Goal: Information Seeking & Learning: Learn about a topic

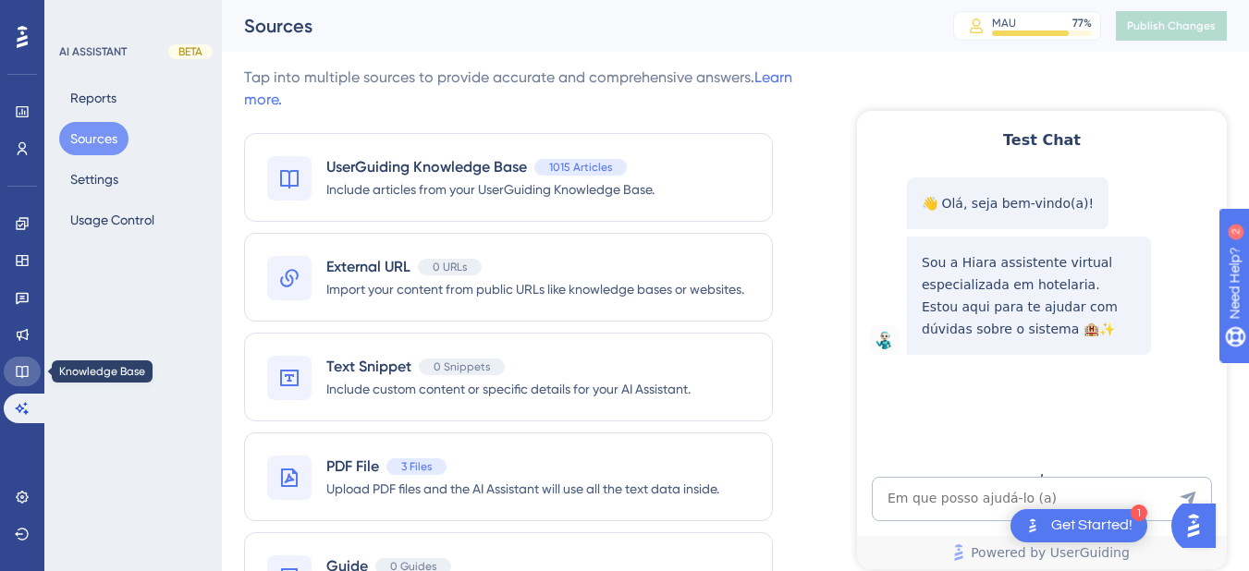
click at [19, 381] on link at bounding box center [22, 372] width 37 height 30
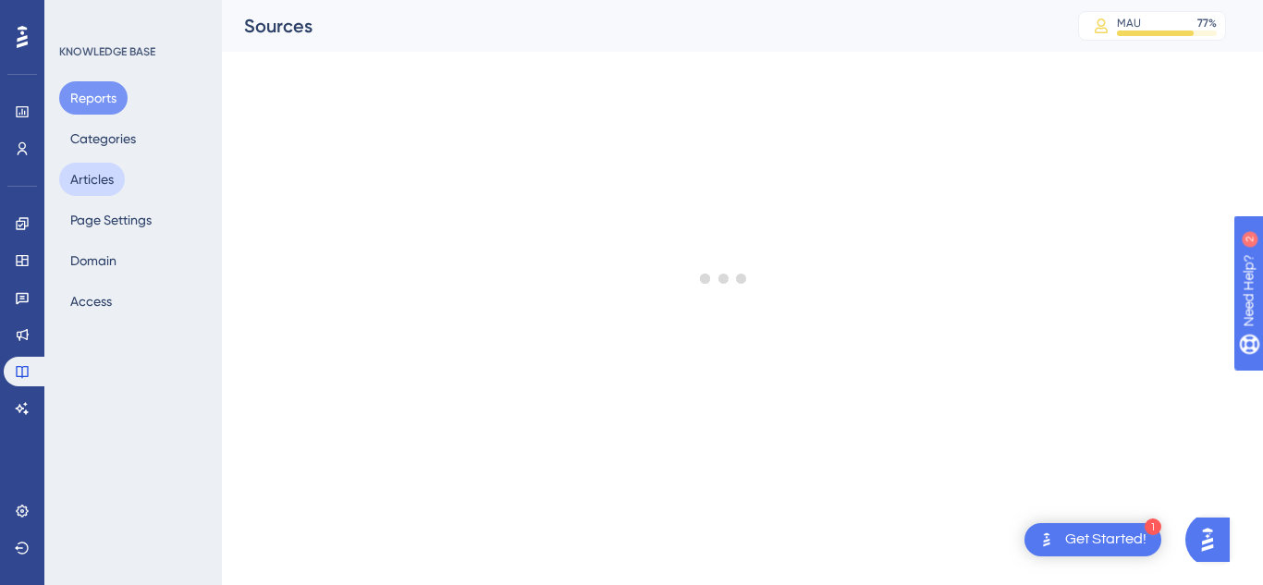
click at [103, 179] on button "Articles" at bounding box center [92, 179] width 66 height 33
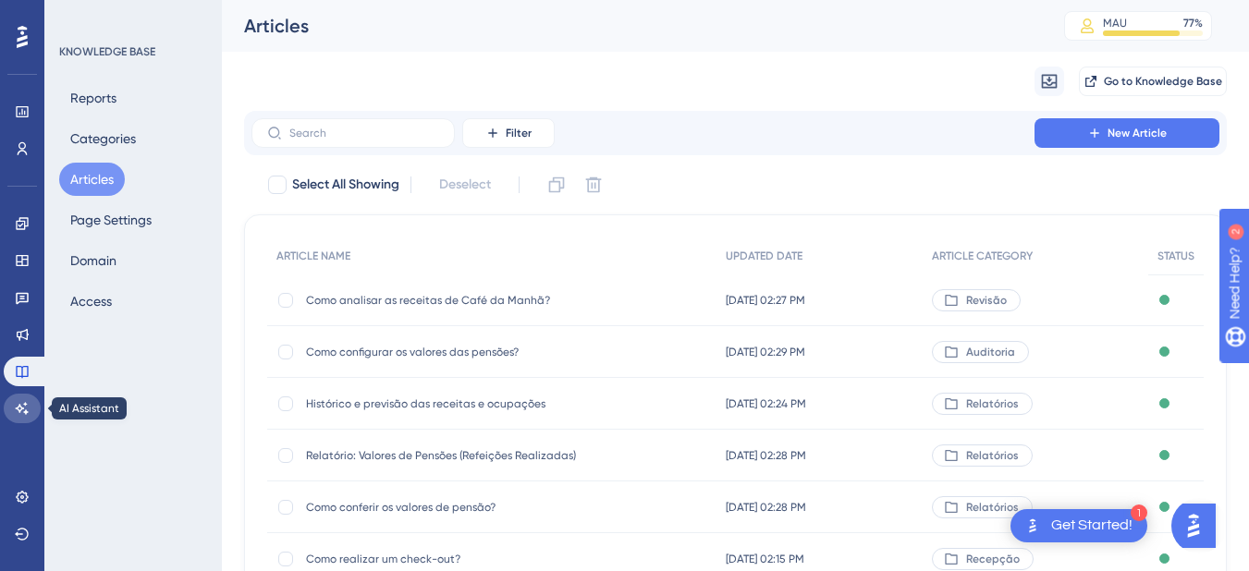
click at [17, 413] on icon at bounding box center [22, 408] width 15 height 15
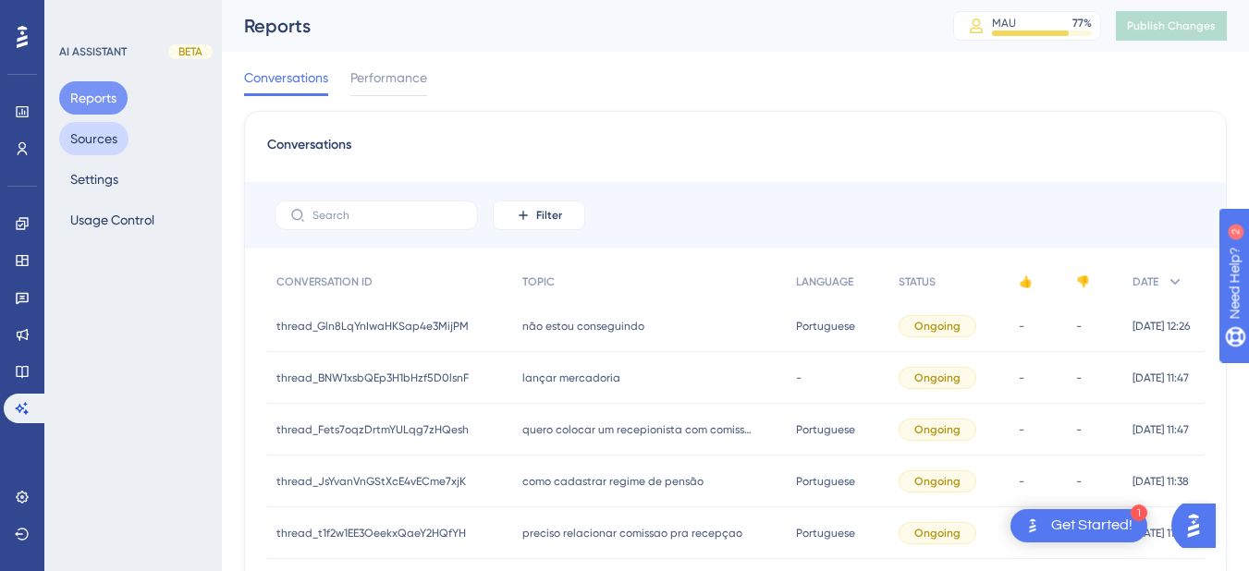
click at [94, 137] on button "Sources" at bounding box center [93, 138] width 69 height 33
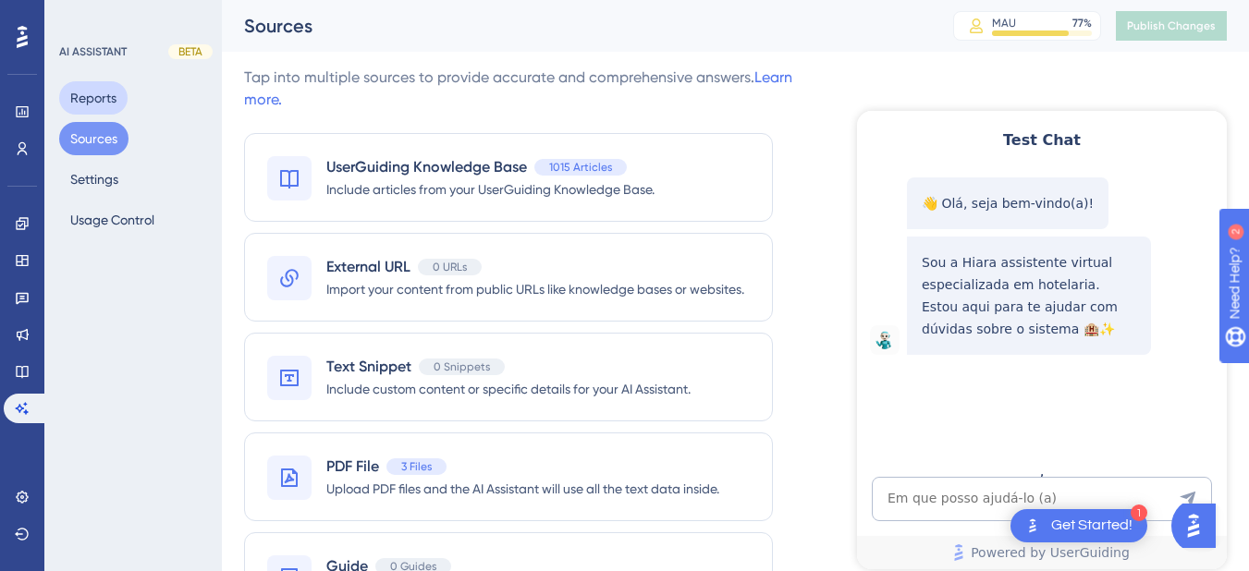
click at [99, 96] on button "Reports" at bounding box center [93, 97] width 68 height 33
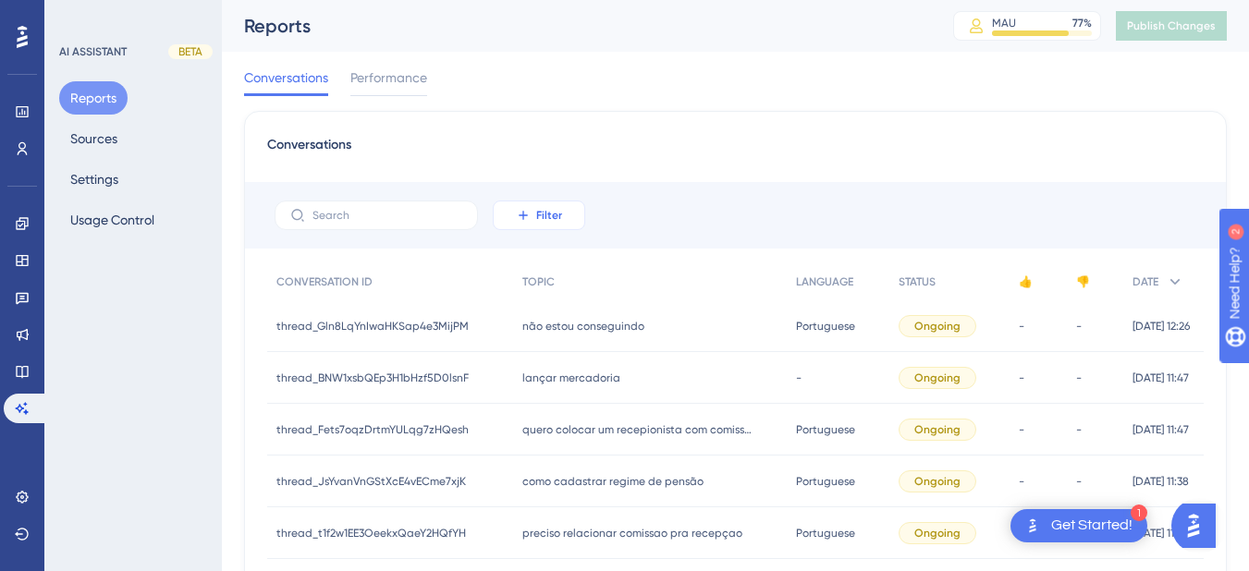
click at [528, 221] on icon at bounding box center [523, 215] width 15 height 15
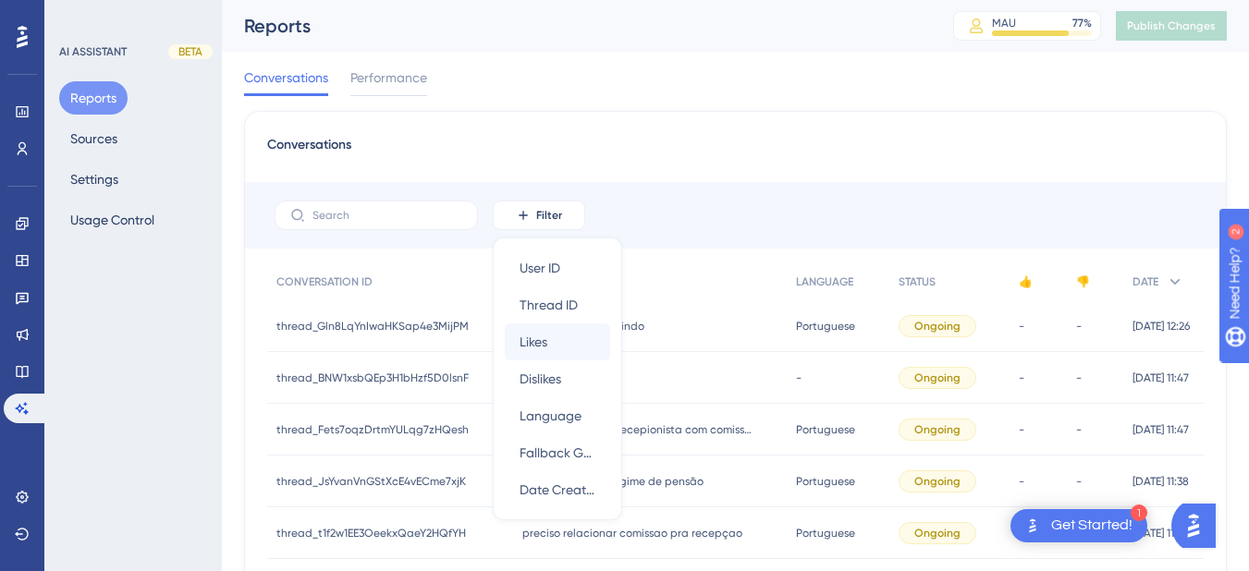
scroll to position [93, 0]
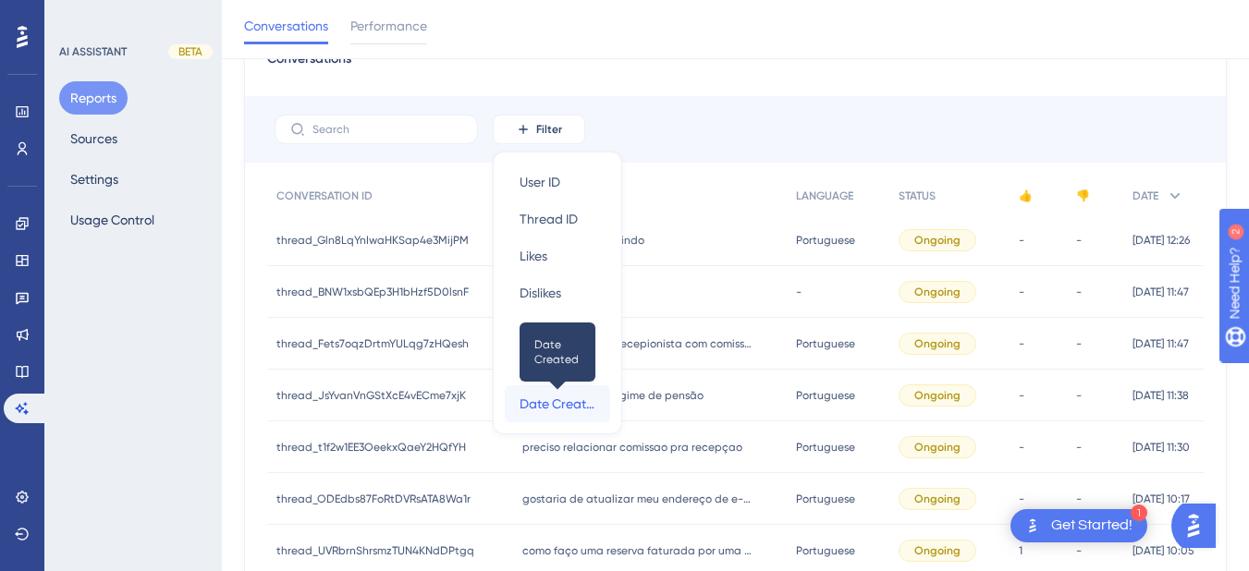
click at [559, 400] on span "Date Created" at bounding box center [558, 404] width 76 height 22
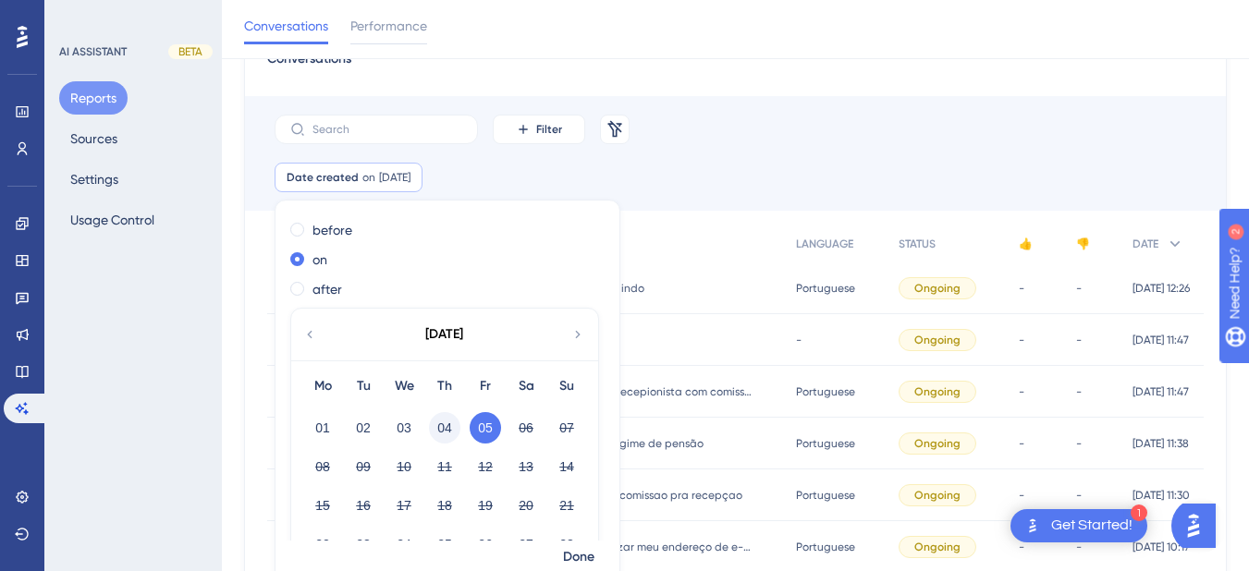
click at [448, 427] on button "04" at bounding box center [444, 427] width 31 height 31
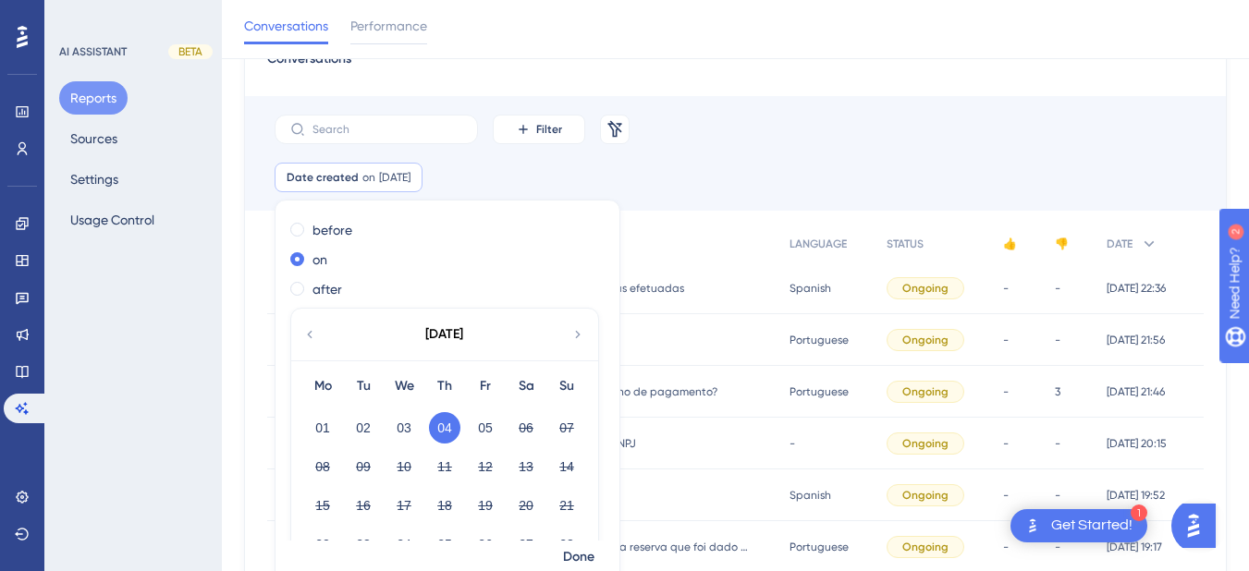
scroll to position [83, 0]
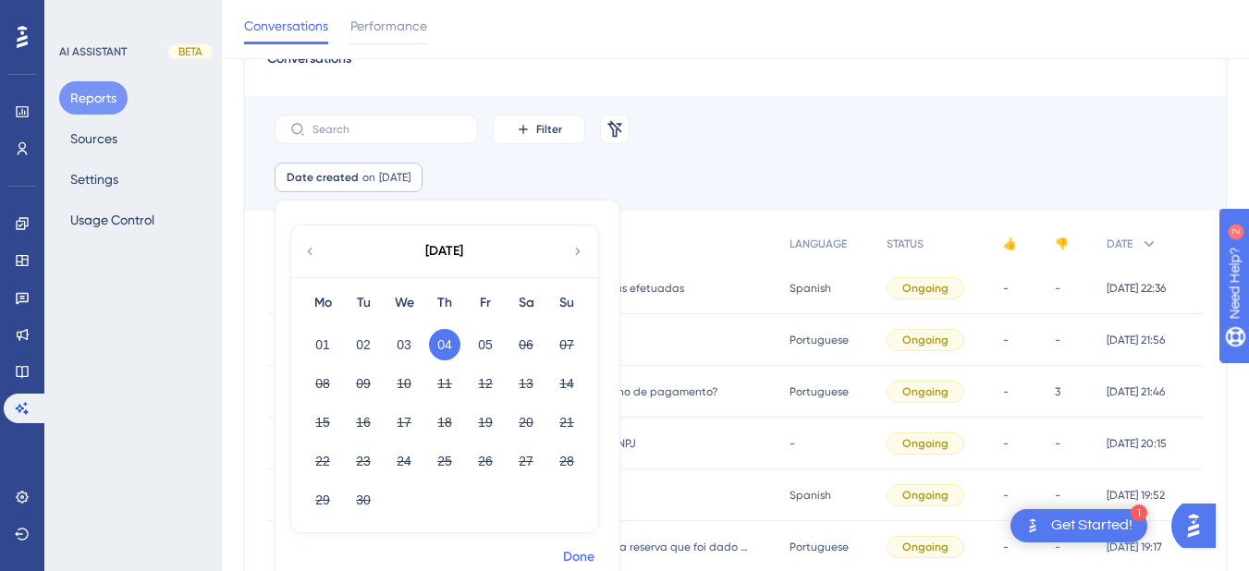
click at [578, 551] on span "Done" at bounding box center [578, 558] width 31 height 22
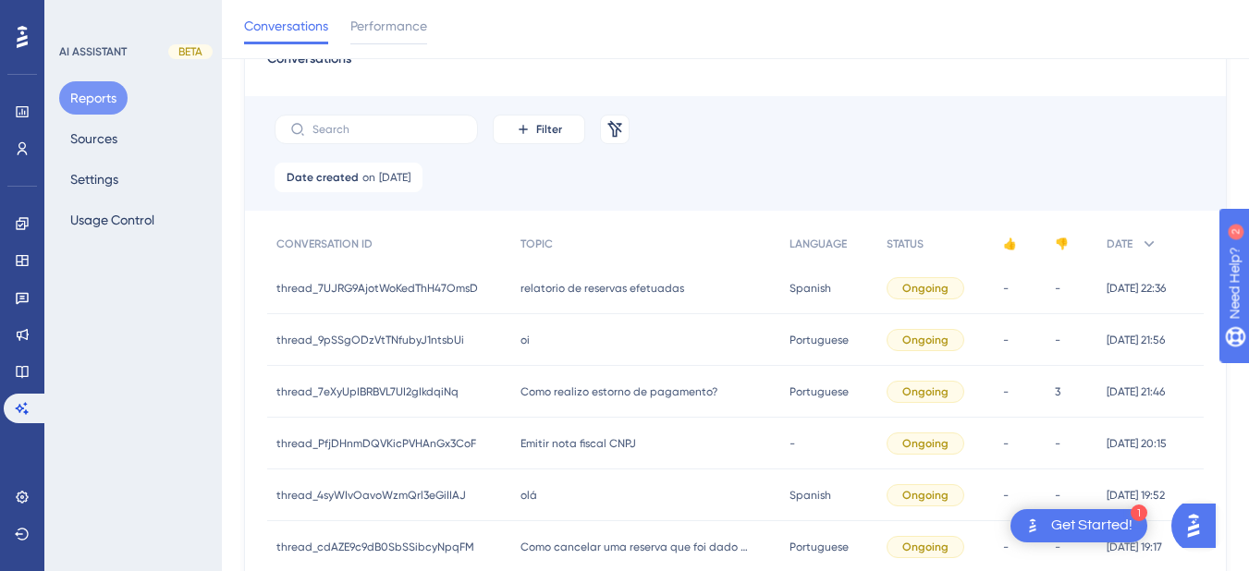
scroll to position [962, 0]
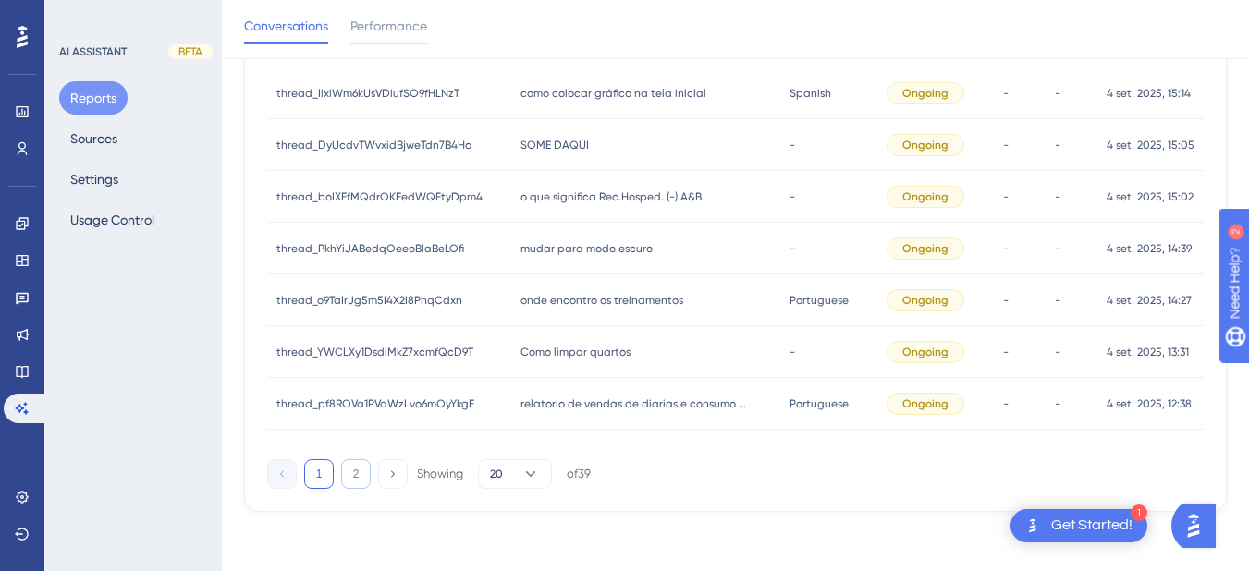
click at [351, 478] on button "2" at bounding box center [356, 475] width 30 height 30
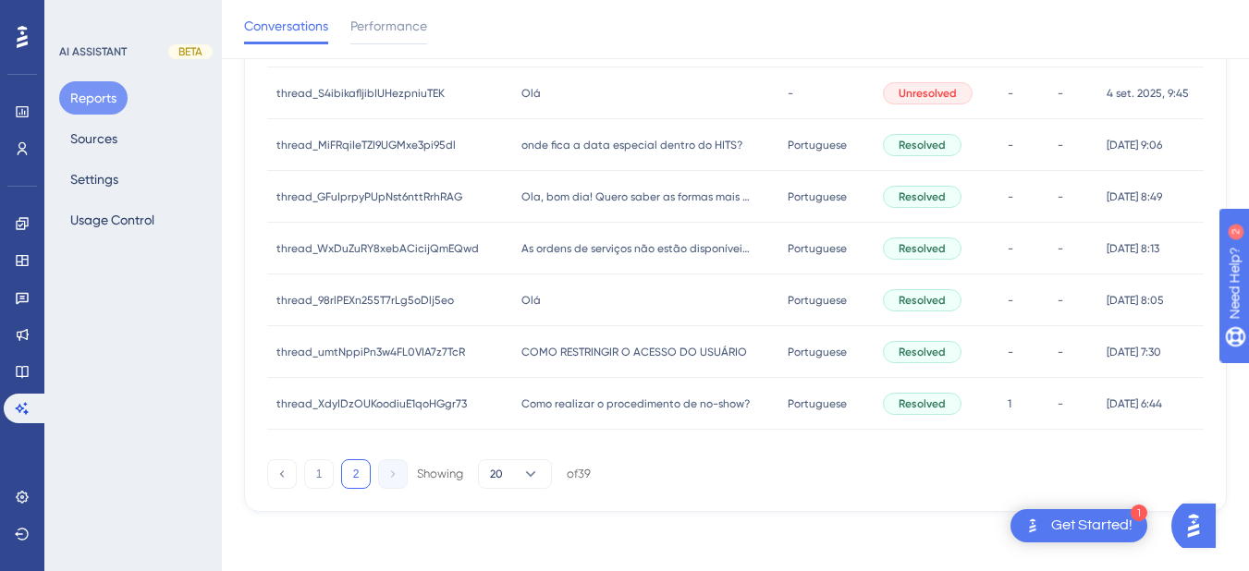
scroll to position [910, 0]
click at [317, 486] on button "1" at bounding box center [319, 475] width 30 height 30
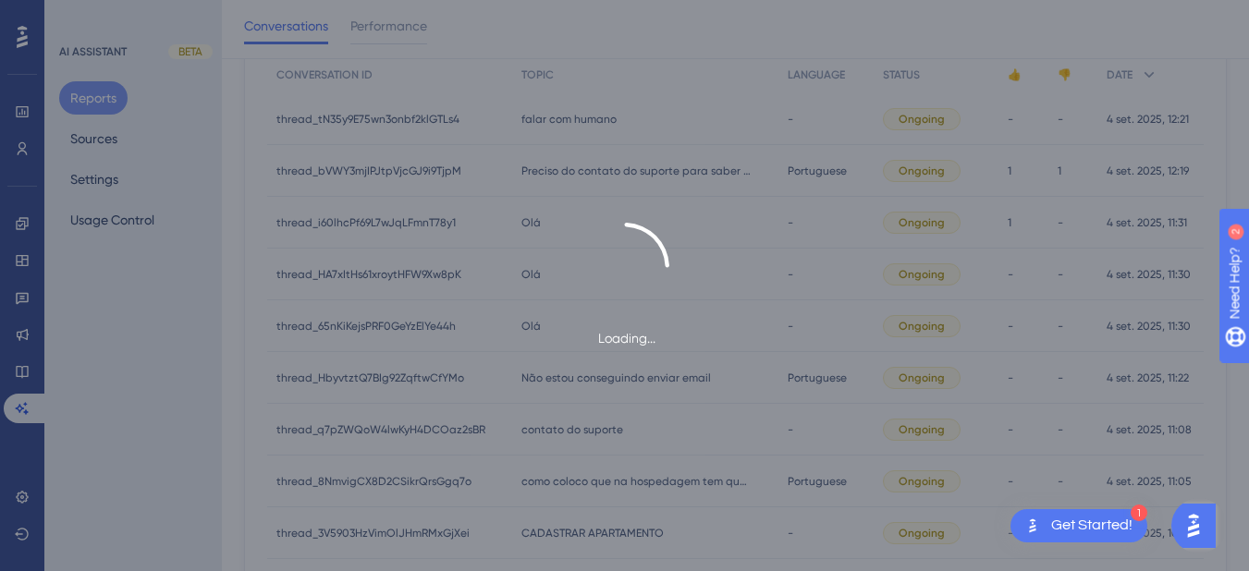
scroll to position [0, 0]
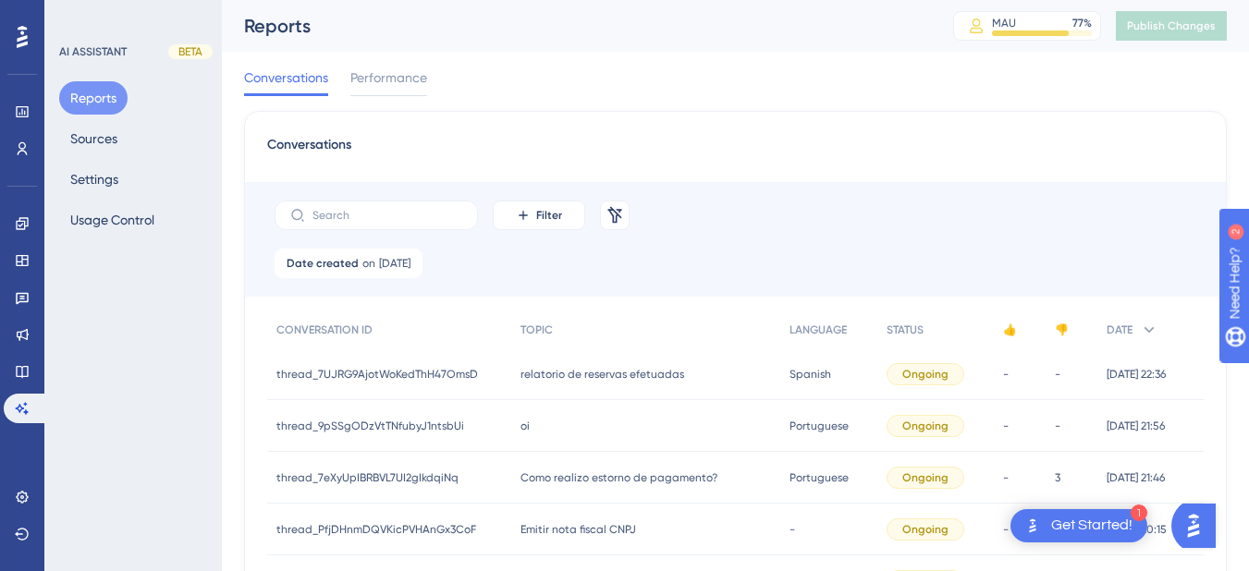
click at [555, 380] on span "relatorio de reservas efetuadas" at bounding box center [603, 374] width 164 height 15
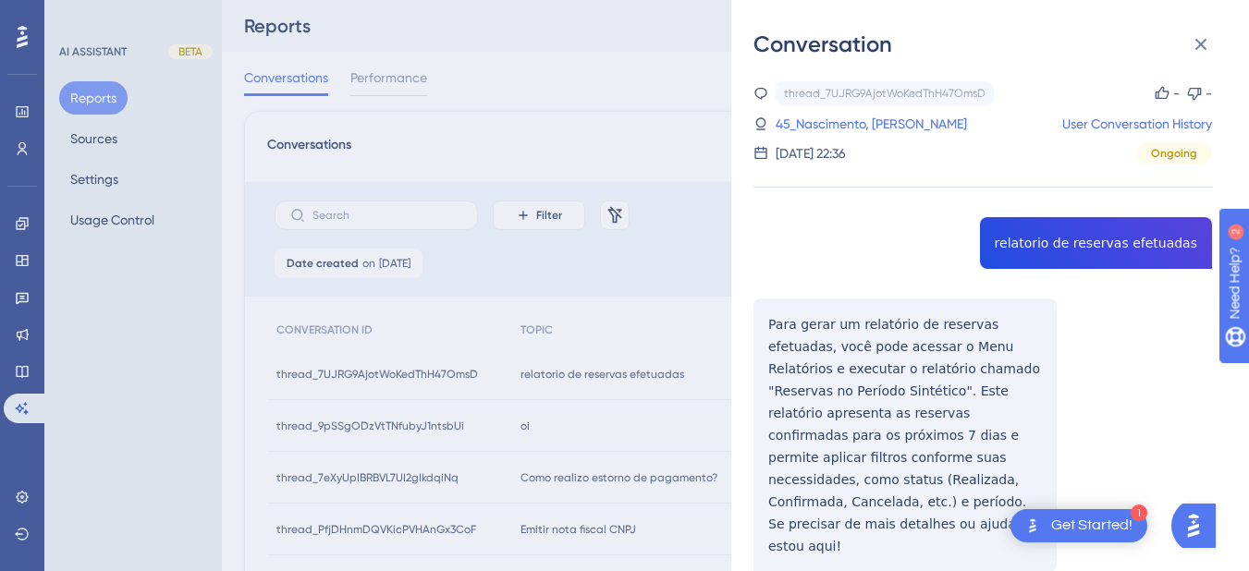
click at [1051, 247] on div "thread_7UJRG9AjotWoKedThH47OmsD Copy - - 45_Nascimento, Simone User Conversatio…" at bounding box center [983, 555] width 459 height 948
copy span "relatorio de reservas efetuadas"
click at [775, 323] on div "thread_7UJRG9AjotWoKedThH47OmsD Copy - - 45_Nascimento, Simone User Conversatio…" at bounding box center [983, 555] width 459 height 948
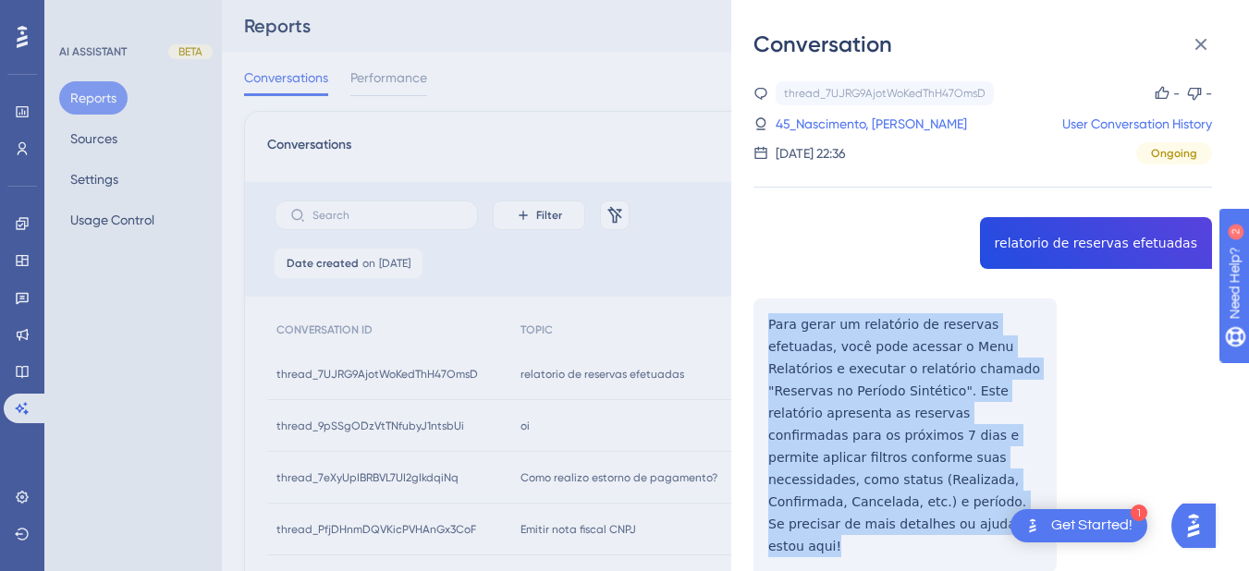
drag, startPoint x: 768, startPoint y: 314, endPoint x: 823, endPoint y: 431, distance: 128.7
click at [833, 542] on div "thread_7UJRG9AjotWoKedThH47OmsD Copy - - 45_Nascimento, Simone User Conversatio…" at bounding box center [983, 555] width 459 height 948
copy div "Para gerar um relatório de reservas efetuadas, você pode acessar o Menu Relatór…"
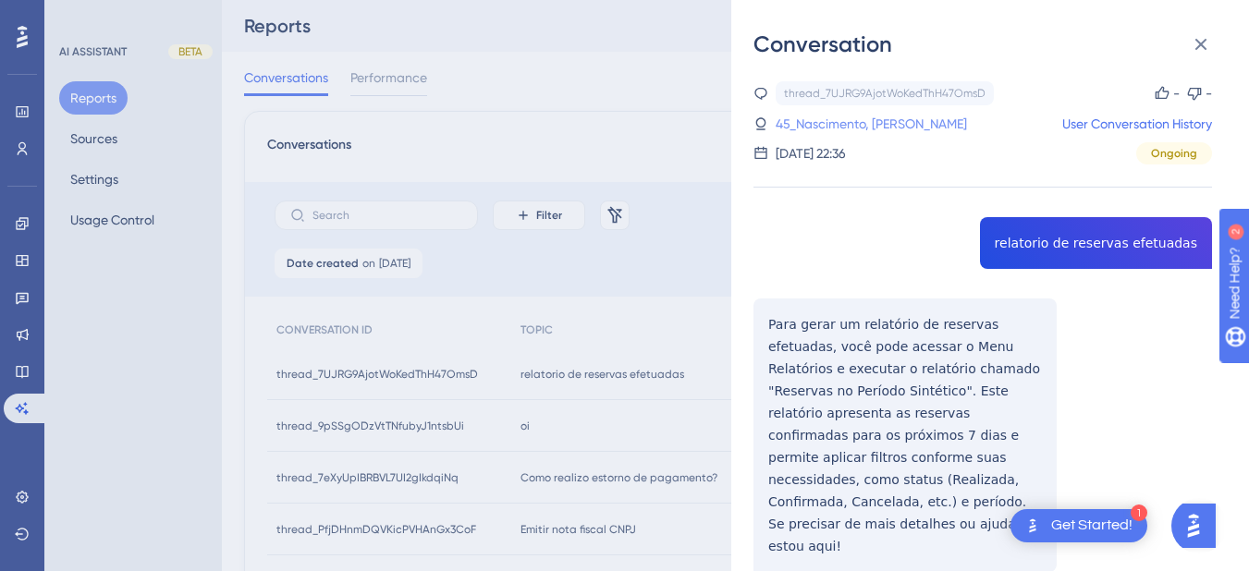
click at [872, 116] on link "45_Nascimento, Simone" at bounding box center [871, 124] width 191 height 22
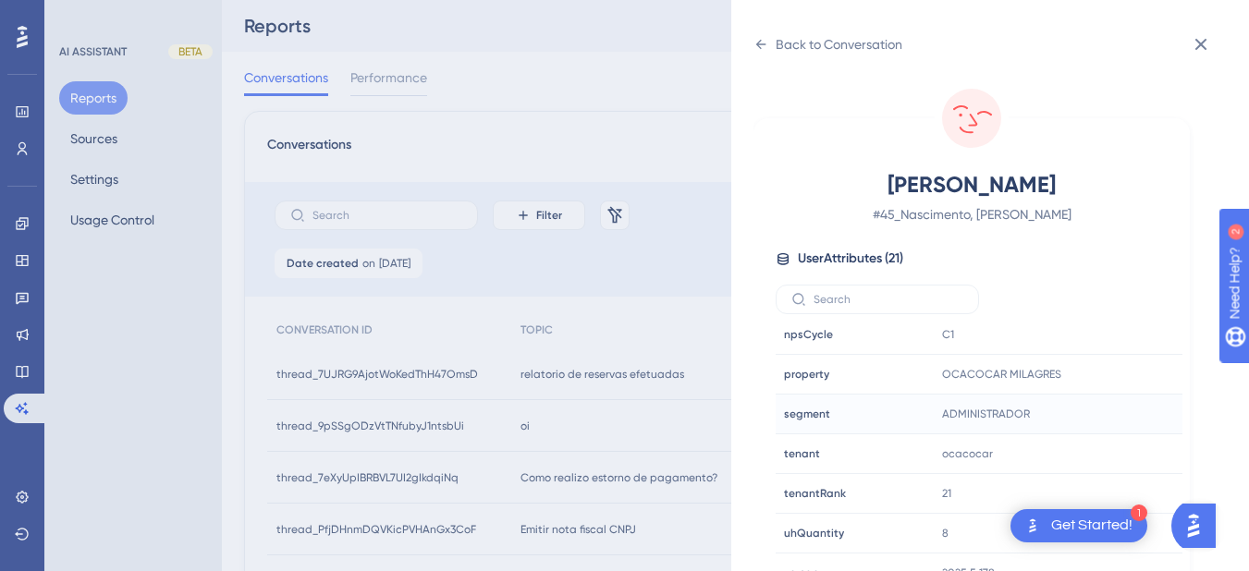
scroll to position [23, 0]
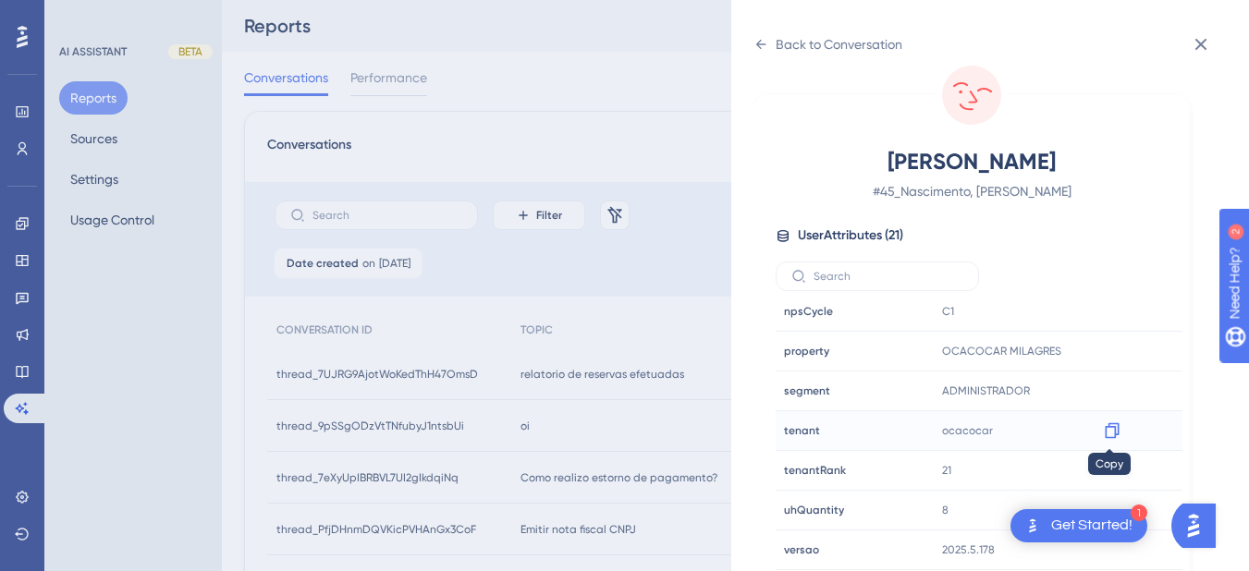
click at [1113, 439] on icon at bounding box center [1112, 431] width 18 height 18
click at [756, 33] on div "Back to Conversation" at bounding box center [828, 45] width 149 height 30
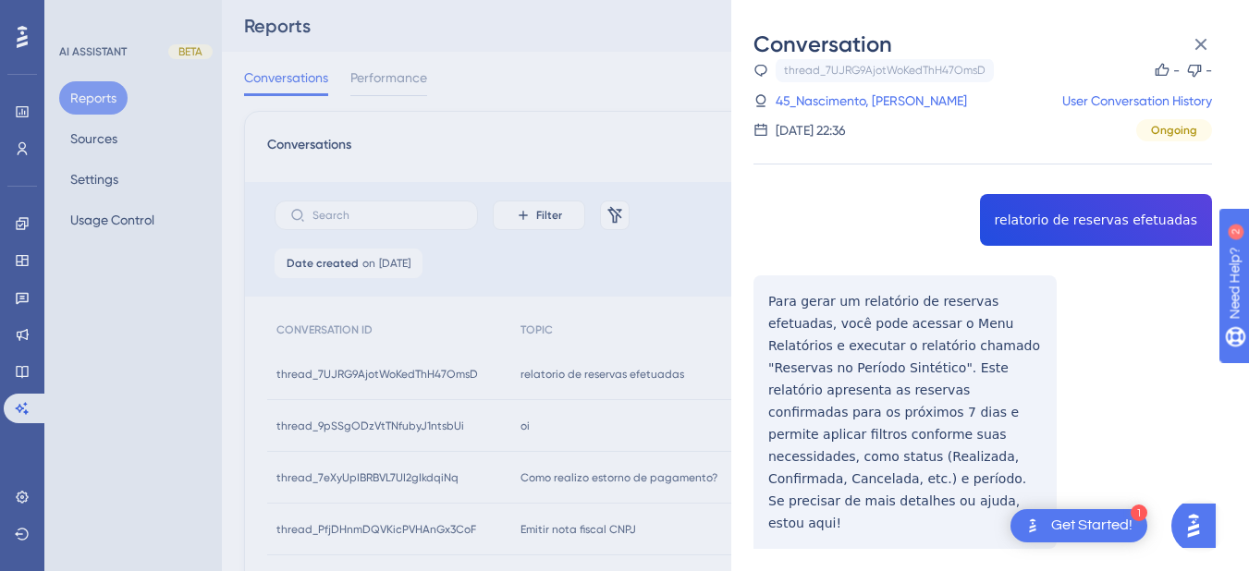
scroll to position [399, 0]
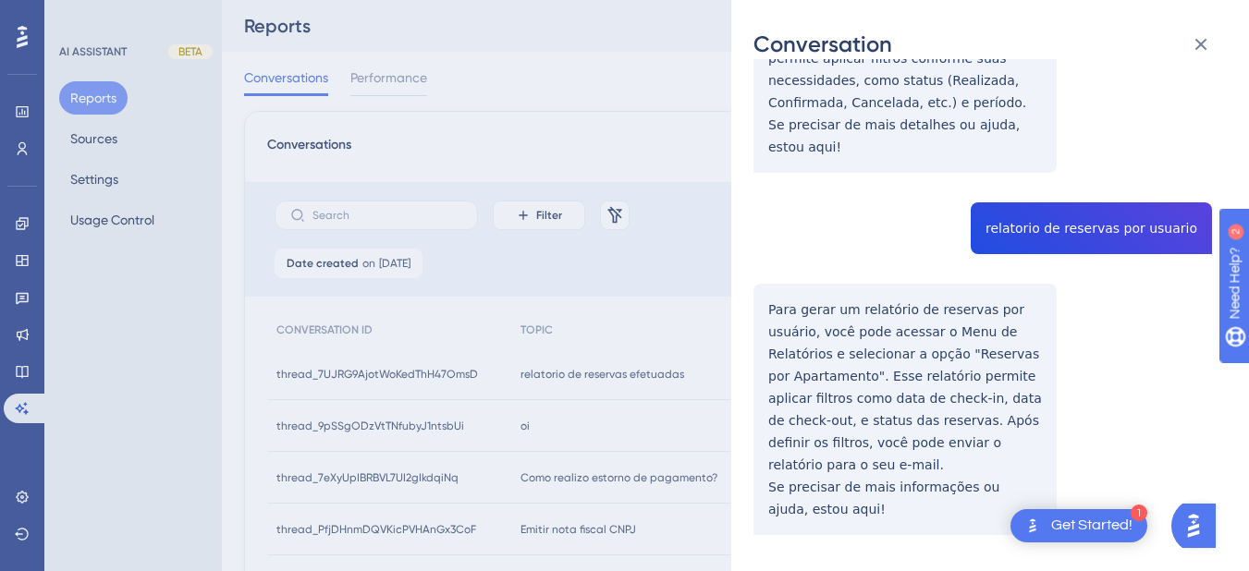
click at [1055, 215] on div "thread_7UJRG9AjotWoKedThH47OmsD Copy - - 45_Nascimento, Simone User Conversatio…" at bounding box center [983, 156] width 459 height 948
copy span "relatorio de reservas por usuario"
drag, startPoint x: 778, startPoint y: 292, endPoint x: 766, endPoint y: 288, distance: 12.9
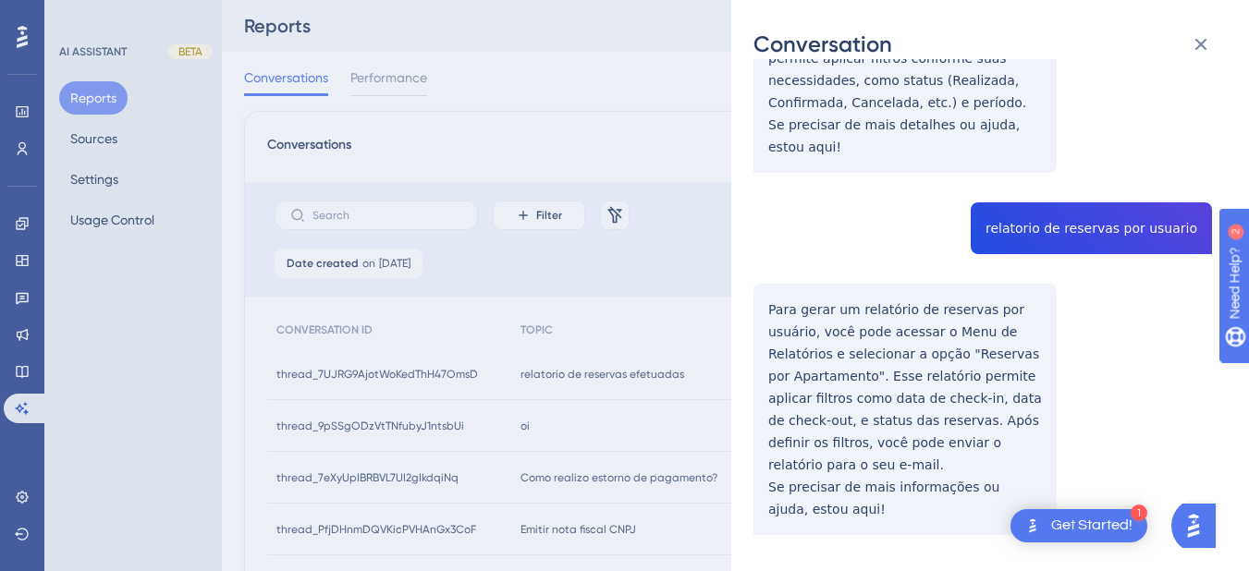
click at [778, 292] on div "thread_7UJRG9AjotWoKedThH47OmsD Copy - - 45_Nascimento, Simone User Conversatio…" at bounding box center [983, 156] width 459 height 948
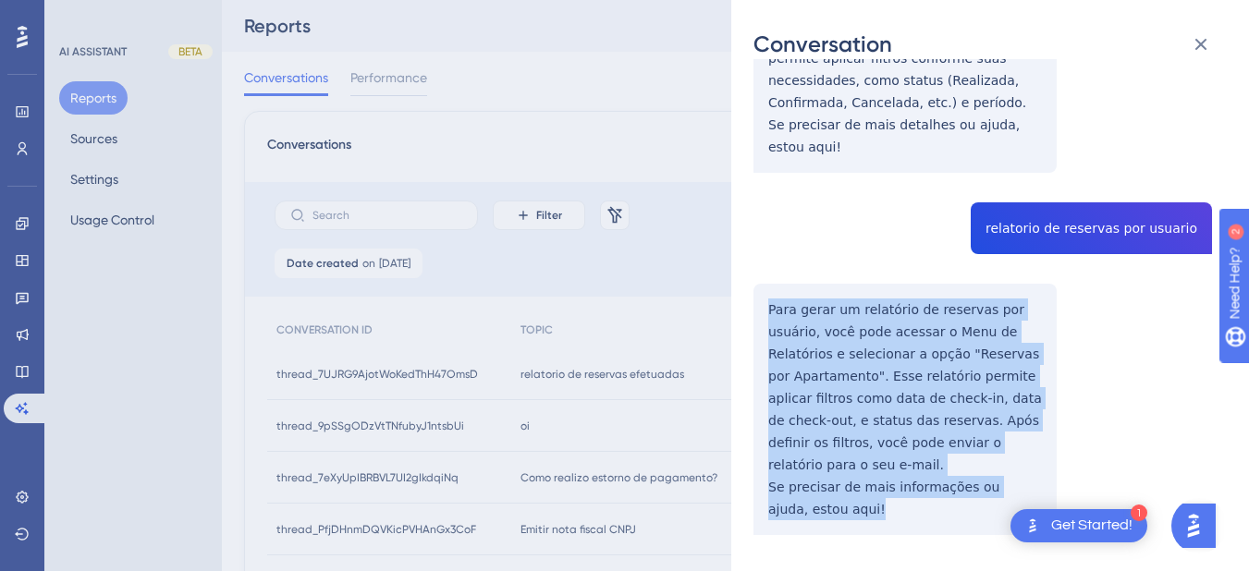
drag, startPoint x: 755, startPoint y: 278, endPoint x: 829, endPoint y: 342, distance: 98.4
click at [871, 494] on div "thread_7UJRG9AjotWoKedThH47OmsD Copy - - 45_Nascimento, Simone User Conversatio…" at bounding box center [983, 156] width 459 height 948
copy div "Para gerar um relatório de reservas por usuário, você pode acessar o Menu de Re…"
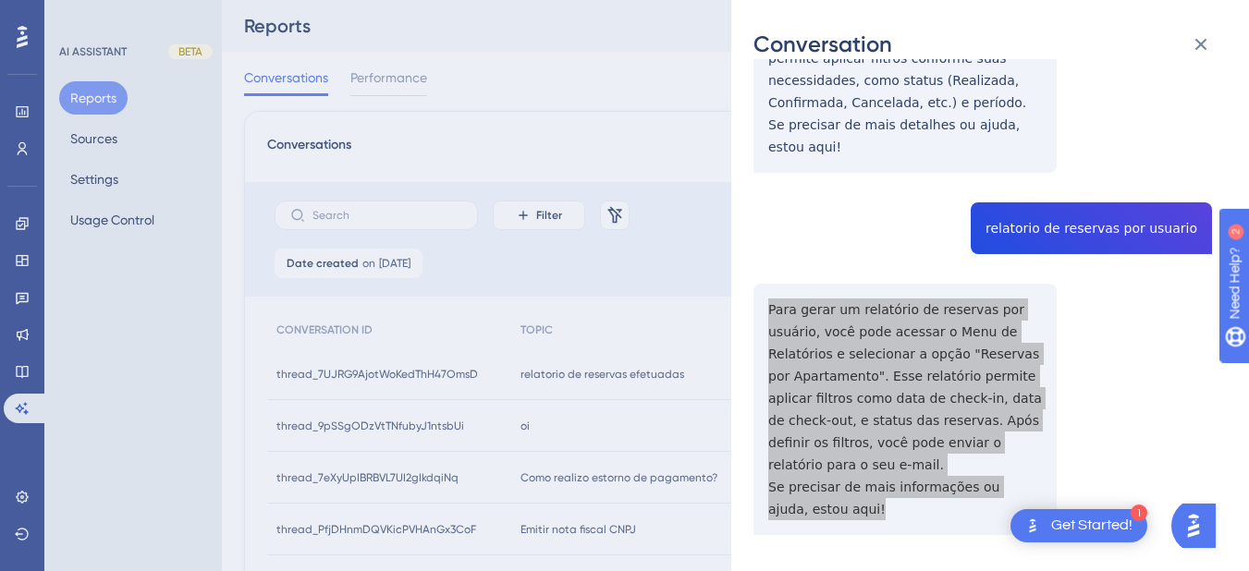
scroll to position [0, 0]
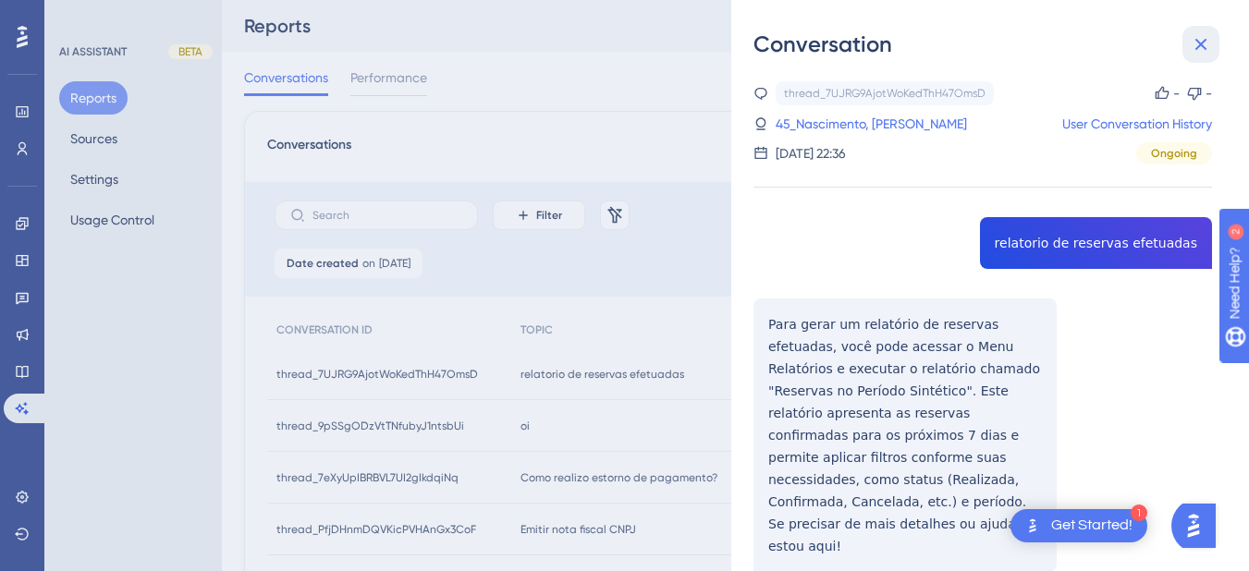
click at [1202, 44] on icon at bounding box center [1202, 45] width 12 height 12
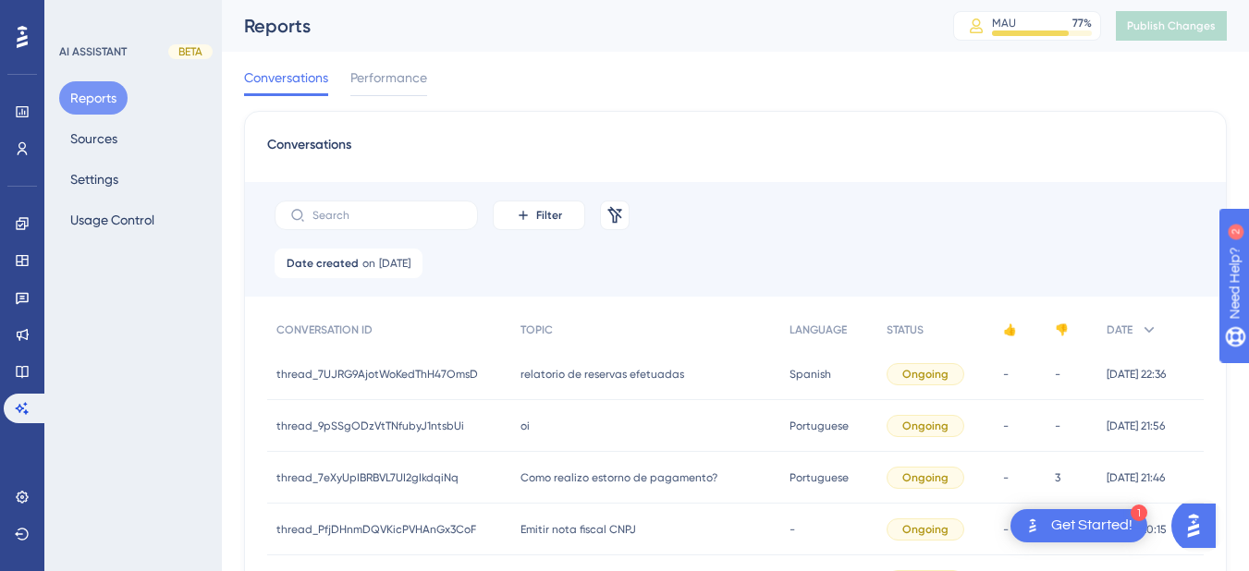
click at [560, 425] on div "oi oi" at bounding box center [645, 426] width 269 height 52
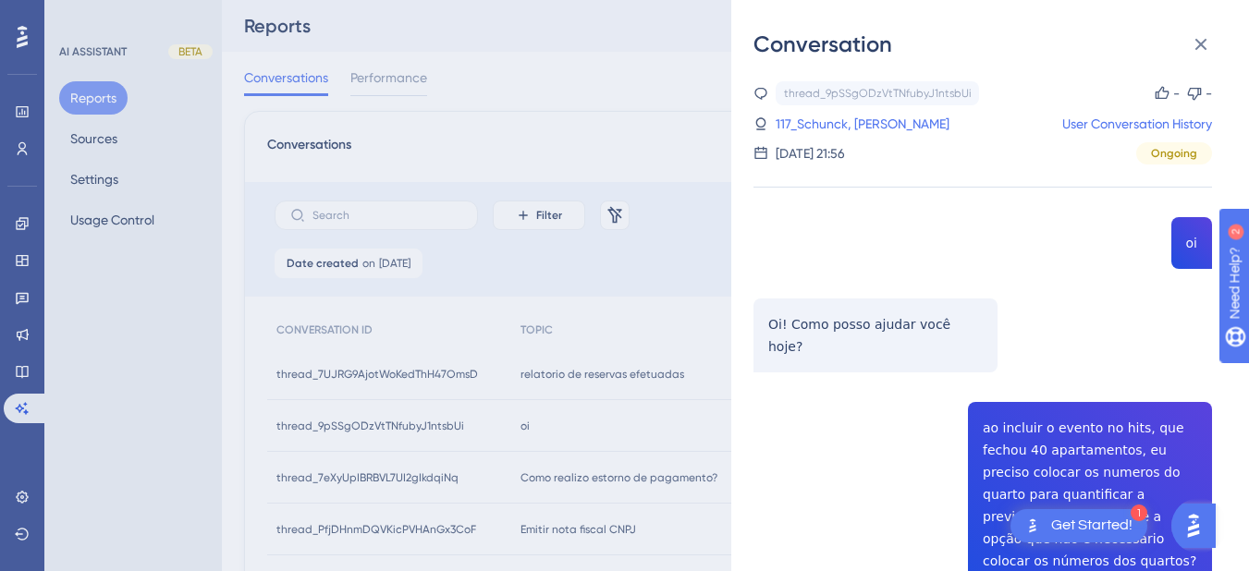
scroll to position [266, 0]
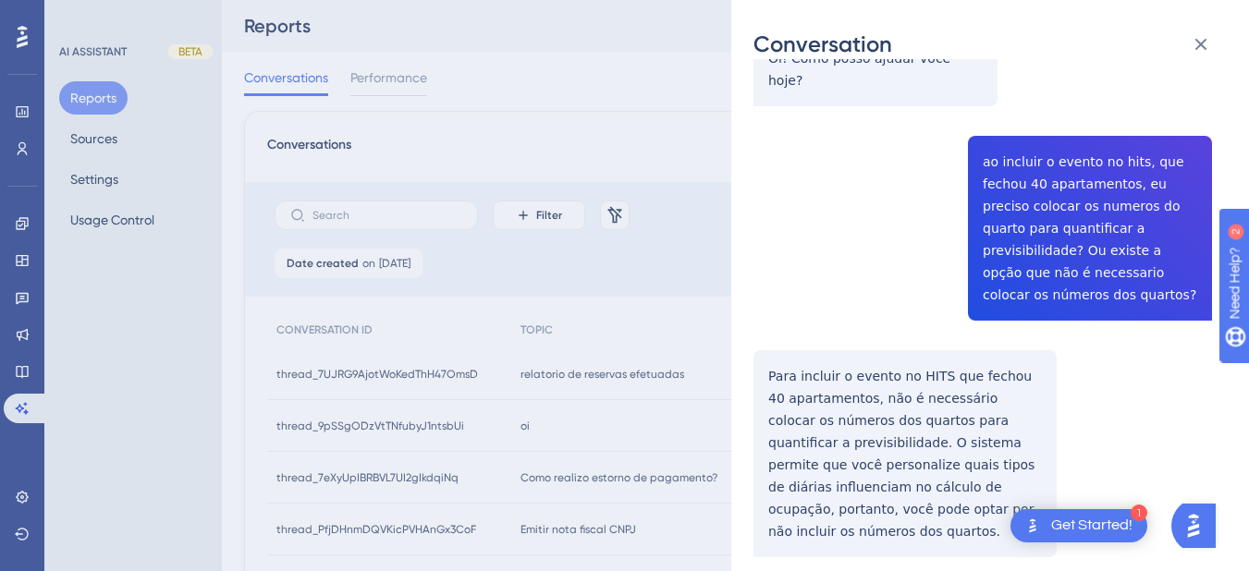
click at [1044, 185] on div "thread_9pSSgODzVtTNfubyJ1ntsbUi Copy - - 117_Schunck, Amanda User Conversation …" at bounding box center [983, 233] width 459 height 837
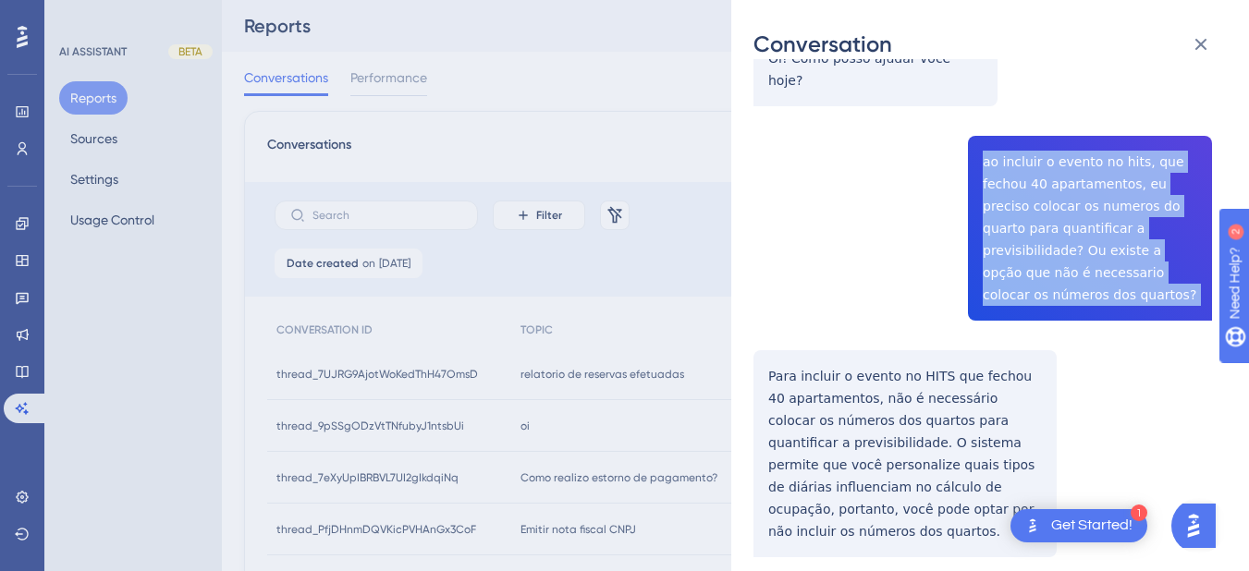
click at [1044, 185] on div "thread_9pSSgODzVtTNfubyJ1ntsbUi Copy - - 117_Schunck, Amanda User Conversation …" at bounding box center [983, 233] width 459 height 837
copy span "ao incluir o evento no hits, que fechou 40 apartamentos, eu preciso colocar os …"
click at [761, 327] on div "thread_9pSSgODzVtTNfubyJ1ntsbUi Copy - - 117_Schunck, Amanda User Conversation …" at bounding box center [983, 233] width 459 height 837
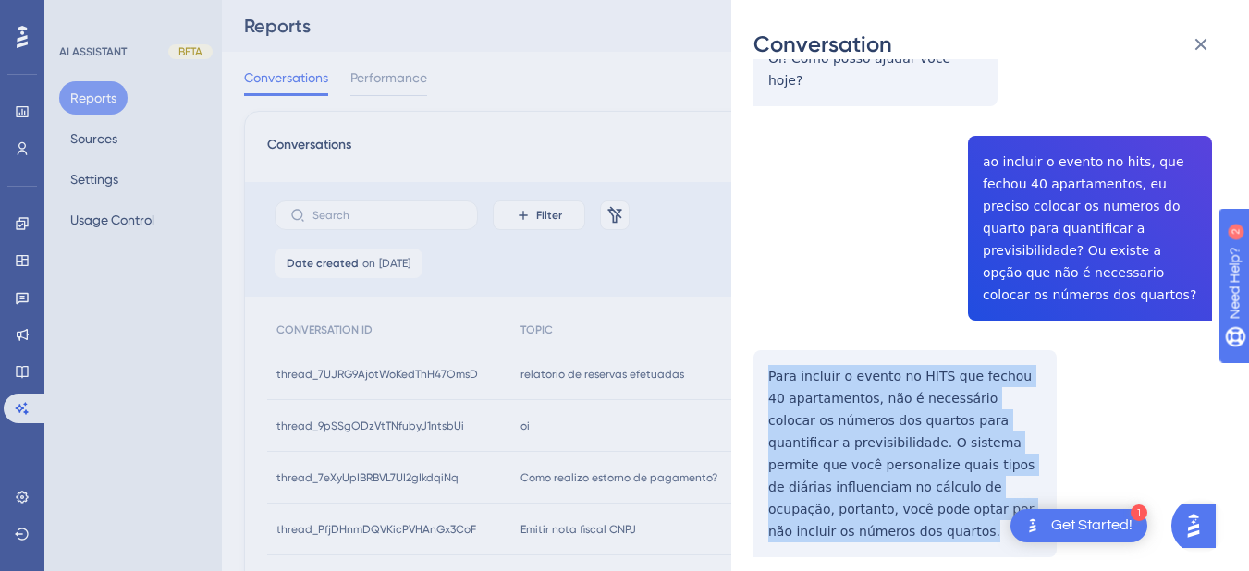
drag, startPoint x: 761, startPoint y: 327, endPoint x: 911, endPoint y: 383, distance: 159.8
click at [1035, 472] on div "thread_9pSSgODzVtTNfubyJ1ntsbUi Copy - - 117_Schunck, Amanda User Conversation …" at bounding box center [983, 233] width 459 height 837
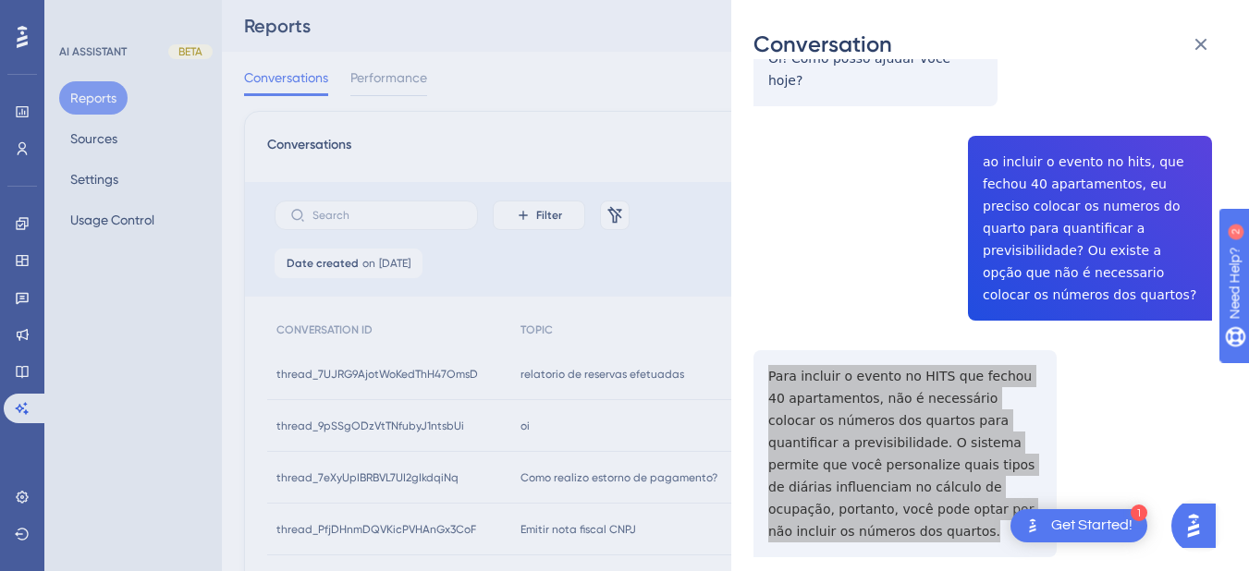
scroll to position [0, 0]
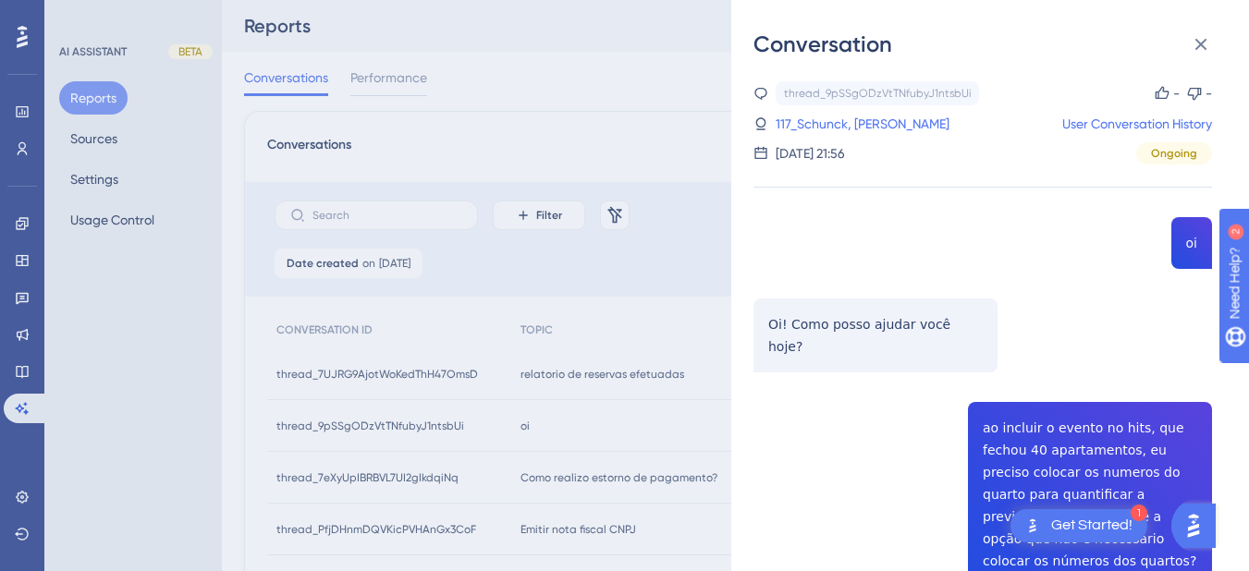
click at [804, 139] on div "thread_9pSSgODzVtTNfubyJ1ntsbUi Copy - - 117_Schunck, Amanda User Conversation …" at bounding box center [983, 122] width 459 height 83
click at [810, 125] on link "117_Schunck, Amanda" at bounding box center [863, 124] width 174 height 22
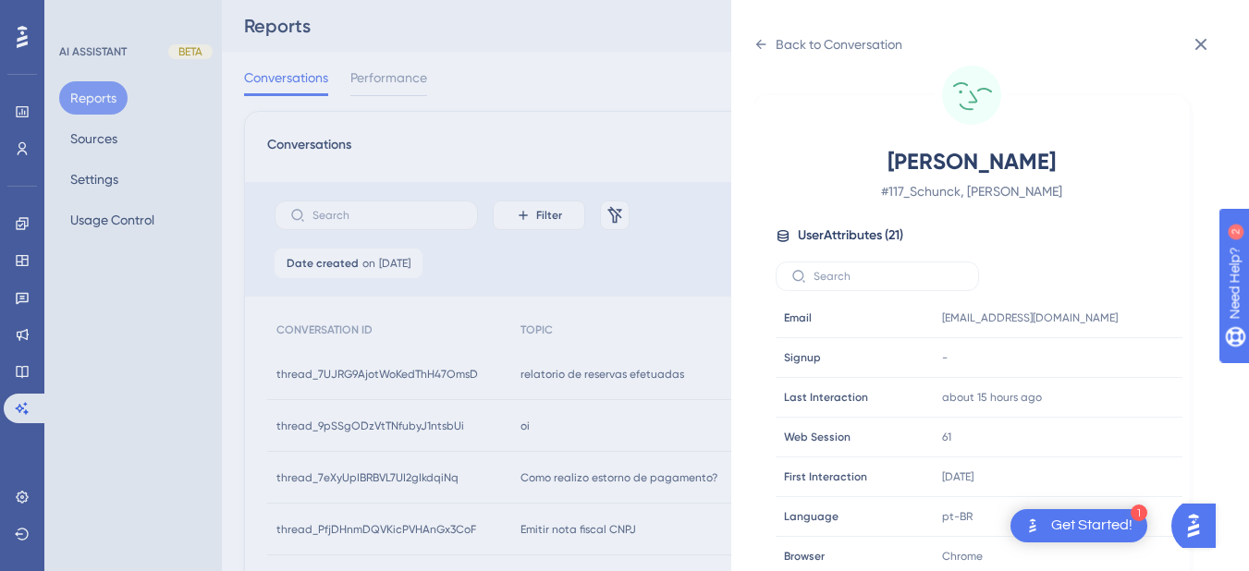
scroll to position [563, 0]
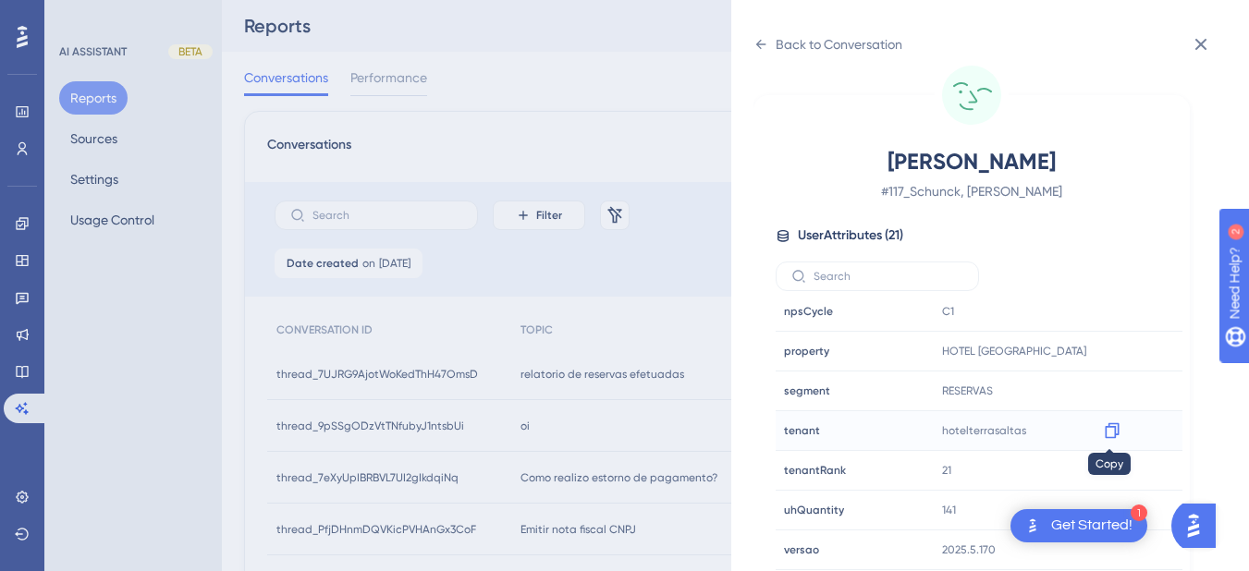
click at [1103, 436] on icon at bounding box center [1112, 431] width 18 height 18
click at [766, 42] on icon at bounding box center [761, 44] width 15 height 15
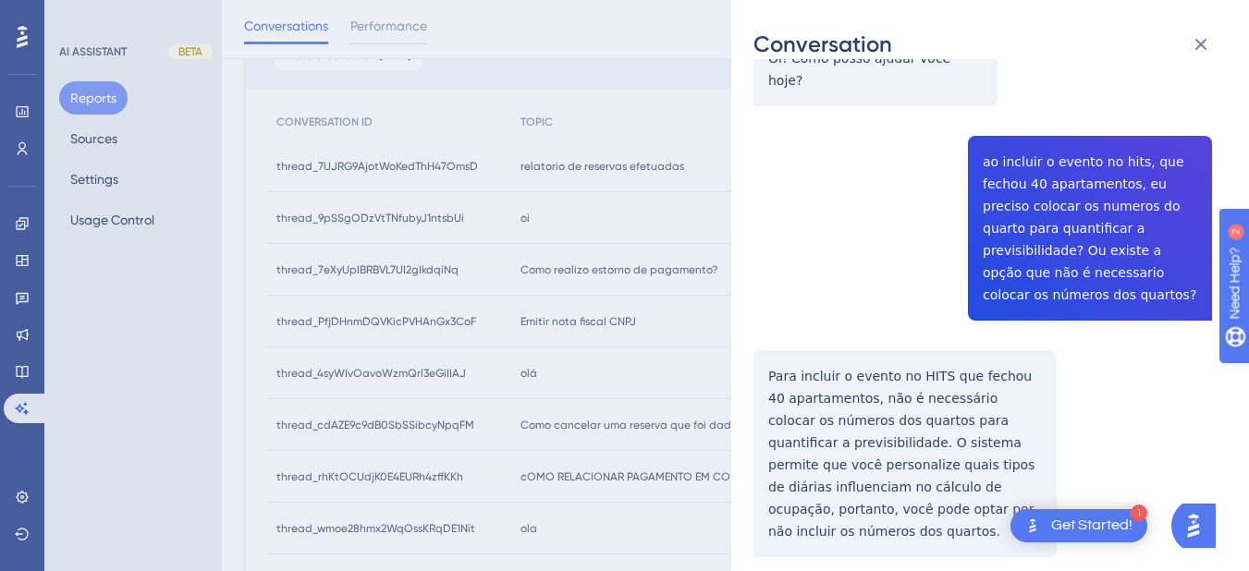
scroll to position [0, 0]
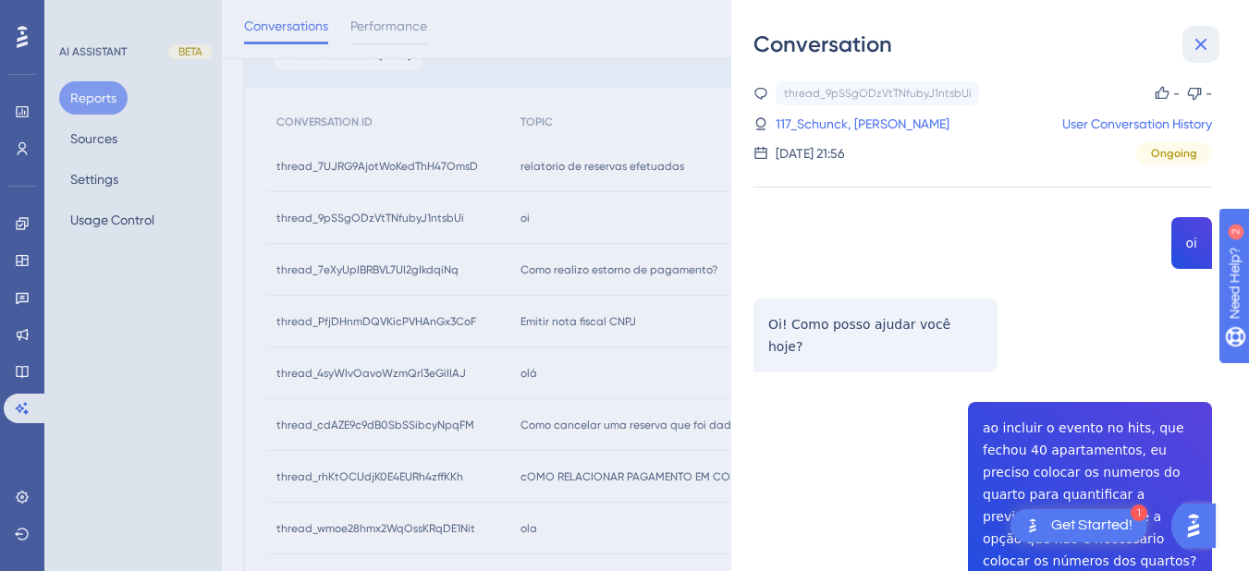
drag, startPoint x: 1197, startPoint y: 43, endPoint x: 615, endPoint y: 280, distance: 628.0
click at [1197, 43] on icon at bounding box center [1201, 44] width 22 height 22
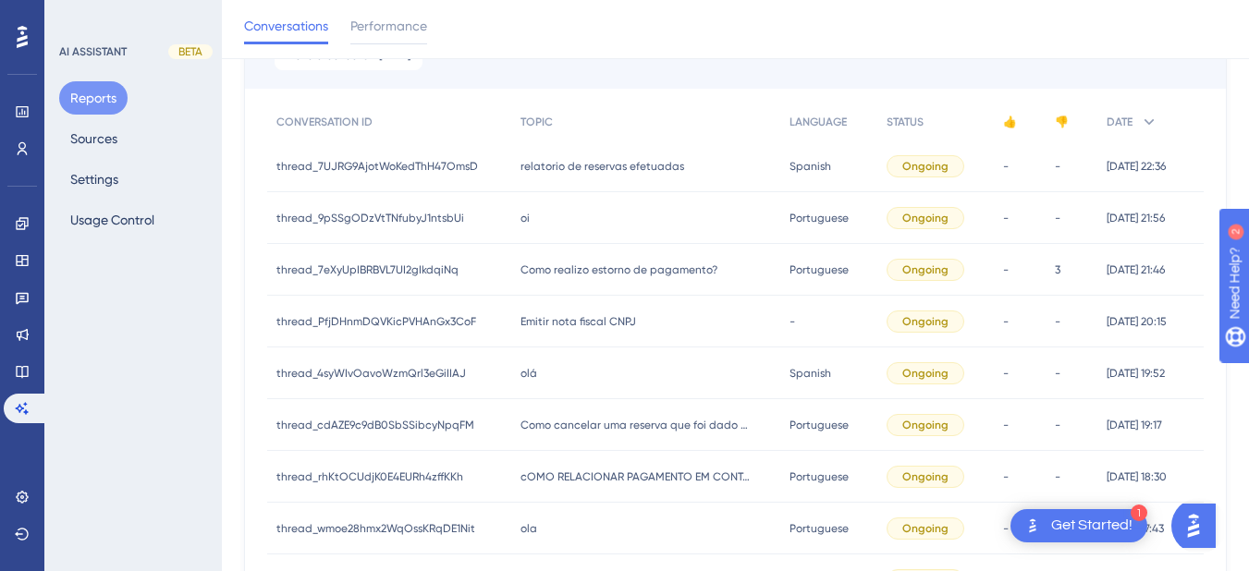
click at [579, 269] on span "Como realizo estorno de pagamento?" at bounding box center [619, 270] width 197 height 15
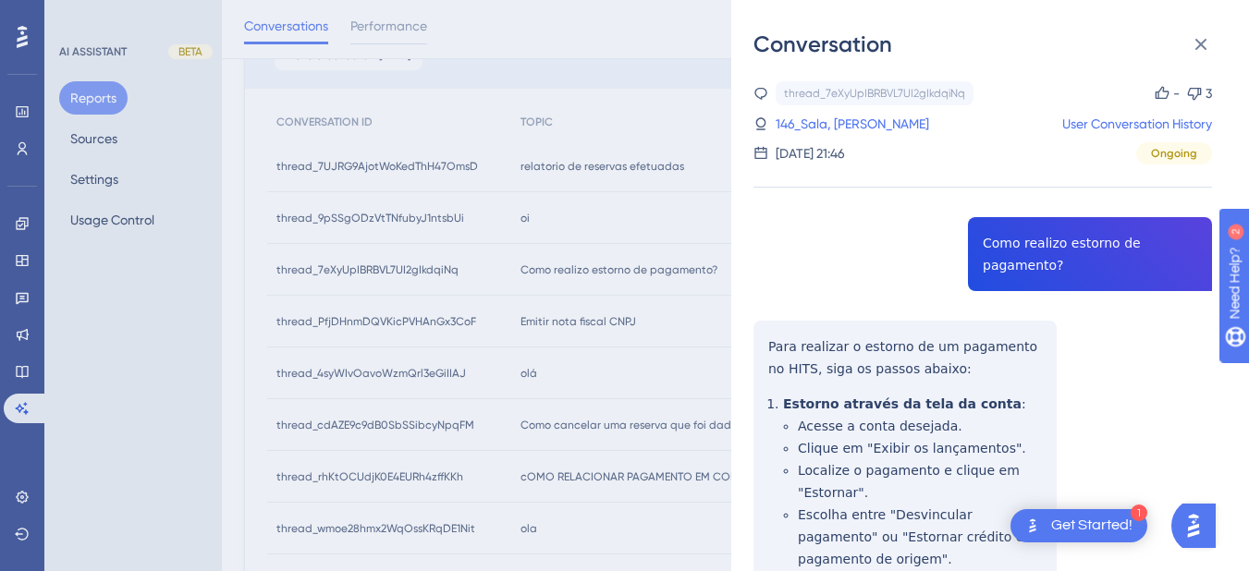
copy span "Como realizo estorno de pagamento?"
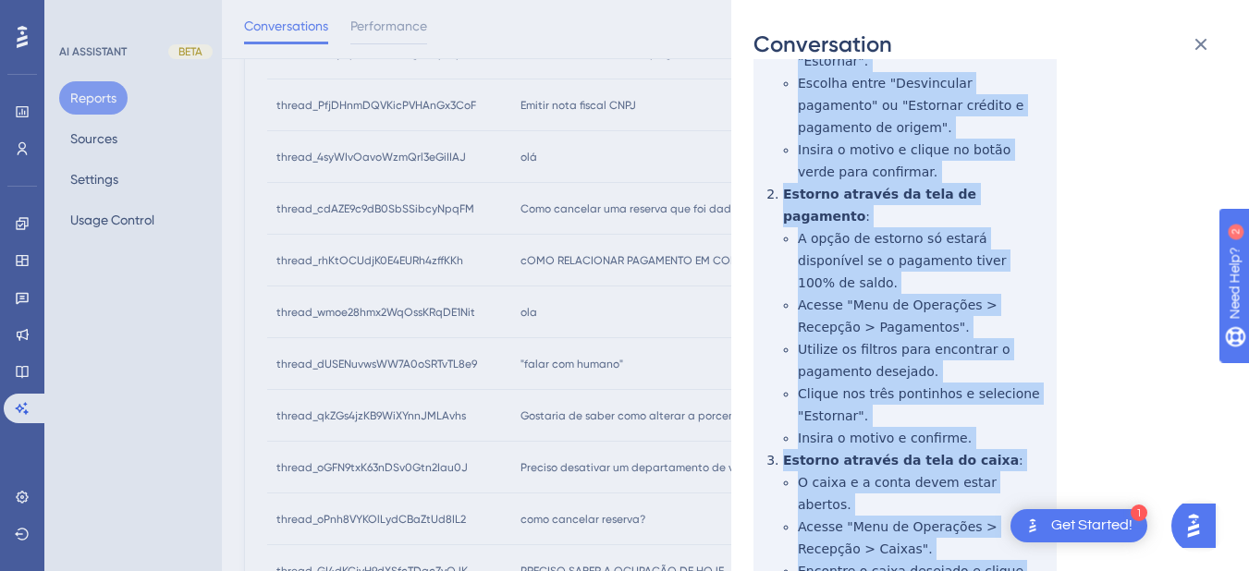
scroll to position [863, 0]
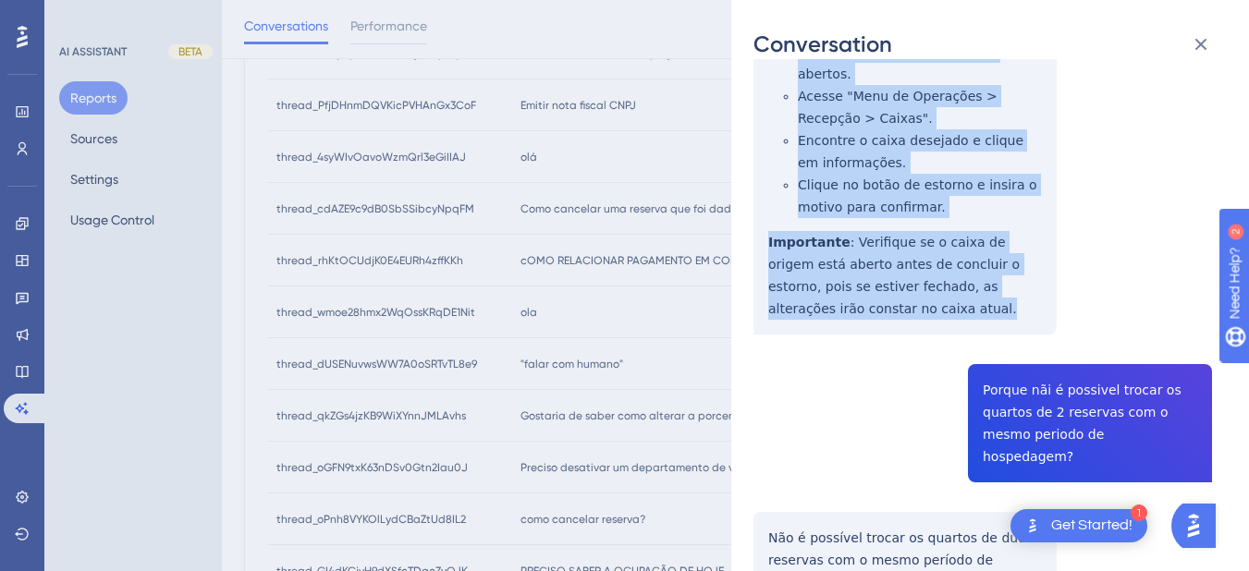
drag, startPoint x: 766, startPoint y: 340, endPoint x: 858, endPoint y: 240, distance: 136.1
copy div "Para realizar o estorno de um pagamento no HITS, siga os passos abaixo: Estorno…"
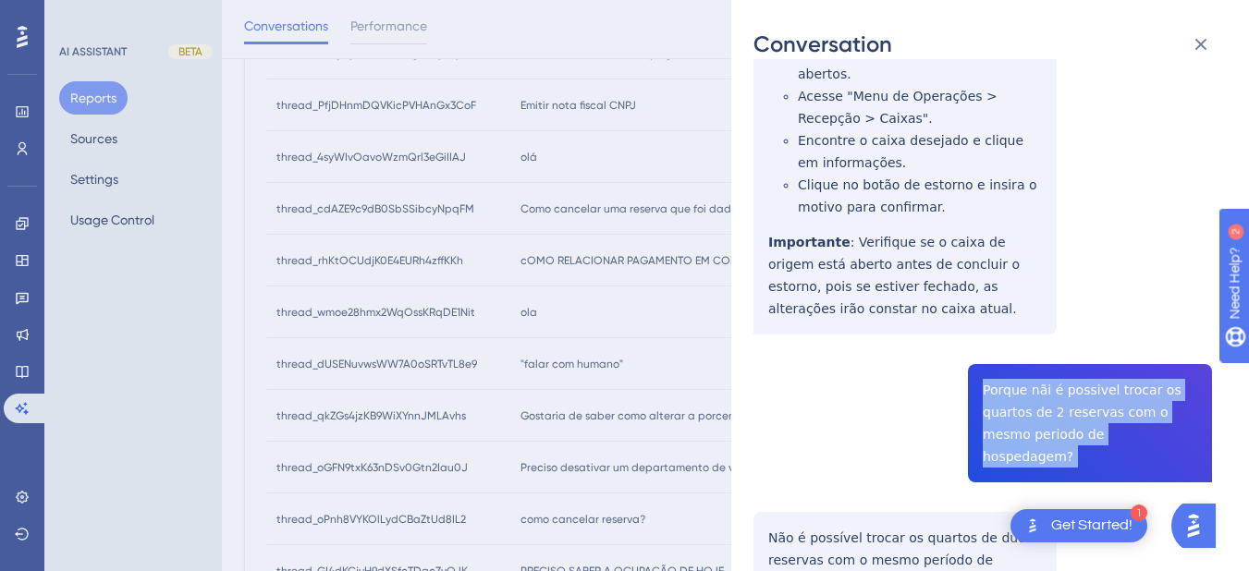
copy span "Porque nãi é possivel trocar os quartos de 2 reservas com o mesmo periodo de ho…"
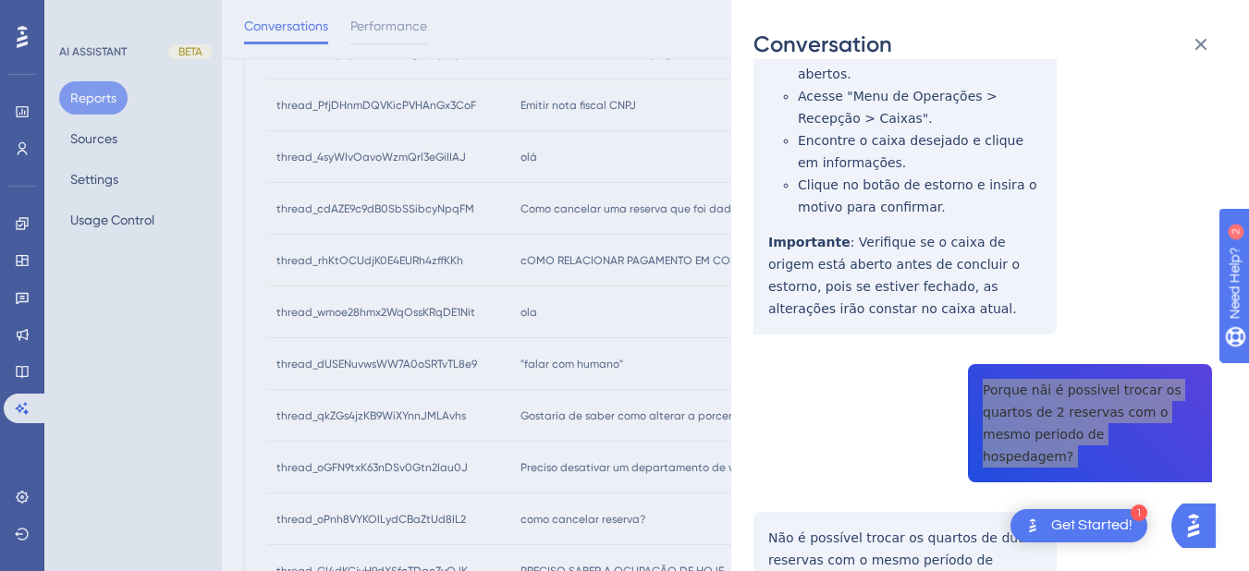
scroll to position [1079, 0]
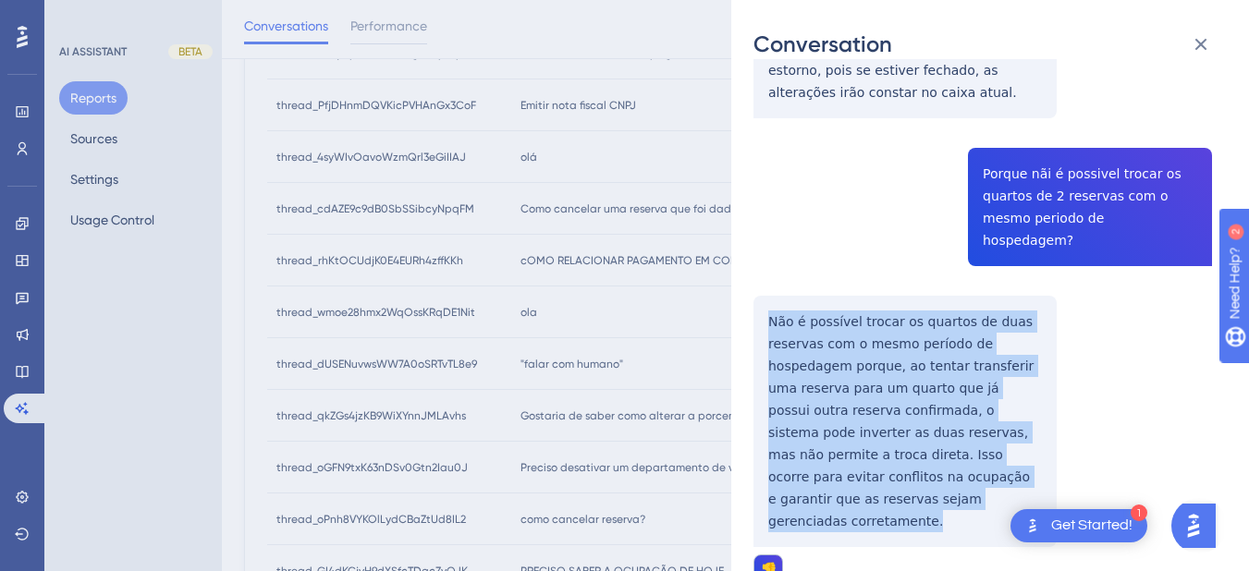
drag, startPoint x: 764, startPoint y: 233, endPoint x: 920, endPoint y: 406, distance: 233.1
copy p "Não é possível trocar os quartos de duas reservas com o mesmo período de hosped…"
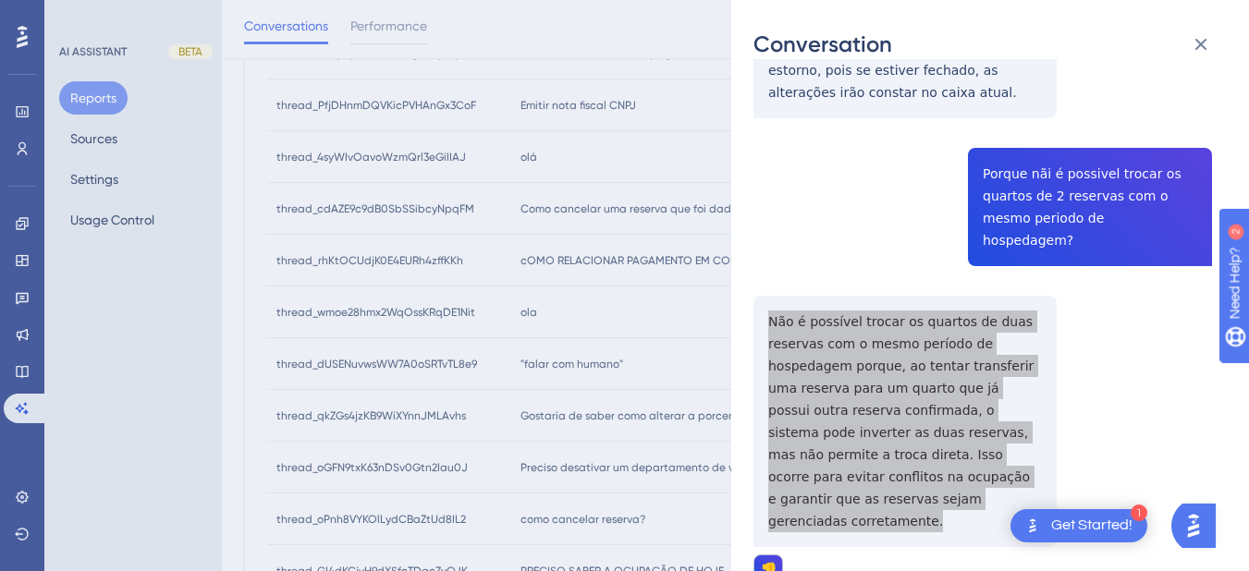
scroll to position [1295, 0]
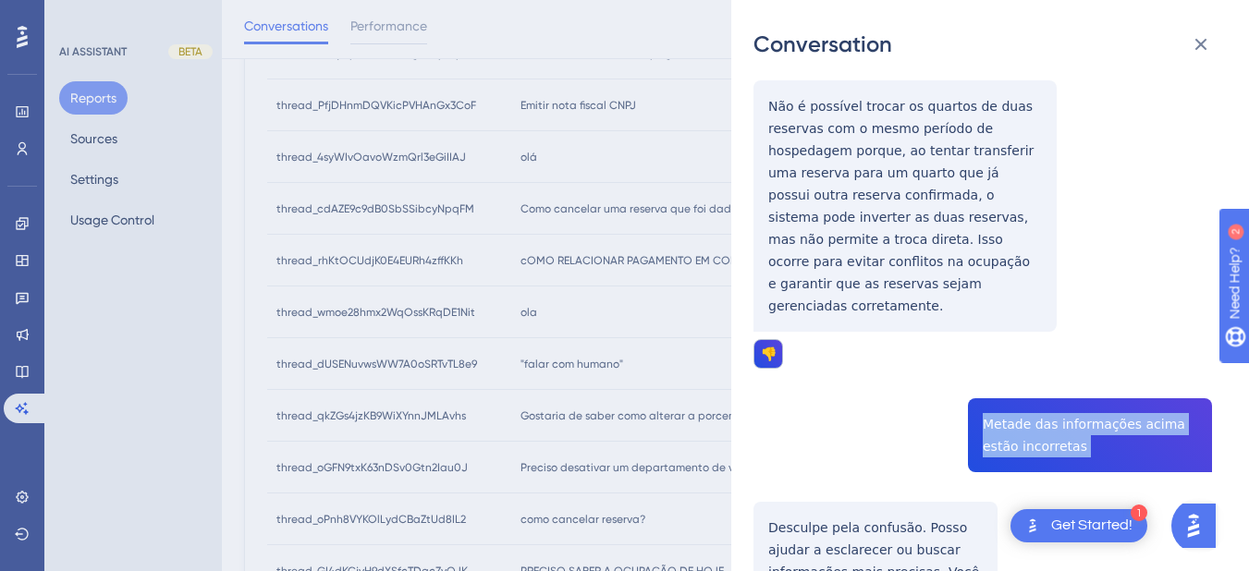
copy span "Metade das informações acima estão incorretas"
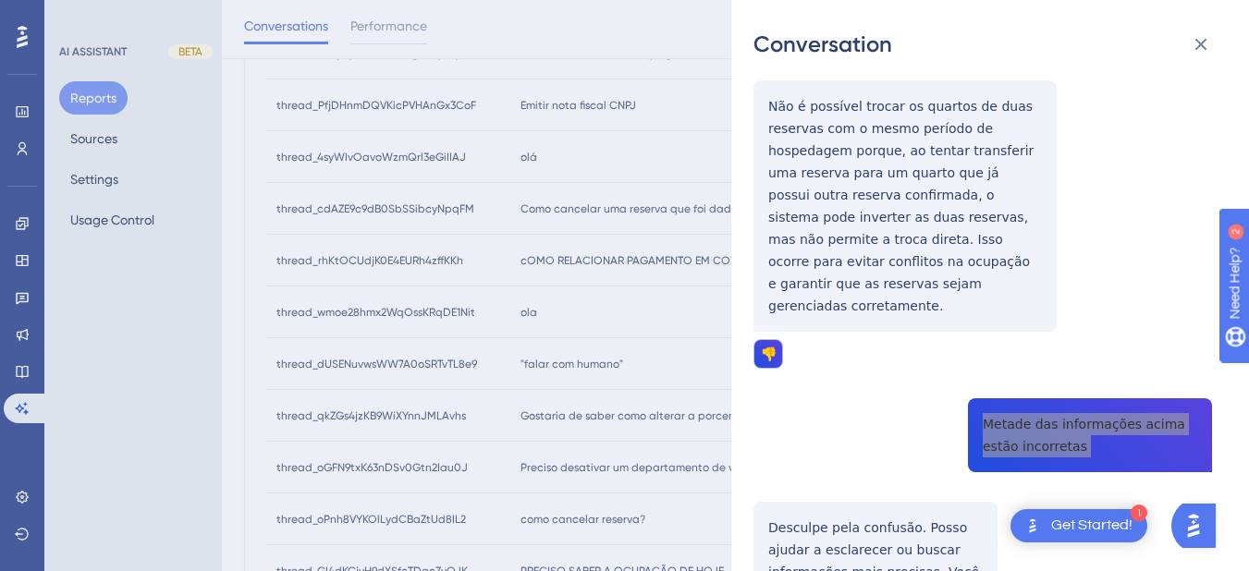
scroll to position [1510, 0]
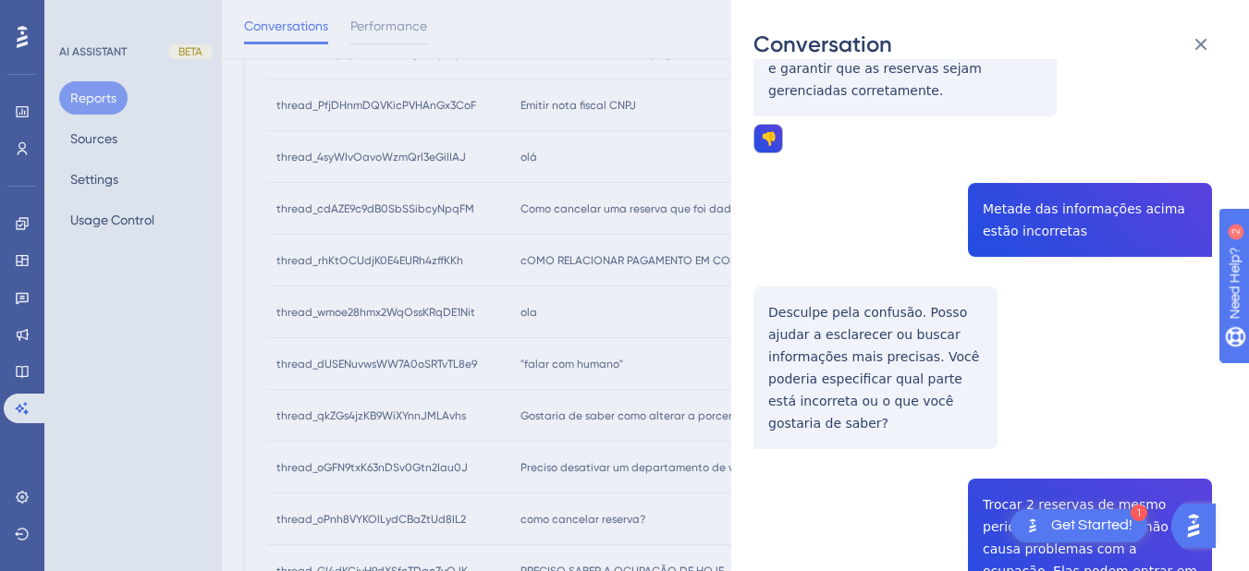
click at [796, 204] on div "thread_7eXyUpIBRBVL7UI2gIkdqiNq Copy - 3 146_Sala, Eduardo User Conversation Hi…" at bounding box center [983, 486] width 459 height 3831
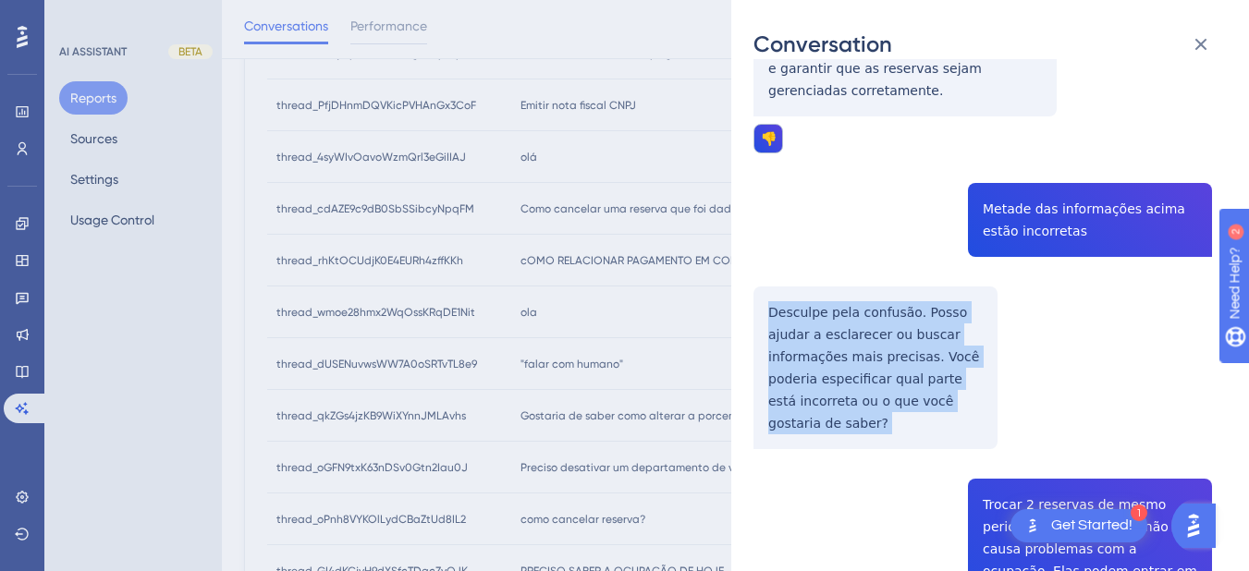
click at [796, 204] on div "thread_7eXyUpIBRBVL7UI2gIkdqiNq Copy - 3 146_Sala, Eduardo User Conversation Hi…" at bounding box center [983, 486] width 459 height 3831
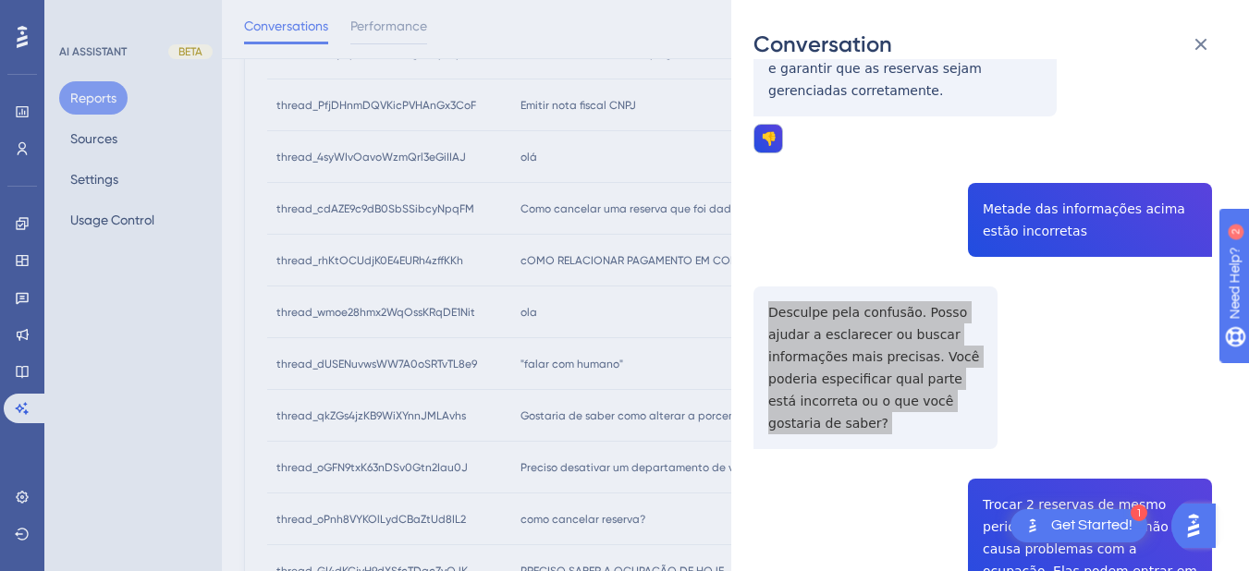
scroll to position [1726, 0]
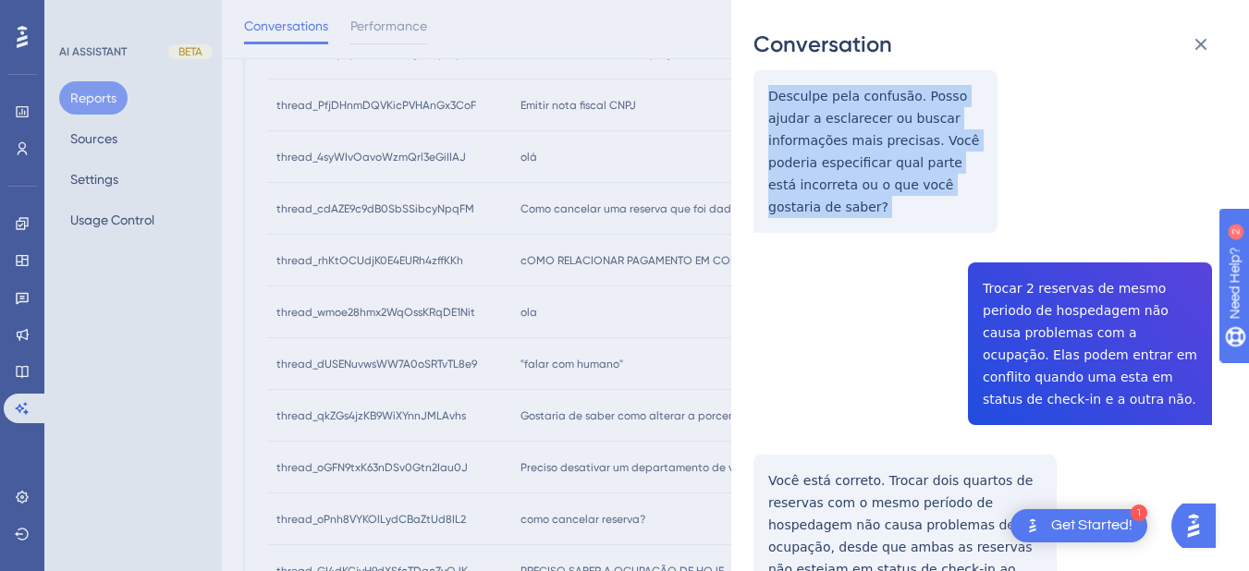
click at [978, 146] on div "thread_7eXyUpIBRBVL7UI2gIkdqiNq Copy - 3 146_Sala, Eduardo User Conversation Hi…" at bounding box center [983, 270] width 459 height 3831
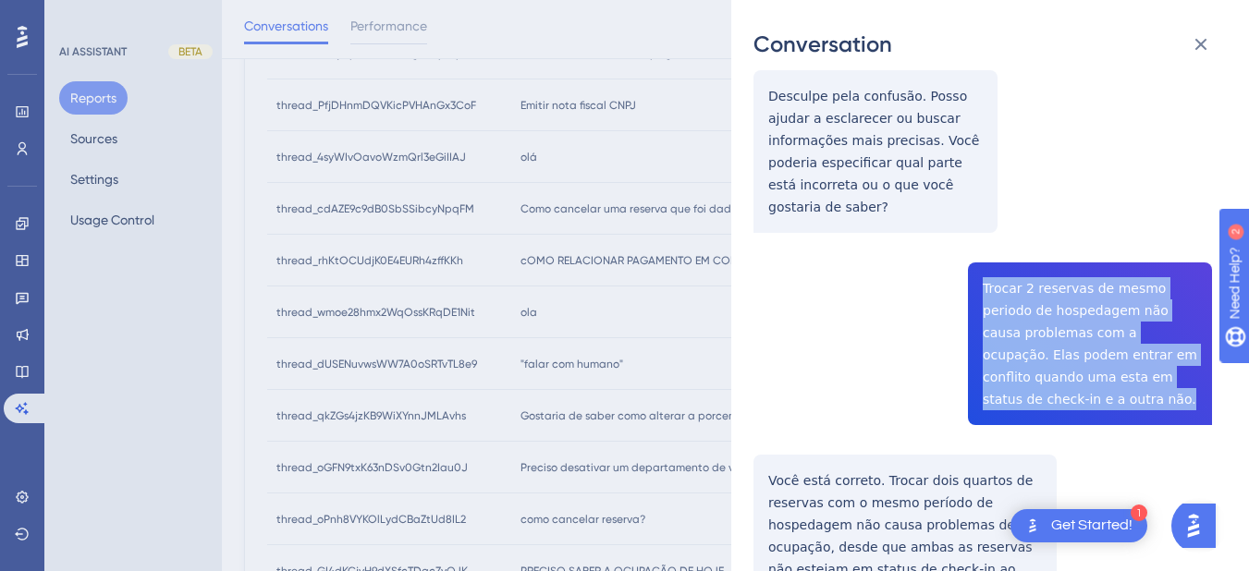
drag, startPoint x: 971, startPoint y: 142, endPoint x: 1041, endPoint y: 279, distance: 153.9
click at [1041, 279] on div "thread_7eXyUpIBRBVL7UI2gIkdqiNq Copy - 3 146_Sala, Eduardo User Conversation Hi…" at bounding box center [983, 270] width 459 height 3831
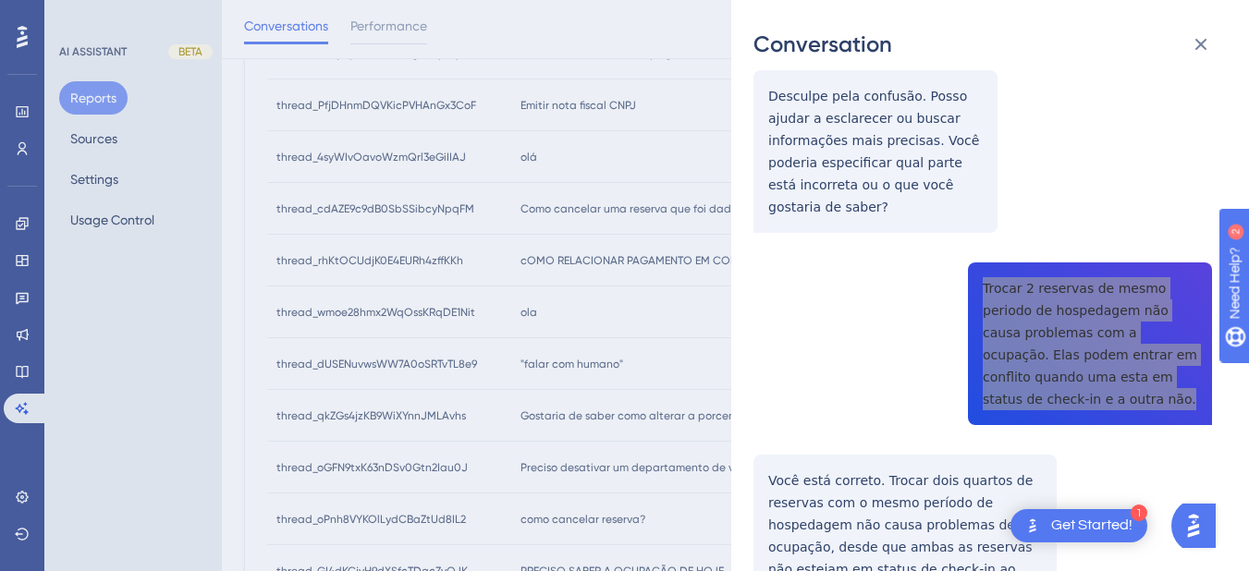
scroll to position [1942, 0]
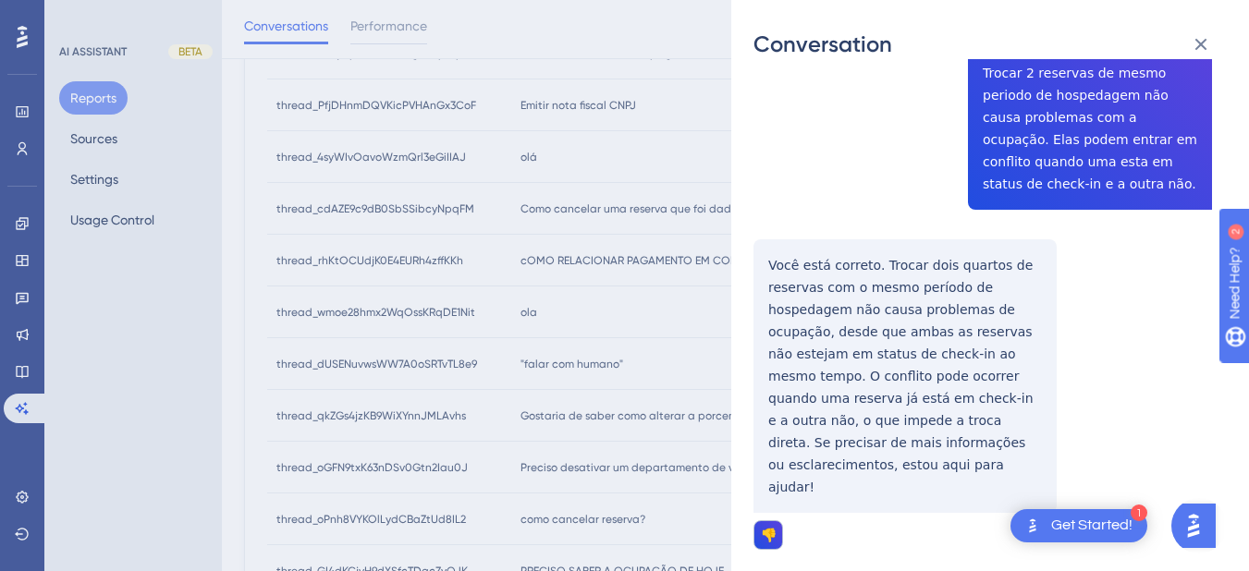
click at [767, 132] on div "thread_7eXyUpIBRBVL7UI2gIkdqiNq Copy - 3 146_Sala, Eduardo User Conversation Hi…" at bounding box center [983, 54] width 459 height 3831
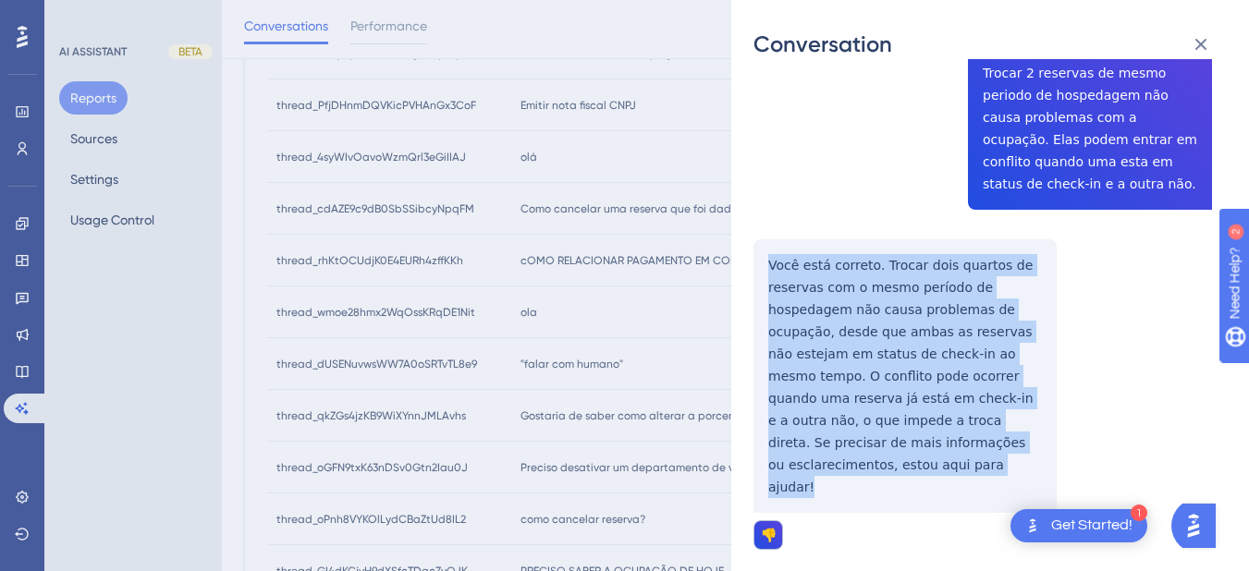
drag, startPoint x: 762, startPoint y: 132, endPoint x: 873, endPoint y: 332, distance: 228.5
click at [873, 332] on div "thread_7eXyUpIBRBVL7UI2gIkdqiNq Copy - 3 146_Sala, Eduardo User Conversation Hi…" at bounding box center [983, 54] width 459 height 3831
drag, startPoint x: 849, startPoint y: 233, endPoint x: 906, endPoint y: 240, distance: 57.8
click at [906, 240] on div "thread_7eXyUpIBRBVL7UI2gIkdqiNq Copy - 3 146_Sala, Eduardo User Conversation Hi…" at bounding box center [983, 54] width 459 height 3831
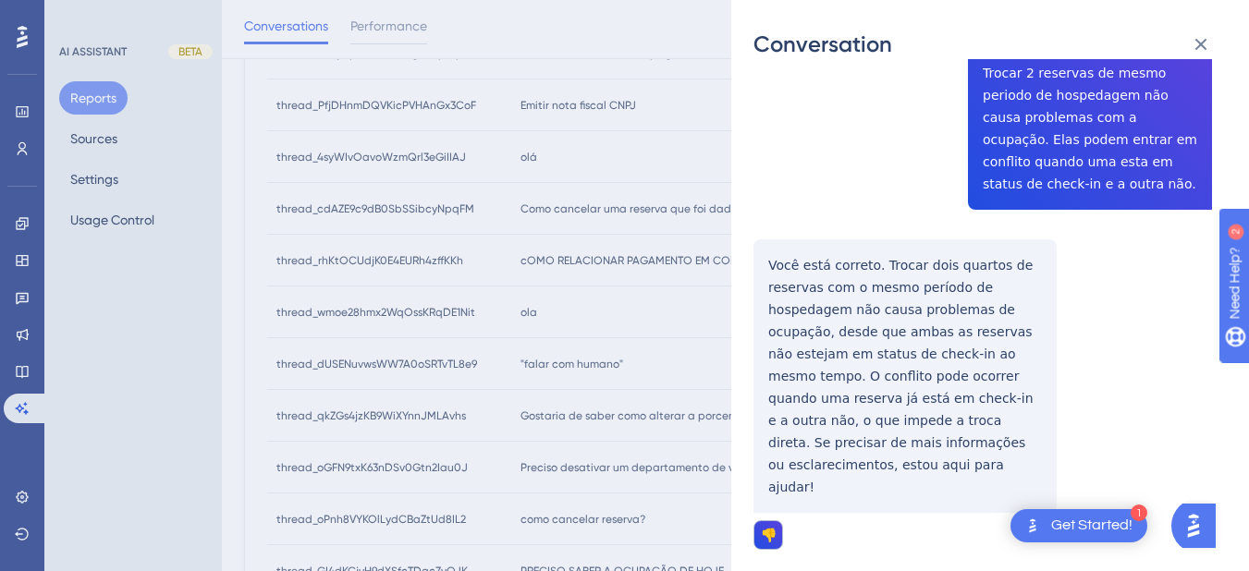
click at [774, 132] on div "thread_7eXyUpIBRBVL7UI2gIkdqiNq Copy - 3 146_Sala, Eduardo User Conversation Hi…" at bounding box center [983, 54] width 459 height 3831
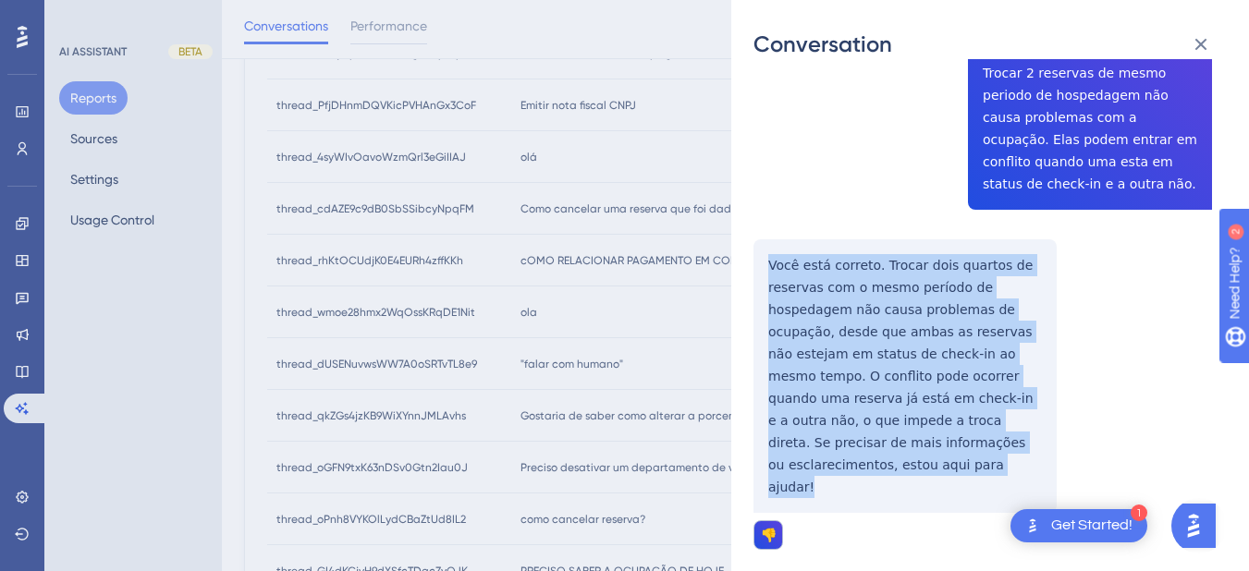
drag, startPoint x: 764, startPoint y: 128, endPoint x: 873, endPoint y: 335, distance: 234.1
click at [873, 335] on div "thread_7eXyUpIBRBVL7UI2gIkdqiNq Copy - 3 146_Sala, Eduardo User Conversation Hi…" at bounding box center [983, 54] width 459 height 3831
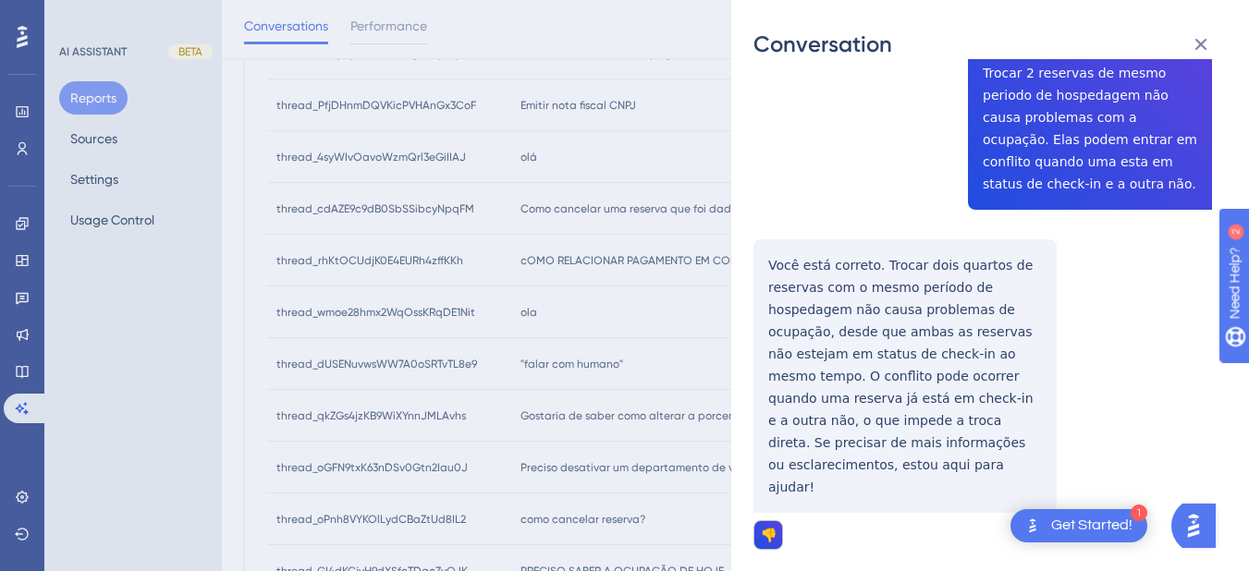
click at [1031, 465] on div "thread_7eXyUpIBRBVL7UI2gIkdqiNq Copy - 3 146_Sala, Eduardo User Conversation Hi…" at bounding box center [983, 54] width 459 height 3831
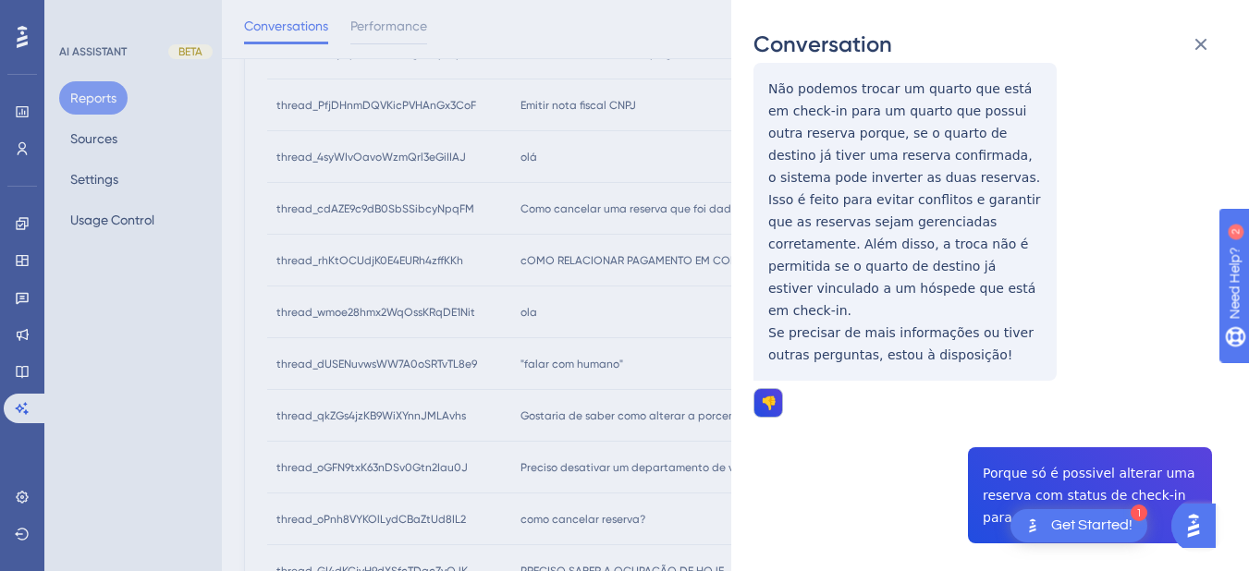
scroll to position [2823, 0]
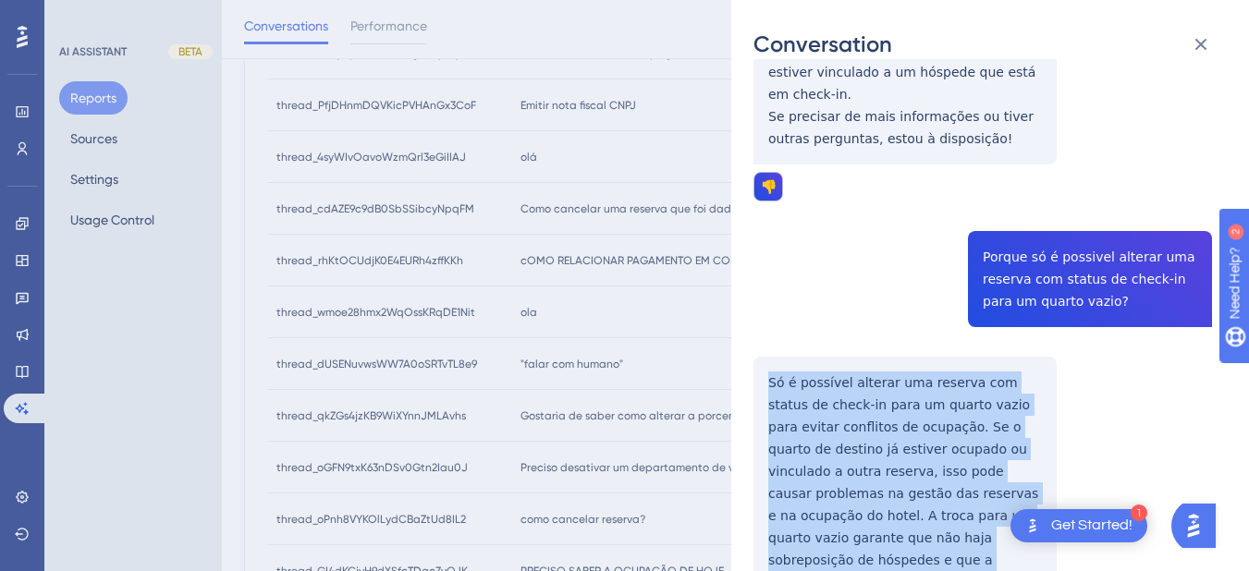
drag, startPoint x: 756, startPoint y: 403, endPoint x: 964, endPoint y: 387, distance: 208.7
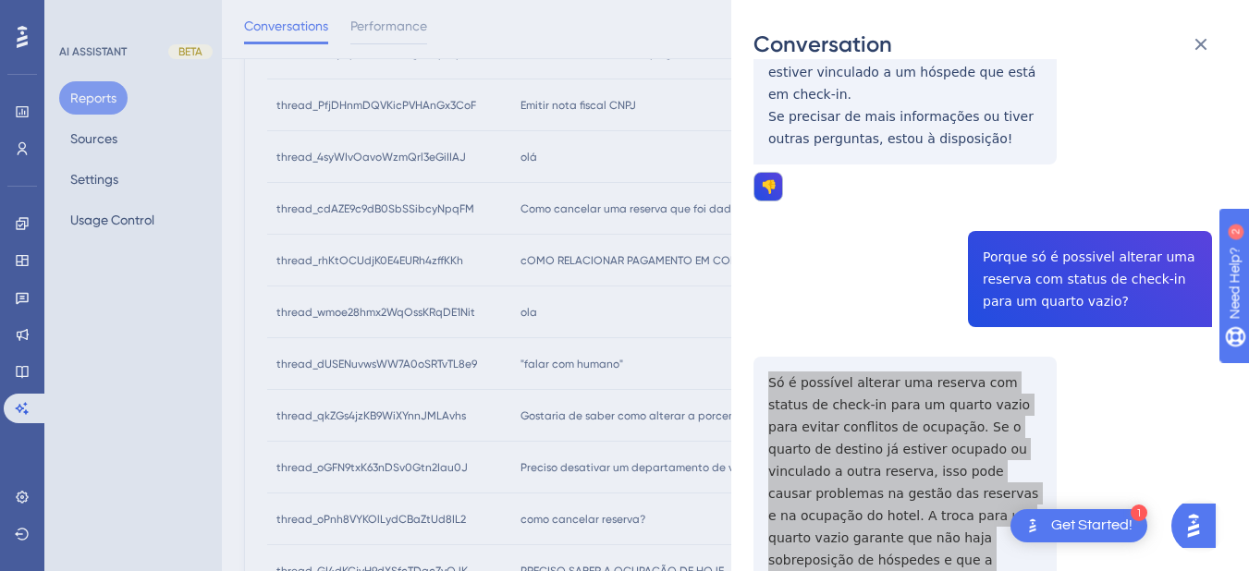
scroll to position [3039, 0]
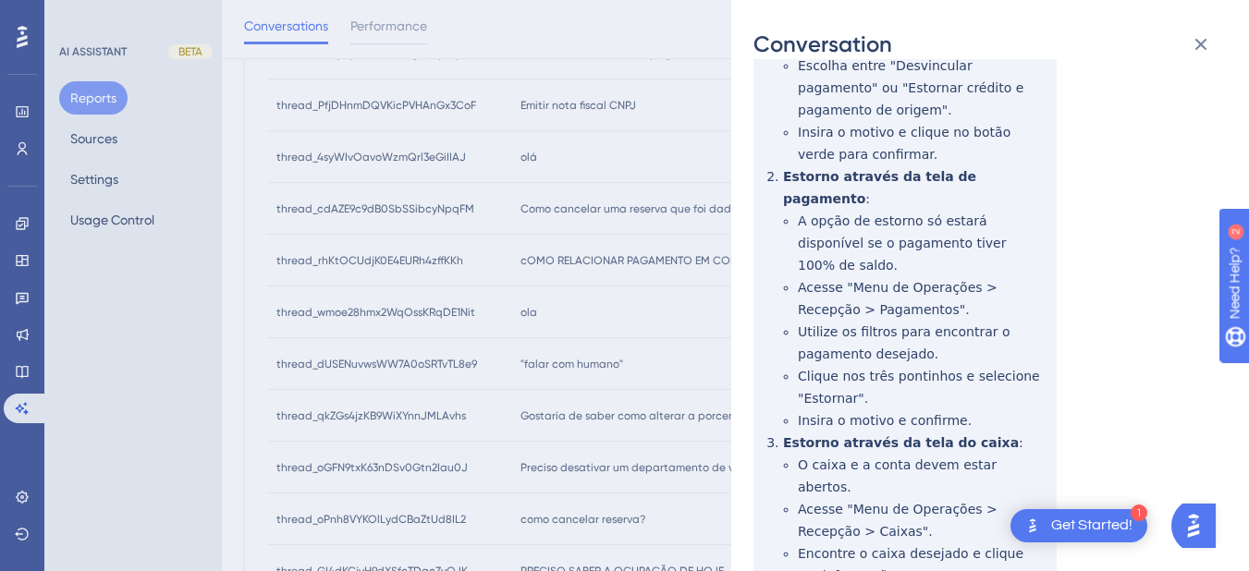
scroll to position [0, 0]
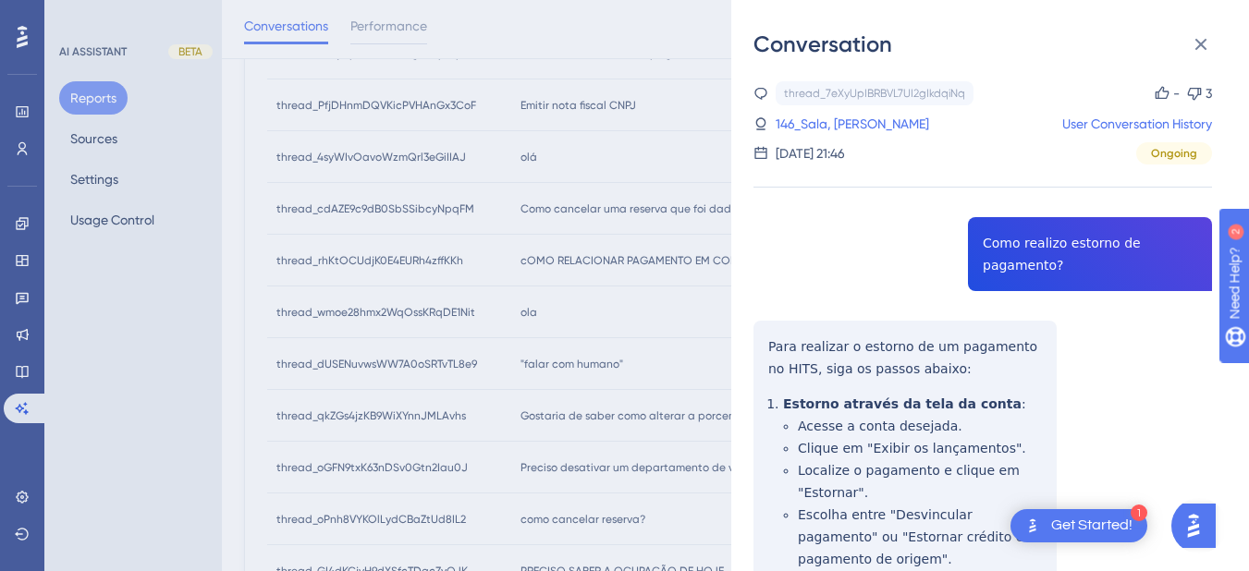
drag, startPoint x: 823, startPoint y: 122, endPoint x: 873, endPoint y: 215, distance: 105.9
click at [823, 122] on link "146_Sala, Eduardo" at bounding box center [853, 124] width 154 height 22
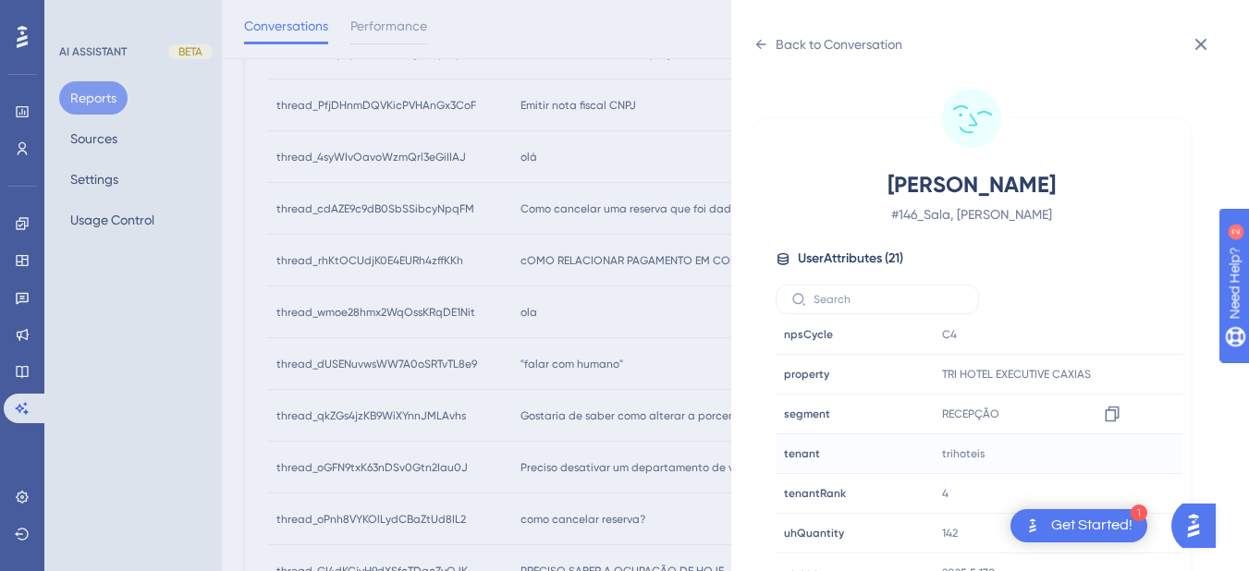
scroll to position [23, 0]
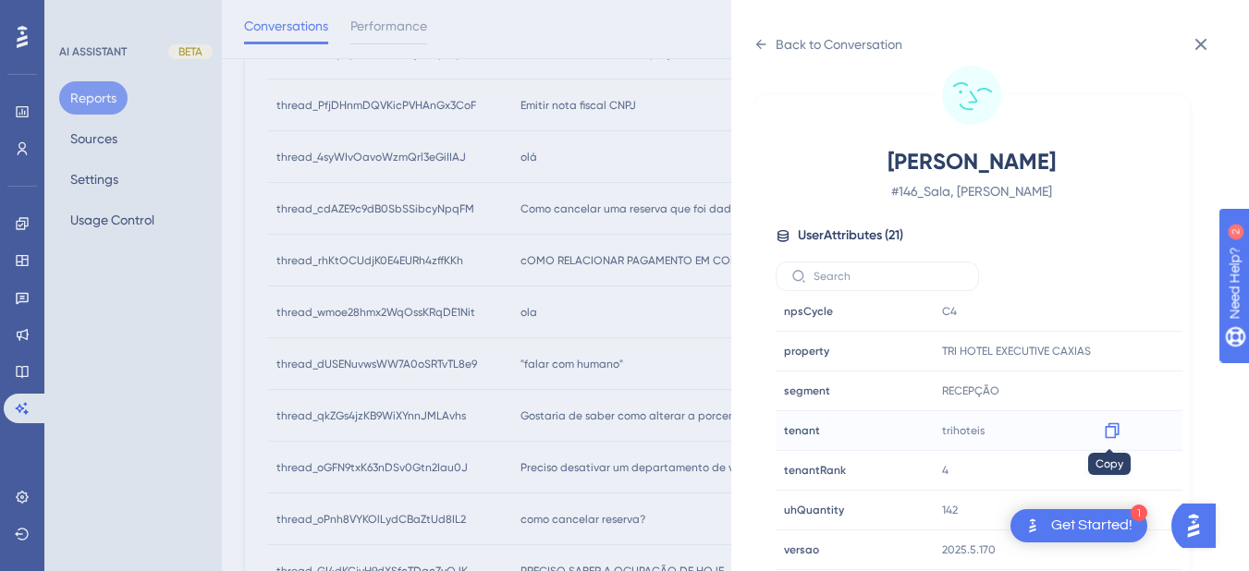
click at [1112, 434] on icon at bounding box center [1112, 432] width 14 height 16
click at [1110, 351] on icon at bounding box center [1112, 351] width 18 height 18
click at [757, 44] on icon at bounding box center [761, 44] width 10 height 9
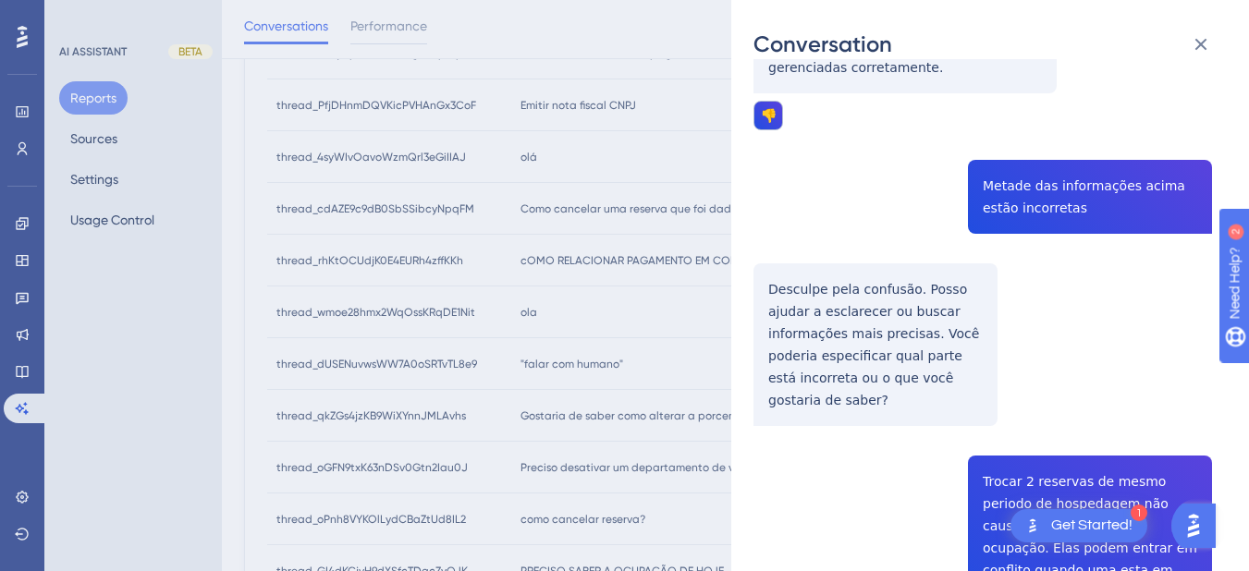
scroll to position [3039, 0]
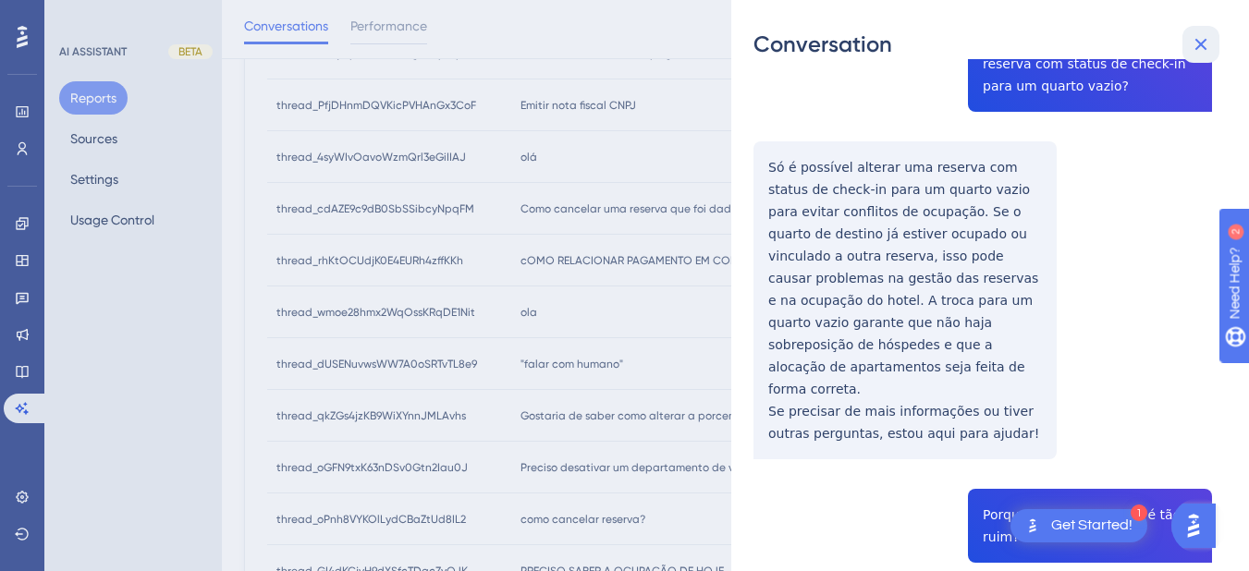
click at [1210, 48] on icon at bounding box center [1201, 44] width 22 height 22
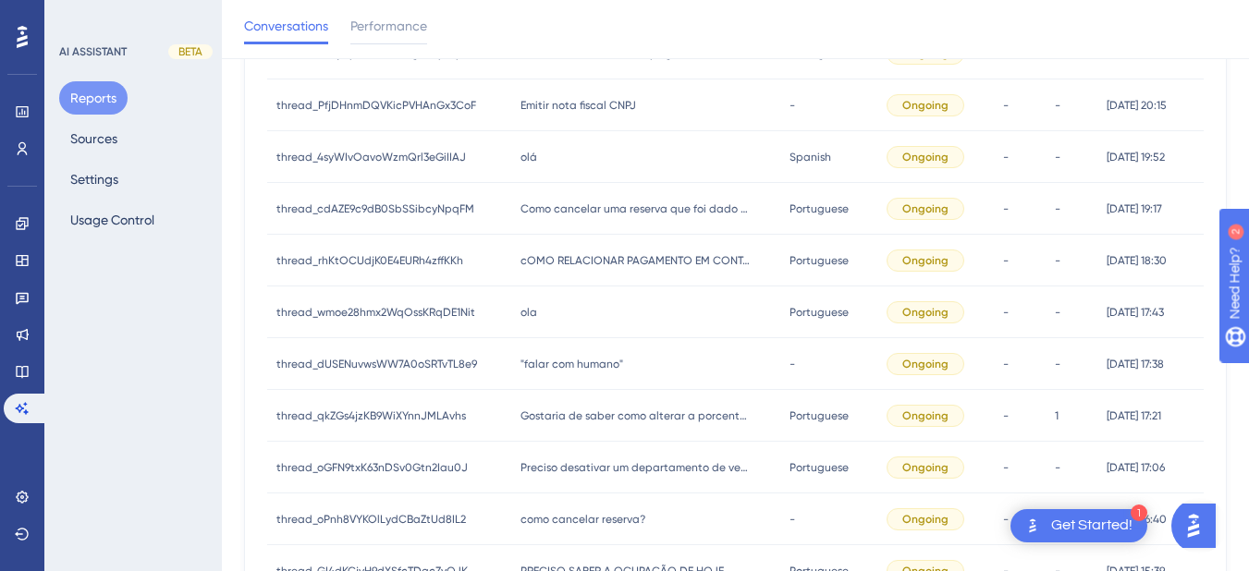
scroll to position [215, 0]
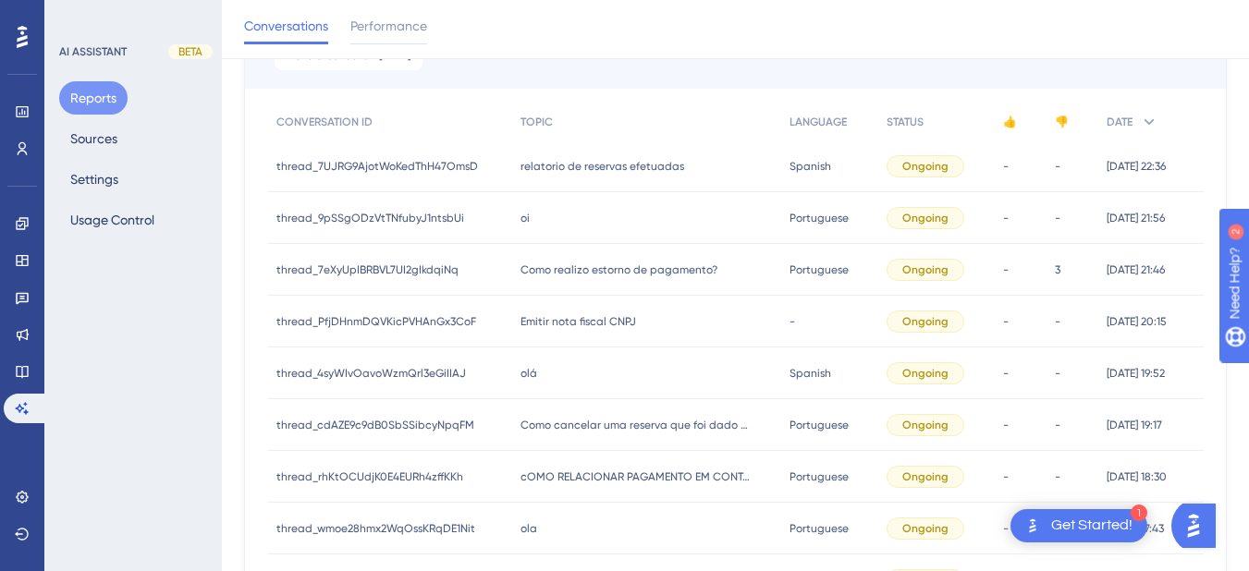
click at [571, 330] on div "Emitir nota fiscal CNPJ Emitir nota fiscal CNPJ" at bounding box center [645, 322] width 269 height 52
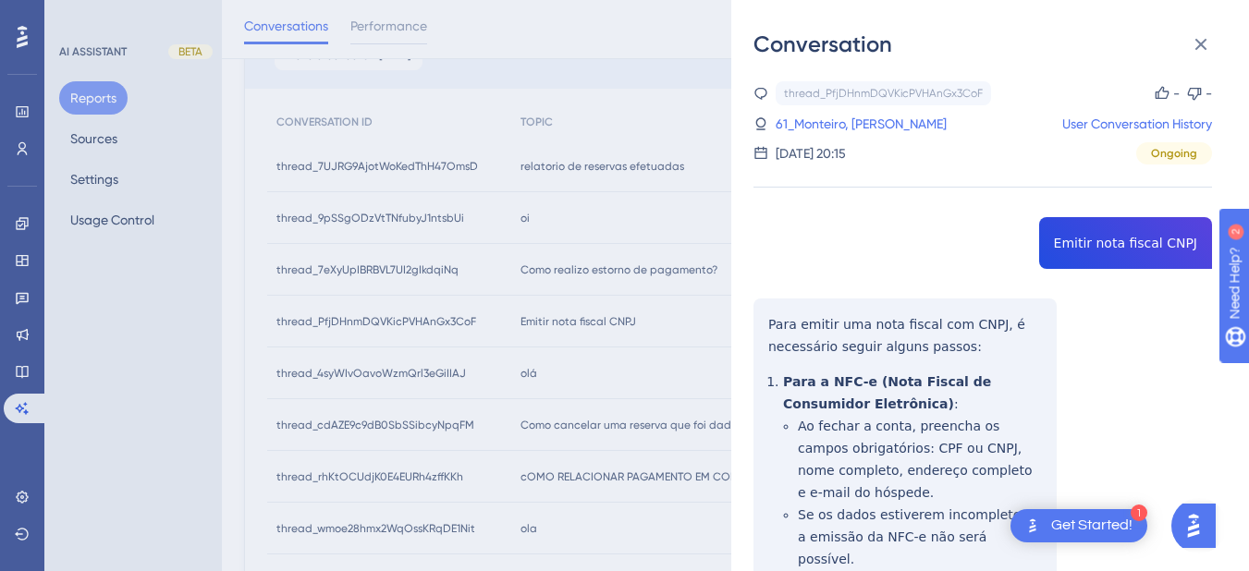
click at [1079, 249] on div "thread_PfjDHnmDQVKicPVHAnGx3CoF Copy - - 61_Monteiro, Lucas User Conversation H…" at bounding box center [983, 564] width 459 height 966
click at [1112, 245] on div "thread_PfjDHnmDQVKicPVHAnGx3CoF Copy - - 61_Monteiro, Lucas User Conversation H…" at bounding box center [983, 564] width 459 height 966
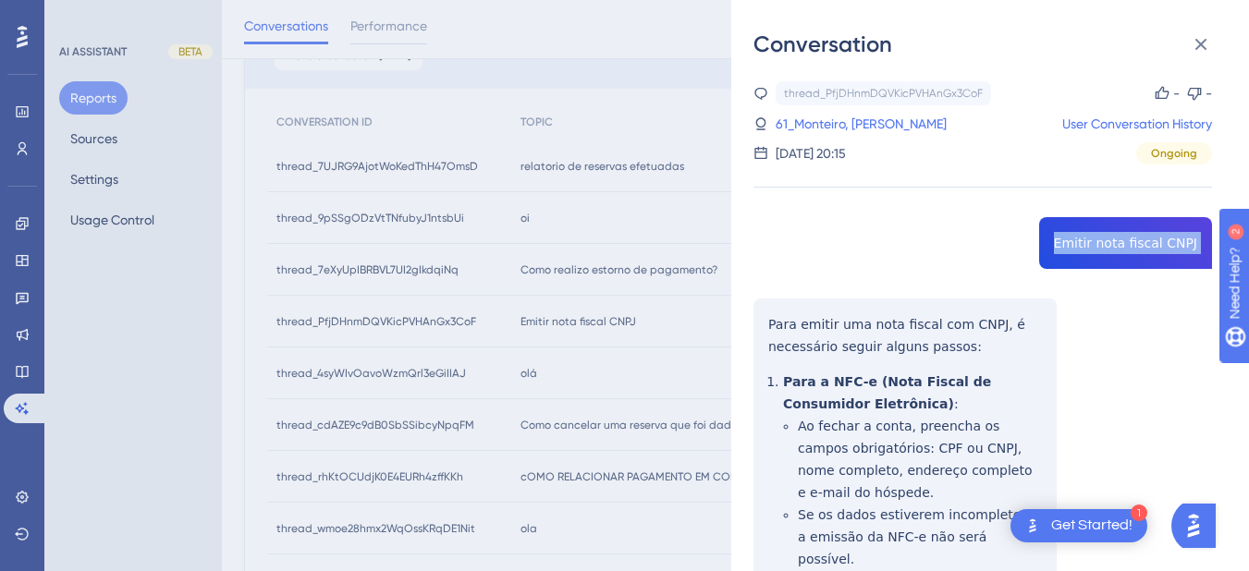
click at [1112, 245] on div "thread_PfjDHnmDQVKicPVHAnGx3CoF Copy - - 61_Monteiro, Lucas User Conversation H…" at bounding box center [983, 564] width 459 height 966
click at [772, 331] on div "thread_PfjDHnmDQVKicPVHAnGx3CoF Copy - - 61_Monteiro, Lucas User Conversation H…" at bounding box center [983, 564] width 459 height 966
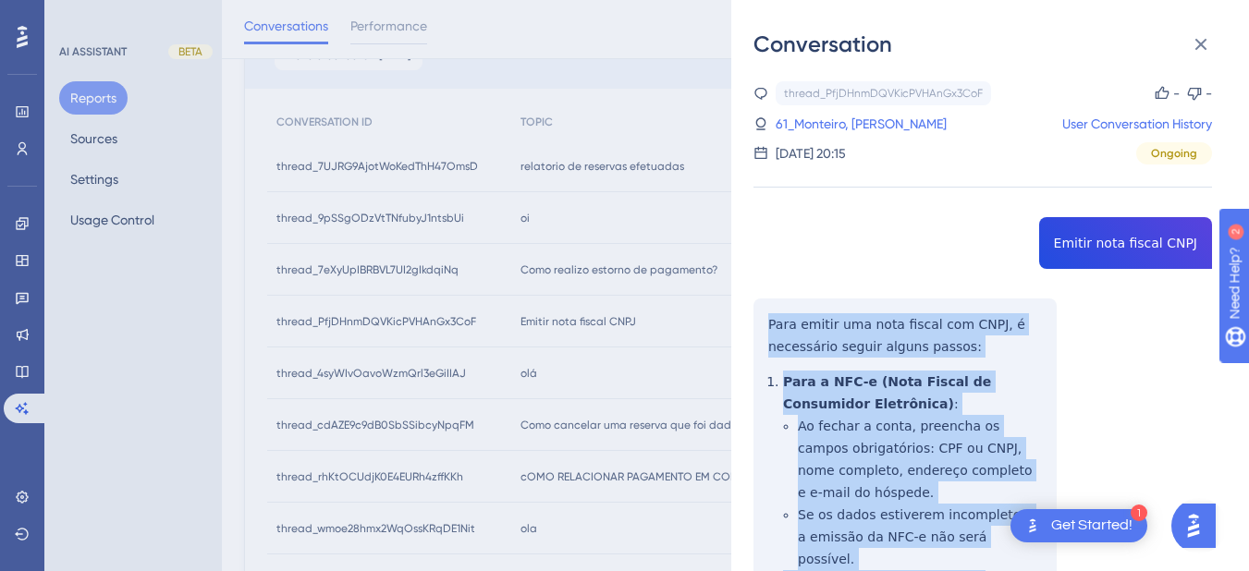
scroll to position [351, 0]
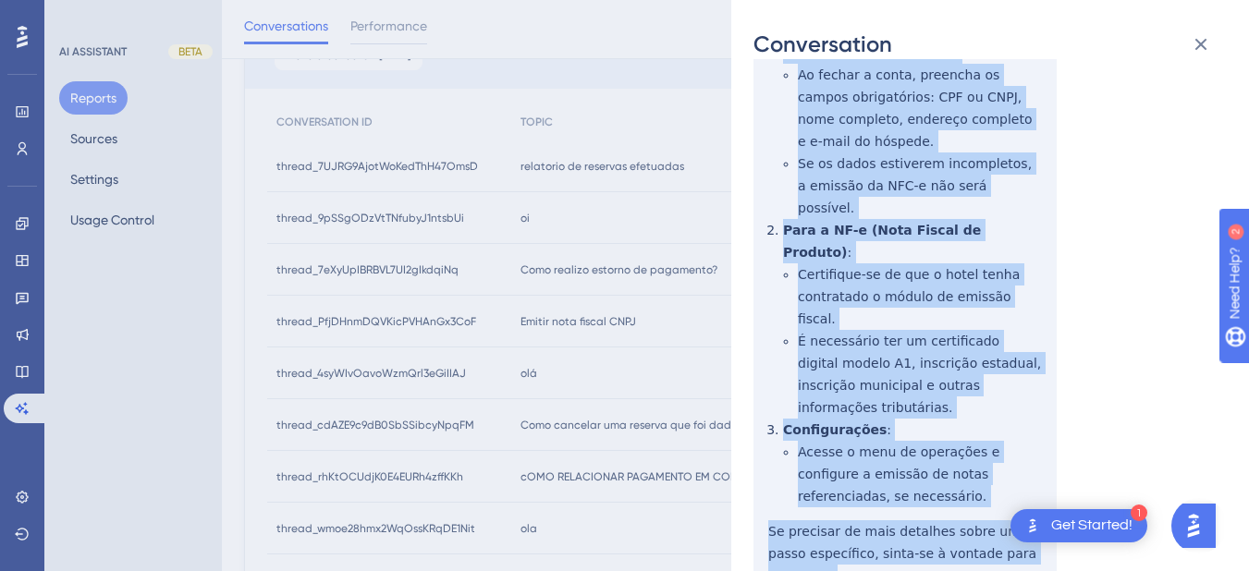
drag, startPoint x: 767, startPoint y: 314, endPoint x: 1050, endPoint y: 465, distance: 320.6
click at [1050, 465] on div "thread_PfjDHnmDQVKicPVHAnGx3CoF Copy - - 61_Monteiro, Lucas User Conversation H…" at bounding box center [983, 213] width 459 height 966
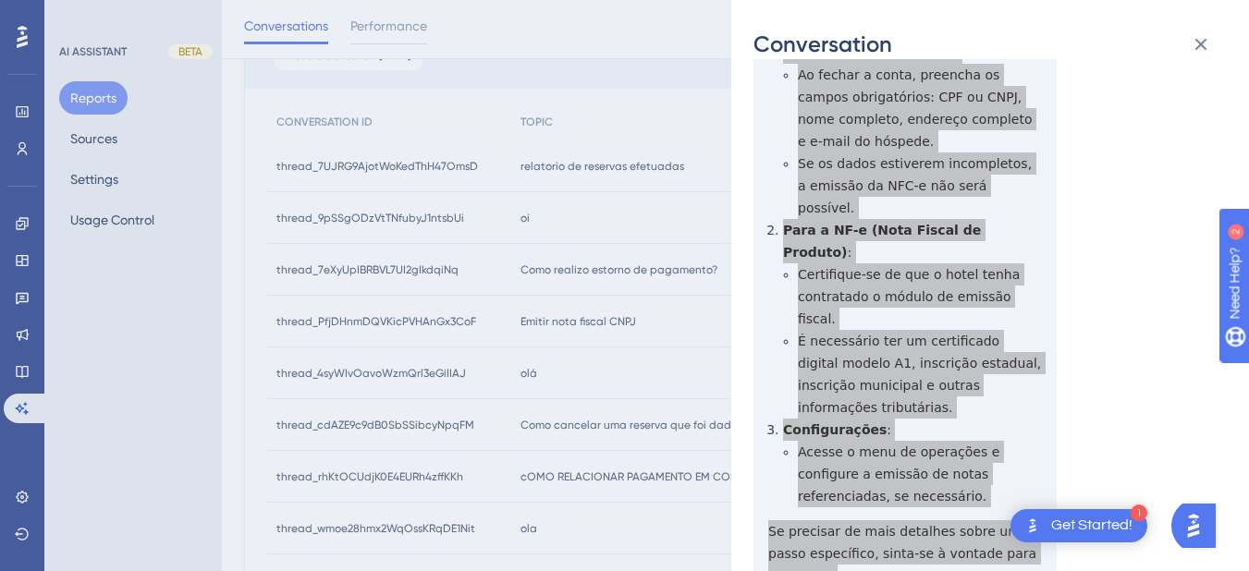
scroll to position [0, 0]
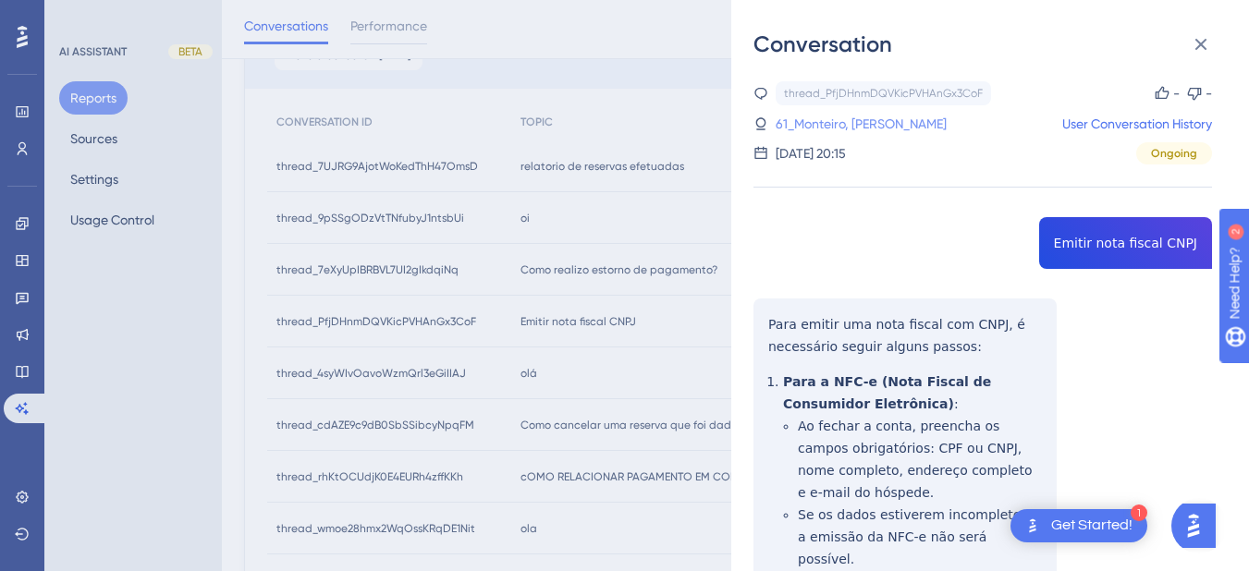
click at [854, 126] on link "61_Monteiro, Lucas" at bounding box center [861, 124] width 171 height 22
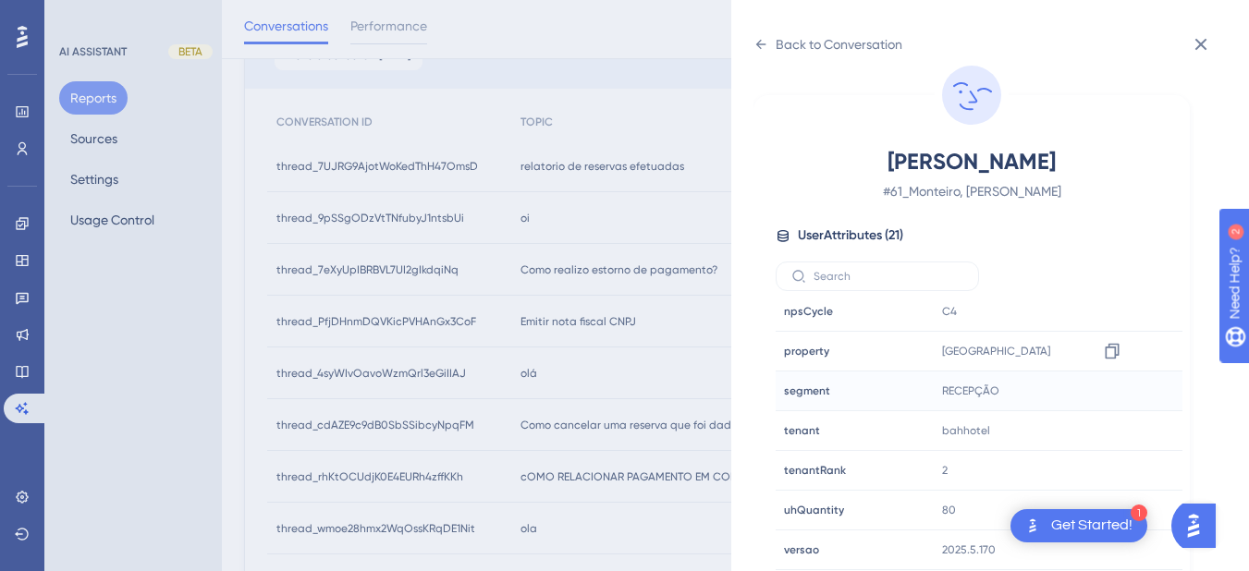
scroll to position [647, 0]
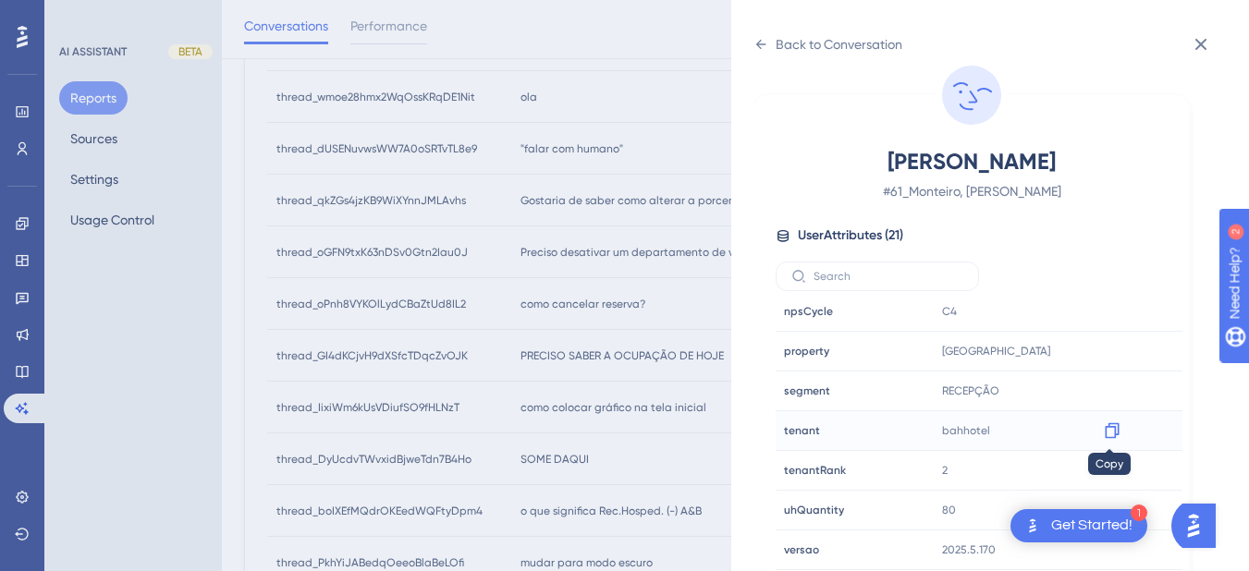
click at [1118, 435] on icon at bounding box center [1112, 431] width 18 height 18
click at [744, 39] on div "Back to Conversation Monteiro, Lucas # 61_Monteiro, Lucas User Attributes ( 21 …" at bounding box center [990, 285] width 518 height 571
click at [763, 44] on icon at bounding box center [761, 44] width 10 height 9
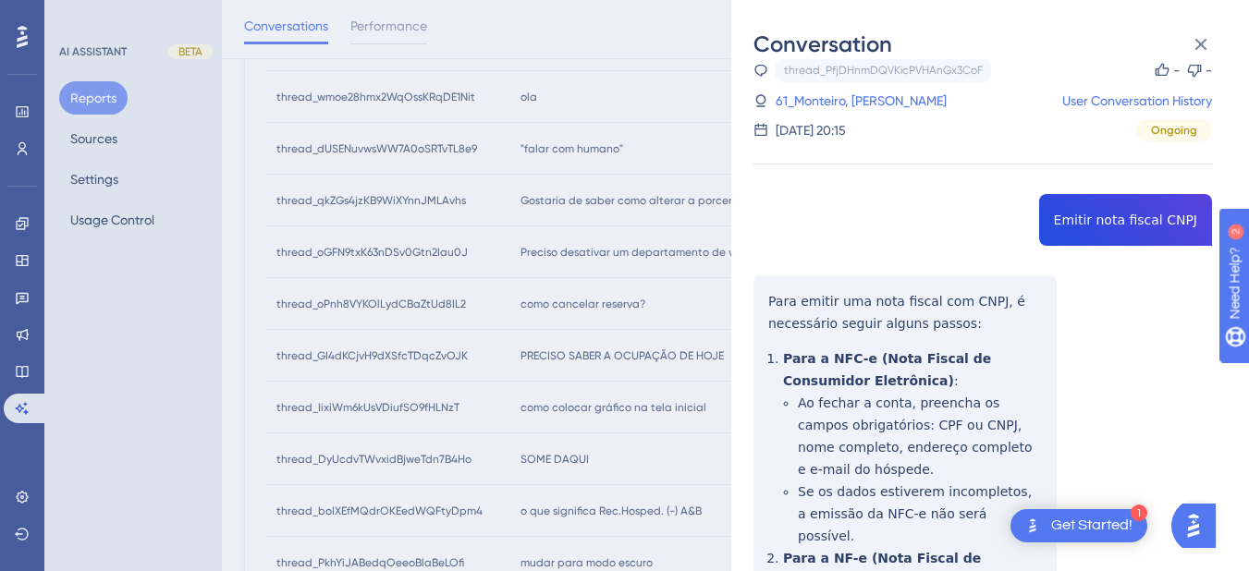
scroll to position [351, 0]
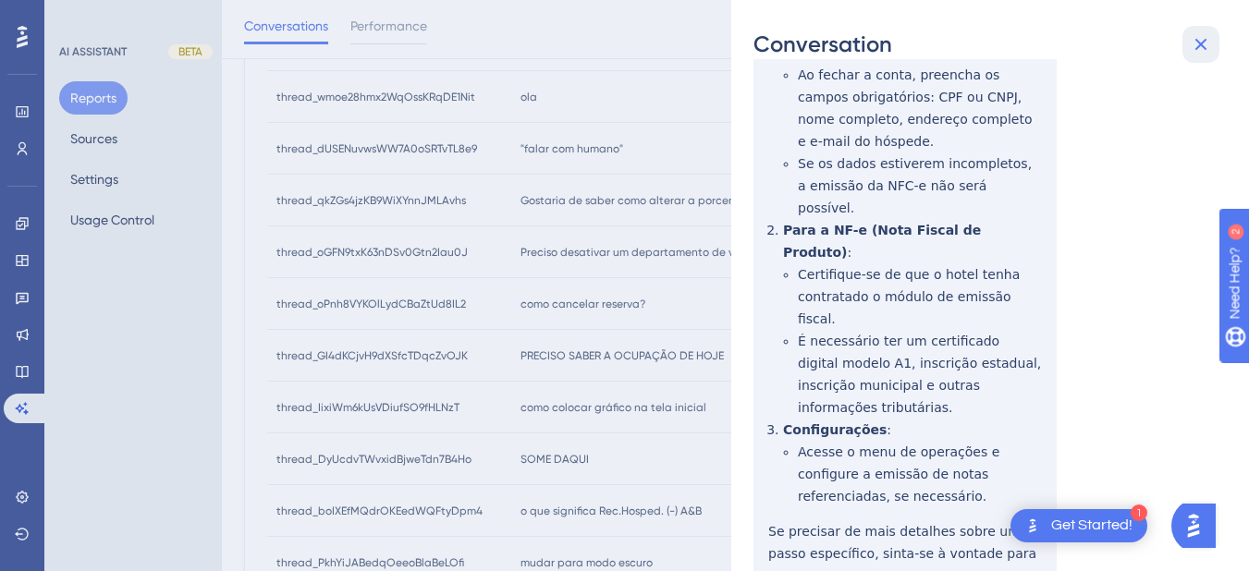
click at [1201, 43] on icon at bounding box center [1202, 45] width 12 height 12
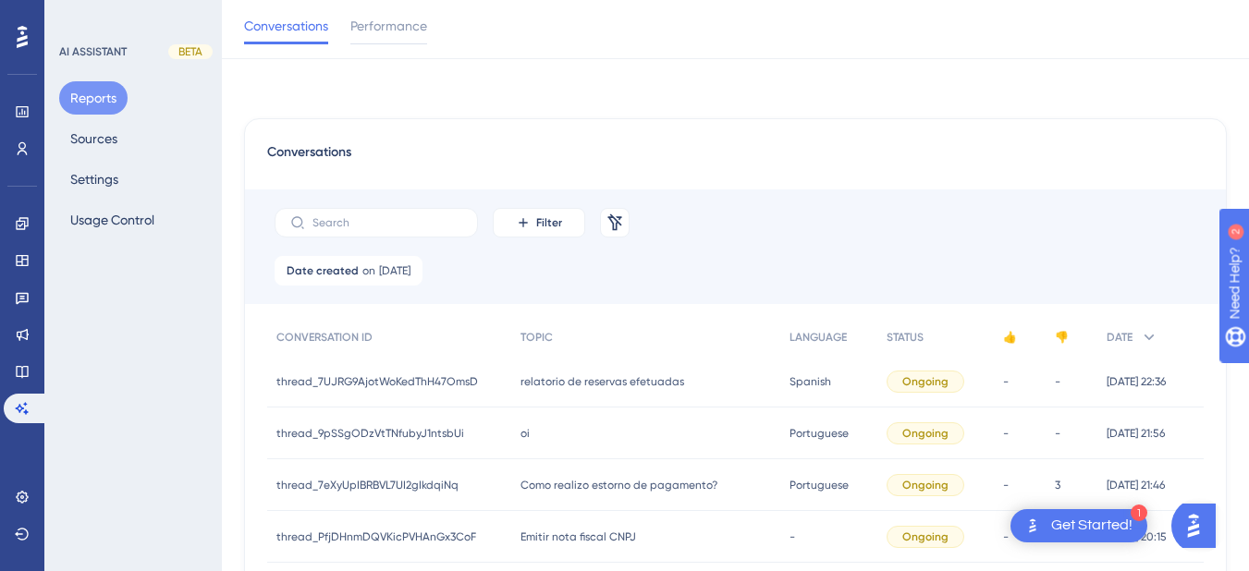
scroll to position [215, 0]
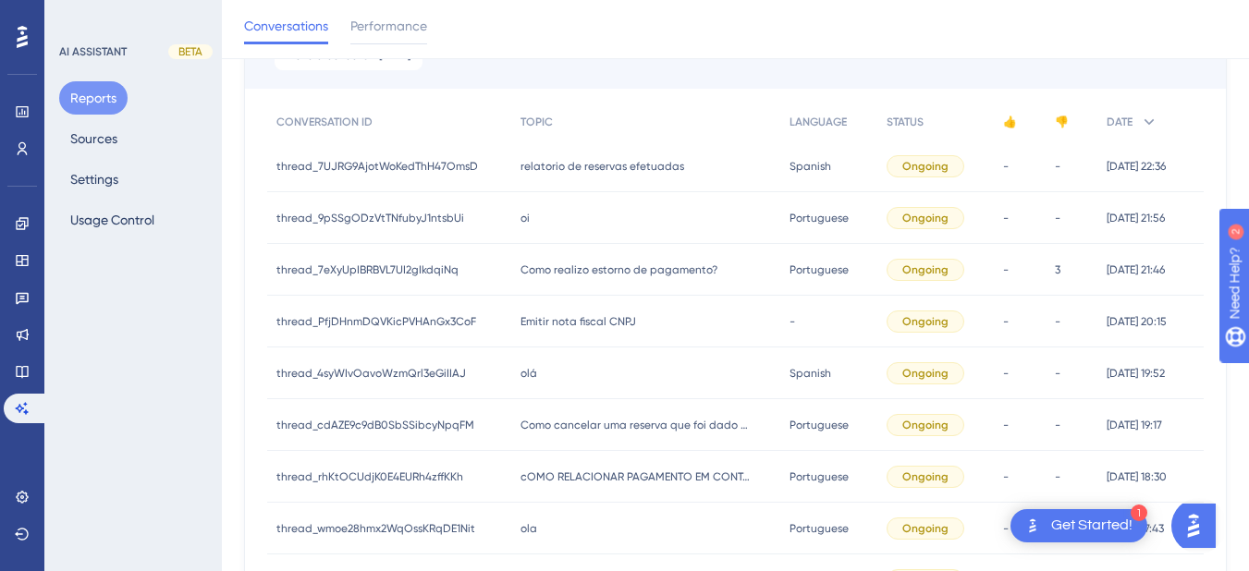
click at [575, 364] on div "olá olá" at bounding box center [645, 374] width 269 height 52
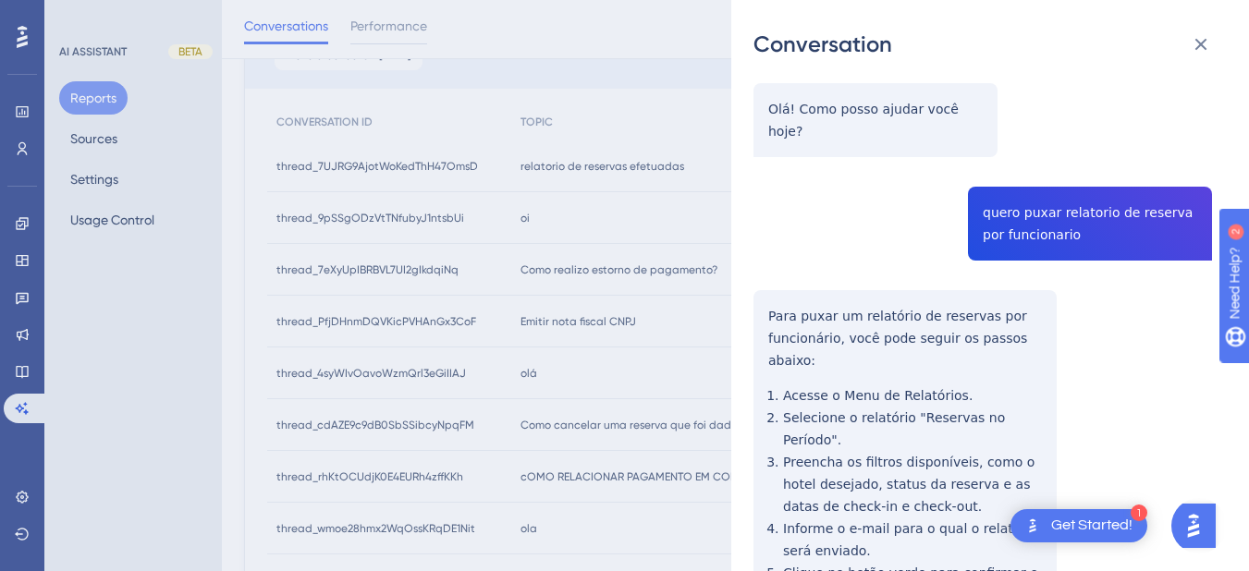
click at [1018, 190] on div "thread_4syWIvOavoWzmQrl3eGiIIAJ Copy - - 45_Nascimento, Simone User Conversatio…" at bounding box center [983, 353] width 459 height 974
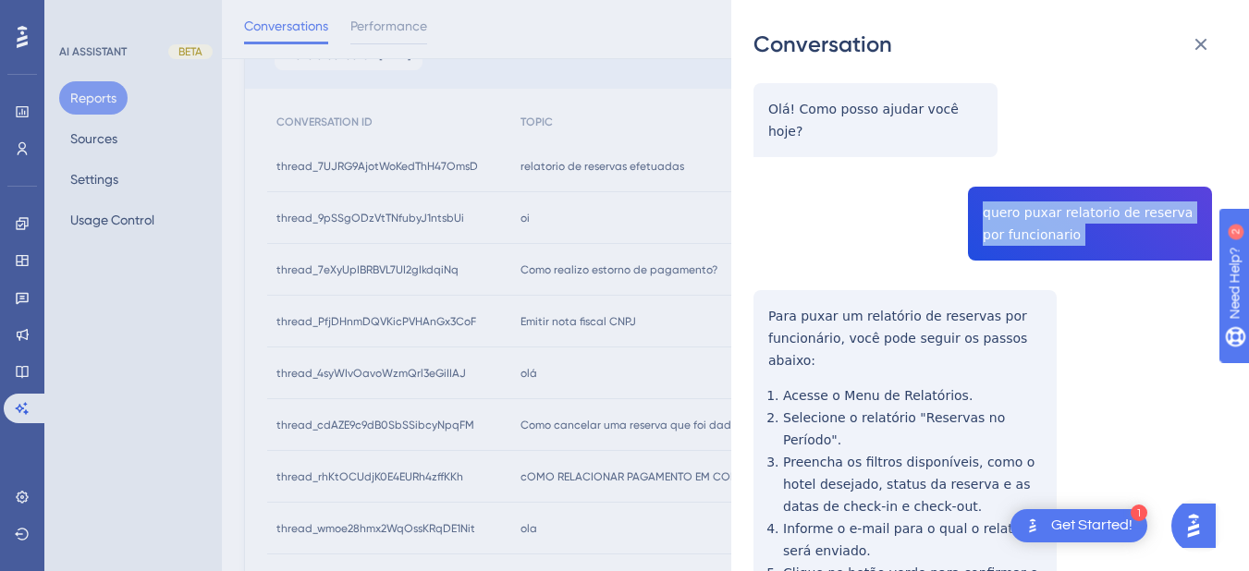
click at [1018, 190] on div "thread_4syWIvOavoWzmQrl3eGiIIAJ Copy - - 45_Nascimento, Simone User Conversatio…" at bounding box center [983, 353] width 459 height 974
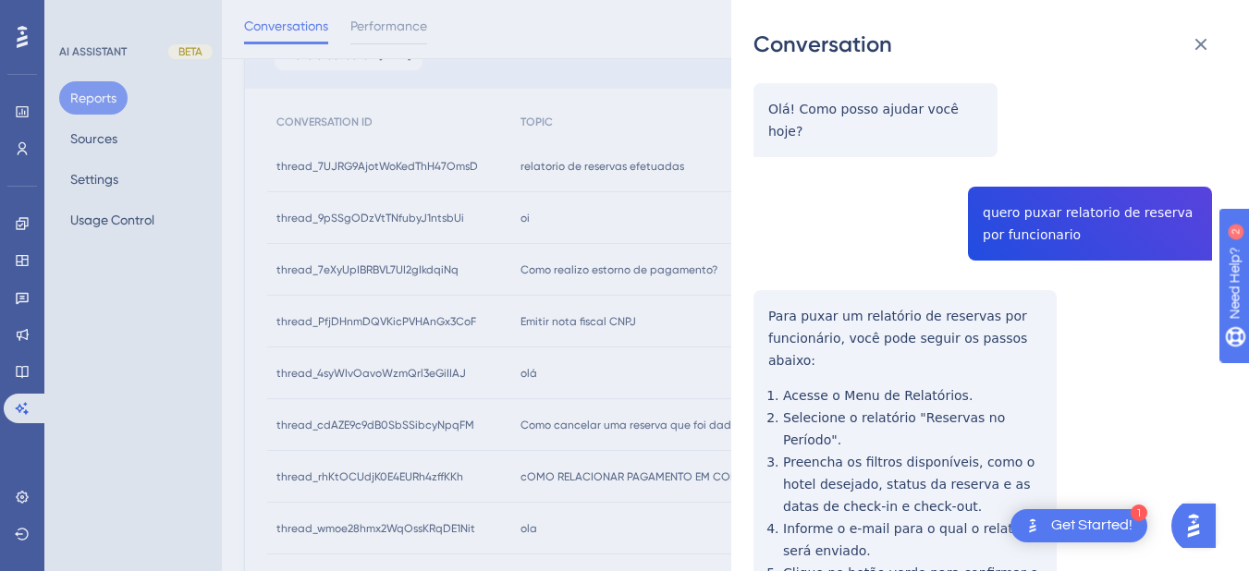
drag, startPoint x: 762, startPoint y: 305, endPoint x: 769, endPoint y: 295, distance: 12.6
click at [762, 304] on div "thread_4syWIvOavoWzmQrl3eGiIIAJ Copy - - 45_Nascimento, Simone User Conversatio…" at bounding box center [983, 353] width 459 height 974
click at [766, 290] on div "thread_4syWIvOavoWzmQrl3eGiIIAJ Copy - - 45_Nascimento, Simone User Conversatio…" at bounding box center [983, 353] width 459 height 974
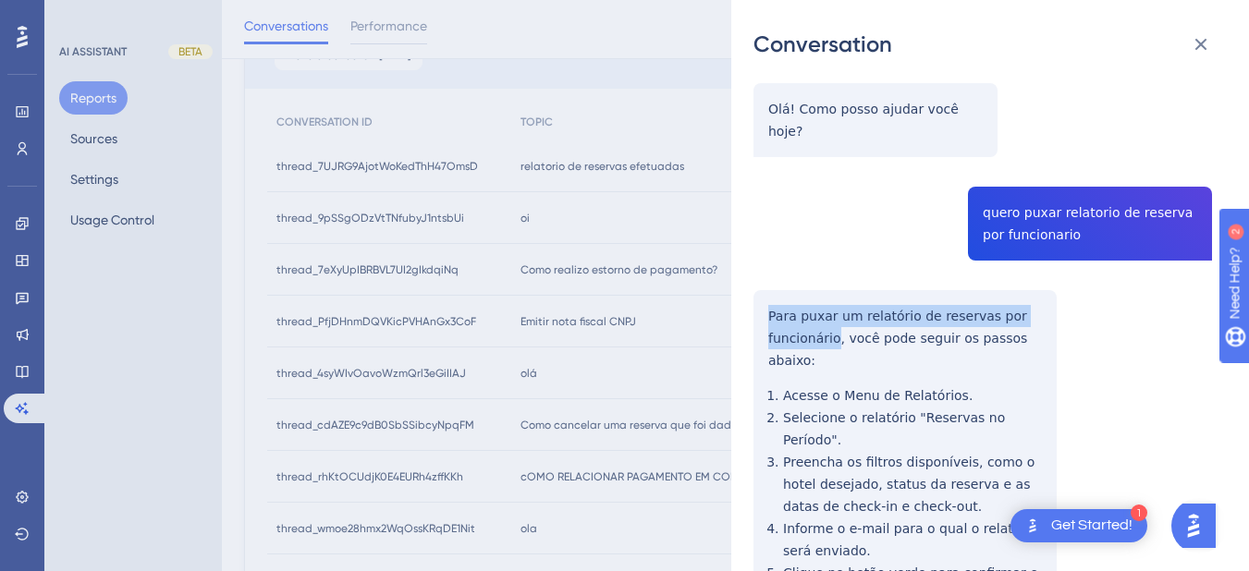
scroll to position [381, 0]
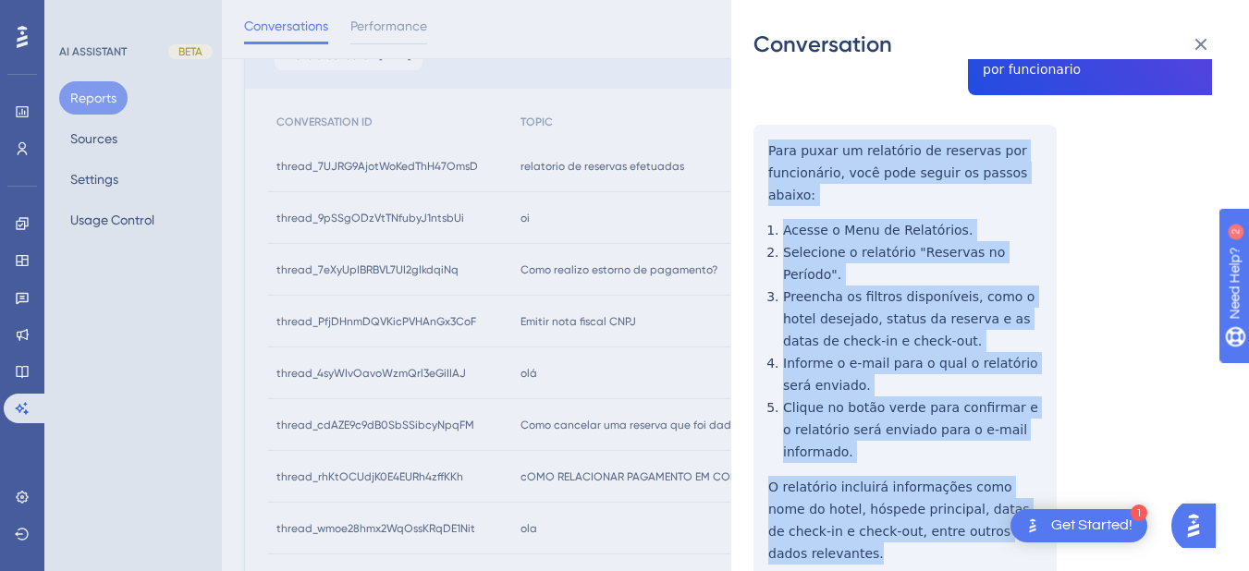
drag, startPoint x: 766, startPoint y: 290, endPoint x: 1022, endPoint y: 470, distance: 312.7
click at [1022, 470] on div "thread_4syWIvOavoWzmQrl3eGiIIAJ Copy - - 45_Nascimento, Simone User Conversatio…" at bounding box center [983, 187] width 459 height 974
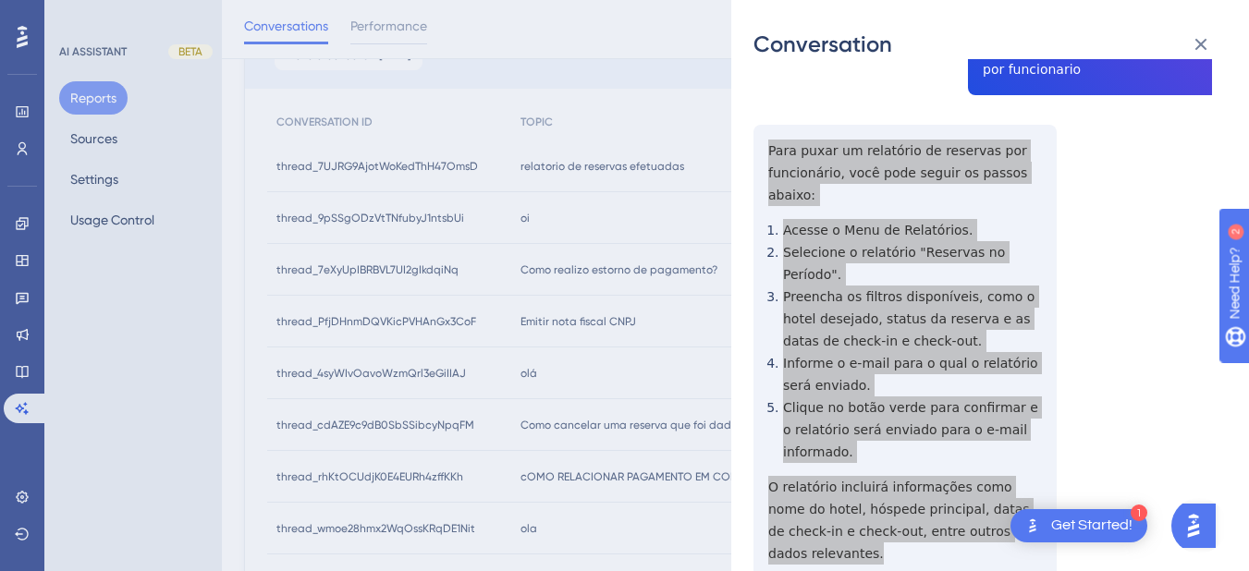
scroll to position [0, 0]
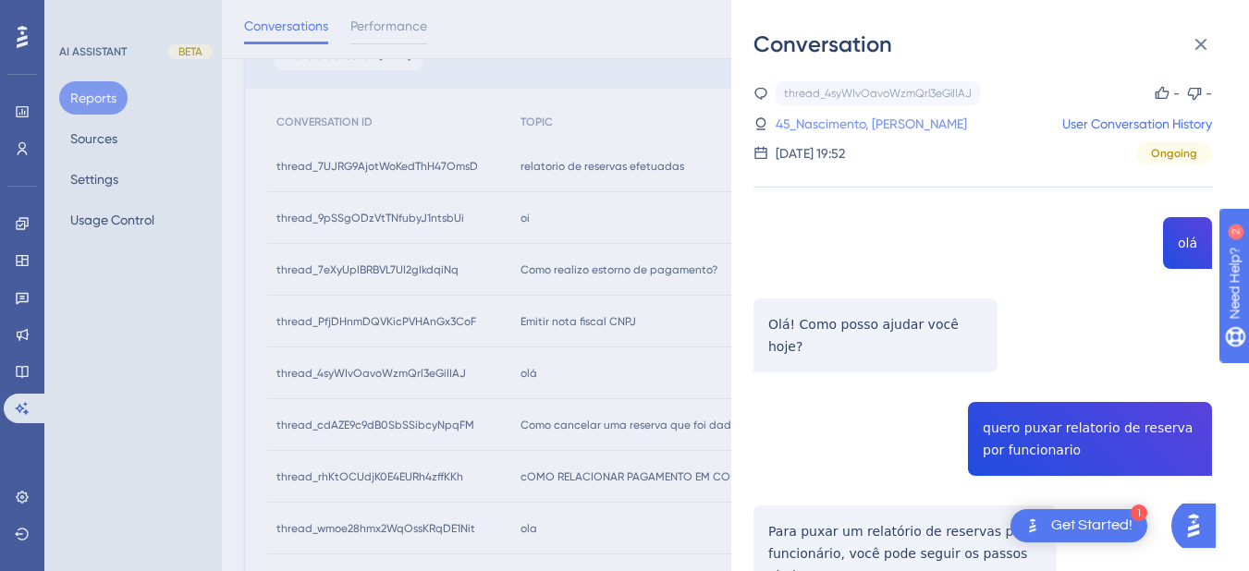
click at [838, 115] on link "45_Nascimento, Simone" at bounding box center [871, 124] width 191 height 22
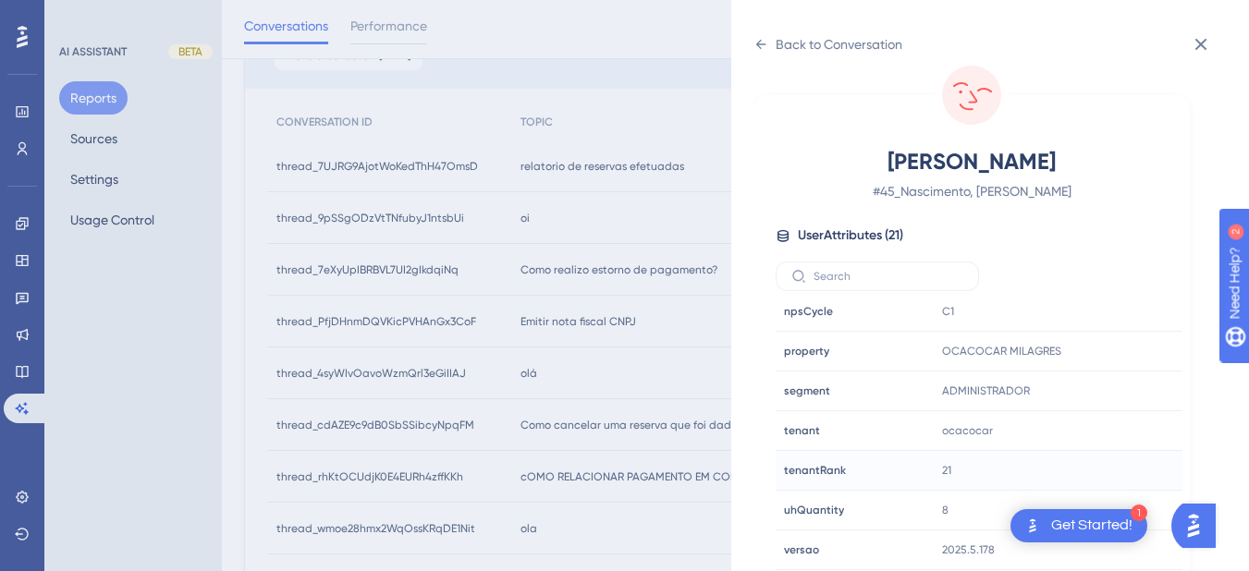
scroll to position [863, 0]
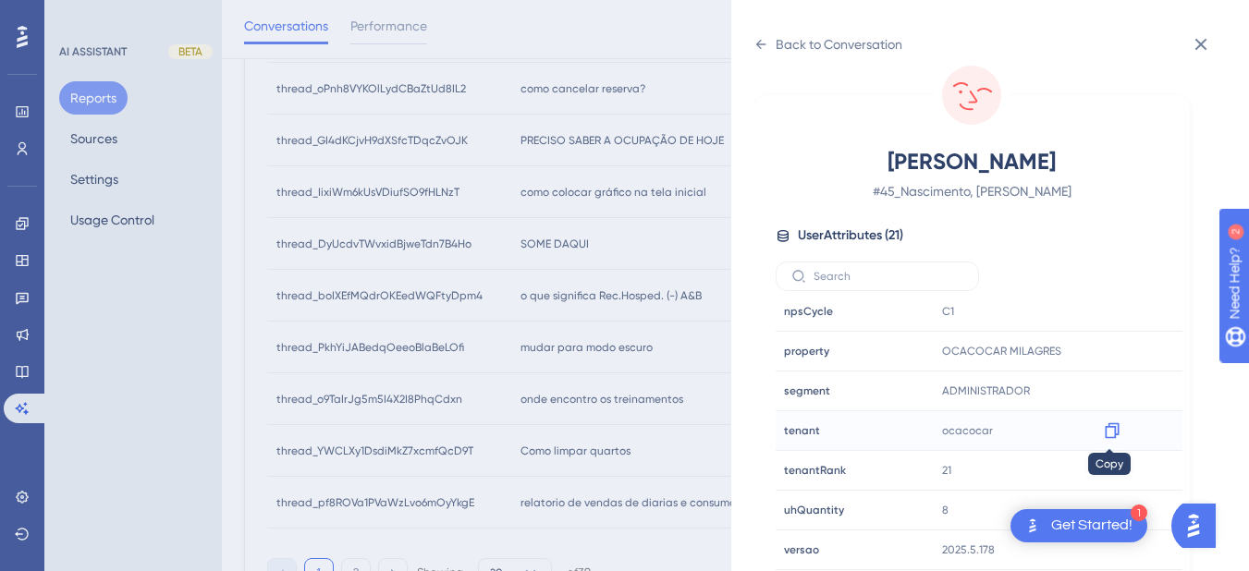
click at [1099, 427] on div at bounding box center [1113, 431] width 30 height 30
click at [1109, 435] on icon at bounding box center [1112, 431] width 18 height 18
click at [763, 42] on icon at bounding box center [761, 44] width 15 height 15
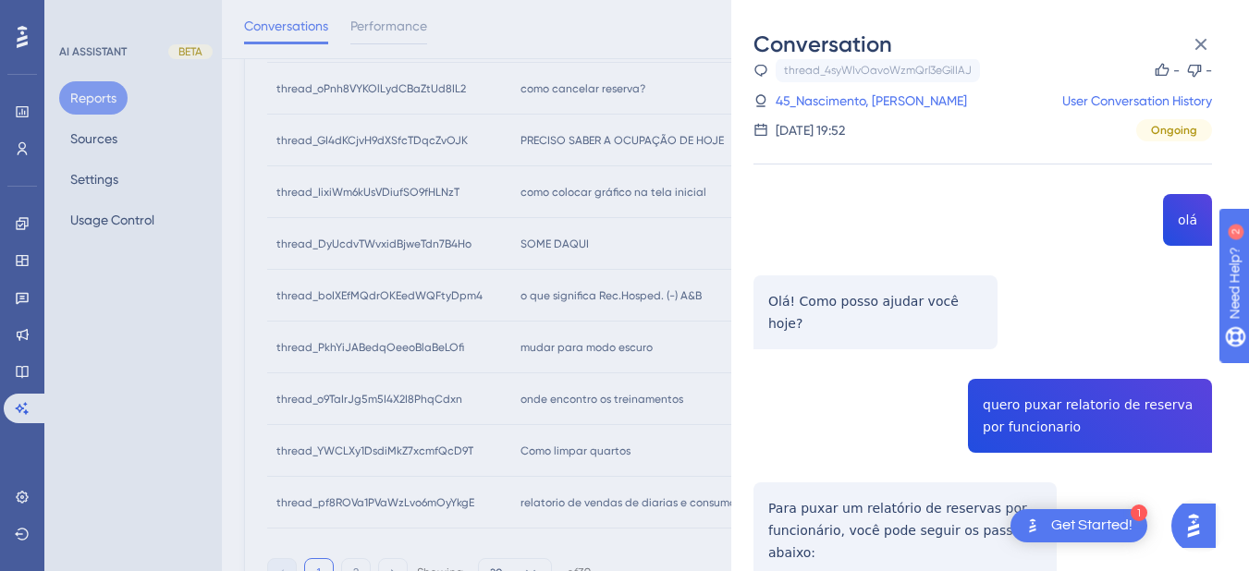
scroll to position [381, 0]
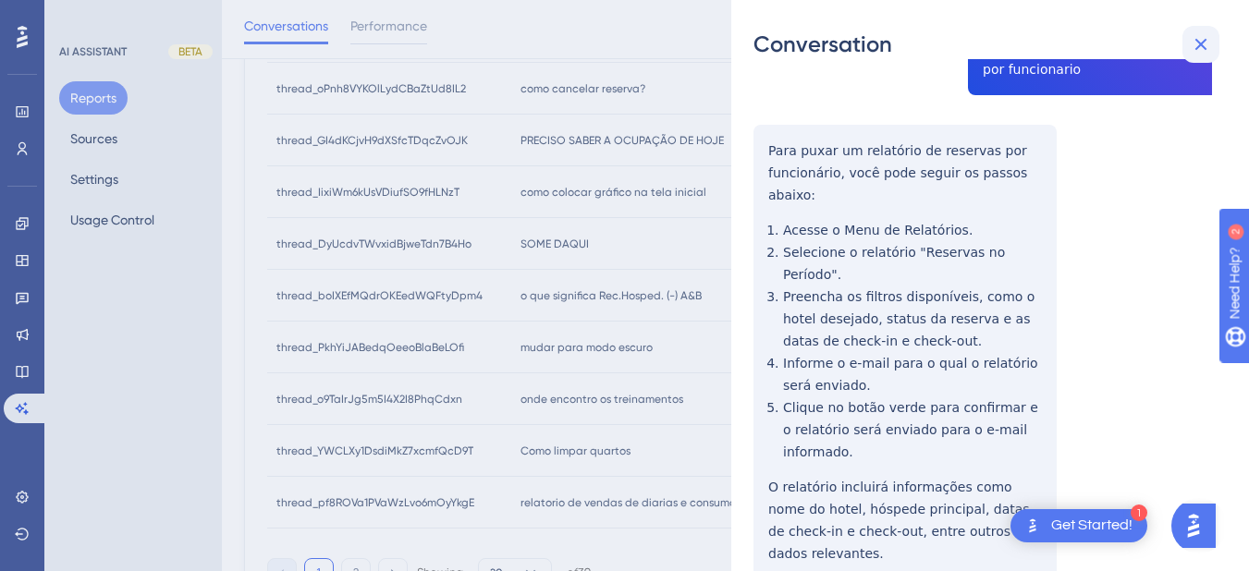
click at [1202, 33] on icon at bounding box center [1201, 44] width 22 height 22
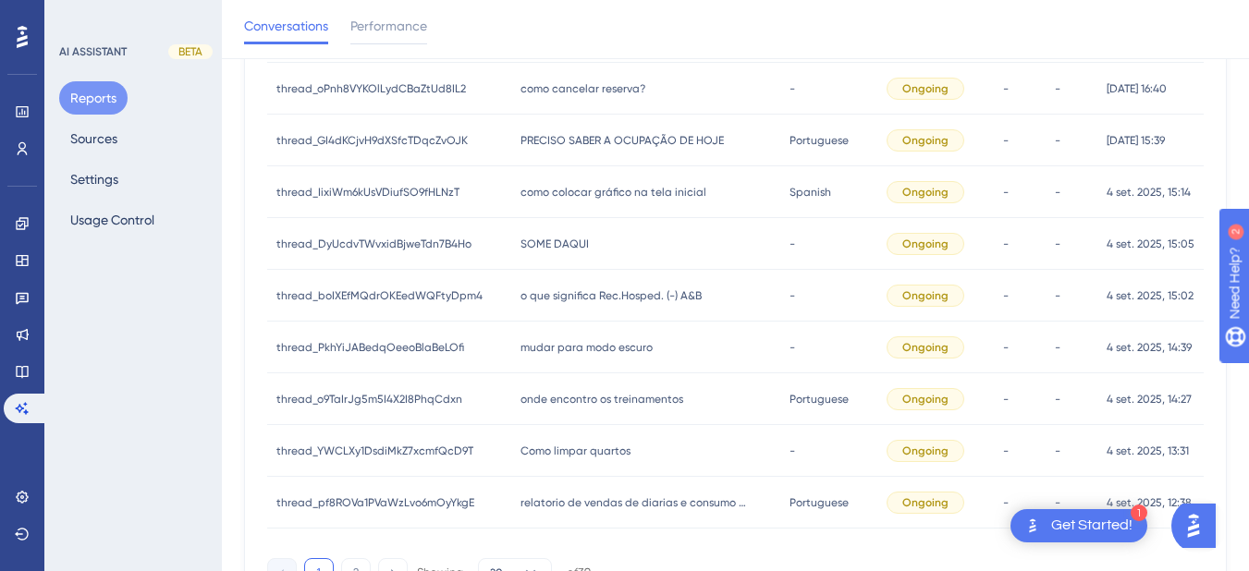
scroll to position [432, 0]
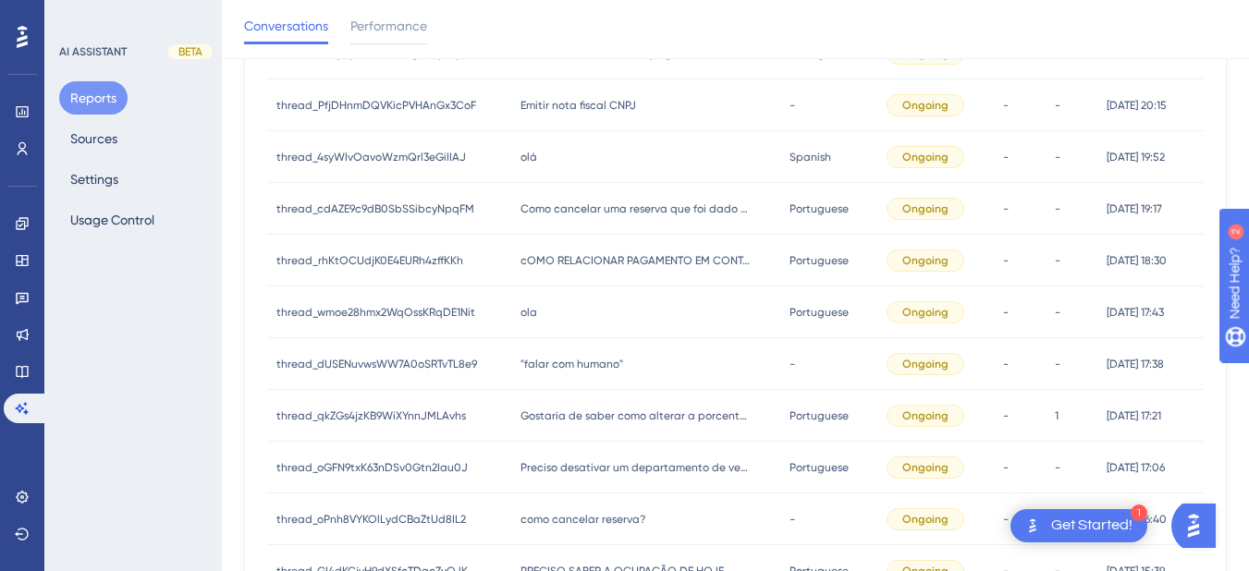
drag, startPoint x: 534, startPoint y: 180, endPoint x: 528, endPoint y: 189, distance: 10.0
click at [532, 181] on div "olá olá" at bounding box center [645, 157] width 269 height 52
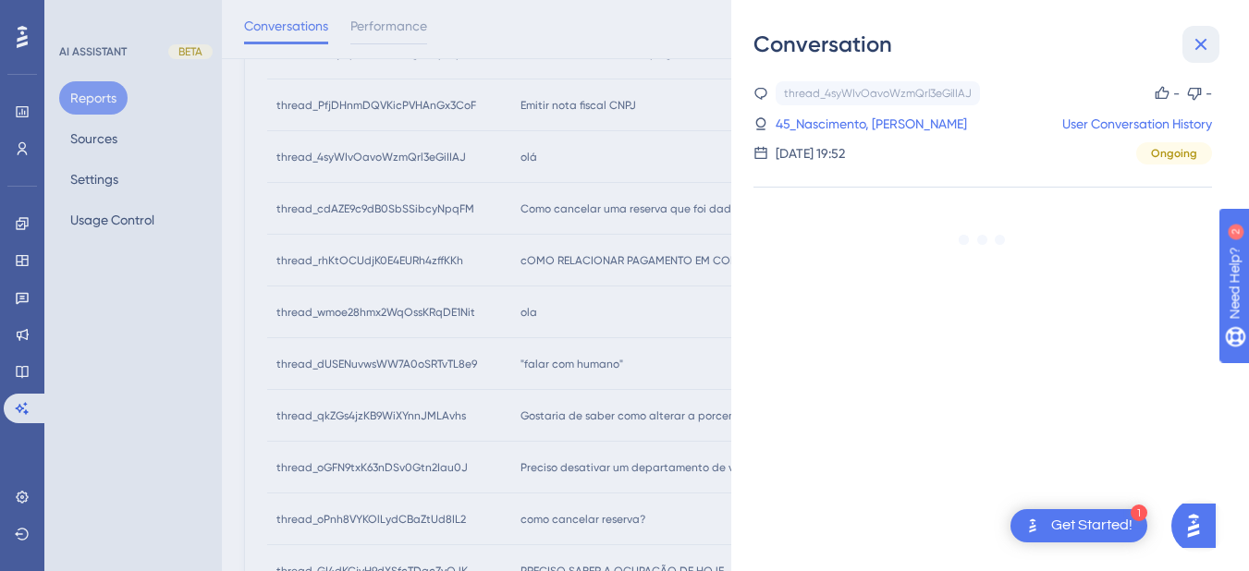
click at [1193, 51] on icon at bounding box center [1201, 44] width 22 height 22
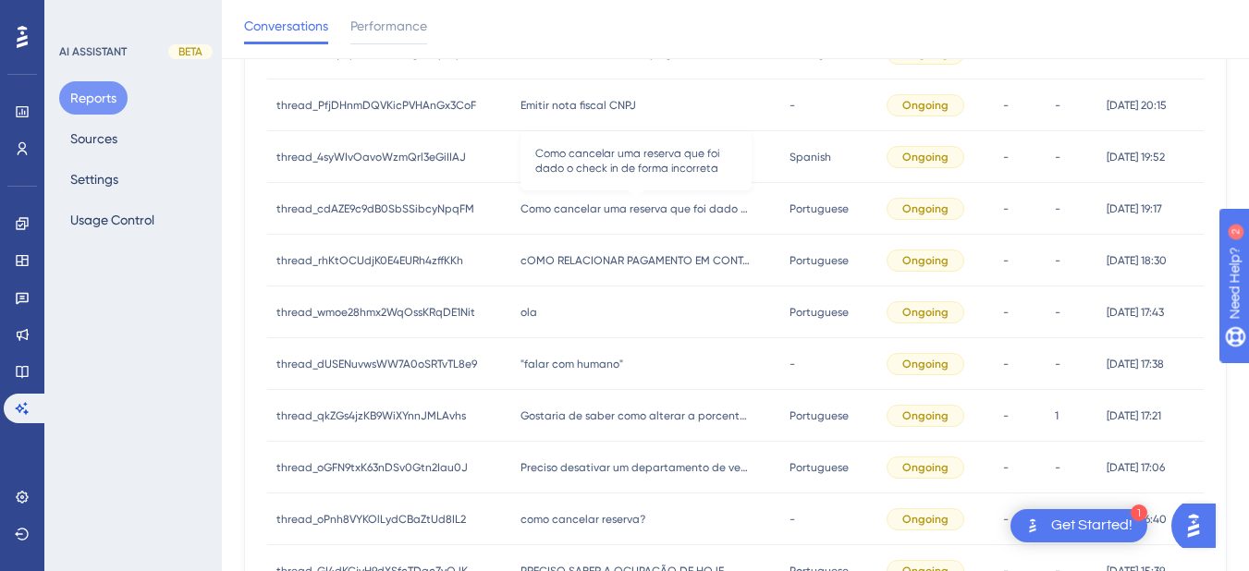
click at [521, 215] on span "Como cancelar uma reserva que foi dado o check in de forma incorreta" at bounding box center [636, 209] width 231 height 15
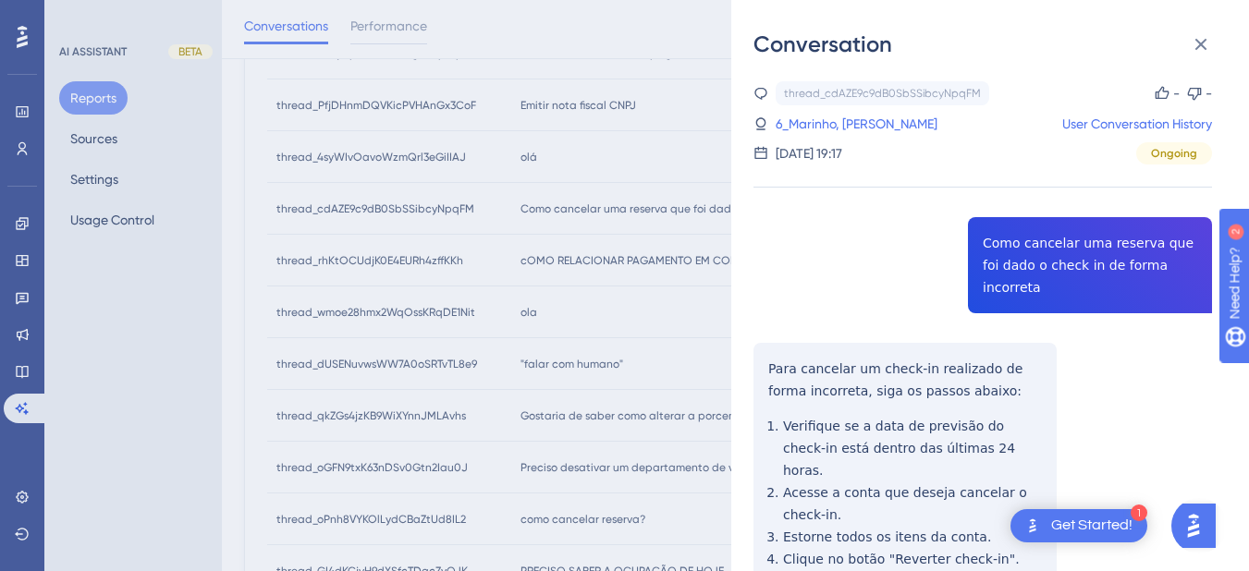
scroll to position [107, 0]
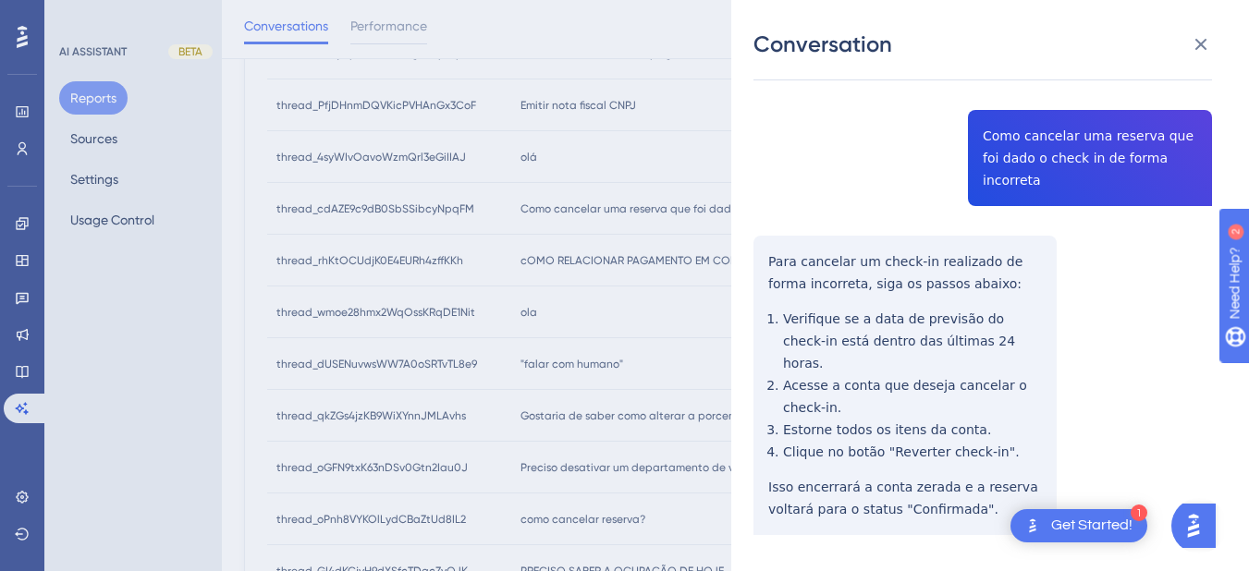
click at [1043, 152] on div "thread_cdAZE9c9dB0SbSSibcyNpqFM Copy - - 6_Marinho, Alana User Conversation His…" at bounding box center [983, 302] width 459 height 656
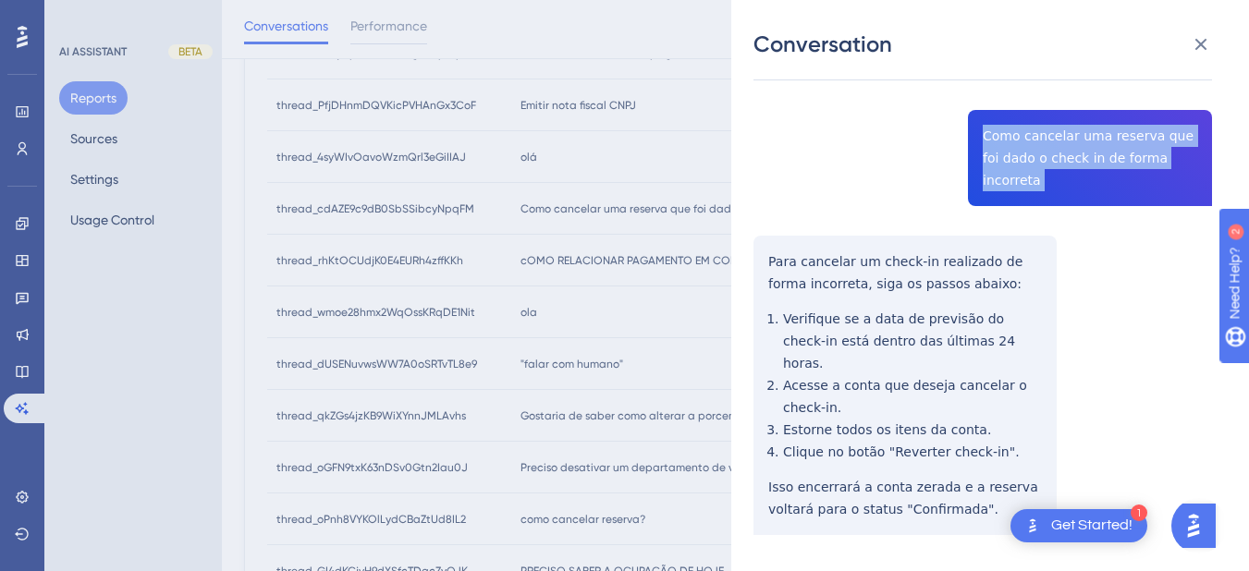
click at [1043, 152] on div "thread_cdAZE9c9dB0SbSSibcyNpqFM Copy - - 6_Marinho, Alana User Conversation His…" at bounding box center [983, 302] width 459 height 656
click at [768, 242] on div "thread_cdAZE9c9dB0SbSSibcyNpqFM Copy - - 6_Marinho, Alana User Conversation His…" at bounding box center [983, 302] width 459 height 656
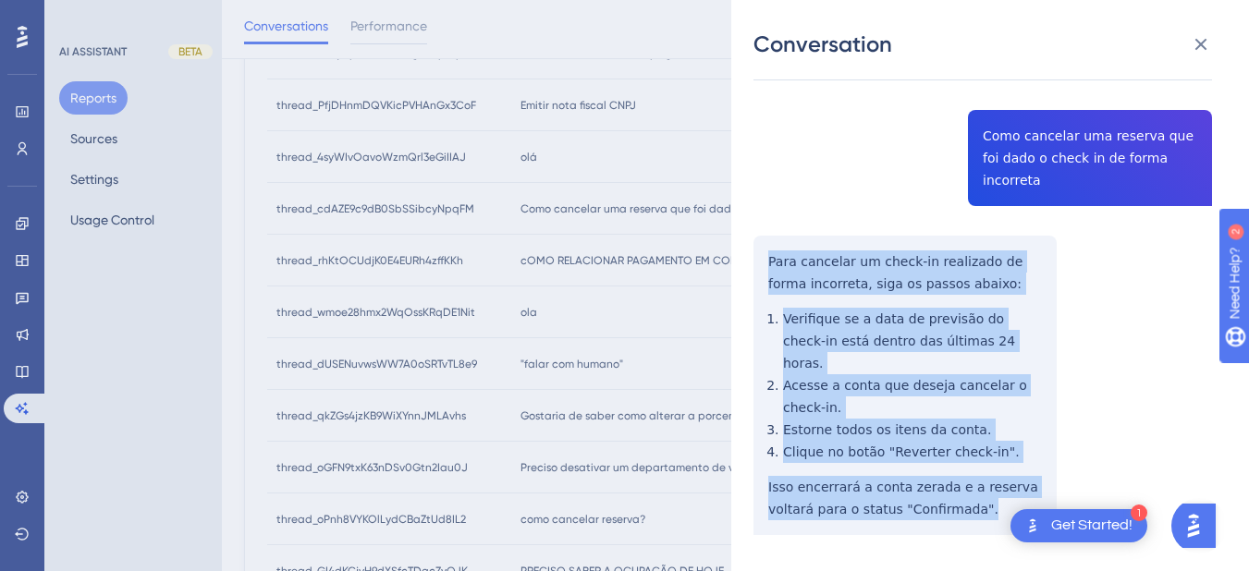
drag, startPoint x: 766, startPoint y: 234, endPoint x: 945, endPoint y: 473, distance: 298.5
click at [951, 480] on div "thread_cdAZE9c9dB0SbSSibcyNpqFM Copy - - 6_Marinho, Alana User Conversation His…" at bounding box center [983, 302] width 459 height 656
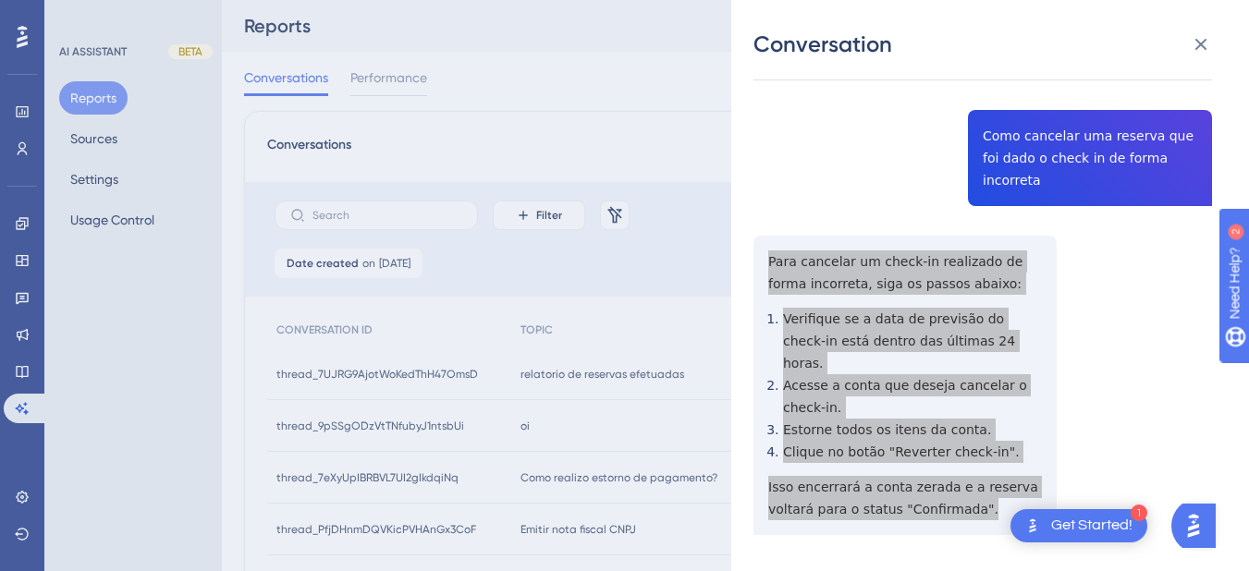
scroll to position [0, 0]
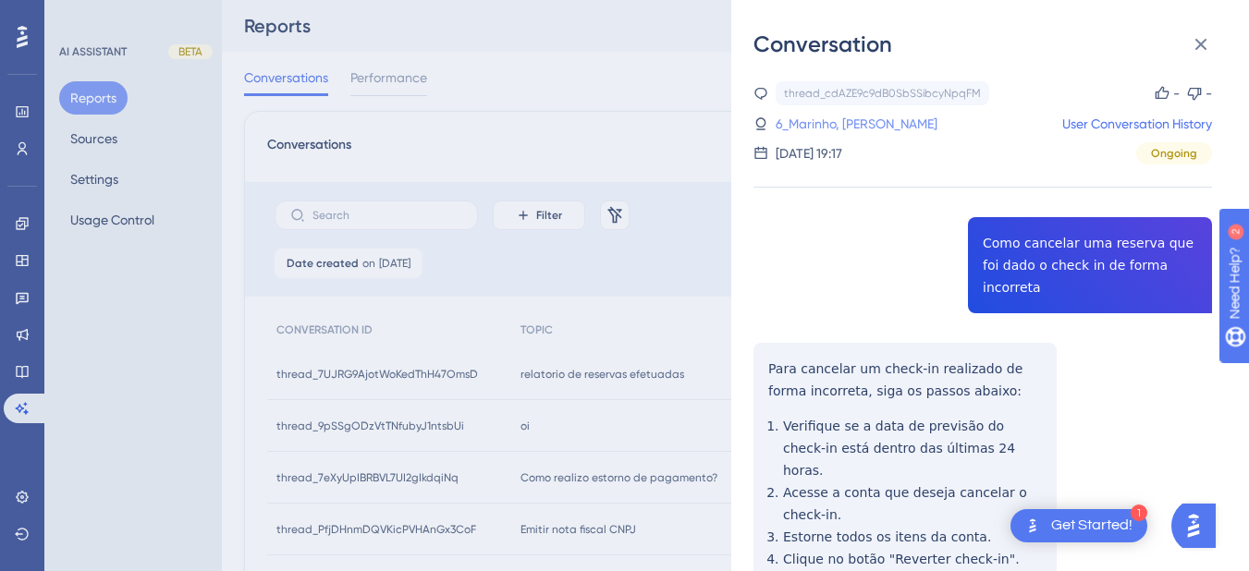
click at [816, 123] on link "6_Marinho, Alana" at bounding box center [857, 124] width 162 height 22
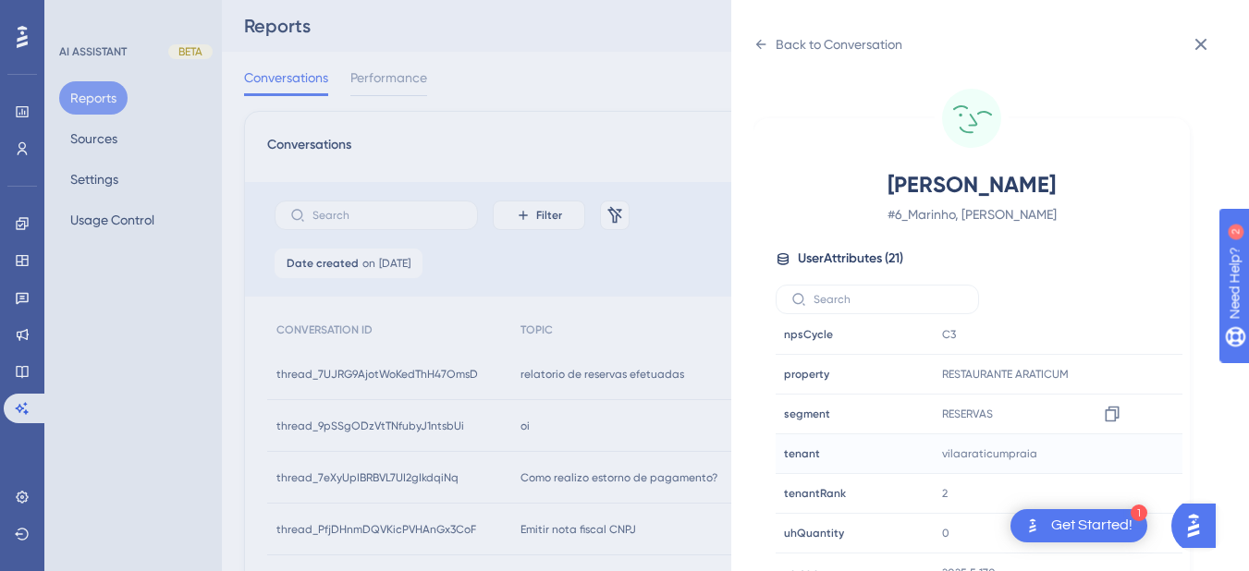
scroll to position [23, 0]
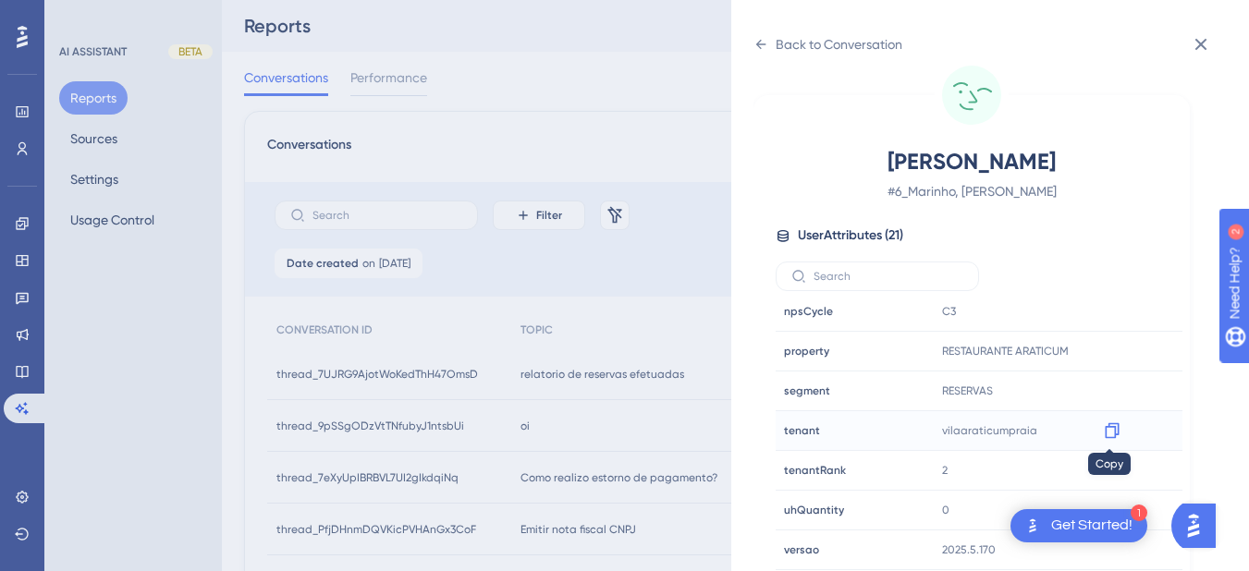
click at [1105, 434] on icon at bounding box center [1112, 432] width 14 height 16
click at [768, 45] on div "Back to Conversation" at bounding box center [828, 45] width 149 height 30
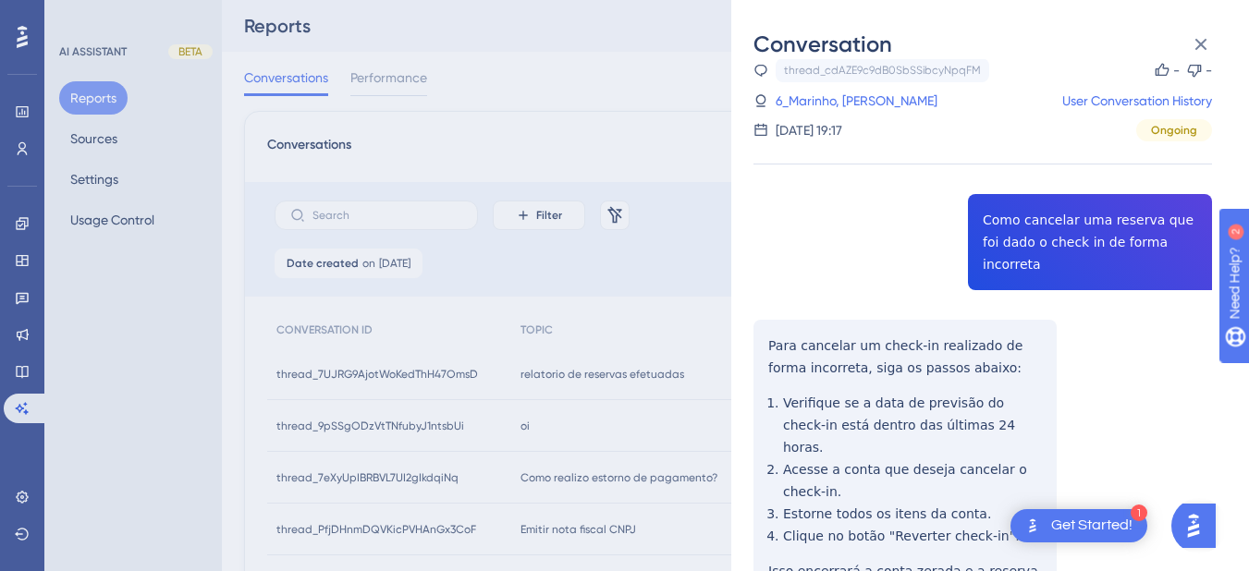
scroll to position [107, 0]
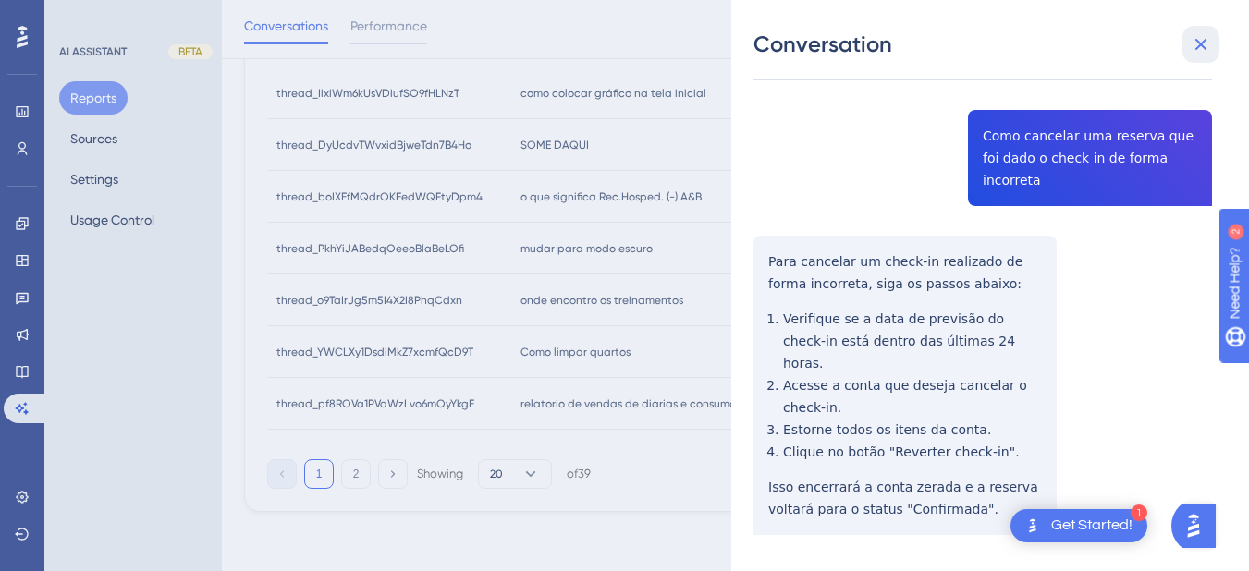
click at [1207, 42] on icon at bounding box center [1201, 44] width 22 height 22
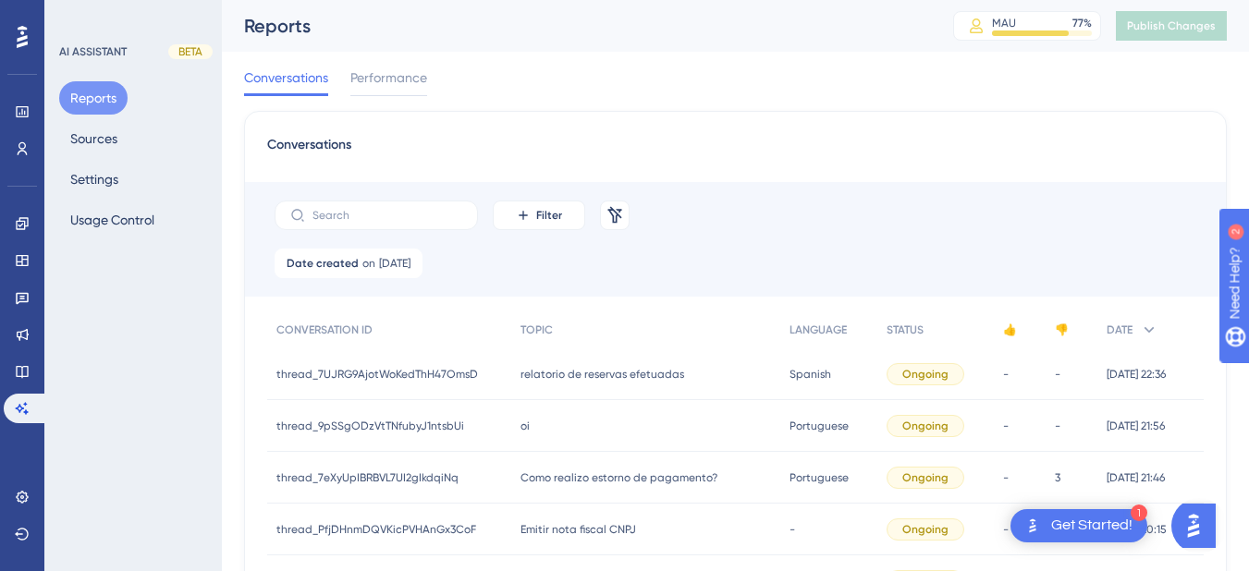
scroll to position [432, 0]
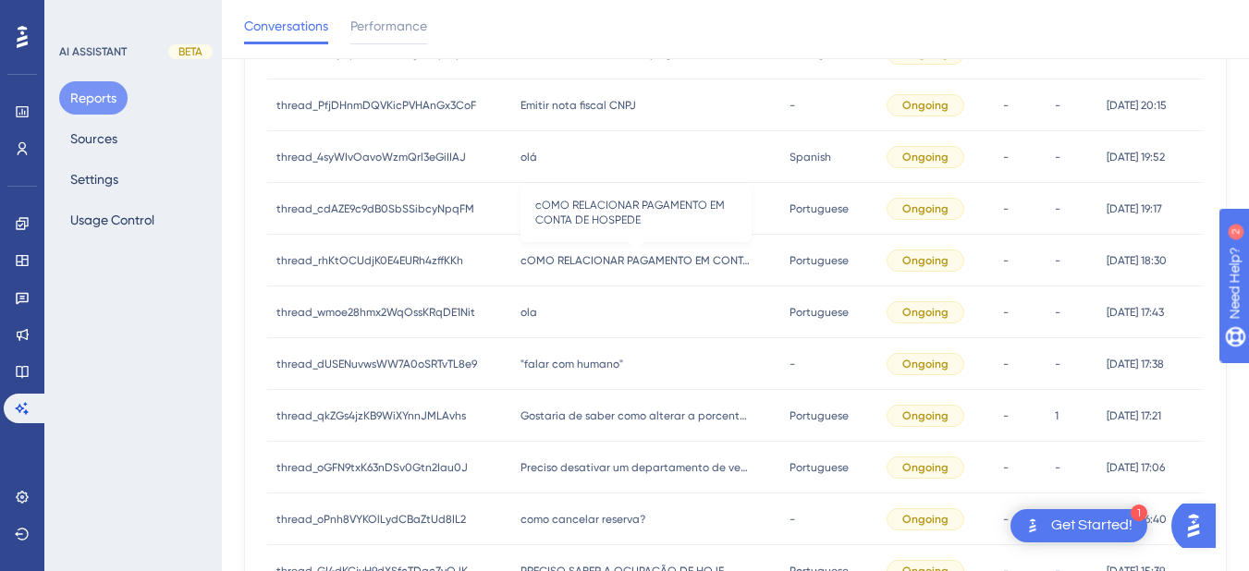
click at [572, 261] on span "cOMO RELACIONAR PAGAMENTO EM CONTA DE HOSPEDE" at bounding box center [636, 260] width 231 height 15
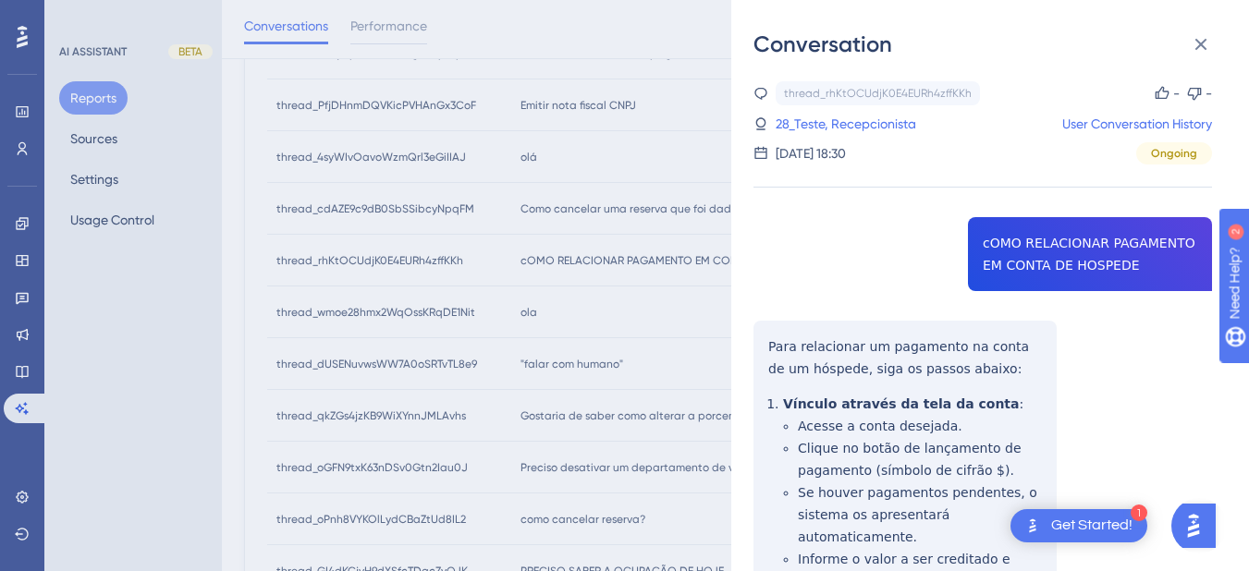
click at [1051, 251] on div "thread_rhKtOCUdjK0E4EURh4zffKKh Copy - - 28_Teste, Recepcionista User Conversat…" at bounding box center [983, 575] width 459 height 989
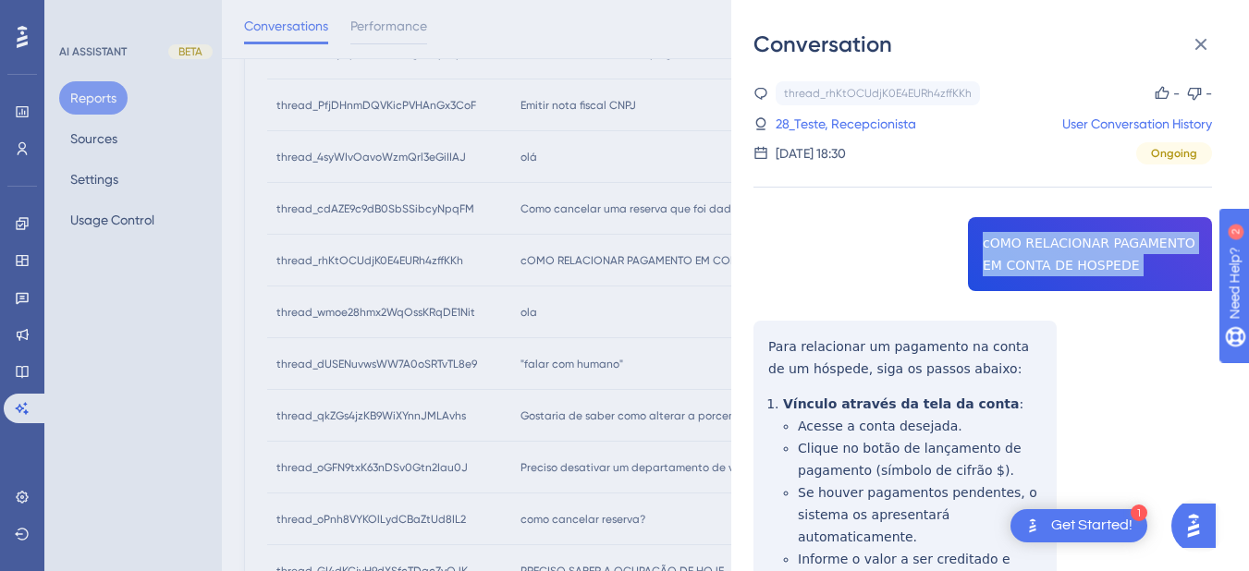
click at [1051, 251] on div "thread_rhKtOCUdjK0E4EURh4zffKKh Copy - - 28_Teste, Recepcionista User Conversat…" at bounding box center [983, 575] width 459 height 989
click at [770, 321] on div "thread_rhKtOCUdjK0E4EURh4zffKKh Copy - - 28_Teste, Recepcionista User Conversat…" at bounding box center [983, 575] width 459 height 989
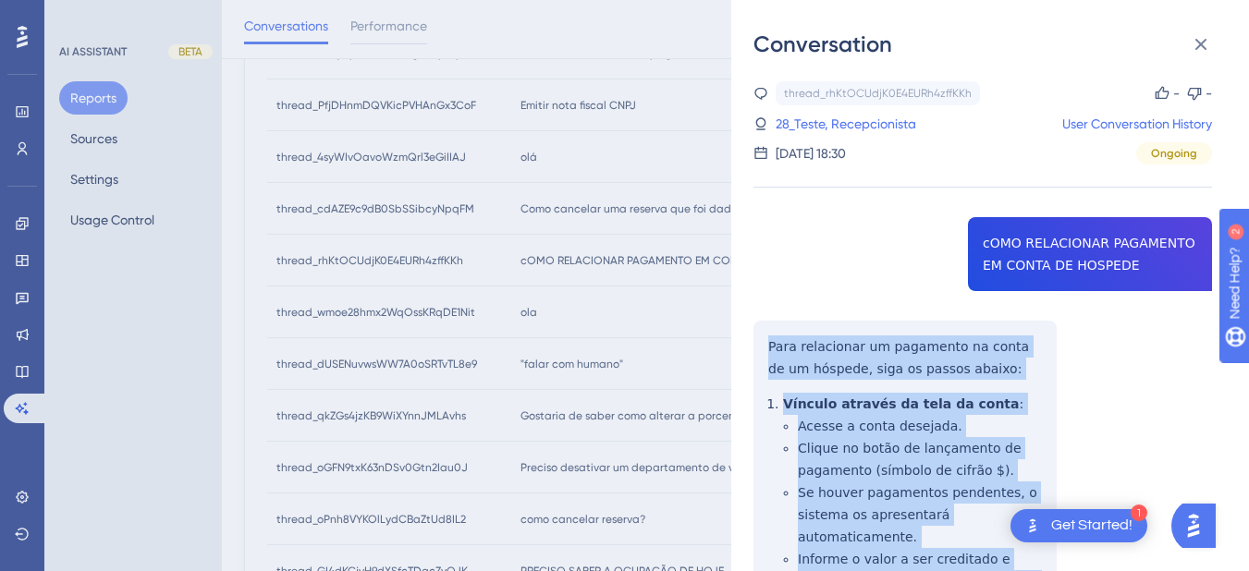
scroll to position [418, 0]
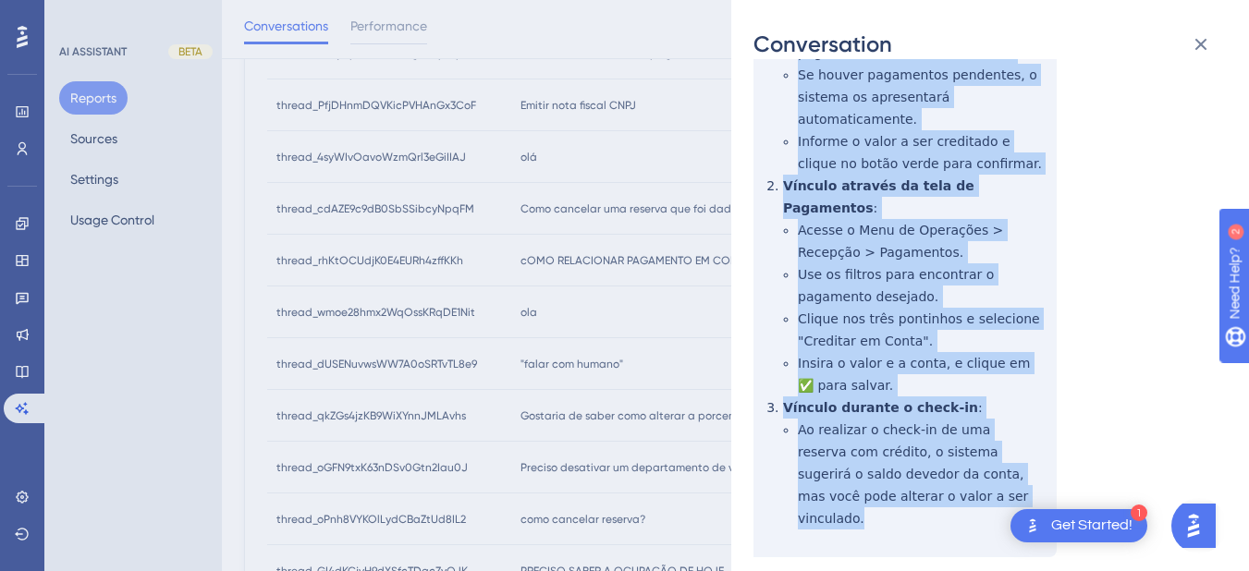
drag, startPoint x: 790, startPoint y: 350, endPoint x: 953, endPoint y: 469, distance: 202.5
click at [953, 469] on div "thread_rhKtOCUdjK0E4EURh4zffKKh Copy - - 28_Teste, Recepcionista User Conversat…" at bounding box center [983, 157] width 459 height 989
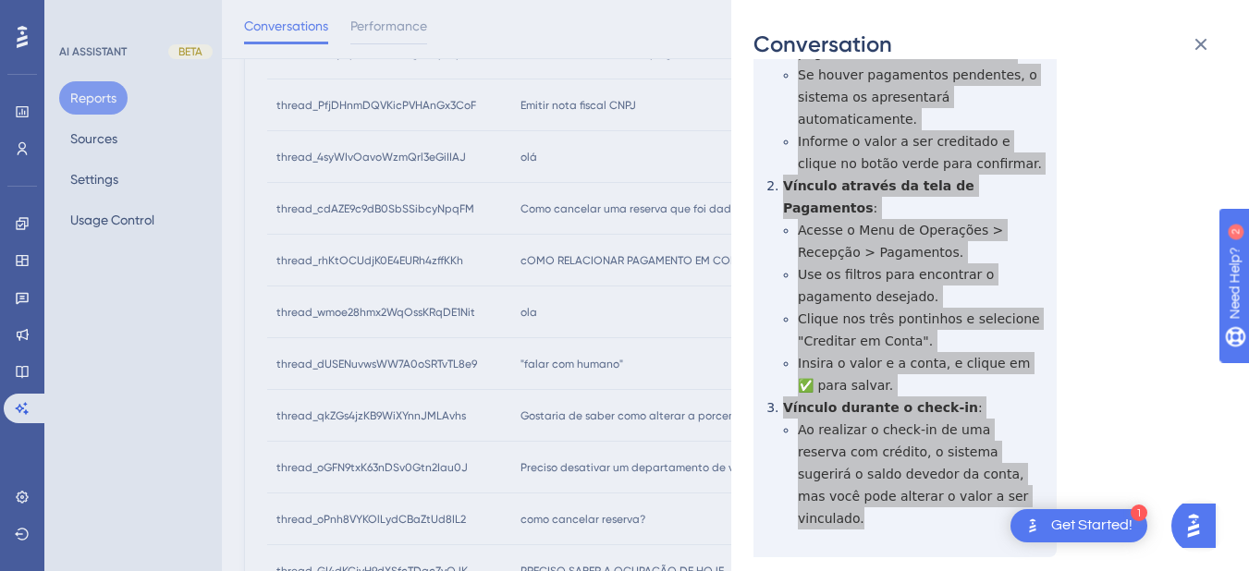
scroll to position [0, 0]
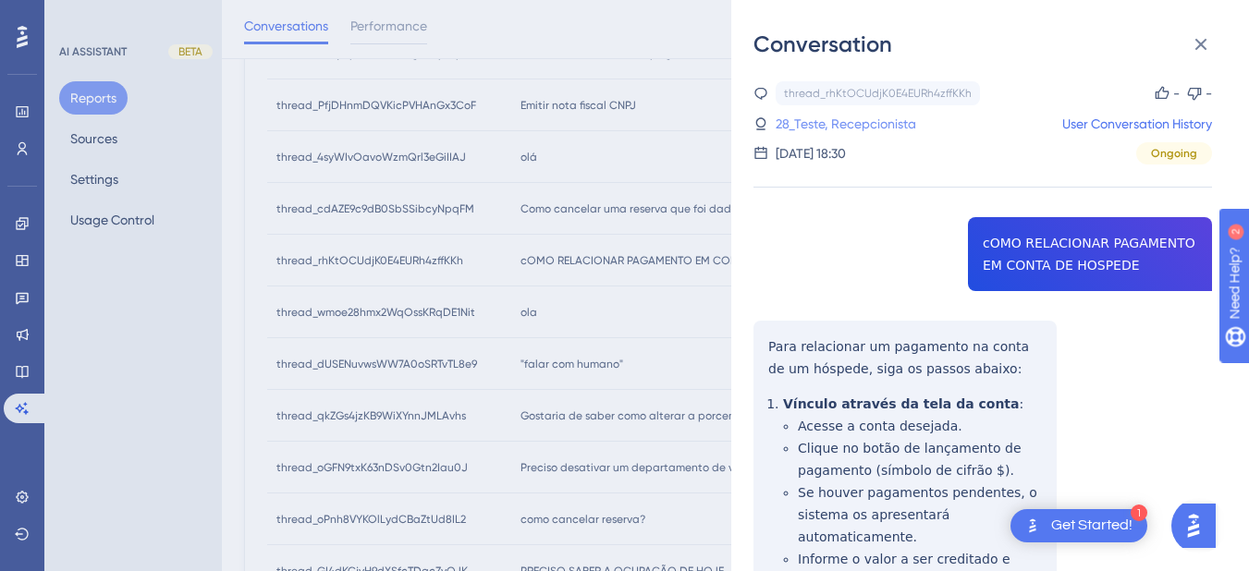
click at [821, 129] on link "28_Teste, Recepcionista" at bounding box center [846, 124] width 141 height 22
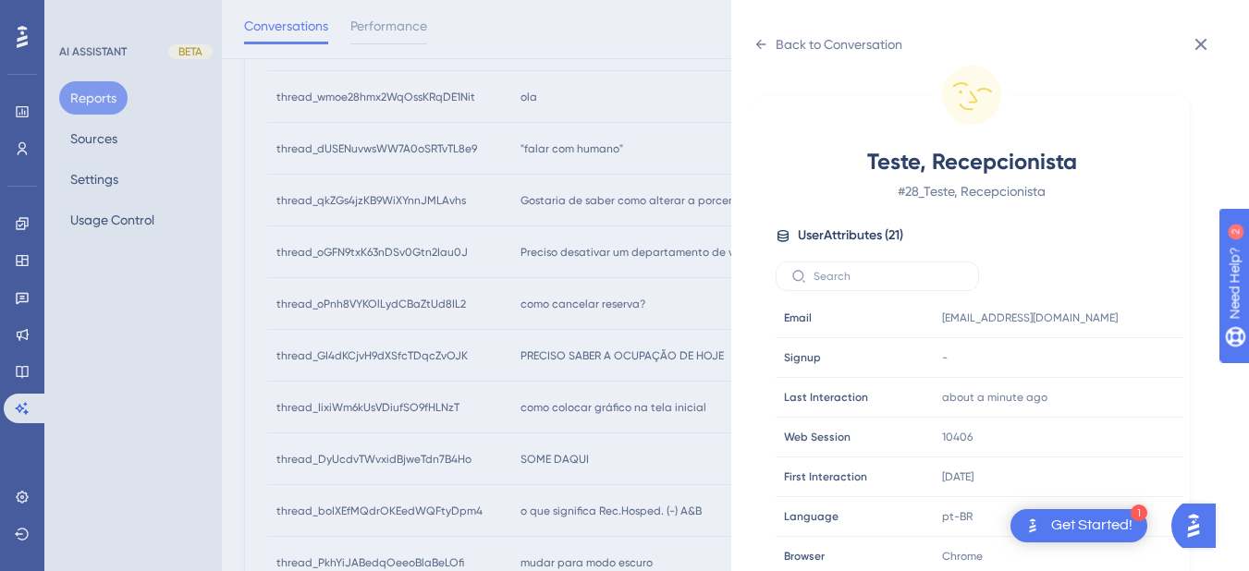
scroll to position [962, 0]
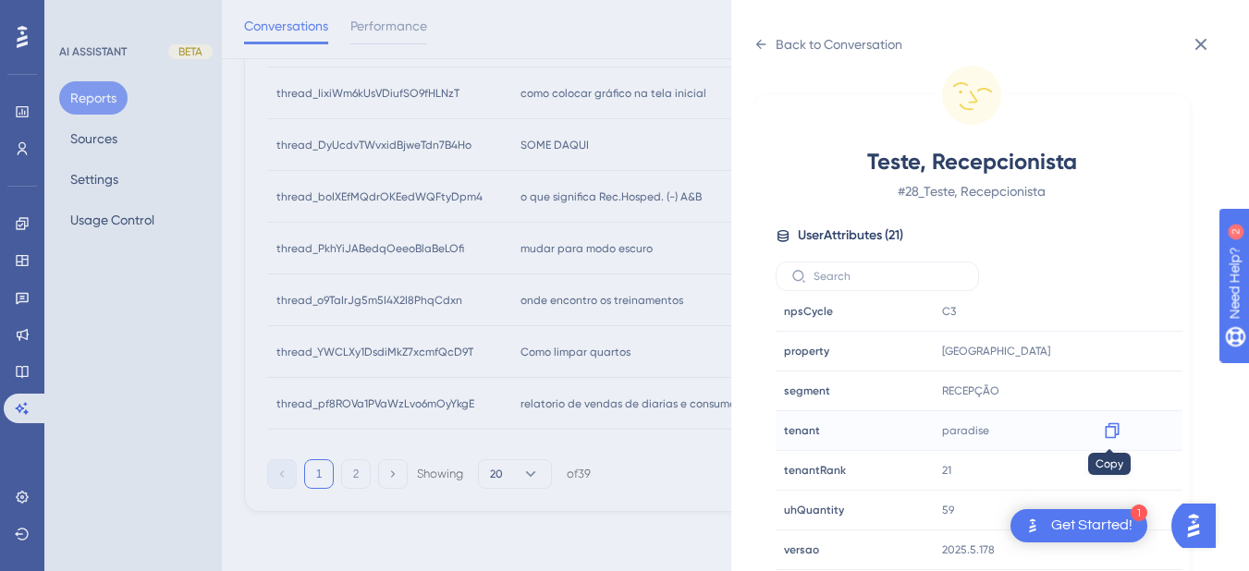
click at [1103, 431] on icon at bounding box center [1112, 431] width 18 height 18
click at [763, 48] on icon at bounding box center [761, 44] width 15 height 15
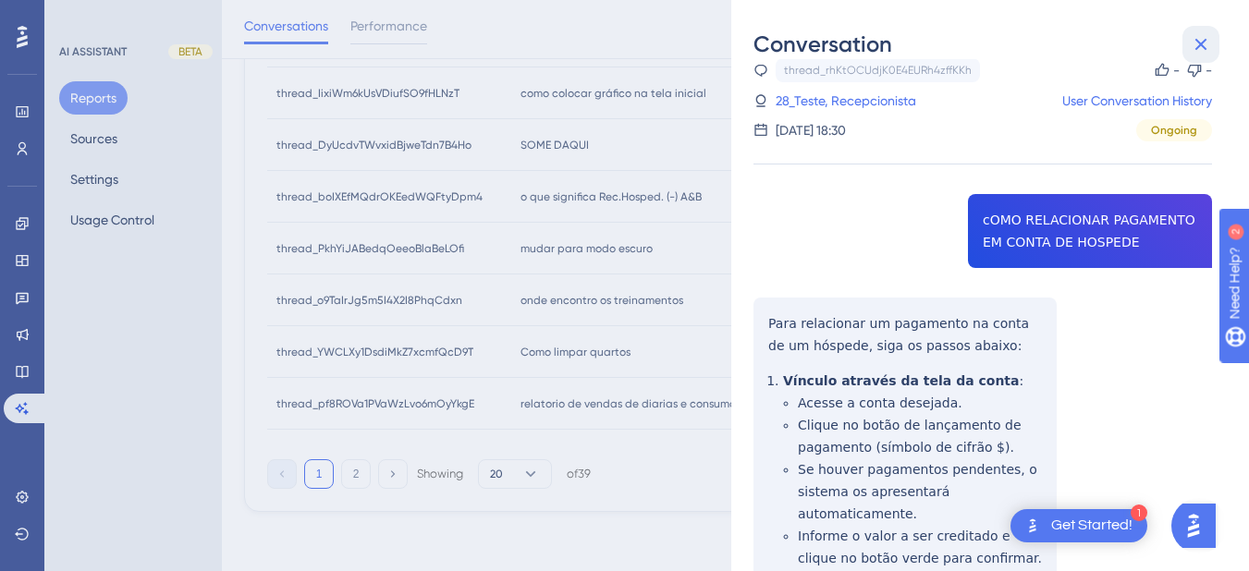
click at [1198, 46] on icon at bounding box center [1201, 44] width 22 height 22
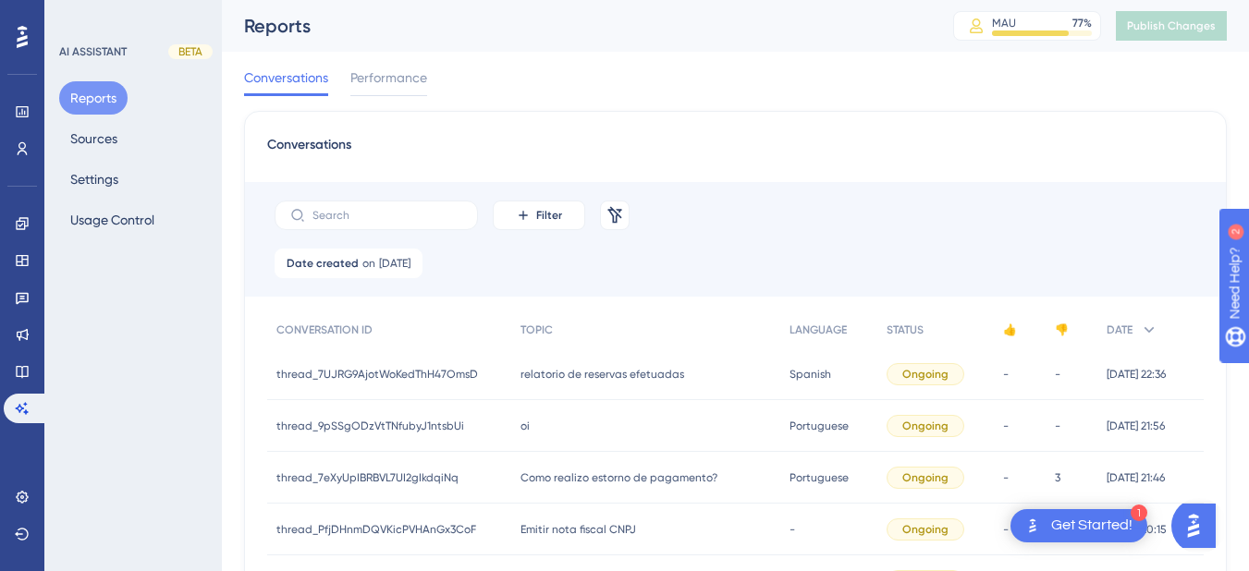
scroll to position [432, 0]
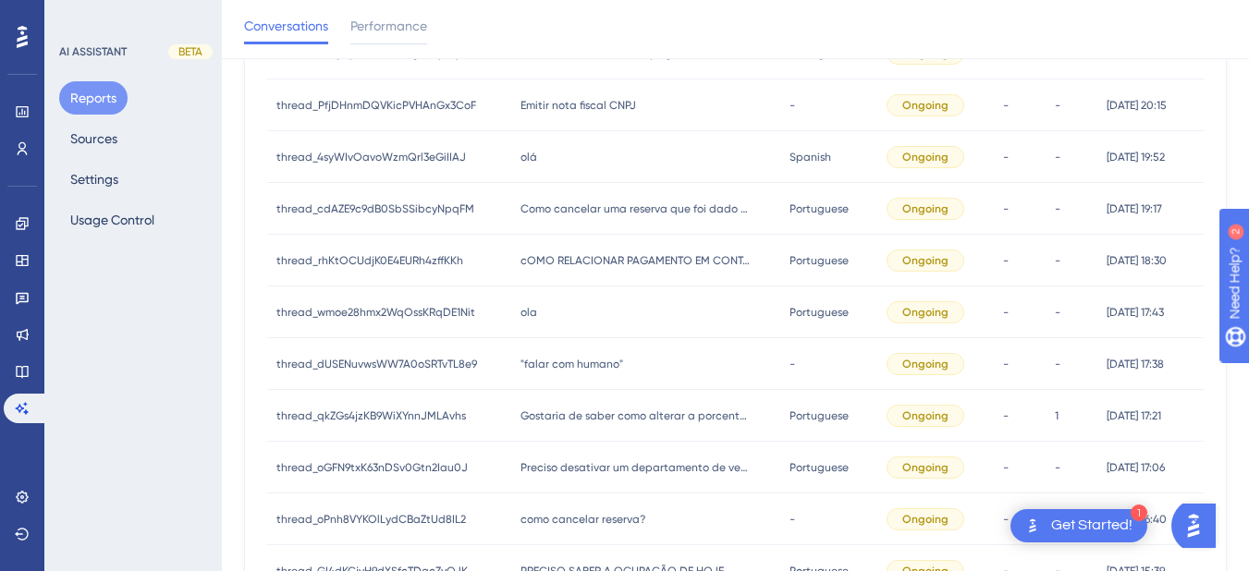
click at [532, 311] on span "ola" at bounding box center [529, 312] width 17 height 15
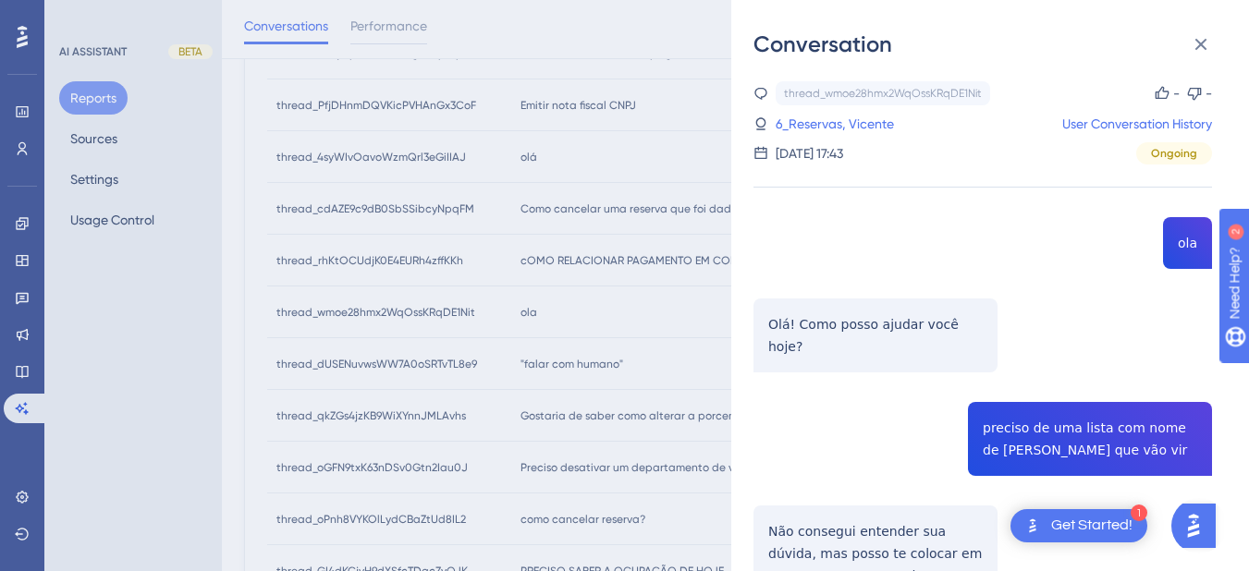
click at [1043, 405] on div "thread_wmoe28hmx2WqOssKRqDE1Nit Copy - - 6_Reservas, Vicente User Conversation …" at bounding box center [983, 434] width 459 height 706
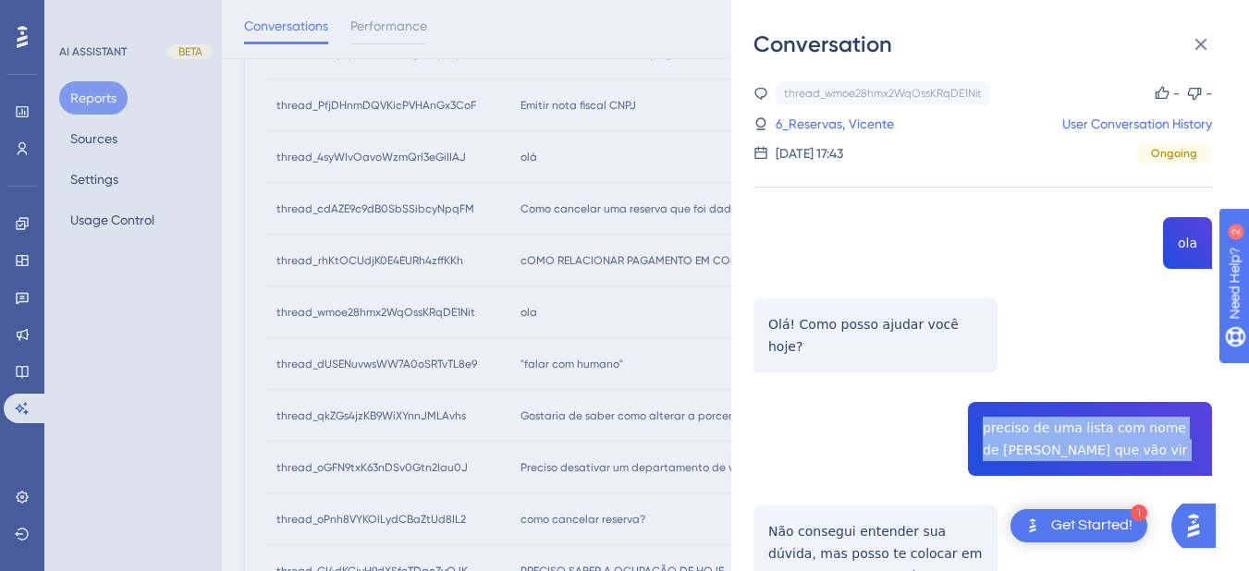
click at [1043, 405] on div "thread_wmoe28hmx2WqOssKRqDE1Nit Copy - - 6_Reservas, Vicente User Conversation …" at bounding box center [983, 434] width 459 height 706
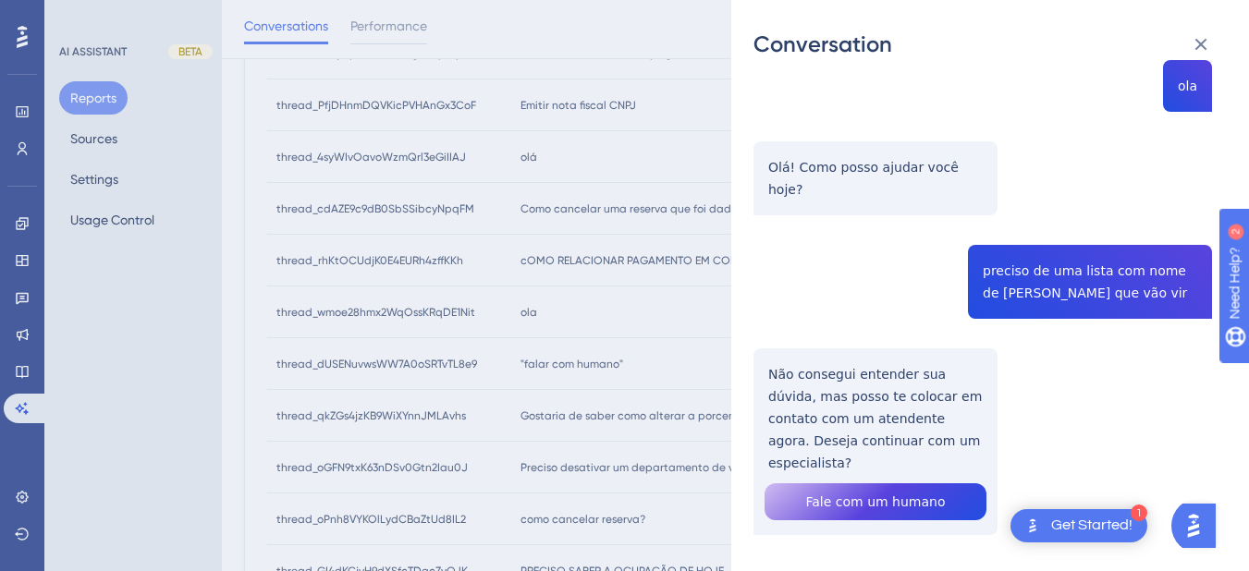
click at [784, 371] on div "thread_wmoe28hmx2WqOssKRqDE1Nit Copy - - 6_Reservas, Vicente User Conversation …" at bounding box center [983, 277] width 459 height 706
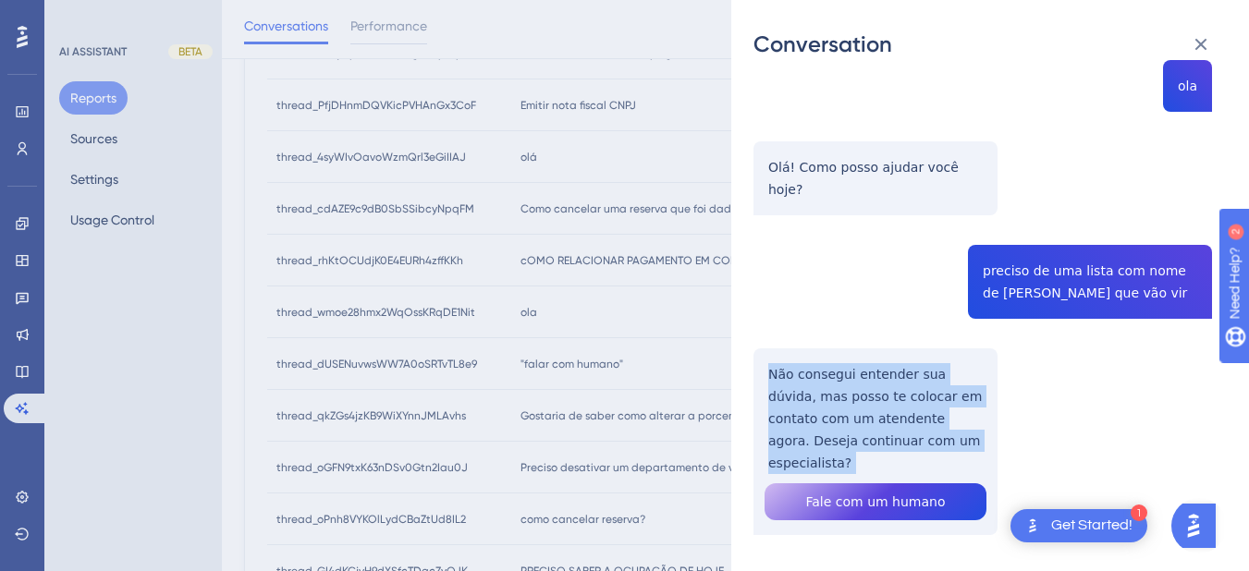
click at [784, 371] on div "thread_wmoe28hmx2WqOssKRqDE1Nit Copy - - 6_Reservas, Vicente User Conversation …" at bounding box center [983, 277] width 459 height 706
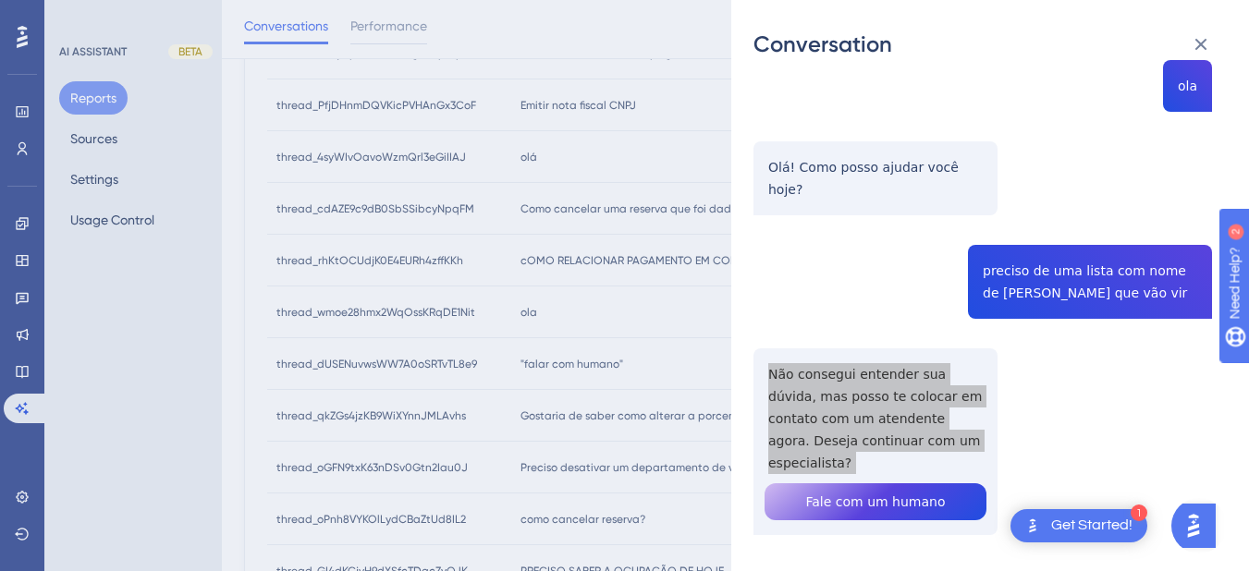
scroll to position [0, 0]
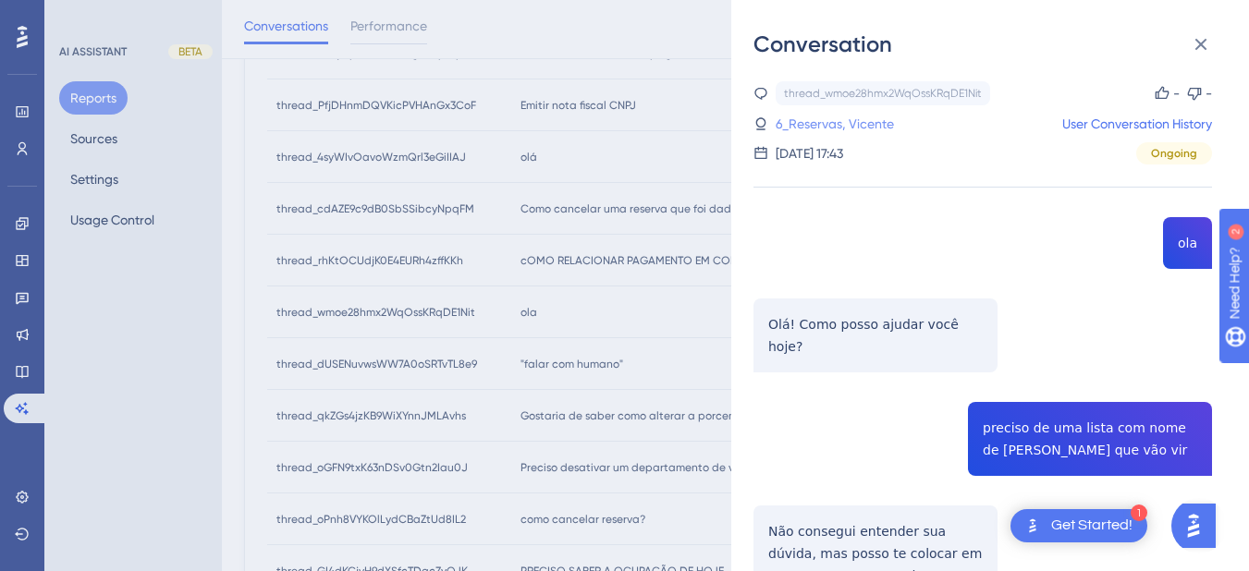
click at [799, 120] on link "6_Reservas, Vicente" at bounding box center [835, 124] width 118 height 22
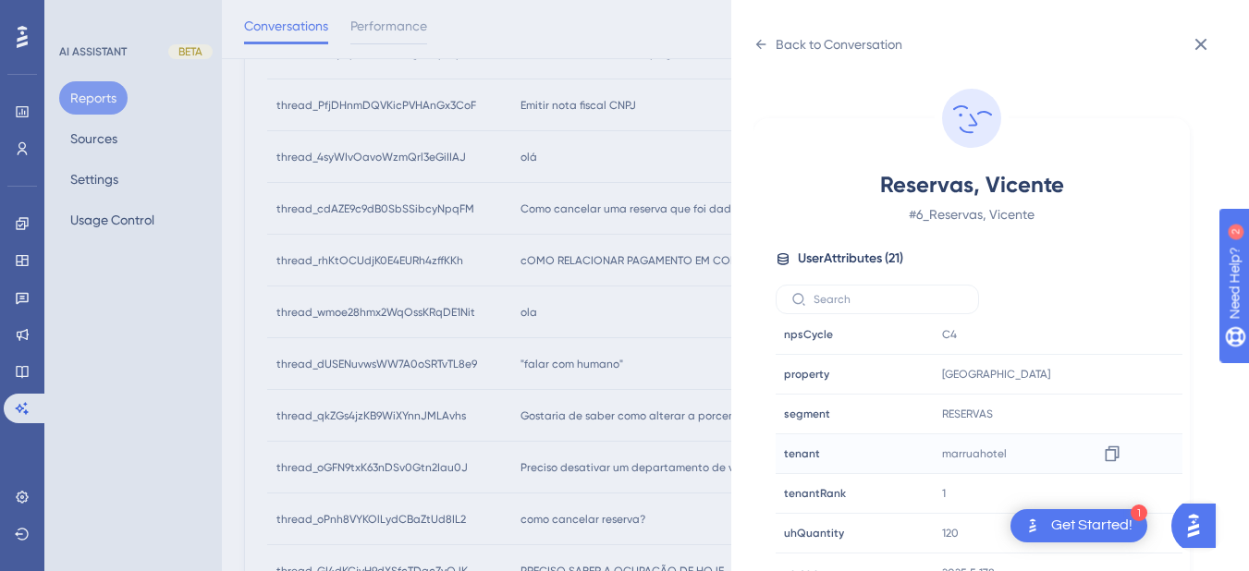
scroll to position [23, 0]
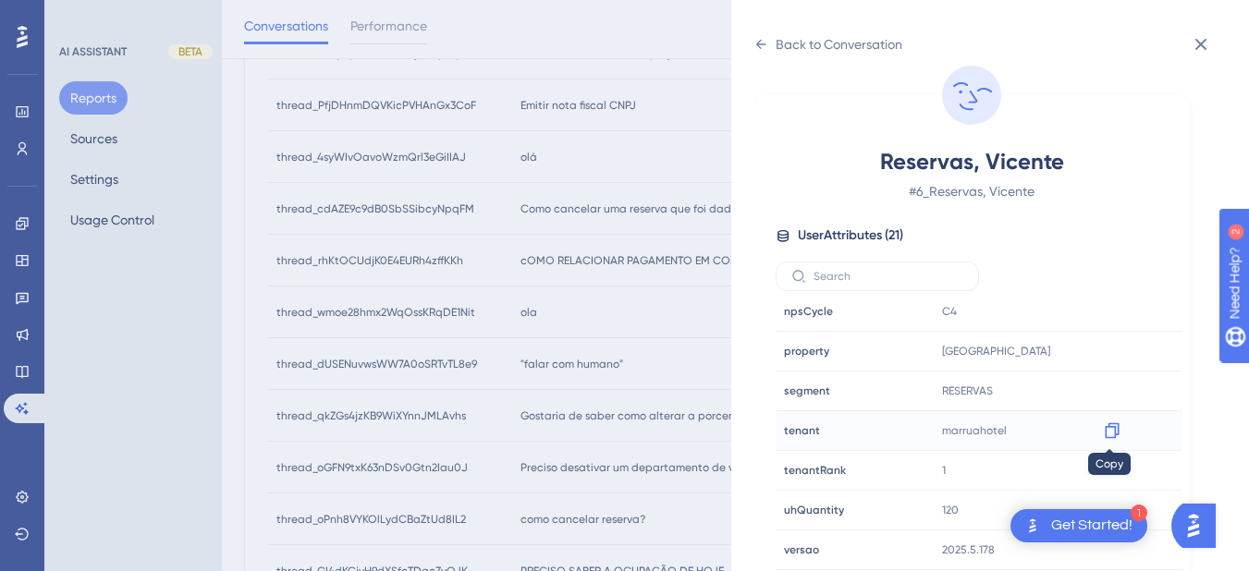
click at [1113, 431] on icon at bounding box center [1112, 432] width 14 height 16
click at [759, 46] on icon at bounding box center [761, 44] width 10 height 9
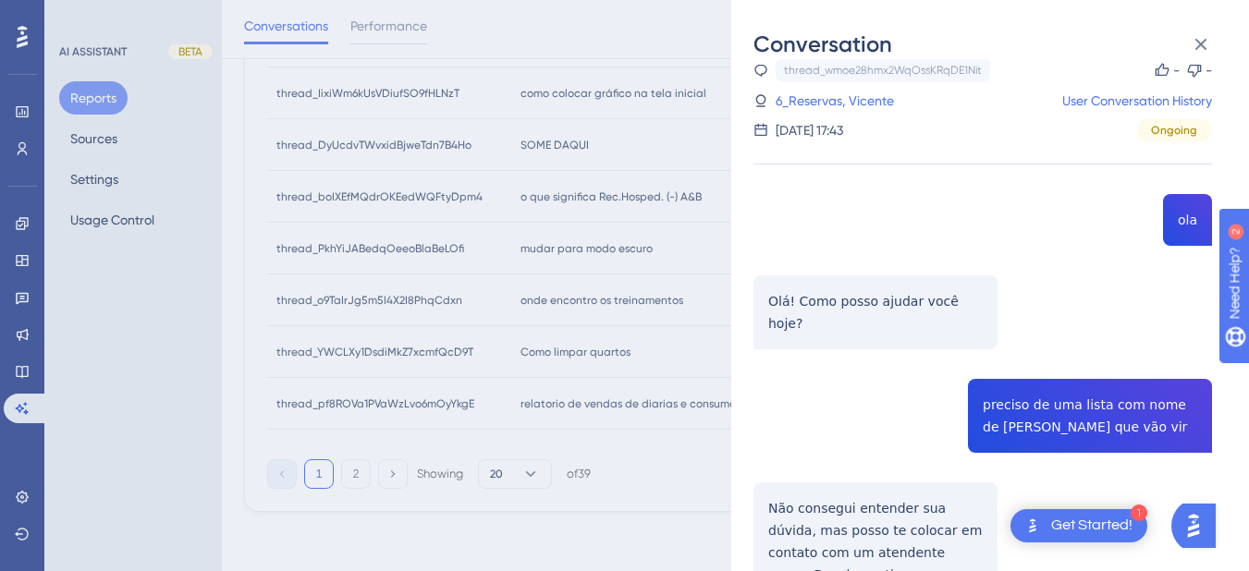
scroll to position [157, 0]
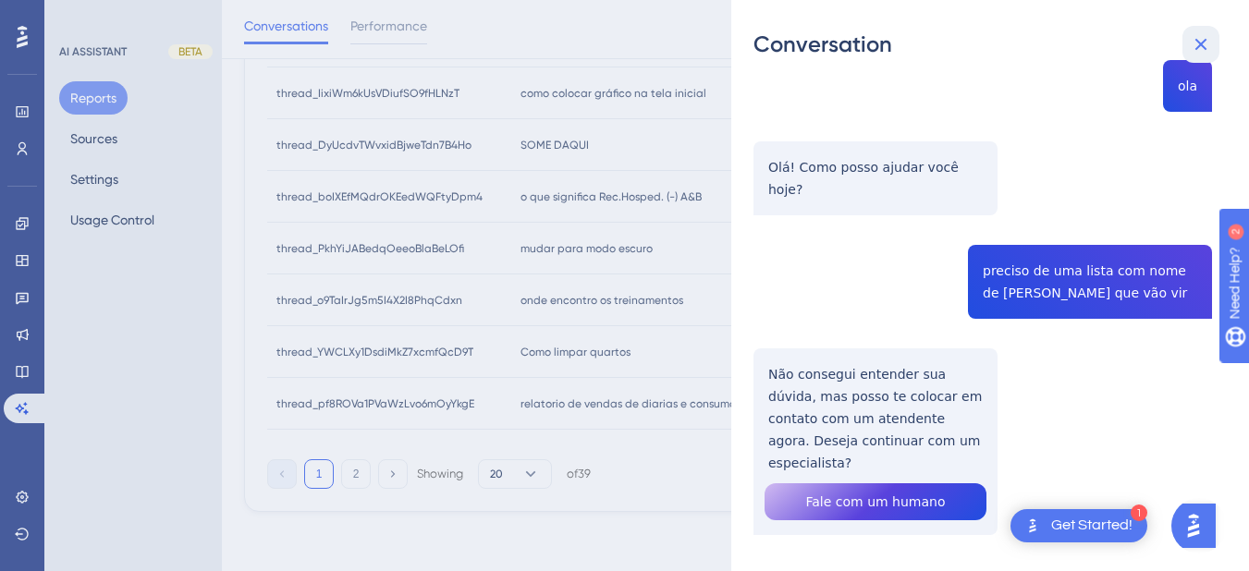
click at [1198, 36] on icon at bounding box center [1201, 44] width 22 height 22
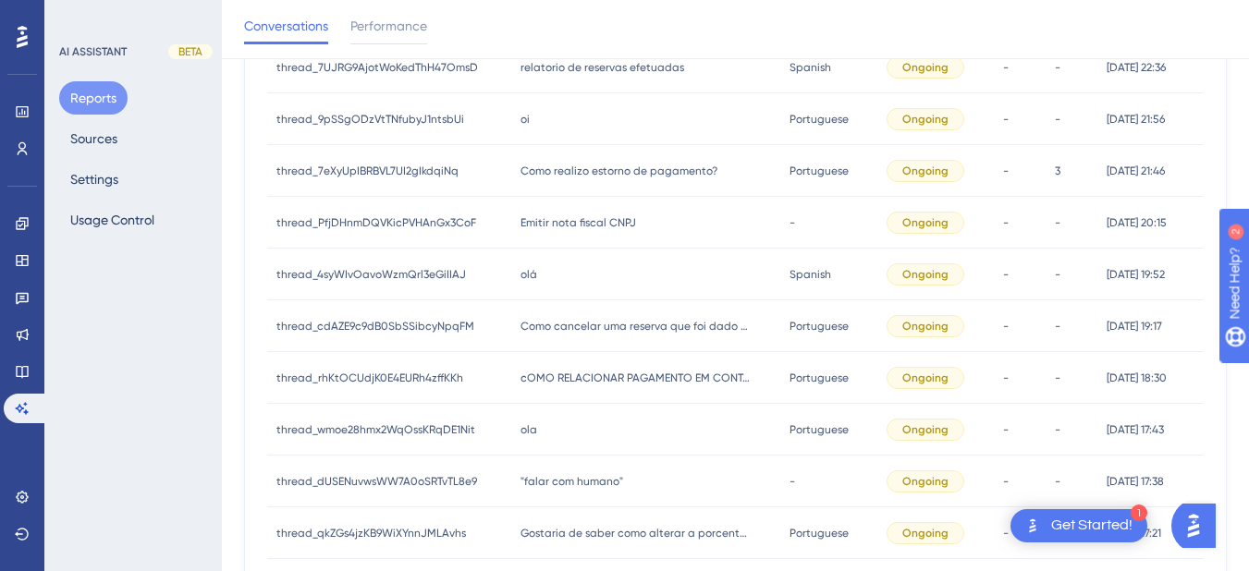
scroll to position [530, 0]
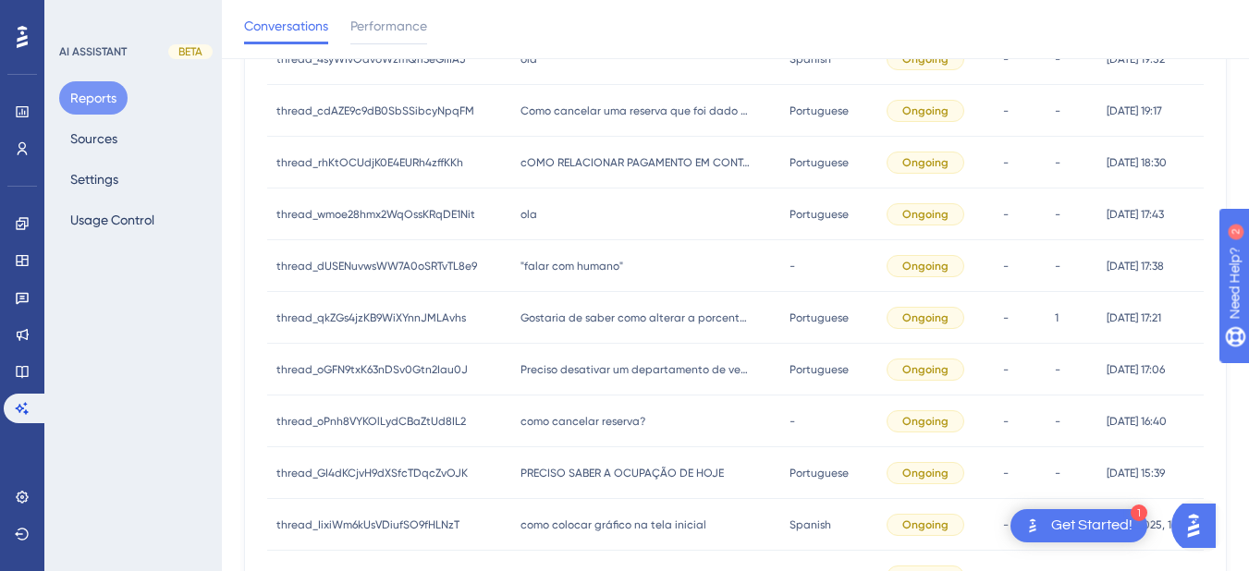
click at [537, 264] on span ""falar com humano"" at bounding box center [572, 266] width 103 height 15
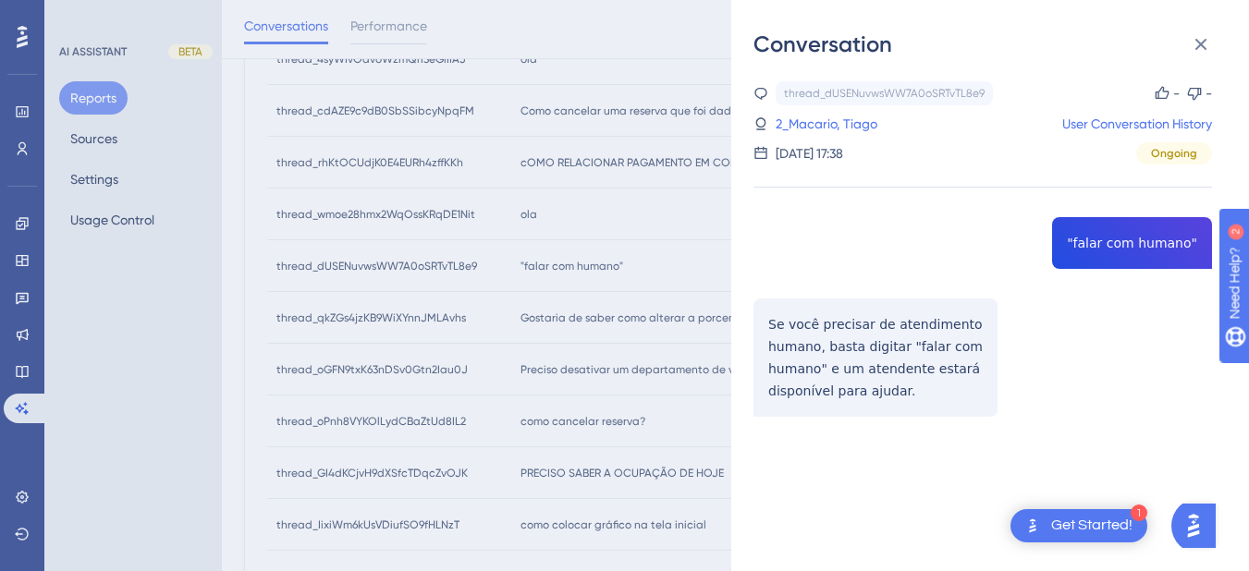
click at [1105, 242] on div "thread_dUSENuvwsWW7A0oSRTvTL8e9 Copy - - 2_Macario, Tiago User Conversation His…" at bounding box center [983, 296] width 459 height 430
click at [800, 333] on div "thread_dUSENuvwsWW7A0oSRTvTL8e9 Copy - - 2_Macario, Tiago User Conversation His…" at bounding box center [983, 296] width 459 height 430
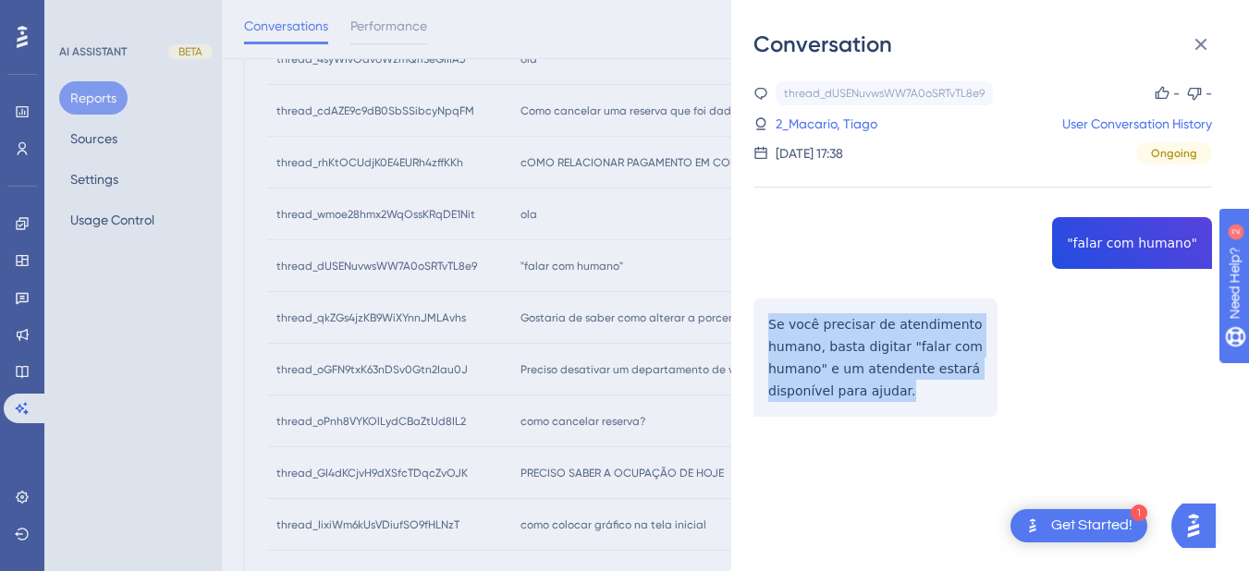
click at [800, 333] on div "thread_dUSENuvwsWW7A0oSRTvTL8e9 Copy - - 2_Macario, Tiago User Conversation His…" at bounding box center [983, 296] width 459 height 430
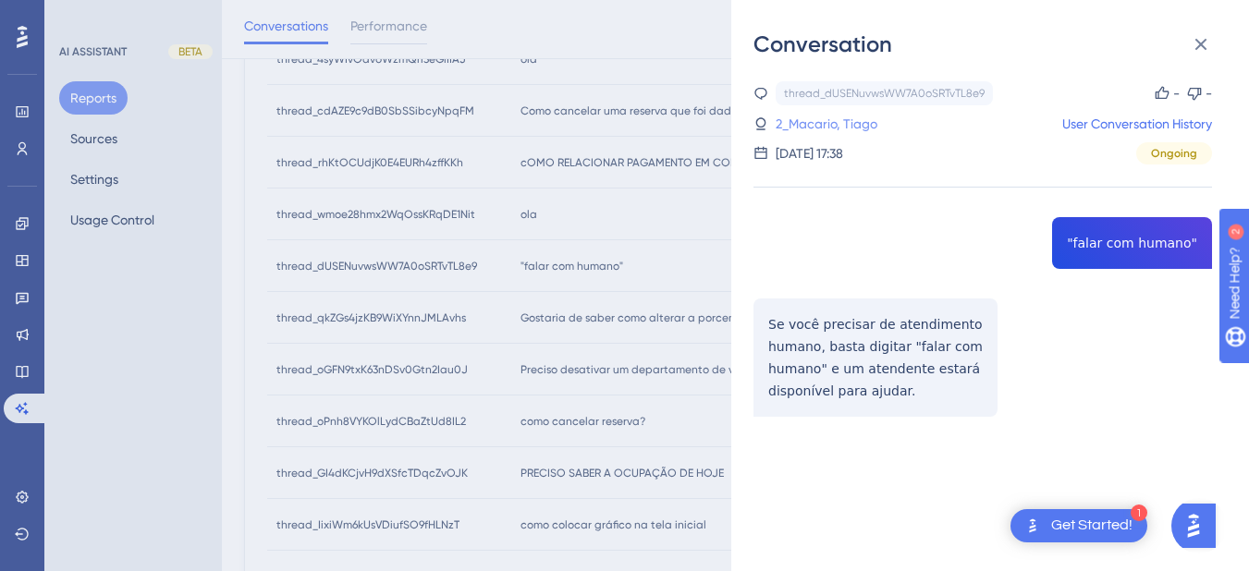
click at [801, 122] on link "2_Macario, Tiago" at bounding box center [827, 124] width 102 height 22
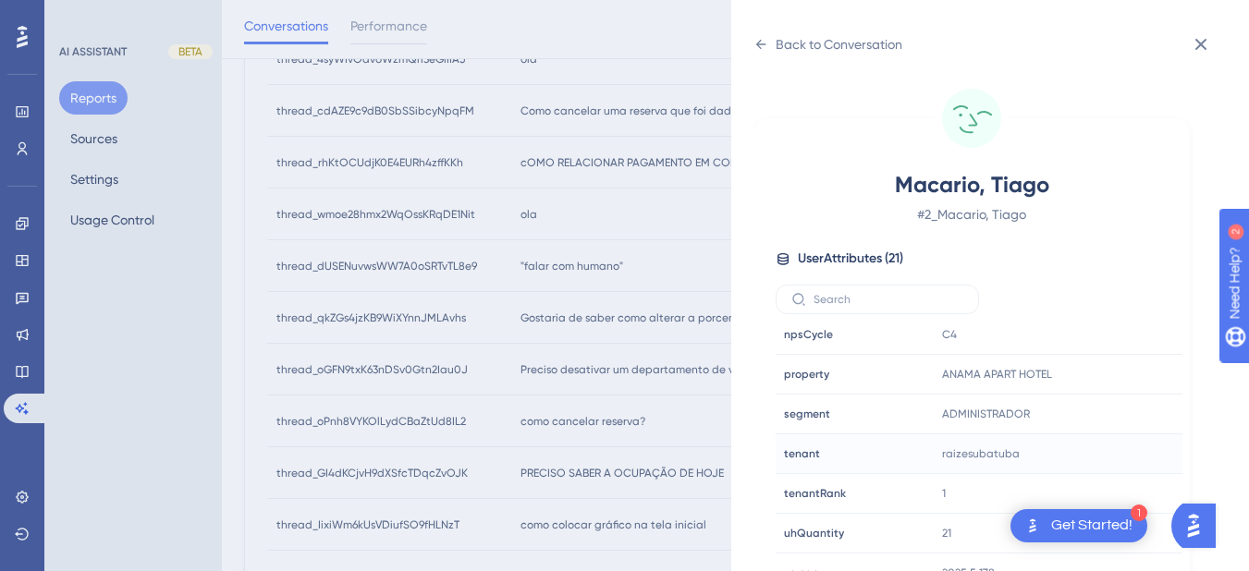
scroll to position [23, 0]
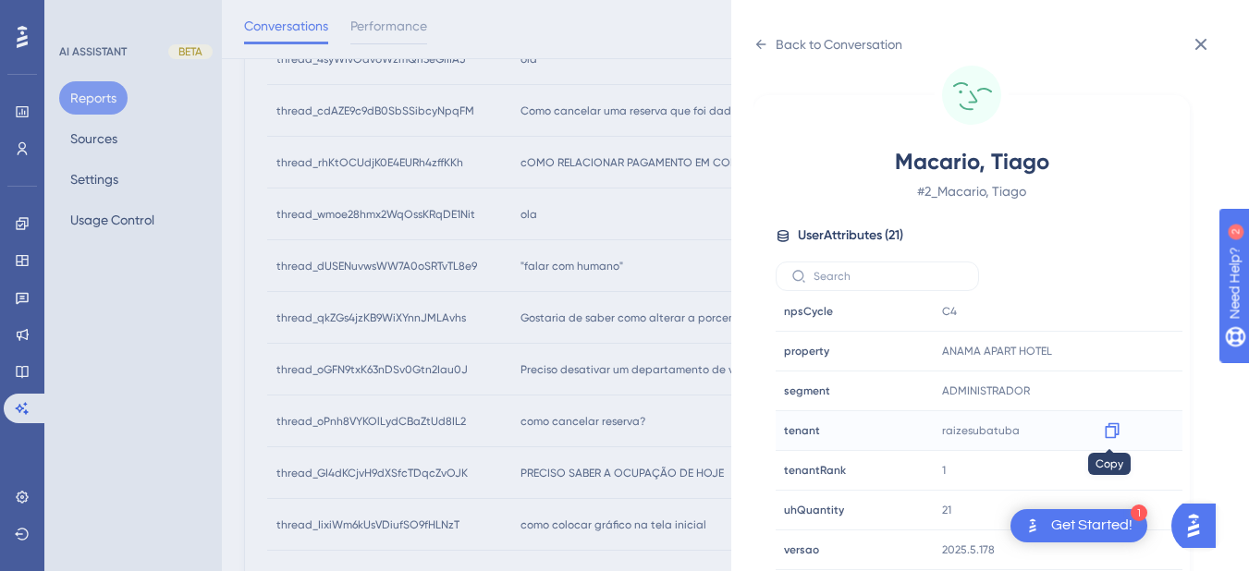
click at [1113, 432] on icon at bounding box center [1112, 432] width 14 height 16
click at [753, 53] on div "Back to Conversation Macario, Tiago # 2_Macario, Tiago User Attributes ( 21 ) E…" at bounding box center [990, 285] width 518 height 571
click at [753, 40] on div "Back to Conversation Macario, Tiago # 2_Macario, Tiago User Attributes ( 21 ) E…" at bounding box center [990, 285] width 518 height 571
click at [759, 42] on icon at bounding box center [761, 44] width 10 height 9
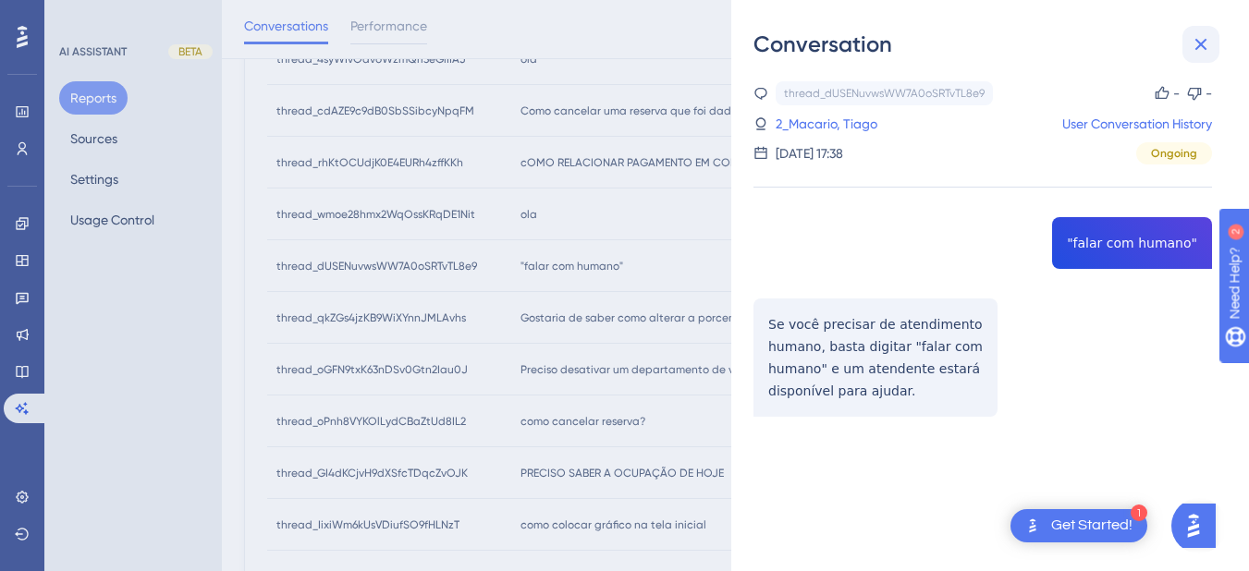
click at [1201, 37] on icon at bounding box center [1201, 44] width 22 height 22
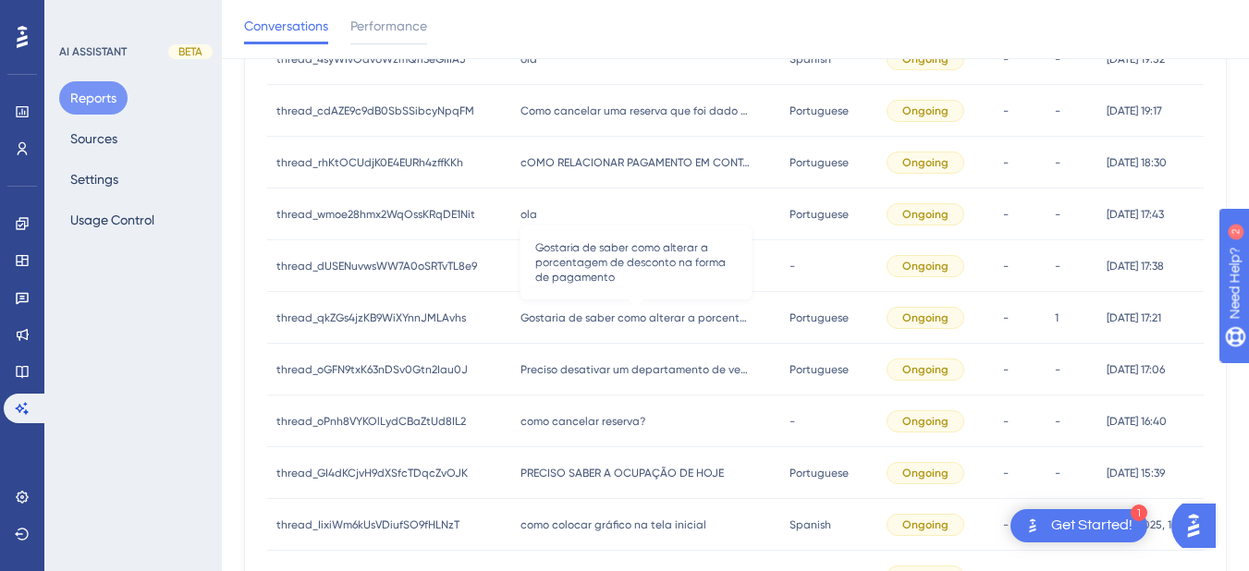
click at [559, 324] on span "Gostaria de saber como alterar a porcentagem de desconto na forma de pagamento" at bounding box center [636, 318] width 231 height 15
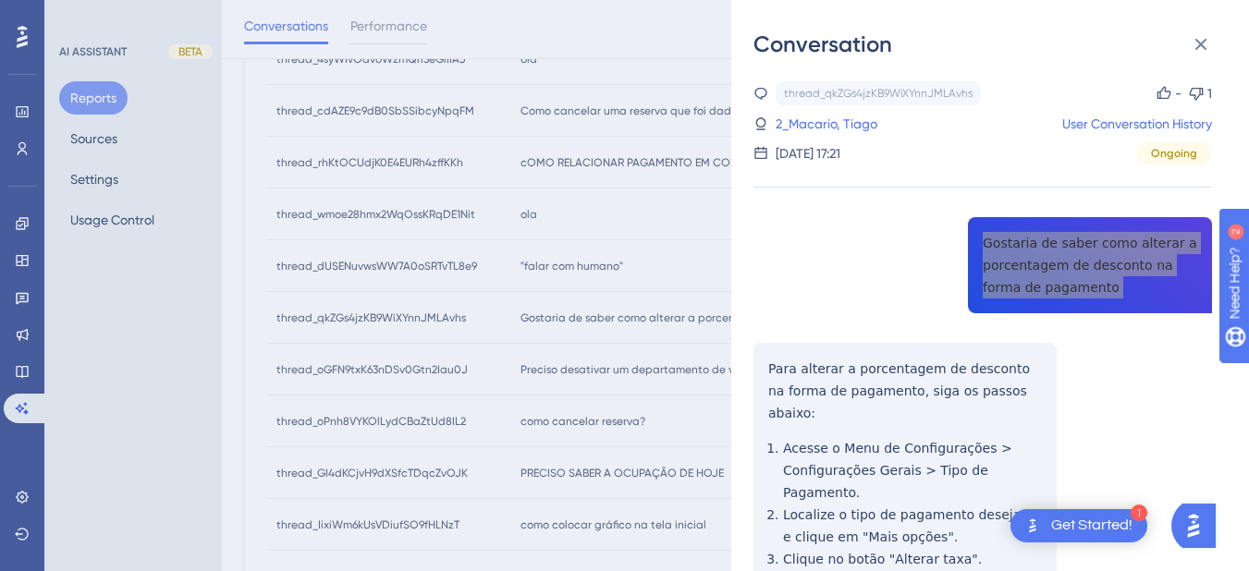
scroll to position [215, 0]
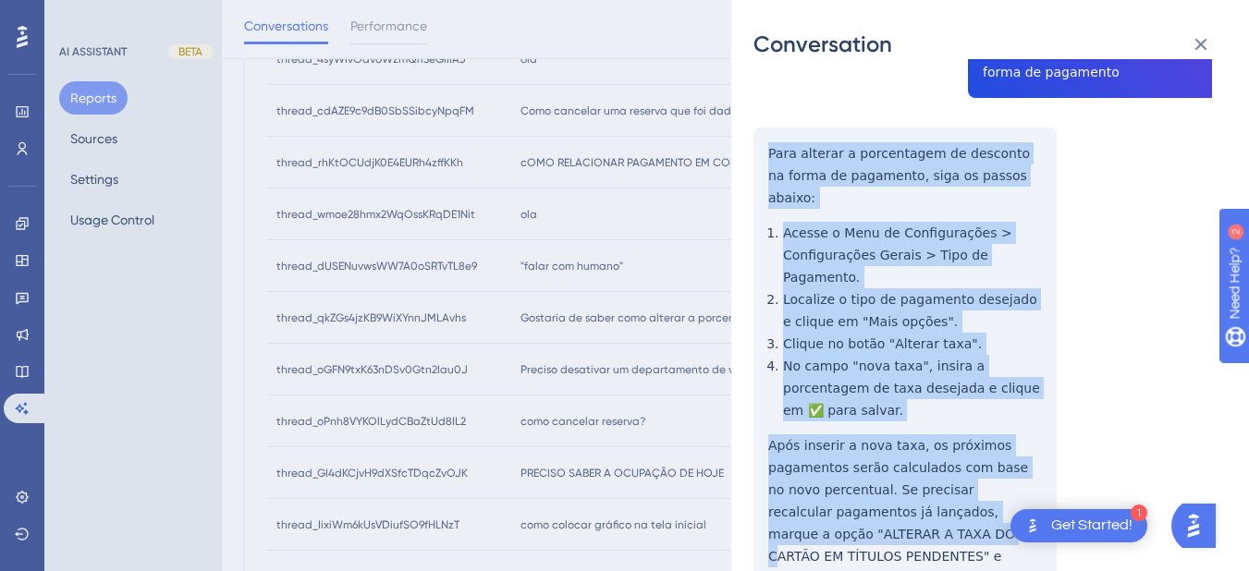
scroll to position [432, 0]
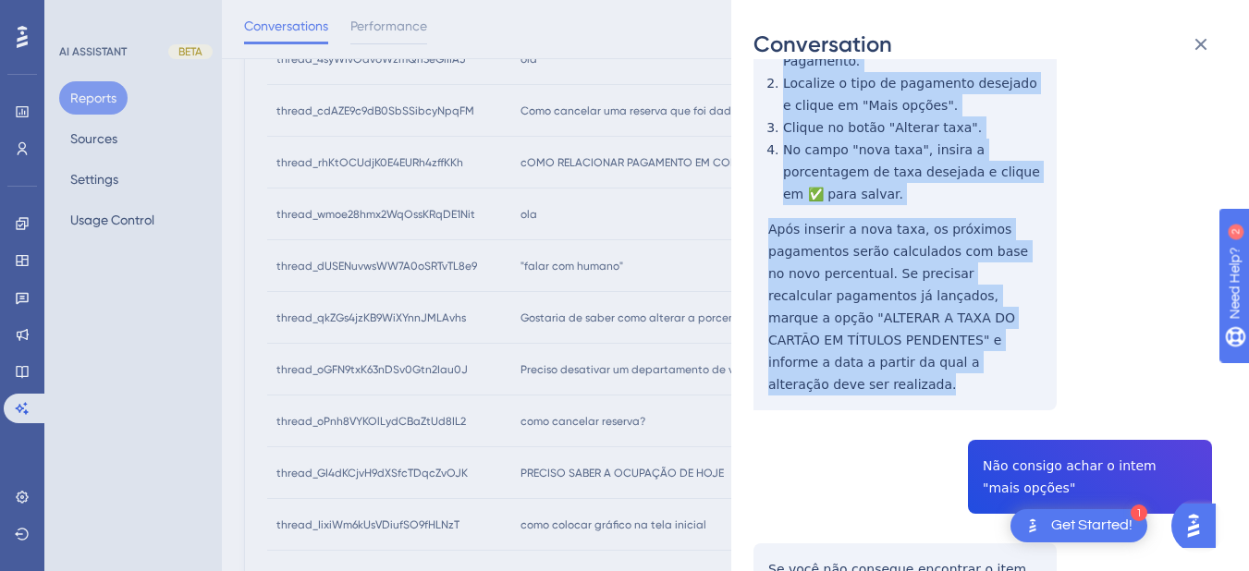
drag, startPoint x: 767, startPoint y: 156, endPoint x: 957, endPoint y: 296, distance: 236.2
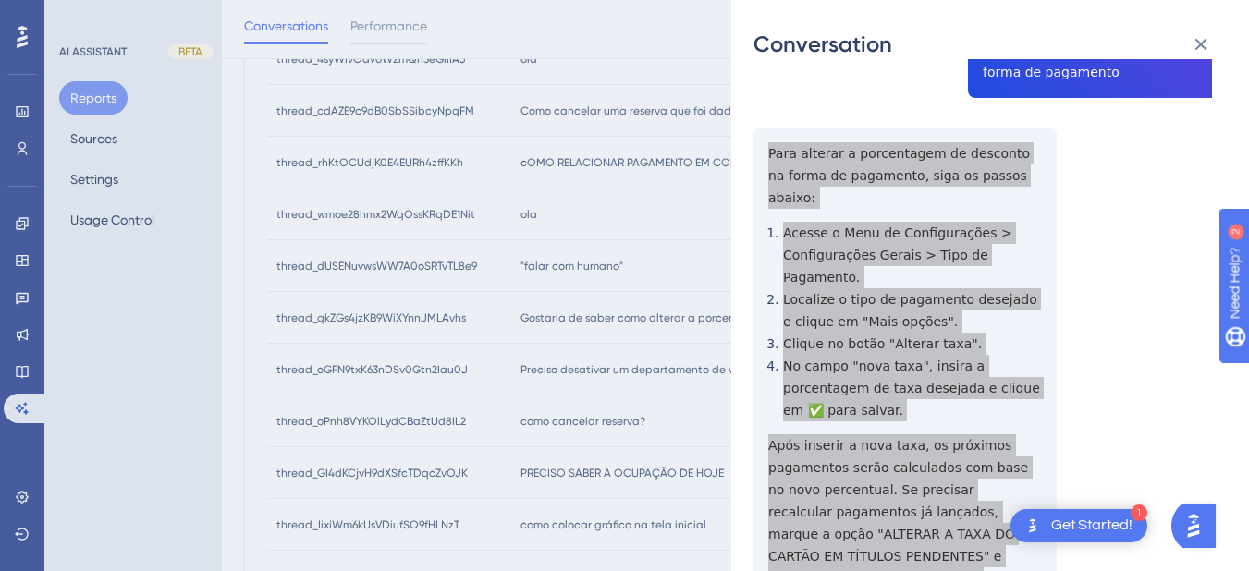
scroll to position [0, 0]
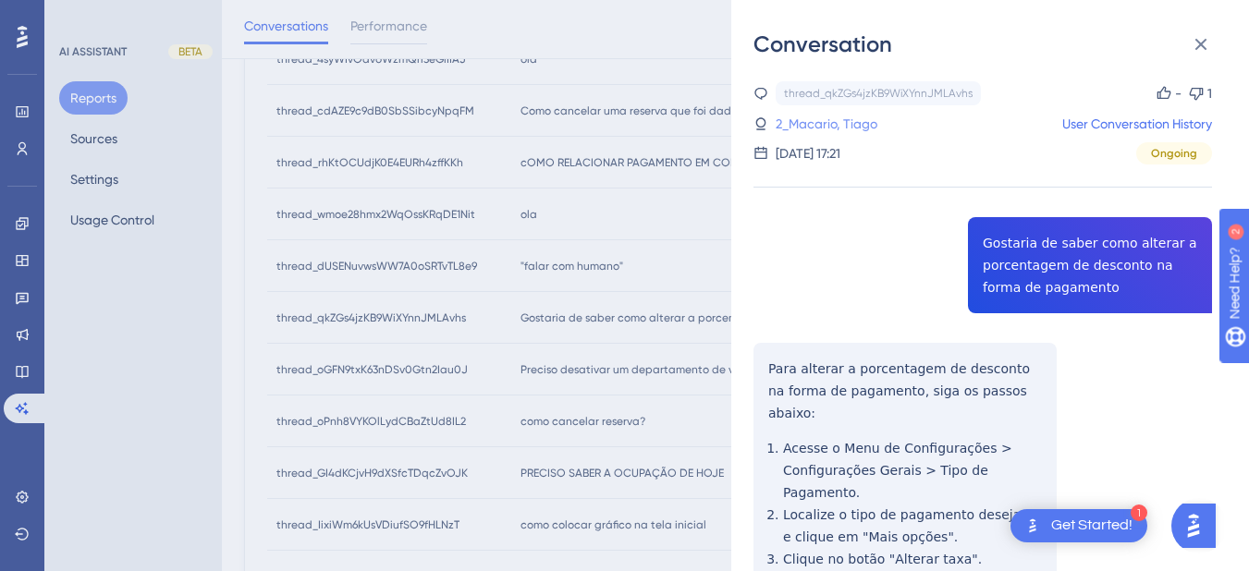
click at [805, 131] on link "2_Macario, Tiago" at bounding box center [827, 124] width 102 height 22
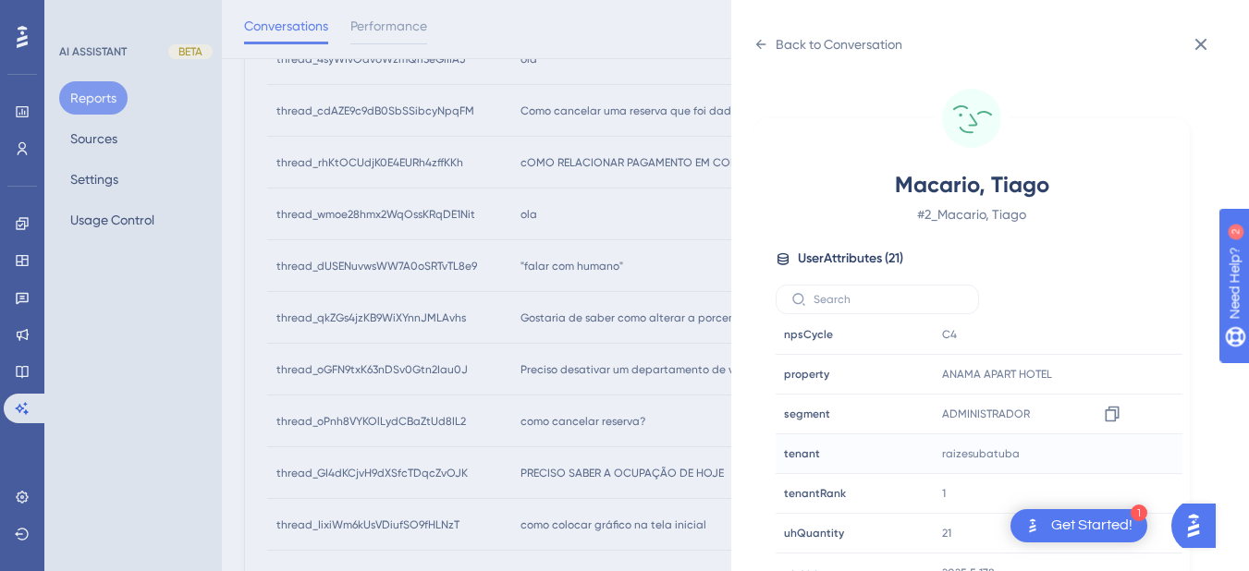
scroll to position [23, 0]
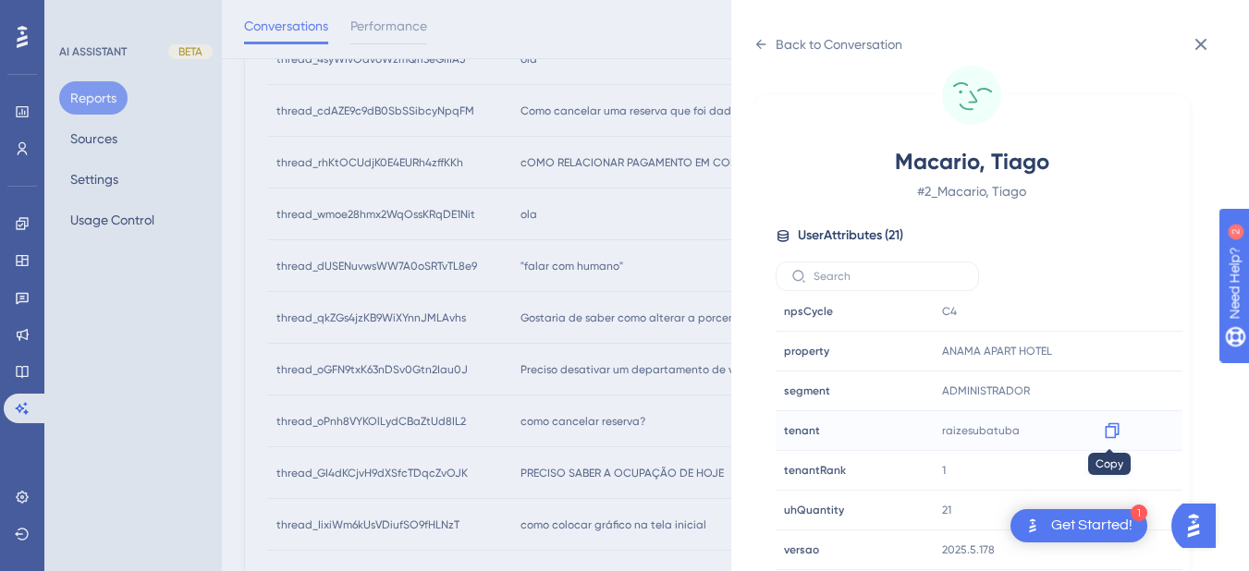
click at [1107, 427] on icon at bounding box center [1112, 432] width 14 height 16
click at [753, 43] on div "Back to Conversation Macario, Tiago # 2_Macario, Tiago User Attributes ( 21 ) E…" at bounding box center [990, 285] width 518 height 571
click at [762, 52] on div "Back to Conversation" at bounding box center [828, 45] width 149 height 30
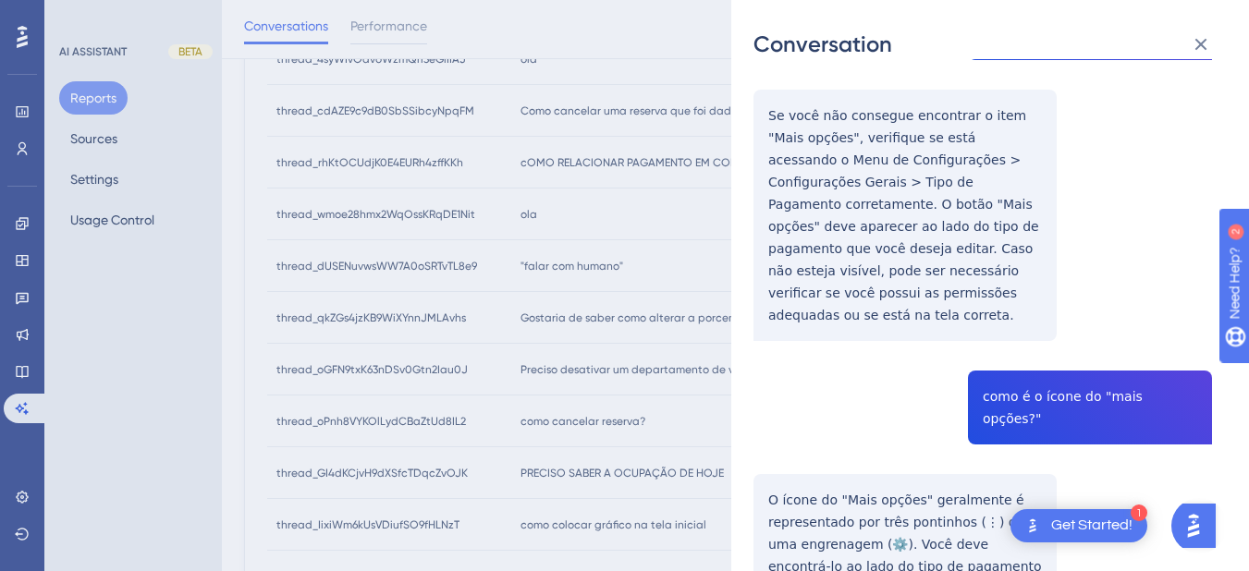
scroll to position [670, 0]
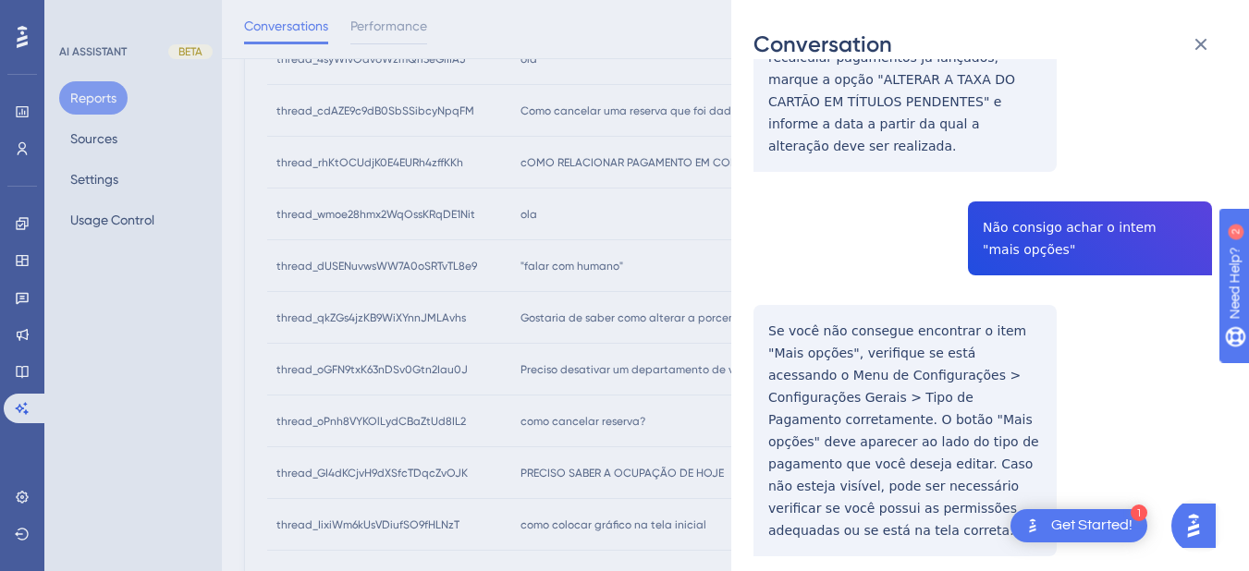
drag, startPoint x: 768, startPoint y: 231, endPoint x: 763, endPoint y: 240, distance: 10.8
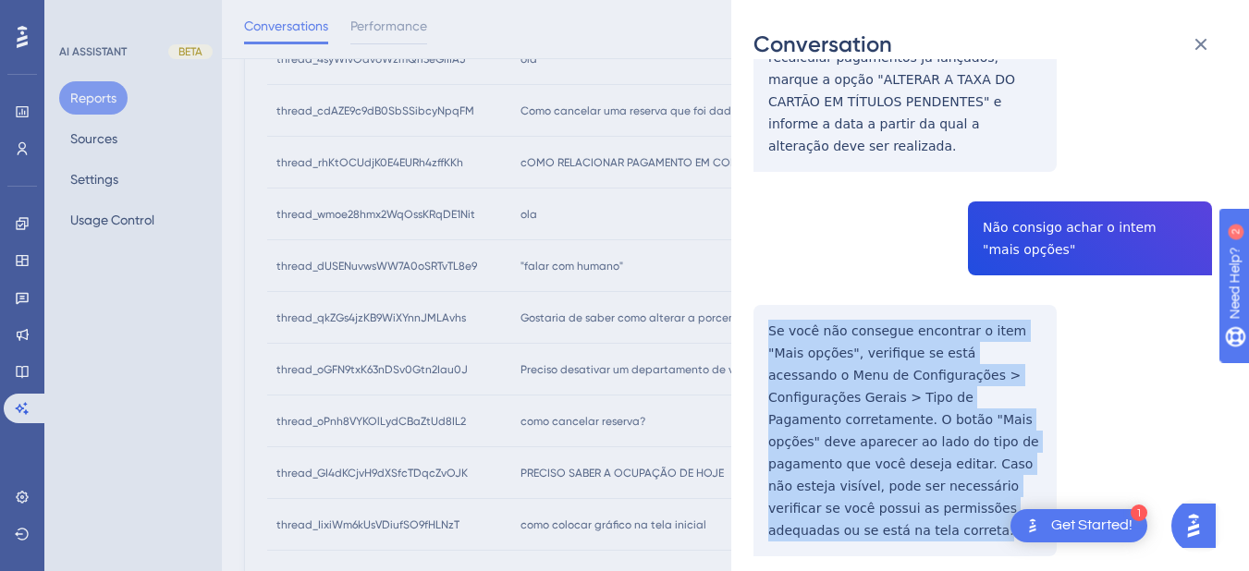
drag, startPoint x: 763, startPoint y: 243, endPoint x: 918, endPoint y: 439, distance: 250.1
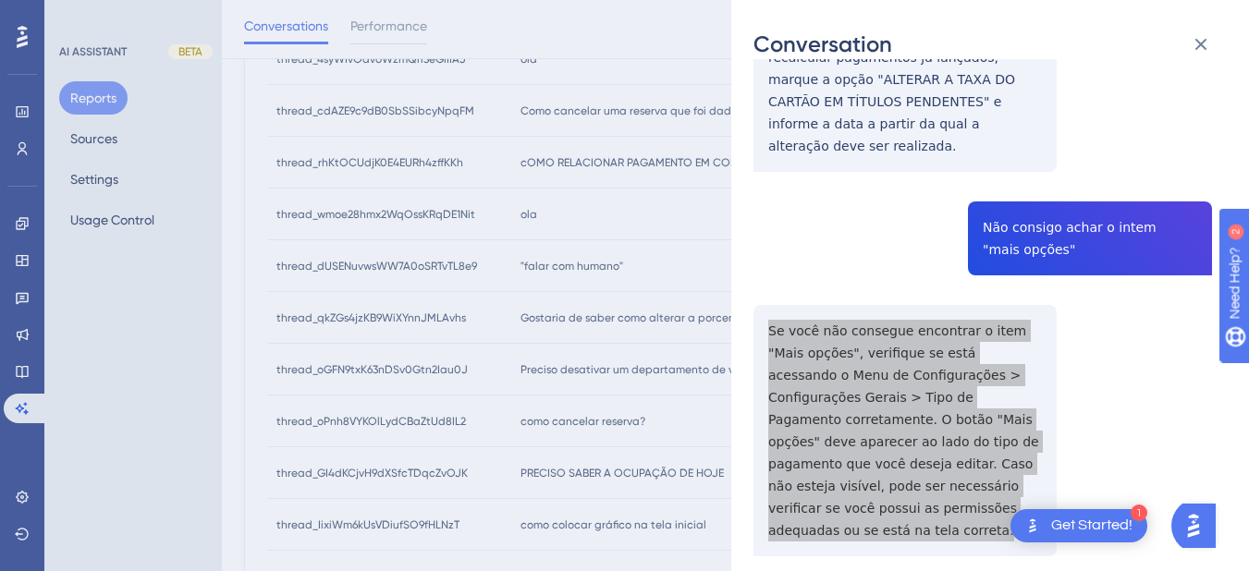
scroll to position [886, 0]
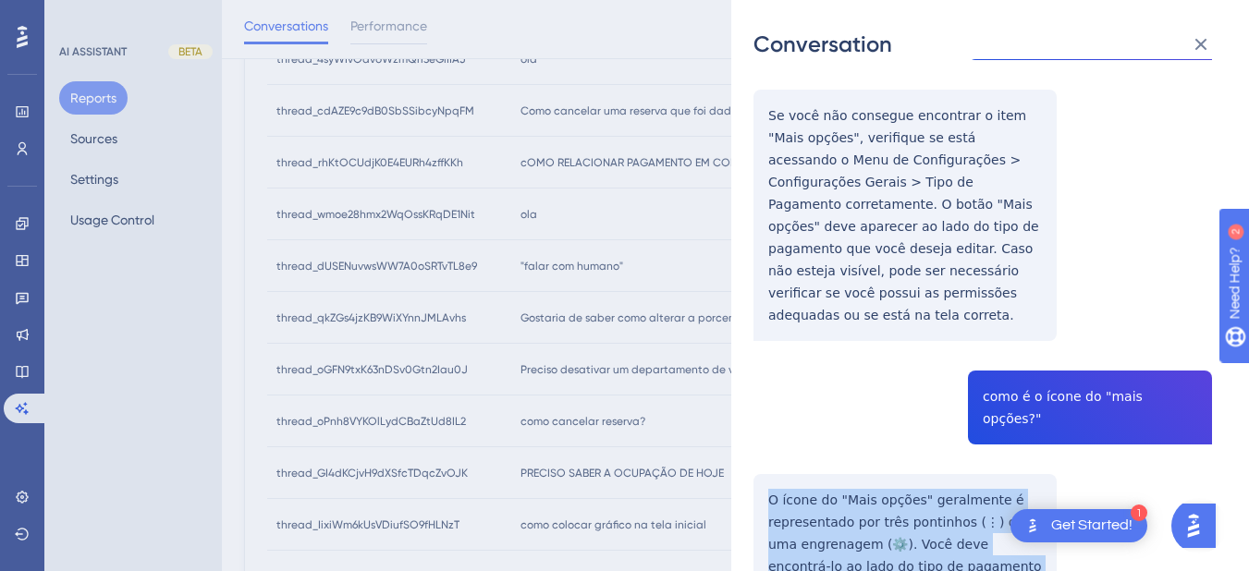
scroll to position [1102, 0]
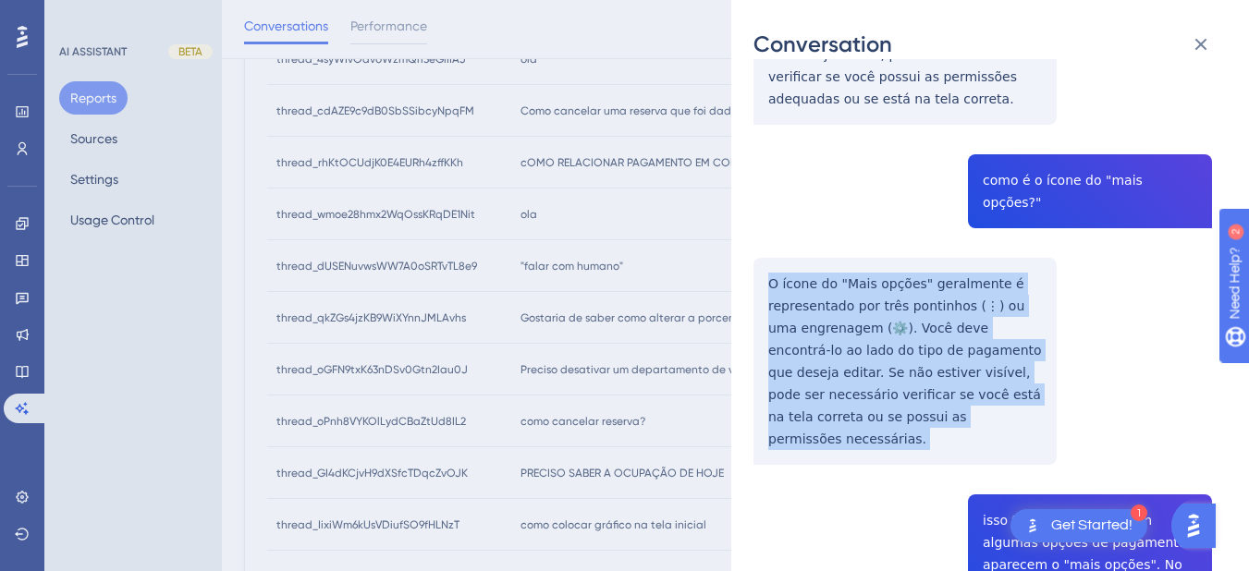
drag, startPoint x: 762, startPoint y: 365, endPoint x: 972, endPoint y: 285, distance: 224.8
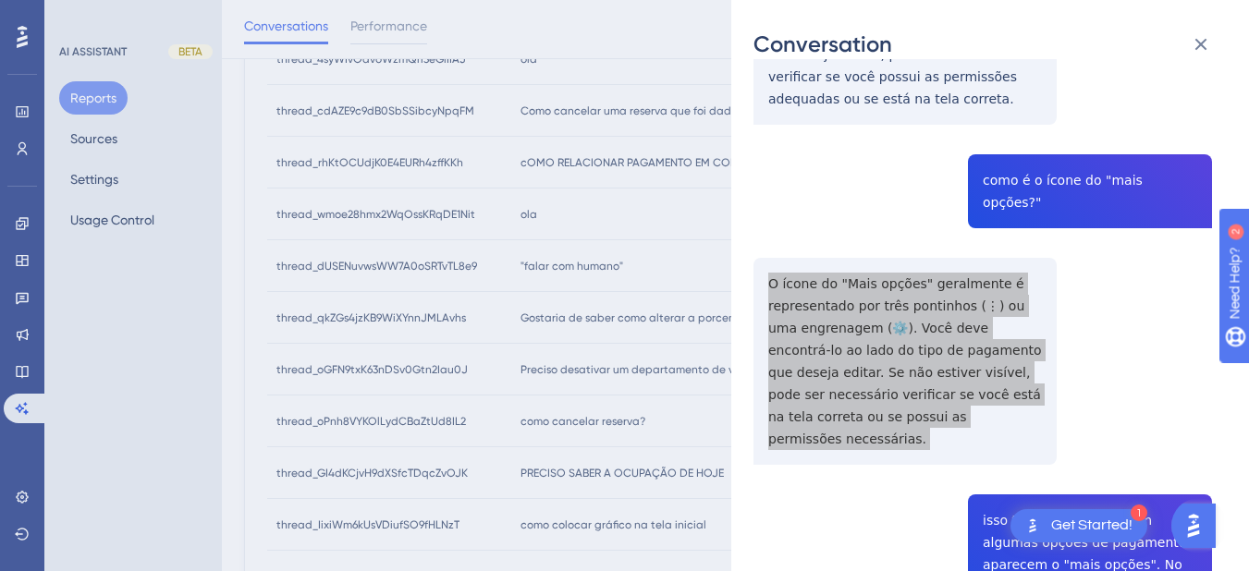
scroll to position [1318, 0]
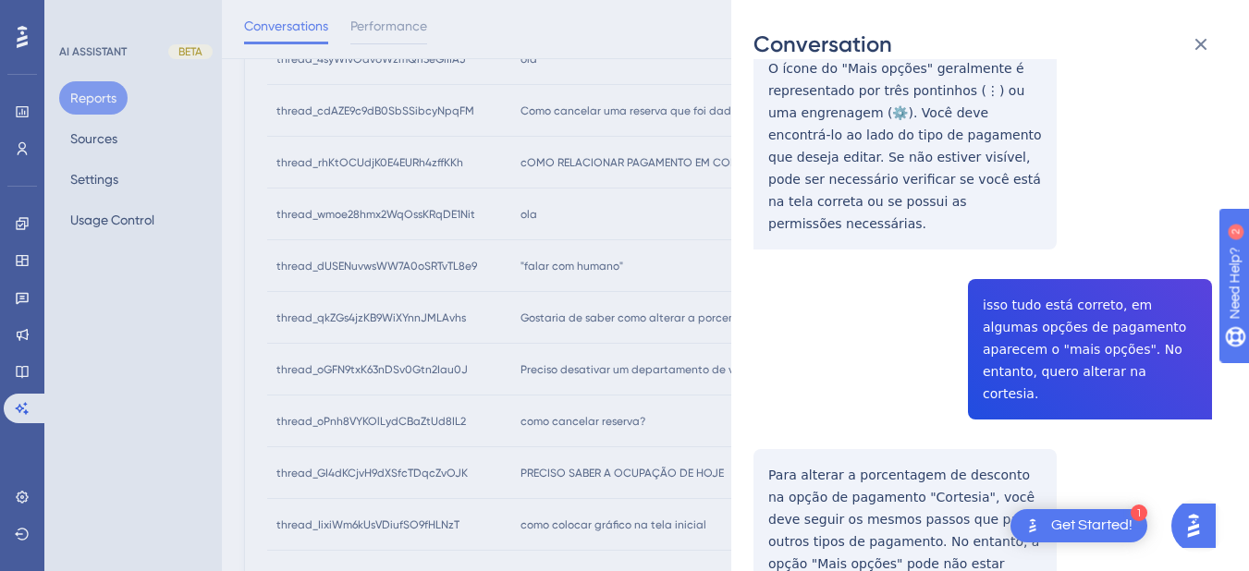
click at [1048, 201] on div "thread_qkZGs4jzKB9WiXYnnJMLAvhs Copy - 1 2_Macario, Tiago User Conversation His…" at bounding box center [983, 434] width 459 height 3341
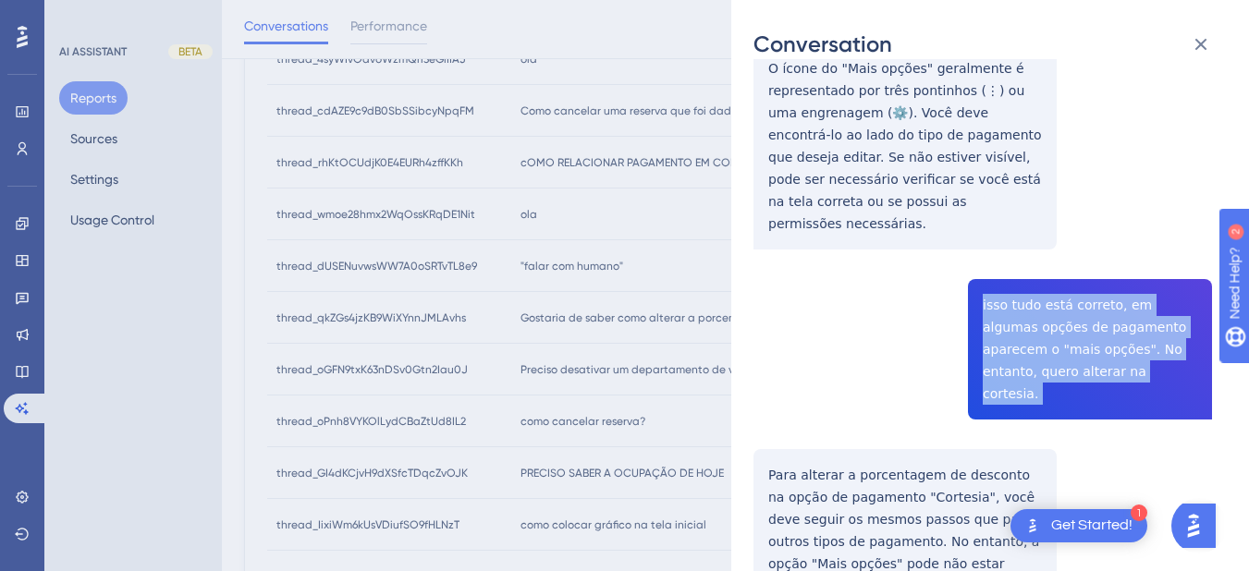
click at [1048, 201] on div "thread_qkZGs4jzKB9WiXYnnJMLAvhs Copy - 1 2_Macario, Tiago User Conversation His…" at bounding box center [983, 434] width 459 height 3341
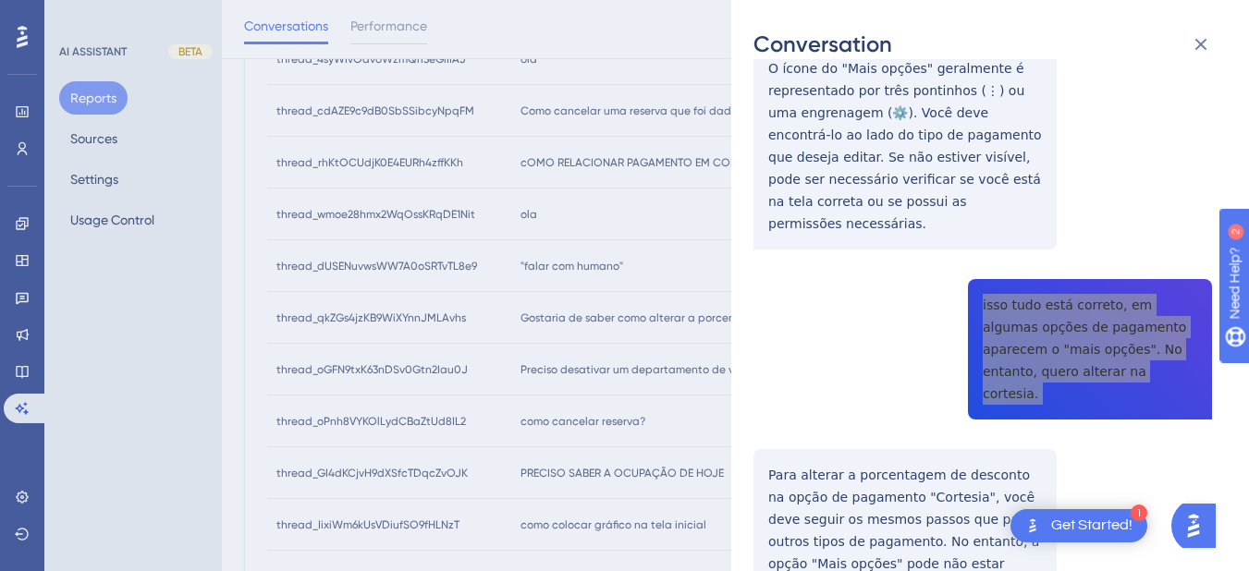
scroll to position [1533, 0]
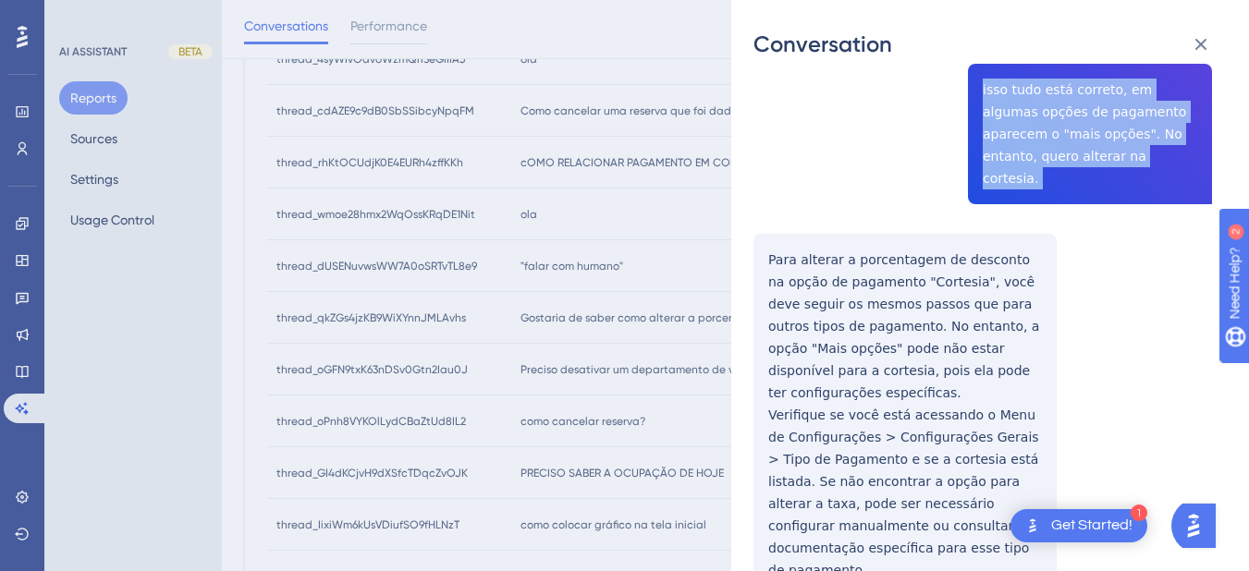
click at [761, 80] on div "thread_qkZGs4jzKB9WiXYnnJMLAvhs Copy - 1 2_Macario, Tiago User Conversation His…" at bounding box center [983, 218] width 459 height 3341
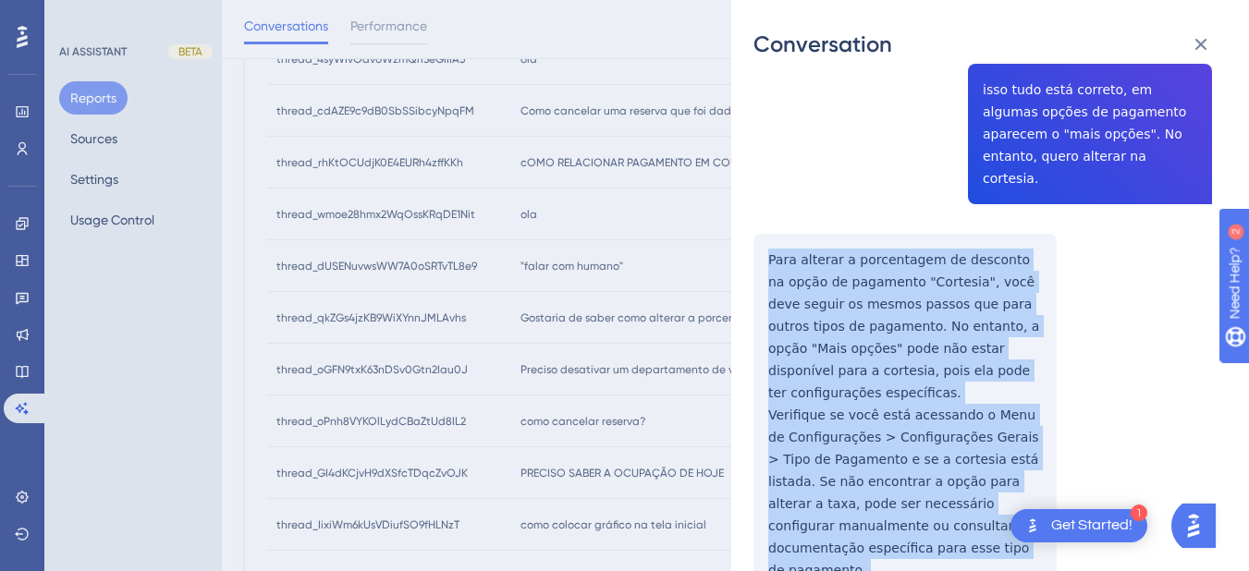
drag, startPoint x: 761, startPoint y: 80, endPoint x: 914, endPoint y: 362, distance: 321.5
click at [914, 362] on div "thread_qkZGs4jzKB9WiXYnnJMLAvhs Copy - 1 2_Macario, Tiago User Conversation His…" at bounding box center [983, 218] width 459 height 3341
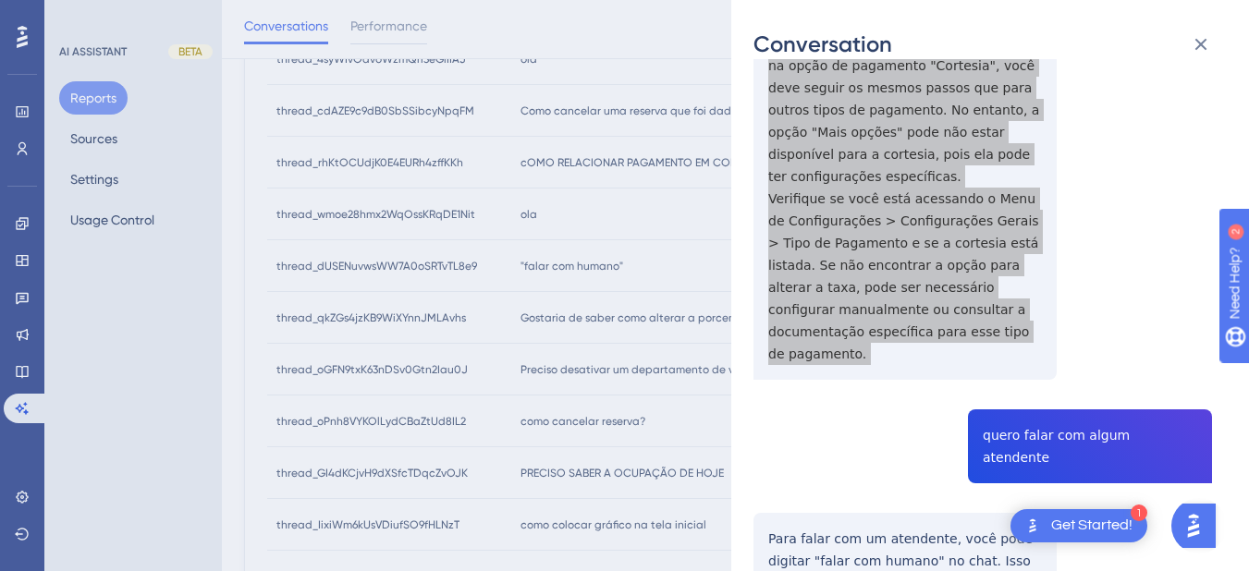
scroll to position [1965, 0]
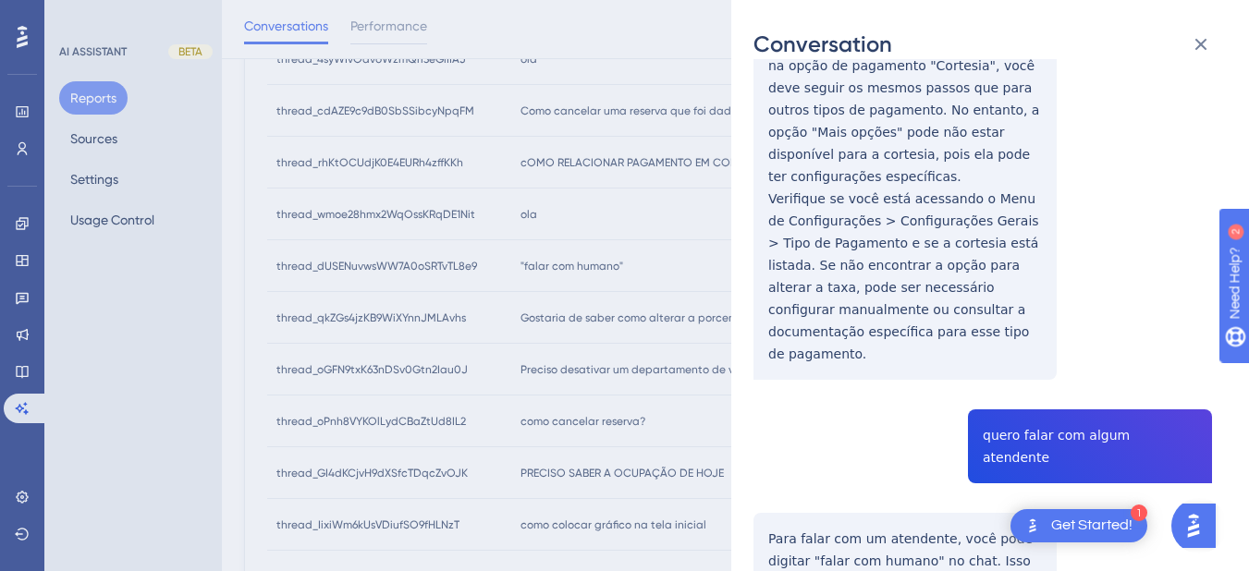
click at [1022, 232] on div "thread_qkZGs4jzKB9WiXYnnJMLAvhs Copy - 1 2_Macario, Tiago User Conversation His…" at bounding box center [983, 2] width 459 height 3341
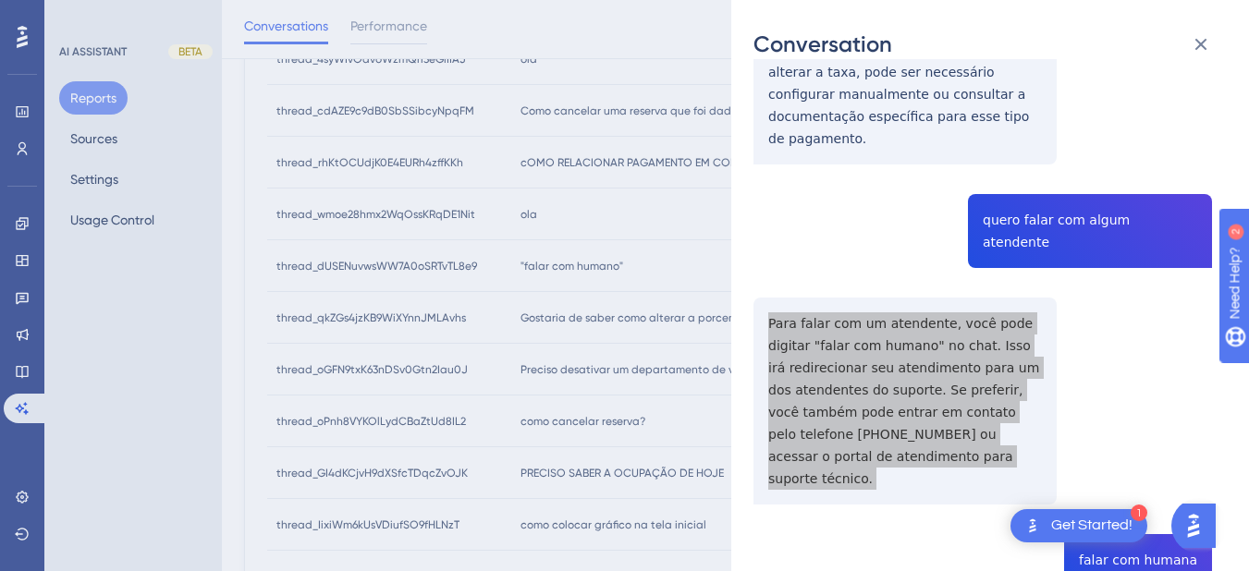
scroll to position [2181, 0]
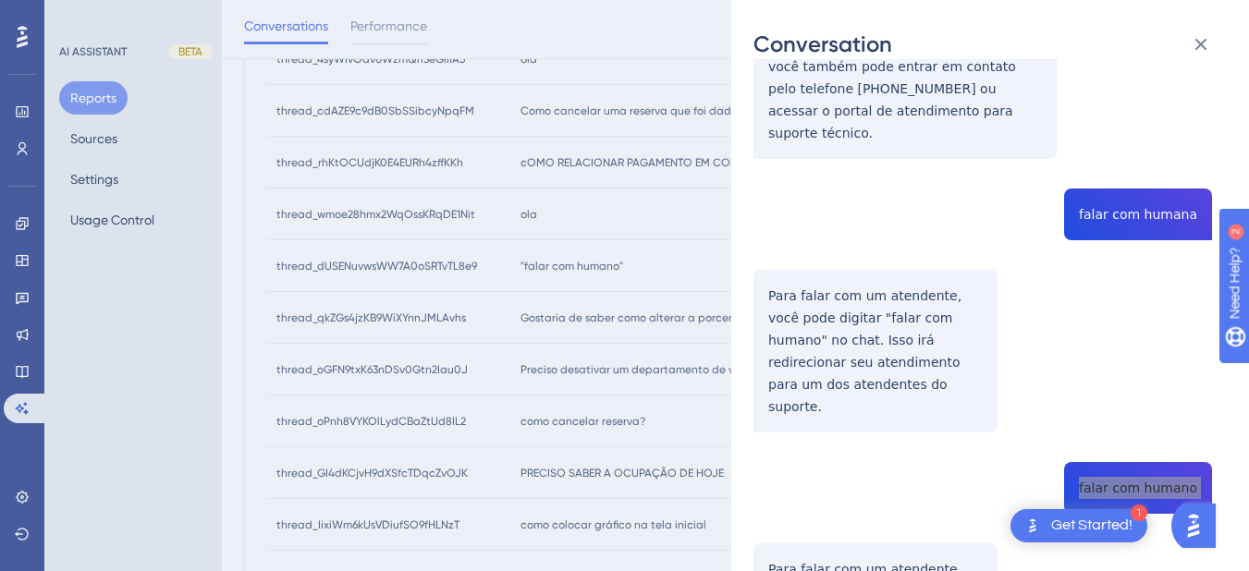
scroll to position [2526, 0]
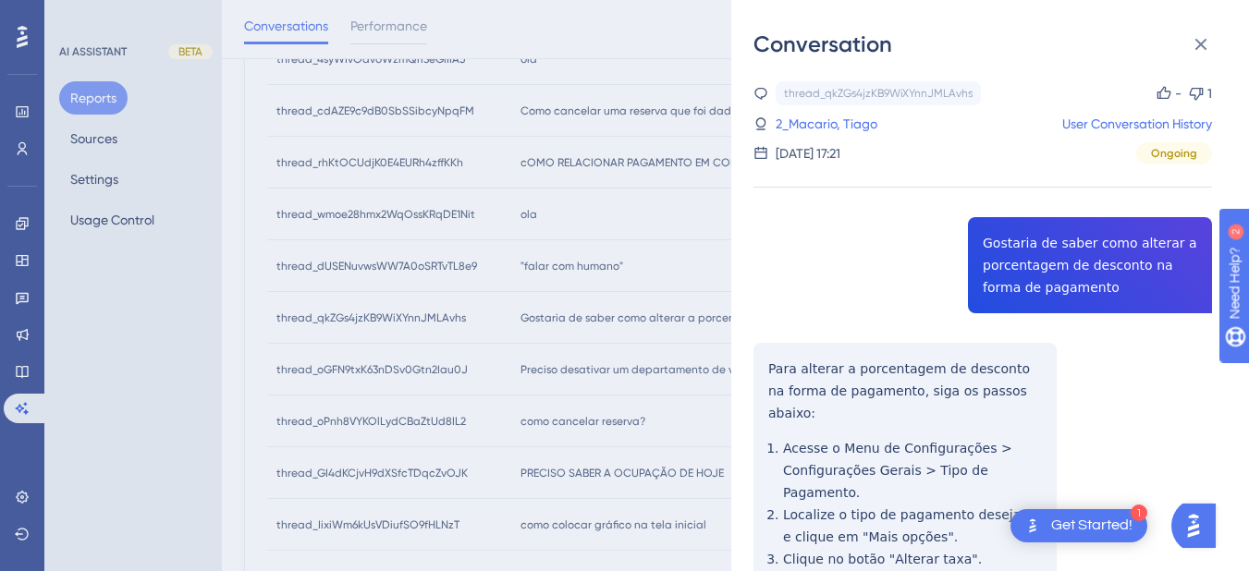
scroll to position [99, 0]
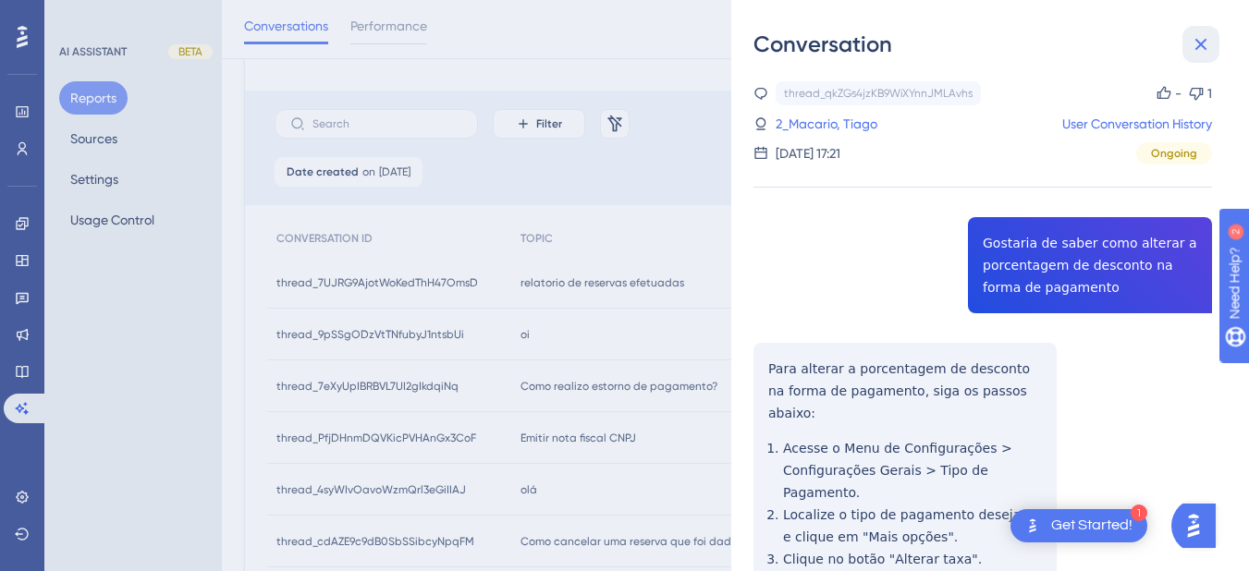
click at [1213, 46] on button at bounding box center [1201, 44] width 37 height 37
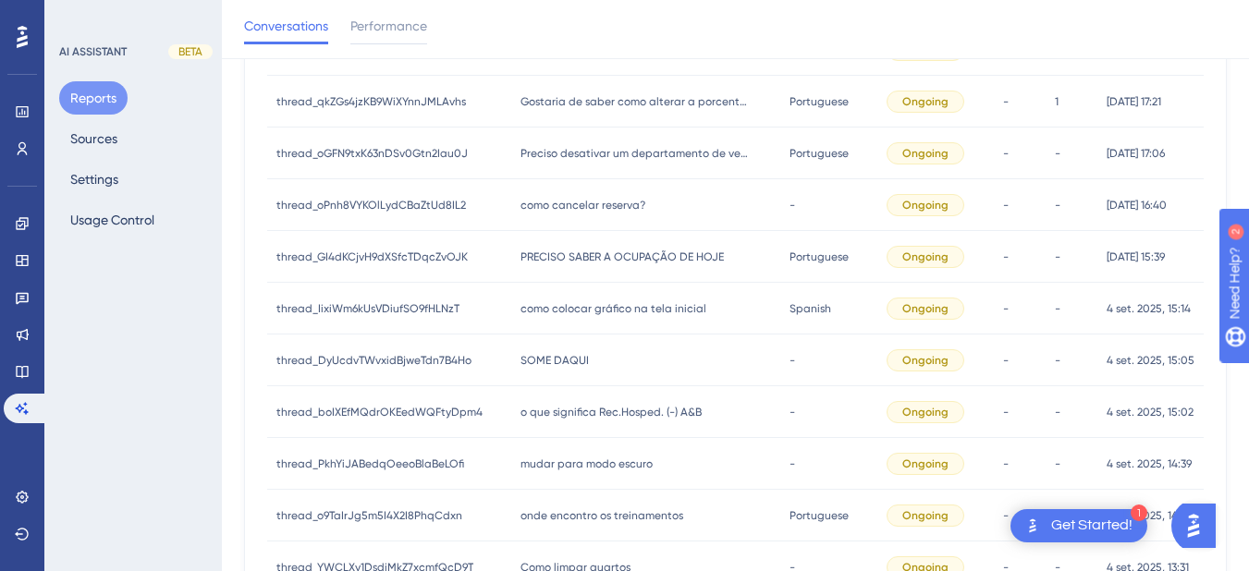
scroll to position [530, 0]
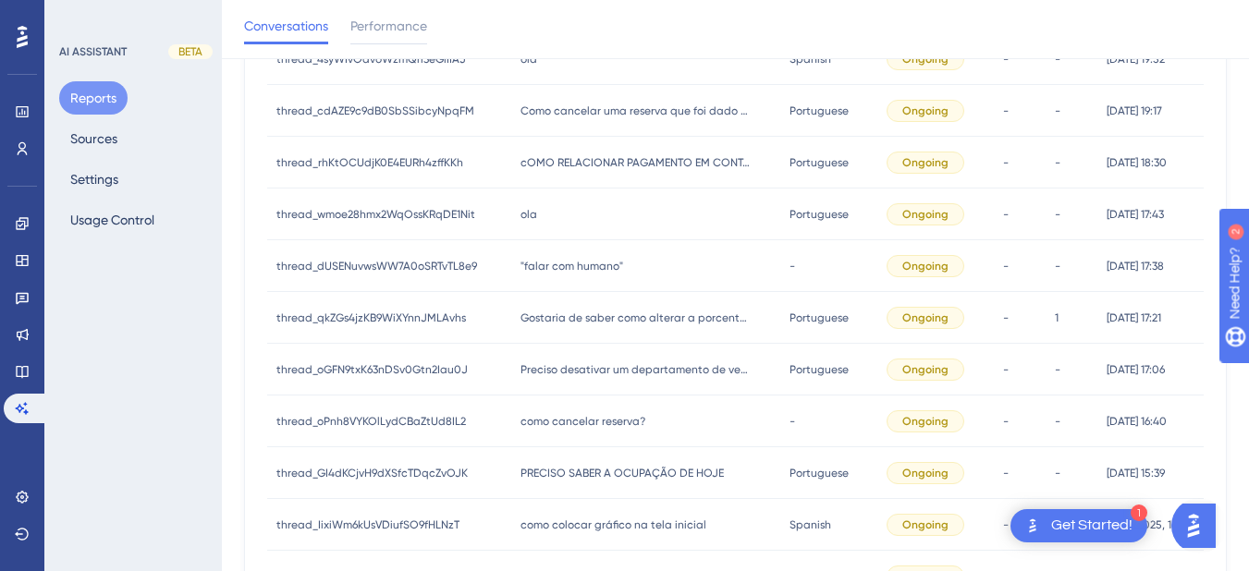
click at [600, 386] on div "Preciso desativar um departamento de vendas Preciso desativar um departamento d…" at bounding box center [645, 370] width 269 height 52
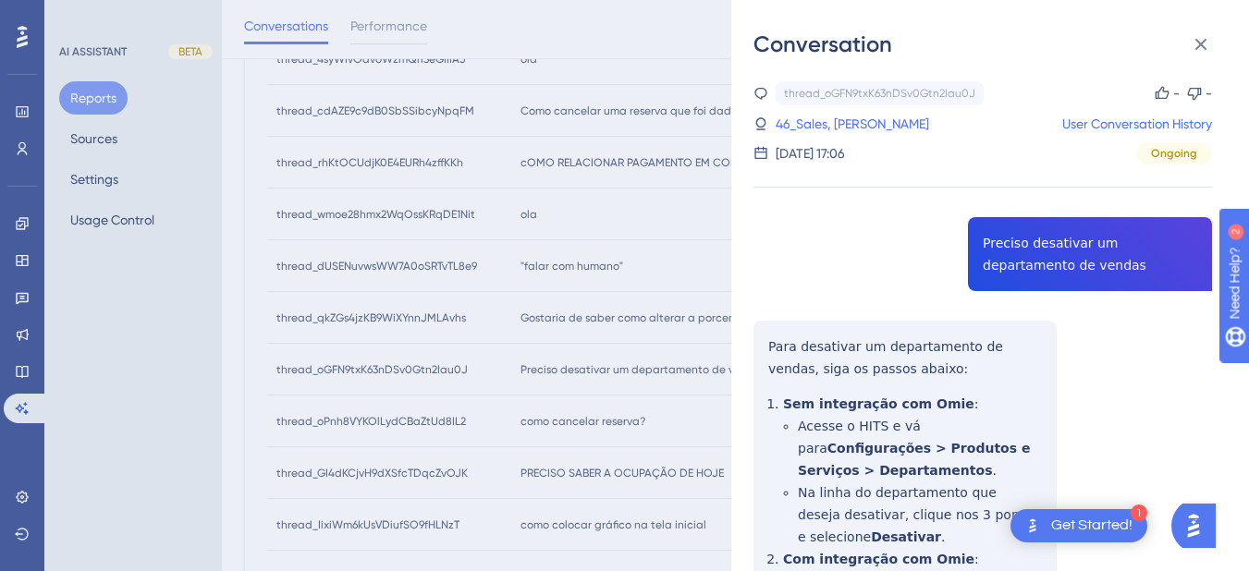
click at [1039, 252] on div "thread_oGFN9txK63nDSv0Gtn2Iau0J Copy - - 46_Sales, José Renato User Conversatio…" at bounding box center [983, 531] width 459 height 900
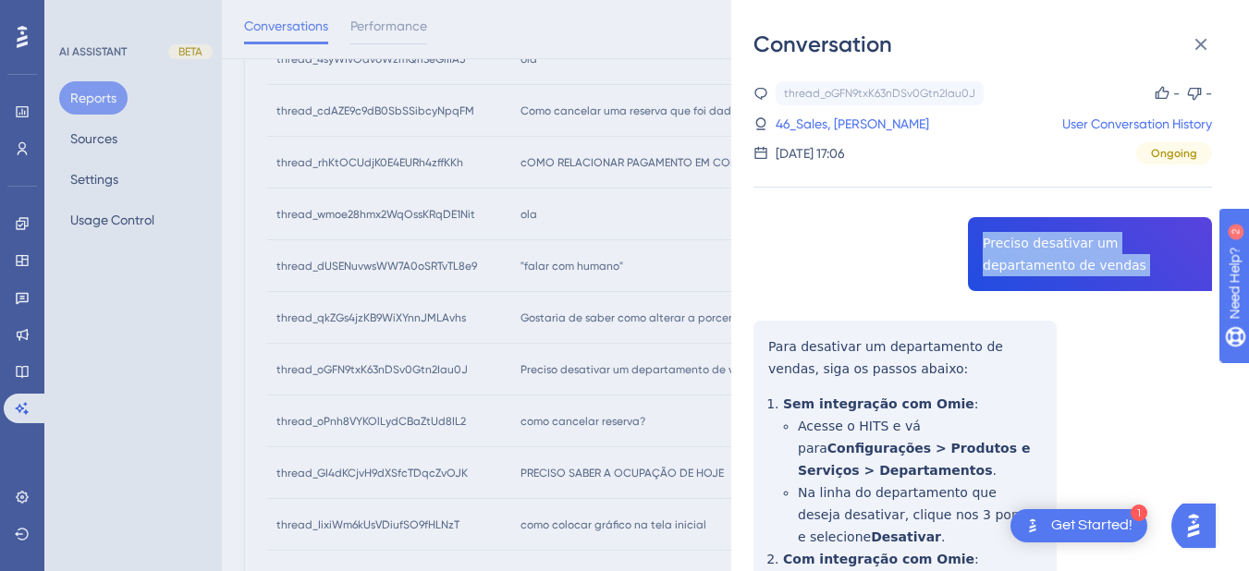
click at [1039, 252] on div "thread_oGFN9txK63nDSv0Gtn2Iau0J Copy - - 46_Sales, José Renato User Conversatio…" at bounding box center [983, 531] width 459 height 900
click at [764, 344] on div "thread_oGFN9txK63nDSv0Gtn2Iau0J Copy - - 46_Sales, José Renato User Conversatio…" at bounding box center [983, 531] width 459 height 900
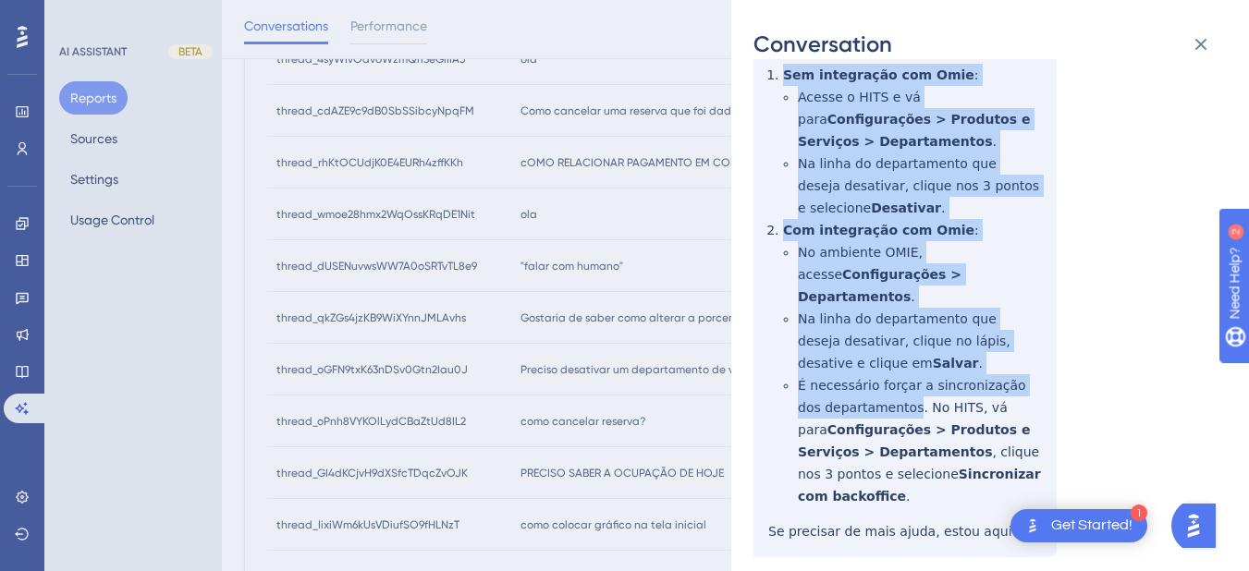
scroll to position [746, 0]
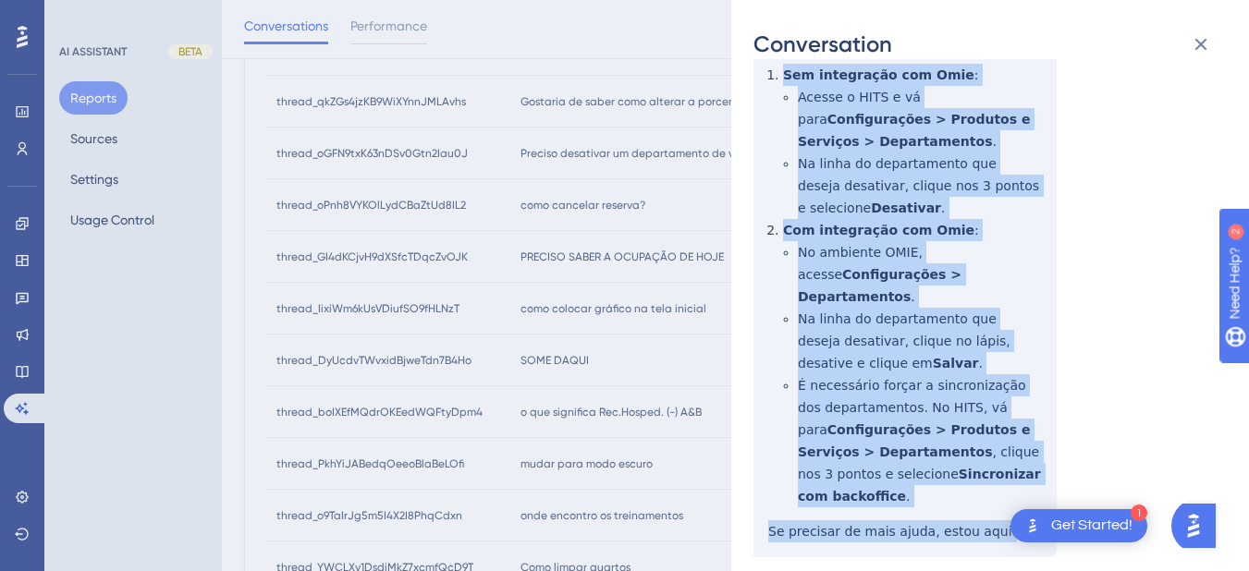
drag, startPoint x: 764, startPoint y: 344, endPoint x: 1000, endPoint y: 463, distance: 264.3
click at [1000, 463] on div "thread_oGFN9txK63nDSv0Gtn2Iau0J Copy - - 46_Sales, José Renato User Conversatio…" at bounding box center [983, 202] width 459 height 900
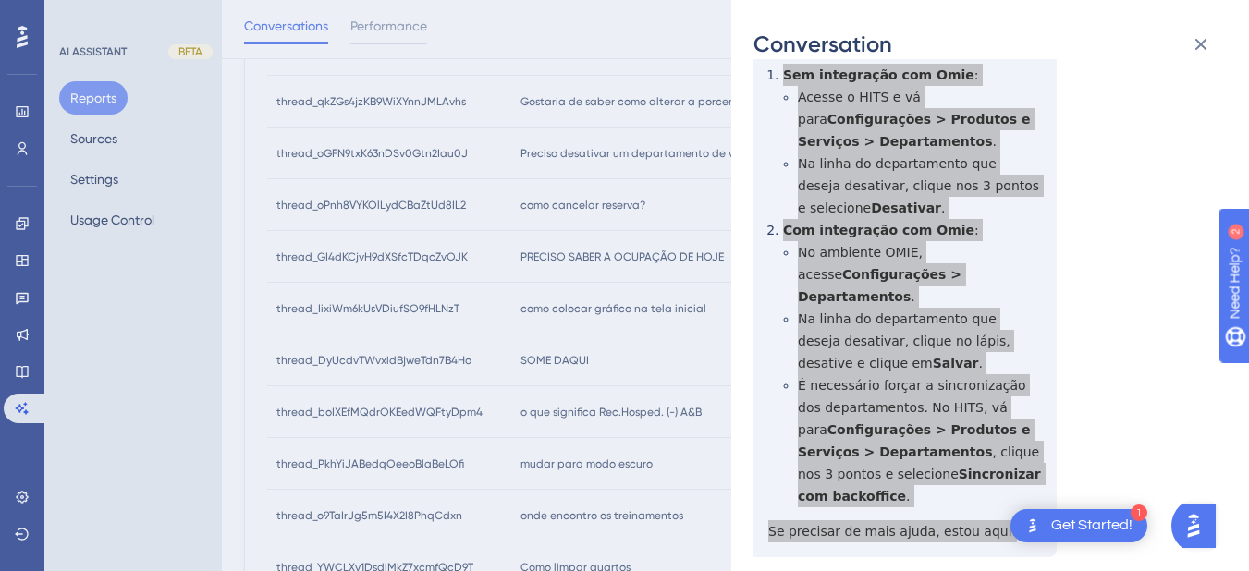
scroll to position [0, 0]
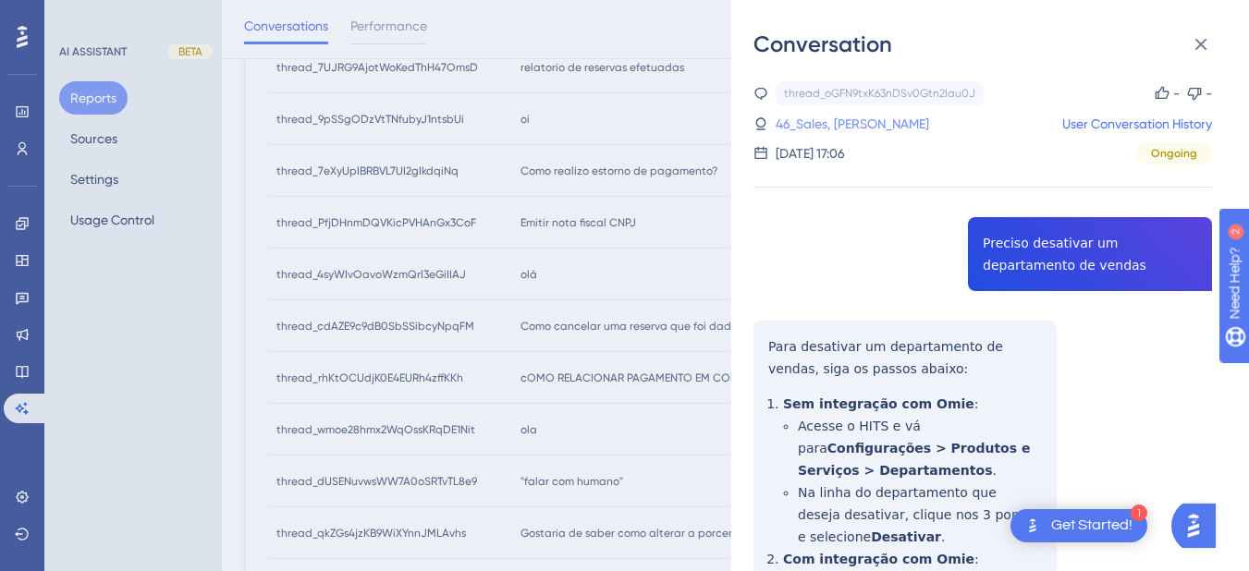
click at [836, 129] on link "46_Sales, José Renato" at bounding box center [853, 124] width 154 height 22
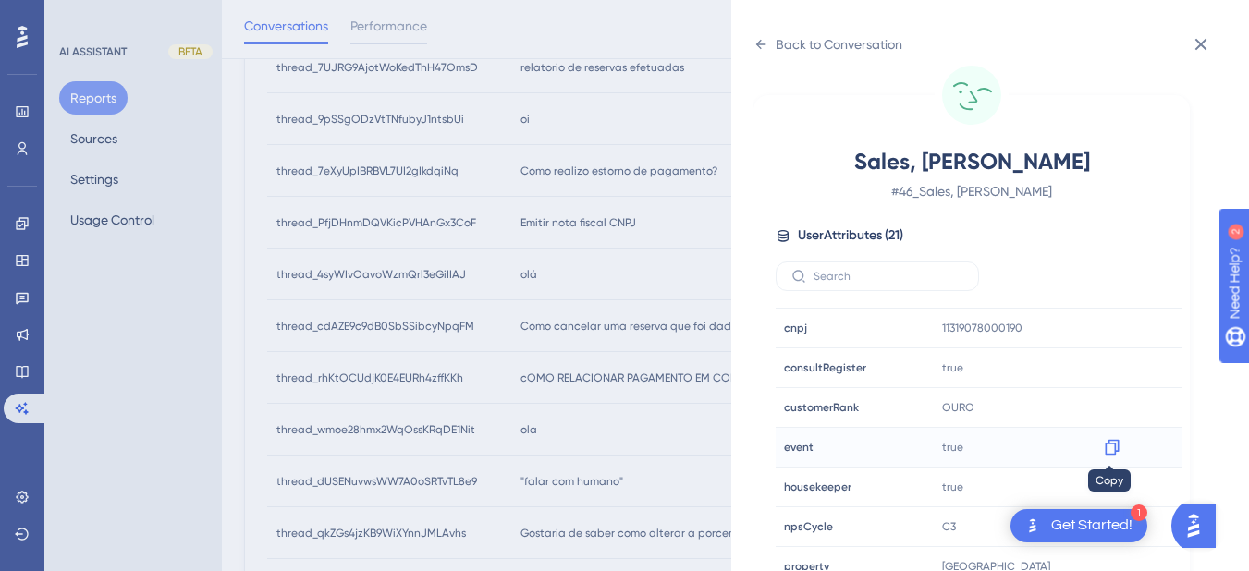
scroll to position [563, 0]
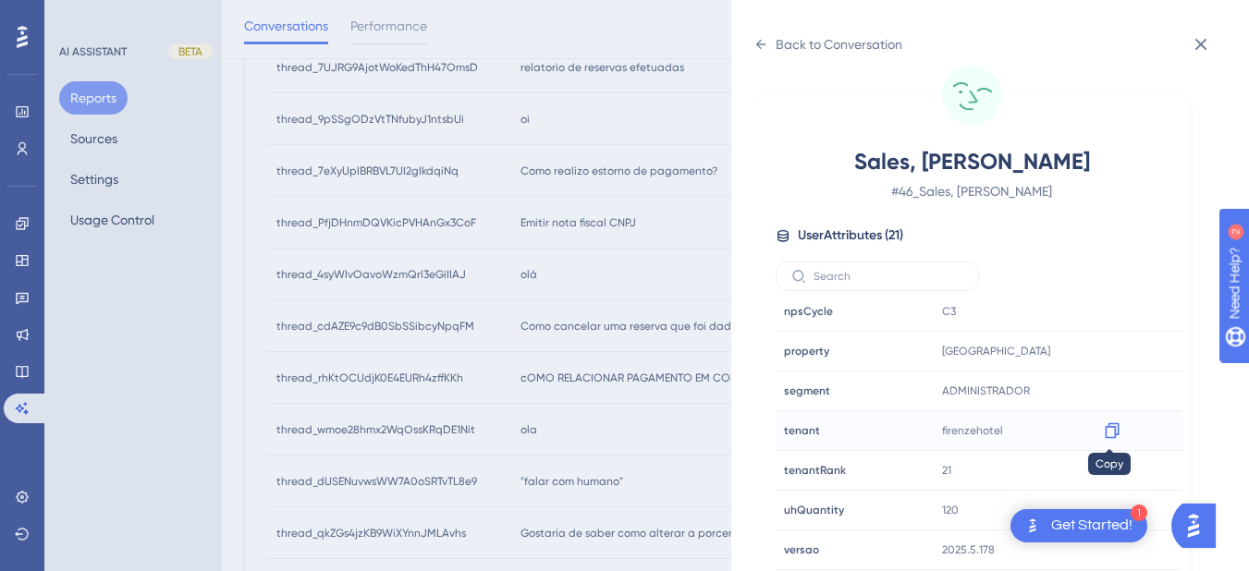
click at [1105, 432] on icon at bounding box center [1112, 431] width 18 height 18
click at [751, 50] on div "Back to Conversation Sales, José Renato # 46_Sales, José Renato User Attributes…" at bounding box center [990, 285] width 518 height 571
click at [753, 48] on div "Back to Conversation Sales, José Renato # 46_Sales, José Renato User Attributes…" at bounding box center [990, 285] width 518 height 571
click at [760, 41] on icon at bounding box center [761, 44] width 10 height 9
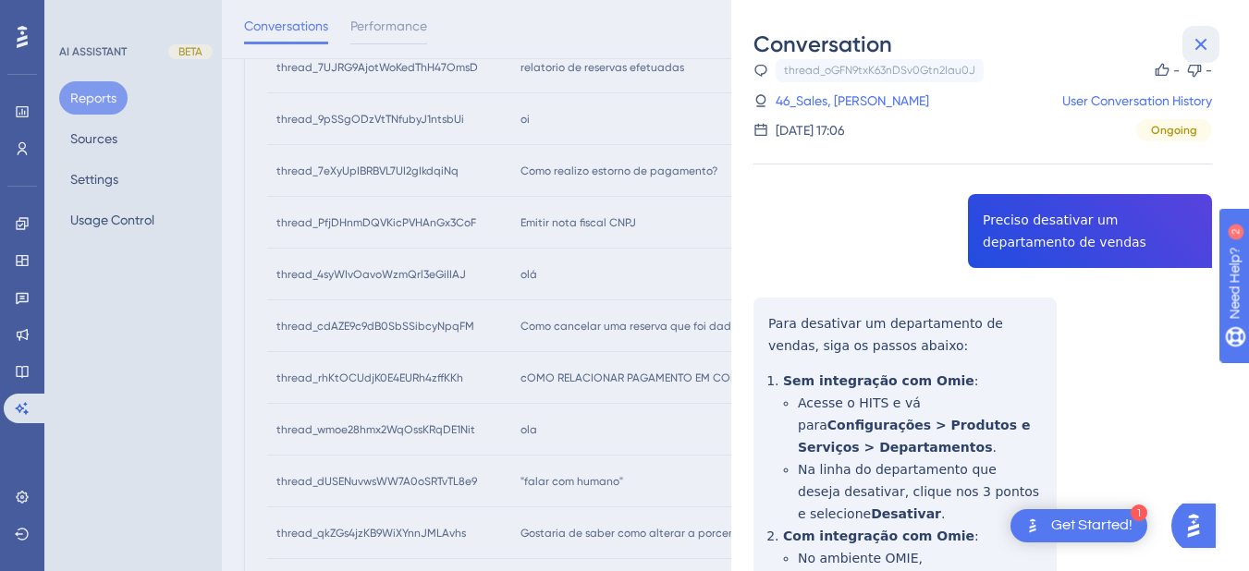
click at [1210, 37] on icon at bounding box center [1201, 44] width 22 height 22
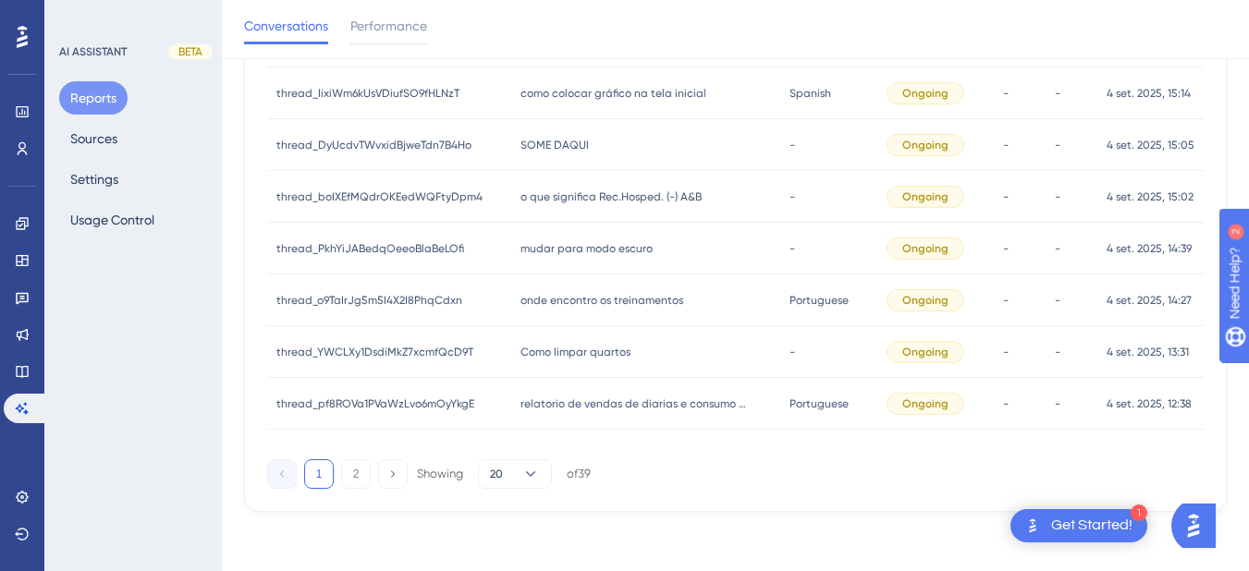
scroll to position [746, 0]
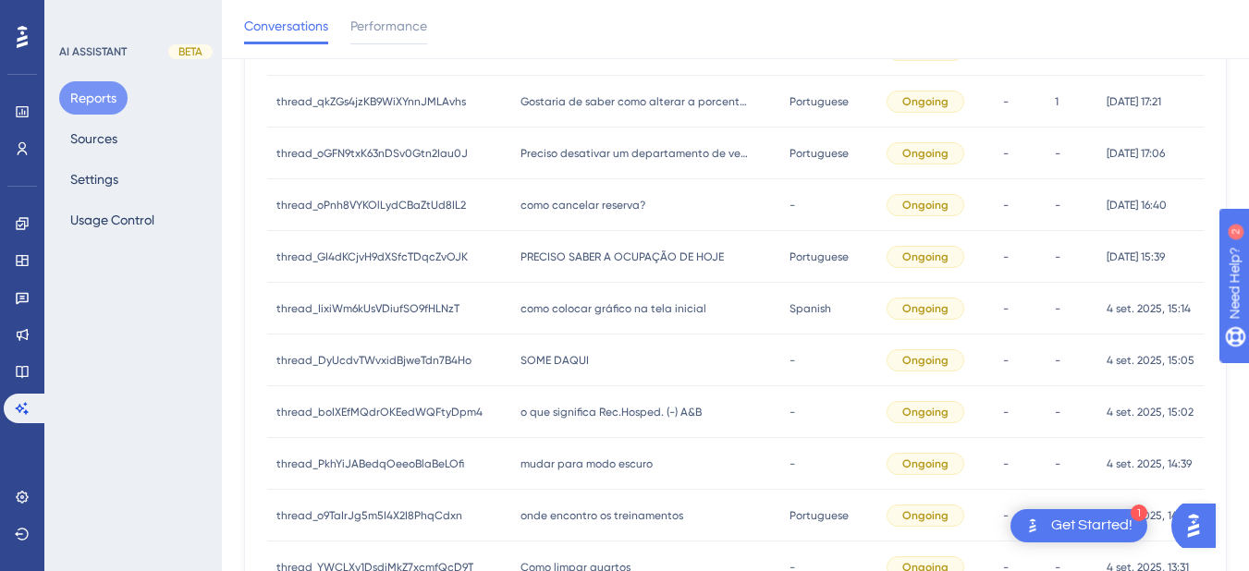
click at [546, 207] on span "como cancelar reserva?" at bounding box center [583, 205] width 125 height 15
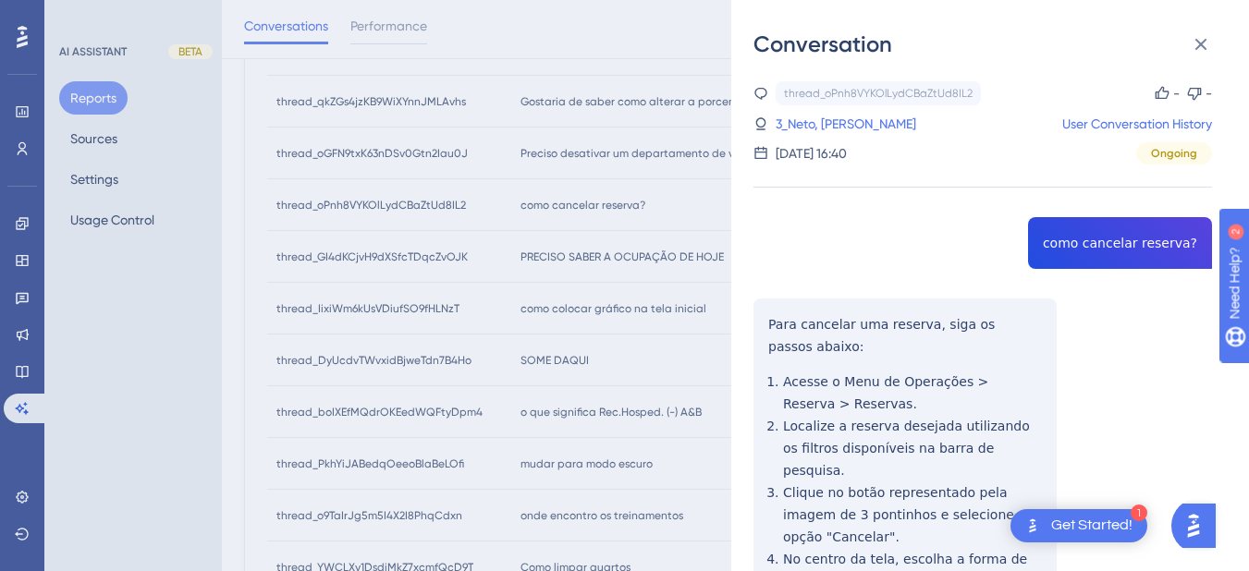
click at [1094, 233] on div "thread_oPnh8VYKOlLydCBaZtUd8IL2 Copy - - 3_Neto, Marco User Conversation Histor…" at bounding box center [983, 486] width 459 height 811
click at [1184, 42] on button at bounding box center [1201, 44] width 37 height 37
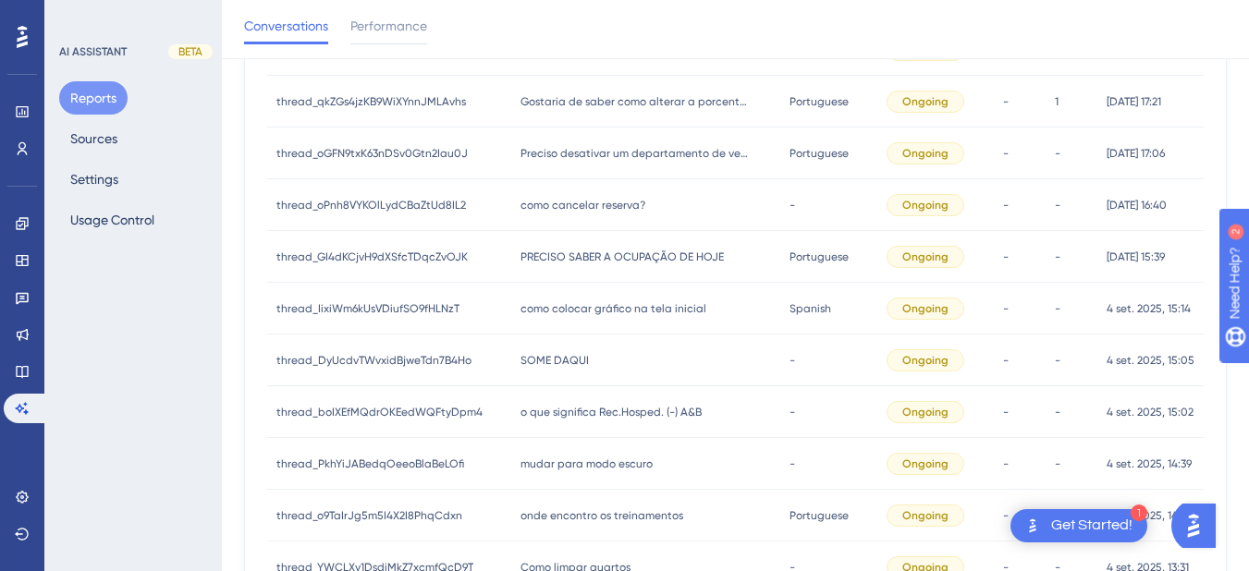
click at [576, 251] on span "PRECISO SABER A OCUPAÇÃO DE HOJE" at bounding box center [622, 257] width 203 height 15
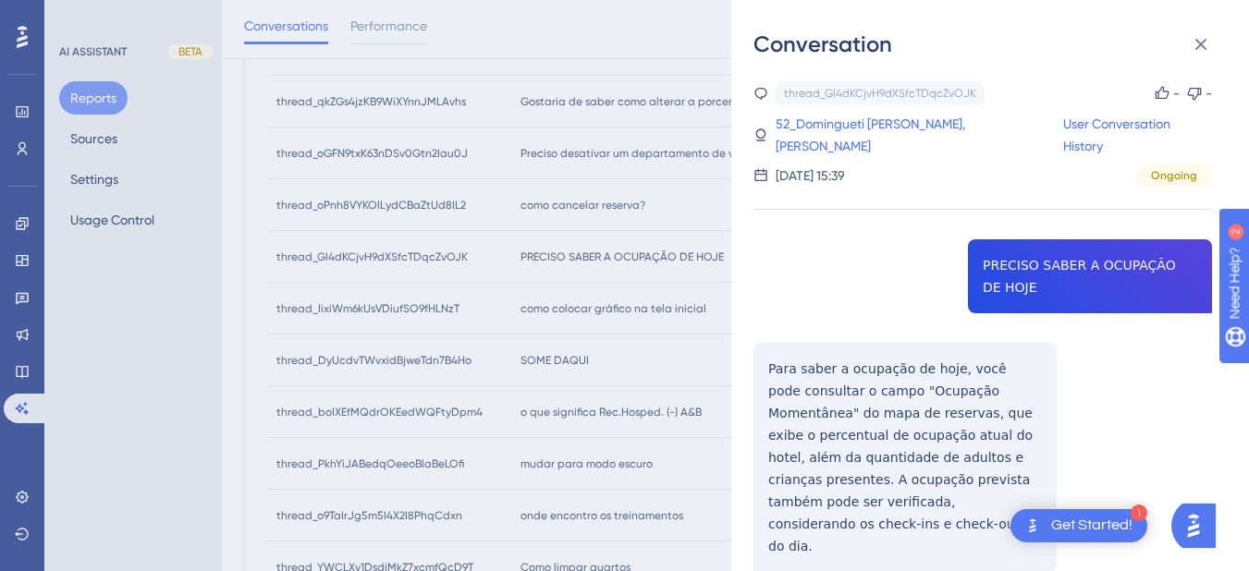
click at [1015, 256] on div "thread_GI4dKCjvH9dXSfcTDqcZvOJK Copy - - 52_Domingueti Silva Brito, Vanessa Use…" at bounding box center [983, 373] width 459 height 585
drag, startPoint x: 775, startPoint y: 364, endPoint x: 760, endPoint y: 353, distance: 18.5
click at [773, 364] on div "thread_GI4dKCjvH9dXSfcTDqcZvOJK Copy - - 52_Domingueti Silva Brito, Vanessa Use…" at bounding box center [983, 373] width 459 height 585
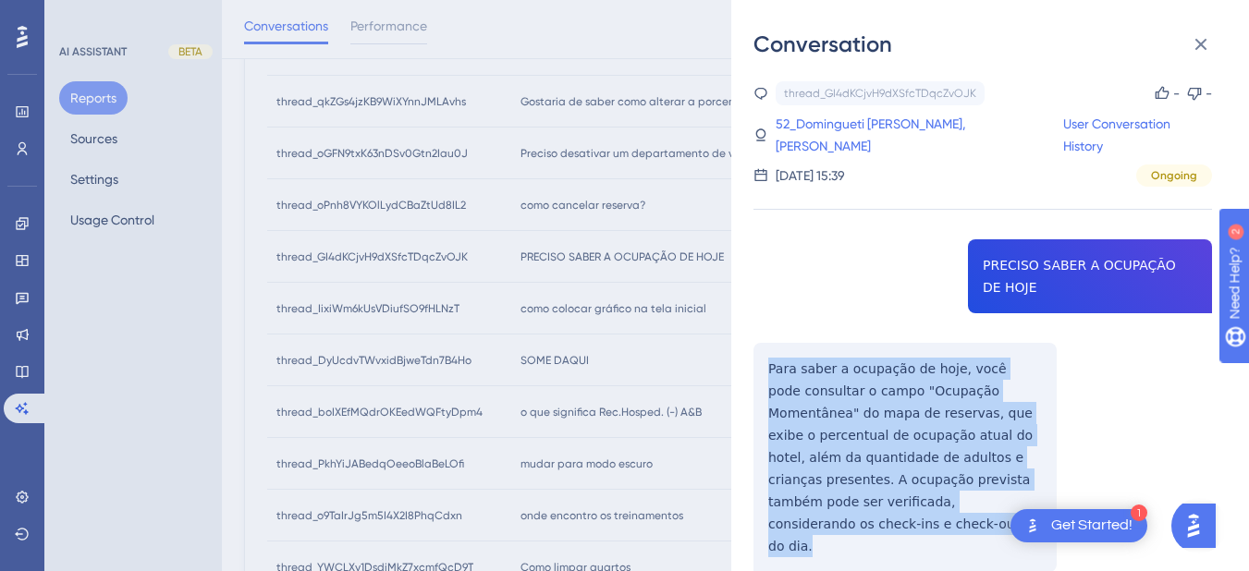
drag, startPoint x: 764, startPoint y: 344, endPoint x: 1022, endPoint y: 478, distance: 290.8
click at [1050, 496] on div "thread_GI4dKCjvH9dXSfcTDqcZvOJK Copy - - 52_Domingueti Silva Brito, Vanessa Use…" at bounding box center [983, 373] width 459 height 585
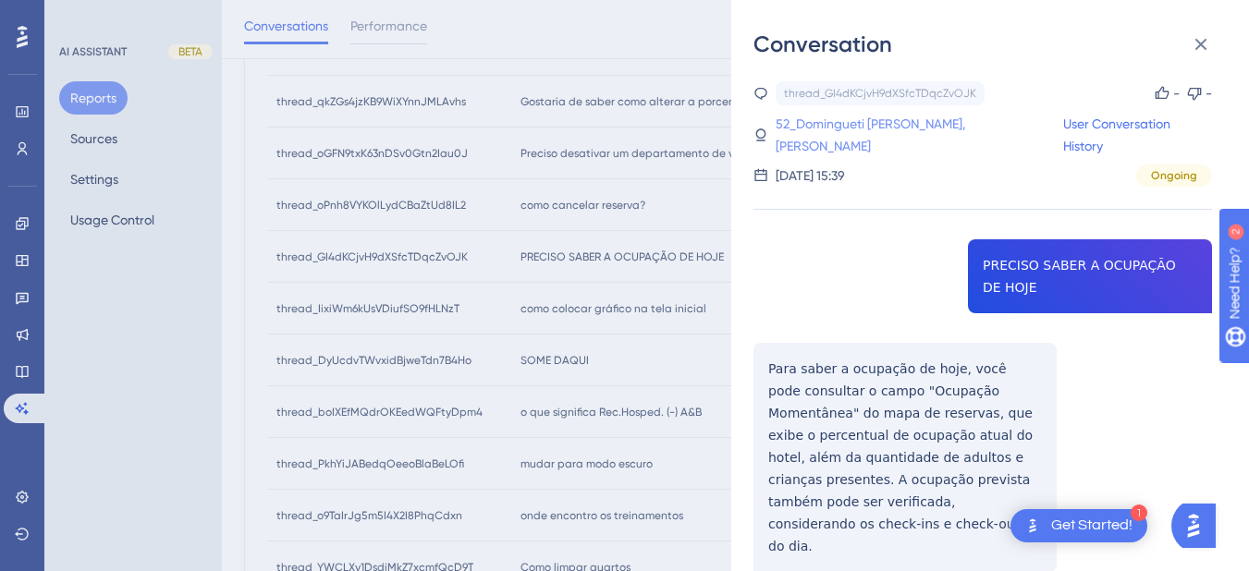
click at [836, 128] on link "52_Domingueti Silva Brito, Vanessa" at bounding box center [920, 135] width 288 height 44
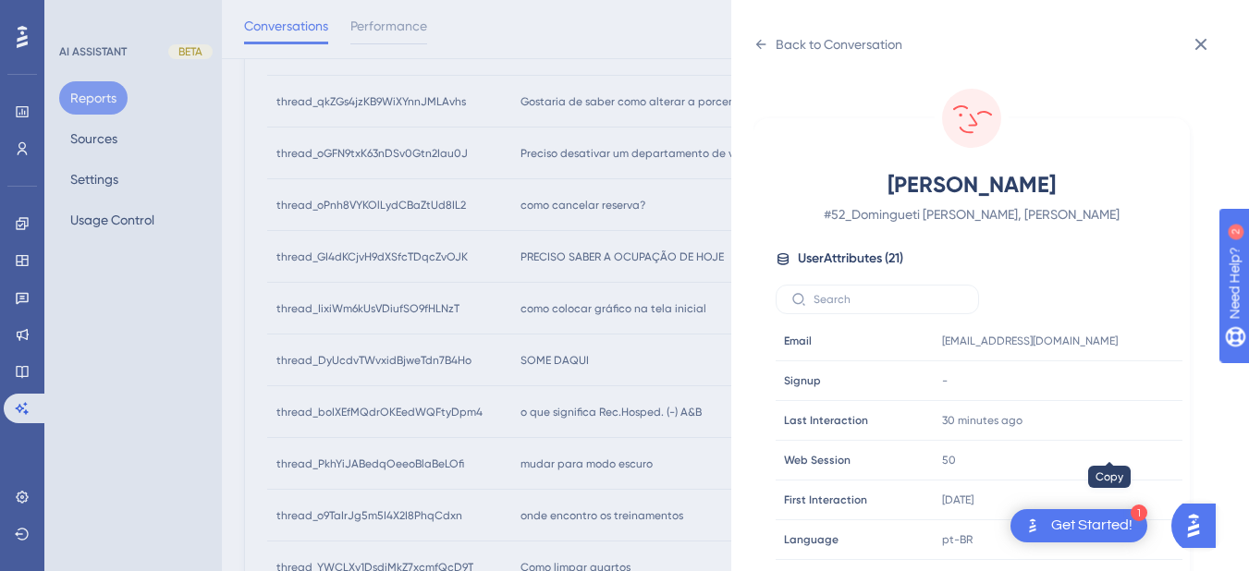
scroll to position [563, 0]
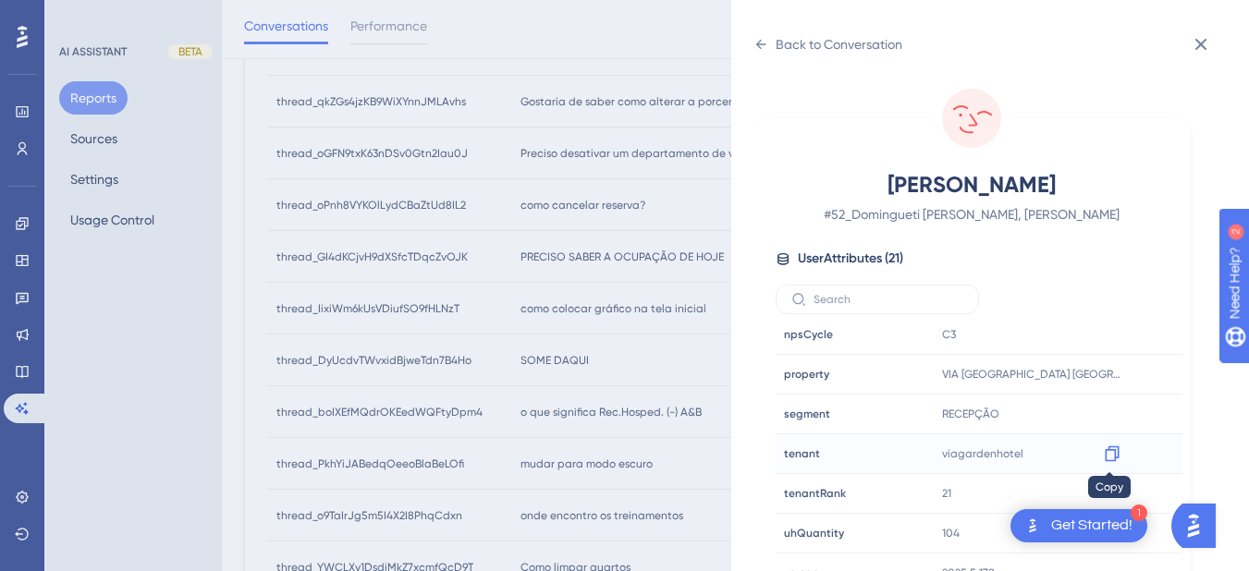
click at [1108, 457] on icon at bounding box center [1112, 454] width 18 height 18
click at [757, 44] on icon at bounding box center [761, 44] width 10 height 9
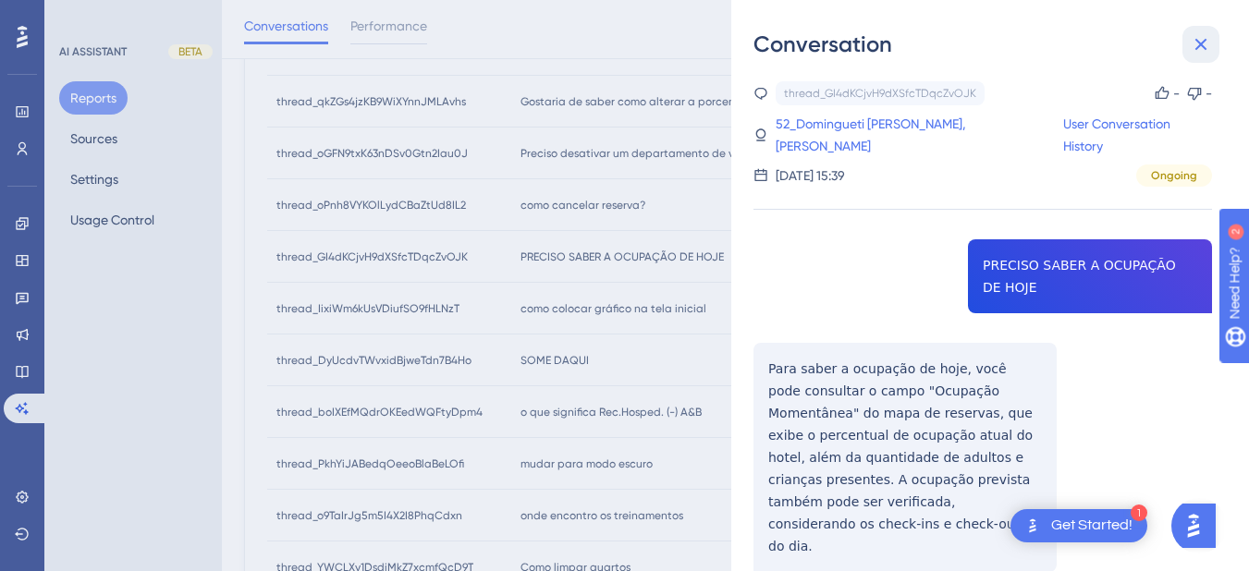
click at [1212, 48] on button at bounding box center [1201, 44] width 37 height 37
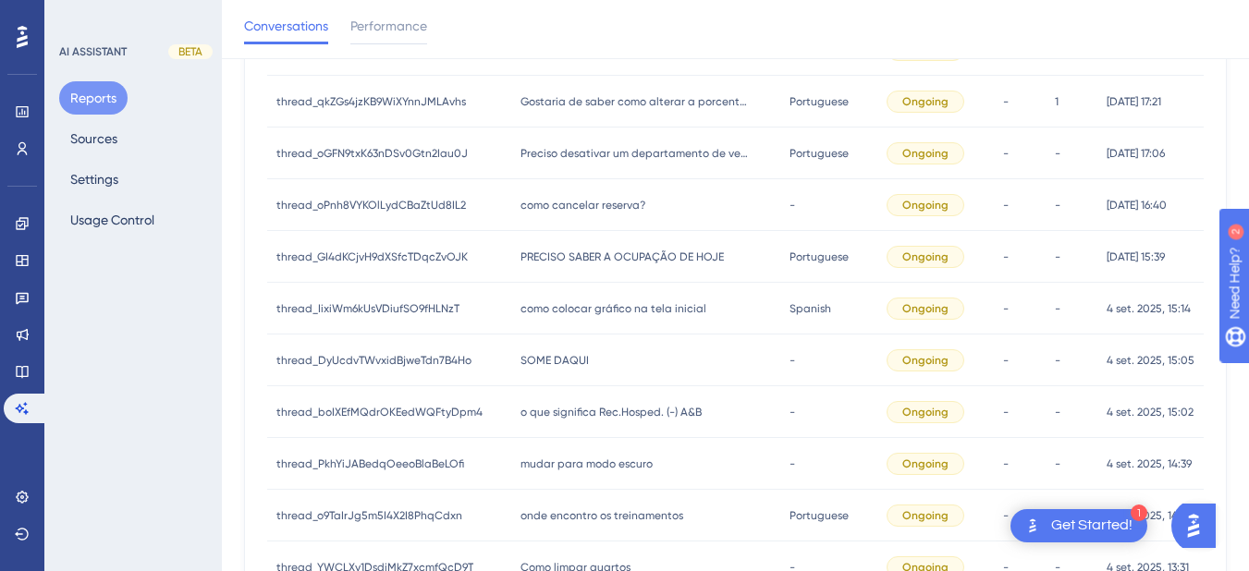
click at [598, 309] on span "como colocar gráfico na tela inicial" at bounding box center [614, 308] width 186 height 15
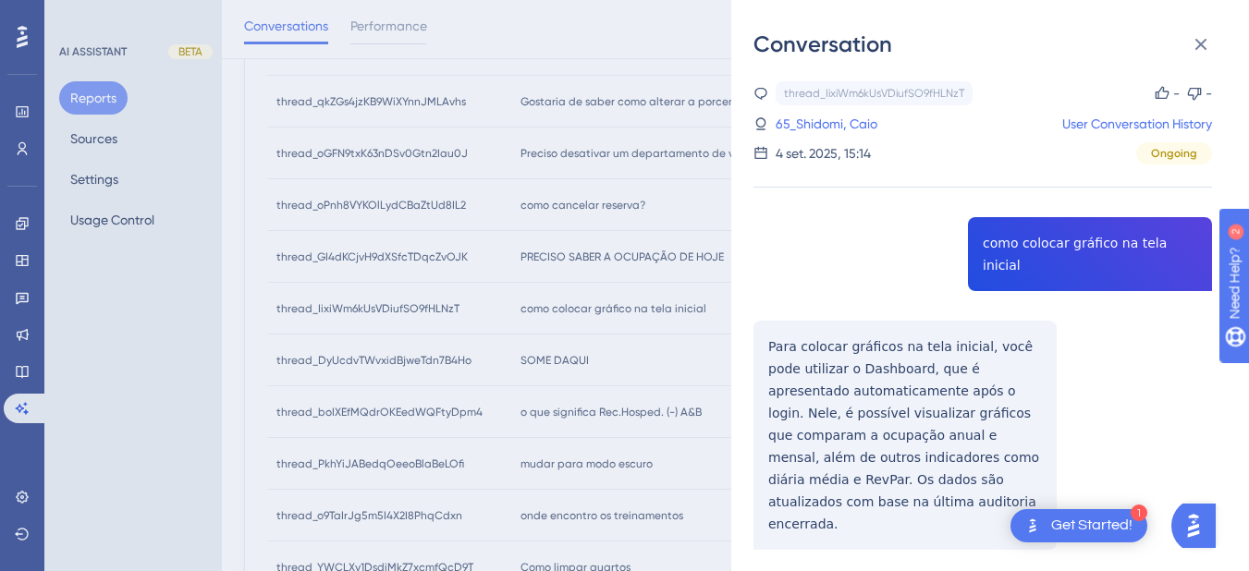
click at [1019, 246] on div "thread_IixiWm6kUsVDiufSO9fHLNzT Copy - - 65_Shidomi, Caio User Conversation His…" at bounding box center [983, 362] width 459 height 563
click at [1020, 245] on div "thread_IixiWm6kUsVDiufSO9fHLNzT Copy - - 65_Shidomi, Caio User Conversation His…" at bounding box center [983, 362] width 459 height 563
click at [758, 322] on div "thread_IixiWm6kUsVDiufSO9fHLNzT Copy - - 65_Shidomi, Caio User Conversation His…" at bounding box center [983, 362] width 459 height 563
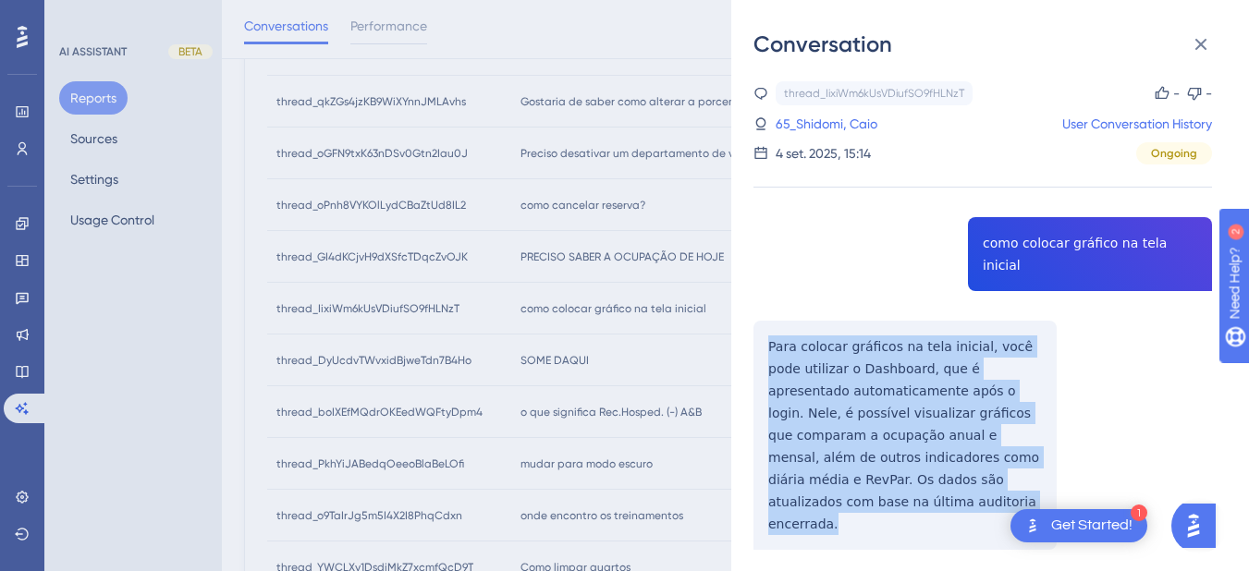
drag, startPoint x: 757, startPoint y: 326, endPoint x: 844, endPoint y: 479, distance: 176.4
click at [844, 479] on div "thread_IixiWm6kUsVDiufSO9fHLNzT Copy - - 65_Shidomi, Caio User Conversation His…" at bounding box center [983, 362] width 459 height 563
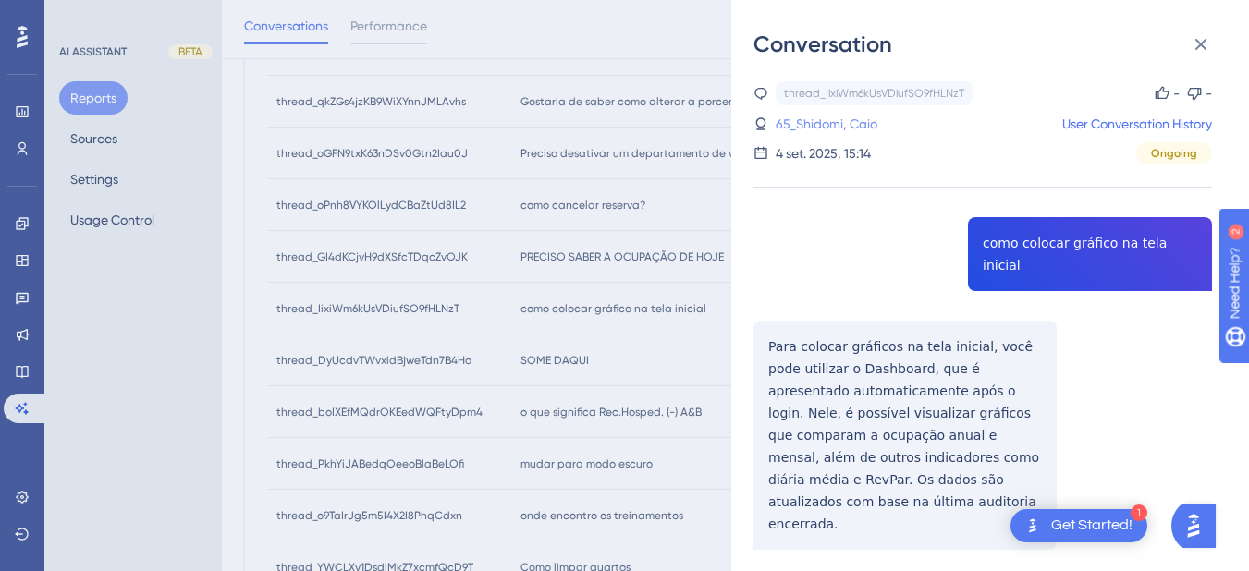
click at [816, 128] on link "65_Shidomi, Caio" at bounding box center [827, 124] width 102 height 22
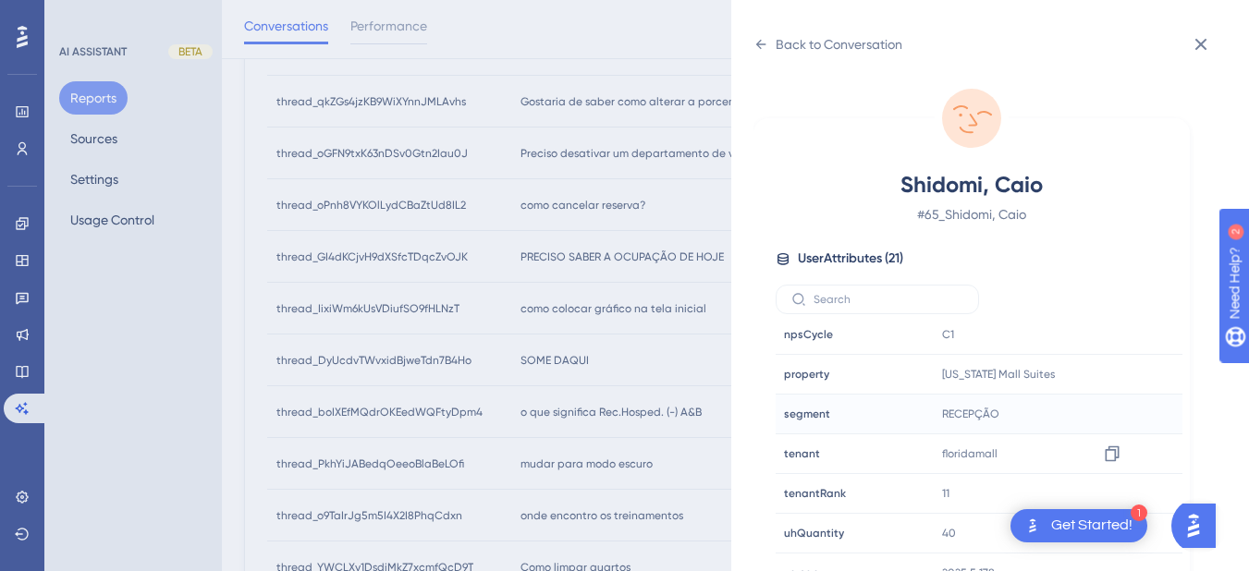
scroll to position [23, 0]
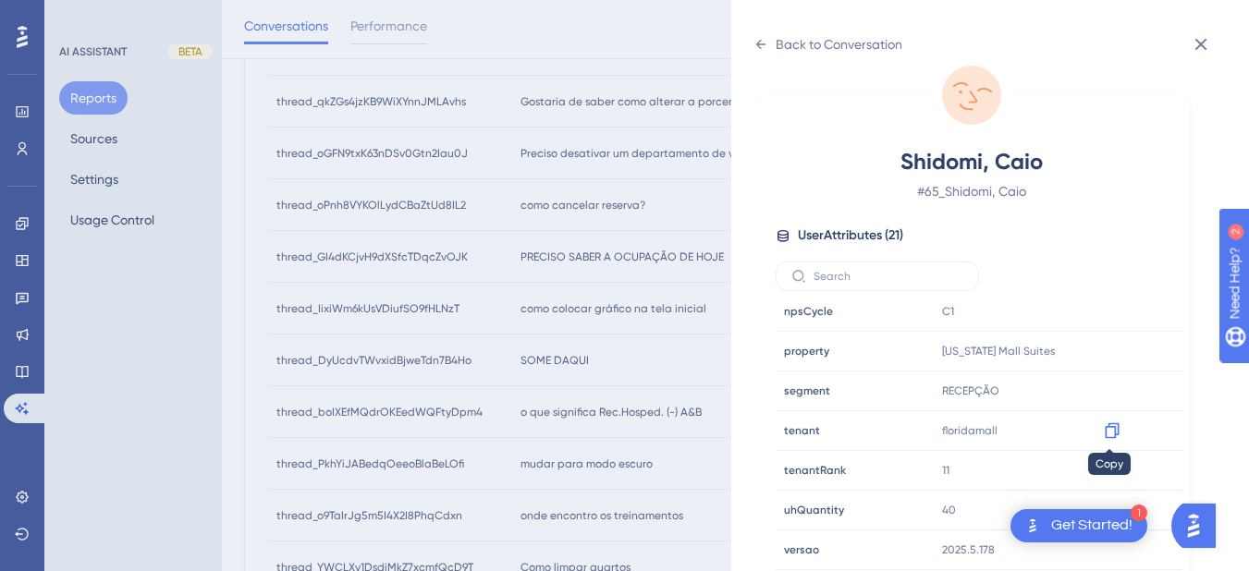
drag, startPoint x: 1106, startPoint y: 429, endPoint x: 1186, endPoint y: 447, distance: 82.3
click at [1106, 431] on icon at bounding box center [1112, 431] width 18 height 18
drag, startPoint x: 762, startPoint y: 47, endPoint x: 981, endPoint y: 36, distance: 219.4
click at [762, 47] on icon at bounding box center [761, 44] width 15 height 15
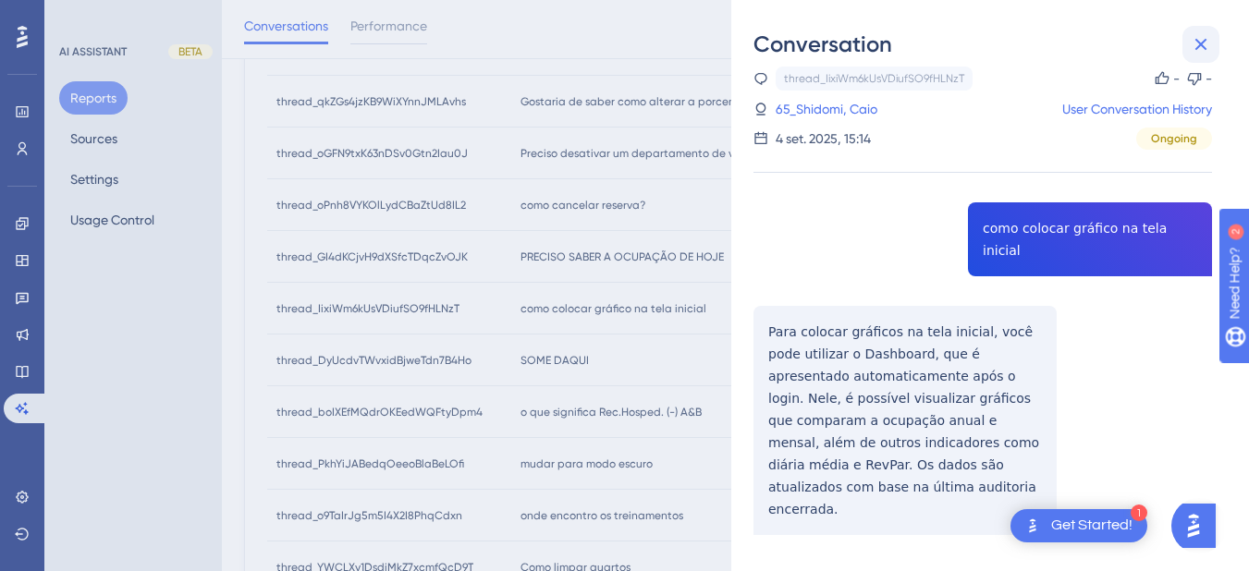
click at [1204, 45] on icon at bounding box center [1201, 44] width 22 height 22
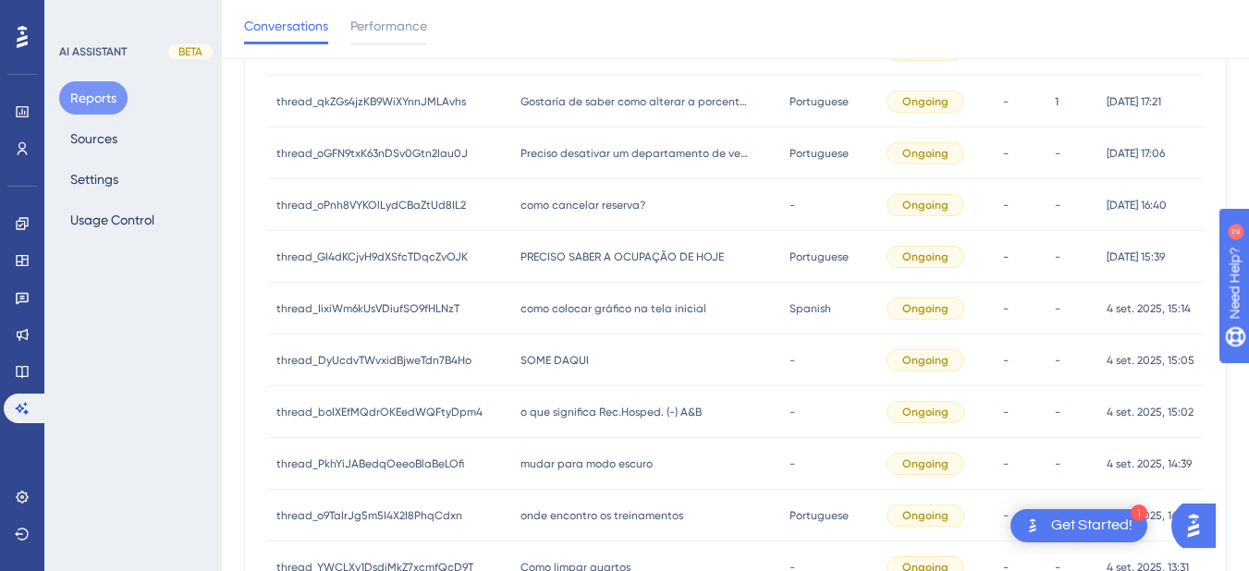
click at [542, 354] on span "SOME DAQUI" at bounding box center [555, 360] width 68 height 15
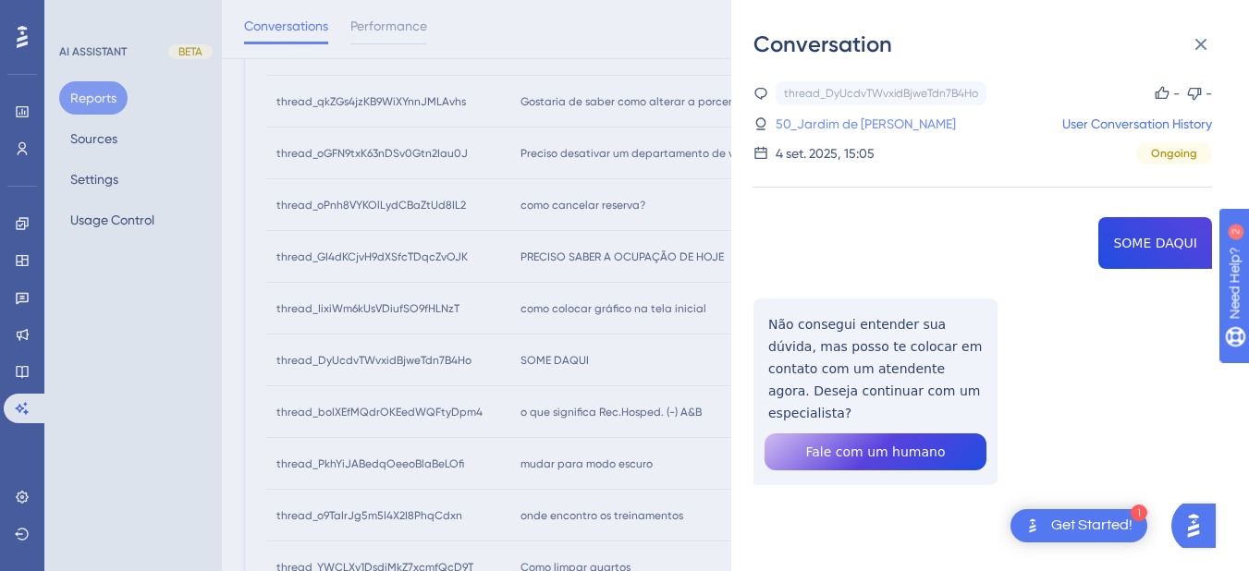
click at [898, 117] on link "50_Jardim de Souza, Daniela" at bounding box center [866, 124] width 180 height 22
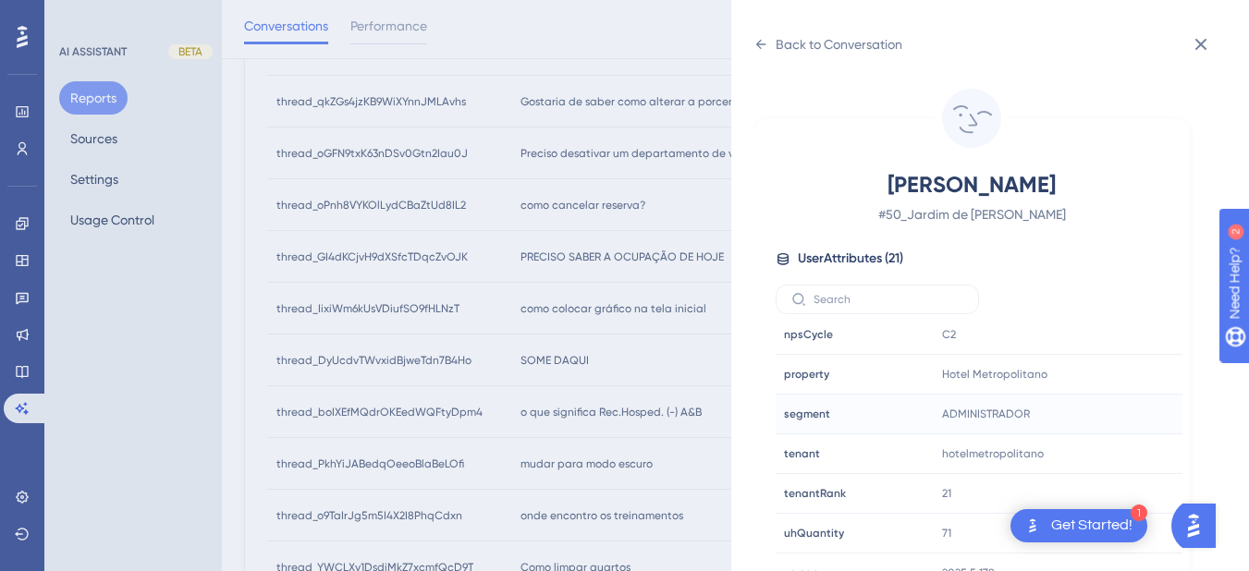
scroll to position [23, 0]
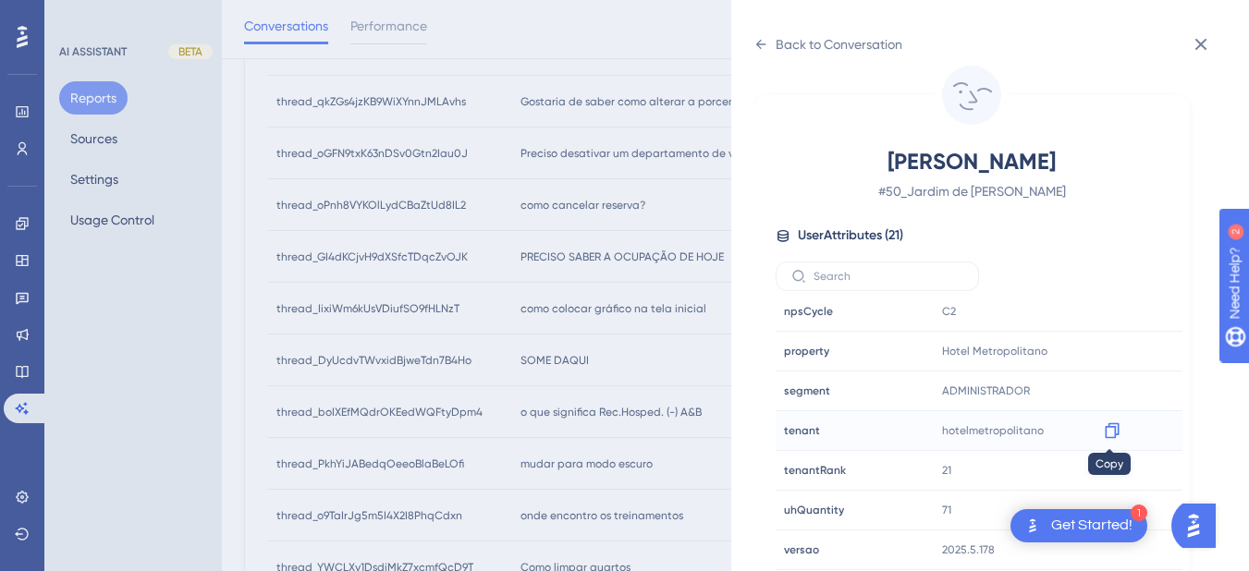
click at [1108, 434] on icon at bounding box center [1112, 431] width 18 height 18
click at [759, 41] on icon at bounding box center [761, 44] width 15 height 15
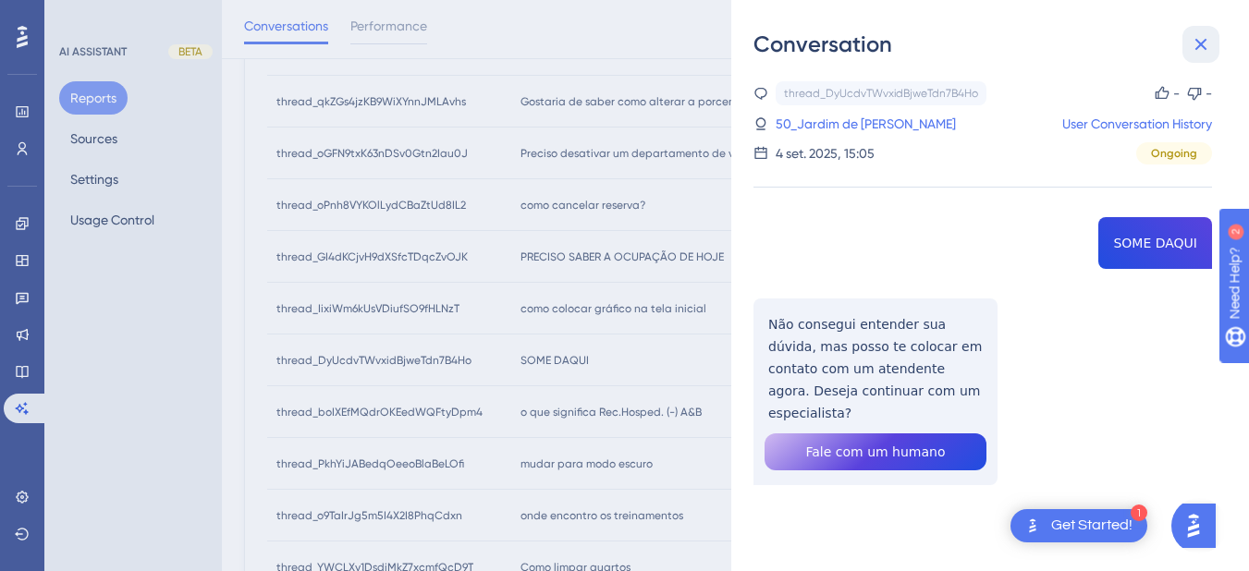
click at [1202, 43] on icon at bounding box center [1202, 45] width 12 height 12
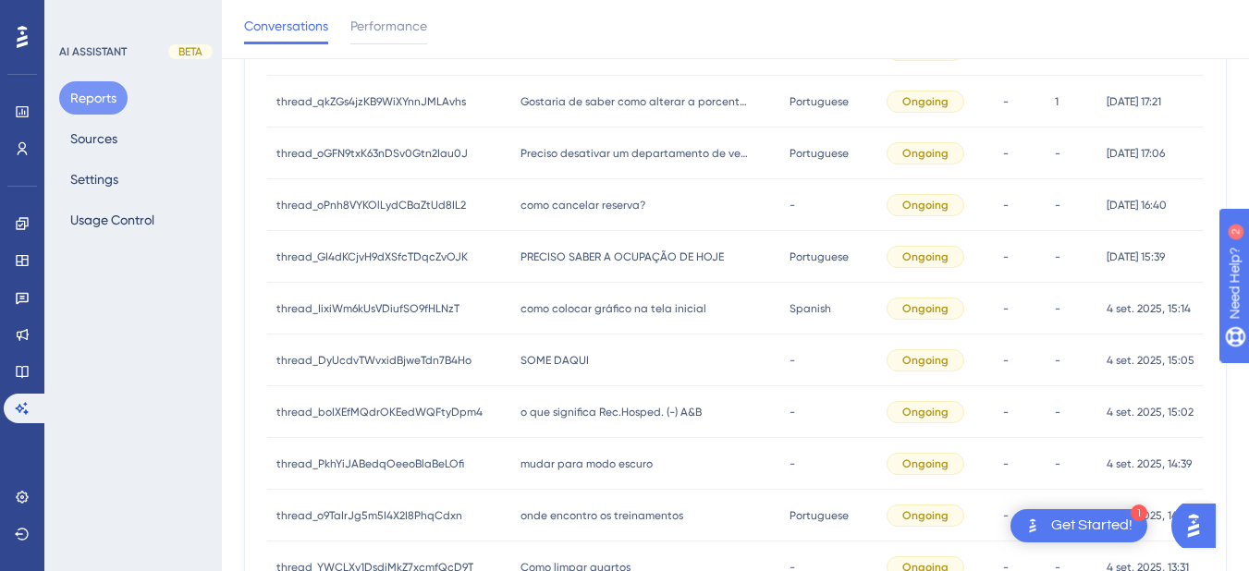
scroll to position [962, 0]
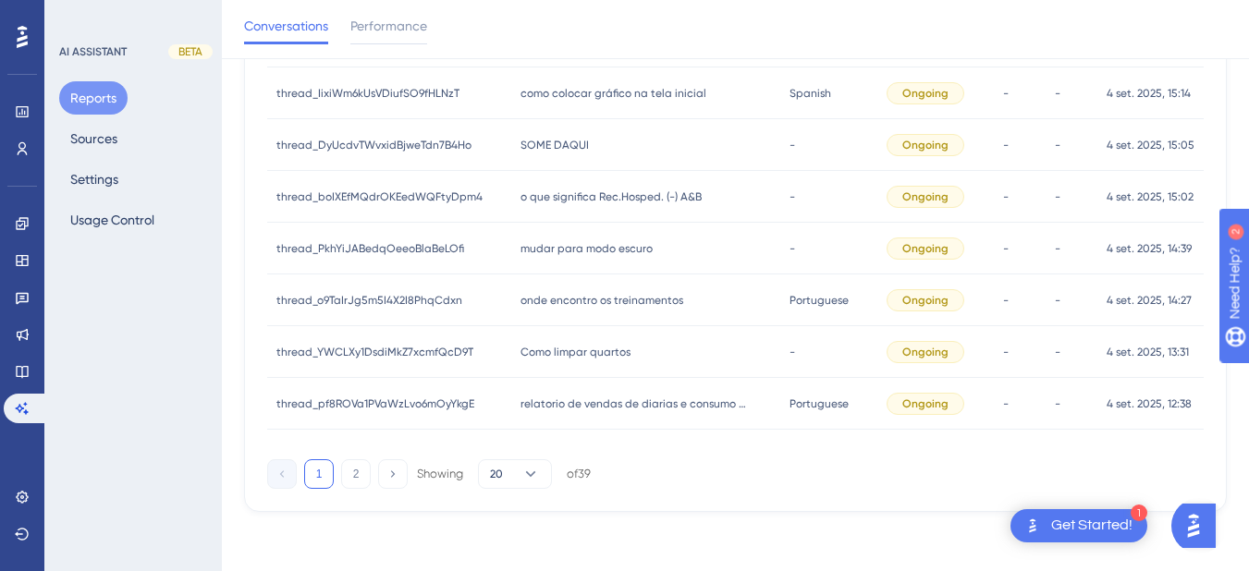
click at [594, 200] on span "o que significa Rec.Hosped. (-) A&B" at bounding box center [611, 197] width 181 height 15
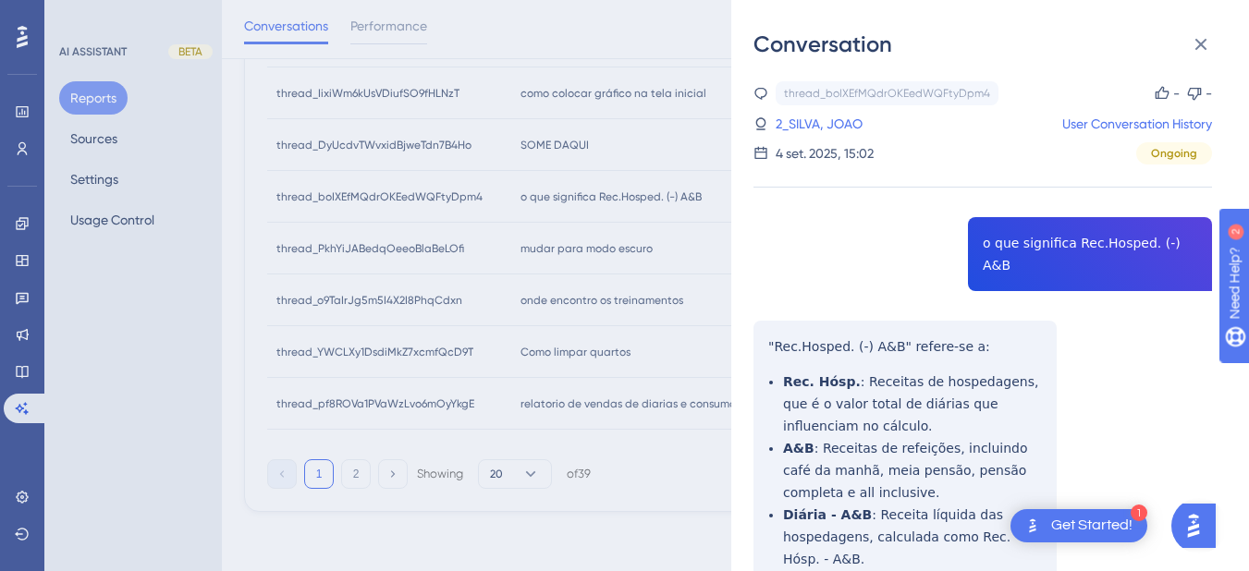
click at [1085, 246] on div "thread_boIXEfMQdrOKEedWQFtyDpm4 Copy - - 2_SILVA, JOAO User Conversation Histor…" at bounding box center [983, 386] width 459 height 611
click at [768, 333] on div "thread_boIXEfMQdrOKEedWQFtyDpm4 Copy - - 2_SILVA, JOAO User Conversation Histor…" at bounding box center [983, 386] width 459 height 611
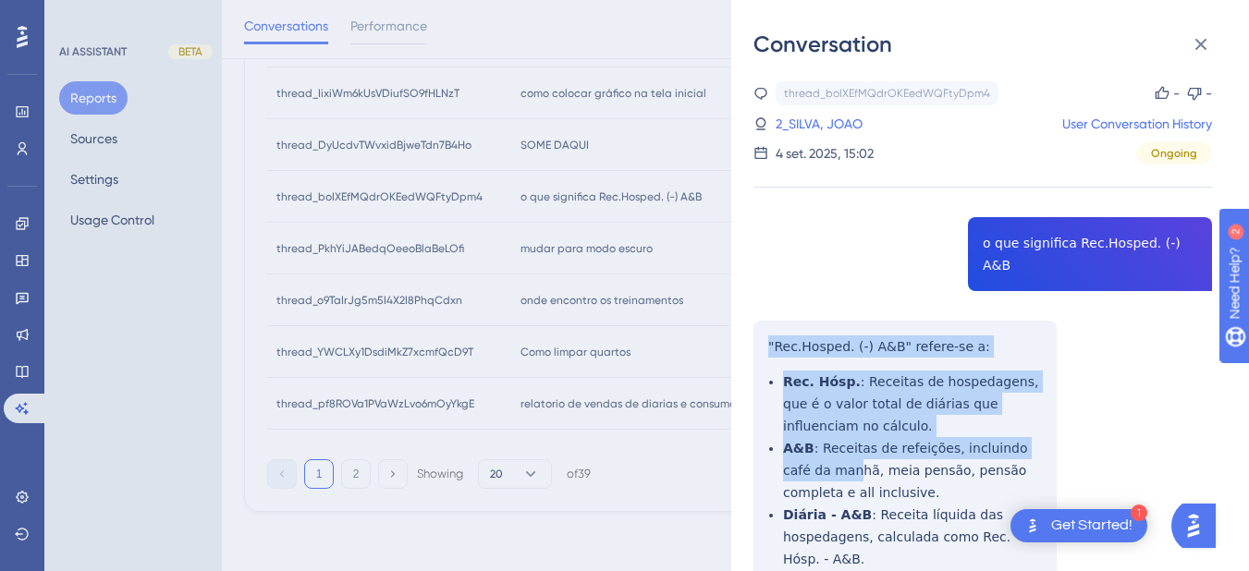
scroll to position [85, 0]
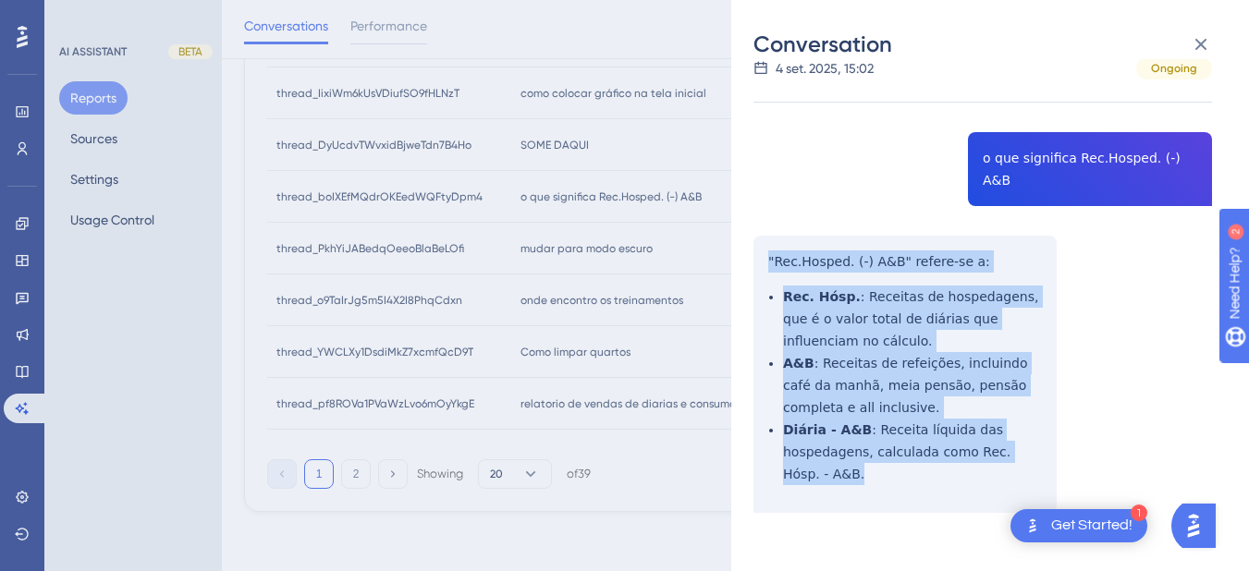
drag, startPoint x: 763, startPoint y: 313, endPoint x: 848, endPoint y: 311, distance: 85.1
click at [851, 467] on div "thread_boIXEfMQdrOKEedWQFtyDpm4 Copy - - 2_SILVA, JOAO User Conversation Histor…" at bounding box center [983, 301] width 459 height 611
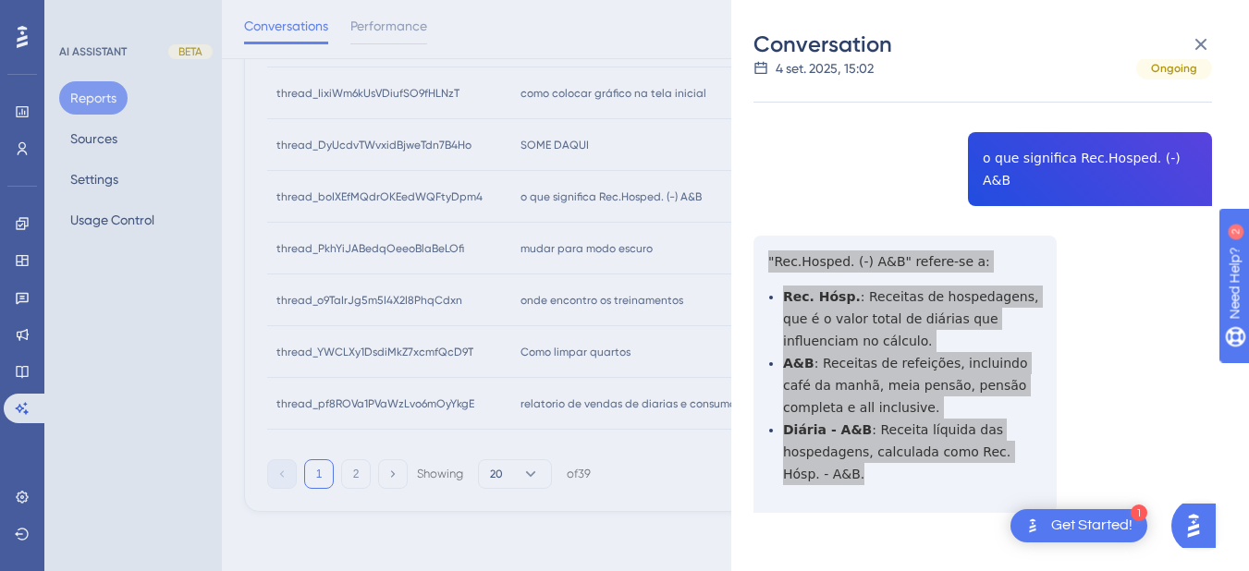
scroll to position [0, 0]
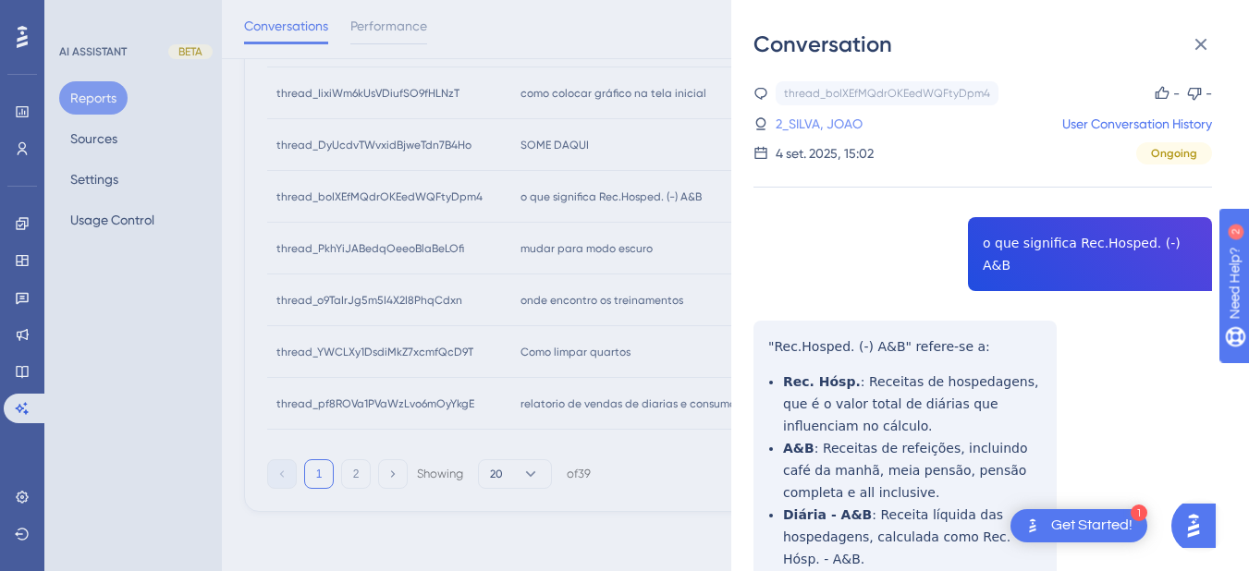
click at [784, 129] on link "2_SILVA, JOAO" at bounding box center [819, 124] width 87 height 22
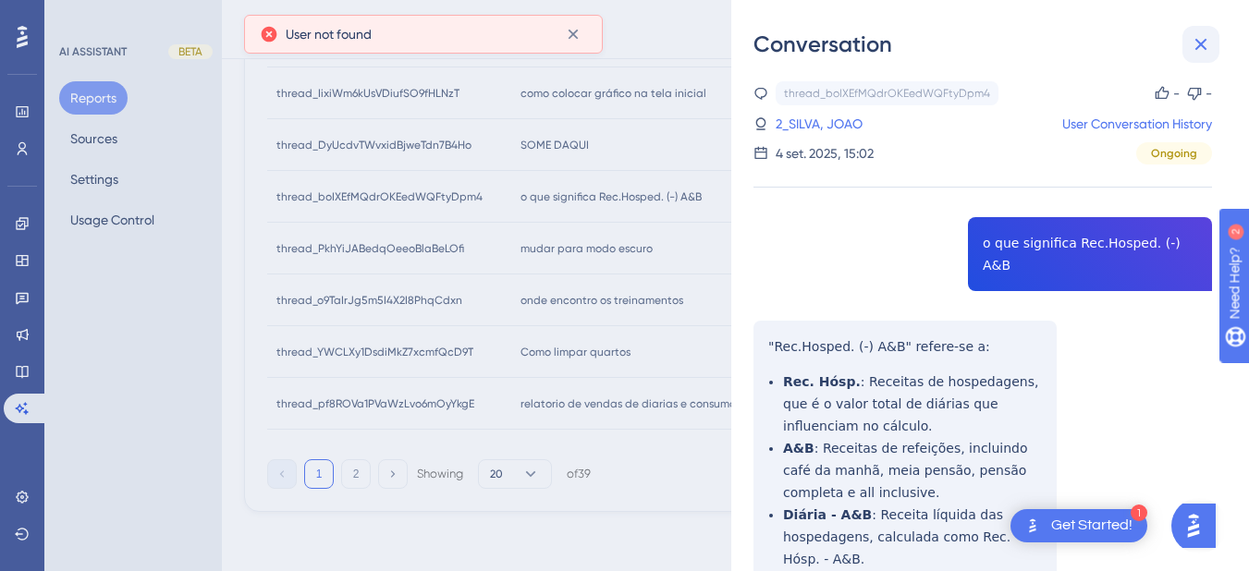
click at [1212, 42] on button at bounding box center [1201, 44] width 37 height 37
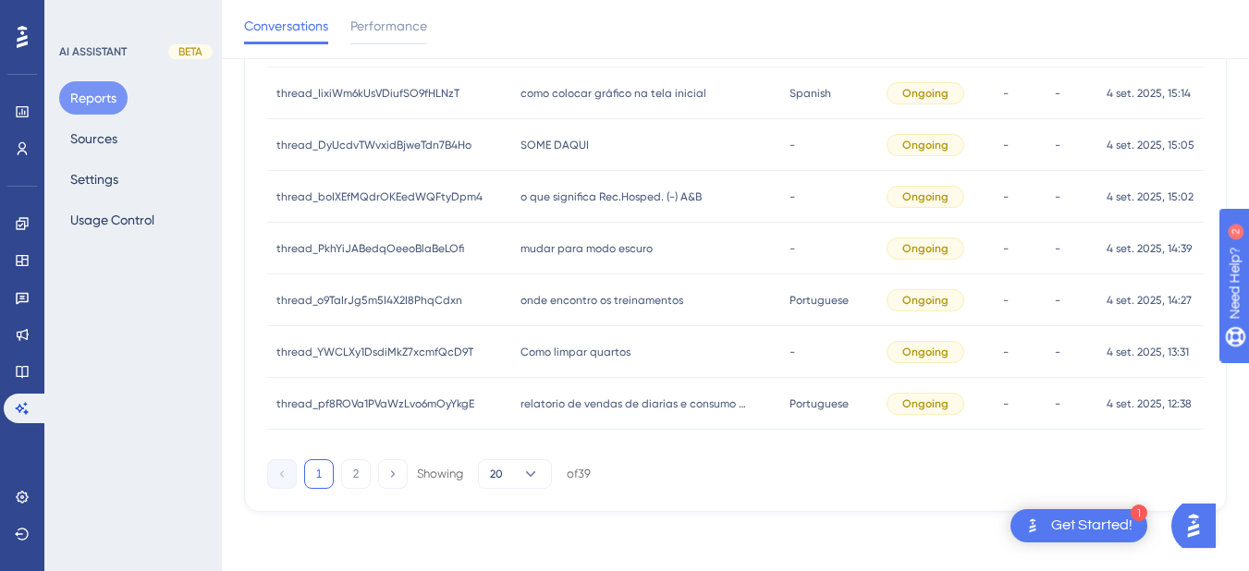
click at [578, 255] on span "mudar para modo escuro" at bounding box center [587, 248] width 132 height 15
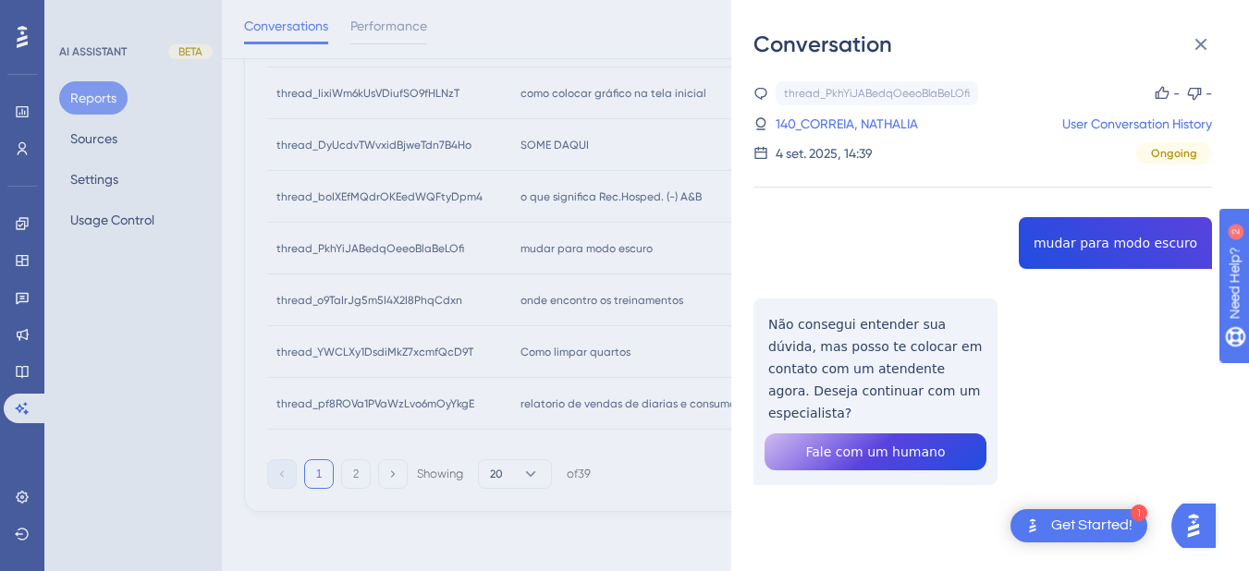
click at [1079, 244] on div "thread_PkhYiJABedqOeeoBlaBeLOfi Copy - - 140_CORREIA, NATHALIA User Conversatio…" at bounding box center [983, 330] width 459 height 498
click at [1080, 244] on div "thread_PkhYiJABedqOeeoBlaBeLOfi Copy - - 140_CORREIA, NATHALIA User Conversatio…" at bounding box center [983, 330] width 459 height 498
click at [879, 346] on div "thread_PkhYiJABedqOeeoBlaBeLOfi Copy - - 140_CORREIA, NATHALIA User Conversatio…" at bounding box center [983, 330] width 459 height 498
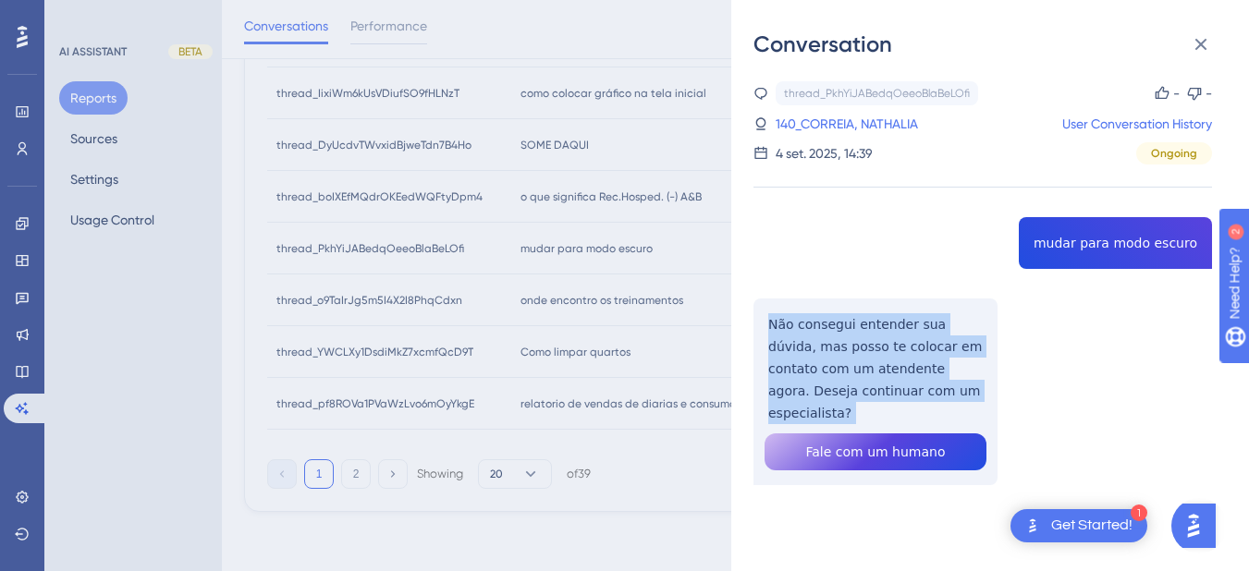
click at [879, 346] on div "thread_PkhYiJABedqOeeoBlaBeLOfi Copy - - 140_CORREIA, NATHALIA User Conversatio…" at bounding box center [983, 330] width 459 height 498
click at [809, 333] on div "thread_PkhYiJABedqOeeoBlaBeLOfi Copy - - 140_CORREIA, NATHALIA User Conversatio…" at bounding box center [983, 330] width 459 height 498
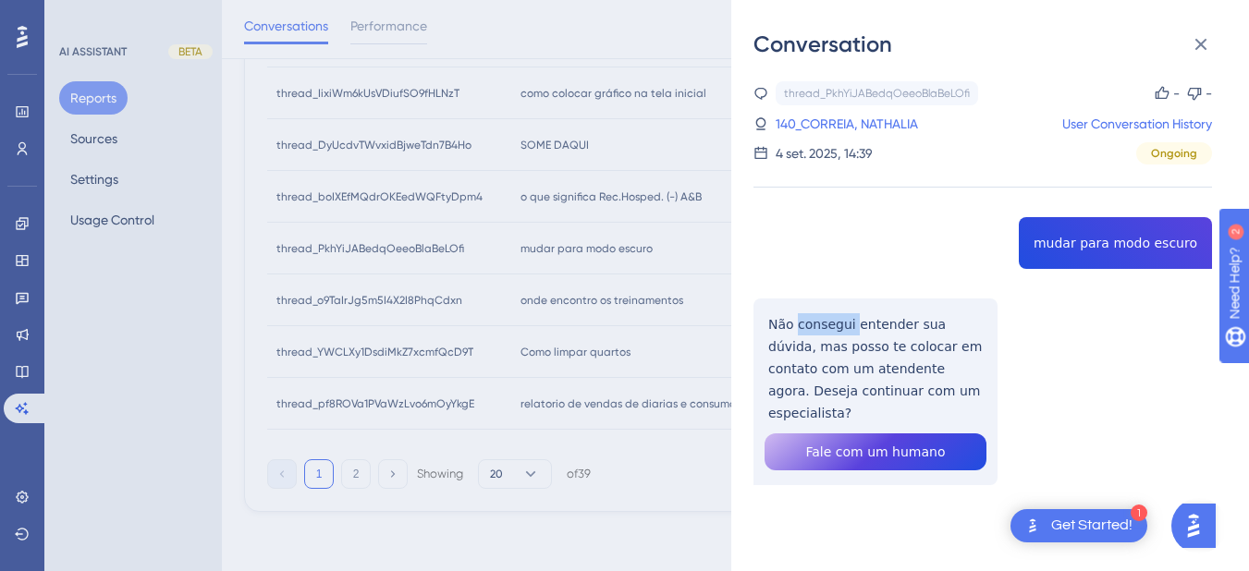
click at [809, 333] on div "thread_PkhYiJABedqOeeoBlaBeLOfi Copy - - 140_CORREIA, NATHALIA User Conversatio…" at bounding box center [983, 330] width 459 height 498
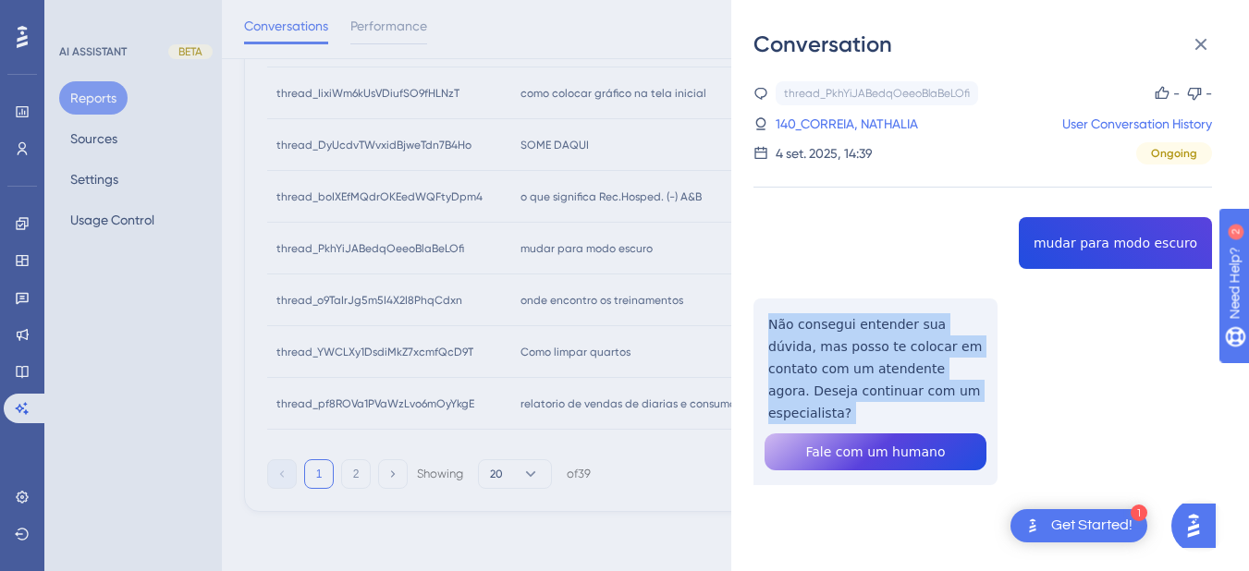
click at [809, 333] on div "thread_PkhYiJABedqOeeoBlaBeLOfi Copy - - 140_CORREIA, NATHALIA User Conversatio…" at bounding box center [983, 330] width 459 height 498
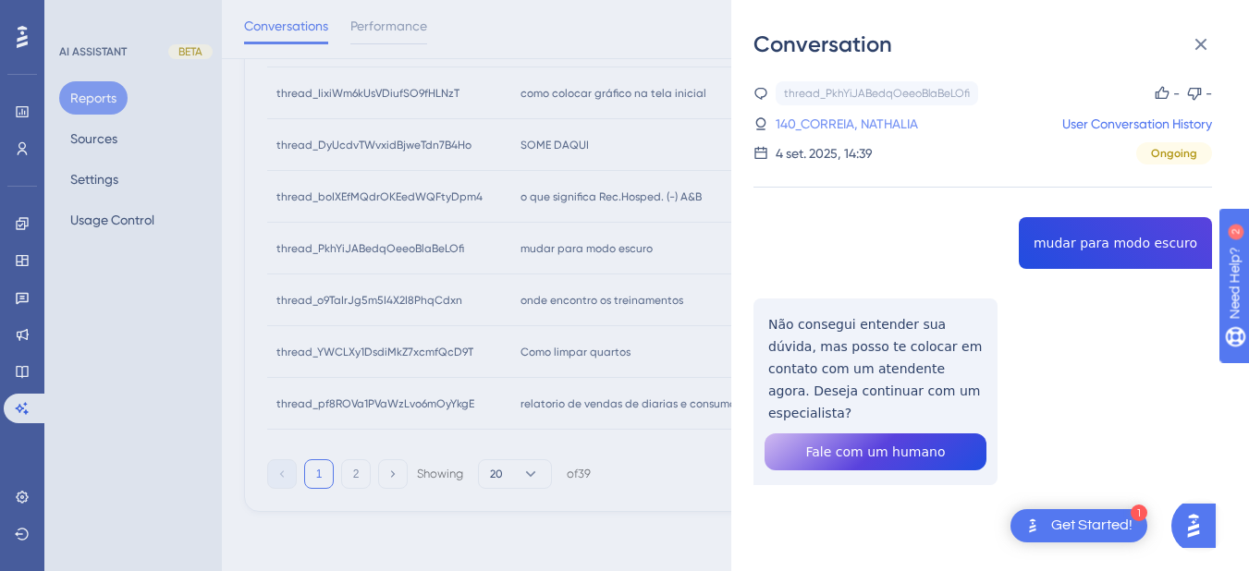
click at [809, 127] on link "140_CORREIA, NATHALIA" at bounding box center [847, 124] width 142 height 22
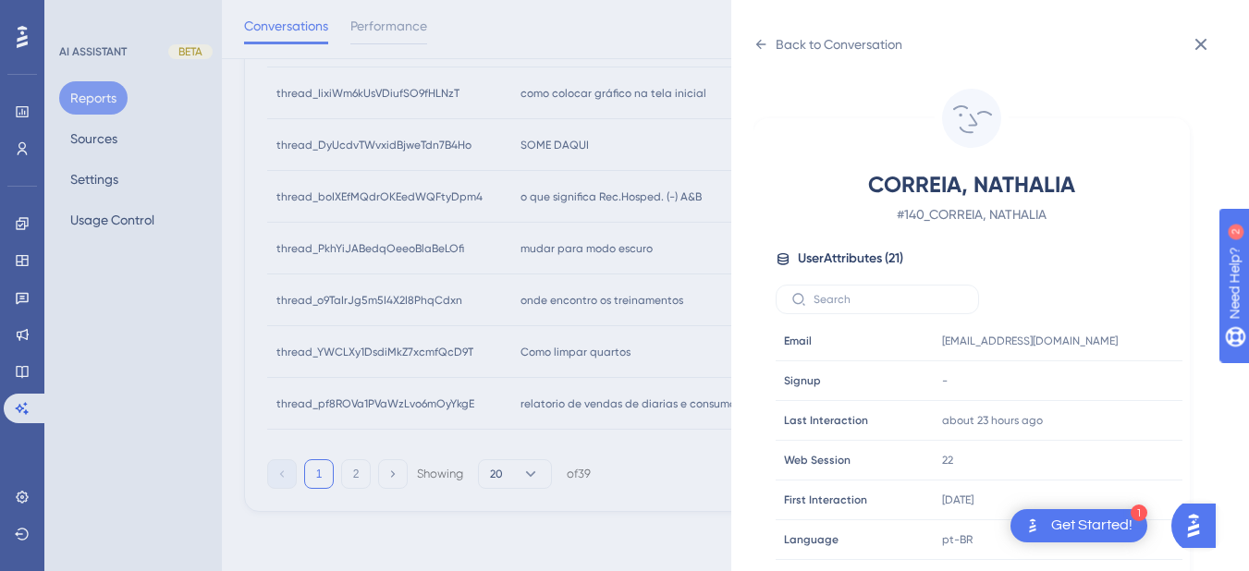
scroll to position [563, 0]
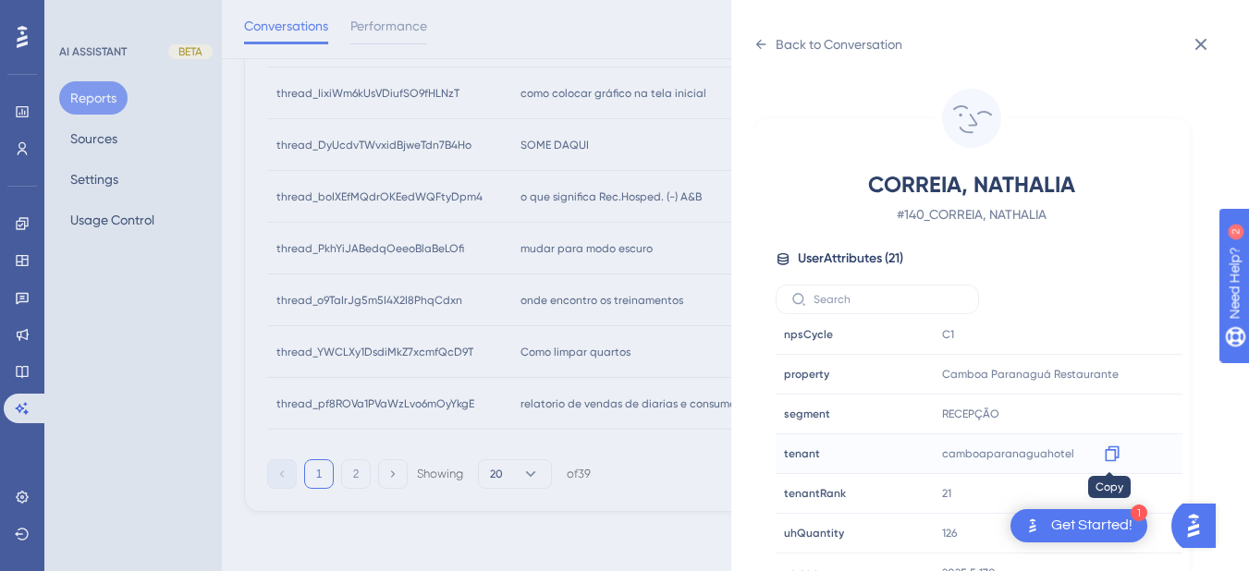
click at [1115, 452] on icon at bounding box center [1112, 455] width 14 height 16
click at [759, 43] on icon at bounding box center [761, 44] width 10 height 9
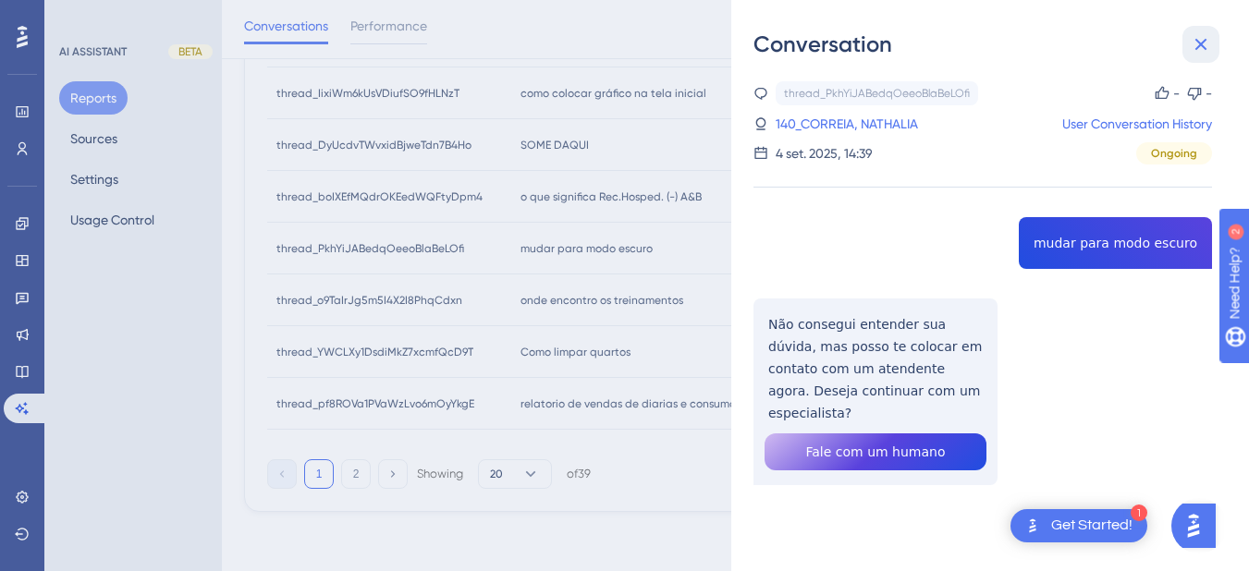
click at [1197, 34] on icon at bounding box center [1201, 44] width 22 height 22
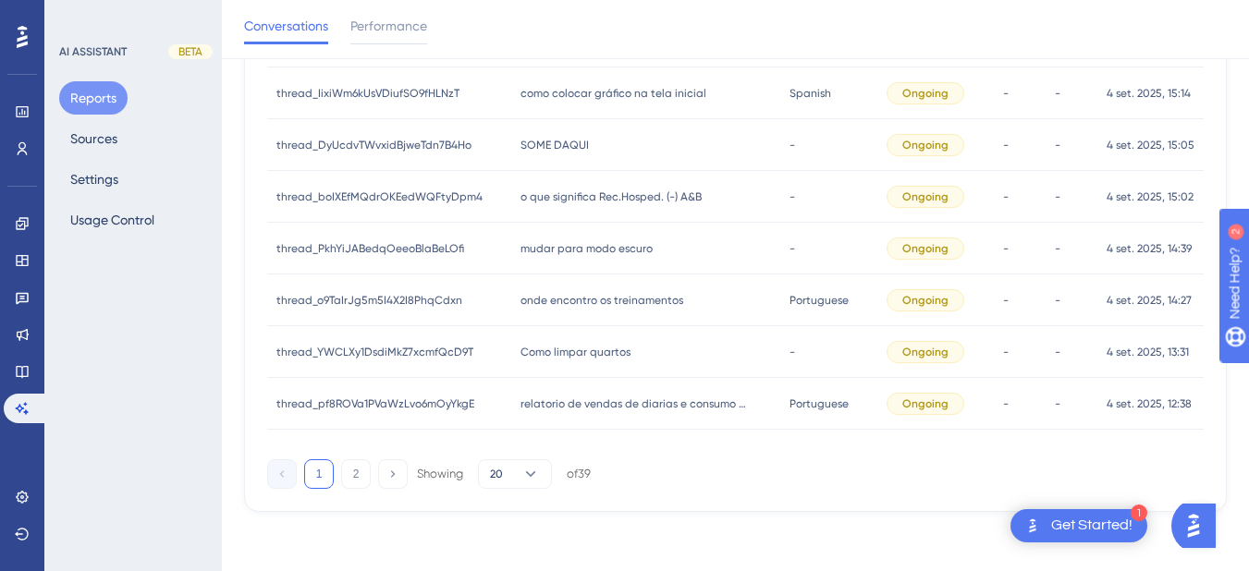
click at [621, 304] on span "onde encontro os treinamentos" at bounding box center [602, 300] width 163 height 15
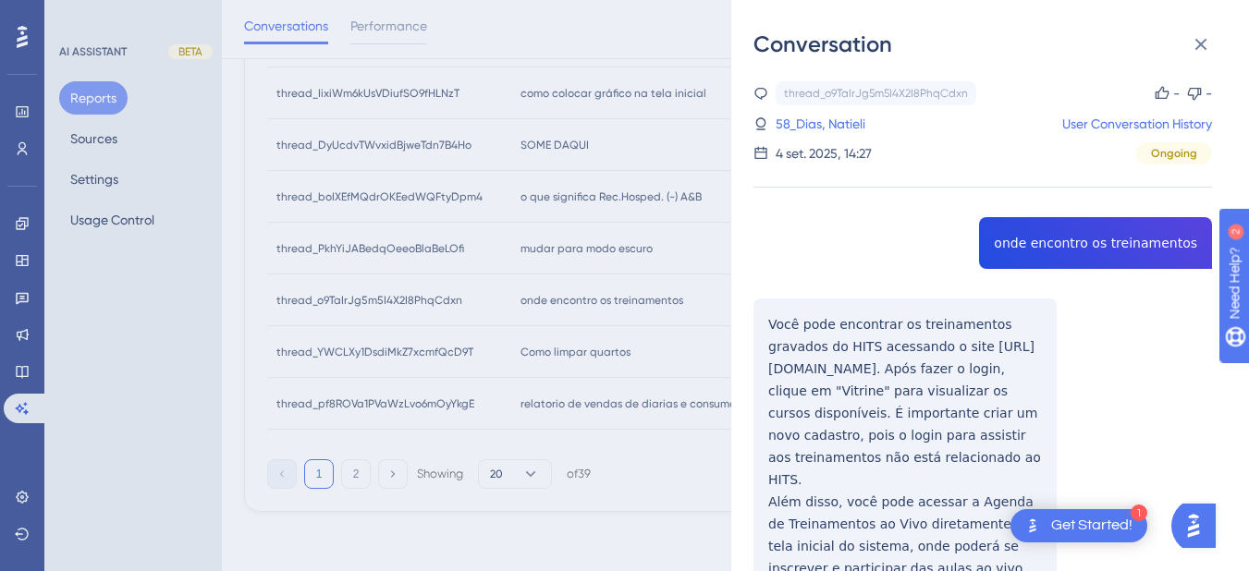
click at [1051, 235] on div "thread_o9TaIrJg5m5I4X2I8PhqCdxn Copy - - 58_Dias, Natieli User Conversation His…" at bounding box center [983, 385] width 459 height 608
click at [766, 336] on div "thread_o9TaIrJg5m5I4X2I8PhqCdxn Copy - - 58_Dias, Natieli User Conversation His…" at bounding box center [983, 385] width 459 height 608
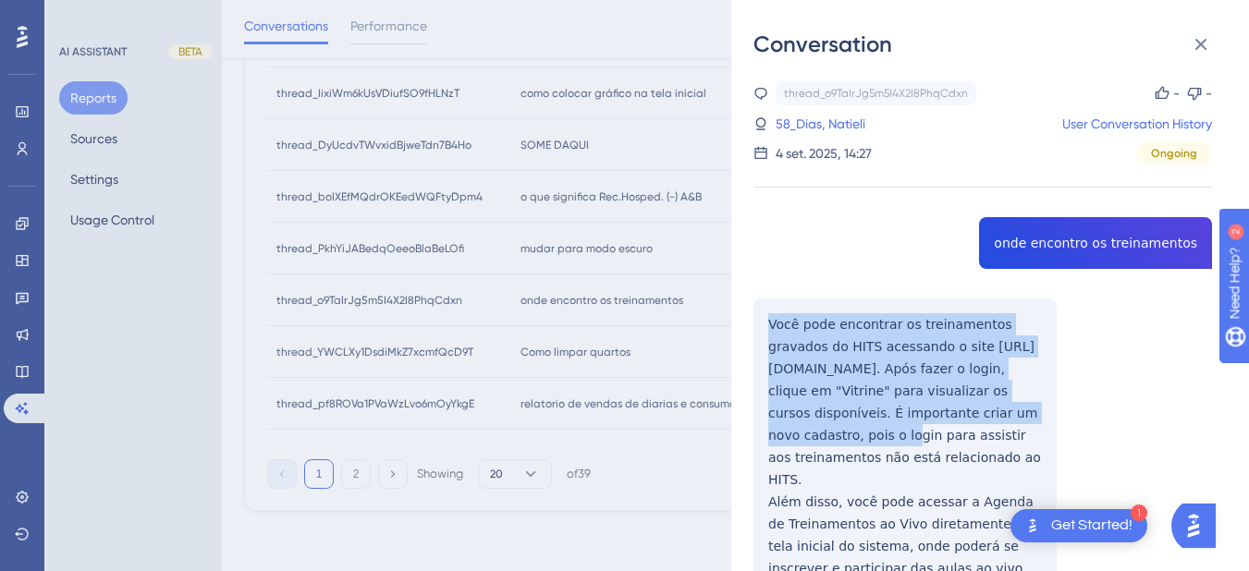
scroll to position [81, 0]
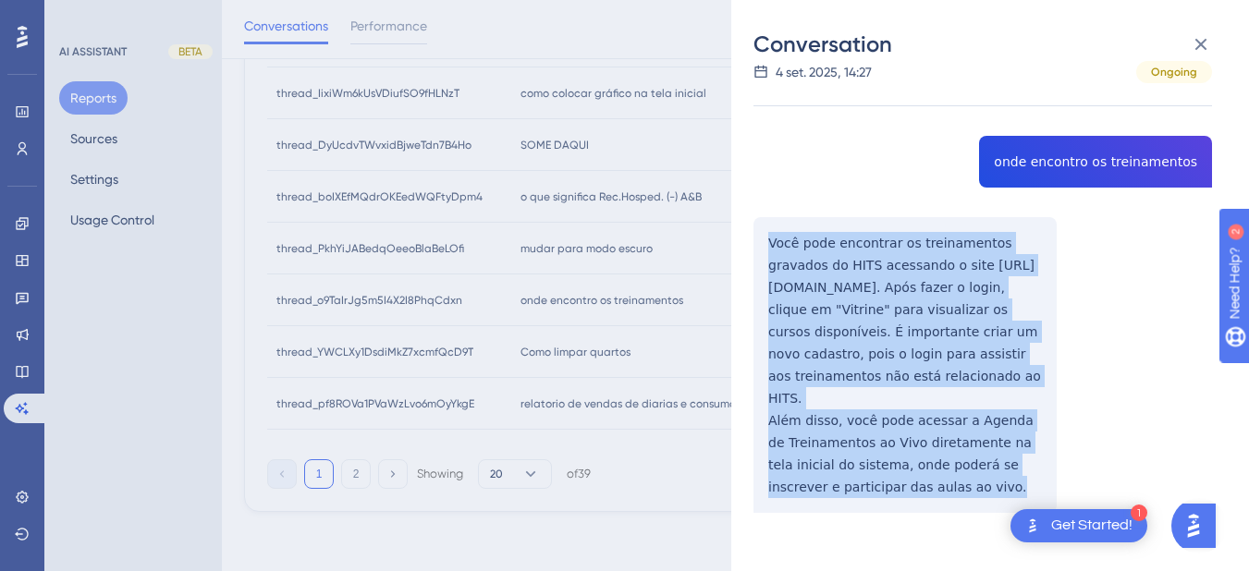
drag, startPoint x: 763, startPoint y: 320, endPoint x: 940, endPoint y: 436, distance: 211.1
click at [966, 459] on div "thread_o9TaIrJg5m5I4X2I8PhqCdxn Copy - - 58_Dias, Natieli User Conversation His…" at bounding box center [983, 304] width 459 height 608
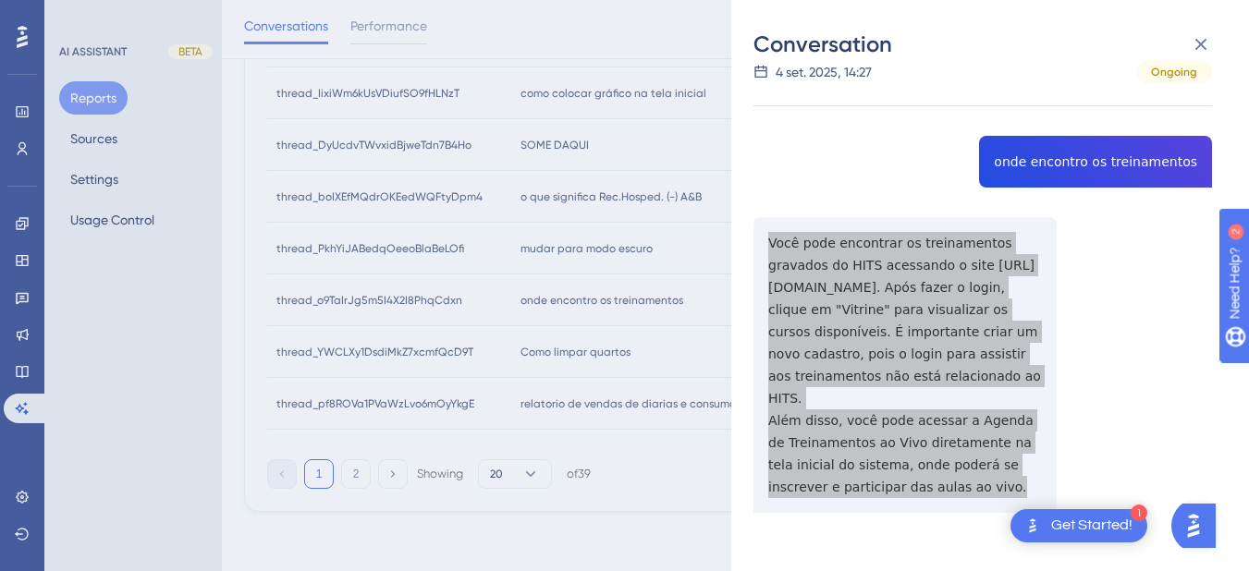
scroll to position [0, 0]
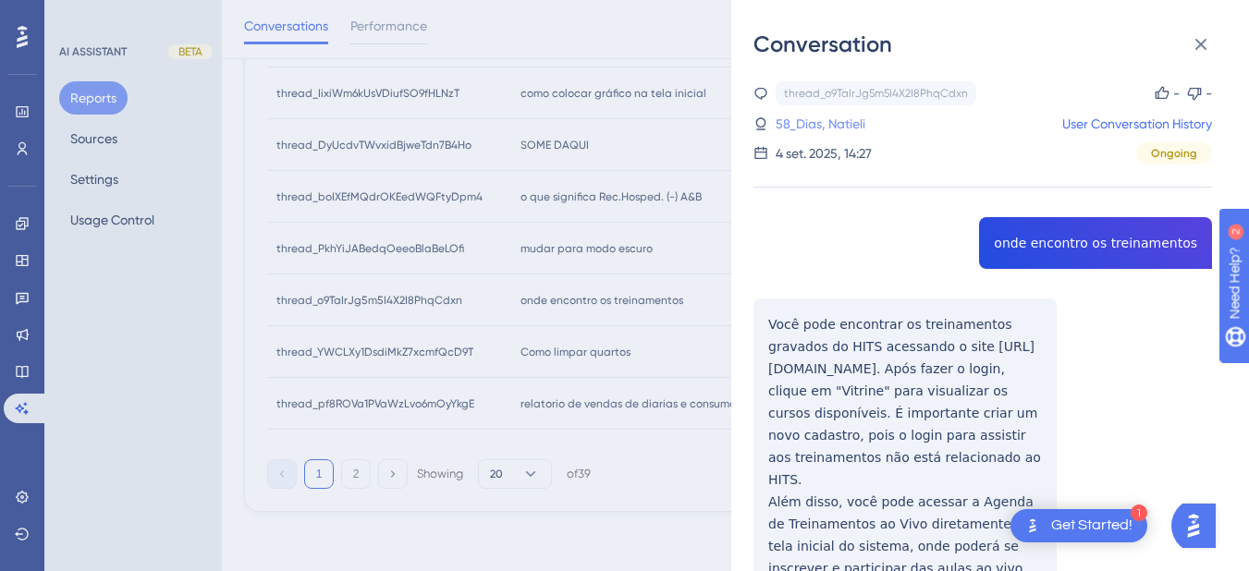
click at [817, 120] on link "58_Dias, Natieli" at bounding box center [821, 124] width 90 height 22
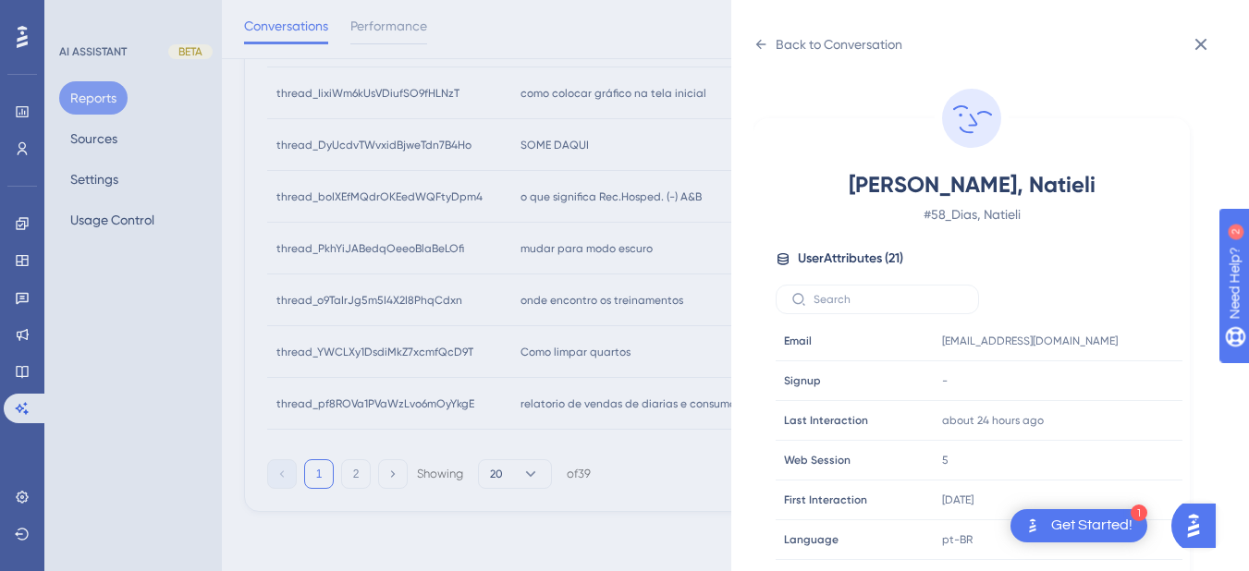
scroll to position [563, 0]
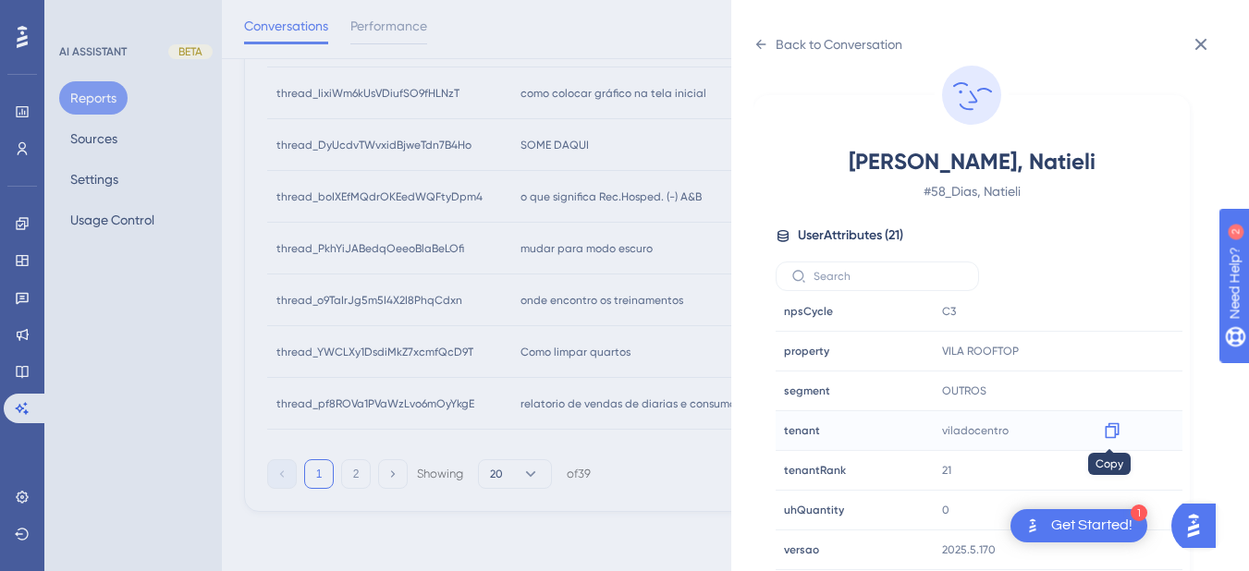
click at [1112, 435] on icon at bounding box center [1112, 432] width 14 height 16
click at [752, 43] on div "Back to Conversation Dias, Natieli # 58_Dias, Natieli User Attributes ( 21 ) Em…" at bounding box center [990, 285] width 518 height 571
click at [759, 51] on icon at bounding box center [761, 44] width 15 height 15
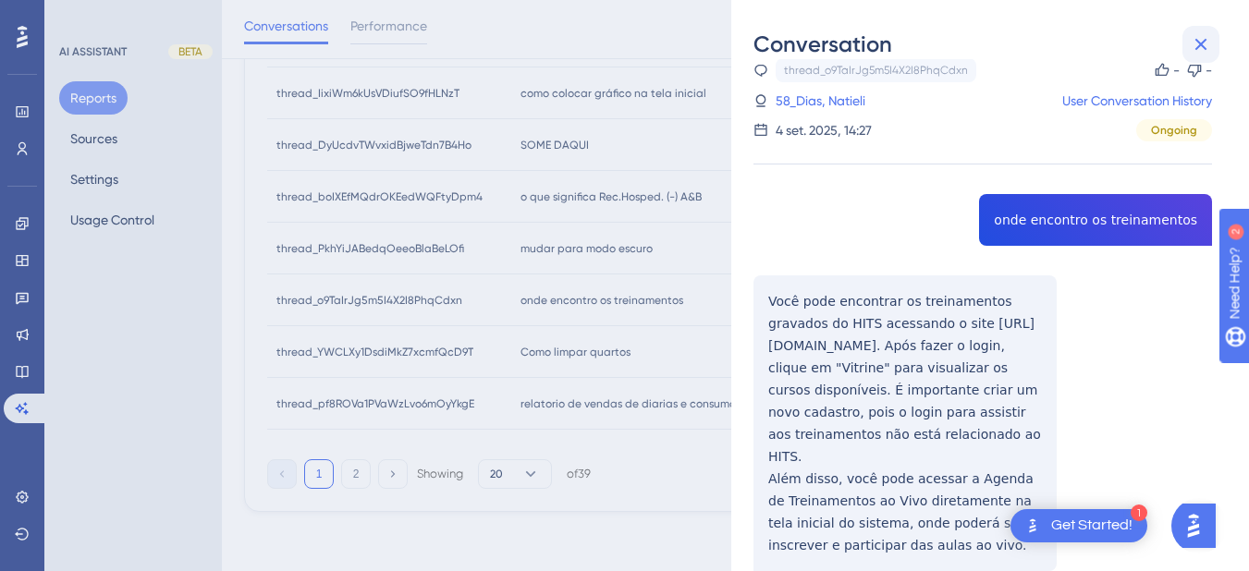
click at [1199, 39] on icon at bounding box center [1201, 44] width 22 height 22
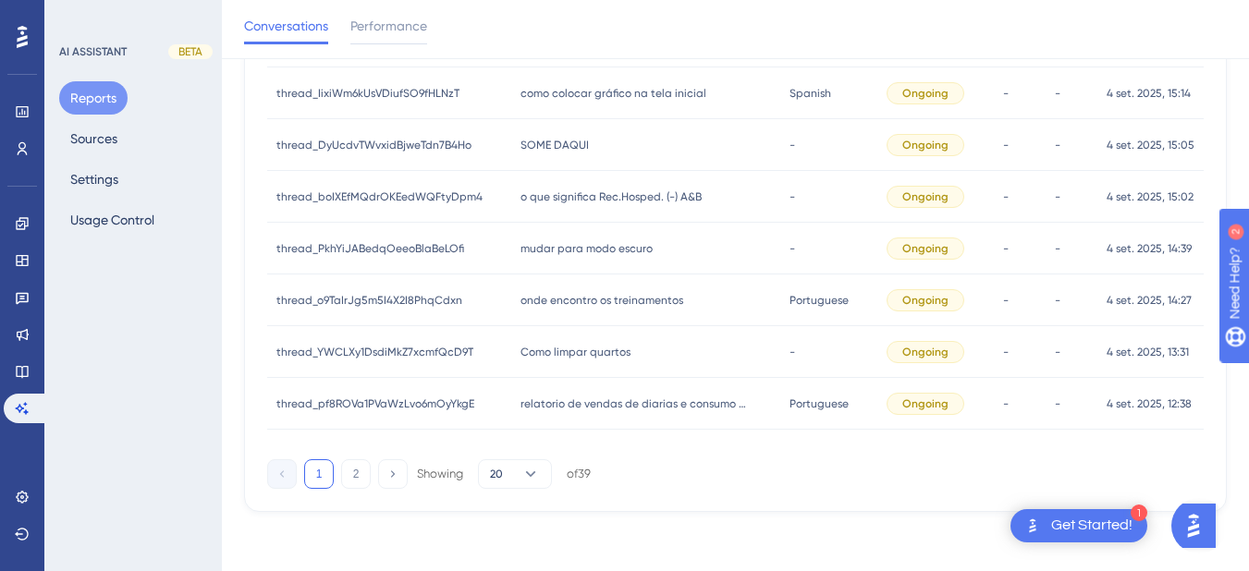
click at [571, 348] on span "Como limpar quartos" at bounding box center [576, 352] width 110 height 15
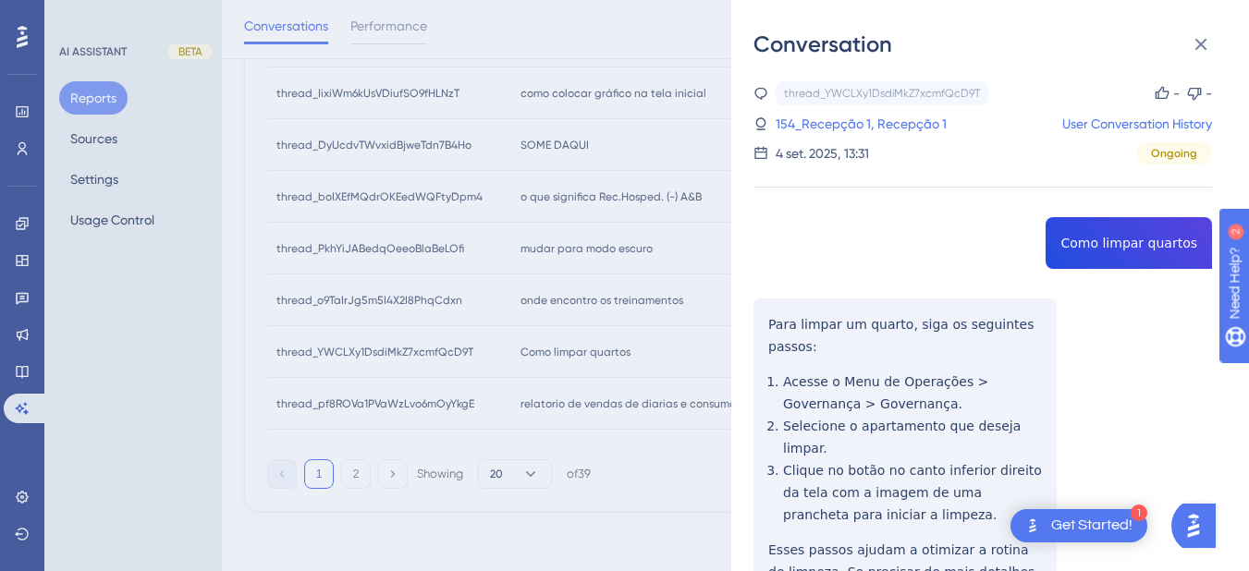
click at [1094, 245] on div "thread_YWCLXy1DsdiMkZ7xcmfQcD9T Copy - - 154_Recepção 1, Recepção 1 User Conver…" at bounding box center [983, 397] width 459 height 633
click at [762, 289] on div "thread_YWCLXy1DsdiMkZ7xcmfQcD9T Copy - - 154_Recepção 1, Recepção 1 User Conver…" at bounding box center [983, 397] width 459 height 633
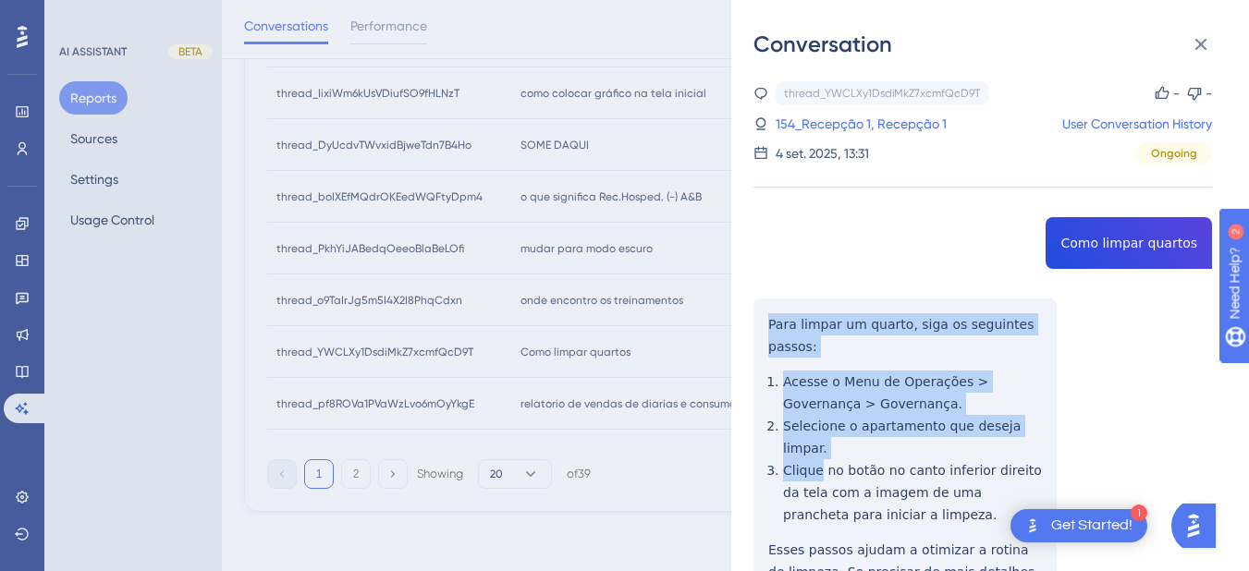
scroll to position [107, 0]
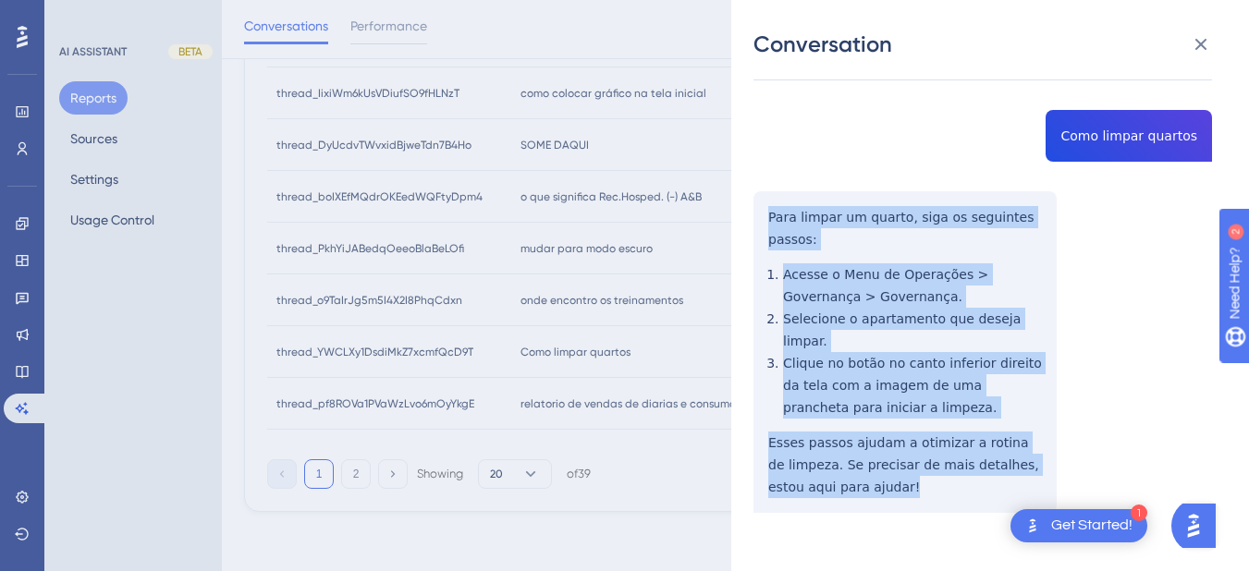
drag, startPoint x: 759, startPoint y: 320, endPoint x: 825, endPoint y: 252, distance: 94.2
click at [931, 473] on div "thread_YWCLXy1DsdiMkZ7xcmfQcD9T Copy - - 154_Recepção 1, Recepção 1 User Conver…" at bounding box center [983, 290] width 459 height 633
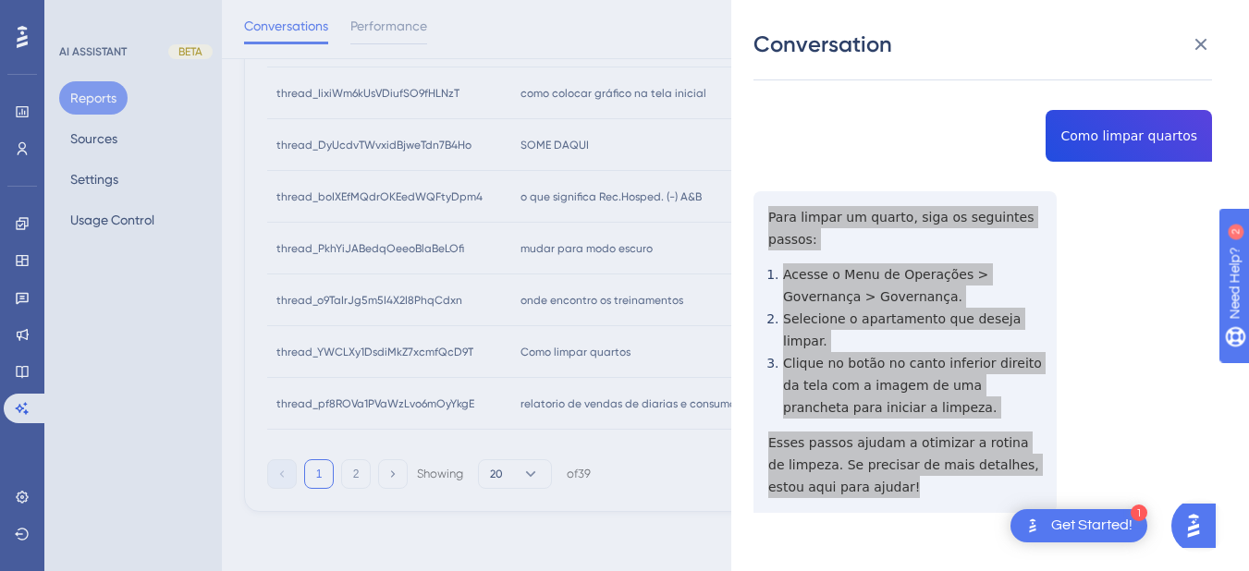
scroll to position [0, 0]
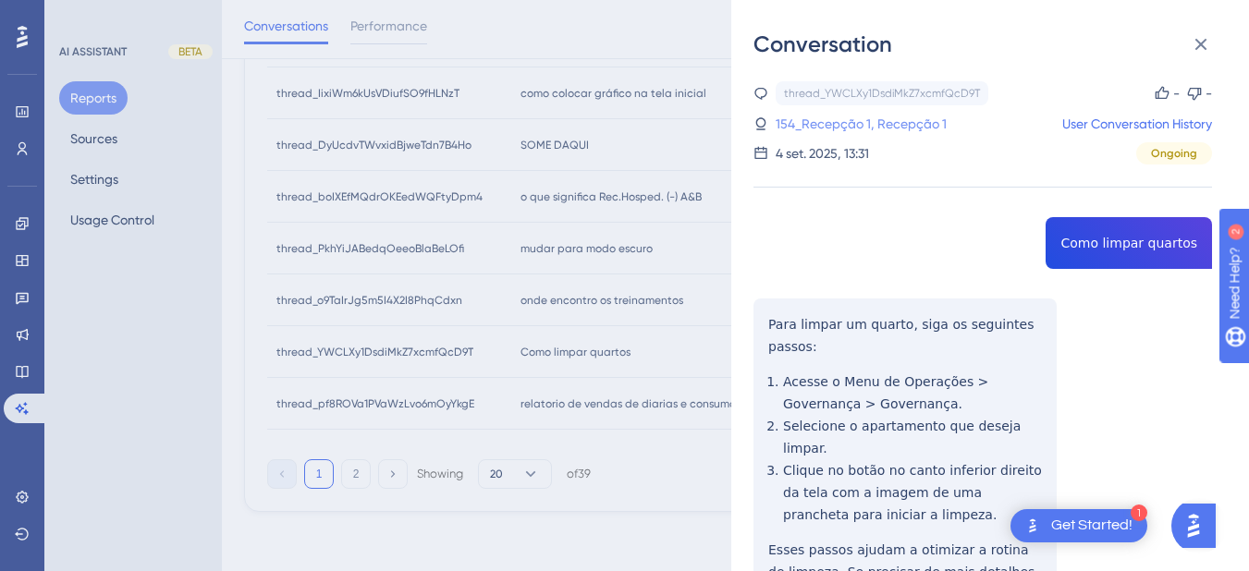
click at [813, 129] on link "154_Recepção 1, Recepção 1" at bounding box center [861, 124] width 171 height 22
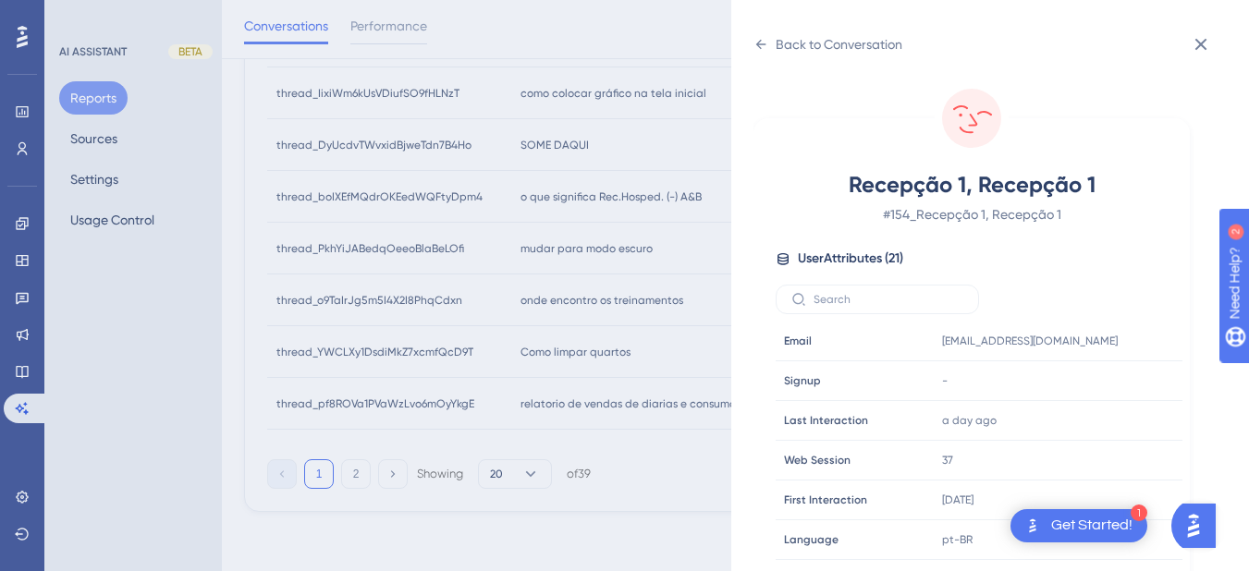
scroll to position [563, 0]
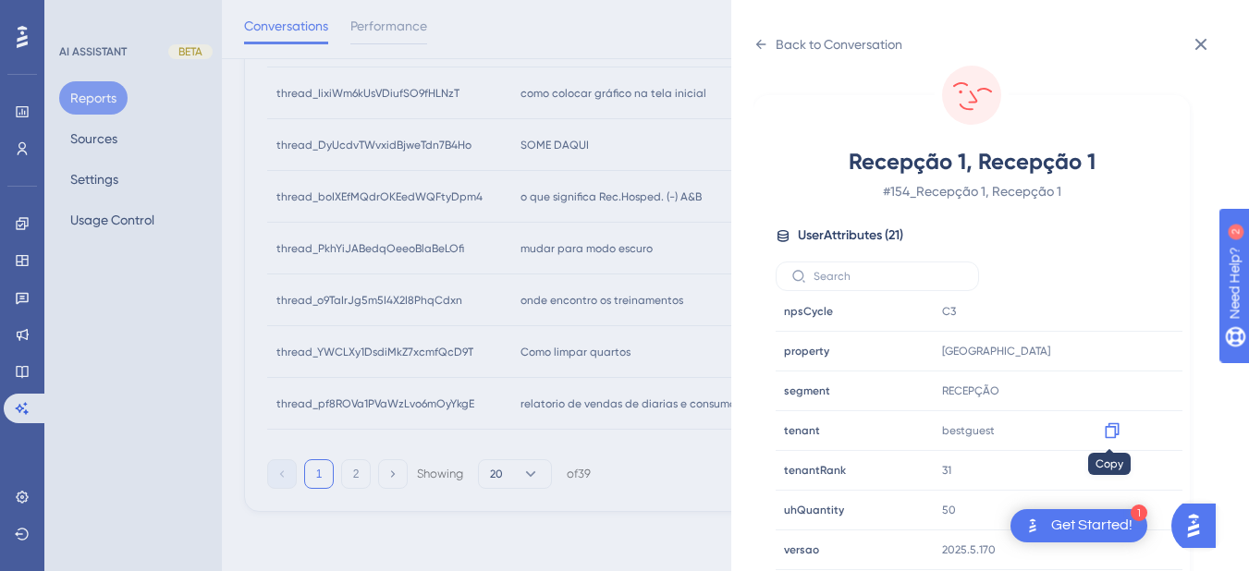
click at [1109, 429] on icon at bounding box center [1112, 431] width 18 height 18
click at [763, 43] on icon at bounding box center [761, 44] width 15 height 15
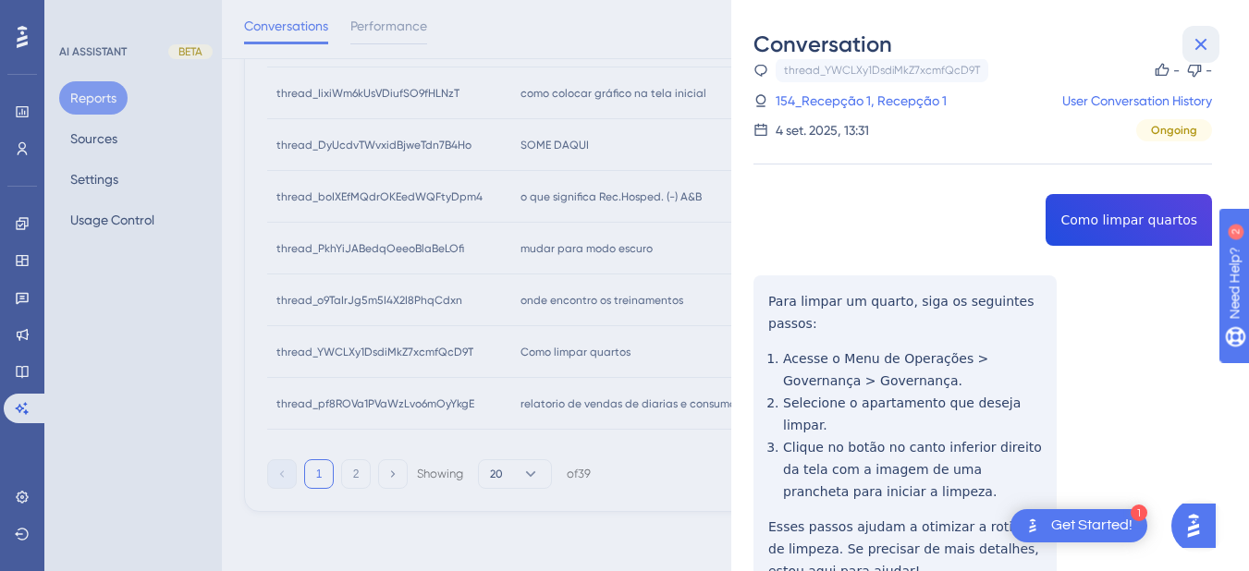
click at [1189, 42] on button at bounding box center [1201, 44] width 37 height 37
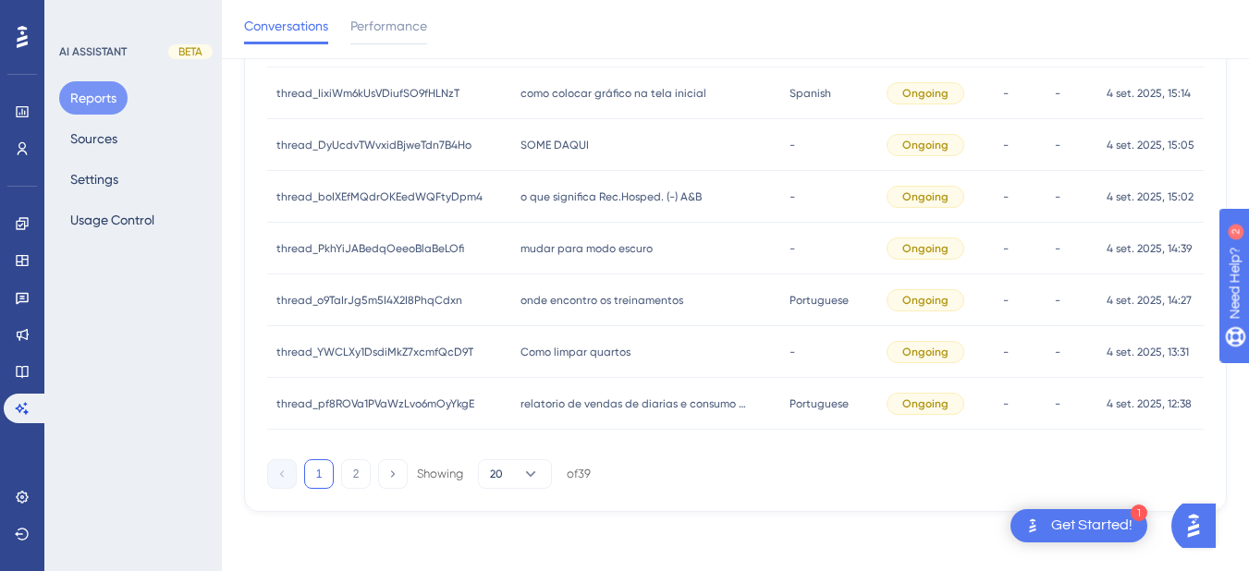
drag, startPoint x: 570, startPoint y: 413, endPoint x: 580, endPoint y: 414, distance: 10.2
click at [569, 414] on div "relatorio de vendas de diarias e consumo de um determinado periodo? relatorio d…" at bounding box center [645, 404] width 269 height 52
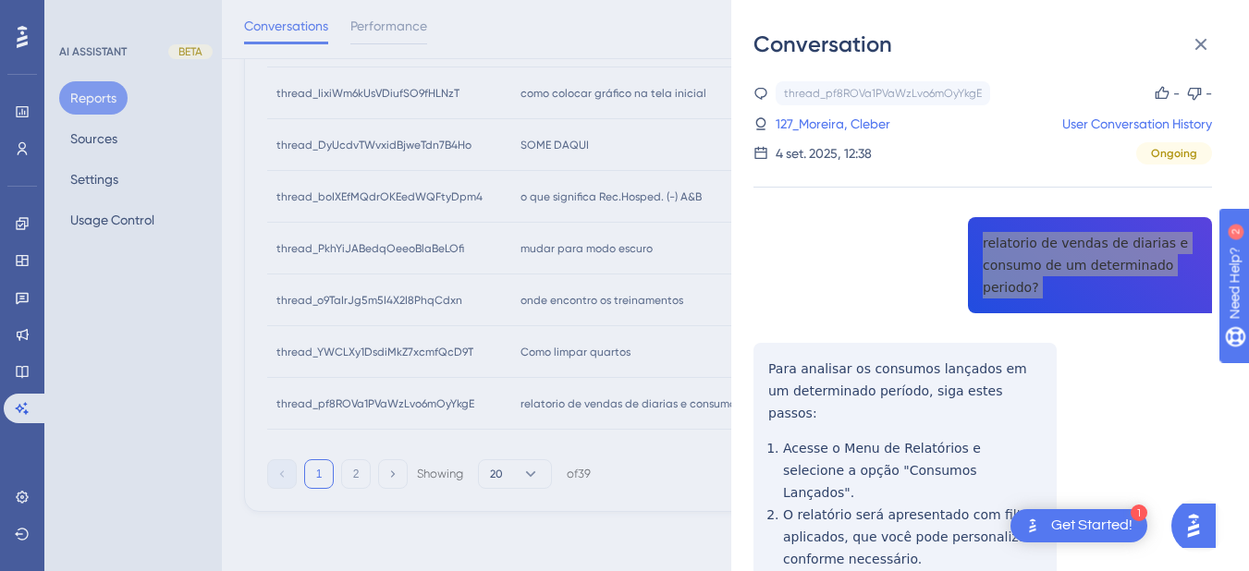
scroll to position [215, 0]
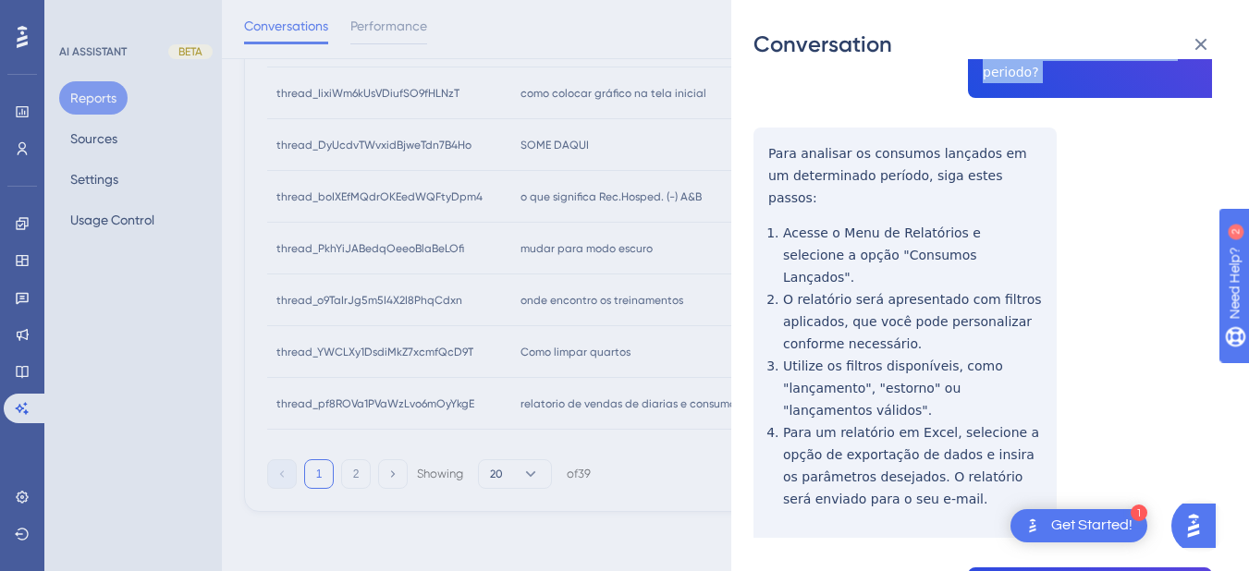
click at [764, 154] on div "thread_pf8ROVa1PVaWzLvo6mOyYkgE Copy - - 127_Moreira, Cleber User Conversation …" at bounding box center [983, 532] width 459 height 1333
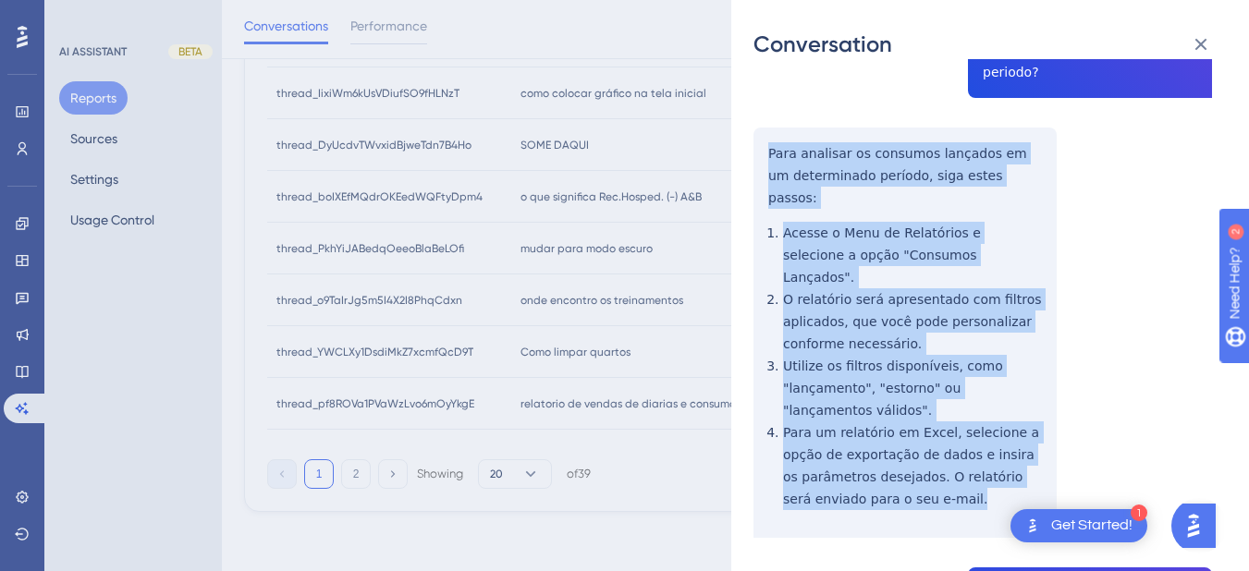
drag, startPoint x: 764, startPoint y: 154, endPoint x: 885, endPoint y: 307, distance: 194.8
click at [964, 461] on div "thread_pf8ROVa1PVaWzLvo6mOyYkgE Copy - - 127_Moreira, Cleber User Conversation …" at bounding box center [983, 532] width 459 height 1333
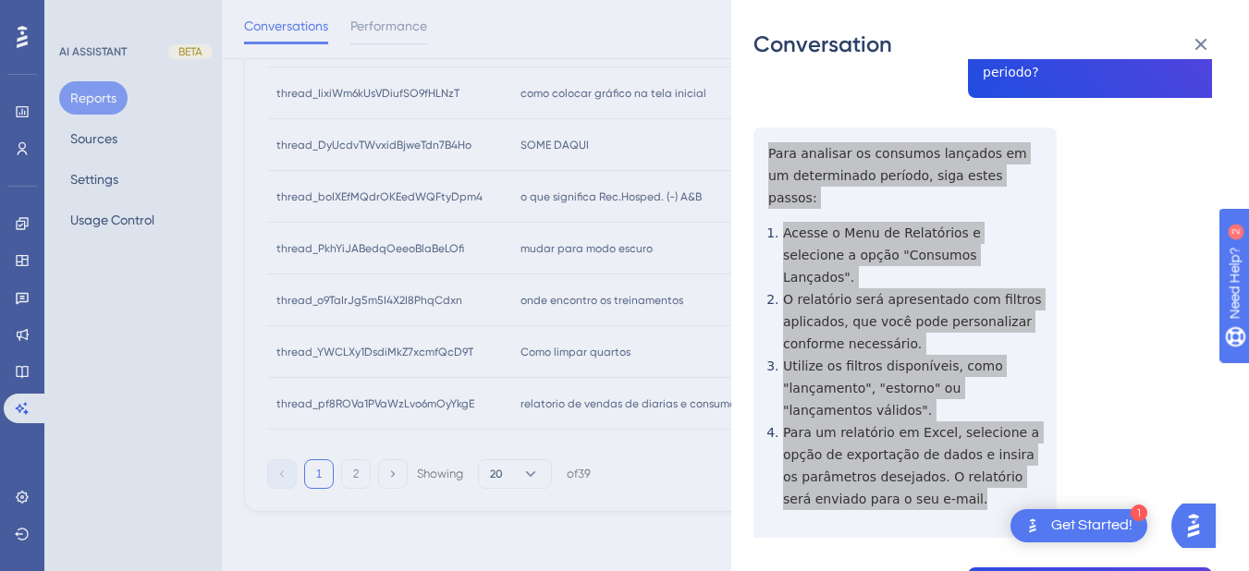
scroll to position [647, 0]
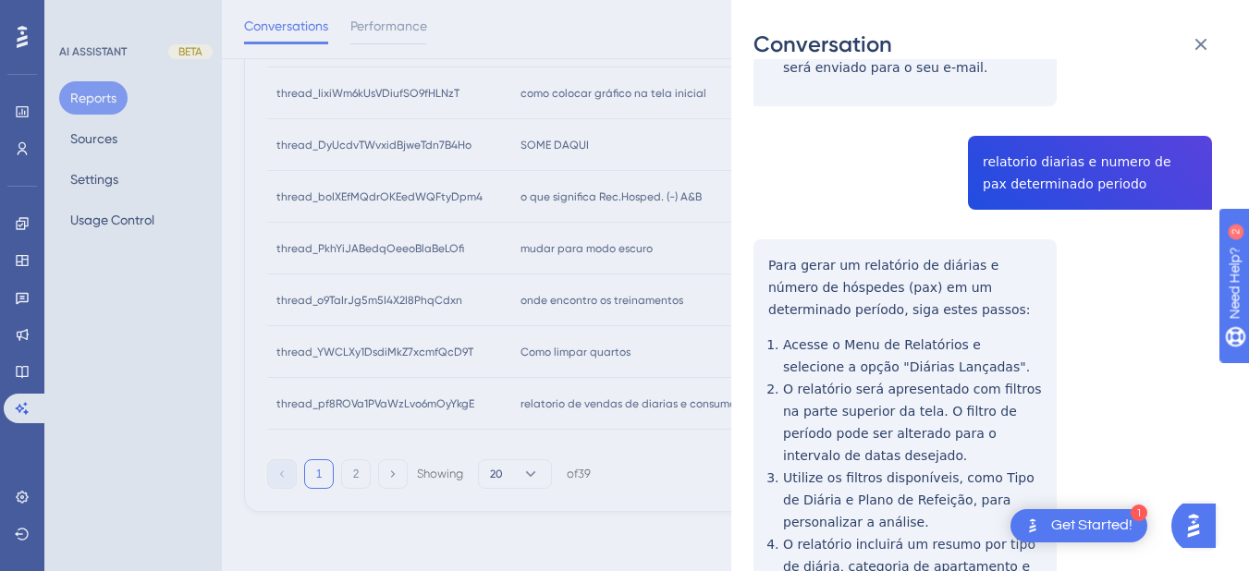
click at [1030, 135] on div "thread_pf8ROVa1PVaWzLvo6mOyYkgE Copy - - 127_Moreira, Cleber User Conversation …" at bounding box center [983, 100] width 459 height 1333
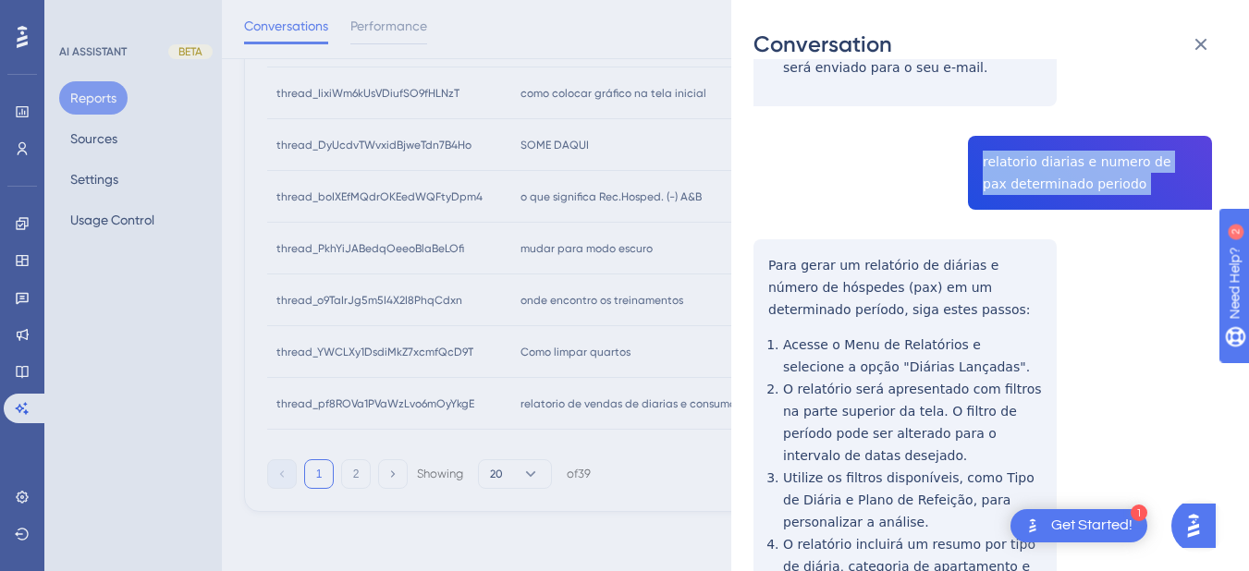
click at [1030, 135] on div "thread_pf8ROVa1PVaWzLvo6mOyYkgE Copy - - 127_Moreira, Cleber User Conversation …" at bounding box center [983, 100] width 459 height 1333
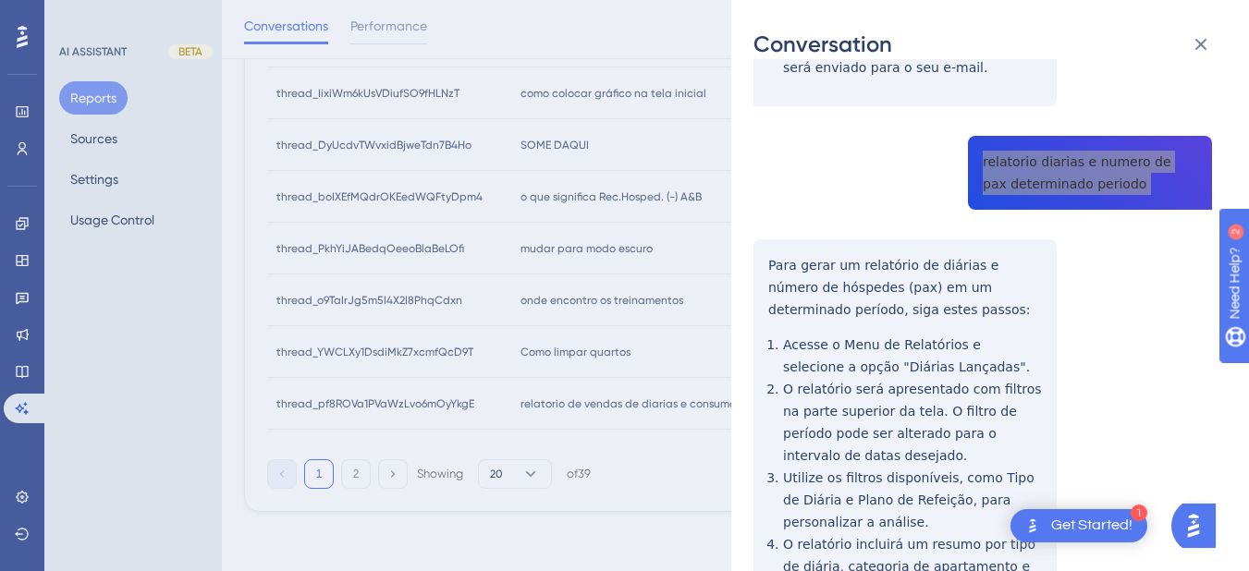
scroll to position [762, 0]
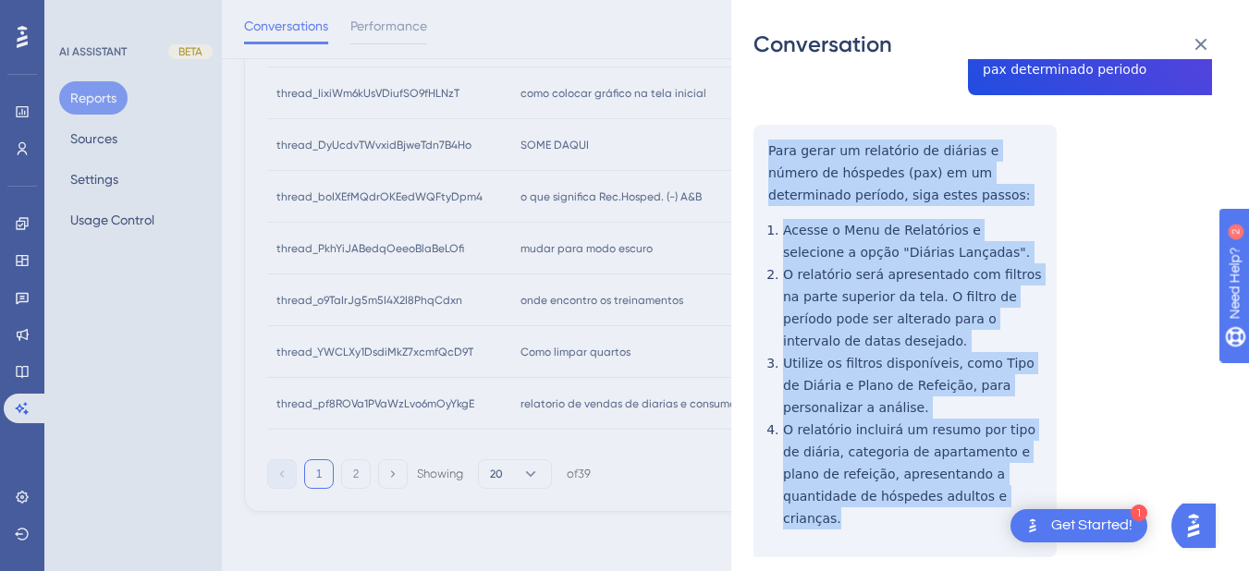
drag, startPoint x: 759, startPoint y: 99, endPoint x: 965, endPoint y: 463, distance: 418.7
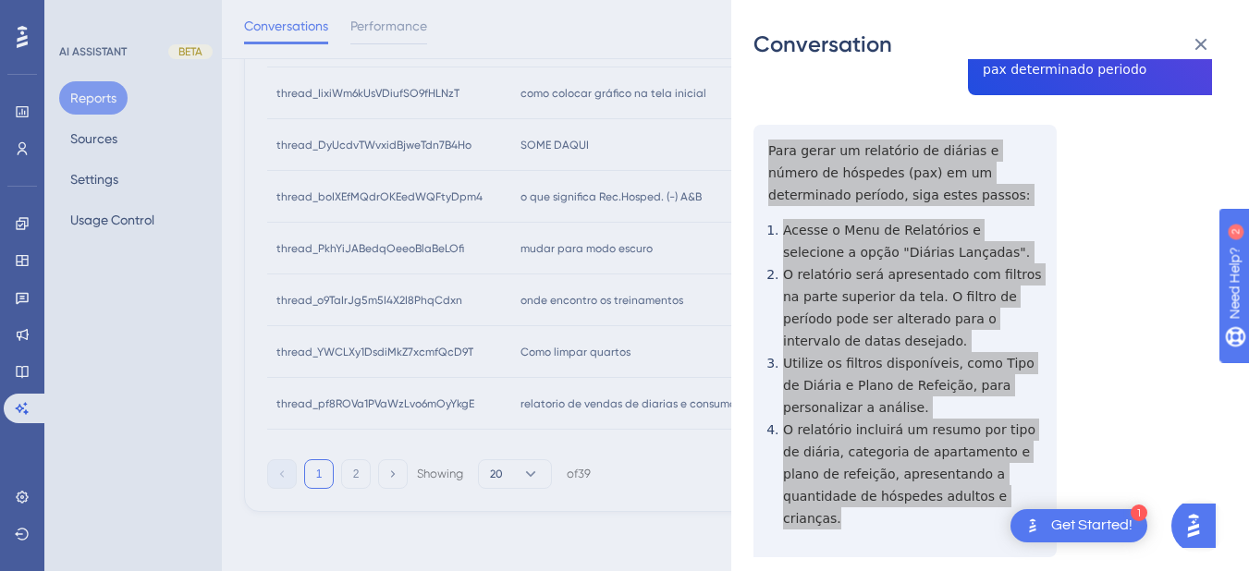
scroll to position [0, 0]
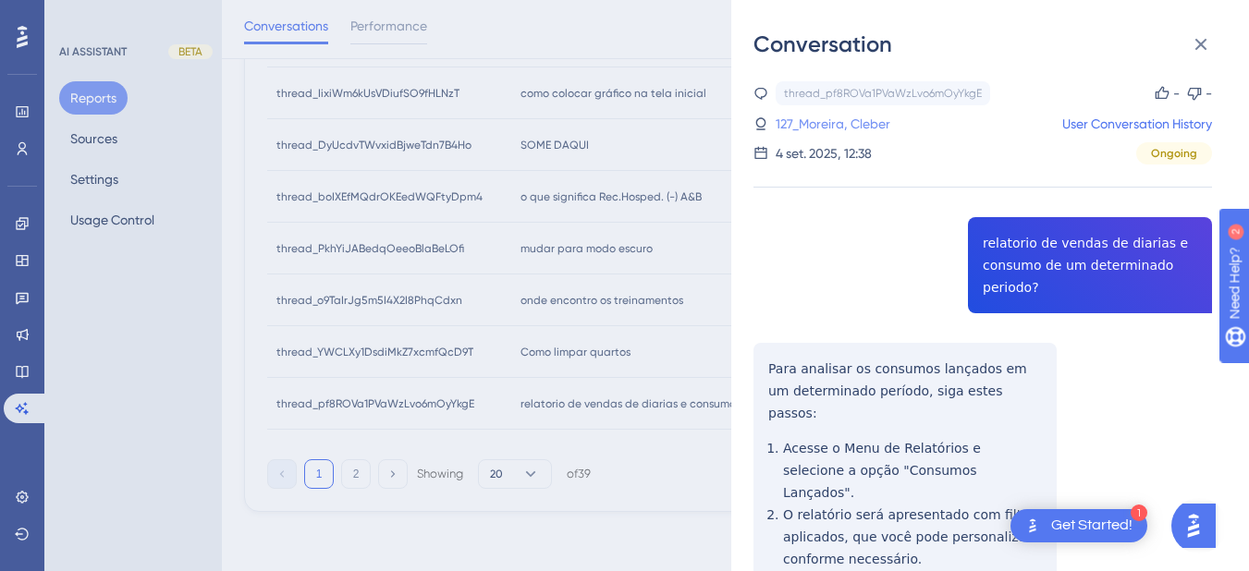
click at [849, 127] on link "127_Moreira, Cleber" at bounding box center [833, 124] width 115 height 22
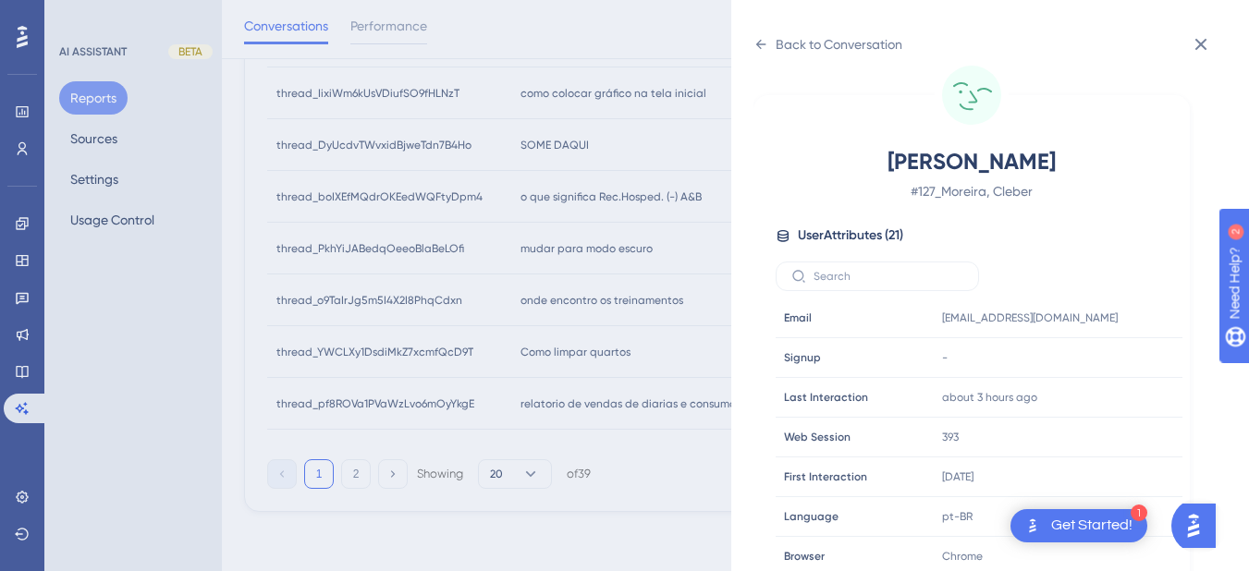
scroll to position [563, 0]
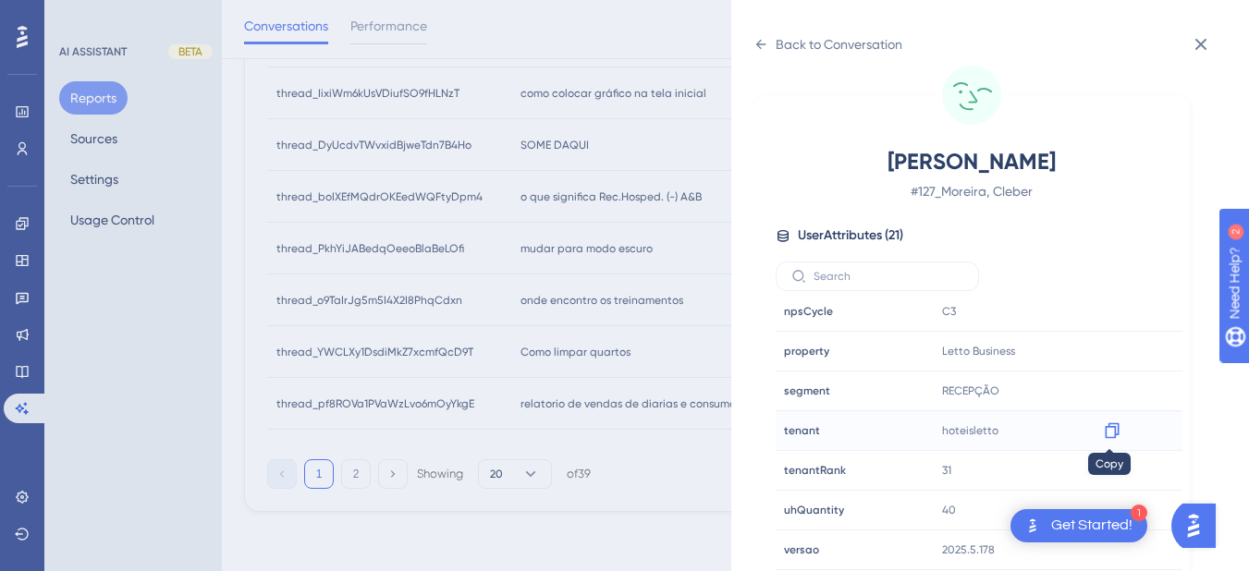
click at [1105, 429] on icon at bounding box center [1112, 432] width 14 height 16
click at [756, 41] on icon at bounding box center [761, 44] width 15 height 15
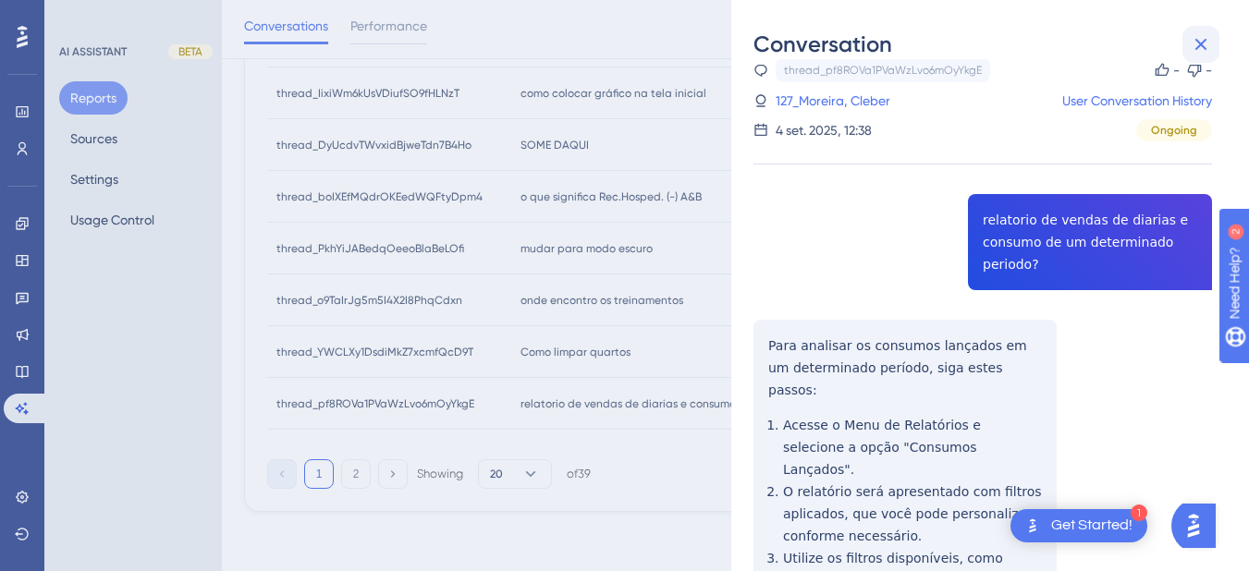
click at [1211, 41] on icon at bounding box center [1201, 44] width 22 height 22
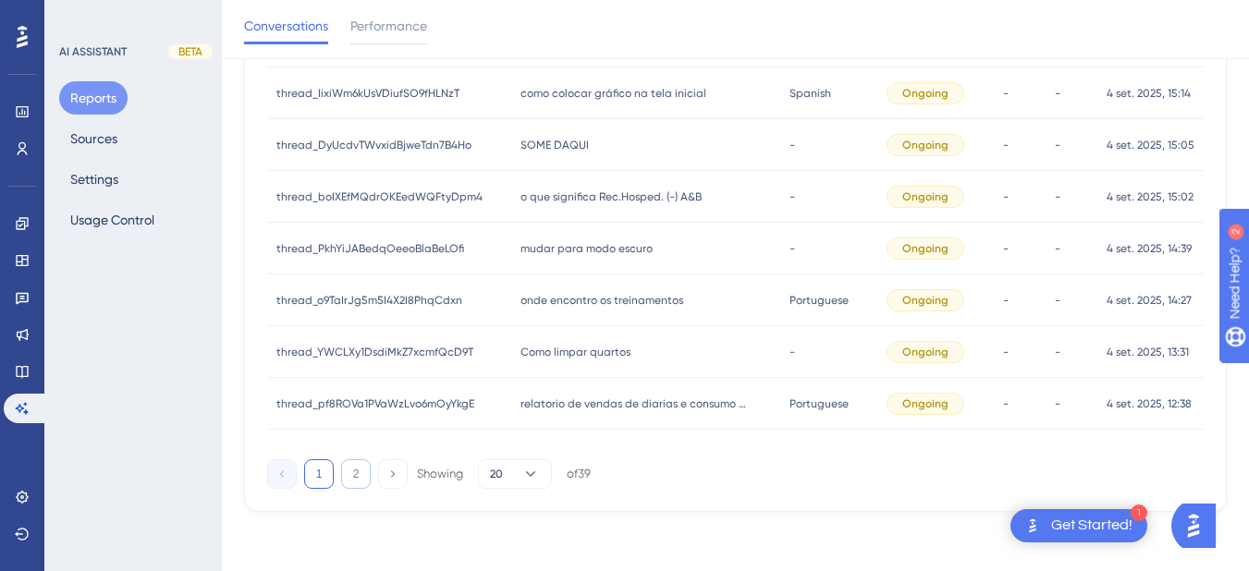
click at [357, 473] on button "2" at bounding box center [356, 475] width 30 height 30
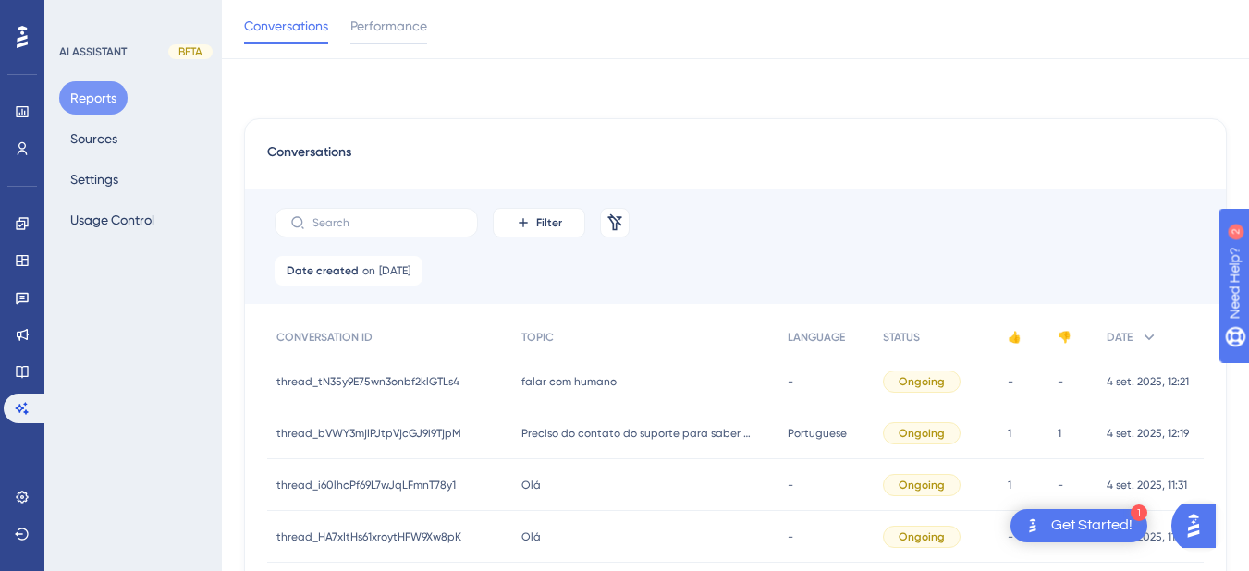
scroll to position [215, 0]
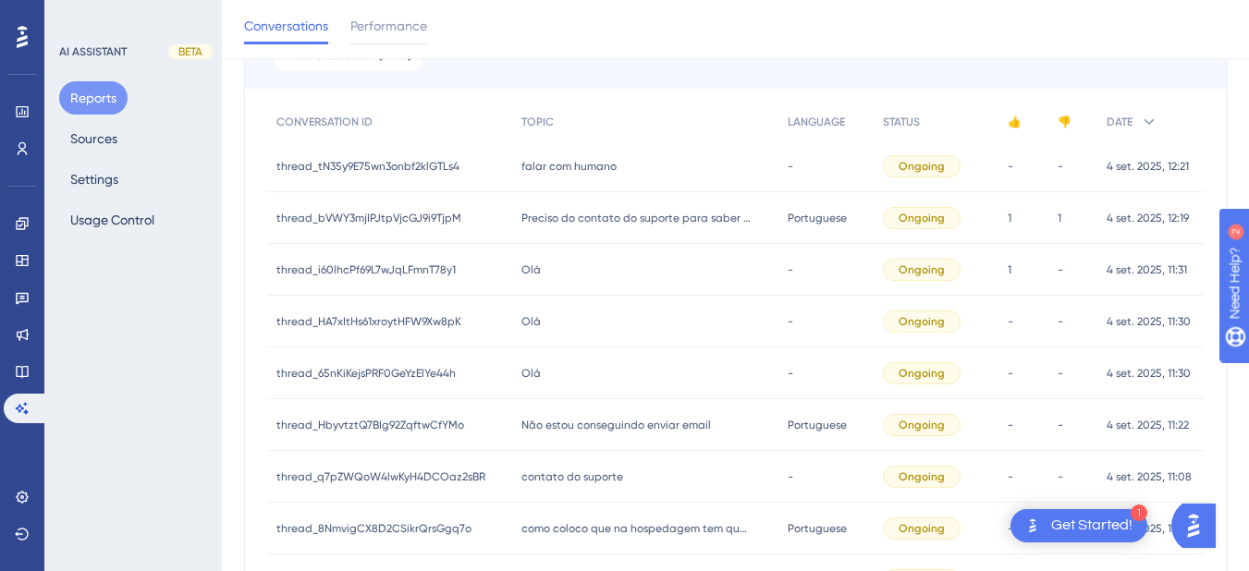
click at [561, 168] on span "falar com humano" at bounding box center [569, 166] width 95 height 15
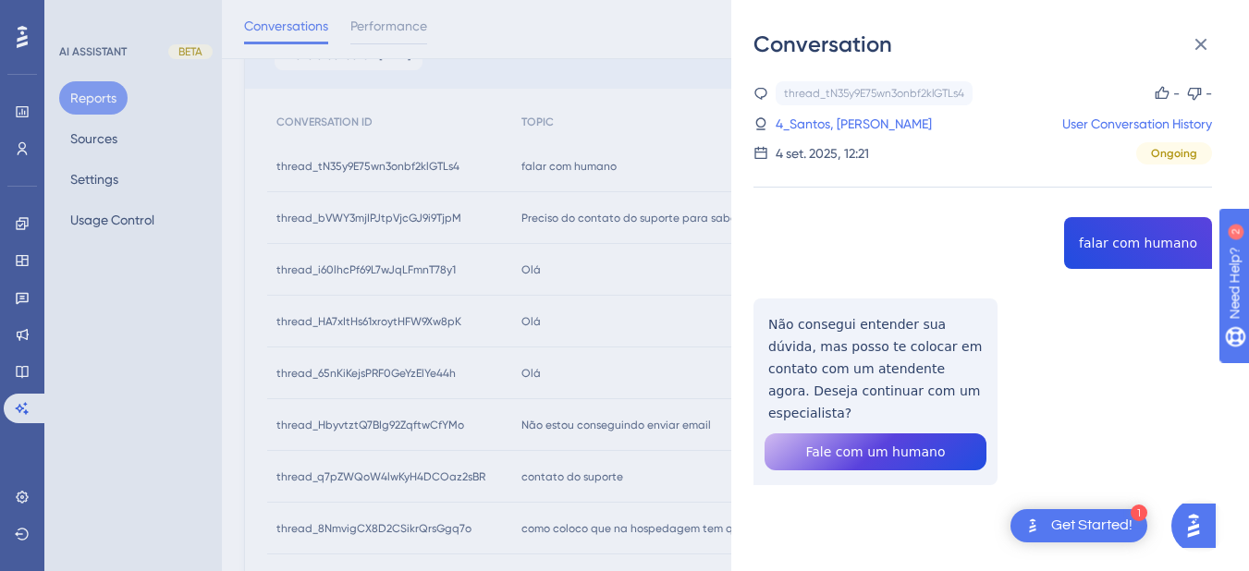
click at [1156, 247] on div "thread_tN35y9E75wn3onbf2klGTLs4 Copy - - 4_Santos, Robenildo User Conversation …" at bounding box center [983, 330] width 459 height 498
click at [810, 346] on div "thread_tN35y9E75wn3onbf2klGTLs4 Copy - - 4_Santos, Robenildo User Conversation …" at bounding box center [983, 330] width 459 height 498
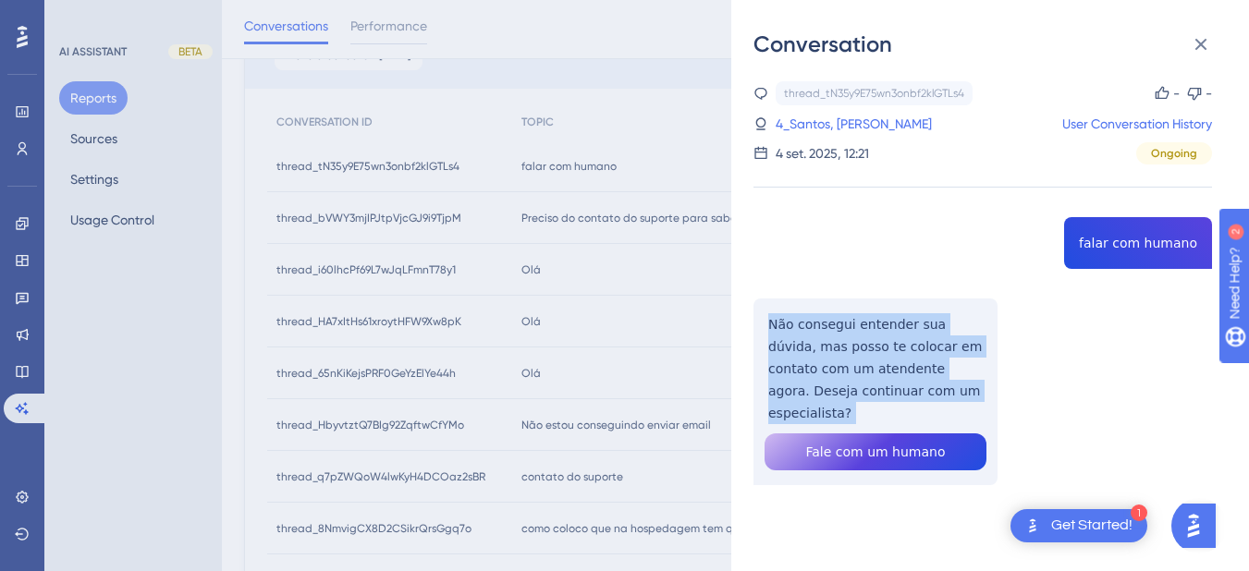
click at [810, 346] on div "thread_tN35y9E75wn3onbf2klGTLs4 Copy - - 4_Santos, Robenildo User Conversation …" at bounding box center [983, 330] width 459 height 498
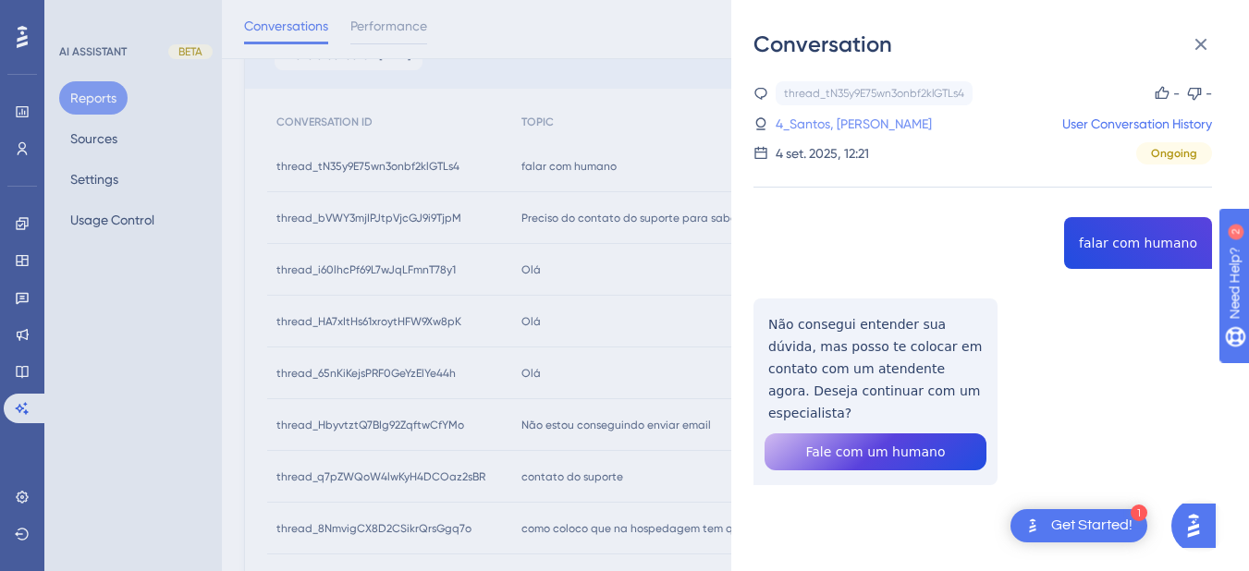
click at [829, 118] on link "4_Santos, Robenildo" at bounding box center [854, 124] width 156 height 22
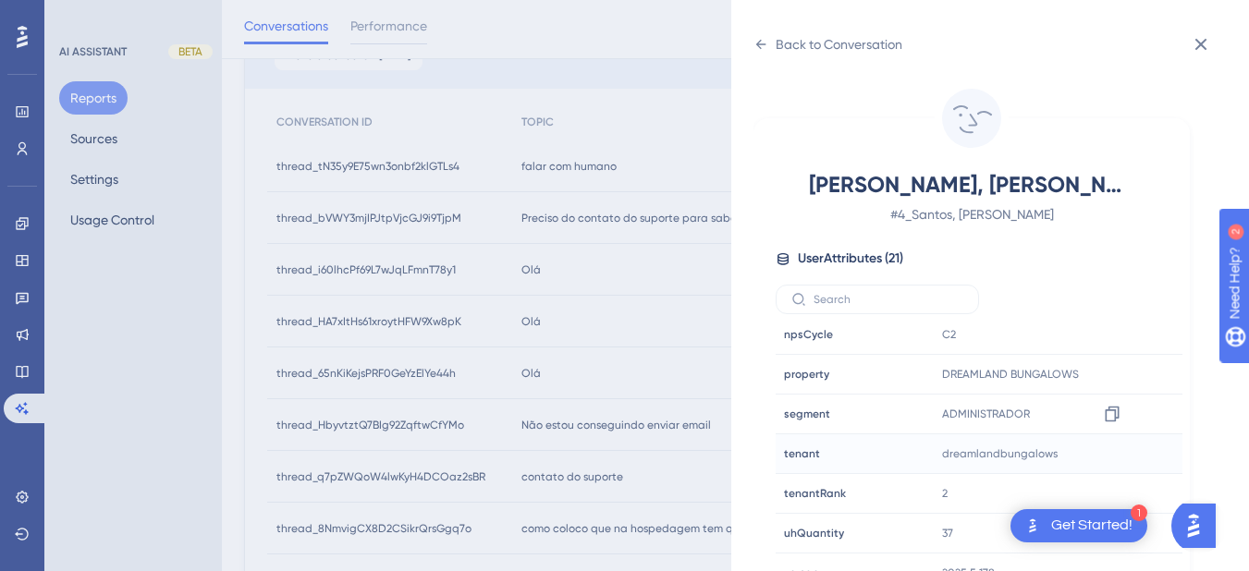
scroll to position [23, 0]
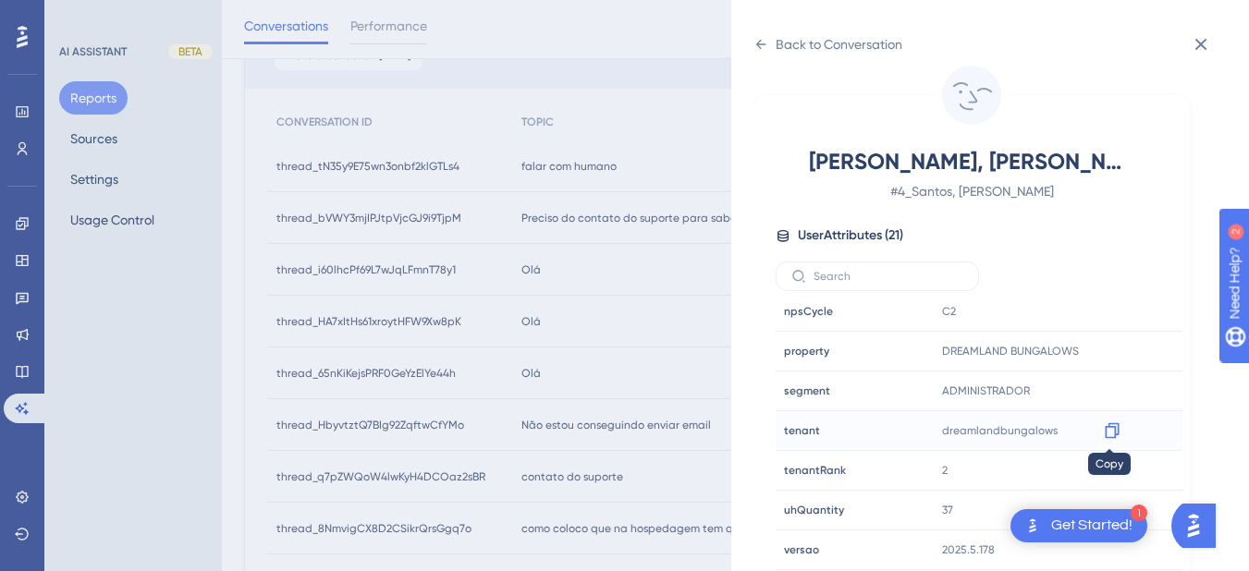
click at [1108, 429] on icon at bounding box center [1112, 431] width 18 height 18
click at [761, 43] on icon at bounding box center [761, 44] width 15 height 15
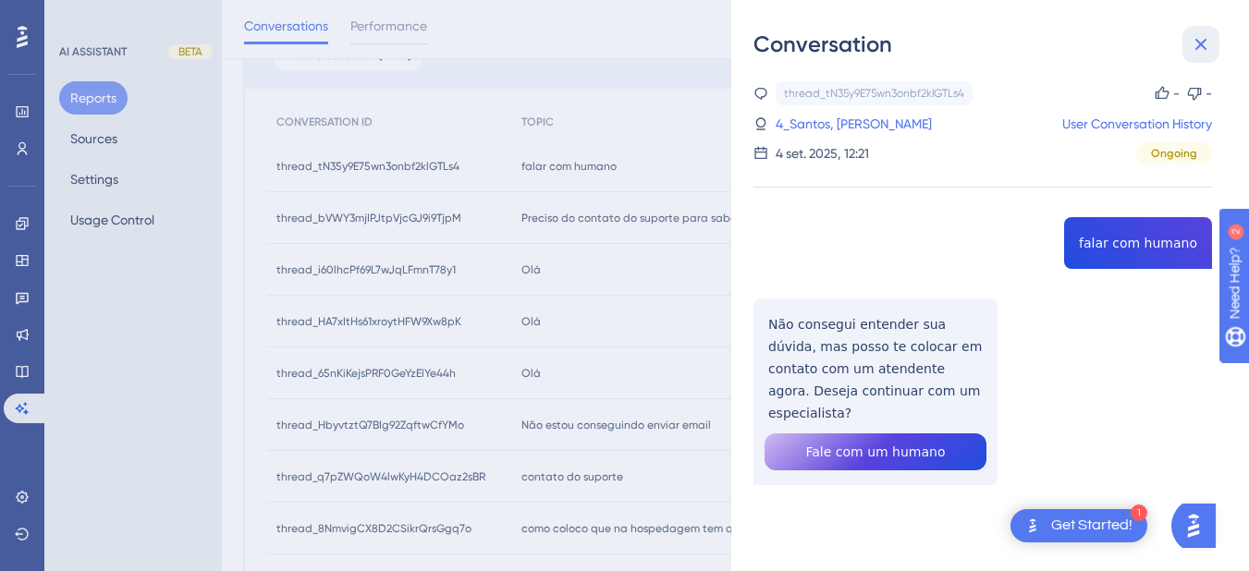
click at [1199, 43] on icon at bounding box center [1202, 45] width 12 height 12
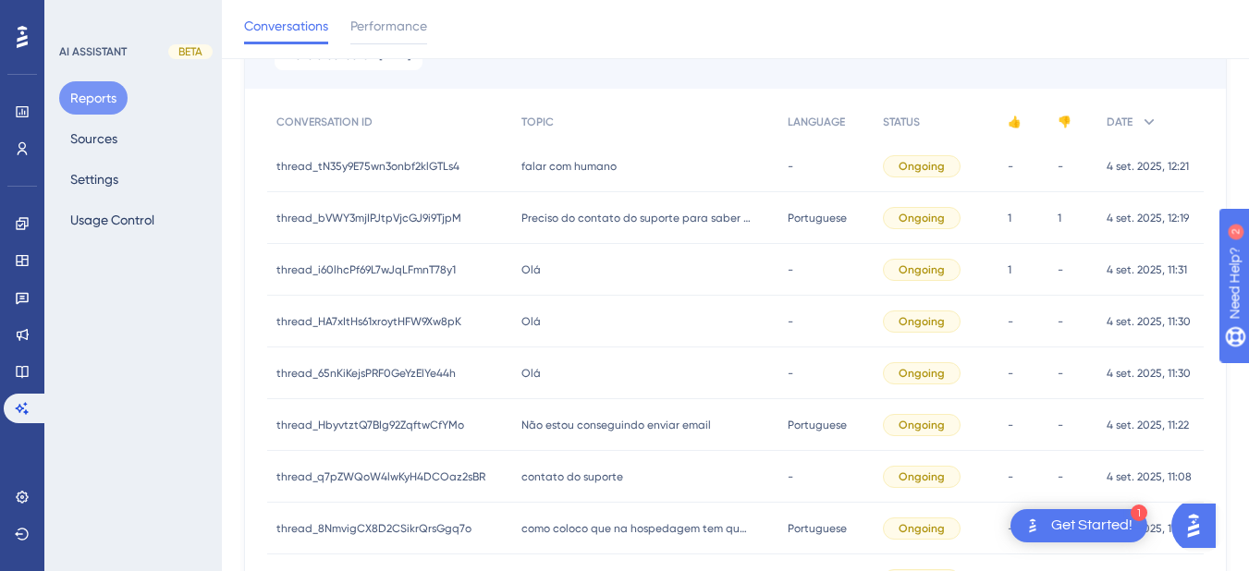
click at [620, 231] on div "Preciso do contato do suporte para saber o porque de não estar enviado os email…" at bounding box center [645, 218] width 267 height 52
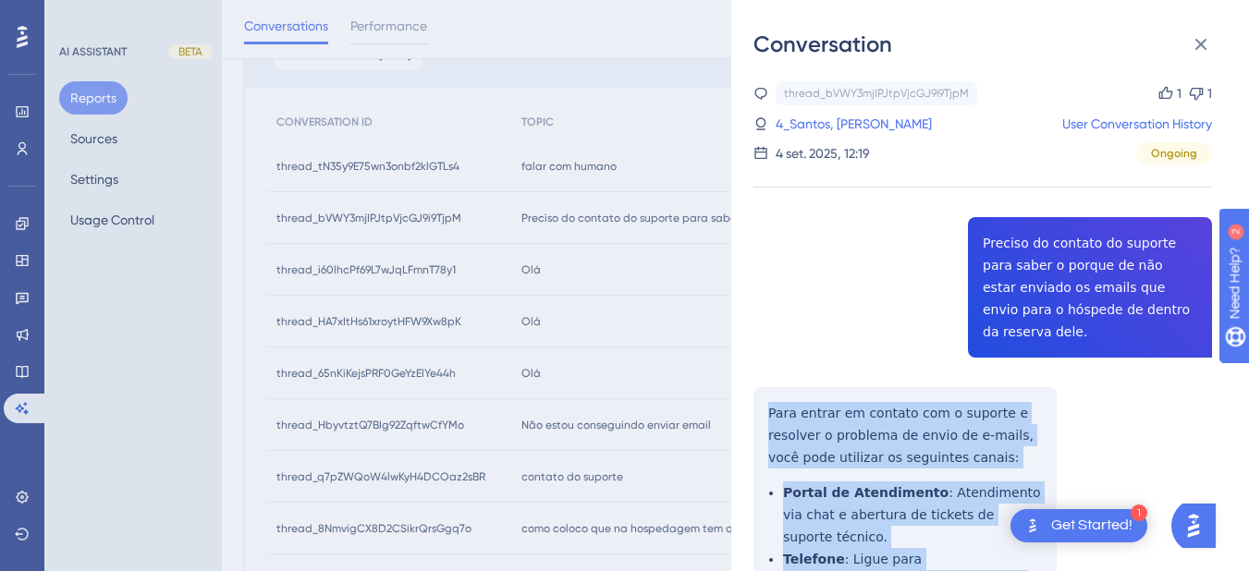
scroll to position [432, 0]
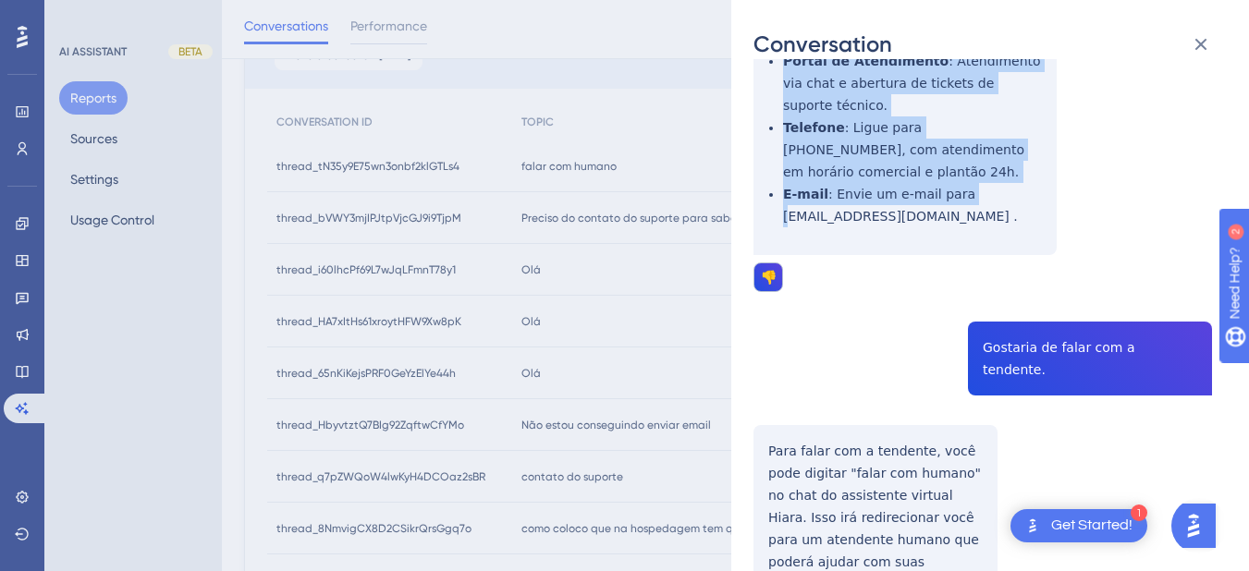
drag, startPoint x: 768, startPoint y: 391, endPoint x: 1045, endPoint y: 176, distance: 351.3
click at [1045, 176] on div "thread_bVWY3mjIPJtpVjcGJ9i9TjpM Copy 1 1 4_Santos, Robenildo User Conversation …" at bounding box center [983, 355] width 459 height 1410
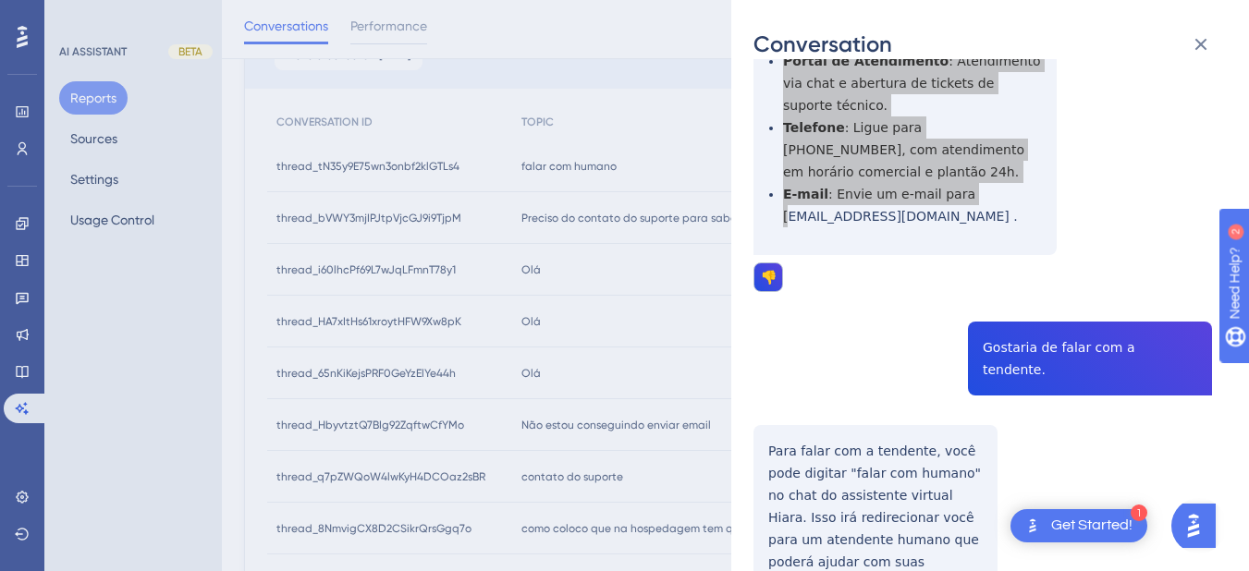
scroll to position [647, 0]
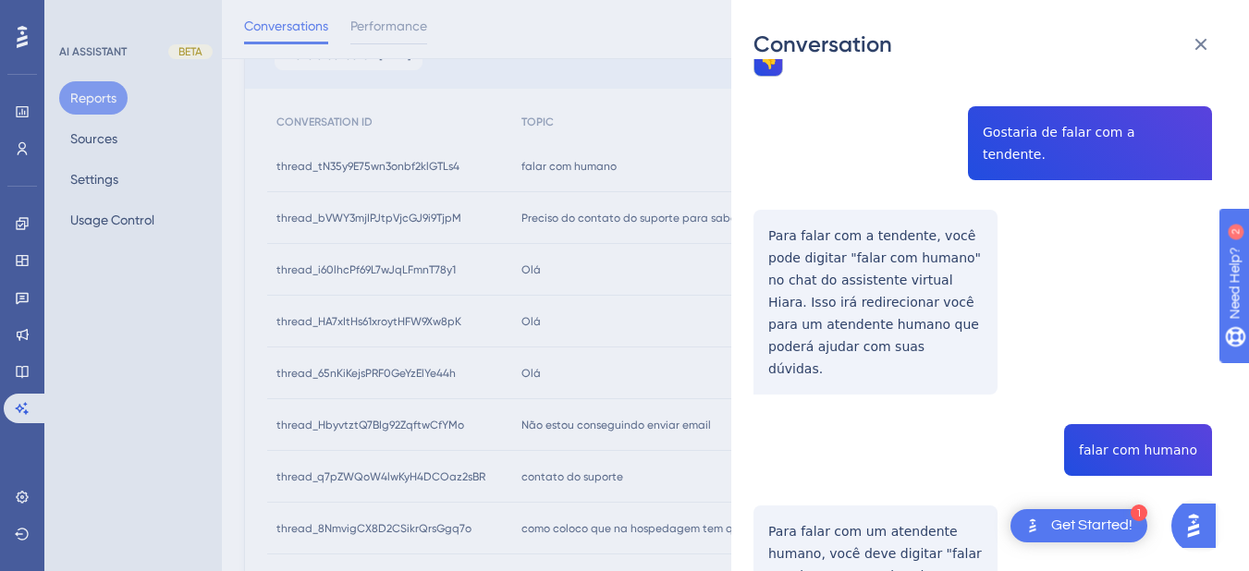
click at [873, 218] on div "thread_bVWY3mjIPJtpVjcGJ9i9TjpM Copy 1 1 4_Santos, Robenildo User Conversation …" at bounding box center [983, 139] width 459 height 1410
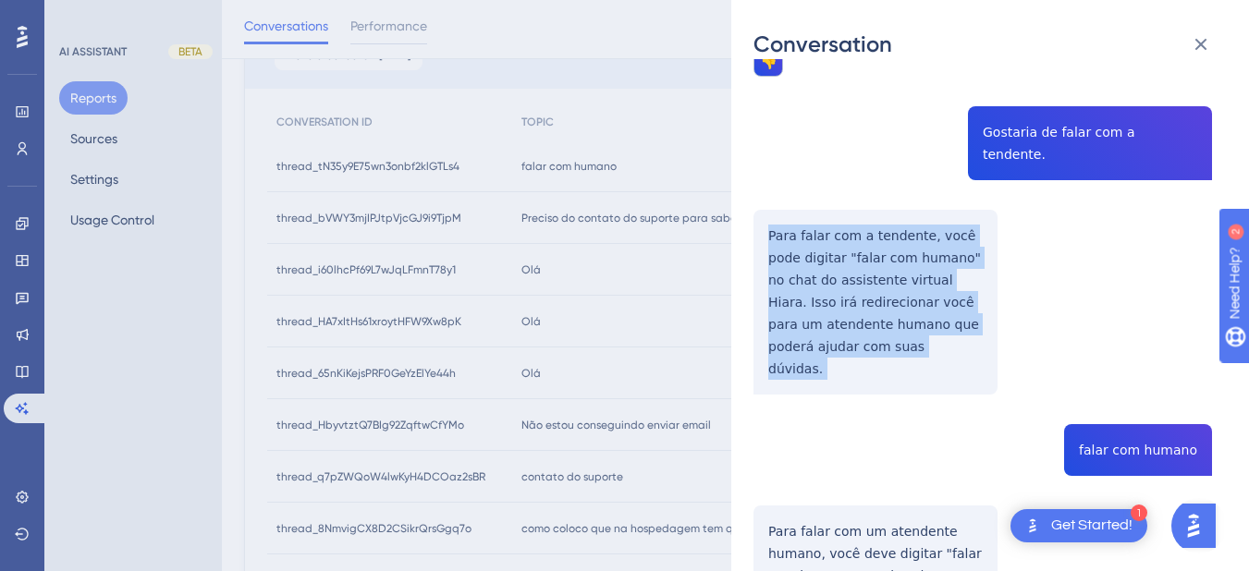
click at [873, 218] on div "thread_bVWY3mjIPJtpVjcGJ9i9TjpM Copy 1 1 4_Santos, Robenildo User Conversation …" at bounding box center [983, 139] width 459 height 1410
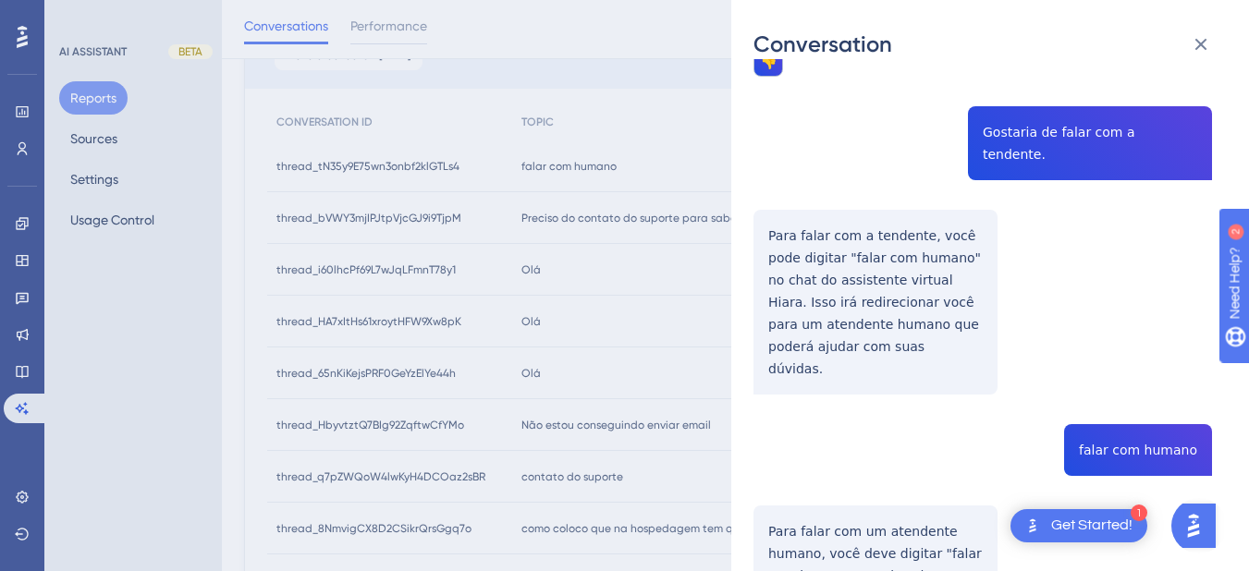
click at [1056, 87] on div "thread_bVWY3mjIPJtpVjcGJ9i9TjpM Copy 1 1 4_Santos, Robenildo User Conversation …" at bounding box center [983, 139] width 459 height 1410
click at [901, 203] on div "thread_bVWY3mjIPJtpVjcGJ9i9TjpM Copy 1 1 4_Santos, Robenildo User Conversation …" at bounding box center [983, 139] width 459 height 1410
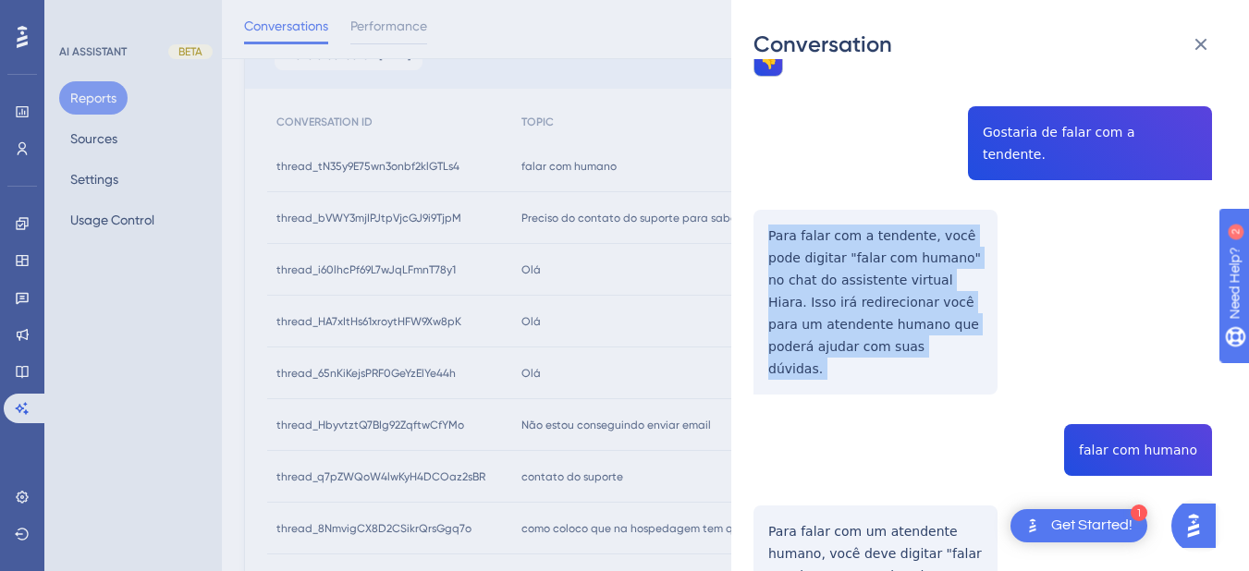
click at [901, 203] on div "thread_bVWY3mjIPJtpVjcGJ9i9TjpM Copy 1 1 4_Santos, Robenildo User Conversation …" at bounding box center [983, 139] width 459 height 1410
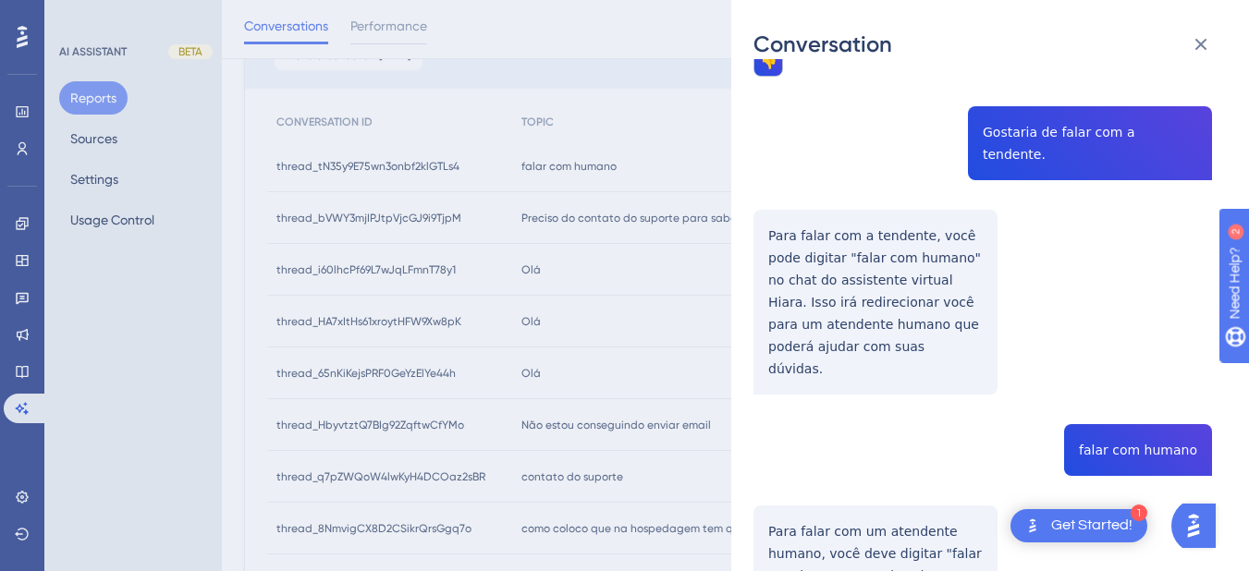
click at [1112, 369] on div "thread_bVWY3mjIPJtpVjcGJ9i9TjpM Copy 1 1 4_Santos, Robenildo User Conversation …" at bounding box center [983, 139] width 459 height 1410
click at [779, 434] on div "thread_bVWY3mjIPJtpVjcGJ9i9TjpM Copy 1 1 4_Santos, Robenildo User Conversation …" at bounding box center [983, 139] width 459 height 1410
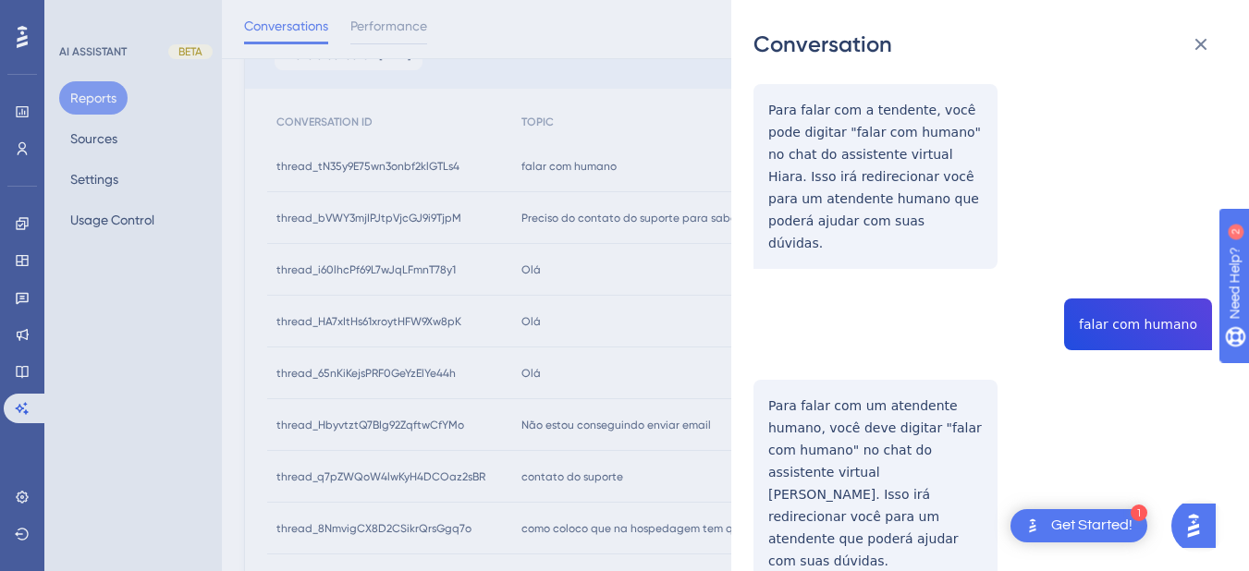
click at [767, 316] on div "thread_bVWY3mjIPJtpVjcGJ9i9TjpM Copy 1 1 4_Santos, Robenildo User Conversation …" at bounding box center [983, 13] width 459 height 1410
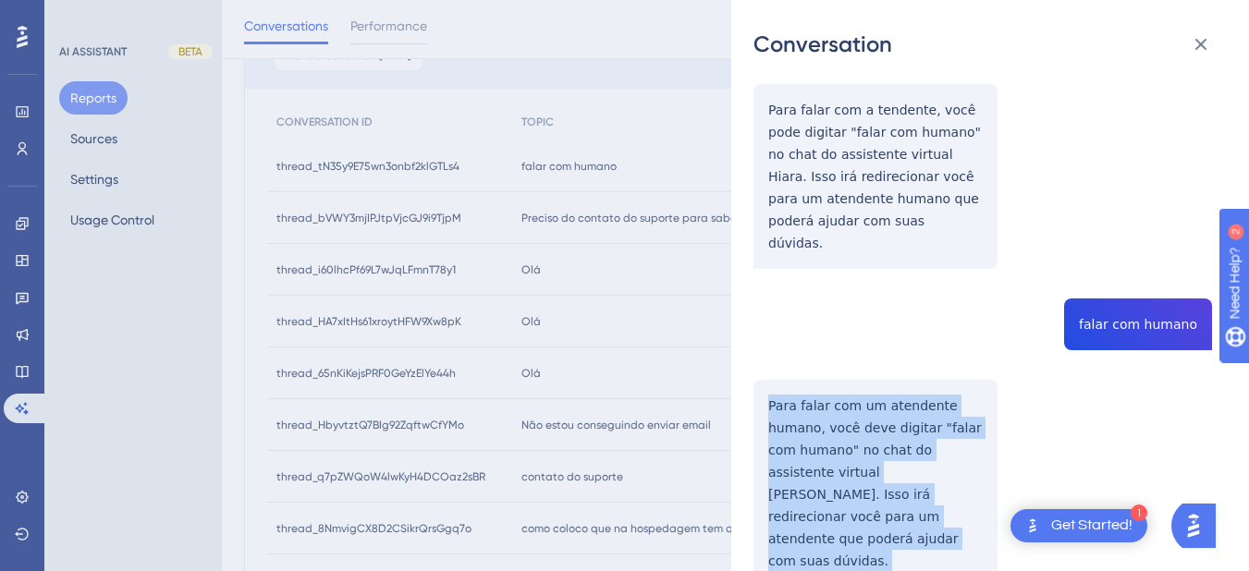
drag, startPoint x: 767, startPoint y: 316, endPoint x: 949, endPoint y: 423, distance: 210.9
click at [949, 423] on div "thread_bVWY3mjIPJtpVjcGJ9i9TjpM Copy 1 1 4_Santos, Robenildo User Conversation …" at bounding box center [983, 13] width 459 height 1410
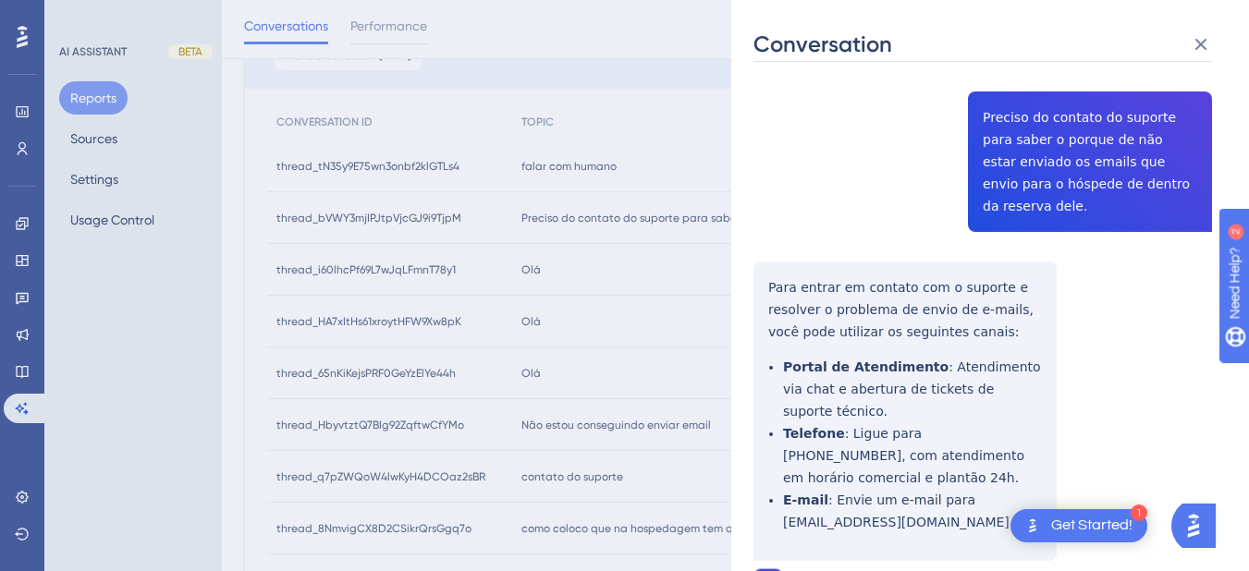
scroll to position [0, 0]
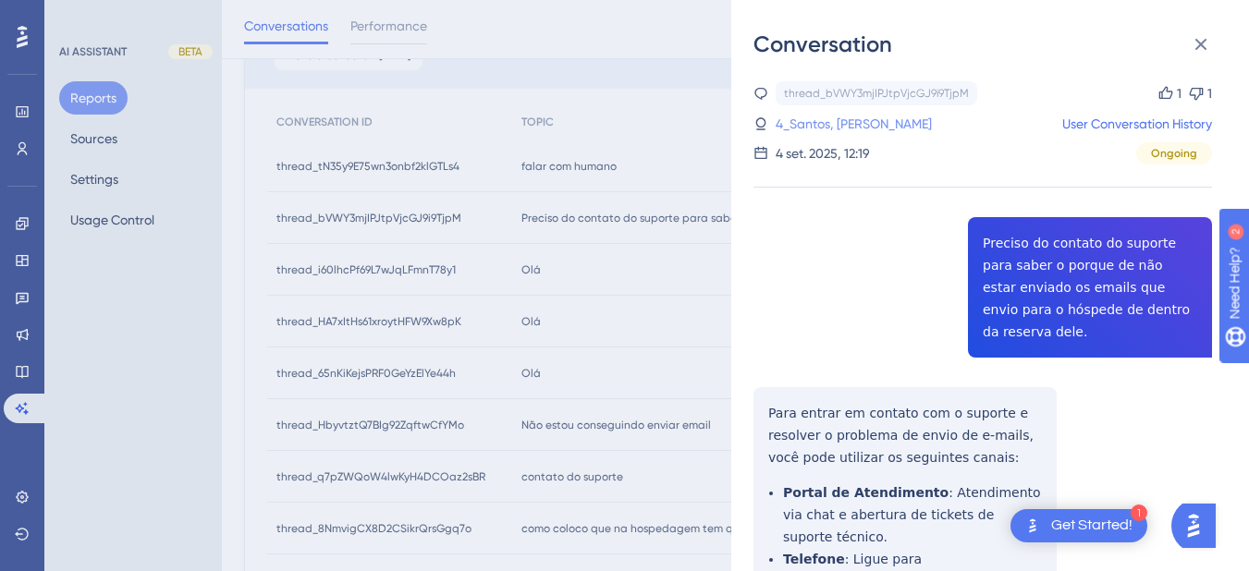
click at [817, 124] on link "4_Santos, Robenildo" at bounding box center [854, 124] width 156 height 22
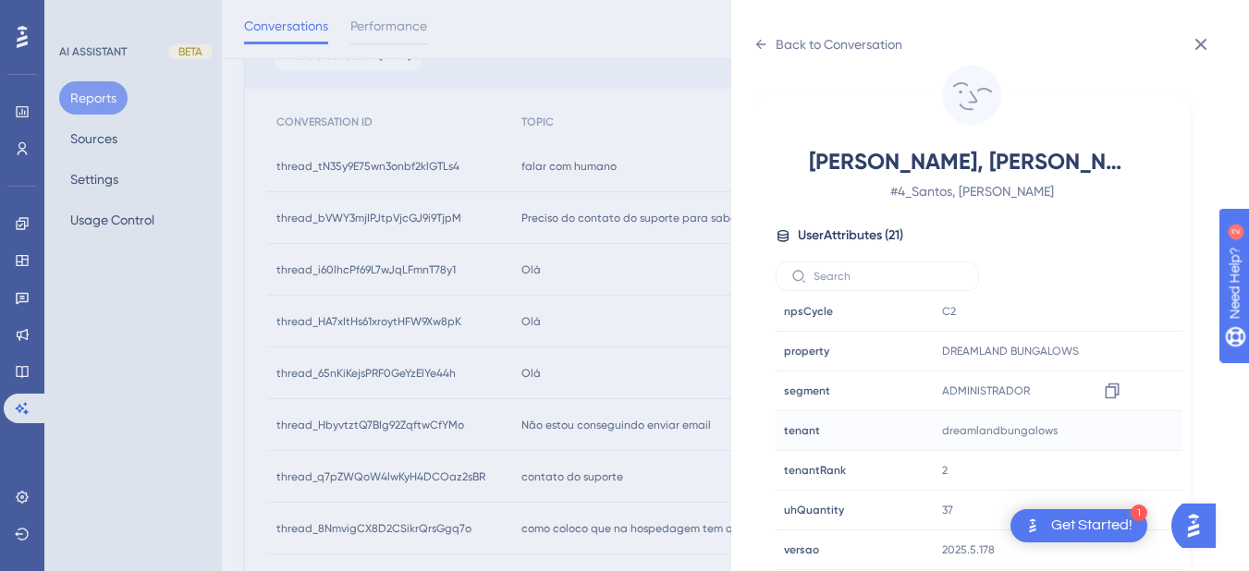
scroll to position [432, 0]
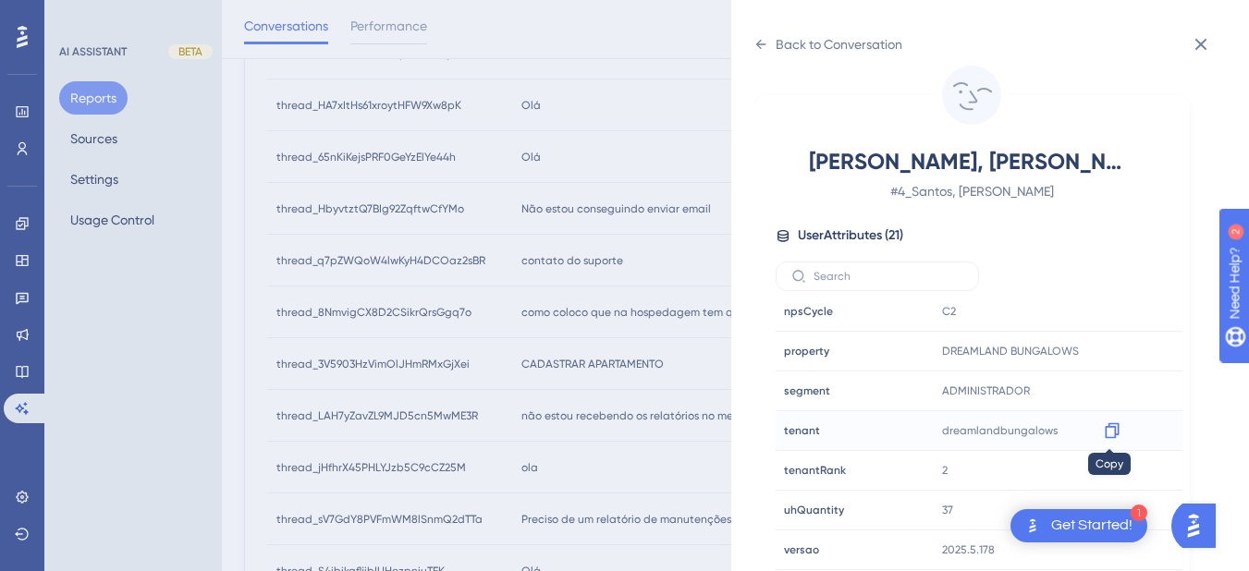
click at [1106, 424] on icon at bounding box center [1112, 432] width 14 height 16
click at [776, 52] on div "Back to Conversation" at bounding box center [839, 44] width 127 height 22
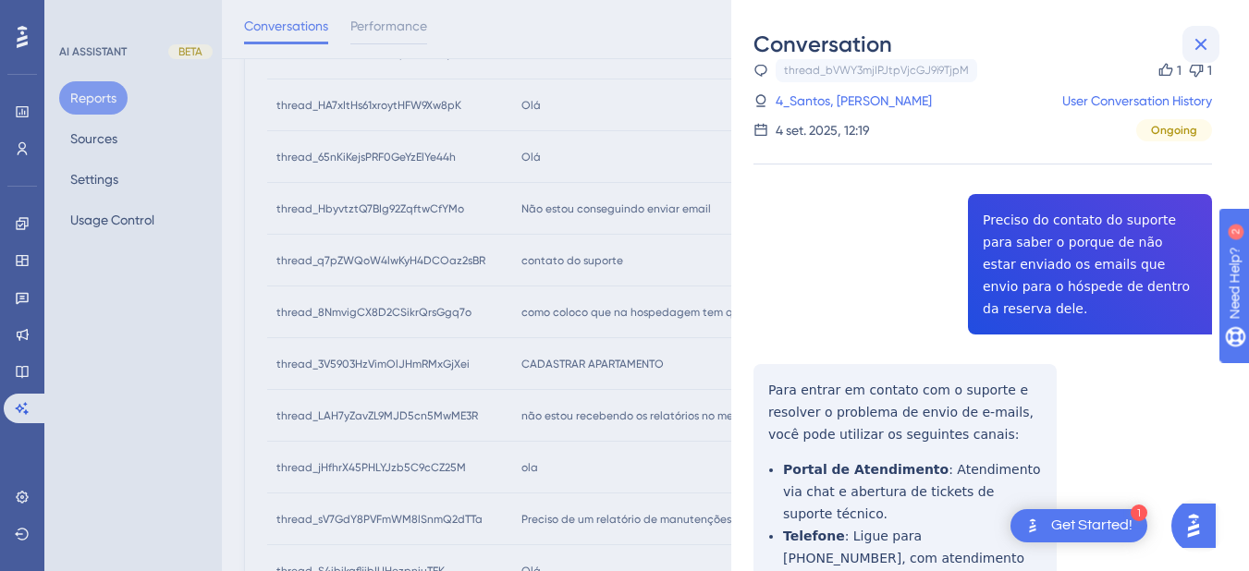
click at [1195, 40] on icon at bounding box center [1201, 44] width 22 height 22
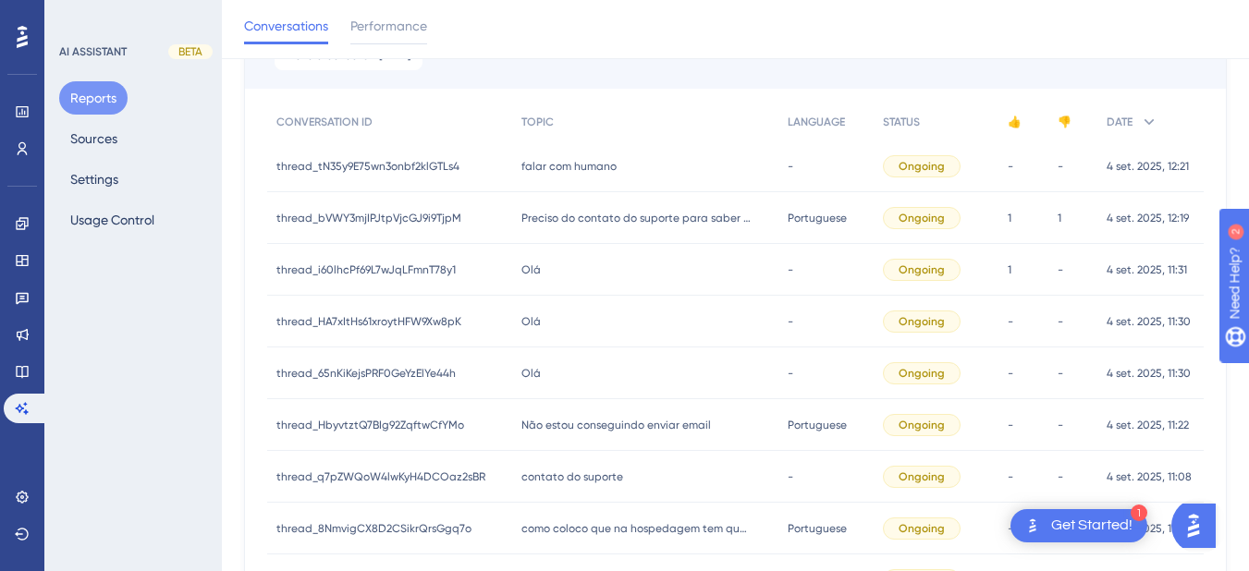
scroll to position [0, 0]
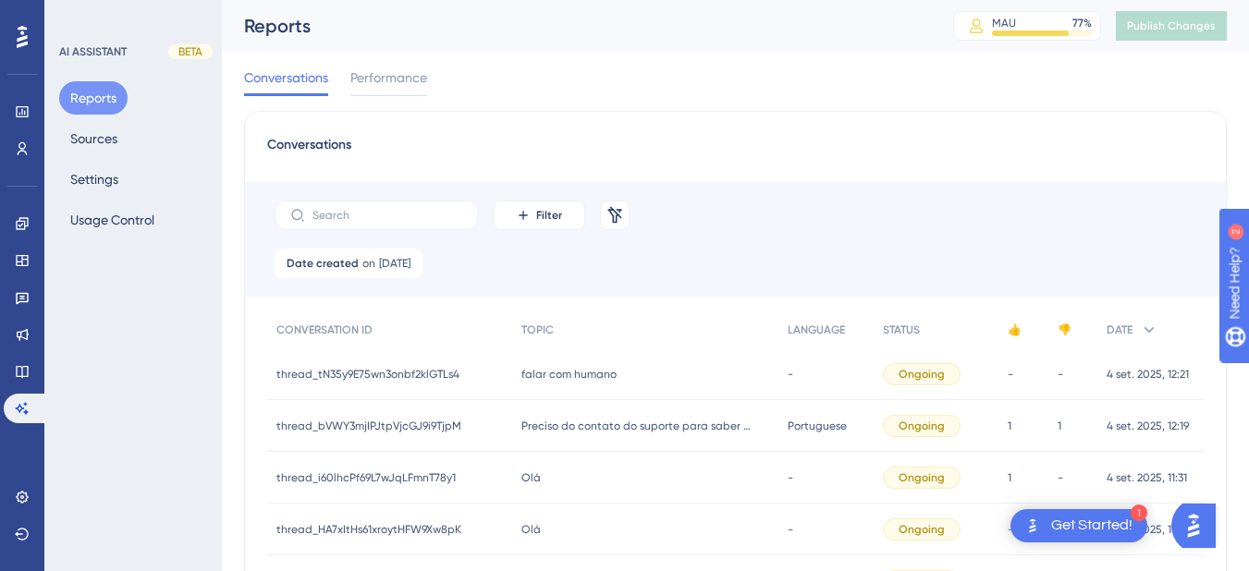
click at [540, 485] on div "Olá Olá" at bounding box center [645, 478] width 267 height 52
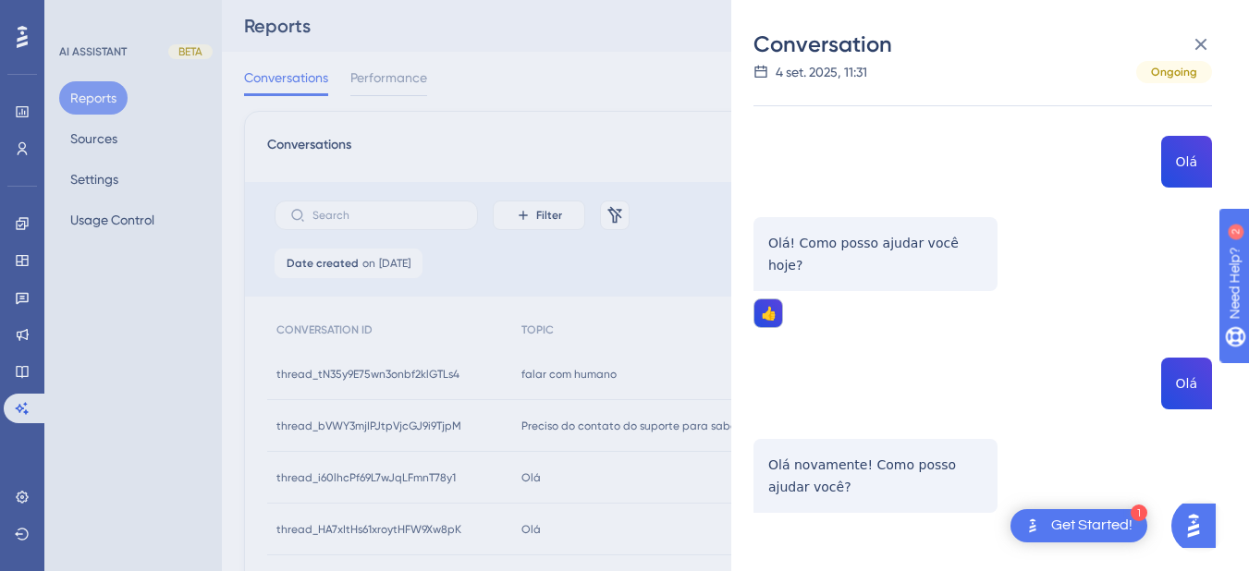
scroll to position [215, 0]
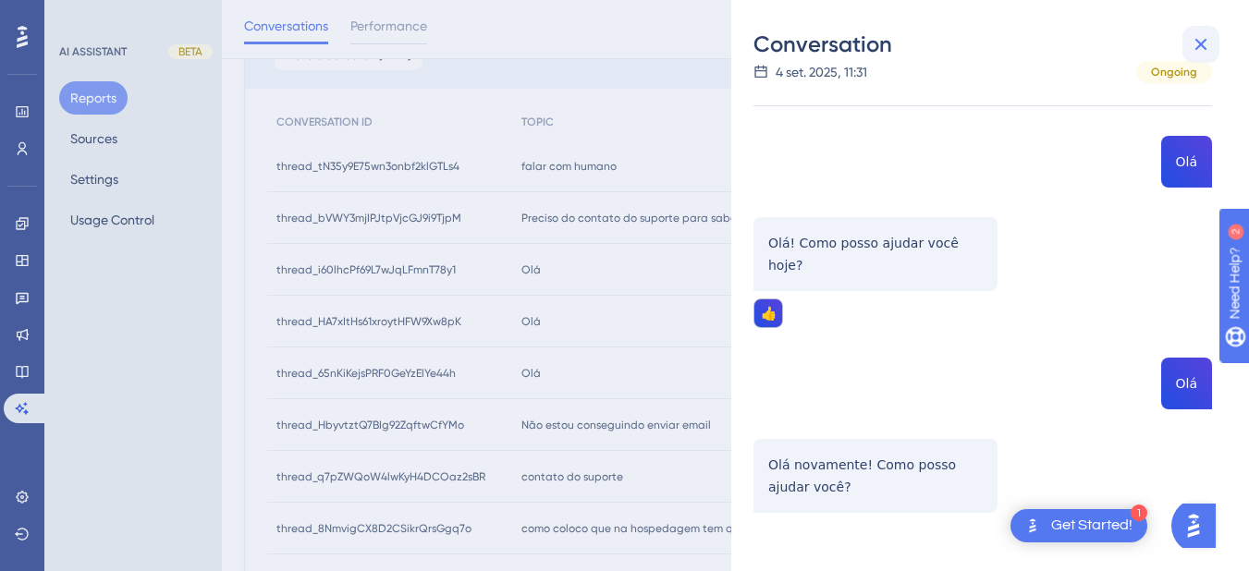
click at [1205, 50] on icon at bounding box center [1201, 44] width 22 height 22
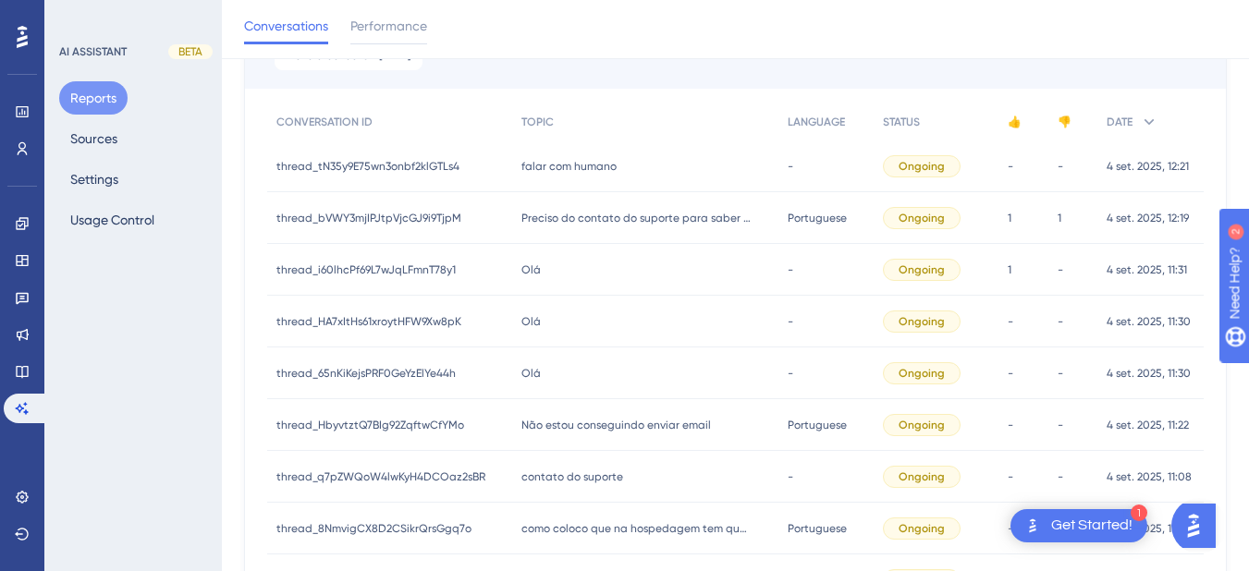
click at [539, 317] on div "Olá Olá" at bounding box center [645, 322] width 267 height 52
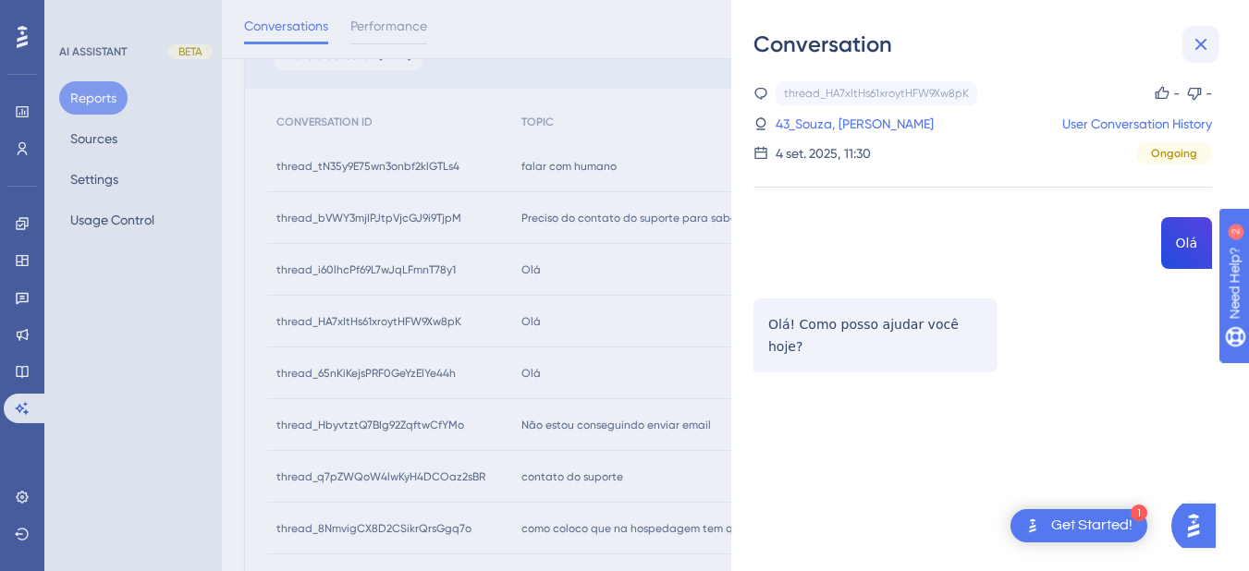
click at [1201, 51] on icon at bounding box center [1201, 44] width 22 height 22
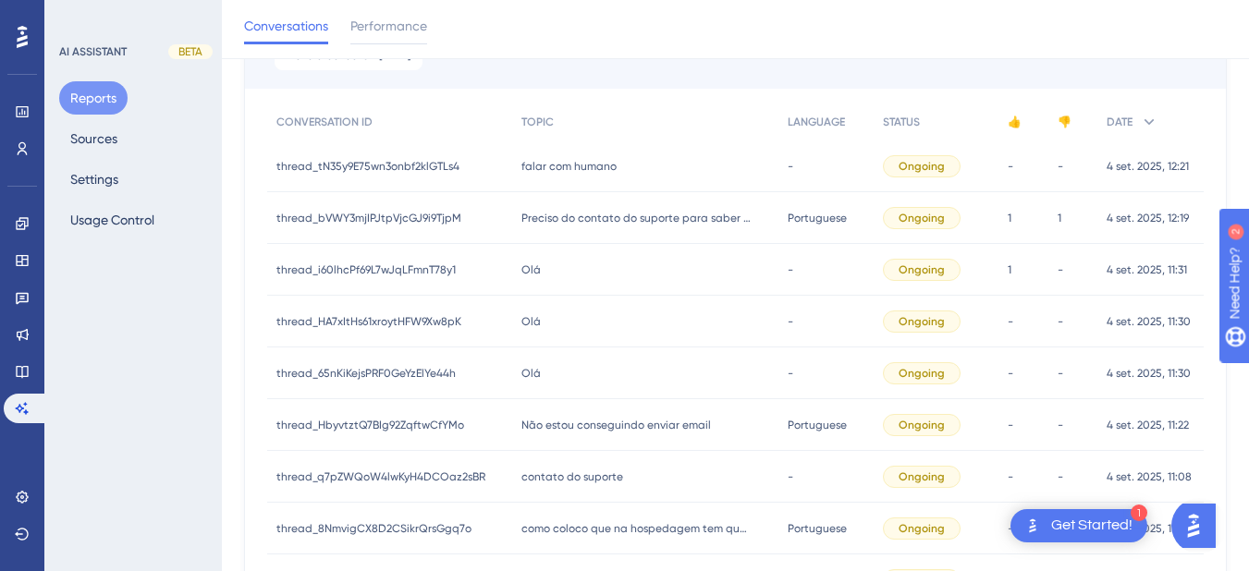
click at [549, 386] on div "Olá Olá" at bounding box center [645, 374] width 267 height 52
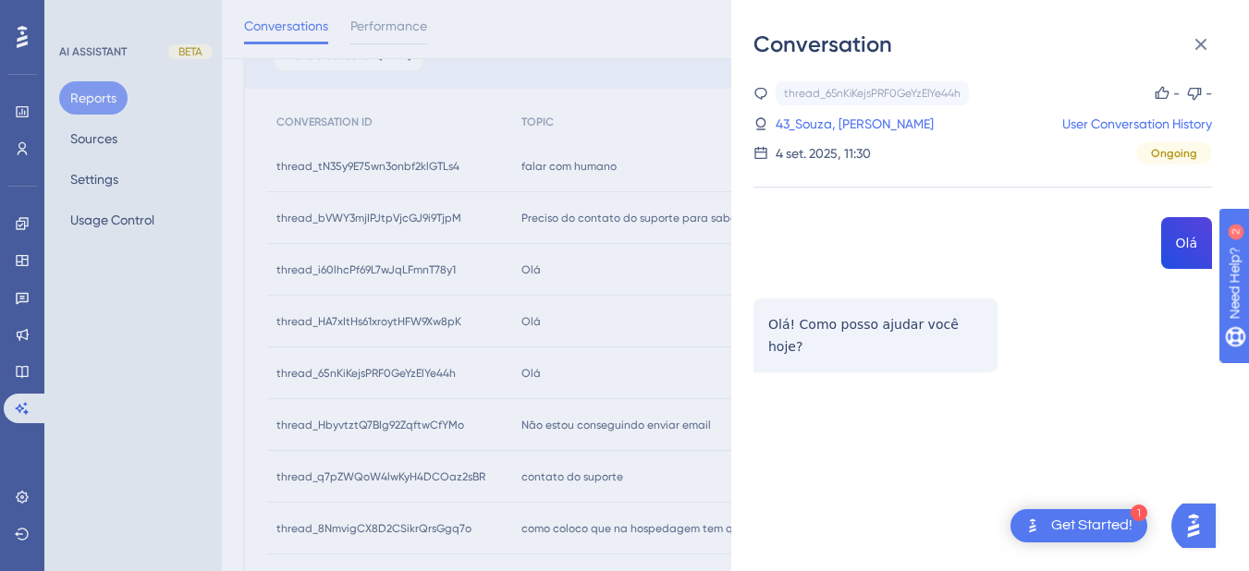
scroll to position [647, 0]
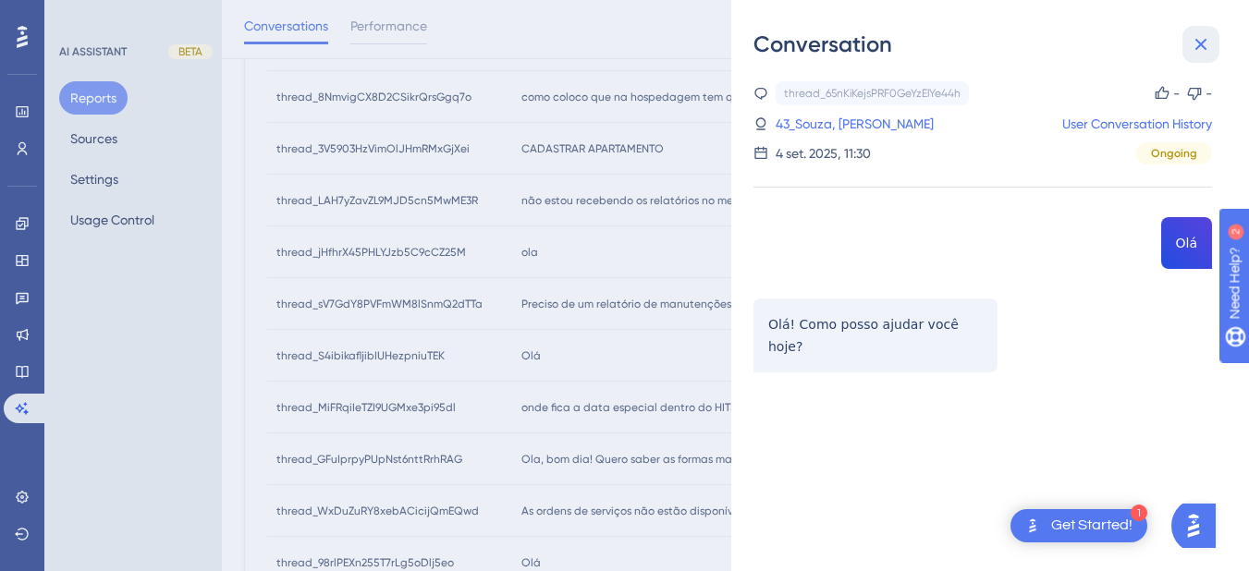
click at [1196, 59] on button at bounding box center [1201, 44] width 37 height 37
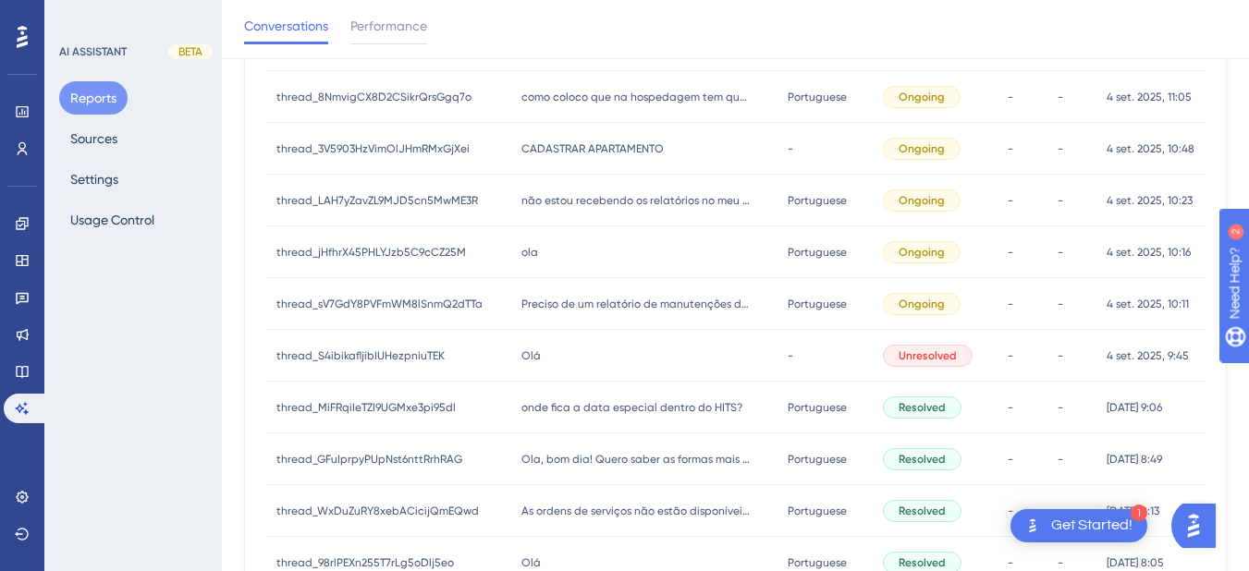
scroll to position [432, 0]
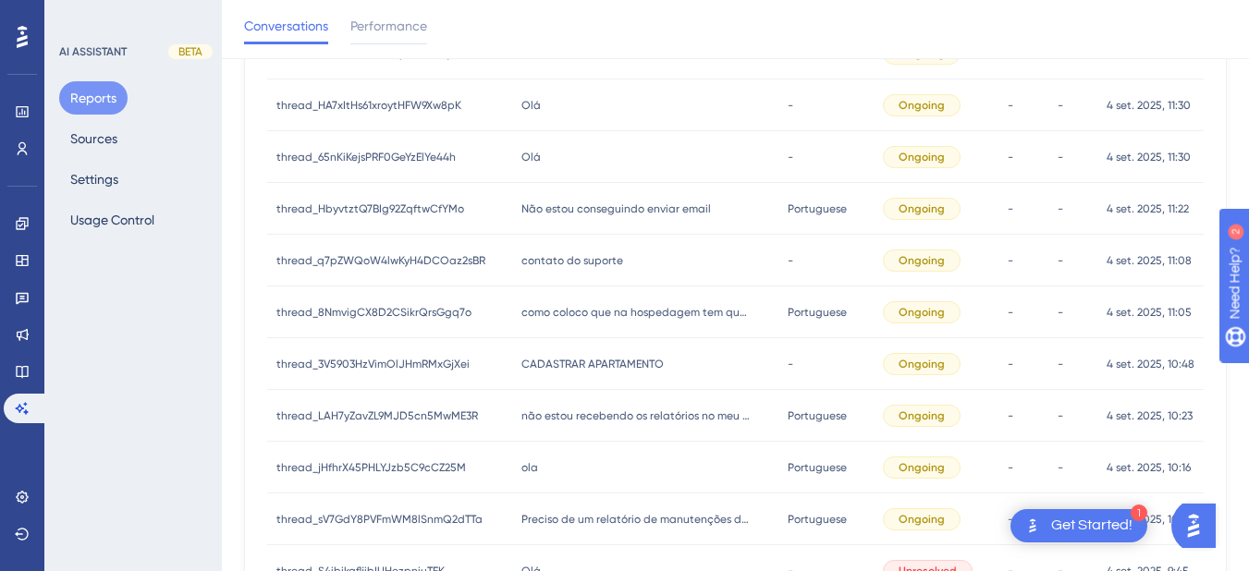
click at [627, 208] on span "Não estou conseguindo enviar email" at bounding box center [617, 209] width 190 height 15
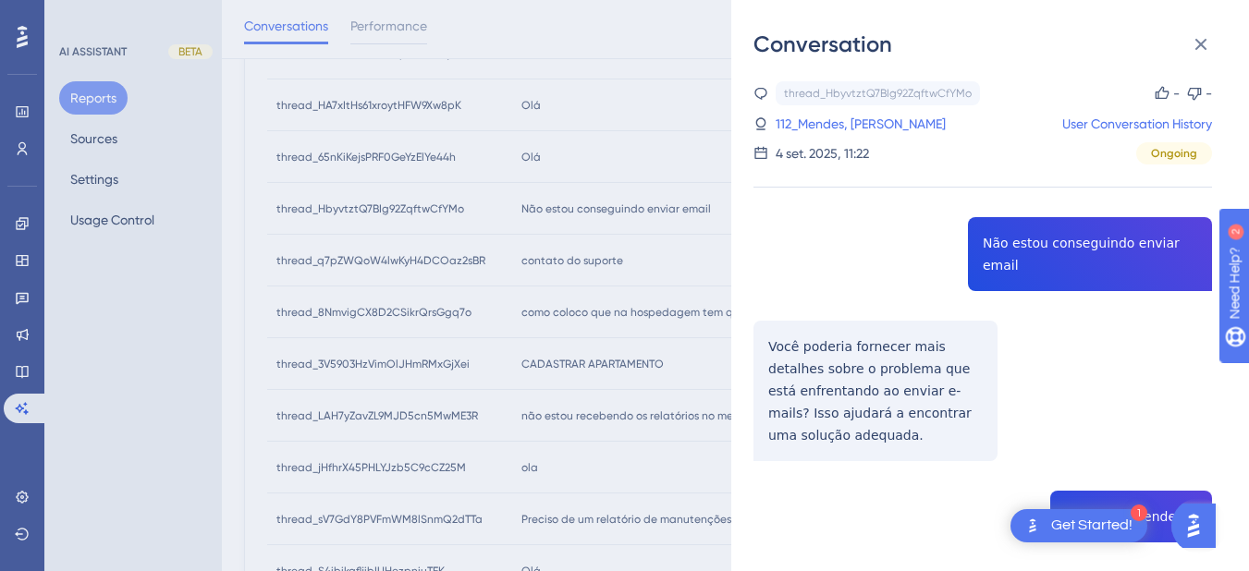
click at [1047, 244] on div "thread_HbyvtztQ7BIg92ZqftwCfYMo Copy - - 112_Mendes, Raquel User Conversation H…" at bounding box center [983, 467] width 459 height 772
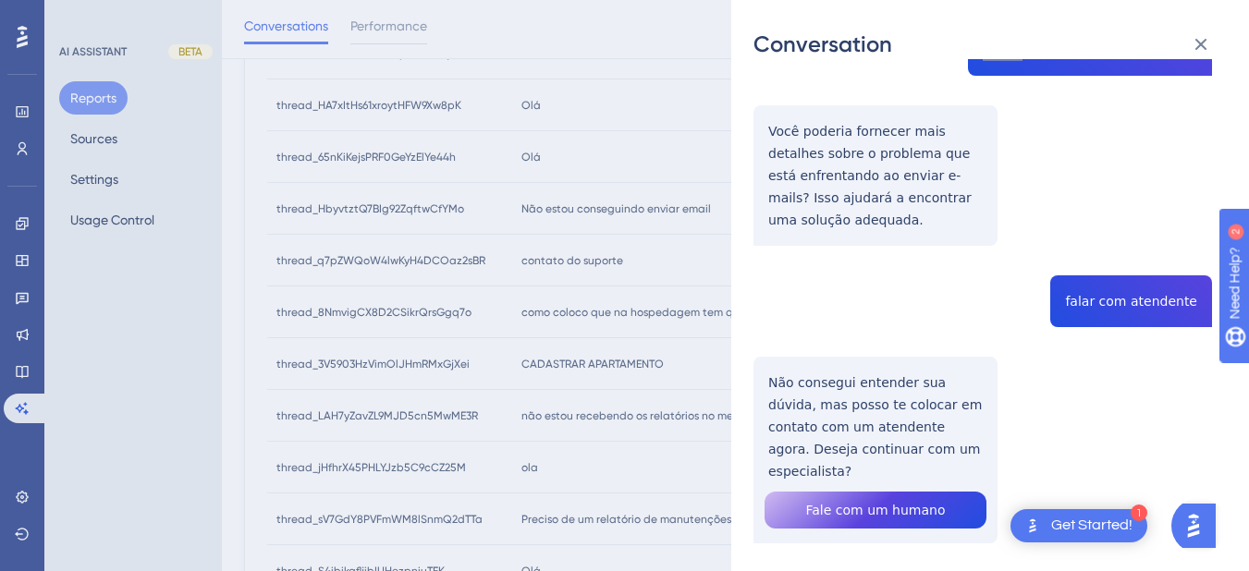
scroll to position [0, 0]
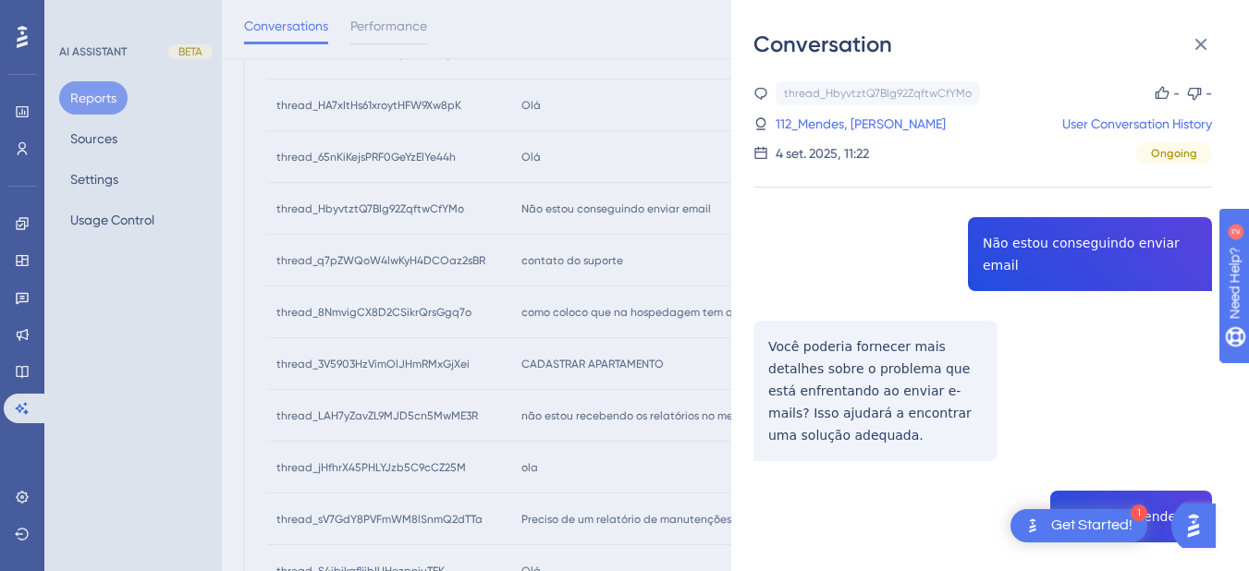
click at [866, 349] on div "thread_HbyvtztQ7BIg92ZqftwCfYMo Copy - - 112_Mendes, Raquel User Conversation H…" at bounding box center [983, 467] width 459 height 772
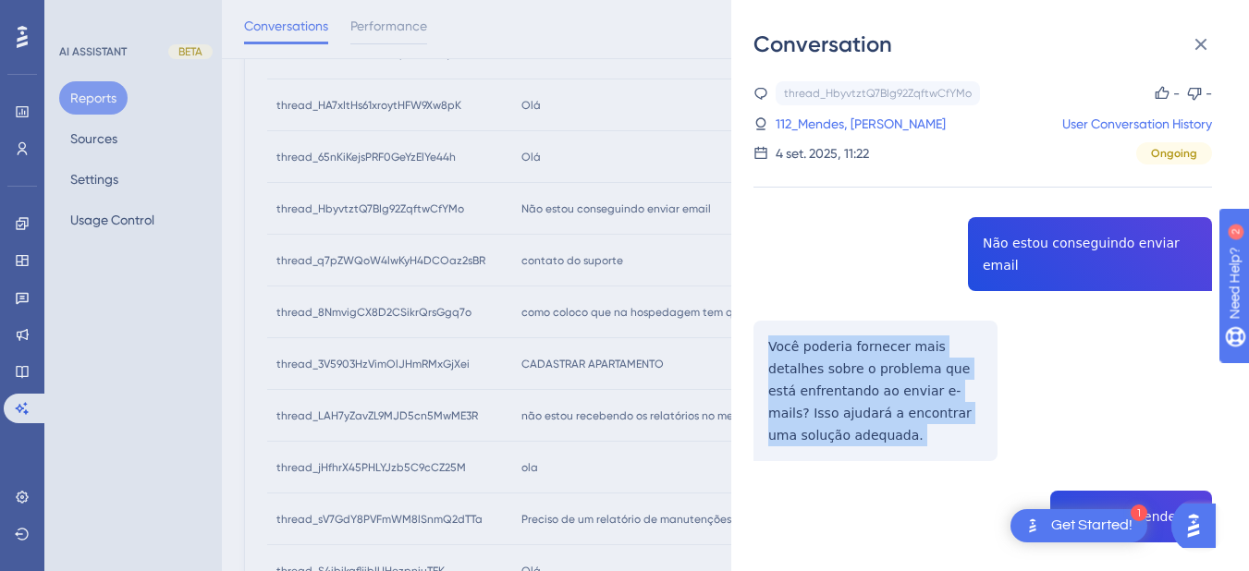
click at [866, 349] on div "thread_HbyvtztQ7BIg92ZqftwCfYMo Copy - - 112_Mendes, Raquel User Conversation H…" at bounding box center [983, 467] width 459 height 772
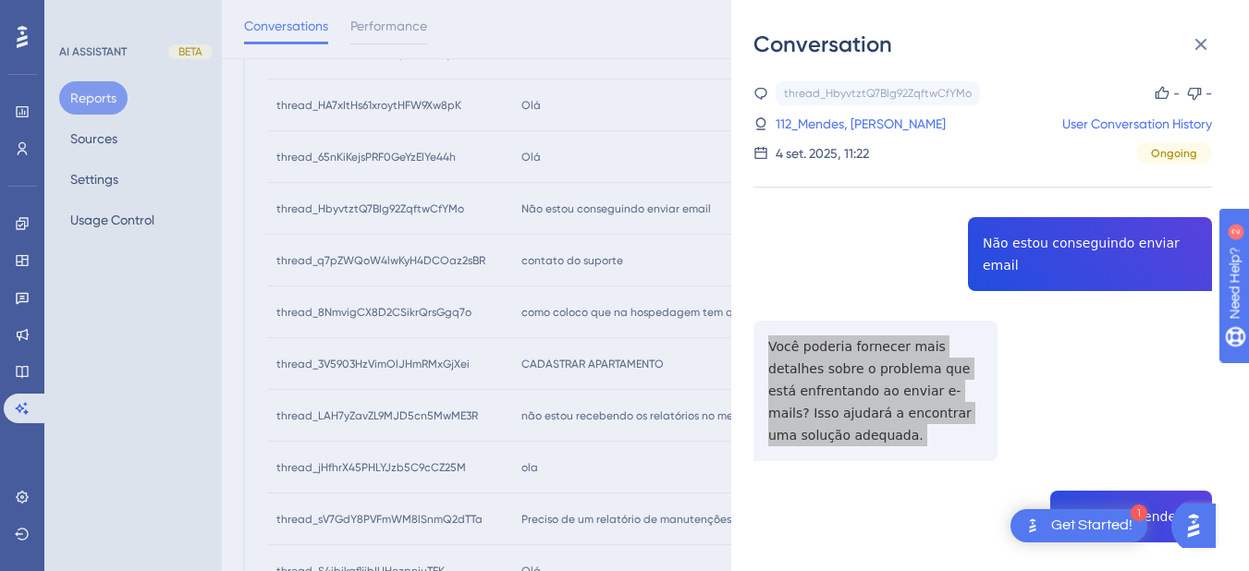
scroll to position [215, 0]
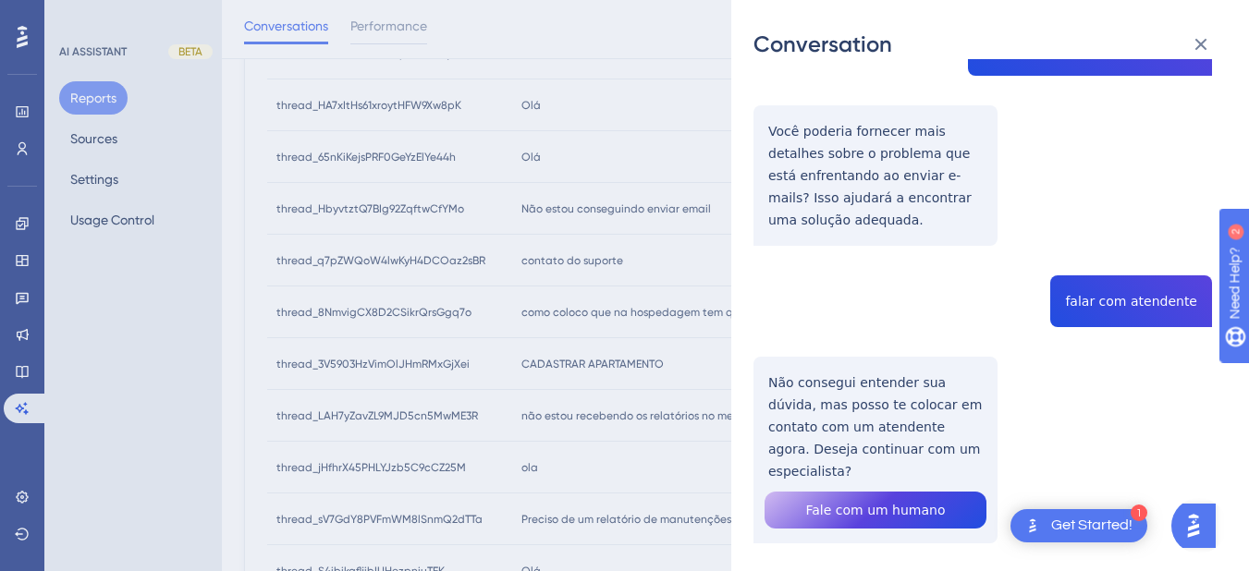
click at [1125, 275] on div "thread_HbyvtztQ7BIg92ZqftwCfYMo Copy - - 112_Mendes, Raquel User Conversation H…" at bounding box center [983, 252] width 459 height 772
click at [863, 398] on div "thread_HbyvtztQ7BIg92ZqftwCfYMo Copy - - 112_Mendes, Raquel User Conversation H…" at bounding box center [983, 252] width 459 height 772
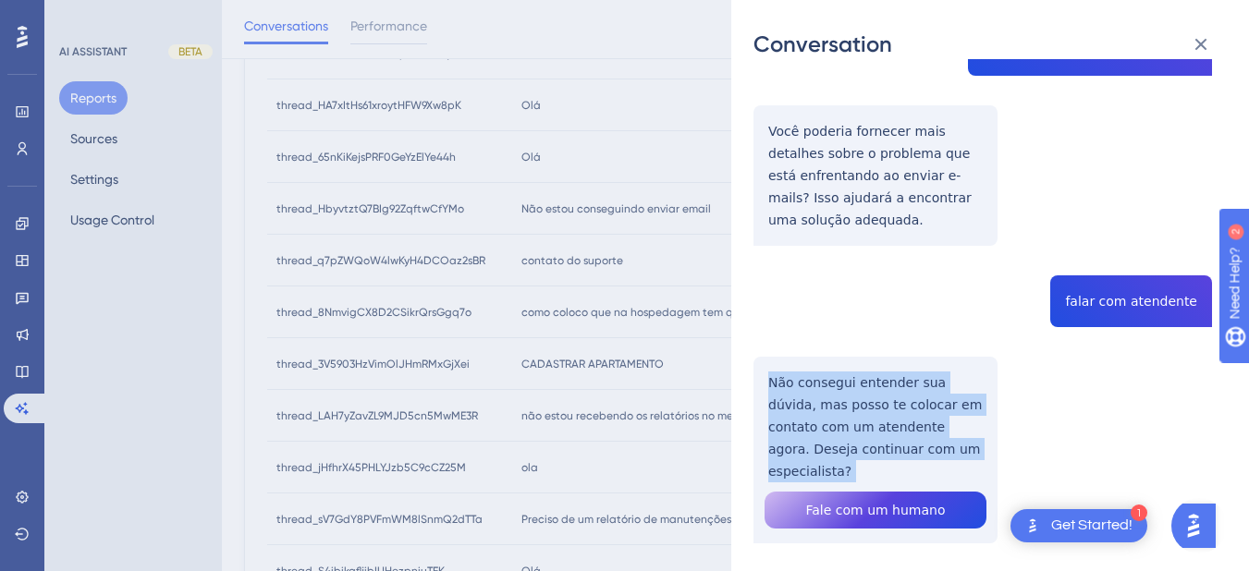
click at [863, 398] on div "thread_HbyvtztQ7BIg92ZqftwCfYMo Copy - - 112_Mendes, Raquel User Conversation H…" at bounding box center [983, 252] width 459 height 772
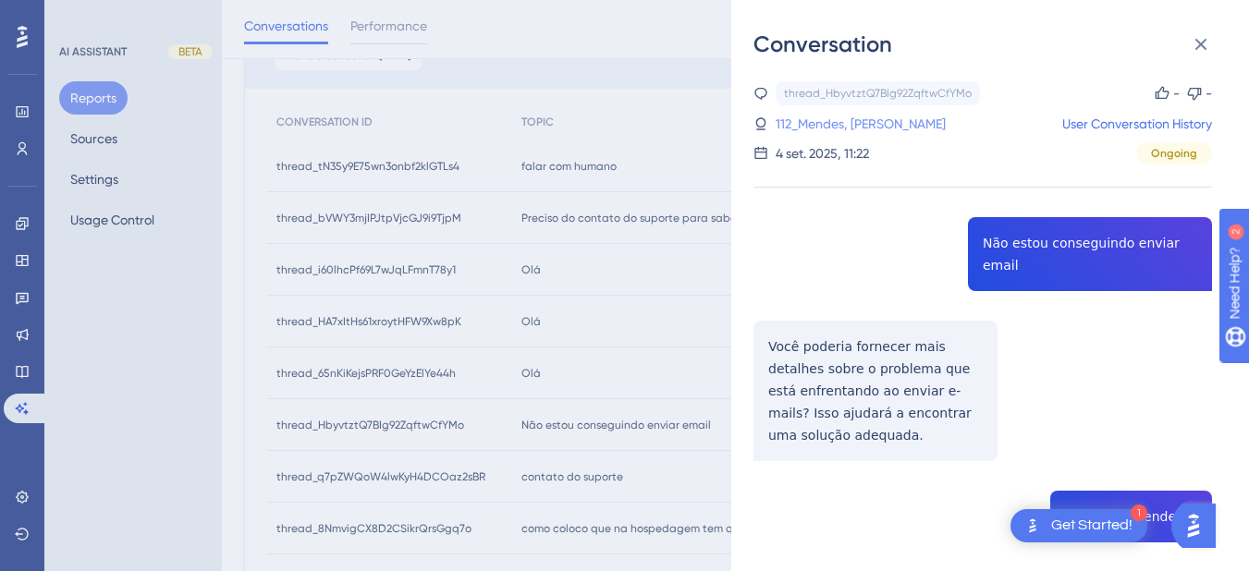
click at [861, 113] on link "112_Mendes, Raquel" at bounding box center [861, 124] width 170 height 22
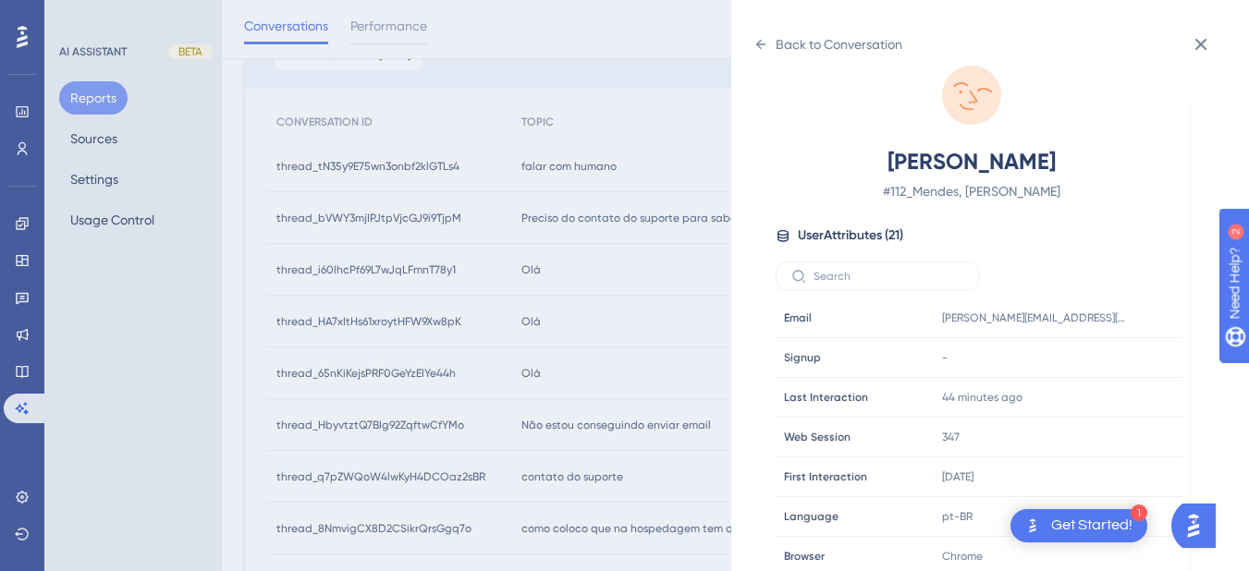
scroll to position [563, 0]
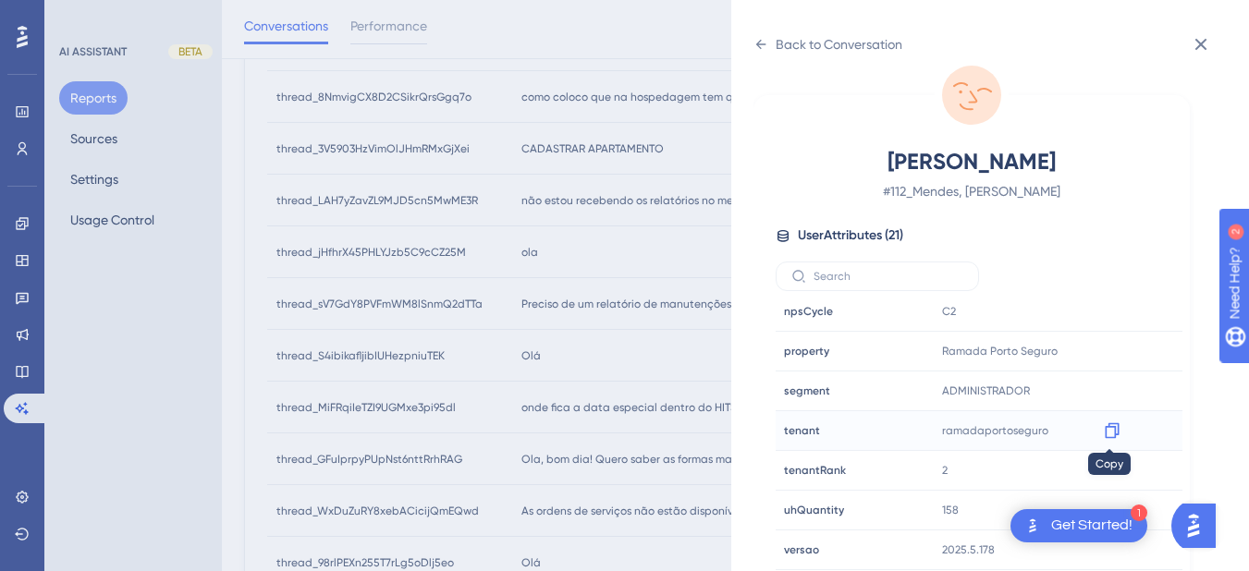
click at [1107, 430] on icon at bounding box center [1112, 431] width 18 height 18
click at [759, 51] on icon at bounding box center [761, 44] width 15 height 15
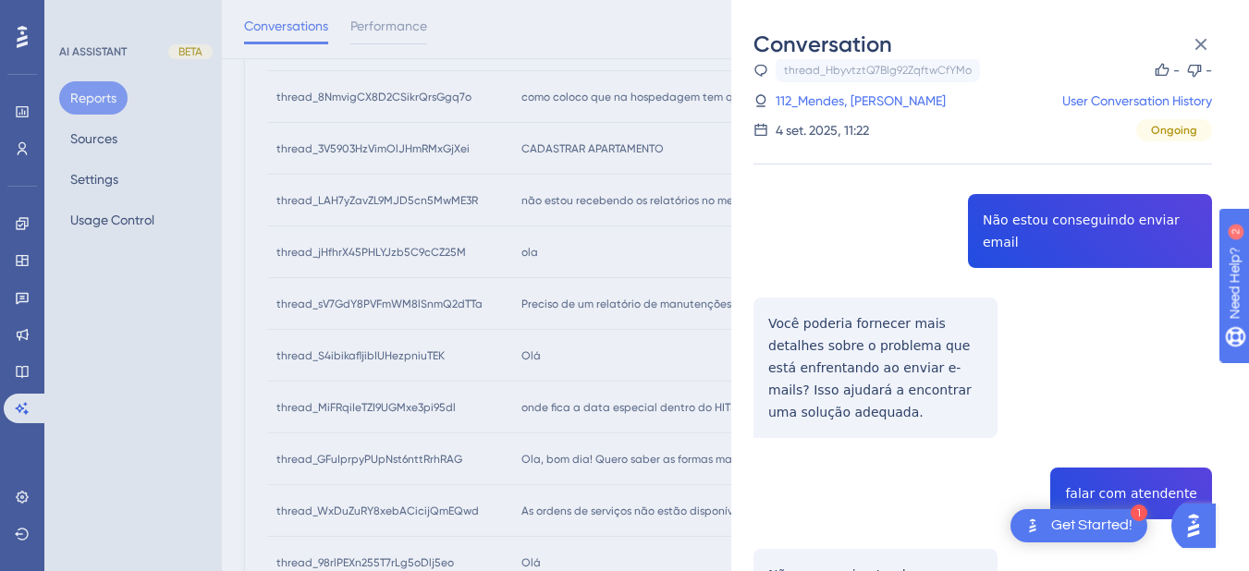
scroll to position [224, 0]
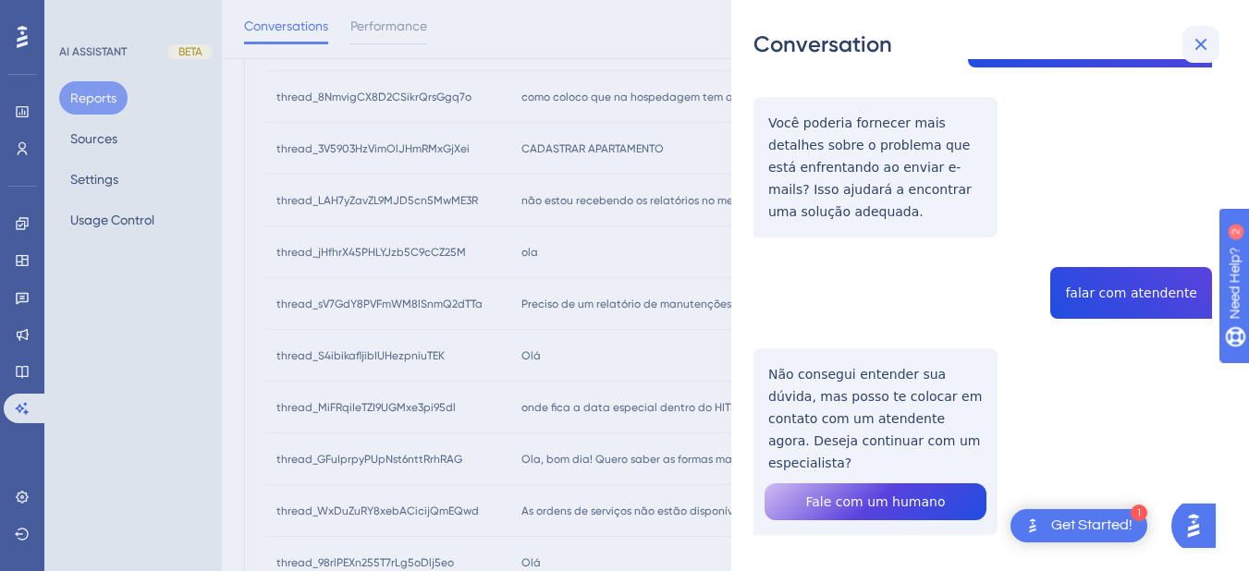
click at [1213, 34] on button at bounding box center [1201, 44] width 37 height 37
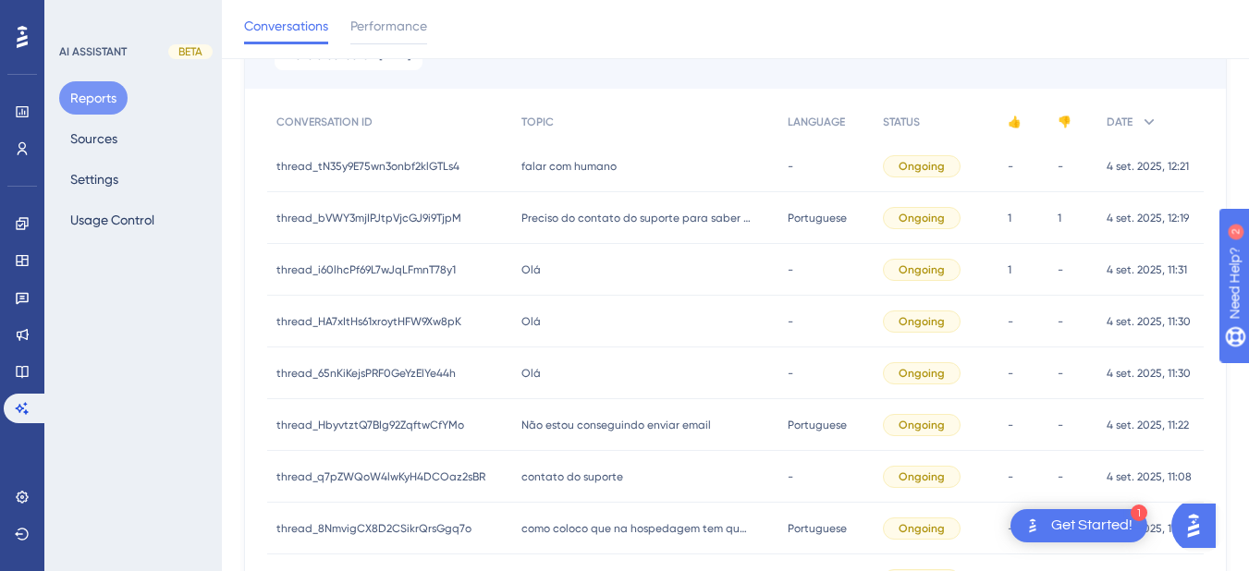
scroll to position [432, 0]
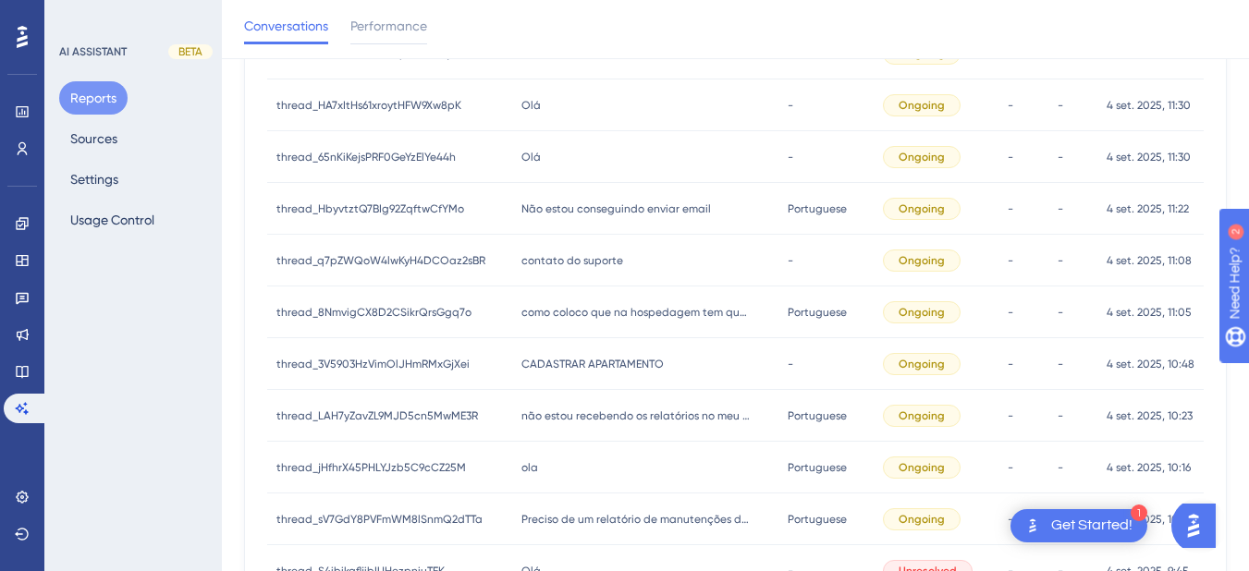
click at [573, 259] on span "contato do suporte" at bounding box center [573, 260] width 102 height 15
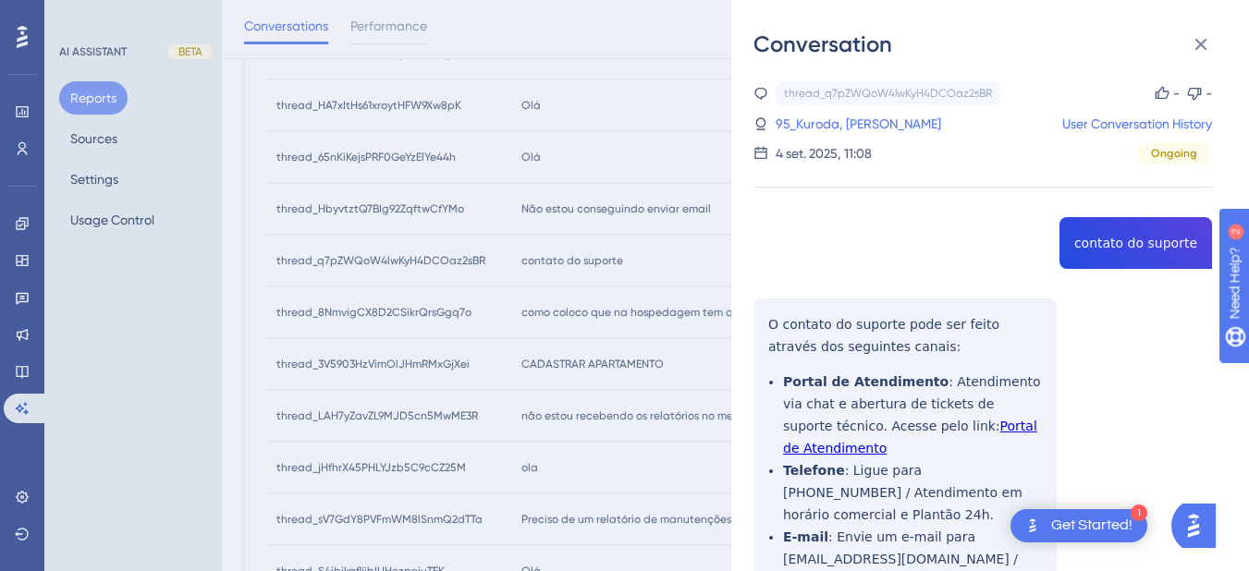
click at [1112, 247] on div "thread_q7pZWQoW4lwKyH4DCOaz2sBR Copy - - 95_Kuroda, Danielle User Conversation …" at bounding box center [983, 397] width 459 height 633
click at [767, 323] on div "thread_q7pZWQoW4lwKyH4DCOaz2sBR Copy - - 95_Kuroda, Danielle User Conversation …" at bounding box center [983, 397] width 459 height 633
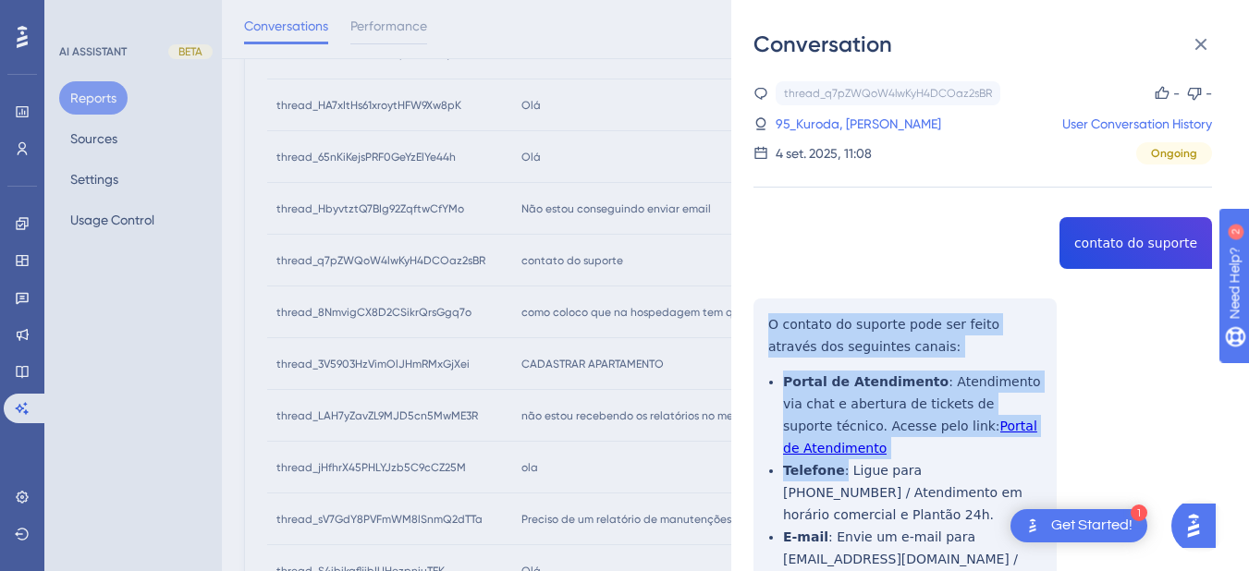
scroll to position [107, 0]
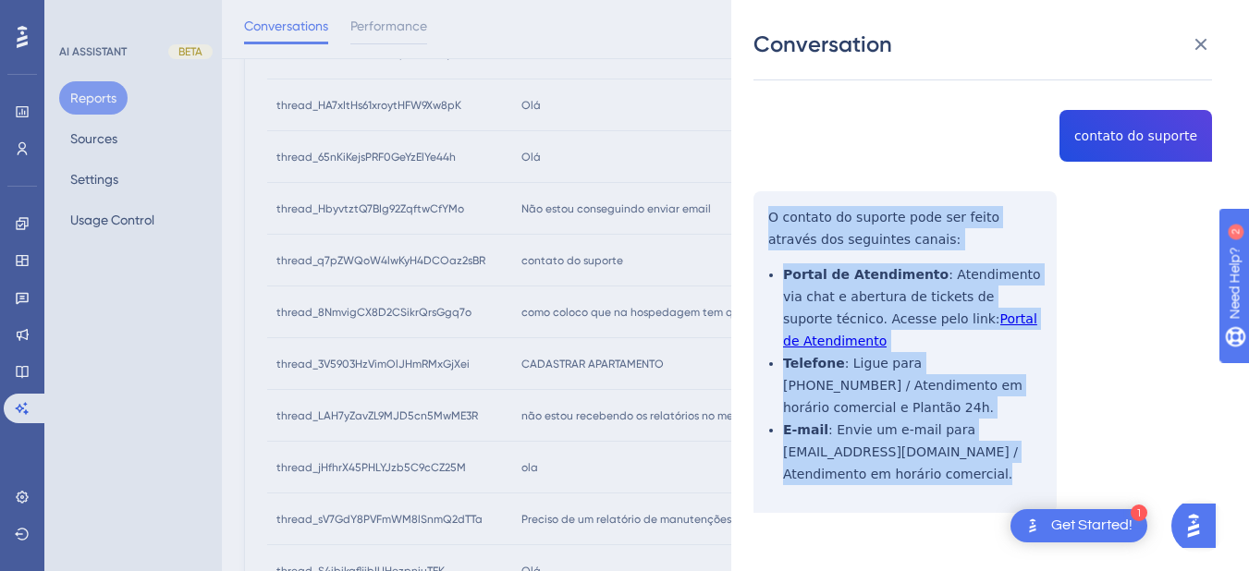
drag, startPoint x: 767, startPoint y: 323, endPoint x: 742, endPoint y: 293, distance: 38.7
click at [1023, 463] on div "thread_q7pZWQoW4lwKyH4DCOaz2sBR Copy - - 95_Kuroda, Danielle User Conversation …" at bounding box center [983, 290] width 459 height 633
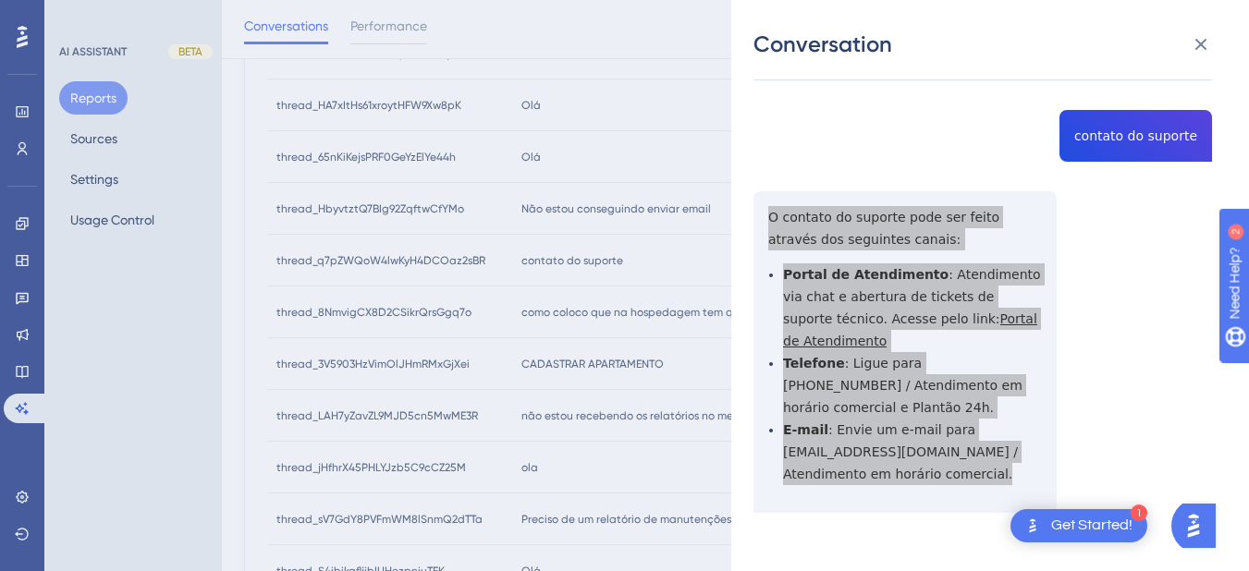
scroll to position [0, 0]
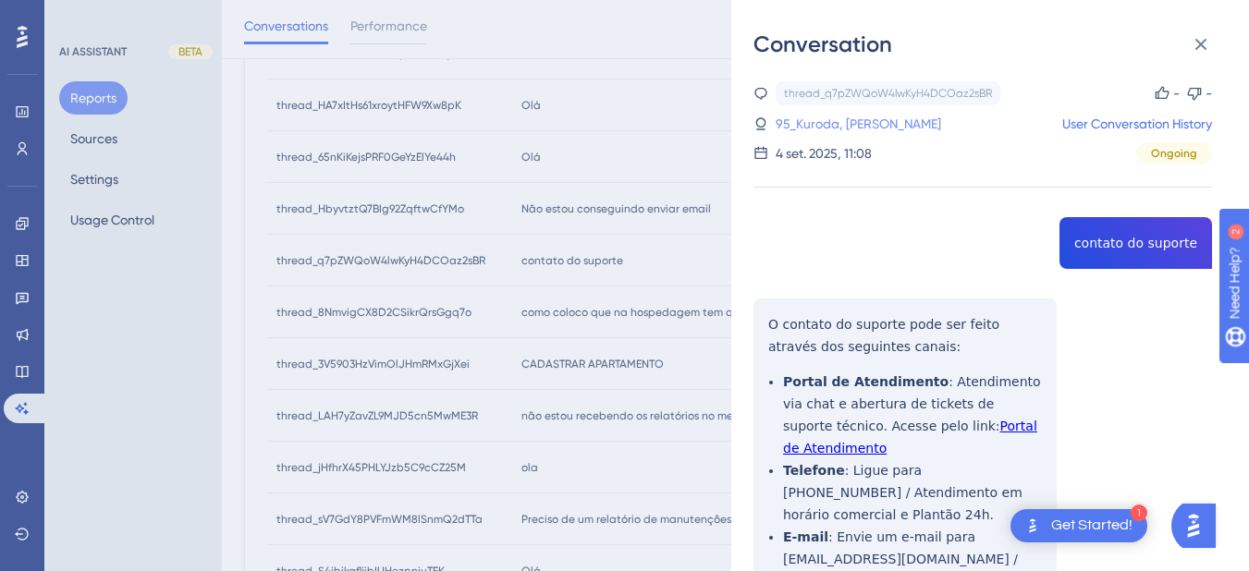
click at [816, 121] on link "95_Kuroda, Danielle" at bounding box center [859, 124] width 166 height 22
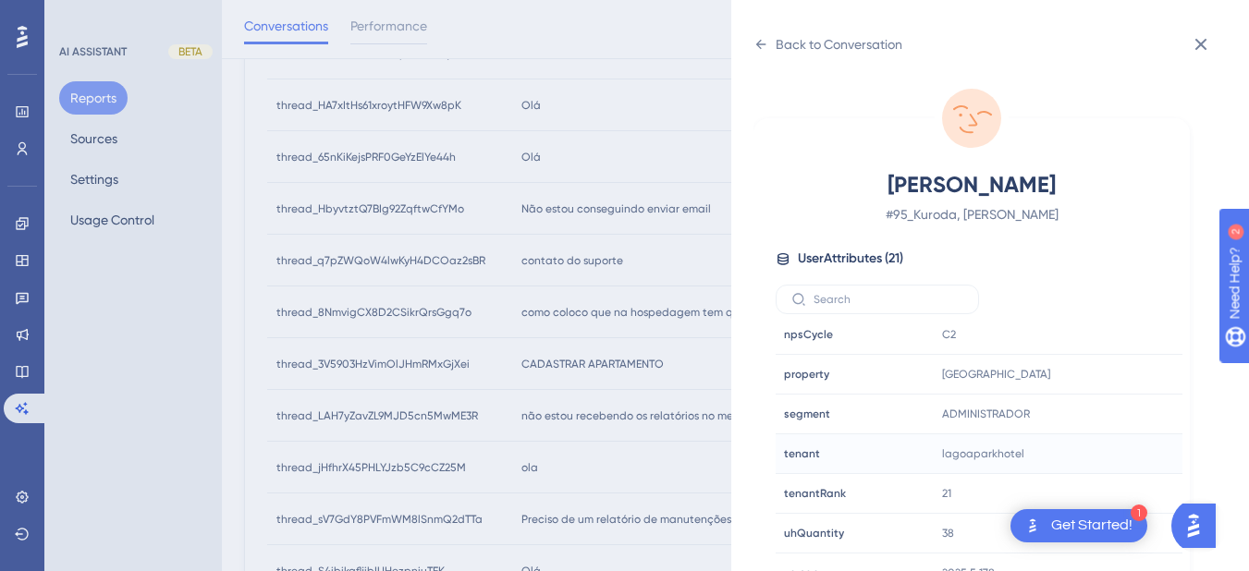
scroll to position [23, 0]
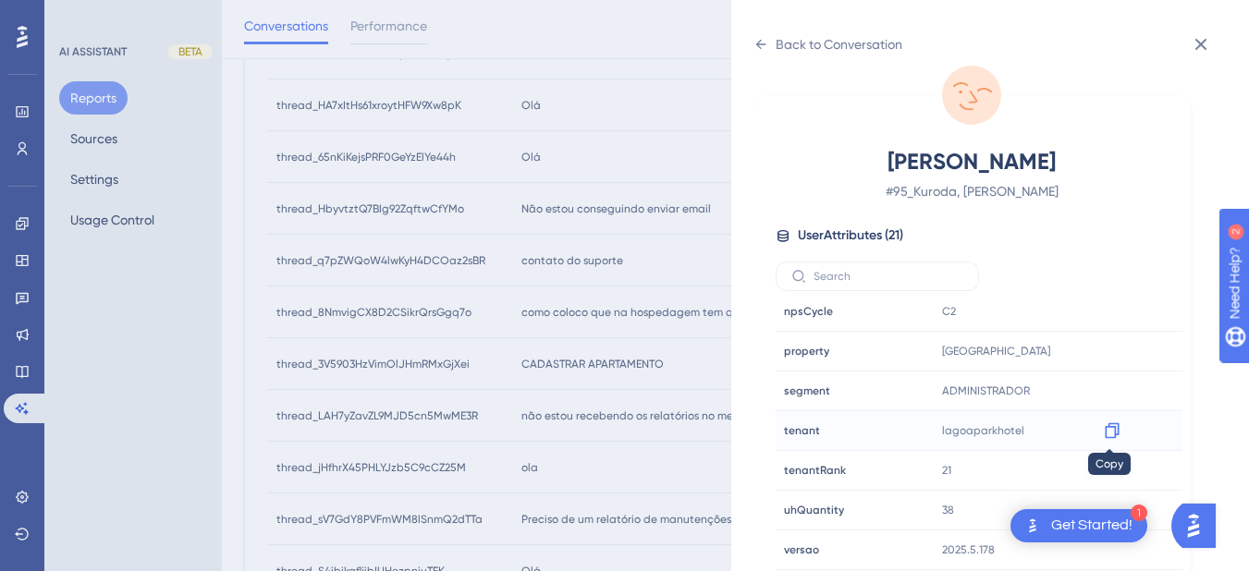
click at [1110, 435] on icon at bounding box center [1112, 431] width 18 height 18
click at [757, 35] on div "Back to Conversation" at bounding box center [828, 45] width 149 height 30
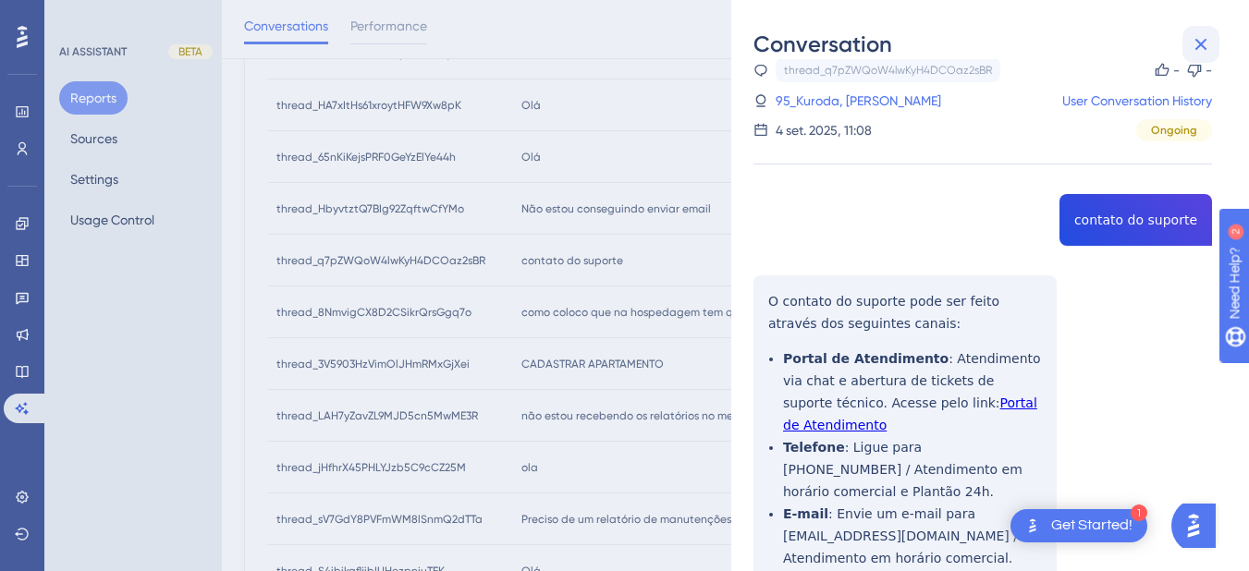
click at [1204, 43] on icon at bounding box center [1202, 45] width 12 height 12
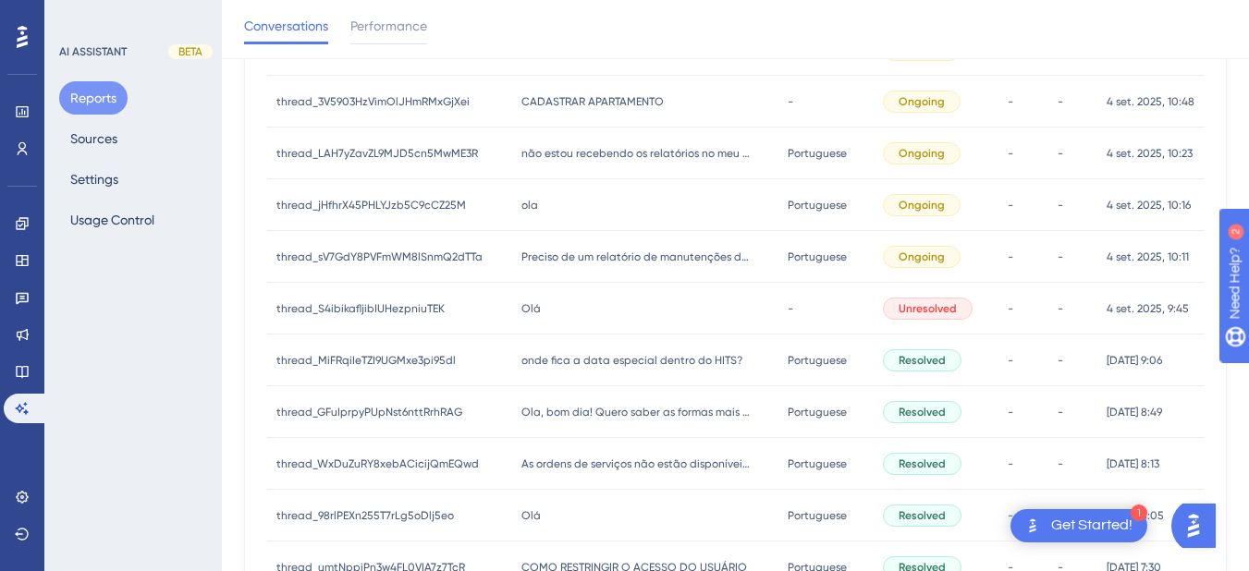
scroll to position [478, 0]
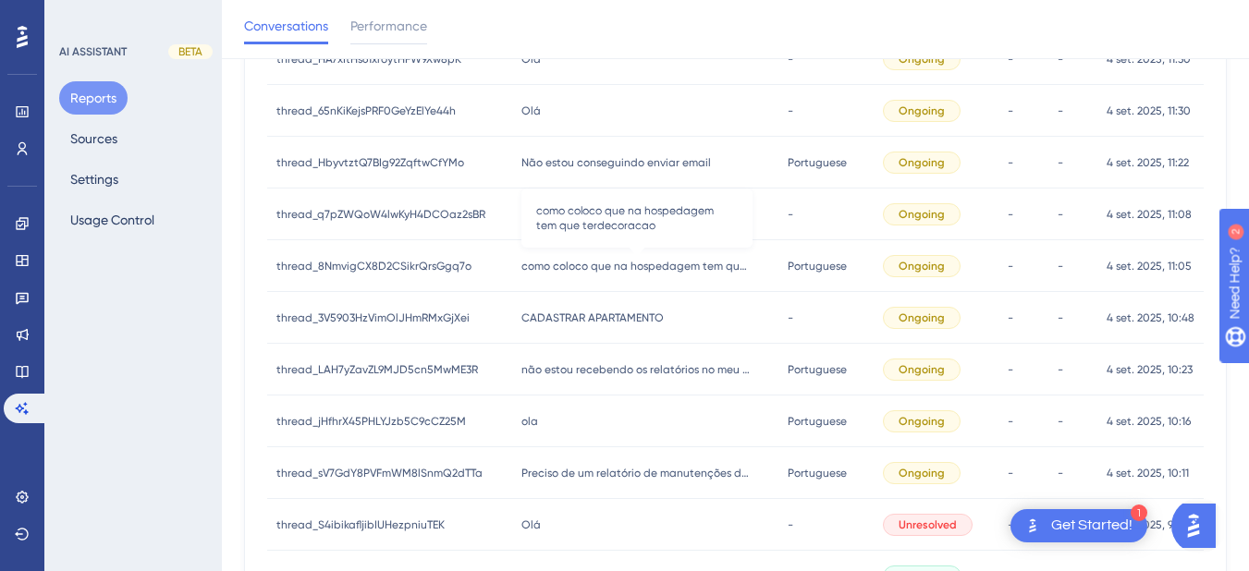
click at [568, 276] on div "como coloco que na hospedagem tem que terdecoracao como coloco que na hospedage…" at bounding box center [645, 266] width 267 height 52
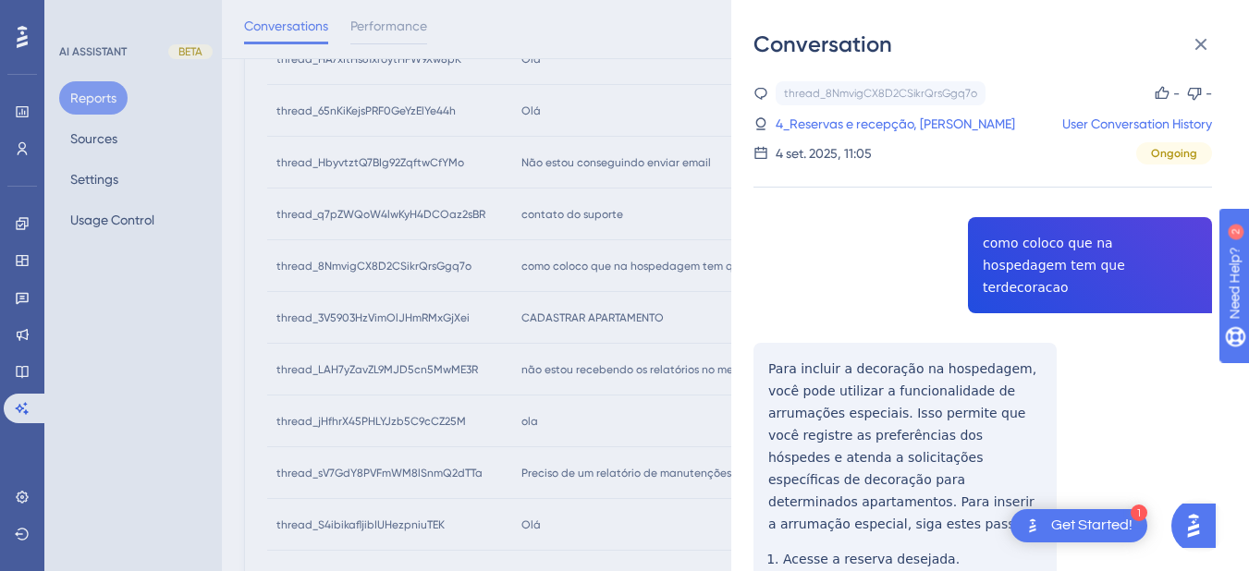
click at [1051, 251] on div "thread_8NmvigCX8D2CSikrQrsGgq7o Copy - - 4_Reservas e recepção, Amanda Neves Us…" at bounding box center [983, 553] width 459 height 944
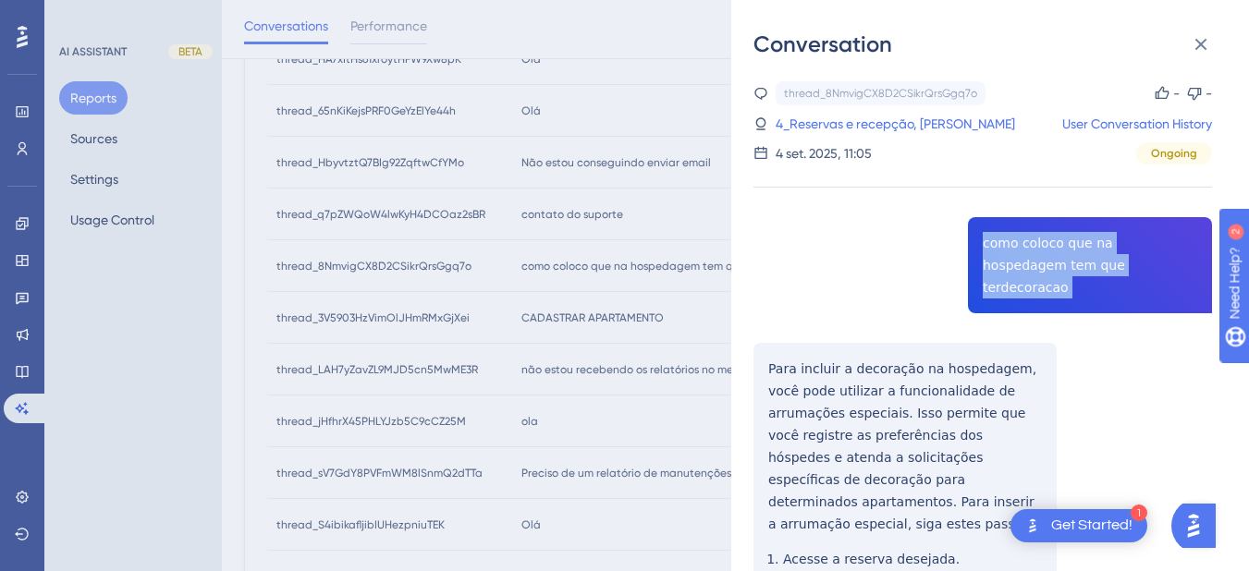
click at [1051, 251] on div "thread_8NmvigCX8D2CSikrQrsGgq7o Copy - - 4_Reservas e recepção, Amanda Neves Us…" at bounding box center [983, 553] width 459 height 944
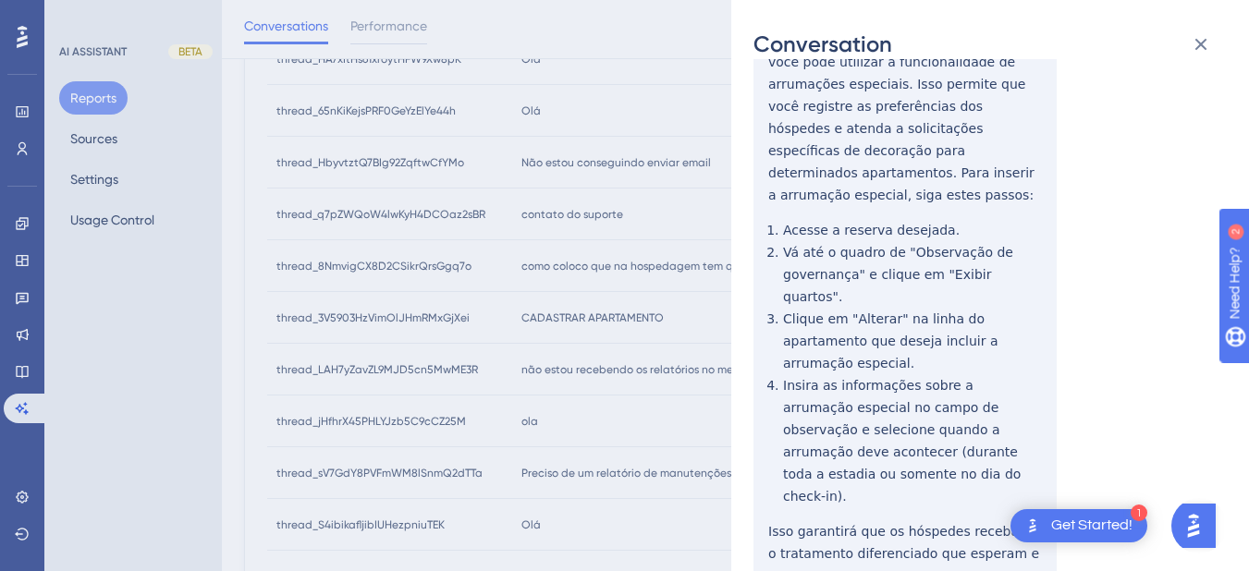
scroll to position [114, 0]
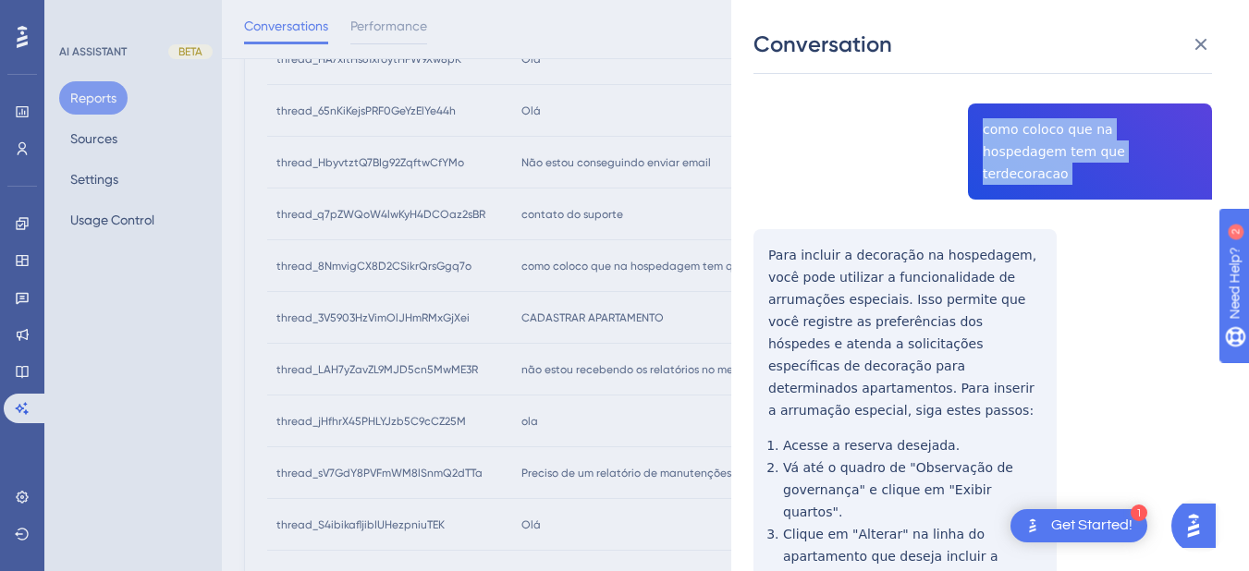
click at [758, 232] on div "thread_8NmvigCX8D2CSikrQrsGgq7o Copy - - 4_Reservas e recepção, Amanda Neves Us…" at bounding box center [983, 440] width 459 height 944
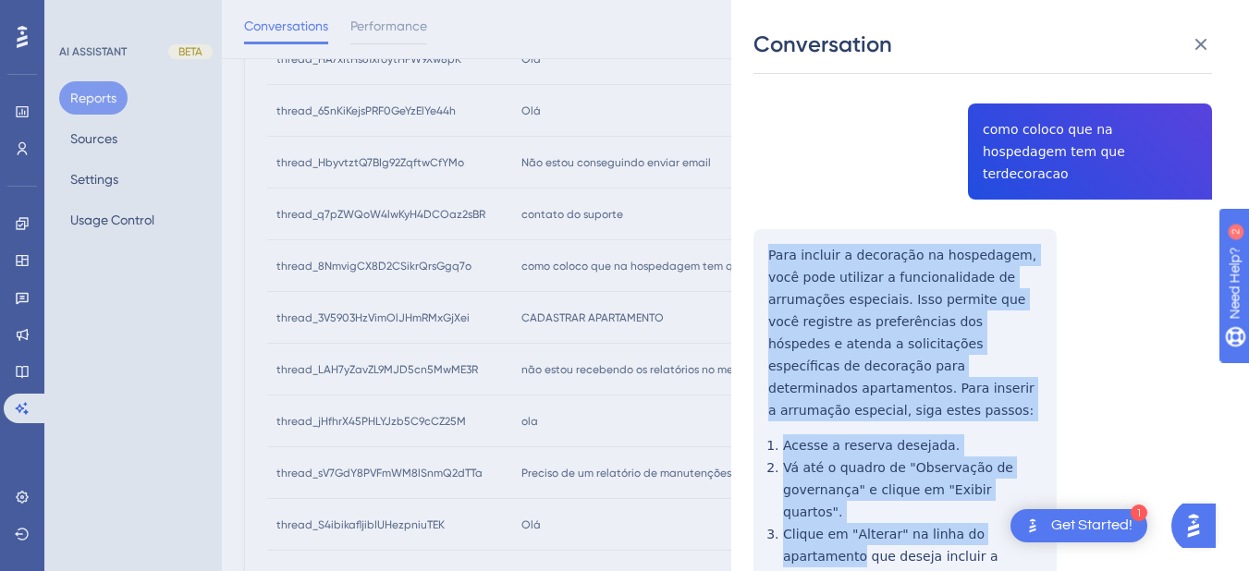
scroll to position [329, 0]
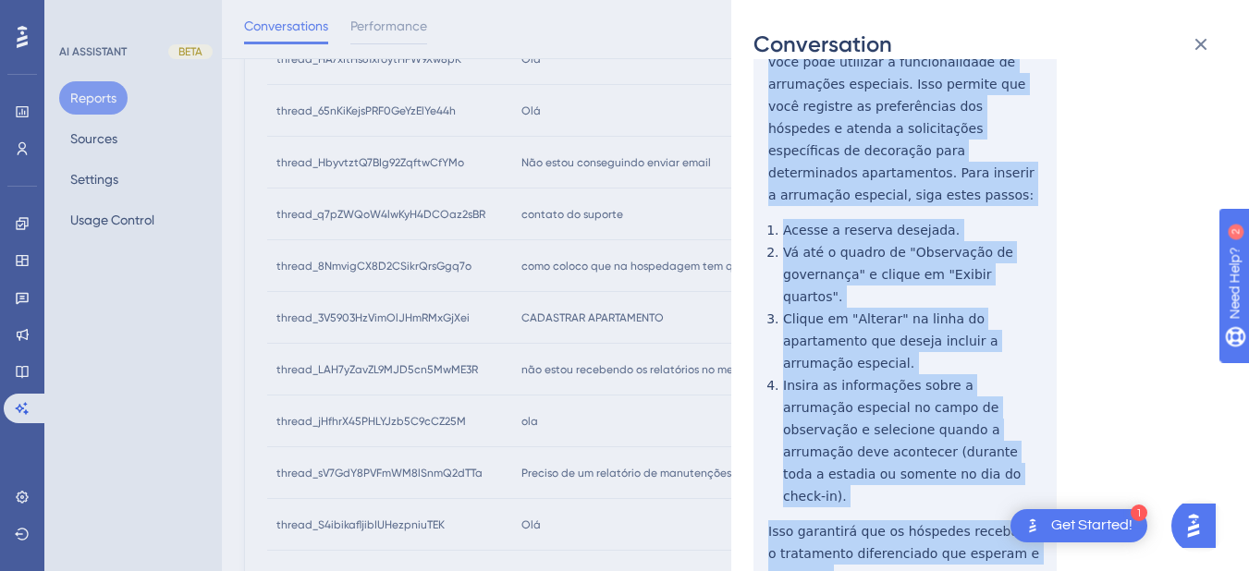
drag, startPoint x: 758, startPoint y: 231, endPoint x: 845, endPoint y: 387, distance: 178.8
click at [872, 468] on div "thread_8NmvigCX8D2CSikrQrsGgq7o Copy - - 4_Reservas e recepção, Amanda Neves Us…" at bounding box center [983, 224] width 459 height 944
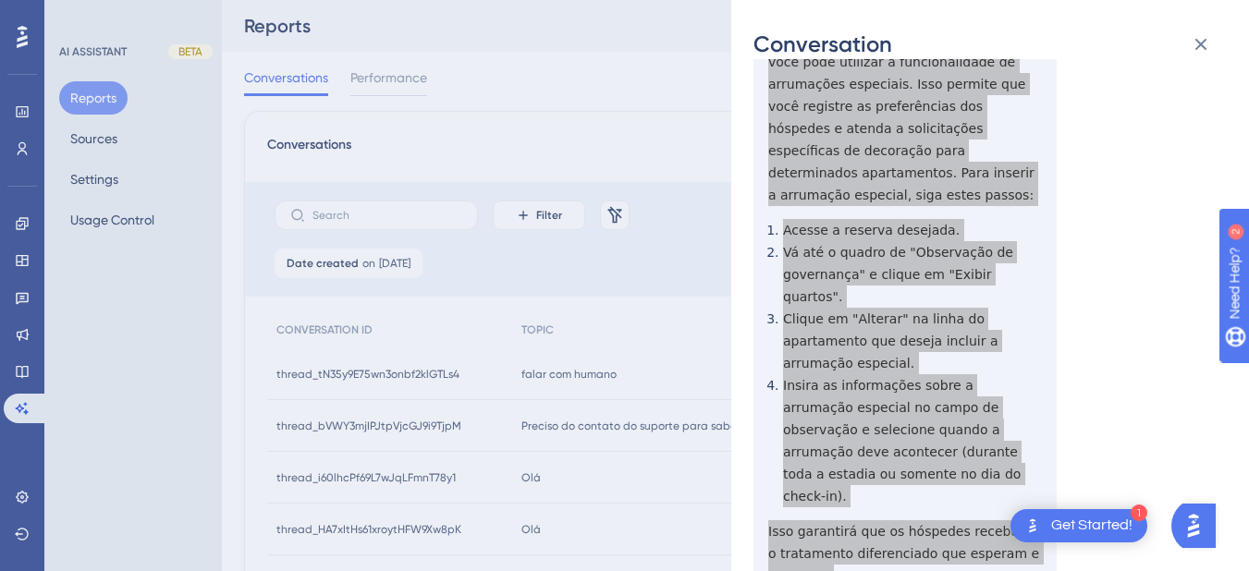
scroll to position [0, 0]
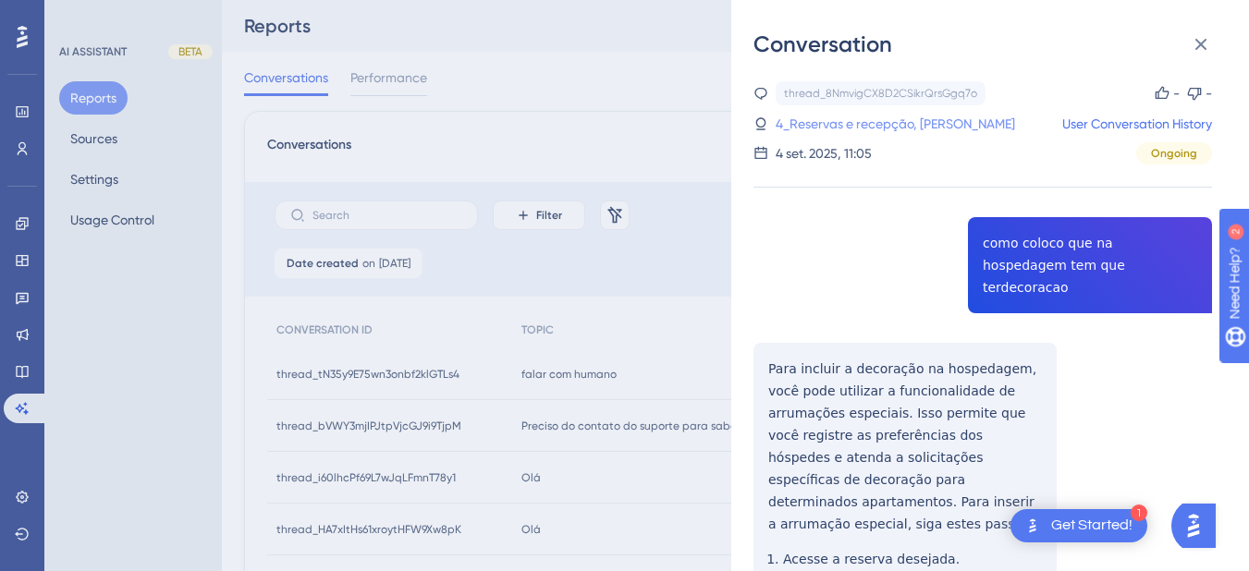
click at [881, 134] on link "4_Reservas e recepção, Amanda Neves" at bounding box center [896, 124] width 240 height 22
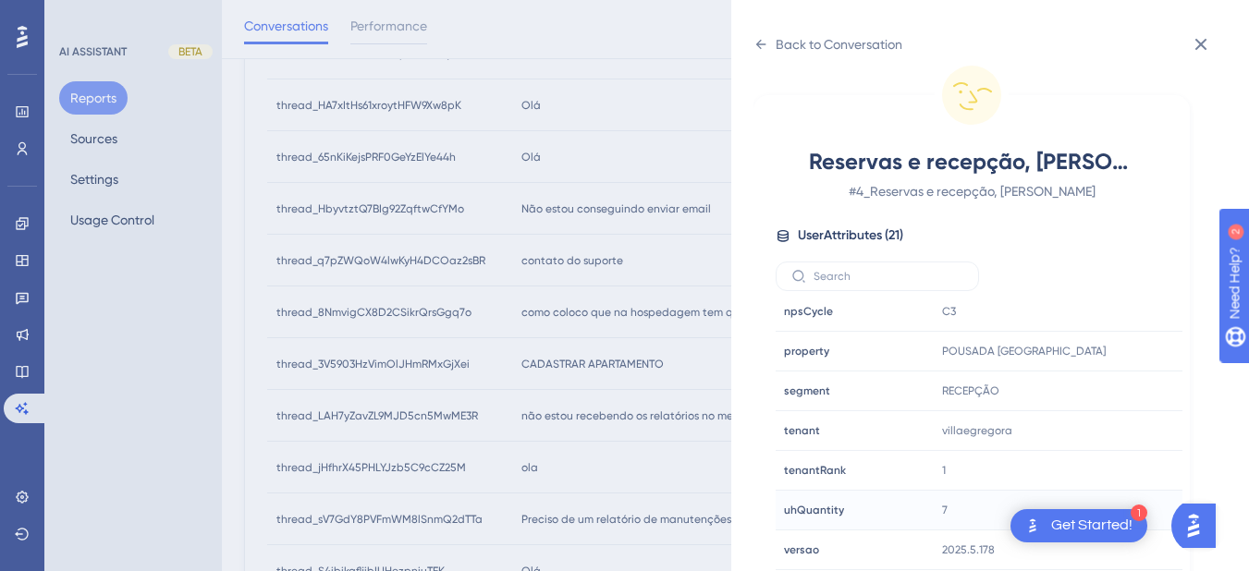
scroll to position [647, 0]
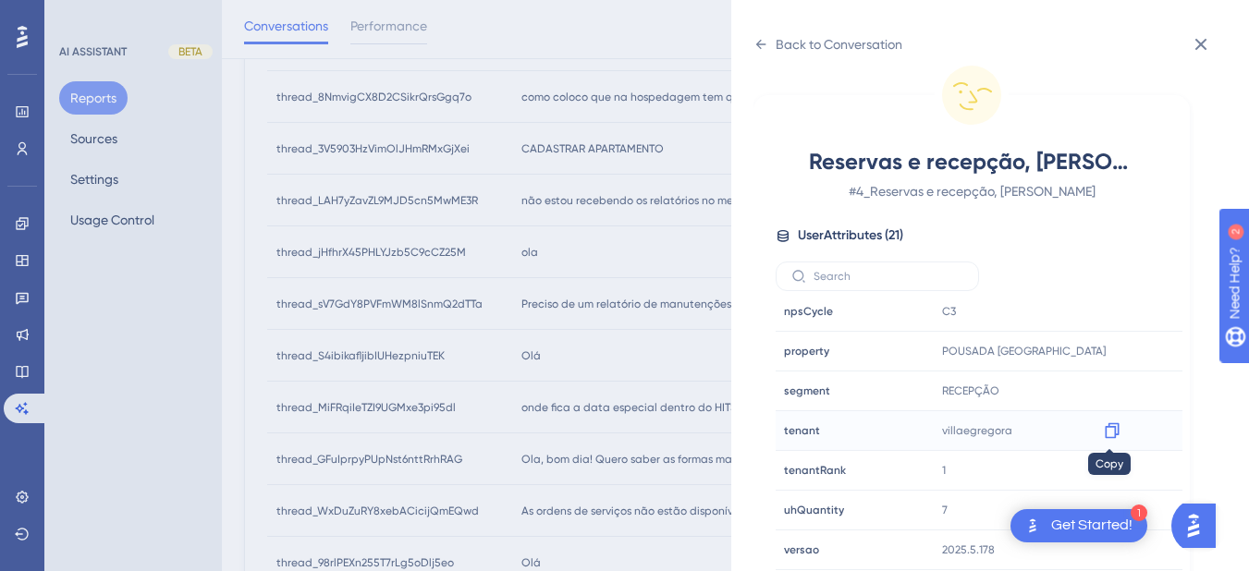
click at [1109, 430] on icon at bounding box center [1112, 431] width 18 height 18
click at [752, 56] on div "Back to Conversation Reservas e recepção, Amanda Neves # 4_Reservas e recepção,…" at bounding box center [990, 285] width 518 height 571
click at [761, 41] on icon at bounding box center [761, 44] width 10 height 9
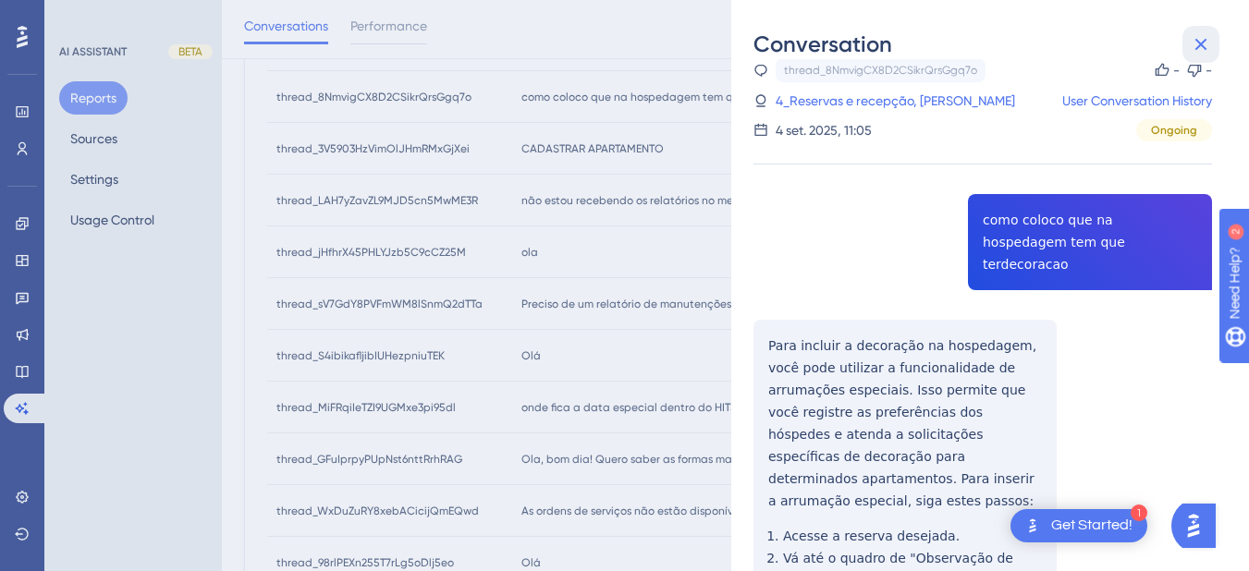
click at [1200, 46] on icon at bounding box center [1202, 45] width 12 height 12
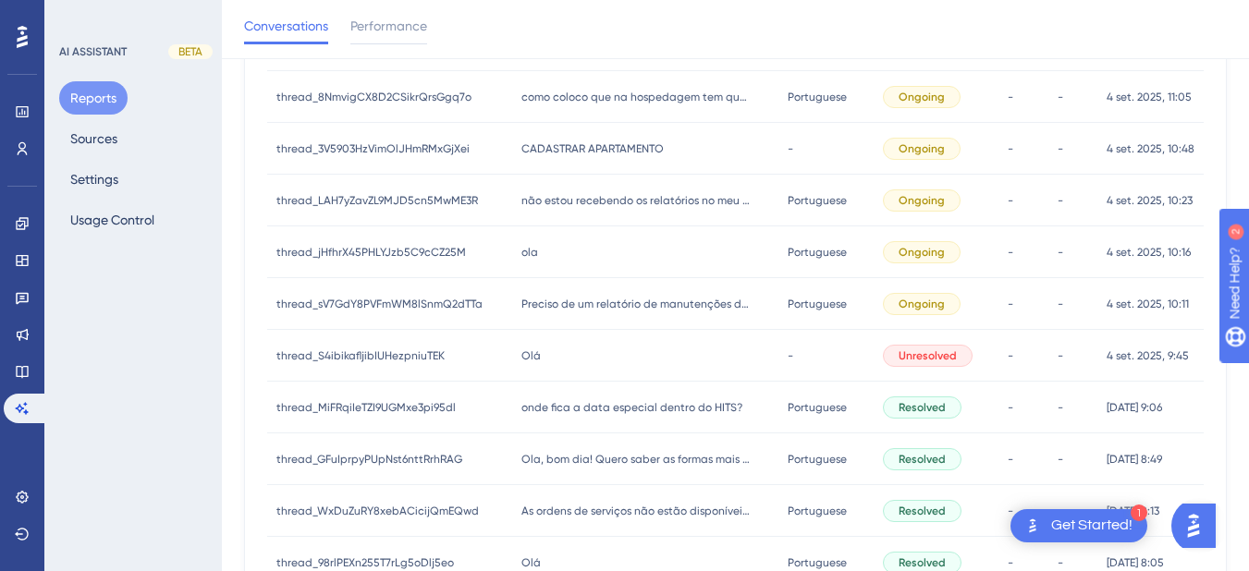
click at [564, 154] on span "CADASTRAR APARTAMENTO" at bounding box center [593, 148] width 142 height 15
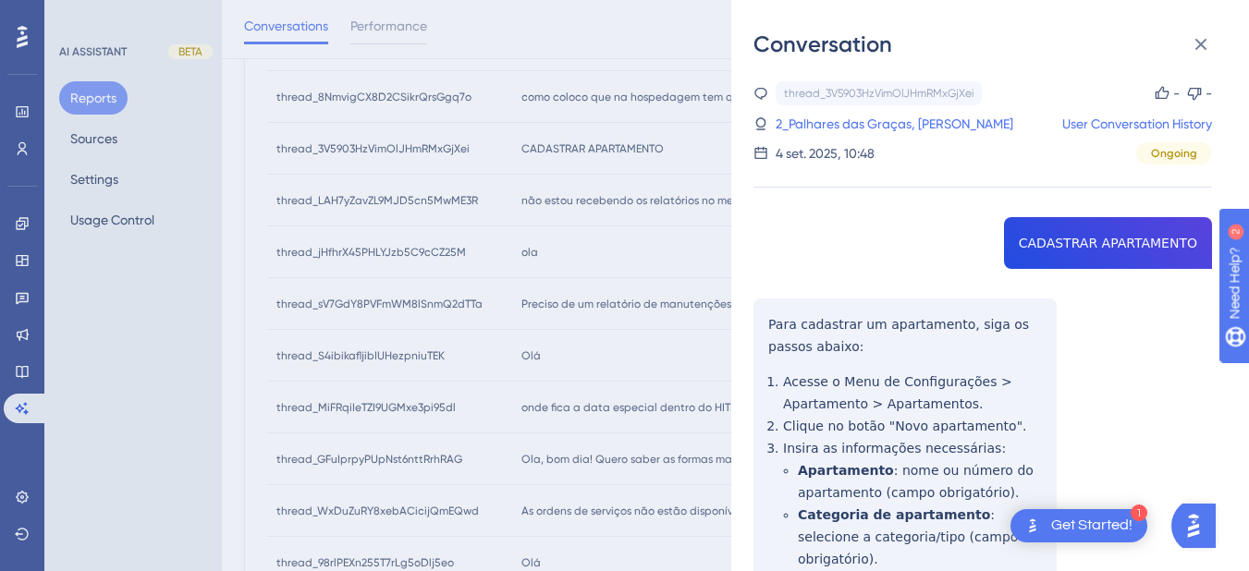
click at [1075, 243] on div "thread_3V5903HzVimOlJHmRMxGjXei Copy - - 2_Palhares das Graças, Antonio User Co…" at bounding box center [983, 464] width 459 height 767
click at [784, 330] on div "thread_3V5903HzVimOlJHmRMxGjXei Copy - - 2_Palhares das Graças, Antonio User Co…" at bounding box center [983, 464] width 459 height 767
click at [771, 319] on div "thread_3V5903HzVimOlJHmRMxGjXei Copy - - 2_Palhares das Graças, Antonio User Co…" at bounding box center [983, 464] width 459 height 767
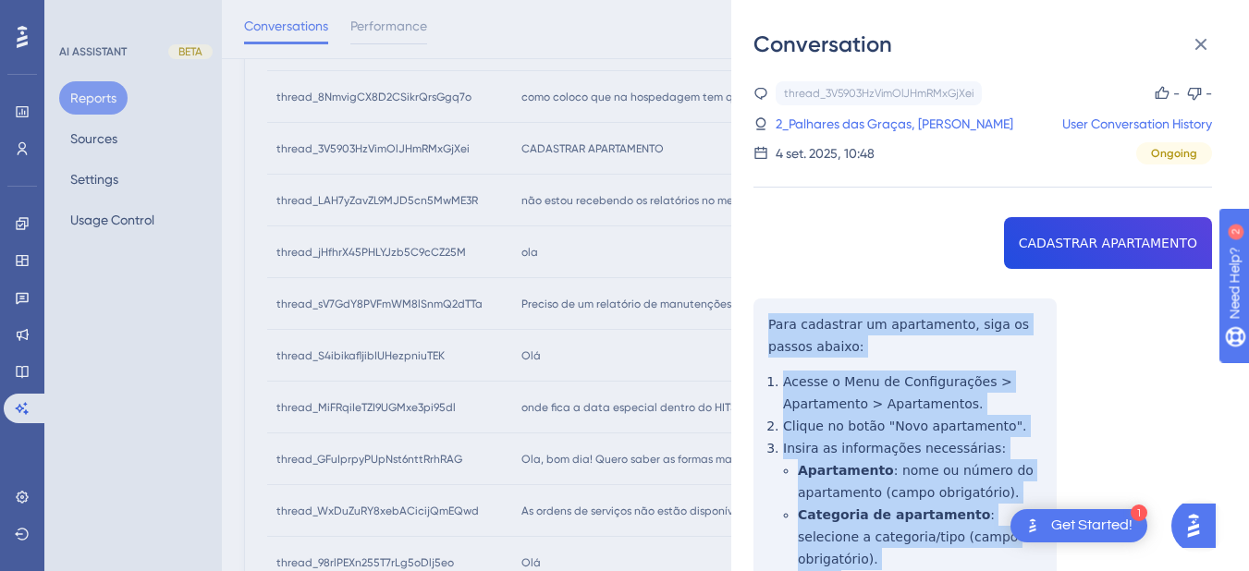
scroll to position [240, 0]
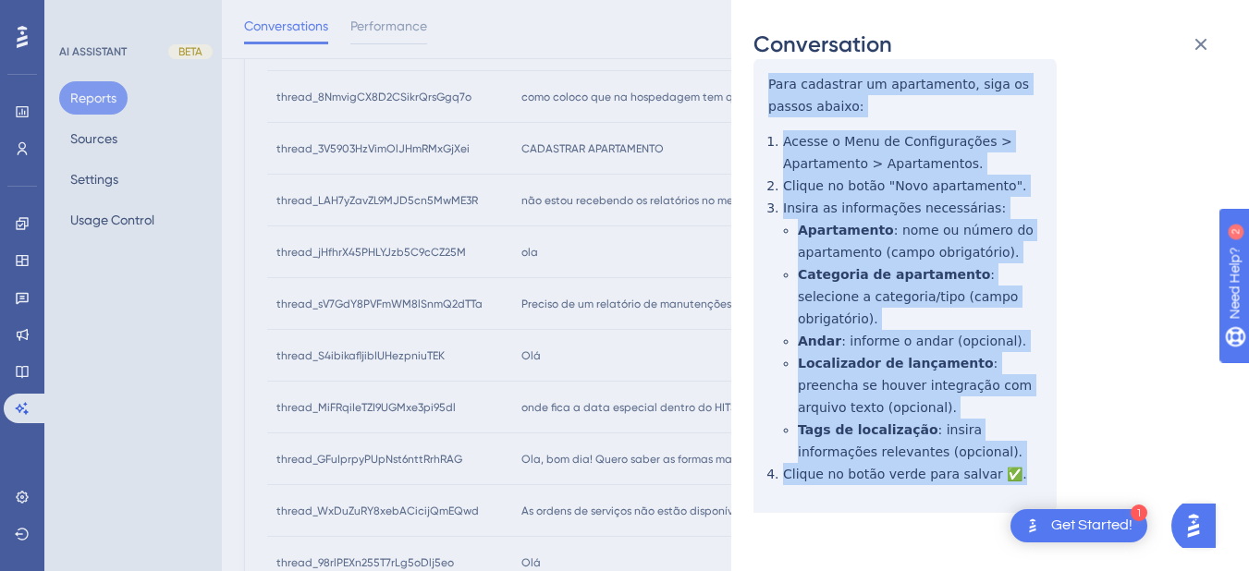
drag, startPoint x: 771, startPoint y: 319, endPoint x: 1001, endPoint y: 425, distance: 253.6
click at [1019, 452] on div "thread_3V5903HzVimOlJHmRMxGjXei Copy - - 2_Palhares das Graças, Antonio User Co…" at bounding box center [983, 224] width 459 height 767
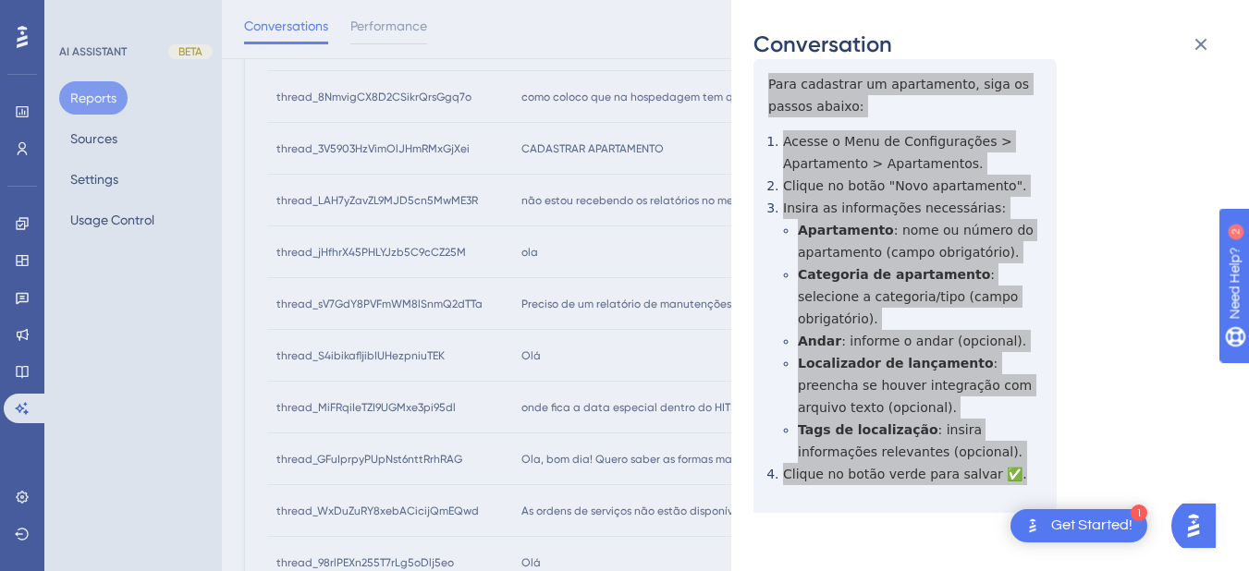
scroll to position [0, 0]
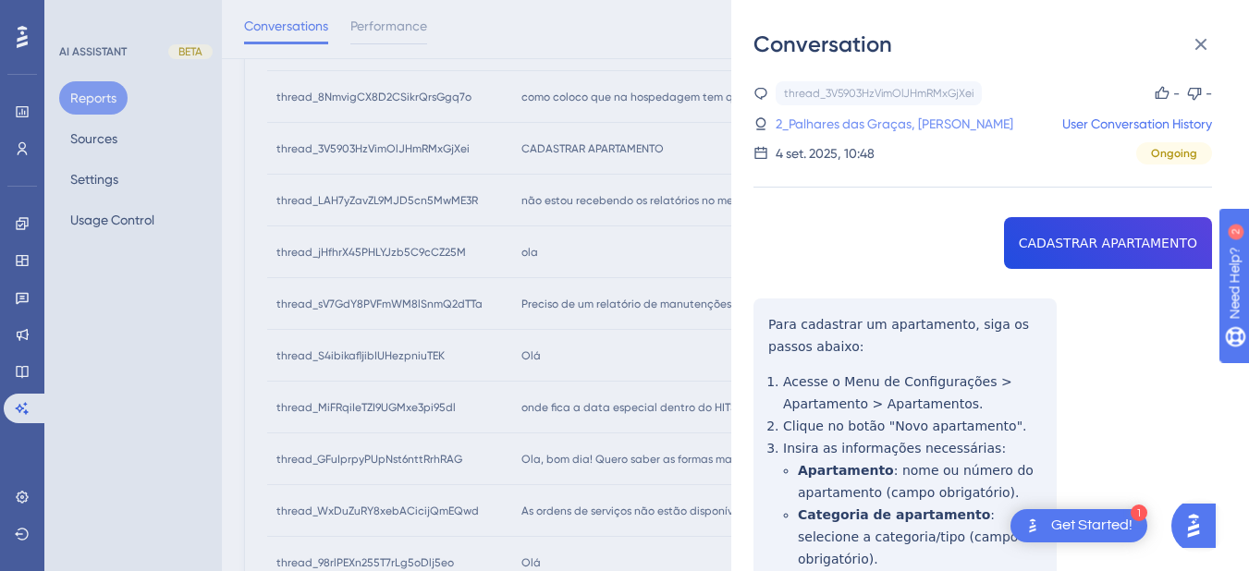
click at [856, 126] on link "2_Palhares das Graças, Antonio" at bounding box center [895, 124] width 238 height 22
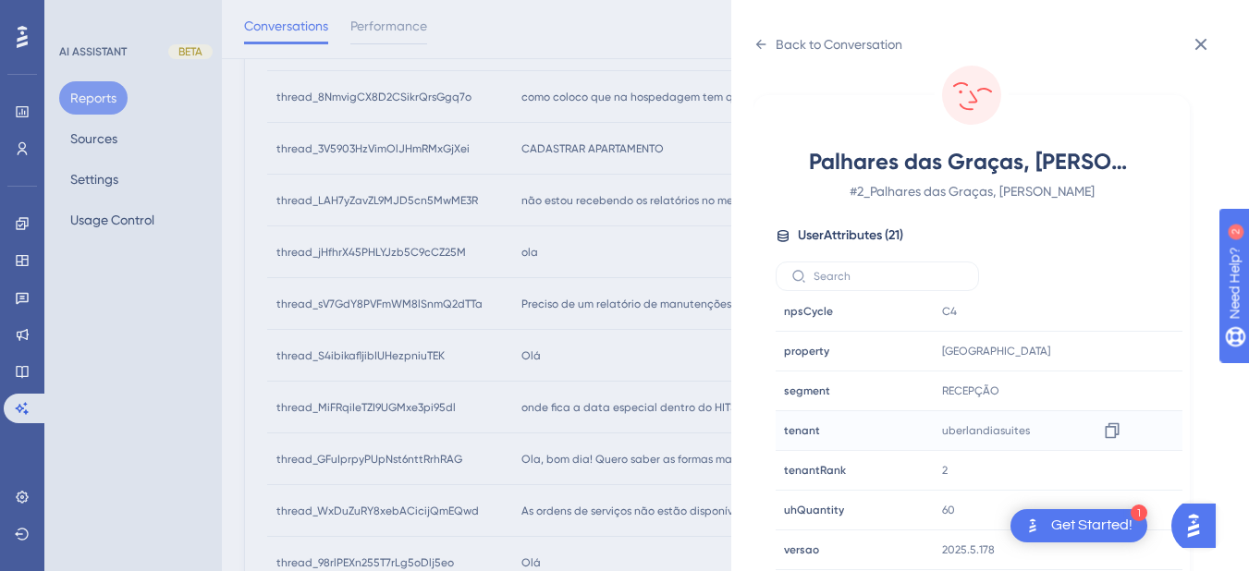
scroll to position [910, 0]
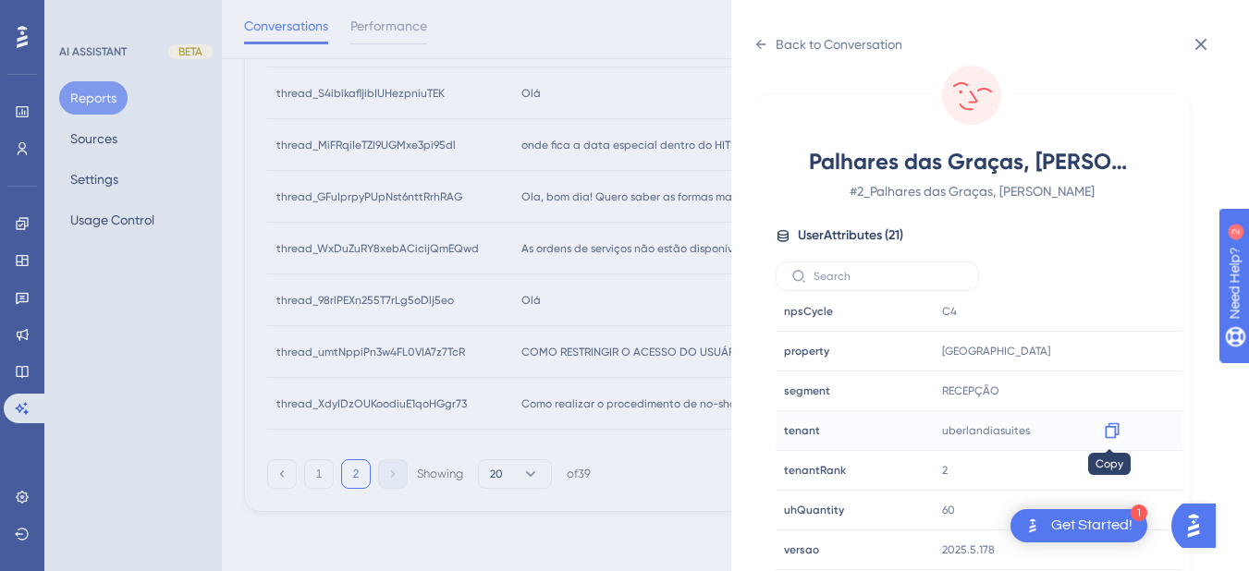
click at [1112, 435] on icon at bounding box center [1112, 432] width 14 height 16
click at [764, 45] on icon at bounding box center [761, 44] width 15 height 15
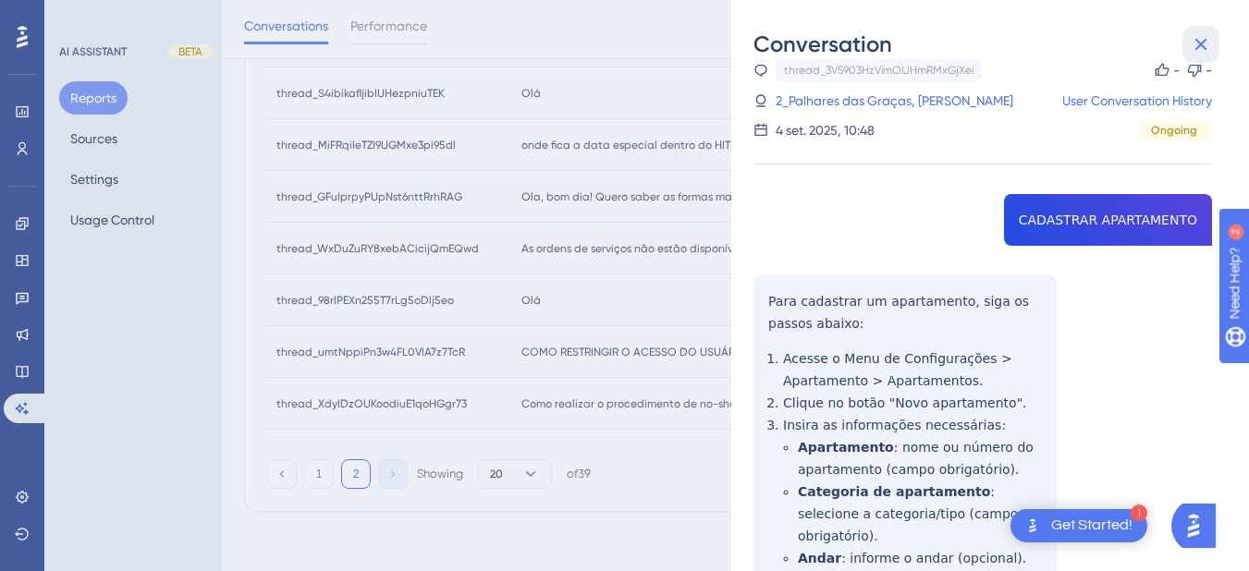
click at [1193, 43] on icon at bounding box center [1201, 44] width 22 height 22
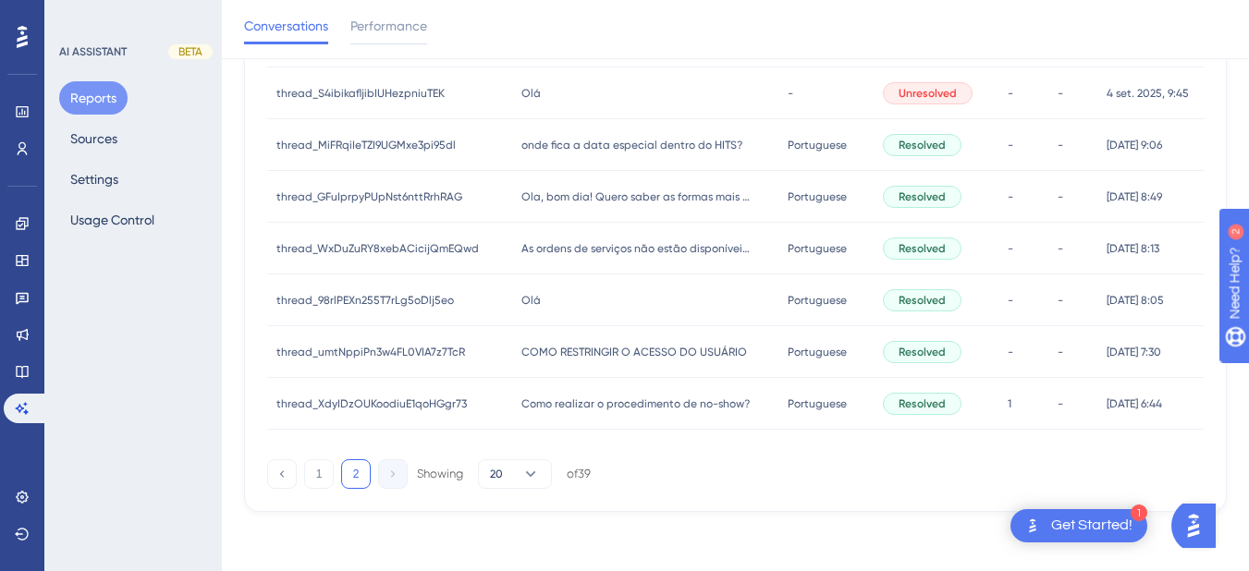
scroll to position [694, 0]
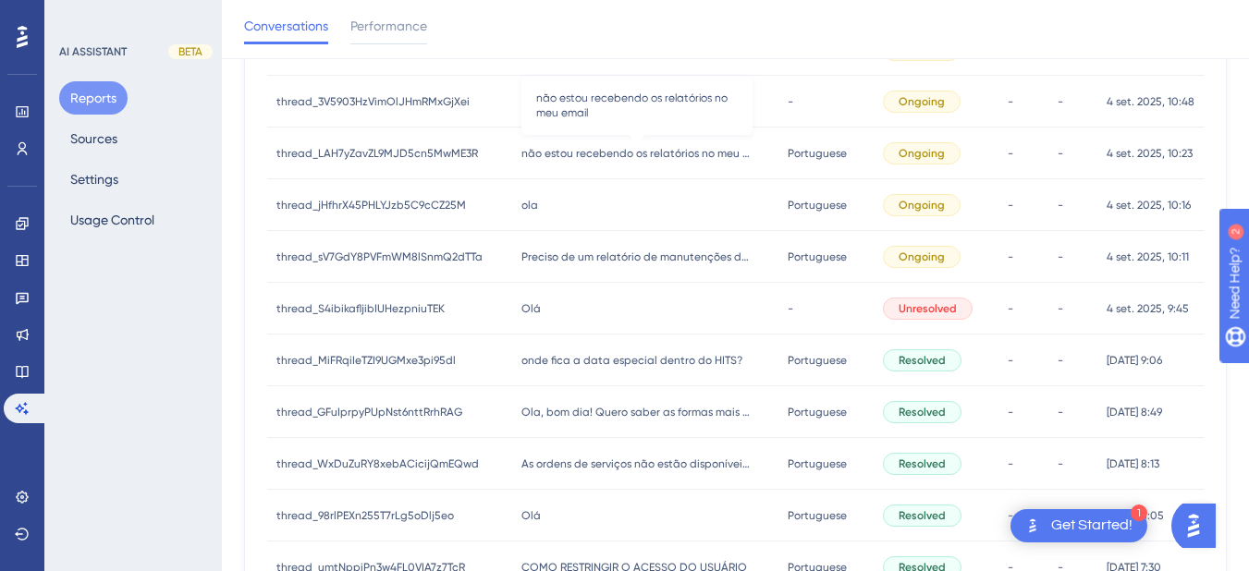
click at [556, 151] on span "não estou recebendo os relatórios no meu email" at bounding box center [637, 153] width 231 height 15
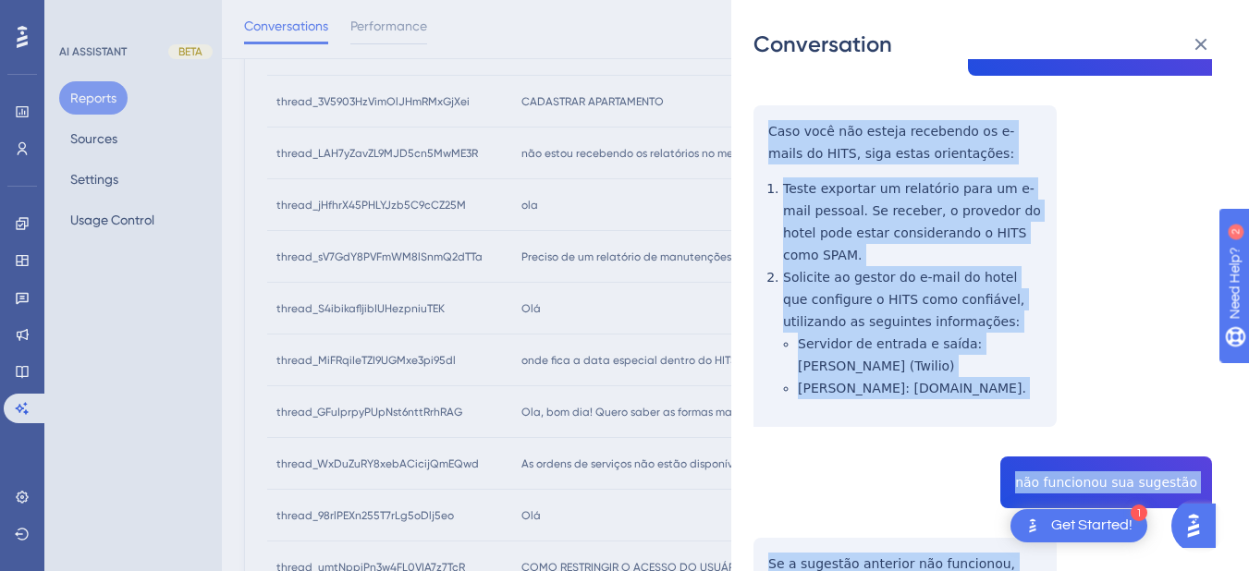
scroll to position [432, 0]
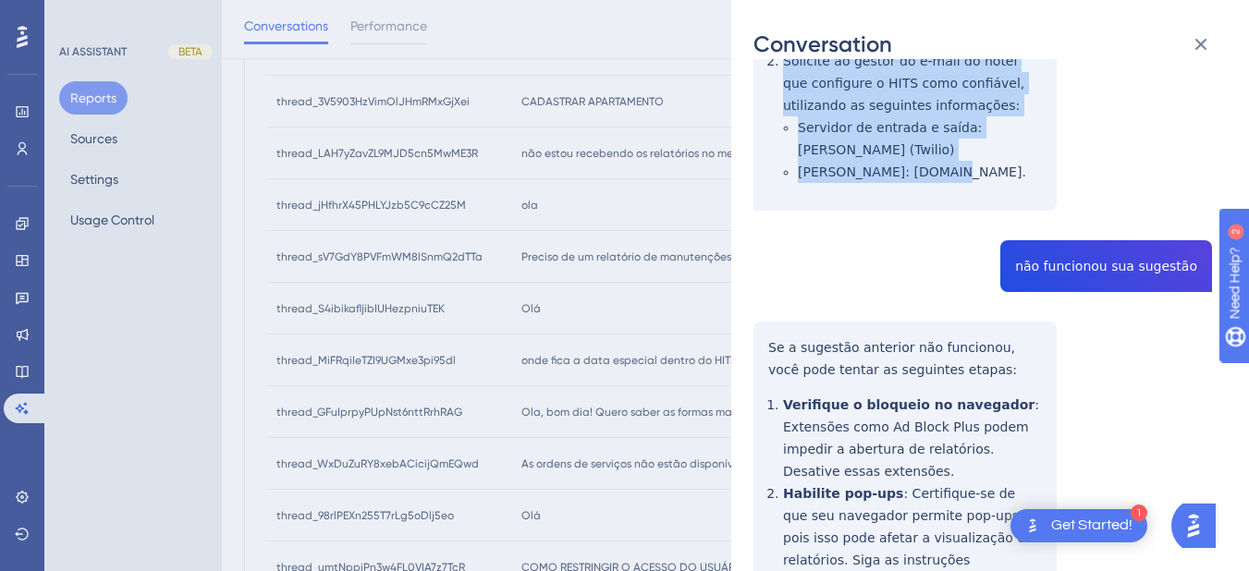
drag, startPoint x: 772, startPoint y: 344, endPoint x: 968, endPoint y: 157, distance: 270.8
click at [968, 157] on div "thread_LAH7yZavZL9MJD5cn5MwME3R Copy - - 95_Kuroda, Danielle User Conversation …" at bounding box center [983, 433] width 459 height 1566
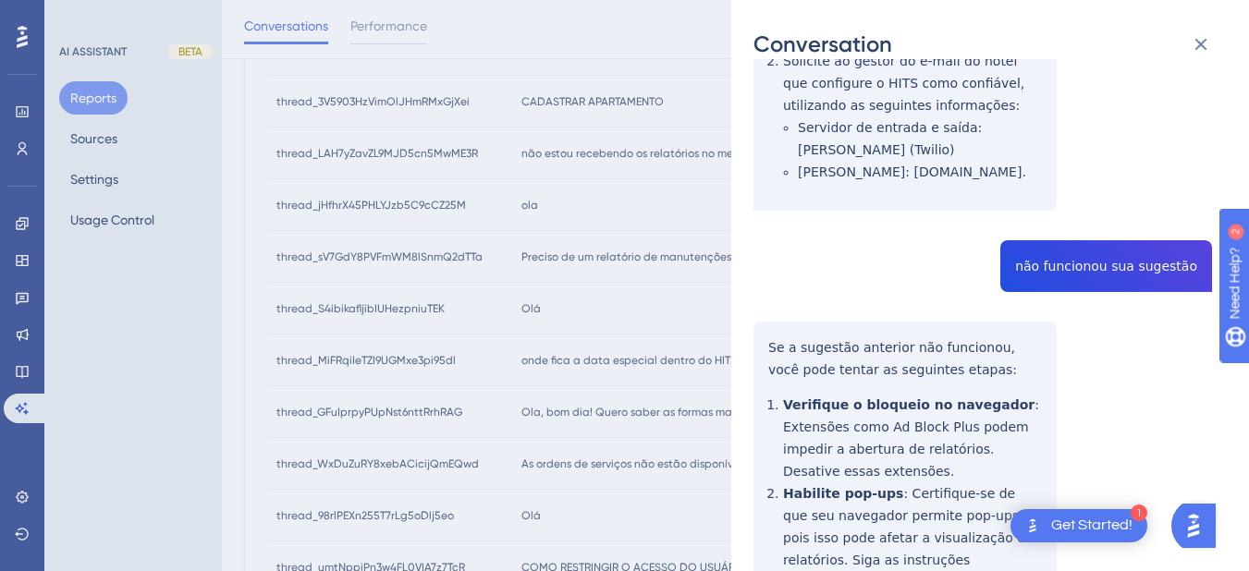
click at [1073, 245] on div "thread_LAH7yZavZL9MJD5cn5MwME3R Copy - - 95_Kuroda, Danielle User Conversation …" at bounding box center [983, 433] width 459 height 1566
click at [764, 326] on div "thread_LAH7yZavZL9MJD5cn5MwME3R Copy - - 95_Kuroda, Danielle User Conversation …" at bounding box center [983, 433] width 459 height 1566
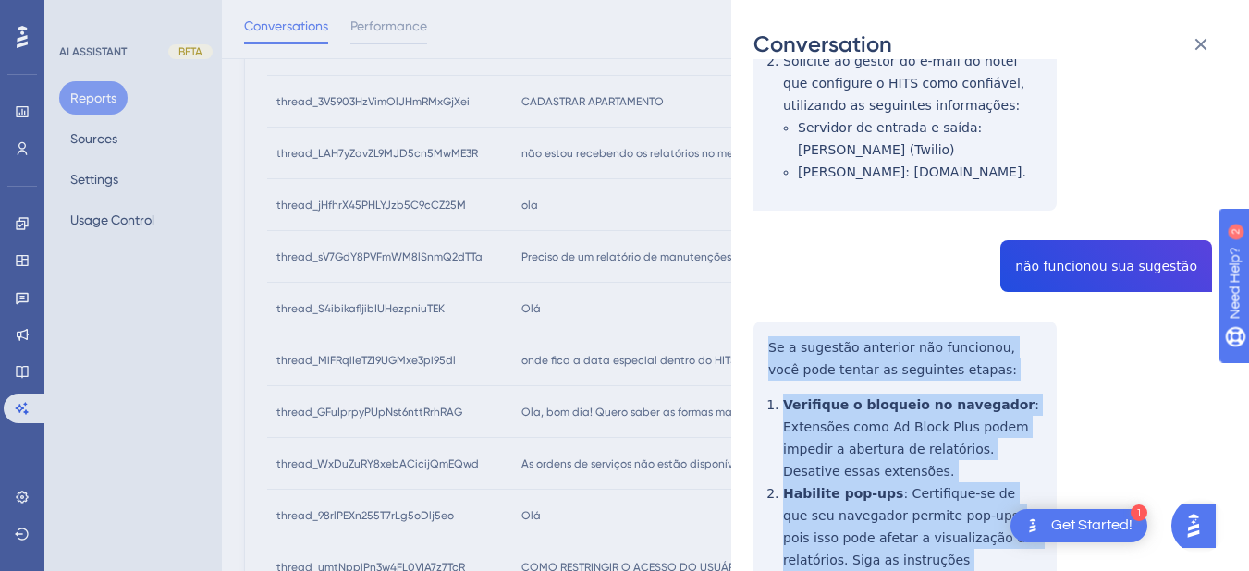
scroll to position [647, 0]
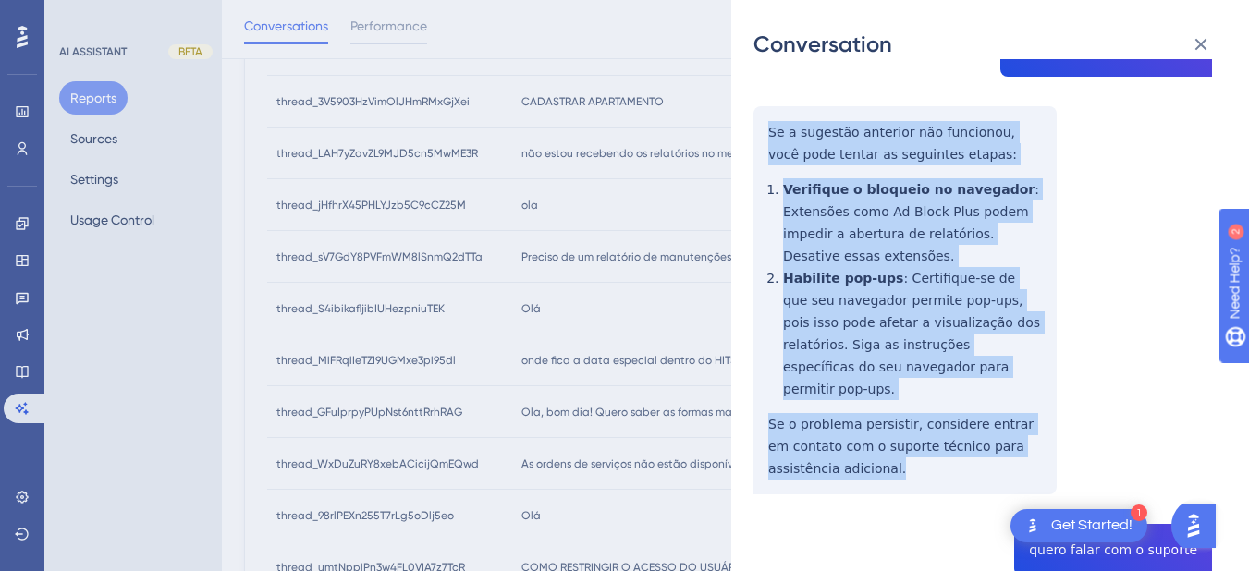
drag, startPoint x: 768, startPoint y: 322, endPoint x: 858, endPoint y: 288, distance: 96.9
click at [854, 456] on div "thread_LAH7yZavZL9MJD5cn5MwME3R Copy - - 95_Kuroda, Danielle User Conversation …" at bounding box center [983, 217] width 459 height 1566
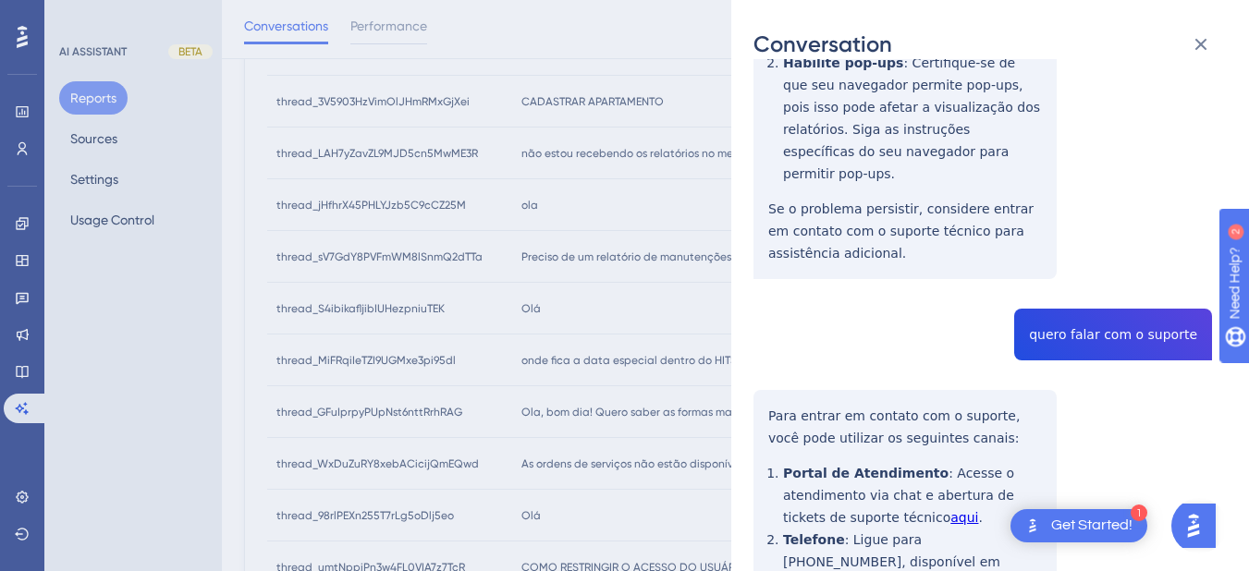
click at [1052, 281] on div "thread_LAH7yZavZL9MJD5cn5MwME3R Copy - - 95_Kuroda, Danielle User Conversation …" at bounding box center [983, 2] width 459 height 1566
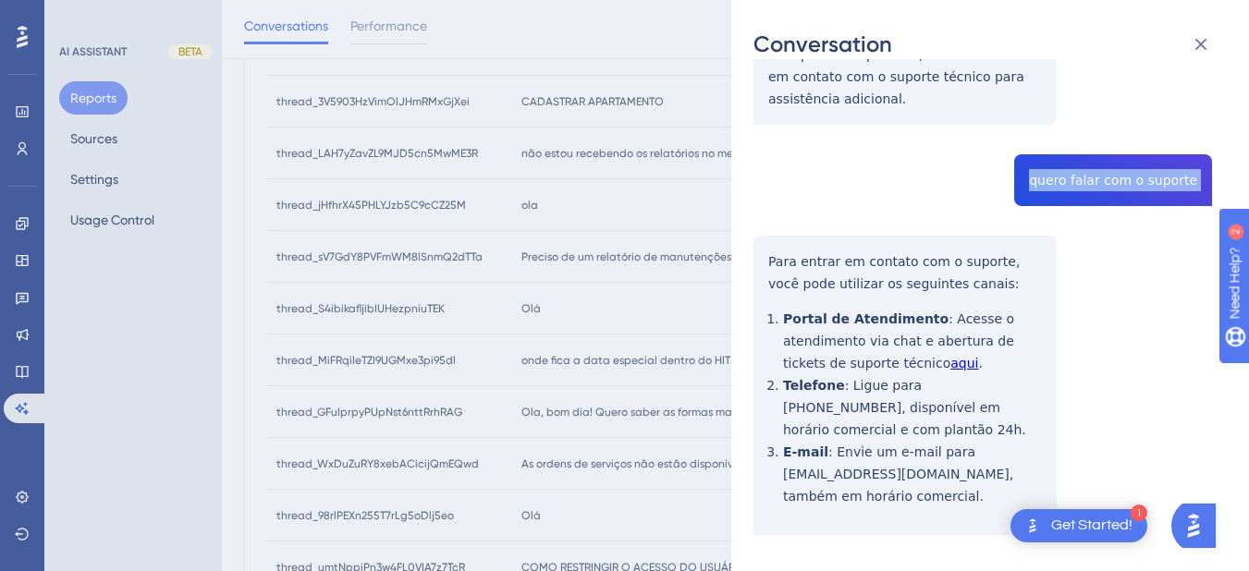
drag, startPoint x: 762, startPoint y: 215, endPoint x: 972, endPoint y: 426, distance: 297.5
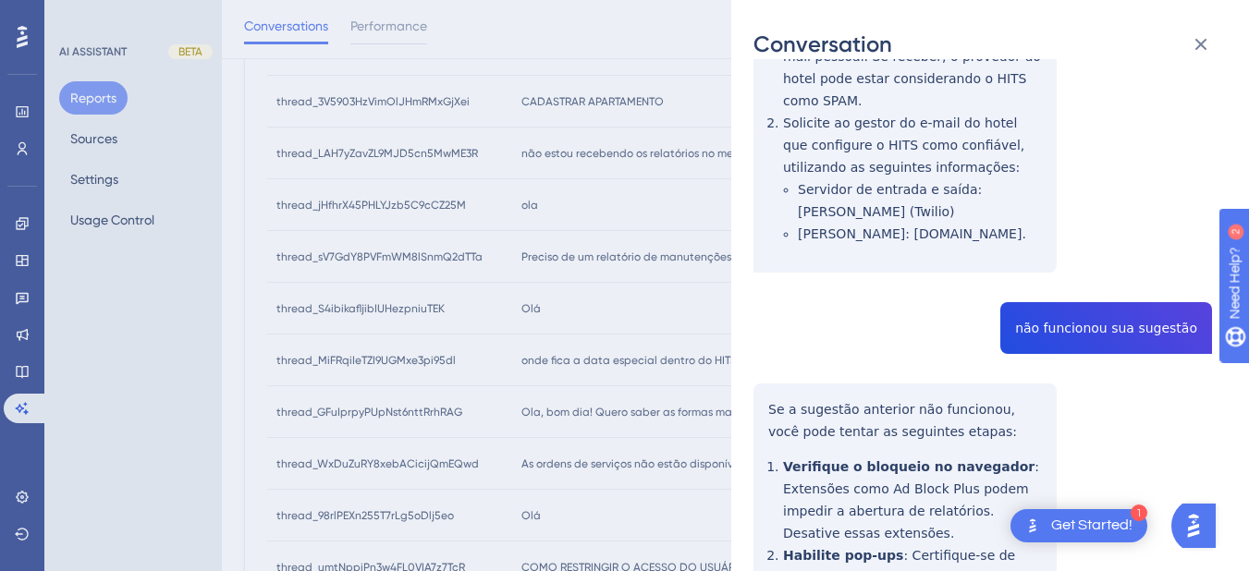
scroll to position [0, 0]
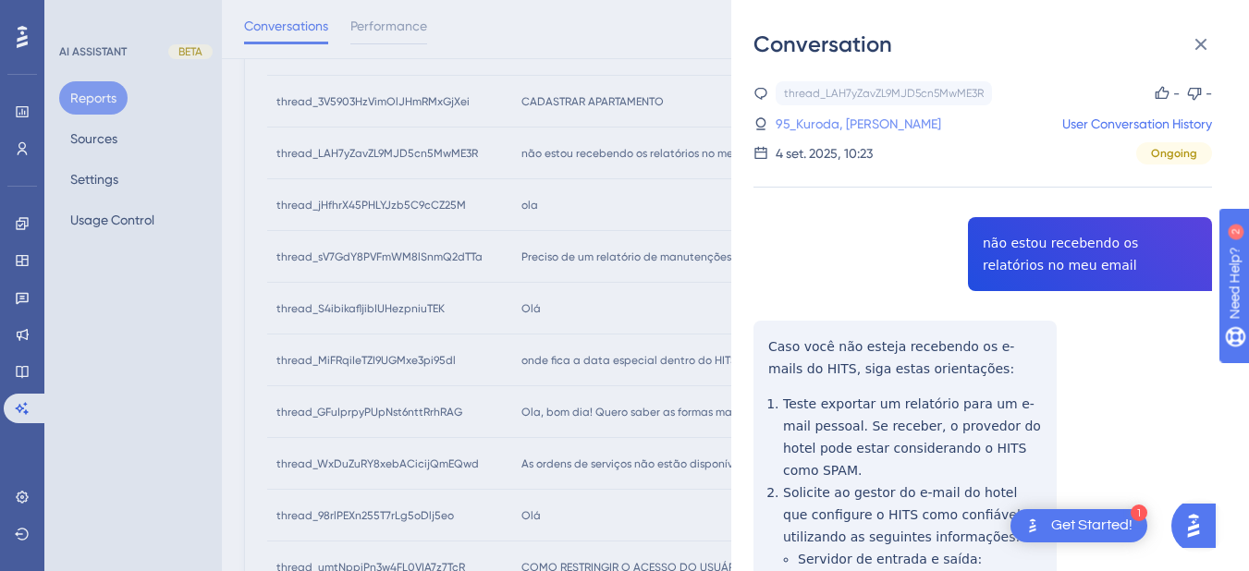
click at [820, 115] on link "95_Kuroda, Danielle" at bounding box center [859, 124] width 166 height 22
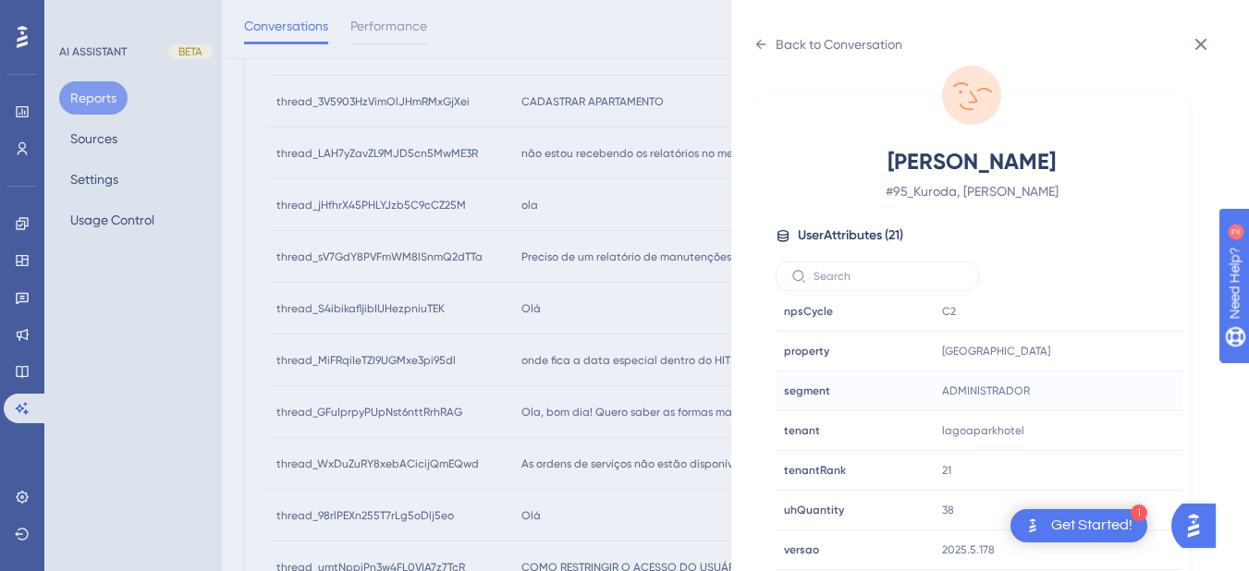
scroll to position [910, 0]
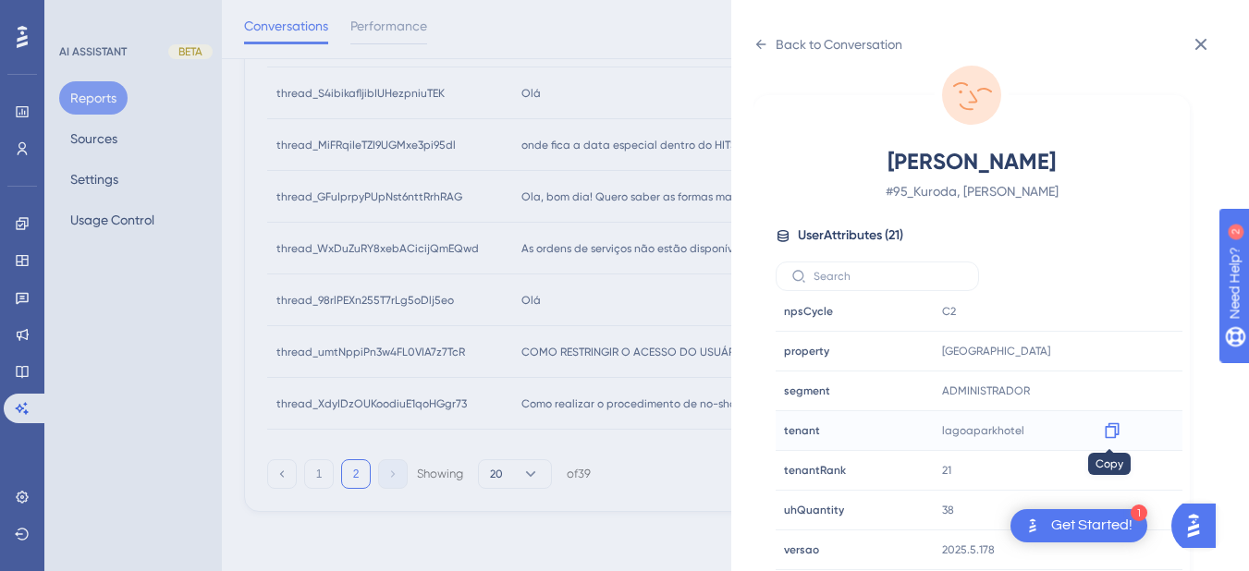
click at [1121, 434] on div at bounding box center [1113, 431] width 30 height 30
click at [1107, 432] on icon at bounding box center [1112, 431] width 18 height 18
click at [771, 43] on div "Back to Conversation" at bounding box center [828, 45] width 149 height 30
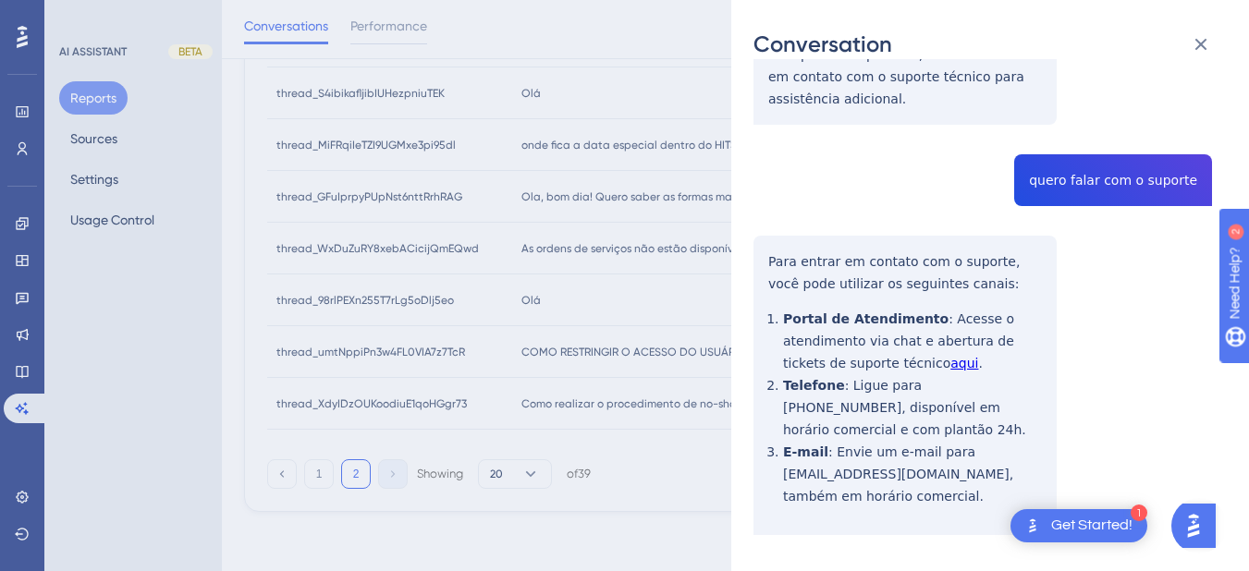
scroll to position [0, 0]
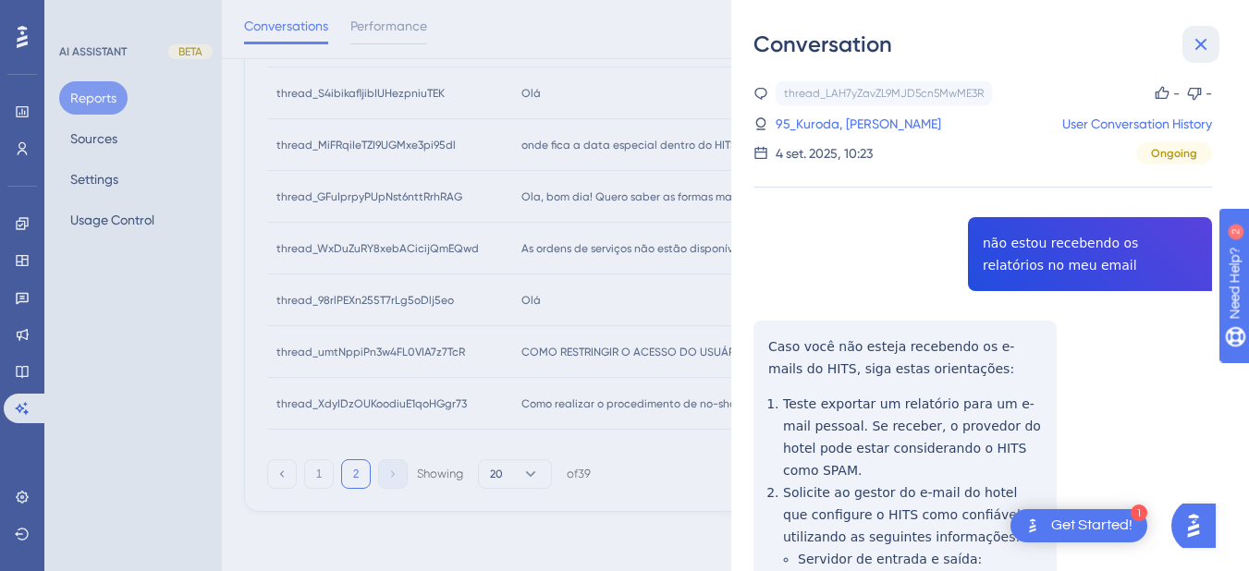
click at [1202, 46] on icon at bounding box center [1202, 45] width 12 height 12
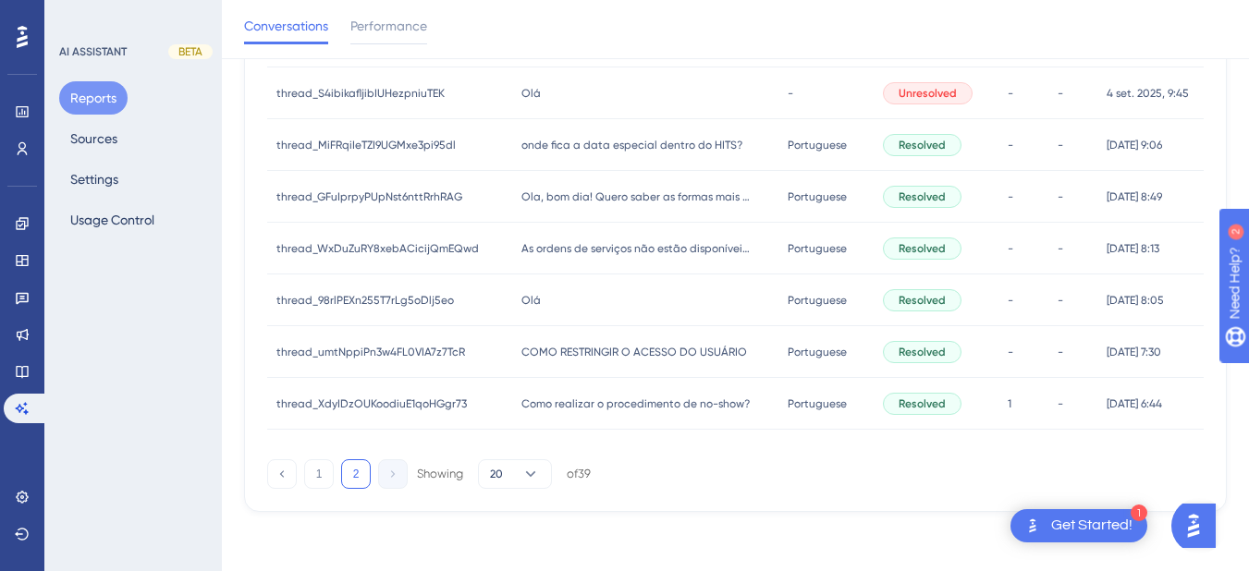
scroll to position [694, 0]
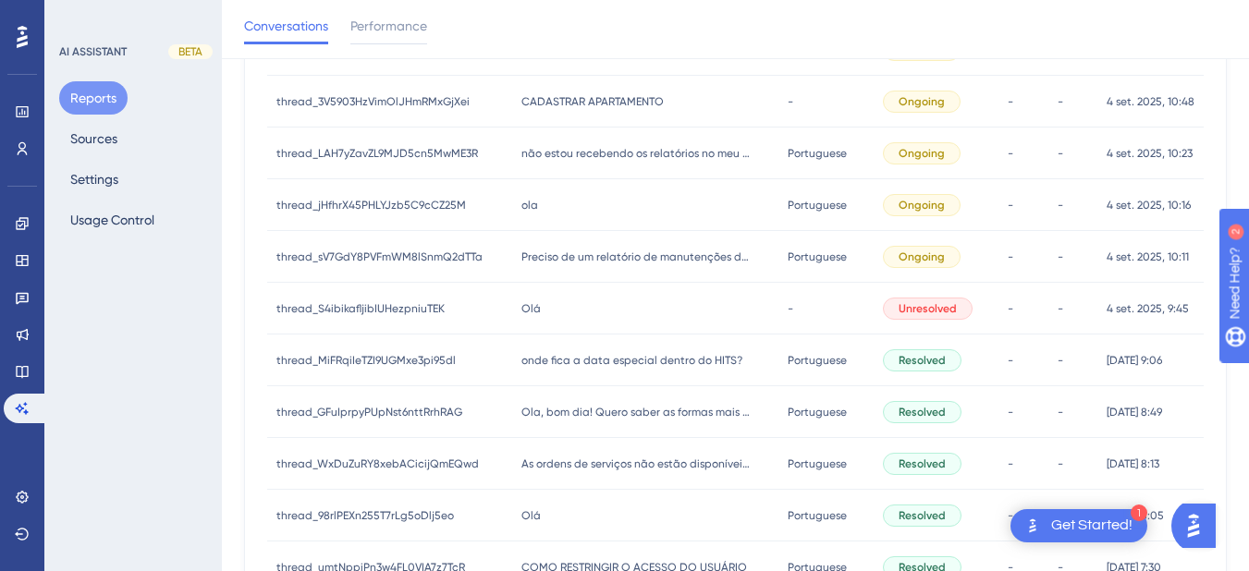
click at [538, 198] on div "ola ola" at bounding box center [645, 205] width 267 height 52
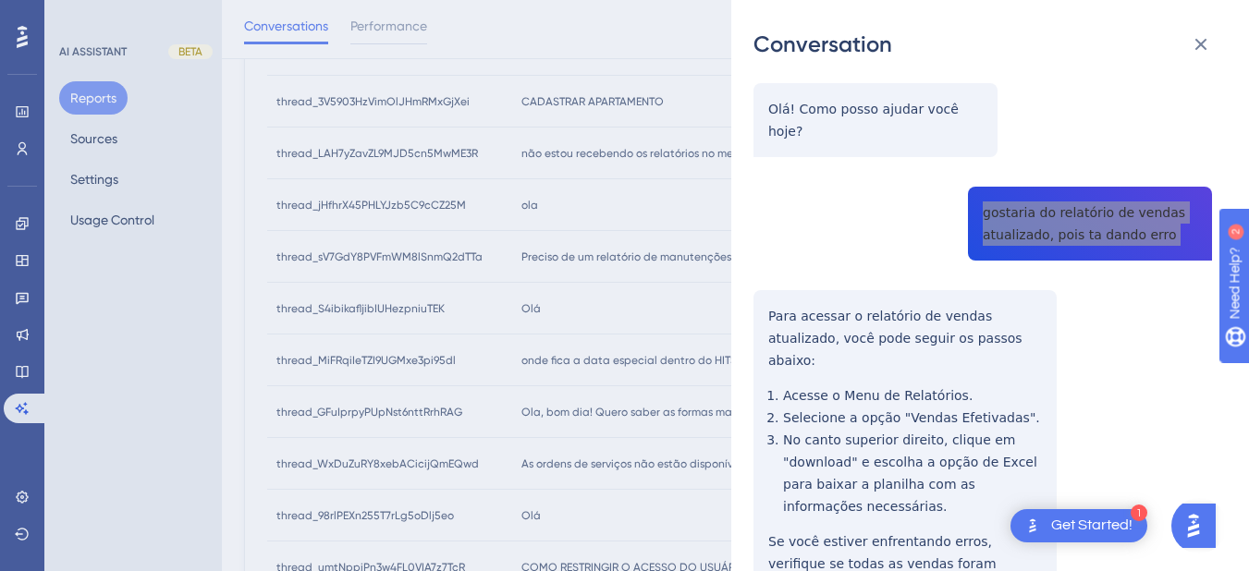
scroll to position [432, 0]
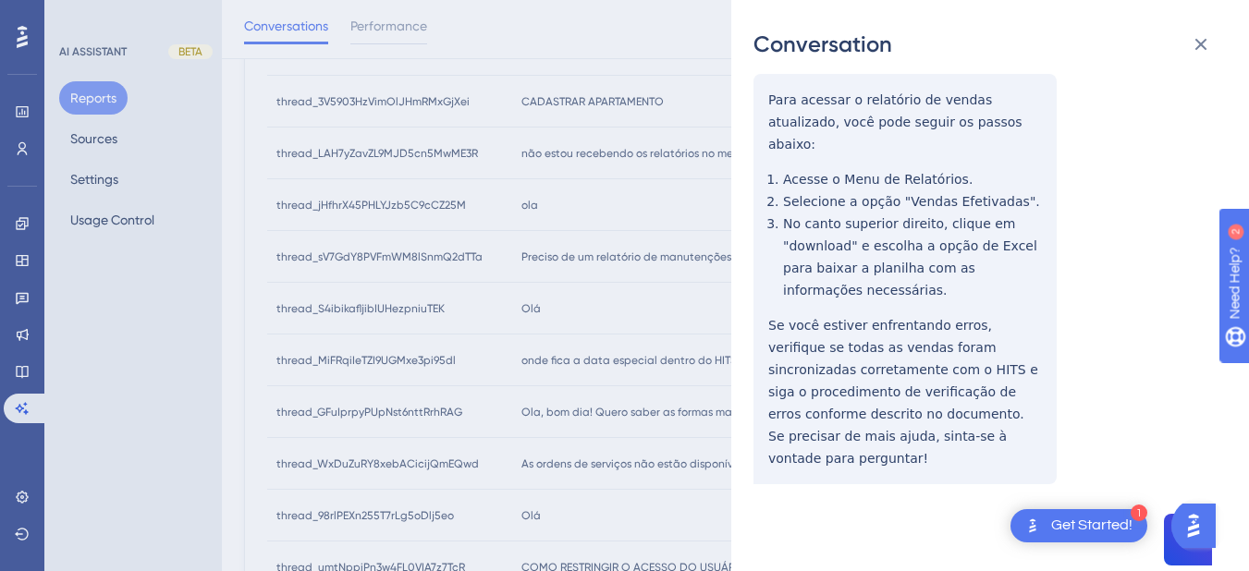
click at [785, 105] on div "thread_jHfhrX45PHLYJzb5C9cCZ25M Copy - - 28_Souza, Mainara User Conversation Hi…" at bounding box center [983, 218] width 459 height 1136
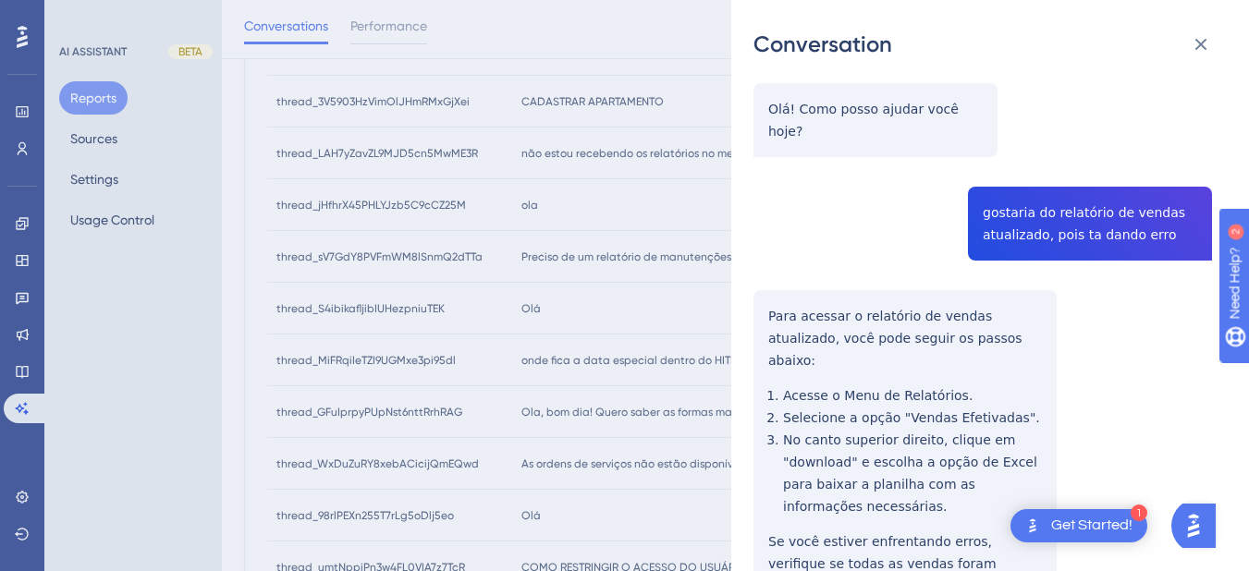
click at [755, 290] on div "thread_jHfhrX45PHLYJzb5C9cCZ25M Copy - - 28_Souza, Mainara User Conversation Hi…" at bounding box center [983, 434] width 459 height 1136
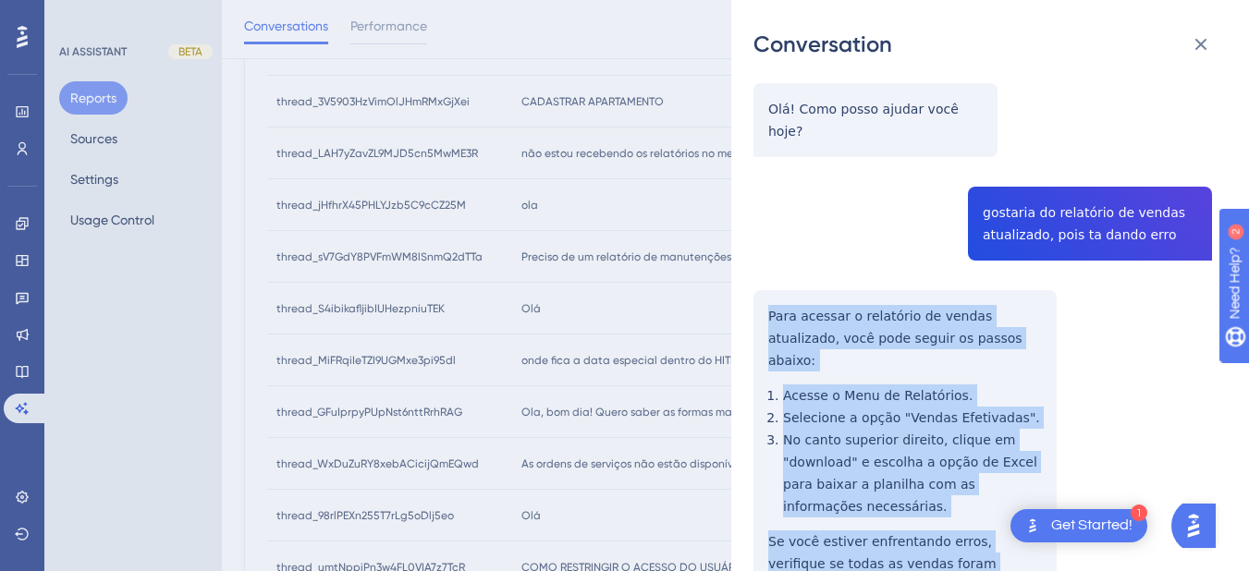
scroll to position [432, 0]
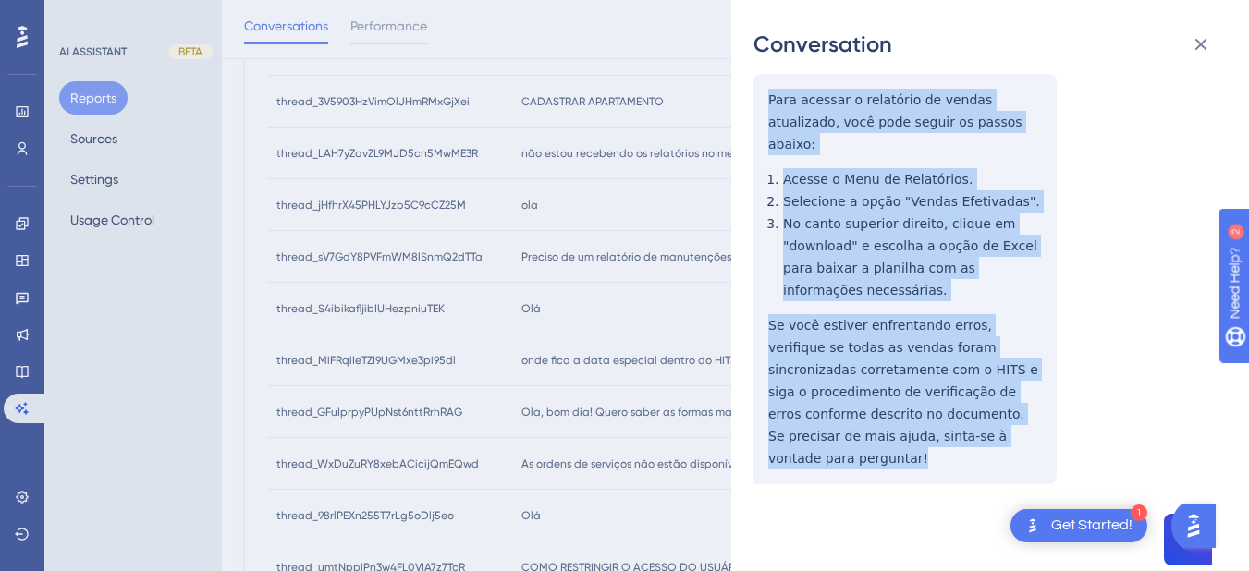
drag, startPoint x: 830, startPoint y: 324, endPoint x: 1033, endPoint y: 396, distance: 215.0
click at [1033, 396] on div "thread_jHfhrX45PHLYJzb5C9cCZ25M Copy - - 28_Souza, Mainara User Conversation Hi…" at bounding box center [983, 218] width 459 height 1136
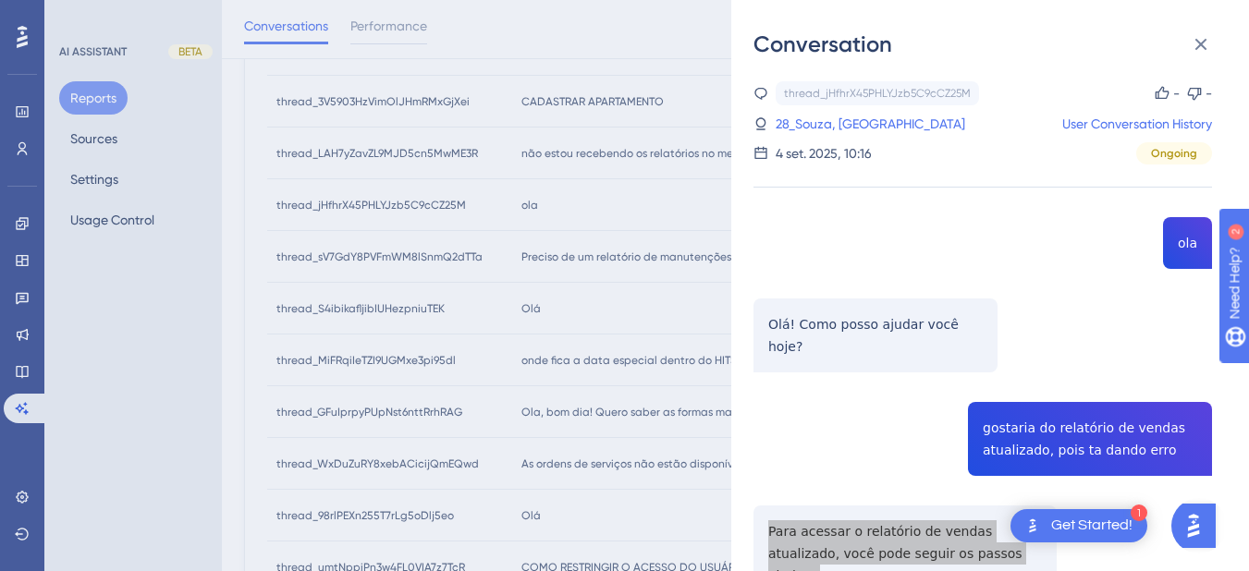
scroll to position [478, 0]
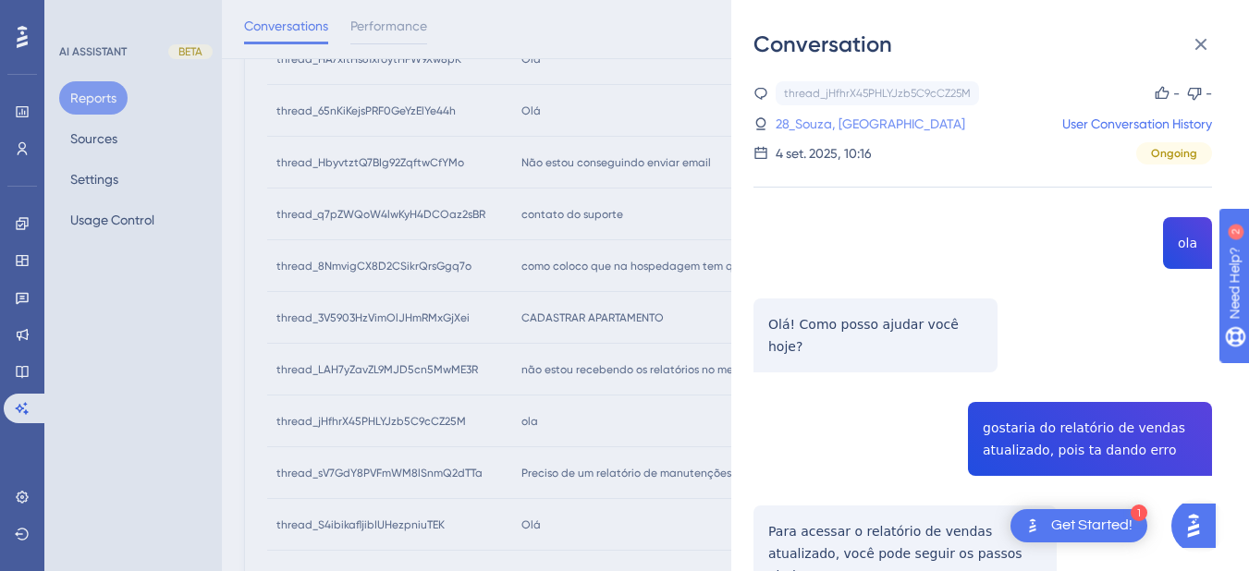
click at [817, 118] on link "28_Souza, Mainara" at bounding box center [871, 124] width 190 height 22
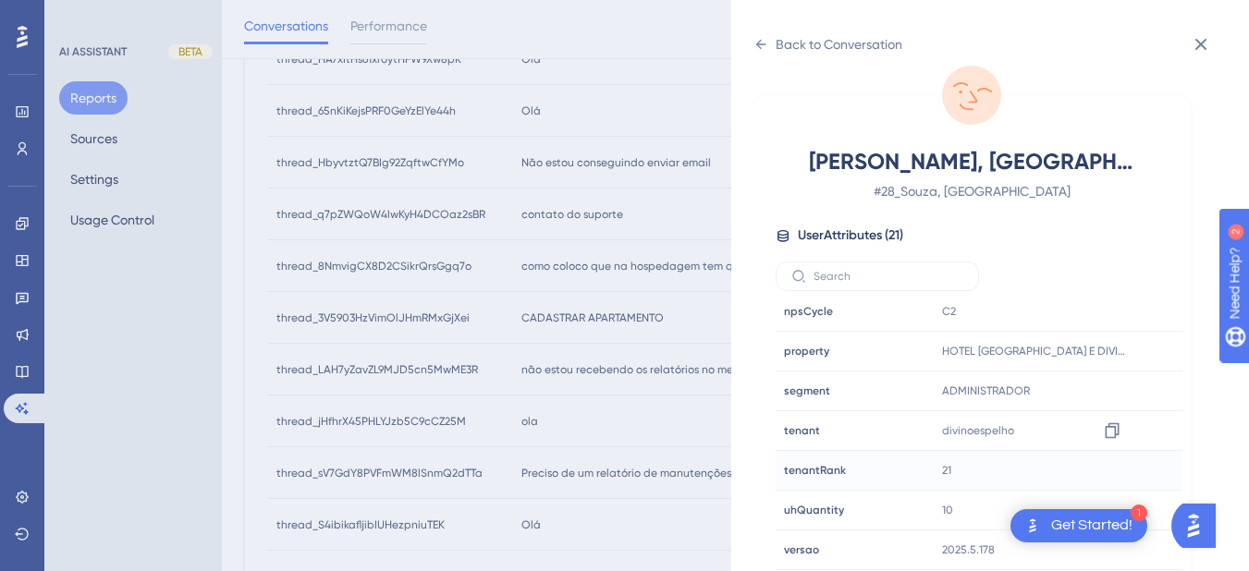
scroll to position [694, 0]
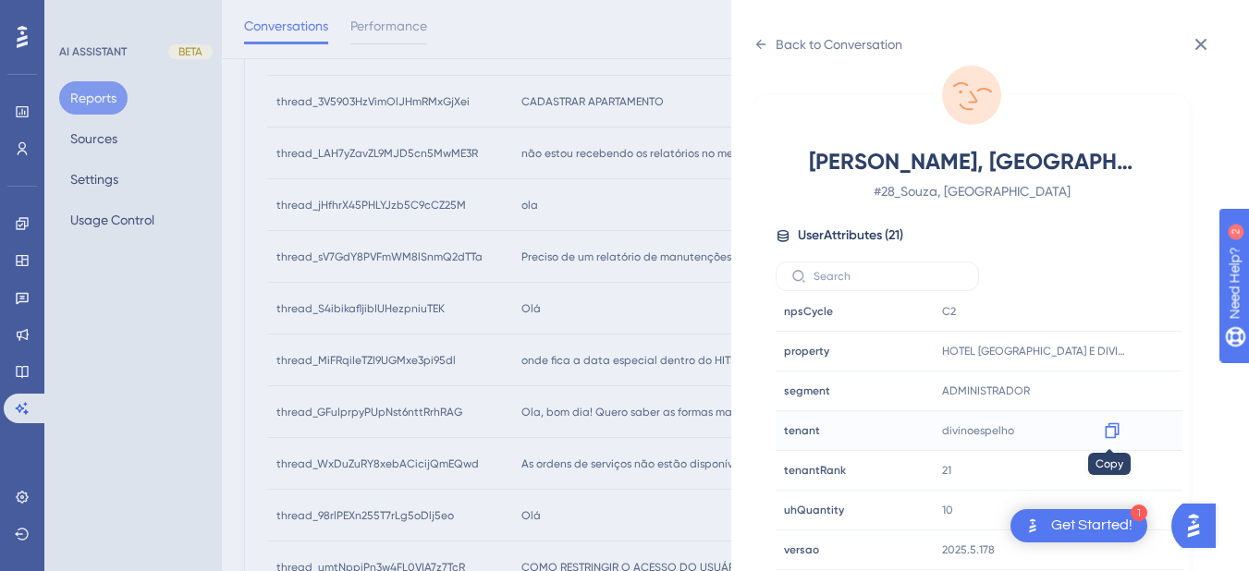
click at [1112, 432] on icon at bounding box center [1112, 432] width 14 height 16
click at [764, 43] on icon at bounding box center [761, 44] width 15 height 15
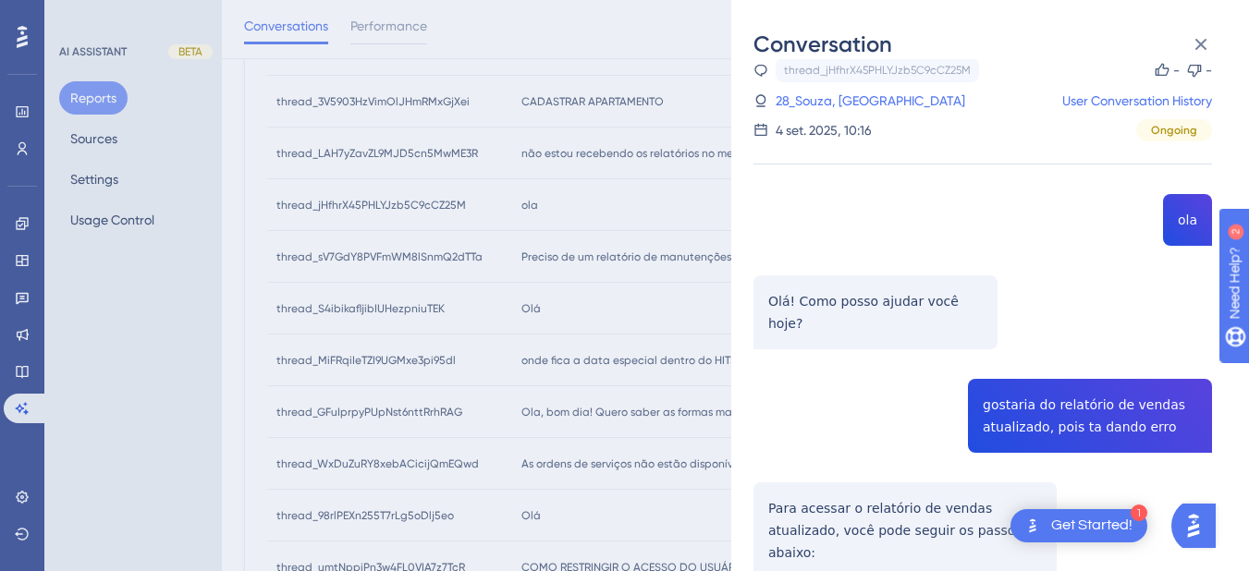
scroll to position [239, 0]
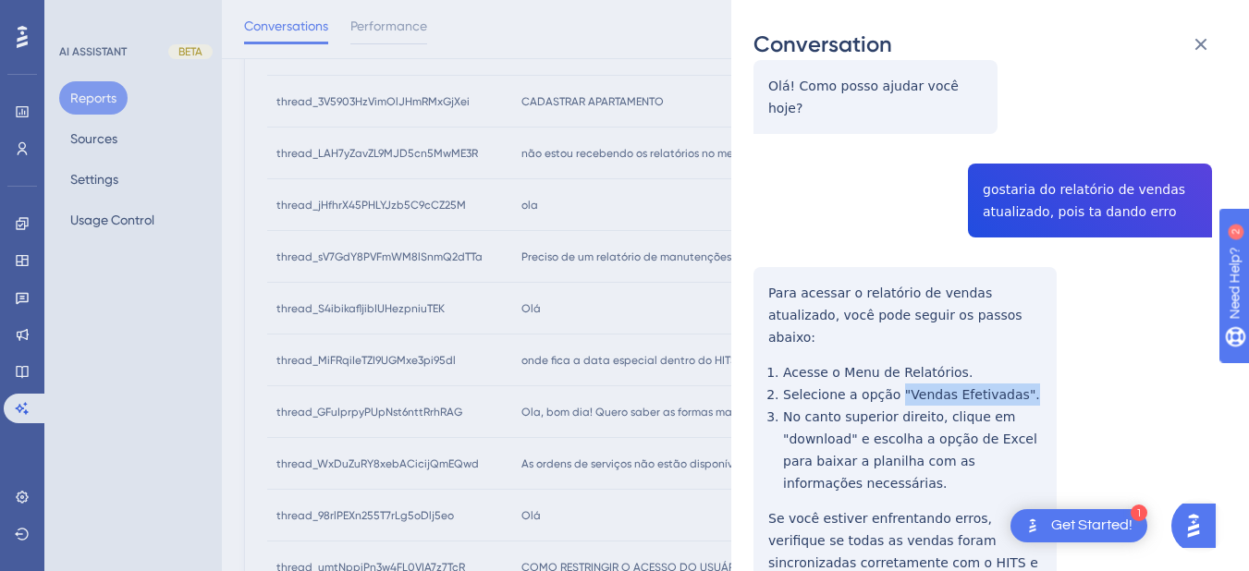
drag, startPoint x: 1010, startPoint y: 350, endPoint x: 891, endPoint y: 352, distance: 119.3
click at [891, 352] on div "thread_jHfhrX45PHLYJzb5C9cCZ25M Copy - - 28_Souza, Mainara User Conversation Hi…" at bounding box center [983, 411] width 459 height 1136
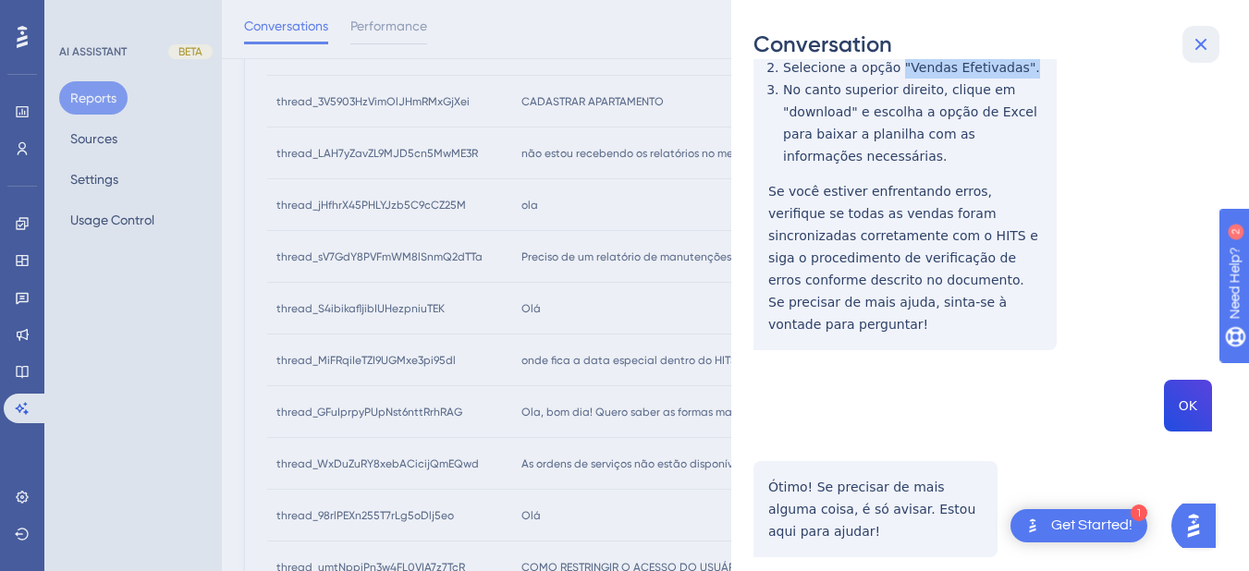
click at [1205, 41] on icon at bounding box center [1202, 45] width 12 height 12
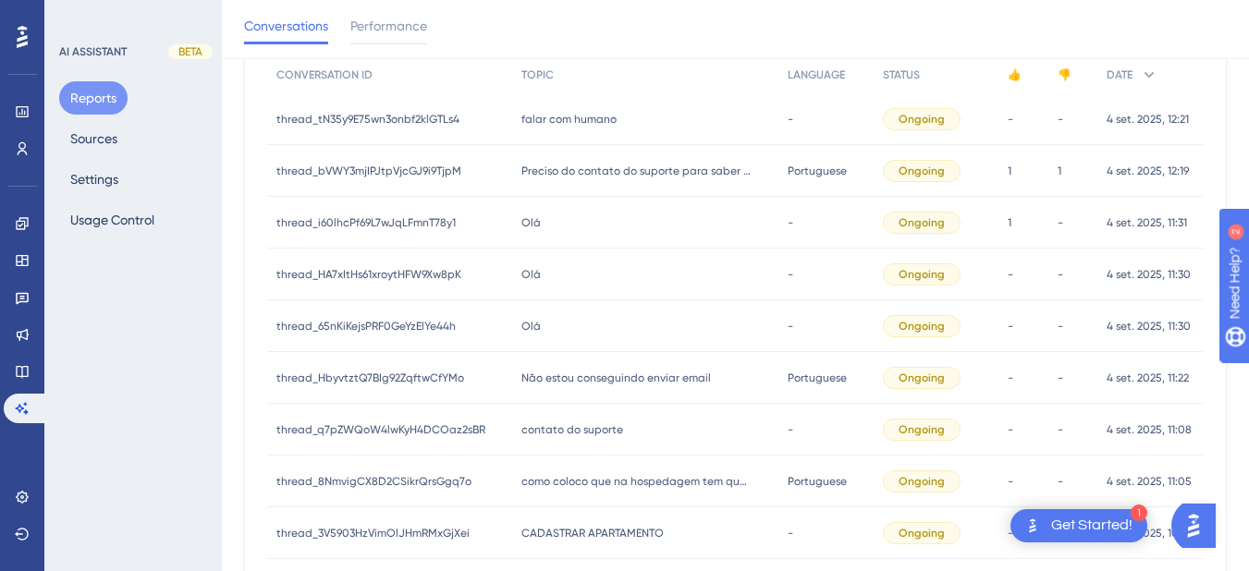
scroll to position [478, 0]
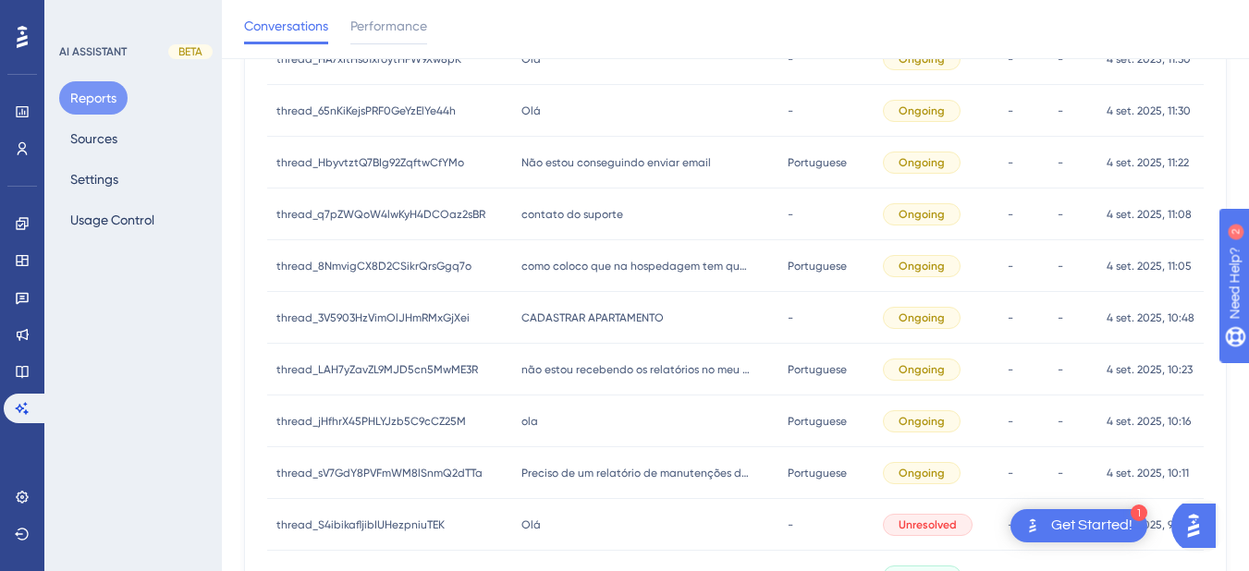
click at [558, 419] on div "ola ola" at bounding box center [645, 422] width 267 height 52
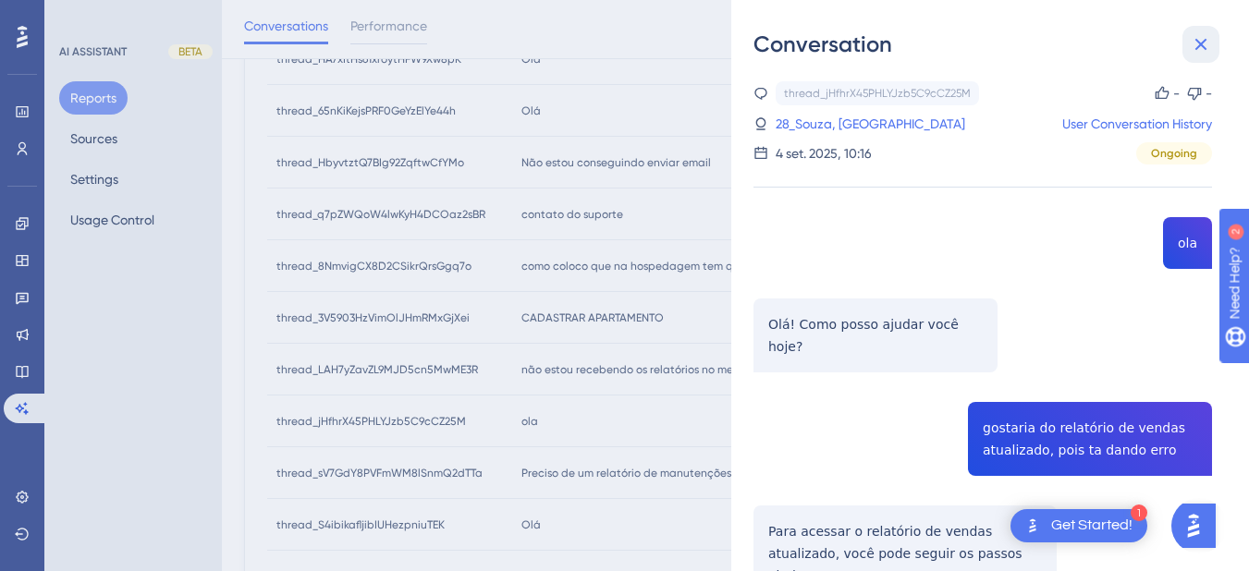
click at [1197, 43] on icon at bounding box center [1201, 44] width 22 height 22
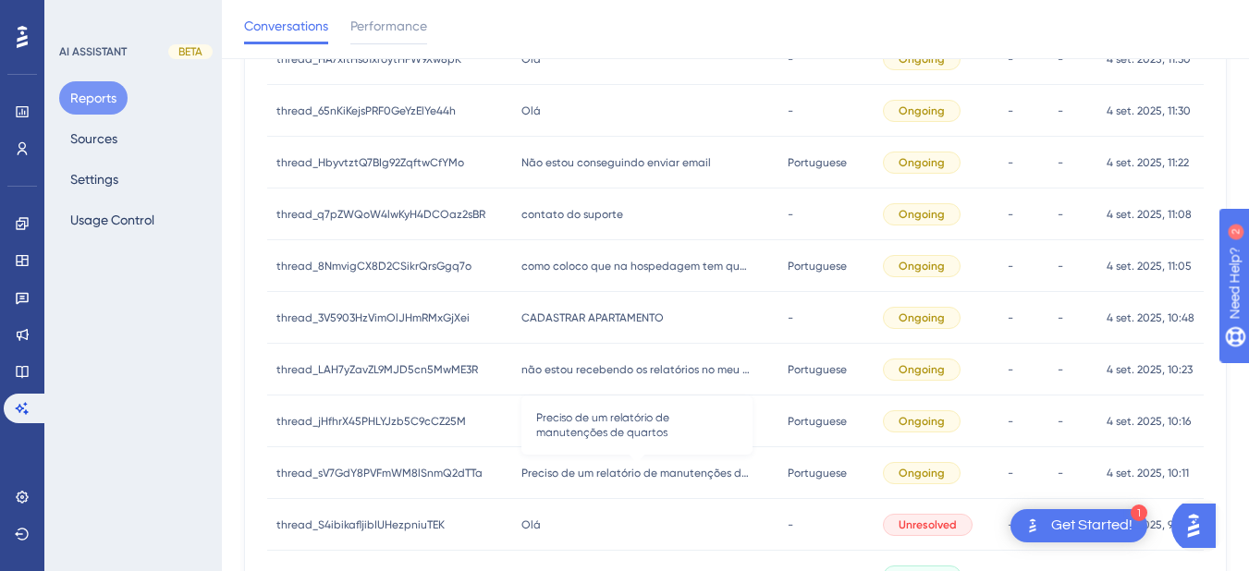
click at [580, 473] on span "Preciso de um relatório de manutenções de quartos" at bounding box center [637, 473] width 231 height 15
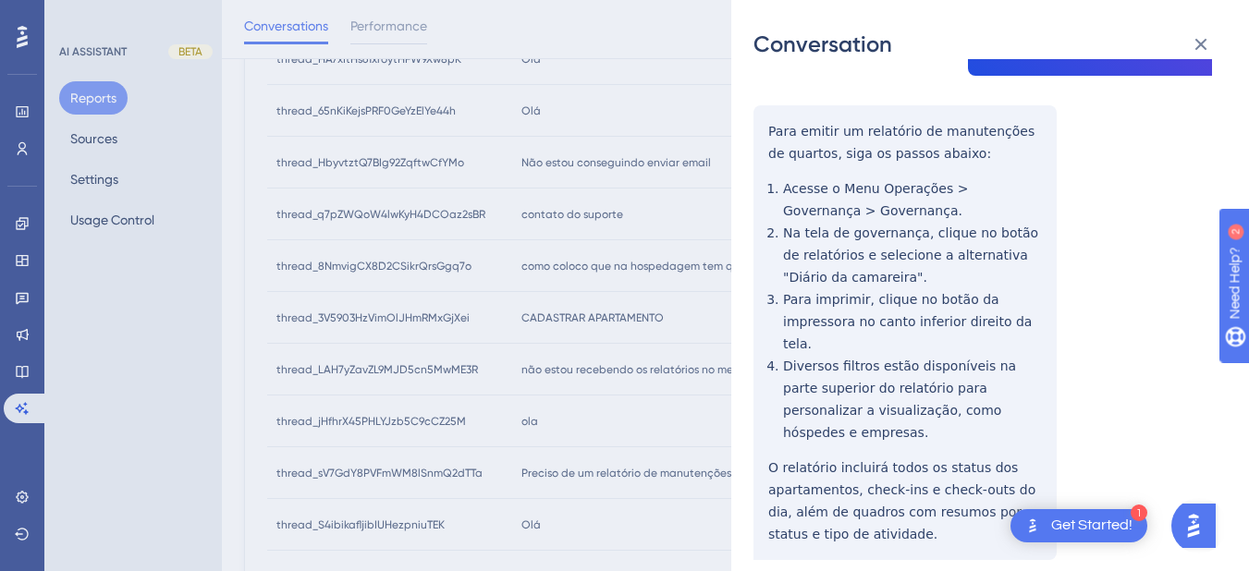
scroll to position [0, 0]
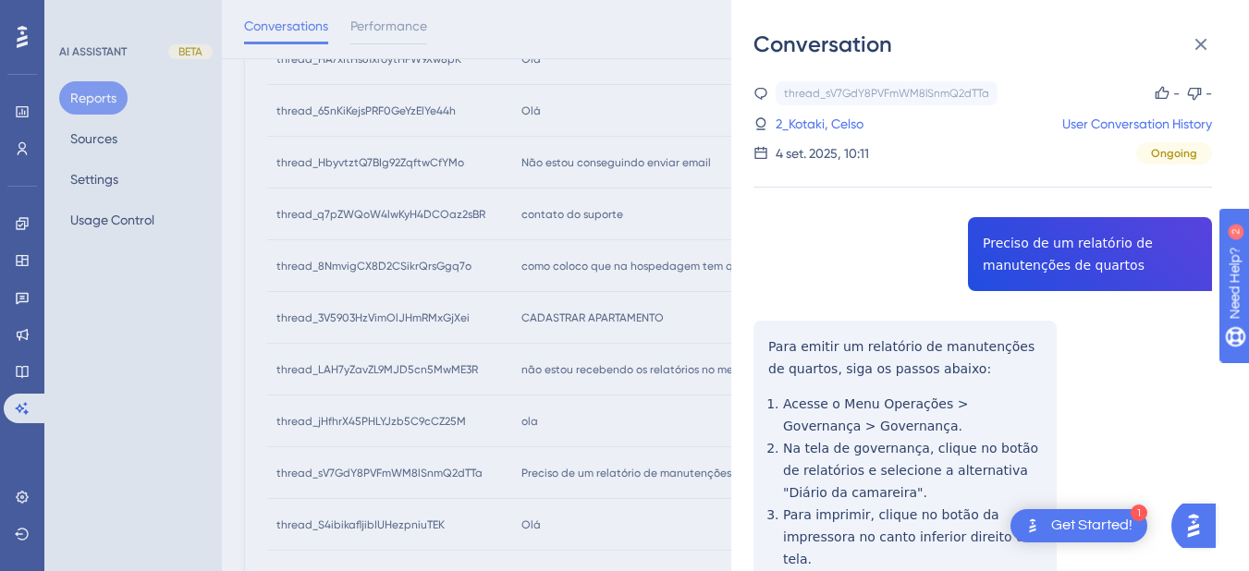
click at [1007, 263] on div "thread_sV7GdY8PVFmWM8lSnmQ2dTTa Copy - - 2_Kotaki, Celso User Conversation Hist…" at bounding box center [983, 475] width 459 height 789
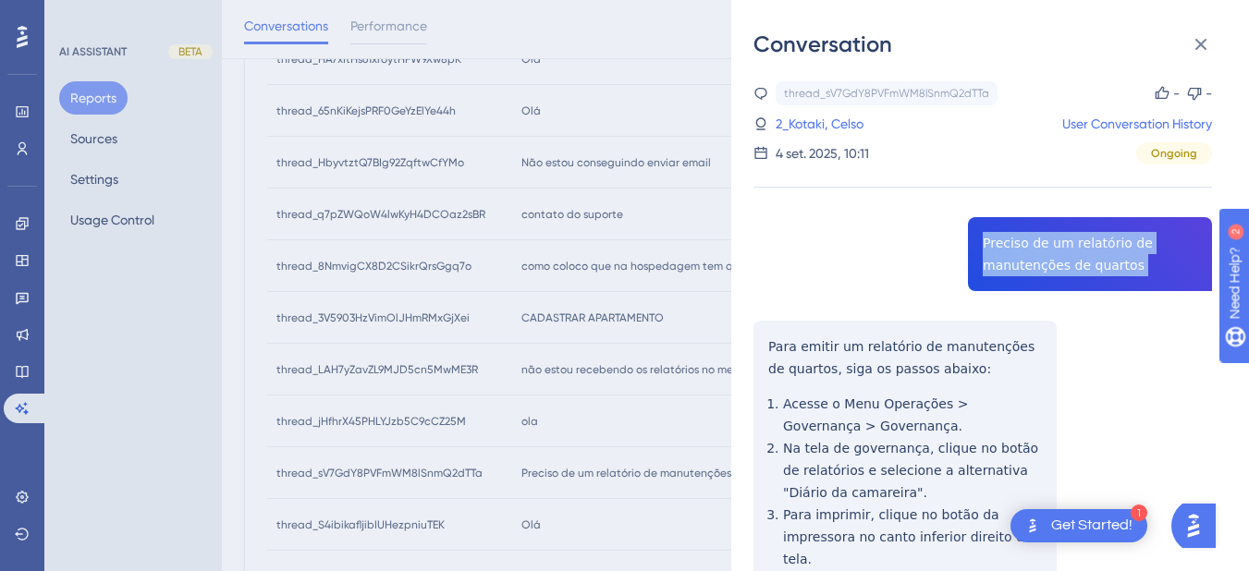
click at [1007, 263] on div "thread_sV7GdY8PVFmWM8lSnmQ2dTTa Copy - - 2_Kotaki, Celso User Conversation Hist…" at bounding box center [983, 475] width 459 height 789
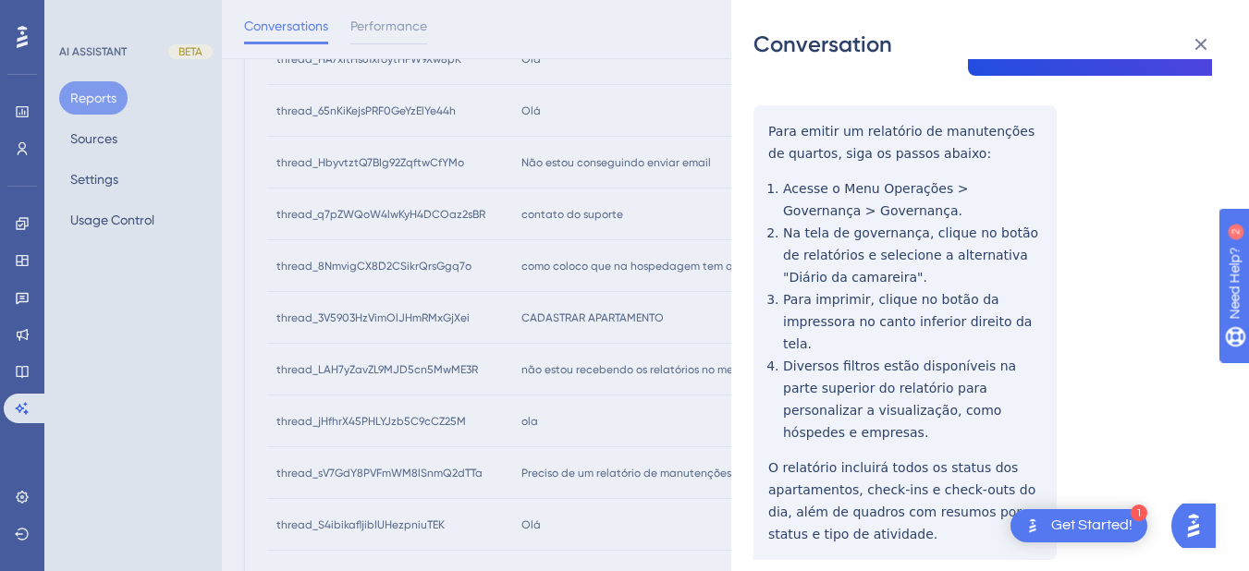
click at [775, 123] on div "thread_sV7GdY8PVFmWM8lSnmQ2dTTa Copy - - 2_Kotaki, Celso User Conversation Hist…" at bounding box center [983, 260] width 459 height 789
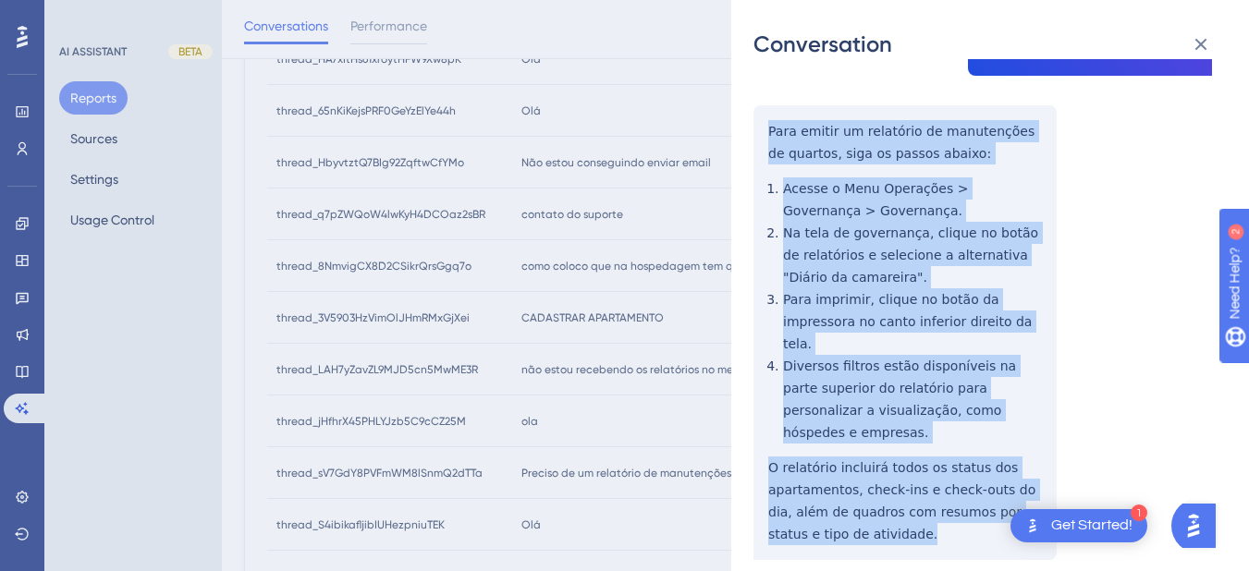
drag, startPoint x: 758, startPoint y: 130, endPoint x: 882, endPoint y: 505, distance: 394.5
click at [882, 505] on div "thread_sV7GdY8PVFmWM8lSnmQ2dTTa Copy - - 2_Kotaki, Celso User Conversation Hist…" at bounding box center [983, 260] width 459 height 789
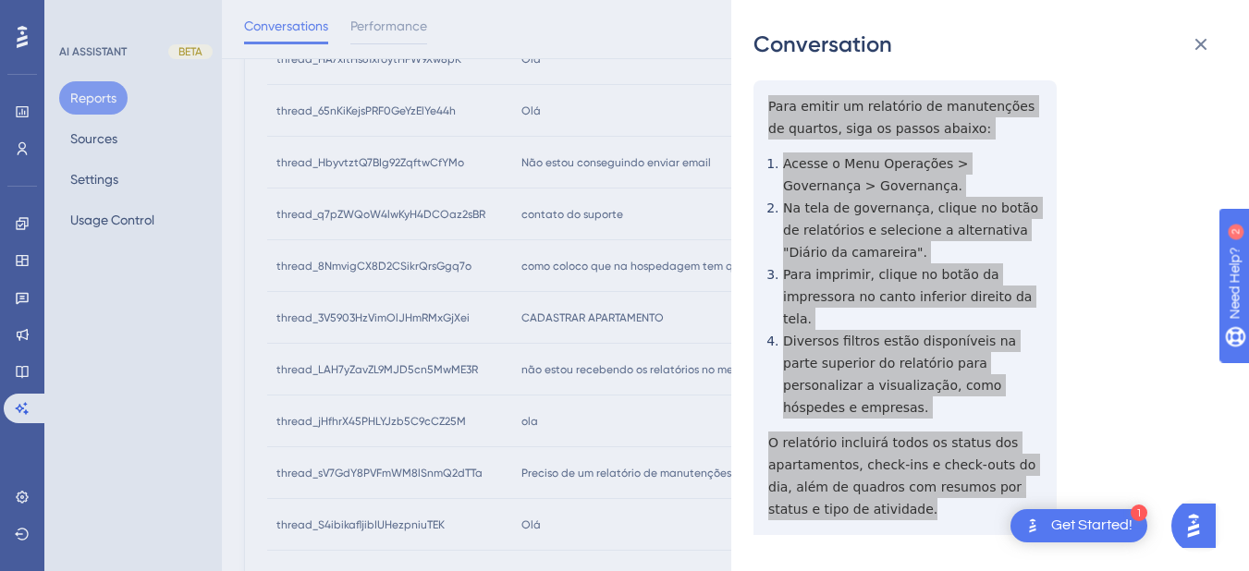
scroll to position [0, 0]
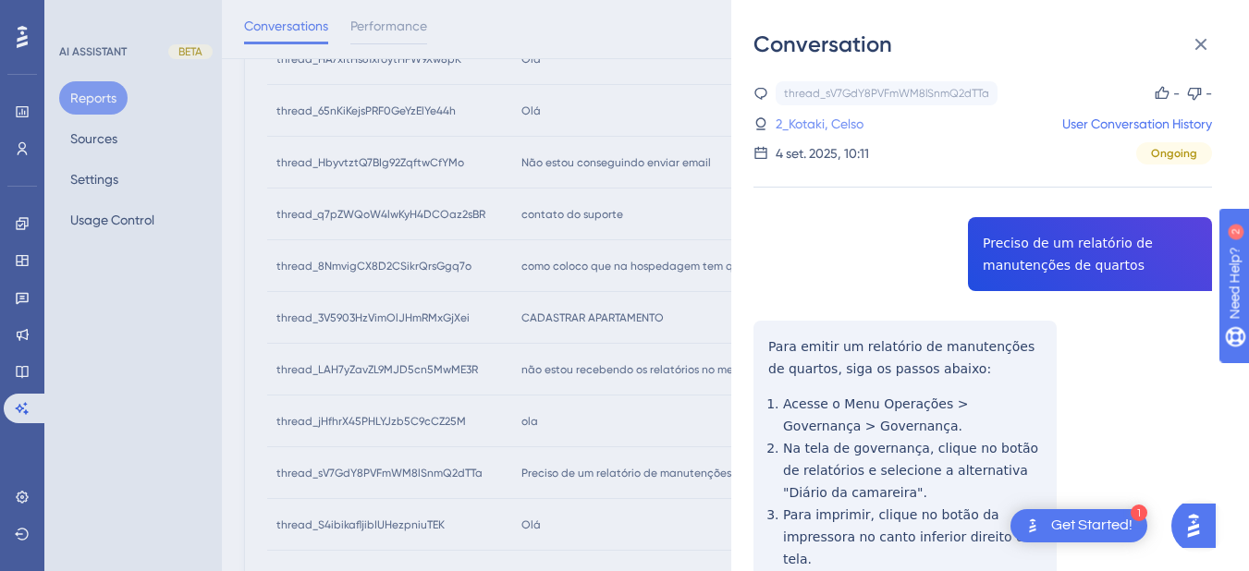
click at [843, 127] on link "2_Kotaki, Celso" at bounding box center [820, 124] width 88 height 22
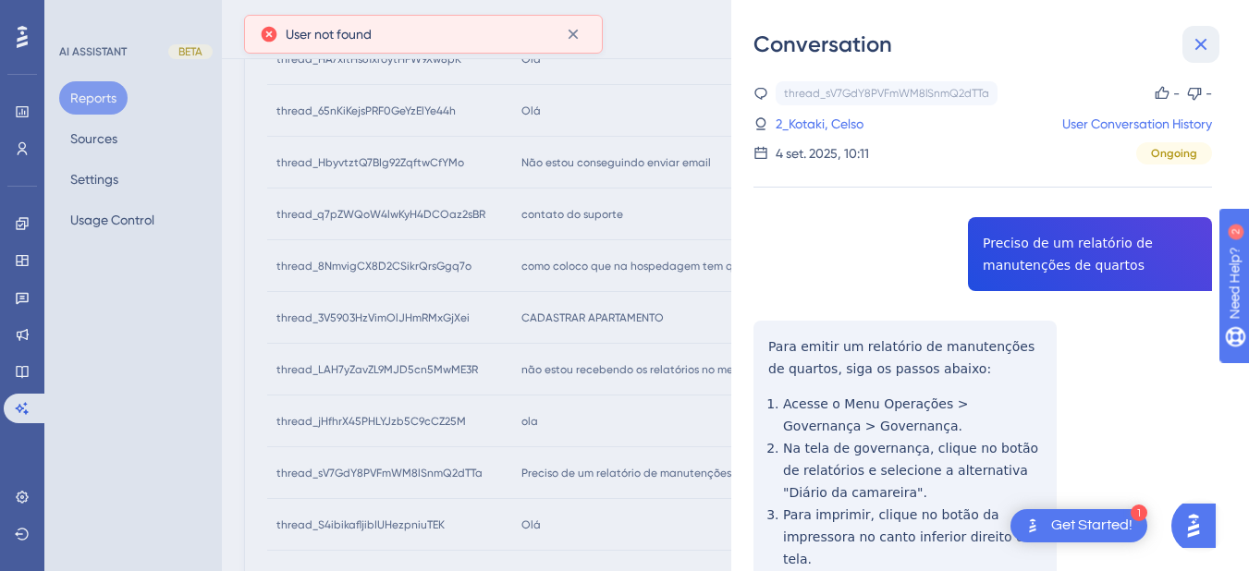
click at [1204, 49] on icon at bounding box center [1201, 44] width 22 height 22
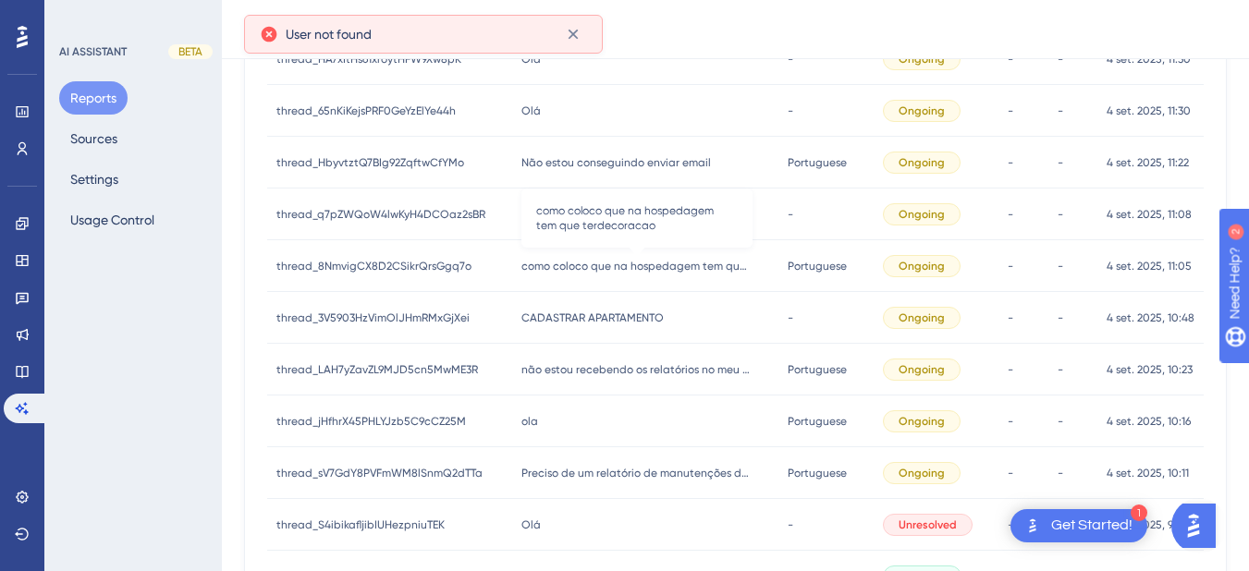
scroll to position [694, 0]
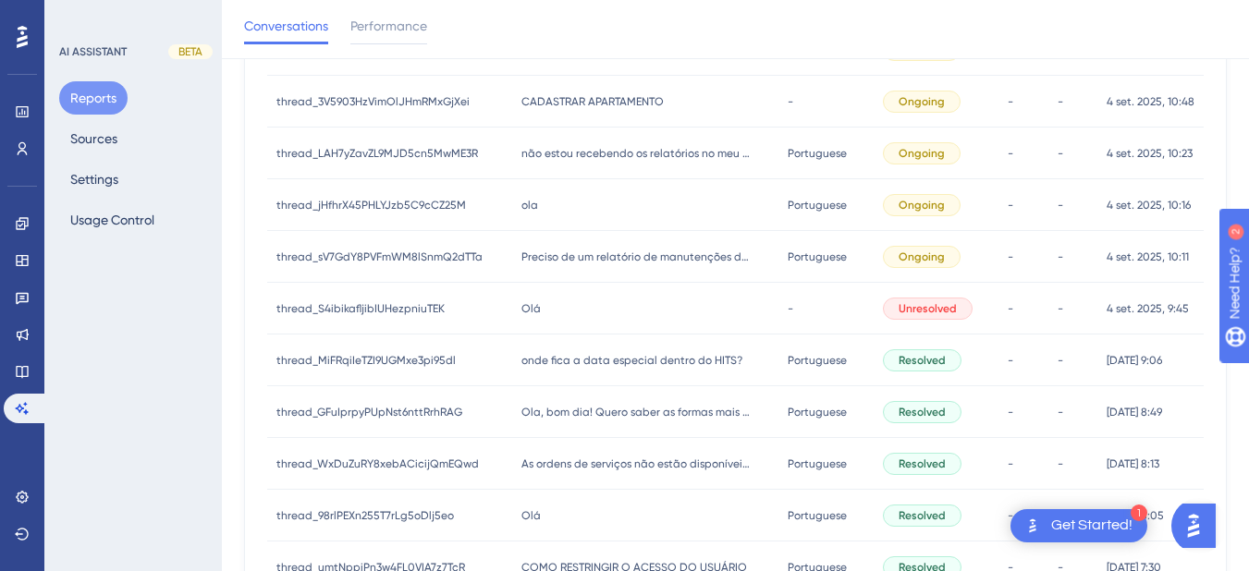
click at [539, 301] on div "Olá Olá" at bounding box center [645, 309] width 267 height 52
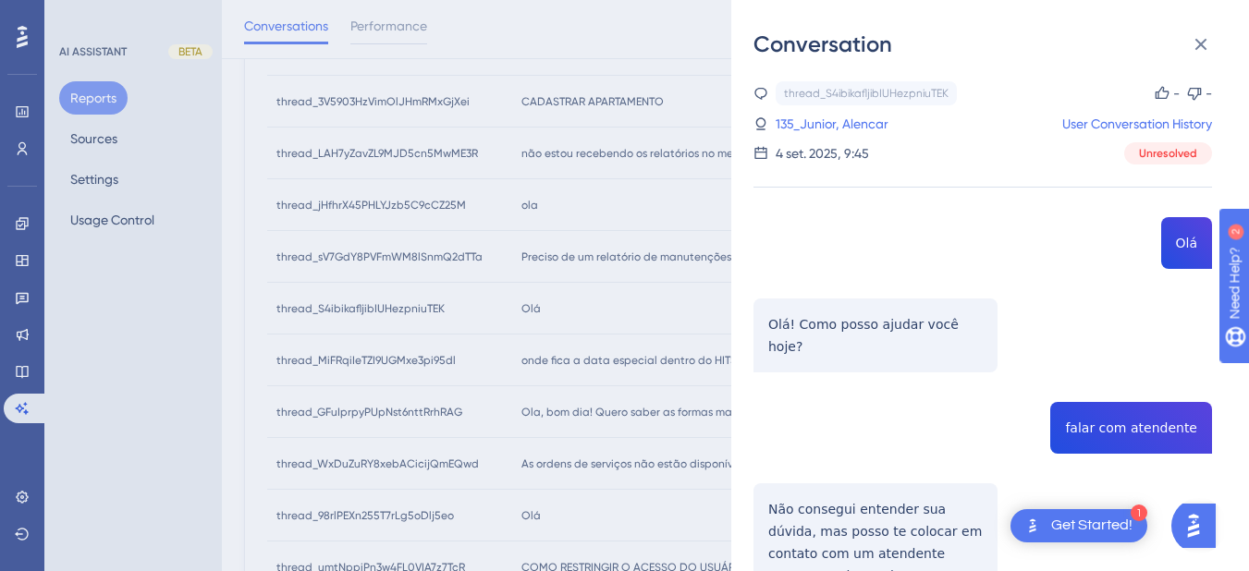
scroll to position [135, 0]
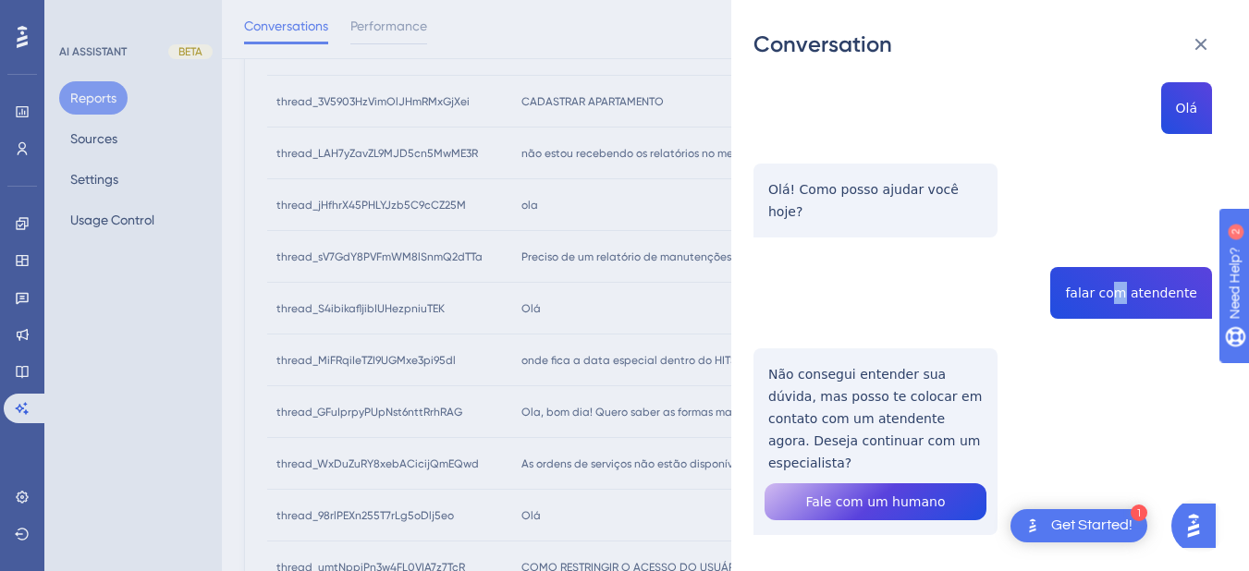
click at [1124, 276] on div "thread_S4ibikafljibIUHezpniuTEK Copy - - 135_Junior, Alencar User Conversation …" at bounding box center [983, 287] width 459 height 683
click at [831, 387] on div "thread_S4ibikafljibIUHezpniuTEK Copy - - 135_Junior, Alencar User Conversation …" at bounding box center [983, 287] width 459 height 683
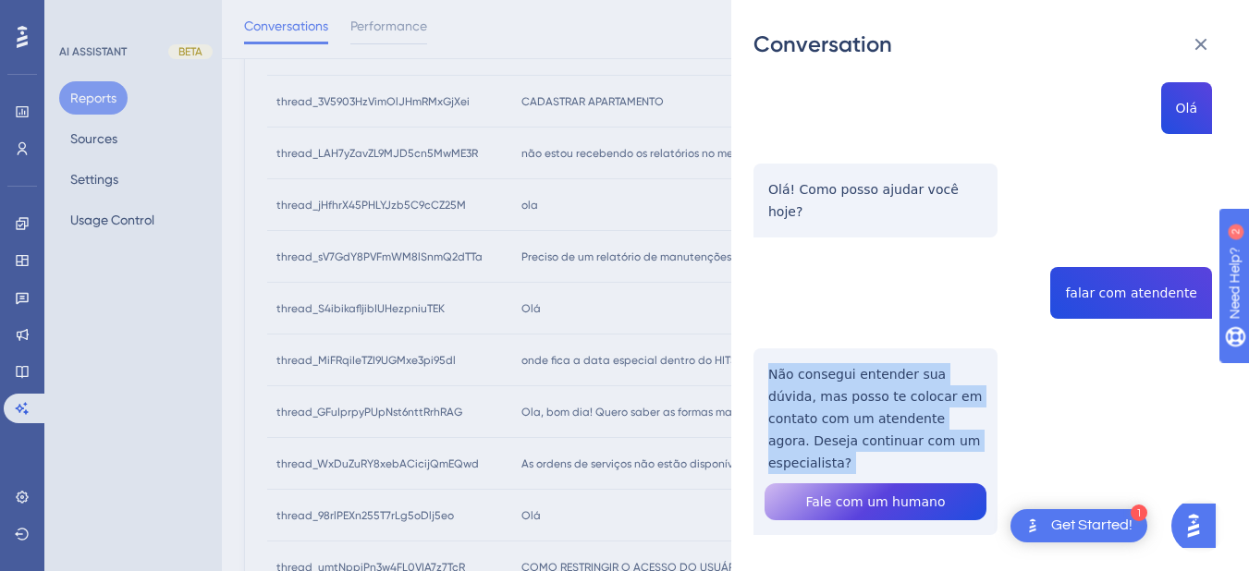
click at [831, 387] on div "thread_S4ibikafljibIUHezpniuTEK Copy - - 135_Junior, Alencar User Conversation …" at bounding box center [983, 287] width 459 height 683
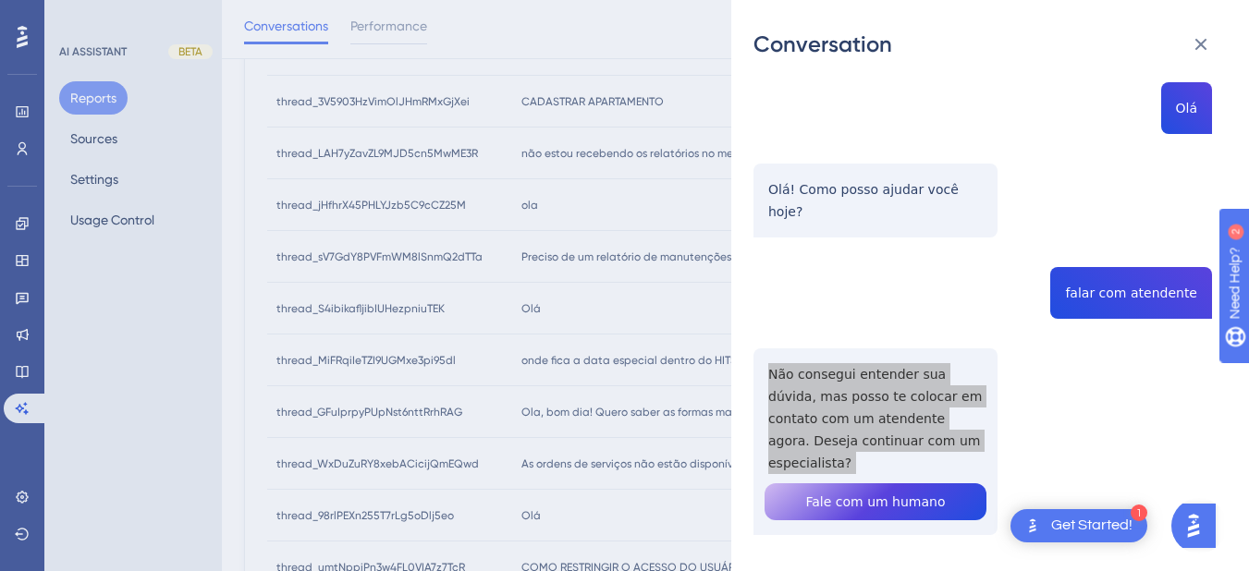
scroll to position [0, 0]
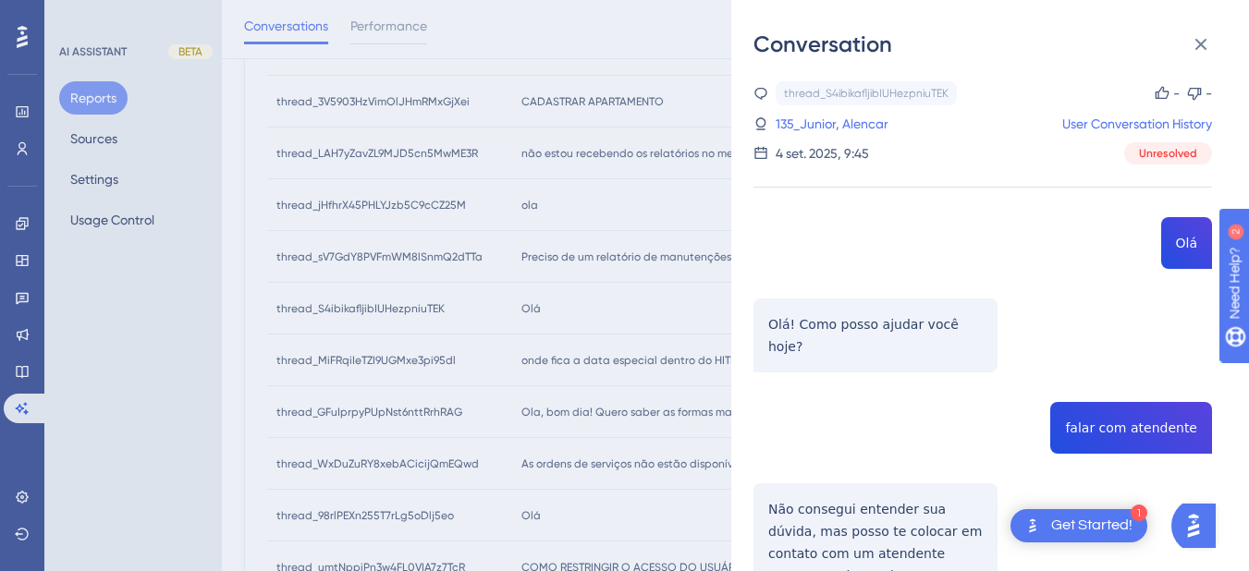
click at [802, 138] on div "thread_S4ibikafljibIUHezpniuTEK Copy - - 135_Junior, Alencar User Conversation …" at bounding box center [983, 122] width 459 height 83
click at [801, 122] on link "135_Junior, Alencar" at bounding box center [832, 124] width 113 height 22
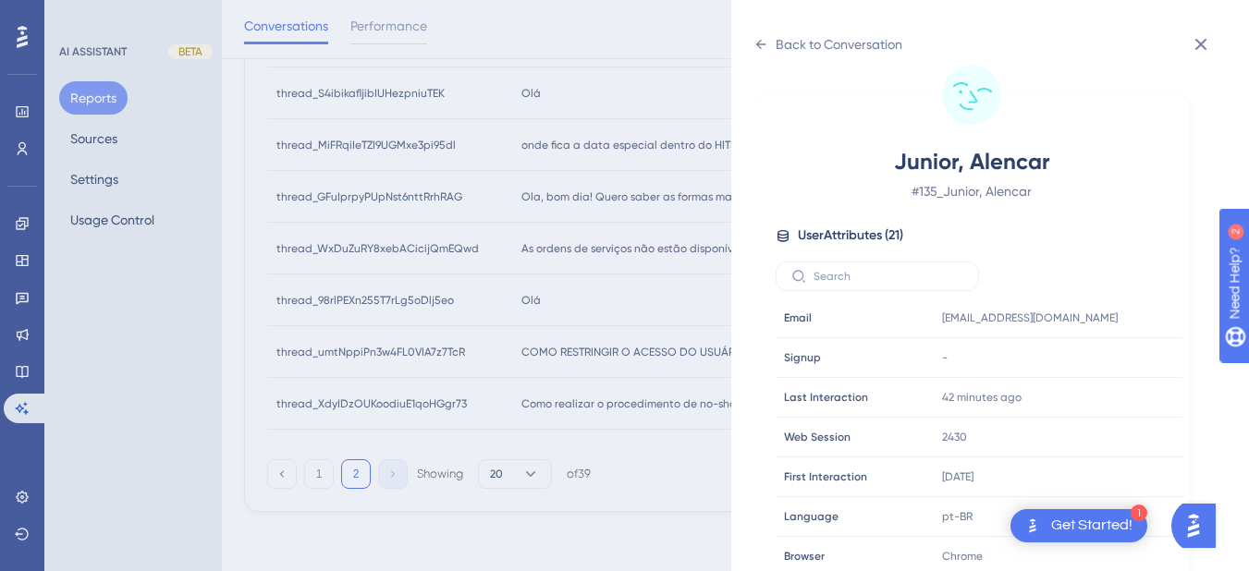
scroll to position [563, 0]
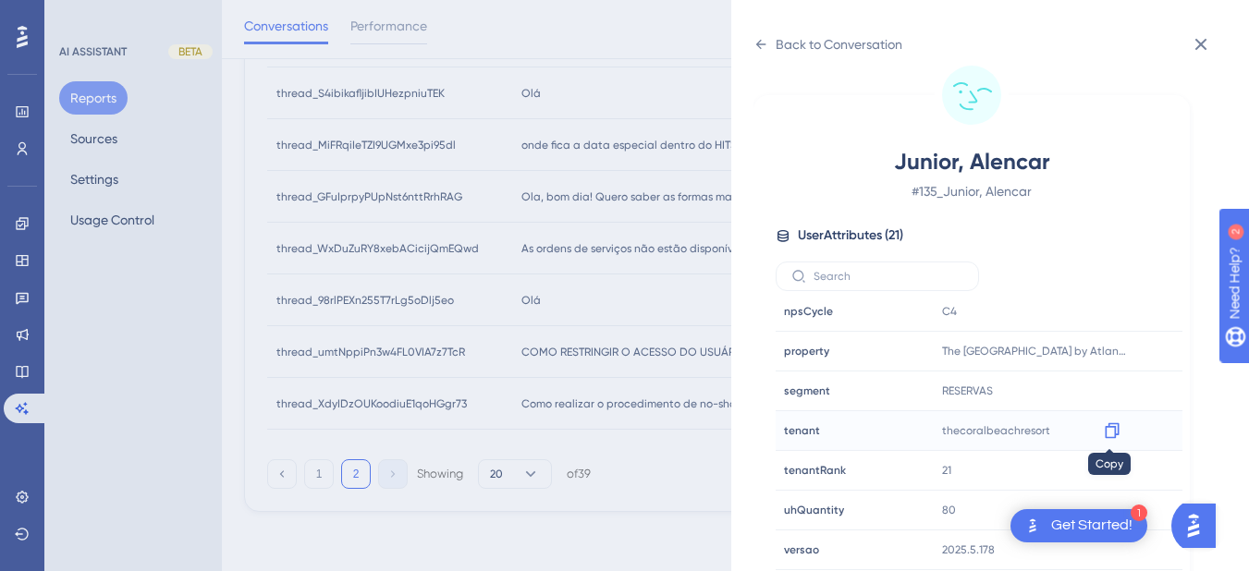
click at [1117, 433] on icon at bounding box center [1112, 431] width 18 height 18
click at [741, 33] on div "Back to Conversation Junior, Alencar # 135_Junior, Alencar User Attributes ( 21…" at bounding box center [990, 285] width 518 height 571
click at [761, 41] on icon at bounding box center [761, 44] width 10 height 9
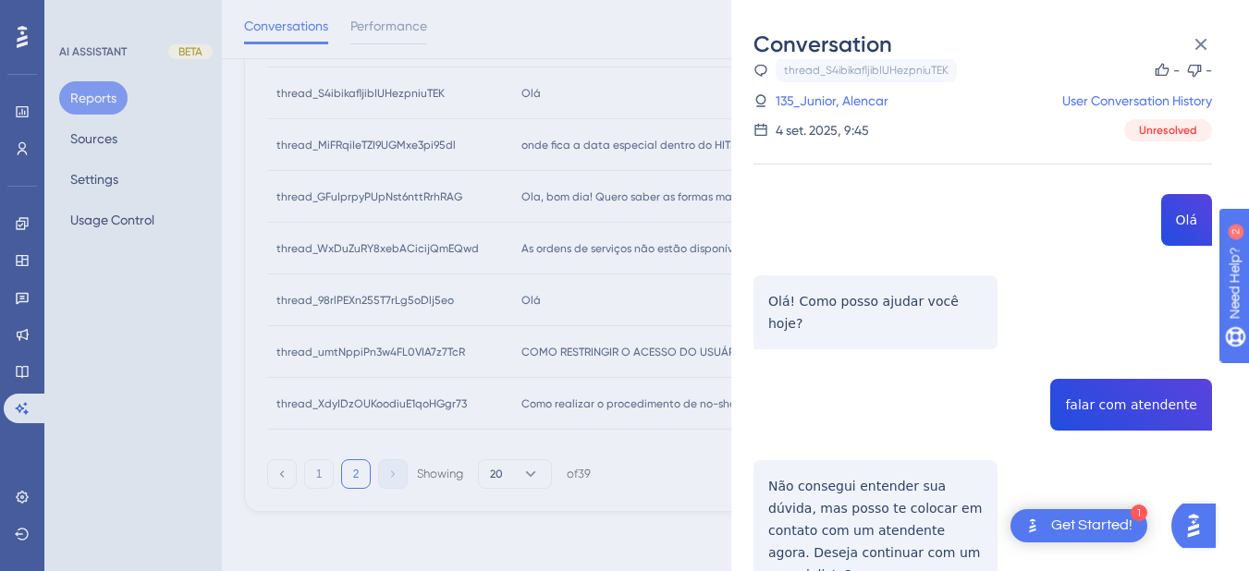
scroll to position [135, 0]
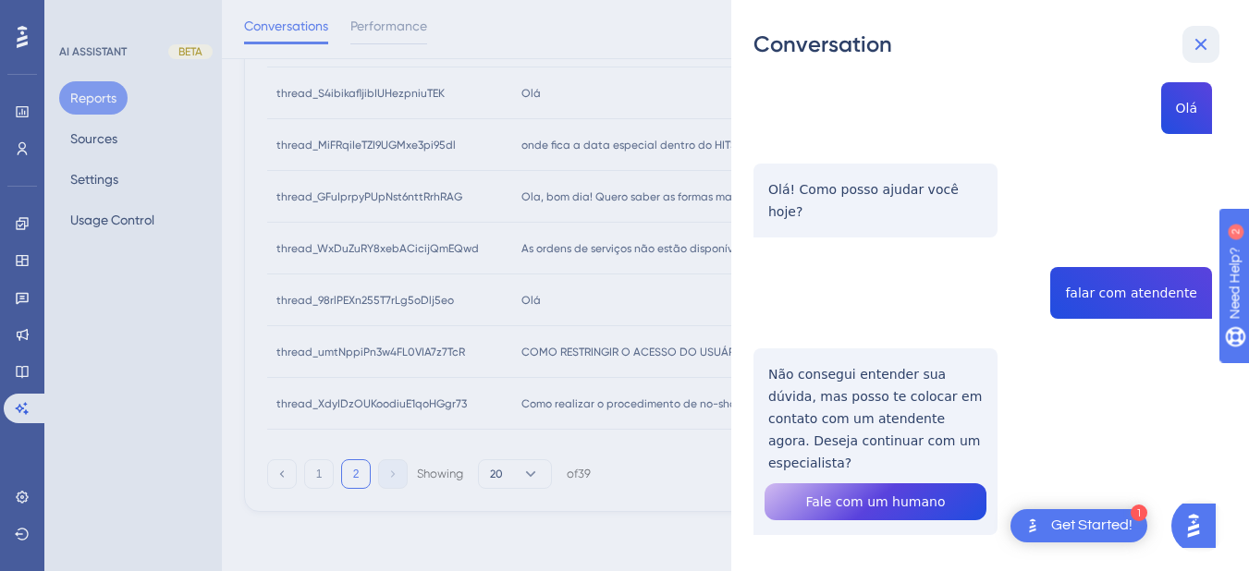
click at [1196, 43] on icon at bounding box center [1201, 44] width 22 height 22
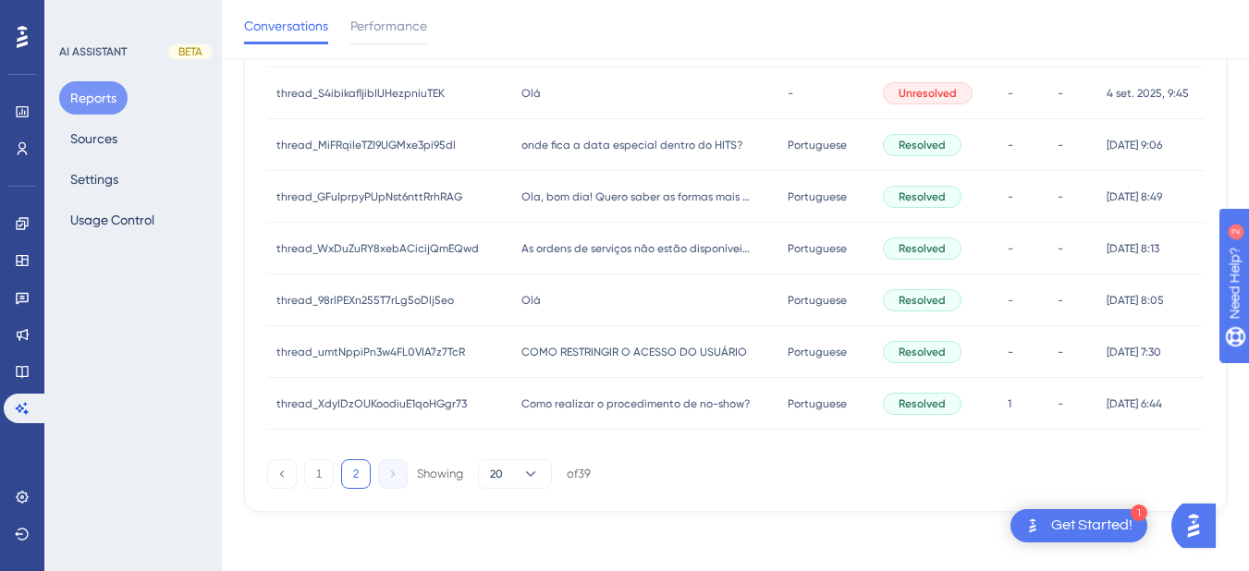
click at [566, 145] on span "onde fica a data especial dentro do HITS?" at bounding box center [632, 145] width 221 height 15
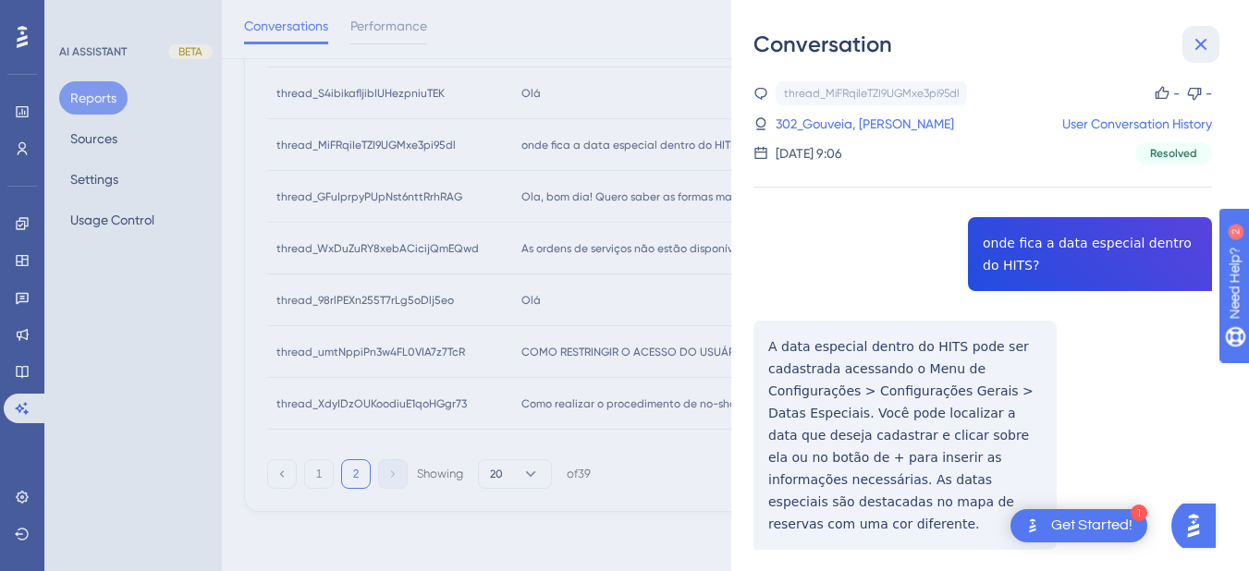
click at [1209, 45] on icon at bounding box center [1201, 44] width 22 height 22
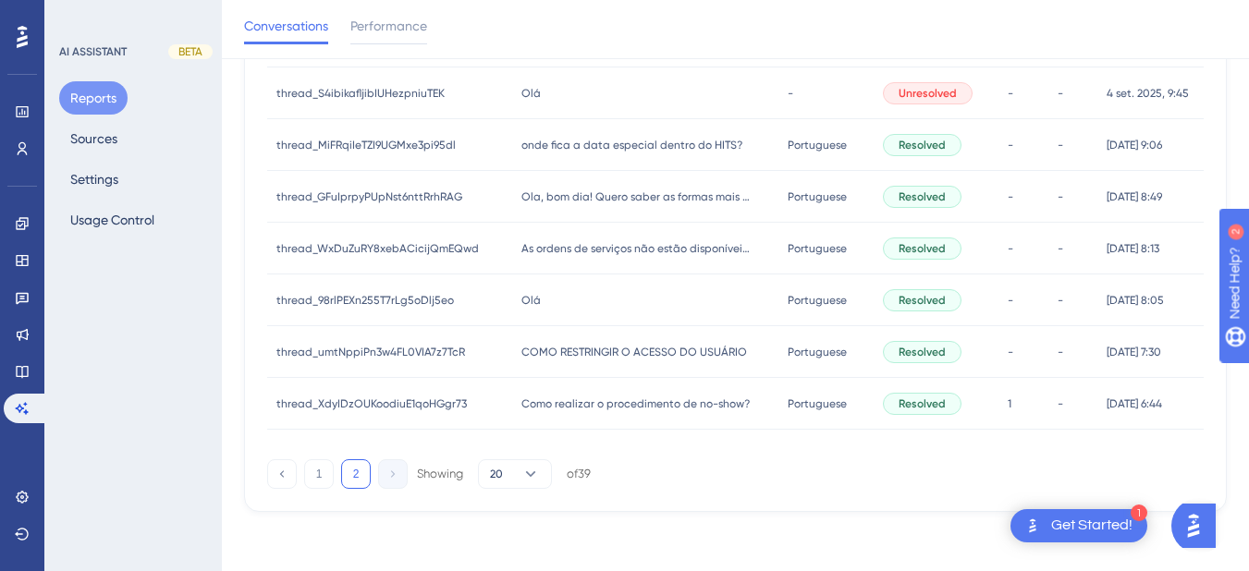
scroll to position [694, 0]
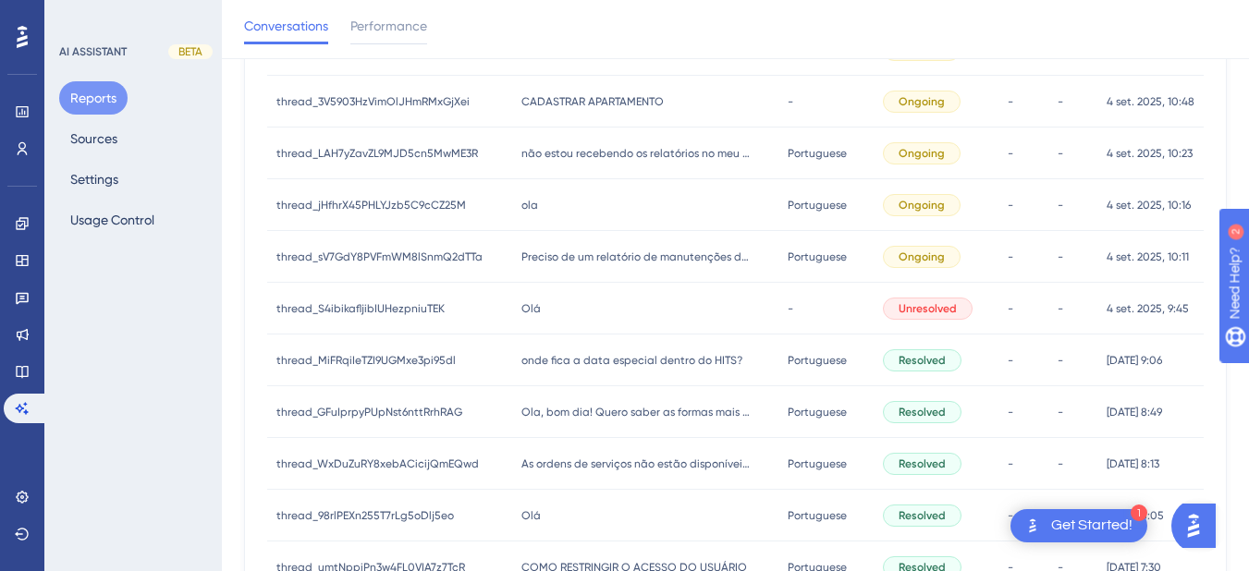
click at [542, 354] on span "onde fica a data especial dentro do HITS?" at bounding box center [632, 360] width 221 height 15
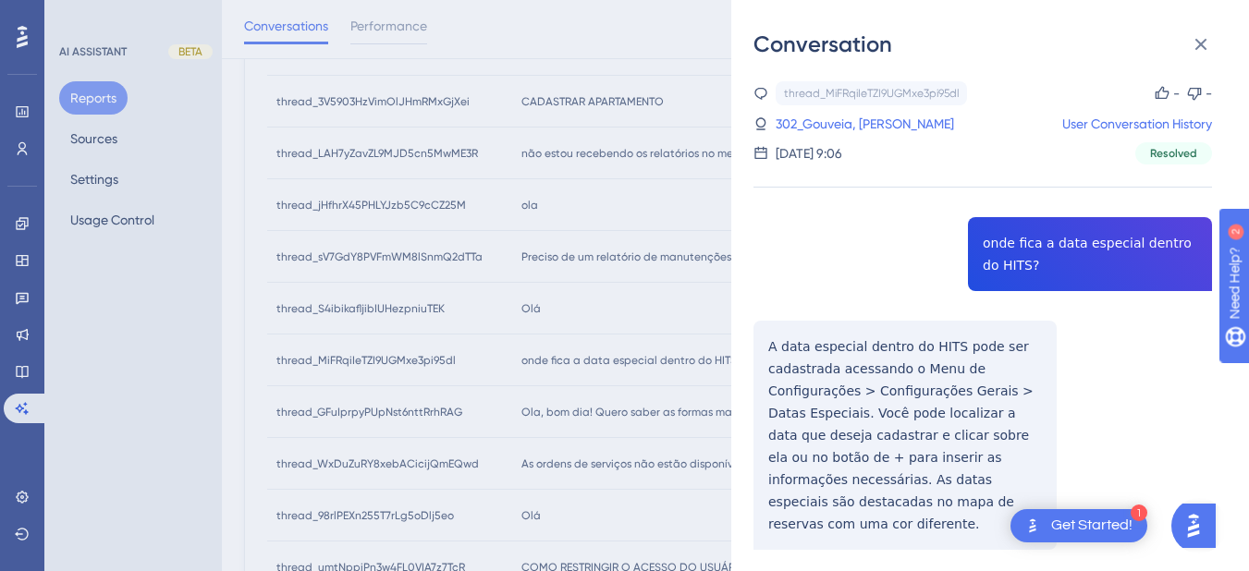
click at [1056, 250] on div "thread_MiFRqiIeTZI9UGMxe3pi95dl Copy - - 302_Gouveia, Renata User Conversation …" at bounding box center [983, 362] width 459 height 563
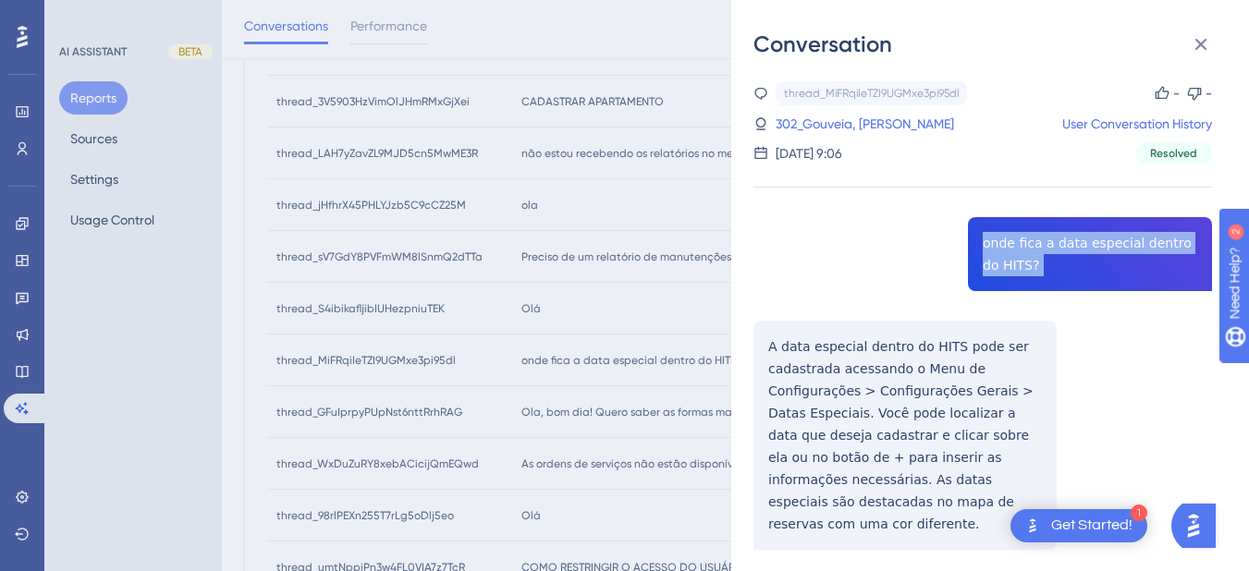
click at [1056, 250] on div "thread_MiFRqiIeTZI9UGMxe3pi95dl Copy - - 302_Gouveia, Renata User Conversation …" at bounding box center [983, 362] width 459 height 563
click at [759, 352] on div "thread_MiFRqiIeTZI9UGMxe3pi95dl Copy - - 302_Gouveia, Renata User Conversation …" at bounding box center [983, 362] width 459 height 563
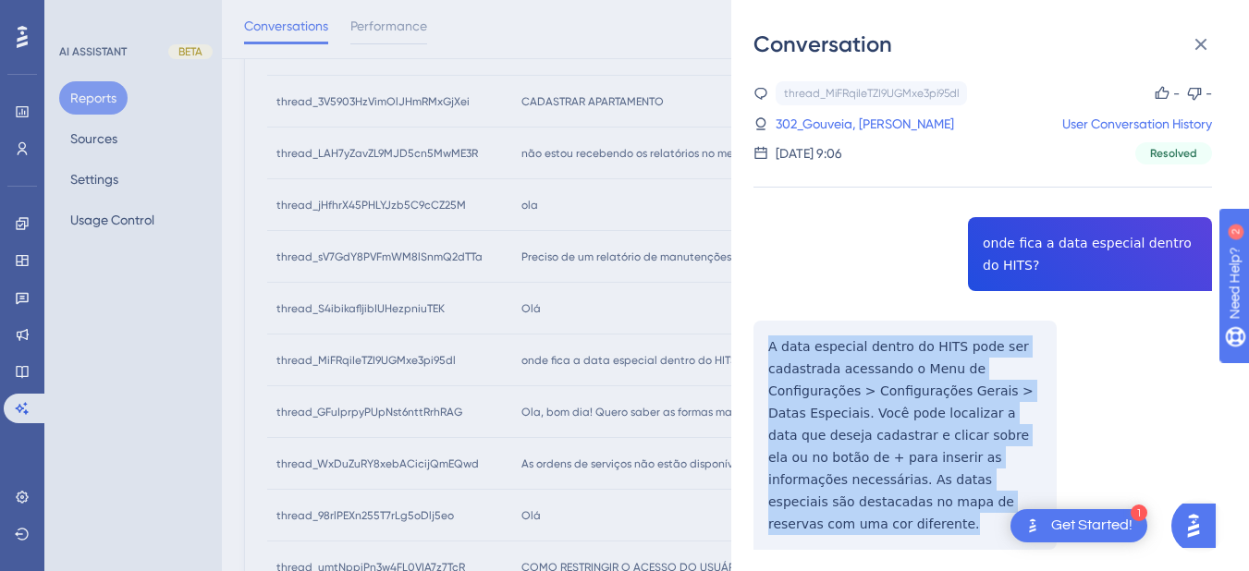
drag, startPoint x: 761, startPoint y: 338, endPoint x: 889, endPoint y: 415, distance: 148.9
click at [1001, 521] on div "thread_MiFRqiIeTZI9UGMxe3pi95dl Copy - - 302_Gouveia, Renata User Conversation …" at bounding box center [983, 362] width 459 height 563
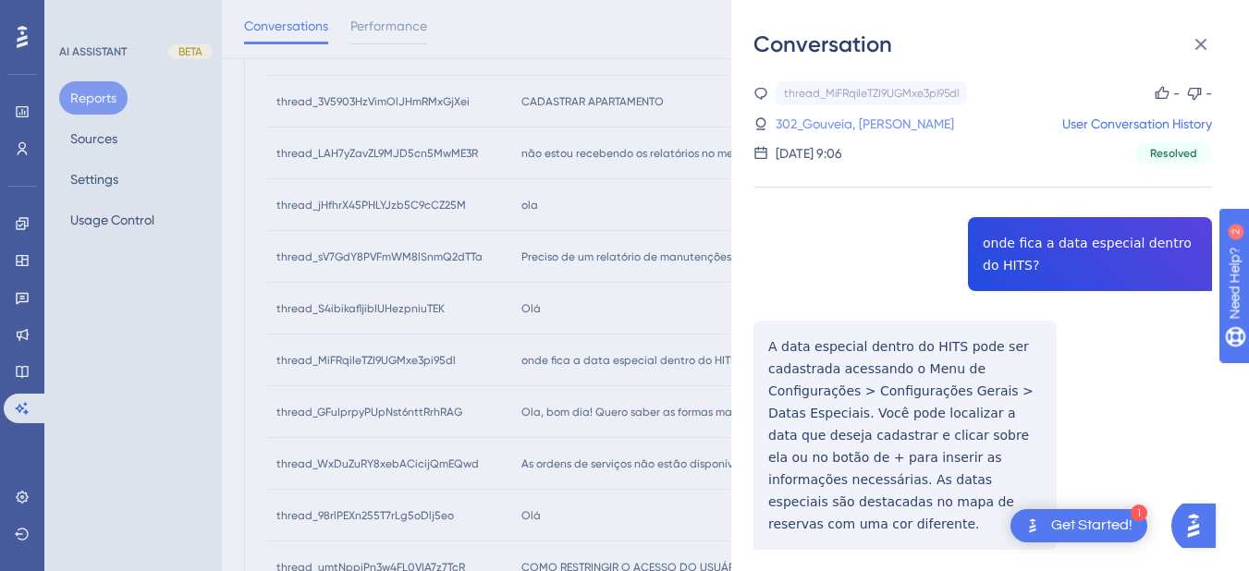
click at [815, 122] on link "302_Gouveia, Renata" at bounding box center [865, 124] width 178 height 22
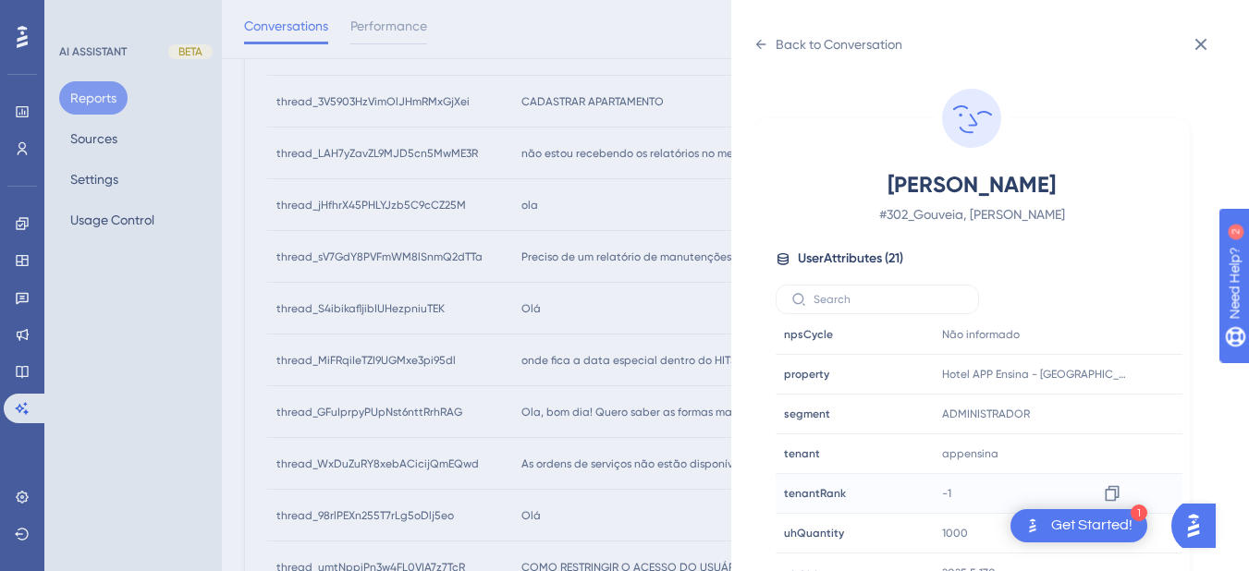
scroll to position [23, 0]
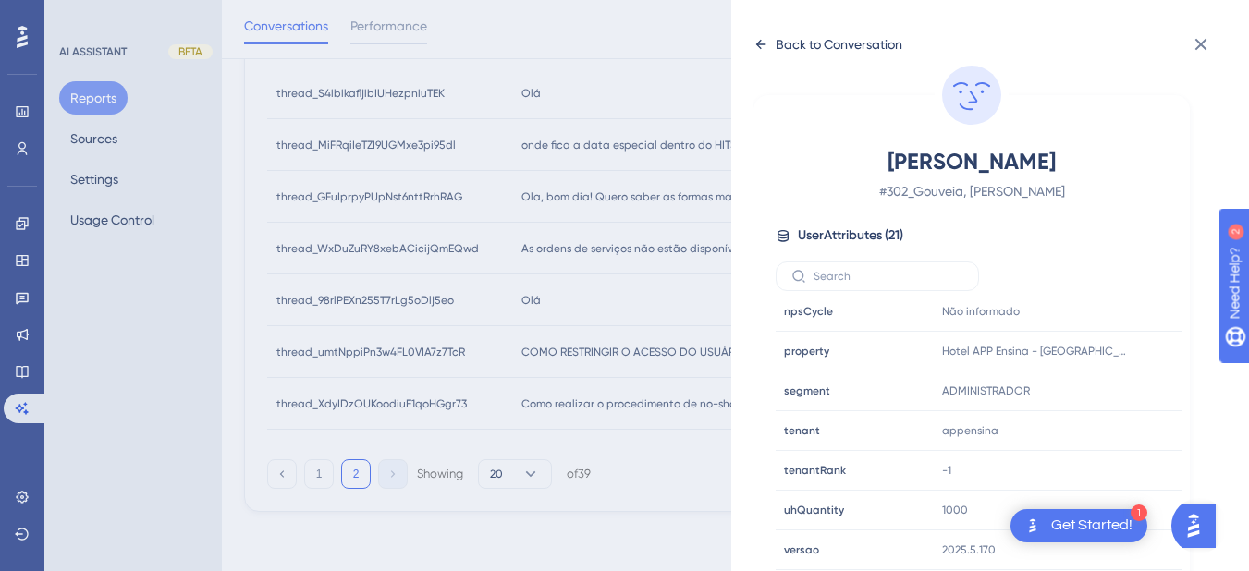
click at [760, 45] on icon at bounding box center [761, 44] width 15 height 15
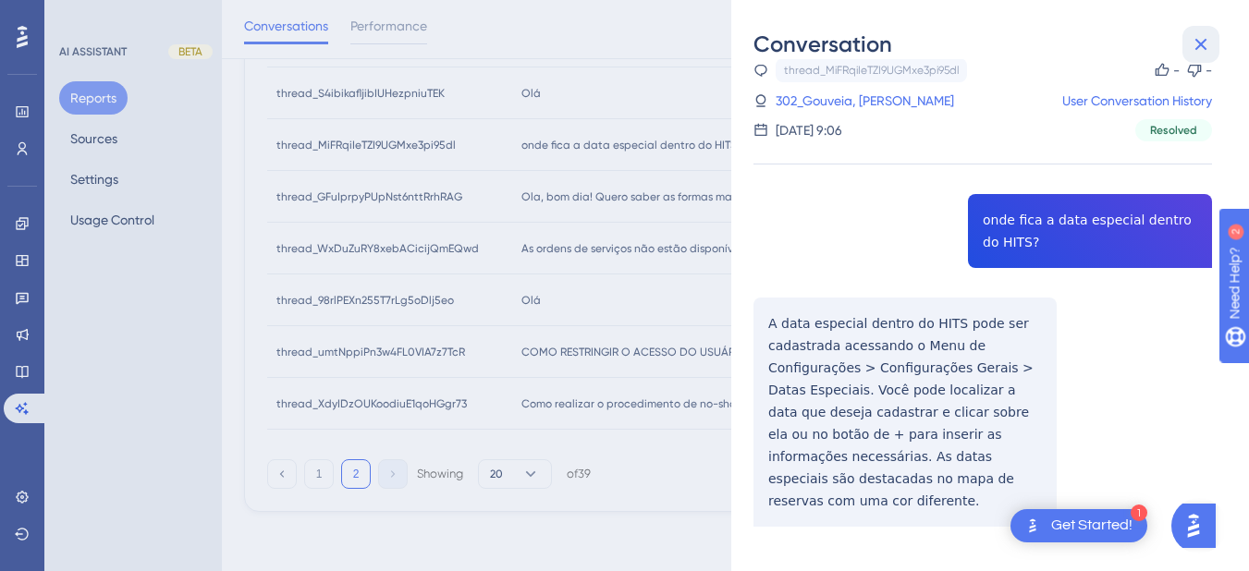
click at [1210, 46] on icon at bounding box center [1201, 44] width 22 height 22
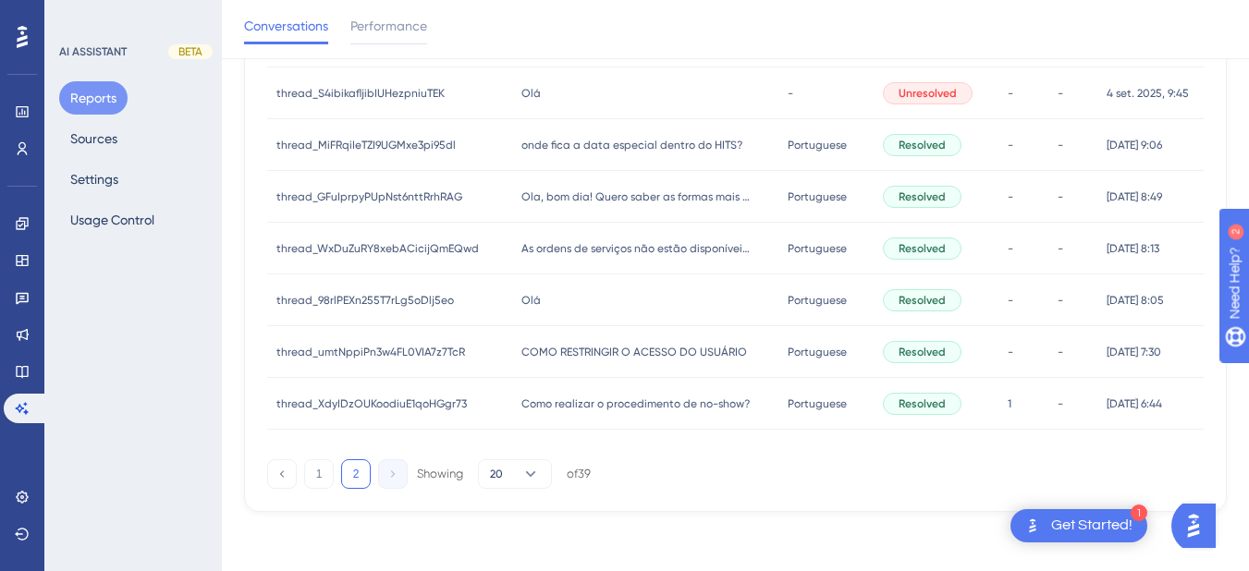
scroll to position [694, 0]
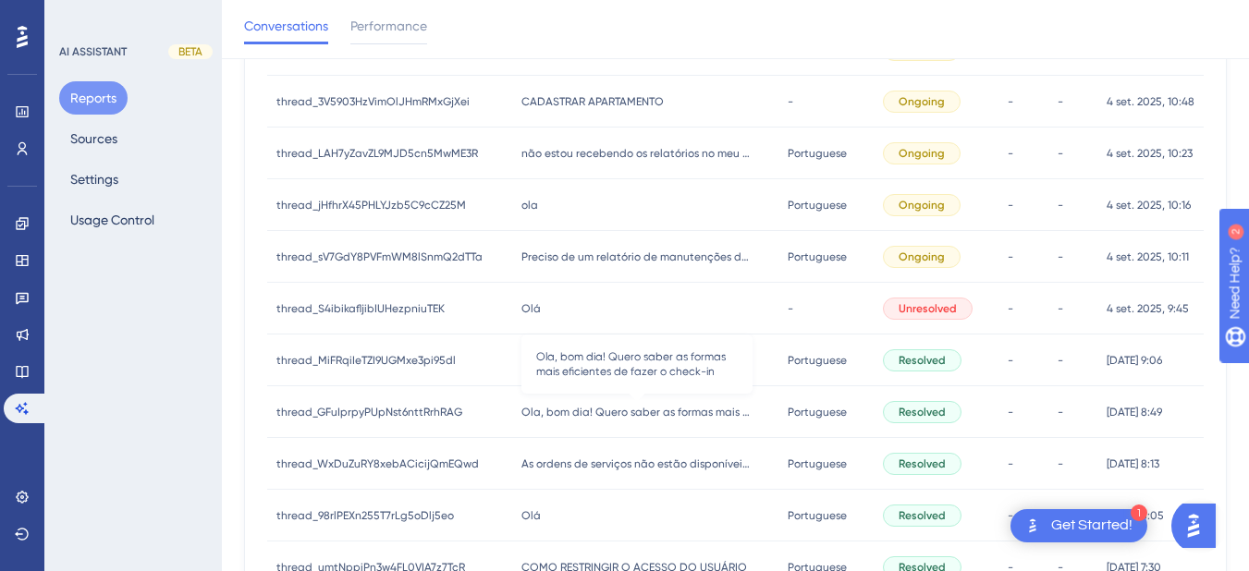
drag, startPoint x: 547, startPoint y: 408, endPoint x: 867, endPoint y: 362, distance: 323.3
click at [547, 408] on span "Ola, bom dia! Quero saber as formas mais eficientes de fazer o check-in" at bounding box center [637, 412] width 231 height 15
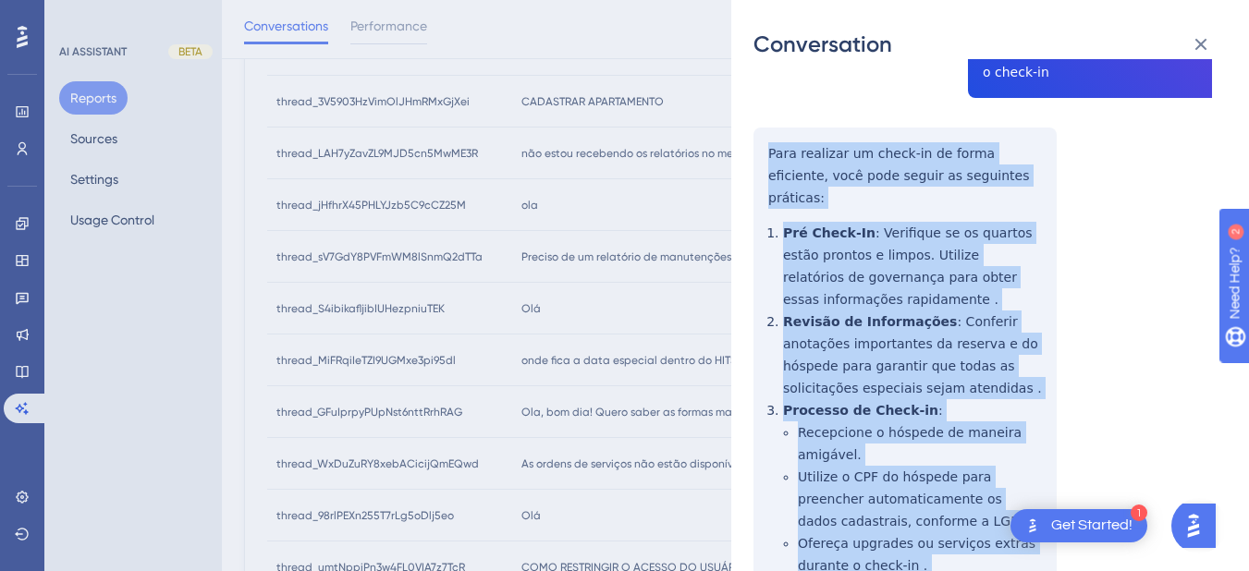
scroll to position [485, 0]
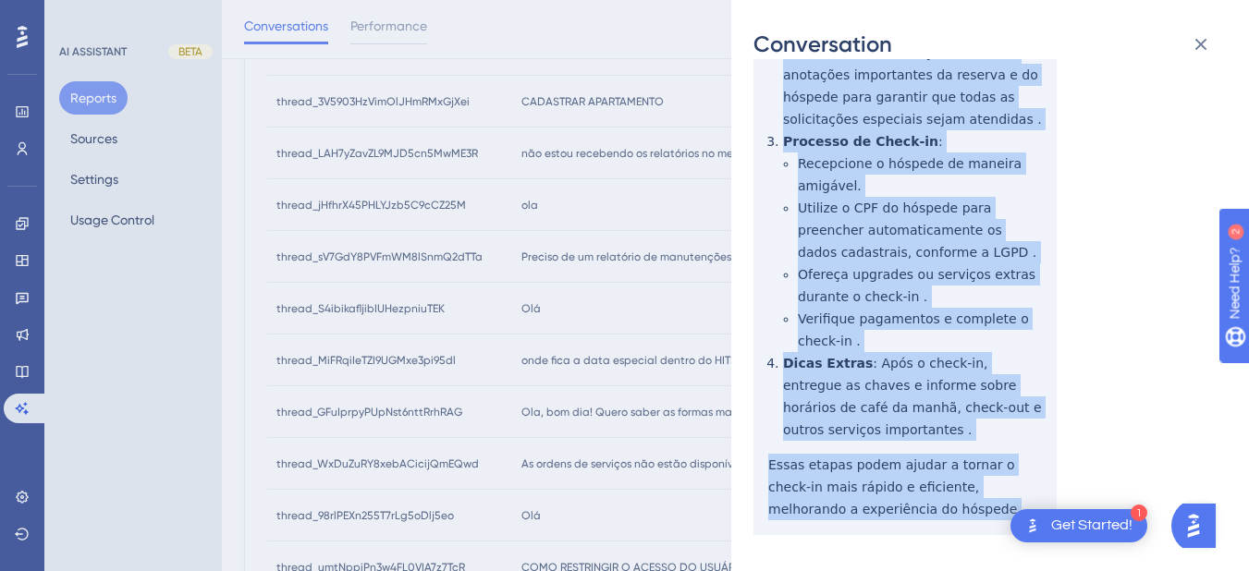
drag, startPoint x: 765, startPoint y: 346, endPoint x: 928, endPoint y: 473, distance: 207.5
click at [928, 473] on div "thread_GFuIprpyPUpNst6nttRrhRAG Copy - - 96_Souza, Kauan User Conversation Hist…" at bounding box center [983, 113] width 459 height 1033
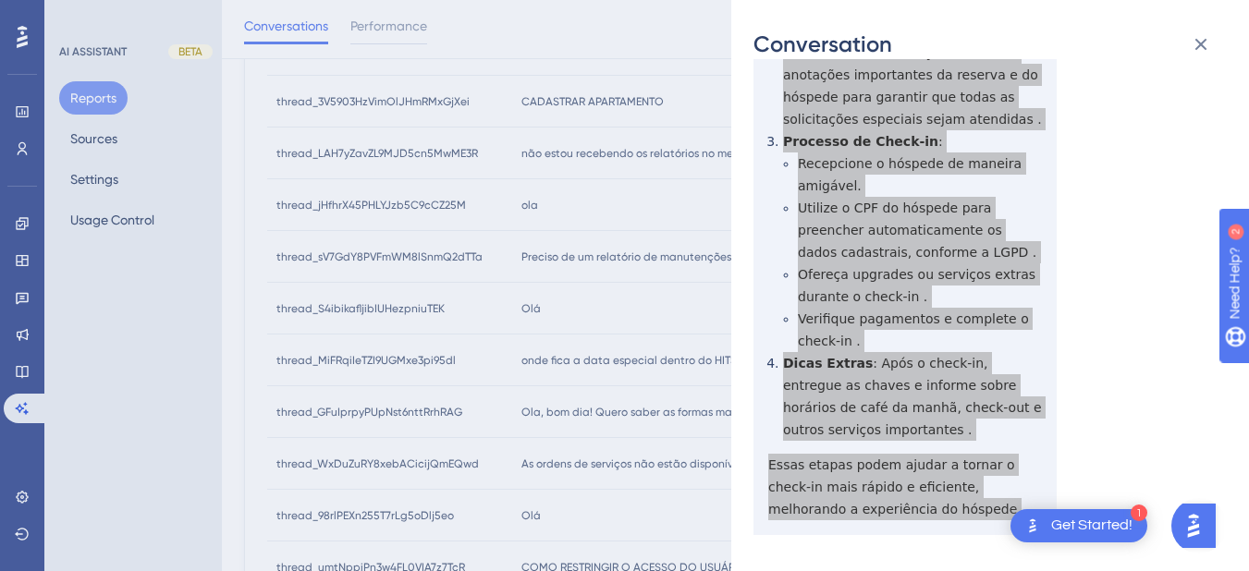
scroll to position [0, 0]
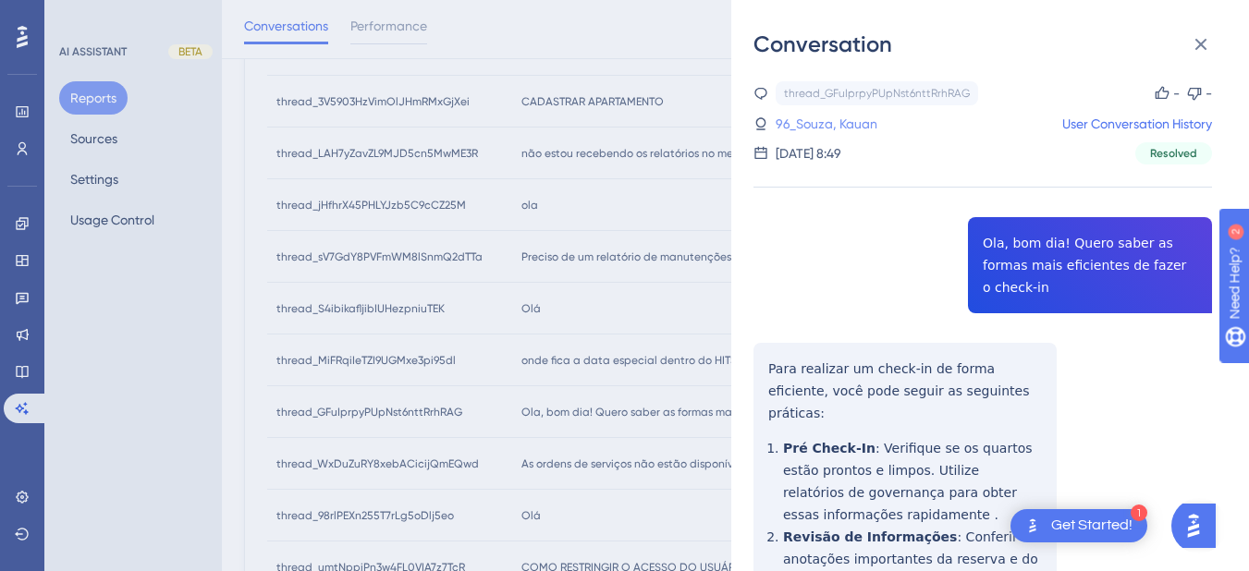
click at [866, 126] on link "96_Souza, Kauan" at bounding box center [827, 124] width 102 height 22
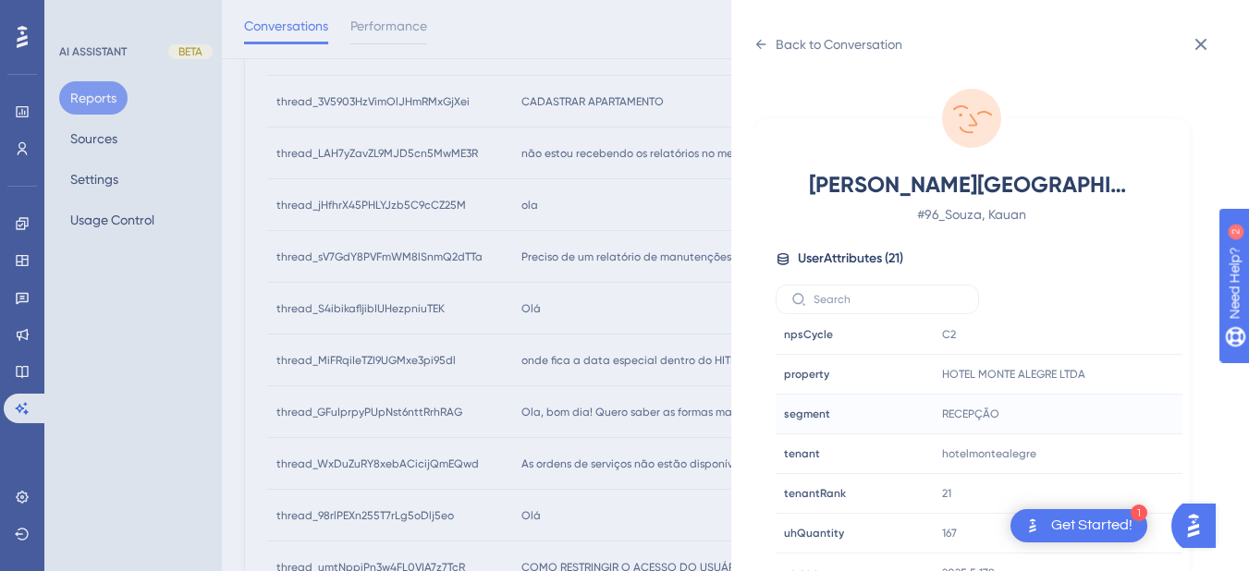
scroll to position [910, 0]
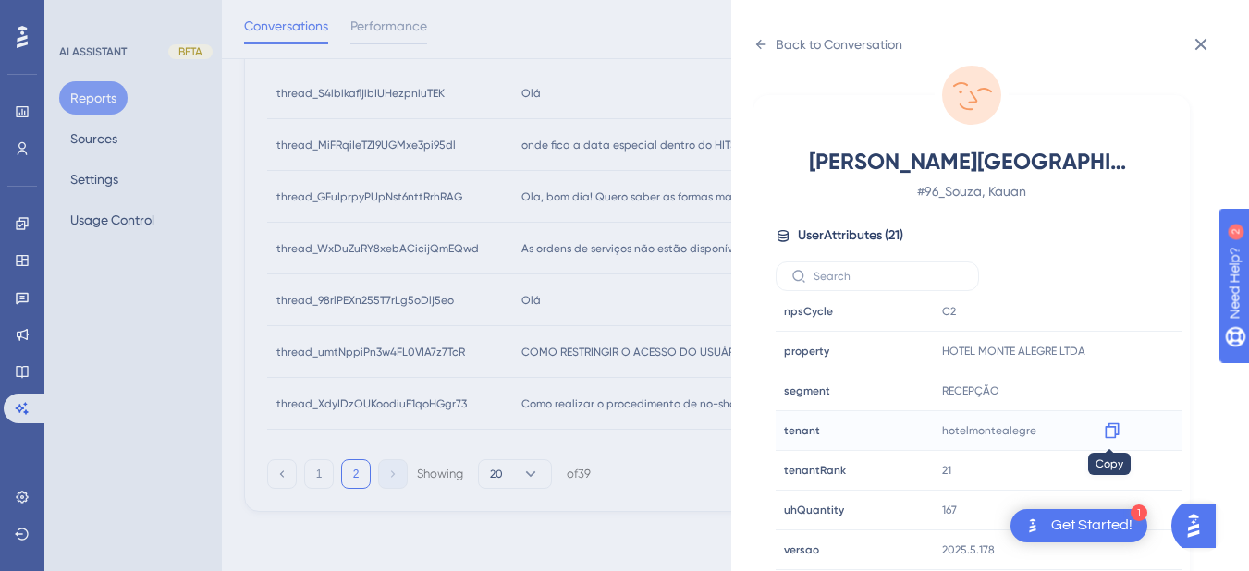
click at [1103, 433] on icon at bounding box center [1112, 431] width 18 height 18
click at [769, 52] on div "Back to Conversation" at bounding box center [828, 45] width 149 height 30
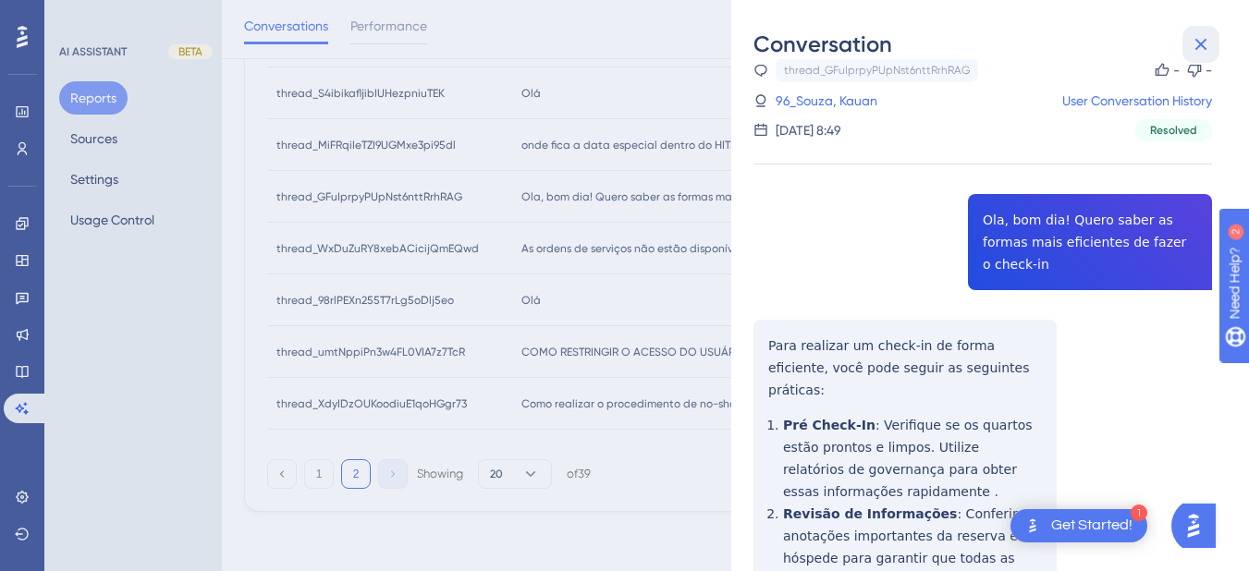
click at [1198, 42] on icon at bounding box center [1202, 45] width 12 height 12
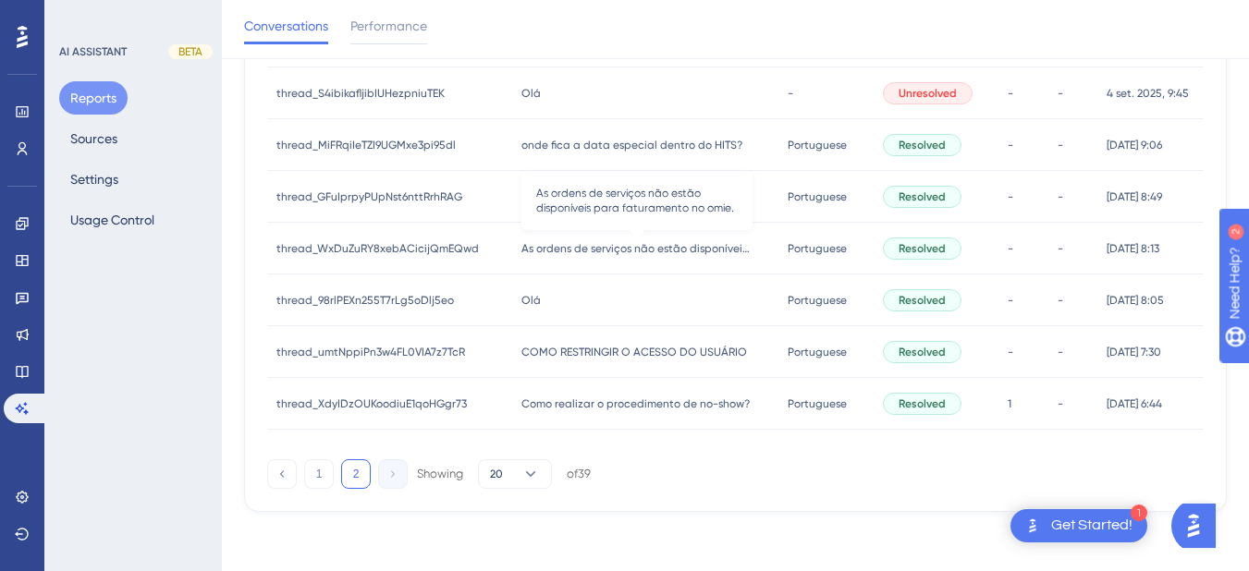
click at [659, 255] on span "As ordens de serviços não estão disponíveis para faturamento no omie." at bounding box center [637, 248] width 231 height 15
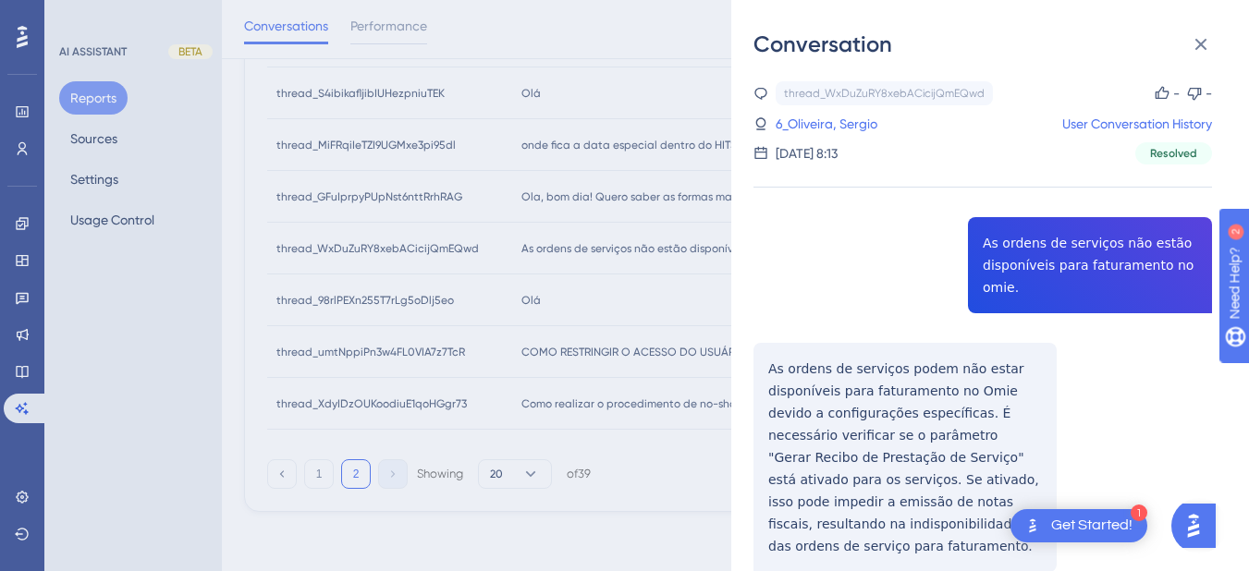
click at [1019, 257] on div "thread_WxDuZuRY8xebACicijQmEQwd Copy - - 6_Oliveira, Sergio User Conversation H…" at bounding box center [983, 373] width 459 height 585
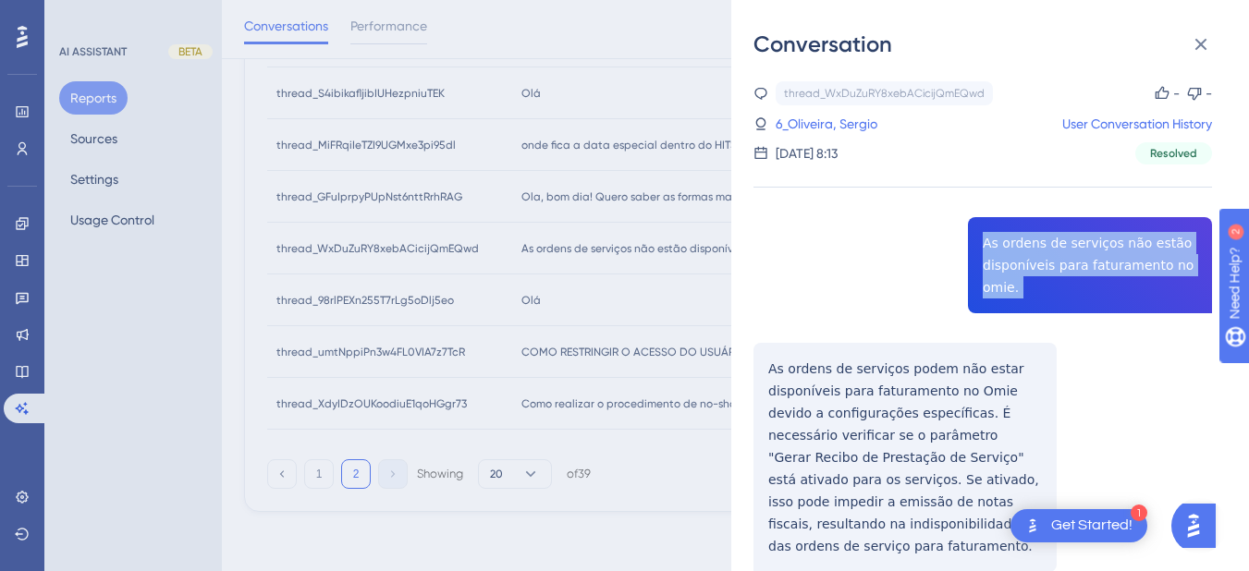
click at [1019, 257] on div "thread_WxDuZuRY8xebACicijQmEQwd Copy - - 6_Oliveira, Sergio User Conversation H…" at bounding box center [983, 373] width 459 height 585
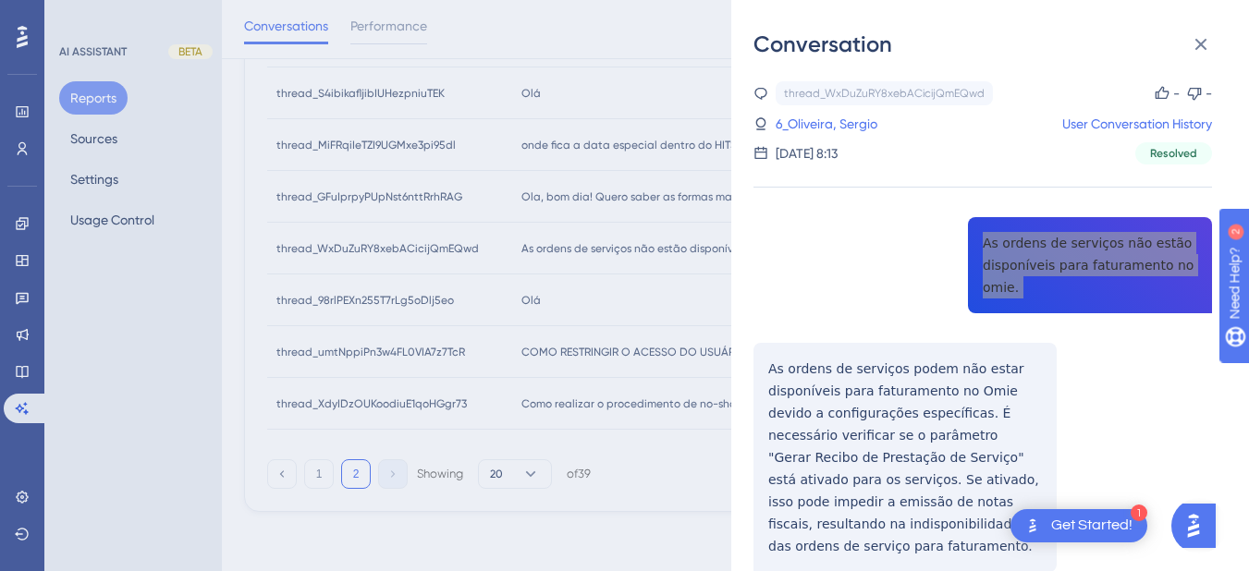
scroll to position [59, 0]
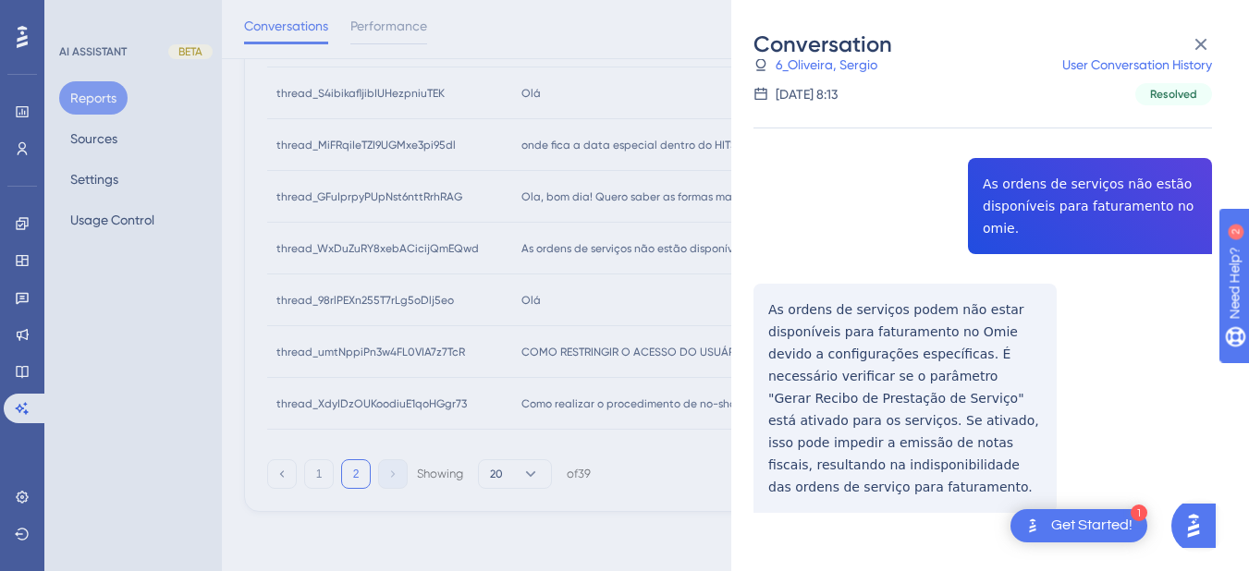
click at [790, 337] on div "thread_WxDuZuRY8xebACicijQmEQwd Copy - - 6_Oliveira, Sergio User Conversation H…" at bounding box center [983, 314] width 459 height 585
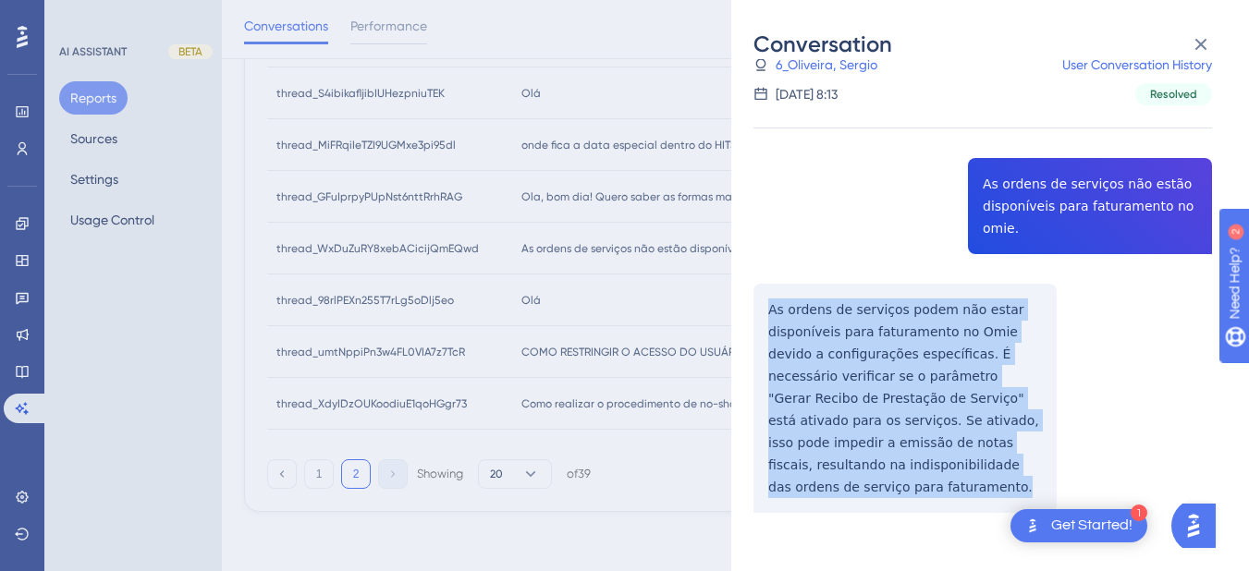
drag, startPoint x: 764, startPoint y: 307, endPoint x: 919, endPoint y: 349, distance: 160.8
click at [1019, 467] on div "thread_WxDuZuRY8xebACicijQmEQwd Copy - - 6_Oliveira, Sergio User Conversation H…" at bounding box center [983, 314] width 459 height 585
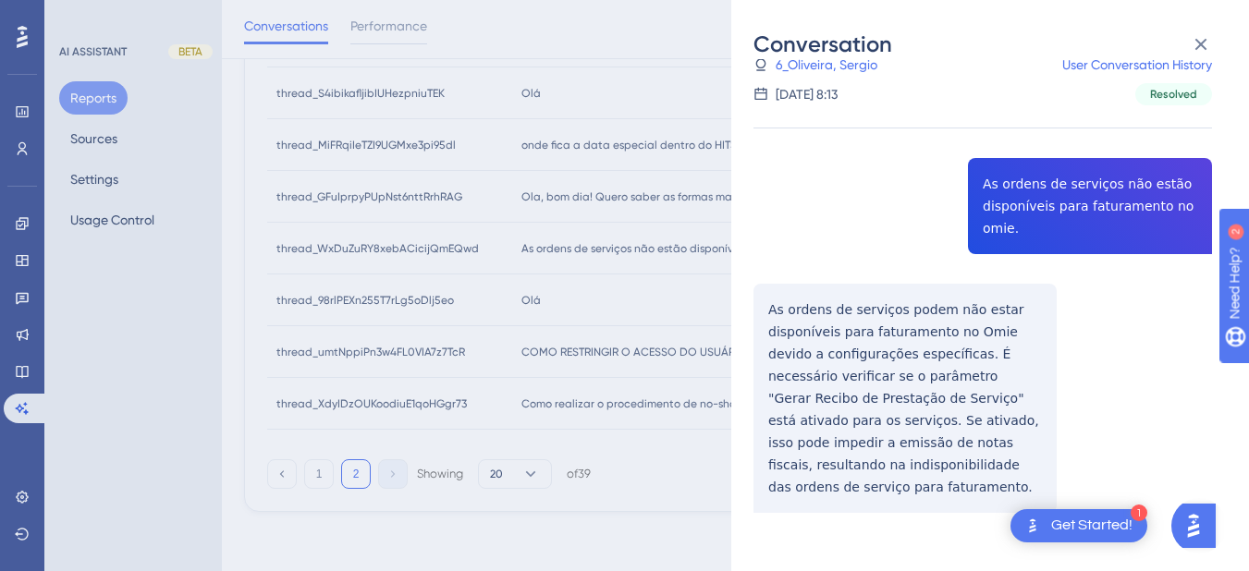
click at [829, 54] on div "Conversation" at bounding box center [990, 45] width 473 height 30
click at [822, 63] on link "6_Oliveira, Sergio" at bounding box center [827, 65] width 102 height 22
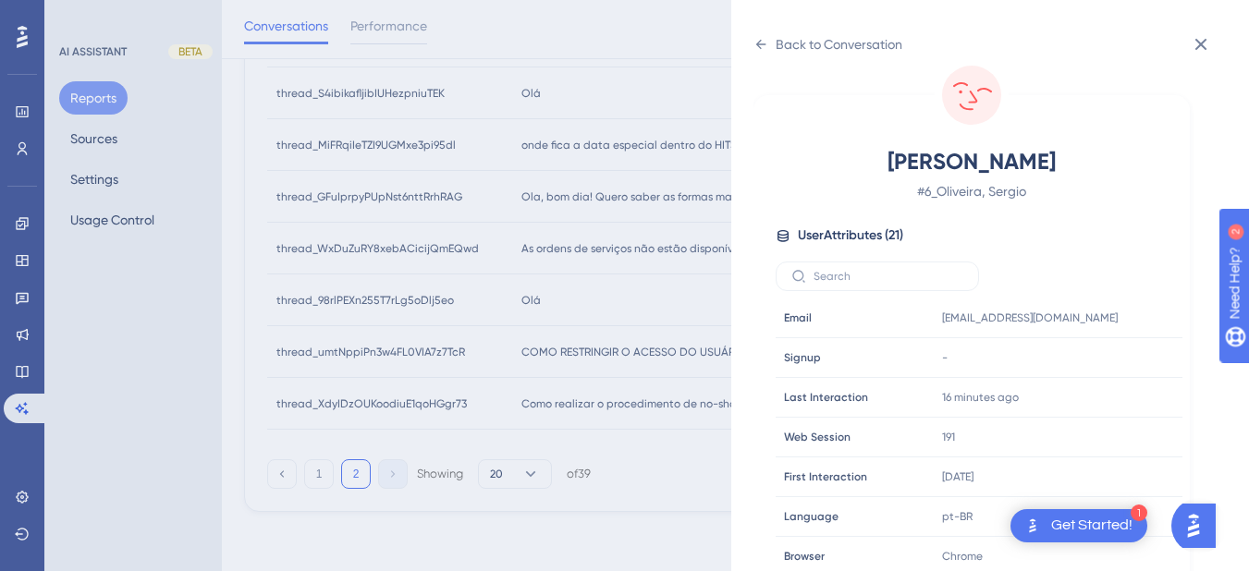
scroll to position [563, 0]
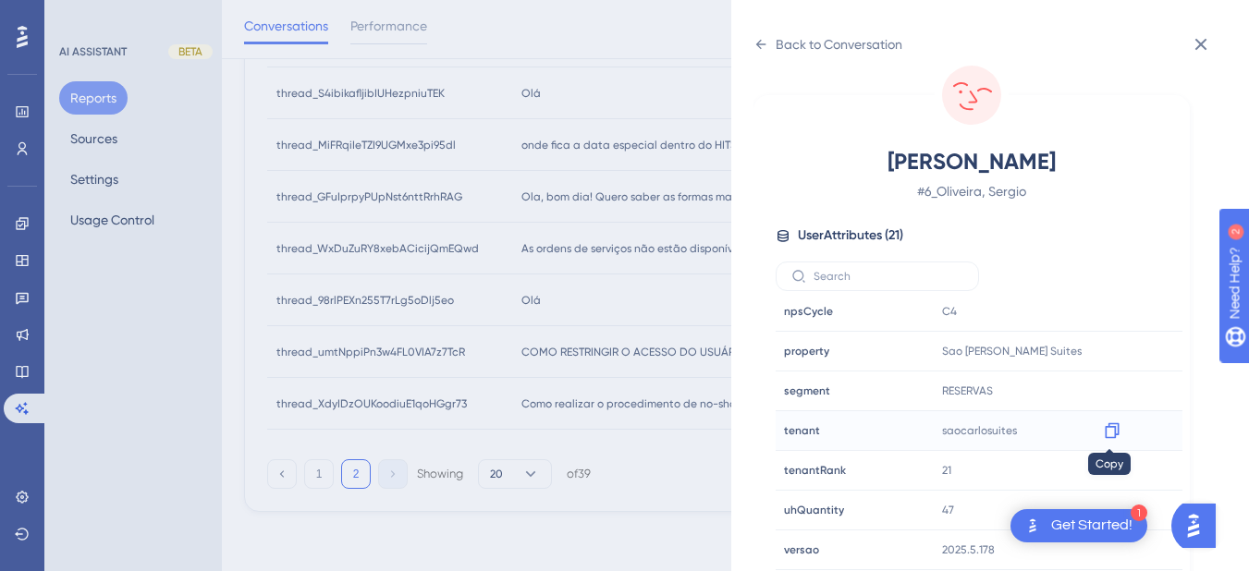
click at [1120, 429] on div at bounding box center [1113, 431] width 30 height 30
click at [1109, 435] on icon at bounding box center [1112, 431] width 18 height 18
click at [757, 41] on icon at bounding box center [761, 44] width 15 height 15
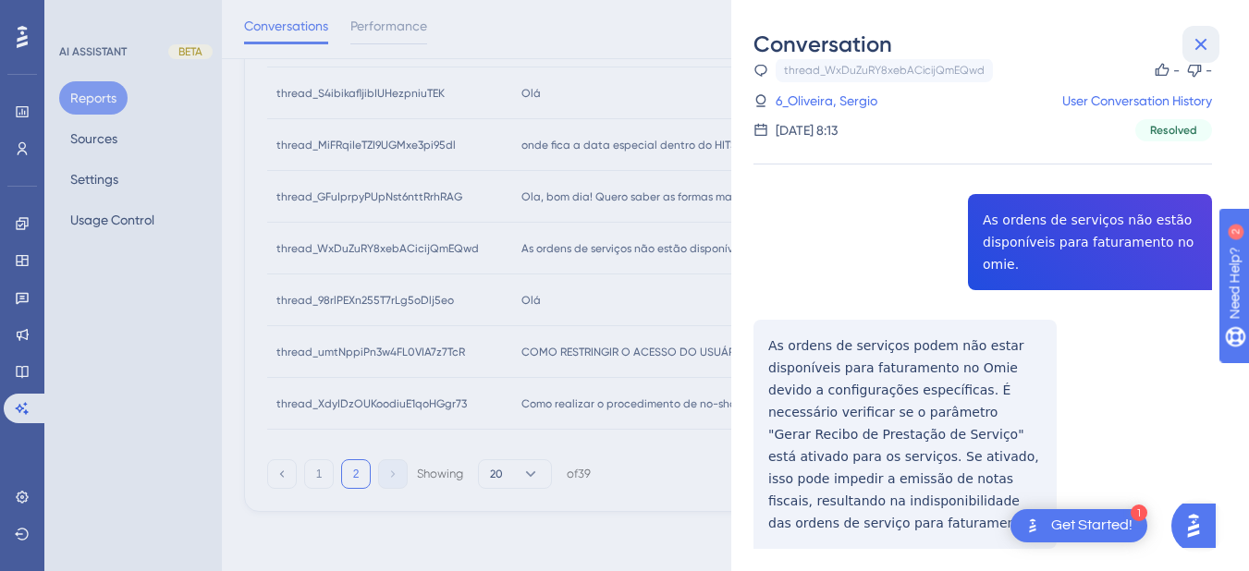
click at [1202, 44] on icon at bounding box center [1202, 45] width 12 height 12
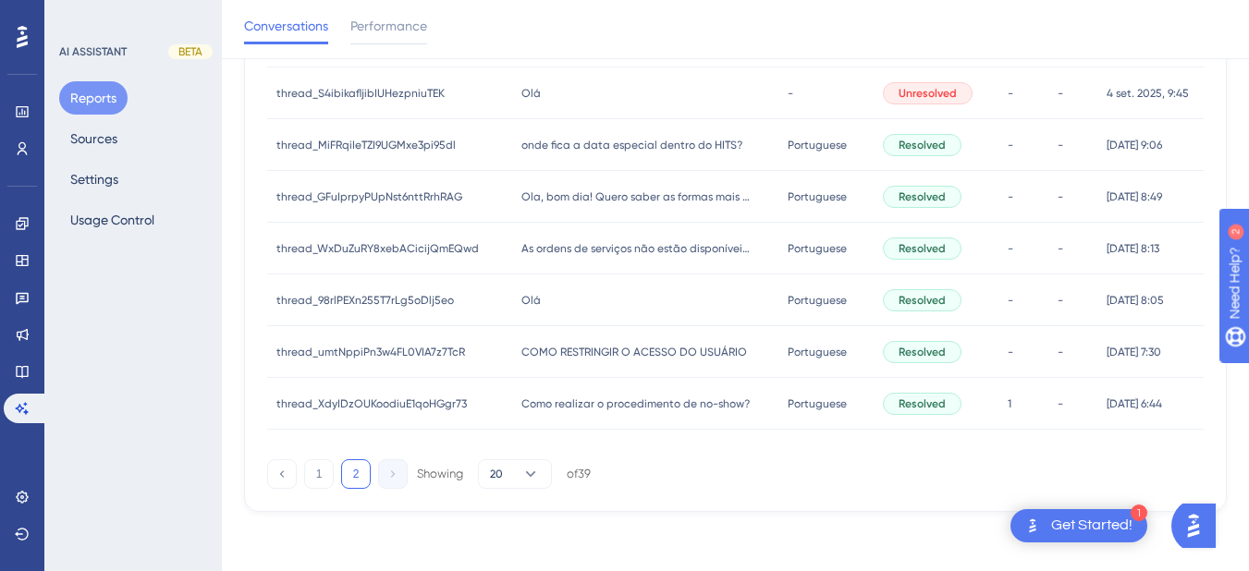
click at [573, 299] on div "Olá Olá" at bounding box center [645, 301] width 267 height 52
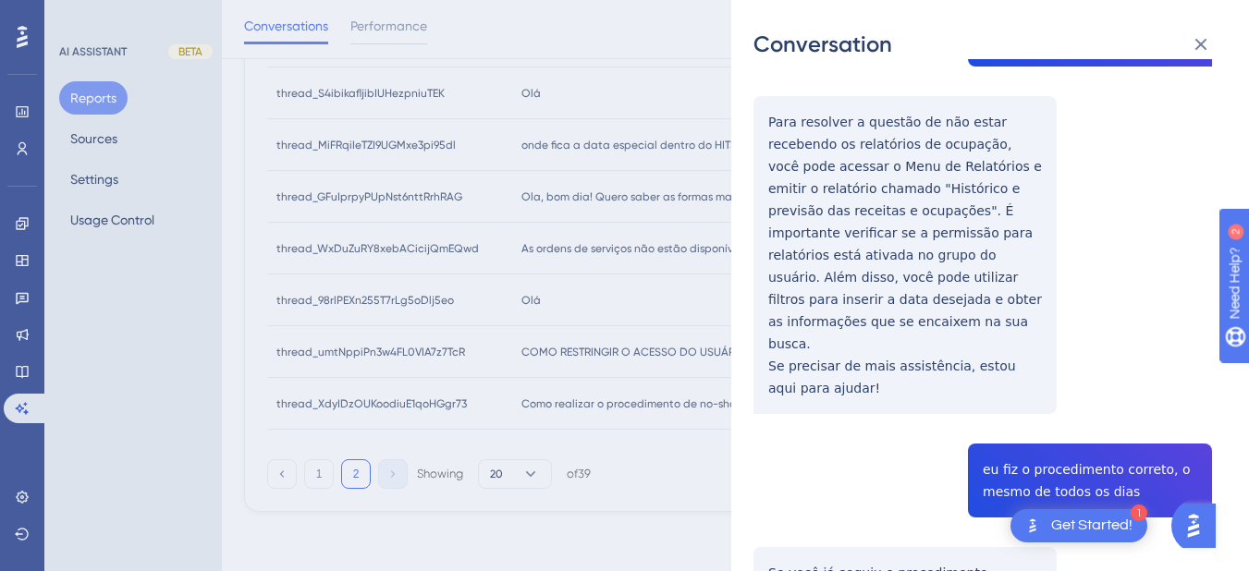
scroll to position [215, 0]
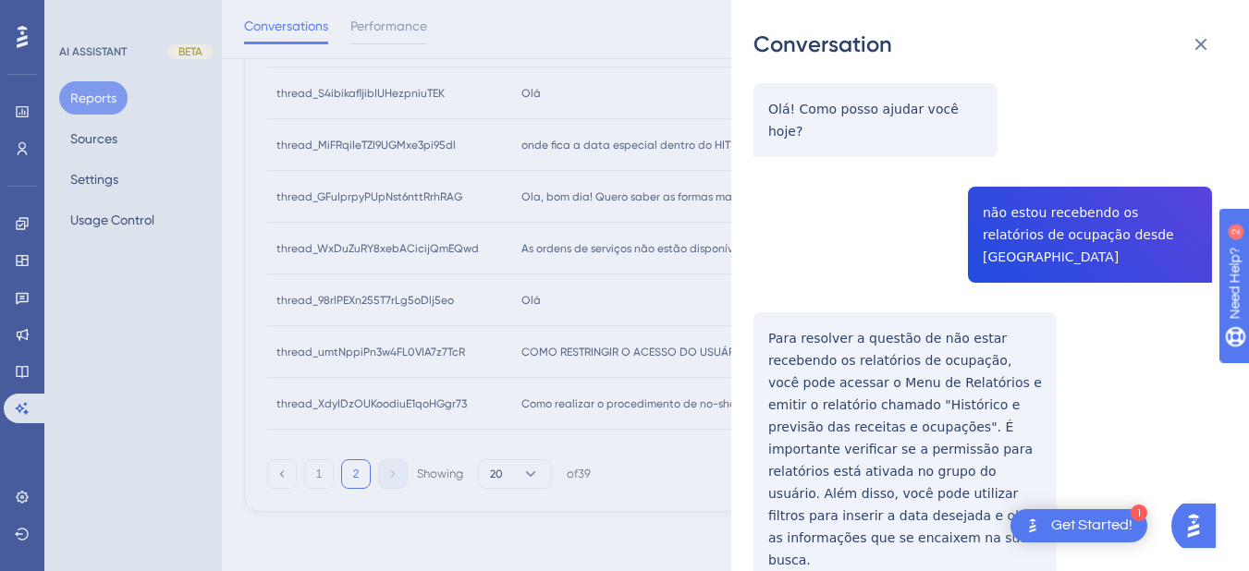
click at [765, 313] on div "thread_98rlPEXn255T7rLg5oDlj5eo Copy - - 223_Stella, Fabiana User Conversation …" at bounding box center [983, 499] width 459 height 1266
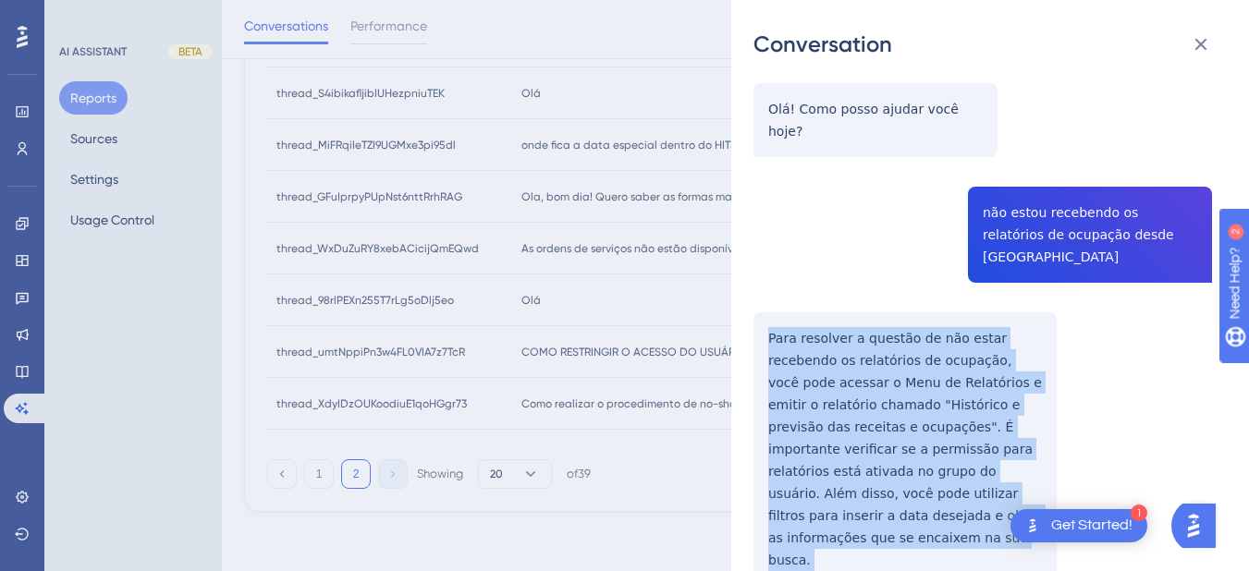
scroll to position [432, 0]
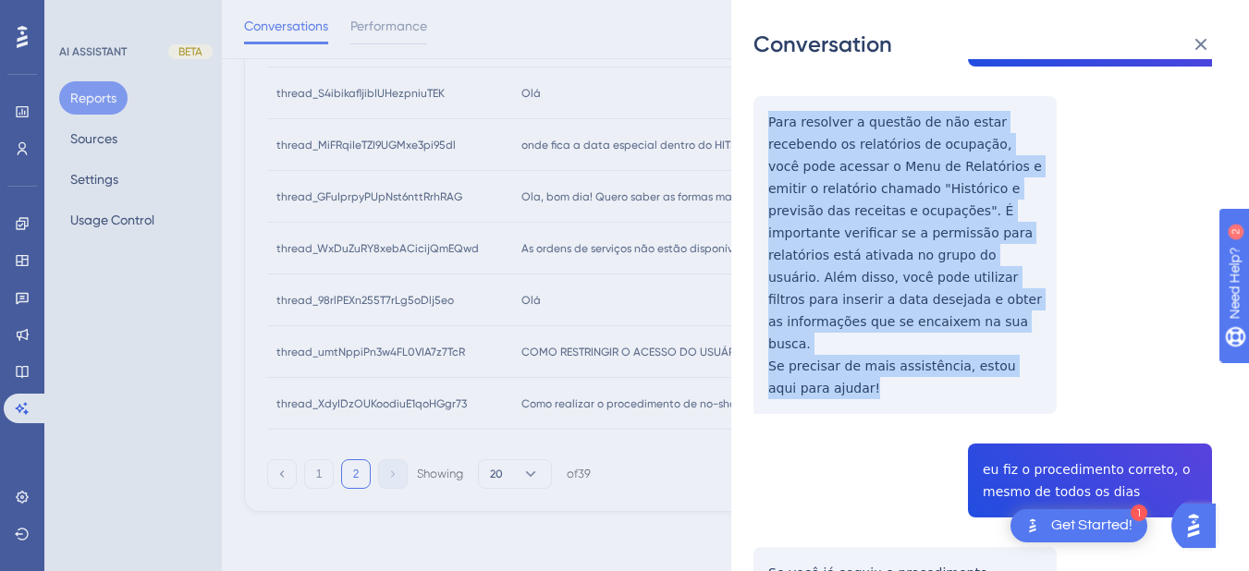
drag, startPoint x: 768, startPoint y: 287, endPoint x: 820, endPoint y: 309, distance: 57.2
click at [820, 309] on div "thread_98rlPEXn255T7rLg5oDlj5eo Copy - - 223_Stella, Fabiana User Conversation …" at bounding box center [983, 283] width 459 height 1266
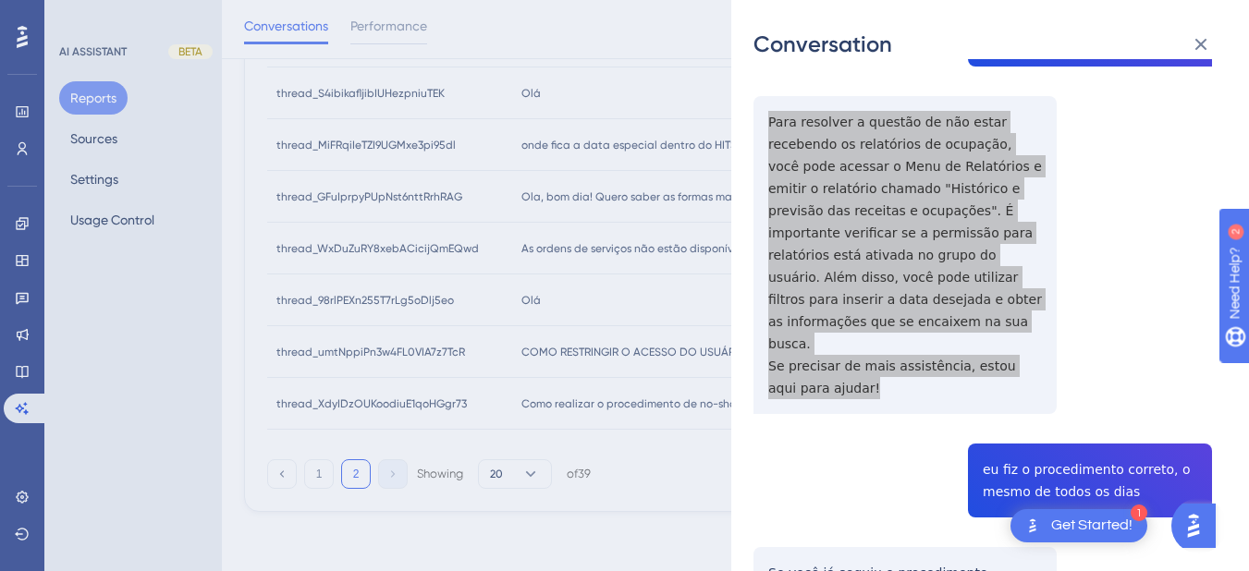
scroll to position [647, 0]
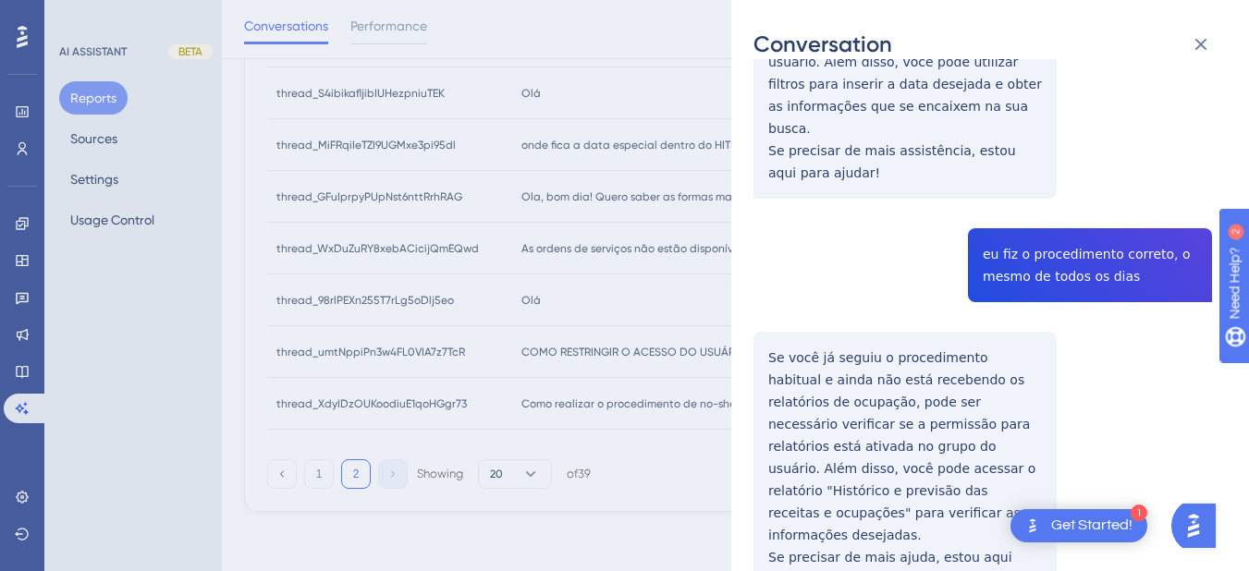
click at [1028, 177] on div "thread_98rlPEXn255T7rLg5oDlj5eo Copy - - 223_Stella, Fabiana User Conversation …" at bounding box center [983, 67] width 459 height 1266
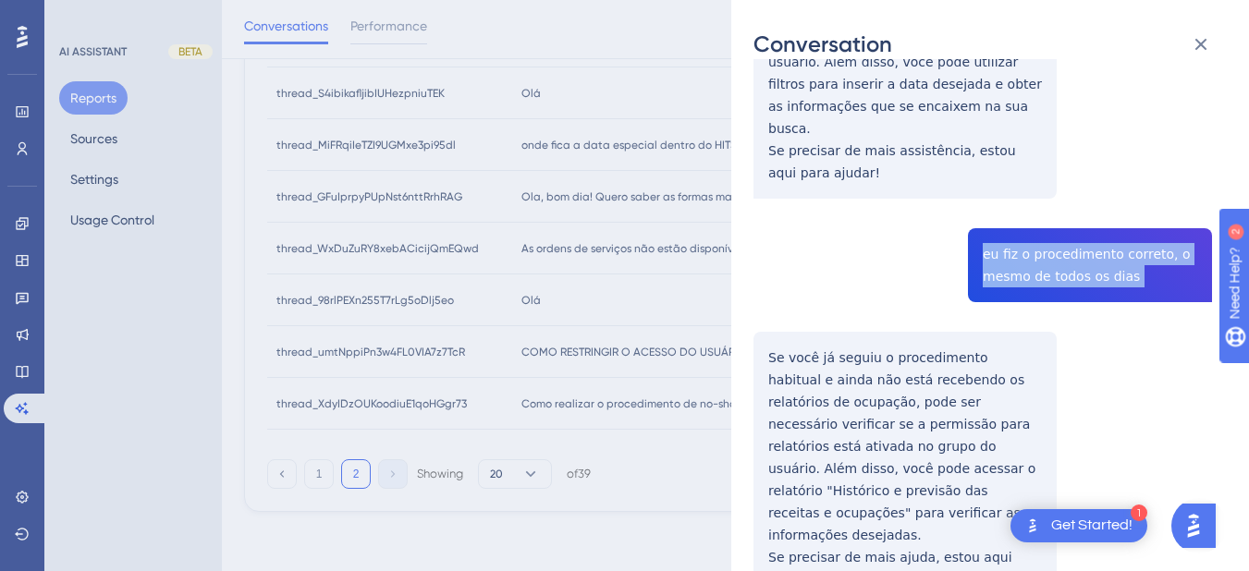
click at [1028, 177] on div "thread_98rlPEXn255T7rLg5oDlj5eo Copy - - 223_Stella, Fabiana User Conversation …" at bounding box center [983, 67] width 459 height 1266
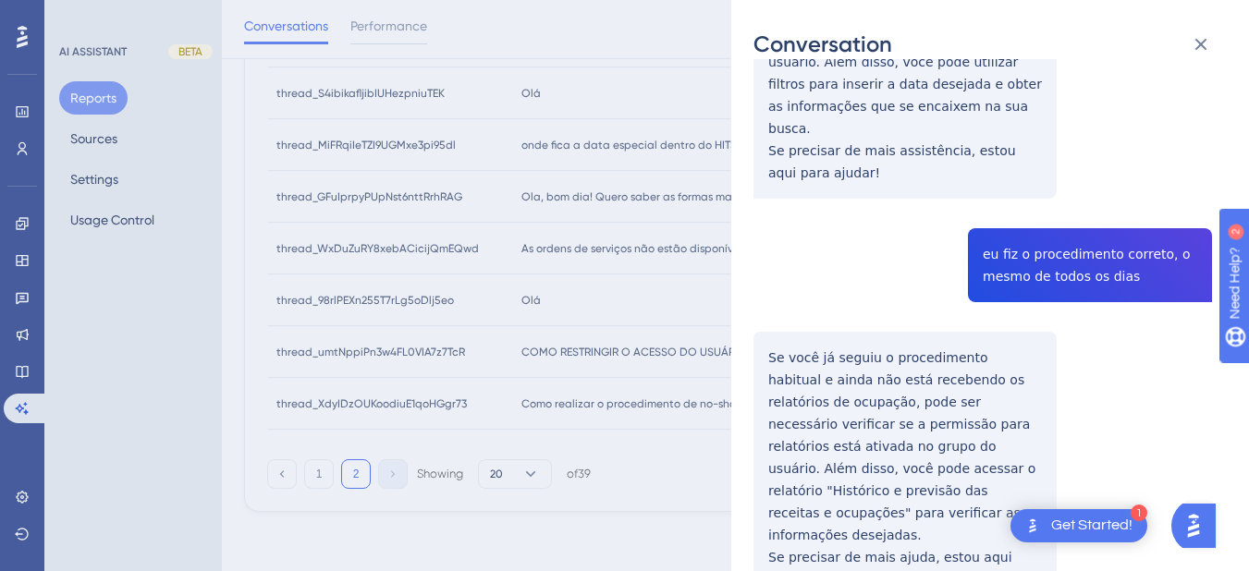
drag, startPoint x: 762, startPoint y: 281, endPoint x: 767, endPoint y: 272, distance: 10.3
click at [762, 281] on div "thread_98rlPEXn255T7rLg5oDlj5eo Copy - - 223_Stella, Fabiana User Conversation …" at bounding box center [983, 67] width 459 height 1266
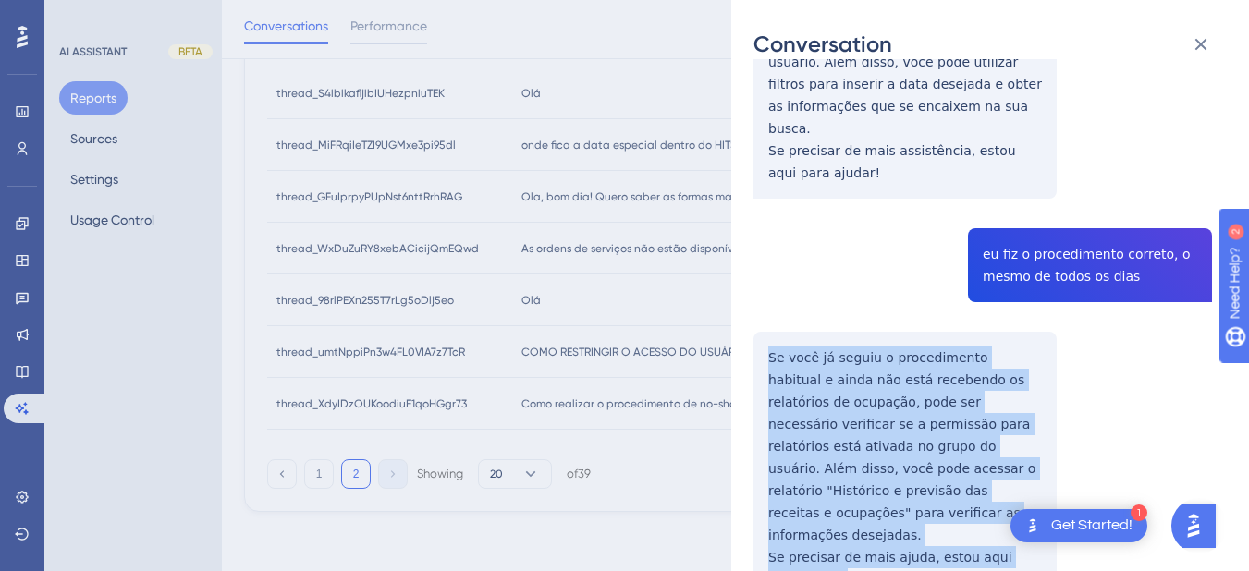
drag, startPoint x: 769, startPoint y: 265, endPoint x: 838, endPoint y: 485, distance: 230.5
click at [838, 485] on div "thread_98rlPEXn255T7rLg5oDlj5eo Copy - - 223_Stella, Fabiana User Conversation …" at bounding box center [983, 67] width 459 height 1266
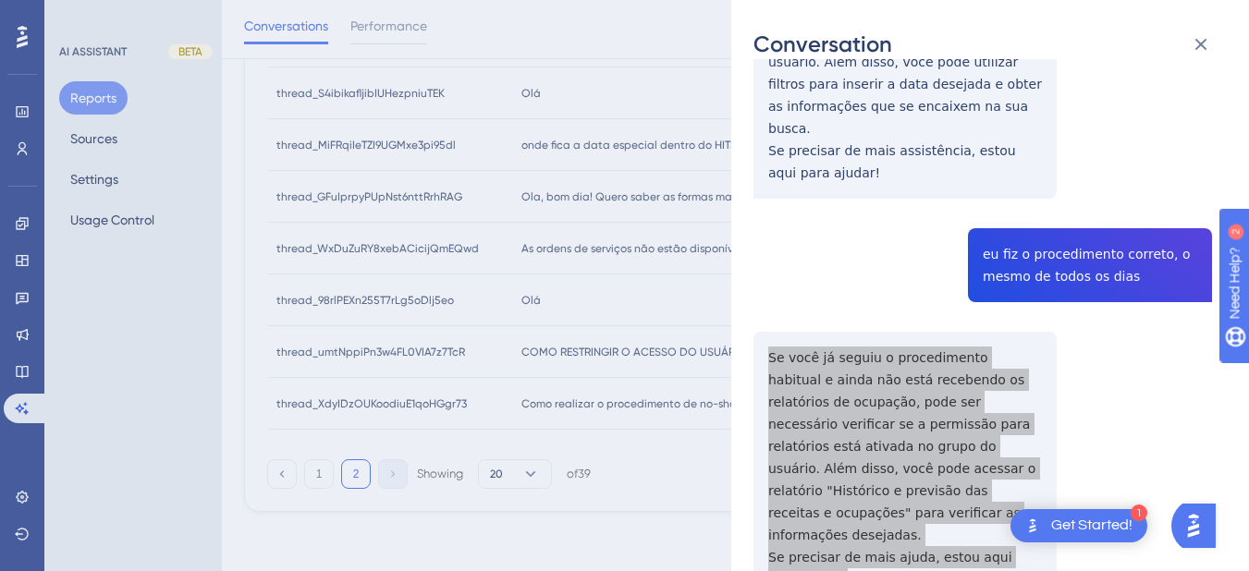
scroll to position [0, 0]
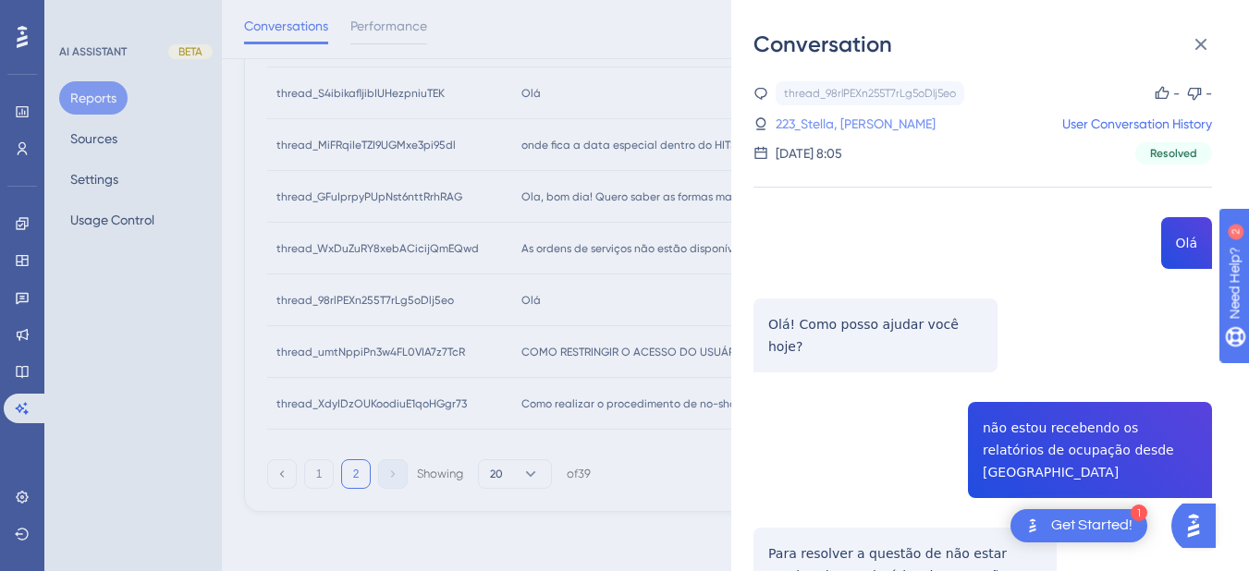
click at [817, 129] on link "223_Stella, Fabiana" at bounding box center [856, 124] width 160 height 22
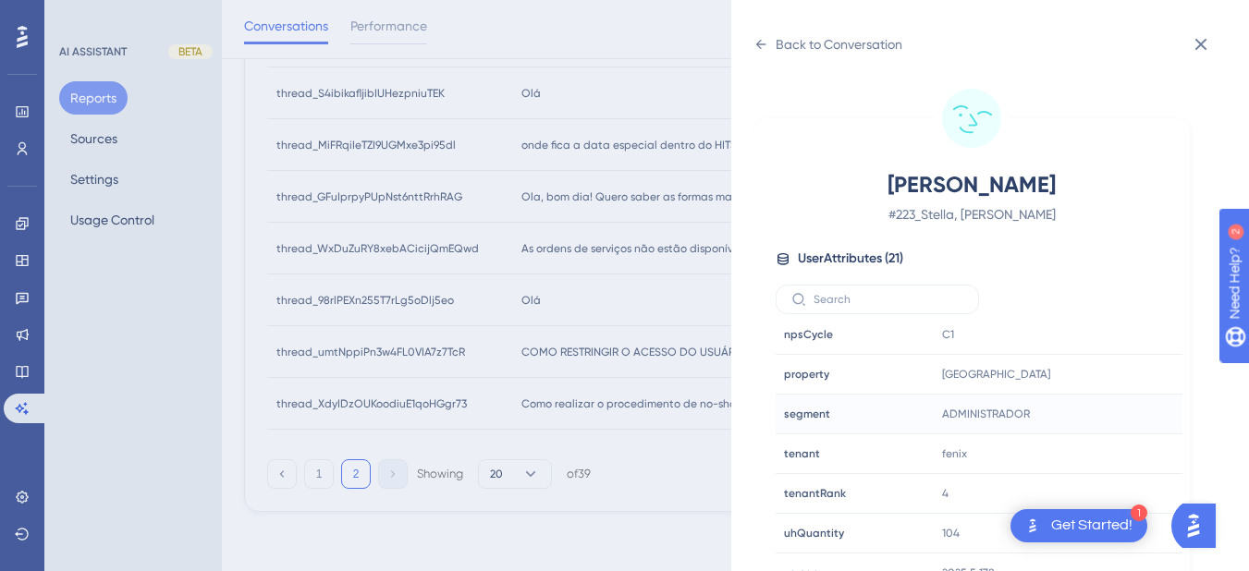
scroll to position [23, 0]
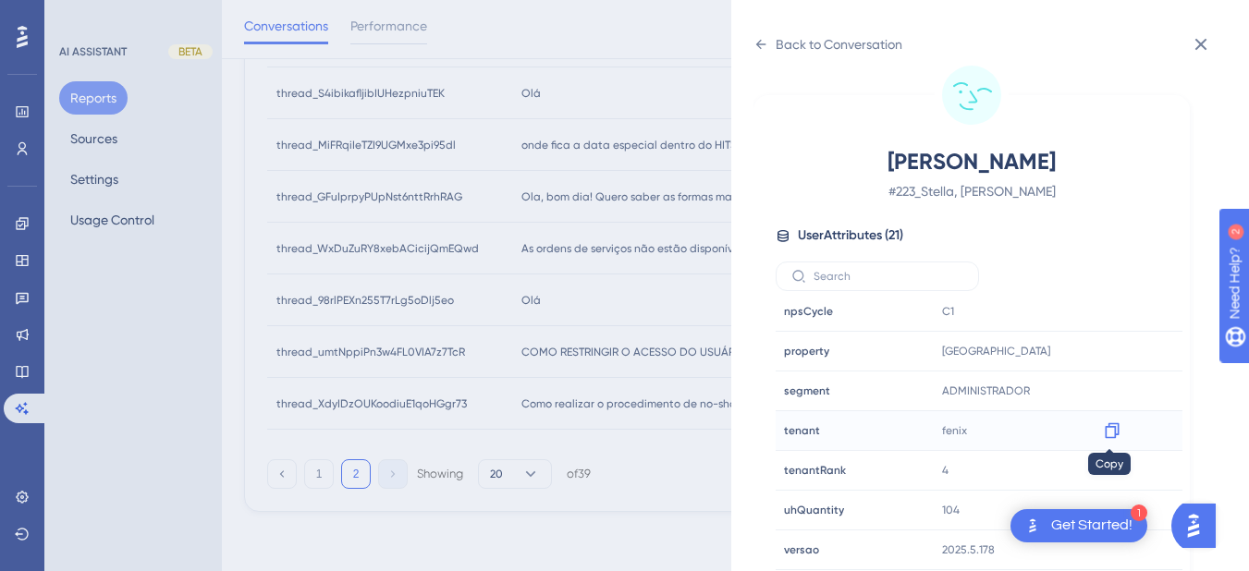
click at [1112, 424] on icon at bounding box center [1112, 432] width 14 height 16
click at [1107, 352] on icon at bounding box center [1112, 351] width 18 height 18
click at [756, 41] on icon at bounding box center [761, 44] width 15 height 15
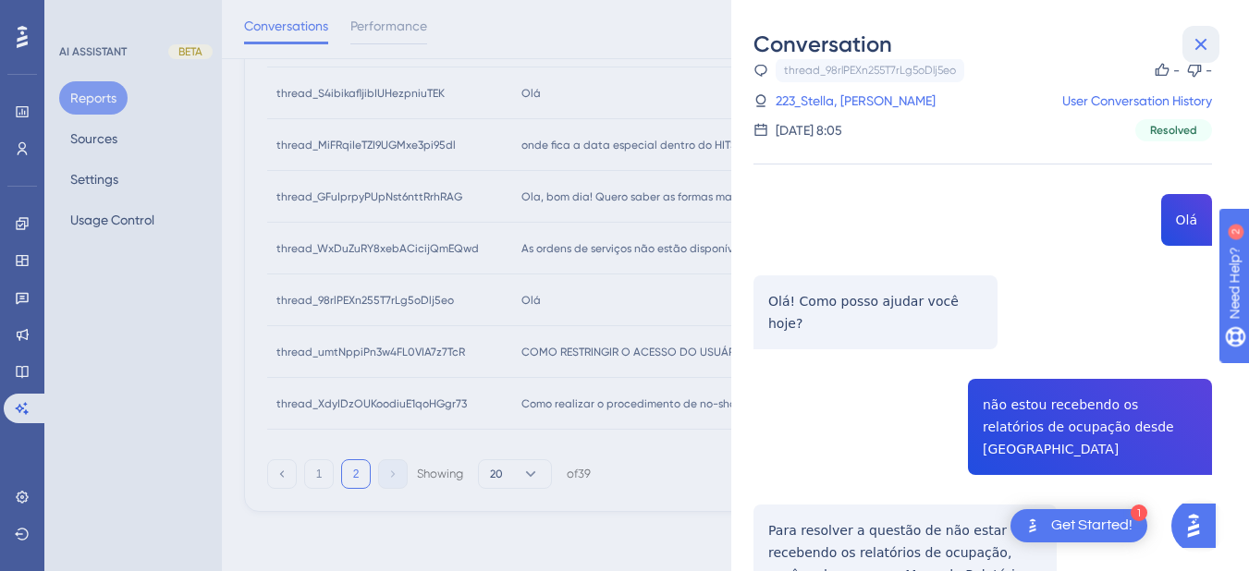
click at [1208, 48] on icon at bounding box center [1201, 44] width 22 height 22
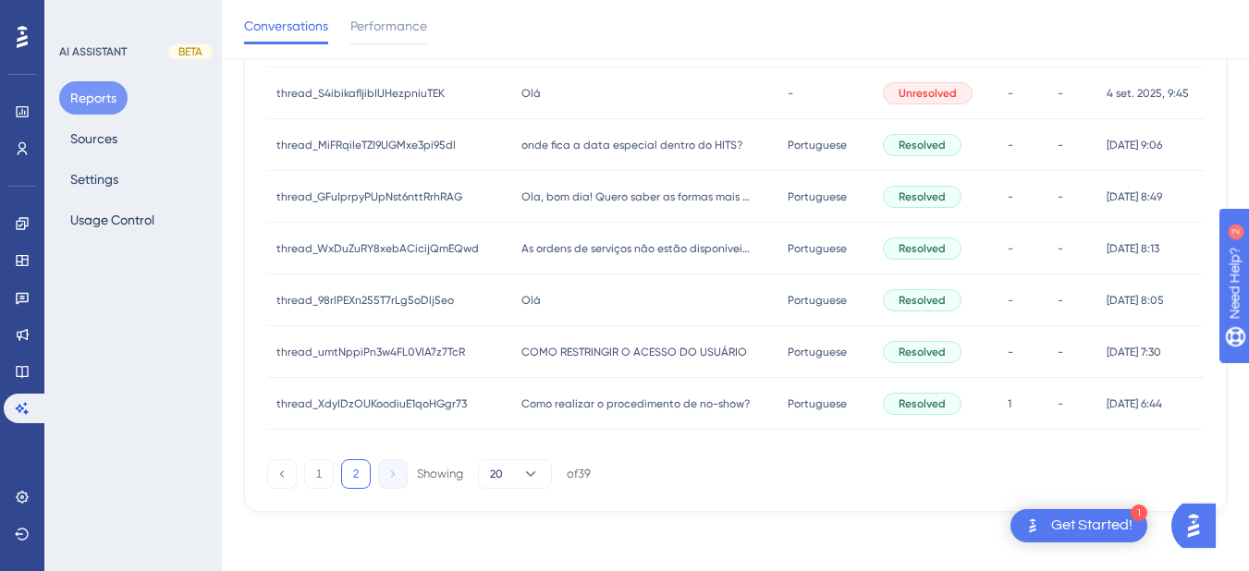
click at [592, 351] on span "COMO RESTRINGIR O ACESSO DO USUÁRIO" at bounding box center [635, 352] width 226 height 15
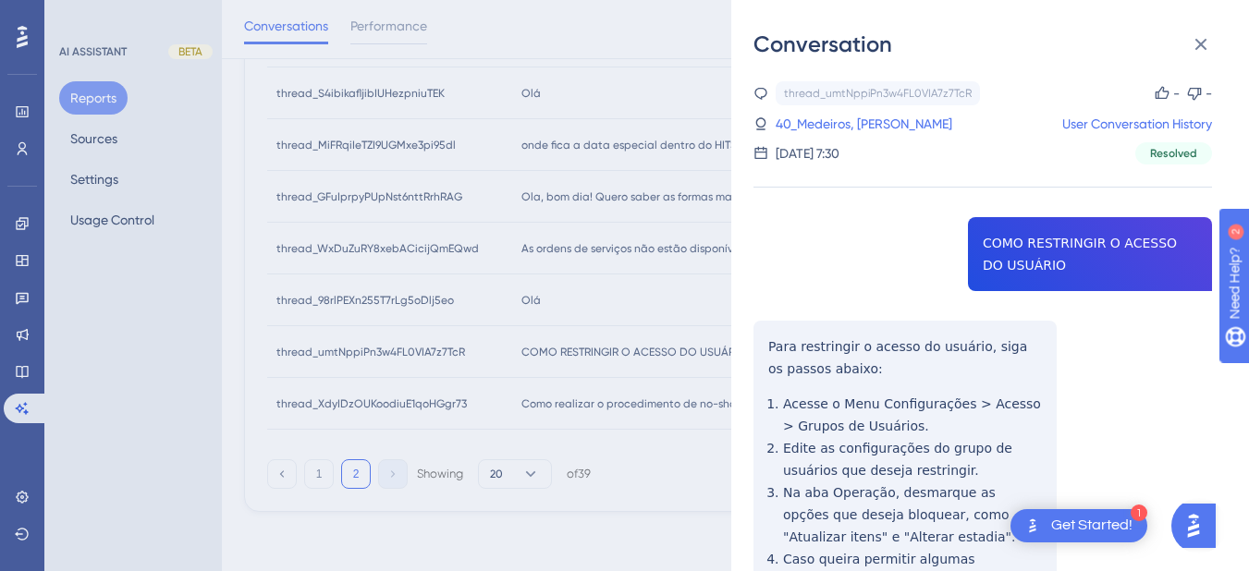
click at [1064, 249] on div "thread_umtNppiPn3w4FL0VIA7z7TcR Copy - - 40_Medeiros, Nathan User Conversation …" at bounding box center [983, 442] width 459 height 722
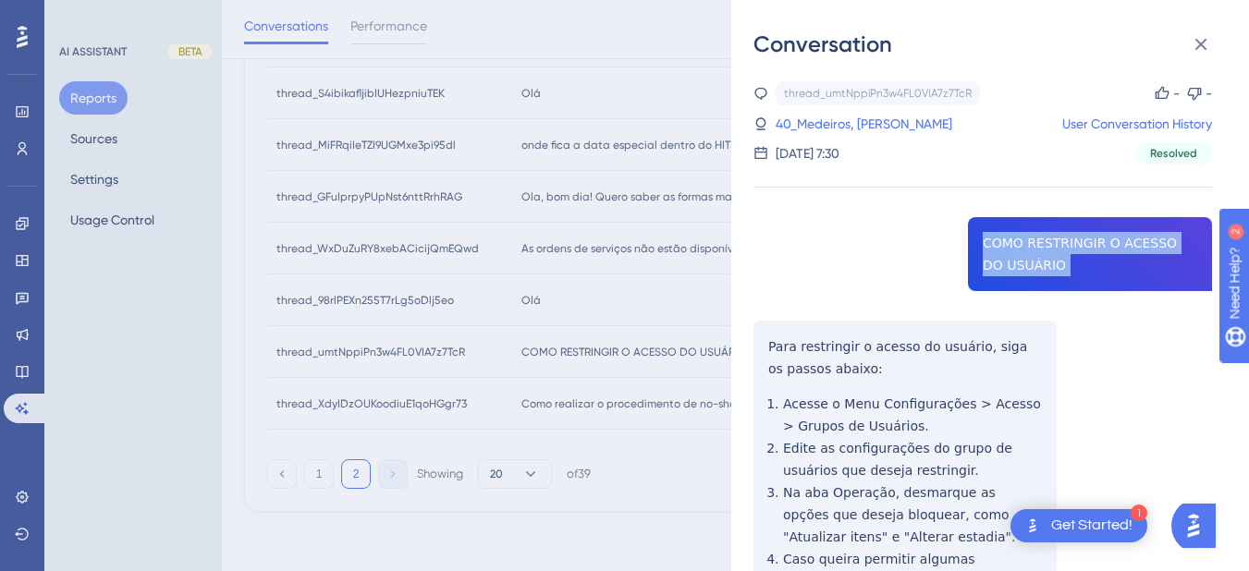
click at [1064, 249] on div "thread_umtNppiPn3w4FL0VIA7z7TcR Copy - - 40_Medeiros, Nathan User Conversation …" at bounding box center [983, 442] width 459 height 722
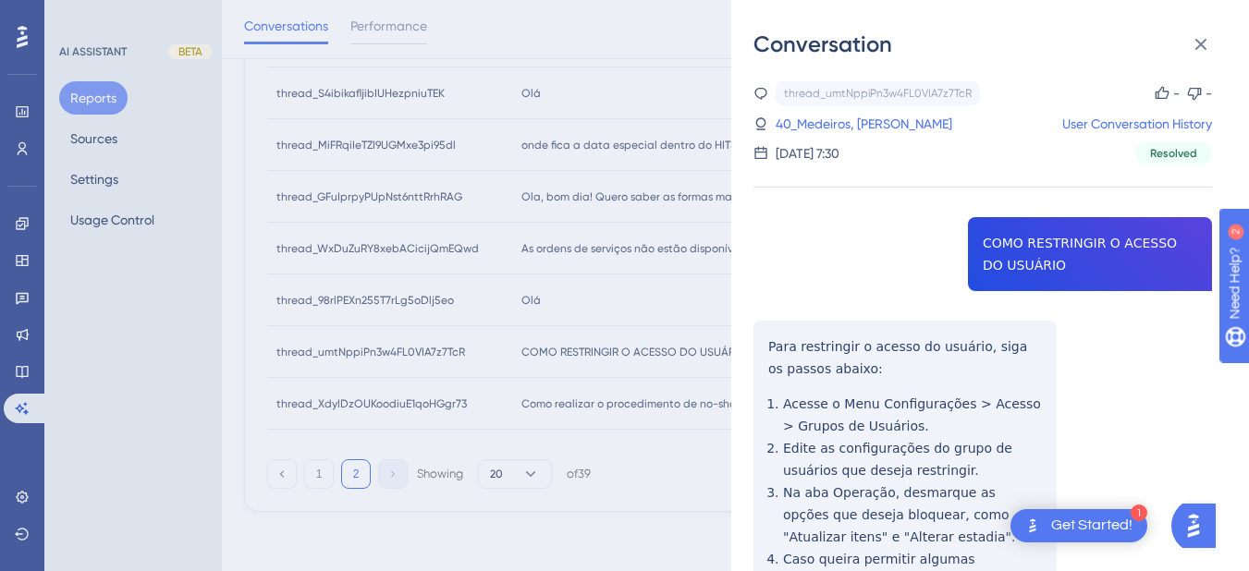
click at [782, 329] on div "thread_umtNppiPn3w4FL0VIA7z7TcR Copy - - 40_Medeiros, Nathan User Conversation …" at bounding box center [983, 442] width 459 height 722
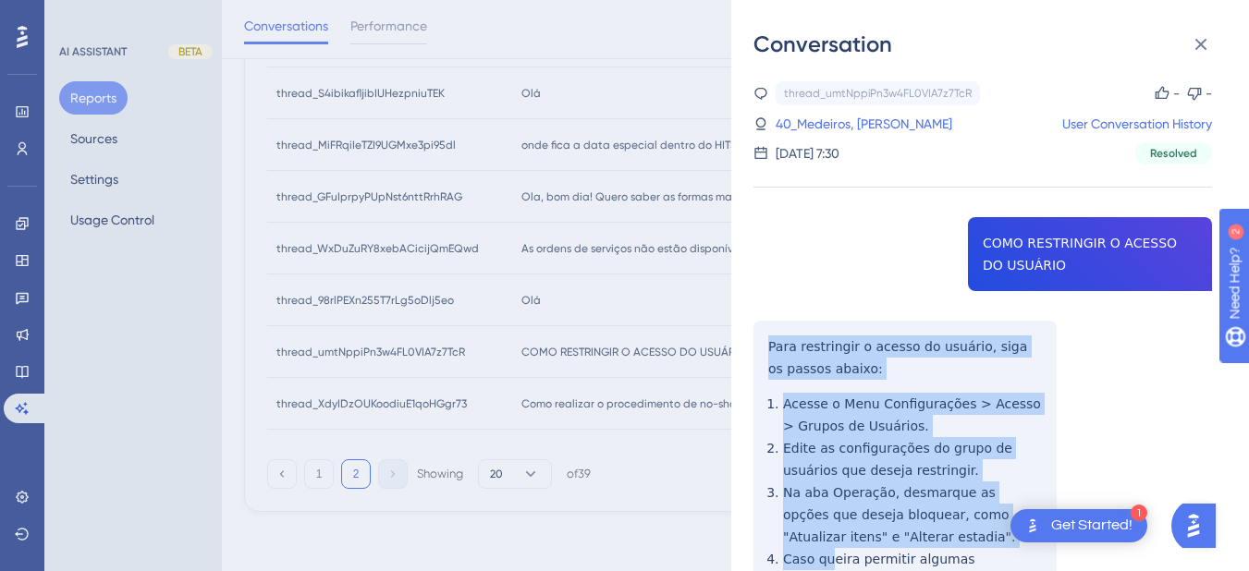
scroll to position [196, 0]
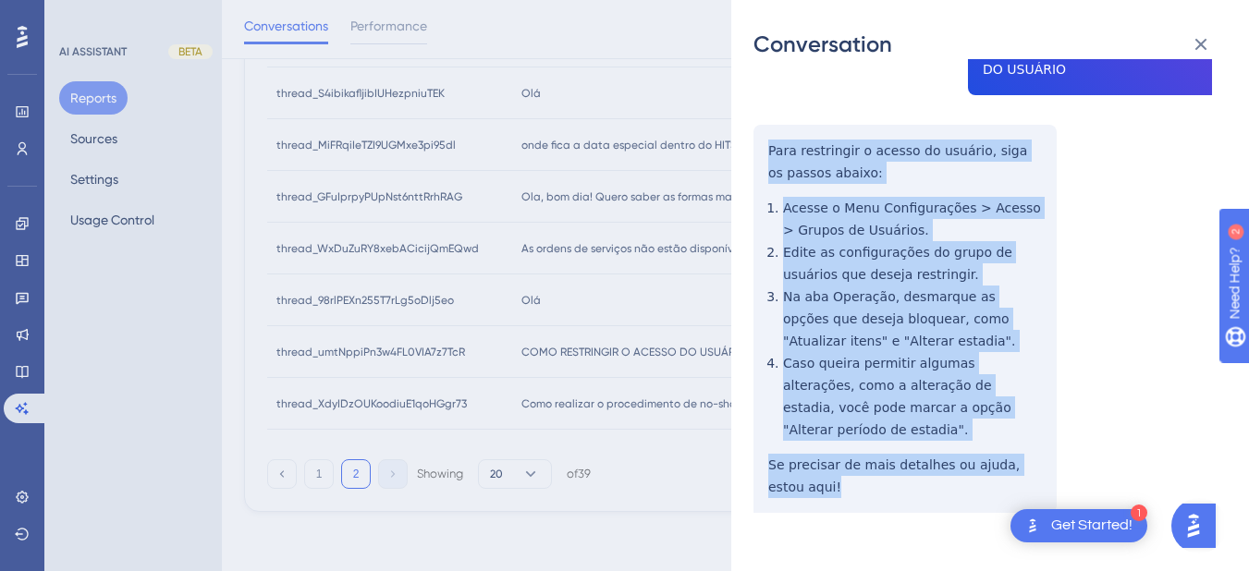
drag, startPoint x: 768, startPoint y: 338, endPoint x: 832, endPoint y: 473, distance: 149.7
click at [832, 473] on div "thread_umtNppiPn3w4FL0VIA7z7TcR Copy - - 40_Medeiros, Nathan User Conversation …" at bounding box center [983, 246] width 459 height 722
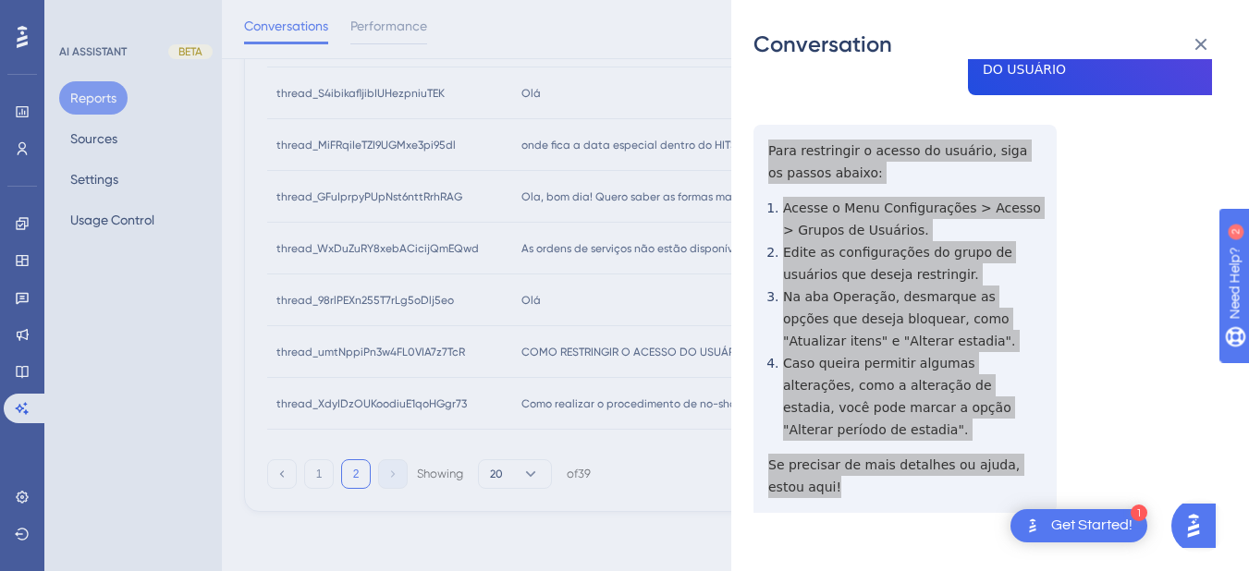
scroll to position [0, 0]
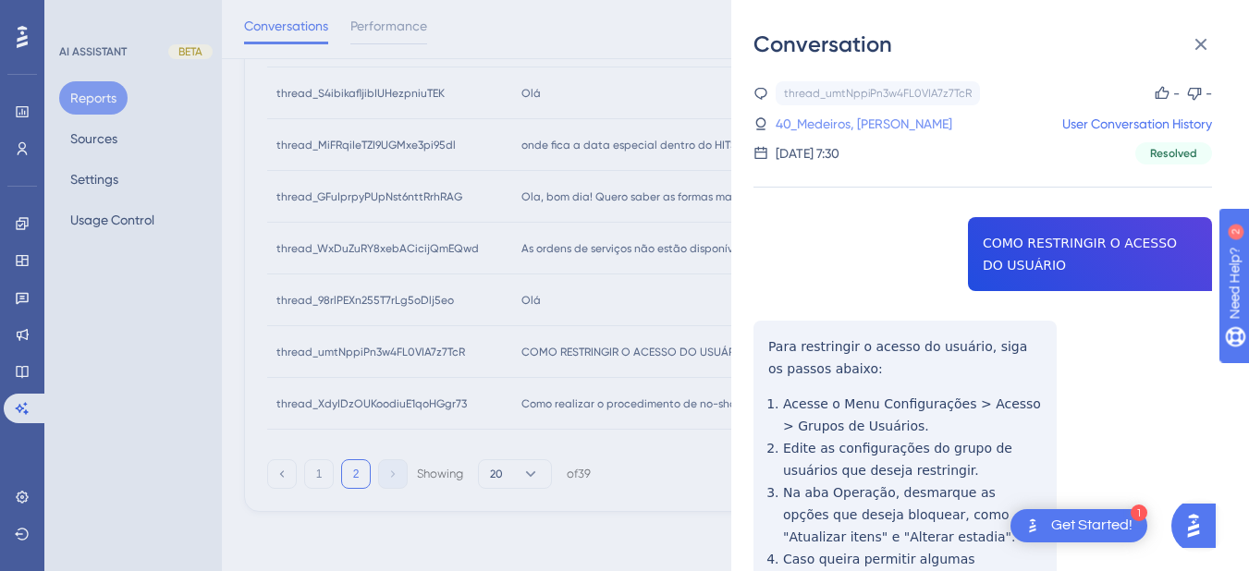
click at [802, 128] on link "40_Medeiros, Nathan" at bounding box center [864, 124] width 177 height 22
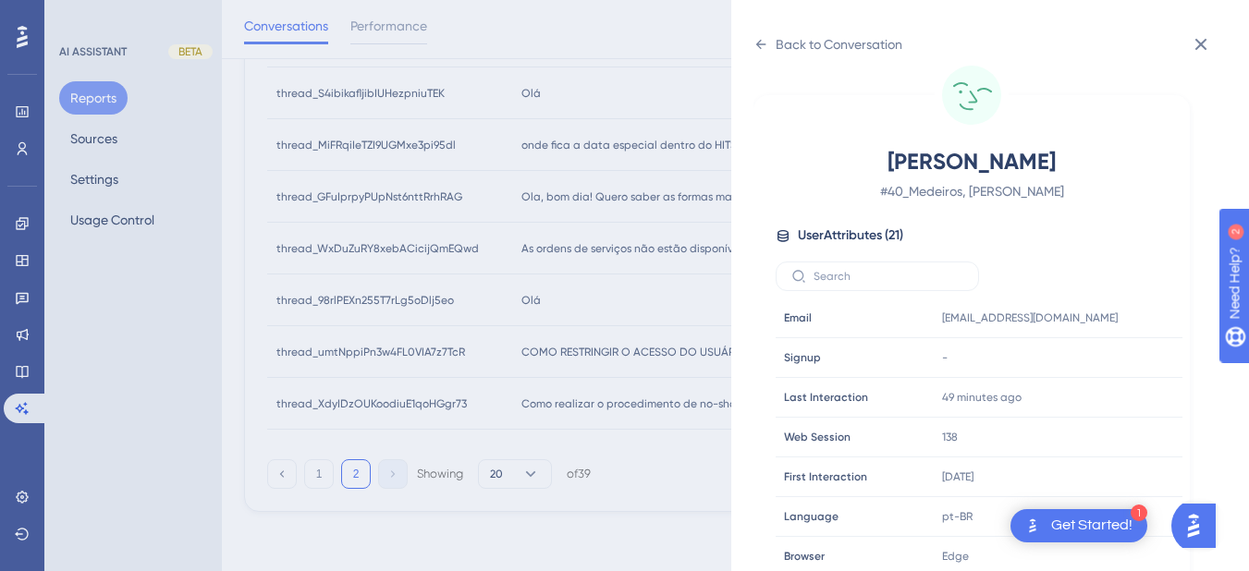
scroll to position [563, 0]
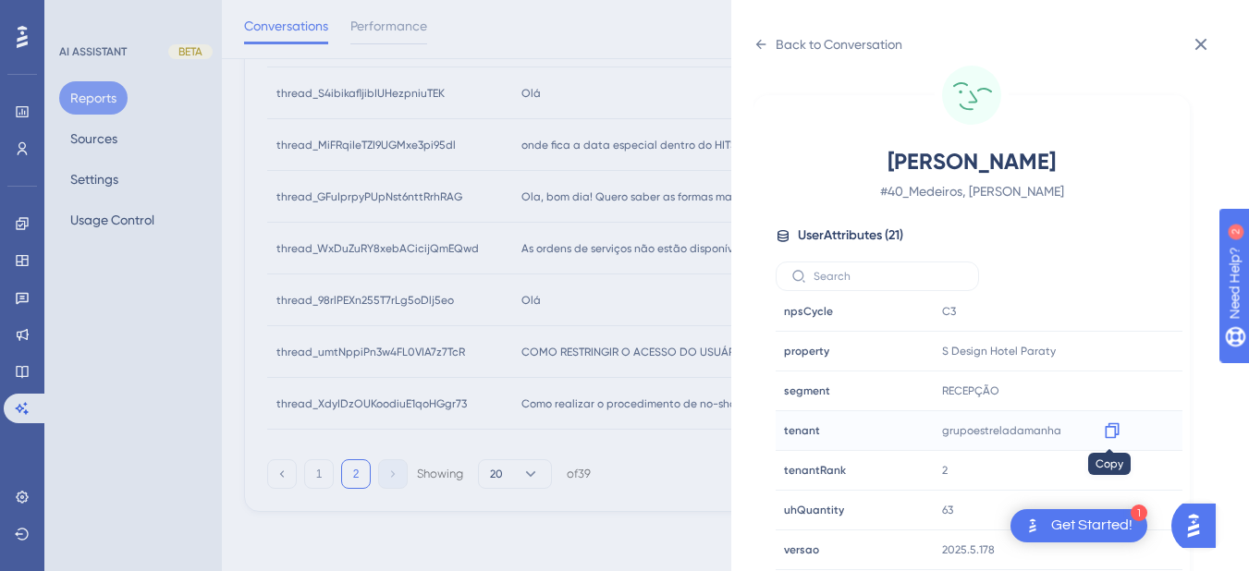
click at [1117, 439] on icon at bounding box center [1112, 431] width 18 height 18
click at [1121, 355] on div at bounding box center [1113, 352] width 30 height 30
click at [1109, 349] on icon at bounding box center [1112, 351] width 18 height 18
click at [768, 45] on div "Back to Conversation" at bounding box center [828, 45] width 149 height 30
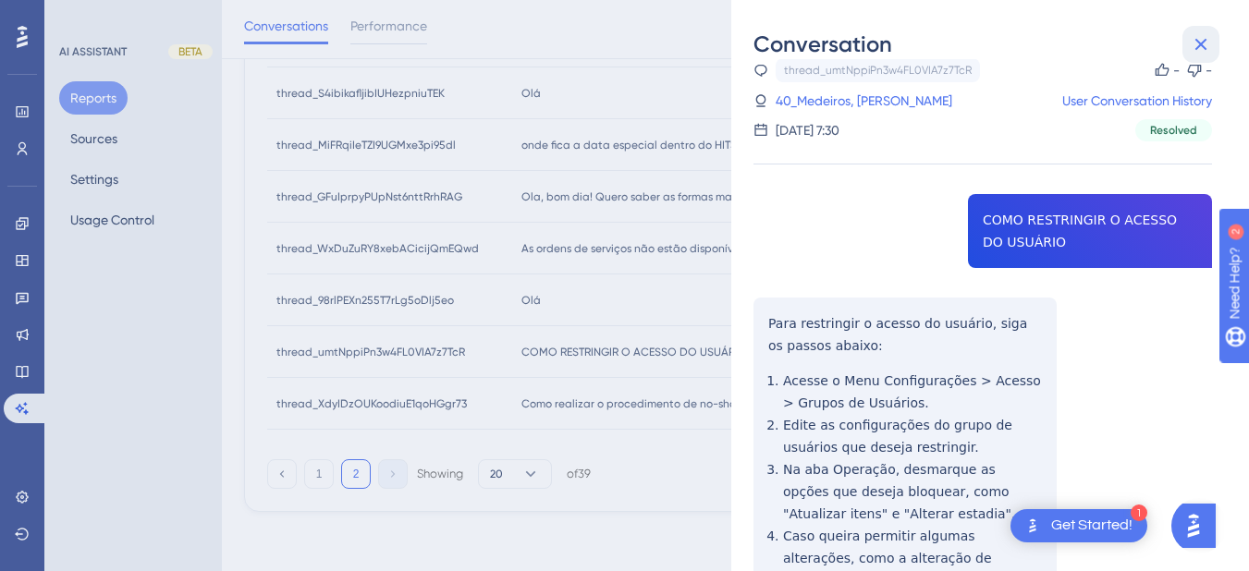
click at [1208, 48] on icon at bounding box center [1201, 44] width 22 height 22
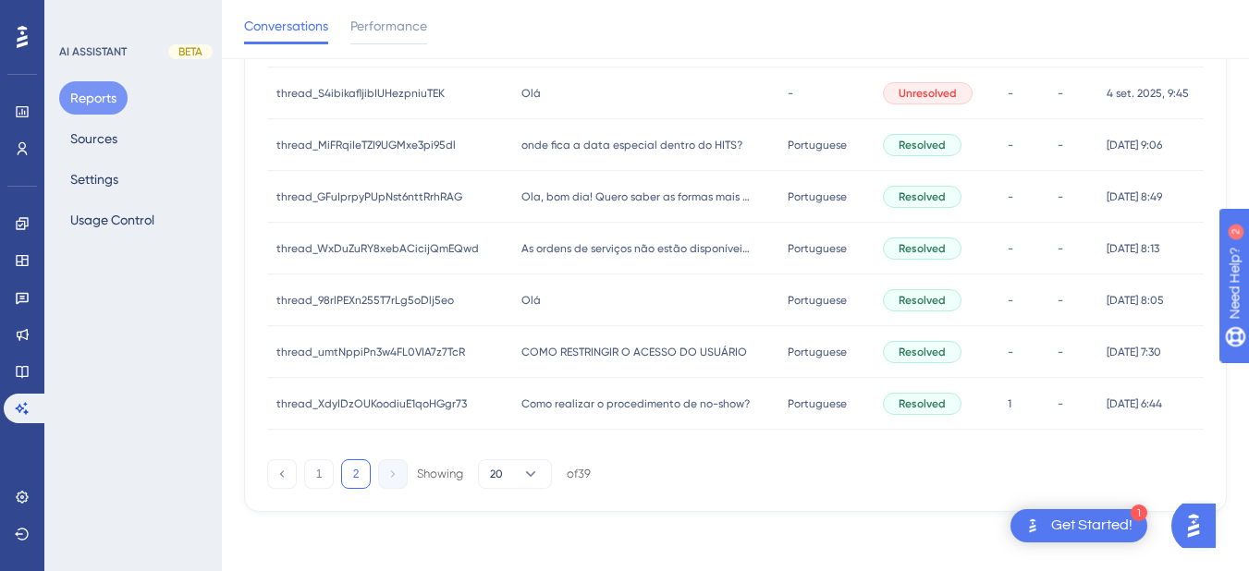
click at [642, 414] on div "Como realizar o procedimento de no-show? Como realizar o procedimento de no-sho…" at bounding box center [645, 404] width 267 height 52
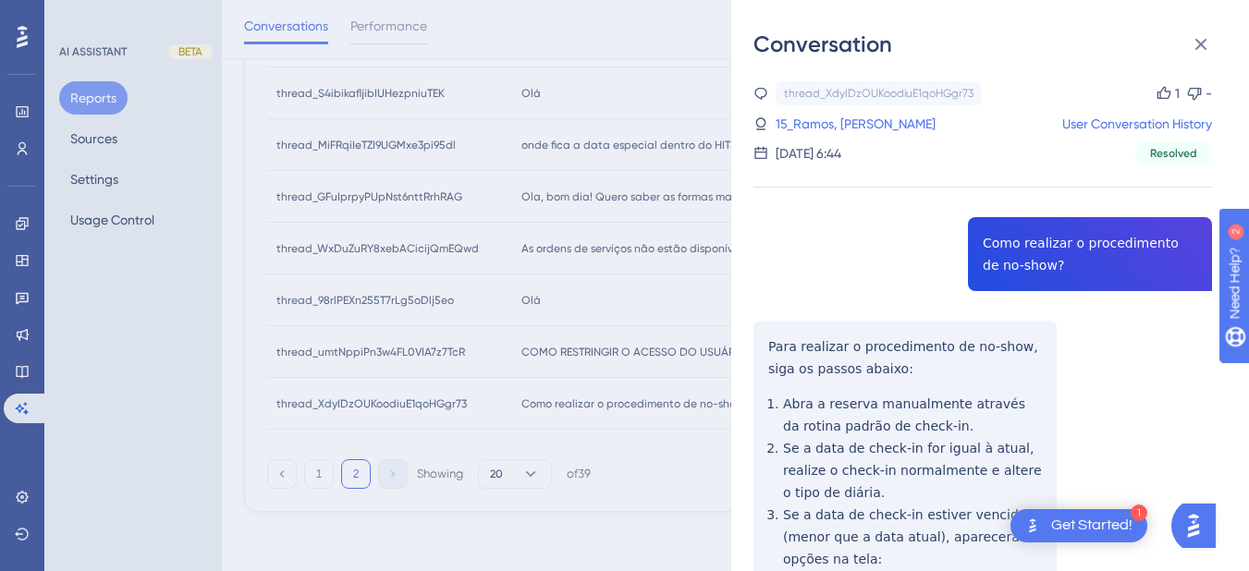
click at [1014, 248] on div "thread_XdyIDzOUKoodiuE1qoHGgr73 Copy 1 - 15_Ramos, Adelino User Conversation Hi…" at bounding box center [983, 538] width 459 height 915
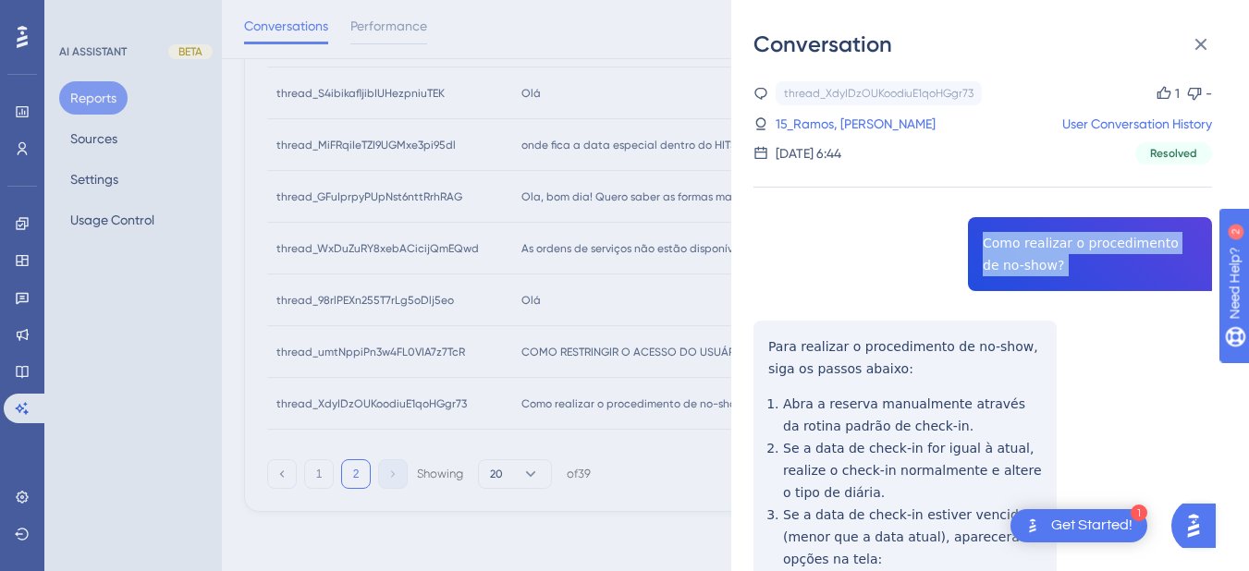
click at [1014, 248] on div "thread_XdyIDzOUKoodiuE1qoHGgr73 Copy 1 - 15_Ramos, Adelino User Conversation Hi…" at bounding box center [983, 538] width 459 height 915
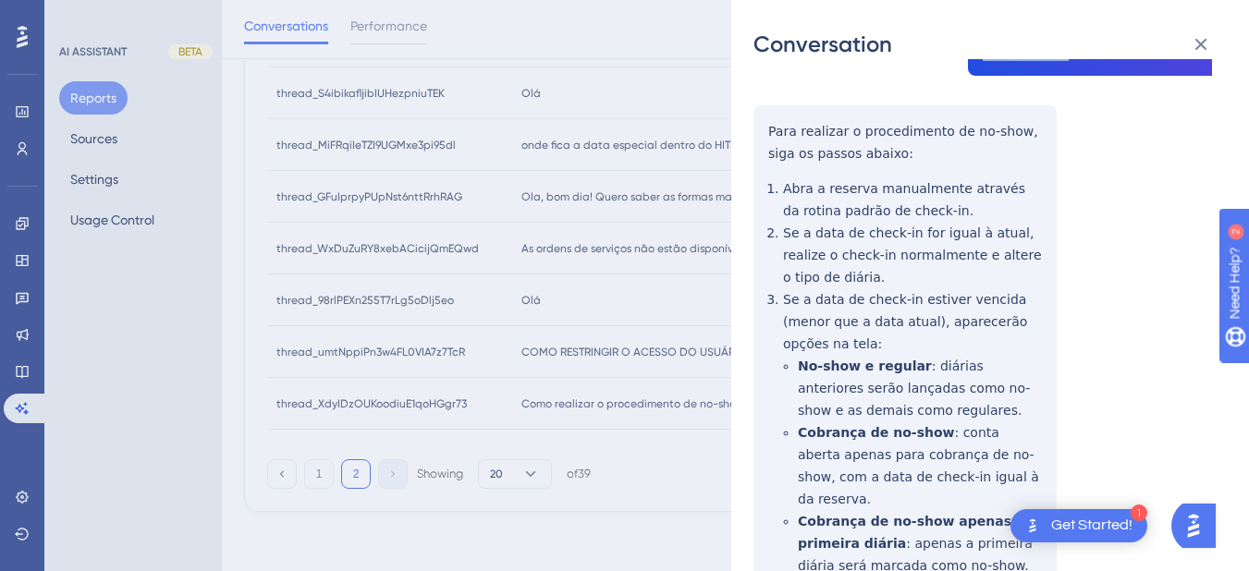
click at [766, 128] on div "thread_XdyIDzOUKoodiuE1qoHGgr73 Copy 1 - 15_Ramos, Adelino User Conversation Hi…" at bounding box center [983, 323] width 459 height 915
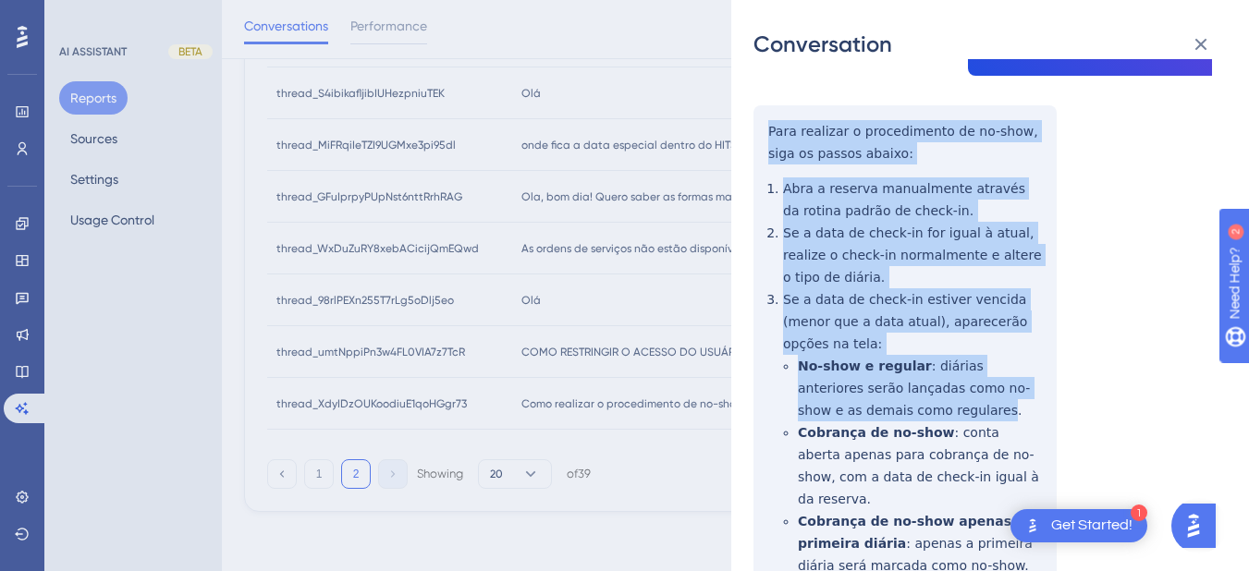
scroll to position [366, 0]
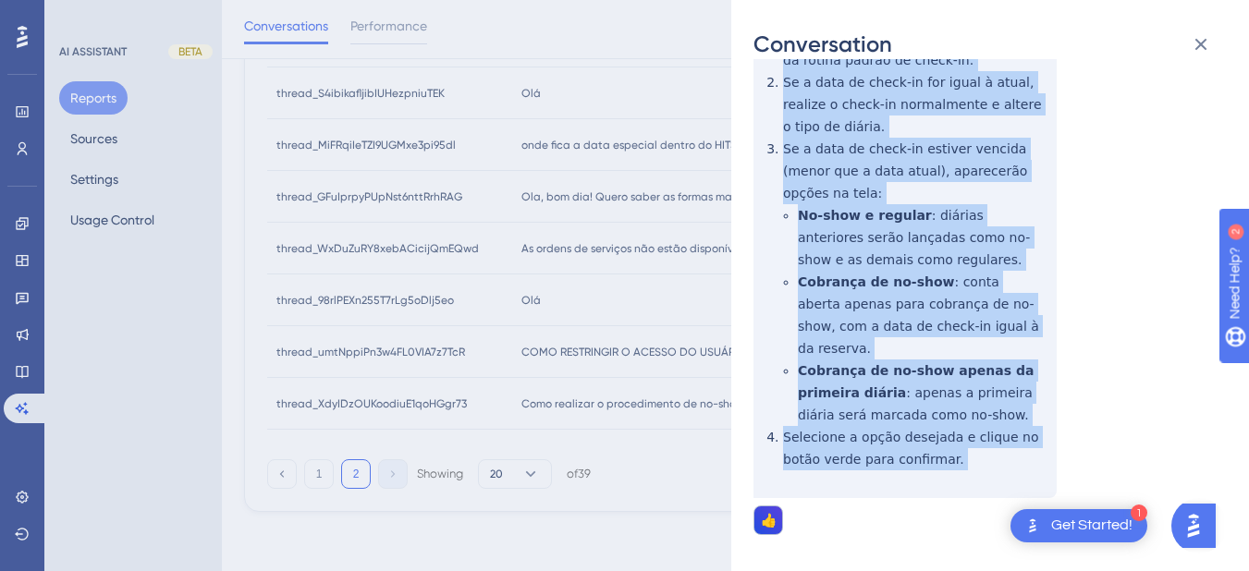
drag, startPoint x: 766, startPoint y: 128, endPoint x: 899, endPoint y: 300, distance: 217.5
click at [960, 430] on div "thread_XdyIDzOUKoodiuE1qoHGgr73 Copy 1 - 15_Ramos, Adelino User Conversation Hi…" at bounding box center [983, 172] width 459 height 915
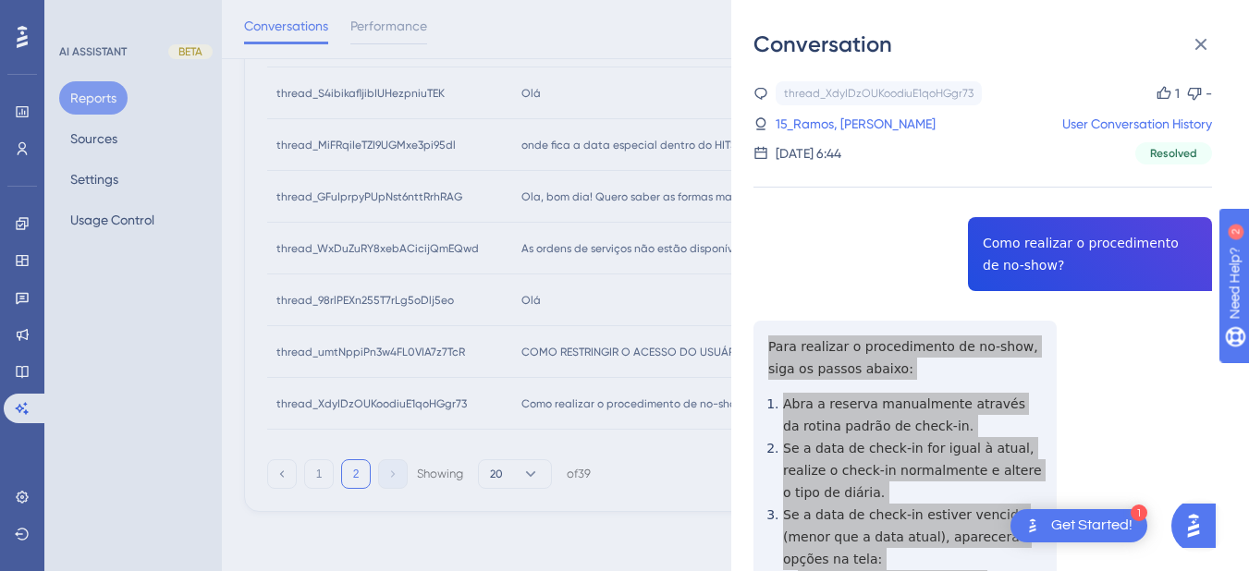
scroll to position [694, 0]
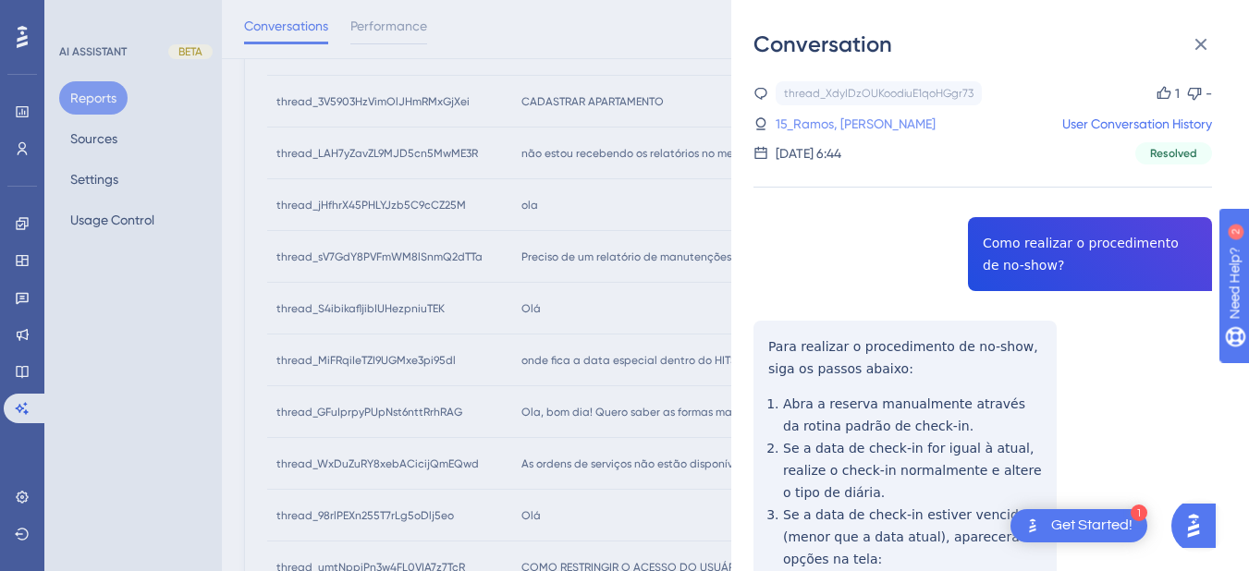
click at [812, 118] on link "15_Ramos, Adelino" at bounding box center [856, 124] width 160 height 22
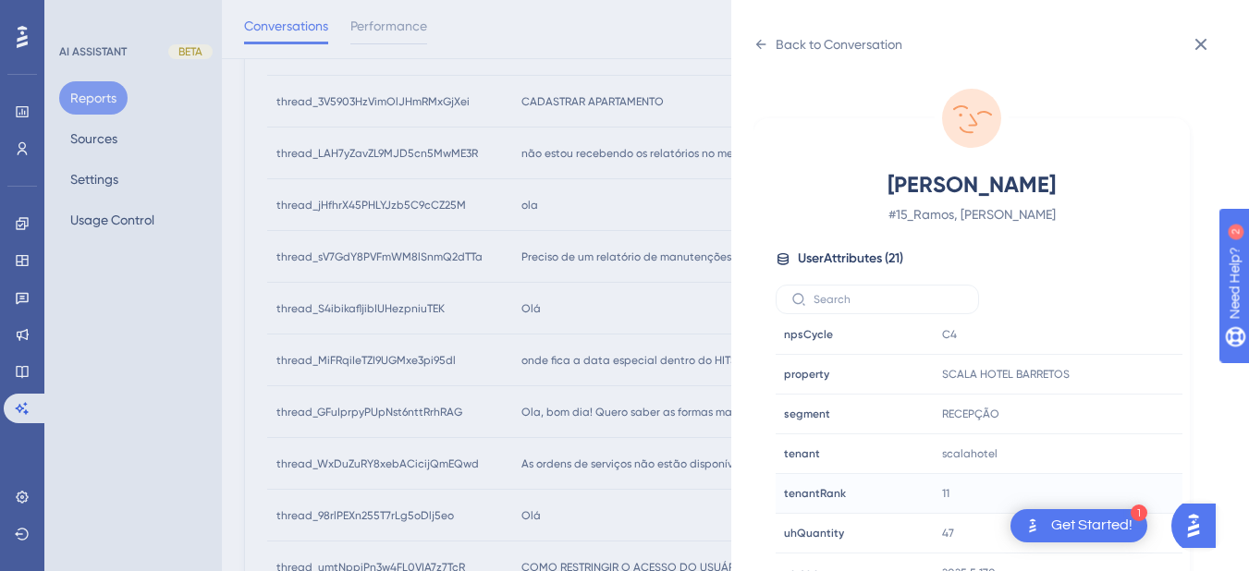
scroll to position [910, 0]
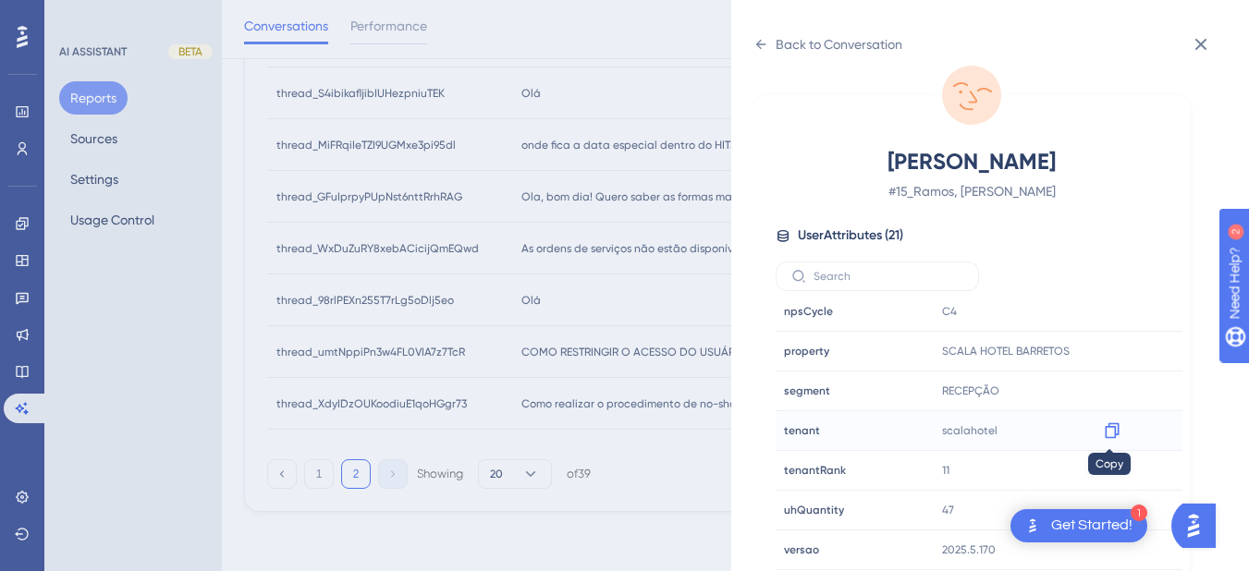
click at [1110, 428] on icon at bounding box center [1112, 431] width 18 height 18
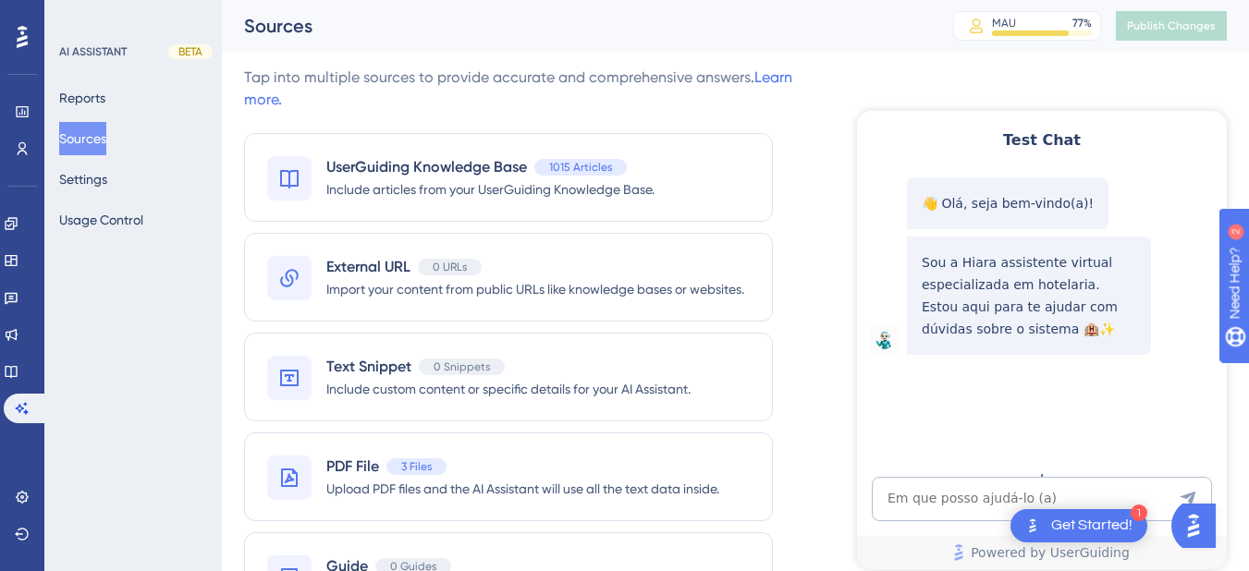
click at [954, 506] on textarea "AI Assistant Text Input" at bounding box center [1042, 499] width 340 height 44
click at [934, 511] on textarea "AI Assistant Text Input" at bounding box center [1042, 499] width 340 height 44
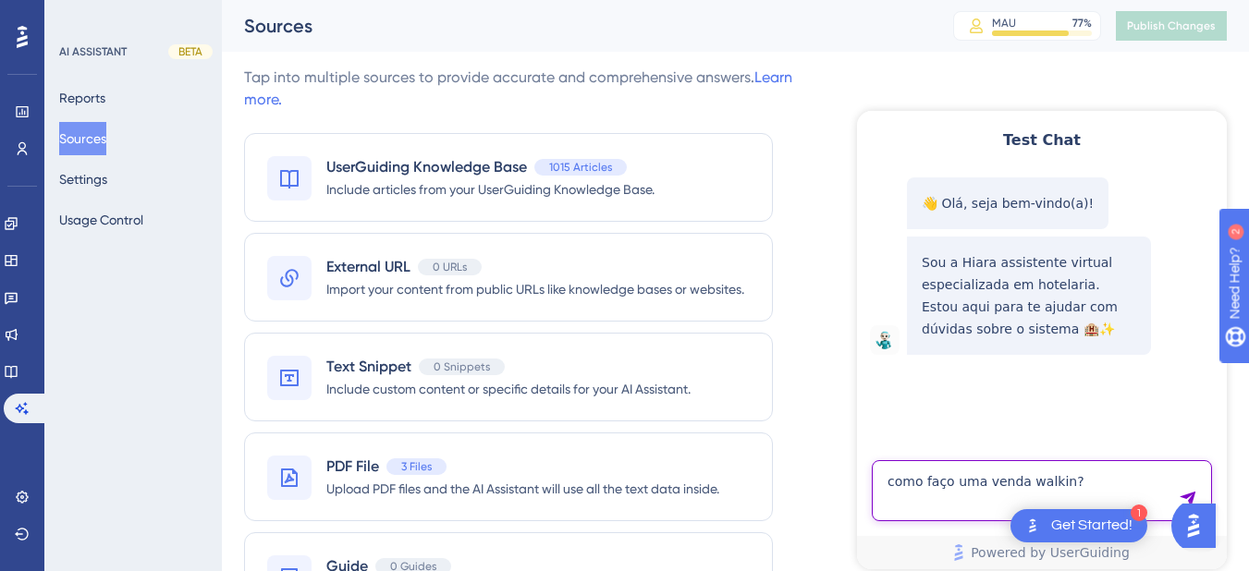
type textarea "como faço uma venda walkin?"
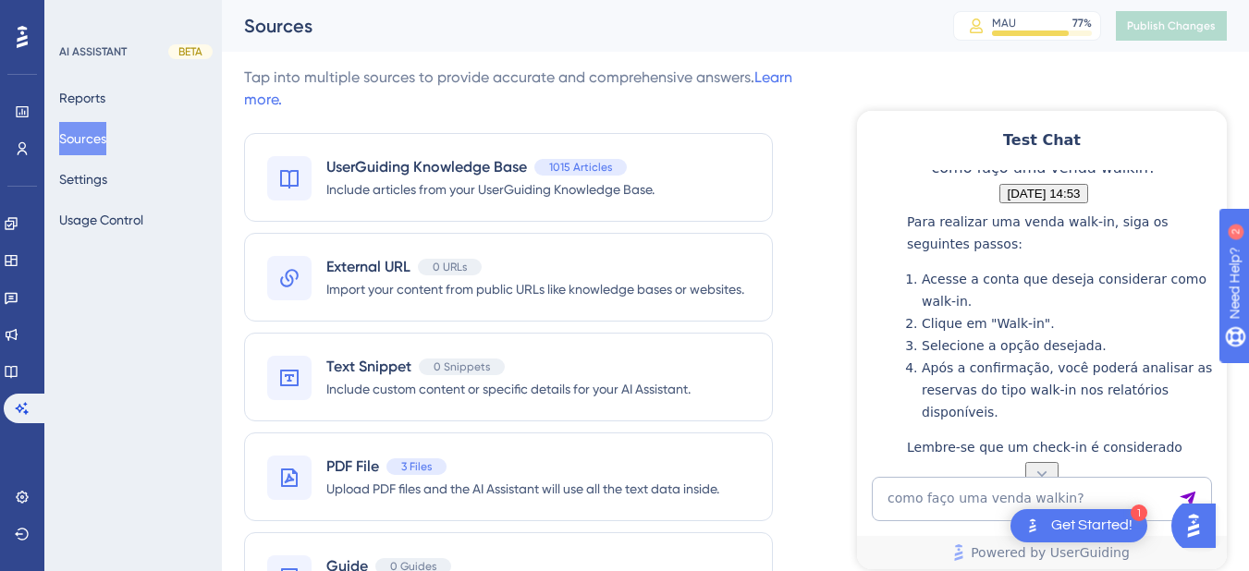
scroll to position [438, 0]
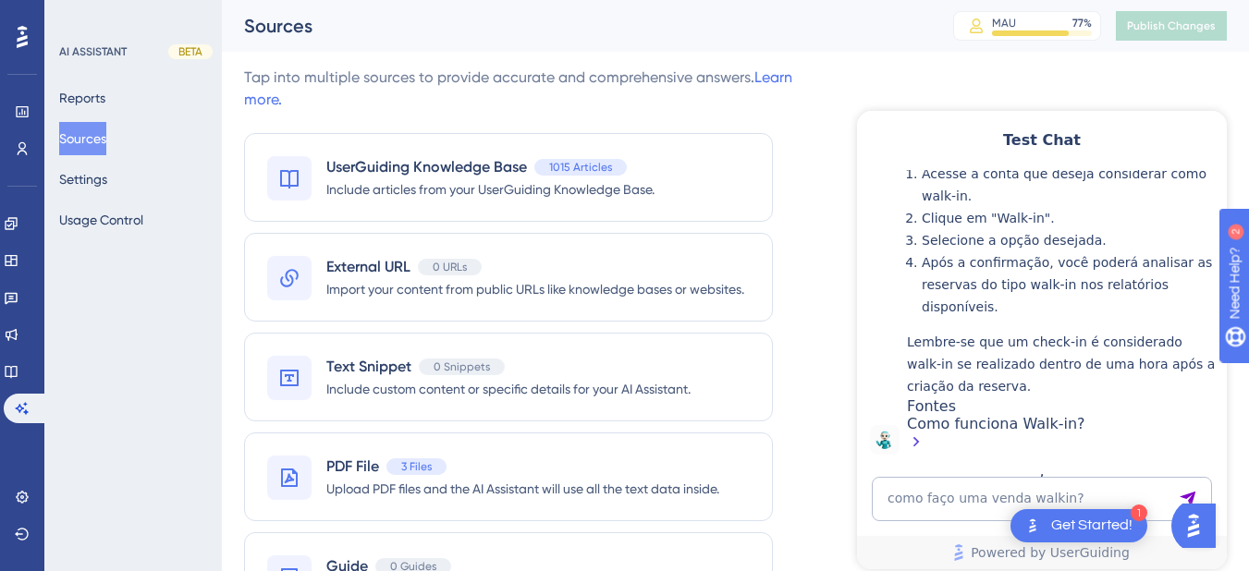
click at [954, 426] on div "Como funciona Walk-in?" at bounding box center [1062, 435] width 311 height 40
click at [12, 383] on link at bounding box center [11, 372] width 15 height 30
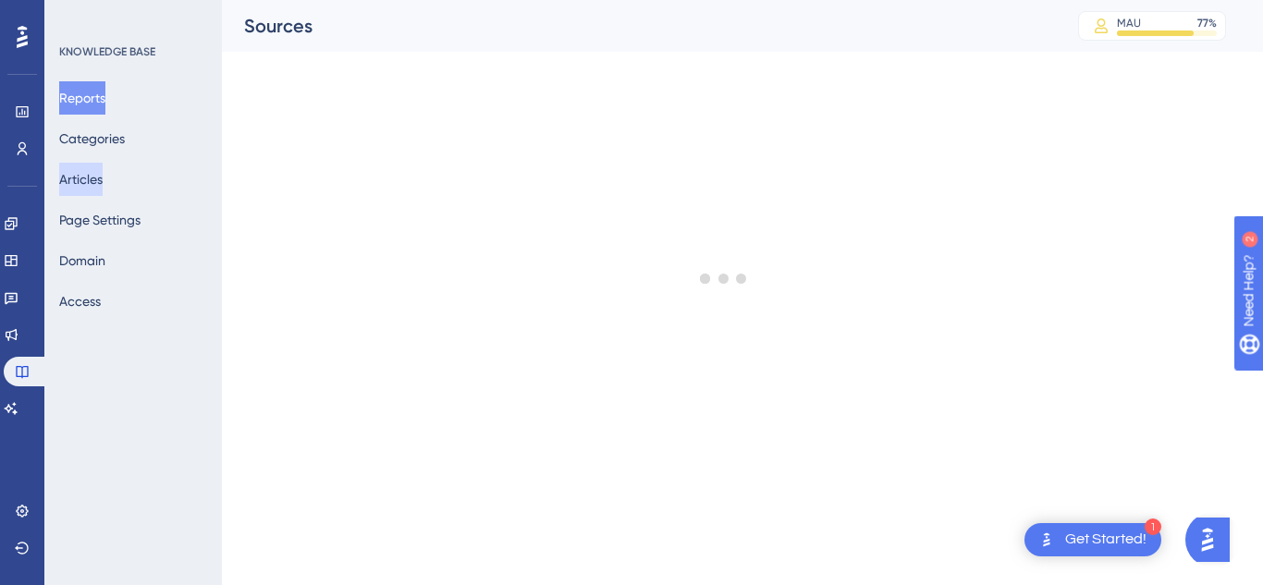
click at [94, 178] on button "Articles" at bounding box center [80, 179] width 43 height 33
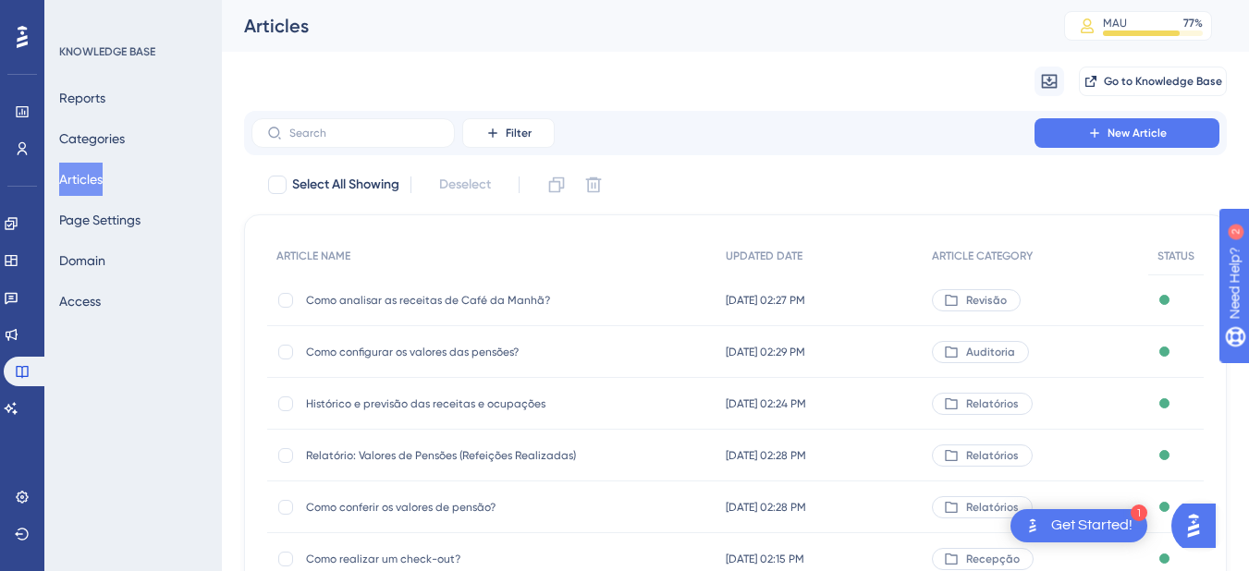
click at [333, 113] on div "Filter New Article" at bounding box center [735, 133] width 983 height 44
click at [316, 130] on input "text" at bounding box center [364, 133] width 150 height 13
paste input "Como funciona Walk-in?"
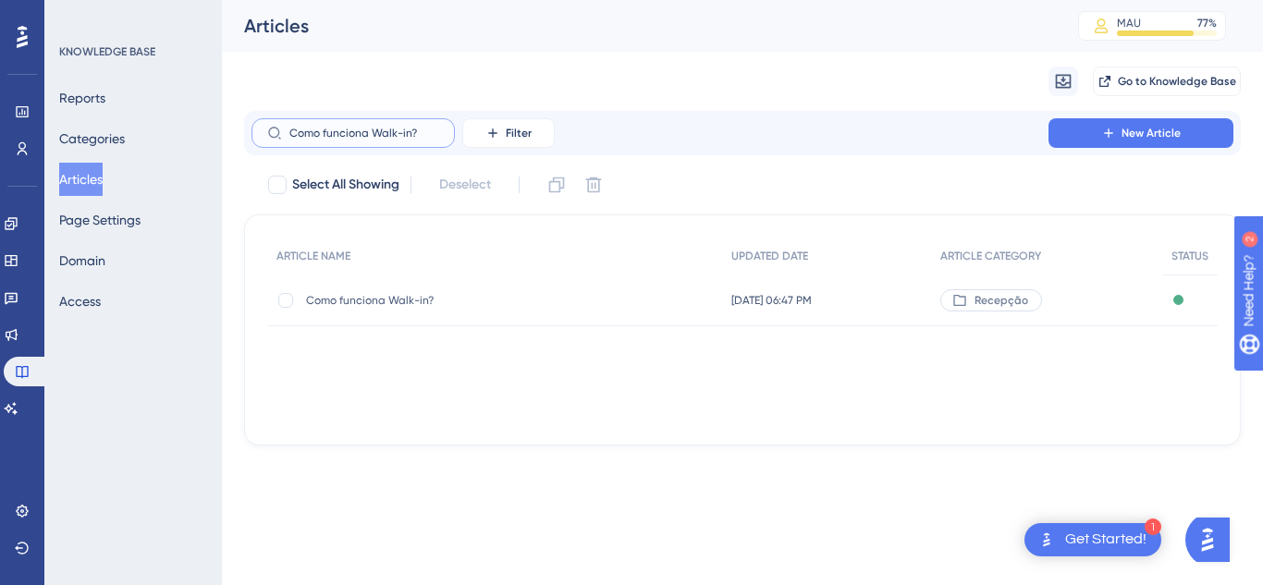
type input "Como funciona Walk-in?"
click at [424, 304] on span "Como funciona Walk-in?" at bounding box center [454, 300] width 296 height 15
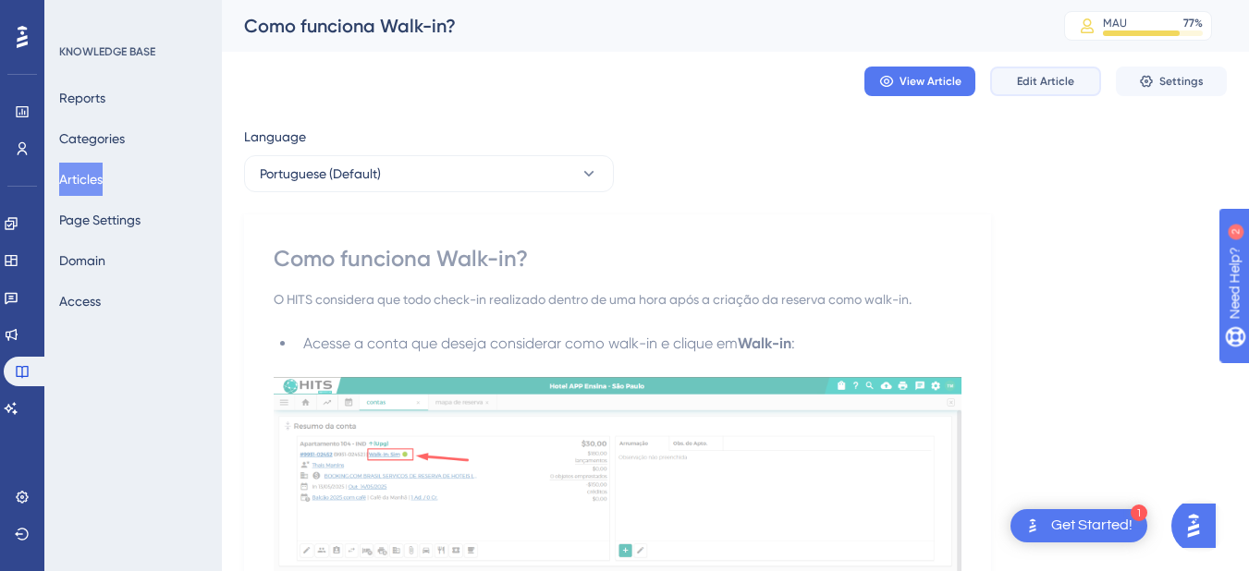
click at [1024, 87] on span "Edit Article" at bounding box center [1045, 81] width 57 height 15
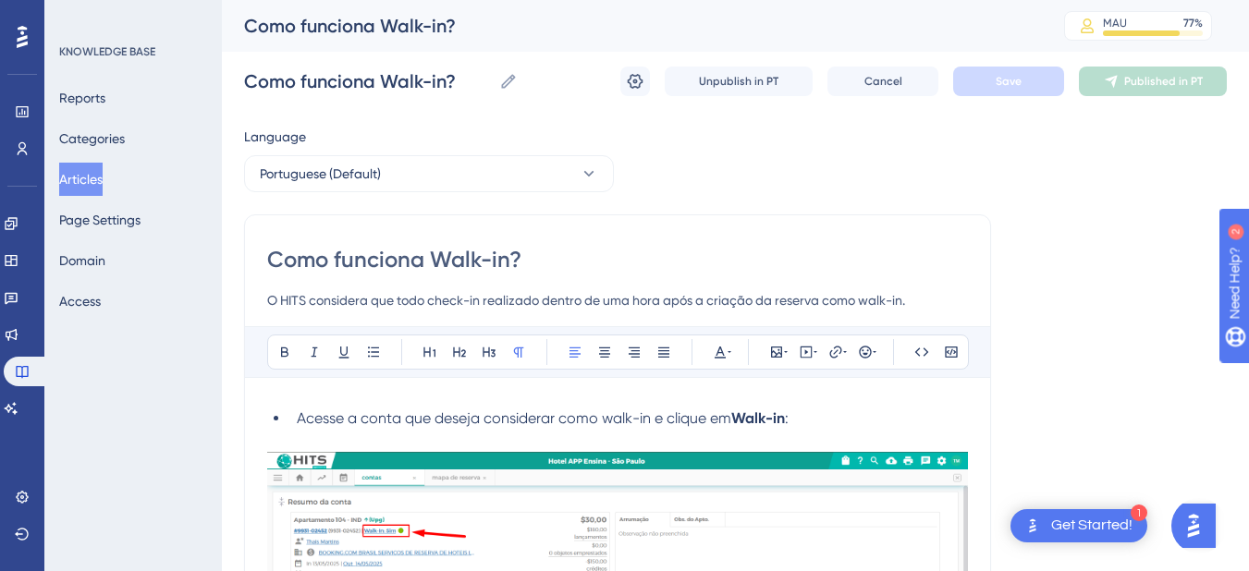
click at [301, 416] on span "Acesse a conta que deseja considerar como walk-in e clique em" at bounding box center [514, 419] width 435 height 18
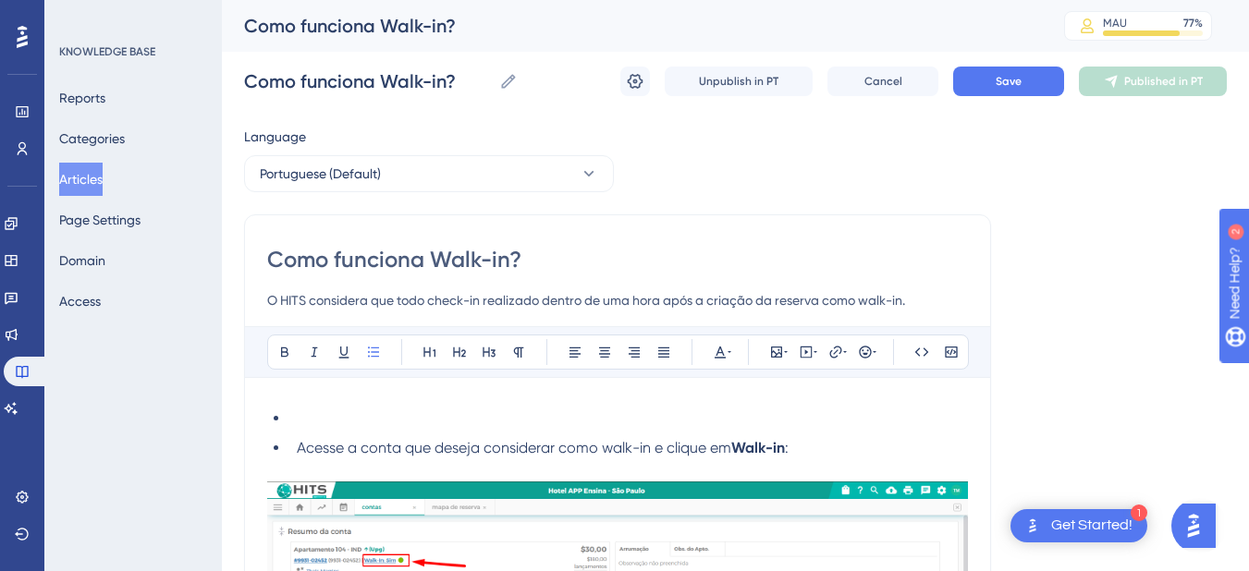
click at [301, 409] on li at bounding box center [628, 419] width 679 height 22
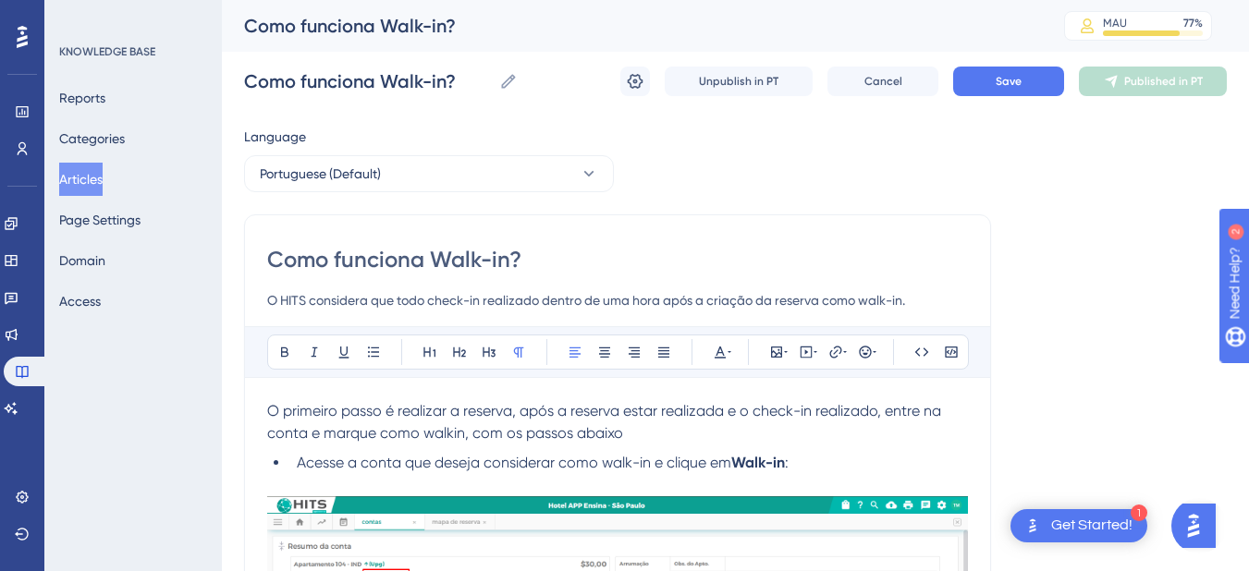
click at [312, 412] on span "O primeiro passo é realizar a reserva, após a reserva estar realizada e o check…" at bounding box center [606, 422] width 678 height 40
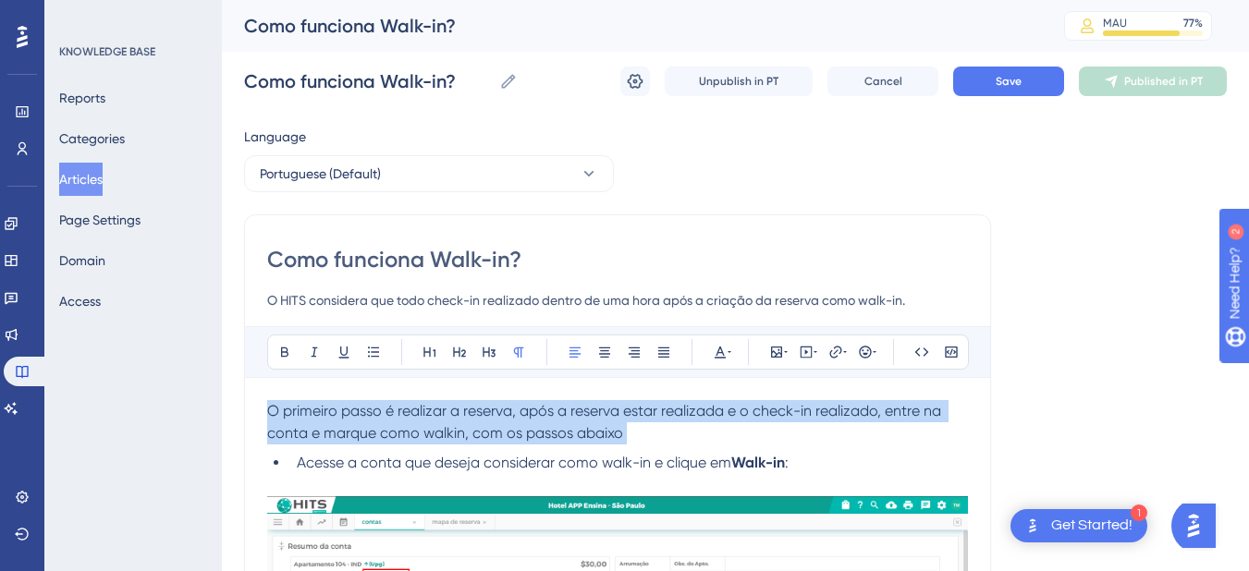
click at [312, 412] on span "O primeiro passo é realizar a reserva, após a reserva estar realizada e o check…" at bounding box center [606, 422] width 678 height 40
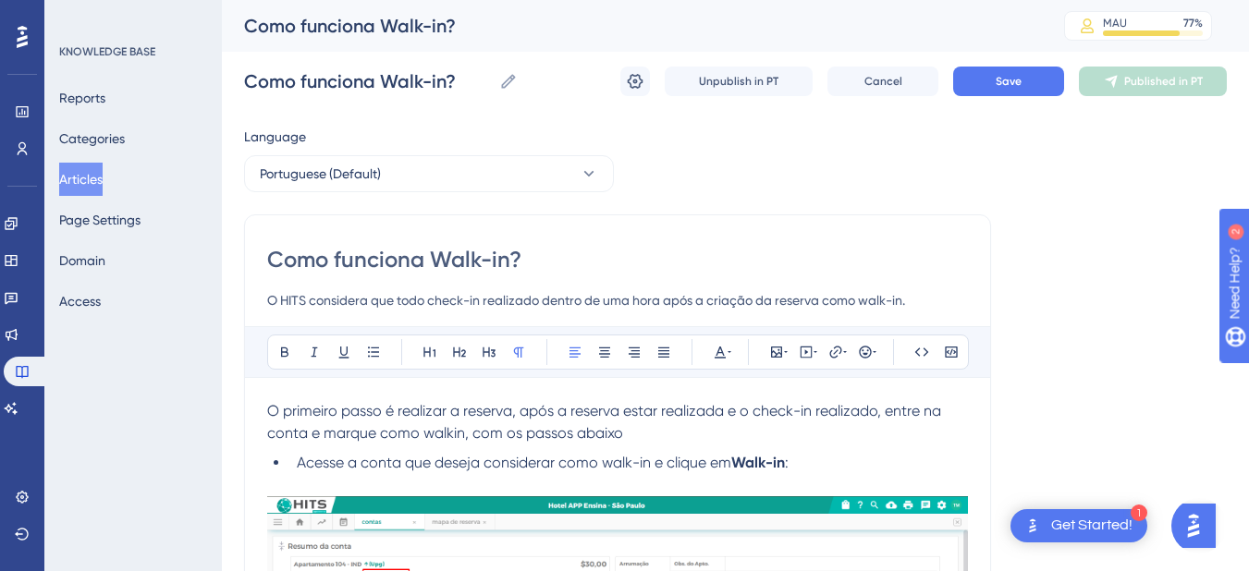
click at [369, 419] on span "O primeiro passo é realizar a reserva, após a reserva estar realizada e o check…" at bounding box center [606, 422] width 678 height 40
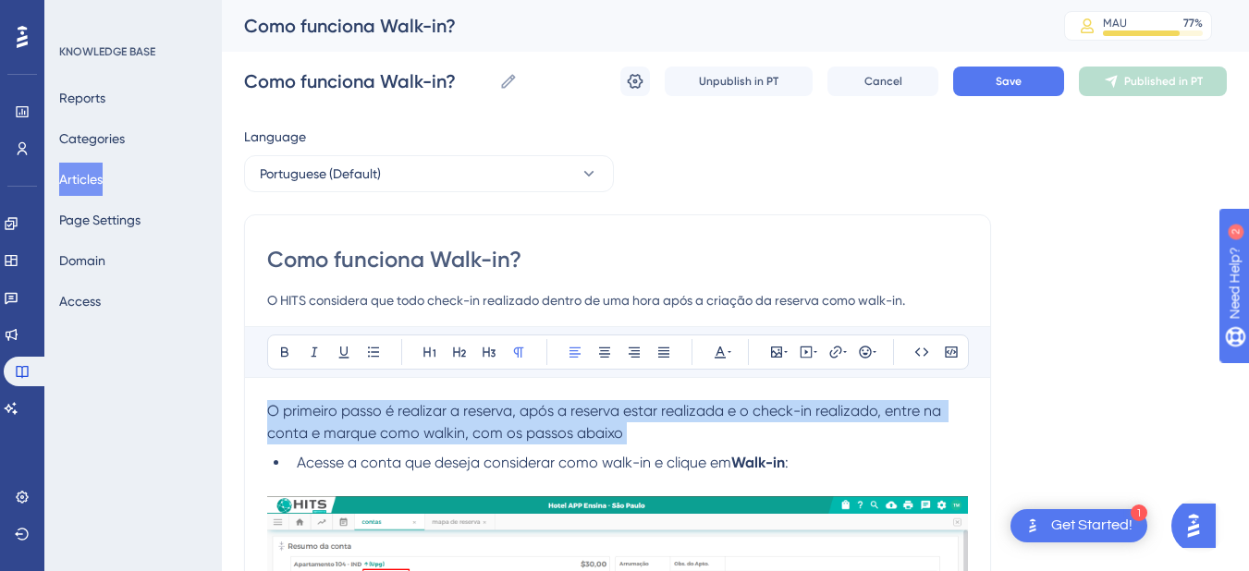
click at [369, 419] on span "O primeiro passo é realizar a reserva, após a reserva estar realizada e o check…" at bounding box center [606, 422] width 678 height 40
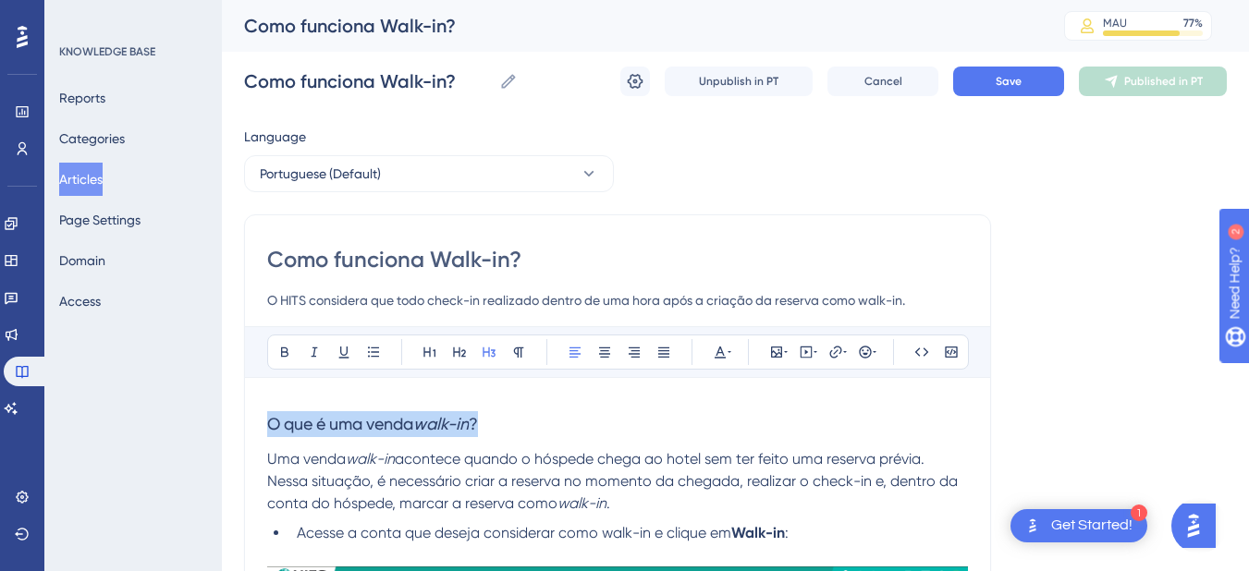
drag, startPoint x: 531, startPoint y: 430, endPoint x: 186, endPoint y: 412, distance: 345.4
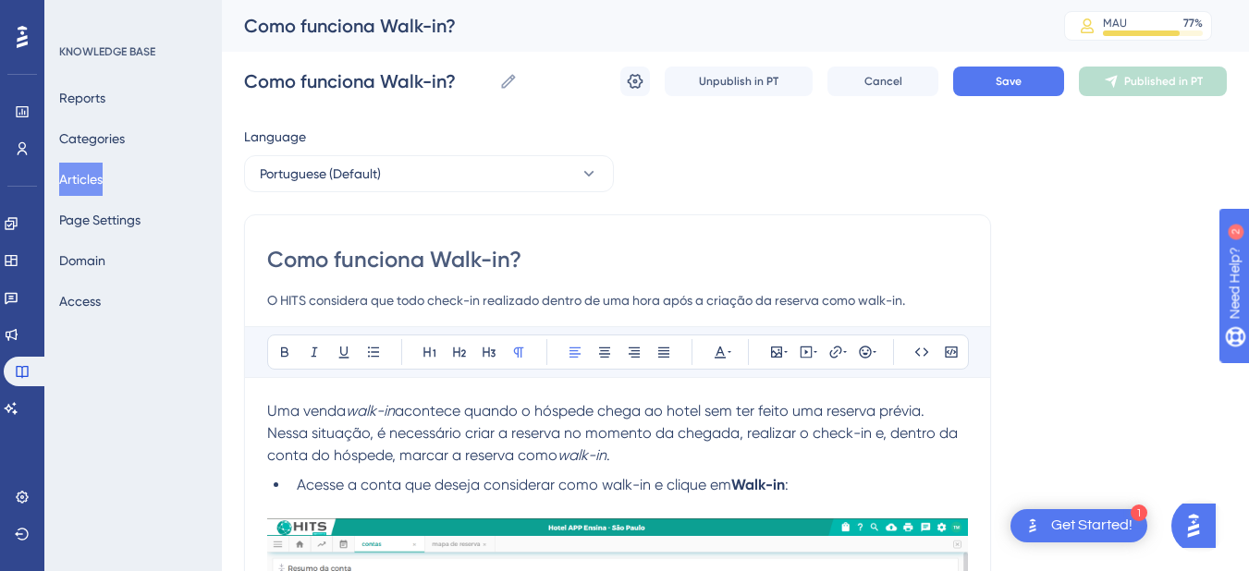
scroll to position [215, 0]
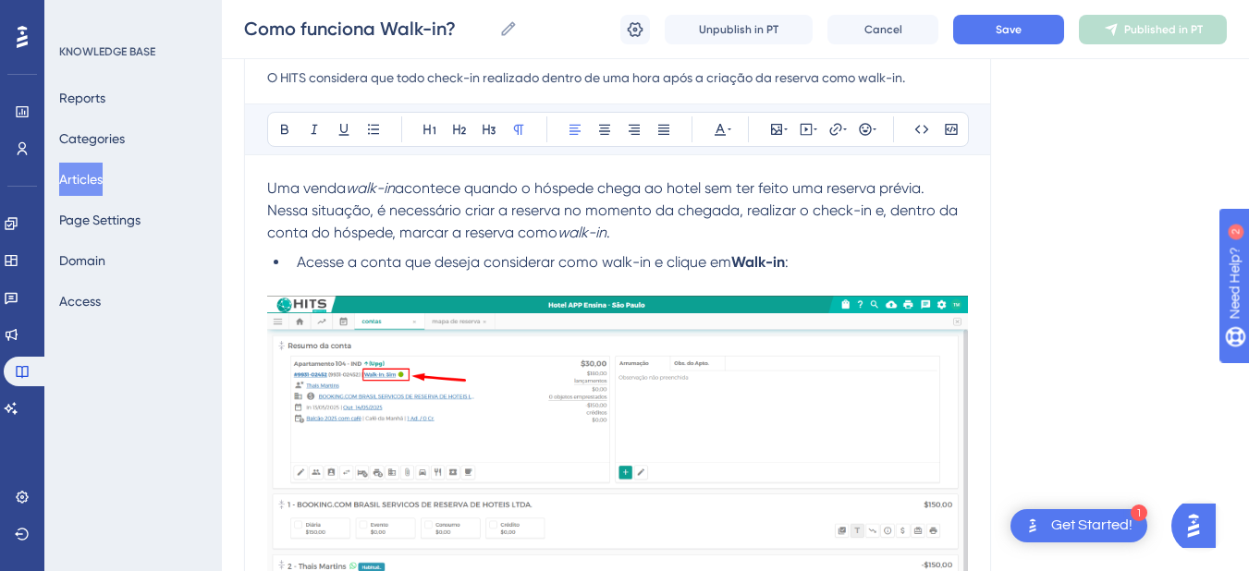
click at [648, 230] on p "Uma venda walk-in acontece quando o hóspede chega ao hotel sem ter feito uma re…" at bounding box center [617, 211] width 701 height 67
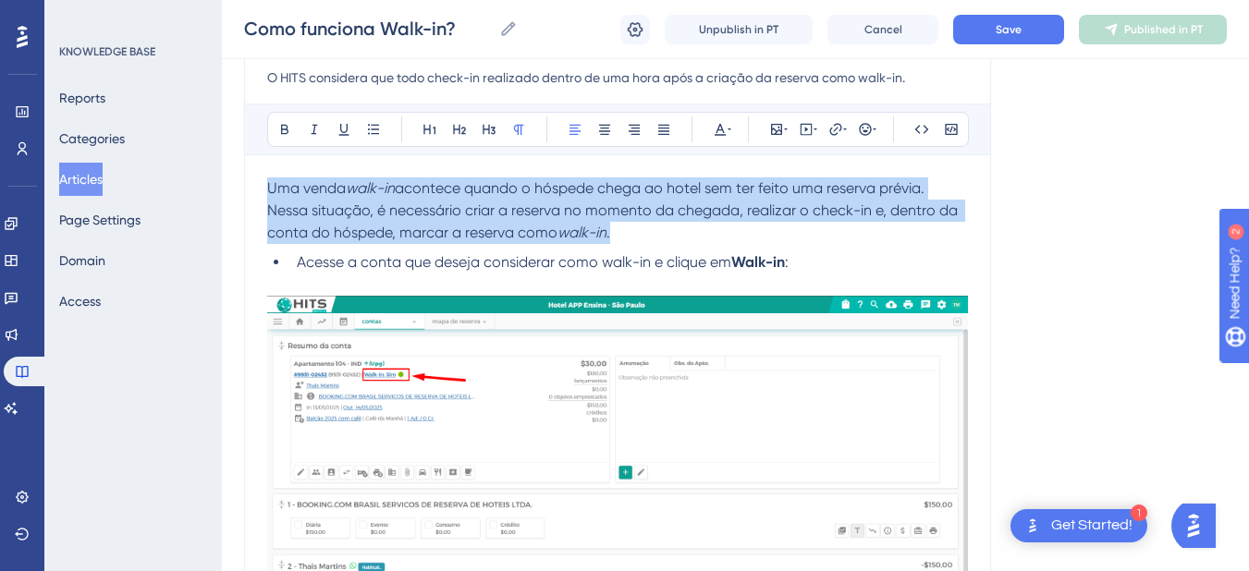
drag, startPoint x: 648, startPoint y: 230, endPoint x: 247, endPoint y: 176, distance: 405.0
copy p "Uma venda walk-in acontece quando o hóspede chega ao hotel sem ter feito uma re…"
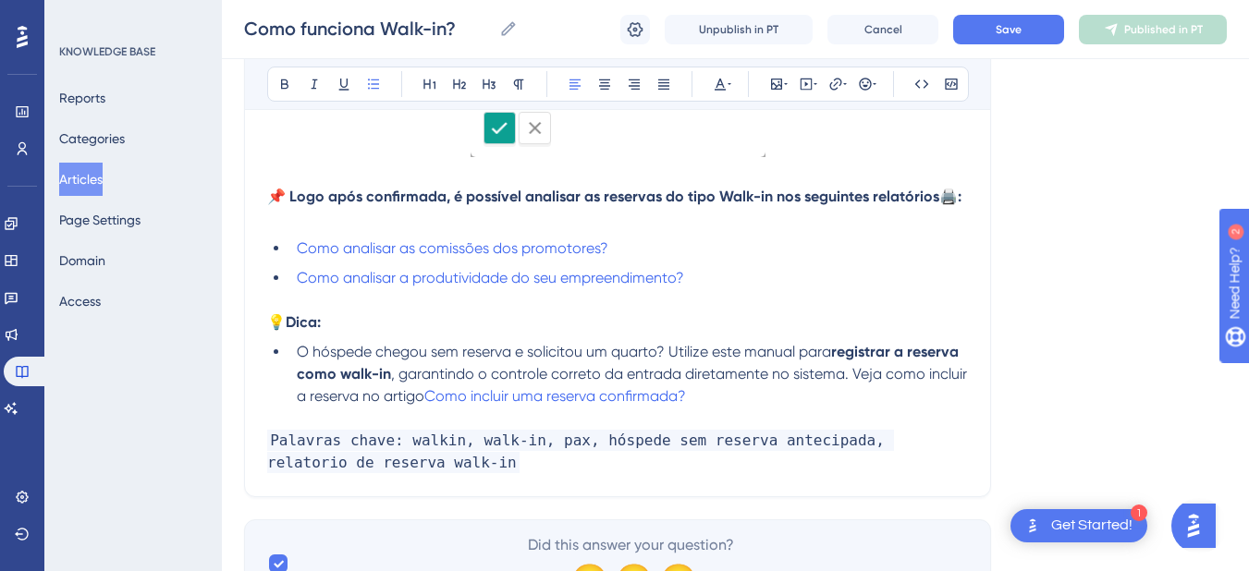
scroll to position [647, 0]
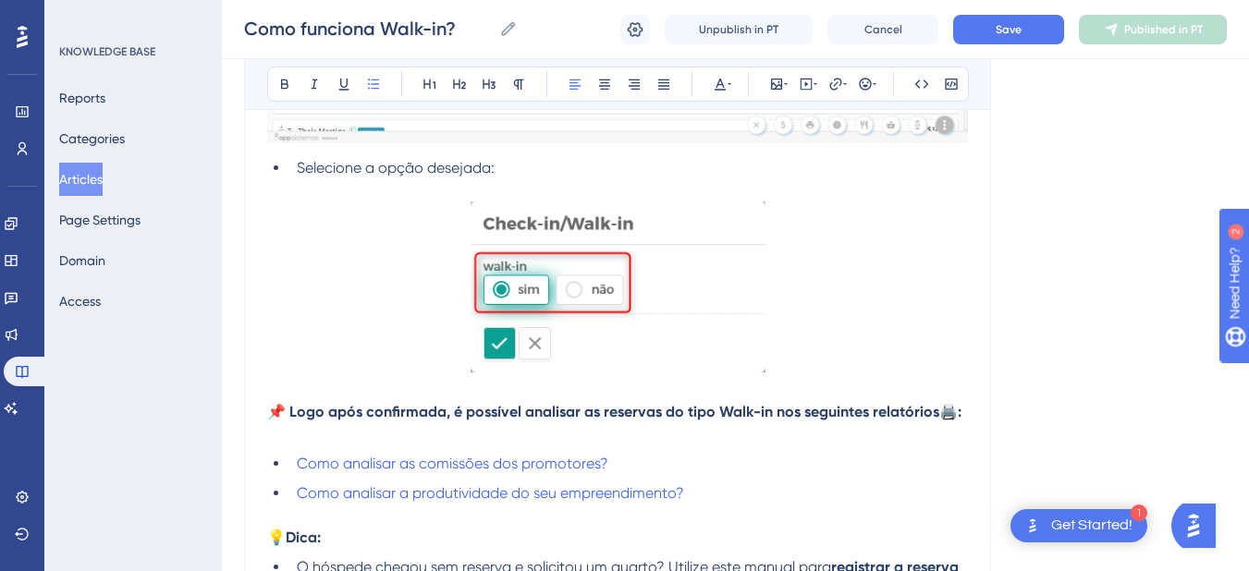
click at [289, 437] on p at bounding box center [617, 435] width 701 height 22
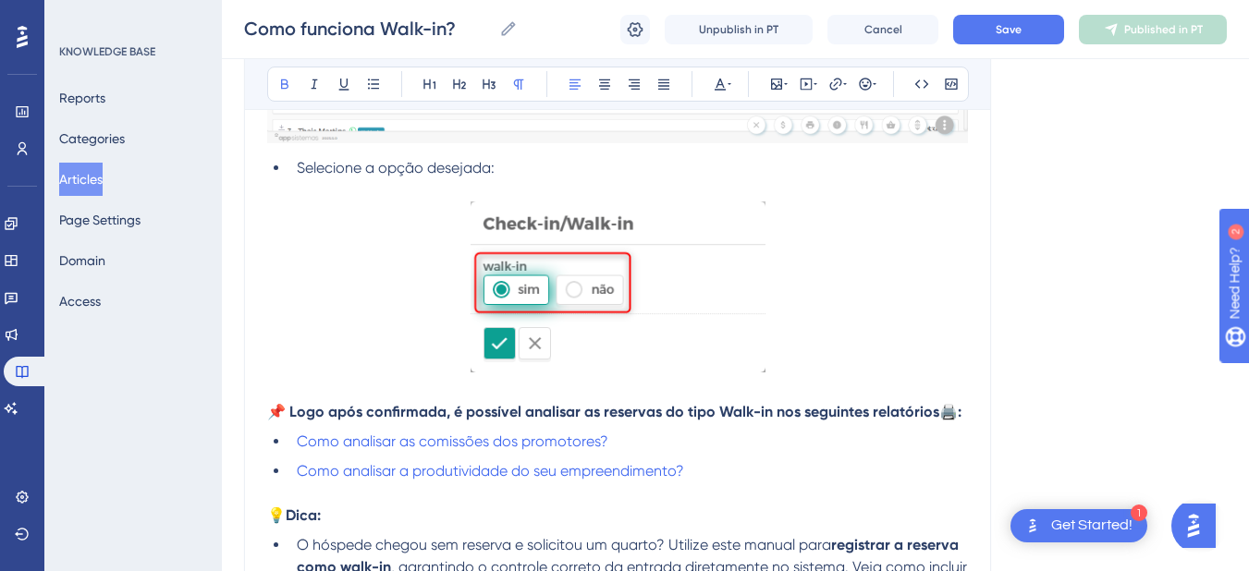
scroll to position [863, 0]
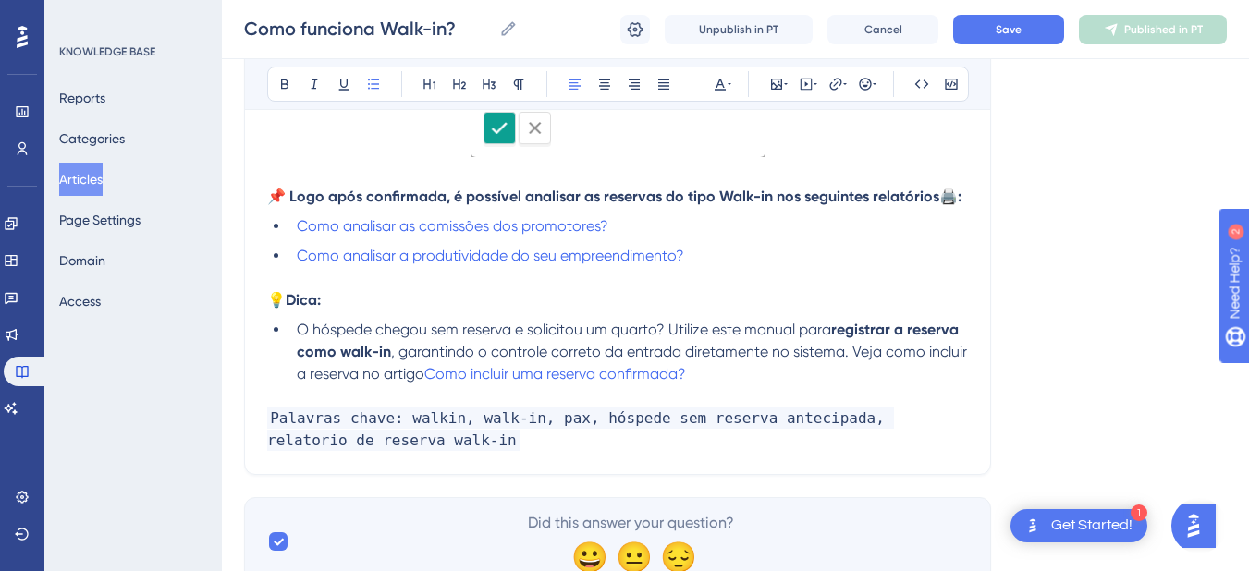
click at [743, 376] on li "O hóspede chegou sem reserva e solicitou um quarto? Utilize este manual para re…" at bounding box center [628, 352] width 679 height 67
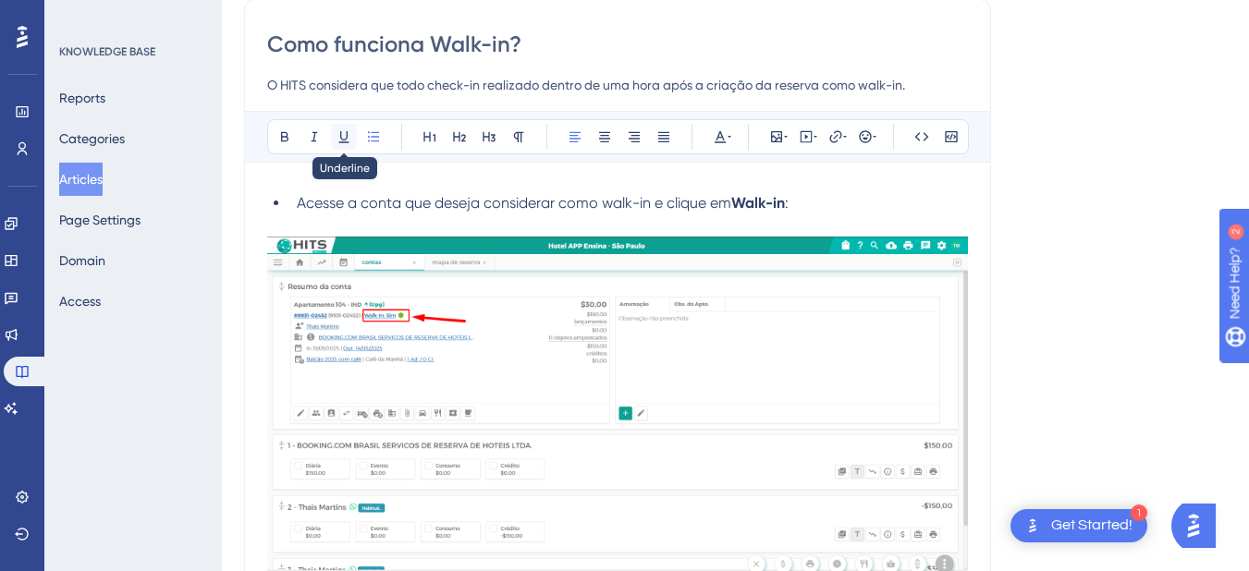
scroll to position [0, 0]
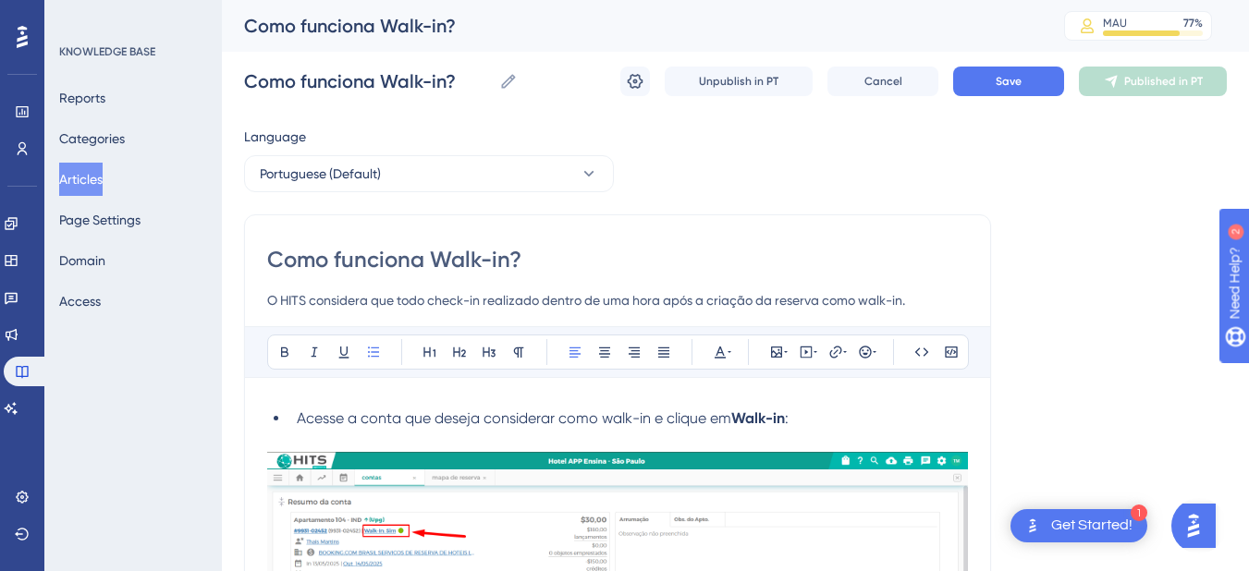
click at [293, 416] on li "Acesse a conta que deseja considerar como walk-in e clique em Walk-in :" at bounding box center [628, 419] width 679 height 22
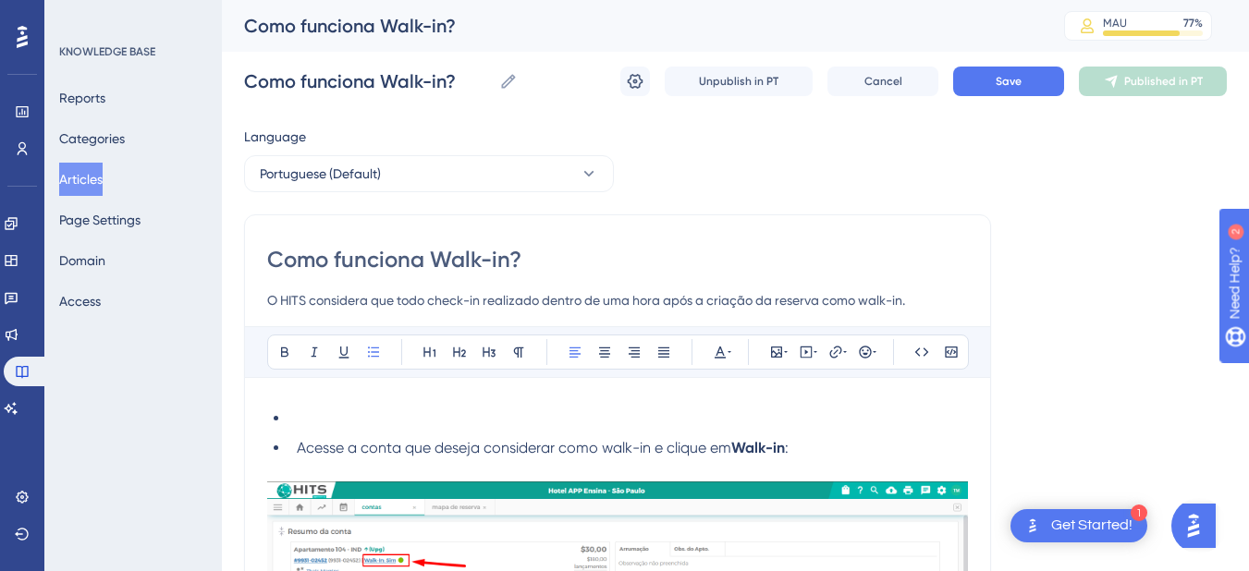
click at [313, 424] on li at bounding box center [628, 419] width 679 height 22
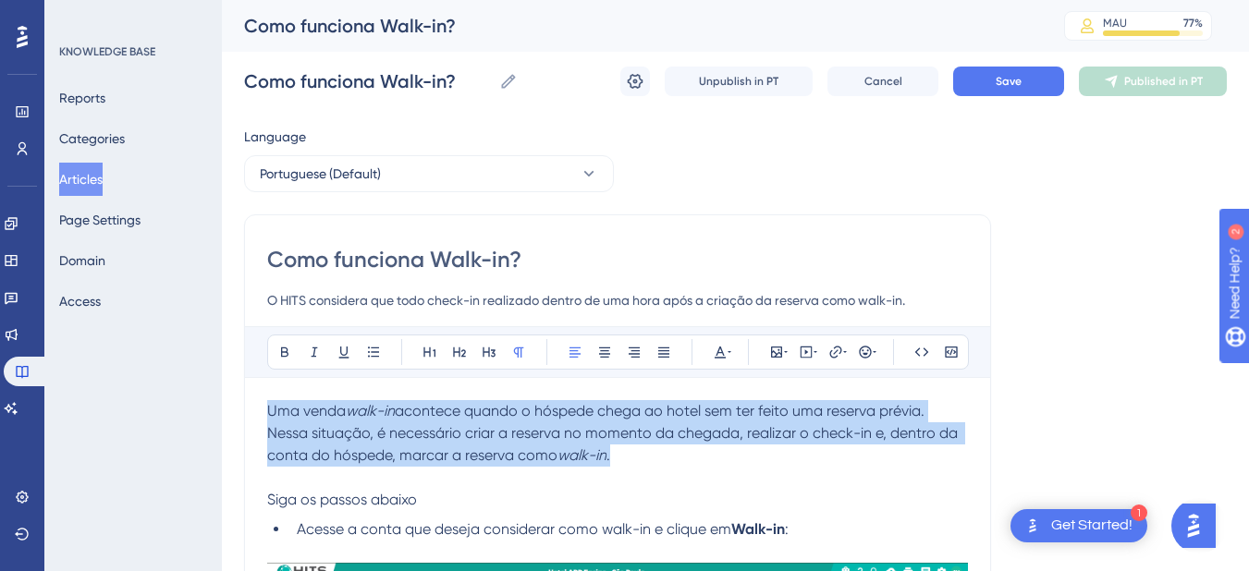
drag, startPoint x: 663, startPoint y: 448, endPoint x: 228, endPoint y: 406, distance: 436.7
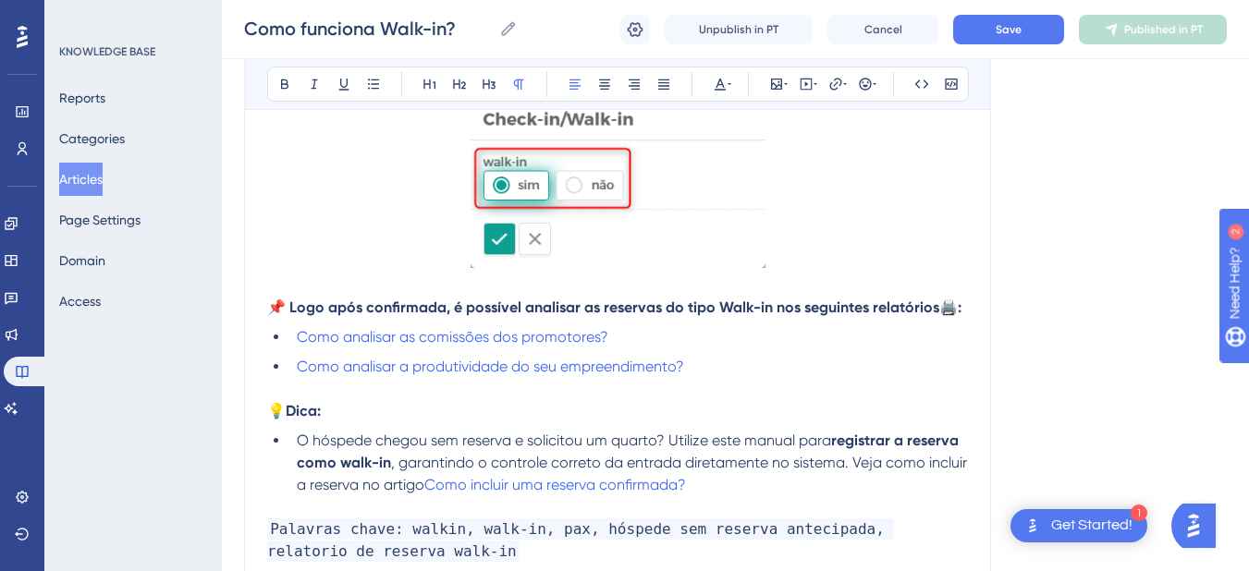
scroll to position [215, 0]
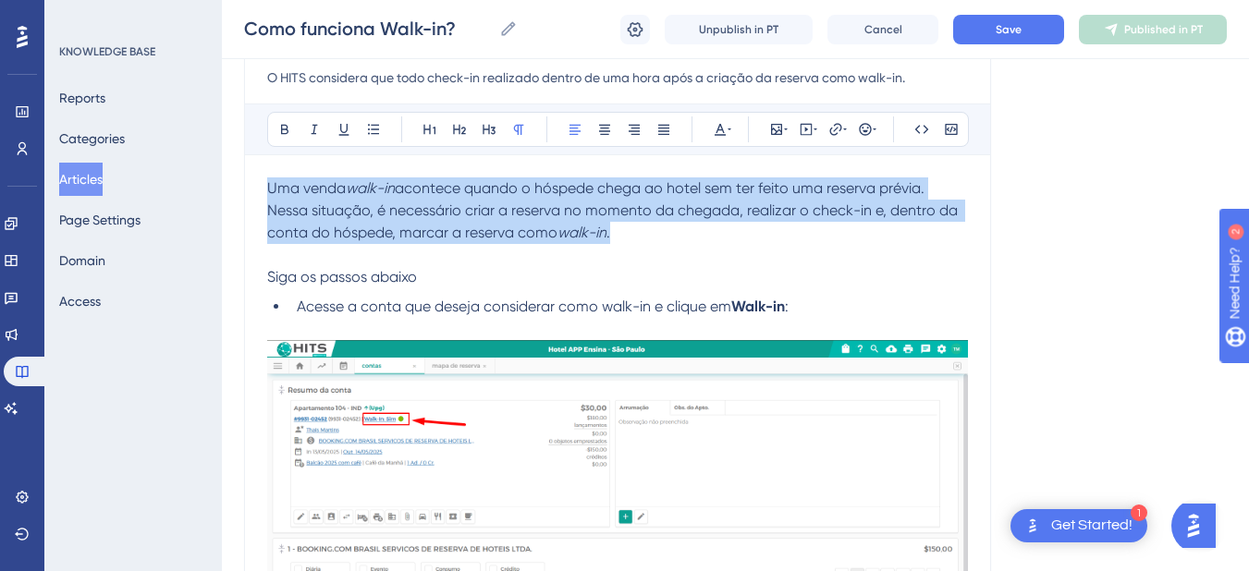
click at [649, 228] on p "Uma venda walk-in acontece quando o hóspede chega ao hotel sem ter feito uma re…" at bounding box center [617, 211] width 701 height 67
drag, startPoint x: 631, startPoint y: 235, endPoint x: 214, endPoint y: 180, distance: 420.6
click at [222, 181] on div "Performance Users Engagement Widgets Feedback Product Updates Knowledge Base AI…" at bounding box center [735, 580] width 1027 height 1590
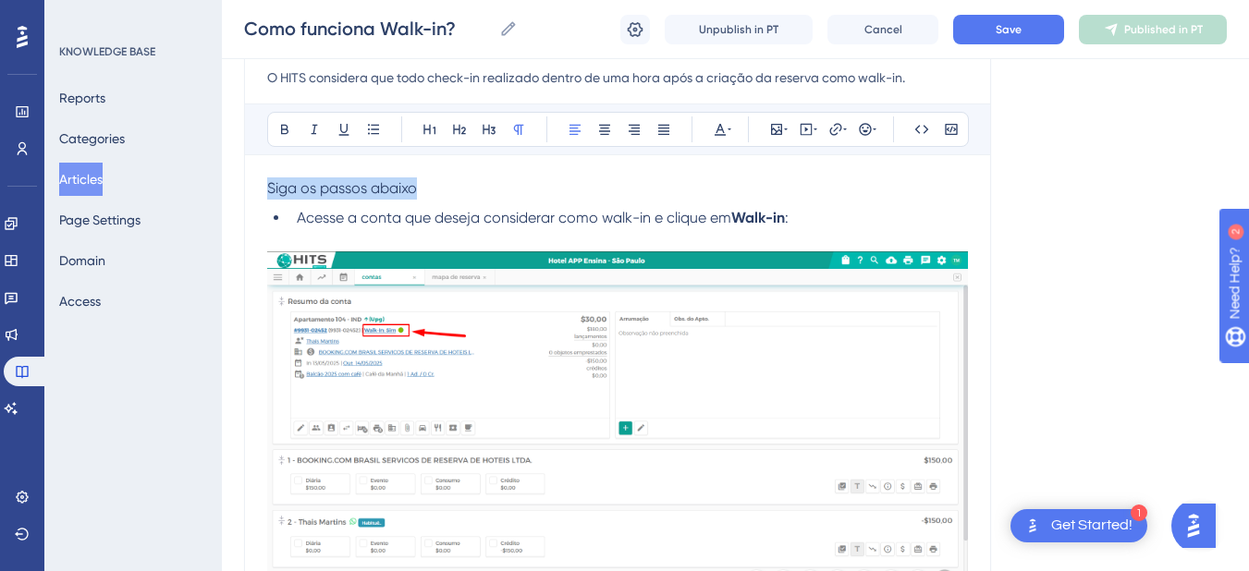
drag, startPoint x: 472, startPoint y: 194, endPoint x: 170, endPoint y: 177, distance: 302.0
click at [222, 177] on div "Performance Users Engagement Widgets Feedback Product Updates Knowledge Base AI…" at bounding box center [735, 535] width 1027 height 1501
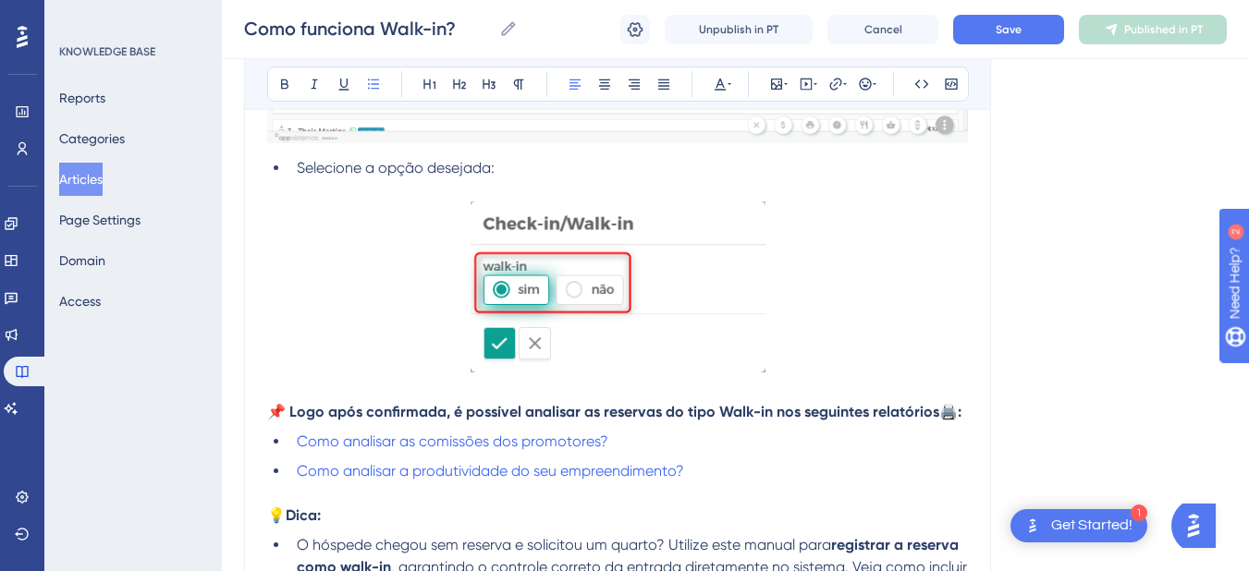
scroll to position [937, 0]
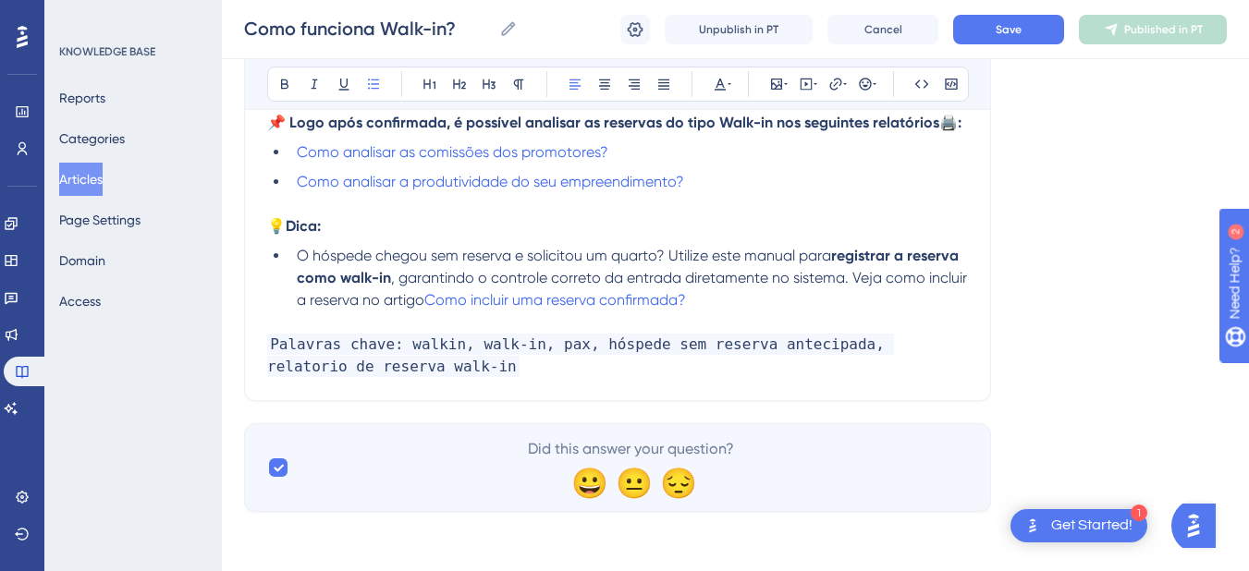
click at [321, 322] on p at bounding box center [617, 323] width 701 height 22
click at [273, 229] on span "💡" at bounding box center [276, 226] width 18 height 18
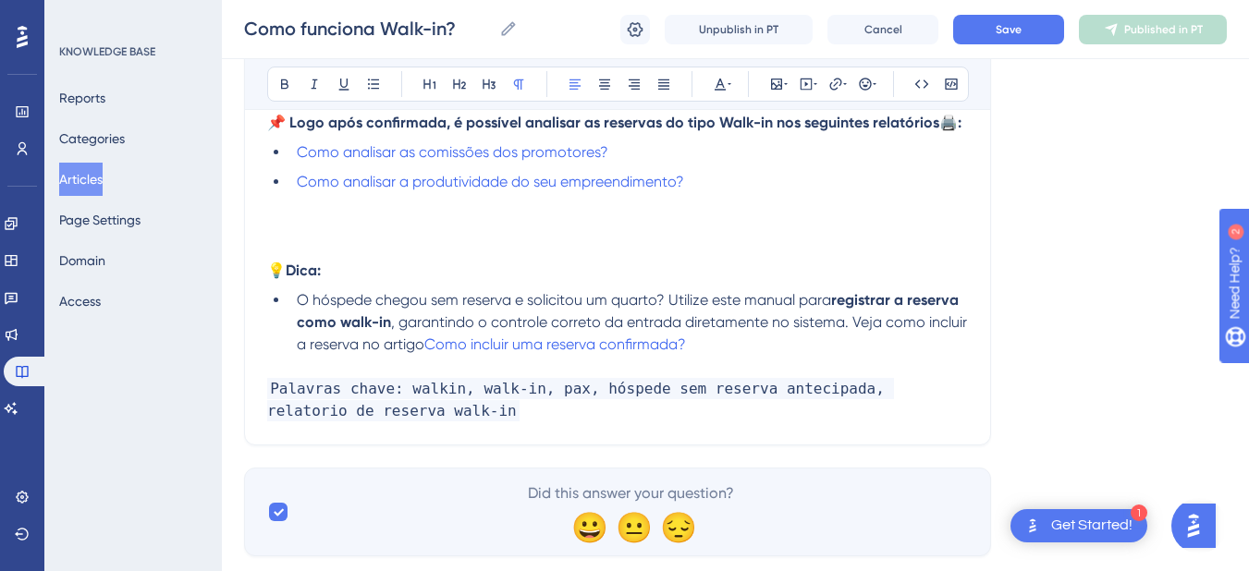
click at [364, 230] on p at bounding box center [617, 226] width 701 height 22
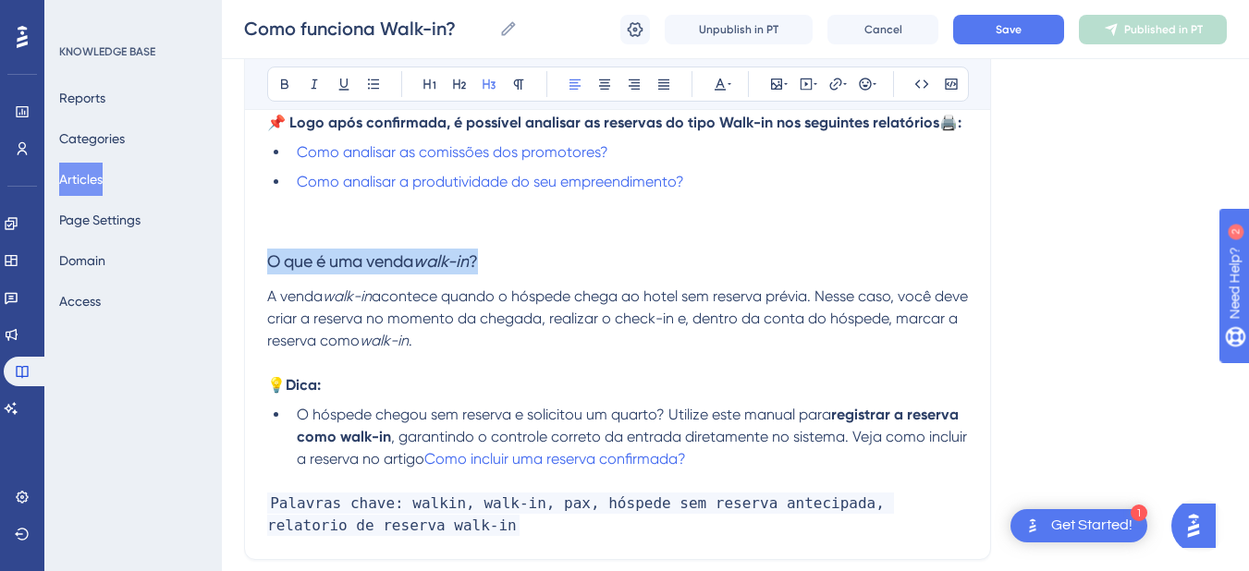
drag, startPoint x: 552, startPoint y: 264, endPoint x: 210, endPoint y: 263, distance: 342.2
drag, startPoint x: 381, startPoint y: 274, endPoint x: 240, endPoint y: 271, distance: 140.6
click at [283, 78] on icon at bounding box center [284, 84] width 15 height 15
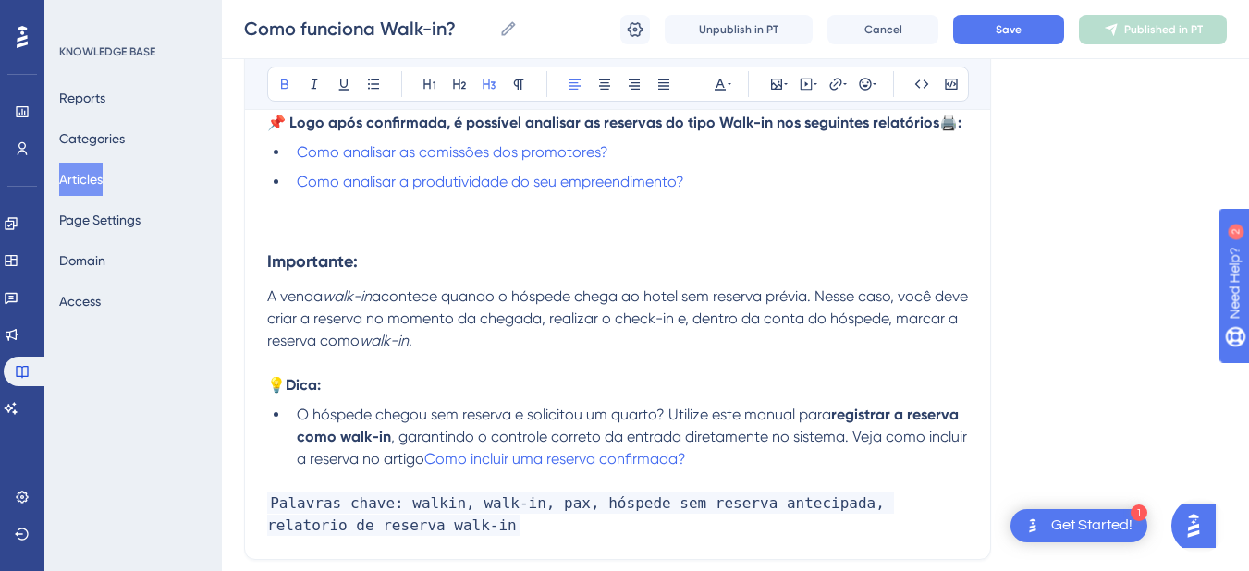
click at [269, 264] on strong "Importante:" at bounding box center [312, 262] width 91 height 20
click at [863, 83] on icon at bounding box center [865, 84] width 12 height 12
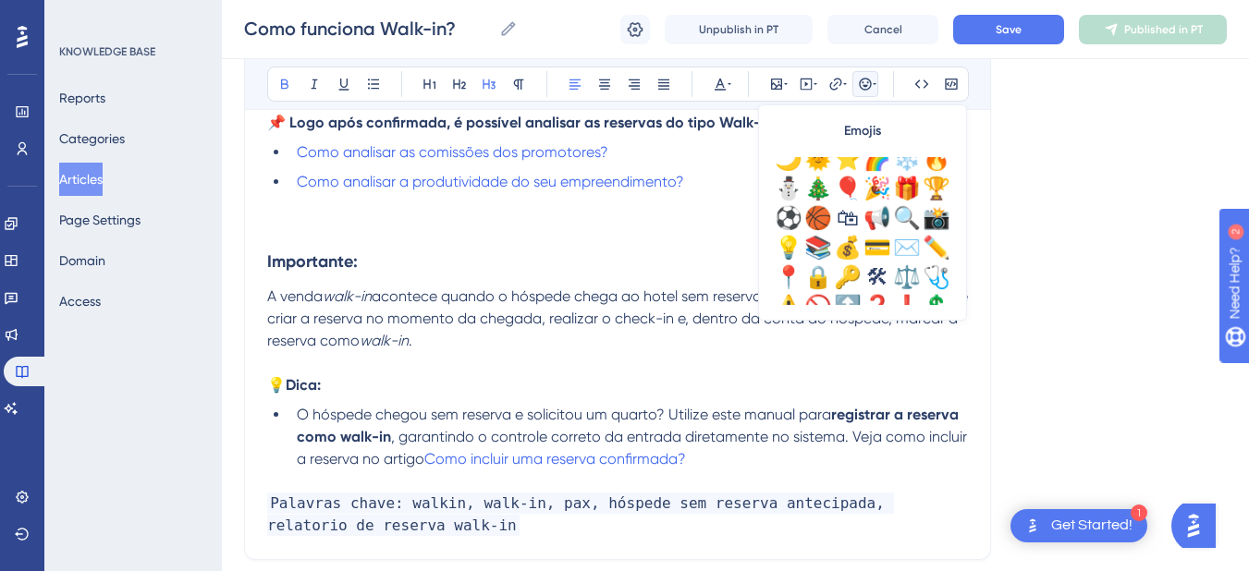
scroll to position [561, 0]
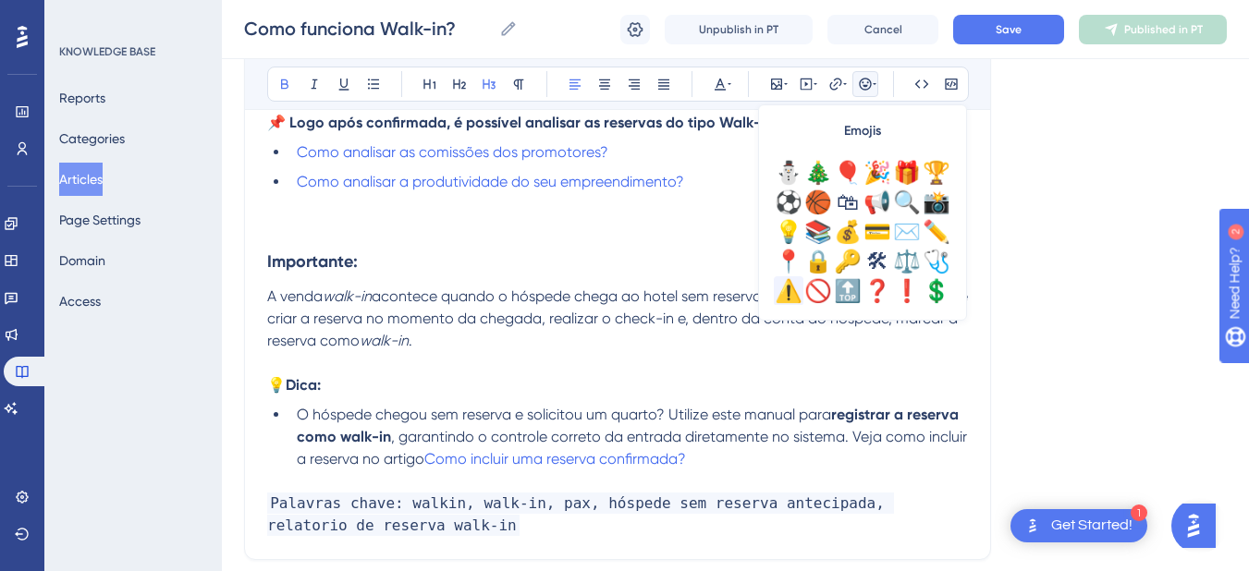
click at [782, 301] on div "⚠️" at bounding box center [789, 291] width 30 height 30
click at [267, 293] on span "A venda" at bounding box center [294, 297] width 55 height 18
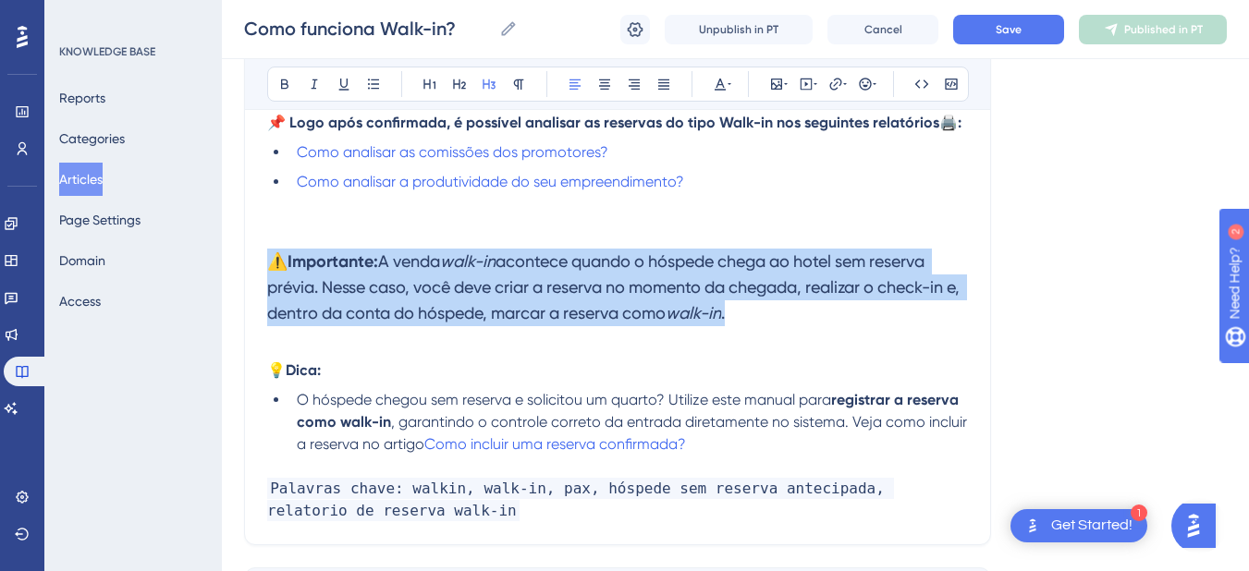
drag, startPoint x: 796, startPoint y: 318, endPoint x: 228, endPoint y: 243, distance: 572.7
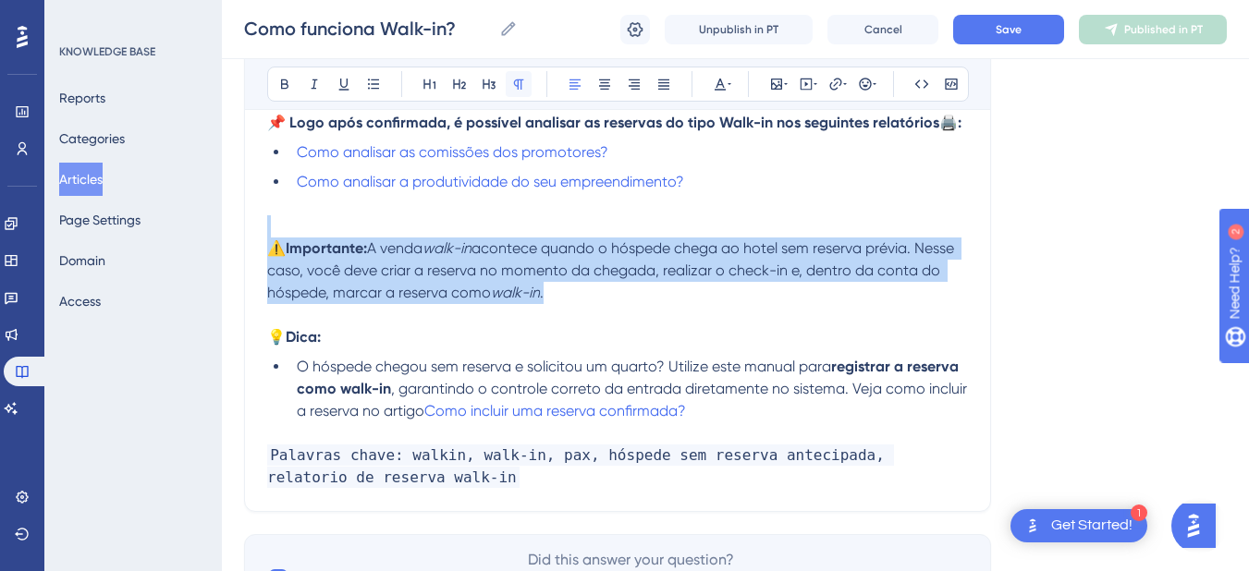
click at [520, 87] on icon at bounding box center [518, 84] width 15 height 15
click at [357, 265] on span "acontece quando o hóspede chega ao hotel sem reserva prévia. Nesse caso, você d…" at bounding box center [612, 271] width 691 height 62
drag, startPoint x: 427, startPoint y: 413, endPoint x: 265, endPoint y: 332, distance: 181.1
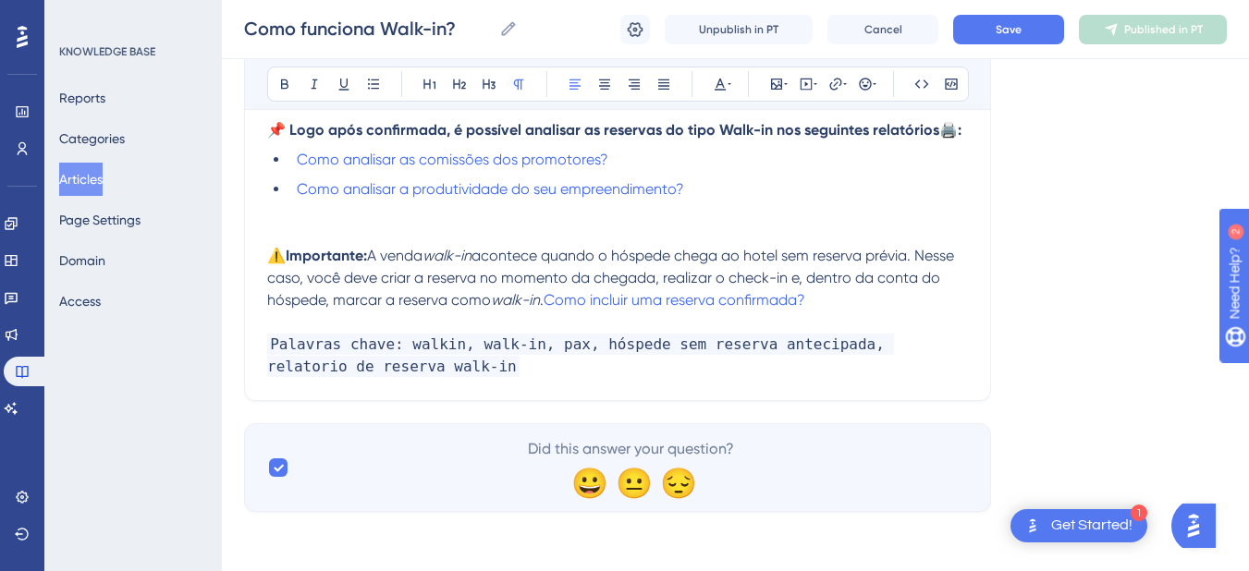
scroll to position [929, 0]
click at [962, 303] on p "⚠️ Importante: A venda walk-in acontece quando o hóspede chega ao hotel sem res…" at bounding box center [617, 278] width 701 height 67
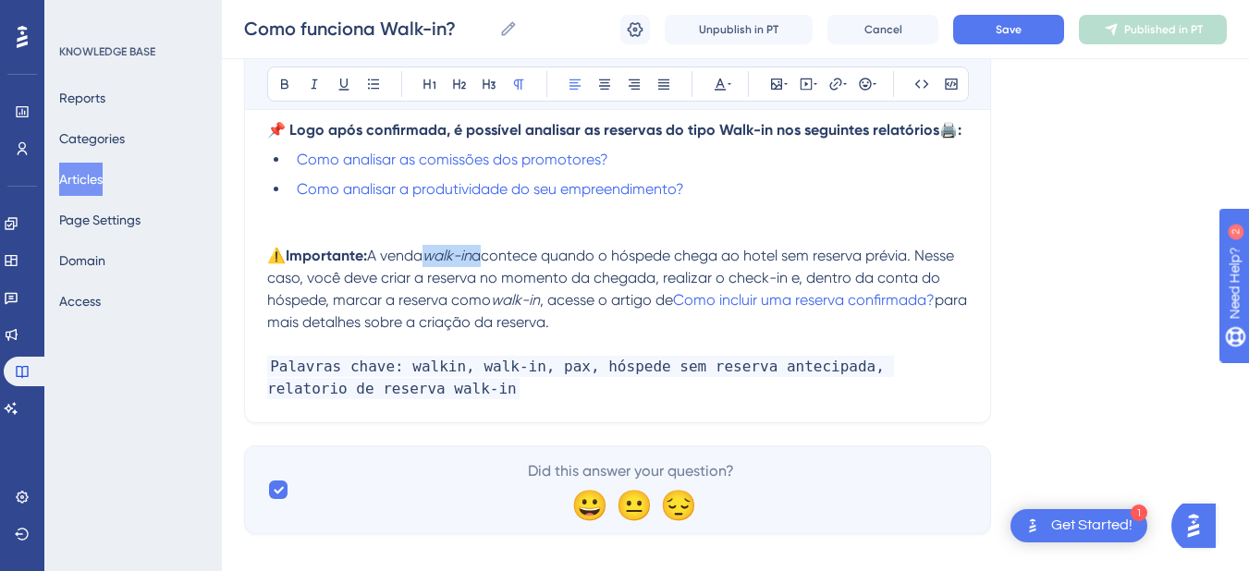
drag, startPoint x: 486, startPoint y: 255, endPoint x: 431, endPoint y: 255, distance: 55.5
click at [431, 255] on p "⚠️ Importante: A venda walk-in acontece quando o hóspede chega ao hotel sem res…" at bounding box center [617, 289] width 701 height 89
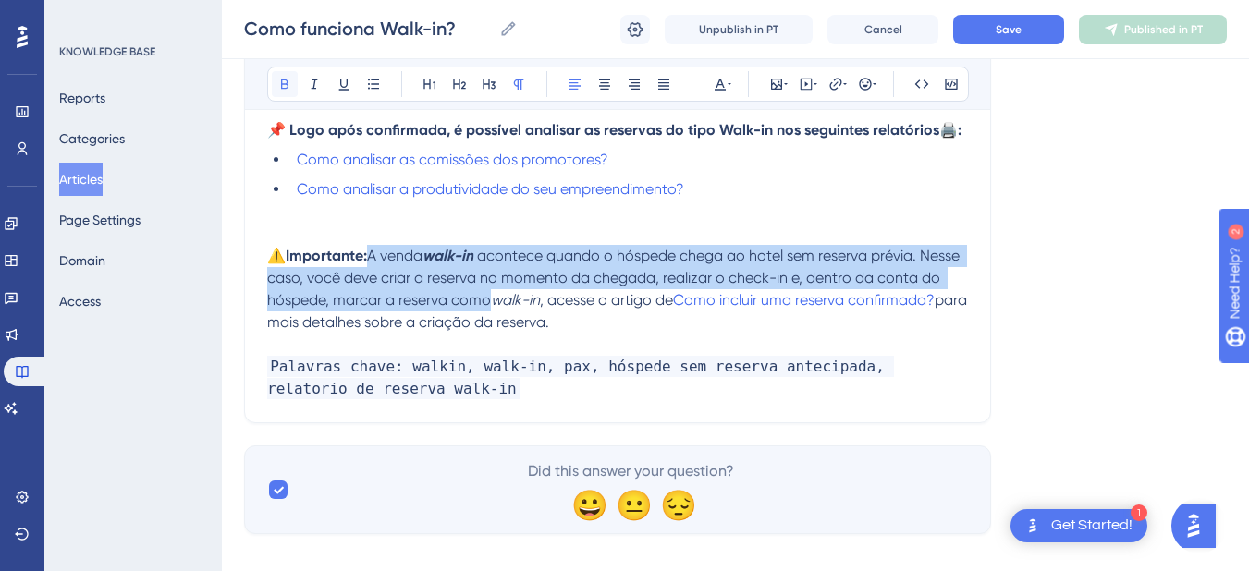
click at [276, 81] on button at bounding box center [285, 84] width 26 height 26
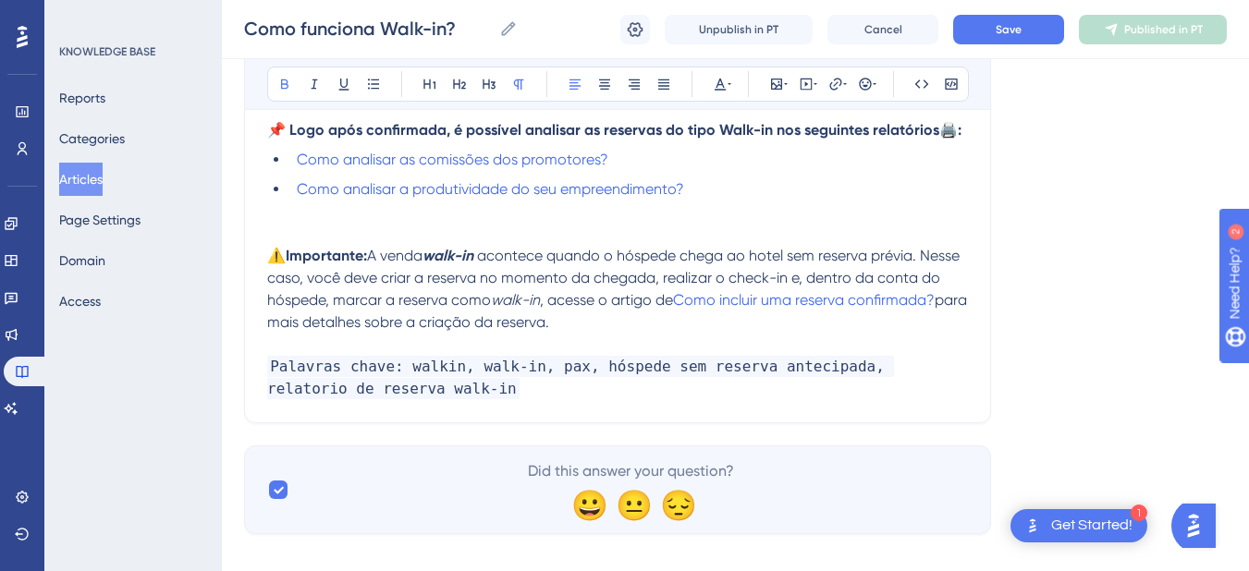
click at [602, 315] on p "⚠️ Importante: A venda walk-in acontece quando o hóspede chega ao hotel sem res…" at bounding box center [617, 289] width 701 height 89
click at [469, 393] on p "Palavras chave: walkin, walk-in, pax, hóspede sem reserva antecipada, relatorio…" at bounding box center [617, 378] width 701 height 44
click at [1008, 18] on button "Save" at bounding box center [1008, 30] width 111 height 30
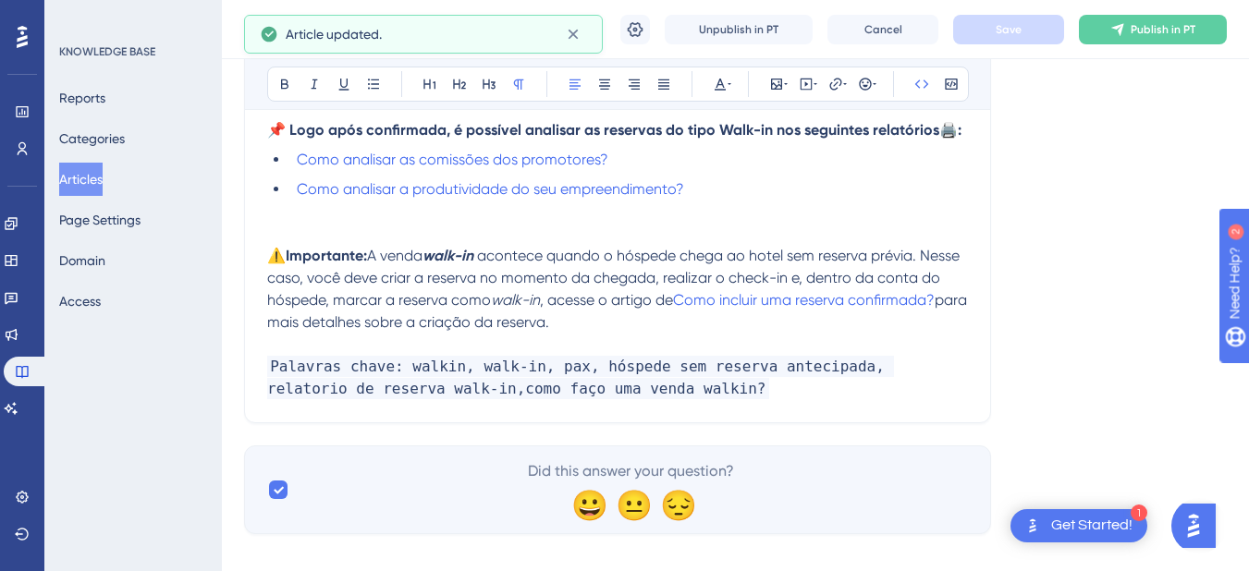
click at [399, 227] on p at bounding box center [617, 234] width 701 height 22
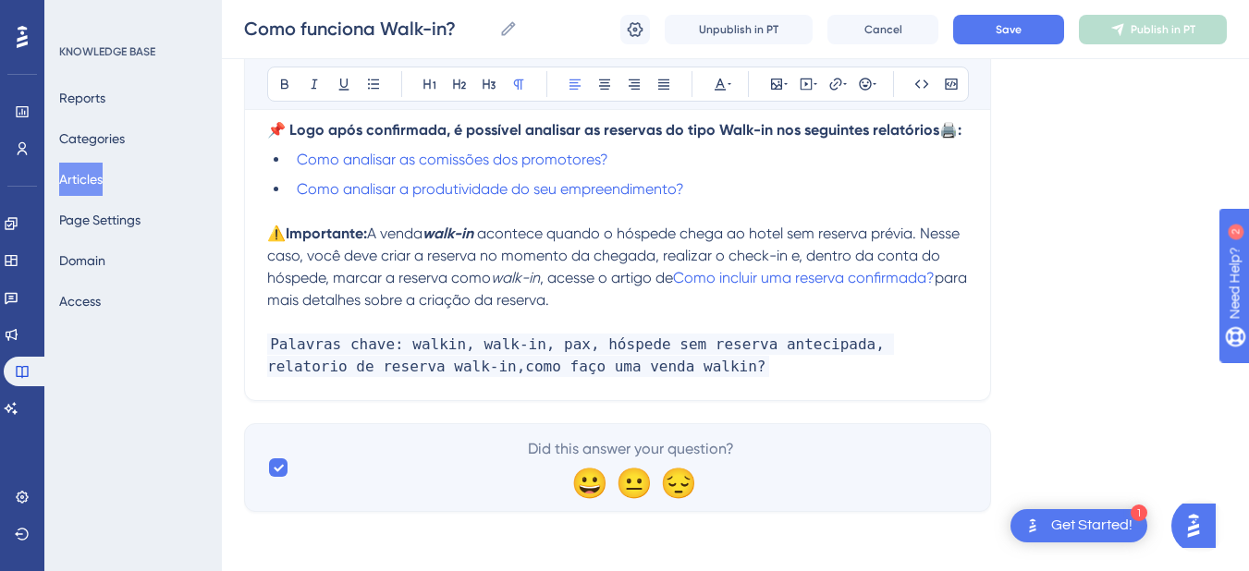
drag, startPoint x: 269, startPoint y: 259, endPoint x: 624, endPoint y: 302, distance: 357.7
click at [624, 302] on p "⚠️ Importante: A venda walk-in acontece quando o hóspede chega ao hotel sem res…" at bounding box center [617, 267] width 701 height 89
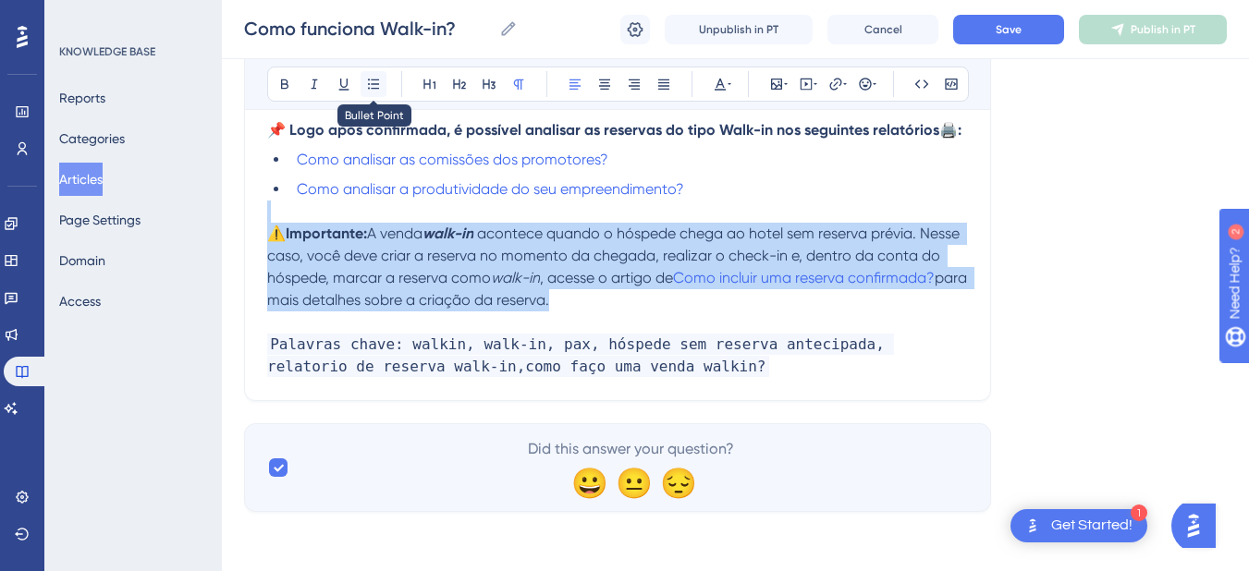
click at [380, 92] on button at bounding box center [374, 84] width 26 height 26
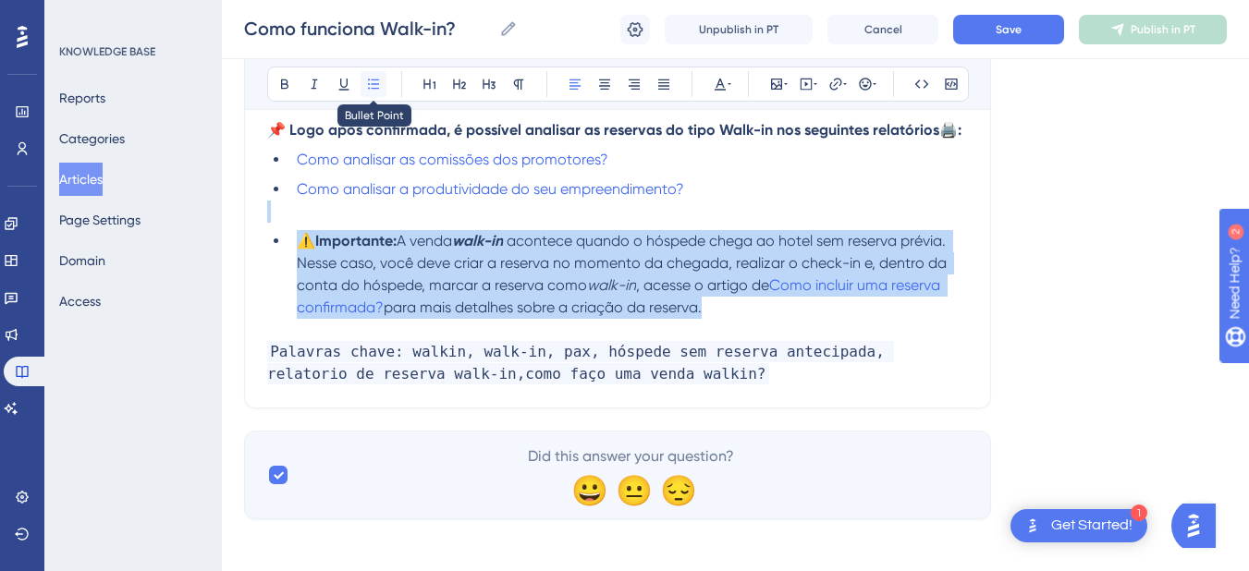
click at [370, 81] on icon at bounding box center [373, 84] width 15 height 15
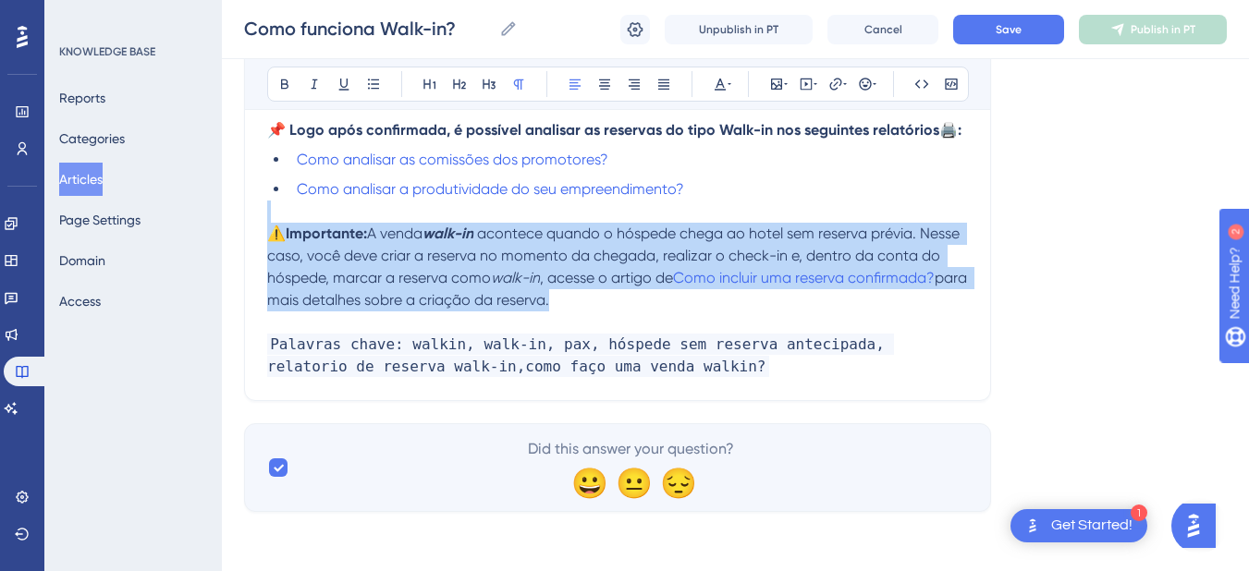
click at [267, 257] on span "acontece quando o hóspede chega ao hotel sem reserva prévia. Nesse caso, você d…" at bounding box center [615, 256] width 696 height 62
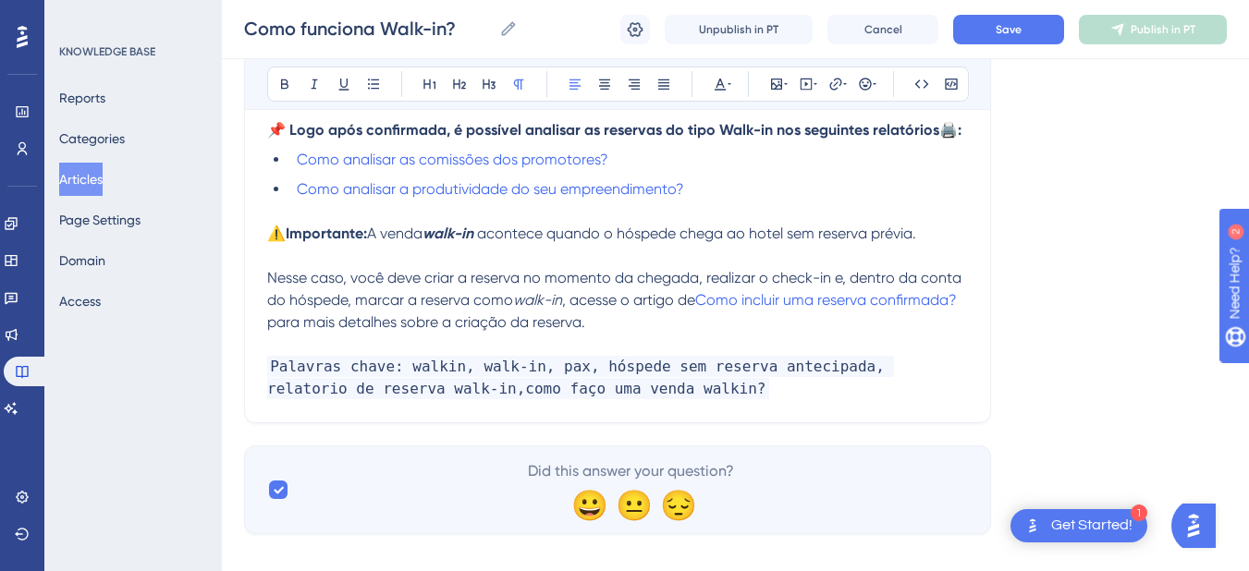
drag, startPoint x: 541, startPoint y: 324, endPoint x: 252, endPoint y: 282, distance: 291.5
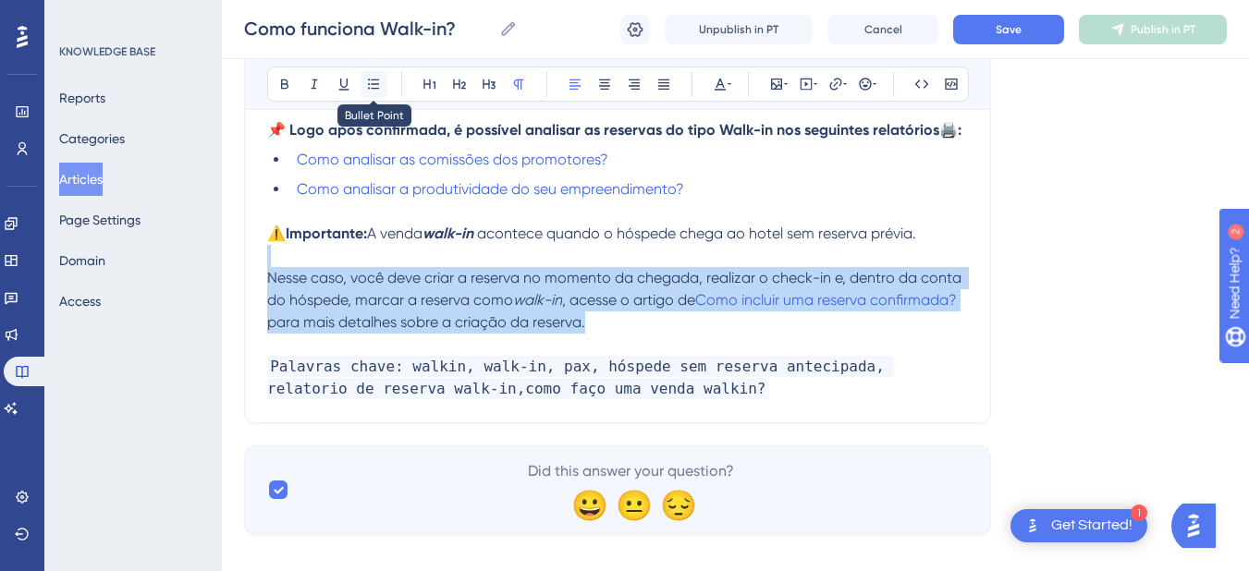
click at [375, 84] on icon at bounding box center [373, 84] width 11 height 10
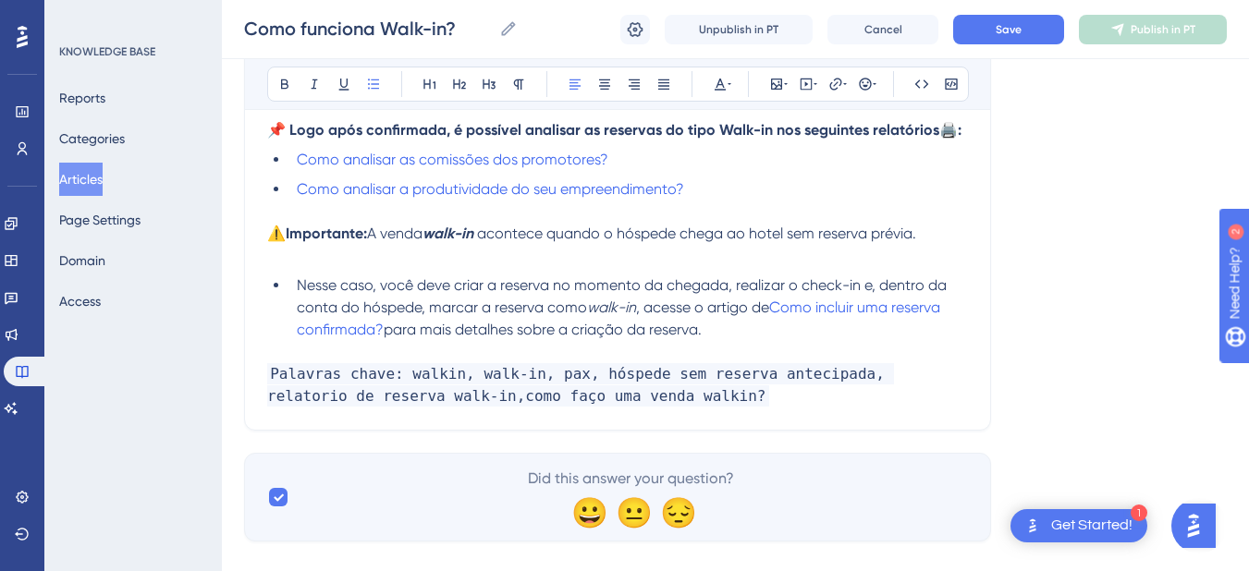
click at [292, 259] on p at bounding box center [617, 256] width 701 height 22
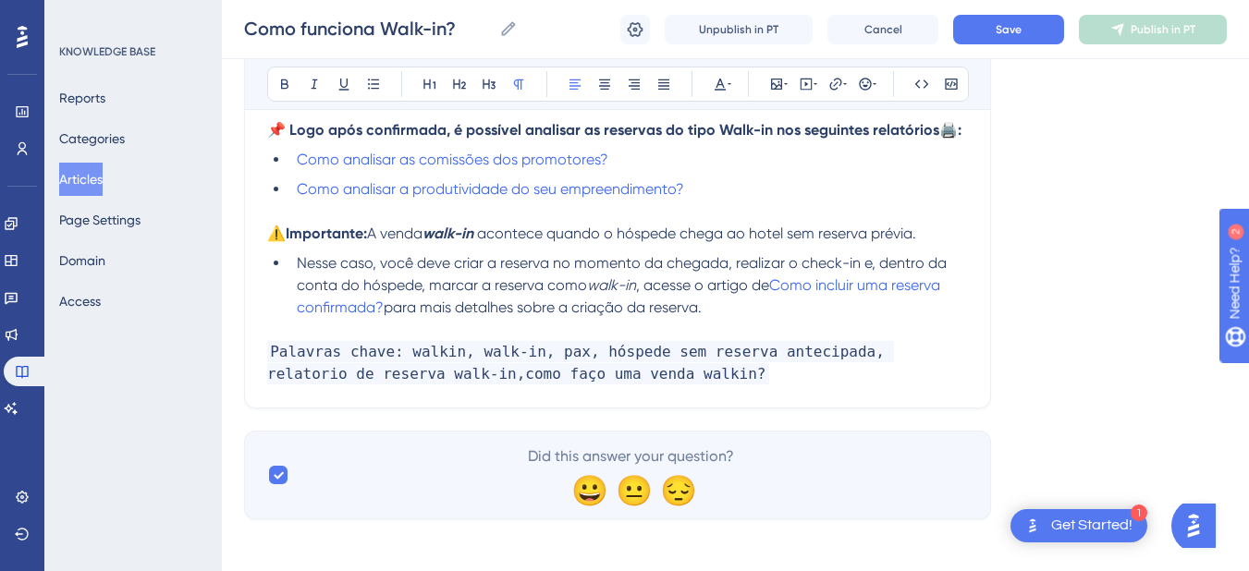
click at [374, 236] on span "A venda" at bounding box center [394, 234] width 55 height 18
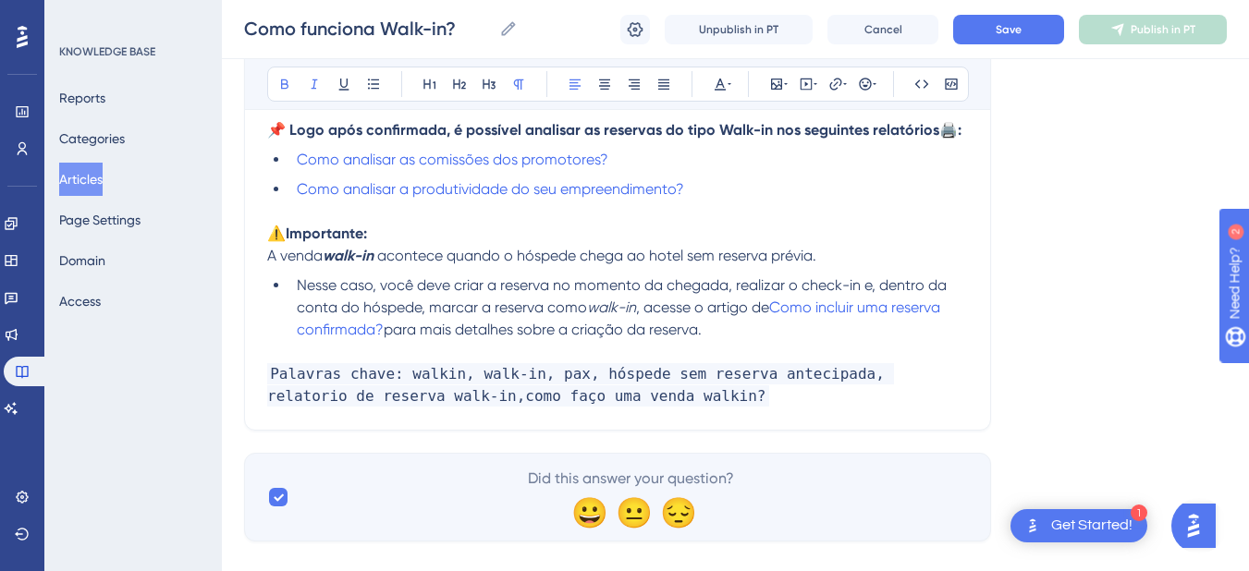
click at [333, 252] on strong "walk-in" at bounding box center [348, 256] width 51 height 18
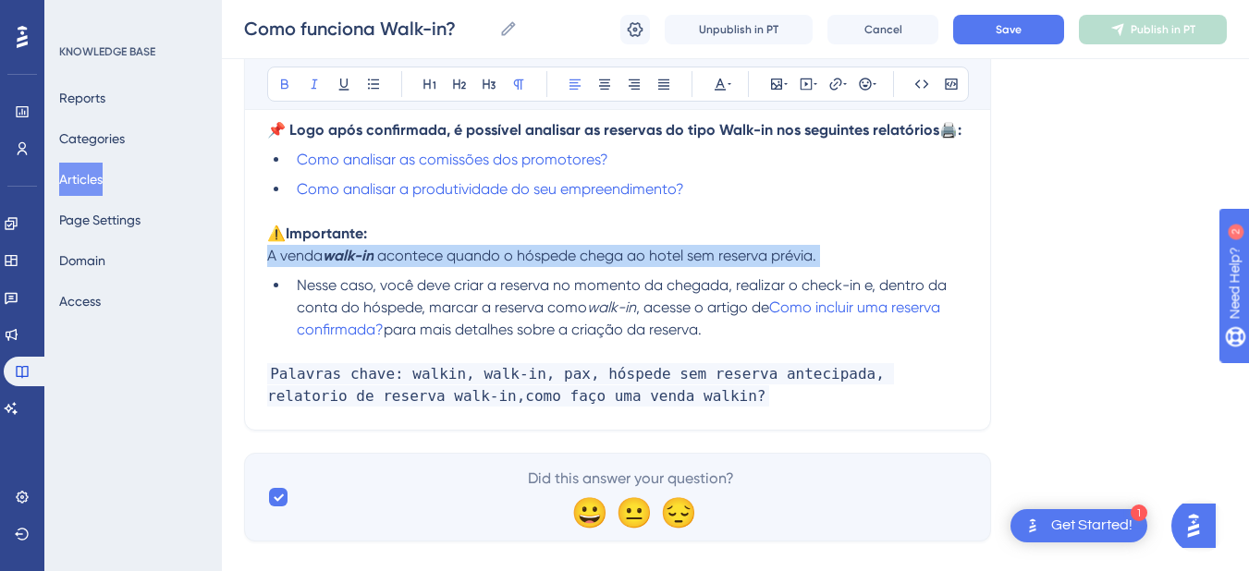
click at [333, 252] on strong "walk-in" at bounding box center [348, 256] width 51 height 18
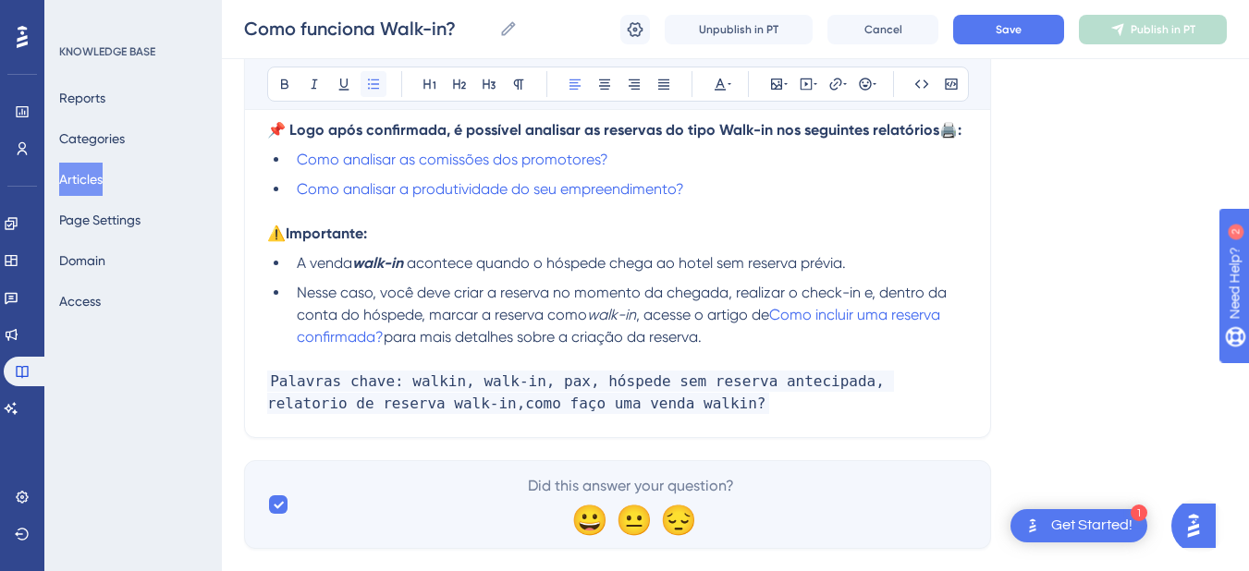
click at [381, 86] on button at bounding box center [374, 84] width 26 height 26
click at [409, 232] on p "⚠️ Importante:" at bounding box center [617, 234] width 701 height 22
click at [992, 41] on button "Save" at bounding box center [1008, 30] width 111 height 30
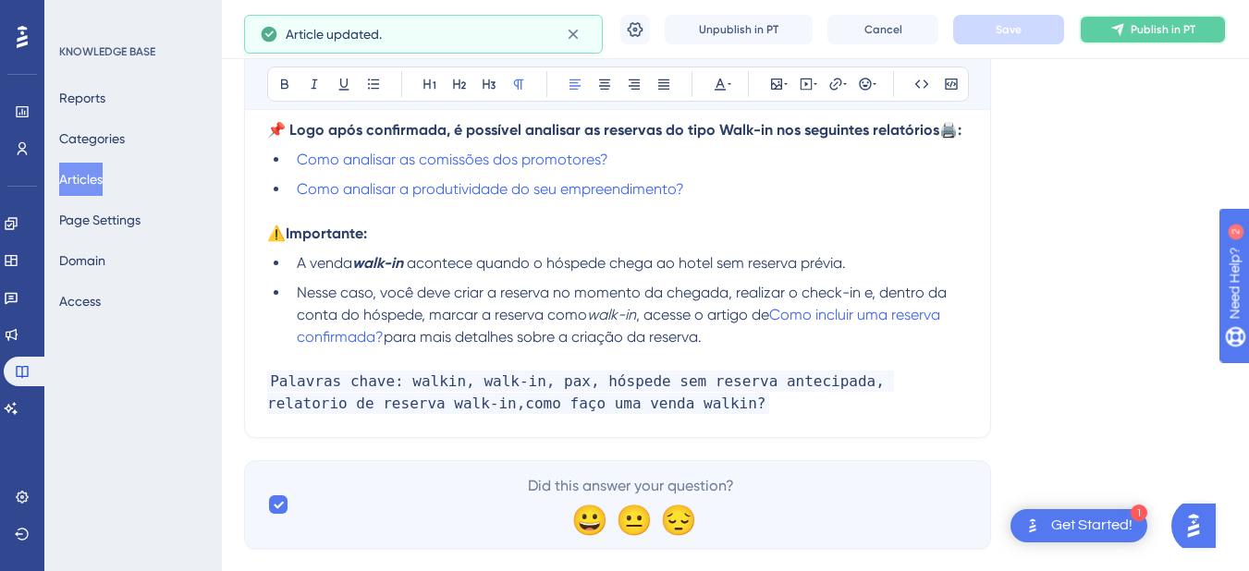
click at [1112, 27] on icon at bounding box center [1118, 29] width 15 height 15
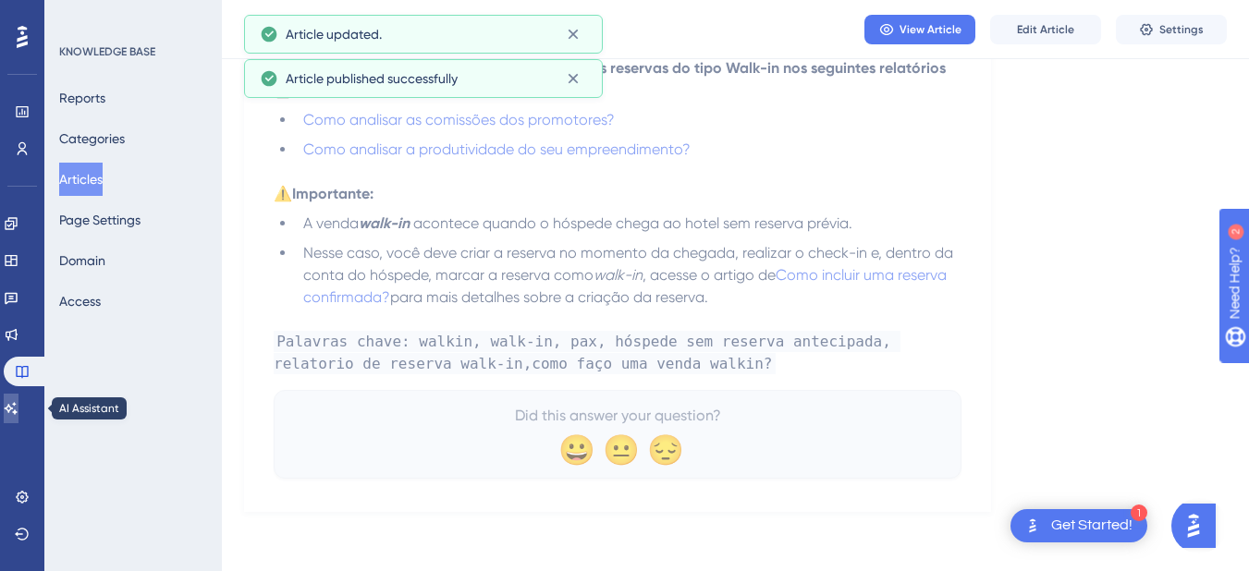
drag, startPoint x: 32, startPoint y: 406, endPoint x: 126, endPoint y: 363, distance: 102.6
click at [18, 406] on link at bounding box center [11, 409] width 15 height 30
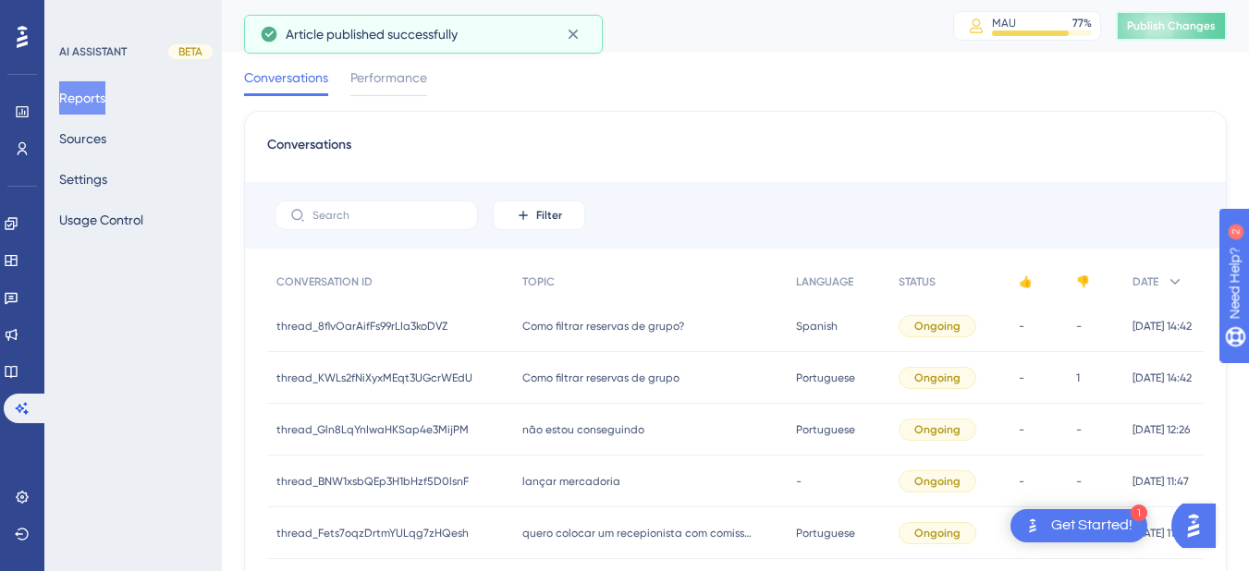
click at [1200, 26] on span "Publish Changes" at bounding box center [1171, 25] width 89 height 15
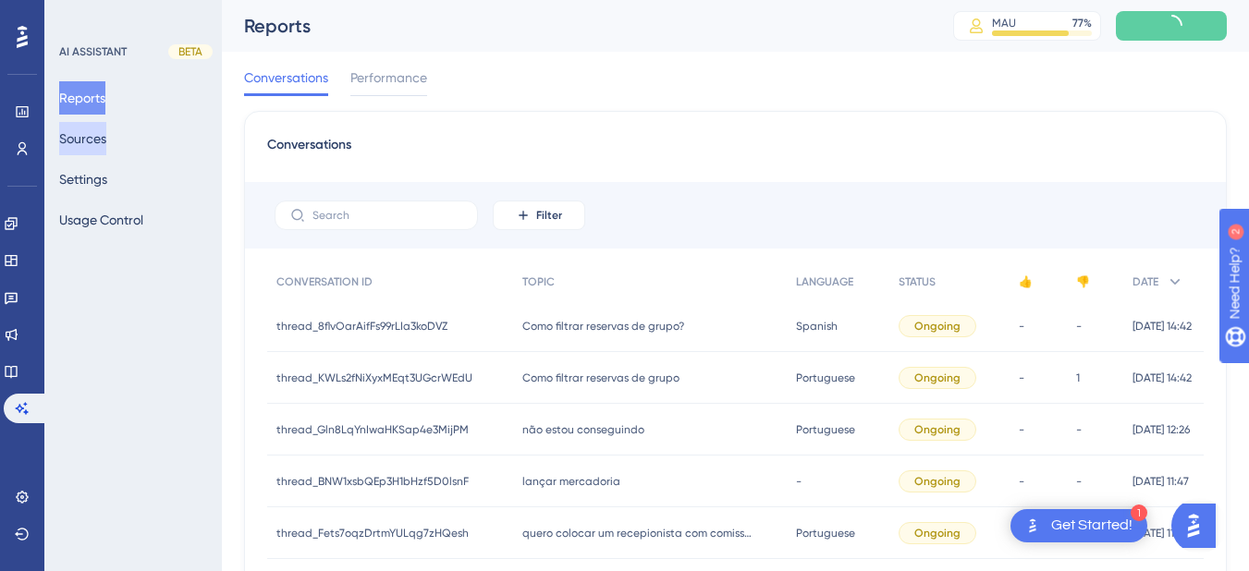
click at [90, 144] on button "Sources" at bounding box center [82, 138] width 47 height 33
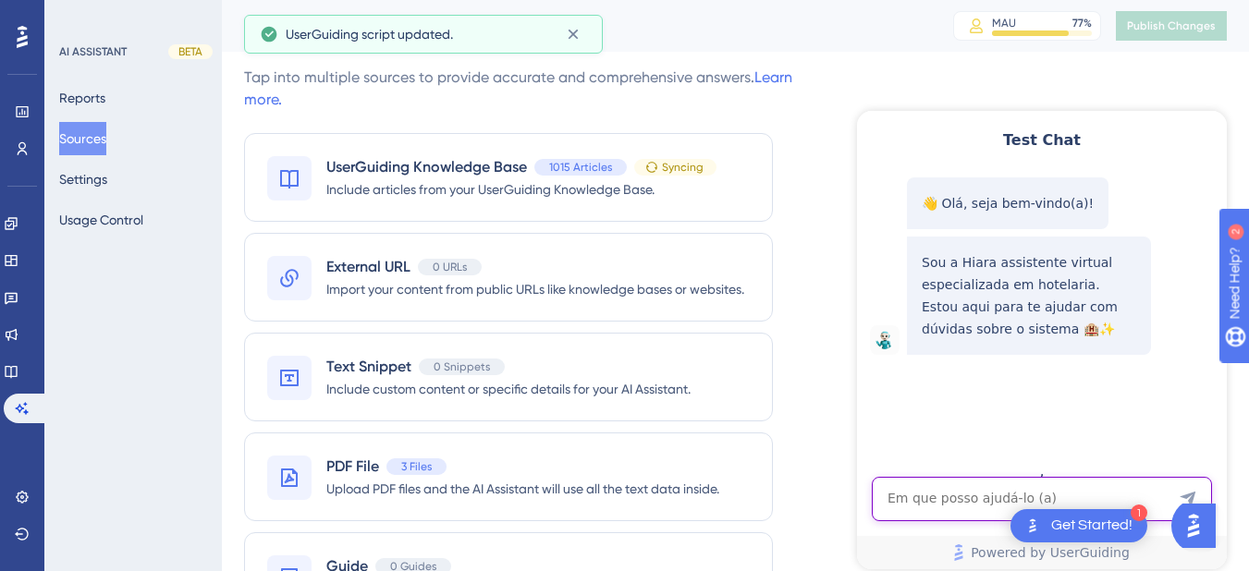
click at [958, 504] on textarea "AI Assistant Text Input" at bounding box center [1042, 499] width 340 height 44
paste textarea "como faço uma venda walkin?"
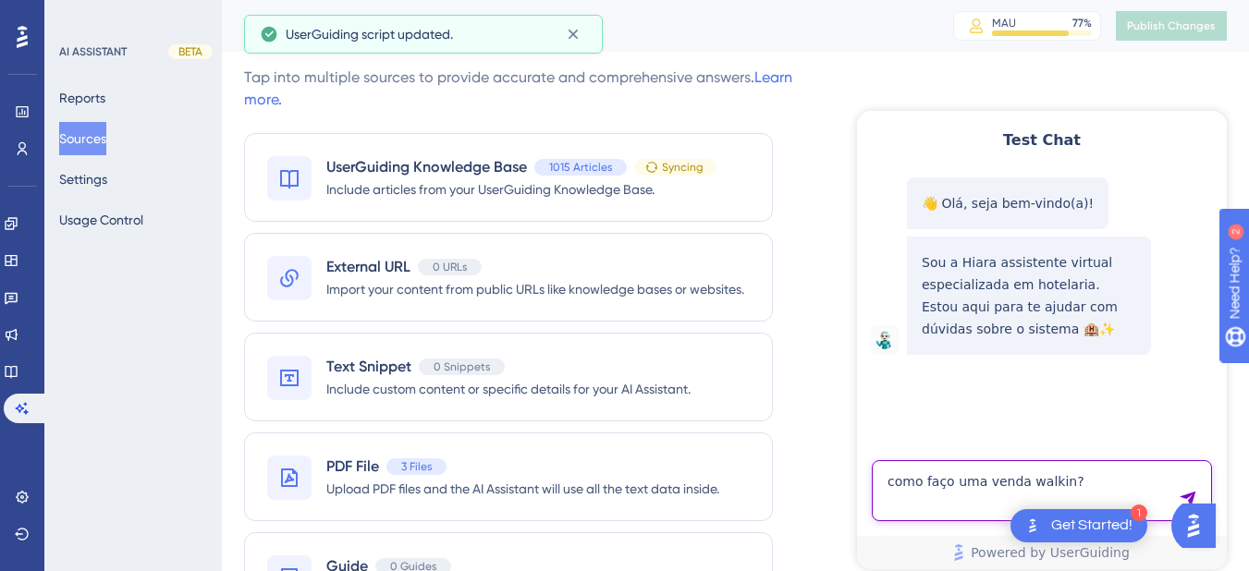
type textarea "como faço uma venda walkin?"
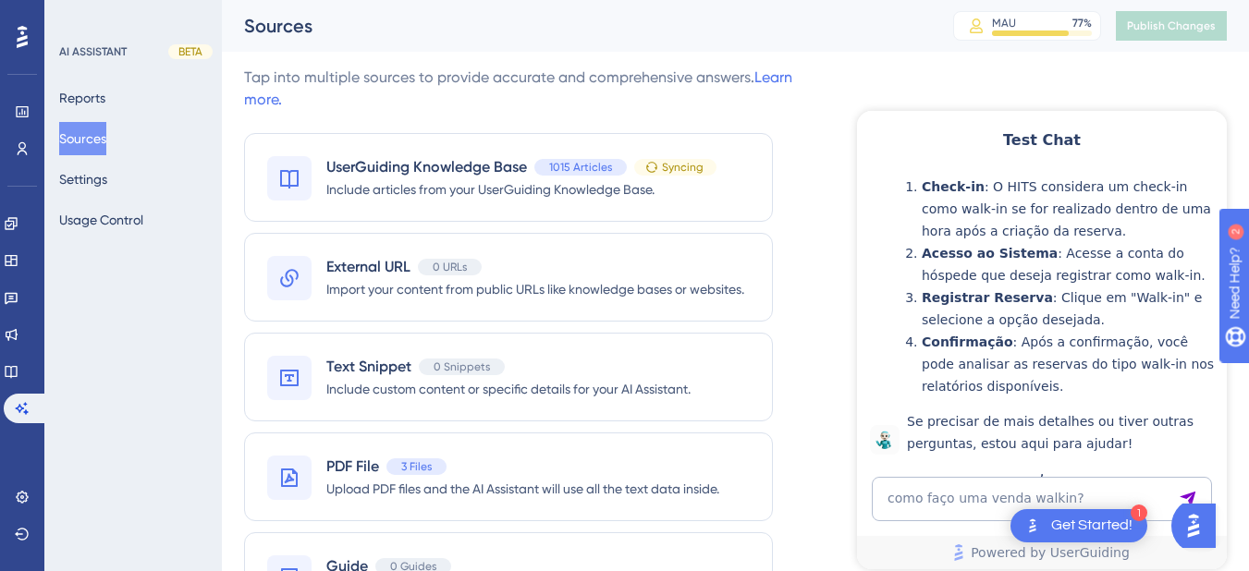
scroll to position [206, 0]
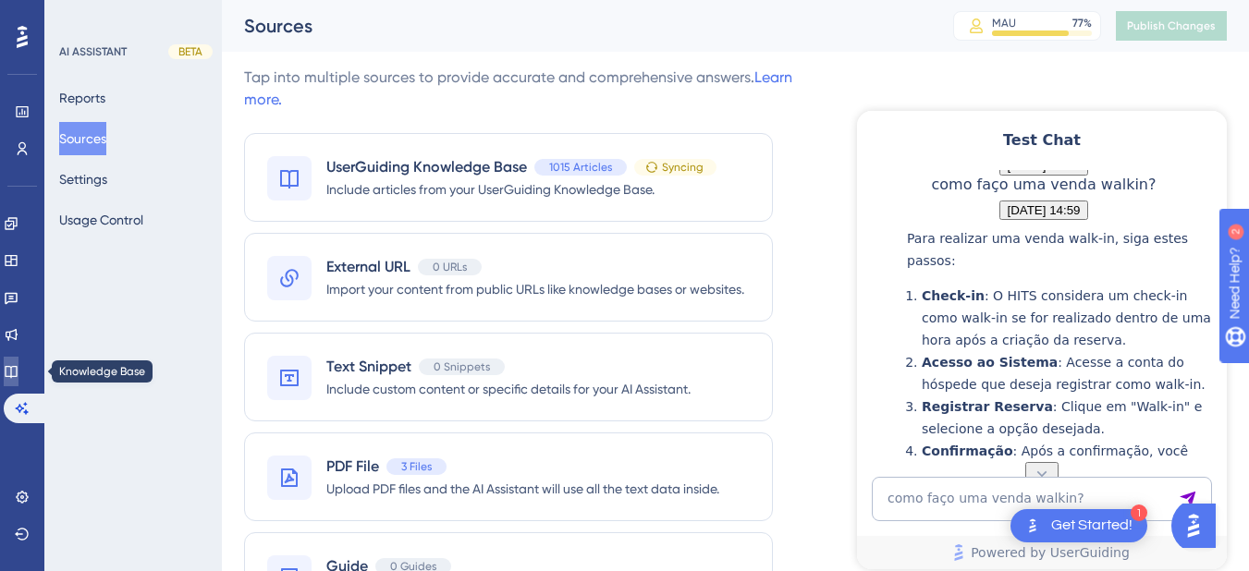
click at [18, 373] on link at bounding box center [11, 372] width 15 height 30
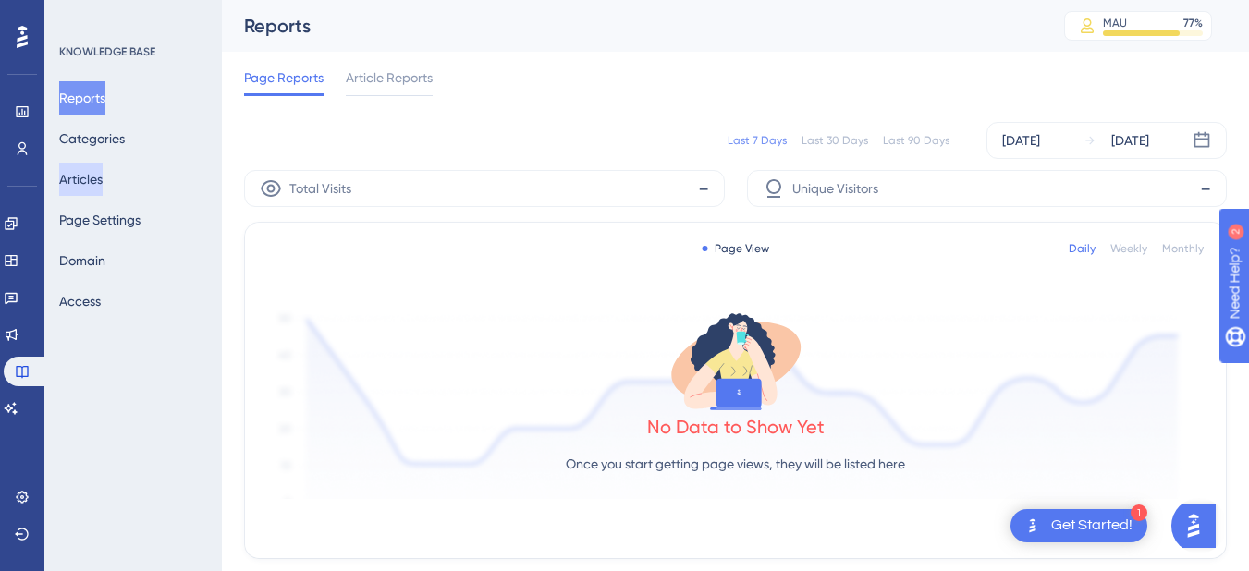
click at [92, 176] on button "Articles" at bounding box center [80, 179] width 43 height 33
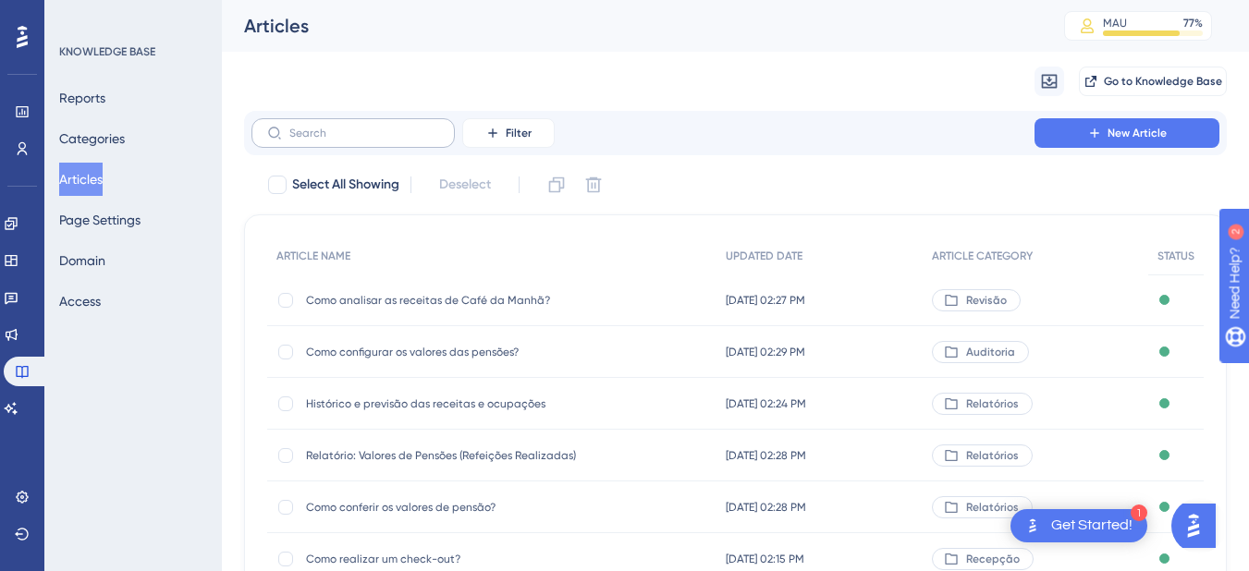
click at [354, 146] on label at bounding box center [353, 133] width 203 height 30
click at [354, 140] on input "text" at bounding box center [364, 133] width 150 height 13
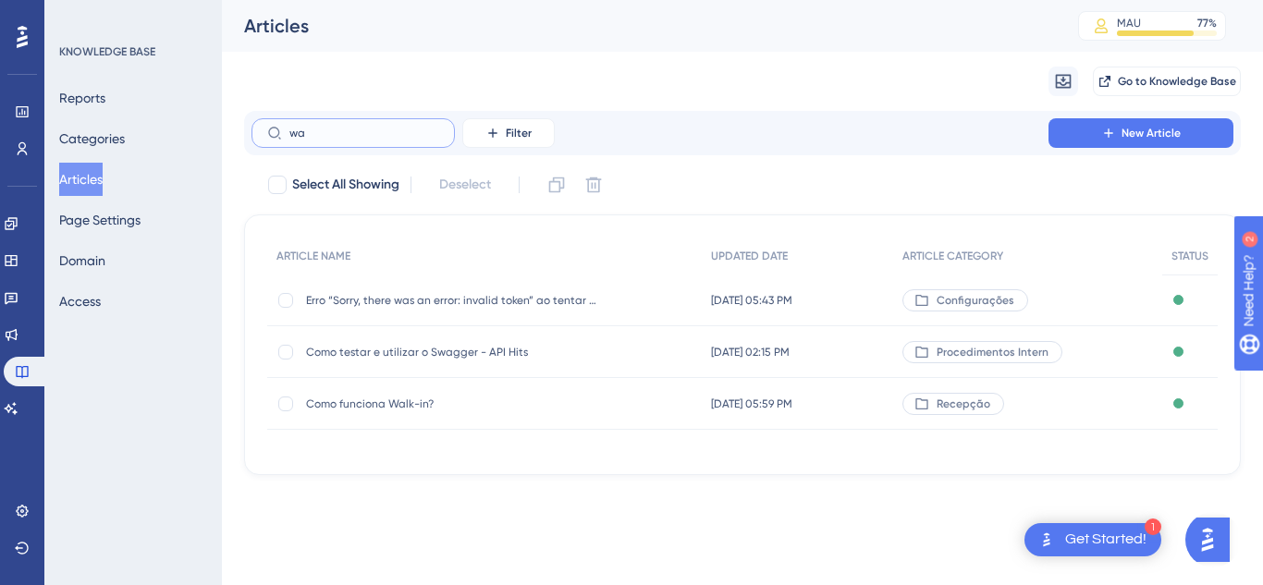
type input "wa"
click at [448, 401] on span "Como funciona Walk-in?" at bounding box center [454, 404] width 296 height 15
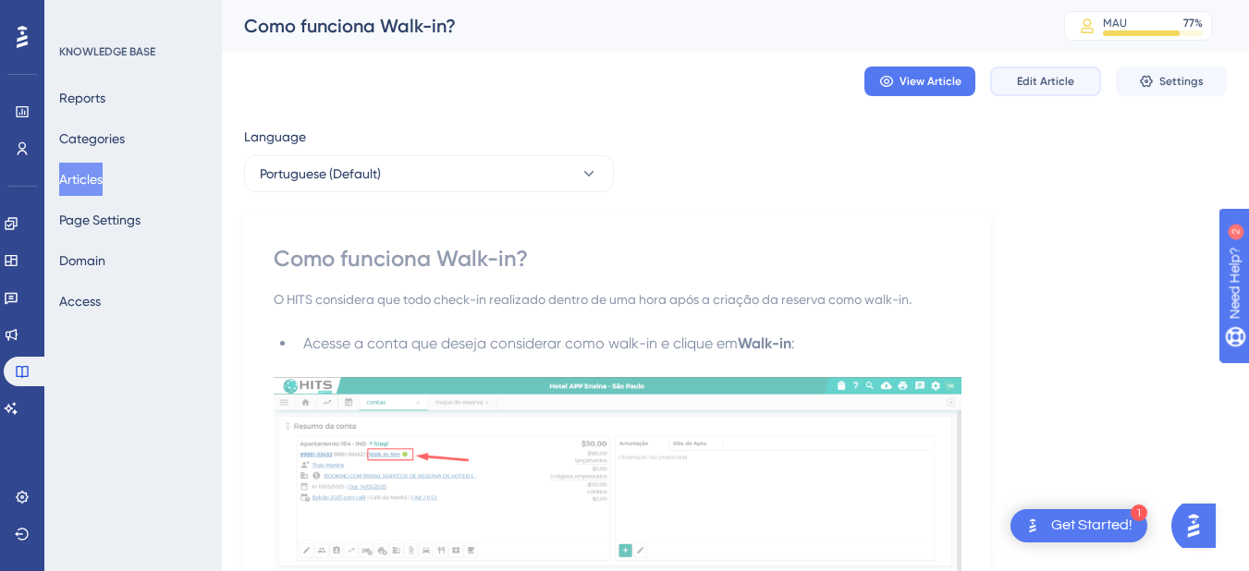
click at [1039, 88] on span "Edit Article" at bounding box center [1045, 81] width 57 height 15
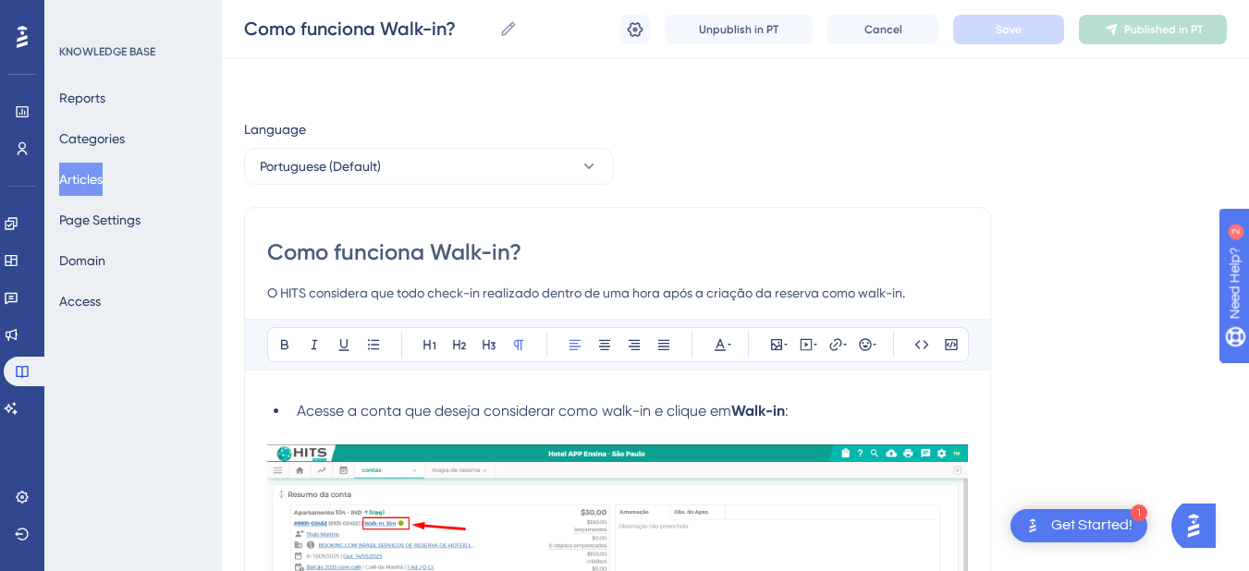
scroll to position [966, 0]
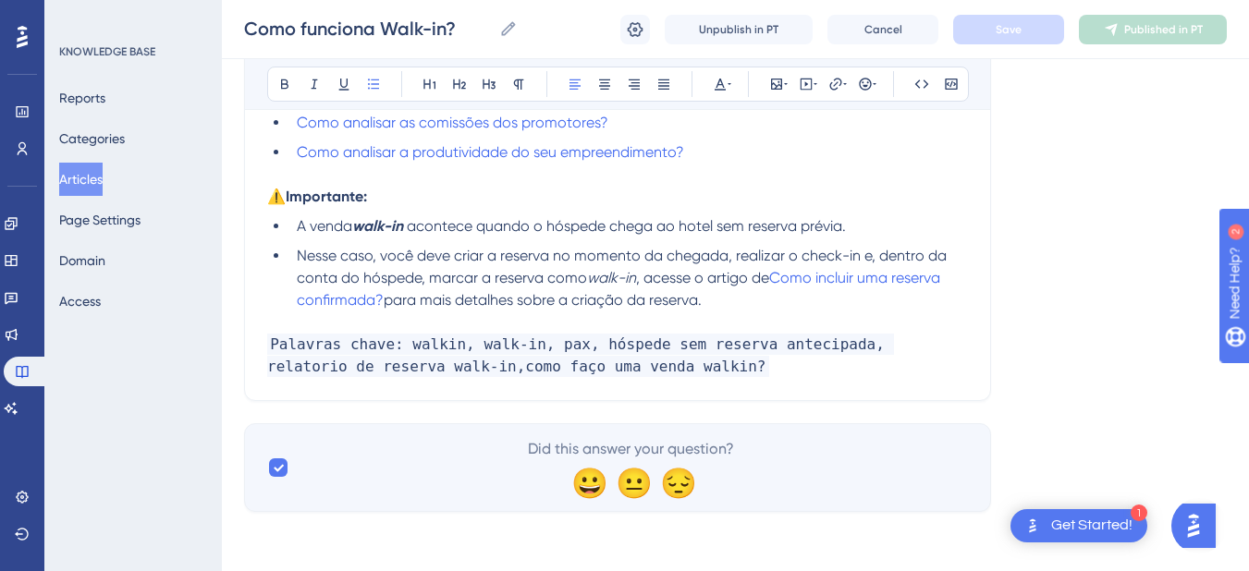
drag, startPoint x: 761, startPoint y: 306, endPoint x: 285, endPoint y: 227, distance: 482.7
click at [285, 227] on ul "A venda walk-in acontece quando o hóspede chega ao hotel sem reserva prévia. Ne…" at bounding box center [617, 263] width 701 height 96
copy ul "A venda walk-in acontece quando o hóspede chega ao hotel sem reserva prévia. Ne…"
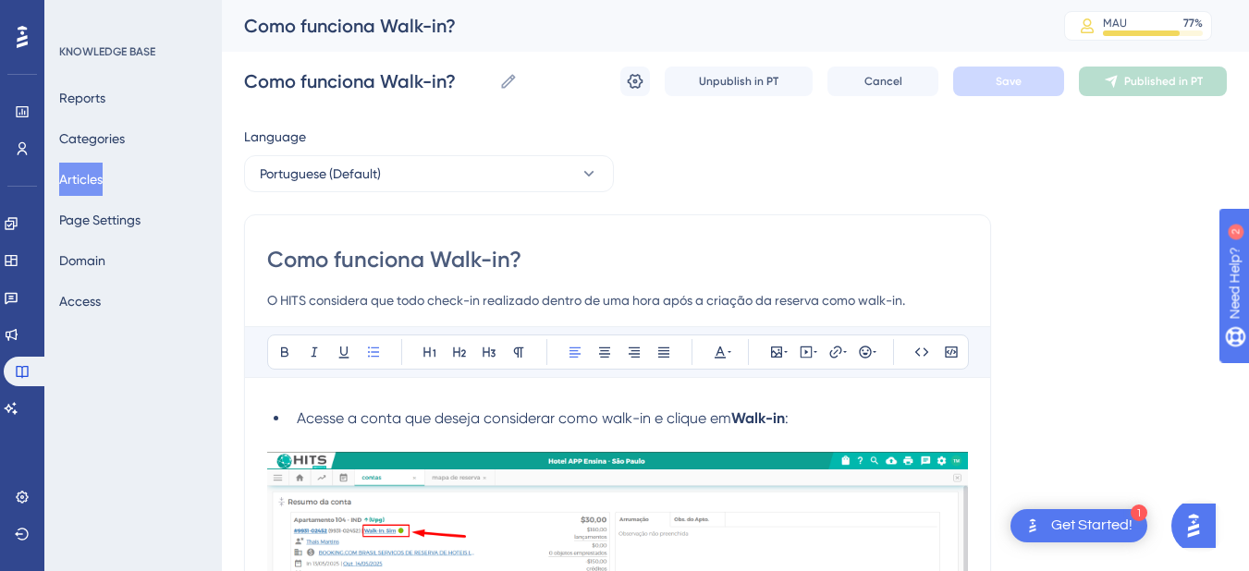
click at [296, 421] on li "Acesse a conta que deseja considerar como walk-in e clique em Walk-in :" at bounding box center [628, 419] width 679 height 22
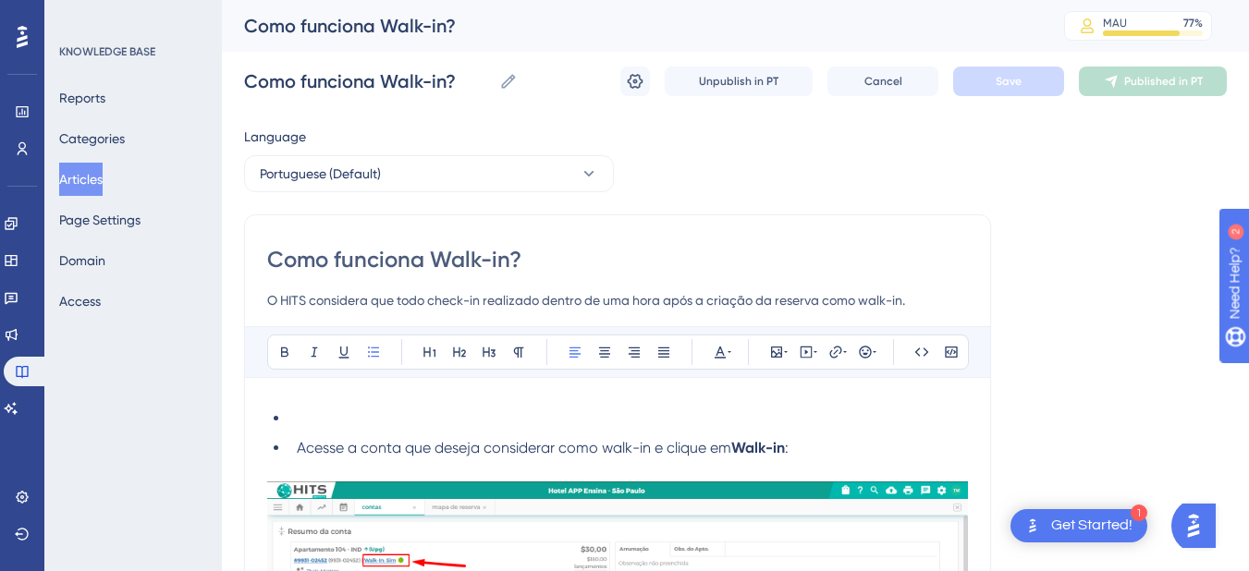
click at [328, 412] on li at bounding box center [628, 419] width 679 height 22
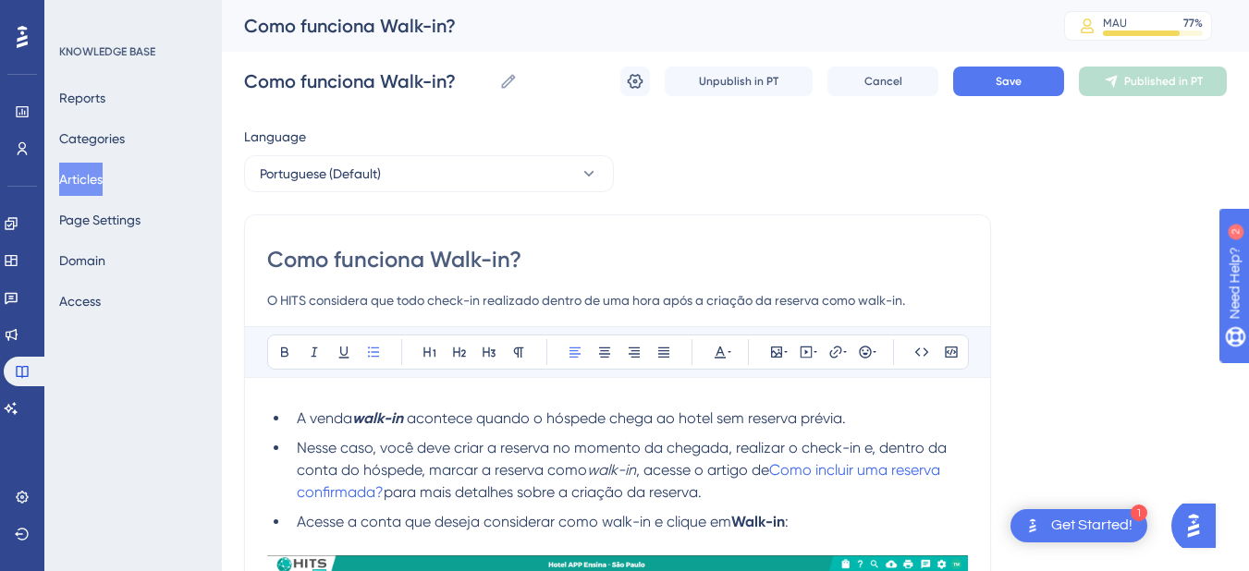
click at [294, 417] on li "A venda walk-in acontece quando o hóspede chega ao hotel sem reserva prévia." at bounding box center [628, 419] width 679 height 22
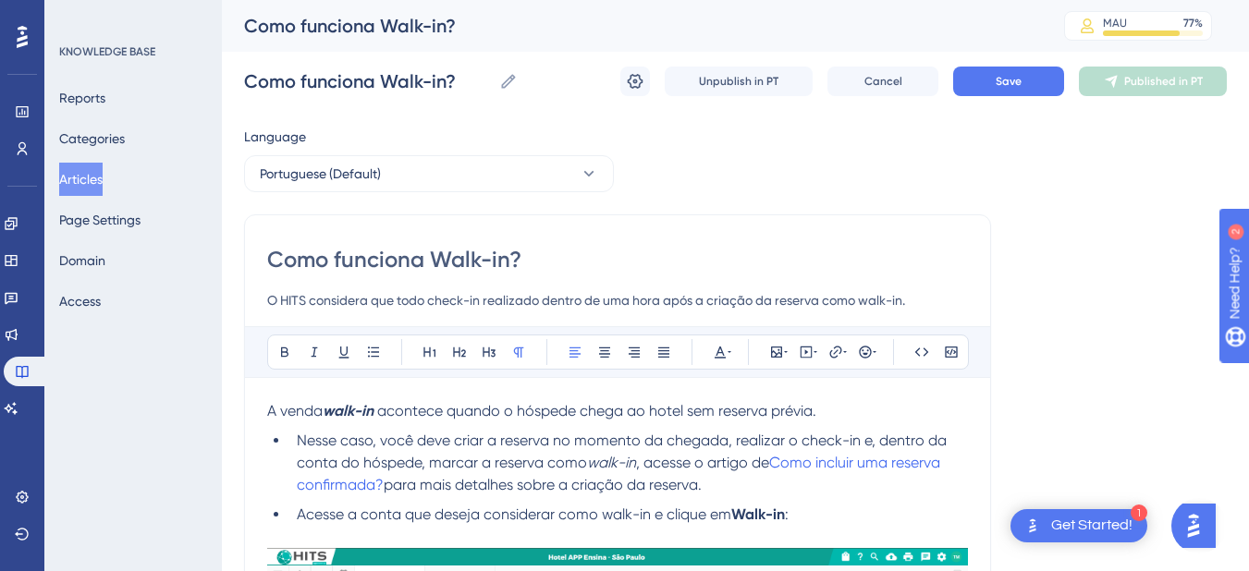
scroll to position [215, 0]
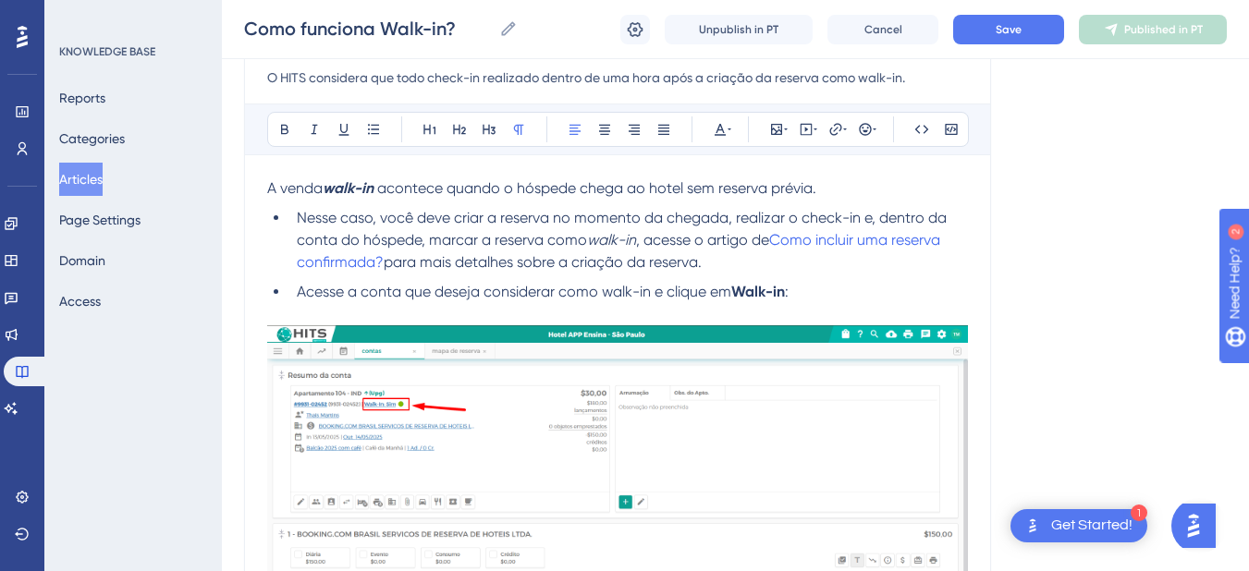
click at [758, 264] on li "Nesse caso, você deve criar a reserva no momento da chegada, realizar o check-i…" at bounding box center [628, 240] width 679 height 67
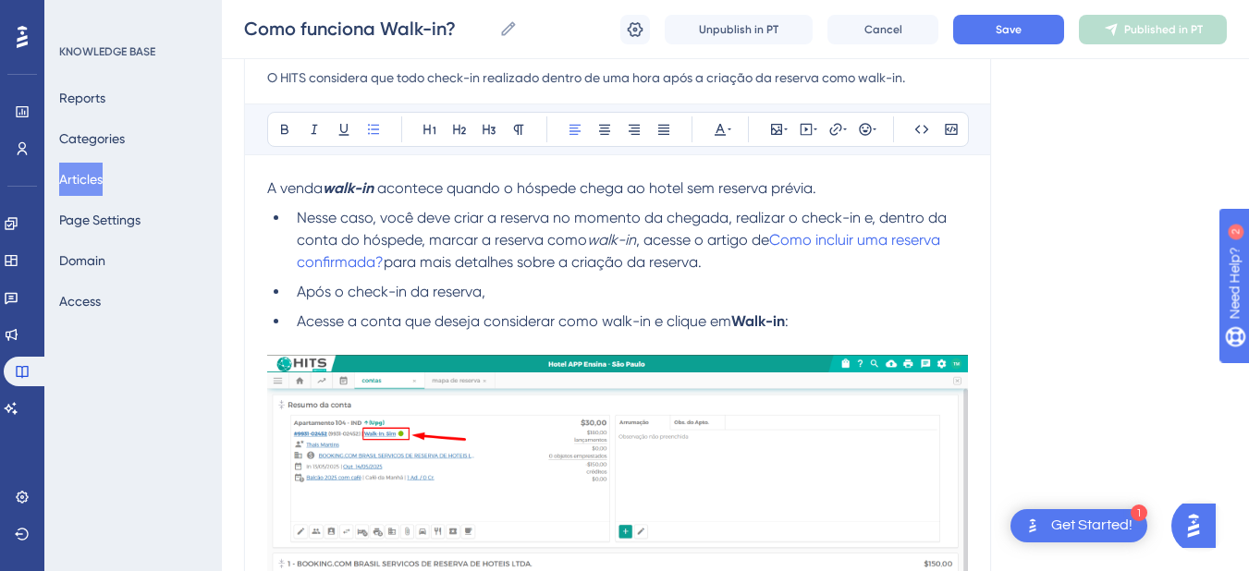
click at [304, 326] on span "Acesse a conta que deseja considerar como walk-in e clique em" at bounding box center [514, 322] width 435 height 18
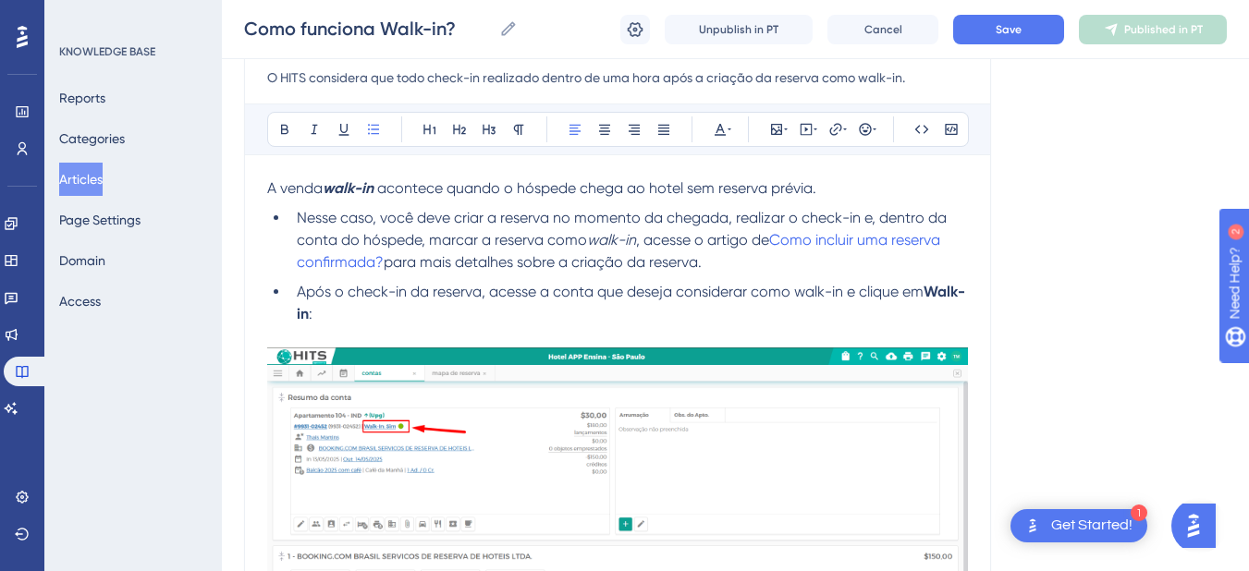
click at [742, 262] on li "Nesse caso, você deve criar a reserva no momento da chegada, realizar o check-i…" at bounding box center [628, 240] width 679 height 67
click at [519, 322] on li "Após o check-in da reserva, acesse a conta que deseja considerar como walk-in e…" at bounding box center [628, 303] width 679 height 44
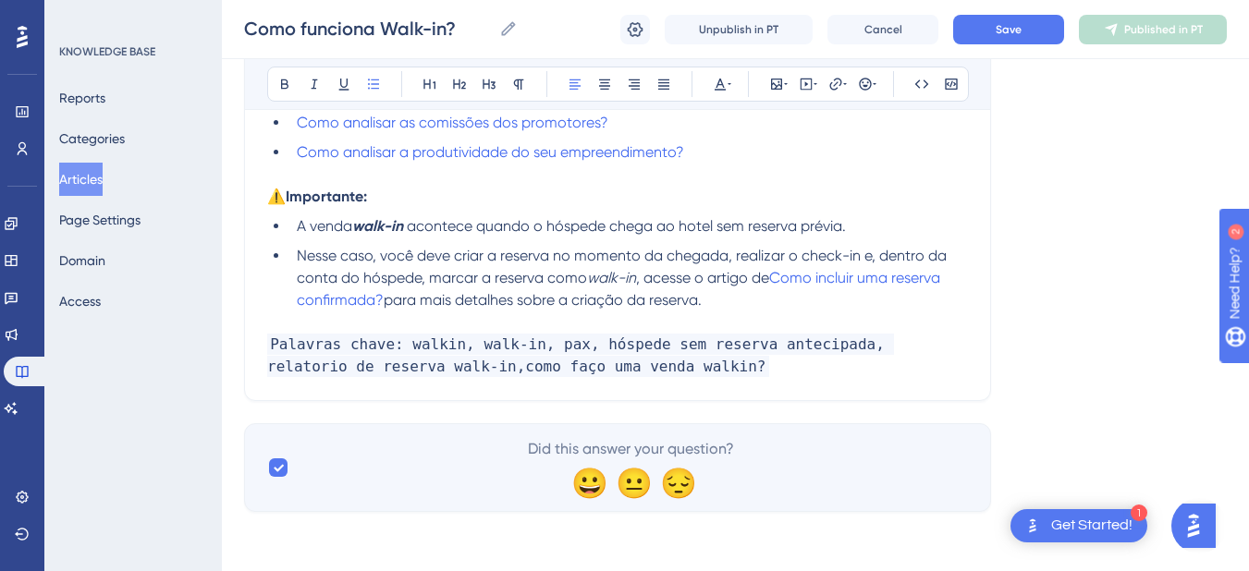
drag, startPoint x: 772, startPoint y: 306, endPoint x: 264, endPoint y: 203, distance: 519.0
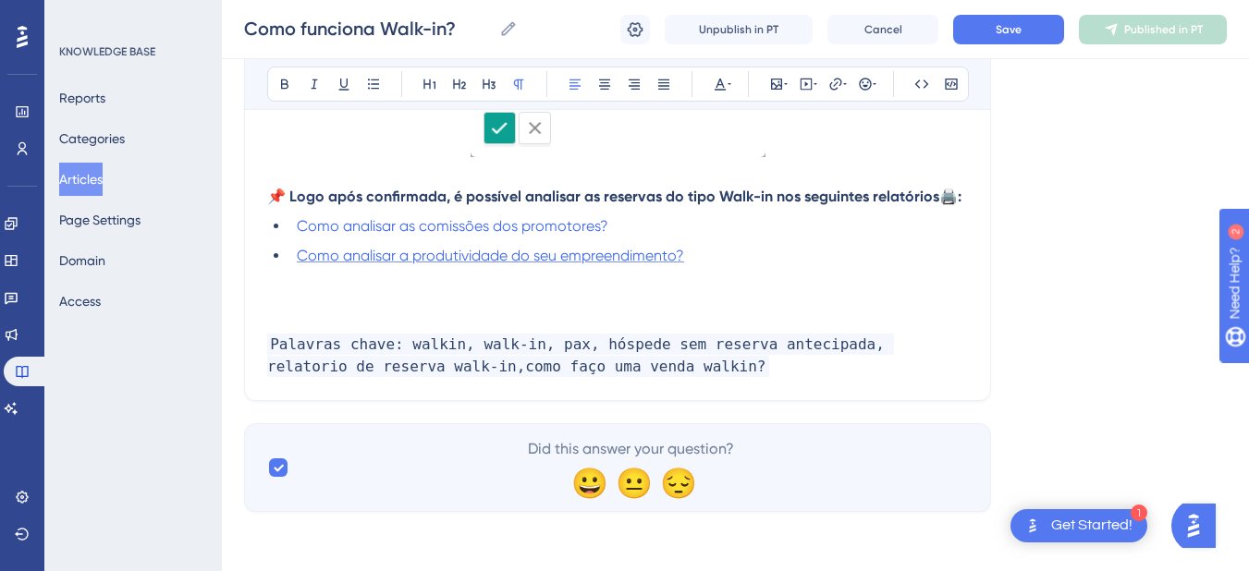
scroll to position [981, 0]
click at [306, 306] on p at bounding box center [617, 300] width 701 height 22
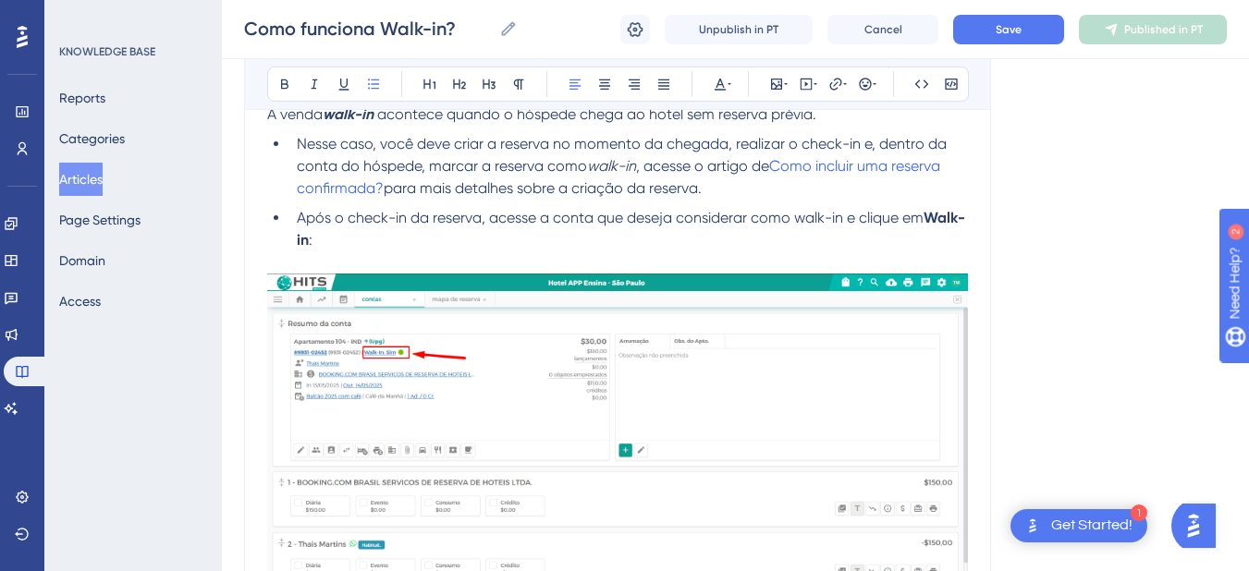
scroll to position [0, 0]
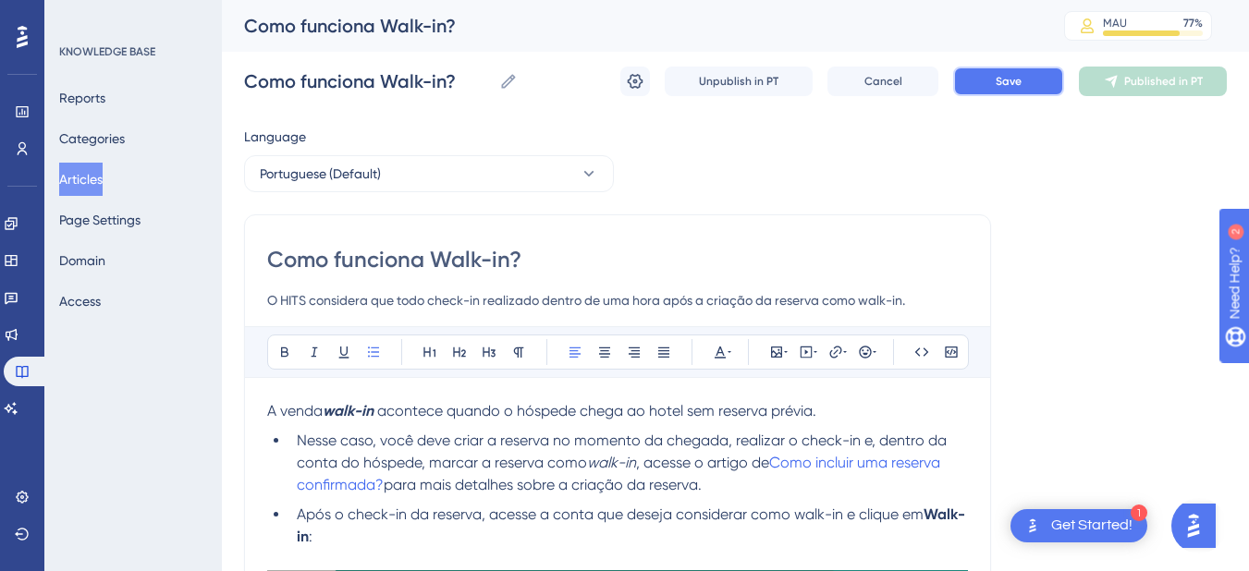
click at [1012, 85] on span "Save" at bounding box center [1009, 81] width 26 height 15
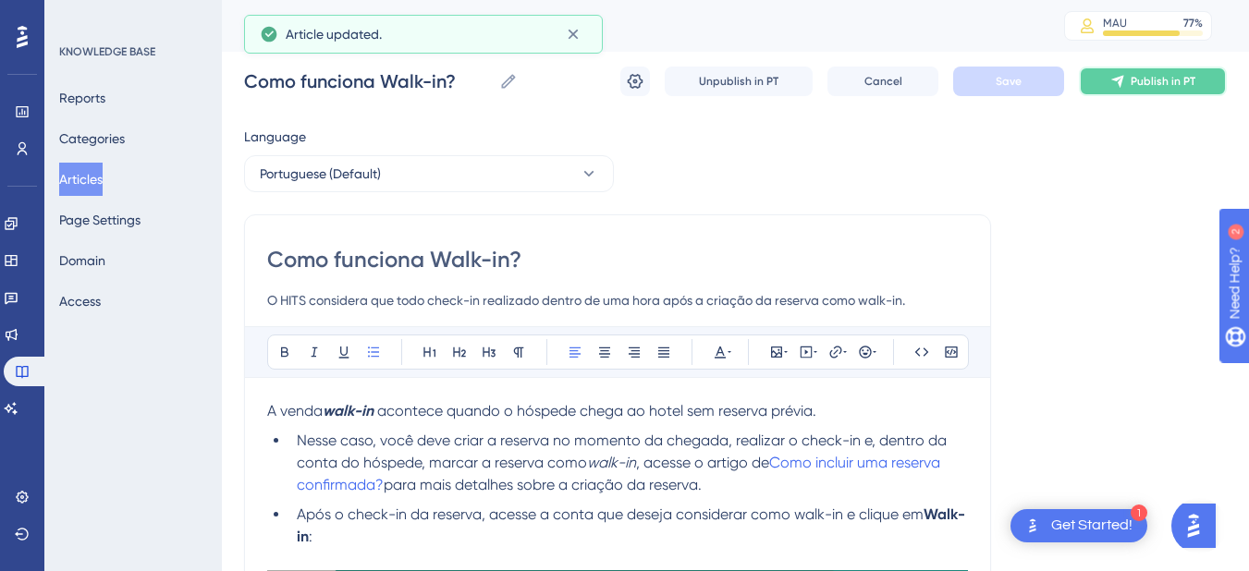
click at [1126, 82] on button "Publish in PT" at bounding box center [1153, 82] width 148 height 30
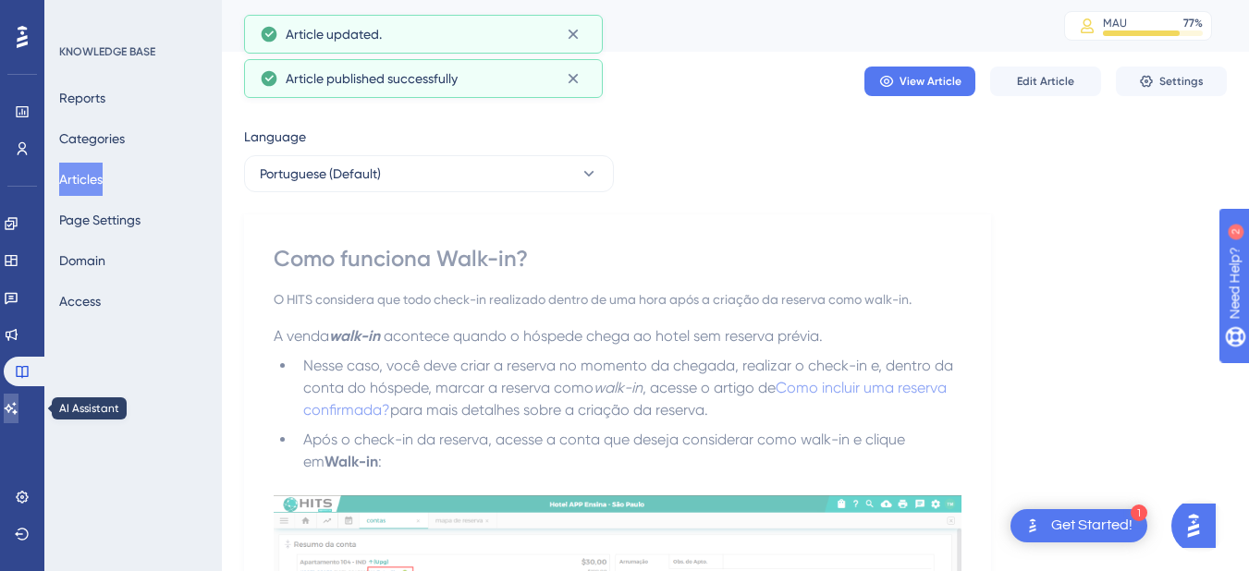
click at [18, 407] on link at bounding box center [11, 409] width 15 height 30
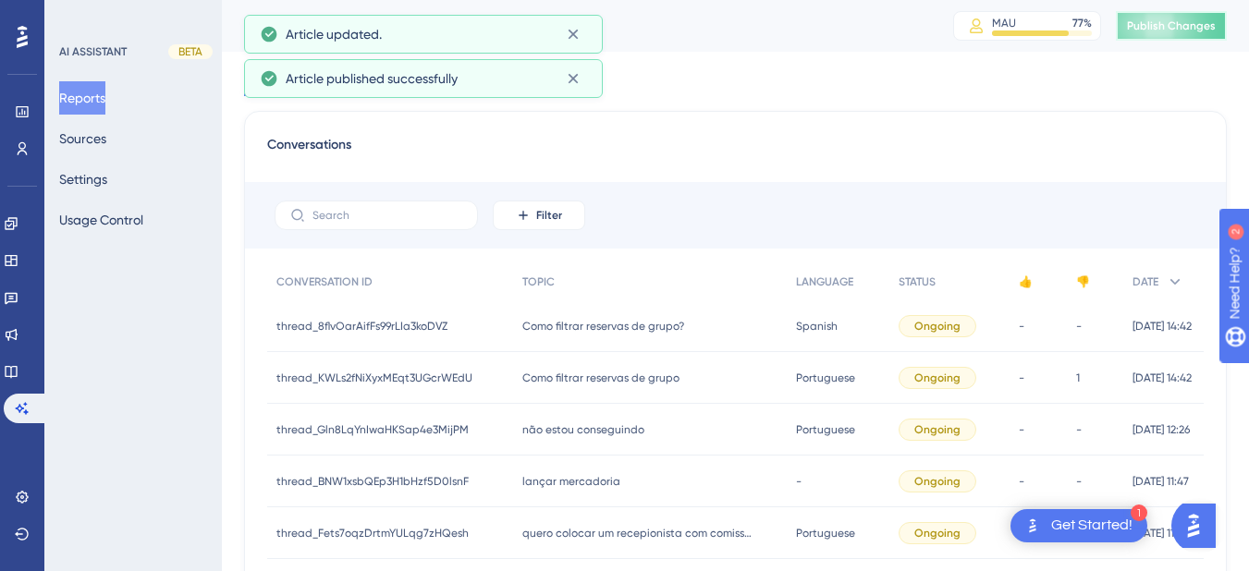
click at [1171, 24] on span "Publish Changes" at bounding box center [1171, 25] width 89 height 15
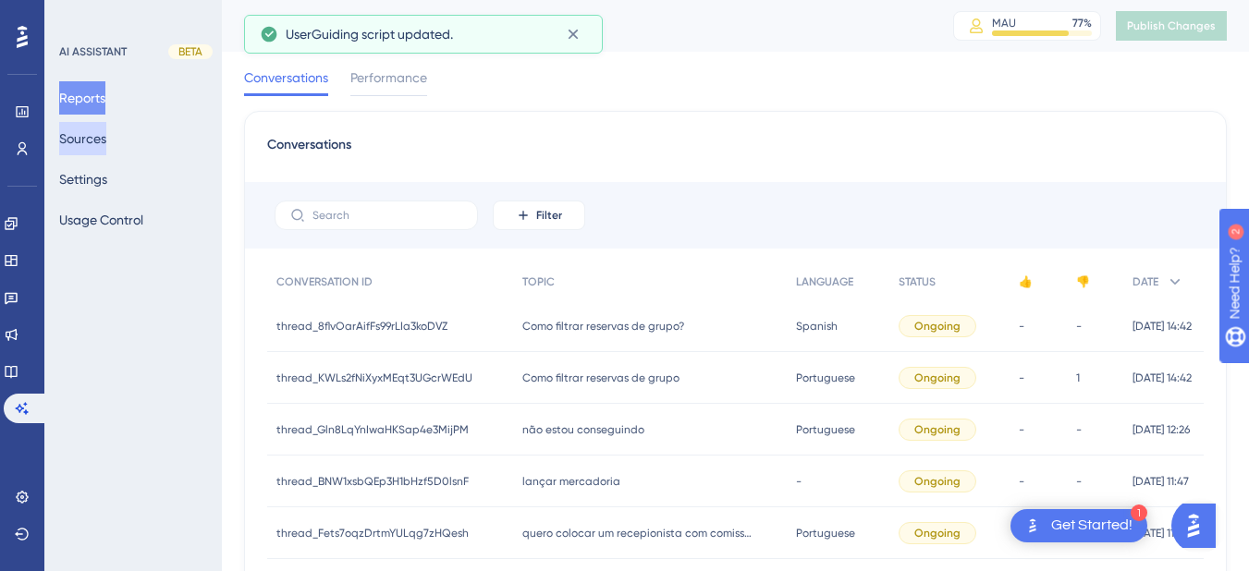
click at [80, 139] on button "Sources" at bounding box center [82, 138] width 47 height 33
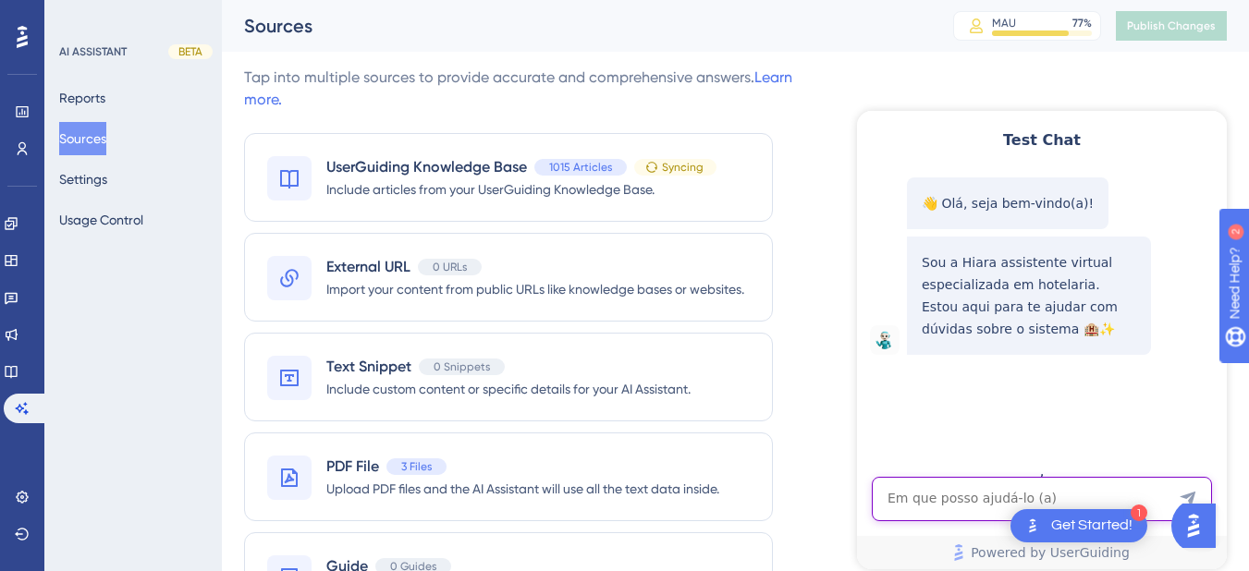
click at [922, 494] on textarea "AI Assistant Text Input" at bounding box center [1042, 499] width 340 height 44
paste textarea "como faço uma venda walkin?"
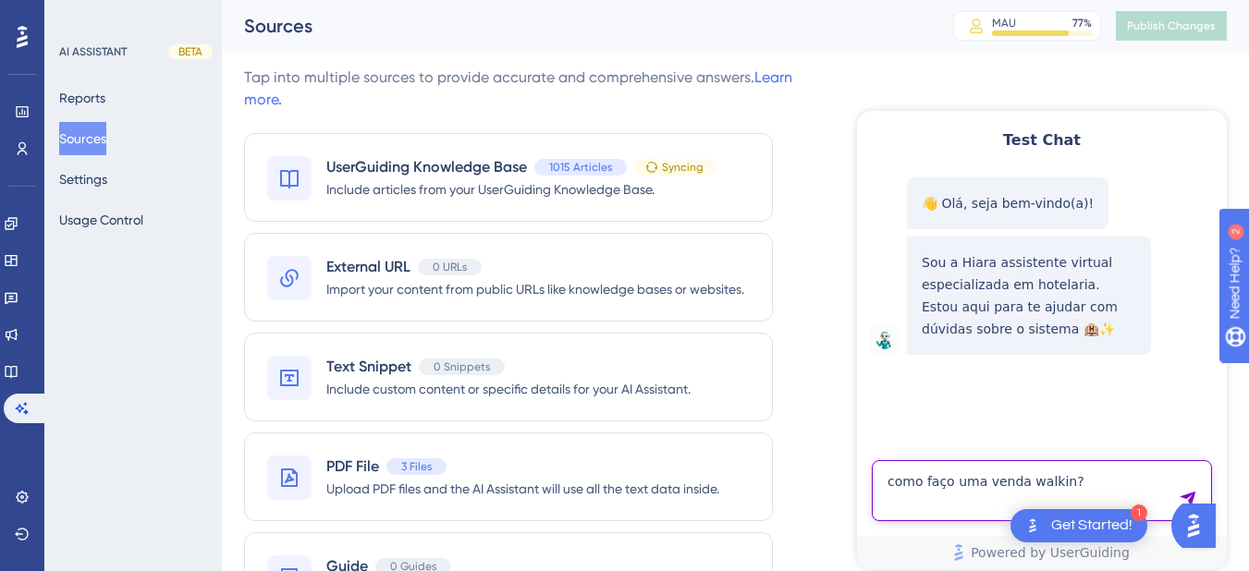
type textarea "como faço uma venda walkin?"
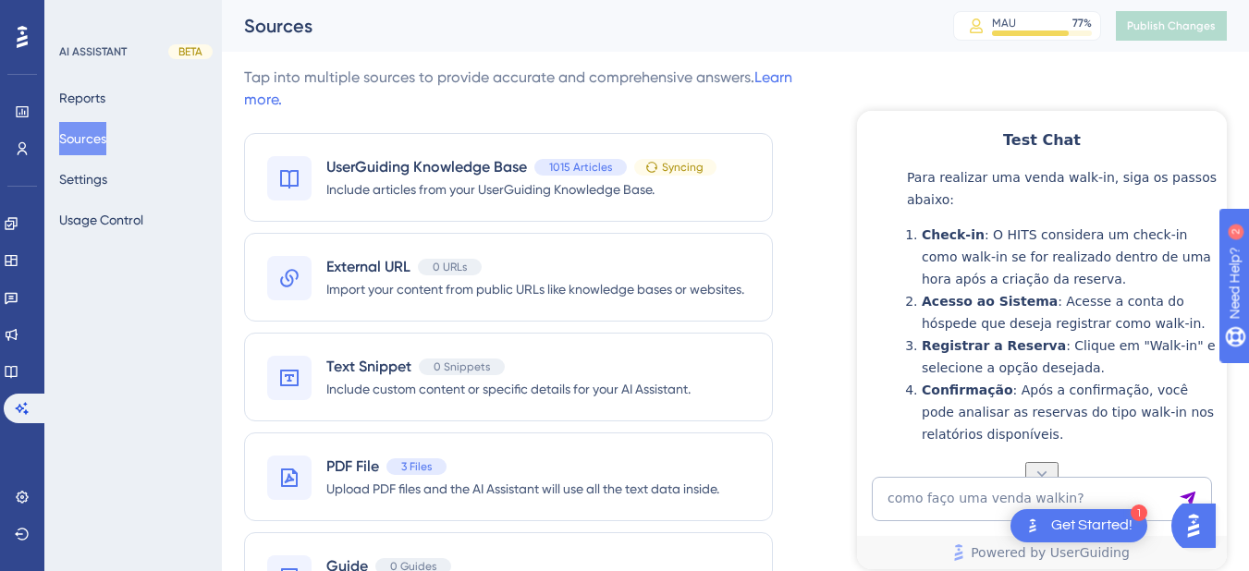
scroll to position [483, 0]
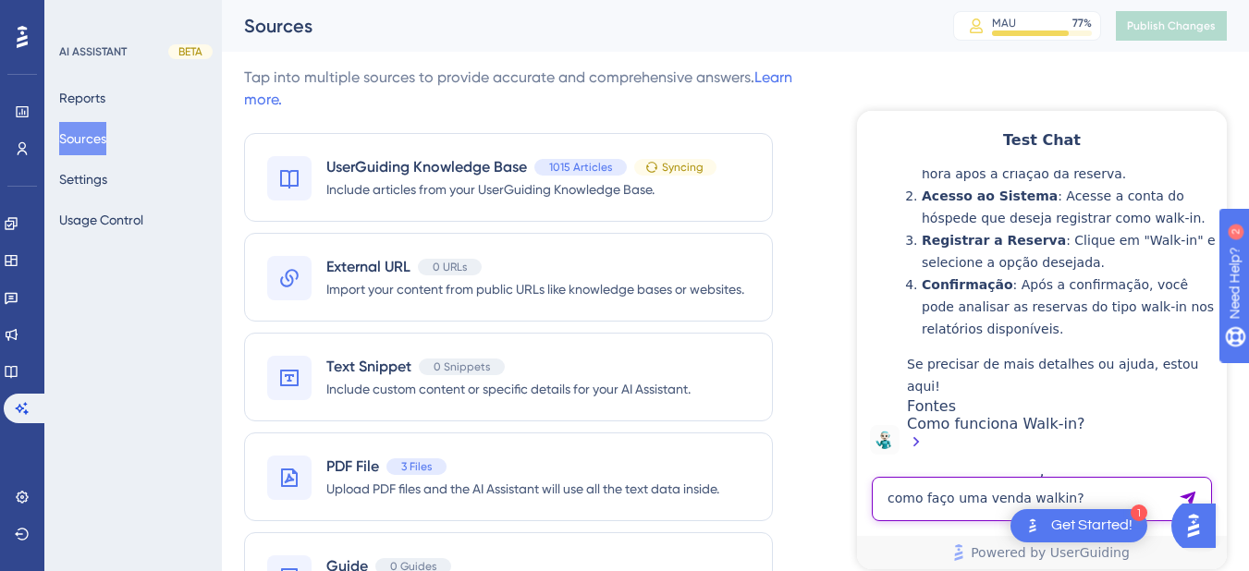
click at [926, 498] on textarea "como faço uma venda walkin?" at bounding box center [1042, 499] width 340 height 44
paste textarea "COMO FAÇO PRA TIRAR RELATORIO INDIVIDUAL POR DEPARTAMENTO"
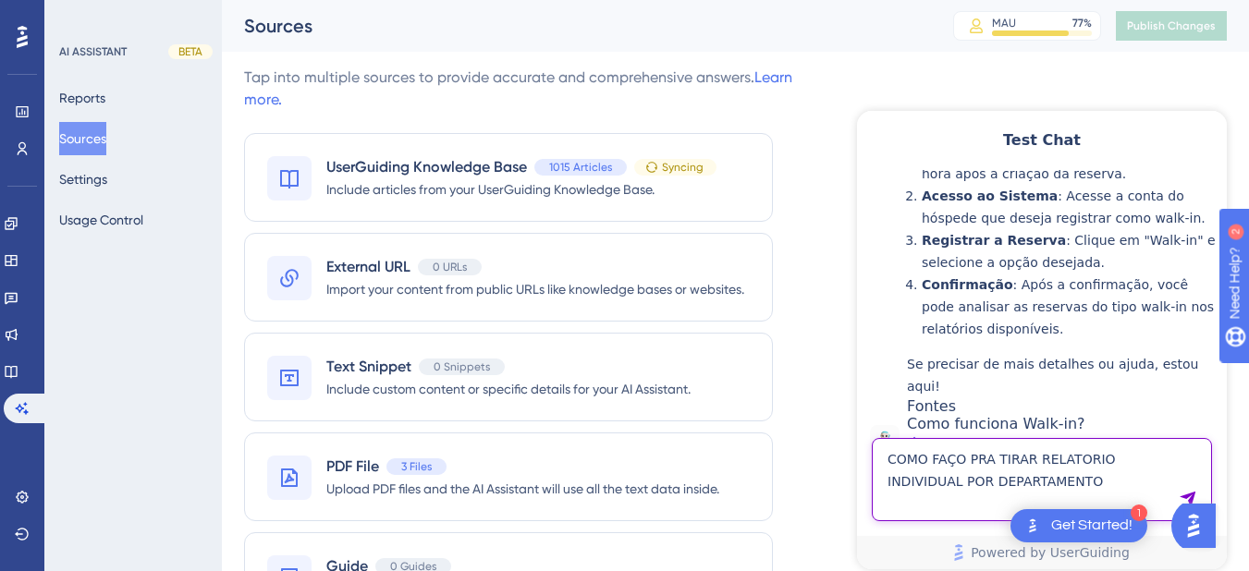
type textarea "COMO FAÇO PRA TIRAR RELATORIO INDIVIDUAL POR DEPARTAMENTO"
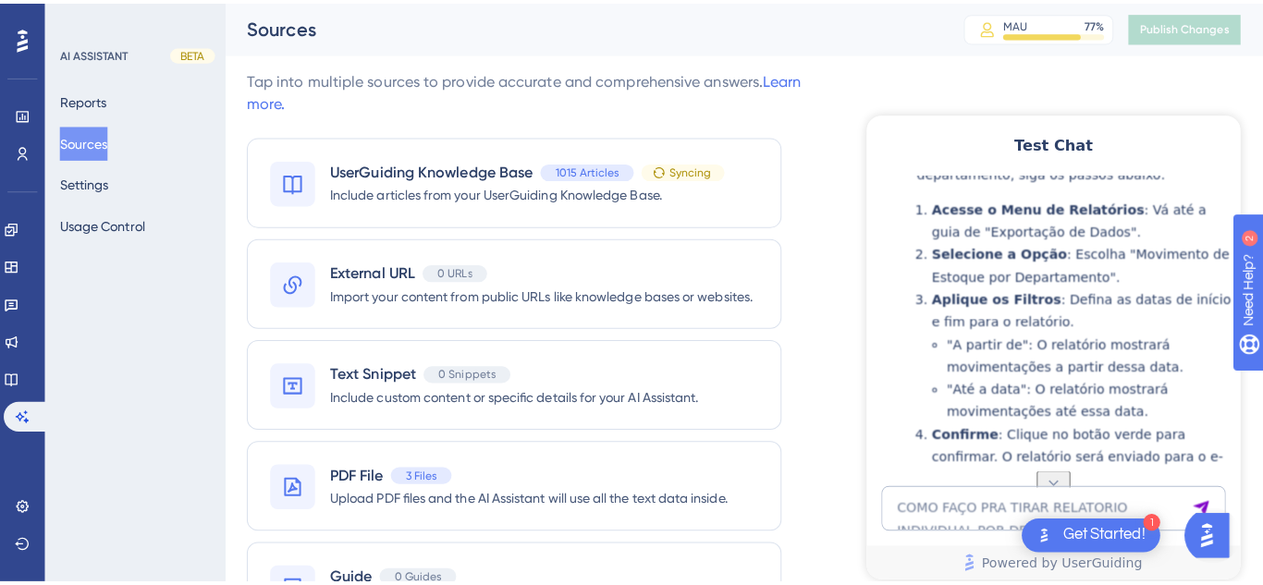
scroll to position [1221, 0]
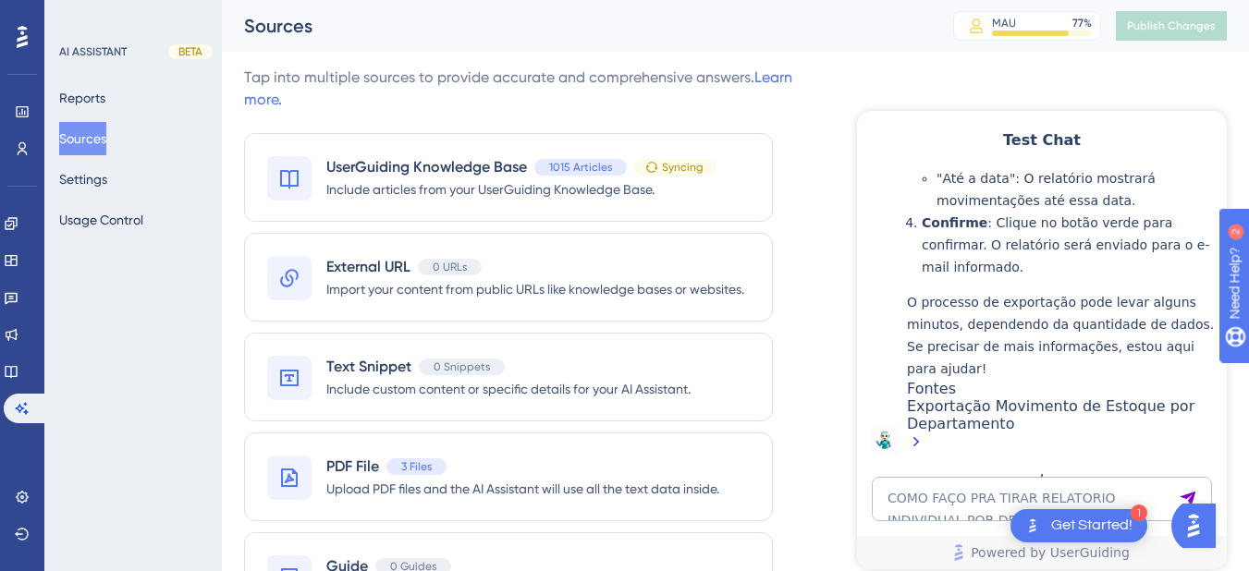
click at [963, 424] on div "Exportação Movimento de Estoque por Departamento" at bounding box center [1062, 426] width 311 height 57
click at [17, 377] on icon at bounding box center [11, 372] width 12 height 12
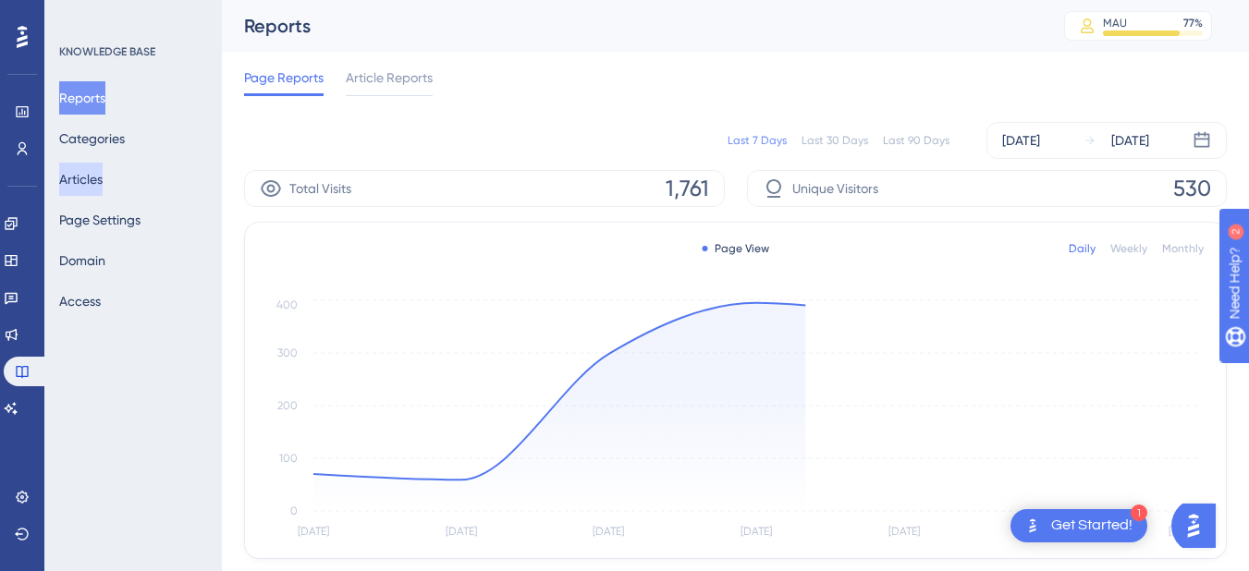
click at [100, 178] on button "Articles" at bounding box center [80, 179] width 43 height 33
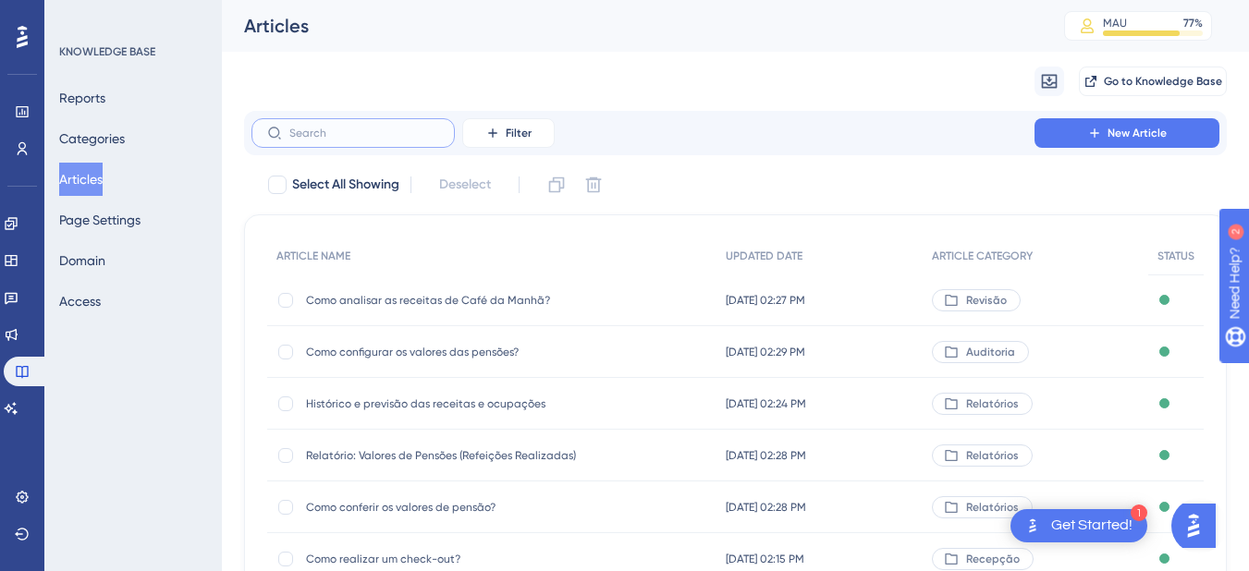
click at [297, 130] on input "text" at bounding box center [364, 133] width 150 height 13
paste input "Exportação Movimento de Estoque por Departamento"
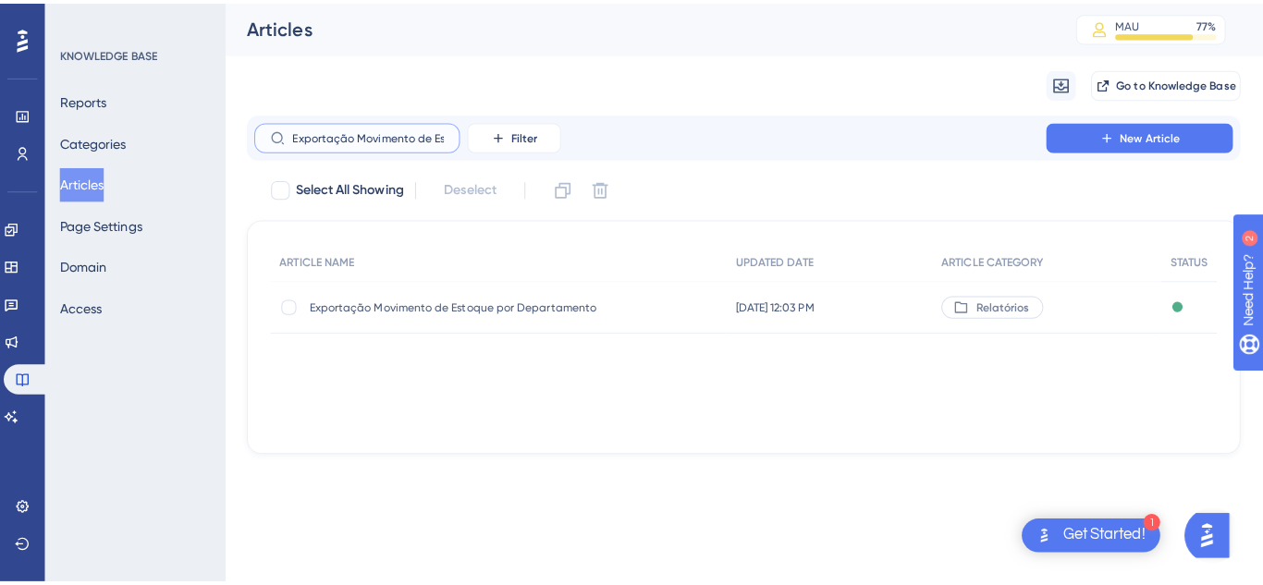
scroll to position [0, 128]
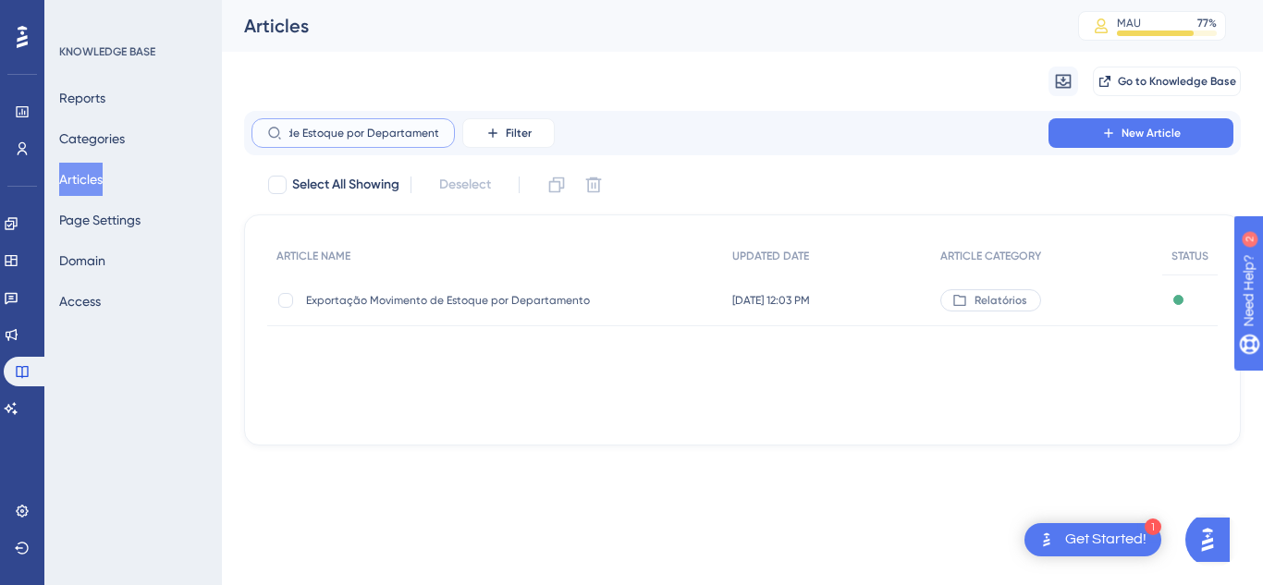
type input "Exportação Movimento de Estoque por Departamento"
click at [411, 293] on span "Exportação Movimento de Estoque por Departamento" at bounding box center [454, 300] width 296 height 15
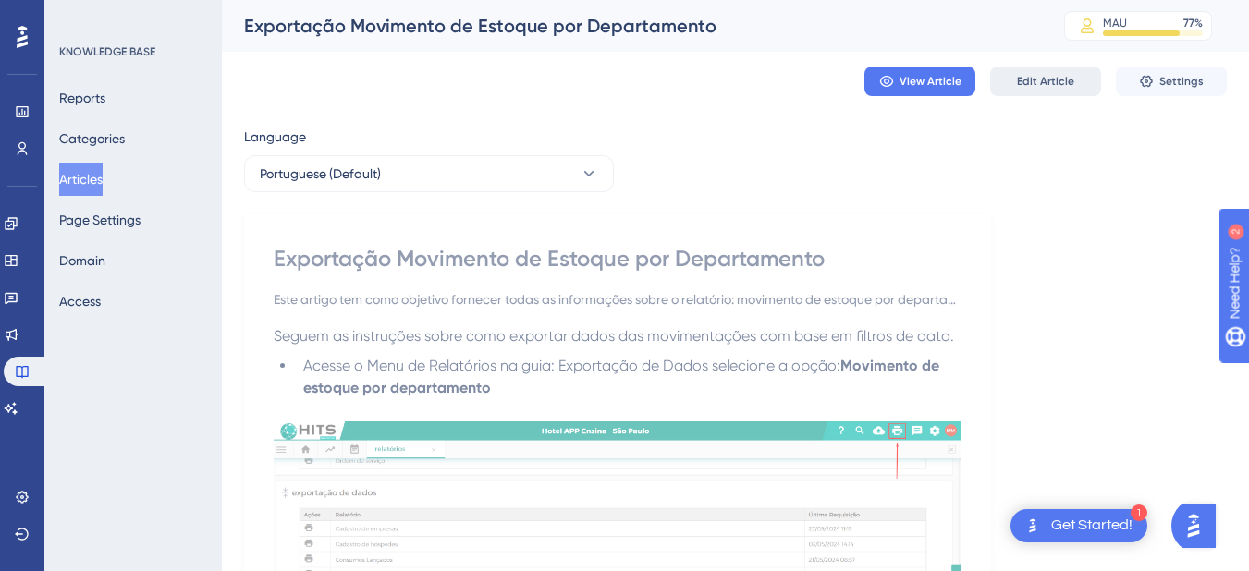
click at [1056, 90] on button "Edit Article" at bounding box center [1045, 82] width 111 height 30
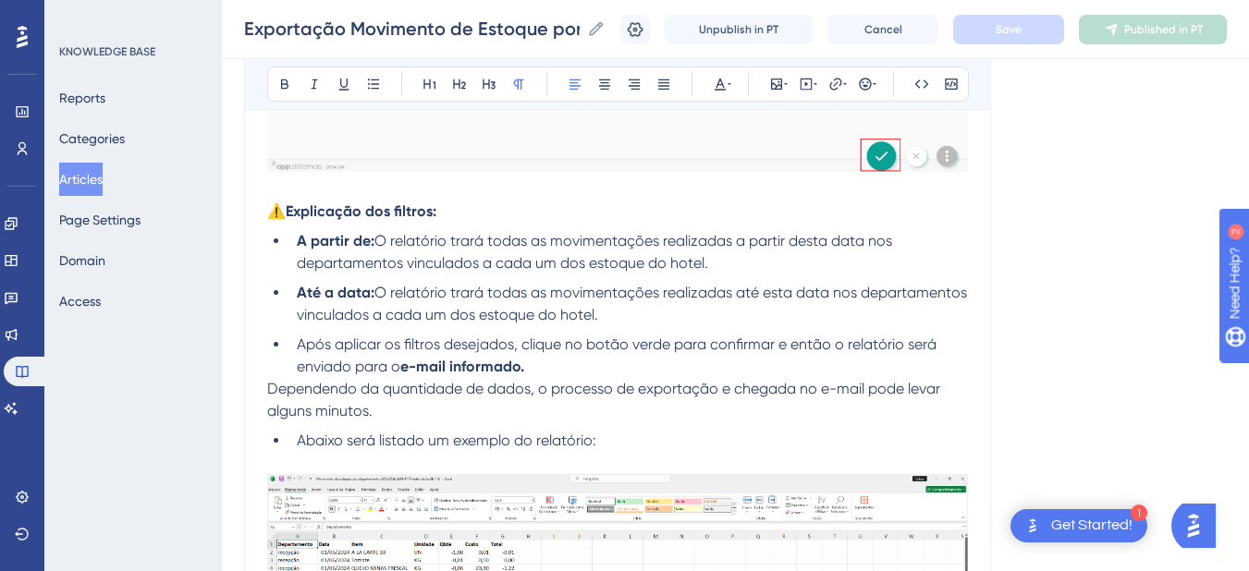
scroll to position [1700, 0]
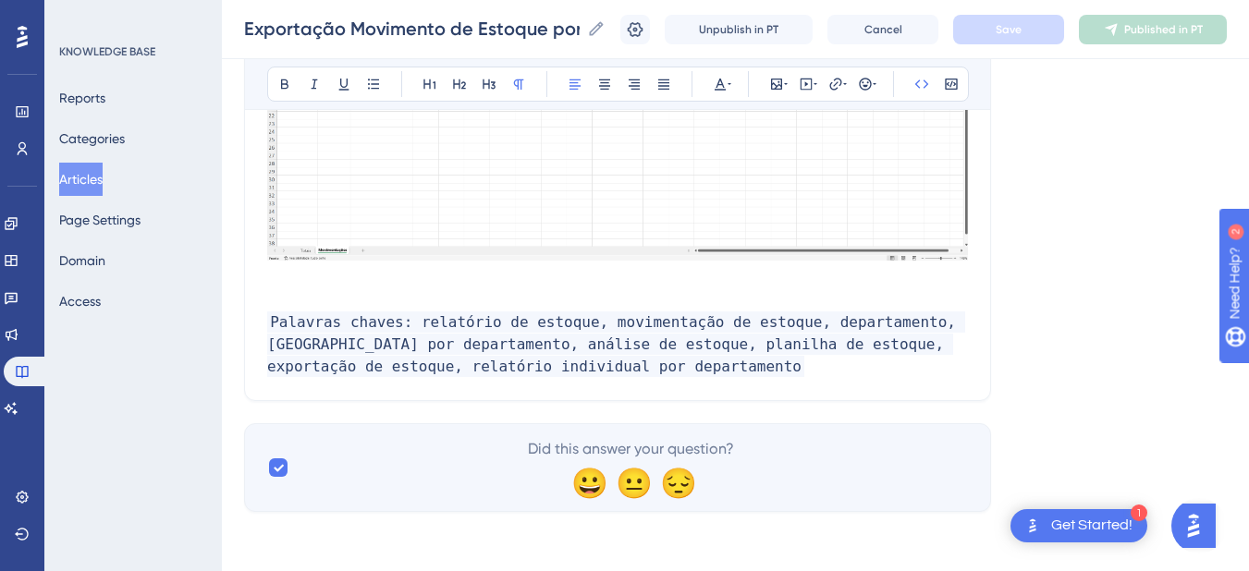
click at [624, 370] on p "Palavras chaves: relatório de estoque, movimentação de estoque, departamento, e…" at bounding box center [617, 345] width 701 height 67
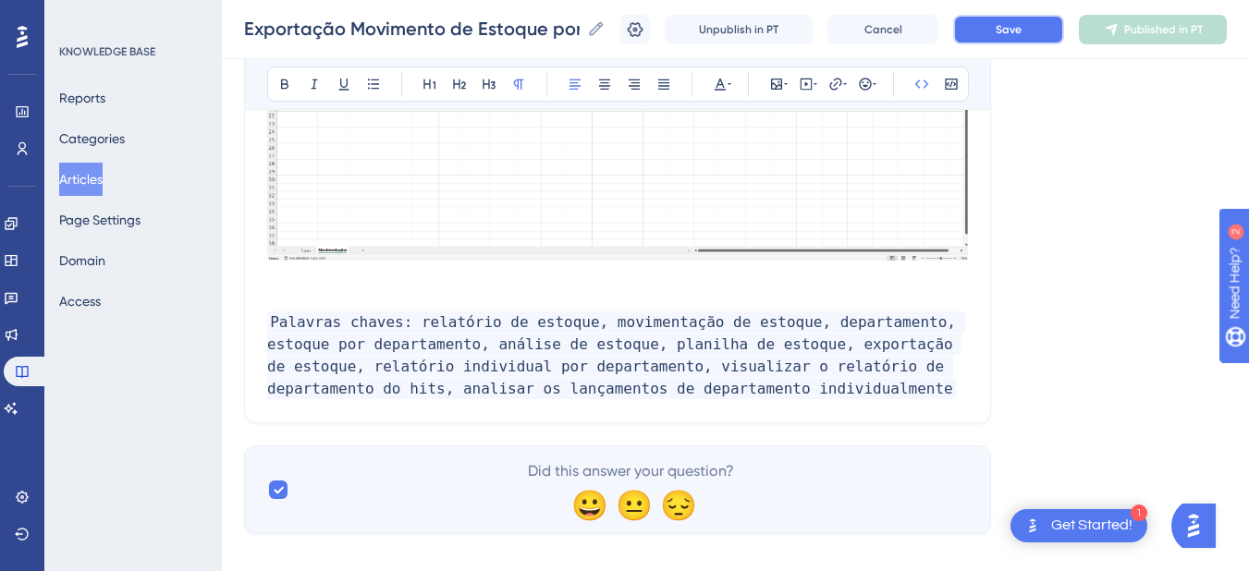
click at [1017, 31] on span "Save" at bounding box center [1009, 29] width 26 height 15
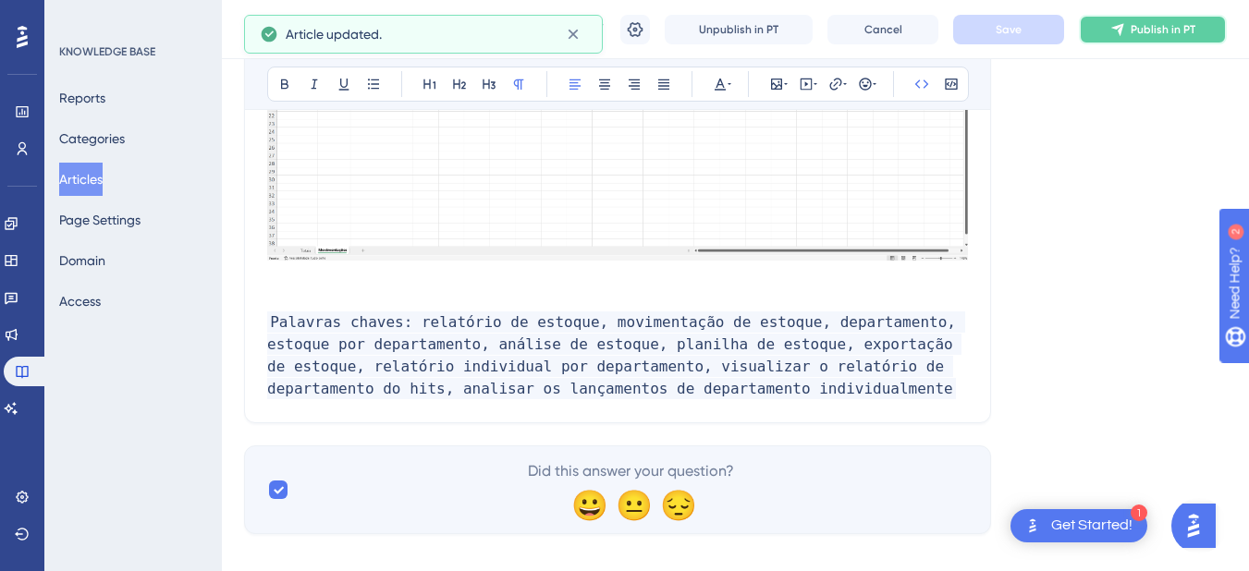
click at [1125, 29] on icon at bounding box center [1118, 29] width 15 height 15
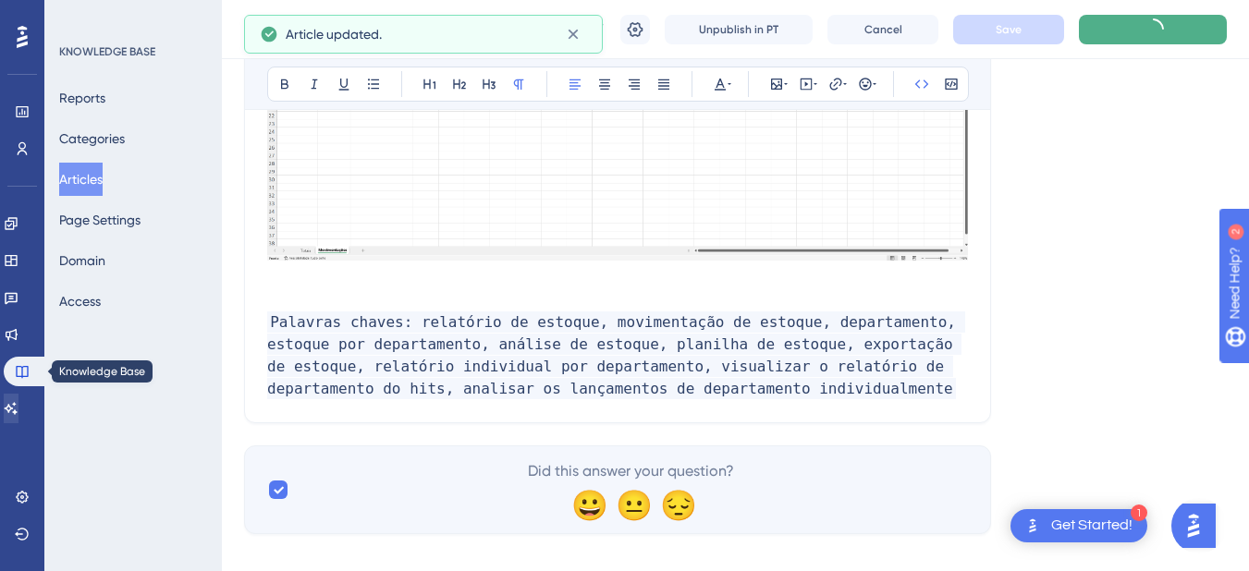
scroll to position [1629, 0]
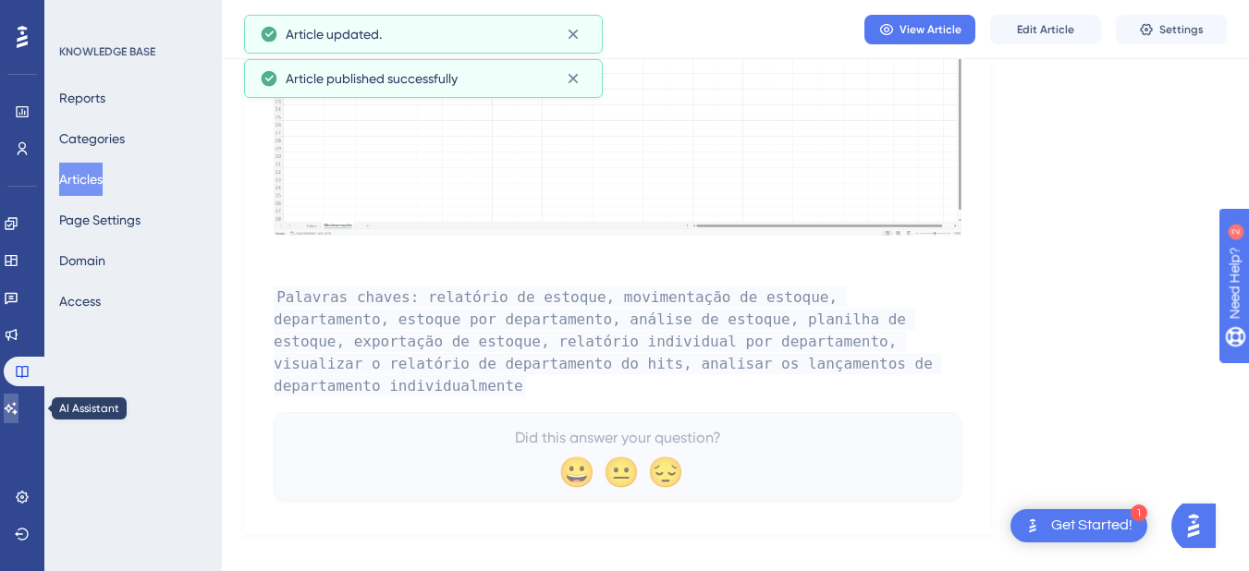
click at [18, 406] on icon at bounding box center [11, 408] width 15 height 15
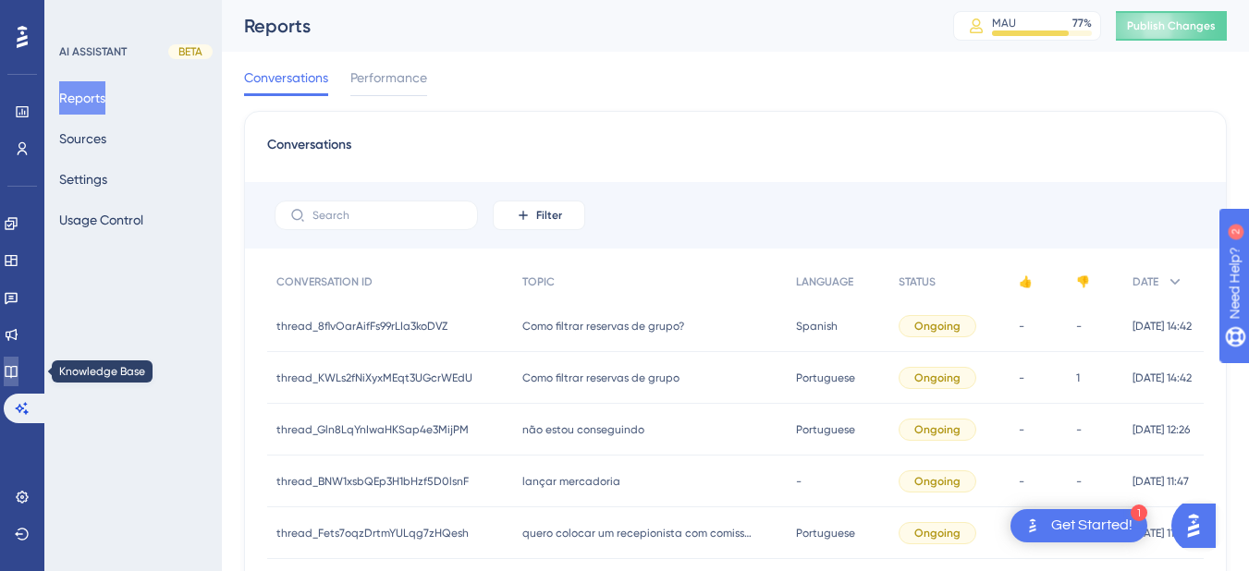
click at [18, 373] on icon at bounding box center [11, 371] width 15 height 15
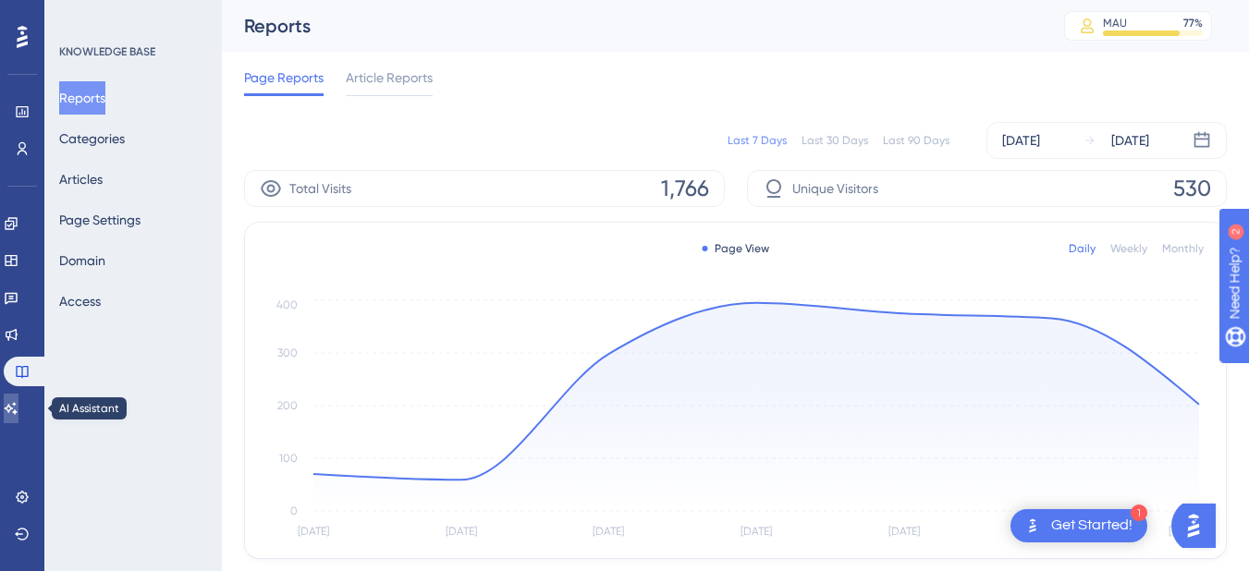
click at [18, 413] on icon at bounding box center [11, 408] width 15 height 15
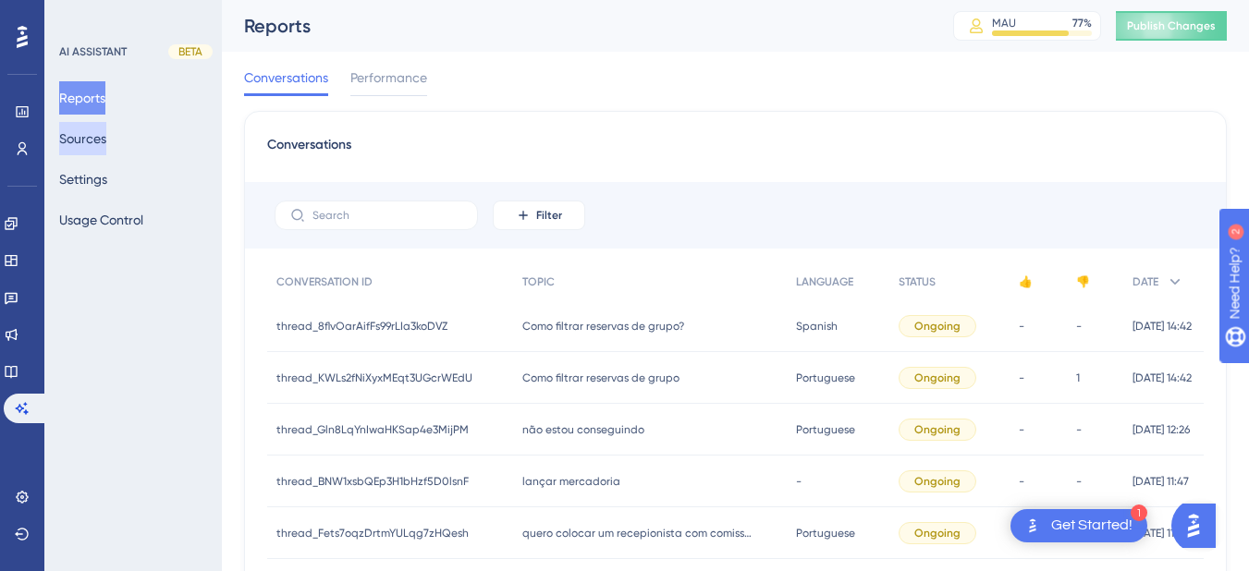
click at [92, 137] on button "Sources" at bounding box center [82, 138] width 47 height 33
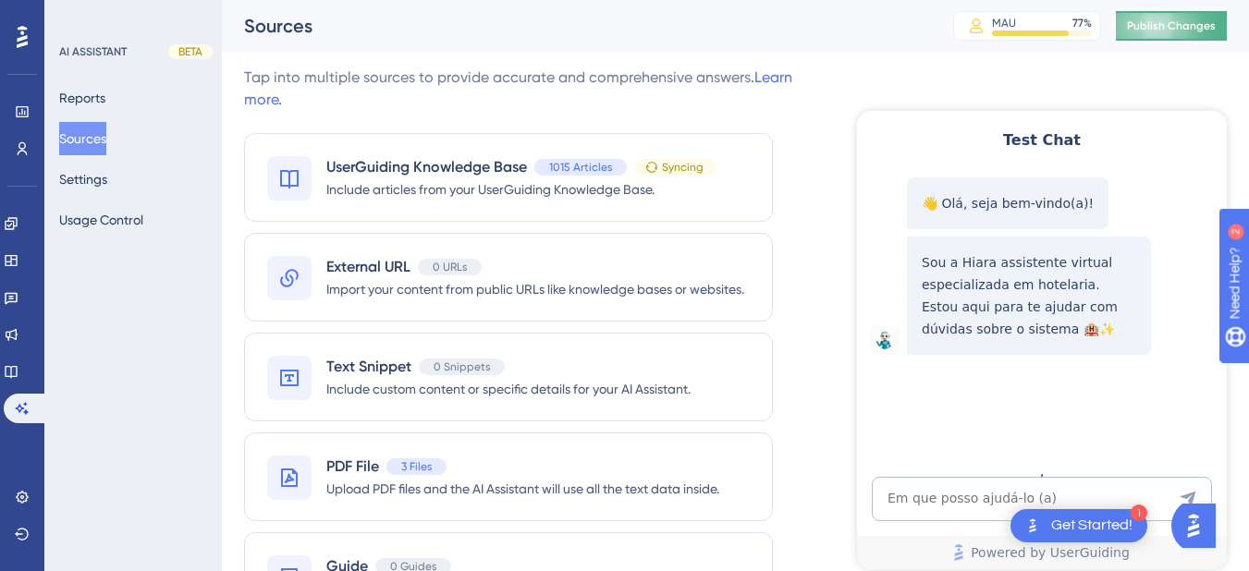
click at [1171, 23] on span "Publish Changes" at bounding box center [1171, 25] width 89 height 15
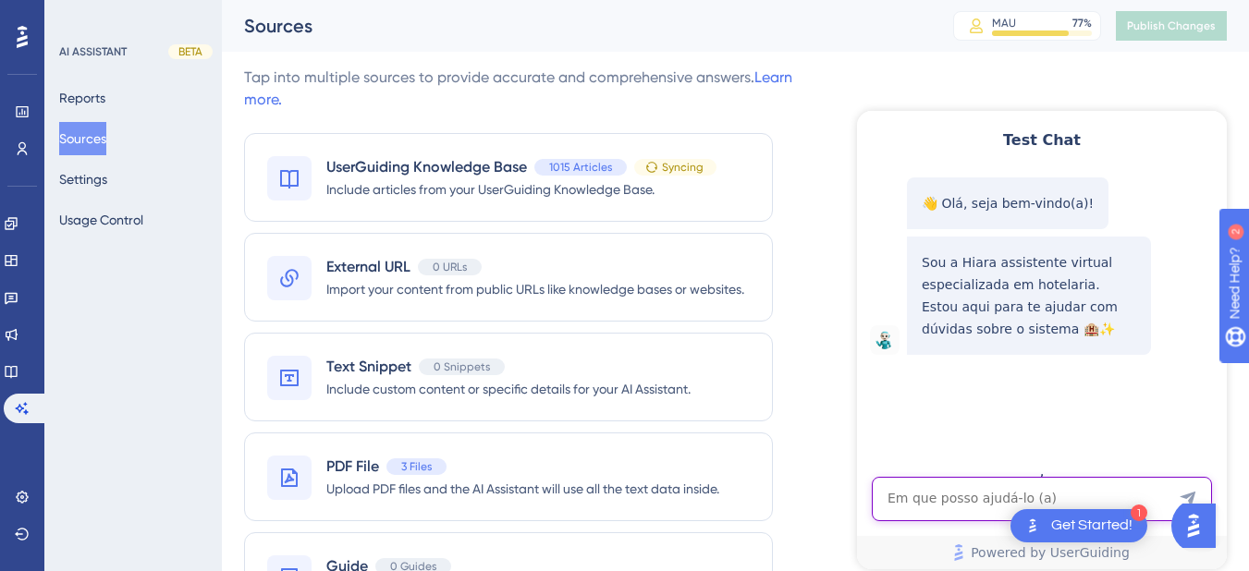
click at [938, 505] on textarea "AI Assistant Text Input" at bounding box center [1042, 499] width 340 height 44
paste textarea "COMO FAÇO PRA TIRAR RELATORIO INDIVIDUAL POR DEPARTAMENTO"
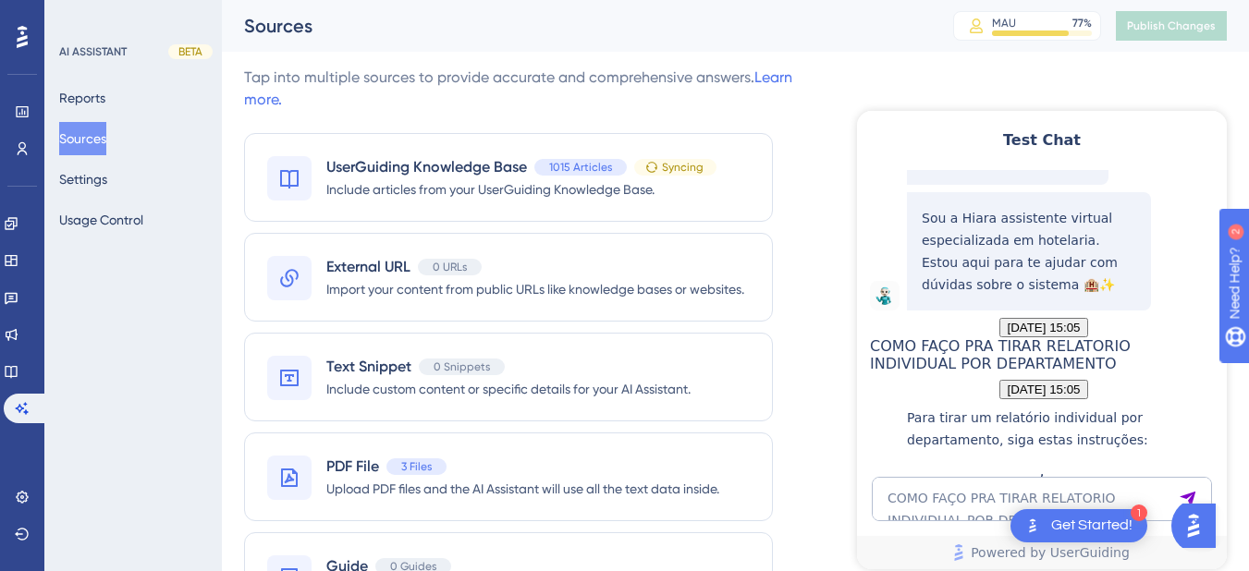
scroll to position [527, 0]
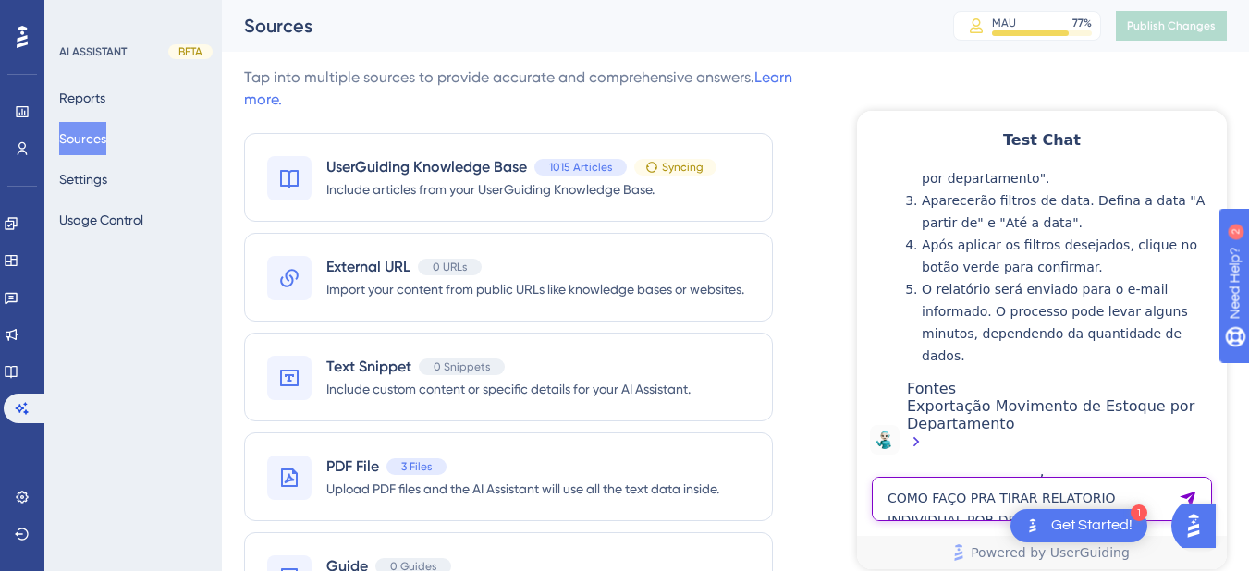
click at [937, 501] on textarea "COMO FAÇO PRA TIRAR RELATORIO INDIVIDUAL POR DEPARTAMENTO" at bounding box center [1042, 499] width 340 height 44
paste textarea "como faço uma venda walkin?"
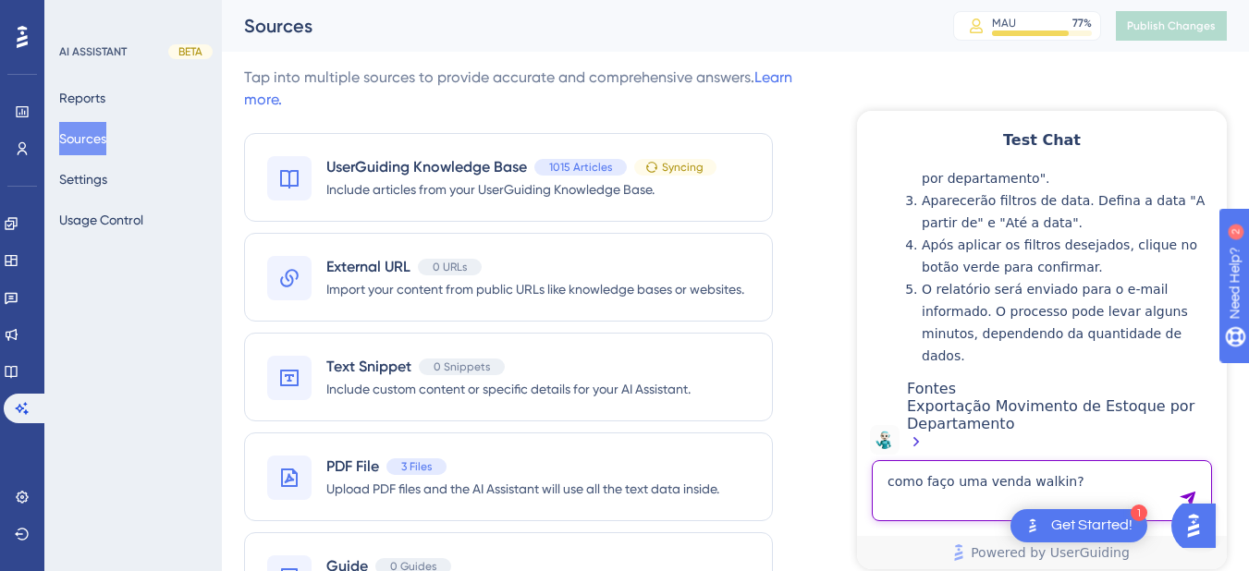
type textarea "como faço uma venda walkin?"
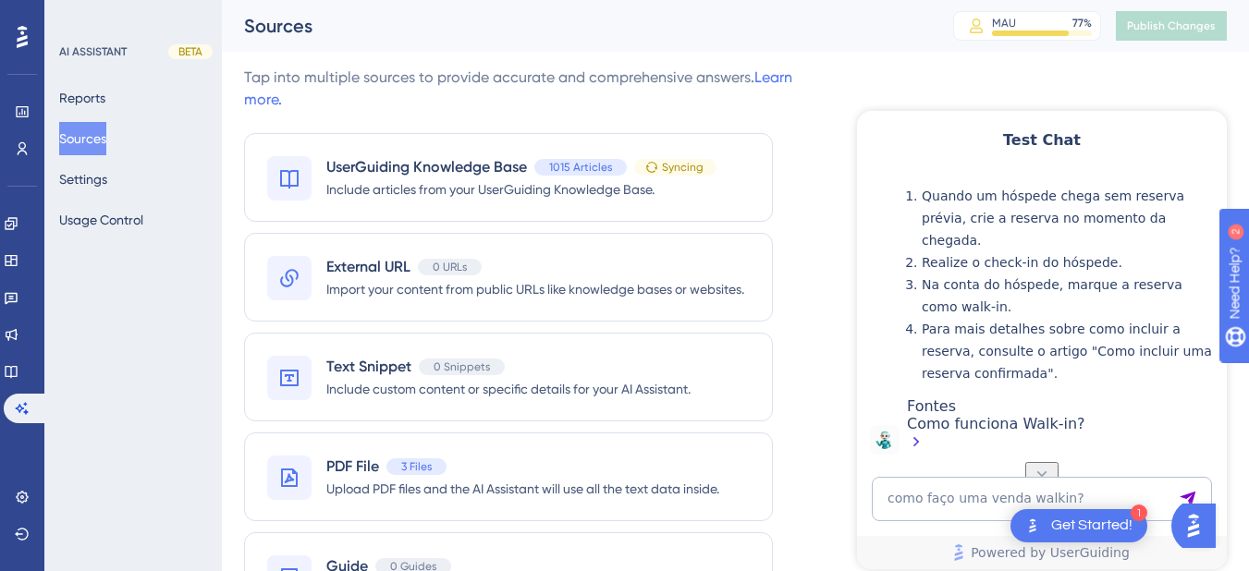
scroll to position [1043, 0]
drag, startPoint x: 1224, startPoint y: 417, endPoint x: 2085, endPoint y: 549, distance: 871.0
click at [1005, 429] on div "Como funciona Walk-in?" at bounding box center [1062, 435] width 311 height 40
click at [18, 368] on icon at bounding box center [11, 371] width 15 height 15
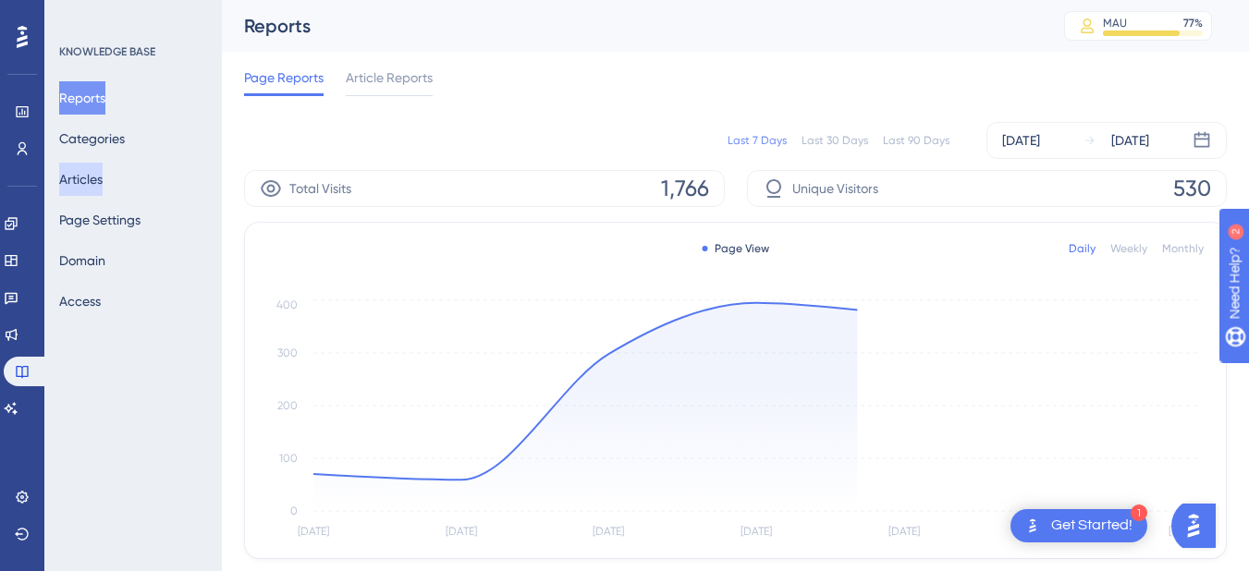
click at [101, 174] on button "Articles" at bounding box center [80, 179] width 43 height 33
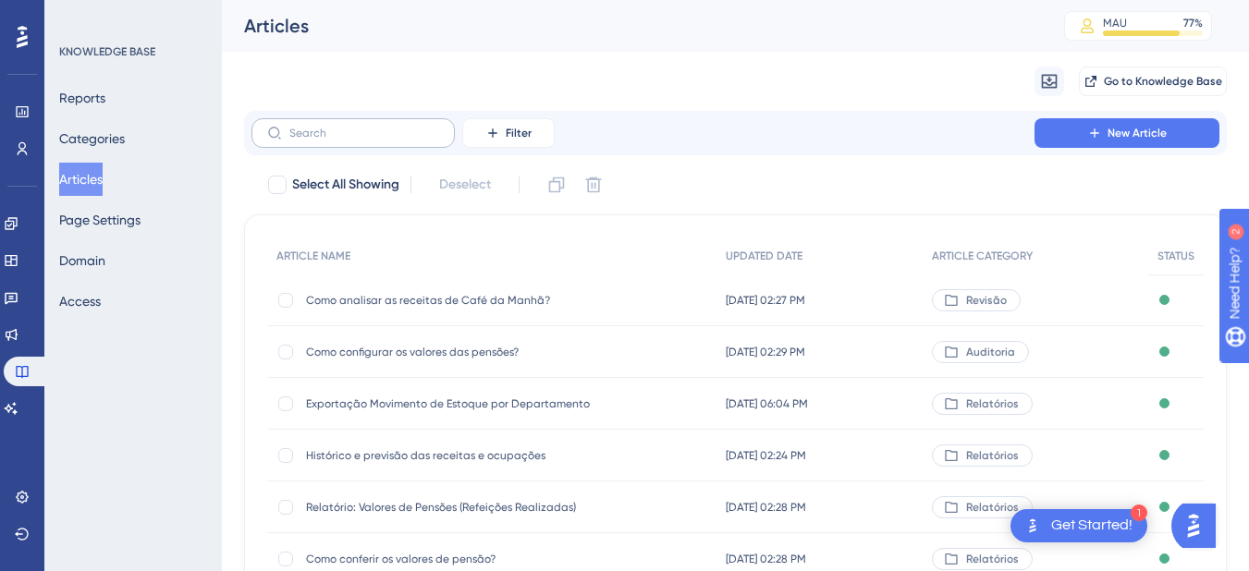
click at [348, 140] on label at bounding box center [353, 133] width 203 height 30
click at [348, 140] on input "text" at bounding box center [364, 133] width 150 height 13
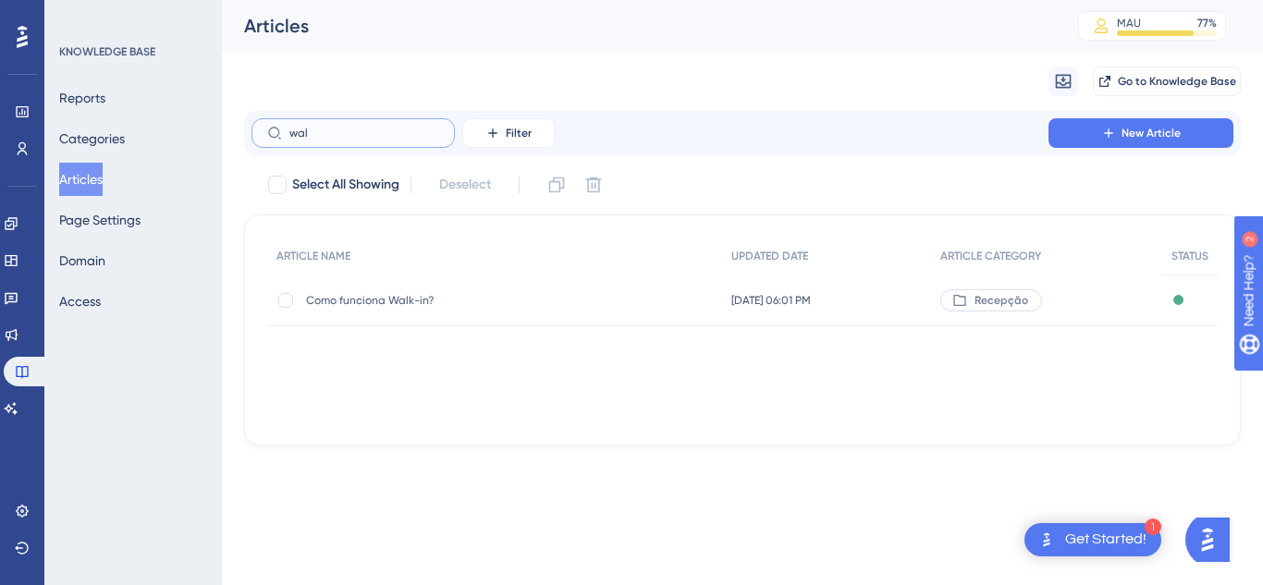
type input "wal"
click at [398, 303] on span "Como funciona Walk-in?" at bounding box center [454, 300] width 296 height 15
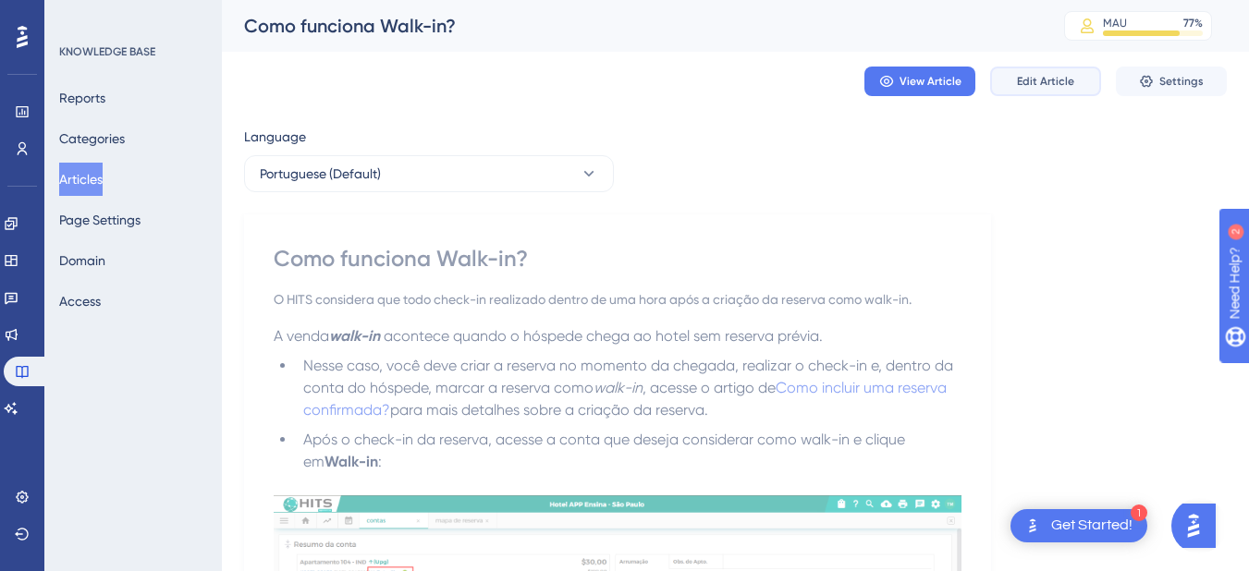
drag, startPoint x: 1042, startPoint y: 71, endPoint x: 1017, endPoint y: 120, distance: 55.0
click at [1042, 70] on button "Edit Article" at bounding box center [1045, 82] width 111 height 30
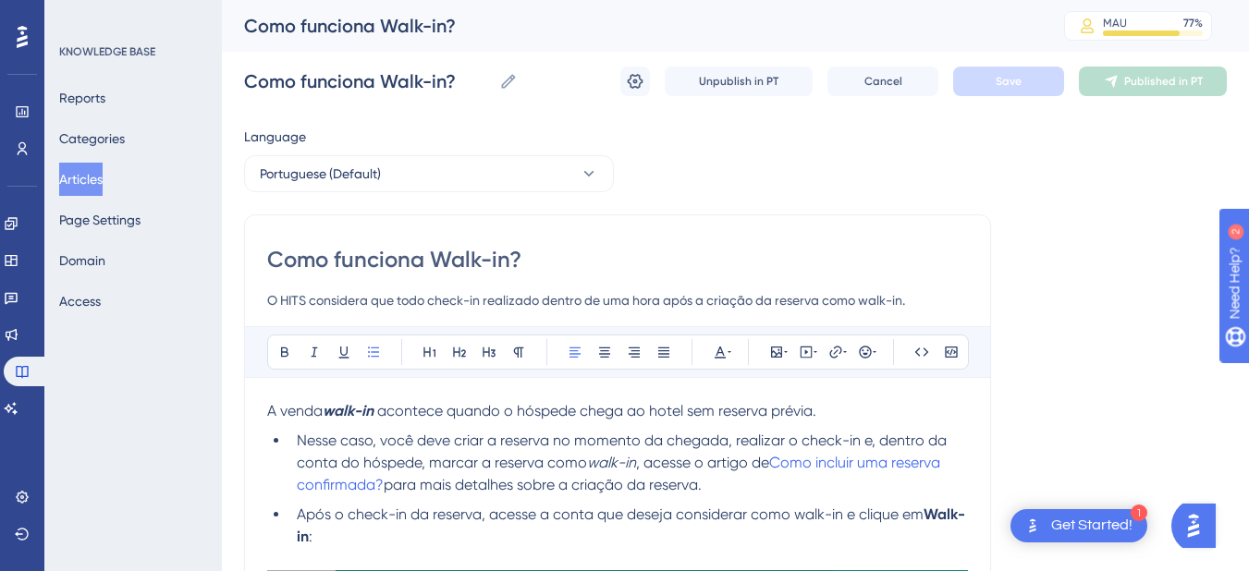
drag, startPoint x: 476, startPoint y: 450, endPoint x: 242, endPoint y: 388, distance: 242.0
copy div "A venda walk-in acontece quando o hóspede chega ao hotel sem reserva prévia. Ne…"
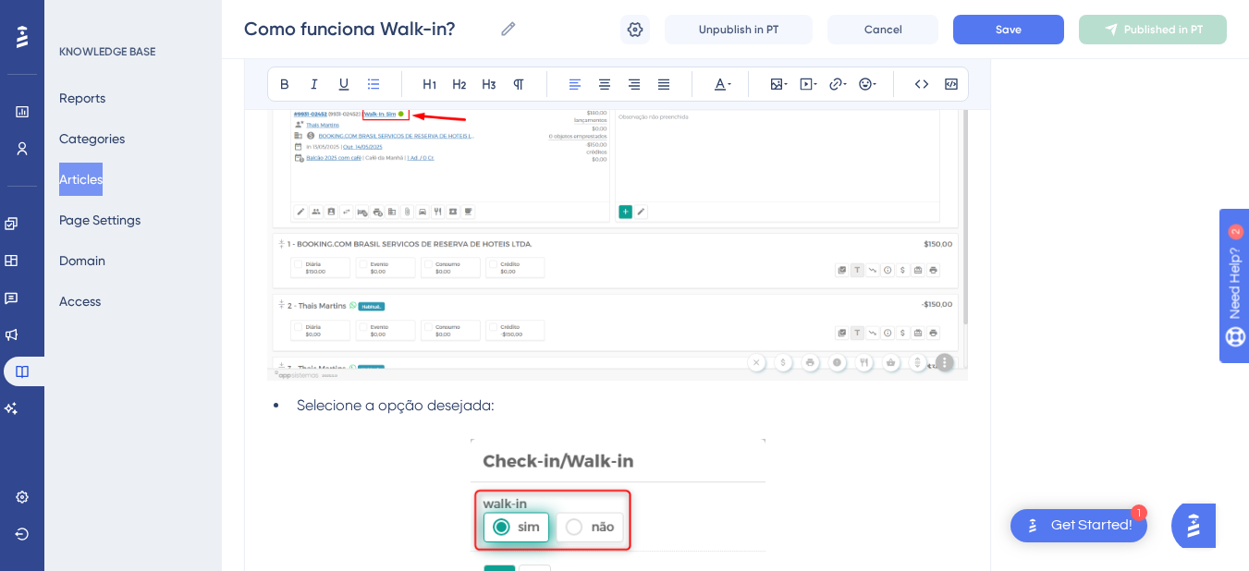
scroll to position [841, 0]
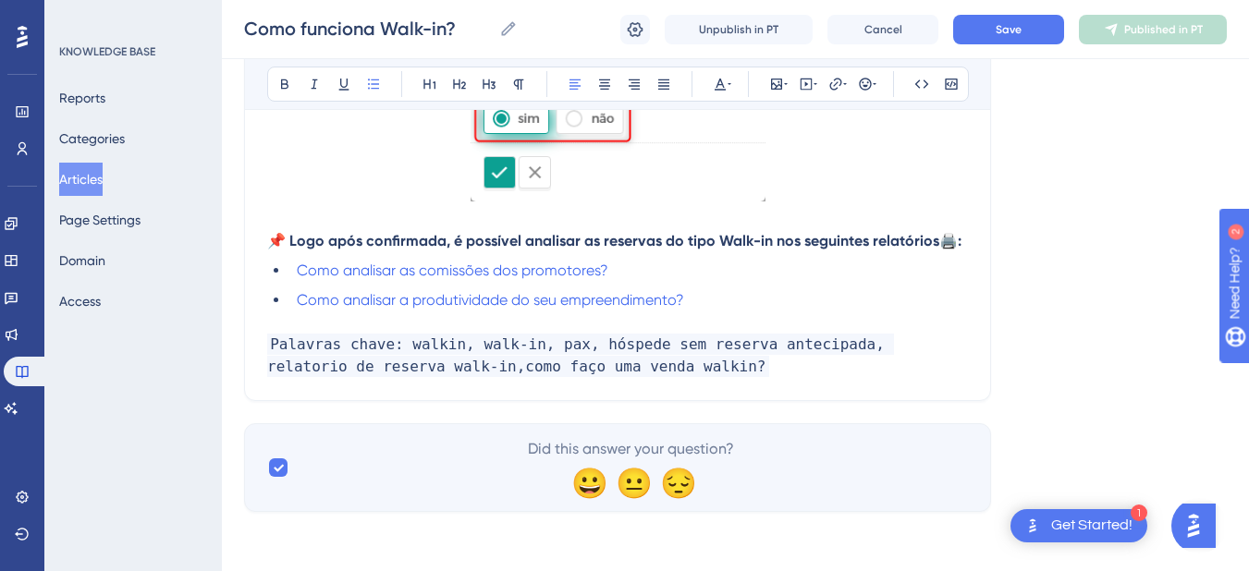
click at [298, 324] on p at bounding box center [617, 323] width 701 height 22
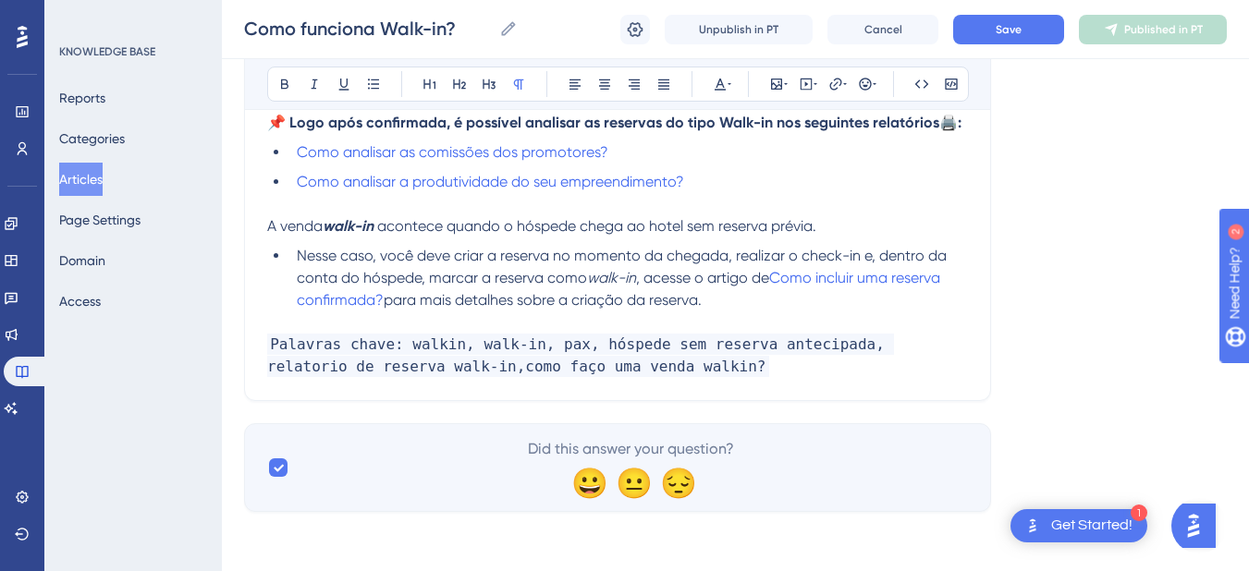
scroll to position [743, 0]
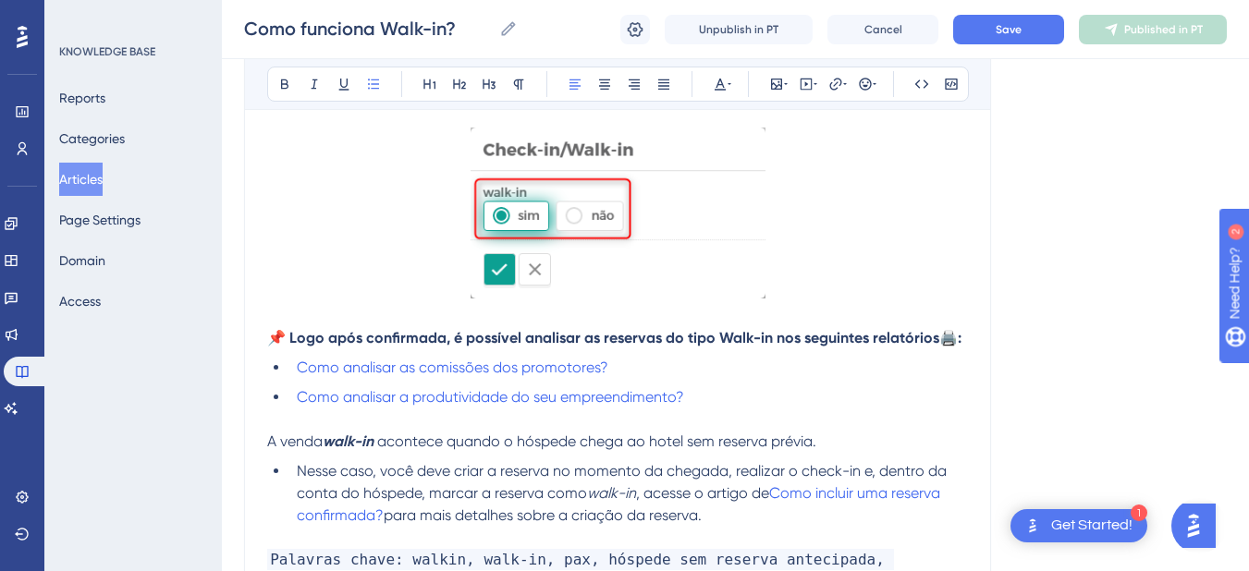
drag, startPoint x: 743, startPoint y: 519, endPoint x: 253, endPoint y: 446, distance: 495.5
click at [253, 446] on div "Como funciona Walk-in? O HITS considera que todo check-in realizado dentro de u…" at bounding box center [617, 40] width 747 height 1153
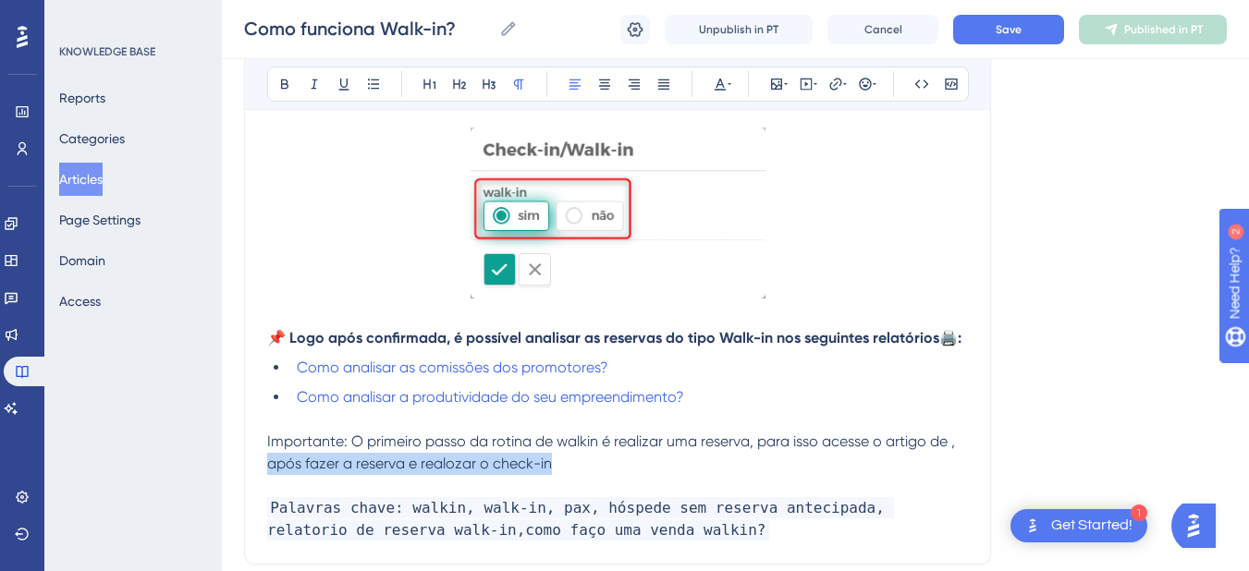
drag, startPoint x: 522, startPoint y: 463, endPoint x: 229, endPoint y: 469, distance: 293.2
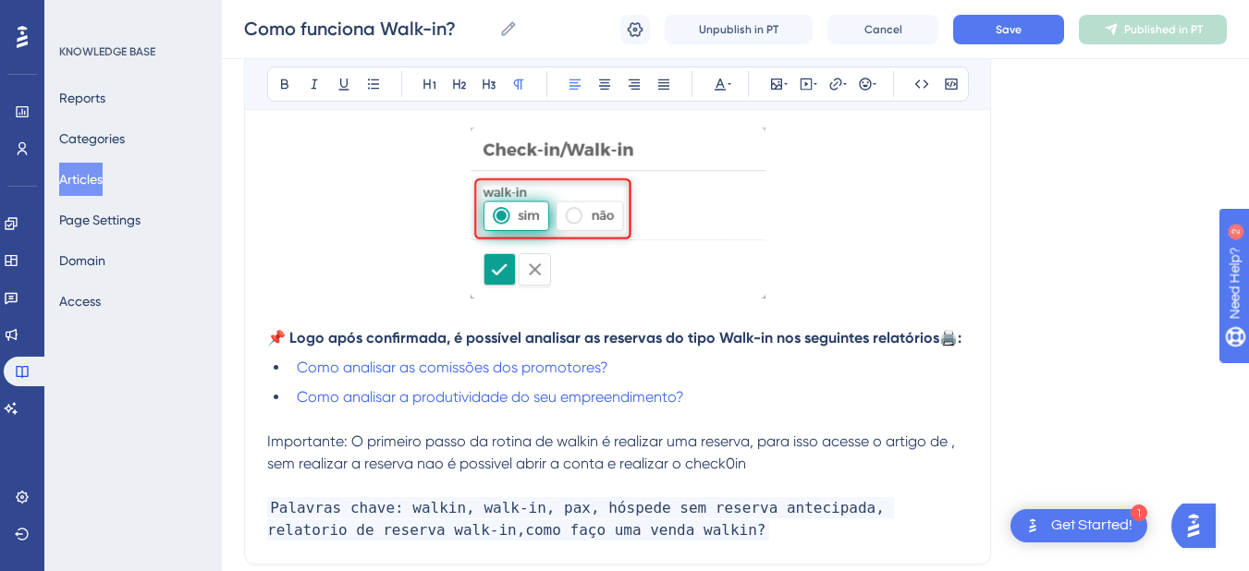
click at [662, 448] on span "Importante: O primeiro passo da rotina de walkin é realizar uma reserva, para i…" at bounding box center [613, 453] width 692 height 40
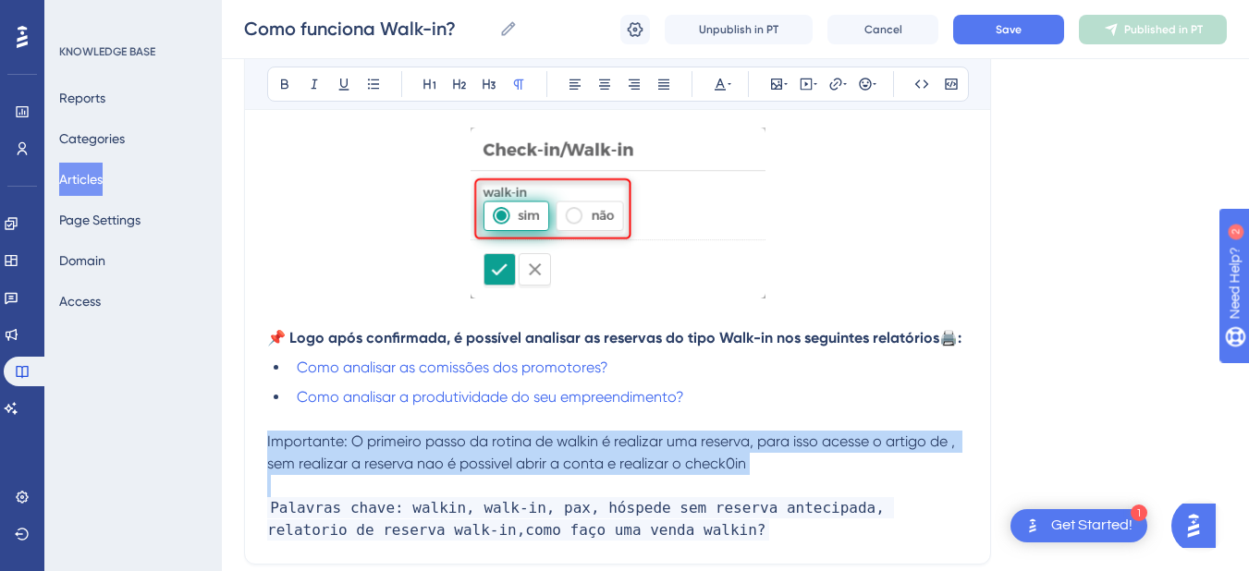
click at [662, 448] on span "Importante: O primeiro passo da rotina de walkin é realizar uma reserva, para i…" at bounding box center [613, 453] width 692 height 40
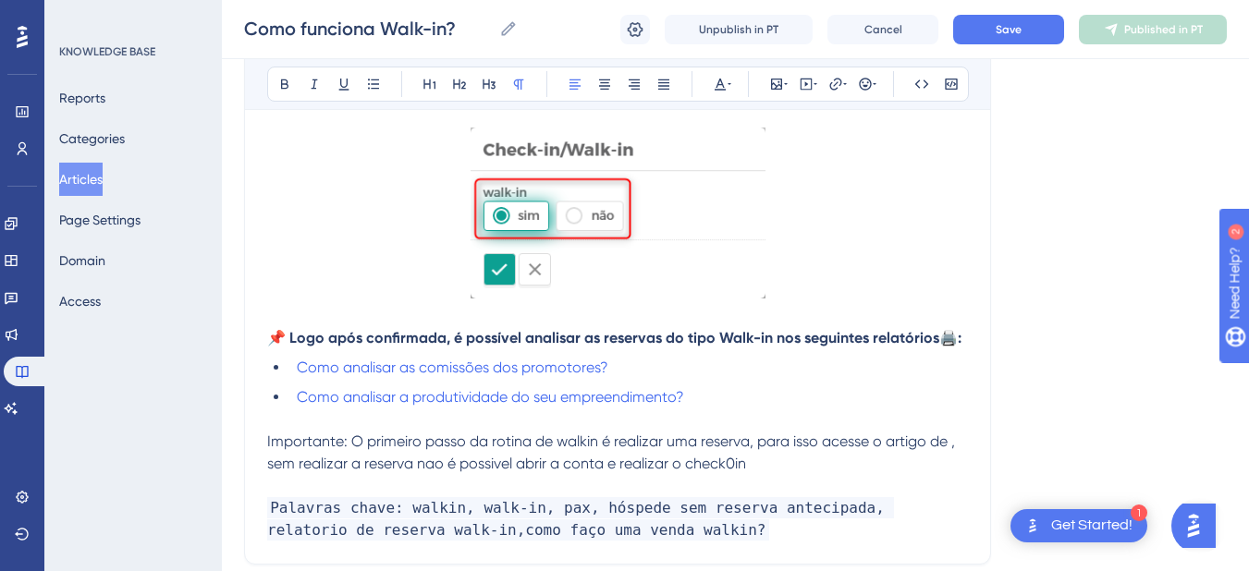
click at [446, 460] on span "Importante: O primeiro passo da rotina de walkin é realizar uma reserva, para i…" at bounding box center [613, 453] width 692 height 40
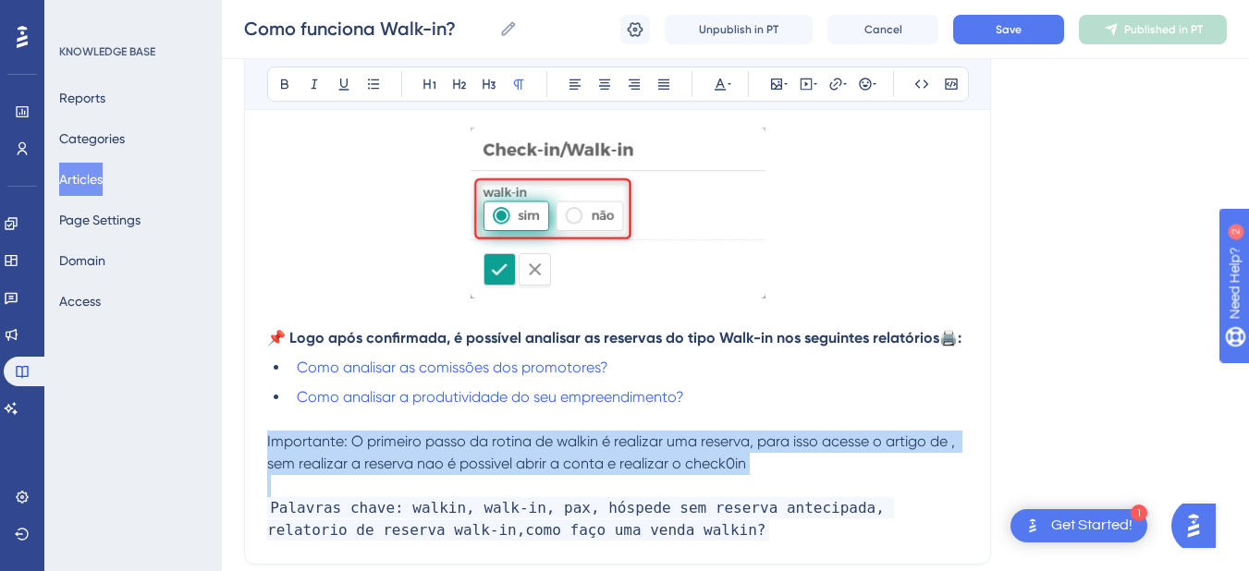
click at [445, 459] on span "Importante: O primeiro passo da rotina de walkin é realizar uma reserva, para i…" at bounding box center [613, 453] width 692 height 40
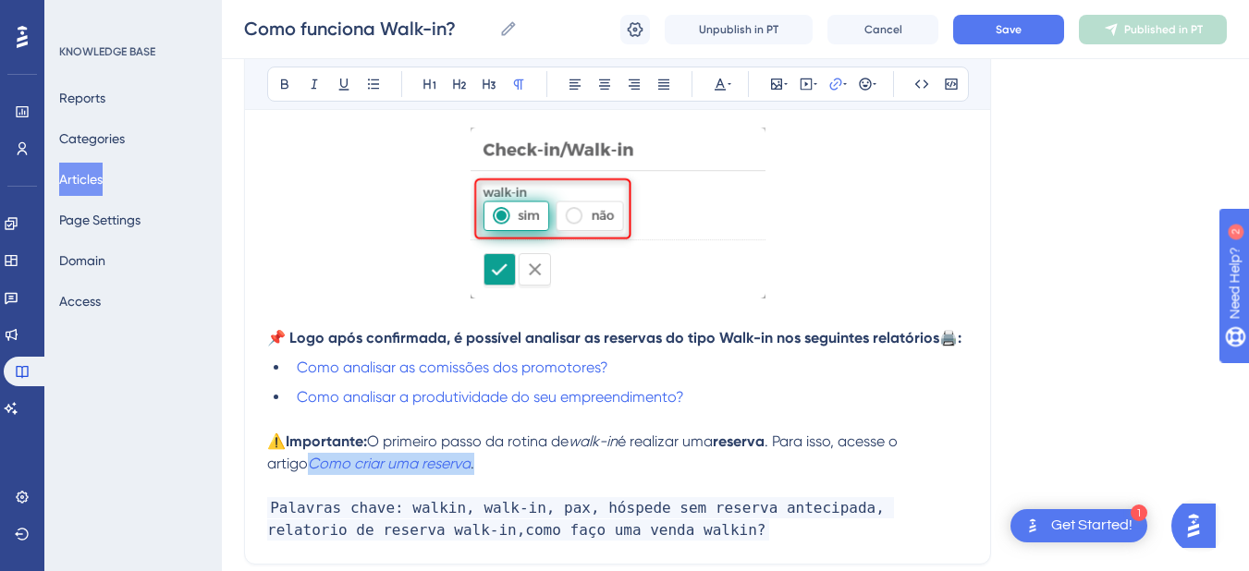
drag, startPoint x: 495, startPoint y: 468, endPoint x: 242, endPoint y: 468, distance: 252.5
drag, startPoint x: 538, startPoint y: 463, endPoint x: 682, endPoint y: 179, distance: 318.4
click at [255, 470] on div "Como funciona Walk-in? O HITS considera que todo check-in realizado dentro de u…" at bounding box center [617, 14] width 747 height 1101
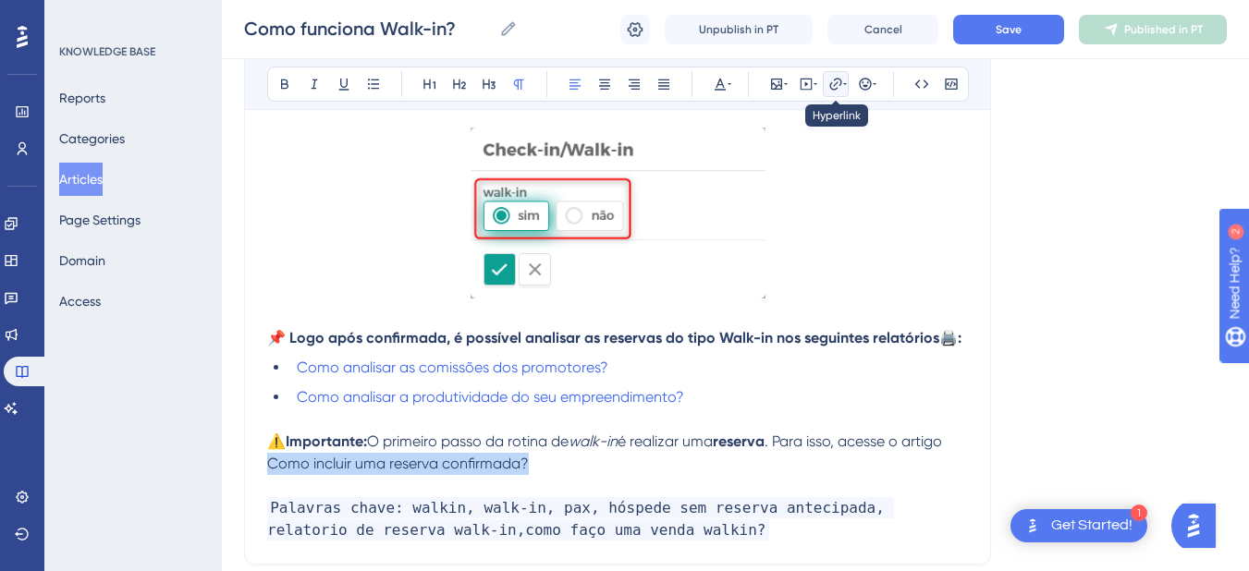
click at [836, 81] on icon at bounding box center [836, 84] width 15 height 15
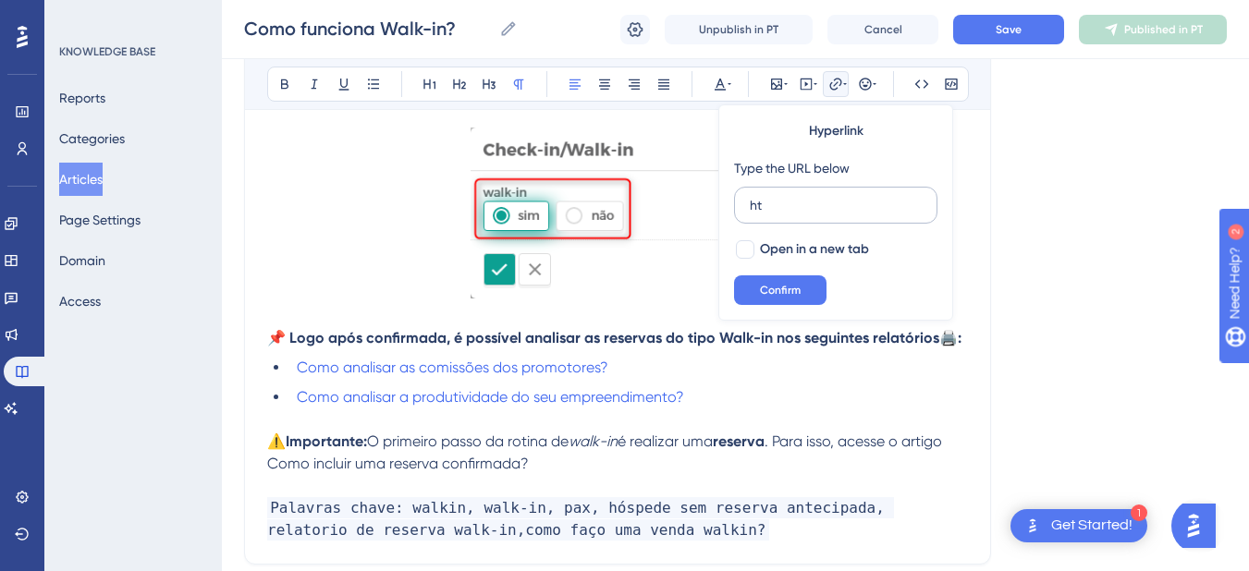
type input "h"
type input "https://appsistemas.help.userguiding.com/pt/articles/7451-como-incluir-uma-rese…"
click at [767, 252] on span "Open in a new tab" at bounding box center [814, 250] width 109 height 22
checkbox input "true"
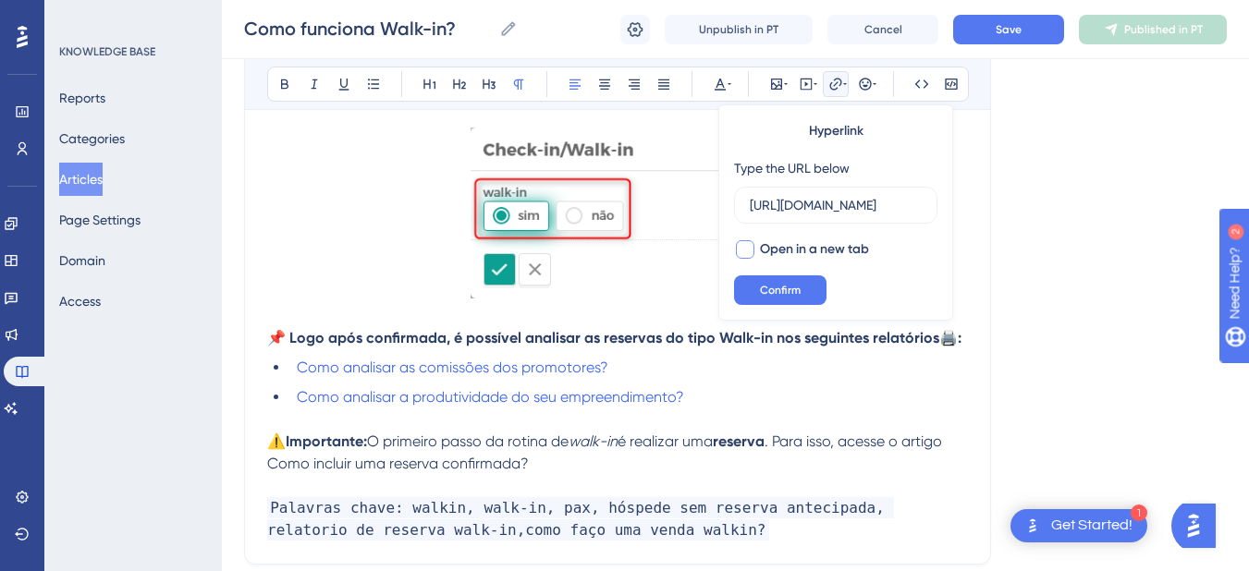
scroll to position [0, 0]
click at [758, 283] on button "Confirm" at bounding box center [780, 291] width 92 height 30
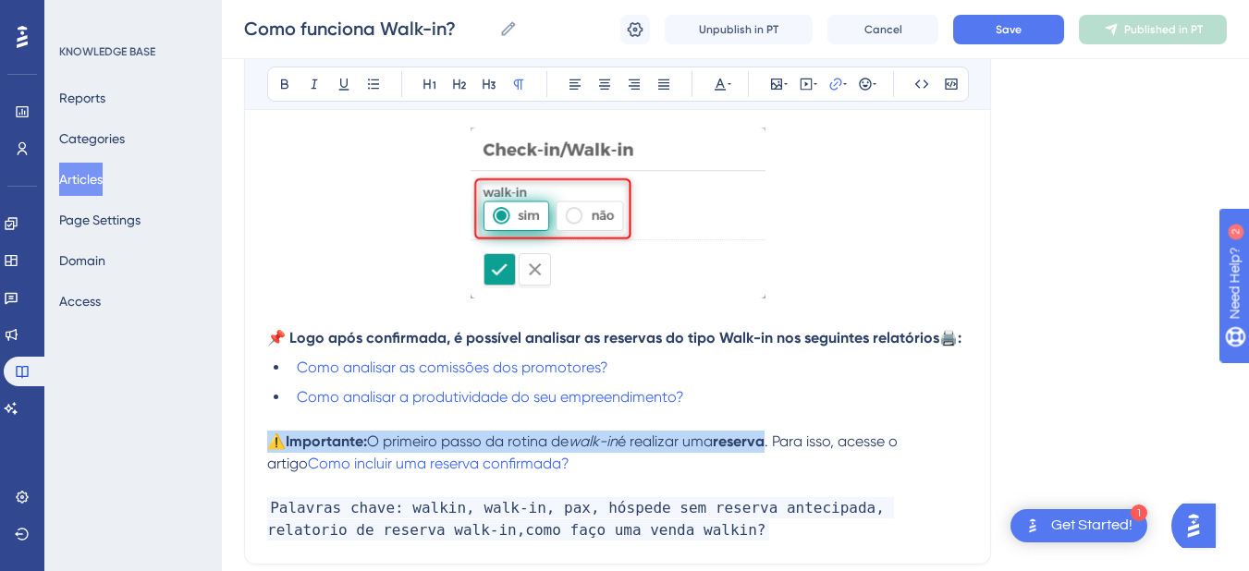
click at [620, 467] on p "⚠️ Importante: O primeiro passo da rotina de walk-in é realizar uma reserva . P…" at bounding box center [617, 453] width 701 height 44
click at [984, 34] on button "Save" at bounding box center [1008, 30] width 111 height 30
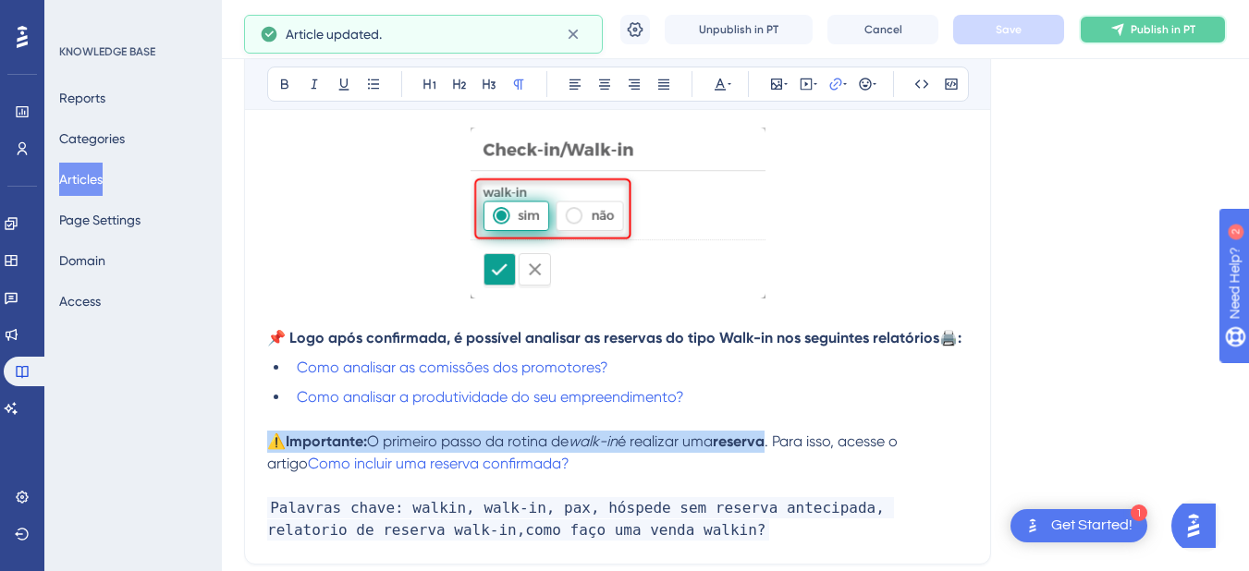
click at [1157, 43] on button "Publish in PT" at bounding box center [1153, 30] width 148 height 30
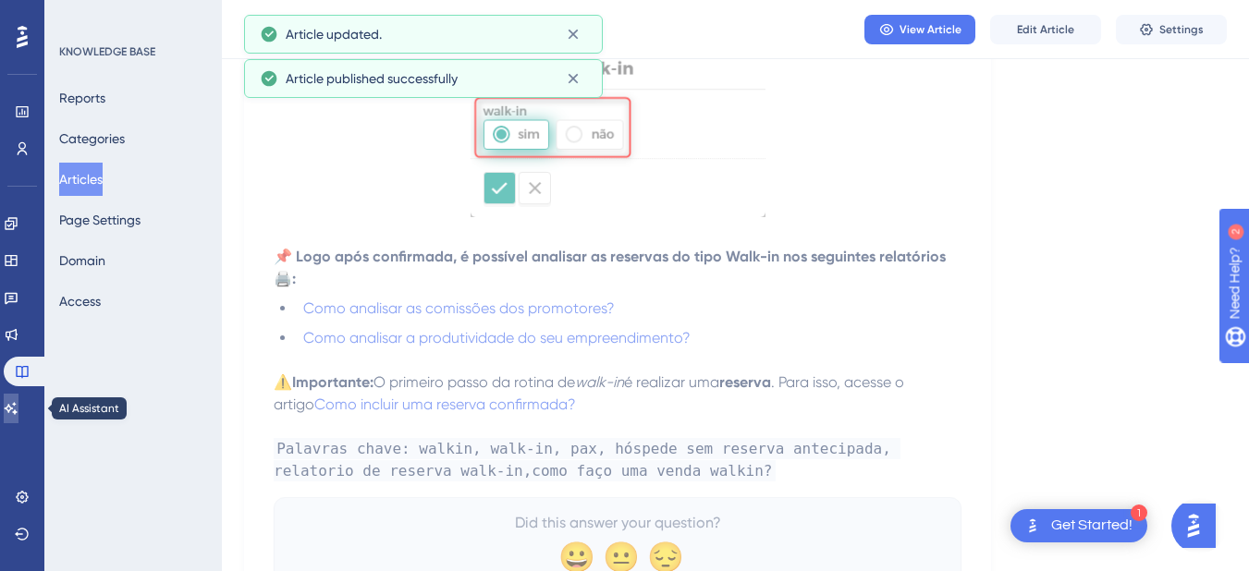
click at [18, 410] on icon at bounding box center [11, 408] width 15 height 15
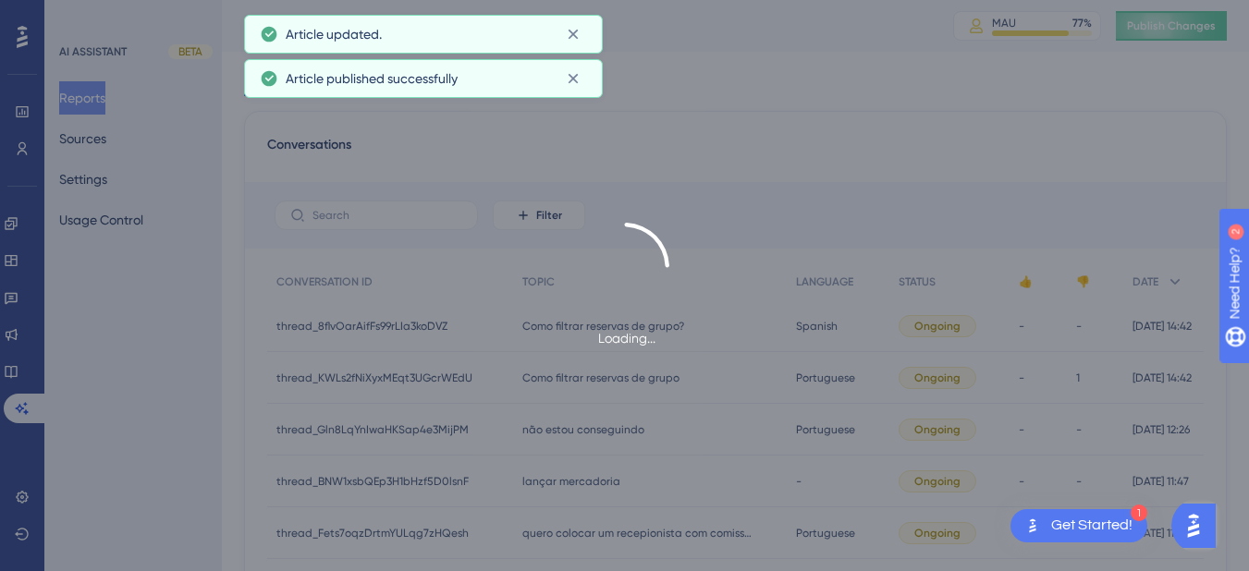
click at [1161, 21] on div "Loading..." at bounding box center [624, 285] width 1249 height 571
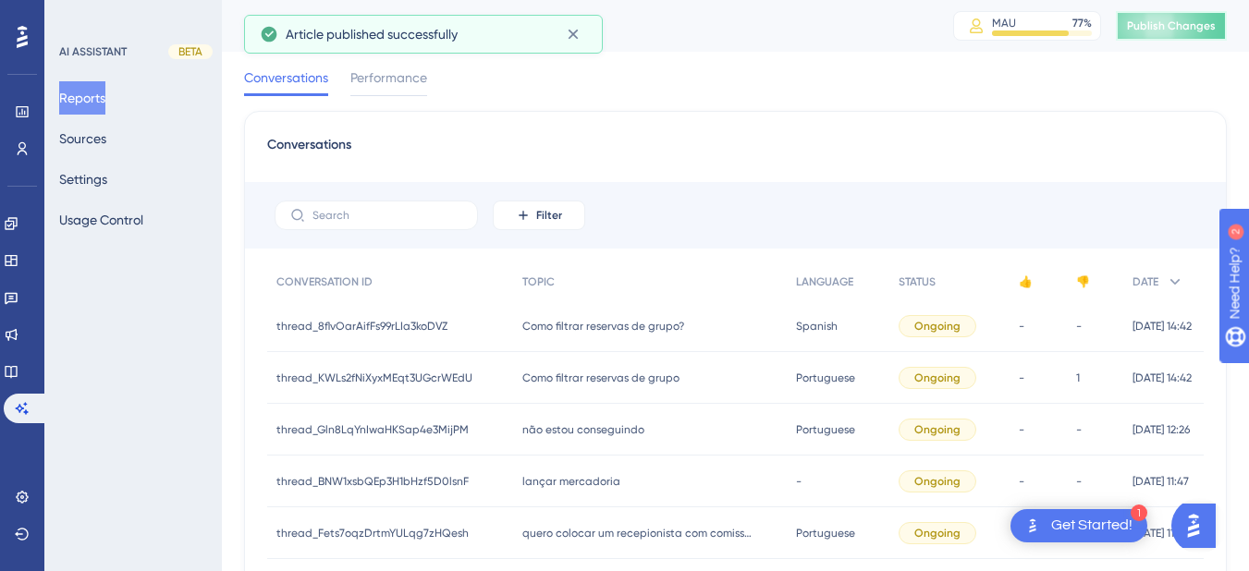
click at [1164, 30] on span "Publish Changes" at bounding box center [1171, 25] width 89 height 15
click at [97, 144] on button "Sources" at bounding box center [82, 138] width 47 height 33
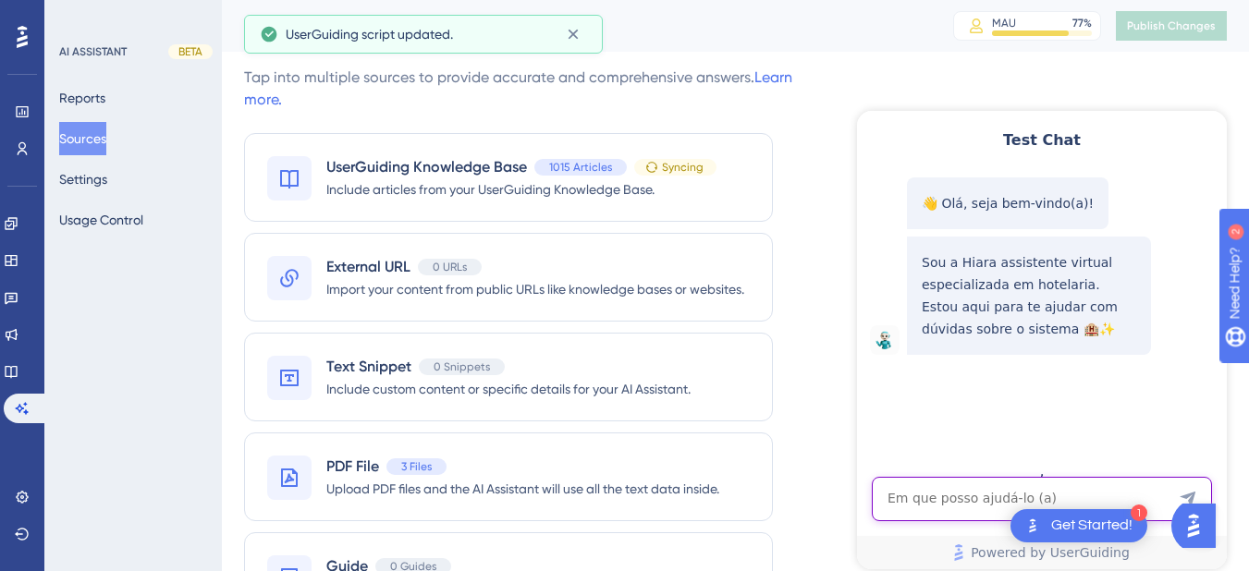
click at [957, 499] on textarea "AI Assistant Text Input" at bounding box center [1042, 499] width 340 height 44
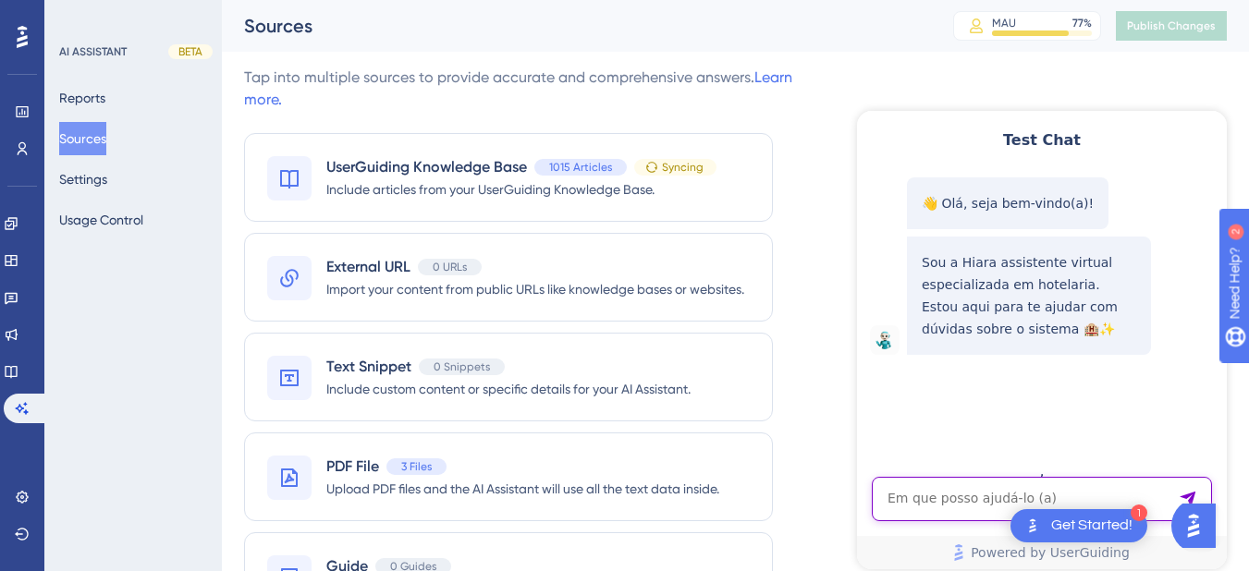
paste textarea "como faço uma venda walkin?"
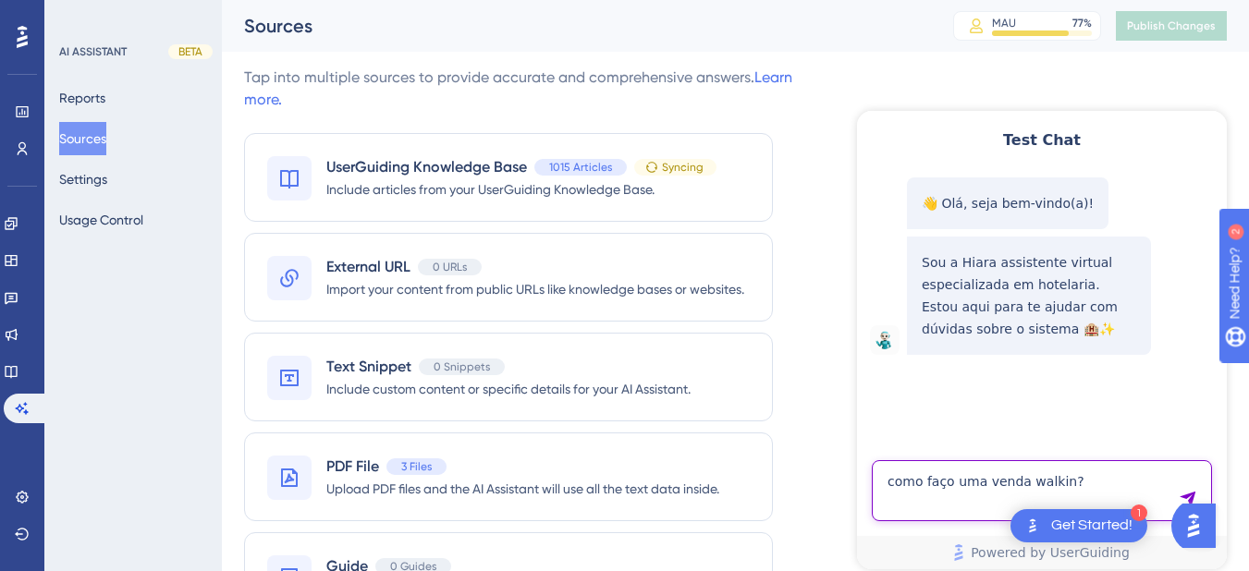
type textarea "como faço uma venda walkin?"
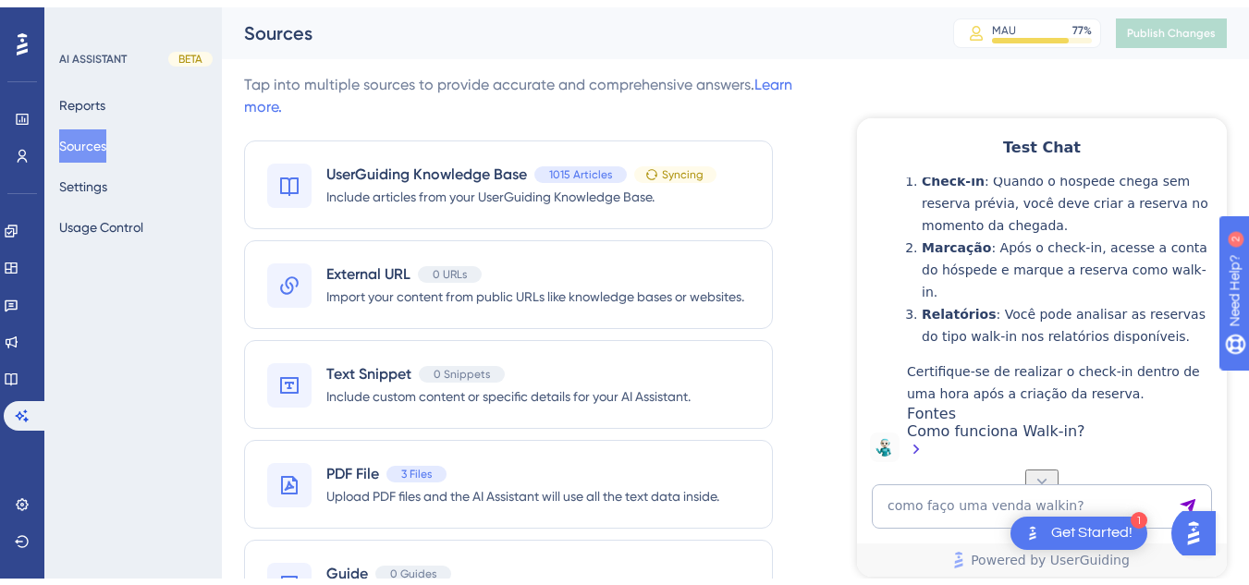
scroll to position [95, 0]
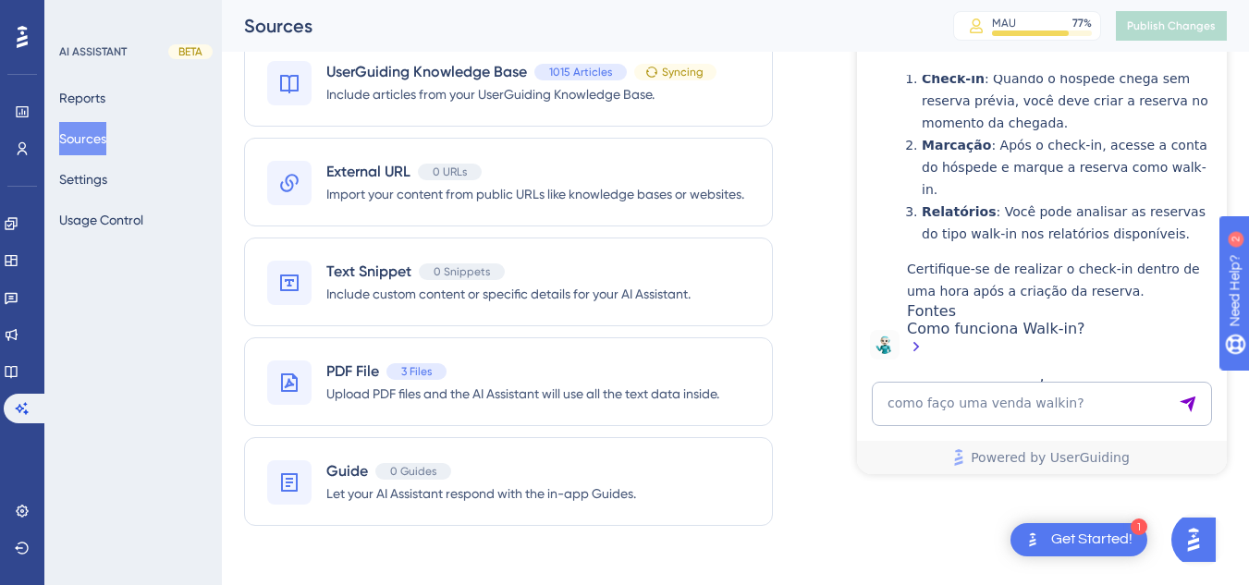
click at [4, 377] on base "Knowledge Base" at bounding box center [22, 372] width 37 height 30
click at [18, 381] on link at bounding box center [11, 372] width 15 height 30
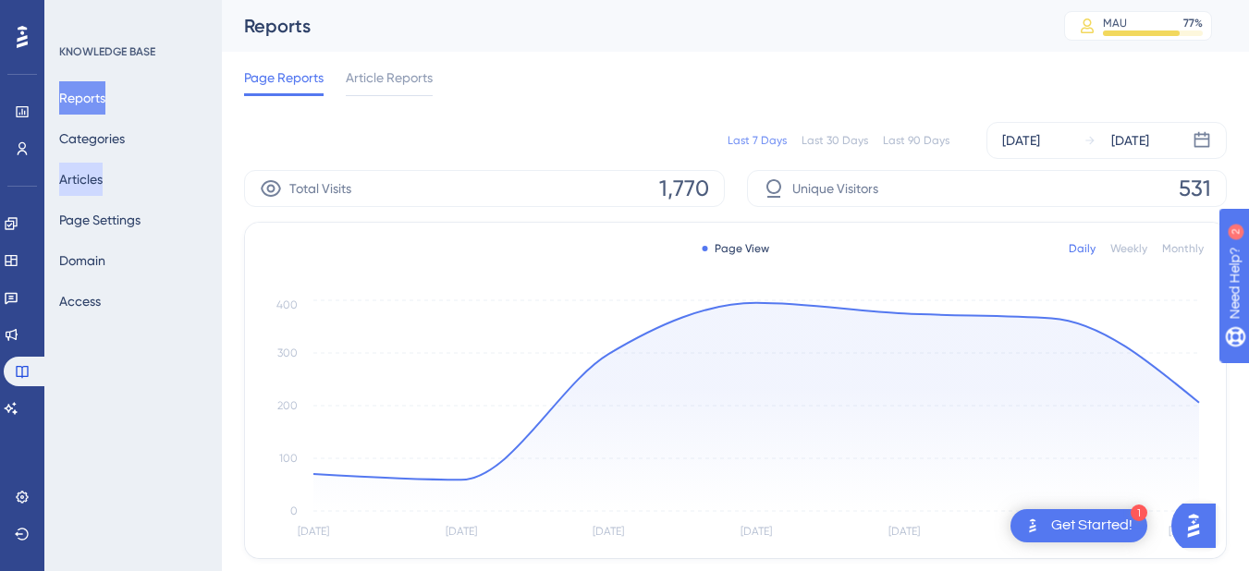
click at [101, 188] on button "Articles" at bounding box center [80, 179] width 43 height 33
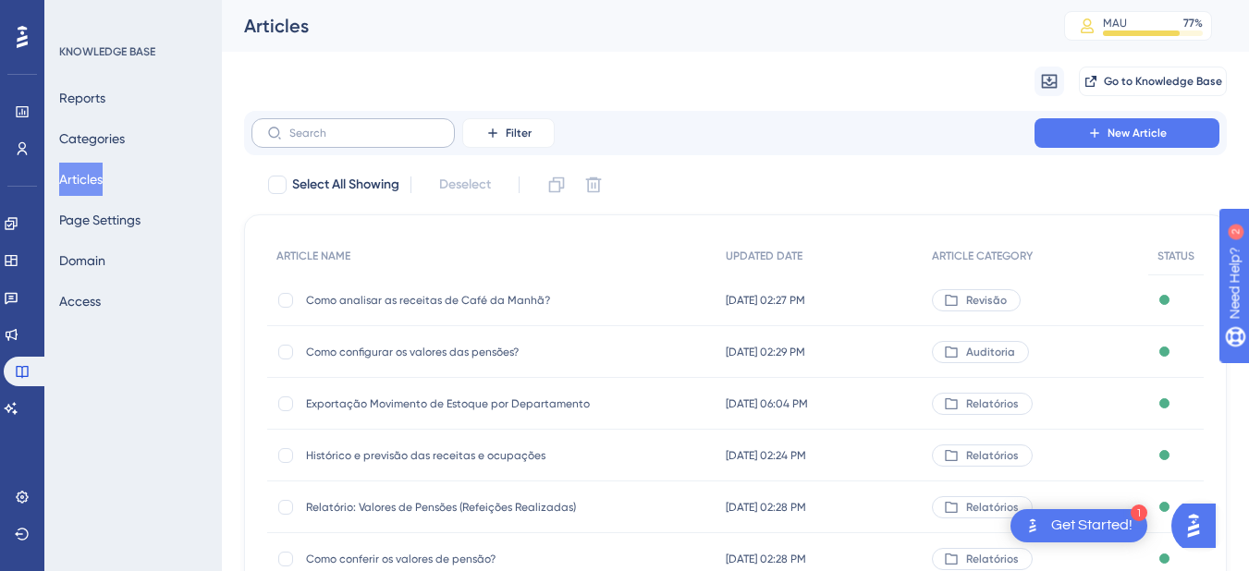
click at [355, 121] on label at bounding box center [353, 133] width 203 height 30
click at [355, 127] on input "text" at bounding box center [364, 133] width 150 height 13
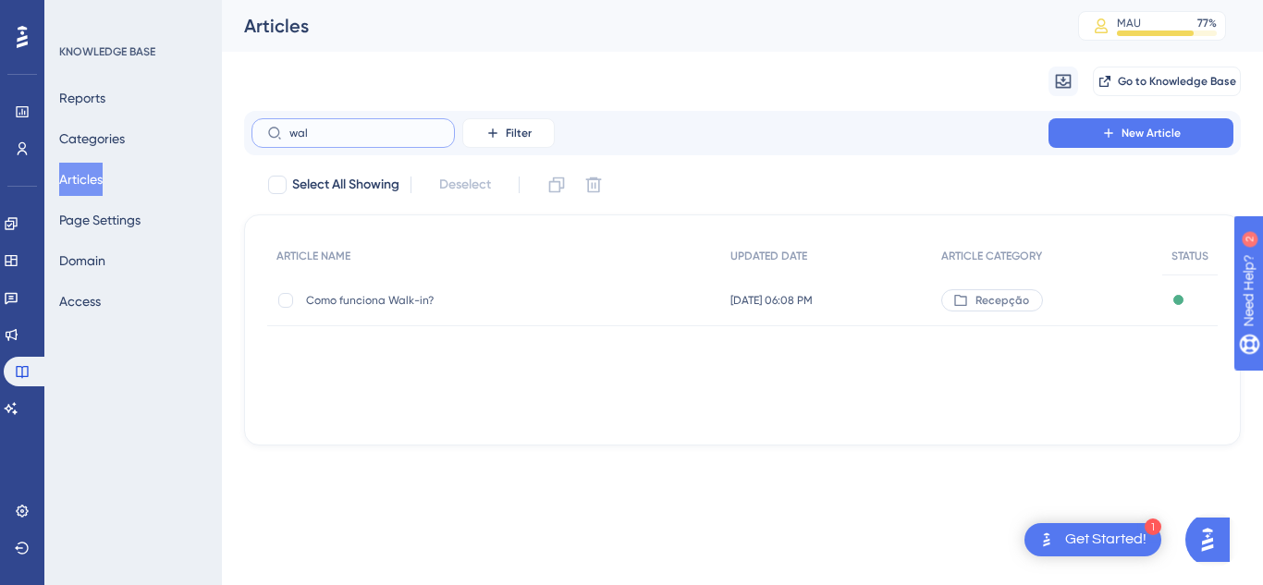
type input "wal"
click at [392, 300] on span "Como funciona Walk-in?" at bounding box center [454, 300] width 296 height 15
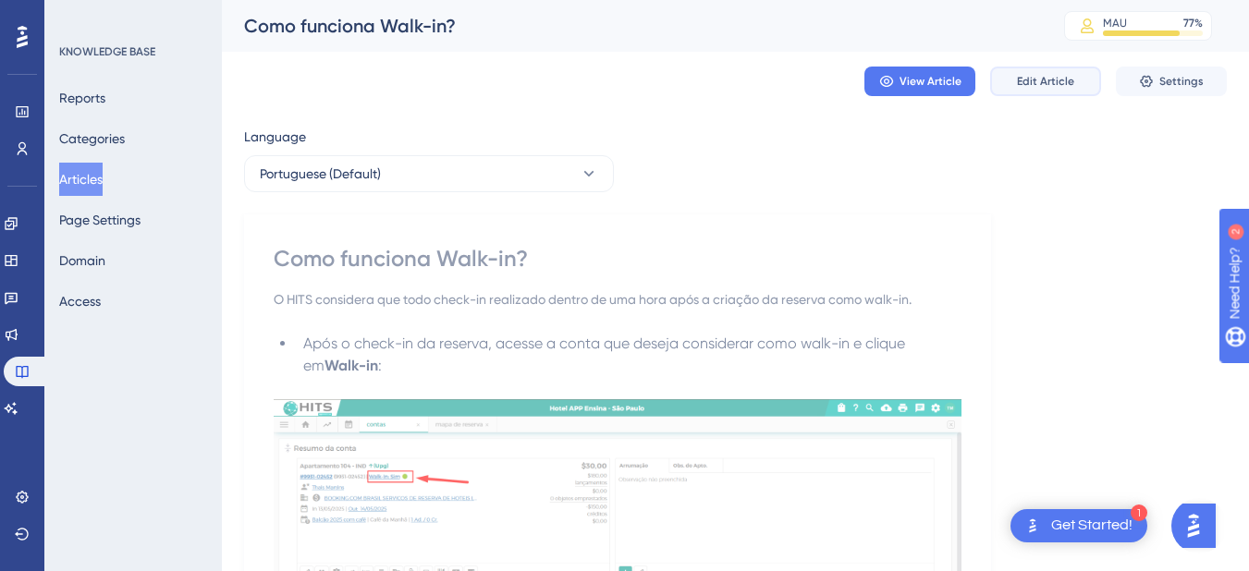
click at [1031, 81] on span "Edit Article" at bounding box center [1045, 81] width 57 height 15
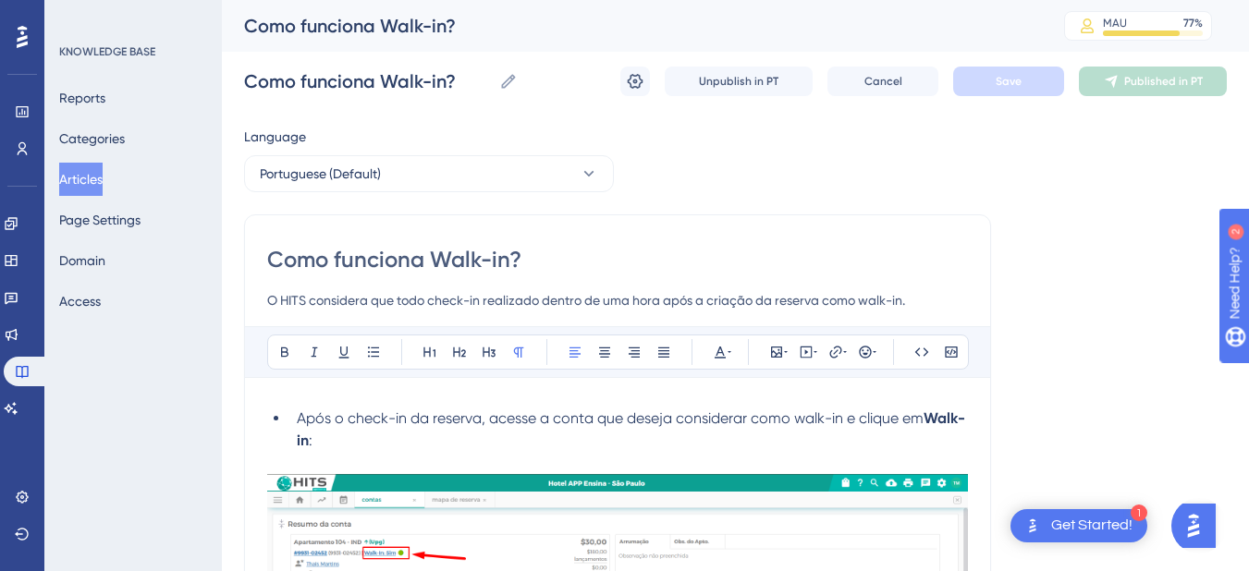
scroll to position [907, 0]
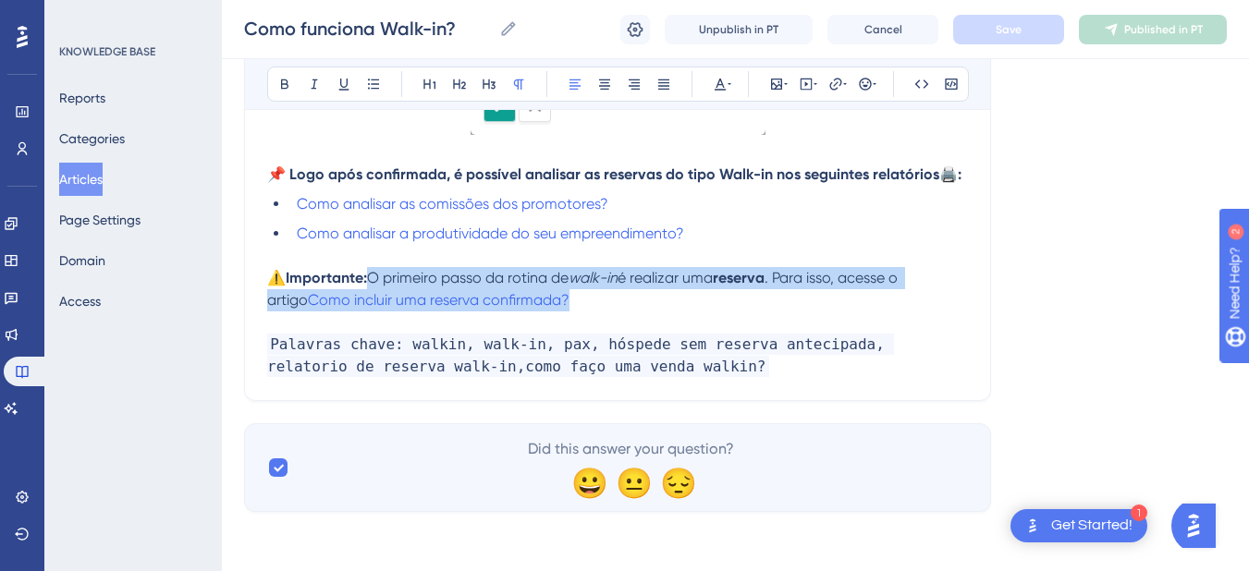
drag, startPoint x: 560, startPoint y: 296, endPoint x: 373, endPoint y: 281, distance: 188.3
click at [373, 281] on p "⚠️ Importante: O primeiro passo da rotina de walk-in é realizar uma reserva . P…" at bounding box center [617, 289] width 701 height 44
copy p "O primeiro passo da rotina de walk-in é realizar uma reserva . Para isso, acess…"
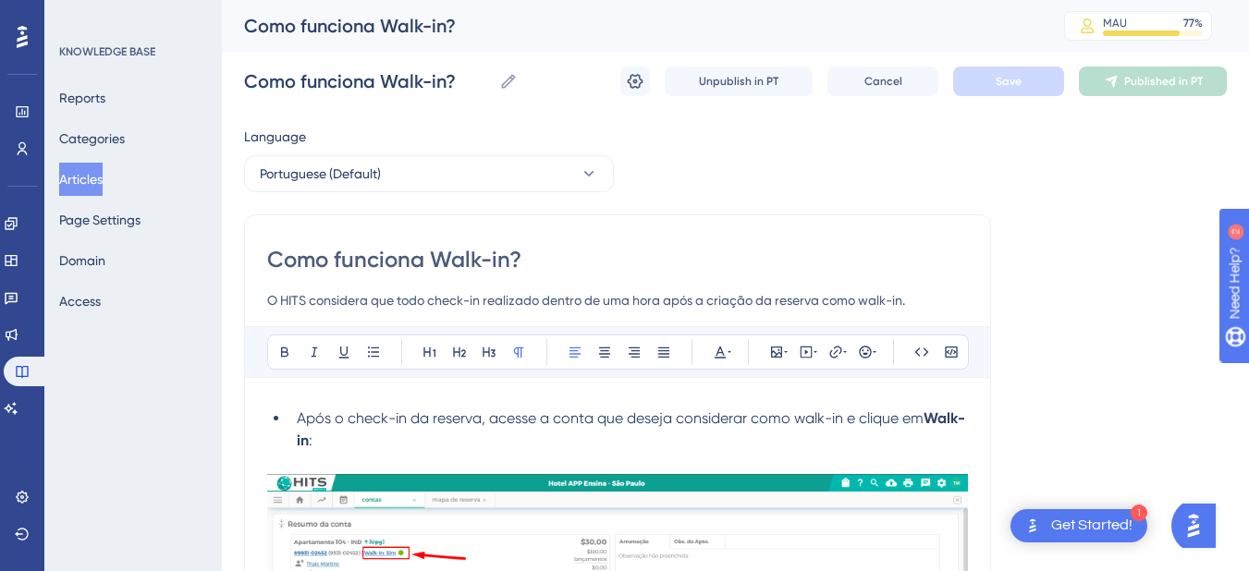
click at [294, 411] on li "Após o check-in da reserva, acesse a conta que deseja considerar como walk-in e…" at bounding box center [628, 430] width 679 height 44
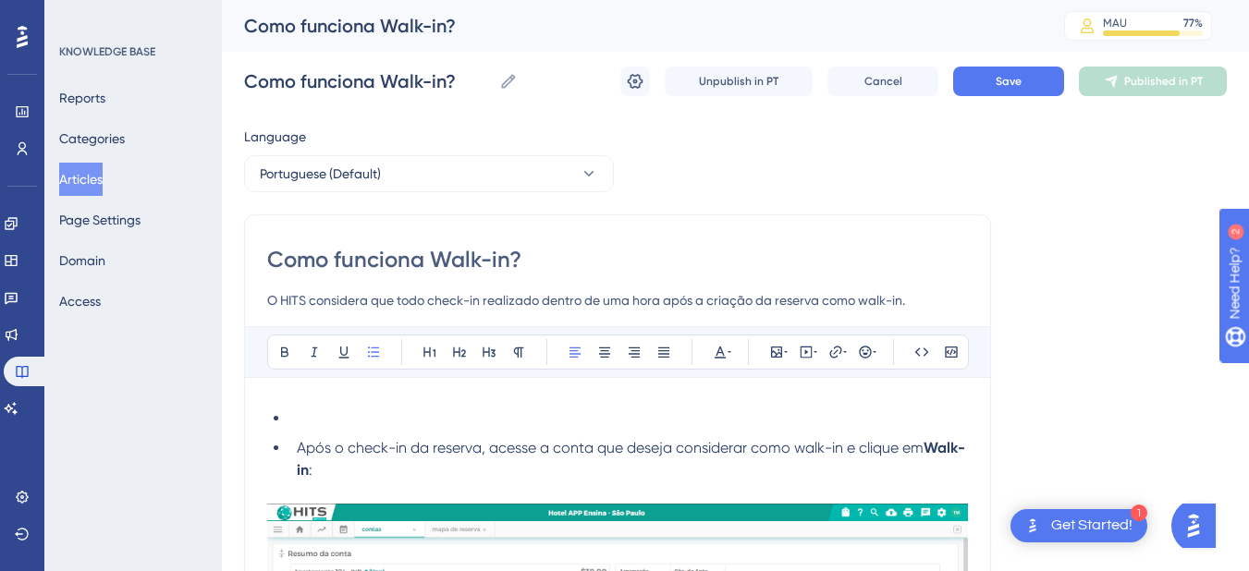
click at [398, 411] on li at bounding box center [628, 419] width 679 height 22
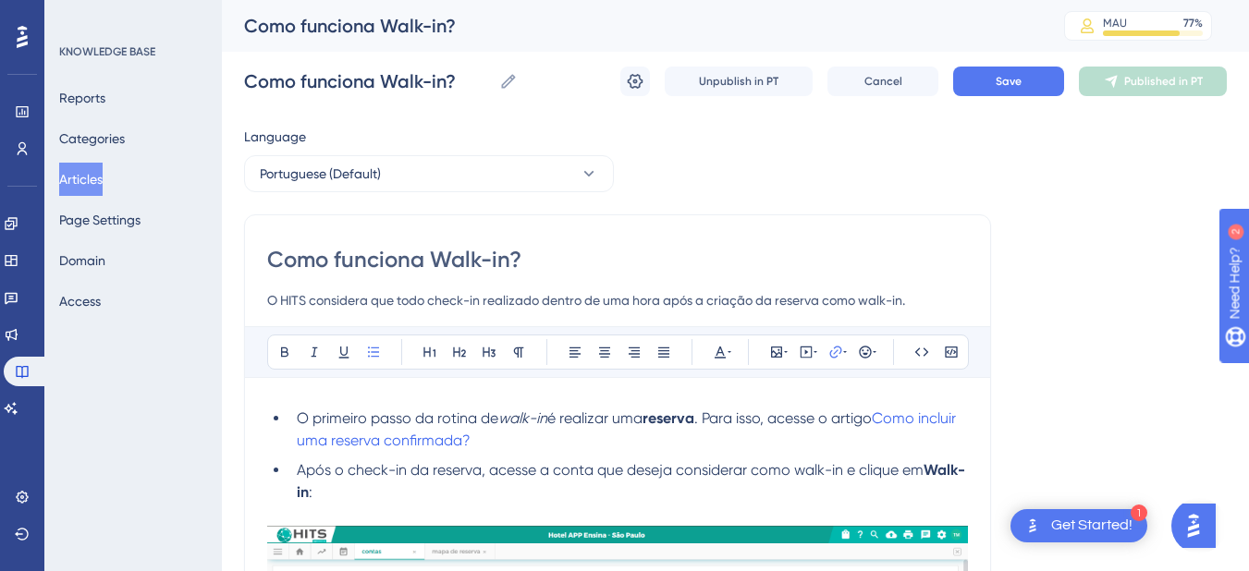
click at [303, 415] on span "O primeiro passo da rotina de" at bounding box center [398, 419] width 202 height 18
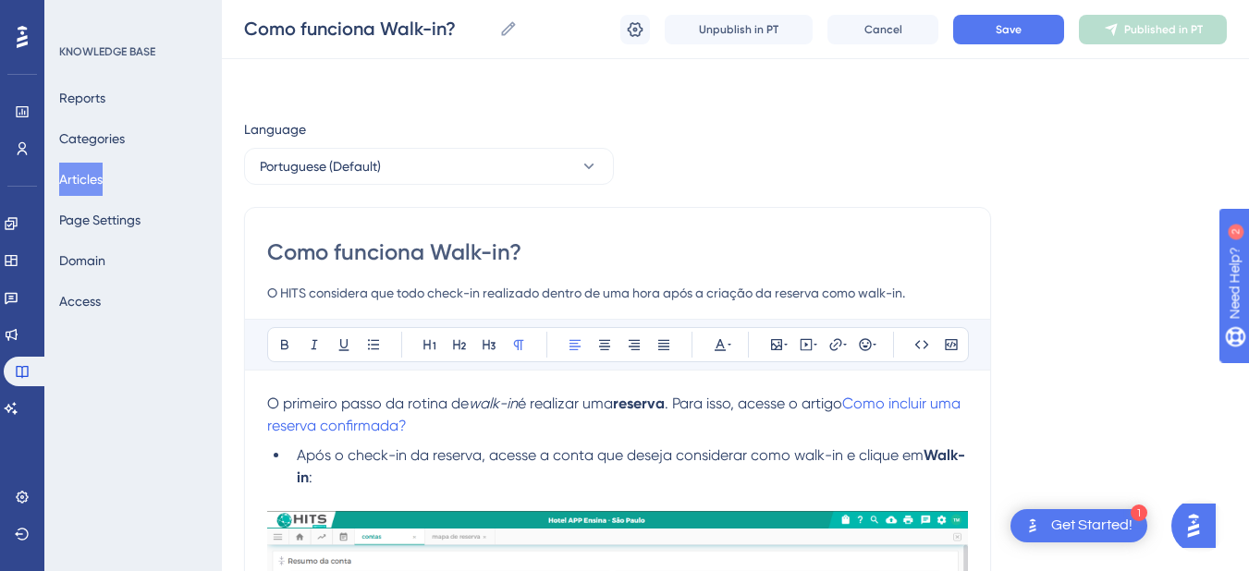
scroll to position [215, 0]
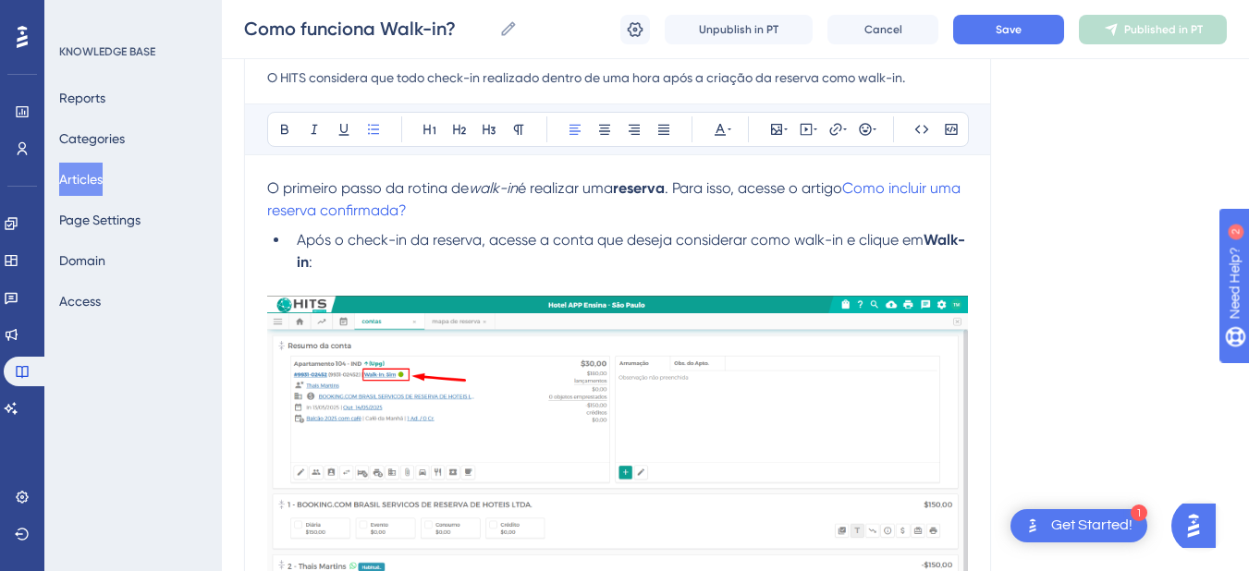
click at [492, 240] on span "Após o check-in da reserva, acesse a conta que deseja considerar como walk-in e…" at bounding box center [610, 240] width 627 height 18
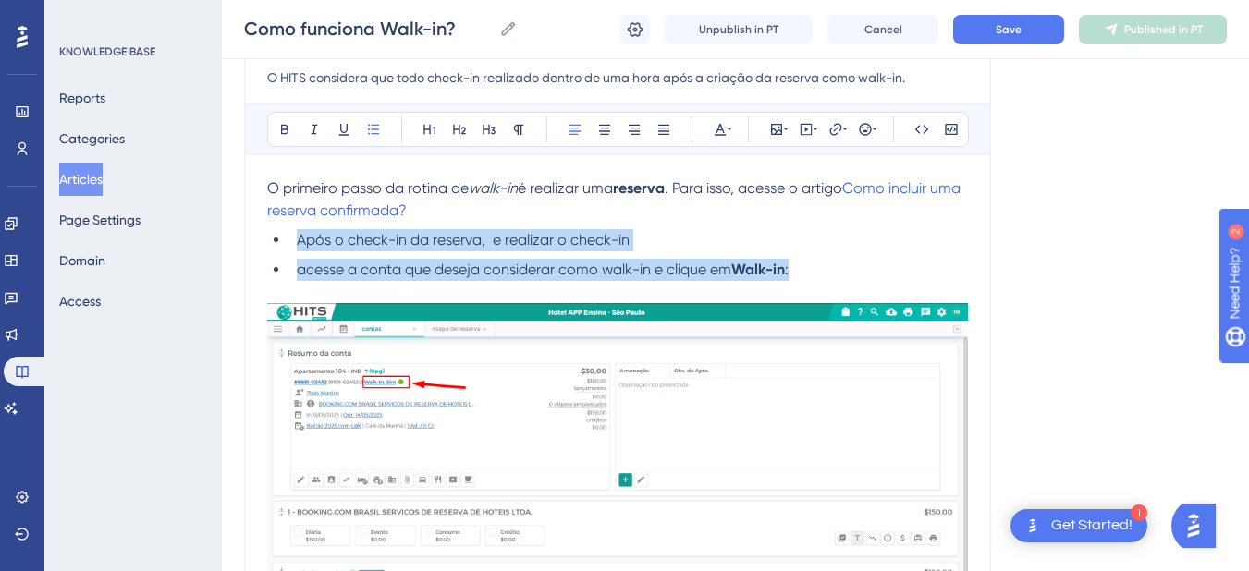
drag, startPoint x: 823, startPoint y: 267, endPoint x: 298, endPoint y: 251, distance: 525.5
click at [298, 251] on ul "Após o check-in da reserva, e realizar o check-in acesse a conta que deseja con…" at bounding box center [617, 255] width 701 height 52
copy ul "Após o check-in da reserva, e realizar o check-in acesse a conta que deseja con…"
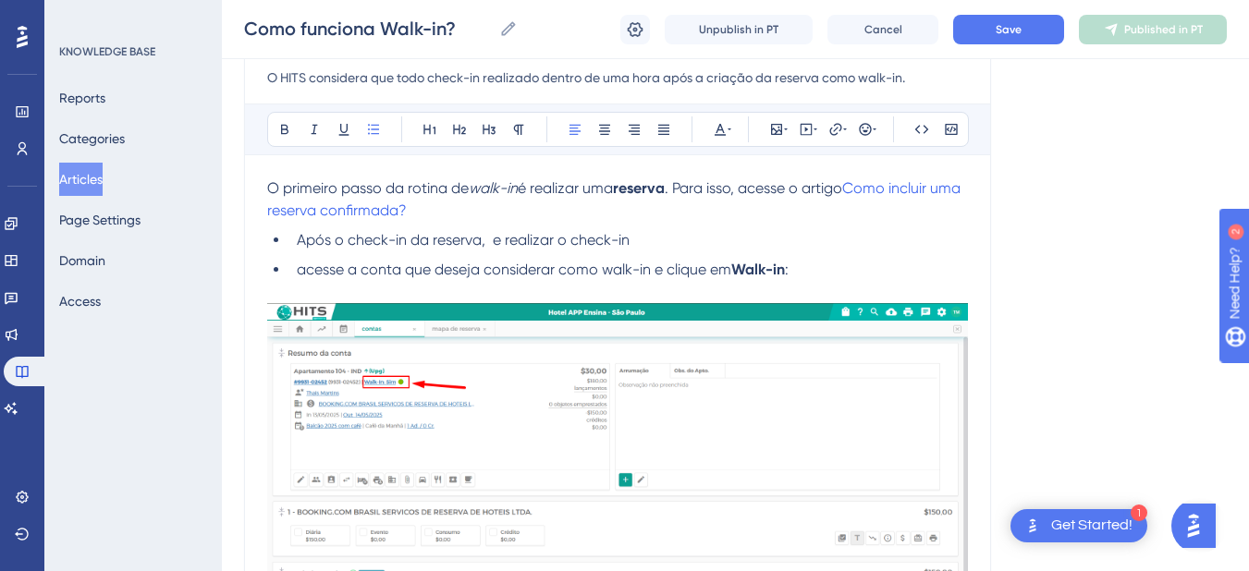
click at [319, 282] on p at bounding box center [617, 292] width 701 height 22
click at [330, 272] on span "acesse a conta que deseja considerar como walk-in e clique em" at bounding box center [514, 270] width 435 height 18
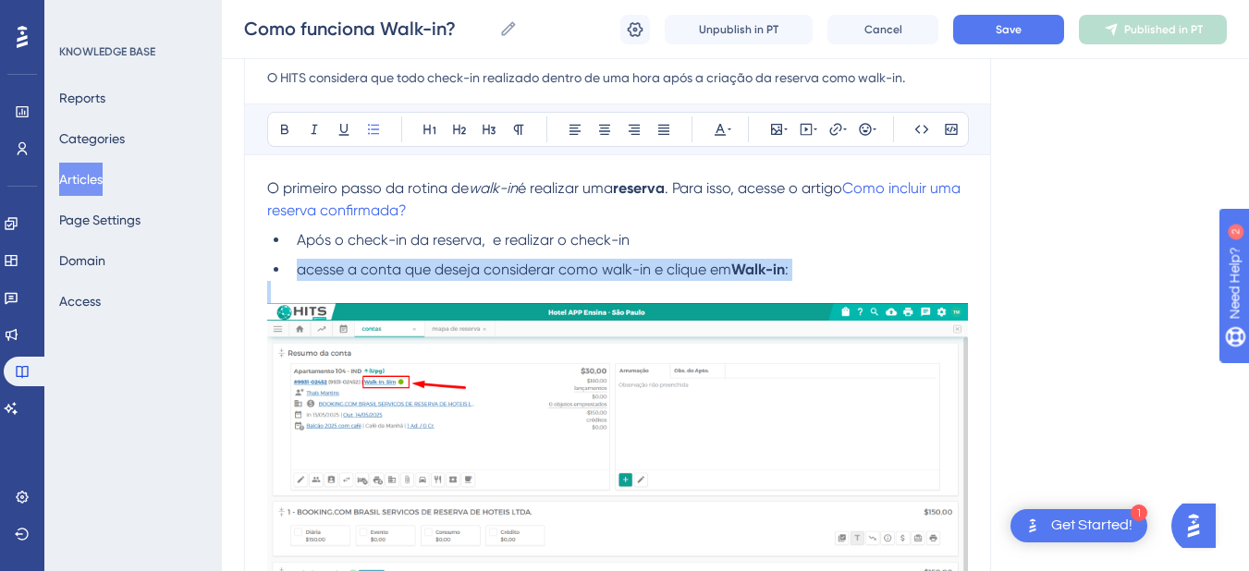
click at [330, 272] on span "acesse a conta que deseja considerar como walk-in e clique em" at bounding box center [514, 270] width 435 height 18
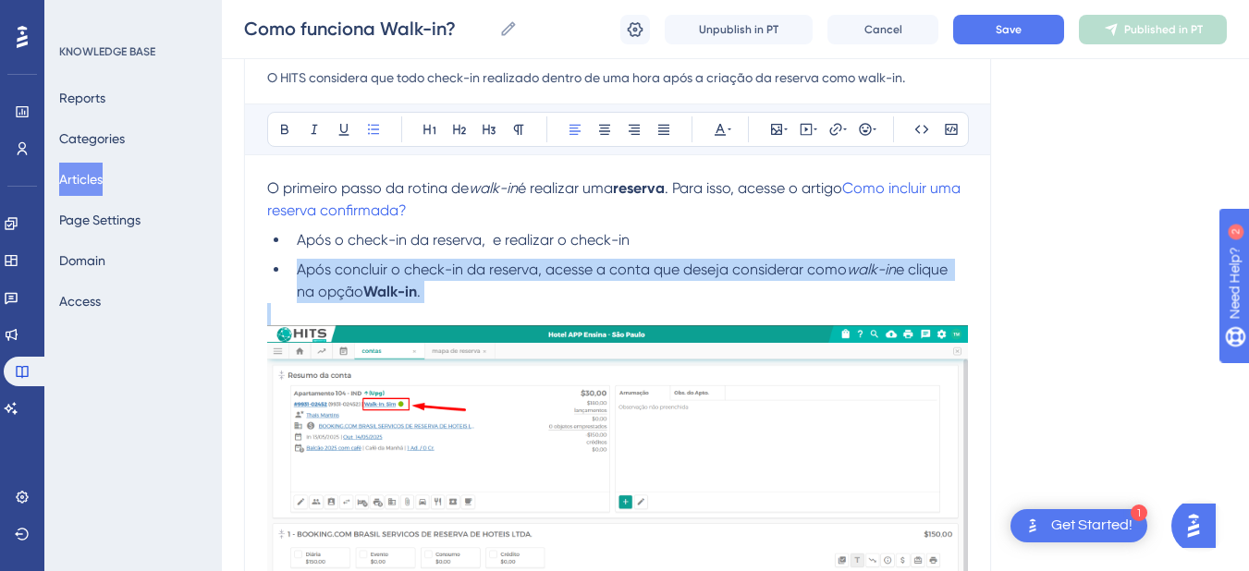
drag, startPoint x: 681, startPoint y: 246, endPoint x: 295, endPoint y: 242, distance: 385.6
click at [295, 242] on li "Após o check-in da reserva, e realizar o check-in" at bounding box center [628, 240] width 679 height 22
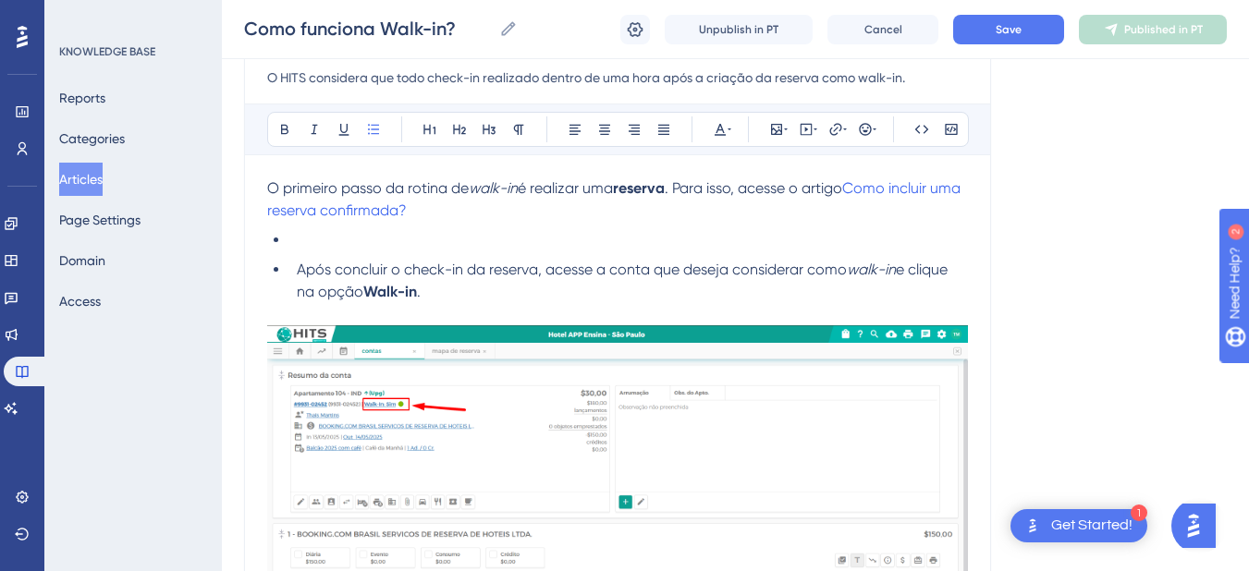
click at [299, 270] on span "Após concluir o check-in da reserva, acesse a conta que deseja considerar como" at bounding box center [572, 270] width 550 height 18
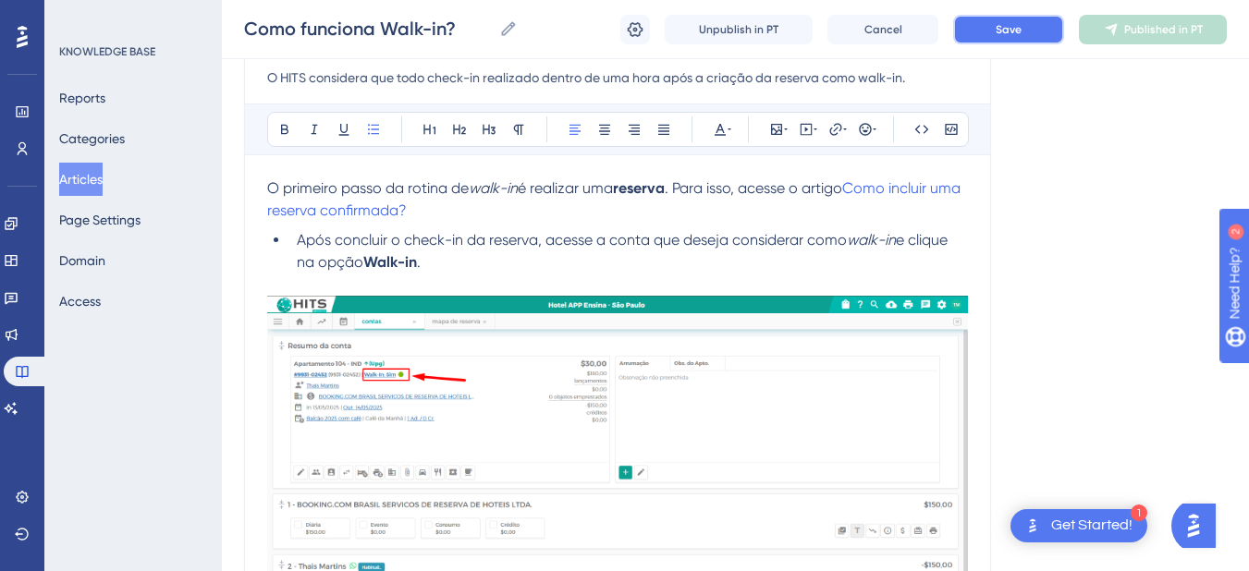
click at [1009, 32] on span "Save" at bounding box center [1009, 29] width 26 height 15
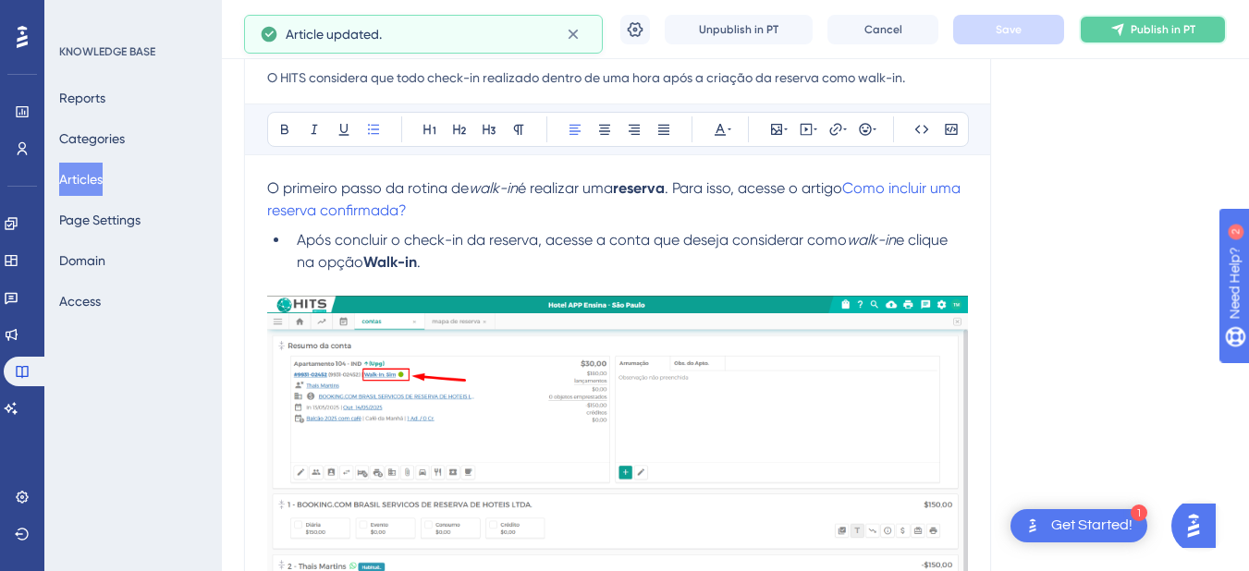
click at [1143, 31] on span "Publish in PT" at bounding box center [1163, 29] width 65 height 15
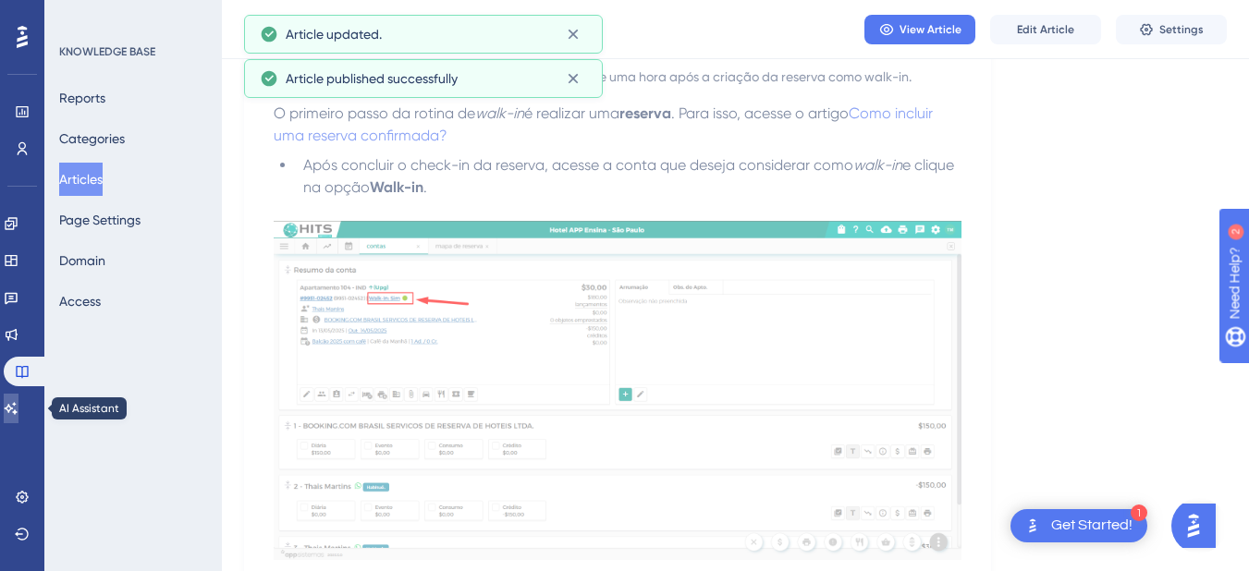
click at [17, 412] on icon at bounding box center [11, 408] width 15 height 15
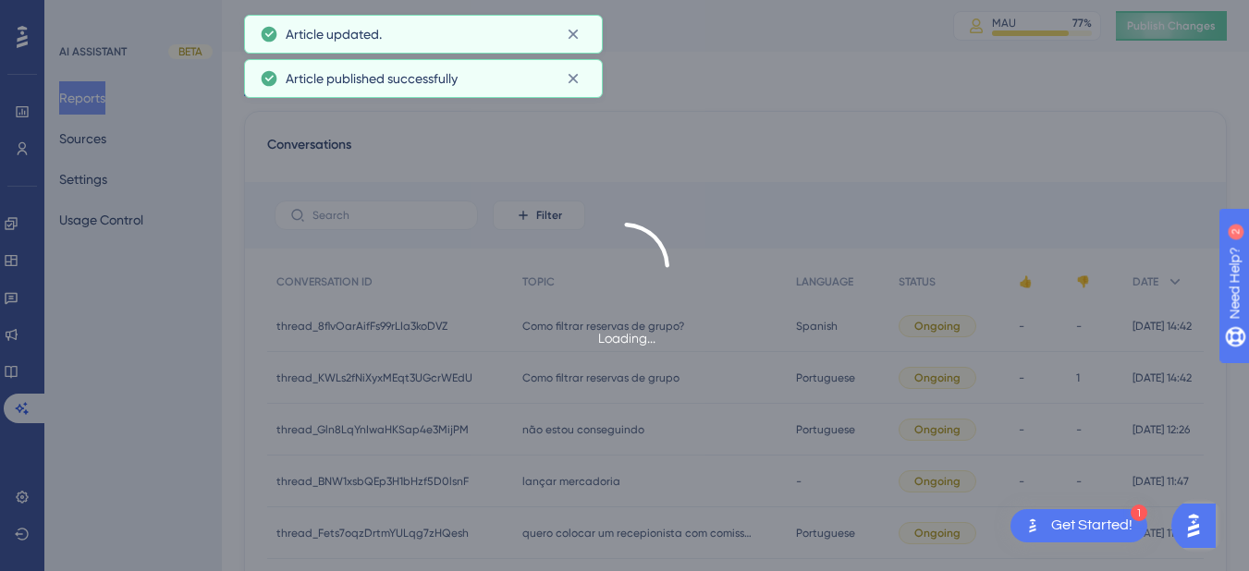
click at [1163, 17] on div "Loading..." at bounding box center [624, 285] width 1249 height 571
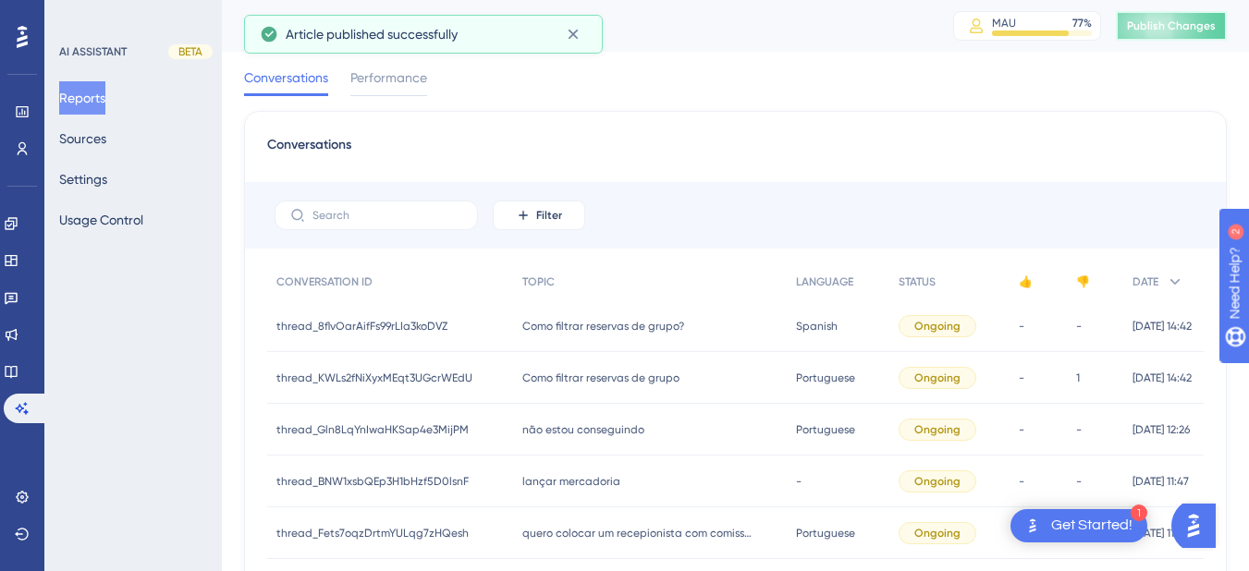
click at [1159, 28] on span "Publish Changes" at bounding box center [1171, 25] width 89 height 15
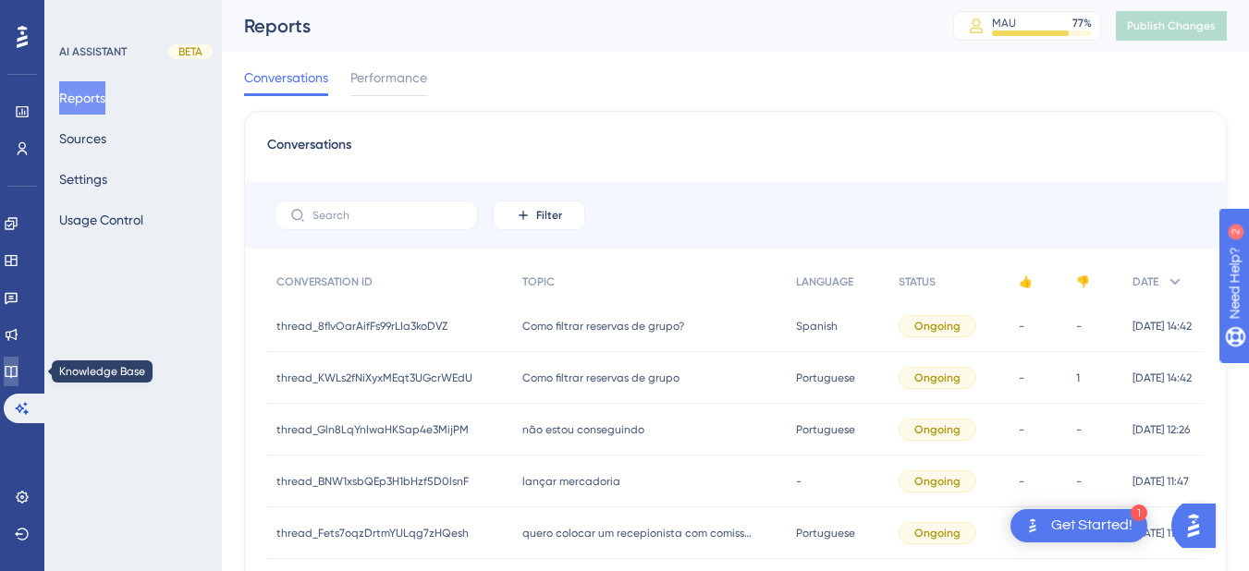
click at [17, 370] on icon at bounding box center [11, 372] width 12 height 12
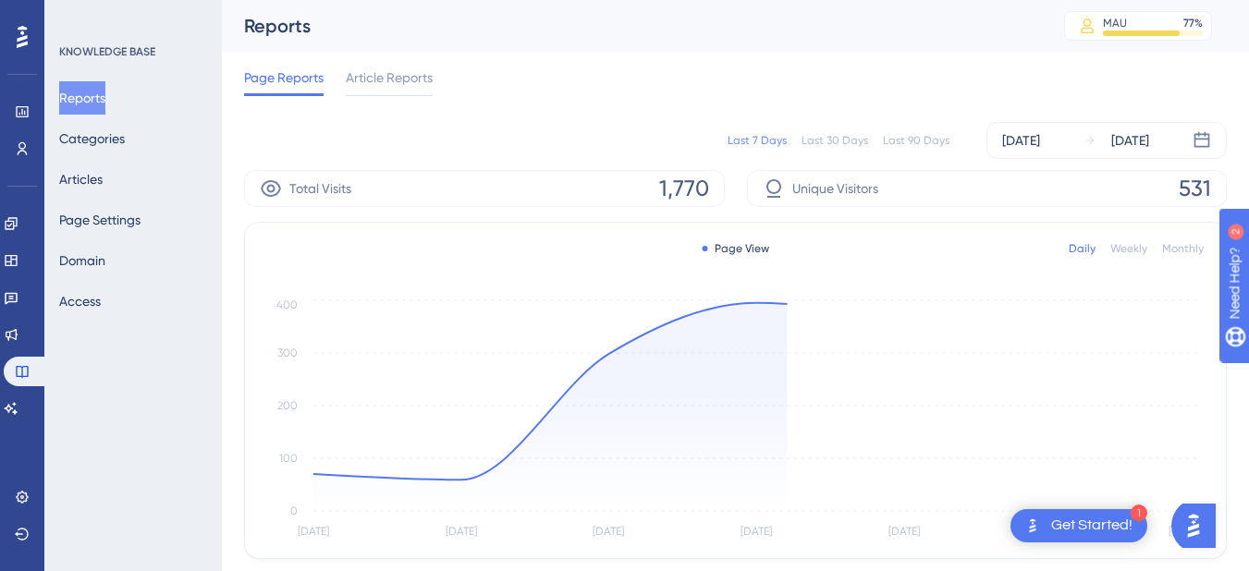
click at [6, 430] on div "Performance Users Engagement Widgets Feedback Product Updates Knowledge Base AI…" at bounding box center [22, 285] width 44 height 571
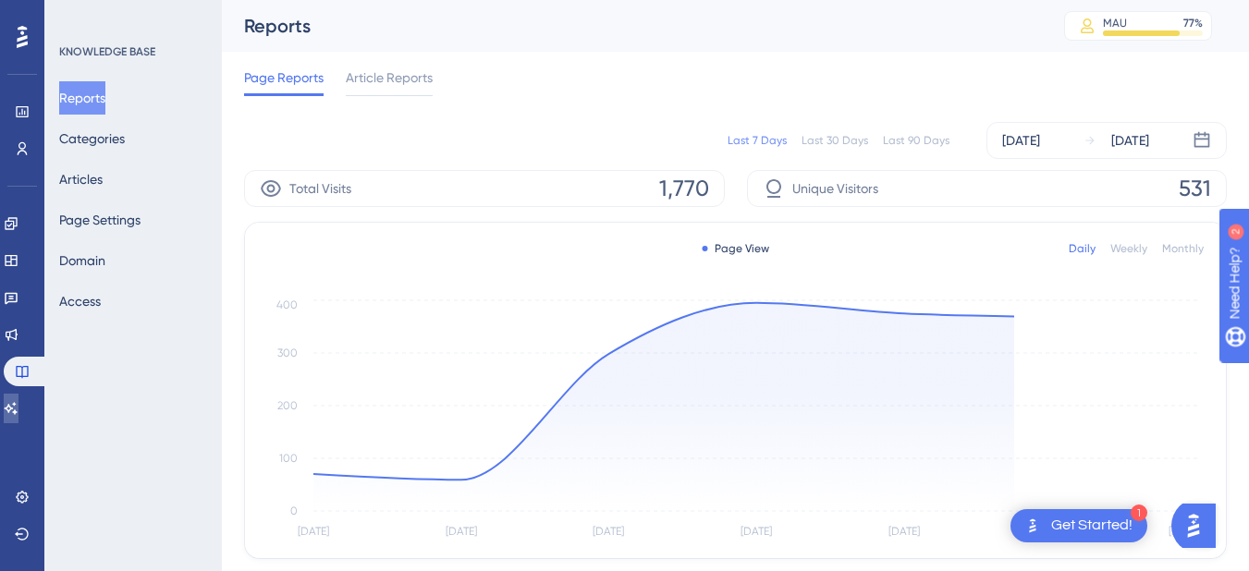
click at [12, 408] on link at bounding box center [11, 409] width 15 height 30
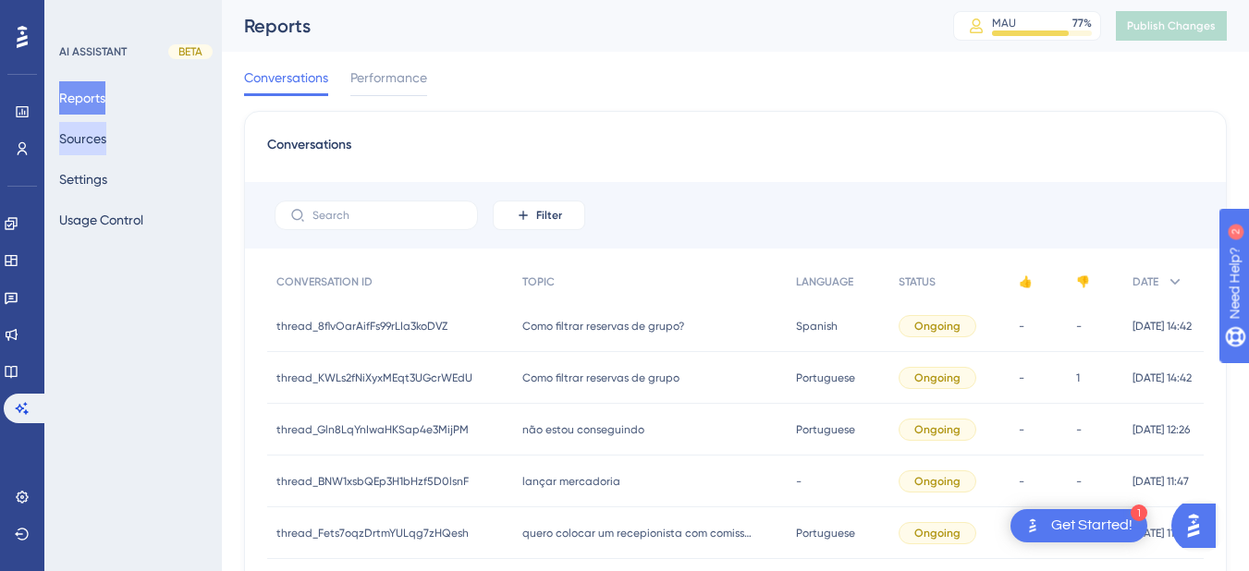
click at [106, 137] on button "Sources" at bounding box center [82, 138] width 47 height 33
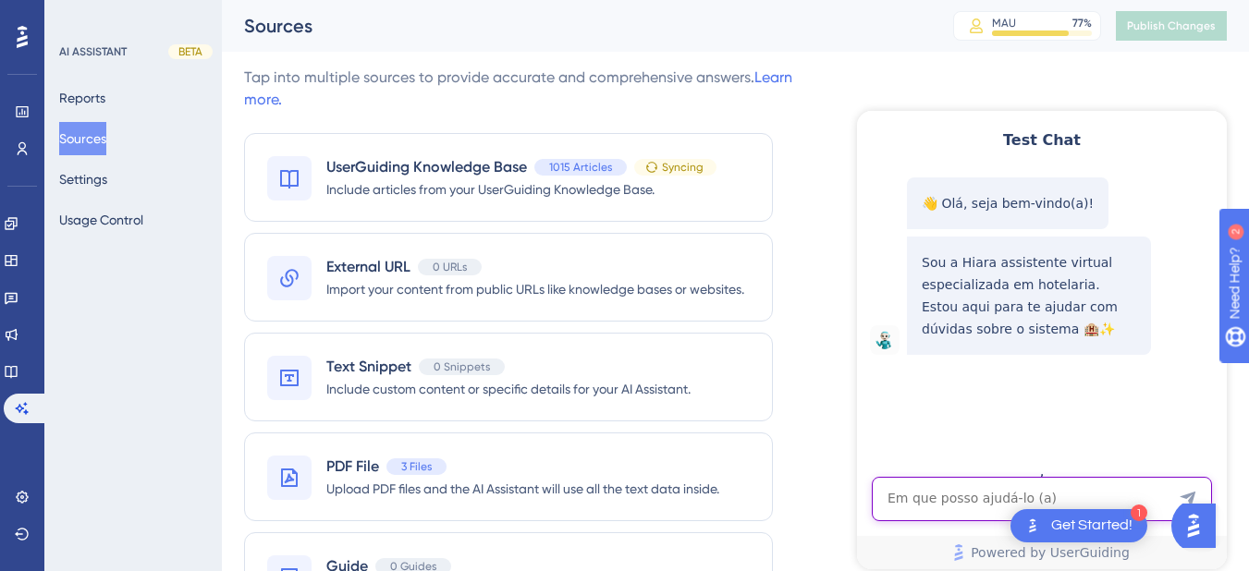
click at [928, 493] on textarea "AI Assistant Text Input" at bounding box center [1042, 499] width 340 height 44
paste textarea "como faço uma venda walkin?"
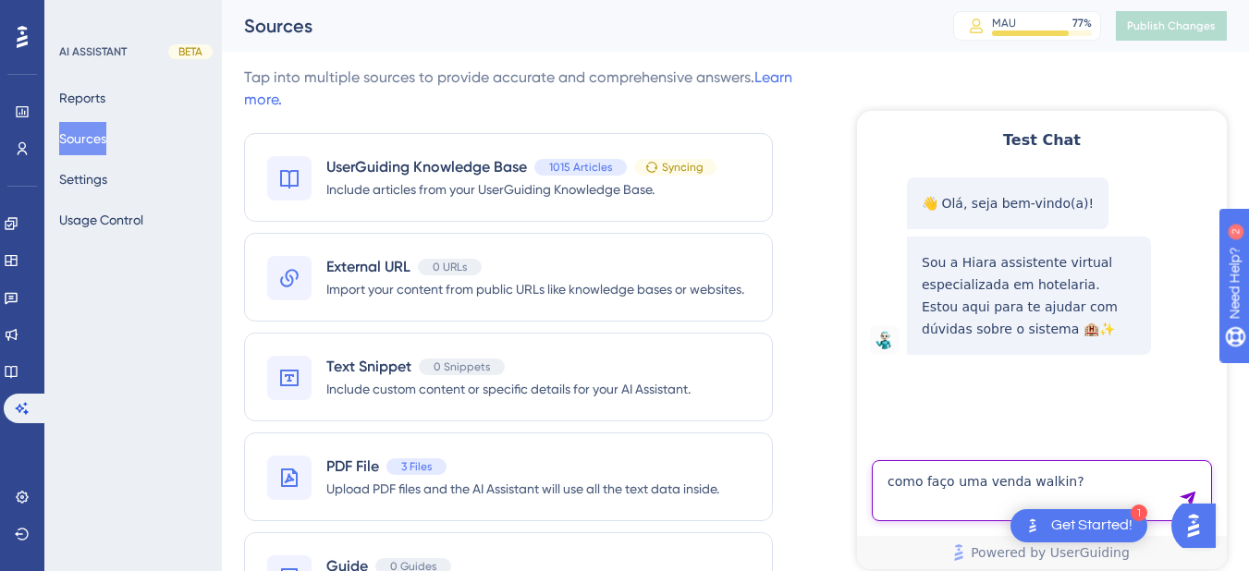
type textarea "como faço uma venda walkin?"
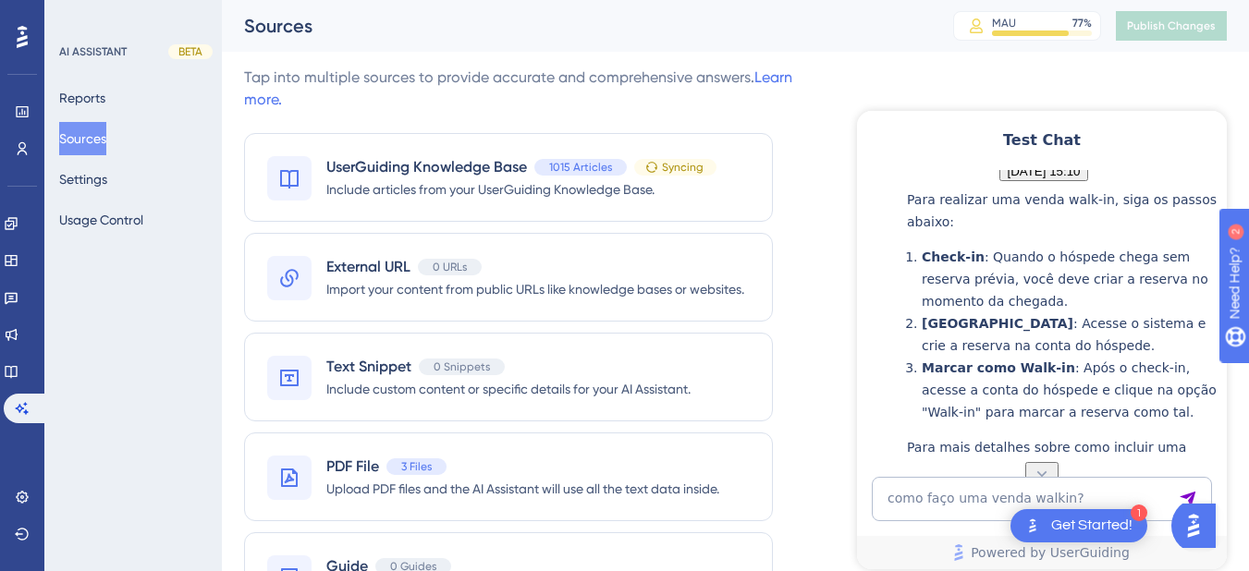
scroll to position [461, 0]
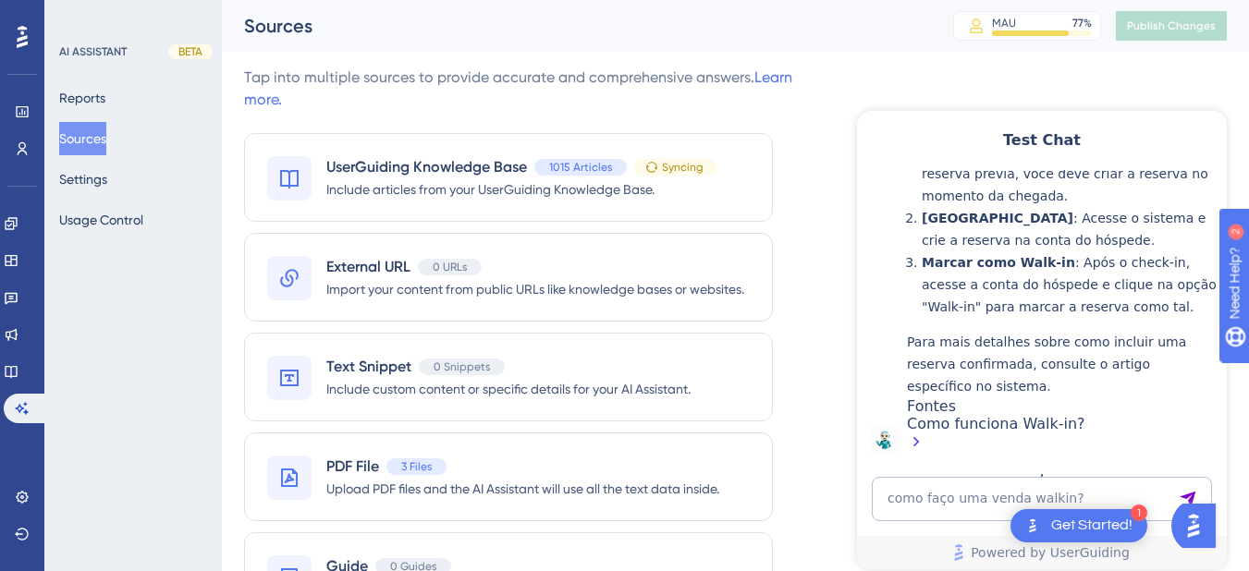
click at [981, 432] on div "Como funciona Walk-in?" at bounding box center [1062, 435] width 311 height 40
click at [18, 375] on icon at bounding box center [11, 371] width 15 height 15
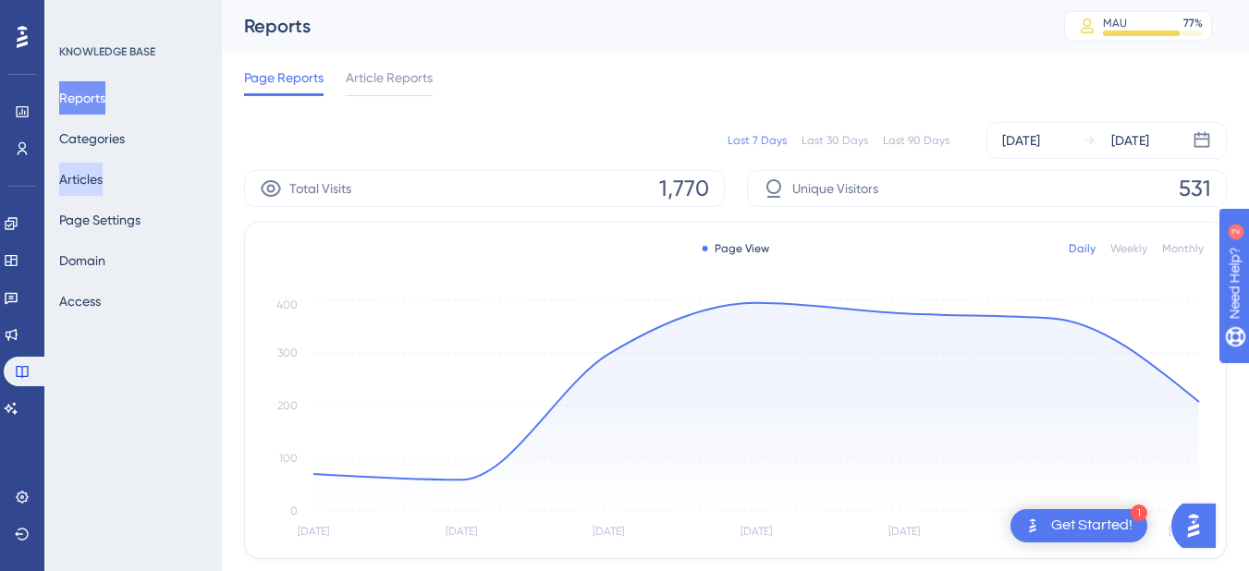
click at [94, 190] on button "Articles" at bounding box center [80, 179] width 43 height 33
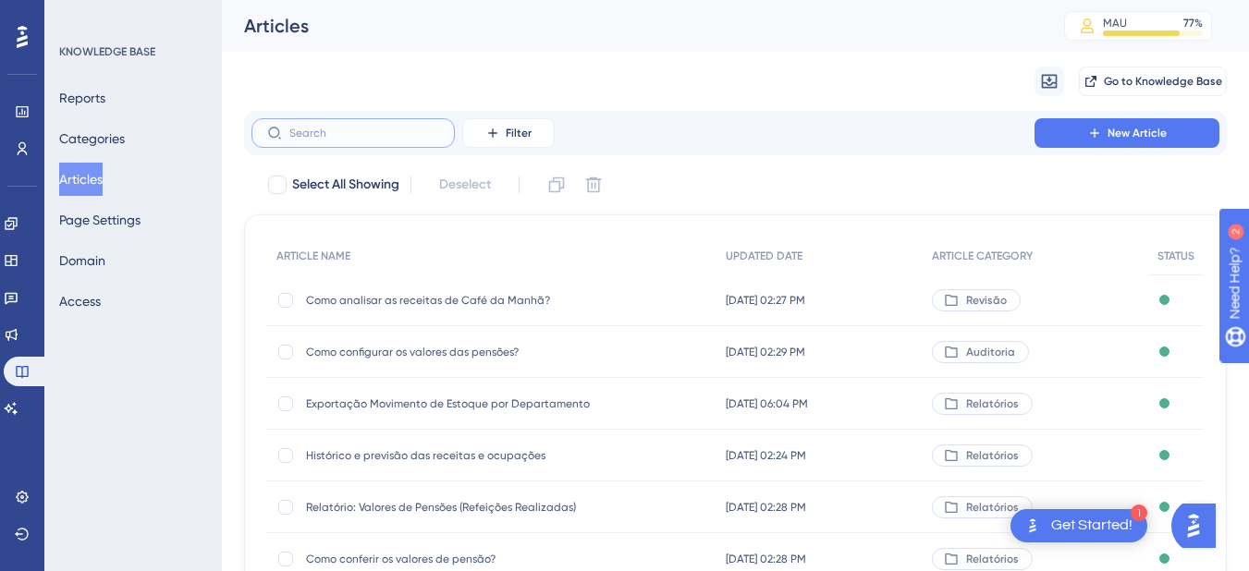
click at [364, 129] on input "text" at bounding box center [364, 133] width 150 height 13
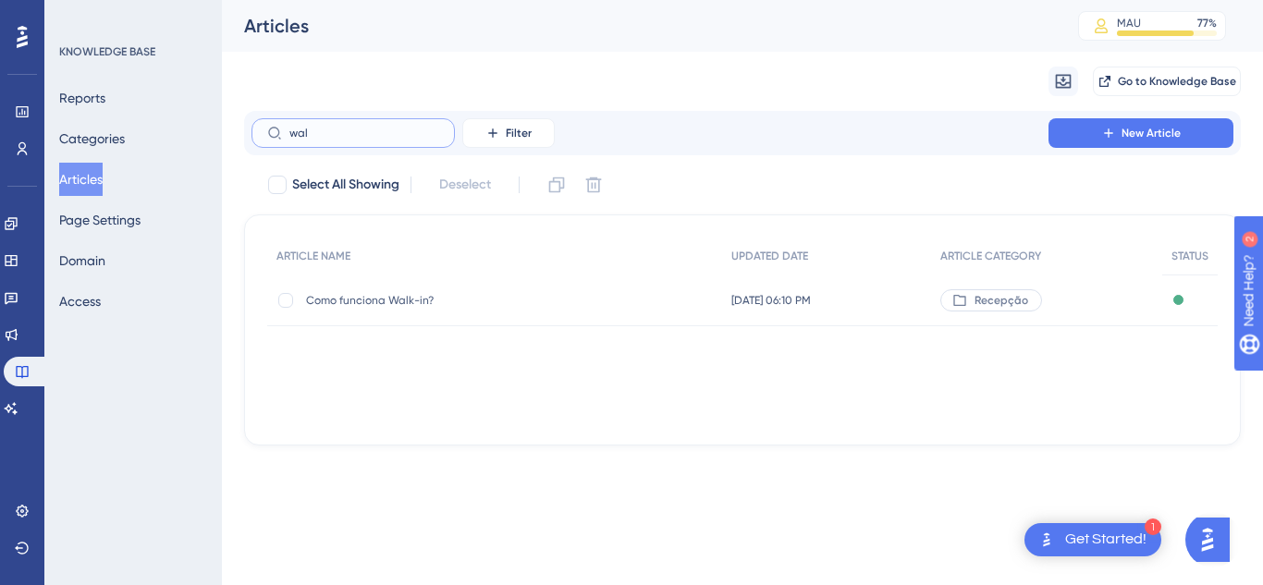
type input "wal"
click at [364, 289] on div "Como funciona Walk-in? Como funciona Walk-in?" at bounding box center [454, 301] width 296 height 52
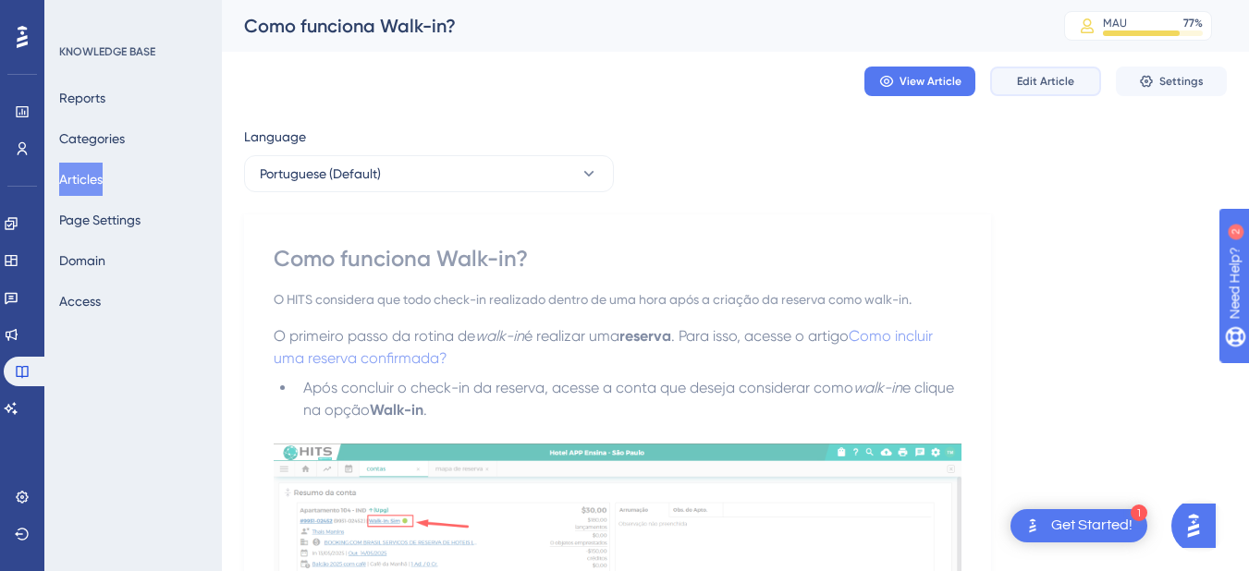
click at [1068, 80] on span "Edit Article" at bounding box center [1045, 81] width 57 height 15
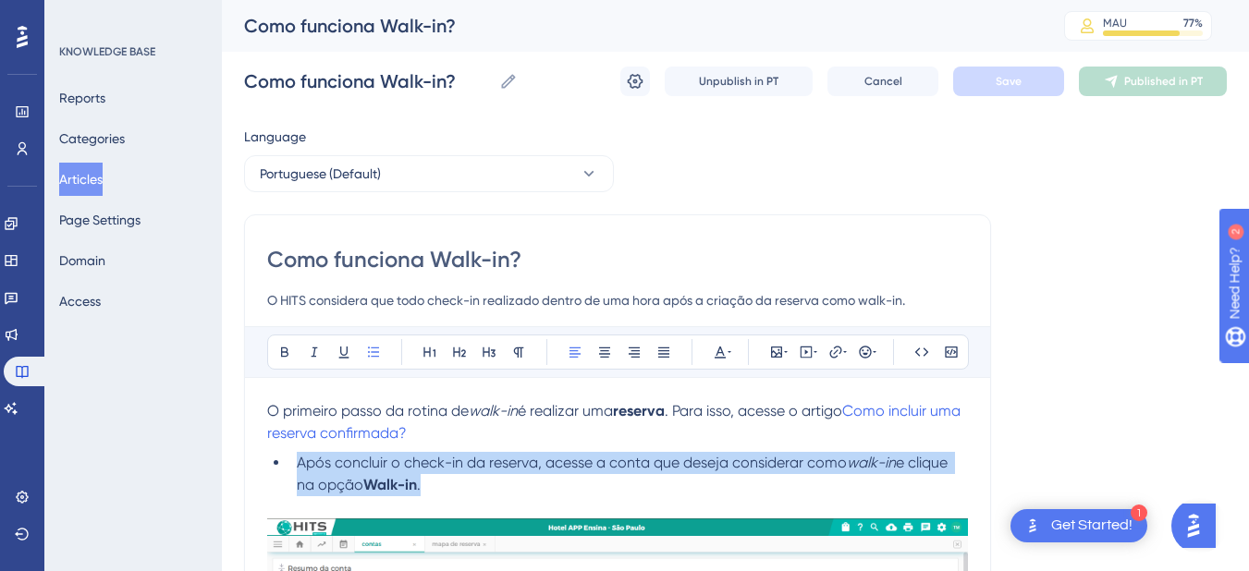
drag, startPoint x: 463, startPoint y: 488, endPoint x: 289, endPoint y: 458, distance: 177.4
click at [289, 458] on ul "Após concluir o check-in da reserva, acesse a conta que deseja considerar como …" at bounding box center [617, 474] width 701 height 44
click at [470, 483] on li "Após concluir o check-in da reserva, acesse a conta que deseja considerar como …" at bounding box center [628, 474] width 679 height 44
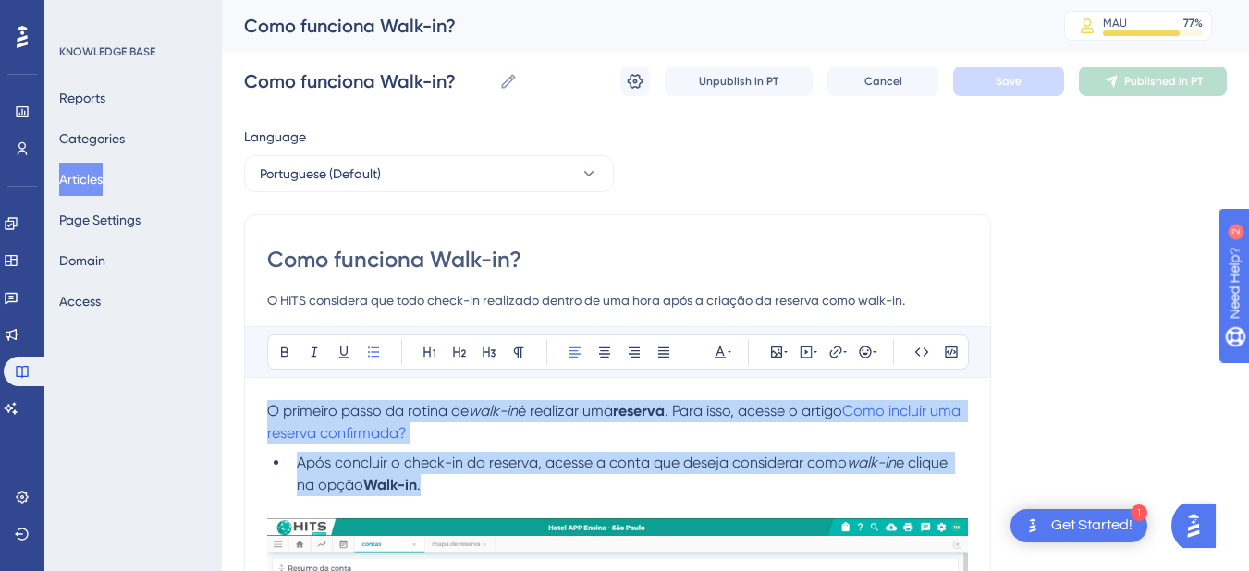
drag, startPoint x: 426, startPoint y: 485, endPoint x: 272, endPoint y: 412, distance: 170.8
copy div "O primeiro passo da rotina de walk-in é realizar uma reserva . Para isso, acess…"
click at [450, 470] on span "Após concluir o check-in da reserva, acesse a conta que deseja considerar como" at bounding box center [572, 463] width 550 height 18
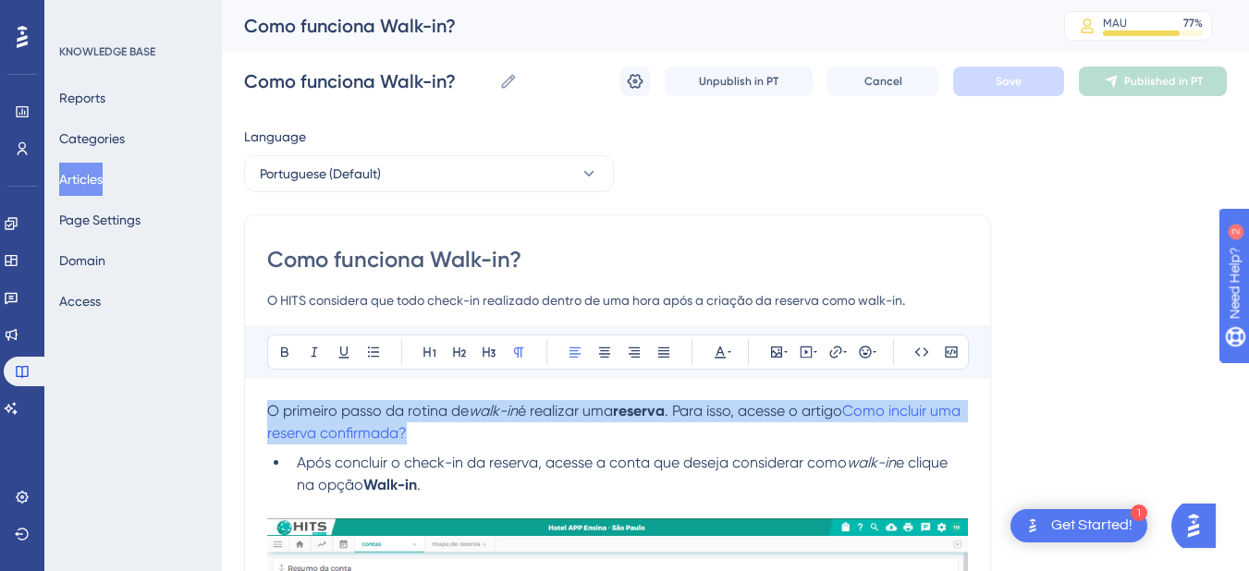
drag, startPoint x: 459, startPoint y: 434, endPoint x: 205, endPoint y: 413, distance: 254.2
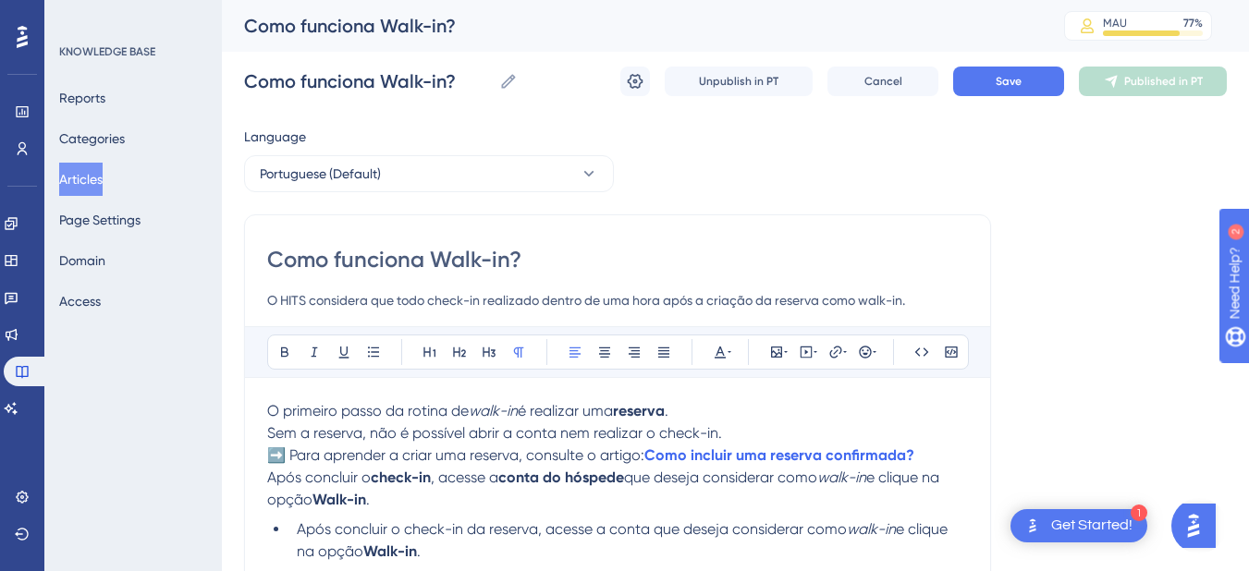
scroll to position [215, 0]
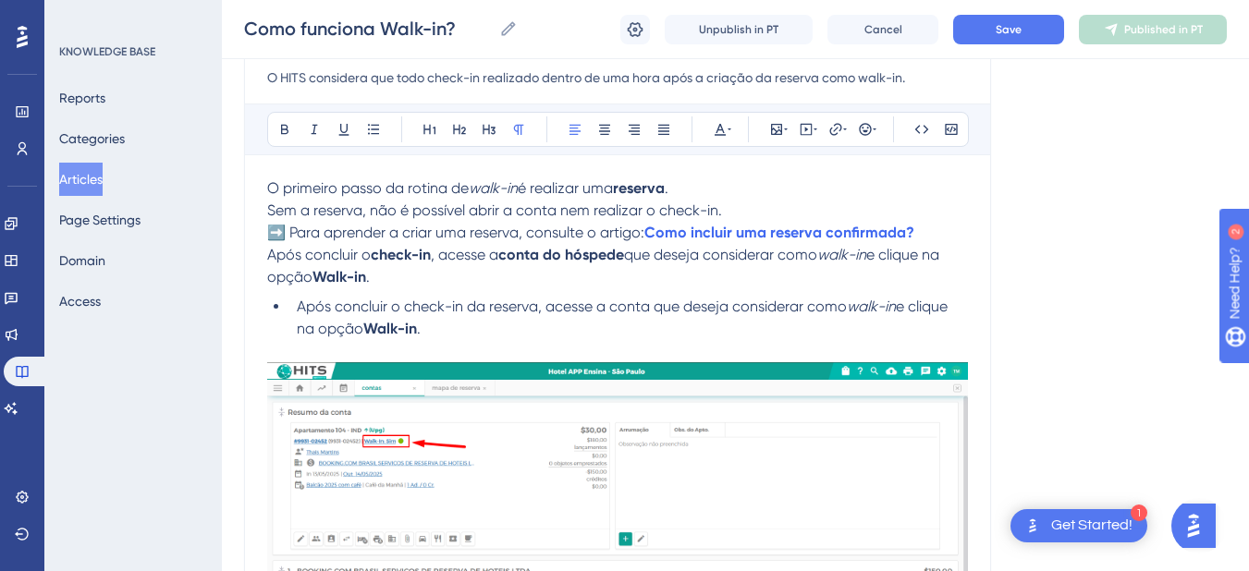
click at [268, 209] on span "Sem a reserva, não é possível abrir a conta nem realizar o check-in." at bounding box center [494, 211] width 455 height 18
click at [270, 231] on span "➡️ Para aprender a criar uma reserva, consulte o artigo:" at bounding box center [455, 233] width 377 height 18
click at [267, 256] on span "Após concluir o" at bounding box center [319, 255] width 104 height 18
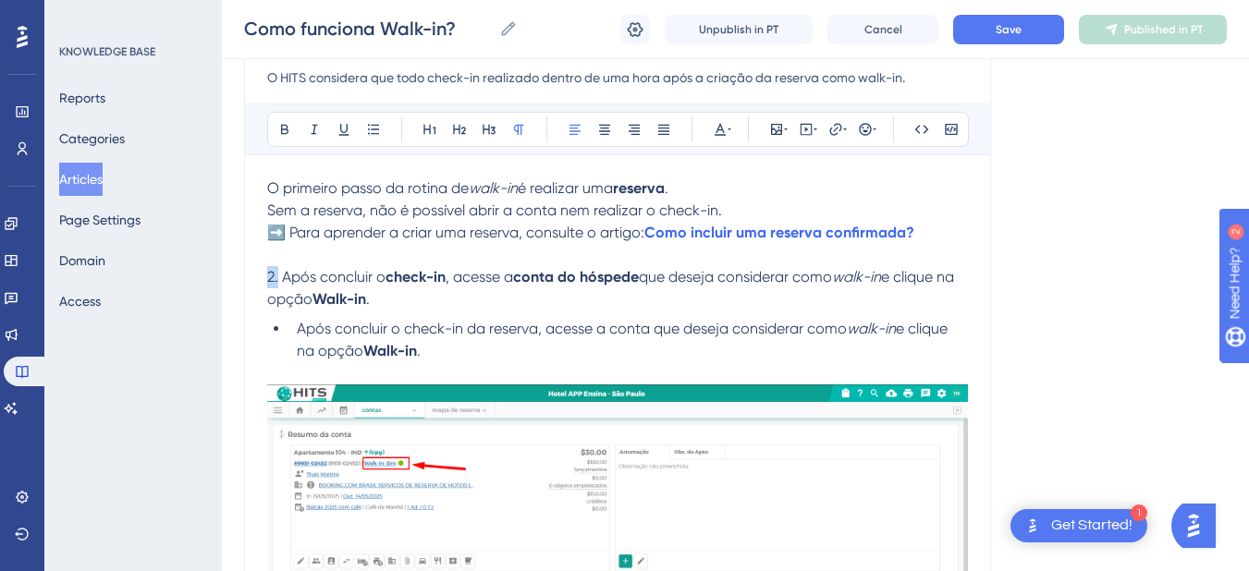
drag, startPoint x: 280, startPoint y: 278, endPoint x: 249, endPoint y: 280, distance: 31.5
click at [268, 128] on div "Bold Italic Underline Bullet Point Heading 1 Heading 2 Heading 3 Normal Align L…" at bounding box center [618, 129] width 702 height 35
click at [281, 126] on icon at bounding box center [284, 130] width 7 height 10
click at [280, 191] on span "O primeiro passo da rotina de" at bounding box center [368, 188] width 202 height 18
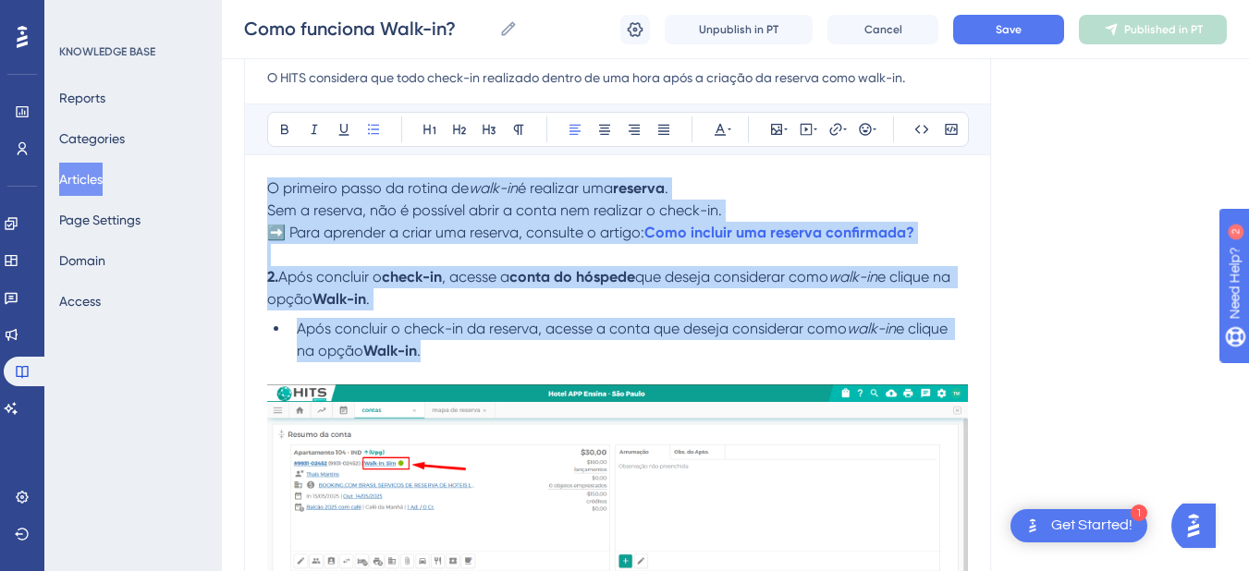
drag, startPoint x: 439, startPoint y: 344, endPoint x: 246, endPoint y: 180, distance: 253.3
copy div "O primeiro passo da rotina de walk-in é realizar uma reserva . Sem a reserva, n…"
click at [312, 226] on span "➡️ Para aprender a criar uma reserva, consulte o artigo:" at bounding box center [455, 233] width 377 height 18
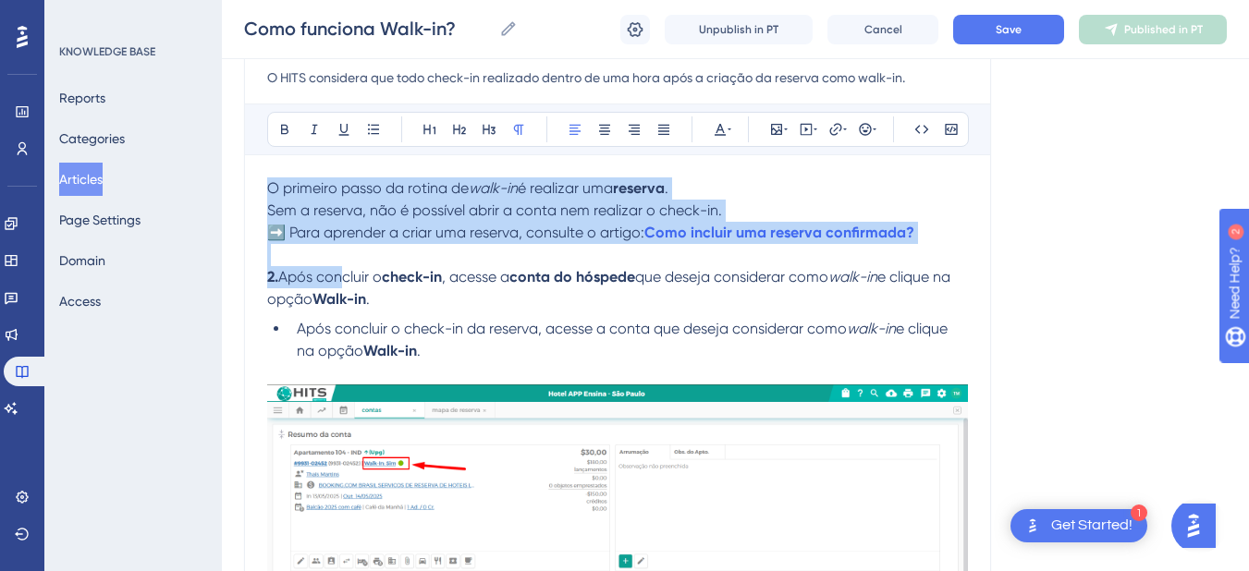
scroll to position [1040, 0]
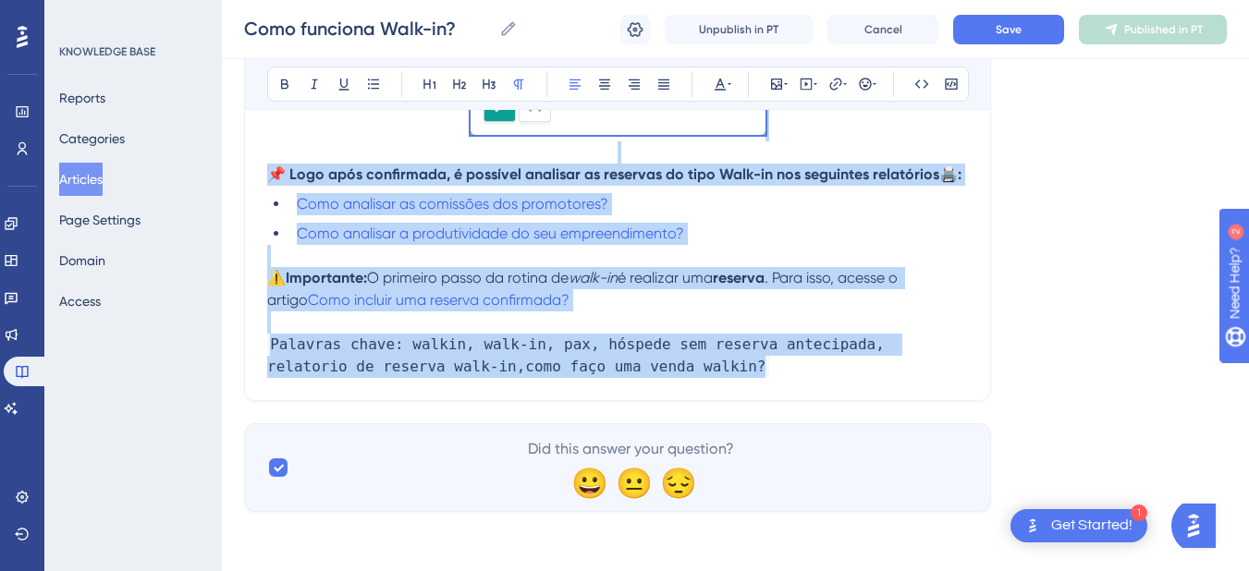
drag, startPoint x: 271, startPoint y: 190, endPoint x: 692, endPoint y: 384, distance: 463.0
copy div "O primeiro passo da rotina de walk-in é realizar uma reserva . Sem a reserva, n…"
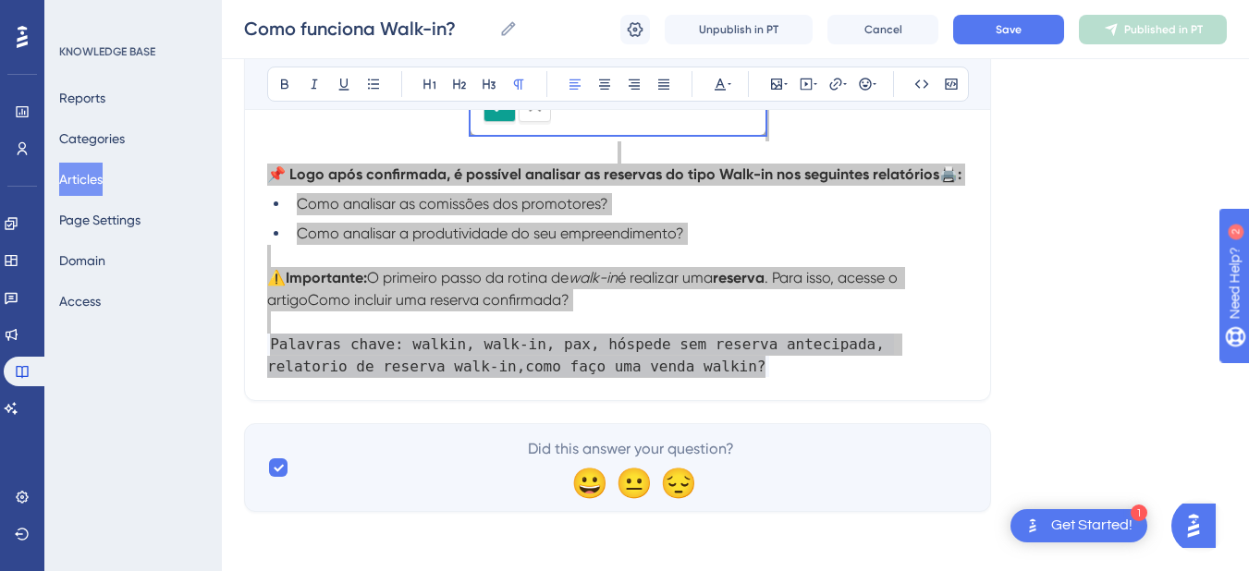
scroll to position [825, 0]
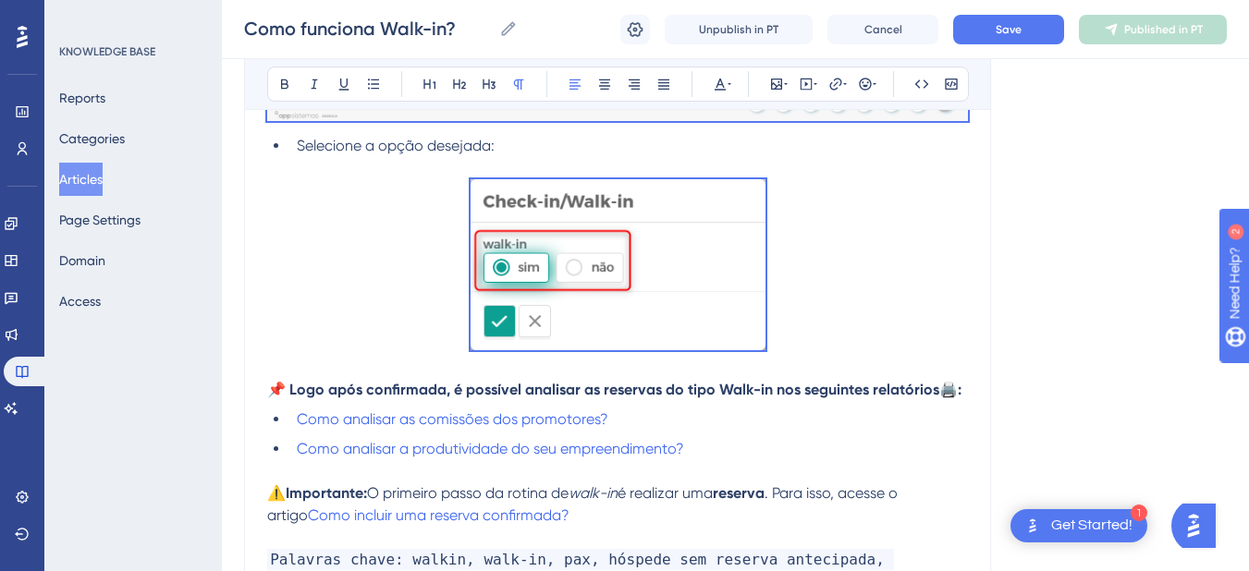
click at [266, 387] on div "Como funciona Walk-in? O HITS considera que todo check-in realizado dentro de u…" at bounding box center [617, -1] width 747 height 1235
click at [989, 387] on div "Como funciona Walk-in? O HITS considera que todo check-in realizado dentro de u…" at bounding box center [617, -1] width 747 height 1235
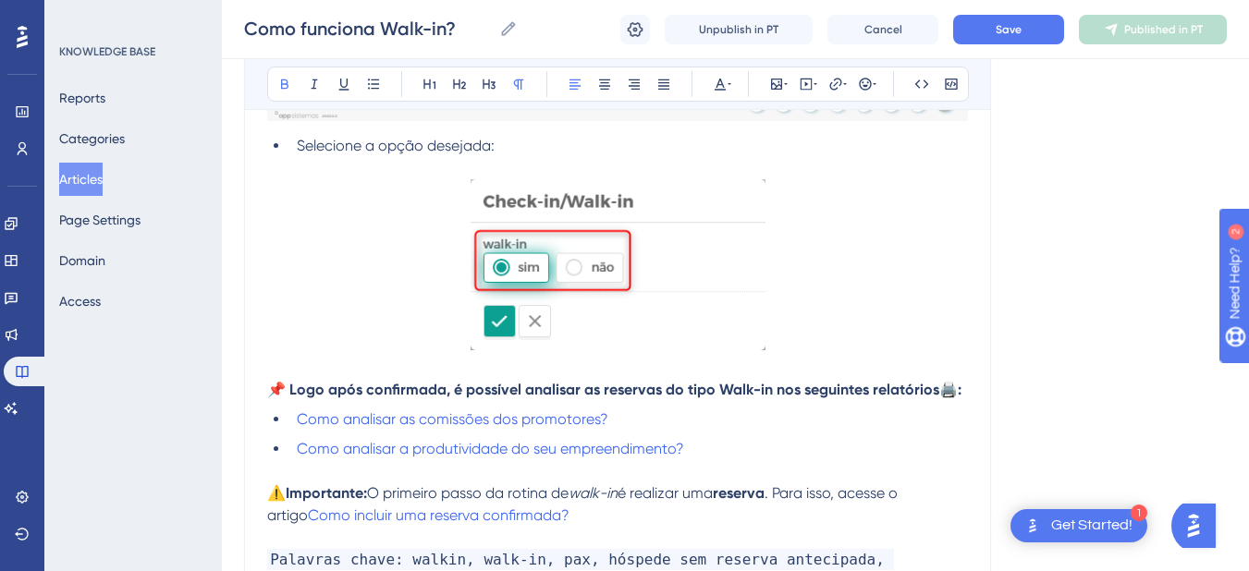
click at [964, 391] on p "📌 Logo após confirmada, é possível analisar as reservas do tipo Walk-in nos seg…" at bounding box center [617, 390] width 701 height 22
click at [274, 390] on strong "📌 Logo após confirmada, é possível analisar as reservas do tipo Walk-in nos seg…" at bounding box center [614, 390] width 694 height 18
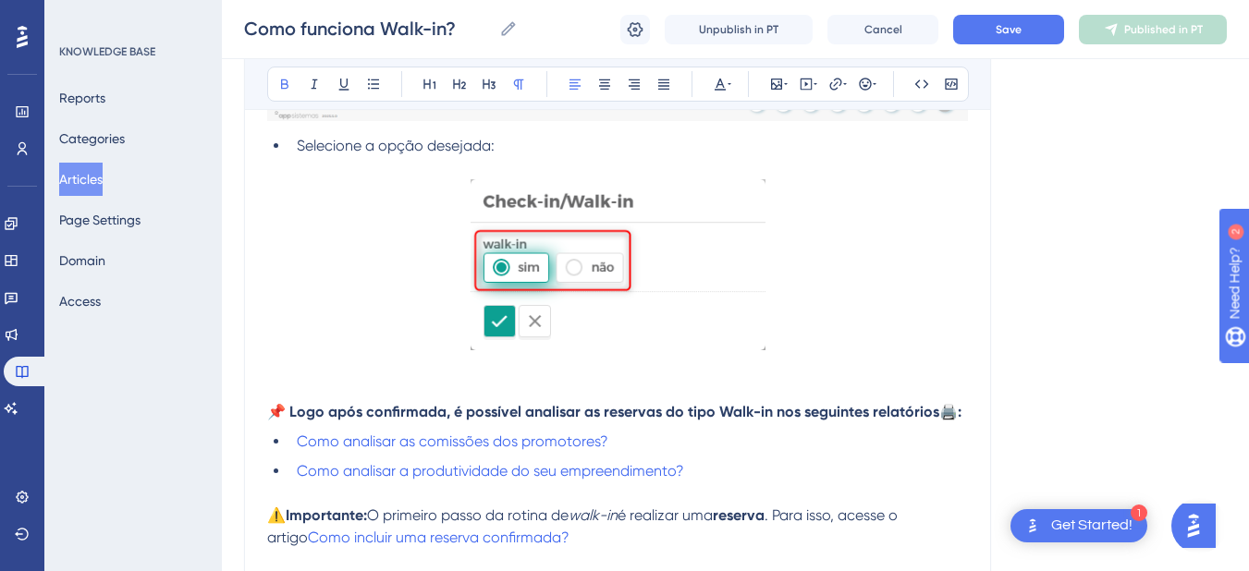
click at [296, 384] on p at bounding box center [617, 390] width 701 height 22
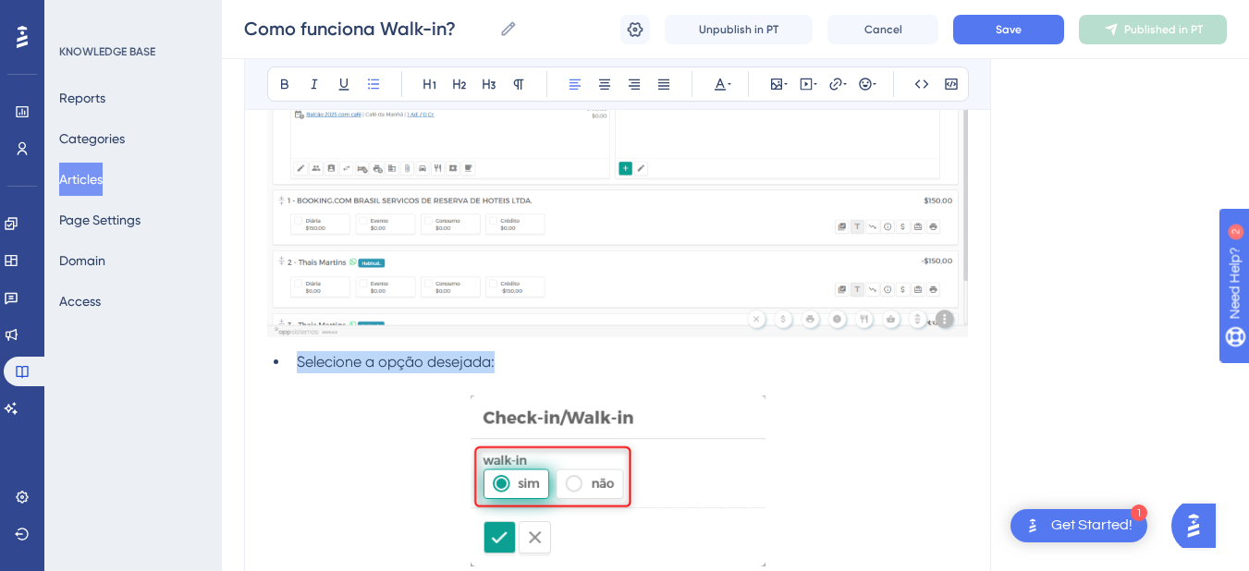
drag, startPoint x: 517, startPoint y: 366, endPoint x: 288, endPoint y: 368, distance: 229.3
click at [288, 368] on ul "Selecione a opção desejada:" at bounding box center [617, 362] width 701 height 22
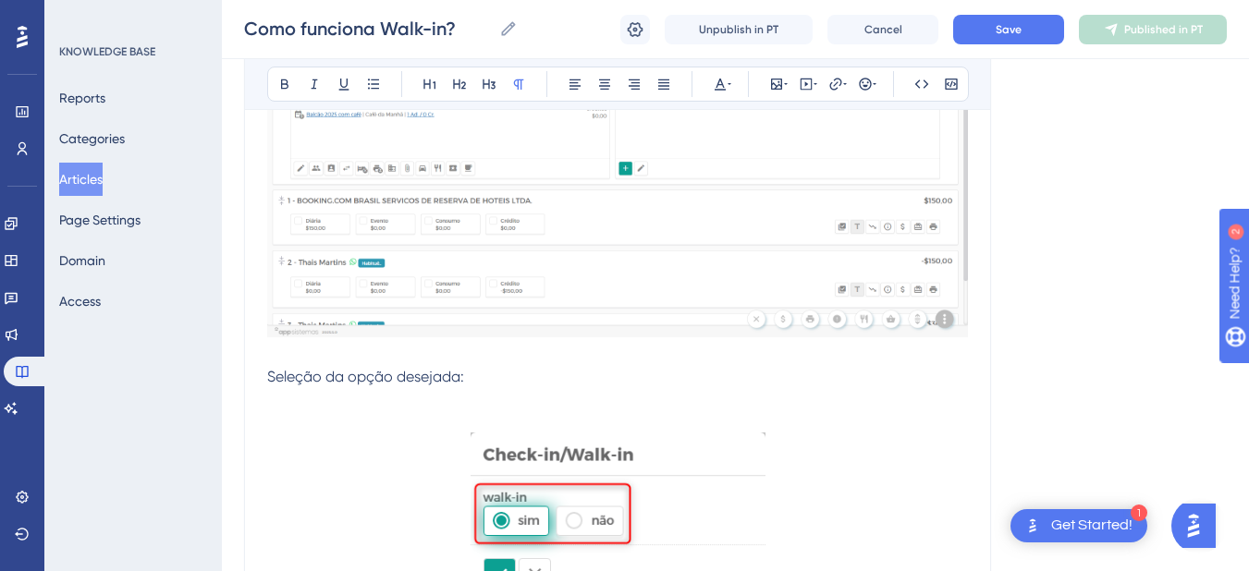
click at [328, 374] on span "Seleção da opção desejada:" at bounding box center [365, 377] width 197 height 18
click at [281, 82] on icon at bounding box center [284, 85] width 7 height 10
click at [481, 391] on p at bounding box center [617, 399] width 701 height 22
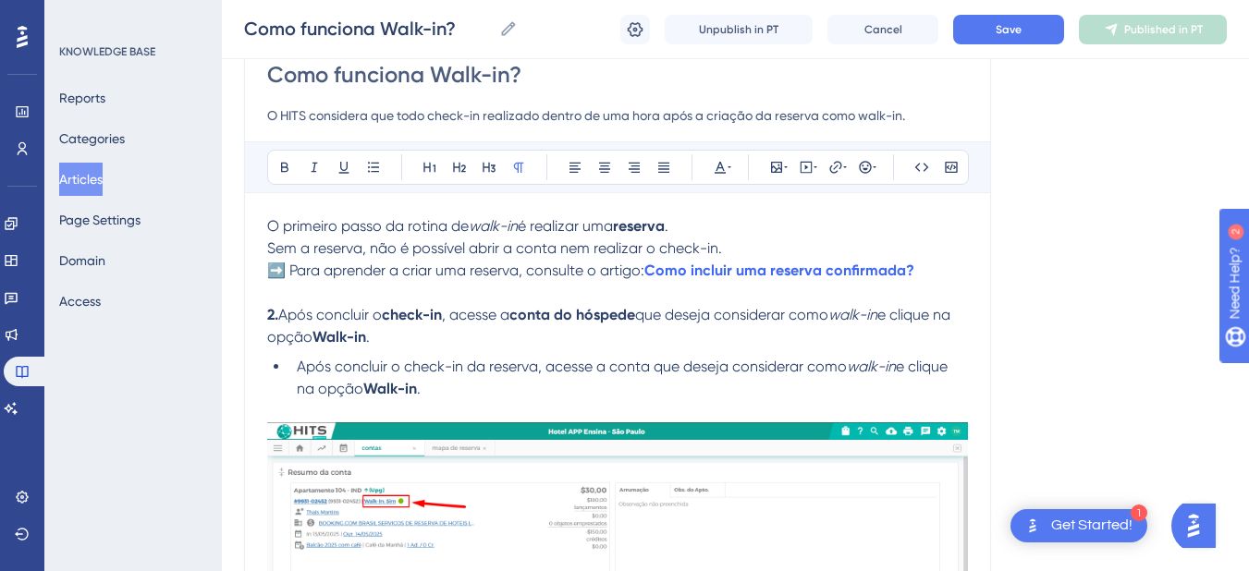
scroll to position [1100, 0]
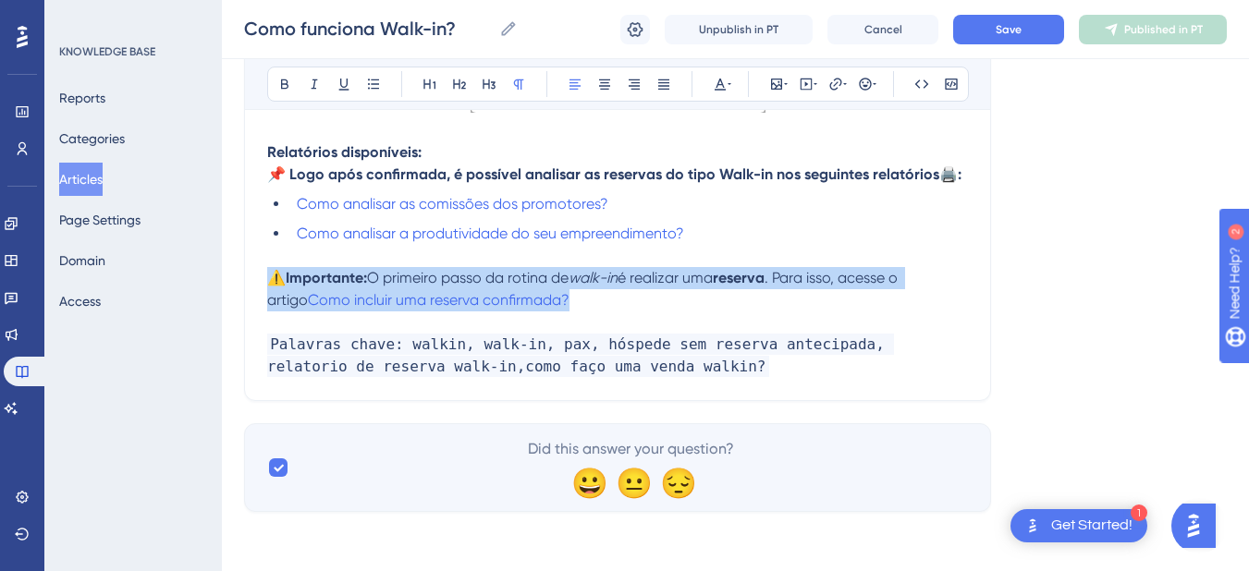
drag, startPoint x: 578, startPoint y: 298, endPoint x: 267, endPoint y: 278, distance: 311.3
click at [267, 278] on p "⚠️ Importante: O primeiro passo da rotina de walk-in é realizar uma reserva . P…" at bounding box center [617, 289] width 701 height 44
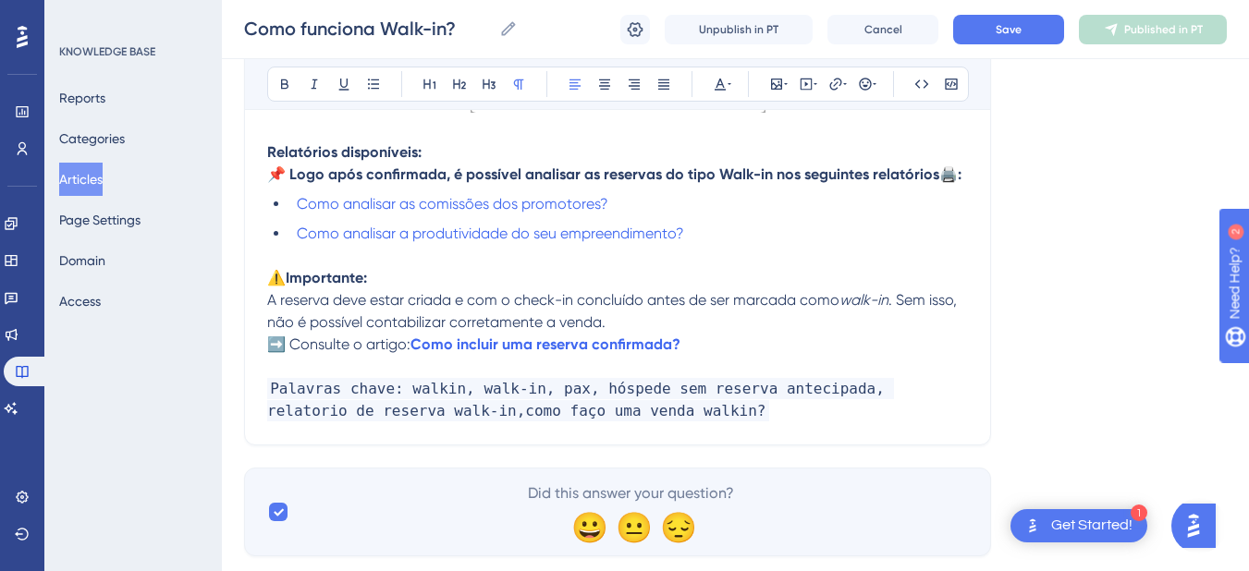
click at [273, 304] on span "A reserva deve estar criada e com o check-in concluído antes de ser marcada como" at bounding box center [553, 300] width 572 height 18
click at [267, 301] on span "A reserva deve estar criada e com o check-in concluído antes de ser marcada como" at bounding box center [553, 300] width 572 height 18
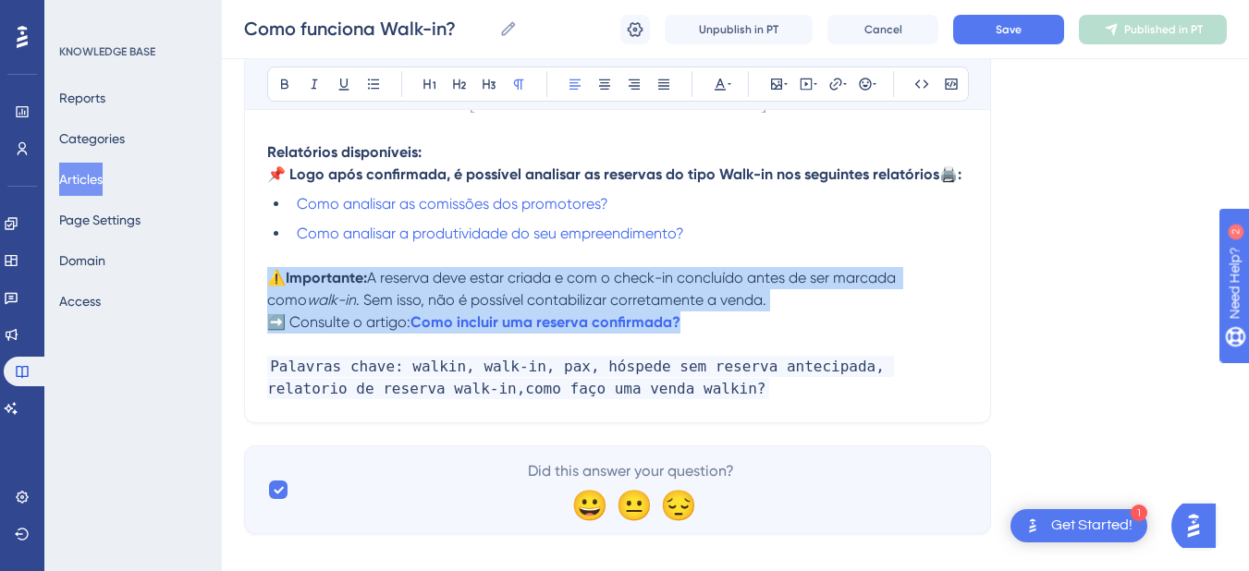
drag, startPoint x: 656, startPoint y: 326, endPoint x: 232, endPoint y: 271, distance: 427.0
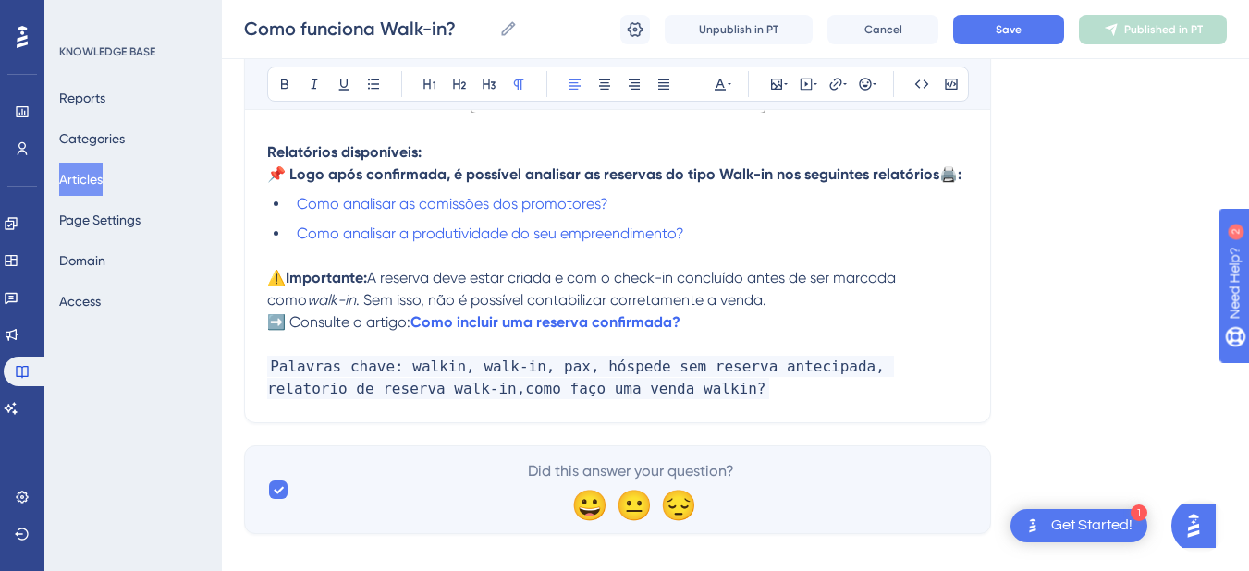
scroll to position [1077, 0]
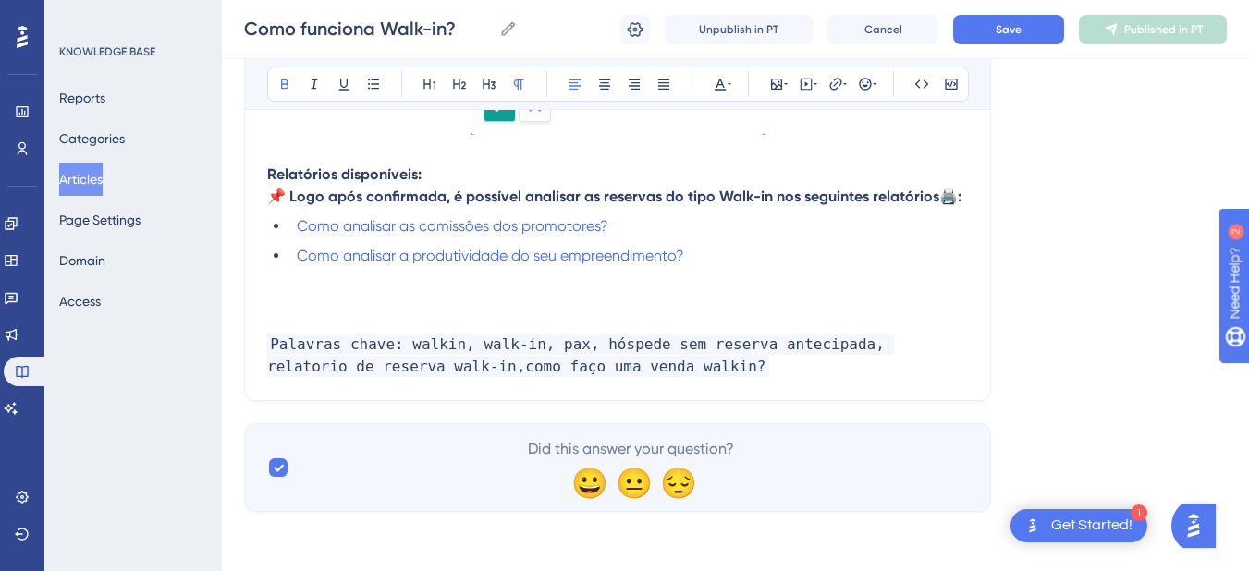
click at [480, 176] on p "Relatórios disponíveis:" at bounding box center [617, 175] width 701 height 22
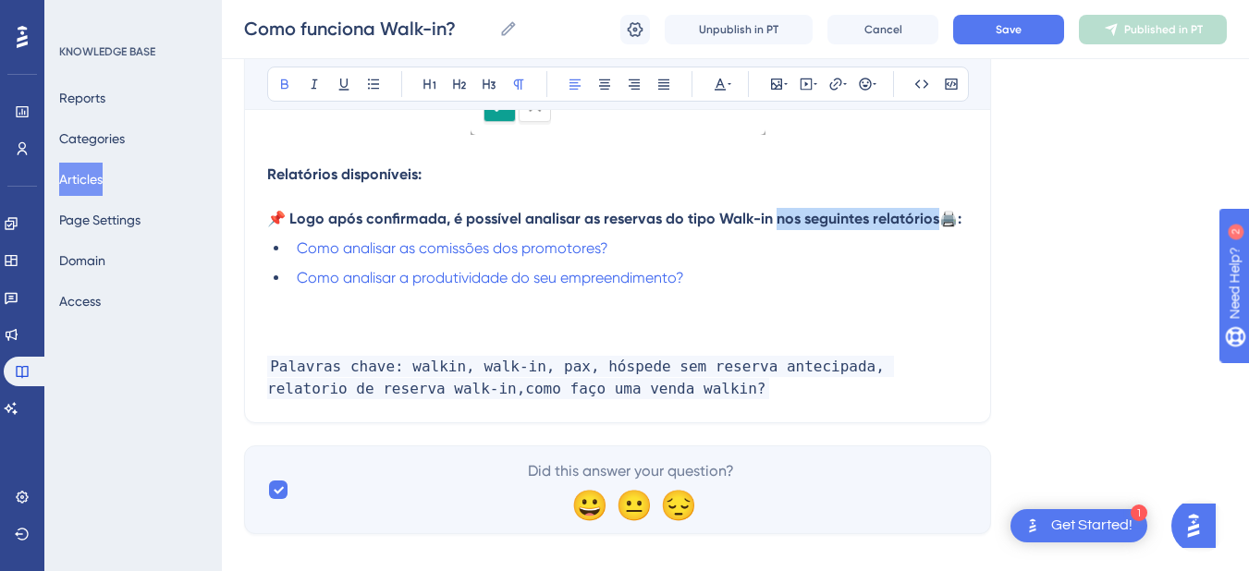
drag, startPoint x: 939, startPoint y: 217, endPoint x: 777, endPoint y: 220, distance: 161.9
click at [777, 220] on strong "📌 Logo após confirmada, é possível analisar as reservas do tipo Walk-in nos seg…" at bounding box center [614, 219] width 694 height 18
click at [284, 334] on p at bounding box center [617, 345] width 701 height 22
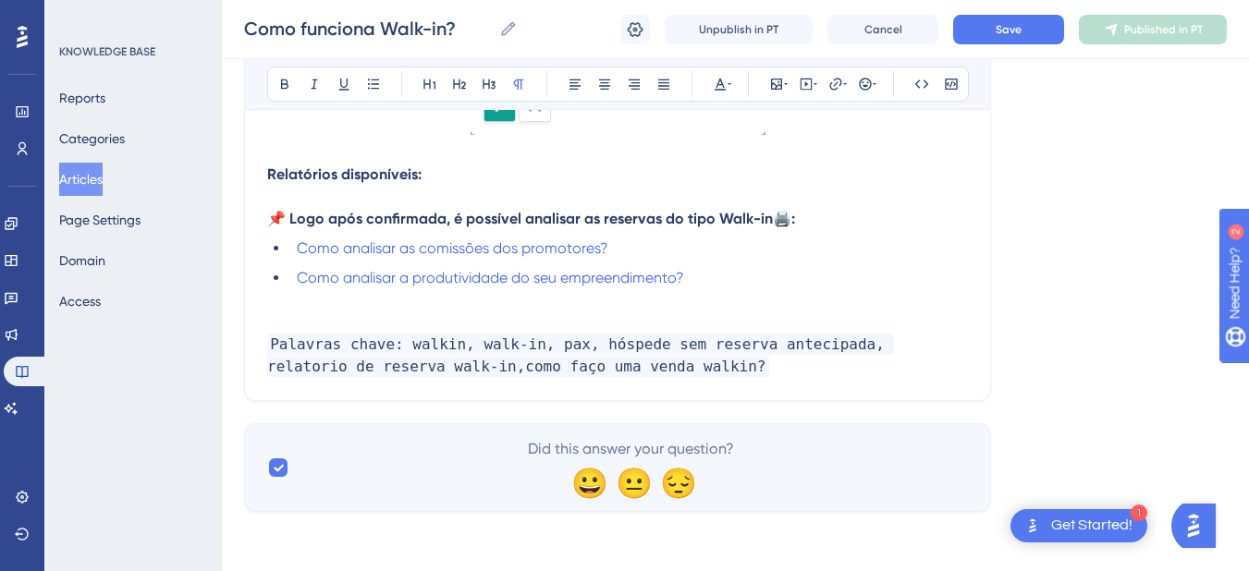
click at [292, 196] on p at bounding box center [617, 197] width 701 height 22
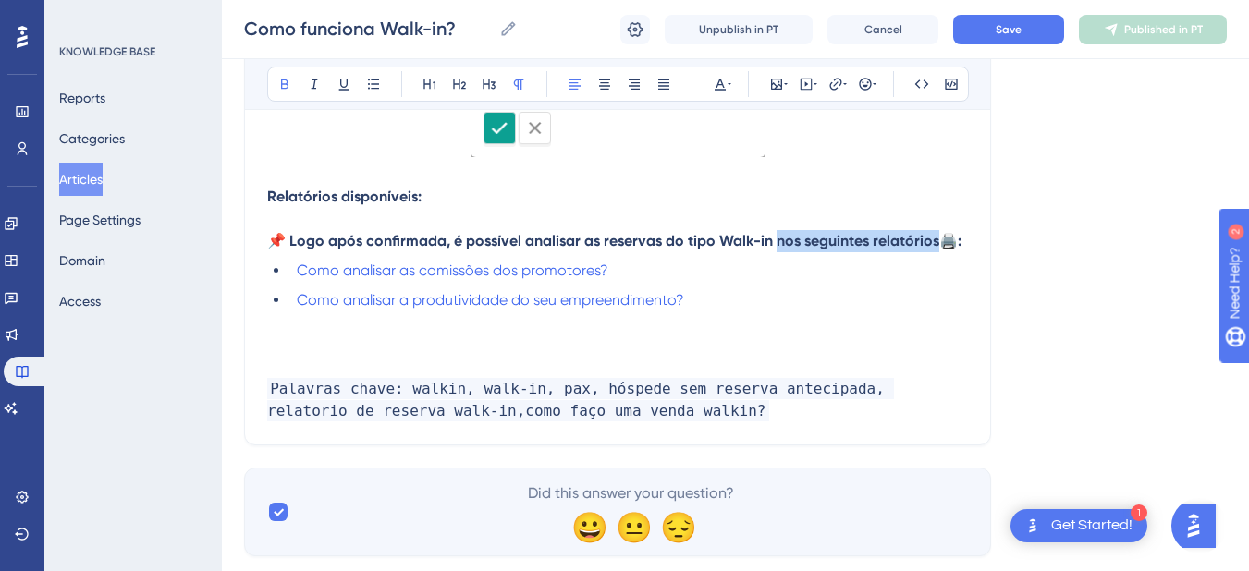
drag, startPoint x: 438, startPoint y: 204, endPoint x: 227, endPoint y: 178, distance: 213.5
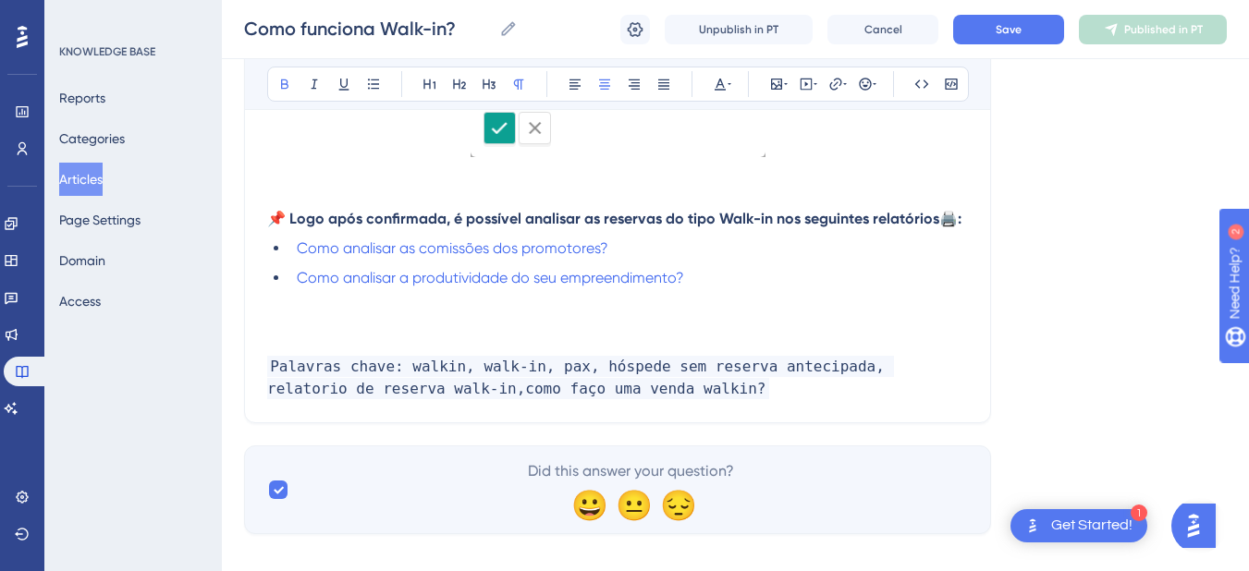
click at [300, 194] on p at bounding box center [617, 197] width 701 height 22
click at [326, 334] on p at bounding box center [617, 345] width 701 height 22
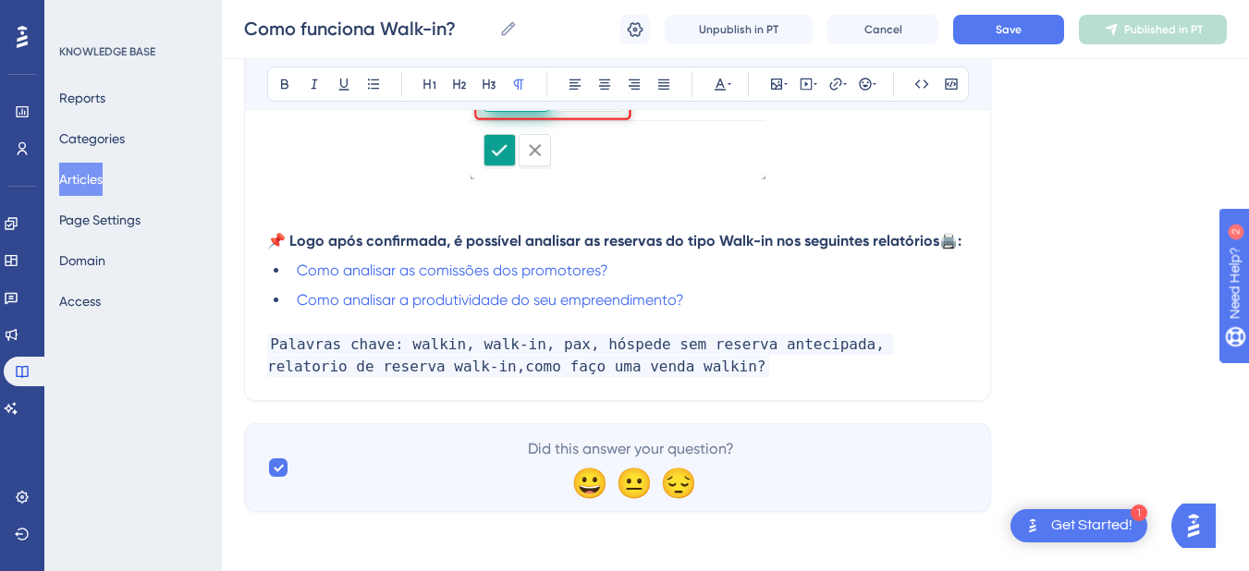
scroll to position [1033, 0]
click at [656, 356] on p "Palavras chave: walkin, walk-in, pax, hóspede sem reserva antecipada, relatorio…" at bounding box center [617, 356] width 701 height 44
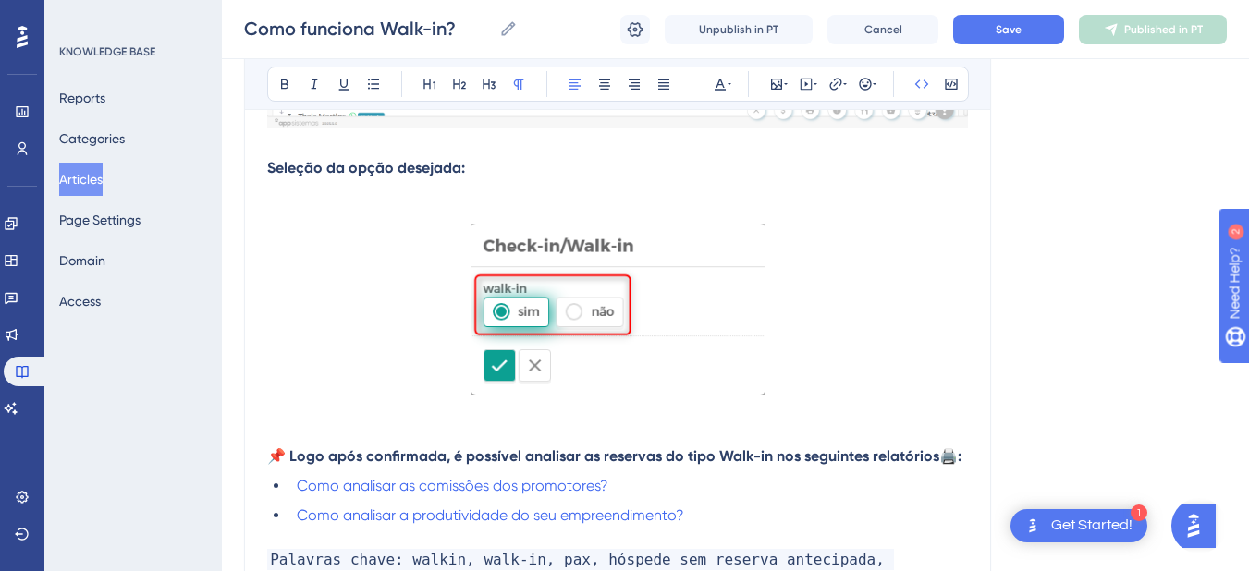
scroll to position [601, 0]
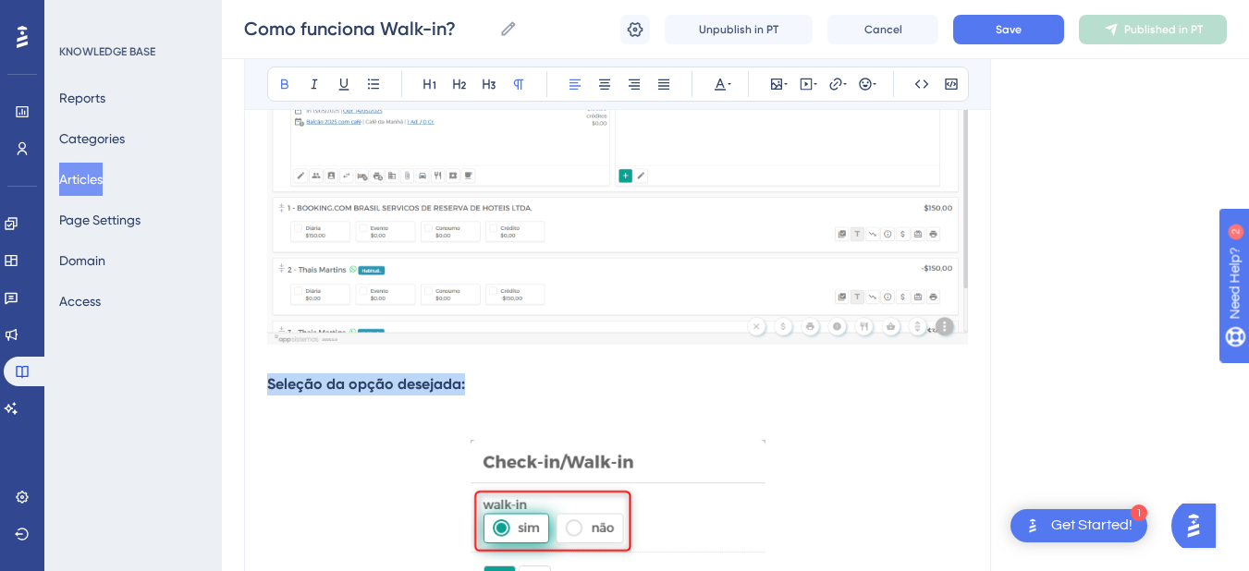
drag, startPoint x: 485, startPoint y: 386, endPoint x: 241, endPoint y: 381, distance: 244.2
click at [241, 381] on div "Performance Users Engagement Widgets Feedback Product Updates Knowledge Base AI…" at bounding box center [735, 186] width 1027 height 1575
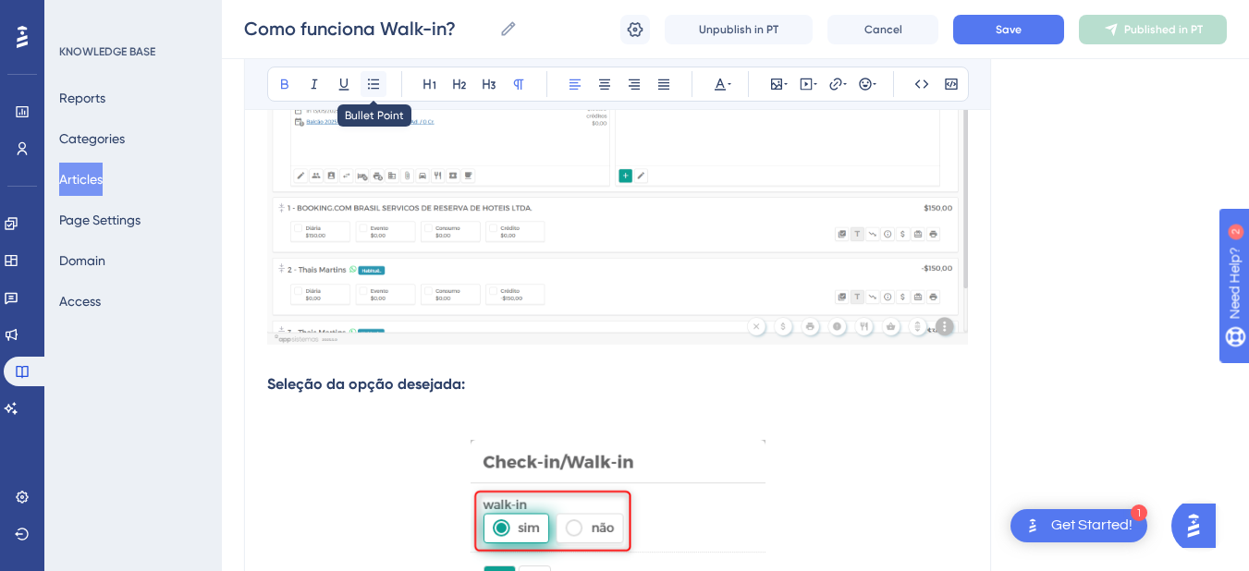
click at [380, 81] on icon at bounding box center [373, 84] width 15 height 15
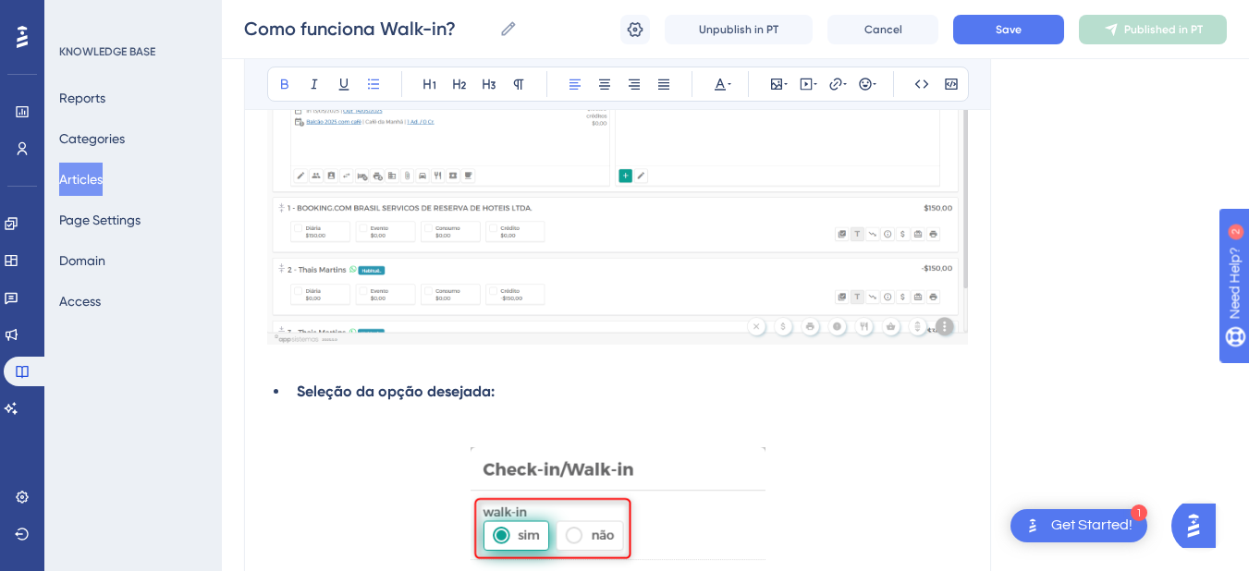
scroll to position [386, 0]
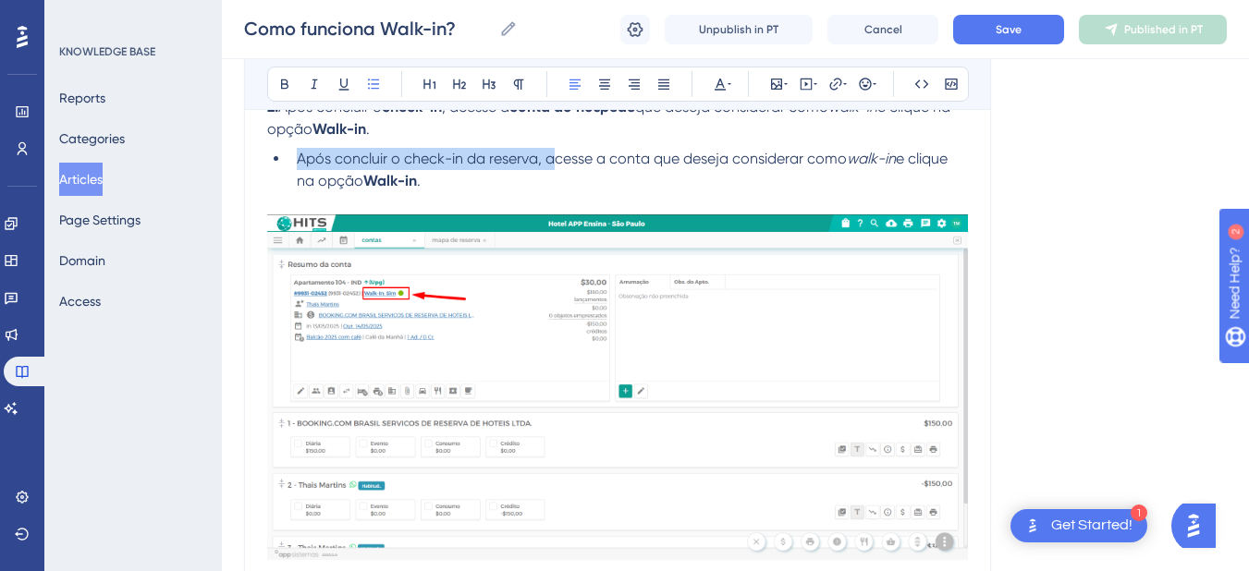
drag, startPoint x: 508, startPoint y: 162, endPoint x: 286, endPoint y: 163, distance: 221.9
click at [286, 163] on ul "Após concluir o check-in da reserva, acesse a conta que deseja considerar como …" at bounding box center [617, 170] width 701 height 44
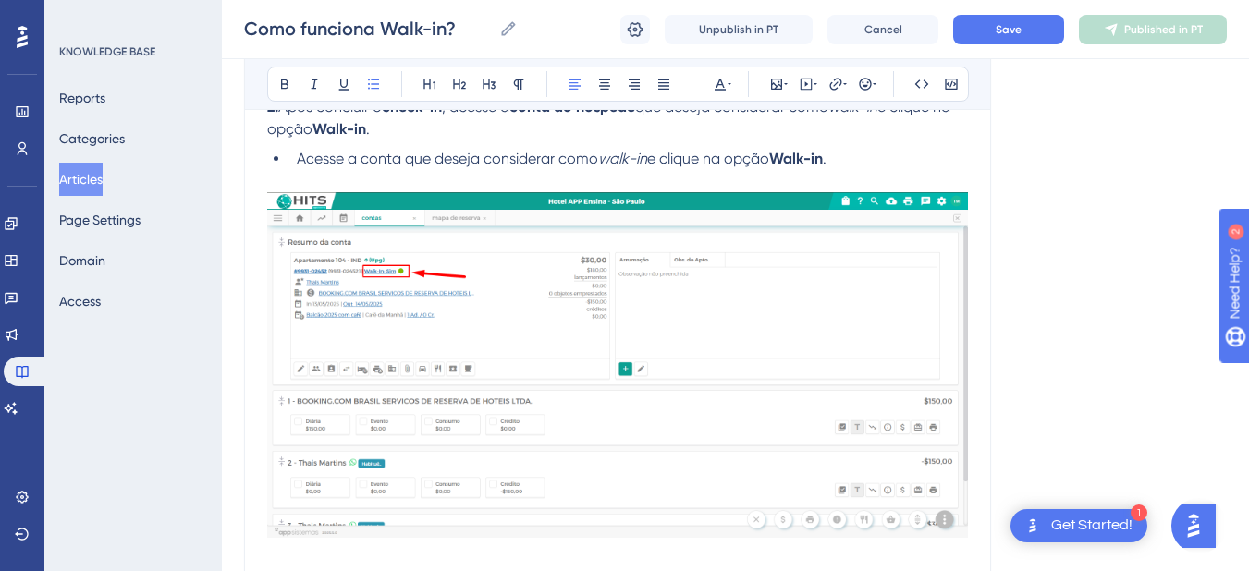
scroll to position [170, 0]
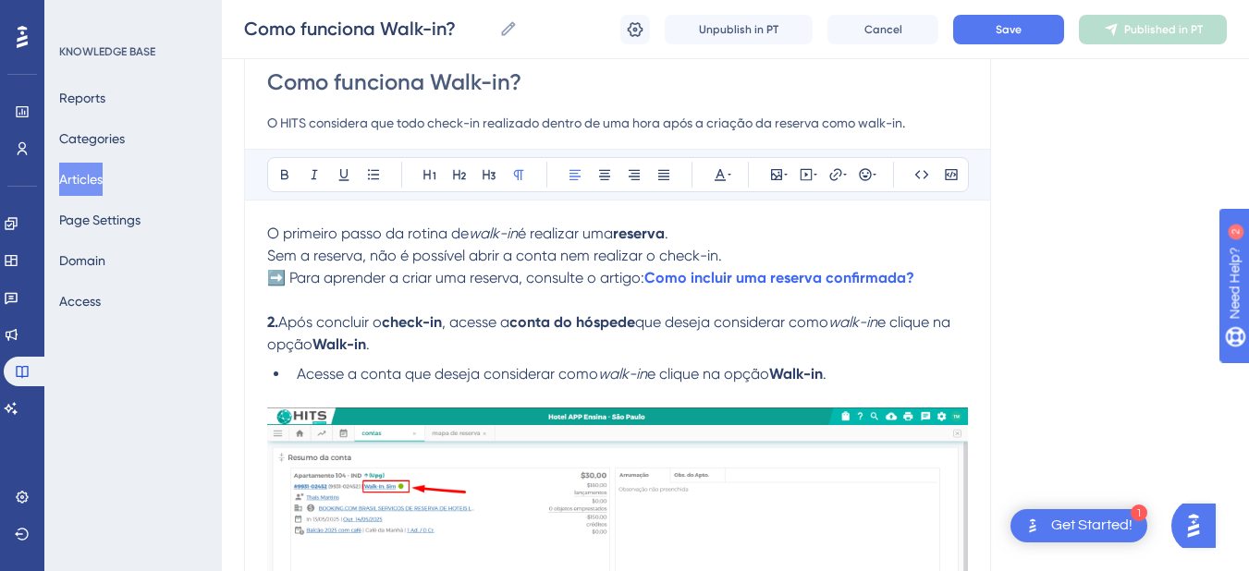
click at [425, 350] on p "2. Após concluir o check-in , acesse a conta do hóspede que deseja considerar c…" at bounding box center [617, 334] width 701 height 44
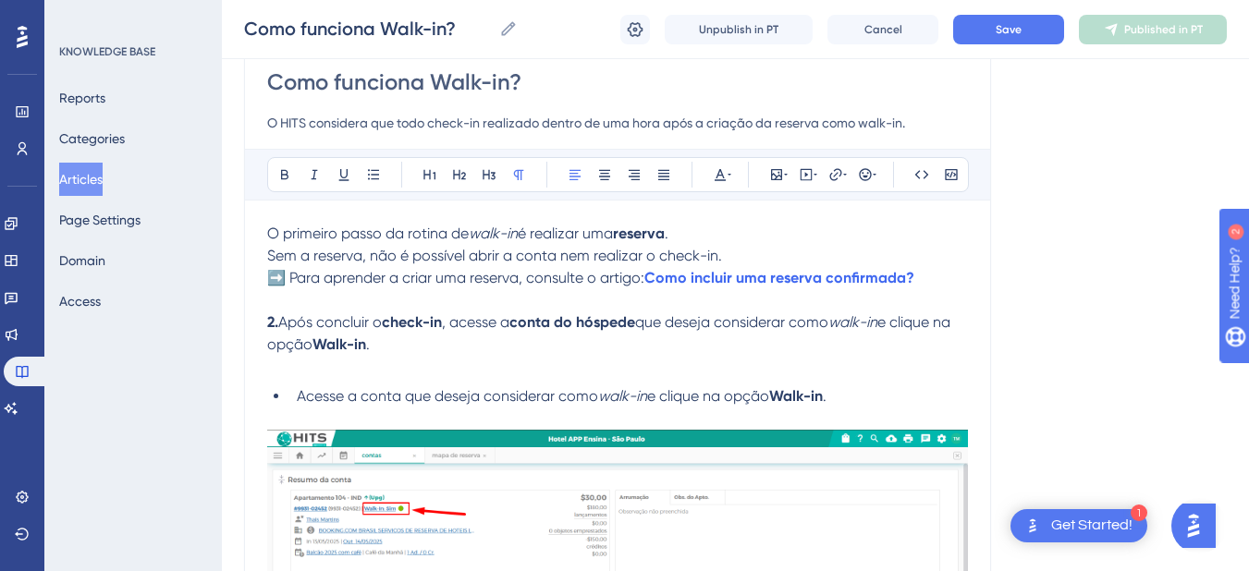
click at [405, 348] on p "2. Após concluir o check-in , acesse a conta do hóspede que deseja considerar c…" at bounding box center [617, 334] width 701 height 44
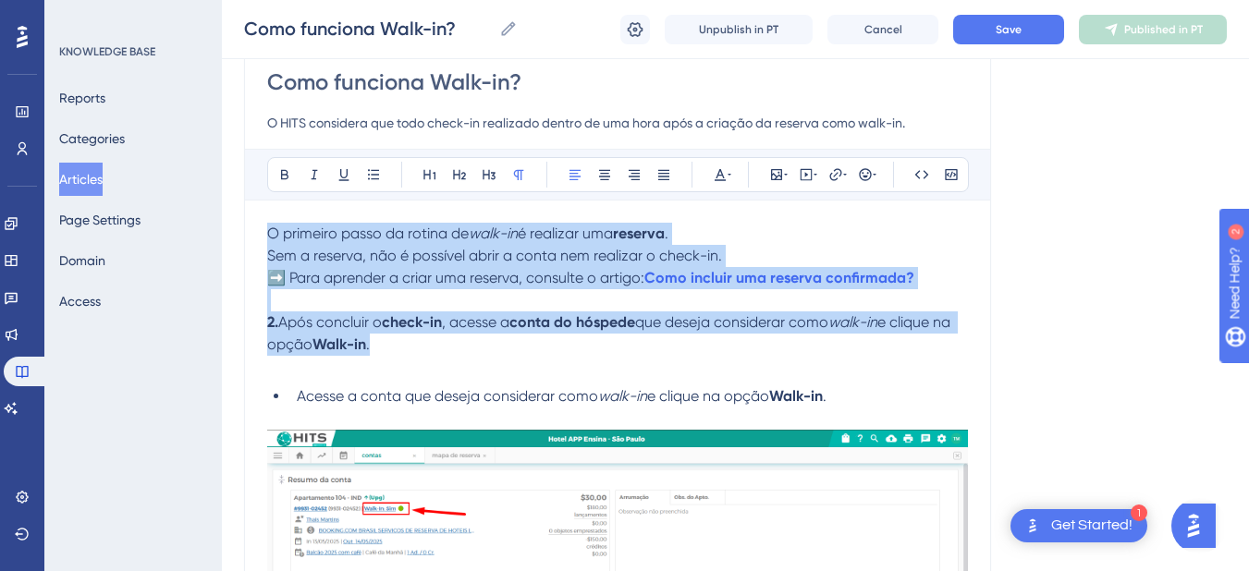
drag, startPoint x: 405, startPoint y: 348, endPoint x: 252, endPoint y: 232, distance: 191.4
click at [378, 178] on icon at bounding box center [373, 174] width 15 height 15
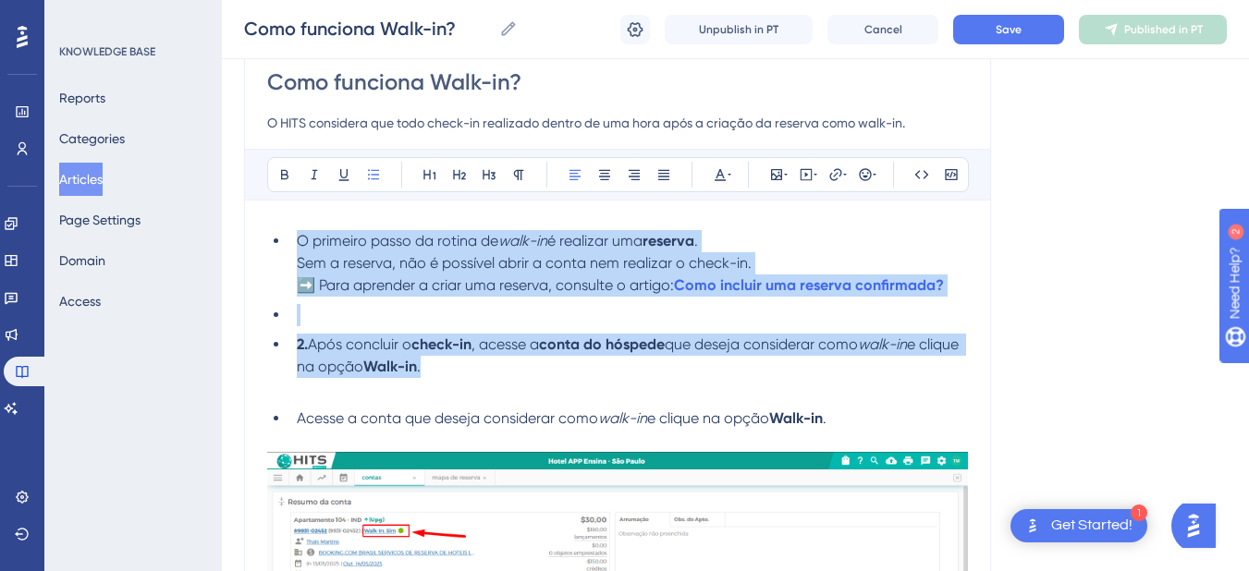
click at [338, 273] on li "O primeiro passo da rotina de walk-in é realizar uma reserva . Sem a reserva, n…" at bounding box center [628, 263] width 679 height 67
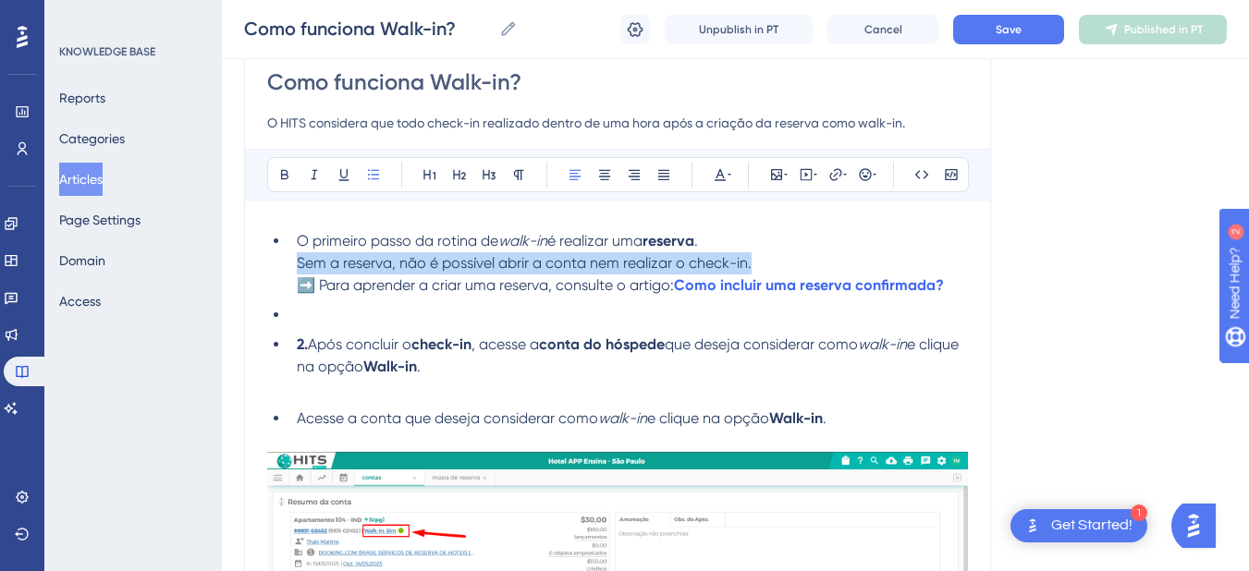
drag, startPoint x: 290, startPoint y: 262, endPoint x: 755, endPoint y: 258, distance: 464.2
click at [755, 258] on li "O primeiro passo da rotina de walk-in é realizar uma reserva . Sem a reserva, n…" at bounding box center [628, 263] width 679 height 67
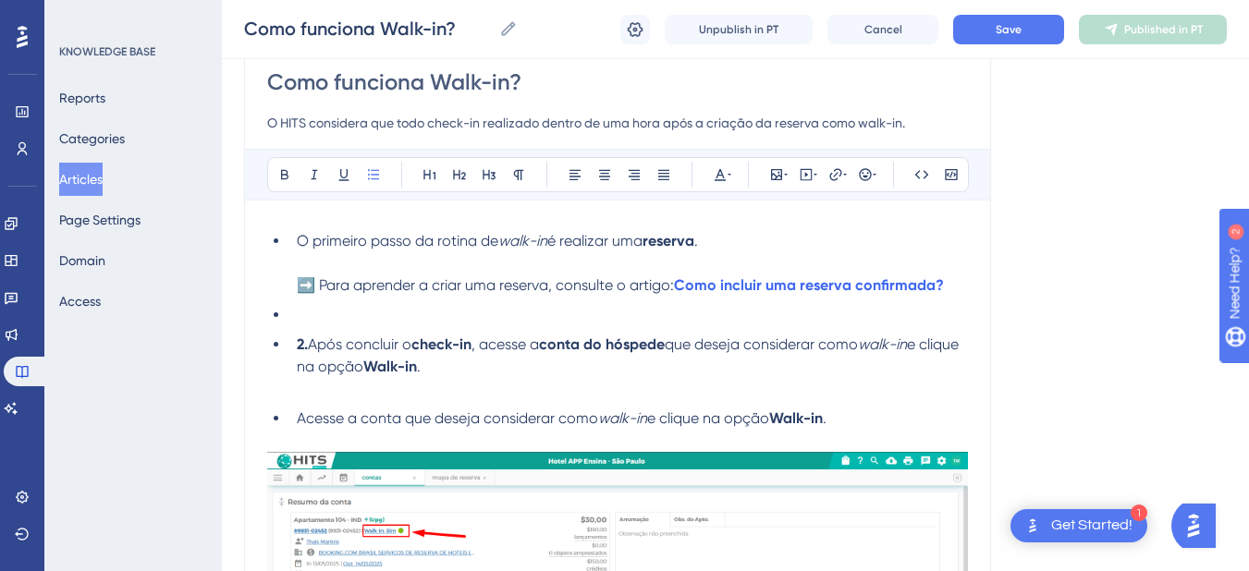
click at [323, 285] on span "➡️ Para aprender a criar uma reserva, consulte o artigo:" at bounding box center [485, 285] width 377 height 18
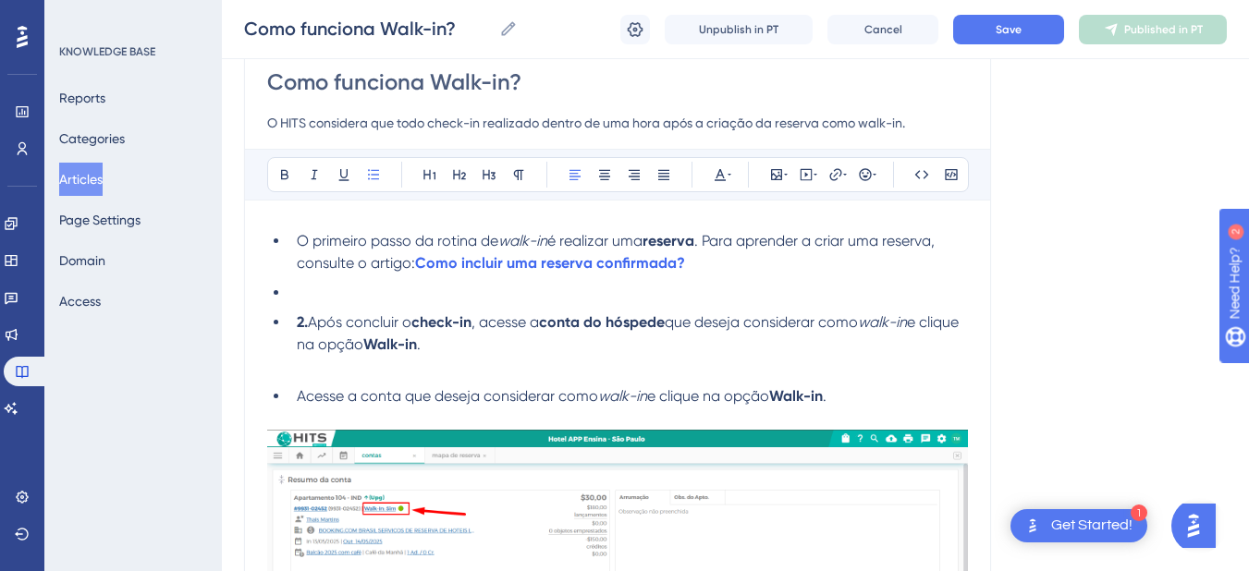
click at [336, 295] on li at bounding box center [628, 293] width 679 height 22
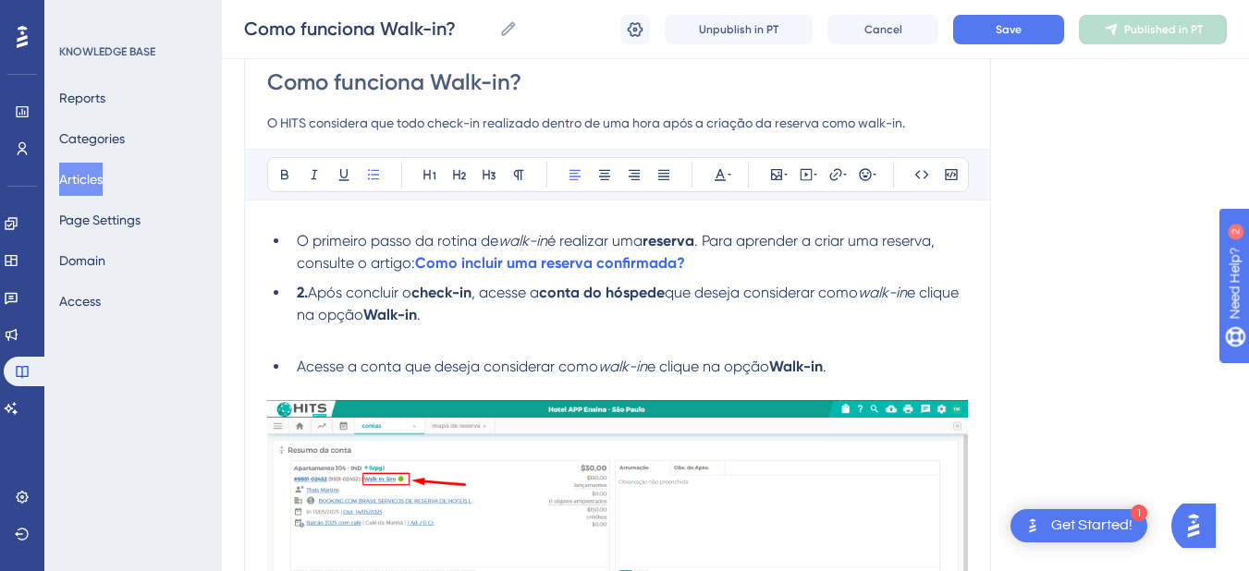
click at [551, 319] on li "2. Após concluir o check-in , acesse a conta do hóspede que deseja considerar c…" at bounding box center [628, 304] width 679 height 44
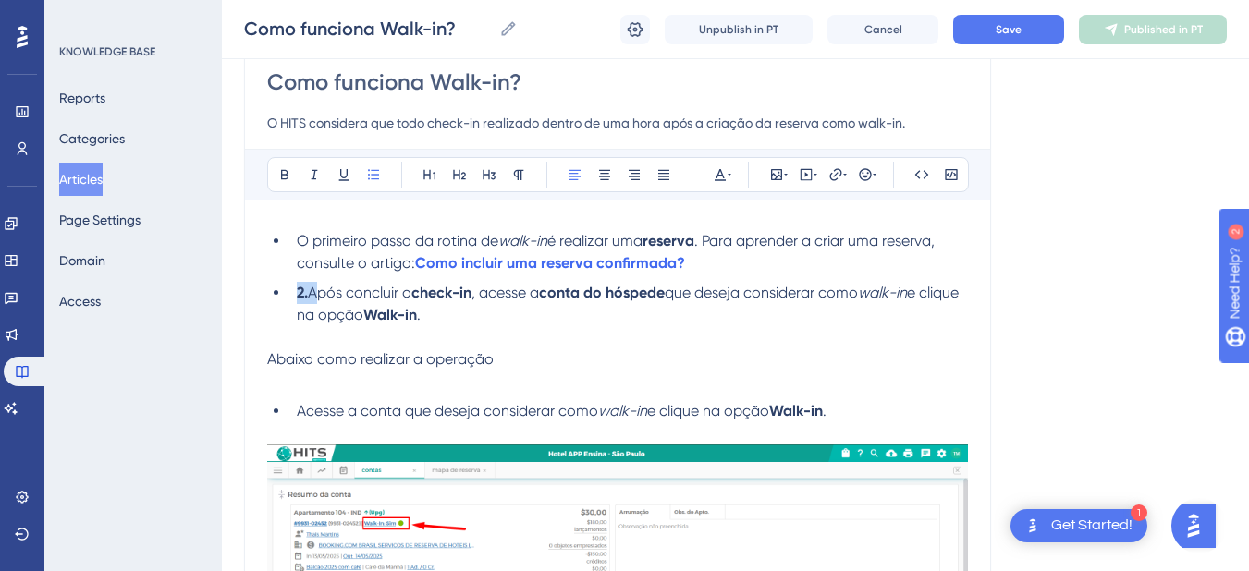
drag, startPoint x: 312, startPoint y: 291, endPoint x: 294, endPoint y: 291, distance: 17.6
click at [294, 291] on li "2. Após concluir o check-in , acesse a conta do hóspede que deseja considerar c…" at bounding box center [628, 304] width 679 height 44
click at [522, 357] on p "Abaixo como realizar a operação" at bounding box center [617, 360] width 701 height 22
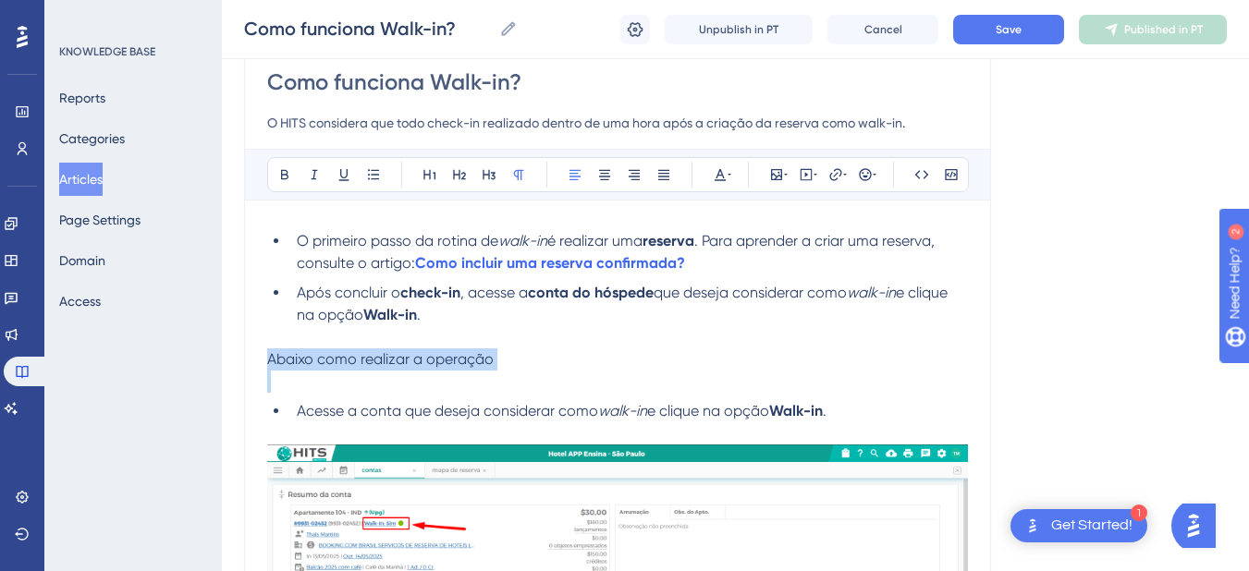
drag, startPoint x: 522, startPoint y: 357, endPoint x: 244, endPoint y: 362, distance: 278.4
drag, startPoint x: 313, startPoint y: 362, endPoint x: 234, endPoint y: 318, distance: 91.1
drag, startPoint x: 518, startPoint y: 361, endPoint x: 248, endPoint y: 238, distance: 296.7
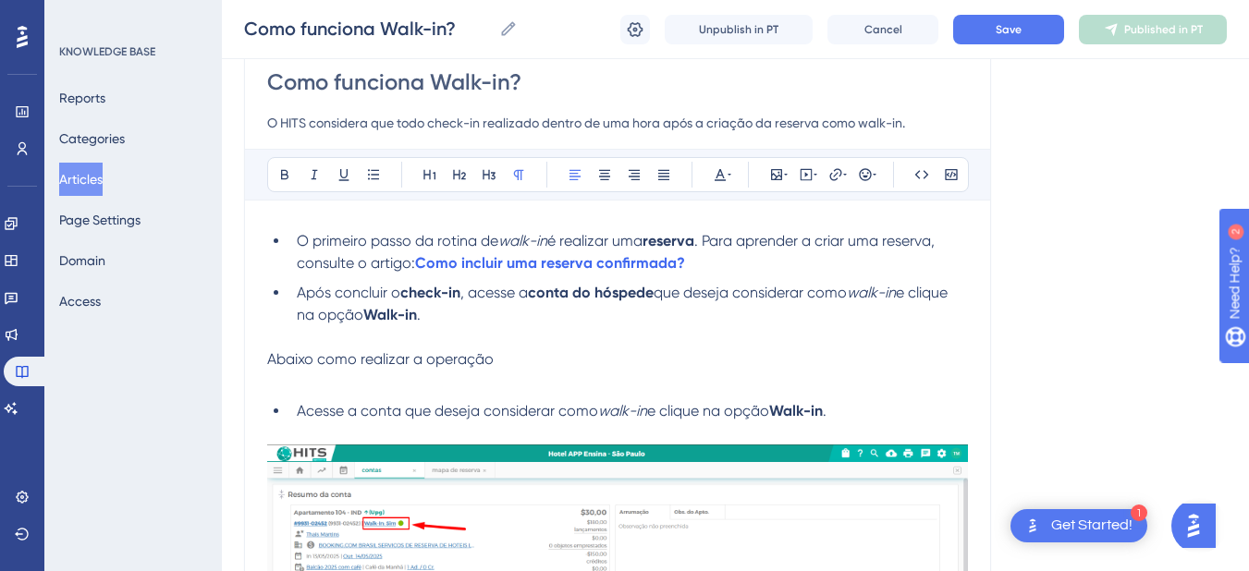
click at [289, 238] on li "O primeiro passo da rotina de walk-in é realizar uma reserva . Para aprender a …" at bounding box center [628, 252] width 679 height 44
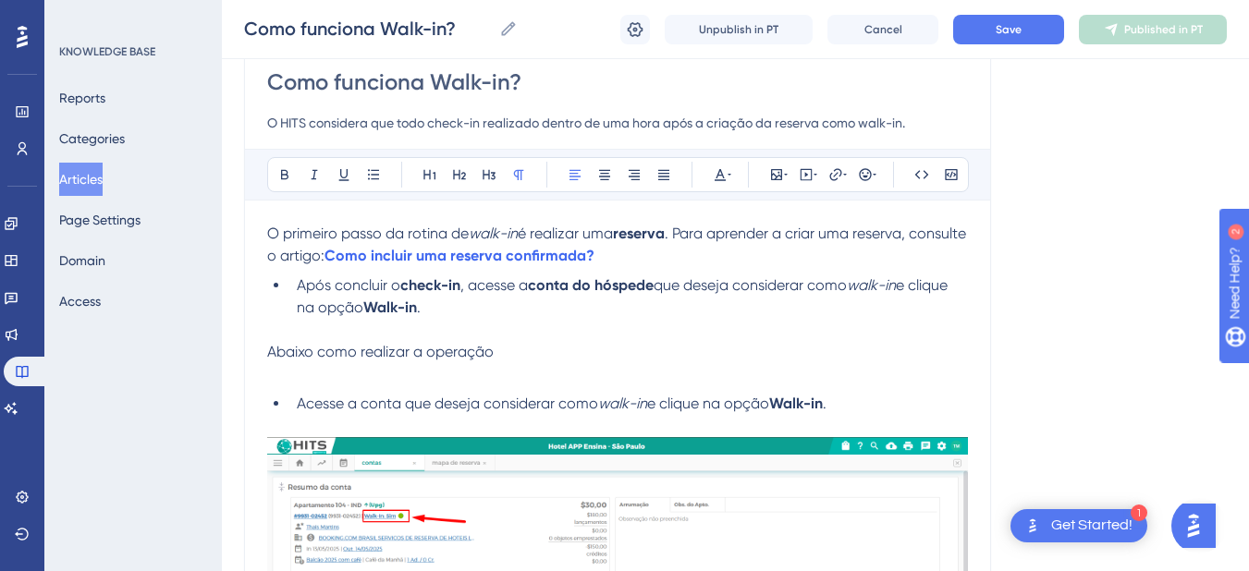
click at [269, 361] on p "Abaixo como realizar a operação" at bounding box center [617, 352] width 701 height 22
drag, startPoint x: 527, startPoint y: 358, endPoint x: 237, endPoint y: 346, distance: 290.6
click at [284, 377] on p at bounding box center [617, 374] width 701 height 22
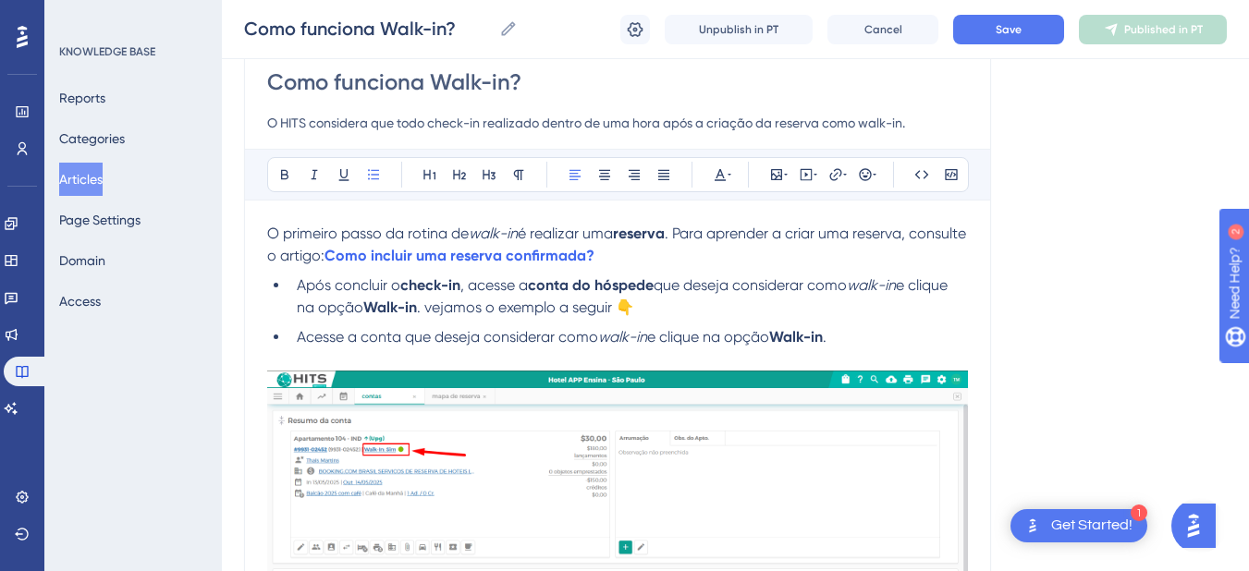
click at [694, 308] on li "Após concluir o check-in , acesse a conta do hóspede que deseja considerar como…" at bounding box center [628, 297] width 679 height 44
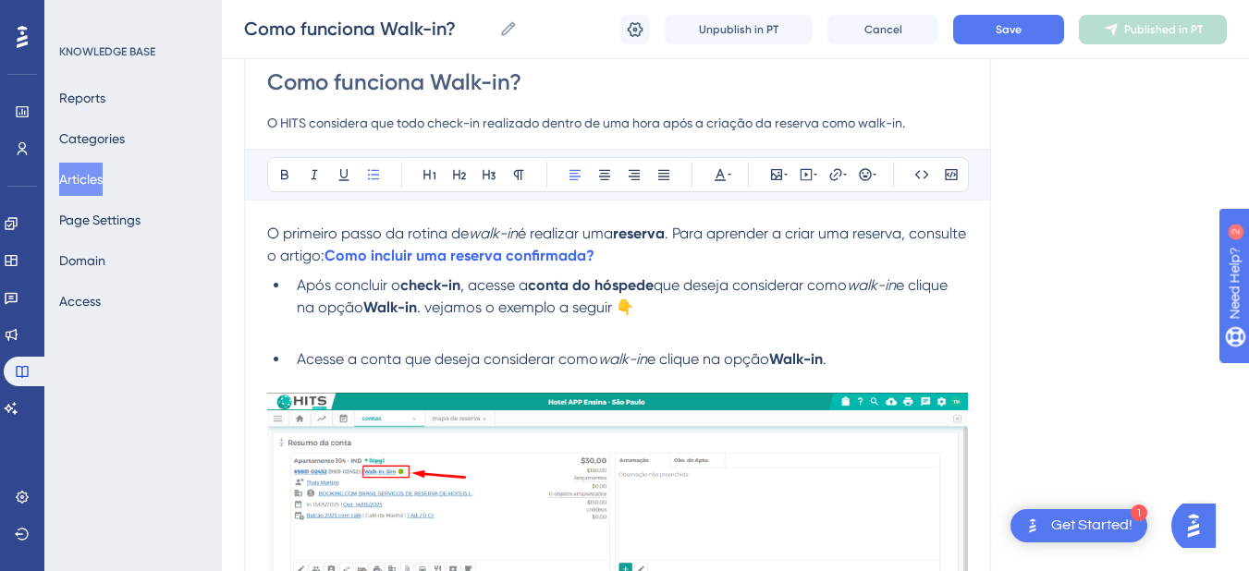
click at [295, 361] on li "Acesse a conta que deseja considerar como walk-in e clique na opção Walk-in ." at bounding box center [628, 360] width 679 height 22
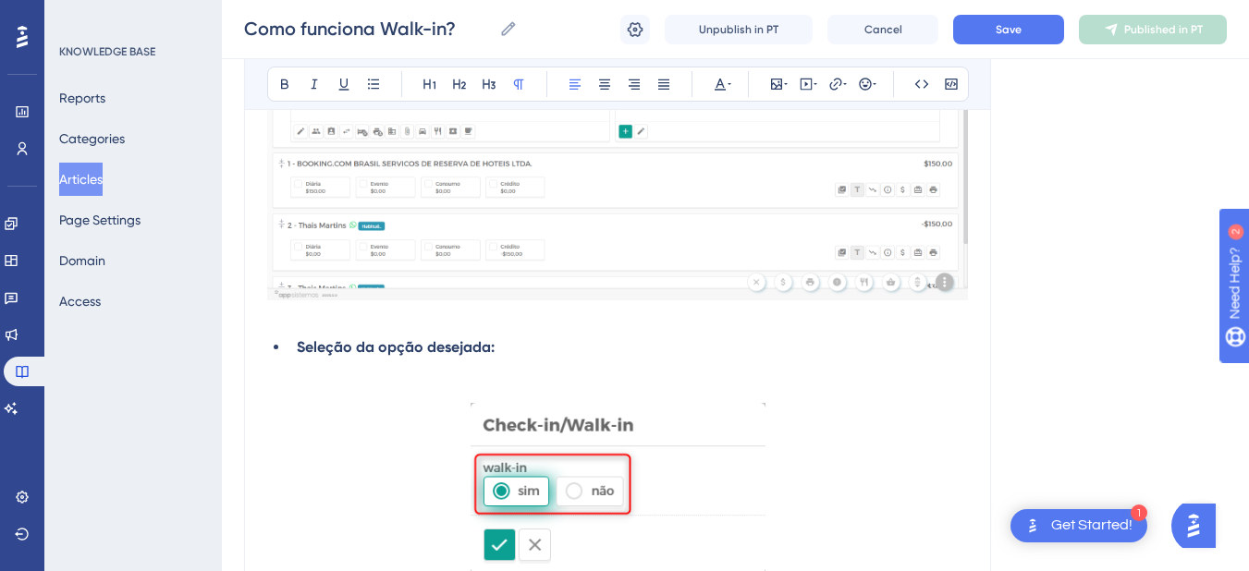
scroll to position [0, 0]
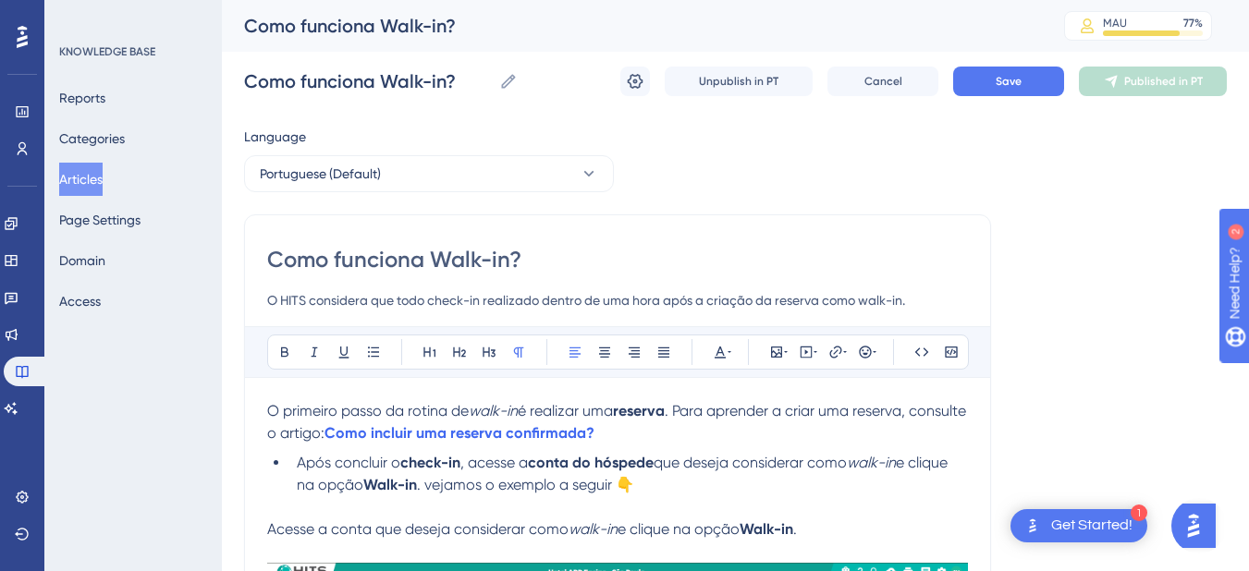
click at [296, 467] on li "Após concluir o check-in , acesse a conta do hóspede que deseja considerar como…" at bounding box center [628, 474] width 679 height 44
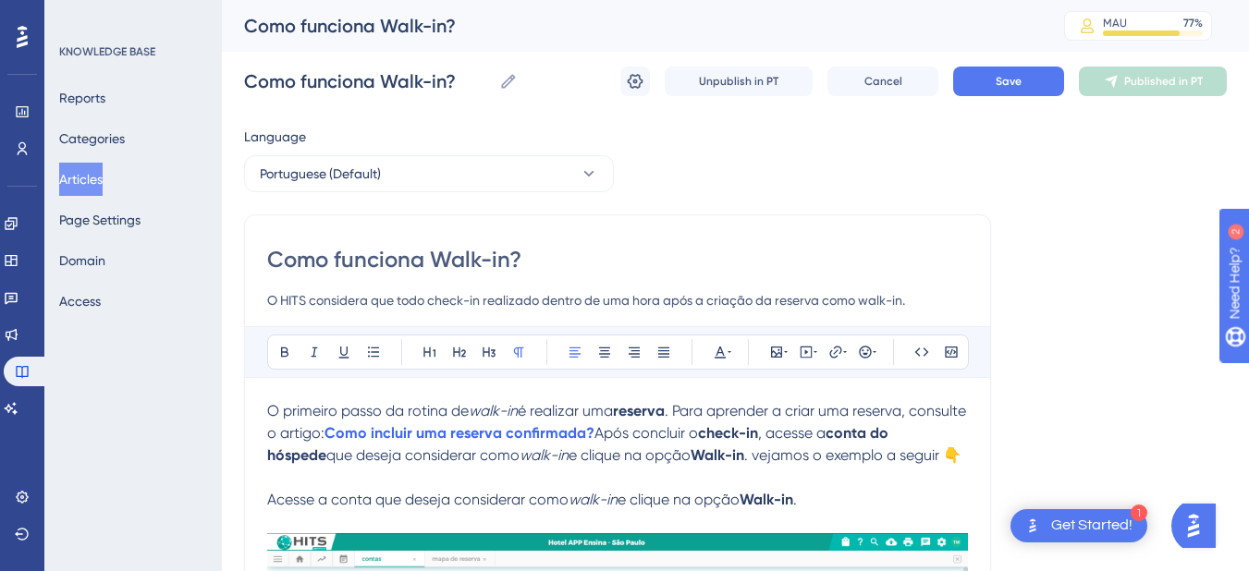
click at [304, 467] on p "O primeiro passo da rotina de walk-in é realizar uma reserva . Para aprender a …" at bounding box center [617, 433] width 701 height 67
click at [744, 464] on span ". vejamos o exemplo a seguir 👇" at bounding box center [852, 456] width 217 height 18
click at [323, 467] on p "O primeiro passo da rotina de walk-in é realizar uma reserva . Para aprender a …" at bounding box center [617, 433] width 701 height 67
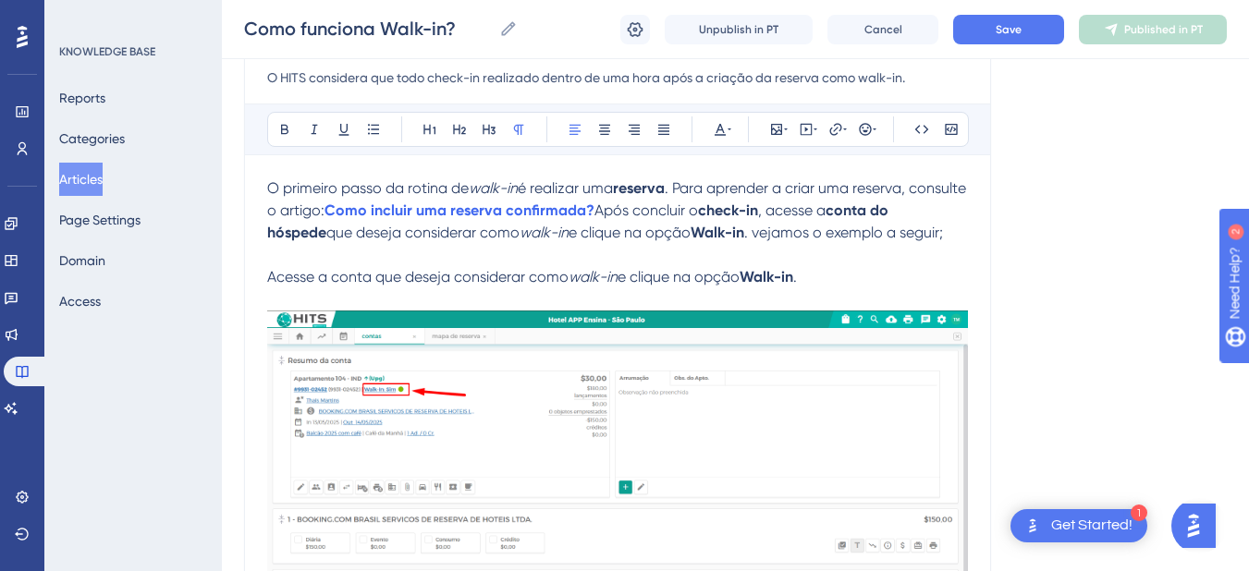
click at [286, 275] on span "Acesse a conta que deseja considerar como" at bounding box center [417, 277] width 301 height 18
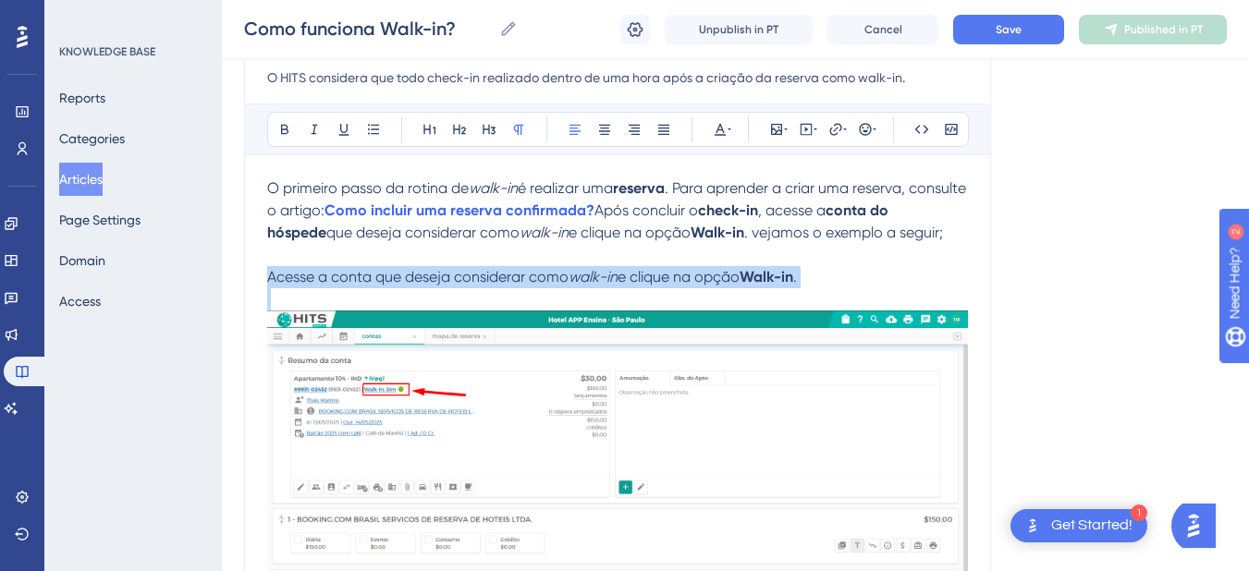
click at [286, 275] on span "Acesse a conta que deseja considerar como" at bounding box center [417, 277] width 301 height 18
click at [376, 121] on button at bounding box center [374, 130] width 26 height 26
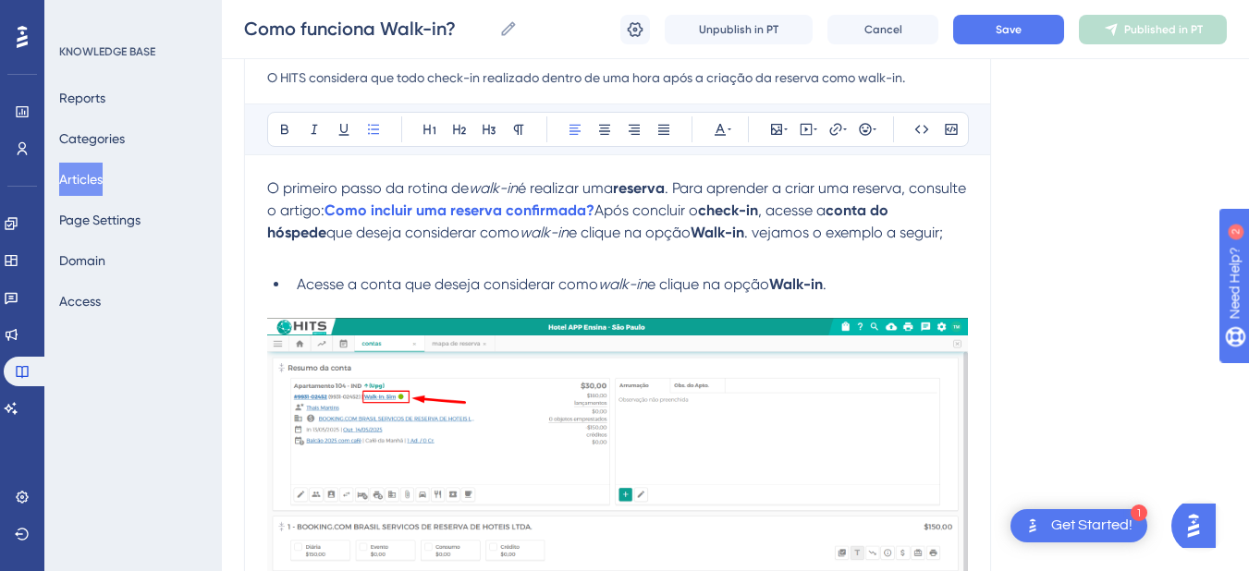
click at [396, 247] on p at bounding box center [617, 255] width 701 height 22
click at [994, 23] on button "Save" at bounding box center [1008, 30] width 111 height 30
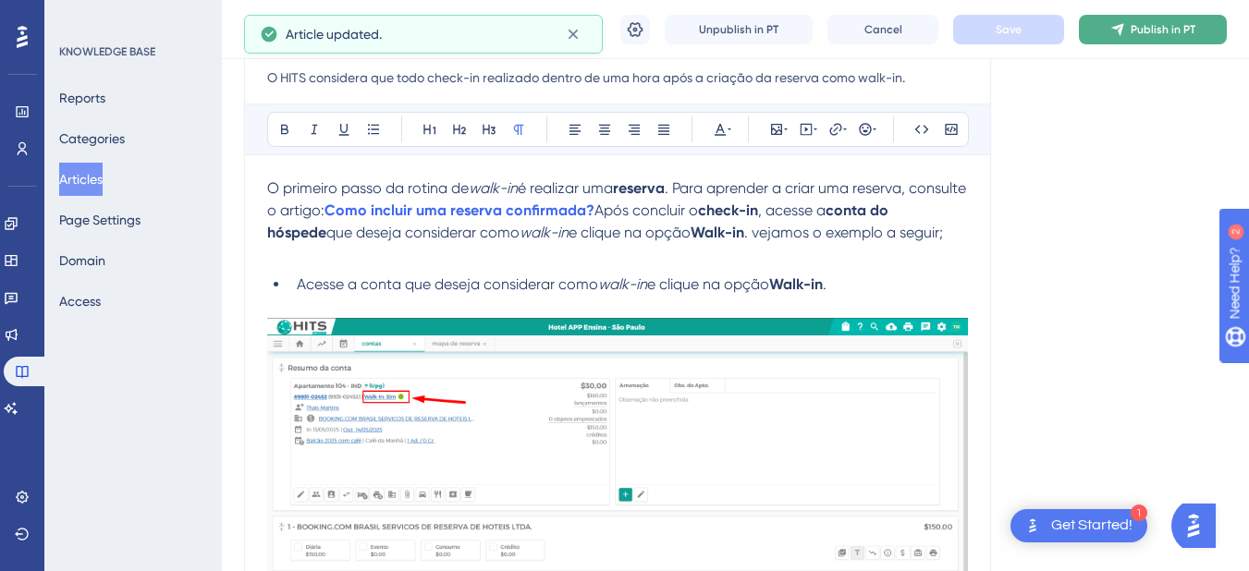
click at [1119, 33] on icon at bounding box center [1118, 29] width 15 height 15
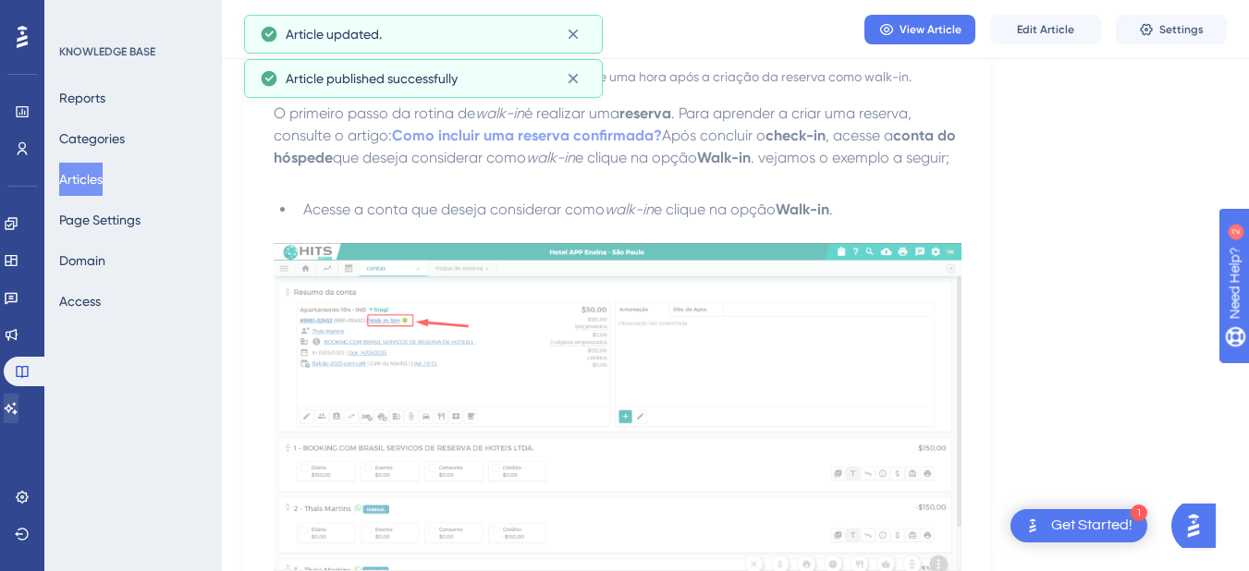
click at [20, 394] on div "Engagement Widgets Feedback Product Updates Knowledge Base AI Assistant" at bounding box center [22, 316] width 37 height 215
click at [17, 408] on icon at bounding box center [11, 408] width 15 height 15
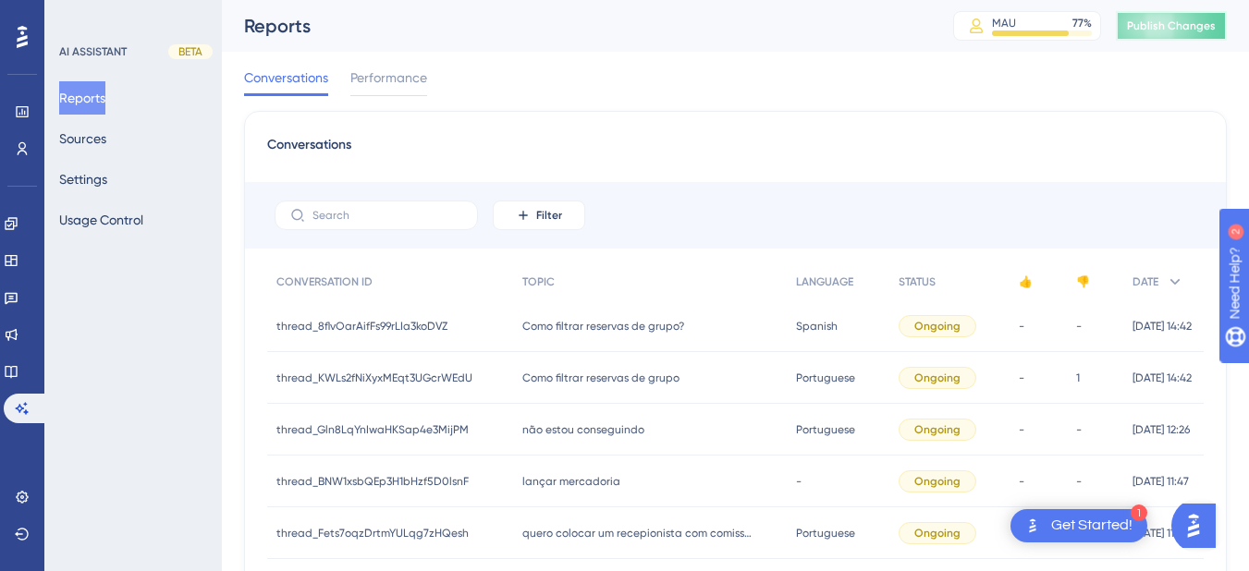
click at [1174, 22] on span "Publish Changes" at bounding box center [1171, 25] width 89 height 15
click at [98, 142] on button "Sources" at bounding box center [82, 138] width 47 height 33
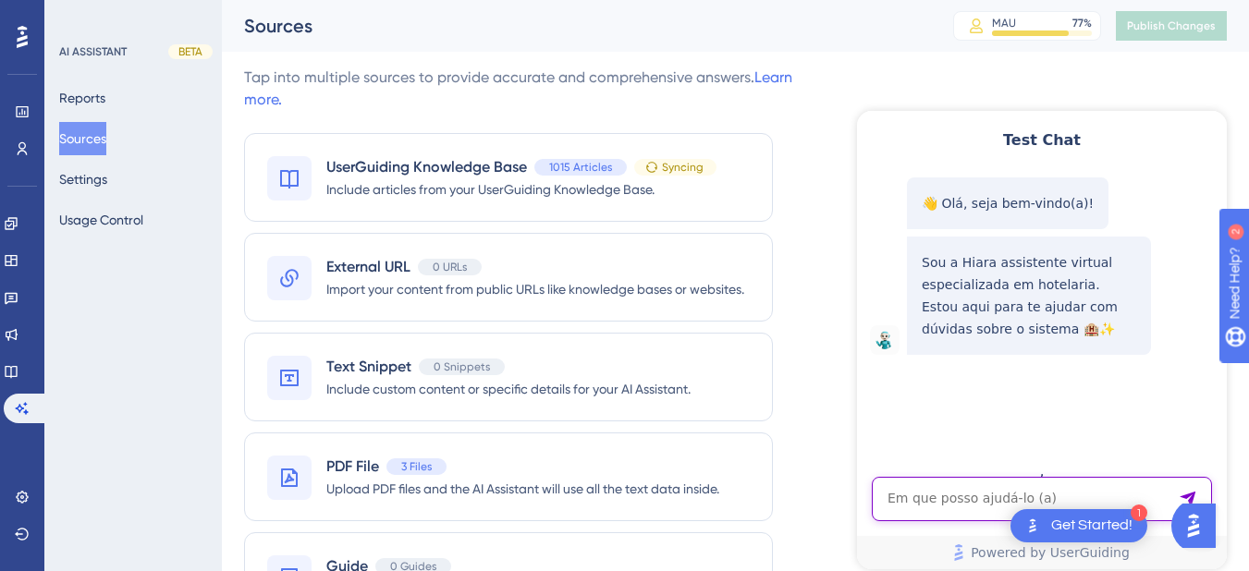
click at [894, 511] on textarea "AI Assistant Text Input" at bounding box center [1042, 499] width 340 height 44
paste textarea "como faço uma venda walkin?"
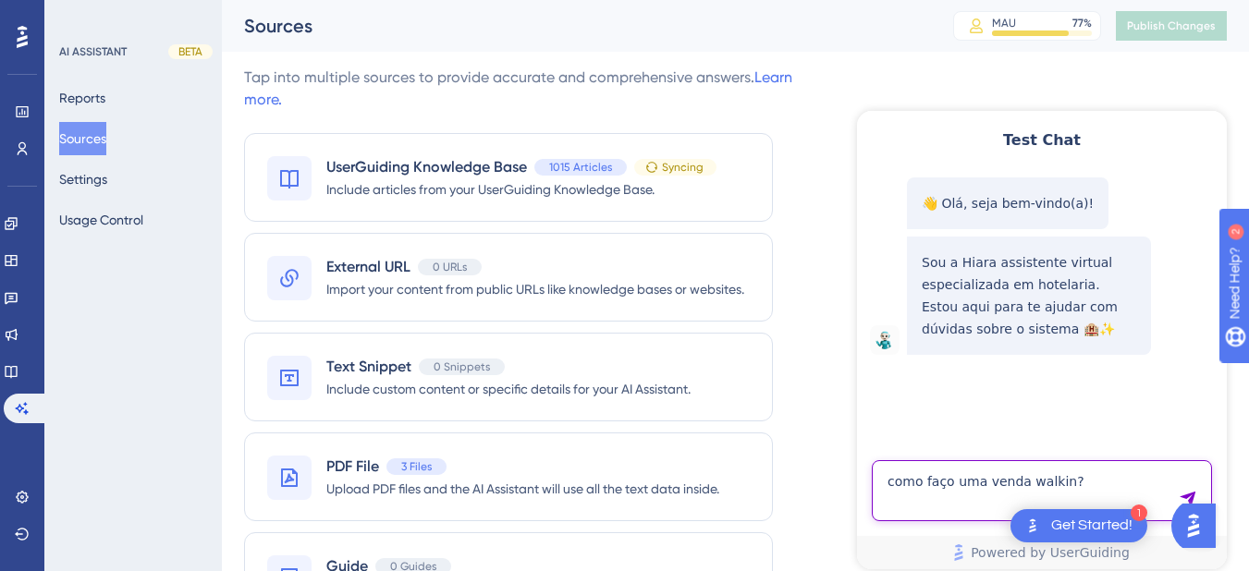
type textarea "como faço uma venda walkin?"
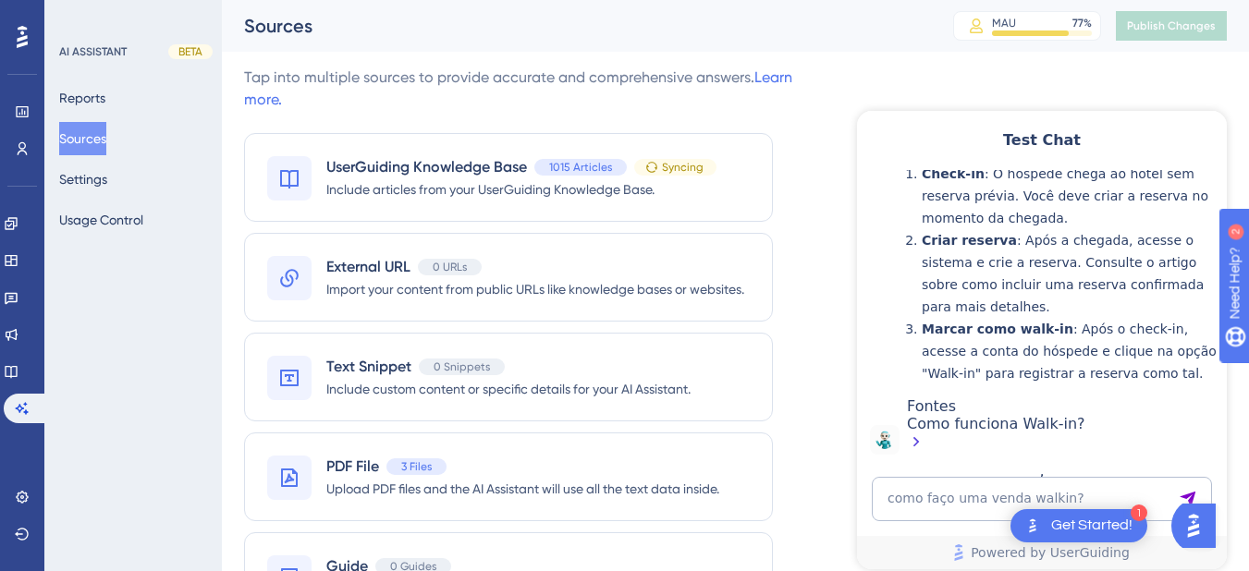
scroll to position [223, 0]
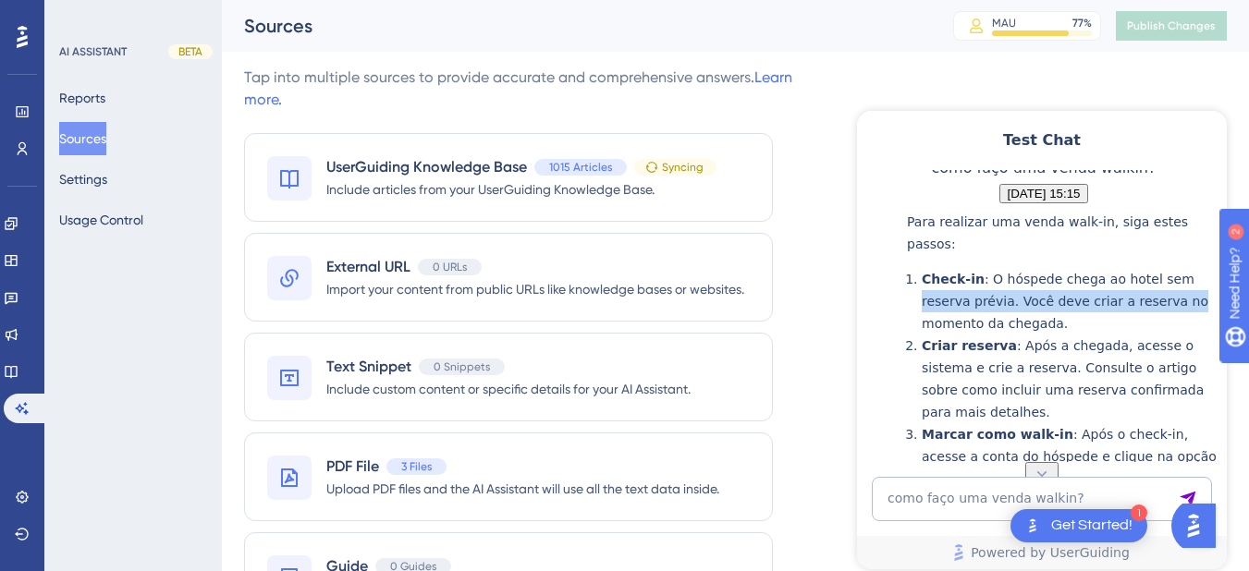
drag, startPoint x: 1221, startPoint y: 368, endPoint x: 1224, endPoint y: 385, distance: 17.1
click at [1224, 385] on div "👋 Olá, seja bem-vindo(a)! Sou a Hiara assistente virtual especializada em hotel…" at bounding box center [1040, 316] width 370 height 292
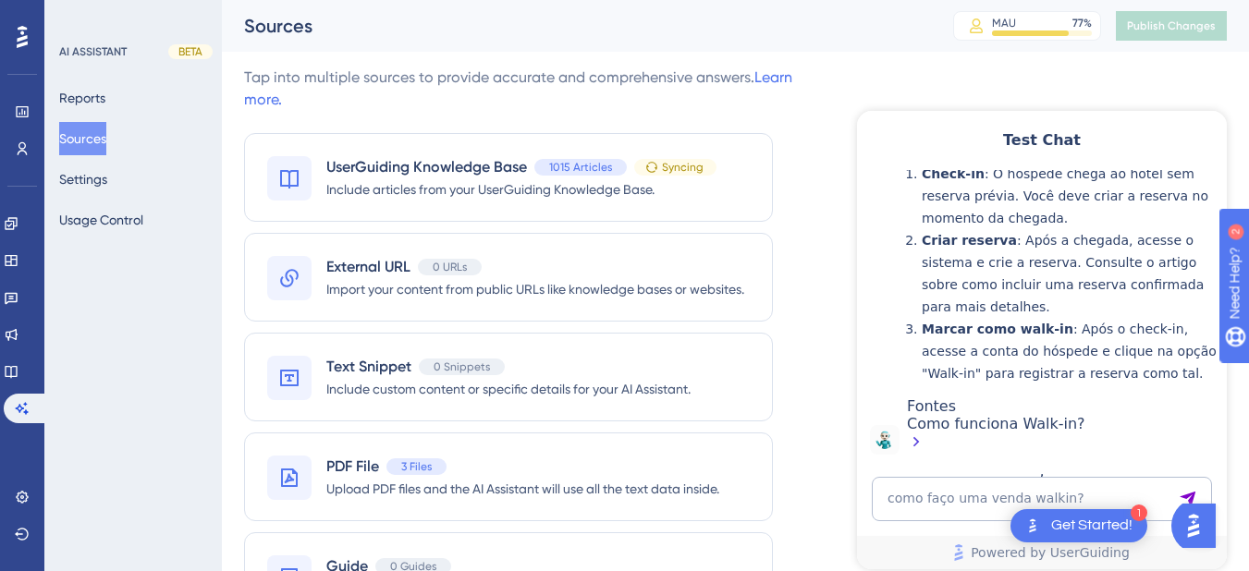
click at [1080, 275] on li "Criar reserva : Após a chegada, acesse o sistema e crie a reserva. Consulte o a…" at bounding box center [1070, 273] width 296 height 89
click at [966, 485] on textarea "como faço uma venda walkin?" at bounding box center [1042, 499] width 340 height 44
paste textarea "RELATORIO DE RESERVAS COM VALOR DE ADIANTAMENTO"
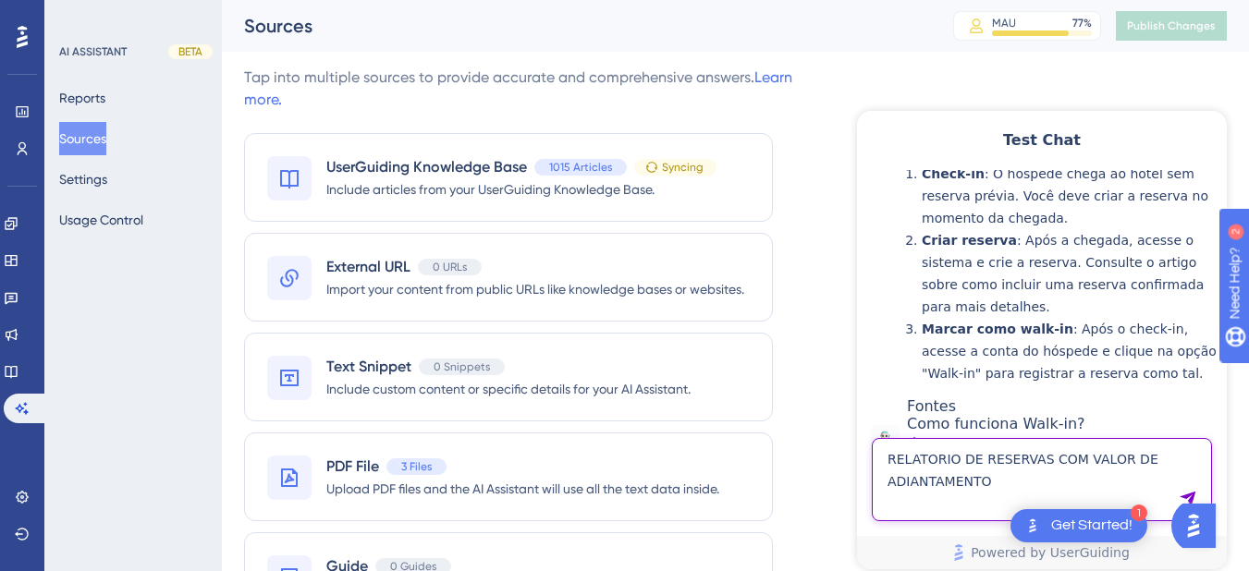
type textarea "RELATORIO DE RESERVAS COM VALOR DE ADIANTAMENTO"
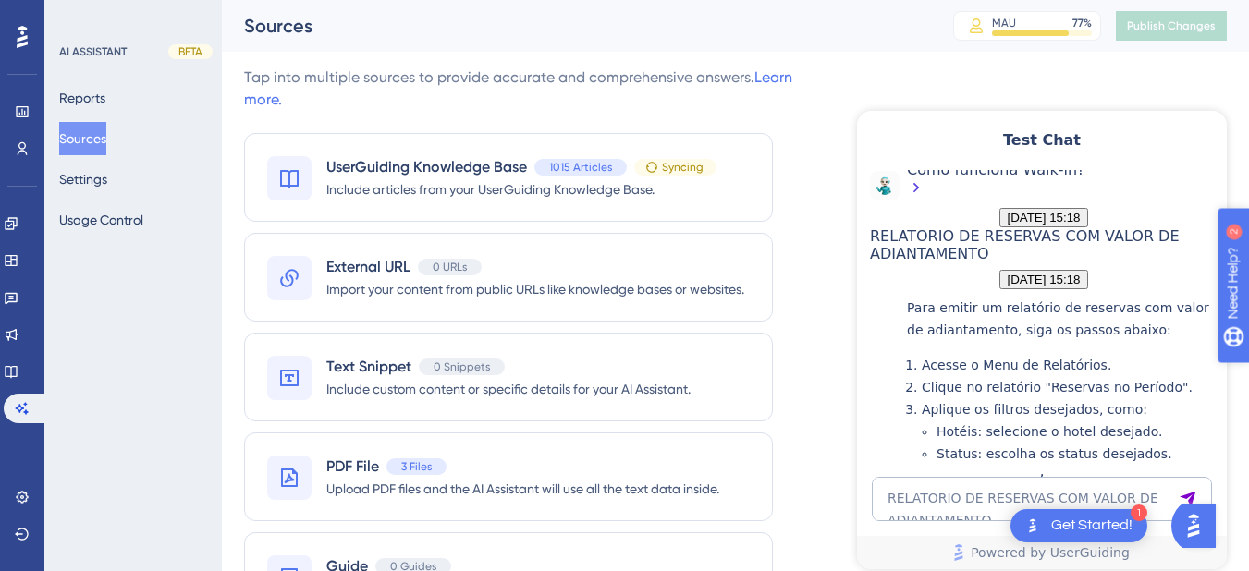
scroll to position [1110, 0]
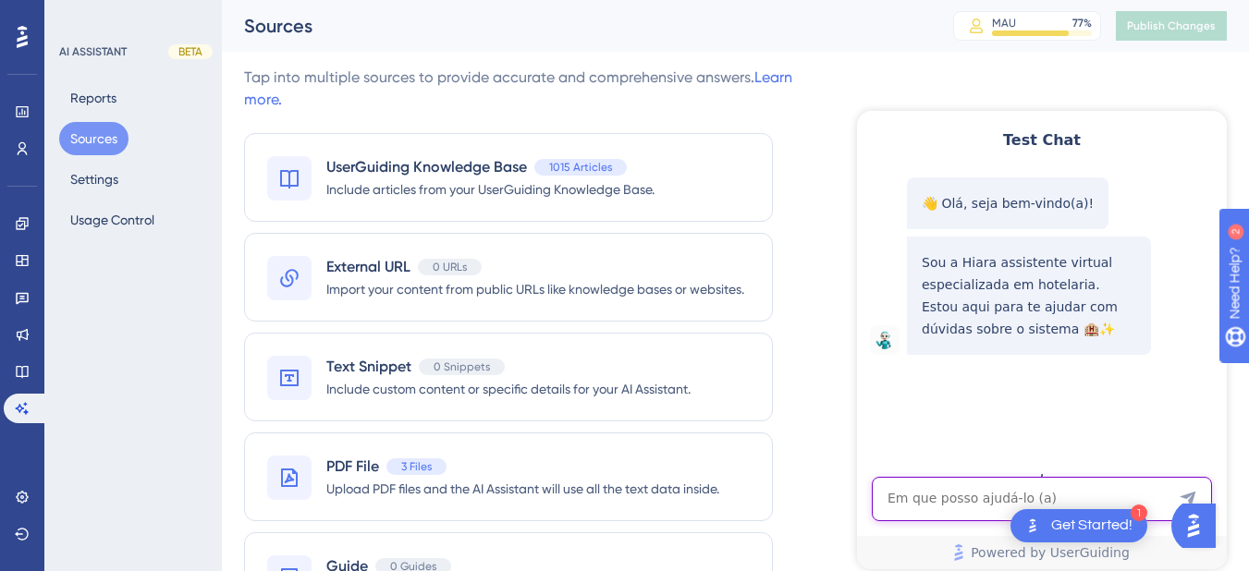
click at [903, 502] on textarea "AI Assistant Text Input" at bounding box center [1042, 499] width 340 height 44
paste textarea "Onde consigo ver a quatidade de camas por quarto?"
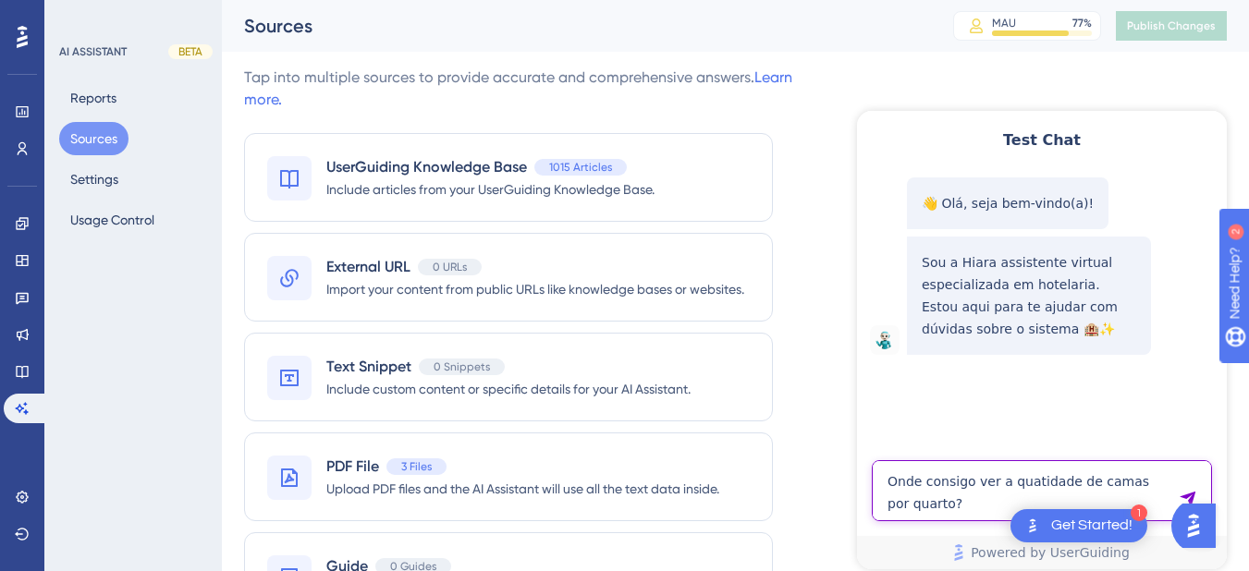
type textarea "Onde consigo ver a quatidade de camas por quarto?"
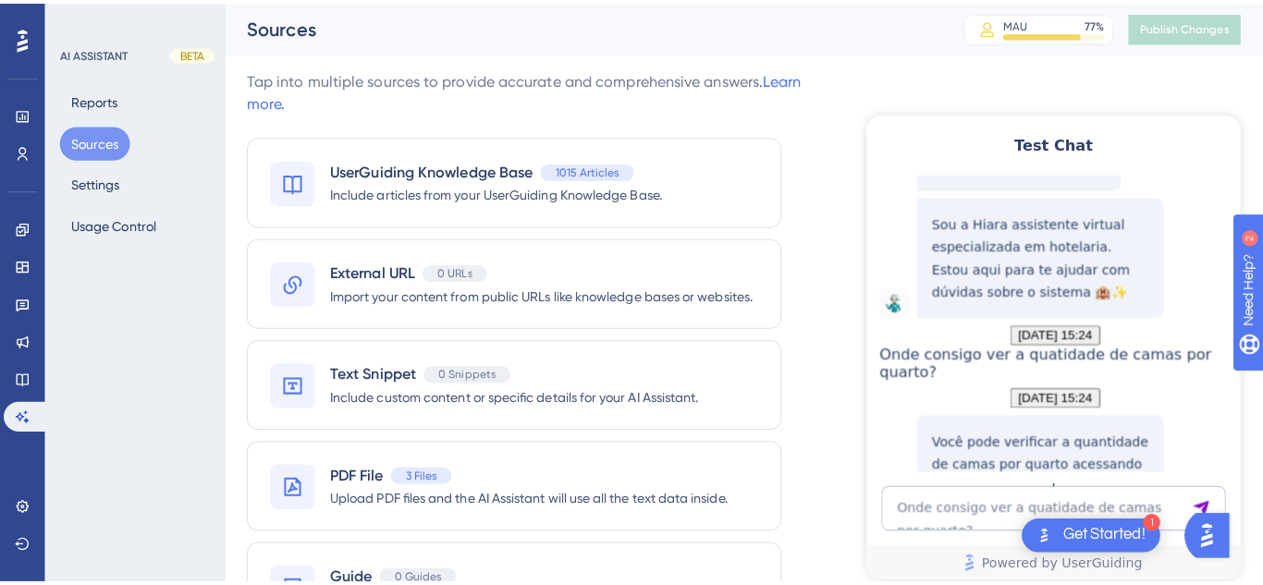
scroll to position [263, 0]
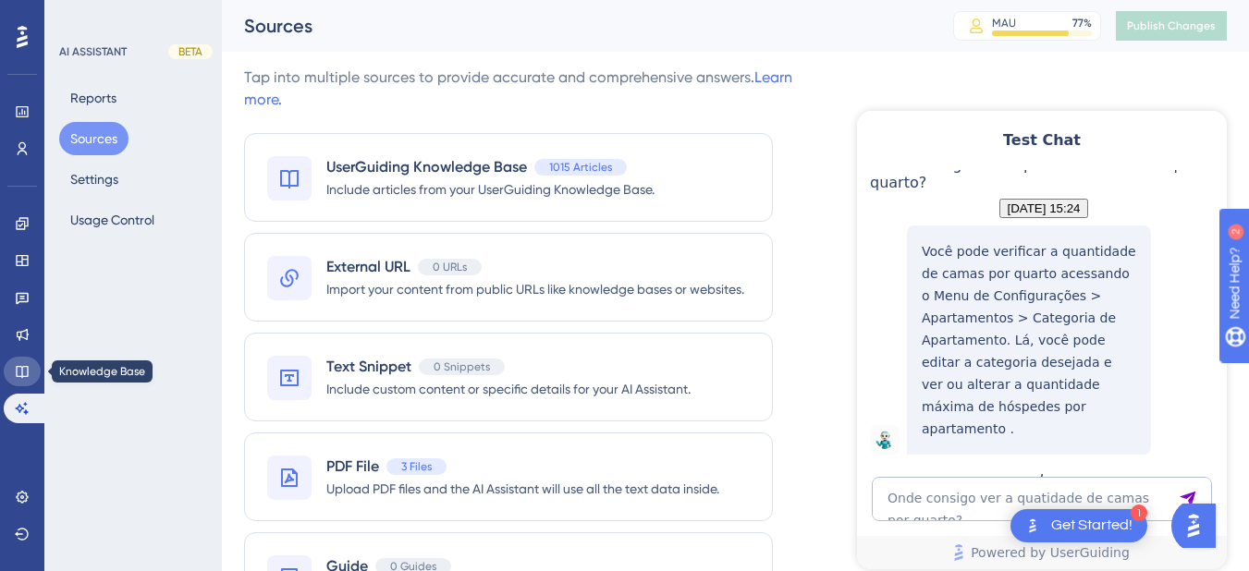
click at [26, 381] on link at bounding box center [22, 372] width 37 height 30
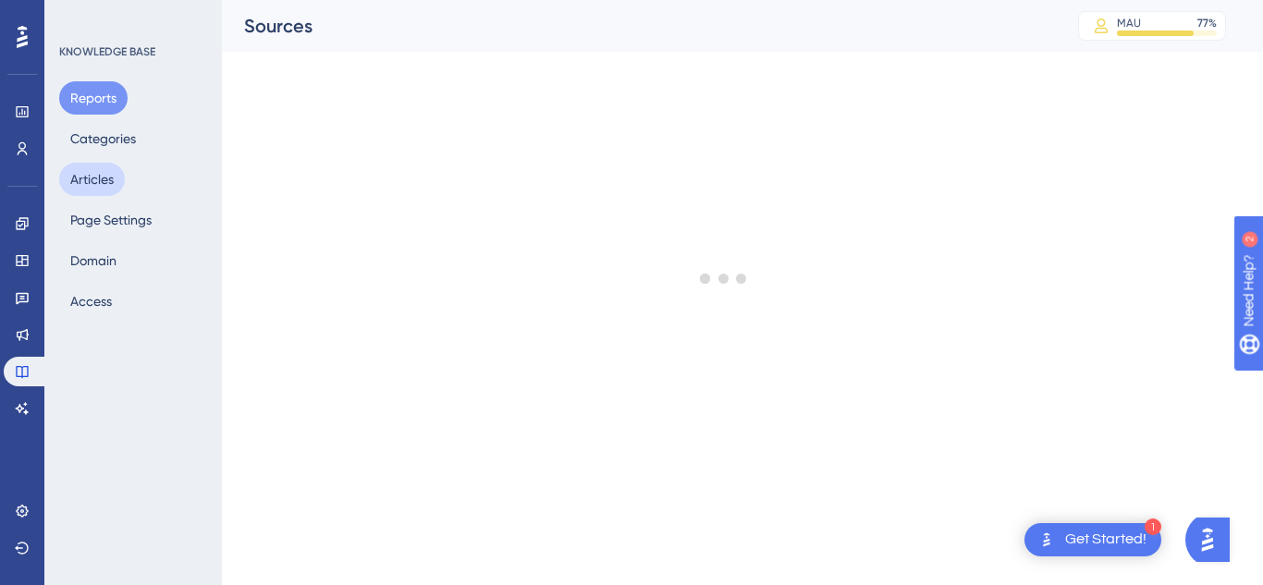
click at [92, 185] on button "Articles" at bounding box center [92, 179] width 66 height 33
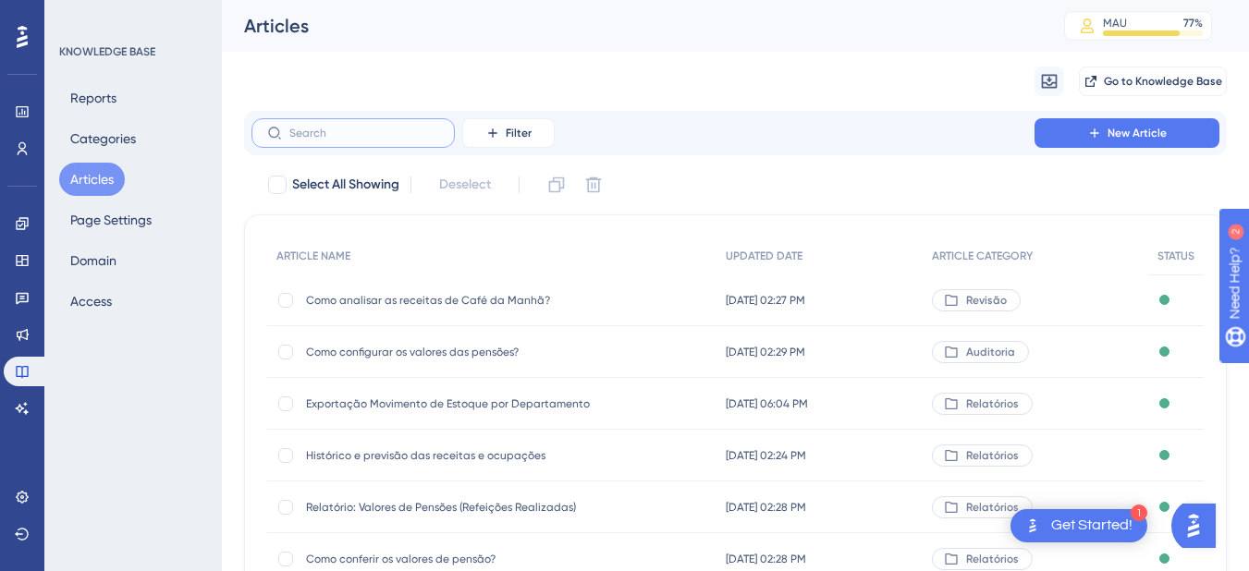
click at [345, 132] on input "text" at bounding box center [364, 133] width 150 height 13
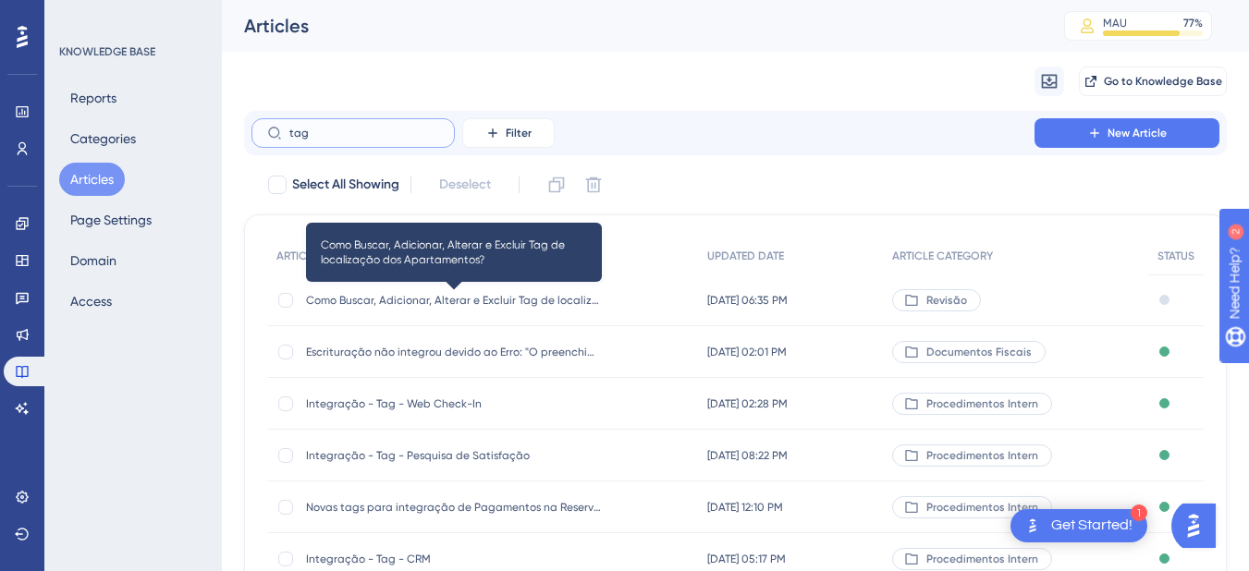
type input "tag"
click at [416, 298] on span "Como Buscar, Adicionar, Alterar e Excluir Tag de localização dos Apartamentos?" at bounding box center [454, 300] width 296 height 15
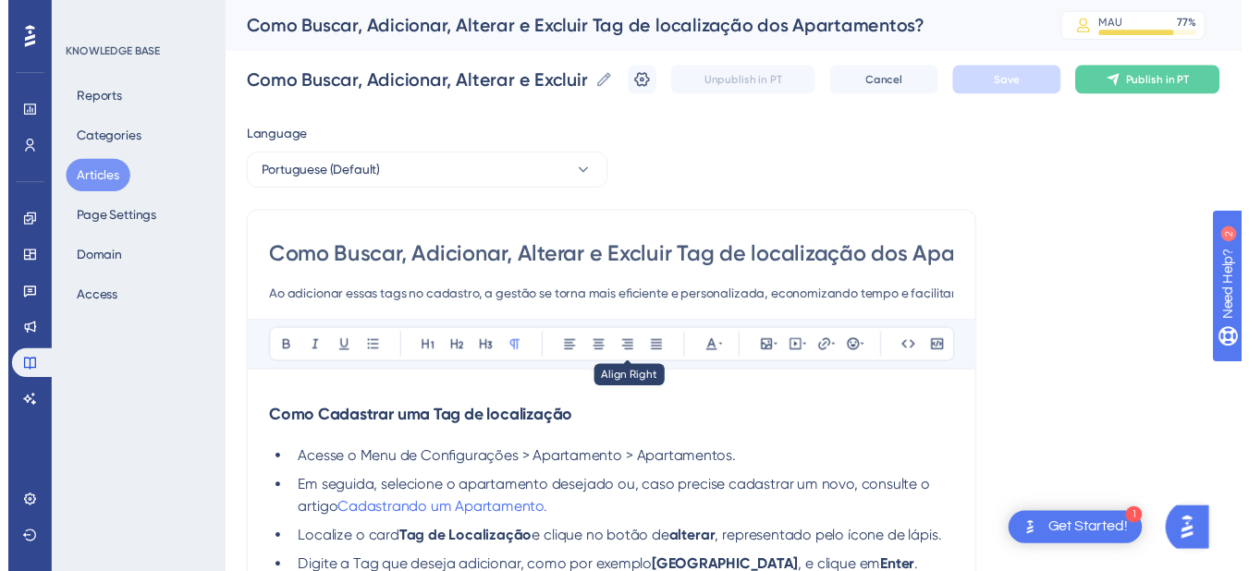
scroll to position [2754, 0]
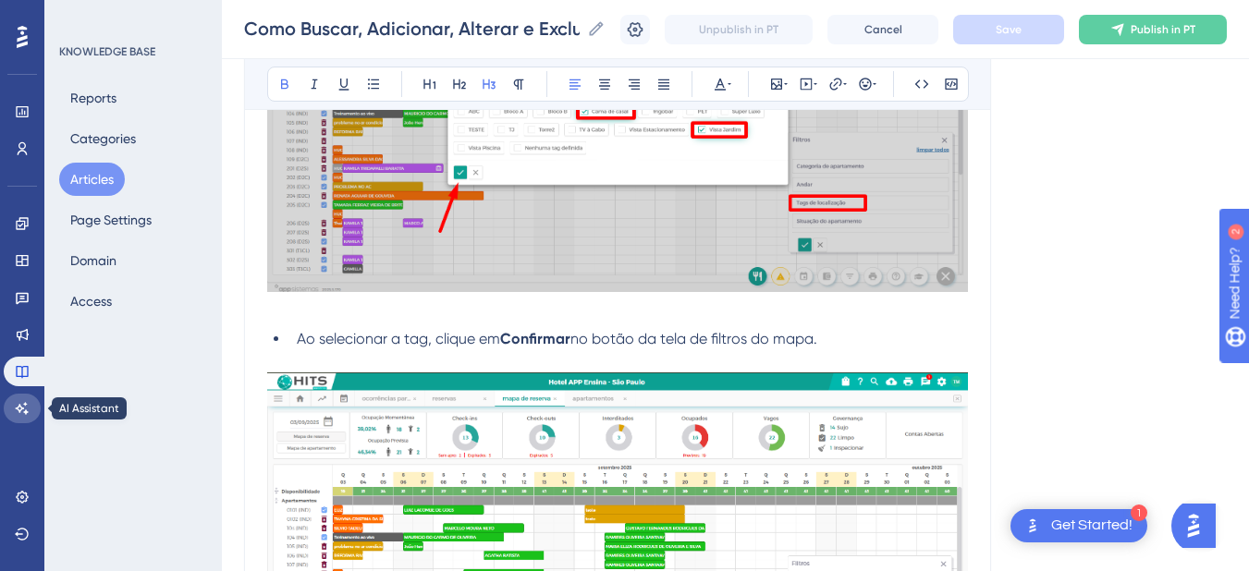
click at [15, 405] on icon at bounding box center [22, 408] width 15 height 15
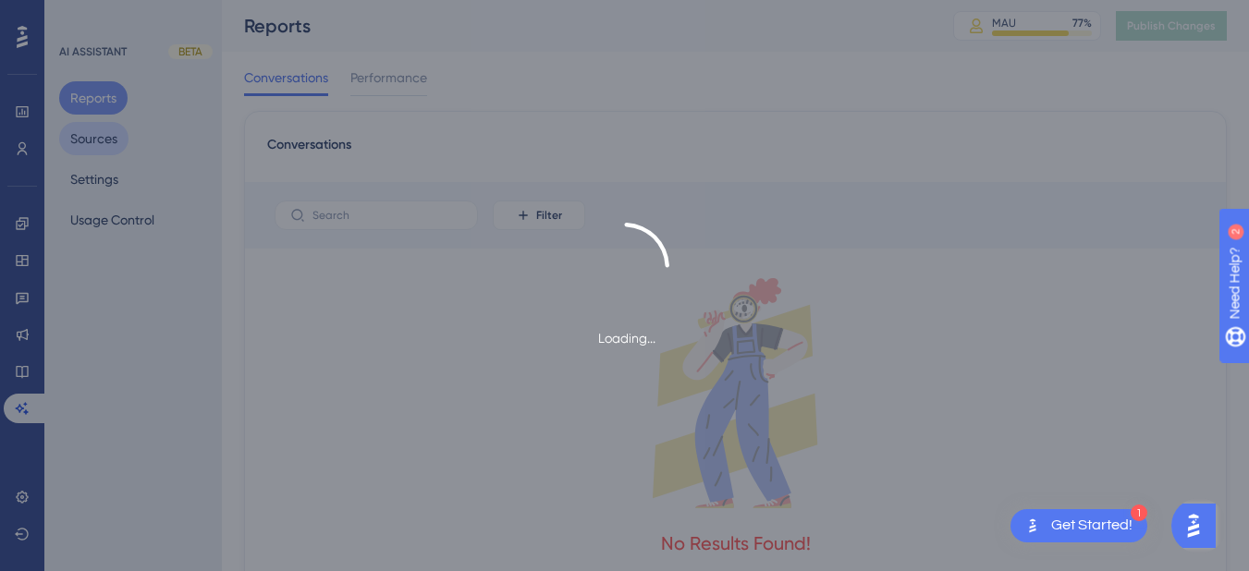
click at [96, 136] on div "Loading..." at bounding box center [624, 285] width 1249 height 571
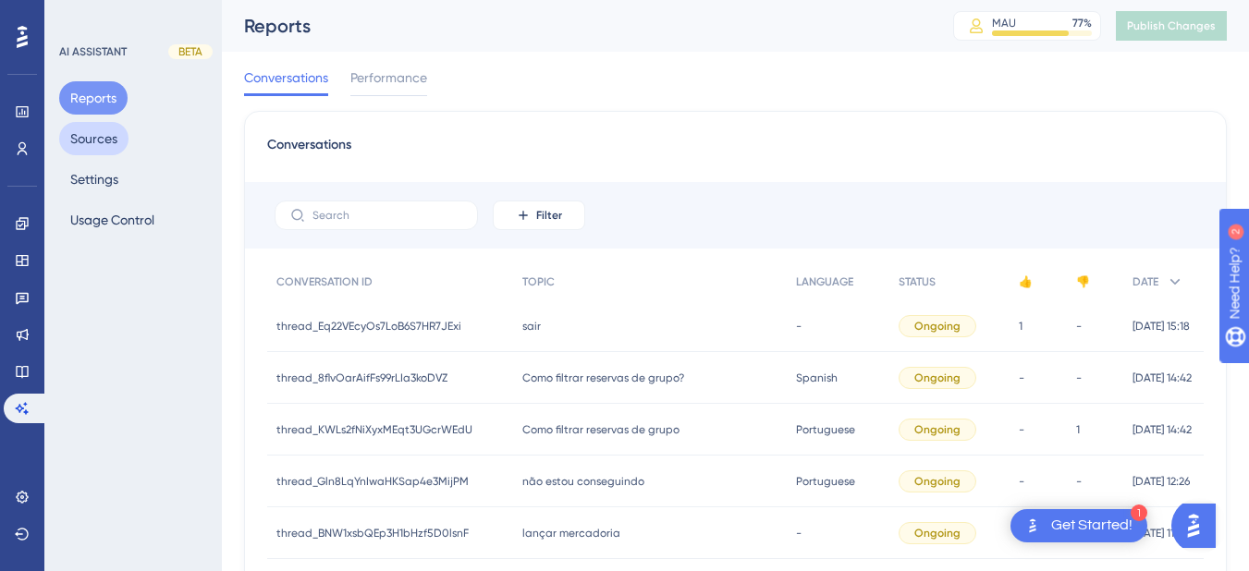
click at [95, 140] on button "Sources" at bounding box center [93, 138] width 69 height 33
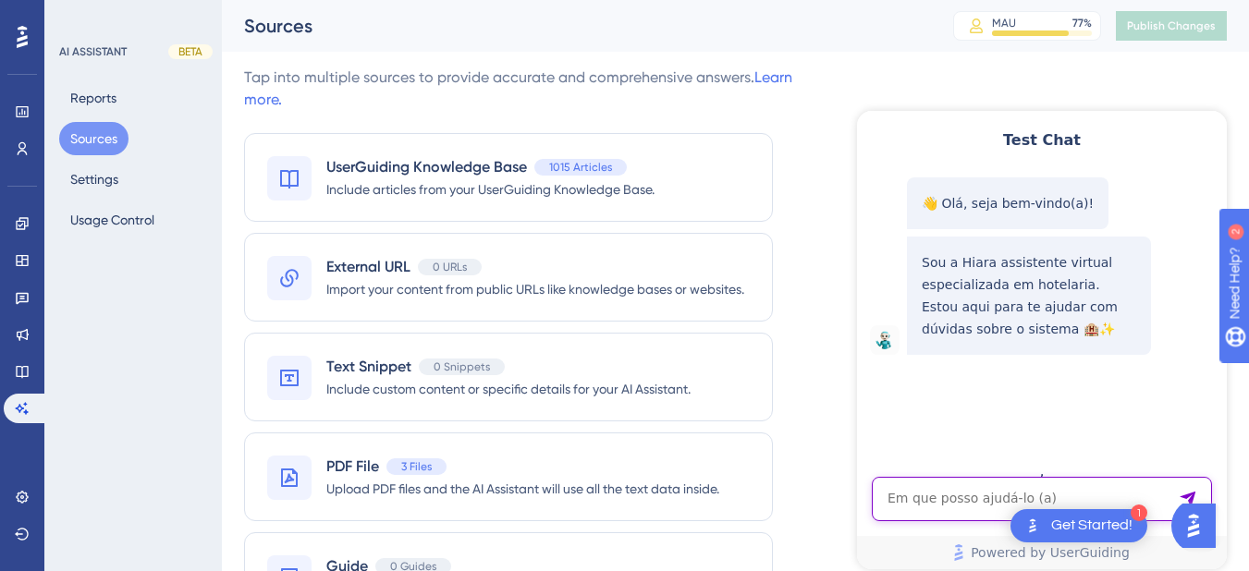
click at [959, 497] on textarea "AI Assistant Text Input" at bounding box center [1042, 499] width 340 height 44
paste textarea "como lançar iss na diaria?"
type textarea "como lançar iss na diaria?"
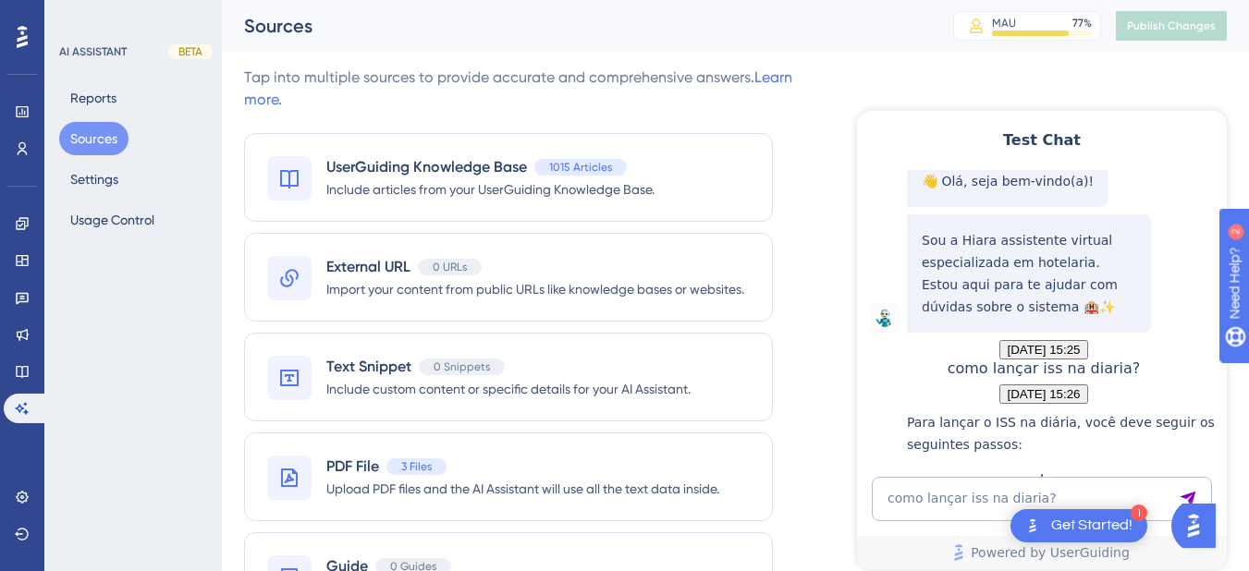
scroll to position [616, 0]
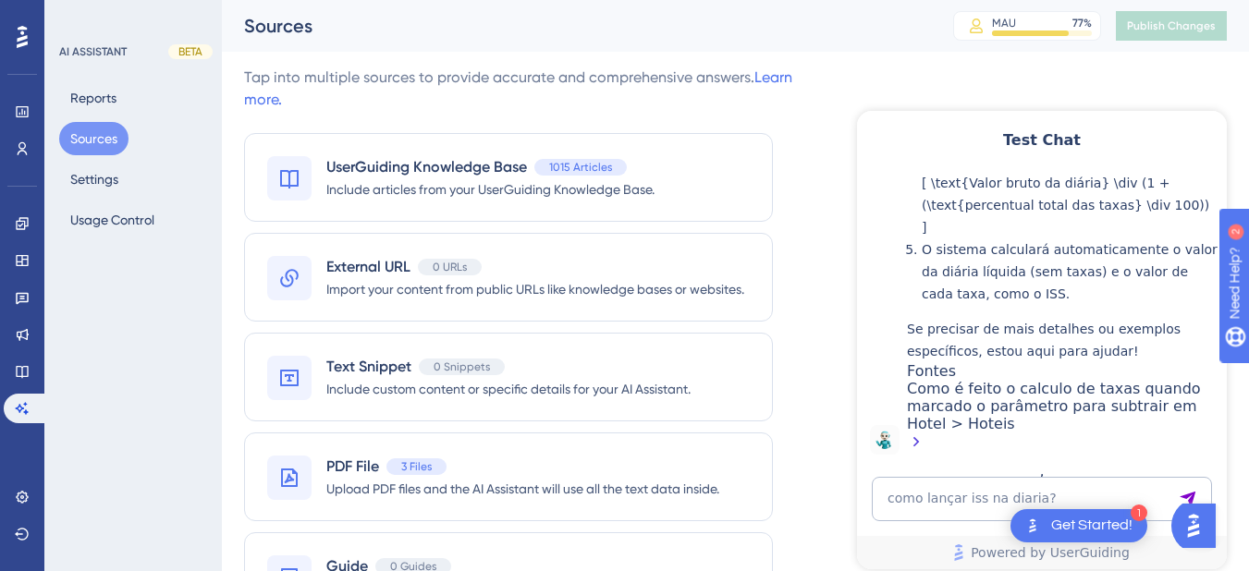
click at [1033, 249] on p "O sistema calculará automaticamente o valor da diária líquida (sem taxas) e o v…" at bounding box center [1070, 272] width 296 height 67
click at [980, 391] on div "Como é feito o calculo de taxas quando marcado o parâmetro para subtrair em Hot…" at bounding box center [1062, 417] width 311 height 75
drag, startPoint x: 10, startPoint y: 372, endPoint x: 141, endPoint y: 319, distance: 140.6
click at [10, 372] on link at bounding box center [22, 372] width 37 height 30
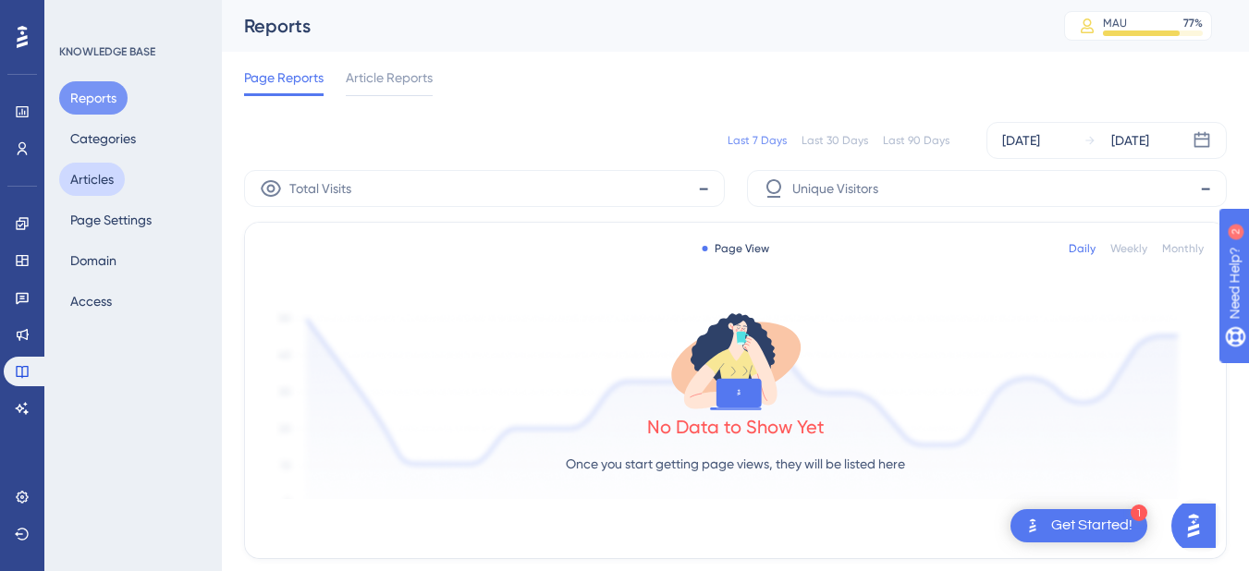
click at [90, 181] on button "Articles" at bounding box center [92, 179] width 66 height 33
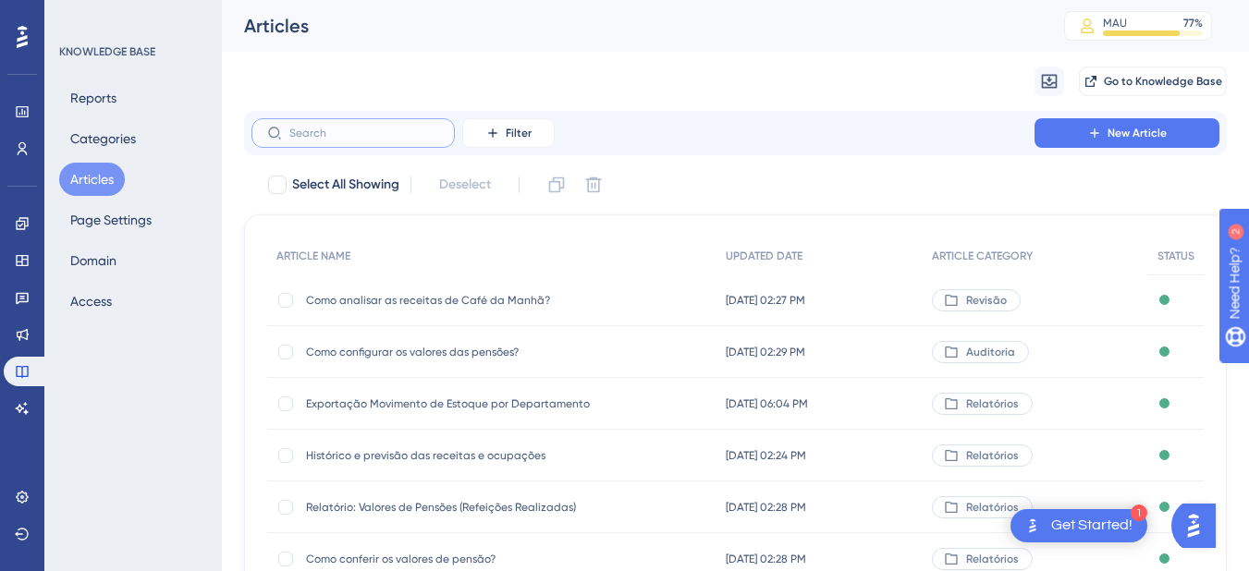
click at [349, 131] on input "text" at bounding box center [364, 133] width 150 height 13
click at [360, 123] on label at bounding box center [353, 133] width 203 height 30
click at [360, 127] on input "text" at bounding box center [364, 133] width 150 height 13
paste input "Como é feito"
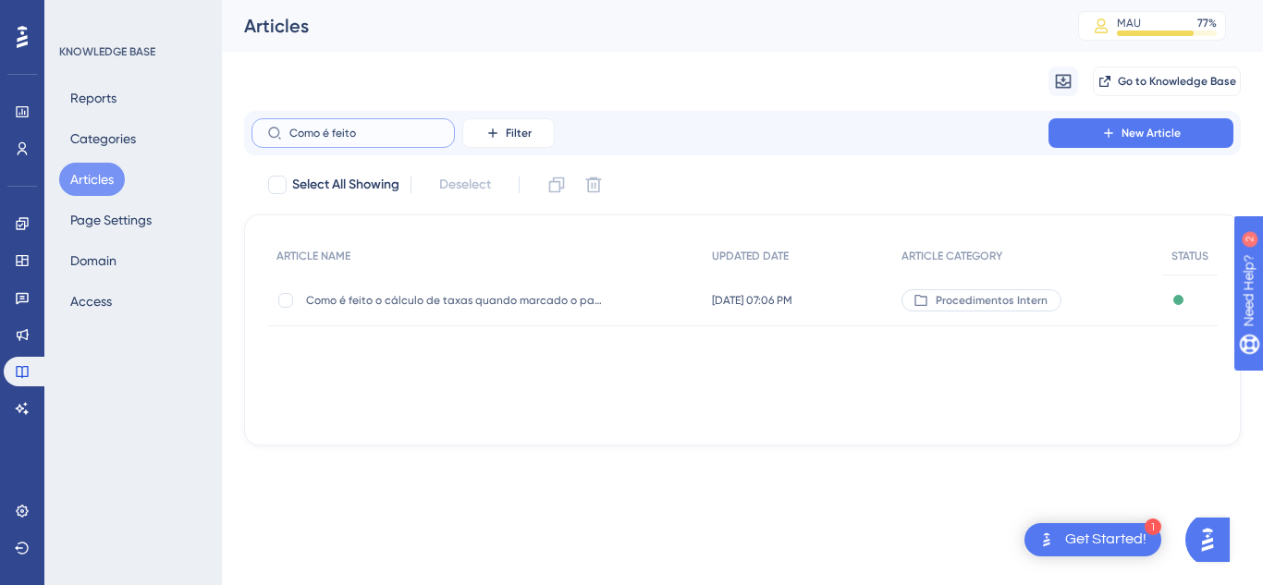
type input "Como é feito"
click at [400, 308] on div "Como é feito o cálculo de taxas quando marcado o parâmetro para subtrair em Hot…" at bounding box center [454, 301] width 296 height 52
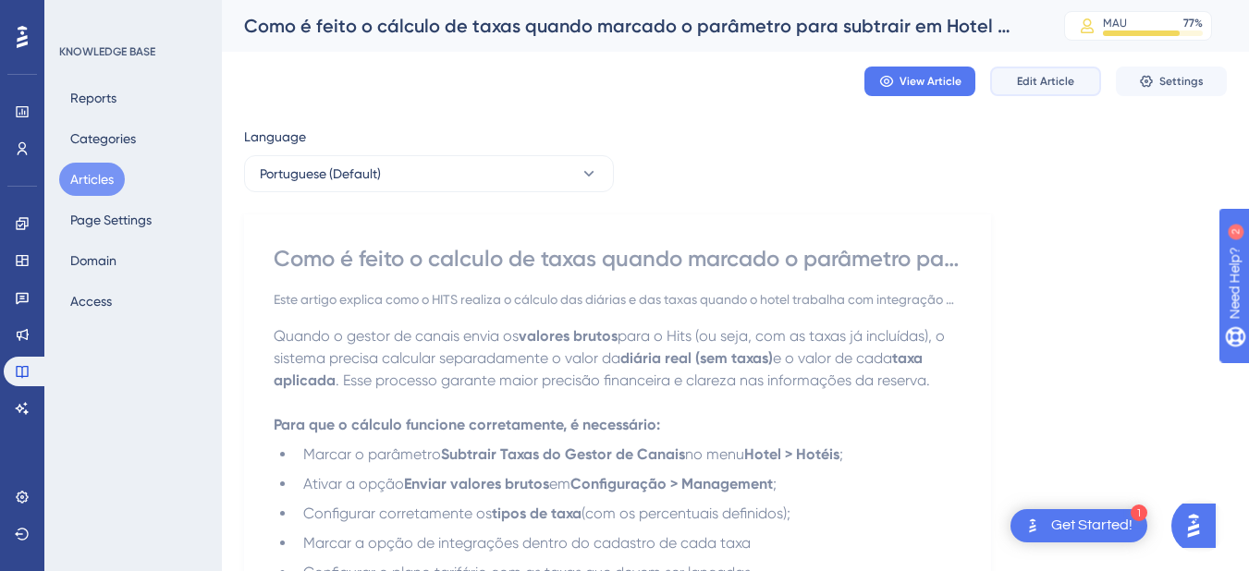
click at [1047, 92] on button "Edit Article" at bounding box center [1045, 82] width 111 height 30
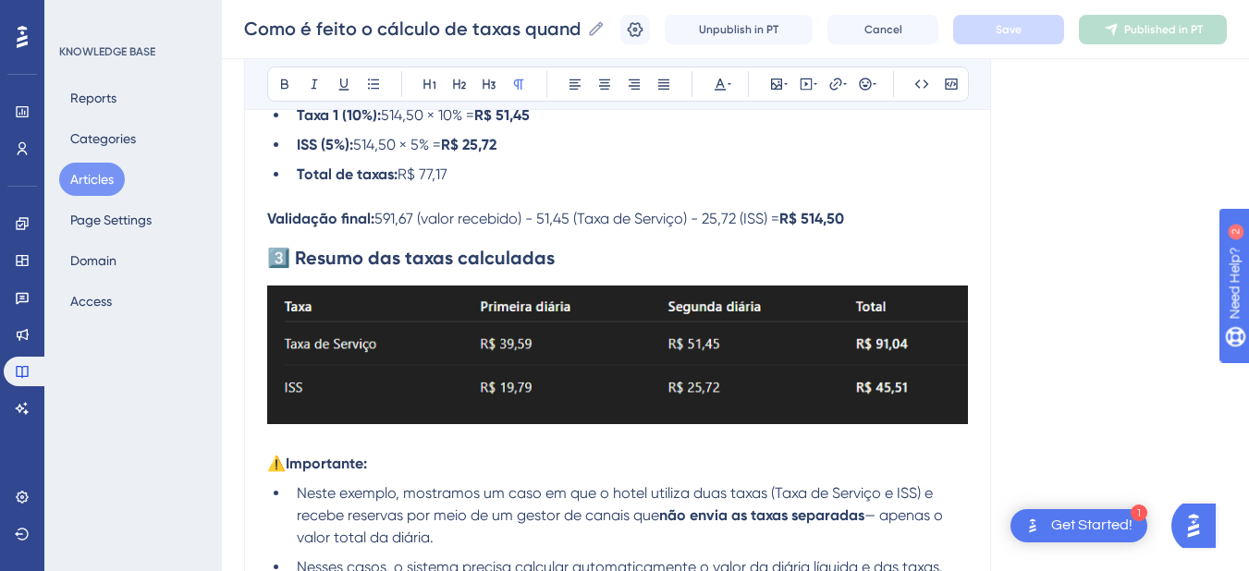
scroll to position [2652, 0]
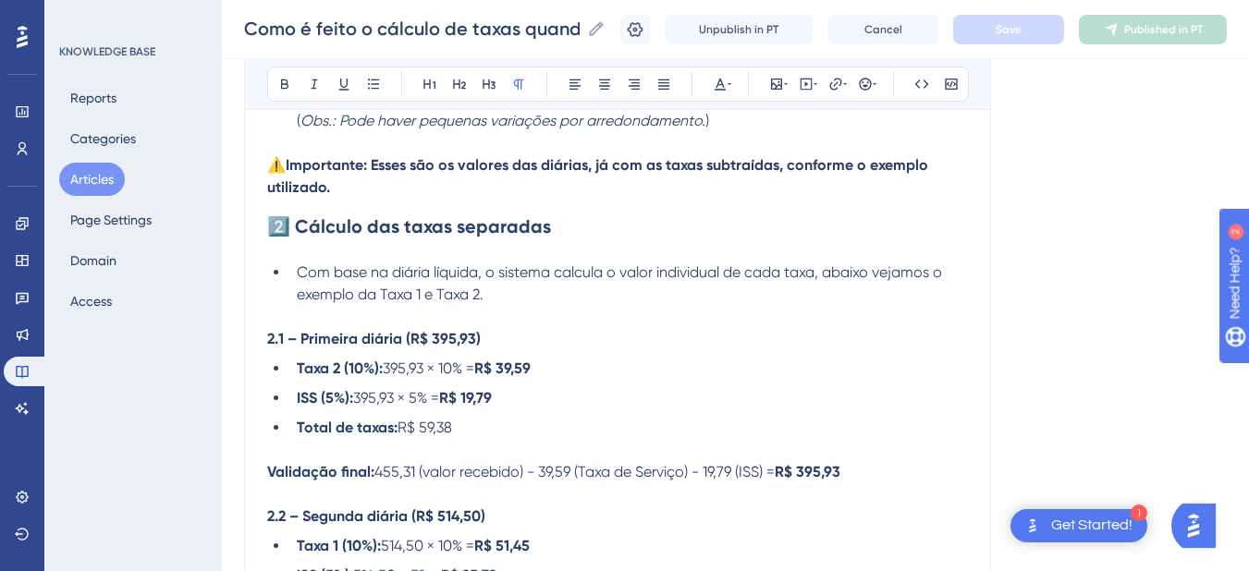
click at [339, 360] on strong "Taxa 2 (10%):" at bounding box center [340, 369] width 86 height 18
drag, startPoint x: 317, startPoint y: 372, endPoint x: 299, endPoint y: 372, distance: 18.5
click at [299, 389] on strong "ISS (5%):" at bounding box center [325, 398] width 56 height 18
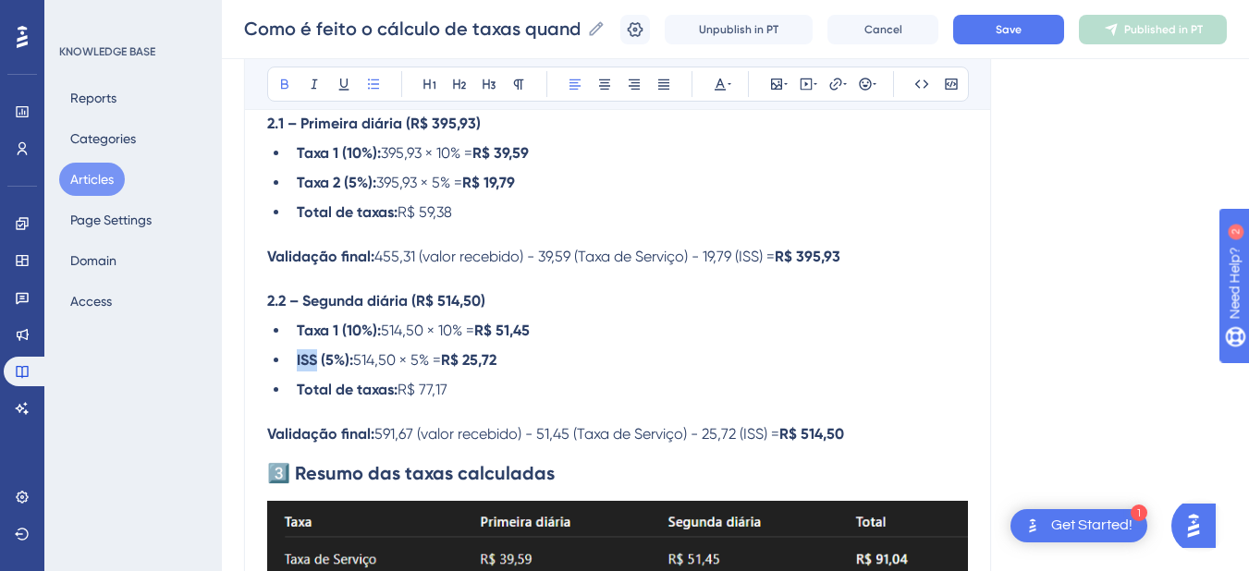
drag, startPoint x: 318, startPoint y: 338, endPoint x: 295, endPoint y: 338, distance: 23.1
click at [295, 350] on li "ISS (5%): 514,50 × 5% = R$ 25,72" at bounding box center [628, 361] width 679 height 22
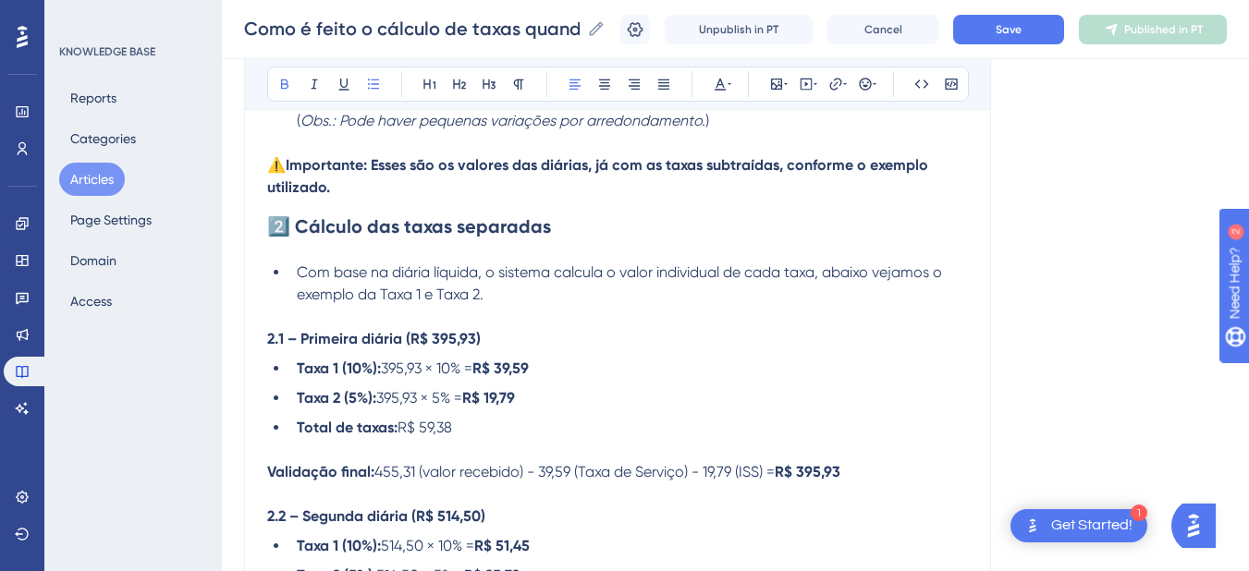
scroll to position [3299, 0]
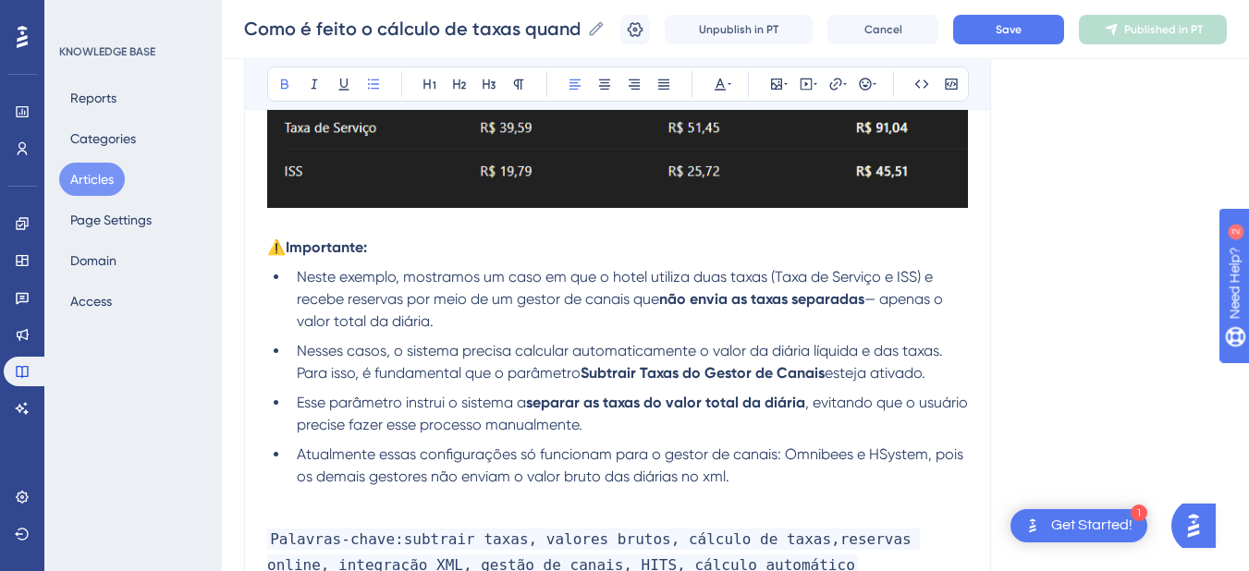
click at [614, 298] on li "Neste exemplo, mostramos um caso em que o hotel utiliza duas taxas (Taxa de Ser…" at bounding box center [628, 299] width 679 height 67
click at [885, 266] on li "Neste exemplo, mostramos um caso em que o hotel utiliza duas taxas (Taxa de Ser…" at bounding box center [628, 299] width 679 height 67
click at [725, 268] on span "Neste exemplo, mostramos um caso em que o hotel utiliza duas taxas (Taxa de Ser…" at bounding box center [617, 288] width 640 height 40
drag, startPoint x: 813, startPoint y: 252, endPoint x: 917, endPoint y: 252, distance: 104.5
click at [917, 268] on span "Neste exemplo, mostramos um caso em que o hotel utiliza duas taxas (Taxa de Ser…" at bounding box center [617, 288] width 640 height 40
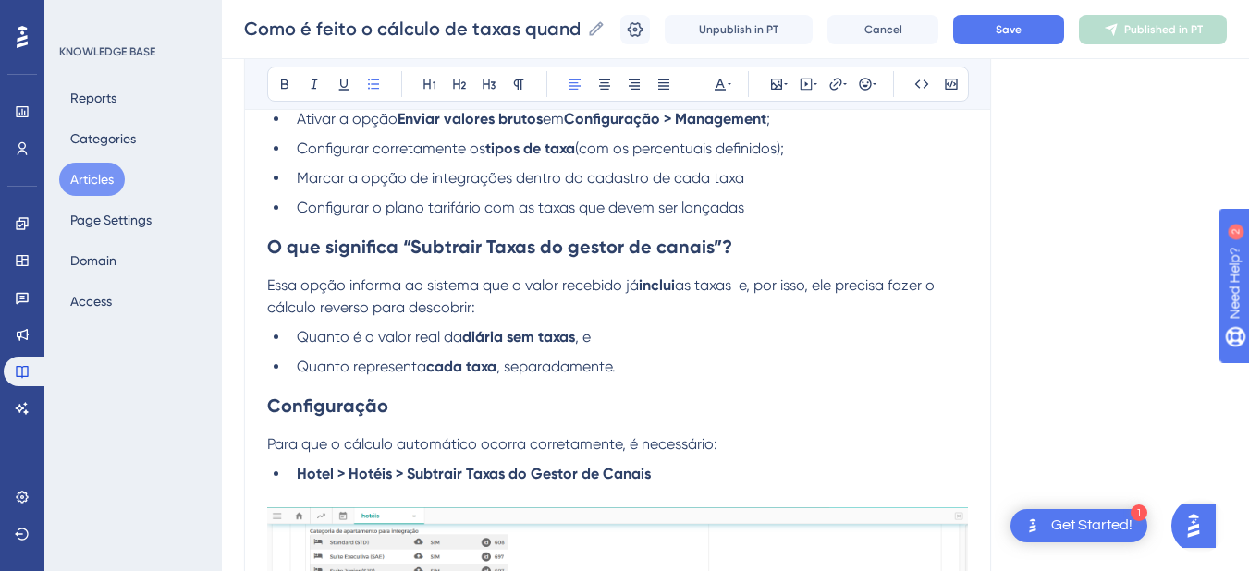
scroll to position [1609, 0]
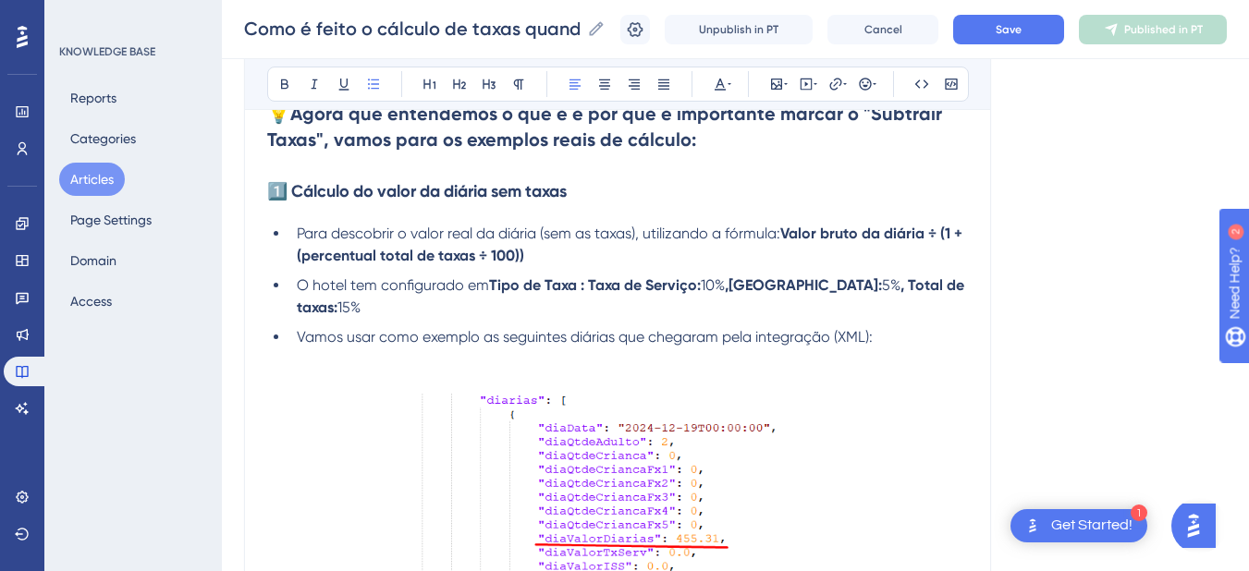
click at [692, 287] on strong "Tipo de Taxa : Taxa de Serviço:" at bounding box center [595, 285] width 212 height 18
drag, startPoint x: 637, startPoint y: 286, endPoint x: 700, endPoint y: 285, distance: 62.9
click at [700, 285] on strong "Tipo de Taxa : Taxa de Serviço:" at bounding box center [595, 285] width 212 height 18
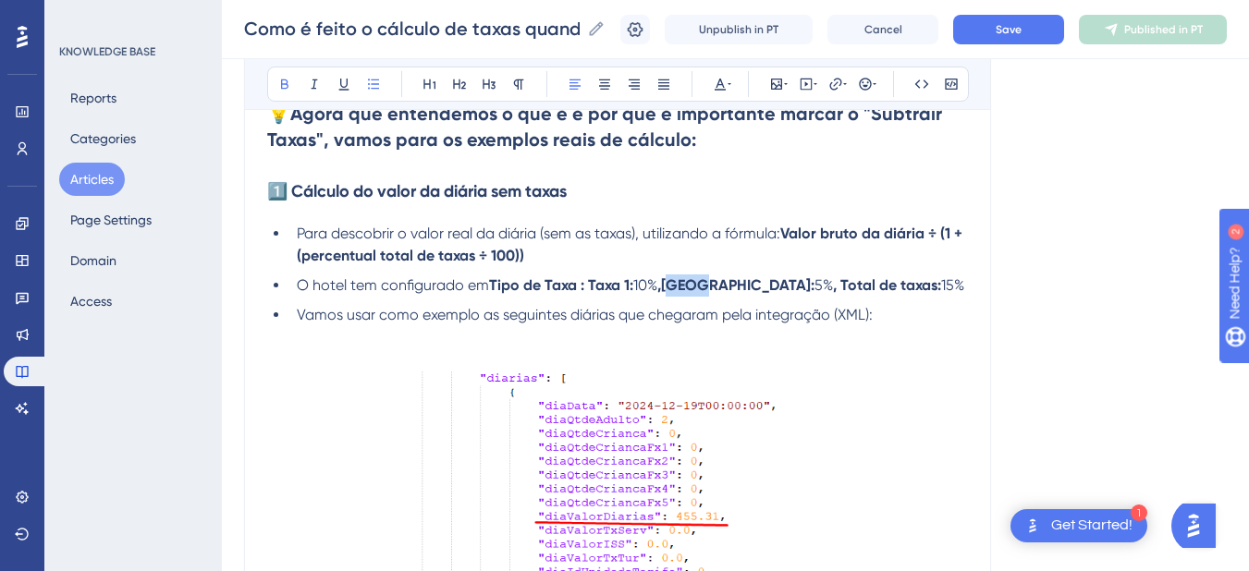
drag, startPoint x: 672, startPoint y: 284, endPoint x: 694, endPoint y: 285, distance: 22.2
click at [694, 285] on strong ",ISS:" at bounding box center [735, 285] width 157 height 18
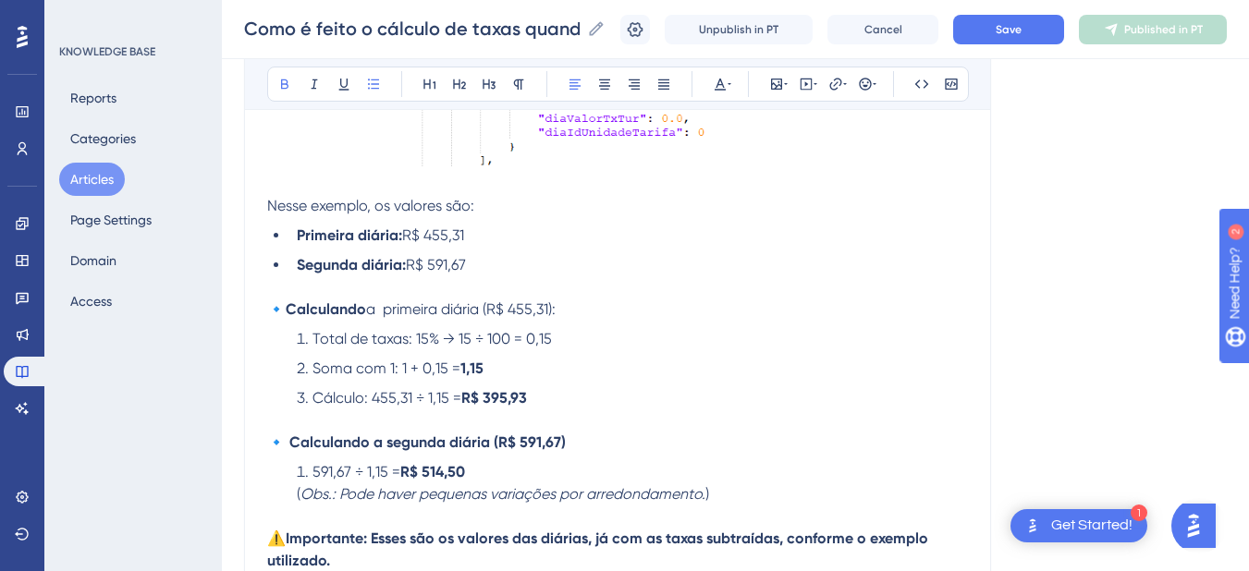
scroll to position [2816, 0]
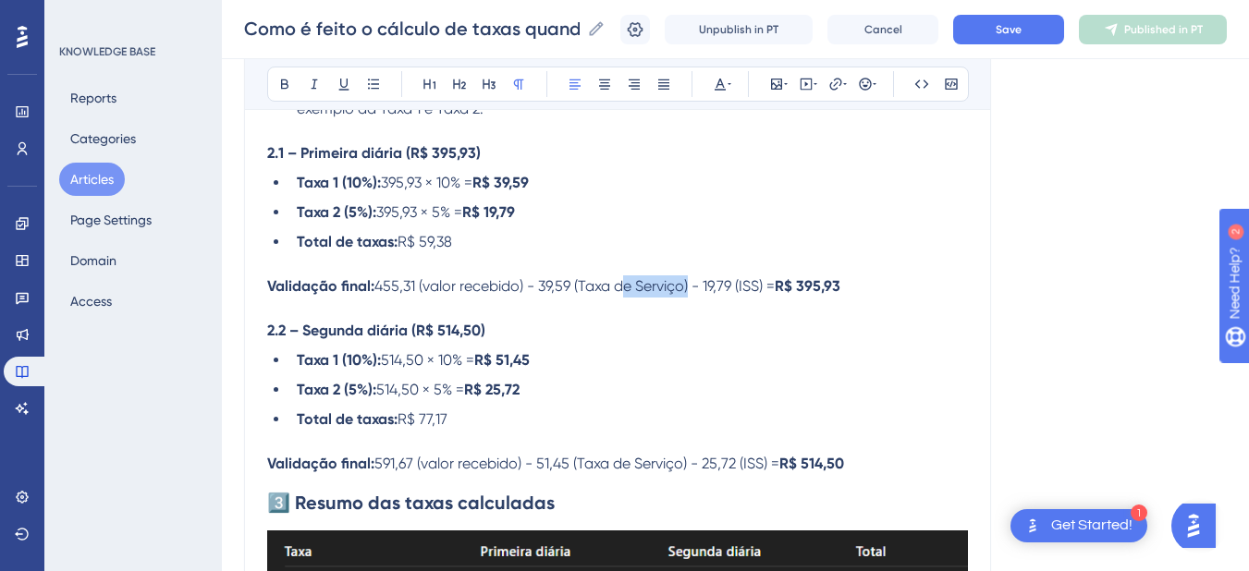
drag, startPoint x: 623, startPoint y: 285, endPoint x: 690, endPoint y: 288, distance: 66.6
click at [690, 288] on span "455,31 (valor recebido) - 39,59 (Taxa de Serviço) - 19,79 (ISS) =" at bounding box center [575, 286] width 400 height 18
click at [694, 282] on span "455,31 (valor recebido) - 39,59 (Taxa 1) - 19,79 (ISS) =" at bounding box center [542, 286] width 335 height 18
click at [766, 466] on span "591,67 (valor recebido) - 51,45 (Taxa de Serviço) - 25,72 (ISS) =" at bounding box center [577, 464] width 405 height 18
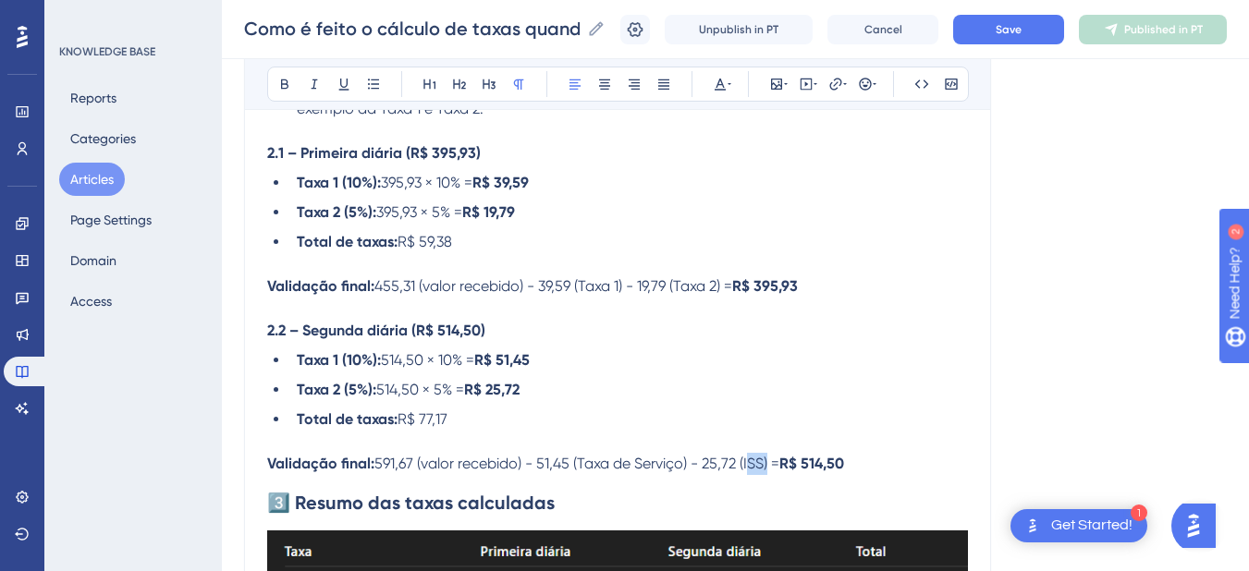
click at [766, 466] on span "591,67 (valor recebido) - 51,45 (Taxa de Serviço) - 25,72 (ISS) =" at bounding box center [577, 464] width 405 height 18
click at [640, 464] on span "591,67 (valor recebido) - 51,45 (Taxa de Serviço) - 25,72 (Taxa 2) =" at bounding box center [589, 464] width 428 height 18
drag, startPoint x: 621, startPoint y: 461, endPoint x: 692, endPoint y: 470, distance: 70.9
click at [692, 470] on span "591,67 (valor recebido) - 51,45 (Taxa de Serviço) - 25,72 (Taxa 2) =" at bounding box center [589, 464] width 428 height 18
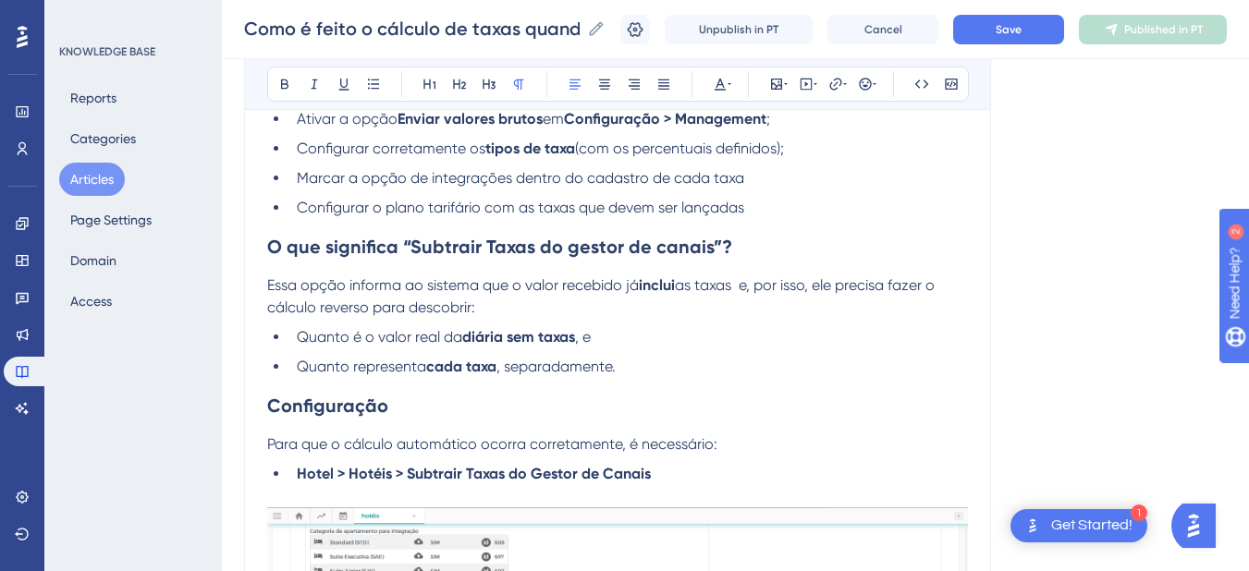
scroll to position [3364, 0]
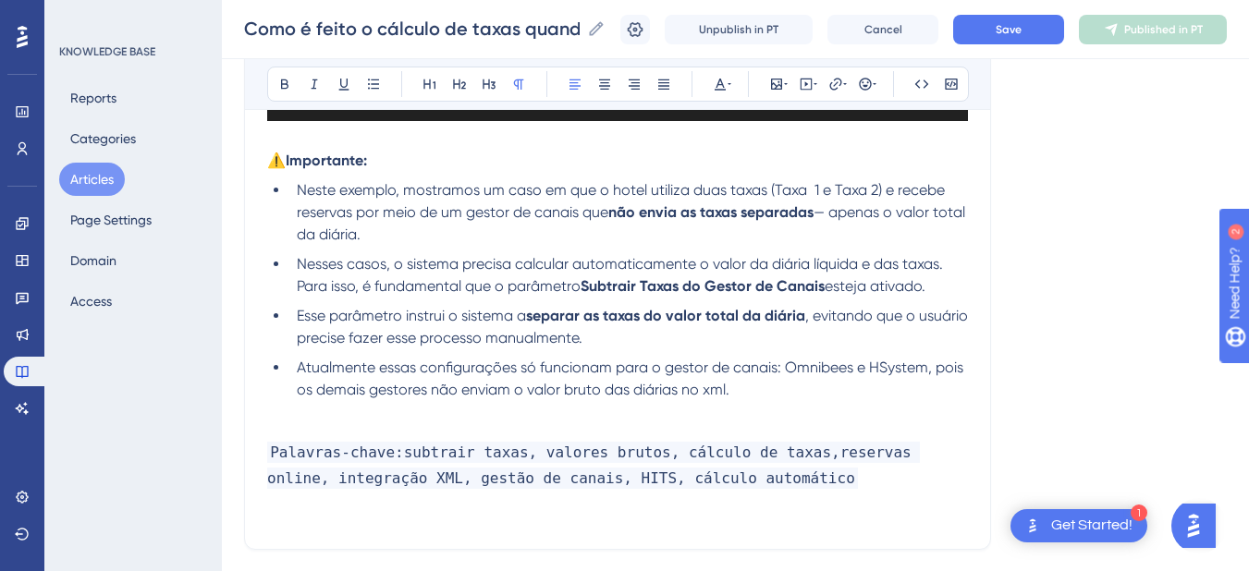
drag, startPoint x: 1047, startPoint y: 137, endPoint x: 1013, endPoint y: 69, distance: 75.7
click at [1018, 31] on span "Save" at bounding box center [1009, 29] width 26 height 15
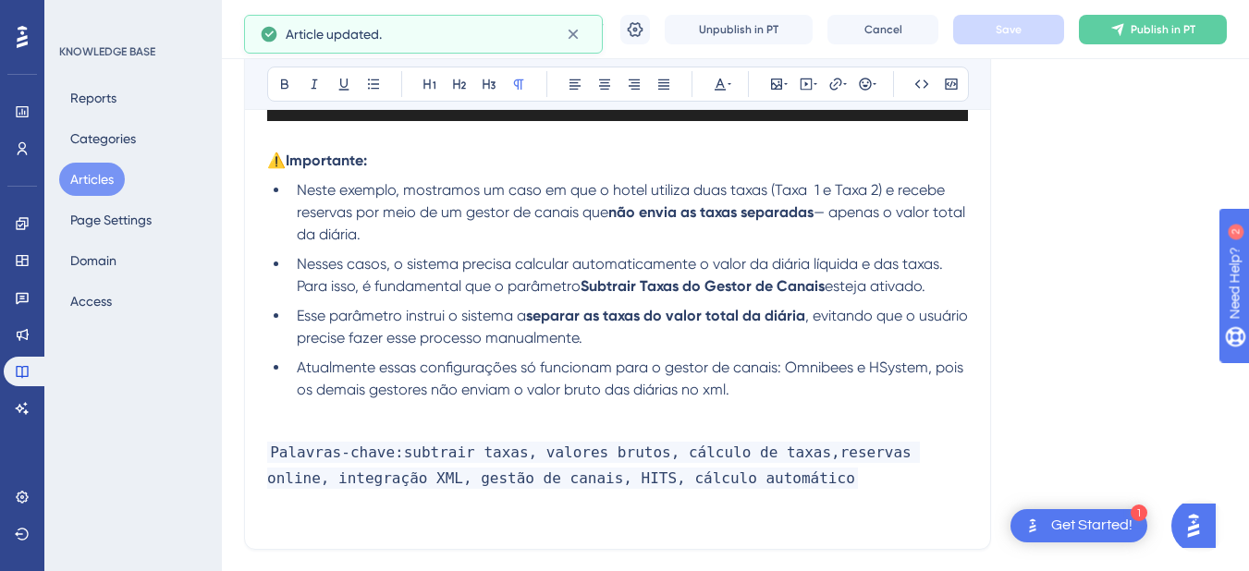
click at [464, 419] on p at bounding box center [617, 412] width 701 height 22
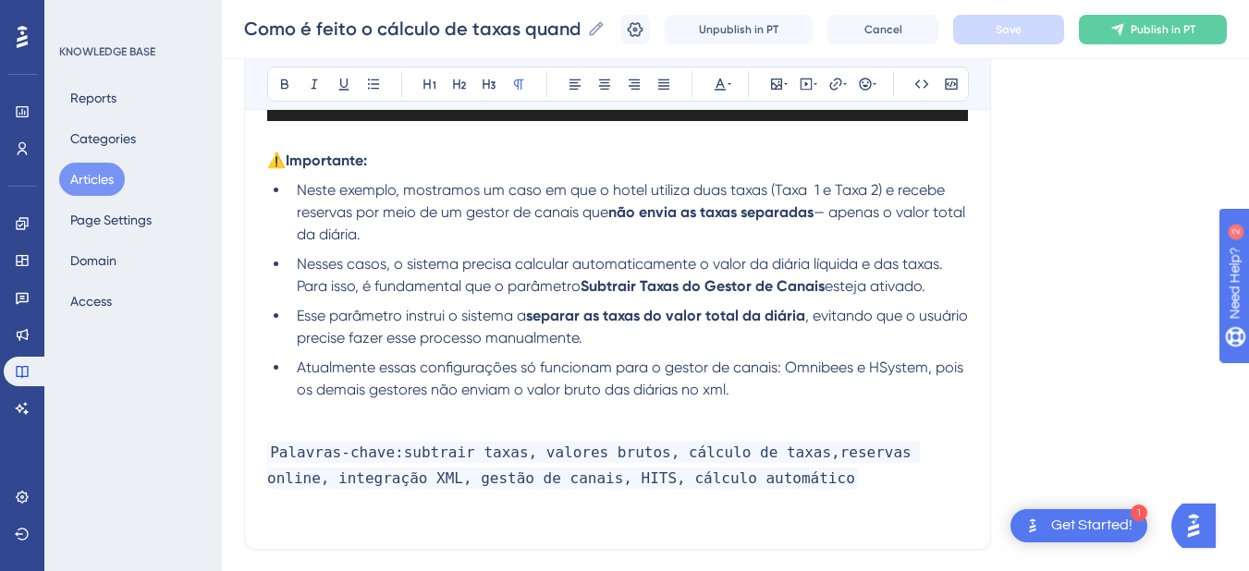
click at [777, 388] on li "Atualmente essas configurações só funcionam para o gestor de canais: Omnibees e…" at bounding box center [628, 379] width 679 height 44
click at [658, 419] on p at bounding box center [617, 412] width 701 height 22
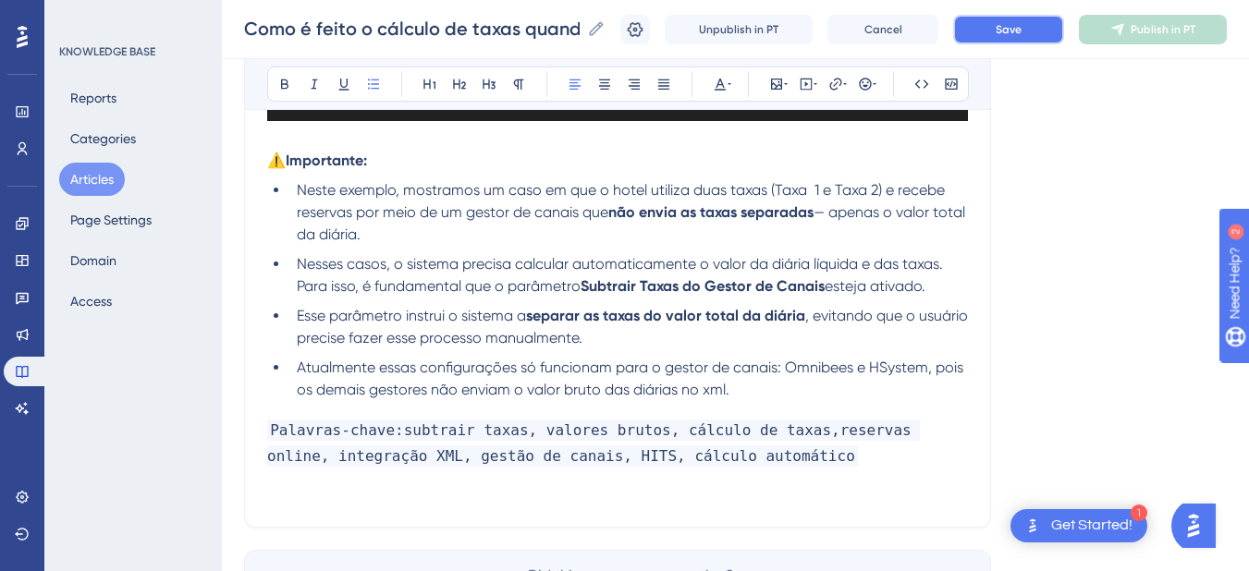
click at [1005, 32] on button "Save" at bounding box center [1008, 30] width 111 height 30
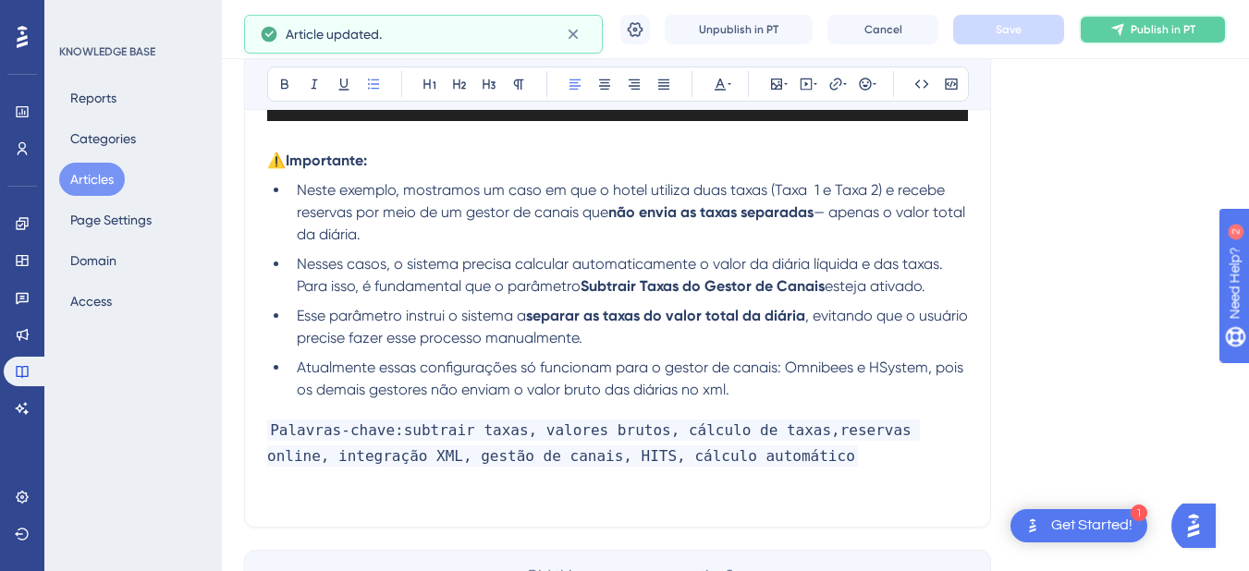
click at [1143, 31] on button "Publish in PT" at bounding box center [1153, 30] width 148 height 30
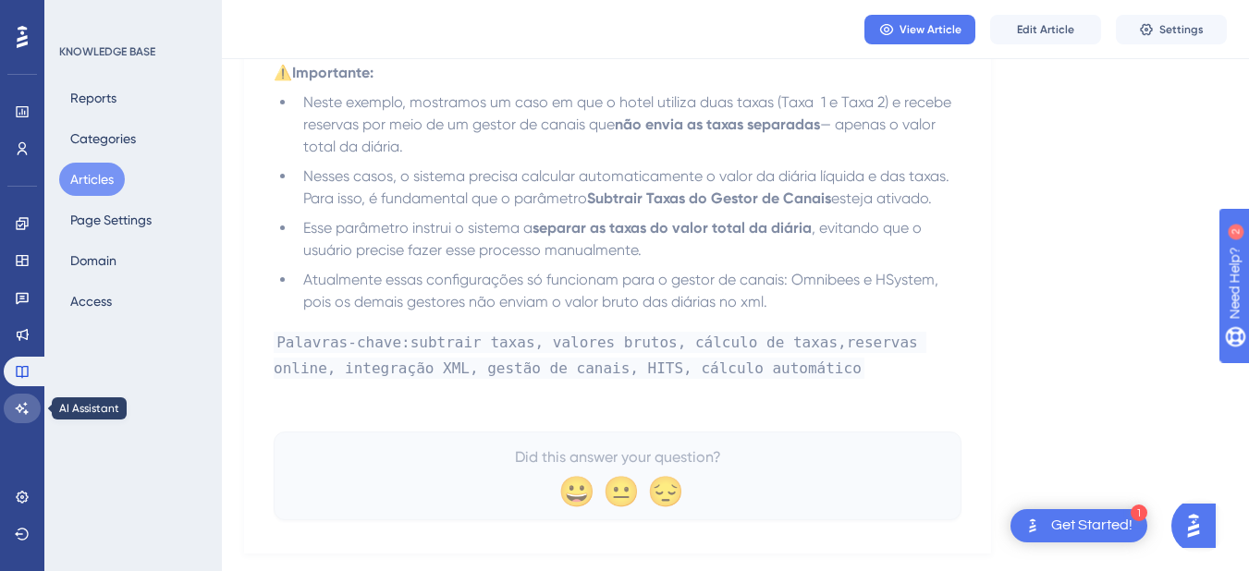
drag, startPoint x: 12, startPoint y: 403, endPoint x: 202, endPoint y: 332, distance: 202.5
click at [12, 403] on link at bounding box center [22, 409] width 37 height 30
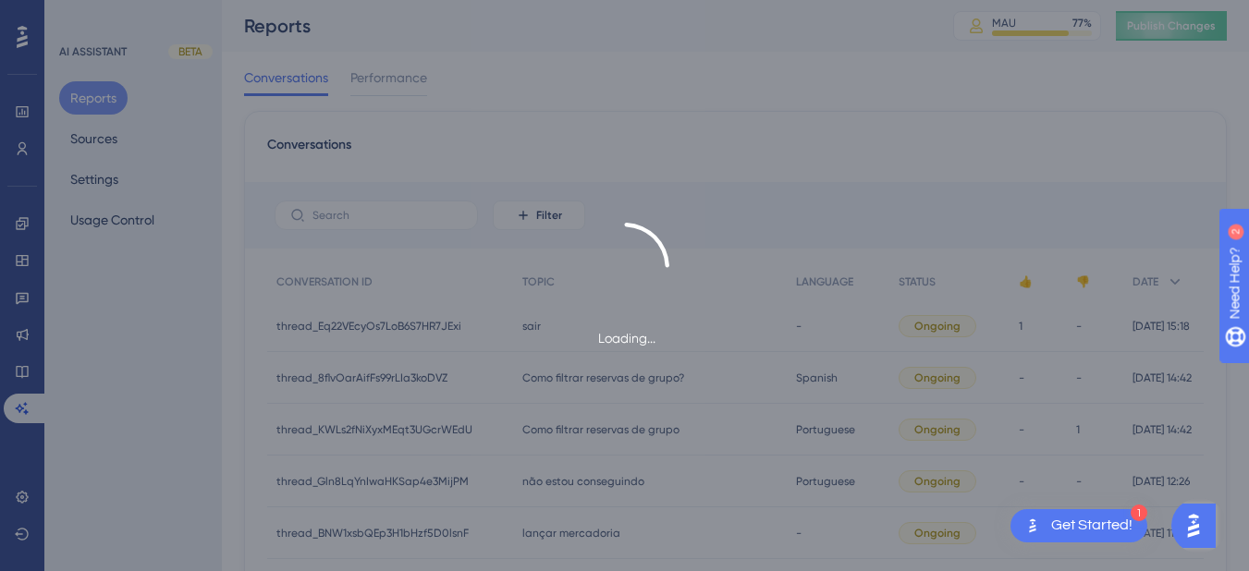
click at [1202, 18] on div "Loading..." at bounding box center [624, 285] width 1249 height 571
click at [1183, 26] on span "Publish Changes" at bounding box center [1171, 25] width 89 height 15
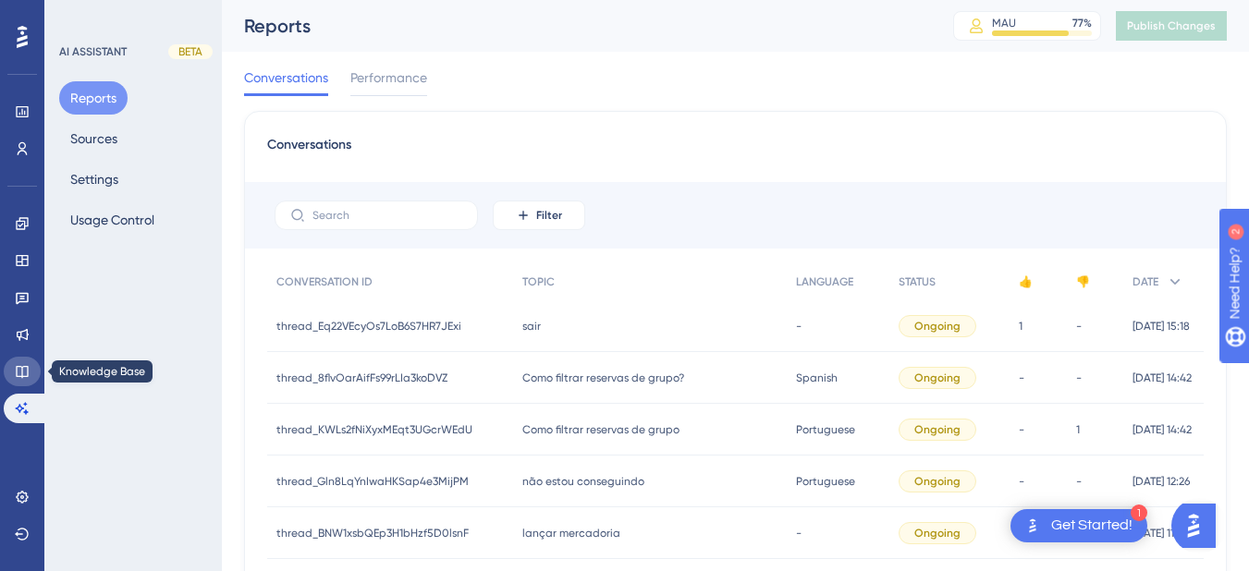
drag, startPoint x: 27, startPoint y: 381, endPoint x: 215, endPoint y: 326, distance: 196.6
click at [27, 381] on link at bounding box center [22, 372] width 37 height 30
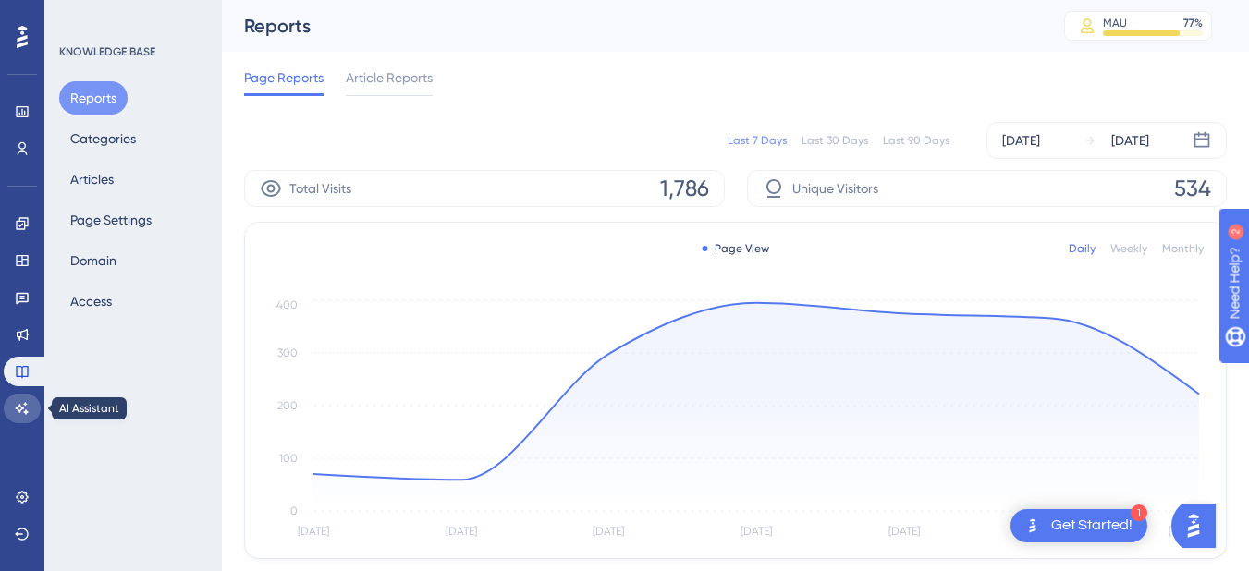
click at [22, 411] on icon at bounding box center [22, 408] width 15 height 15
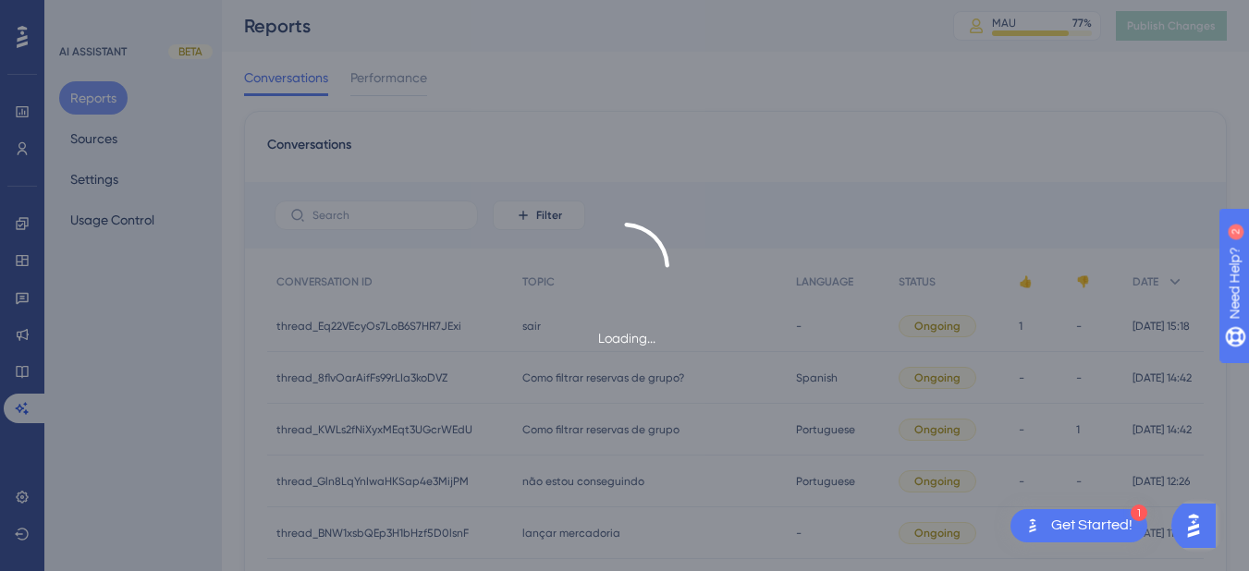
click at [95, 141] on div "Loading..." at bounding box center [624, 285] width 1249 height 571
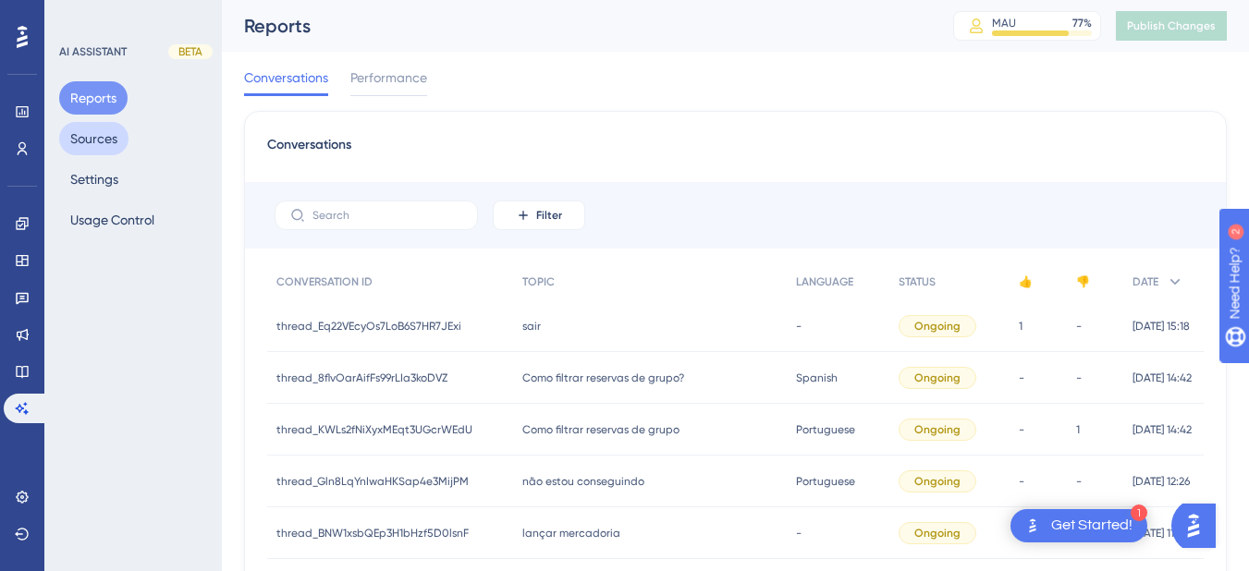
click at [86, 134] on button "Sources" at bounding box center [93, 138] width 69 height 33
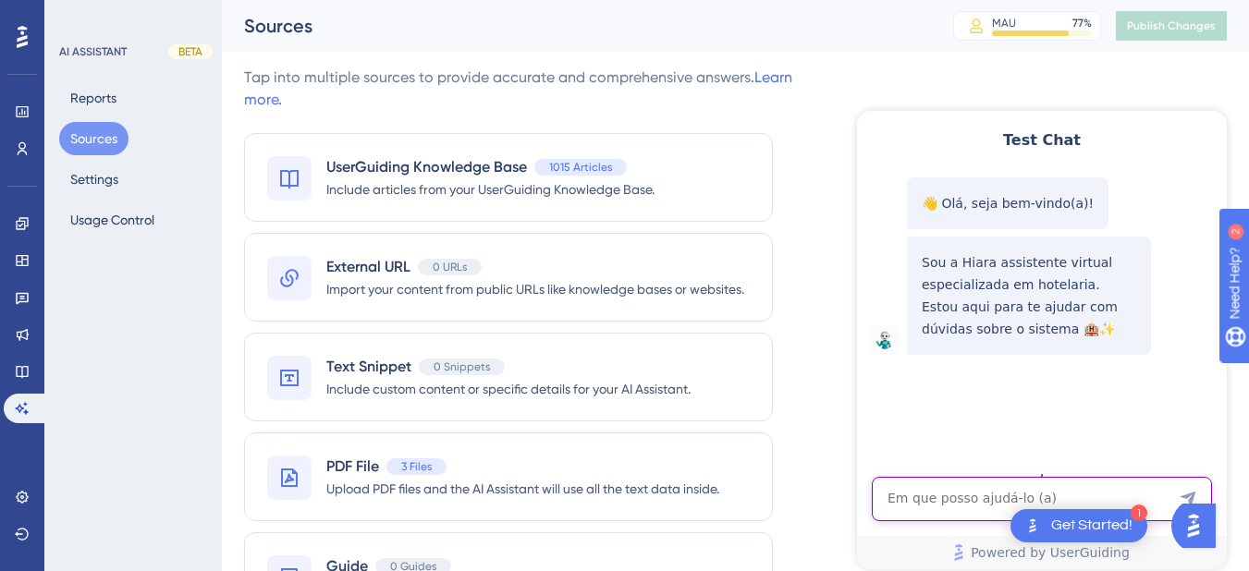
click at [916, 506] on textarea "AI Assistant Text Input" at bounding box center [1042, 499] width 340 height 44
paste textarea "como fazer quando já tem adiantamento"
type textarea "como fazer quando já tem adiantamento"
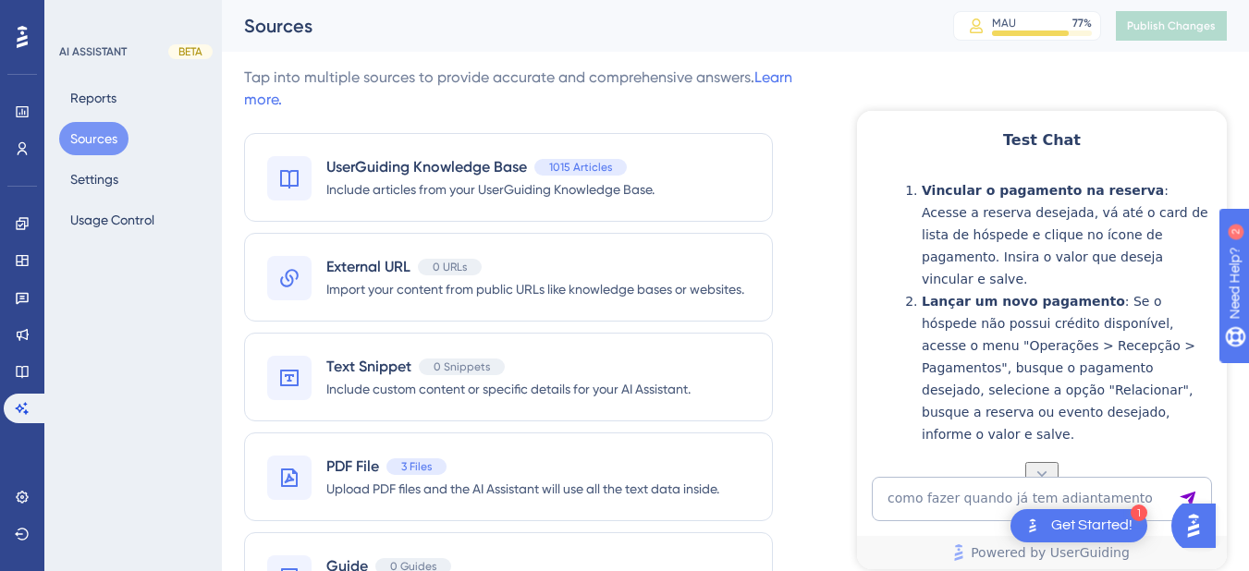
scroll to position [527, 0]
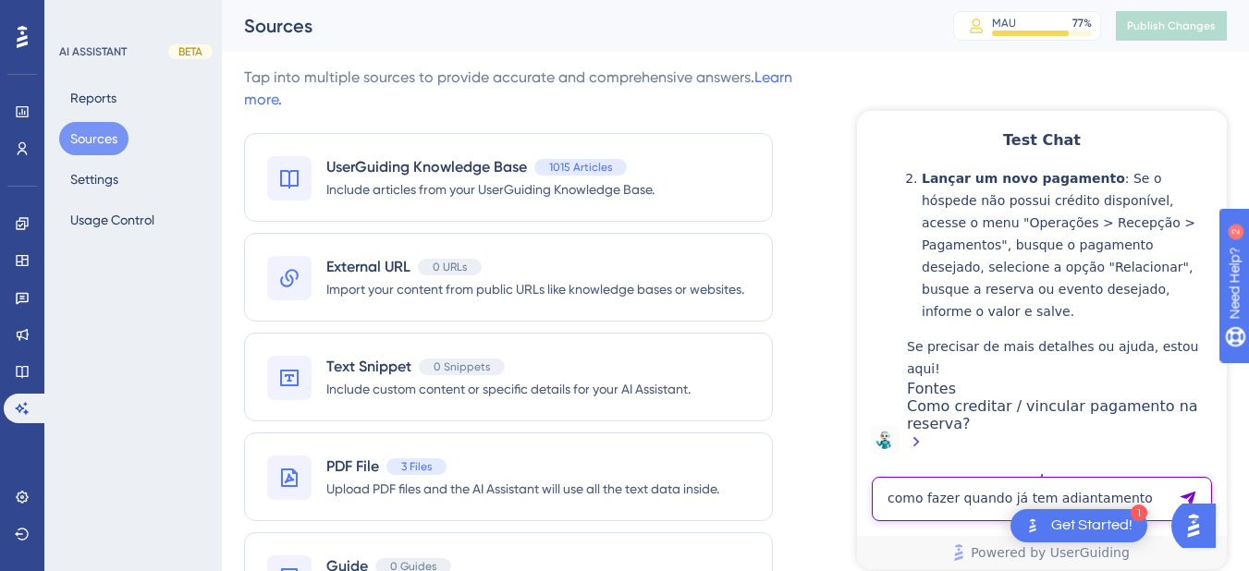
click at [892, 495] on textarea "como fazer quando já tem adiantamento" at bounding box center [1042, 499] width 340 height 44
paste textarea "como lançar iss na diaria?"
type textarea "como lançar iss na diaria?"
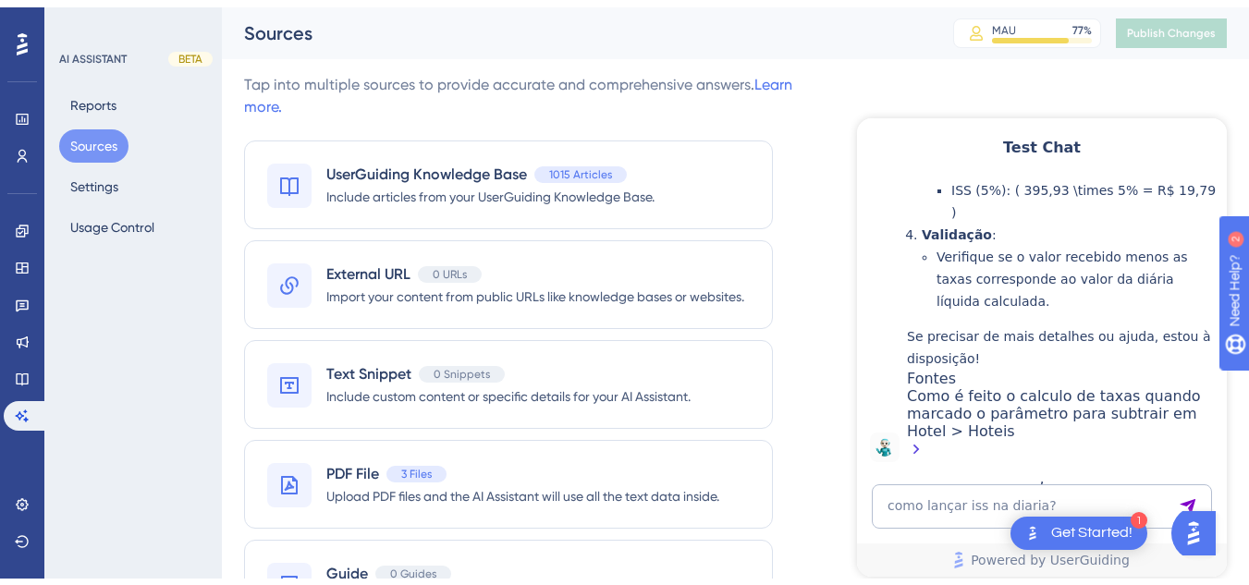
scroll to position [95, 0]
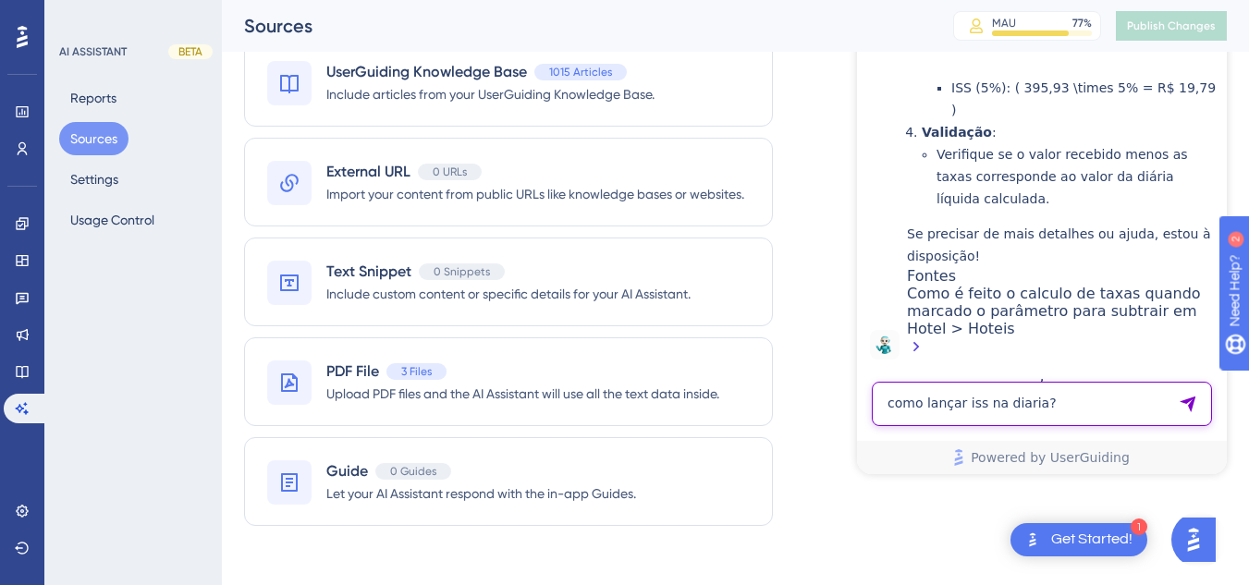
click at [1001, 395] on textarea "como lançar iss na diaria?" at bounding box center [1042, 404] width 340 height 44
paste textarea "como autorizar a função Histórico e previsão das receitas e ocupações dos apart…"
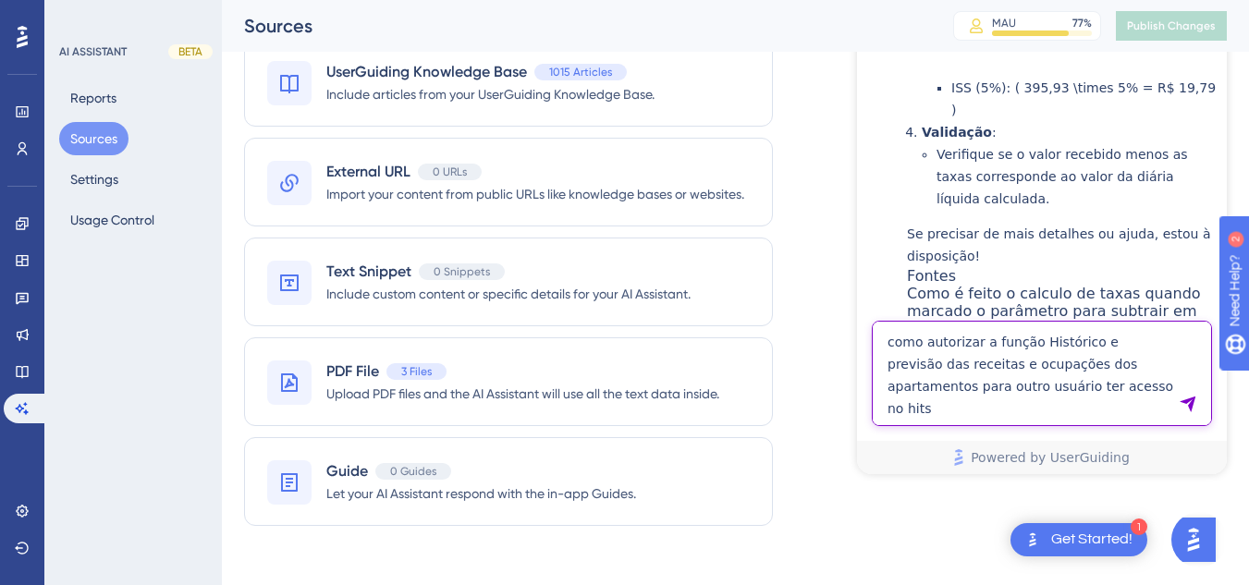
type textarea "como autorizar a função Histórico e previsão das receitas e ocupações dos apart…"
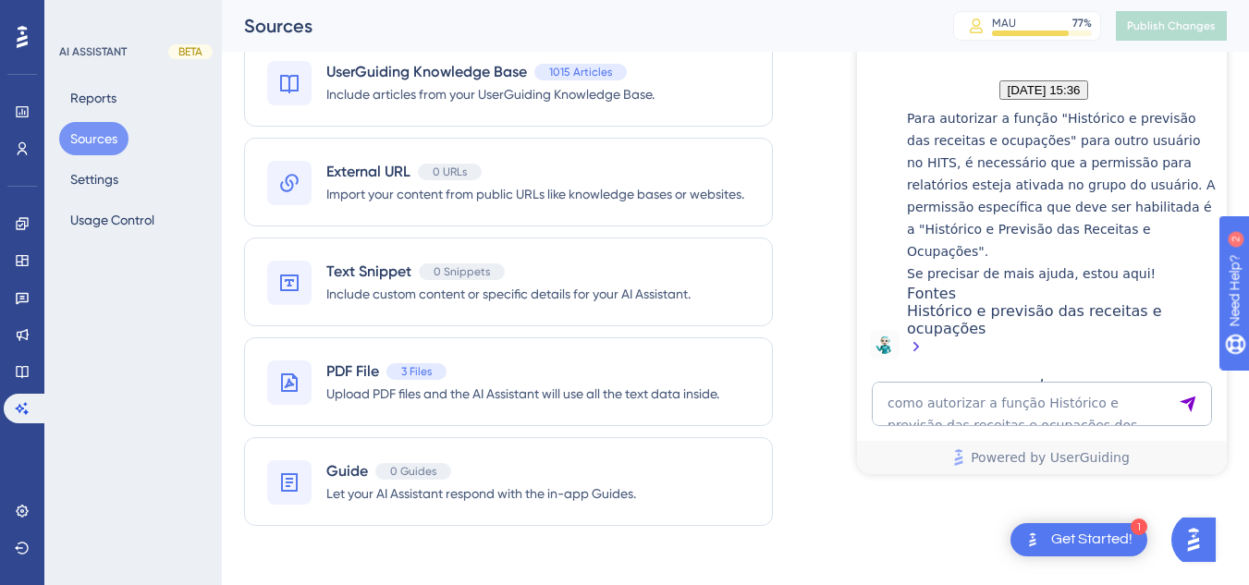
scroll to position [2021, 0]
click at [976, 418] on textarea "como autorizar a função Histórico e previsão das receitas e ocupações dos apart…" at bounding box center [1042, 404] width 340 height 44
paste textarea "relatorio no show"
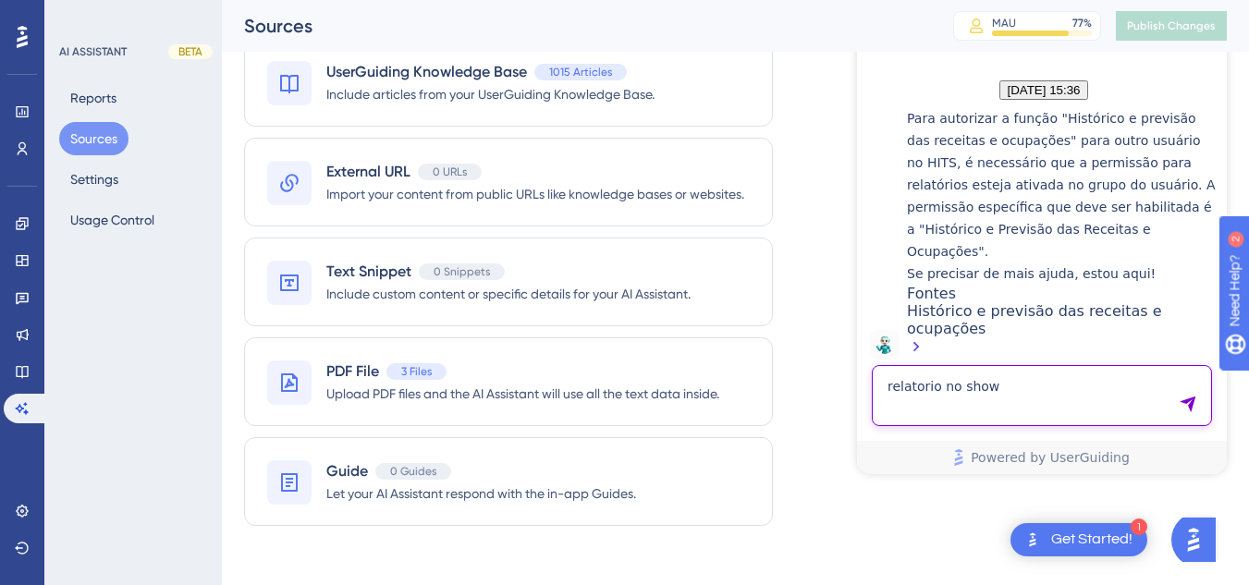
type textarea "relatorio no show"
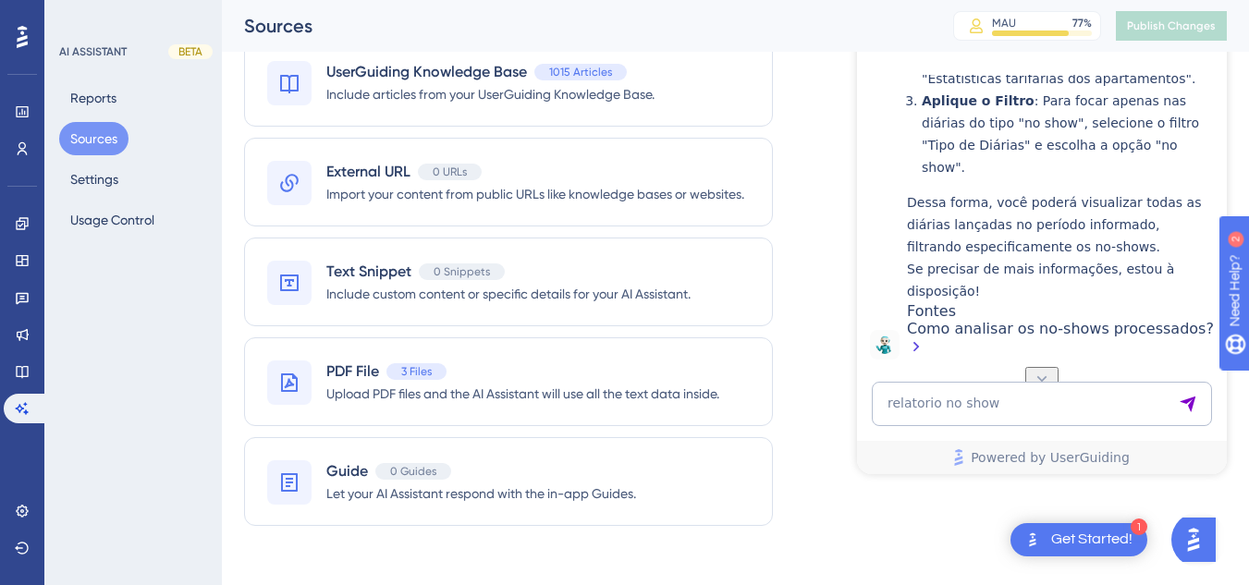
scroll to position [2411, 0]
click at [982, 403] on textarea "relatorio no show" at bounding box center [1042, 404] width 340 height 44
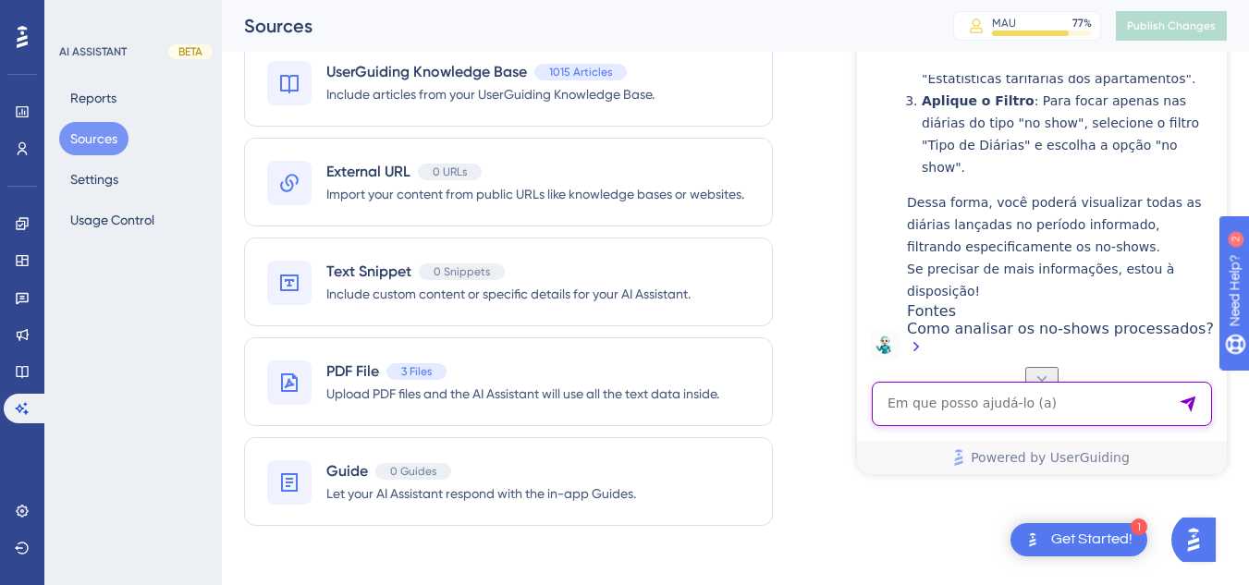
paste textarea "NO SHOW AONDE APARECE"
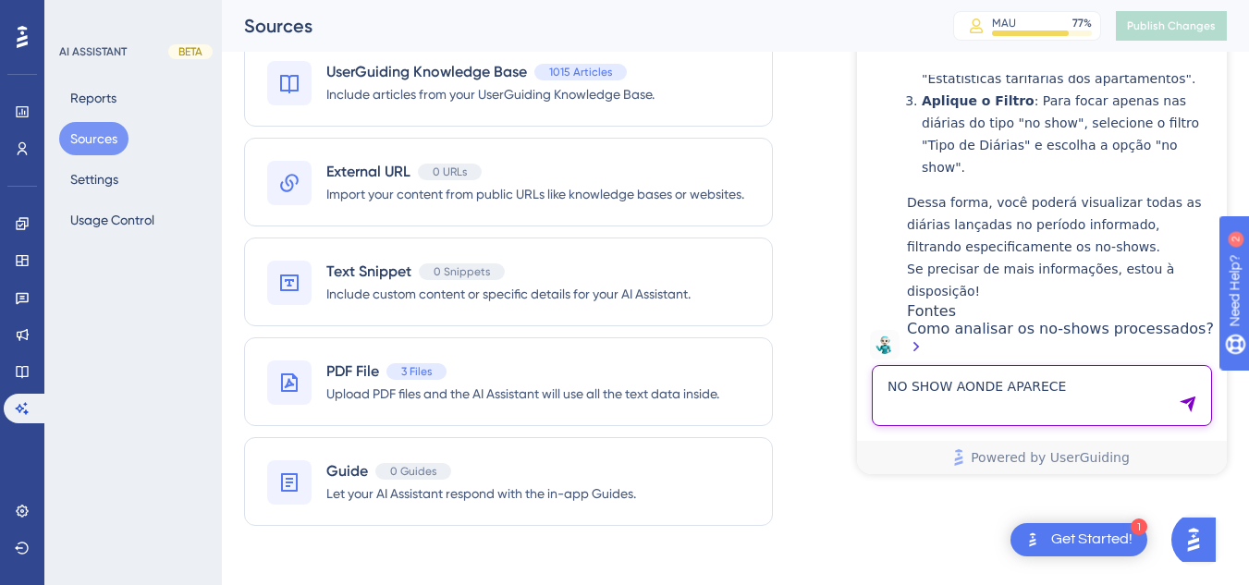
type textarea "NO SHOW AONDE APARECE"
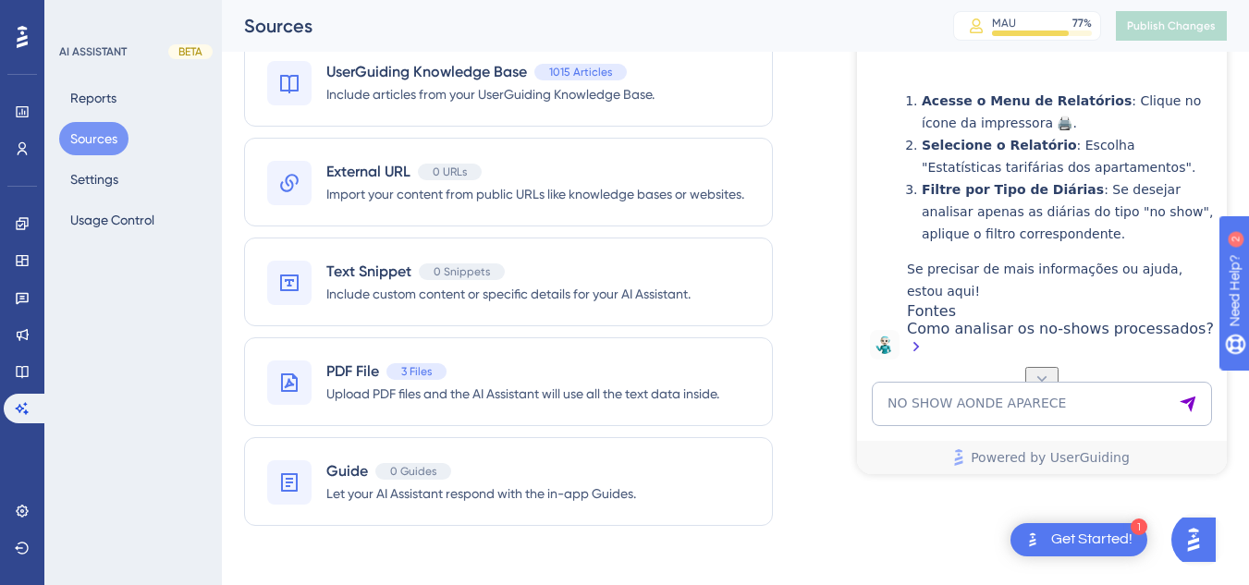
scroll to position [2970, 0]
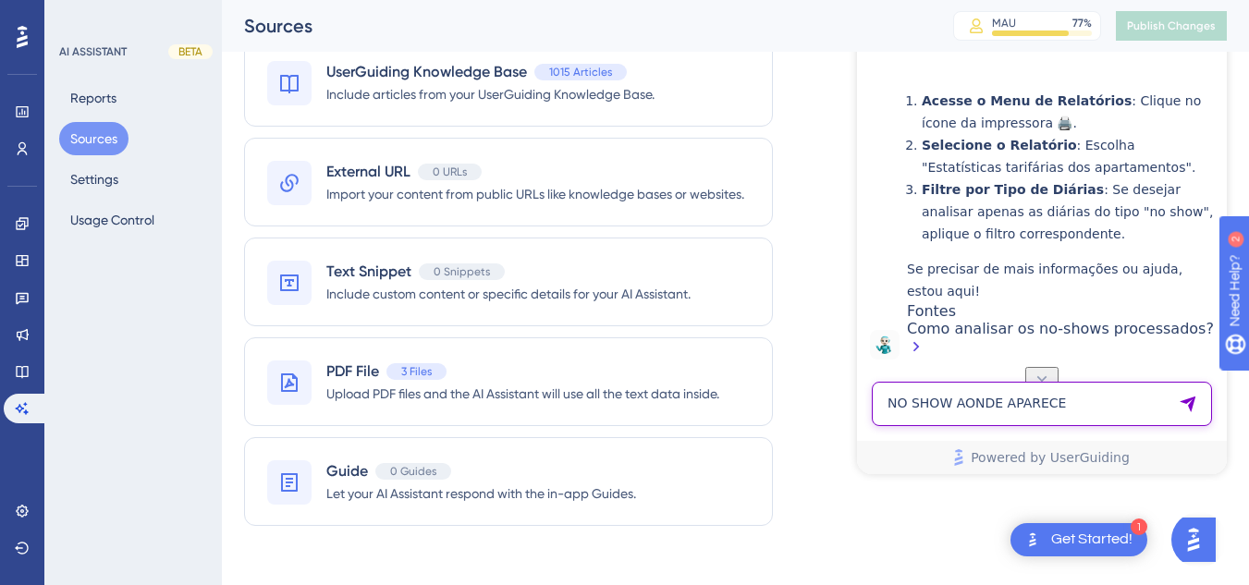
click at [936, 408] on textarea "NO SHOW AONDE APARECE" at bounding box center [1042, 404] width 340 height 44
paste textarea "Como ver se uma reserva foi no show?"
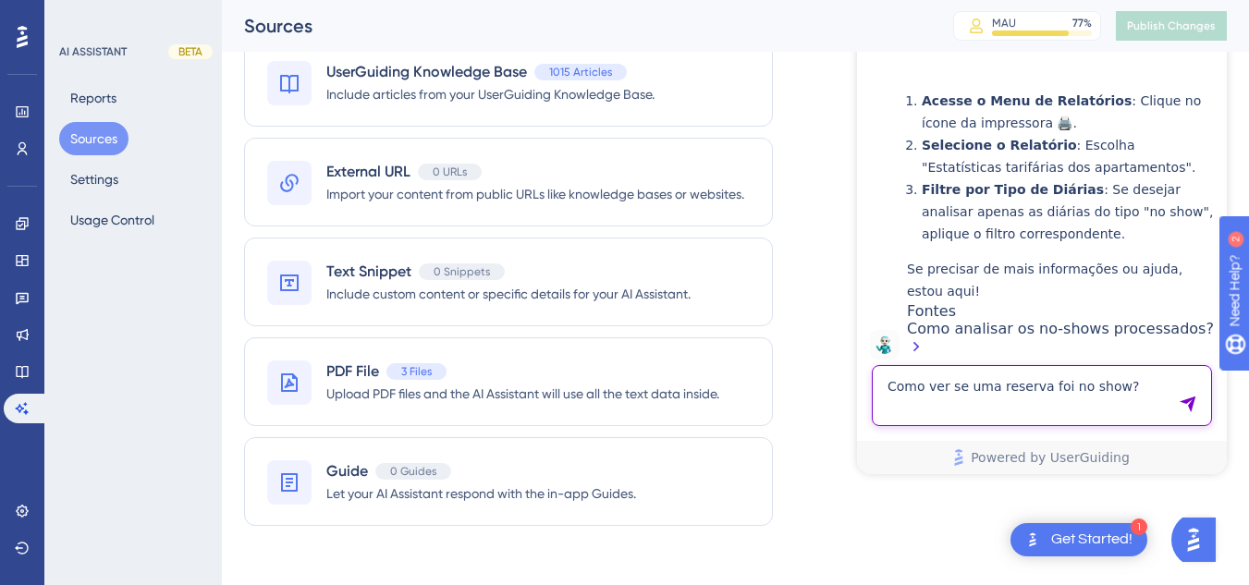
type textarea "Como ver se uma reserva foi no show?"
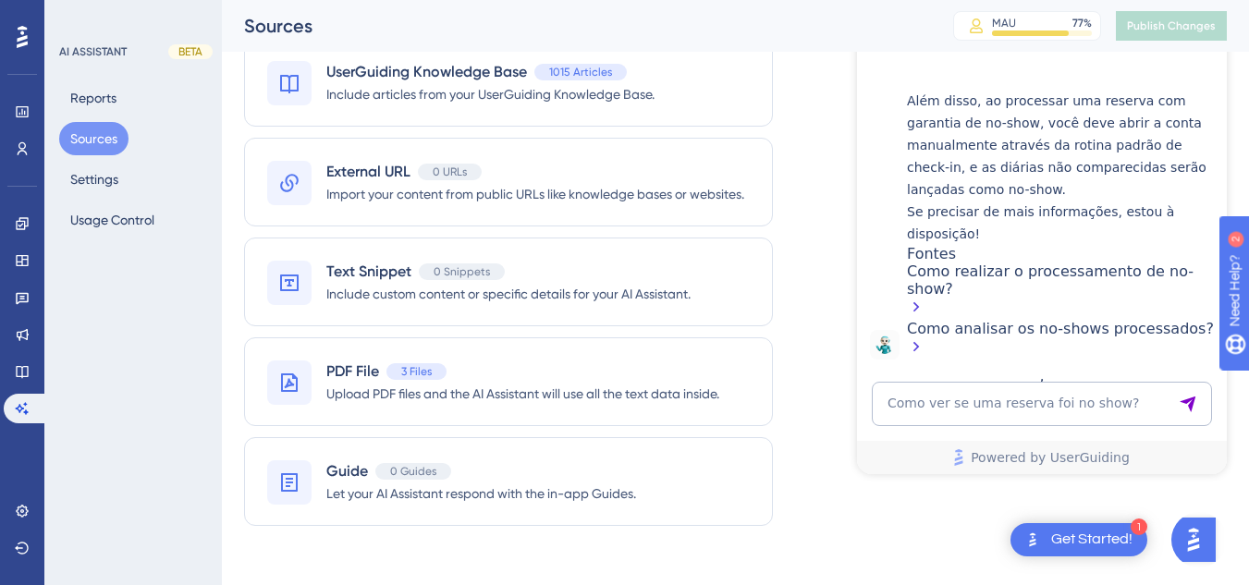
scroll to position [3902, 0]
click at [931, 397] on textarea "Como ver se uma reserva foi no show?" at bounding box center [1042, 404] width 340 height 44
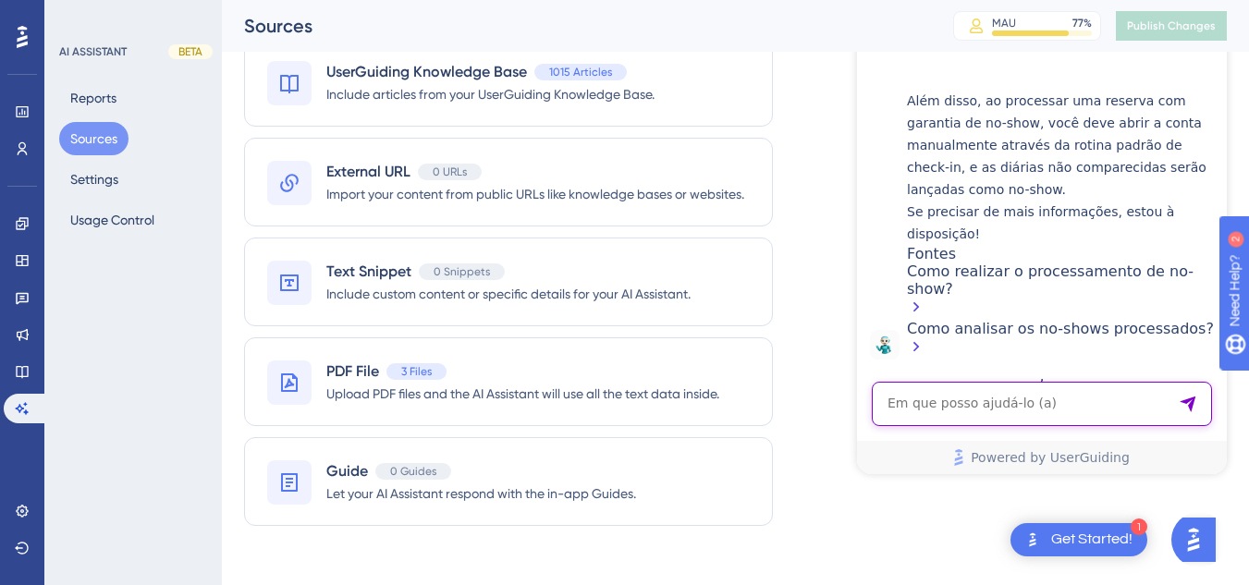
paste textarea "A agencia está no telefone, quer saber se a reserva foi no show. tenho 5 segund…"
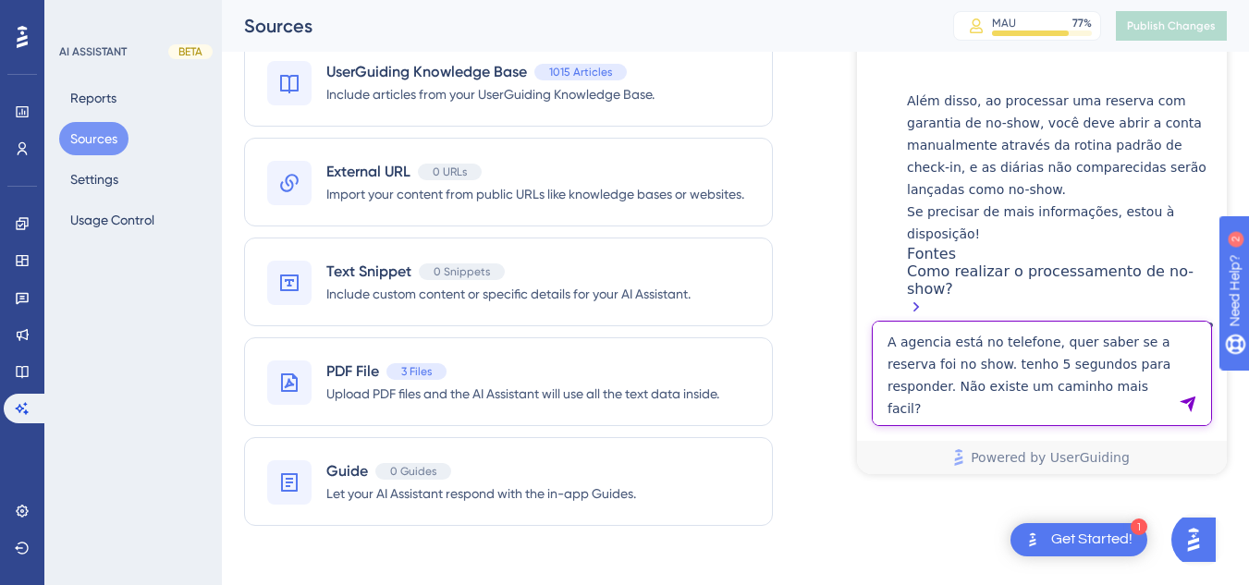
type textarea "A agencia está no telefone, quer saber se a reserva foi no show. tenho 5 segund…"
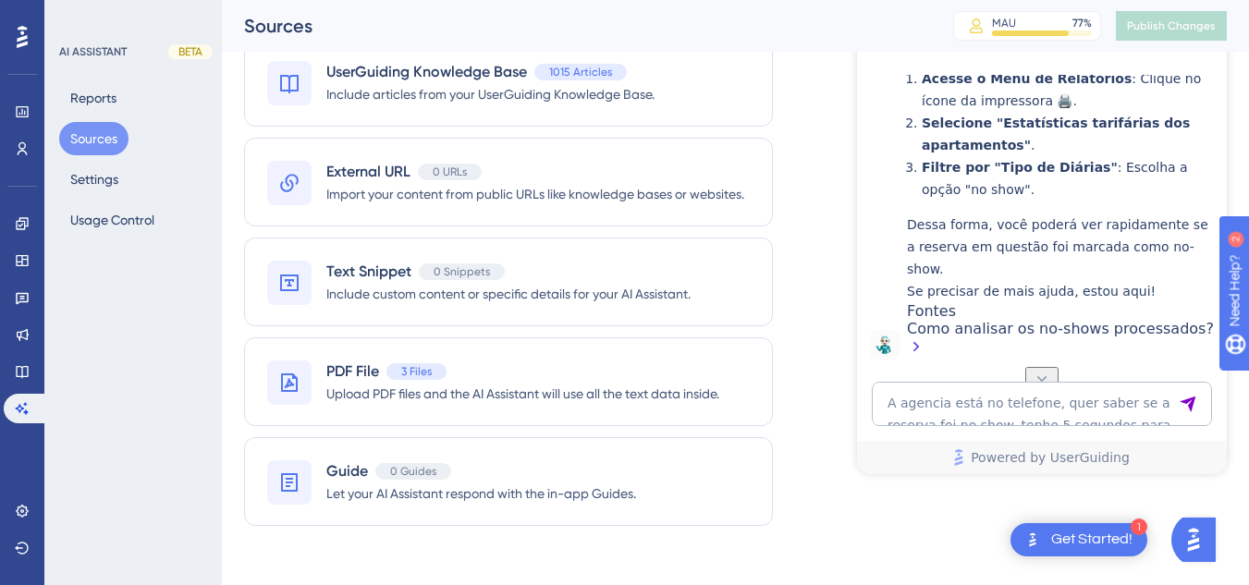
scroll to position [4529, 0]
click at [988, 417] on textarea "A agencia está no telefone, quer saber se a reserva foi no show. tenho 5 segund…" at bounding box center [1042, 404] width 340 height 44
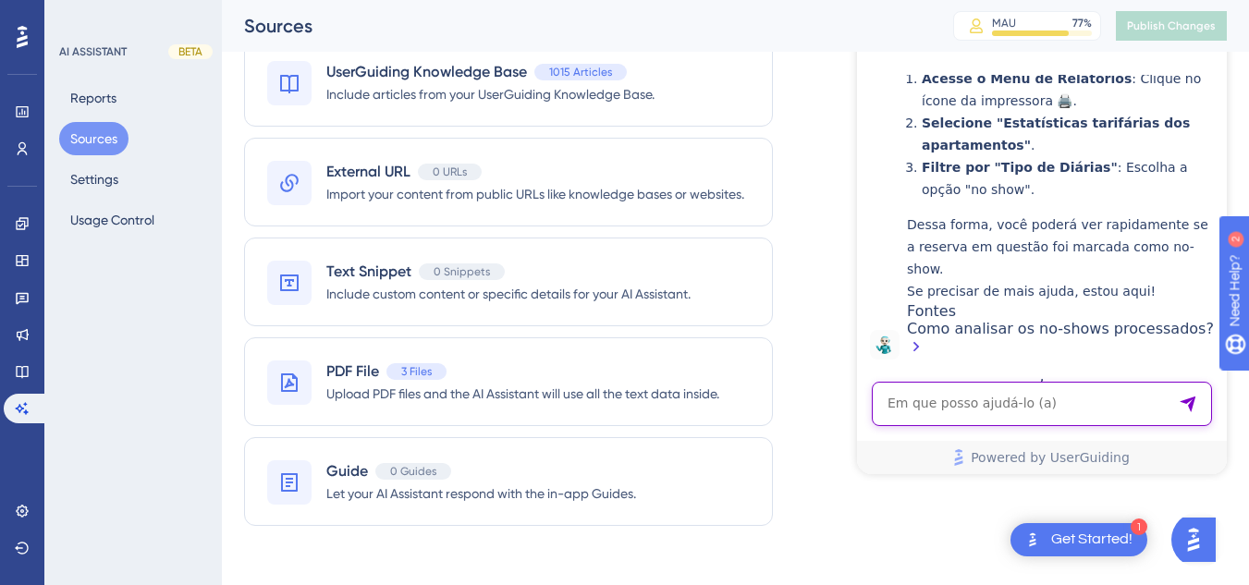
paste textarea "Eu não quero marcar ou não marcar como no show. Eu quero omente saber se foi no…"
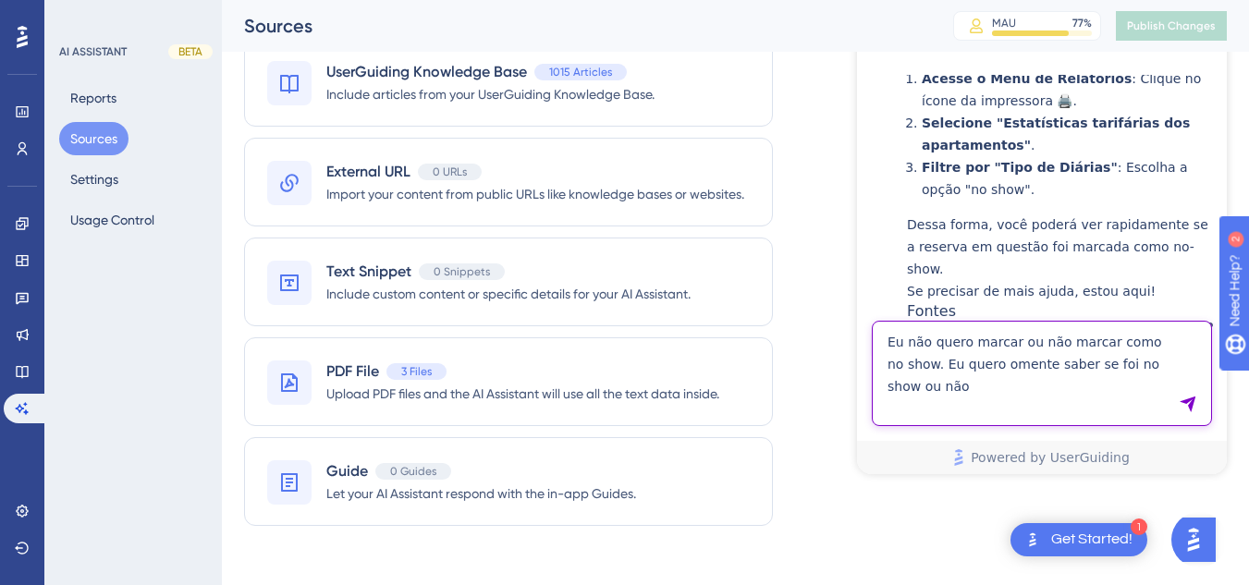
type textarea "Eu não quero marcar ou não marcar como no show. Eu quero omente saber se foi no…"
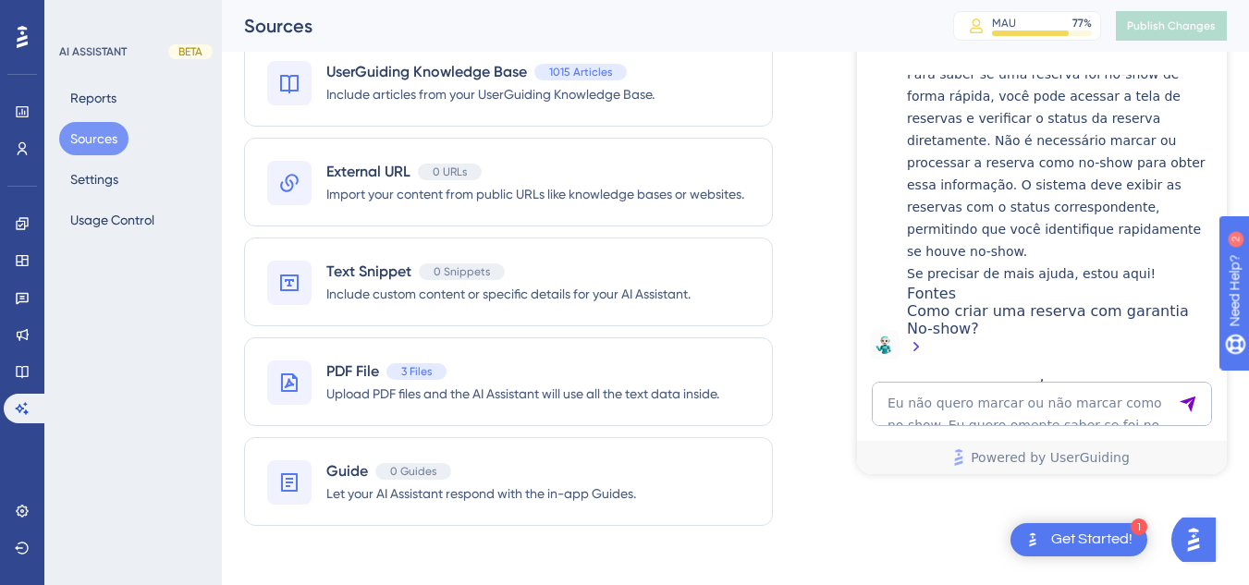
scroll to position [5064, 0]
click at [1006, 407] on textarea "Eu não quero marcar ou não marcar como no show. Eu quero omente saber se foi no…" at bounding box center [1042, 404] width 340 height 44
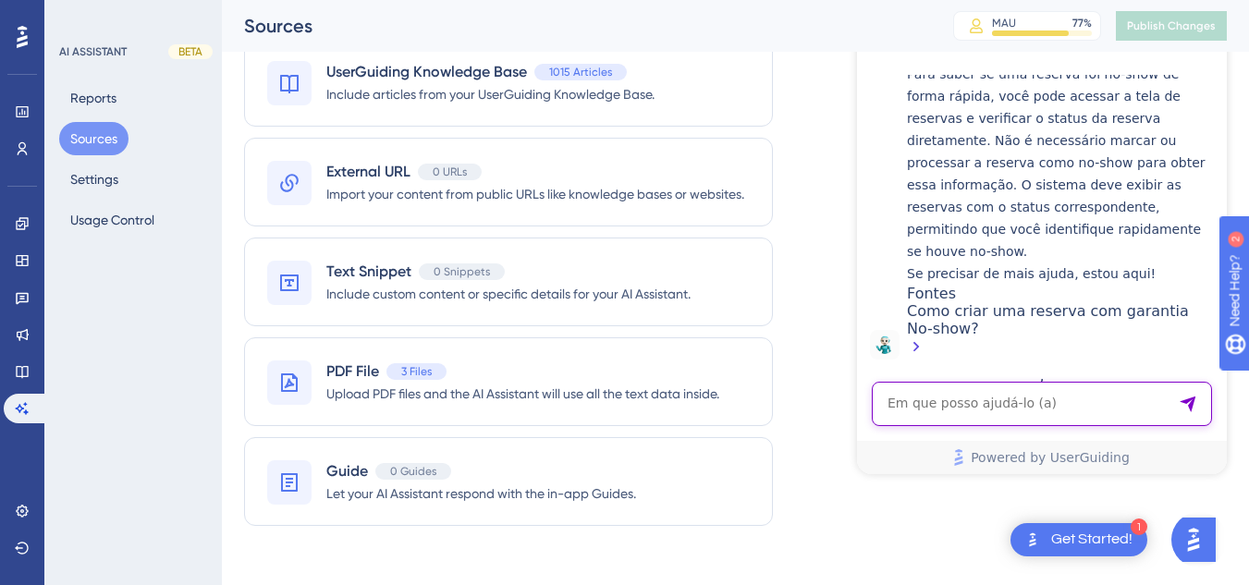
paste textarea "Jura? Não tem um jeito mais fácil?"
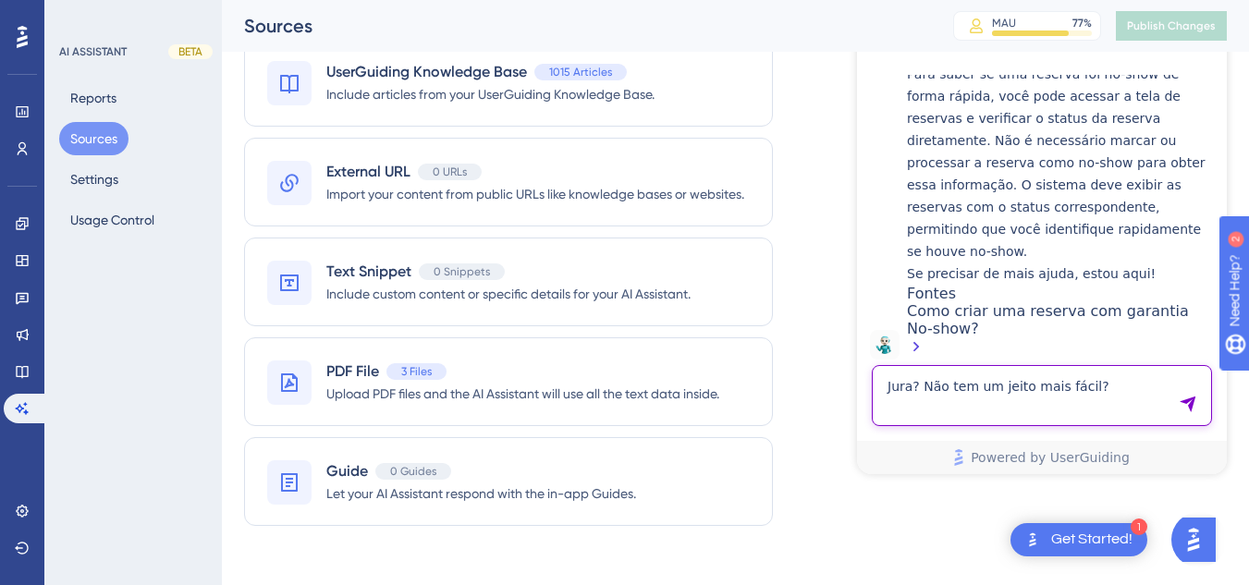
type textarea "Jura? Não tem um jeito mais fácil?"
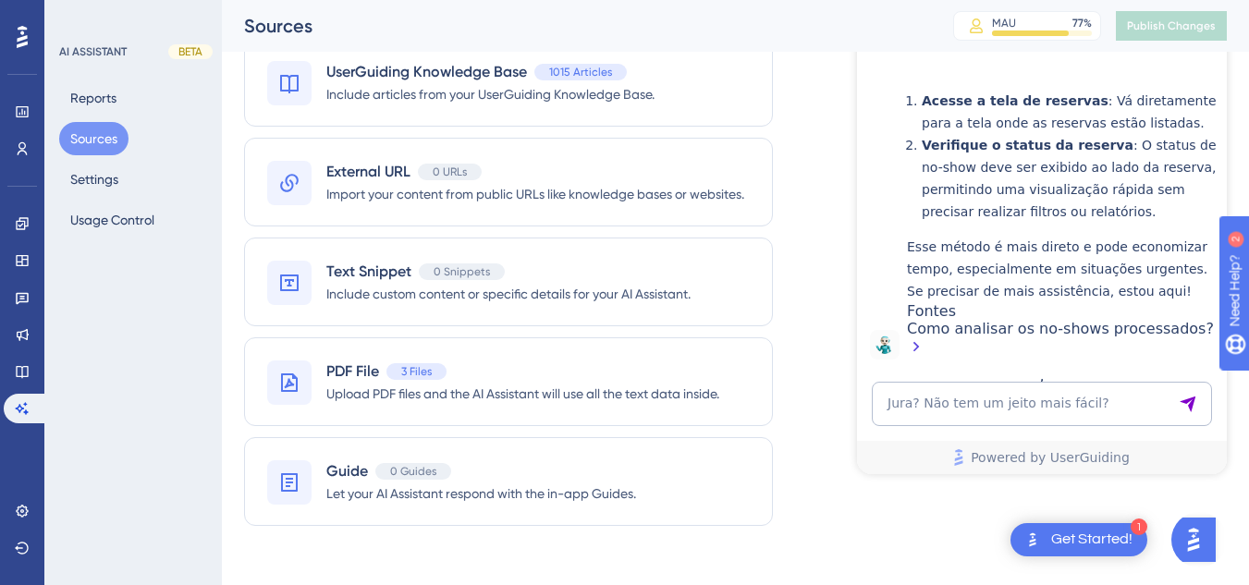
scroll to position [5580, 0]
click at [1008, 327] on div "Como analisar os no-shows processados?" at bounding box center [1062, 340] width 311 height 40
click at [11, 377] on link at bounding box center [22, 372] width 37 height 30
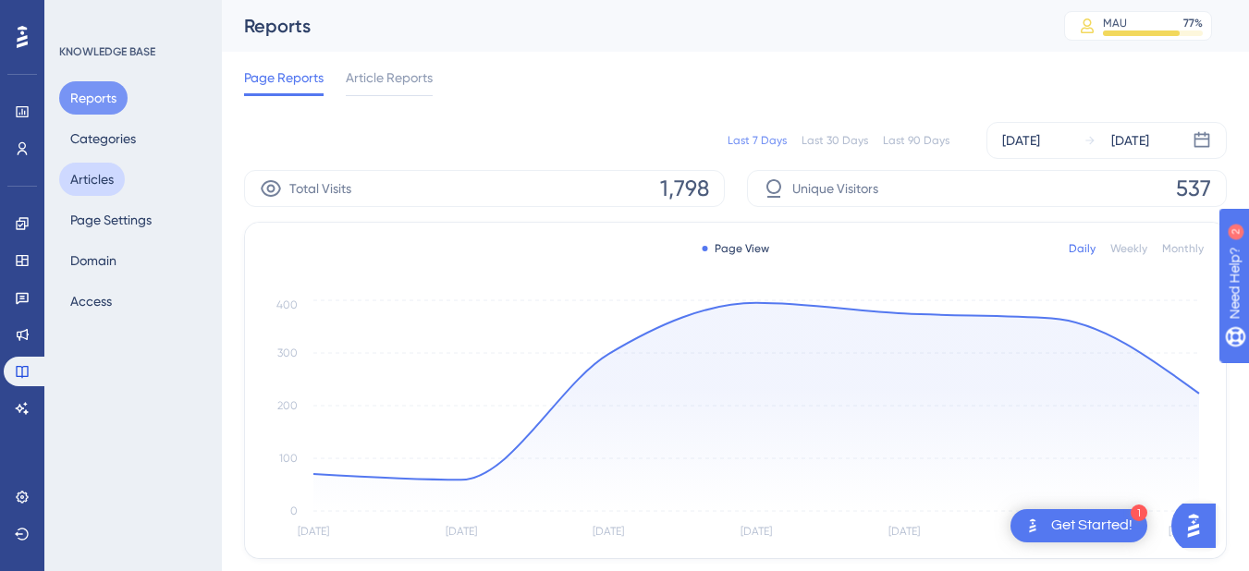
click at [97, 169] on button "Articles" at bounding box center [92, 179] width 66 height 33
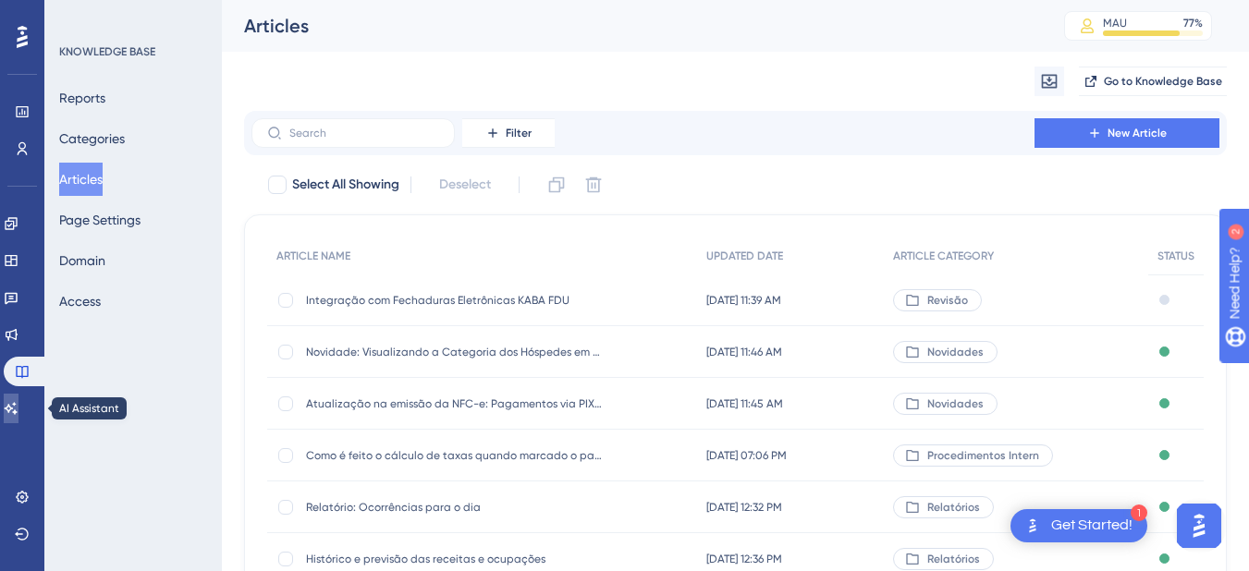
click at [18, 412] on icon at bounding box center [11, 408] width 13 height 12
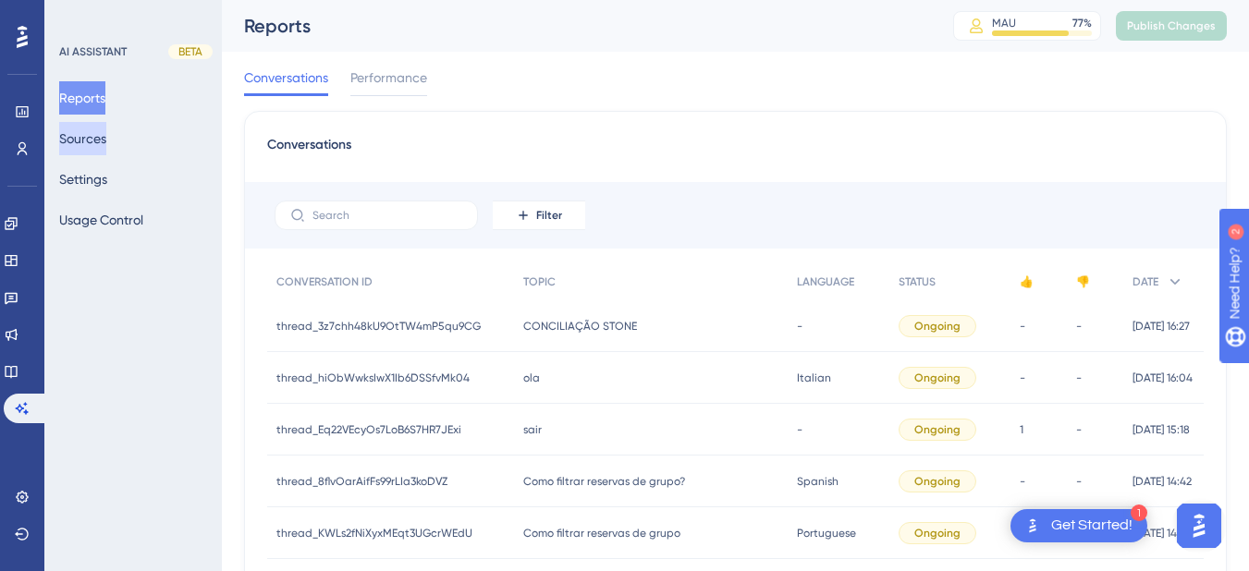
click at [92, 138] on button "Sources" at bounding box center [82, 138] width 47 height 33
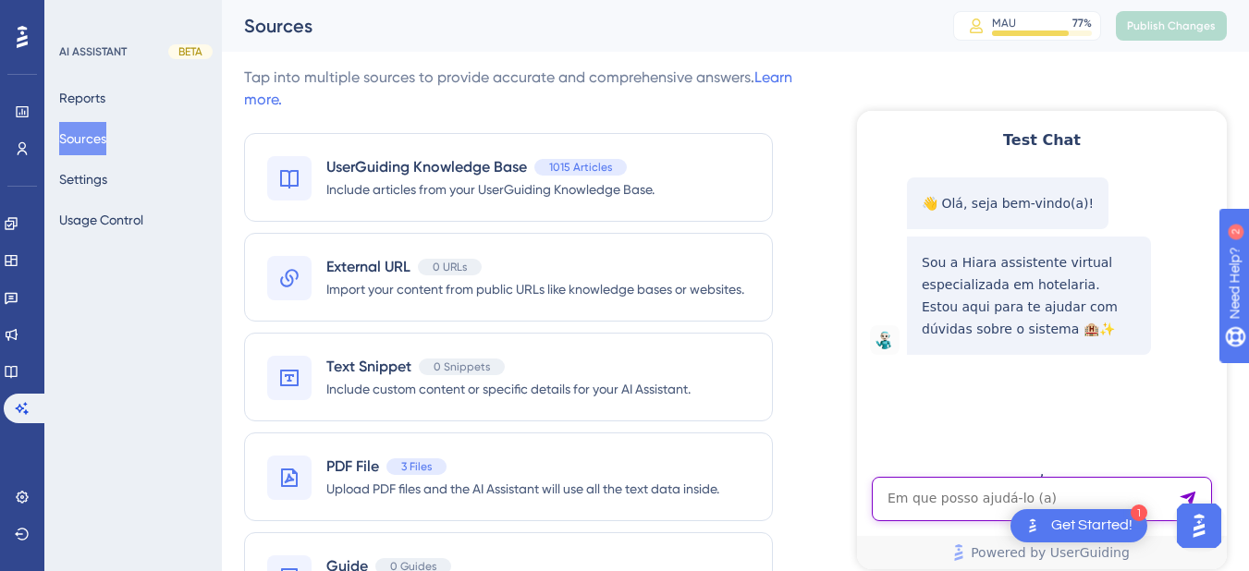
click at [927, 495] on textarea "AI Assistant Text Input" at bounding box center [1042, 499] width 340 height 44
paste textarea "COMO ABRIR EVENTO SEM EMPRESAS"
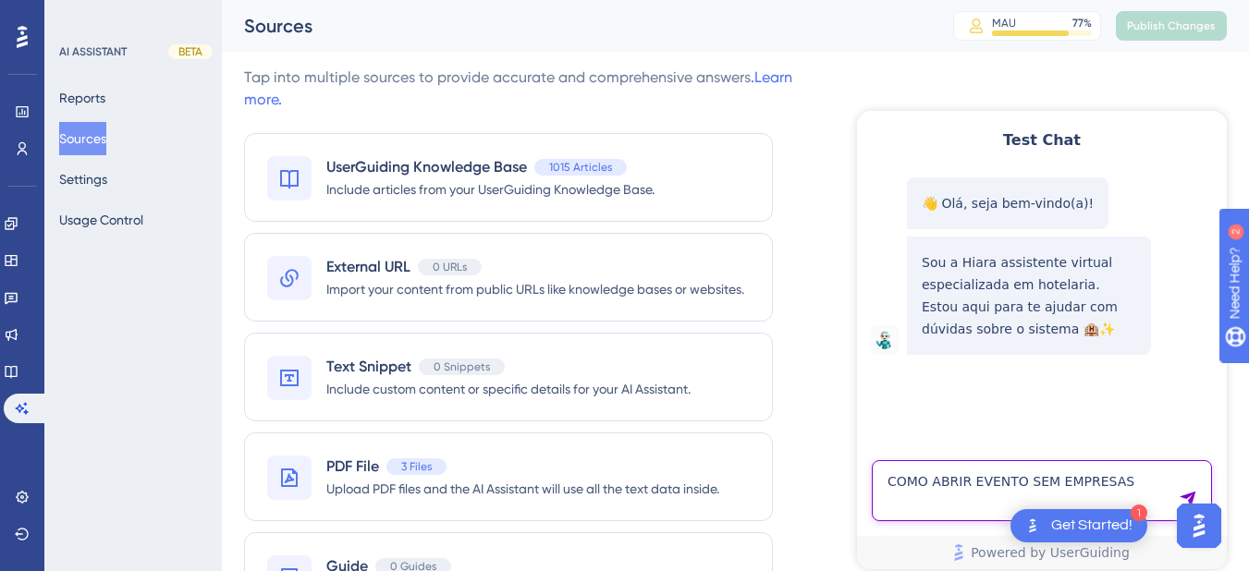
type textarea "COMO ABRIR EVENTO SEM EMPRESAS"
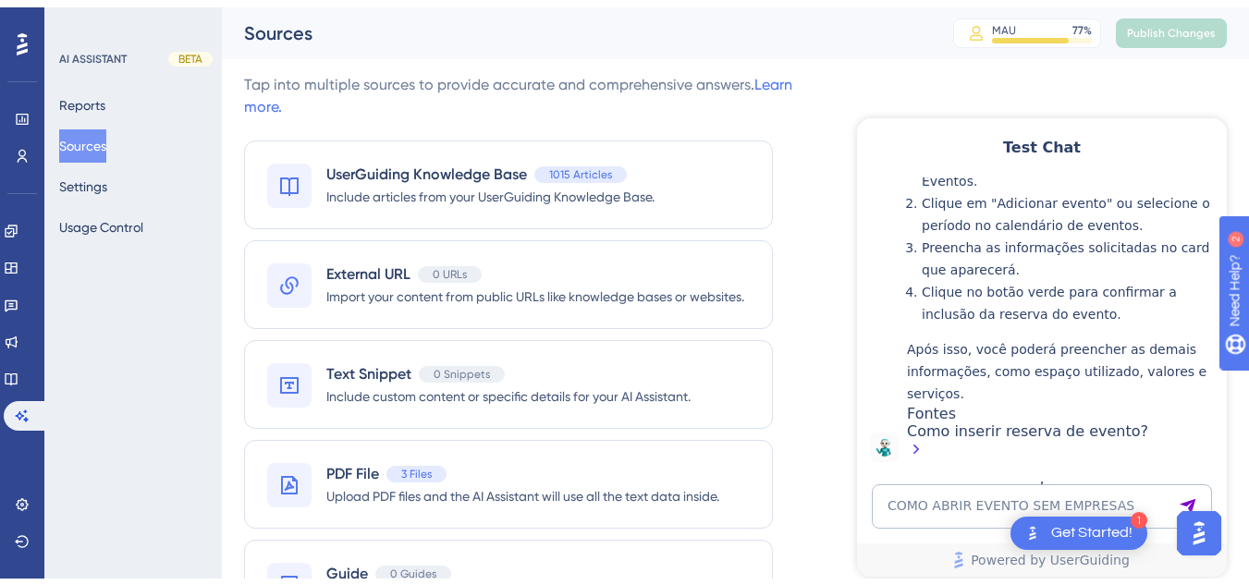
scroll to position [95, 0]
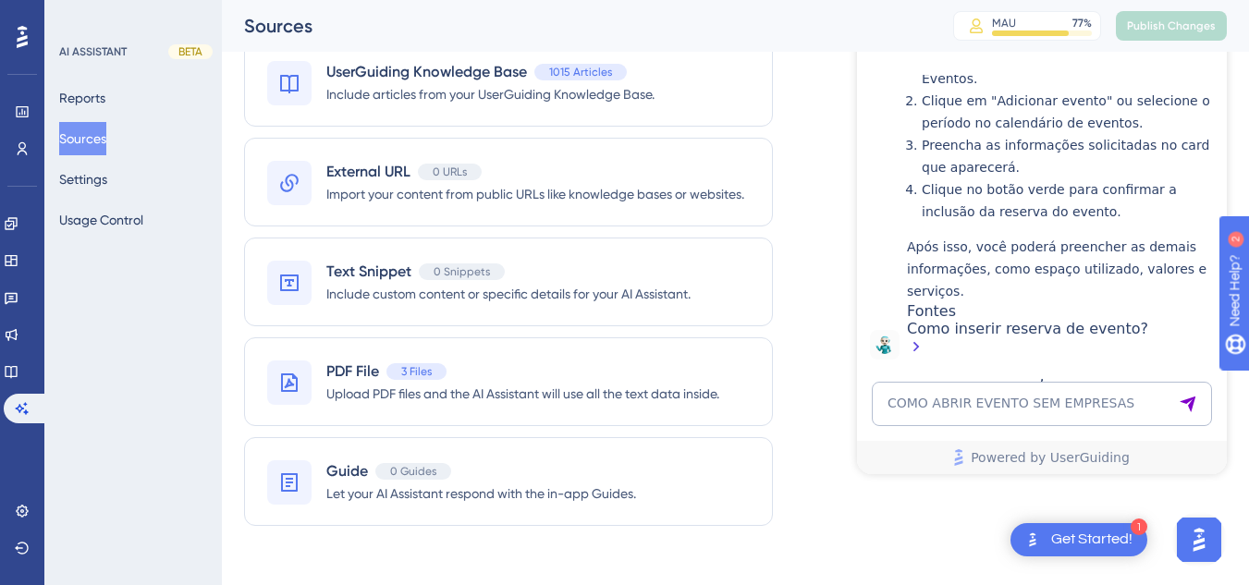
click at [968, 331] on div "Como inserir reserva de evento?" at bounding box center [1062, 340] width 311 height 40
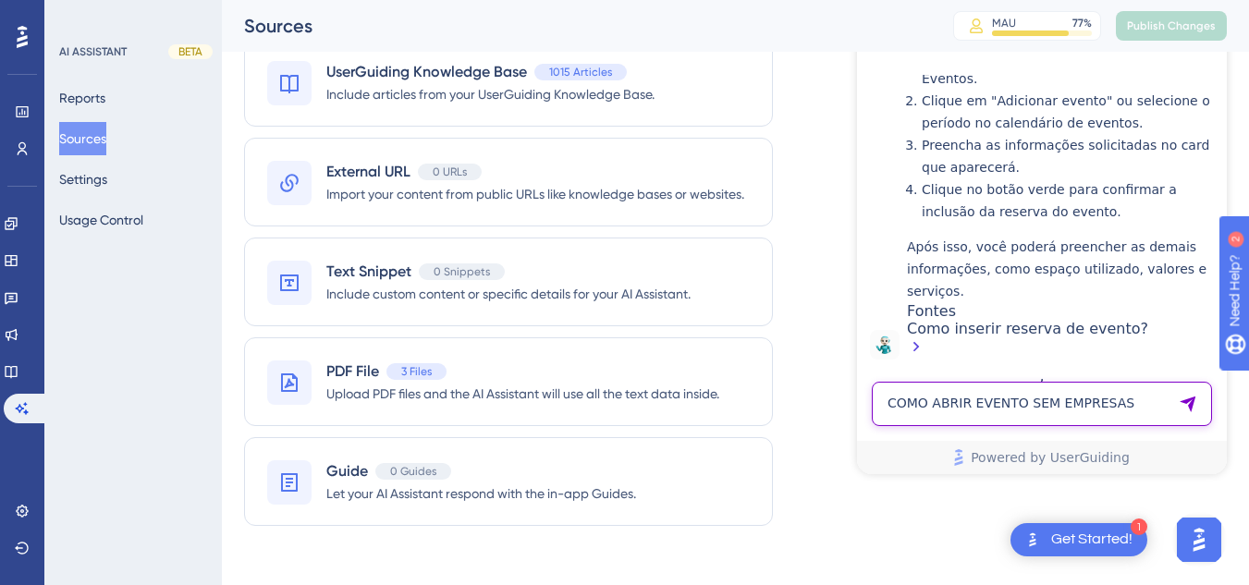
click at [991, 399] on textarea "COMO ABRIR EVENTO SEM EMPRESAS" at bounding box center [1042, 404] width 340 height 44
paste textarea "gostaria de saber como cadastra as camareiras no sistema para ver a produção e …"
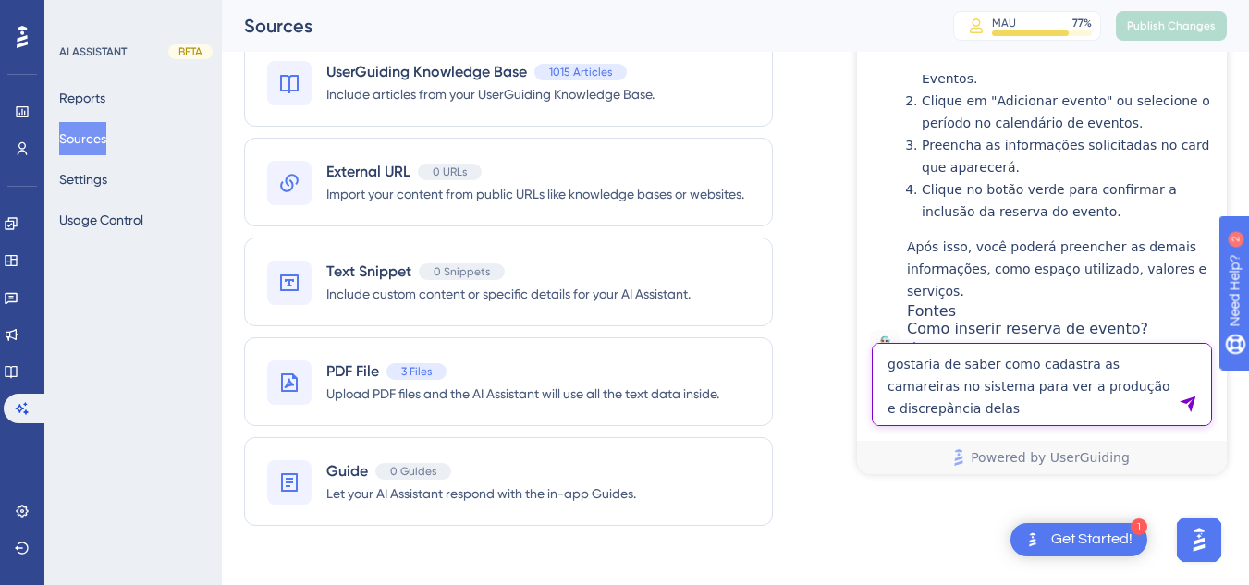
type textarea "gostaria de saber como cadastra as camareiras no sistema para ver a produção e …"
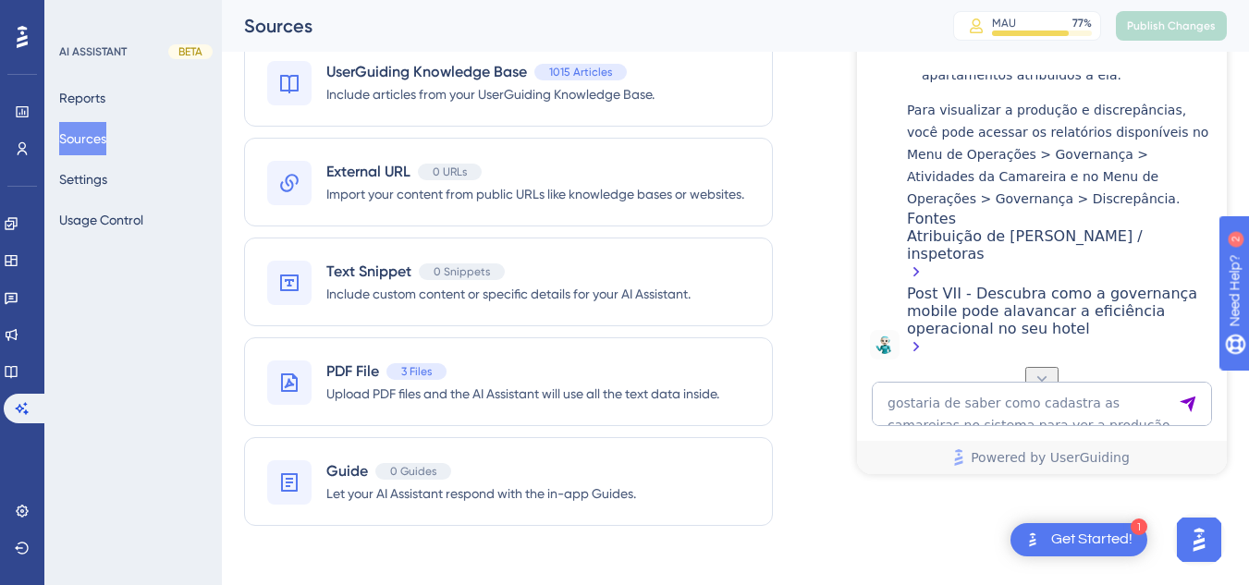
scroll to position [855, 0]
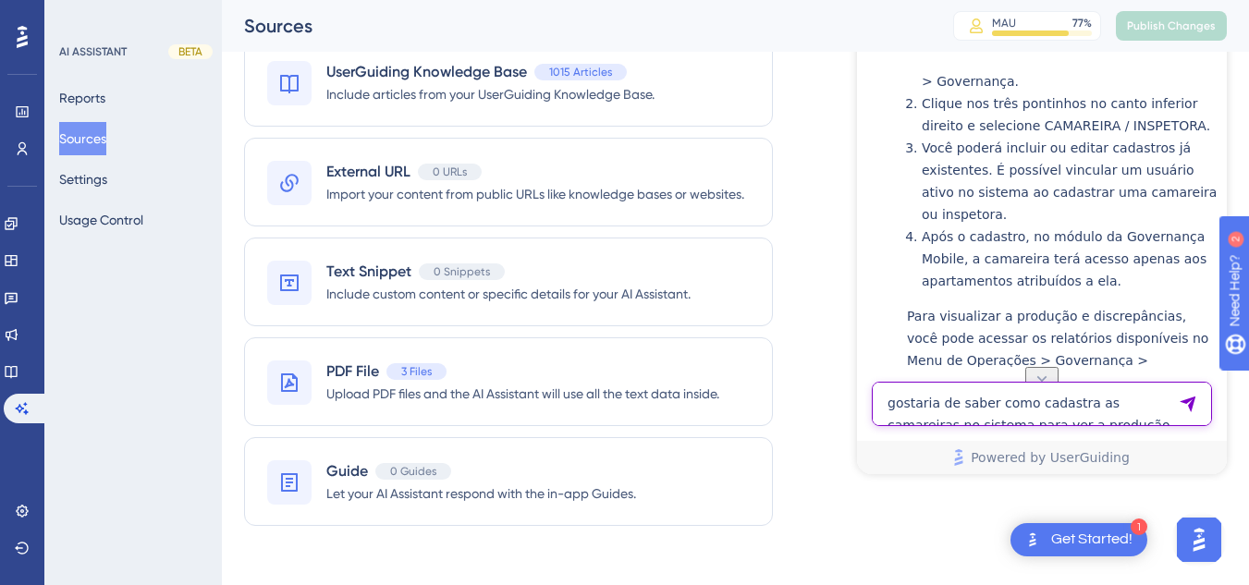
click at [925, 403] on textarea "gostaria de saber como cadastra as camareiras no sistema para ver a produção e …" at bounding box center [1042, 404] width 340 height 44
paste textarea "como localizar um pagamento?"
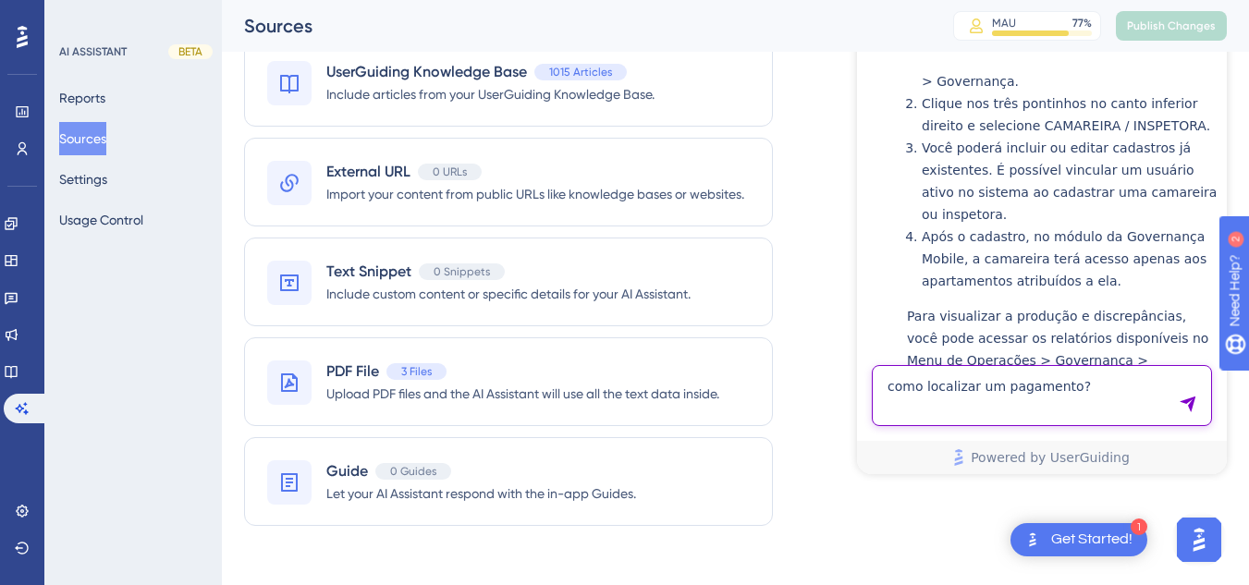
type textarea "como localizar um pagamento?"
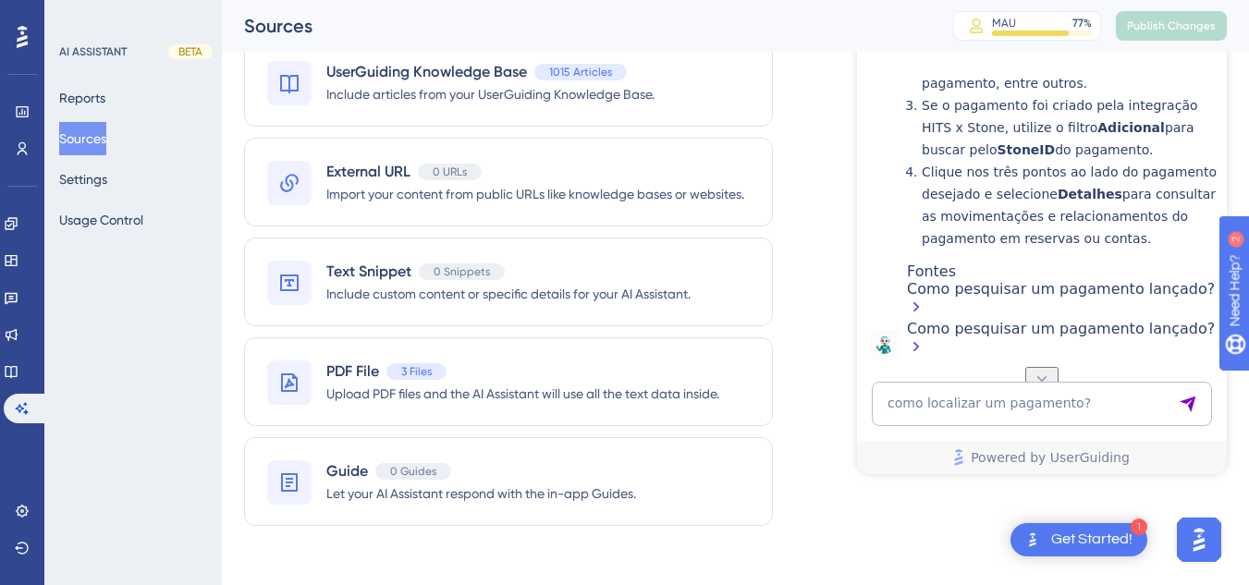
scroll to position [1743, 0]
click at [18, 387] on div "Engagement Widgets Feedback Product Updates Knowledge Base AI Assistant" at bounding box center [22, 316] width 37 height 215
click at [17, 377] on icon at bounding box center [11, 372] width 12 height 12
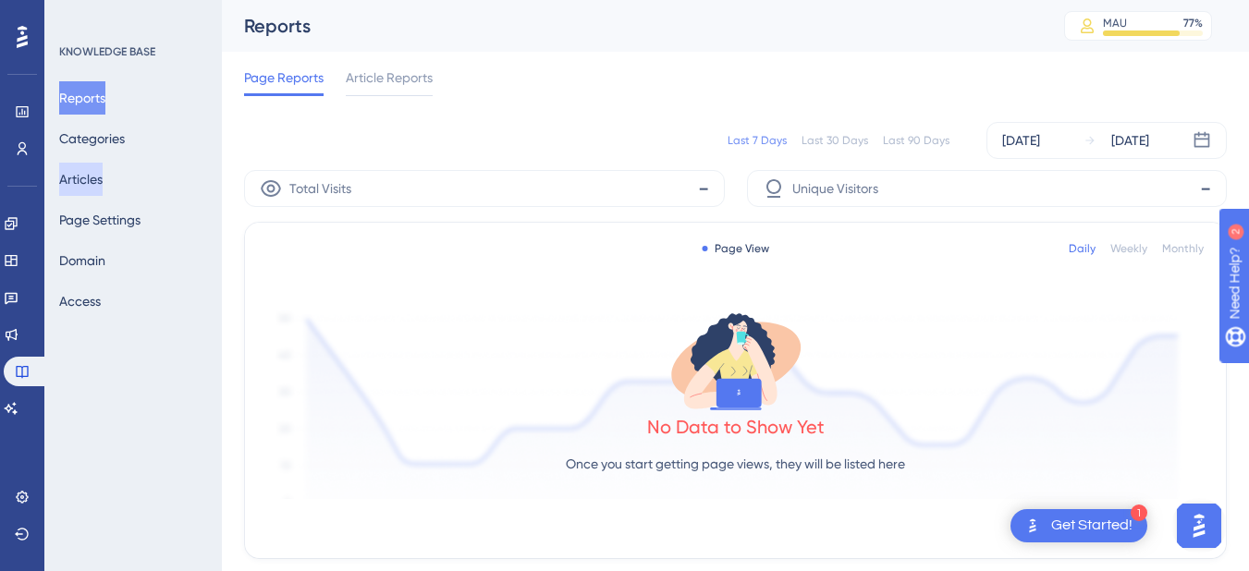
click at [103, 181] on button "Articles" at bounding box center [80, 179] width 43 height 33
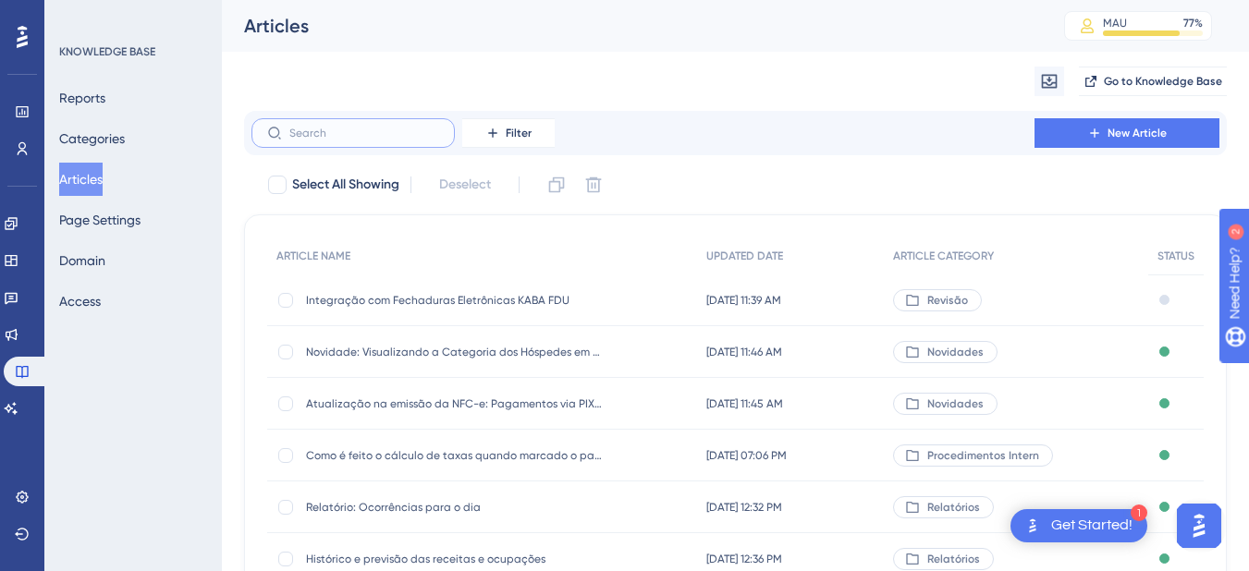
click at [396, 137] on input "text" at bounding box center [364, 133] width 150 height 13
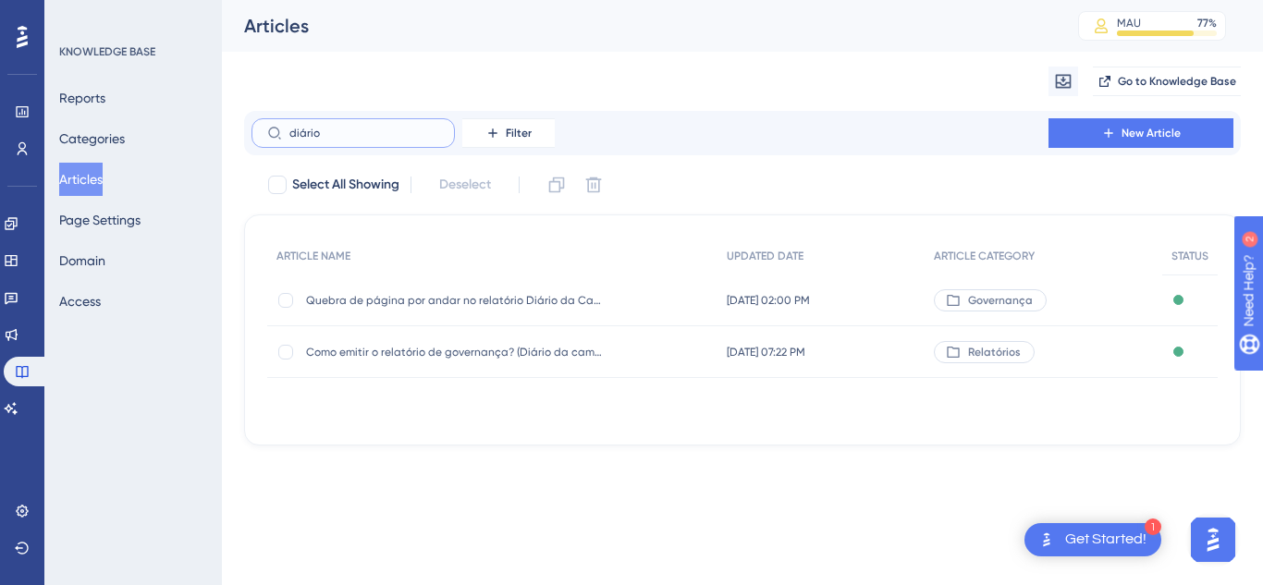
type input "diárioa"
checkbox input "true"
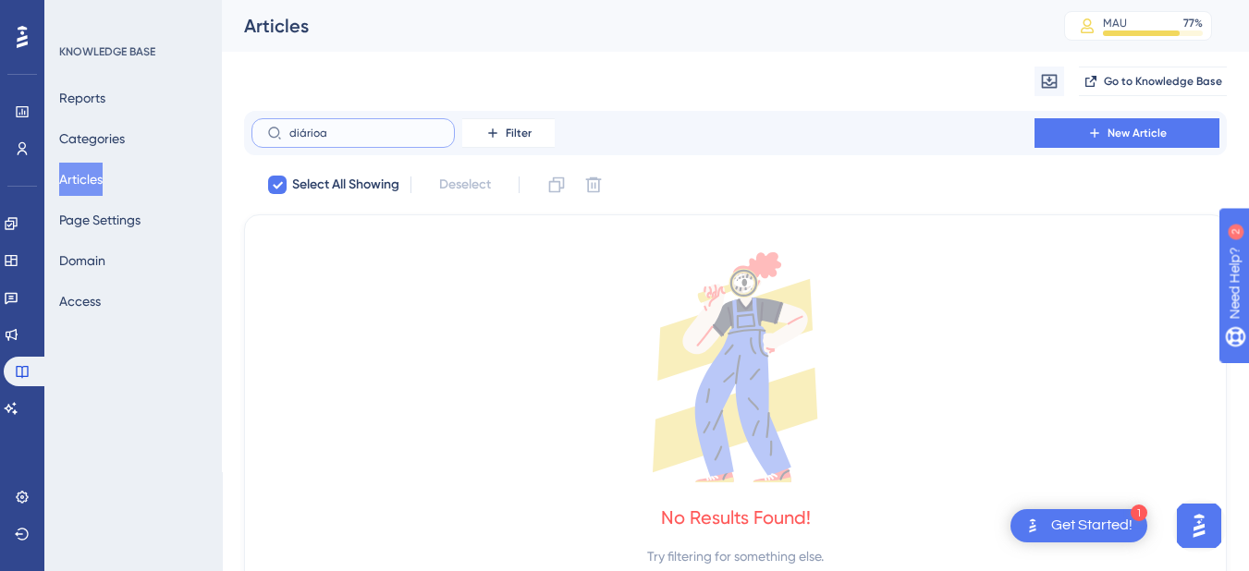
type input "diário"
checkbox input "false"
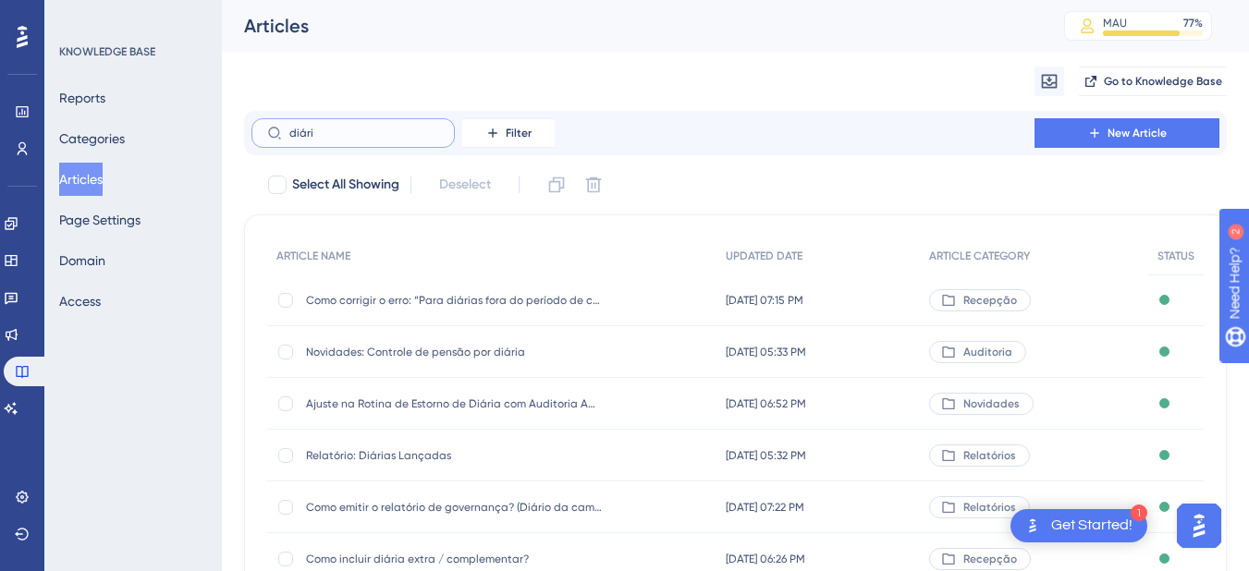
type input "diári"
click at [441, 461] on span "Relatório: Diárias Lançadas" at bounding box center [454, 455] width 296 height 15
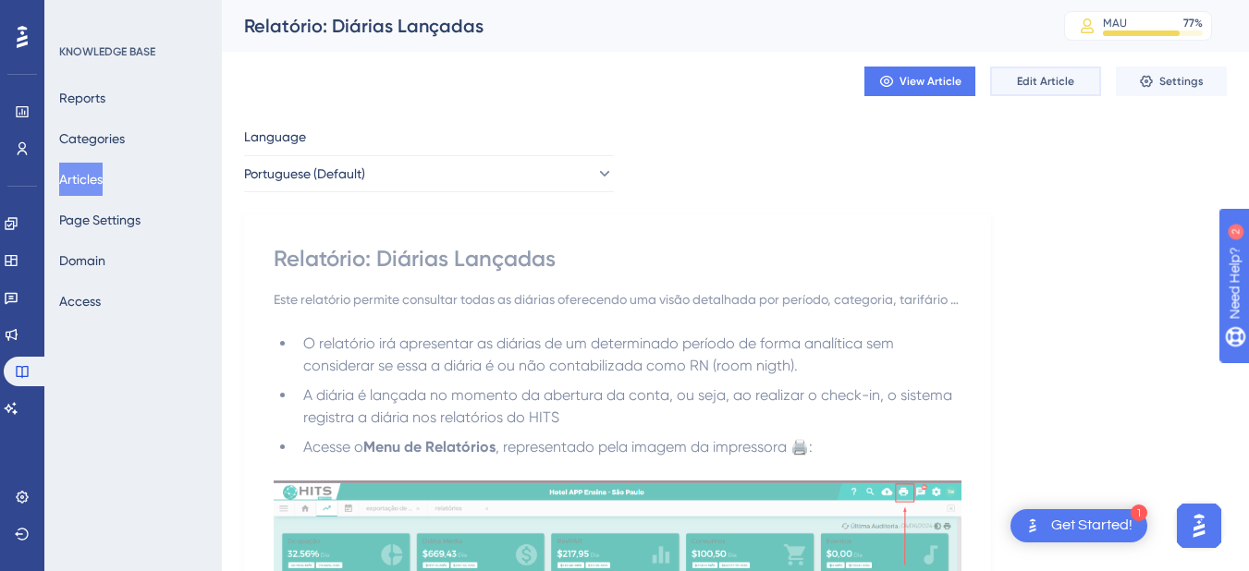
click at [1034, 84] on span "Edit Article" at bounding box center [1045, 81] width 57 height 15
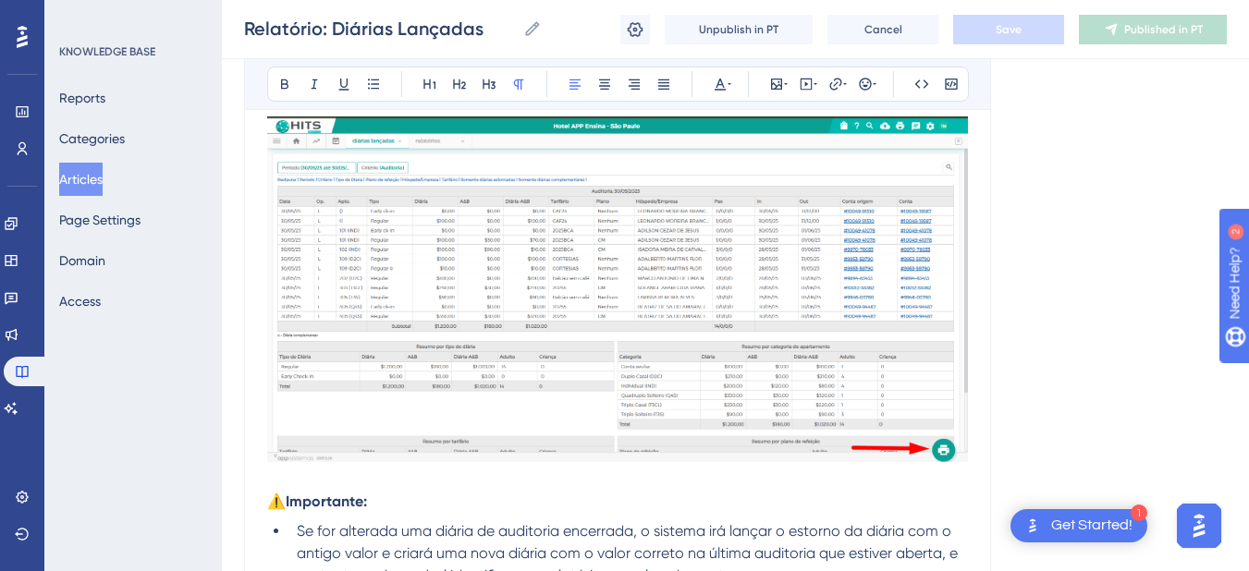
scroll to position [1292, 0]
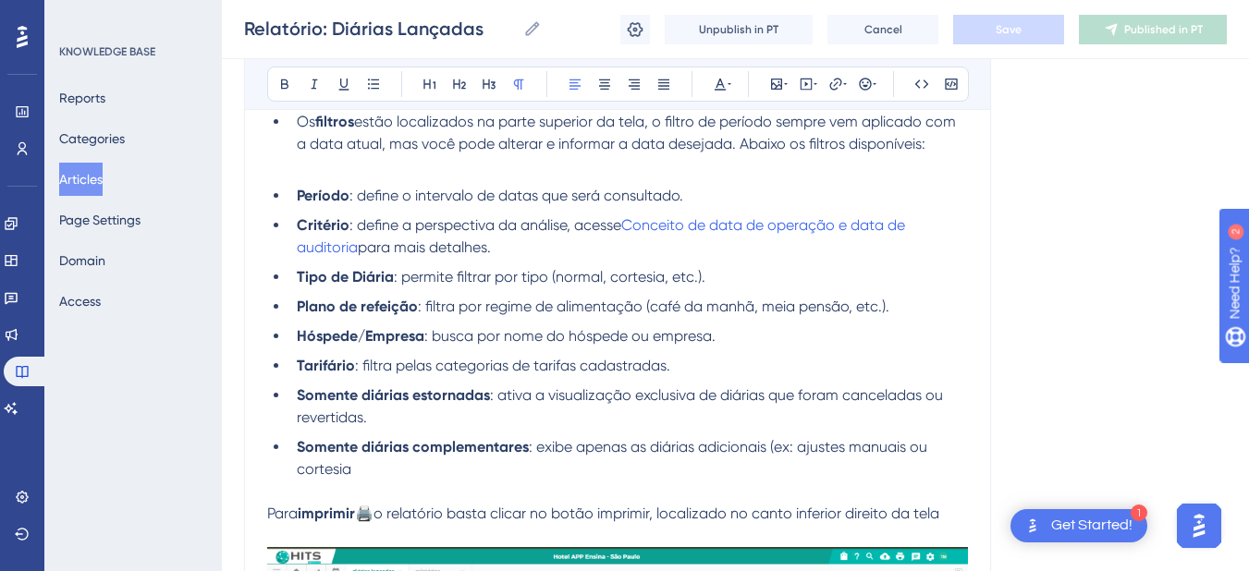
click at [747, 277] on li "Tipo de Diária : permite filtrar por tipo (normal, cortesia, etc.)." at bounding box center [628, 277] width 679 height 22
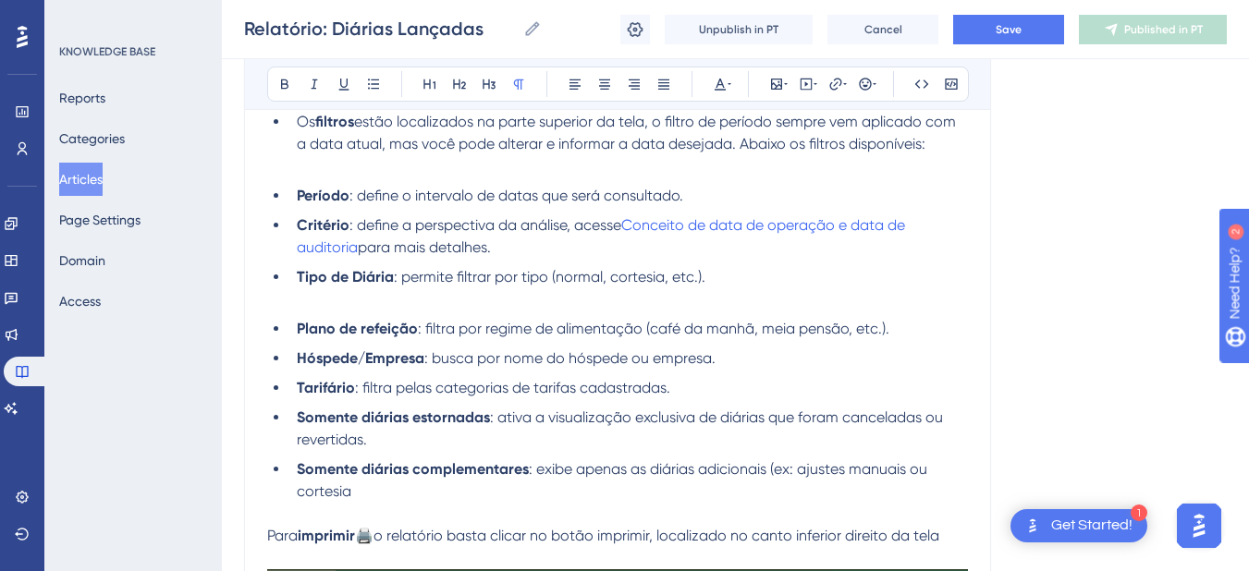
click at [763, 276] on li "Tipo de Diária : permite filtrar por tipo (normal, cortesia, etc.)." at bounding box center [628, 277] width 679 height 22
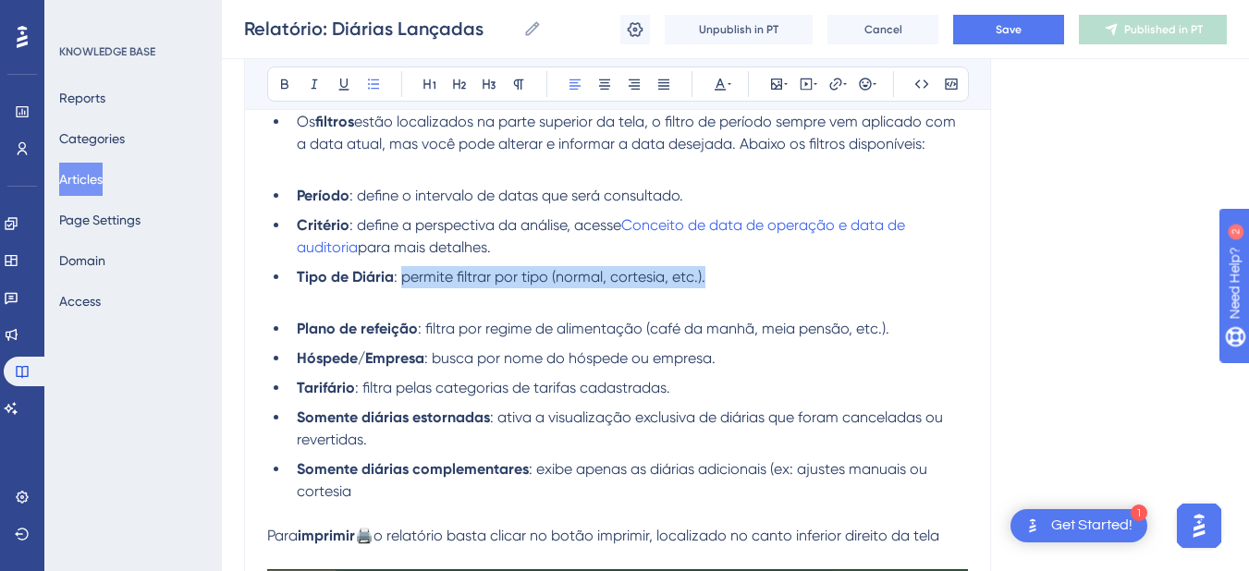
drag, startPoint x: 763, startPoint y: 276, endPoint x: 401, endPoint y: 276, distance: 361.6
click at [401, 276] on li "Tipo de Diária : permite filtrar por tipo (normal, cortesia, etc.)." at bounding box center [628, 277] width 679 height 22
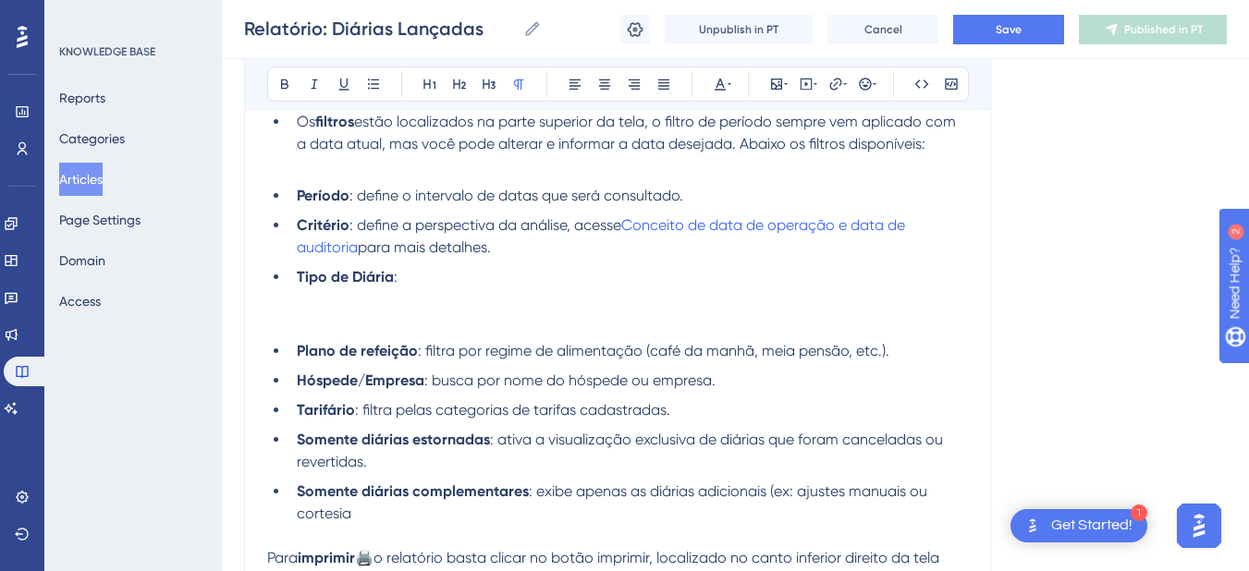
click at [520, 313] on p at bounding box center [617, 322] width 701 height 22
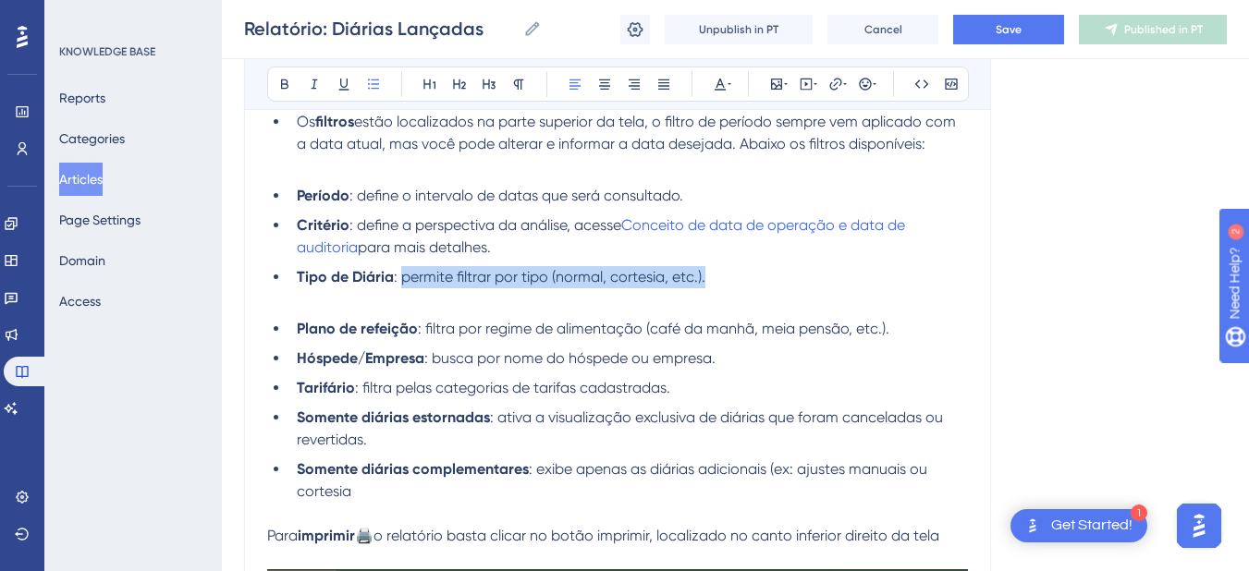
drag, startPoint x: 412, startPoint y: 298, endPoint x: 411, endPoint y: 288, distance: 10.2
click at [412, 298] on p at bounding box center [617, 300] width 701 height 22
drag, startPoint x: 401, startPoint y: 276, endPoint x: 738, endPoint y: 269, distance: 336.7
click at [738, 269] on li "Tipo de Diária : permite filtrar por tipo (normal, cortesia, etc.)." at bounding box center [628, 277] width 679 height 22
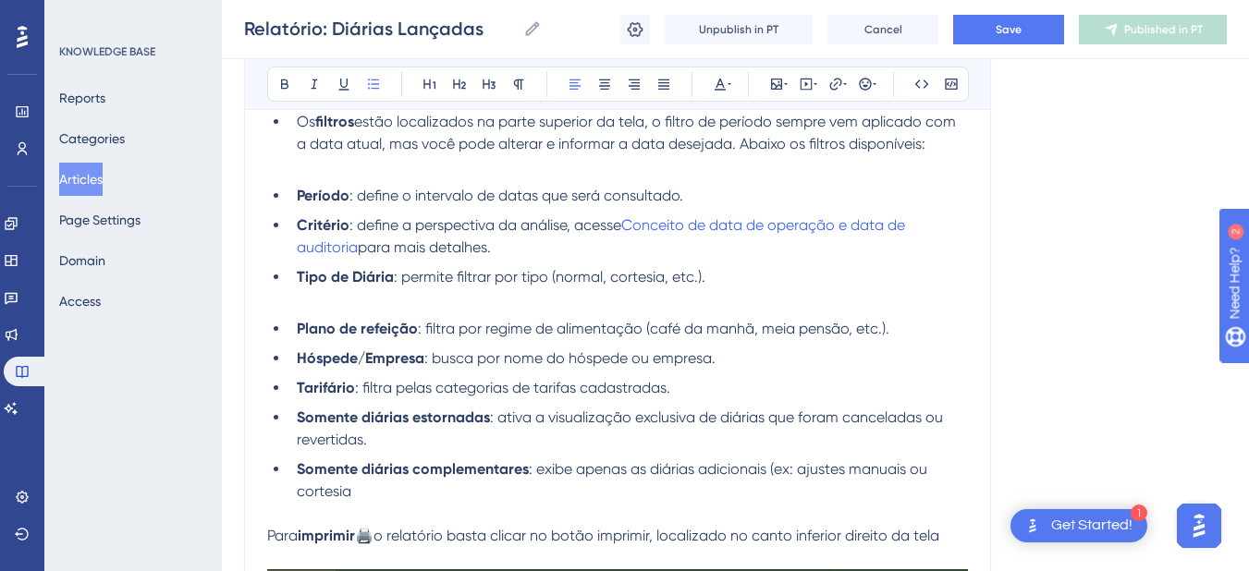
click at [764, 289] on p at bounding box center [617, 300] width 701 height 22
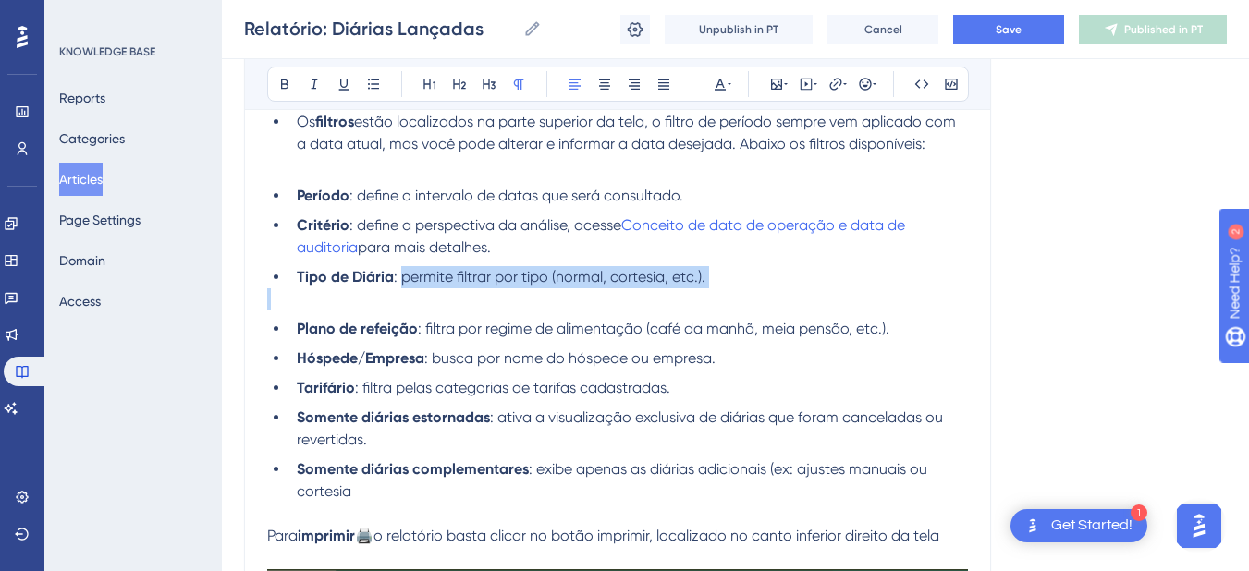
drag, startPoint x: 764, startPoint y: 288, endPoint x: 401, endPoint y: 273, distance: 362.8
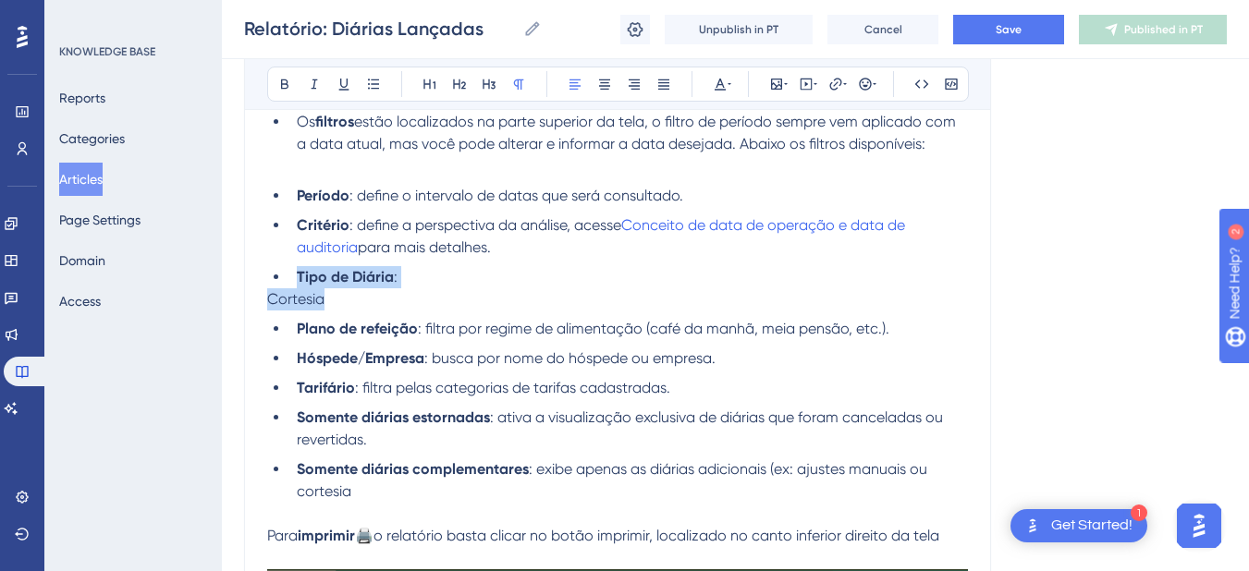
drag, startPoint x: 368, startPoint y: 301, endPoint x: 240, endPoint y: 281, distance: 129.1
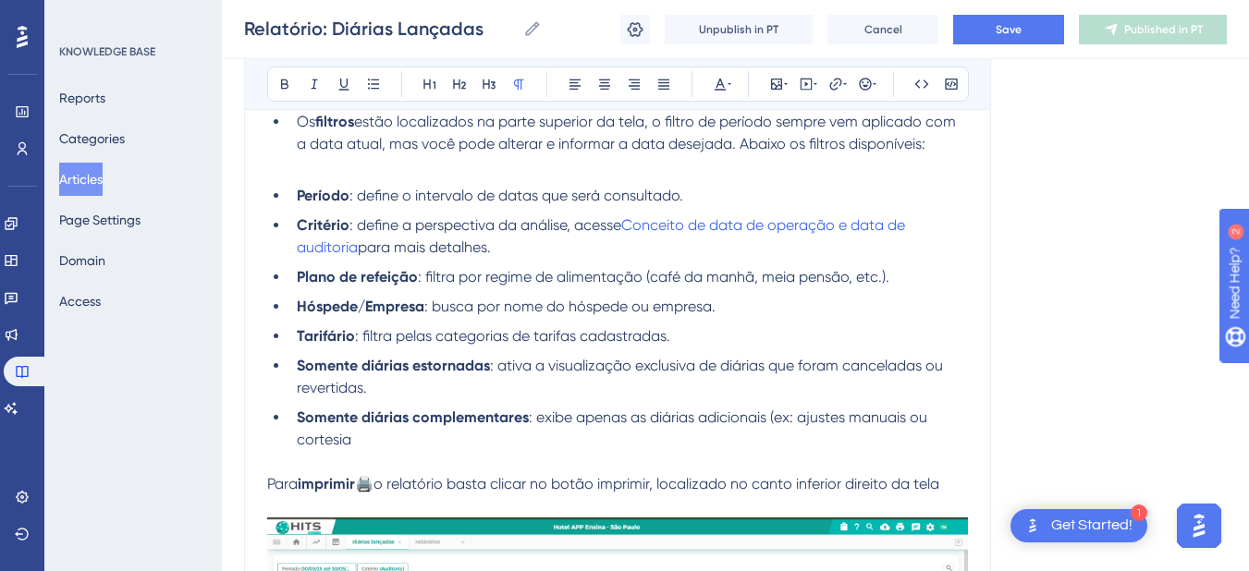
click at [400, 453] on p at bounding box center [617, 462] width 701 height 22
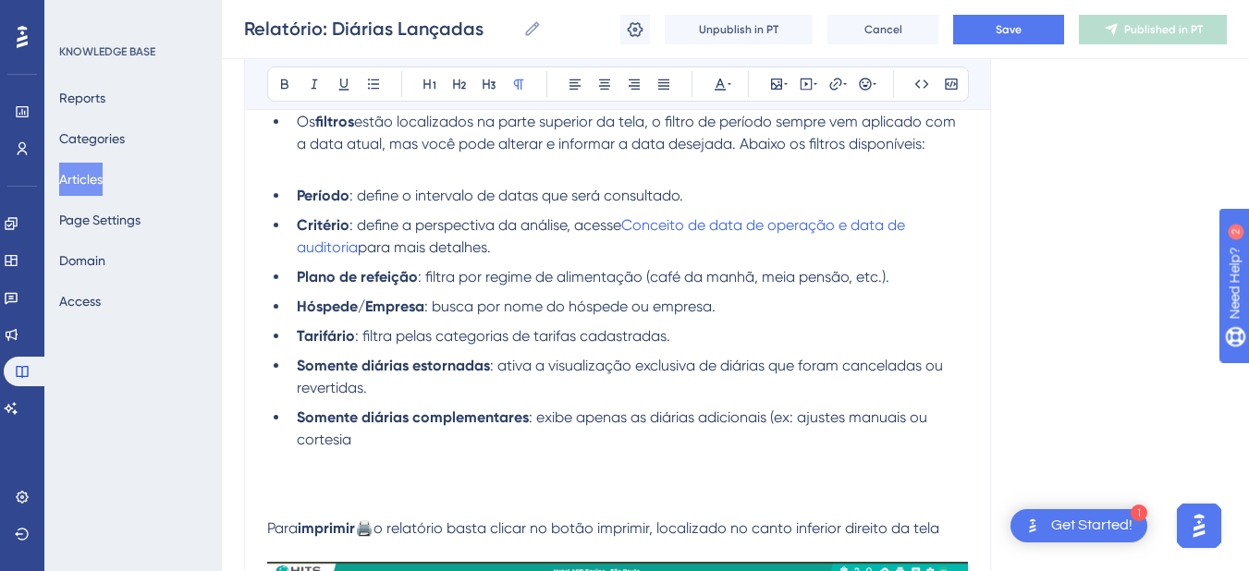
click at [392, 451] on p at bounding box center [617, 462] width 701 height 22
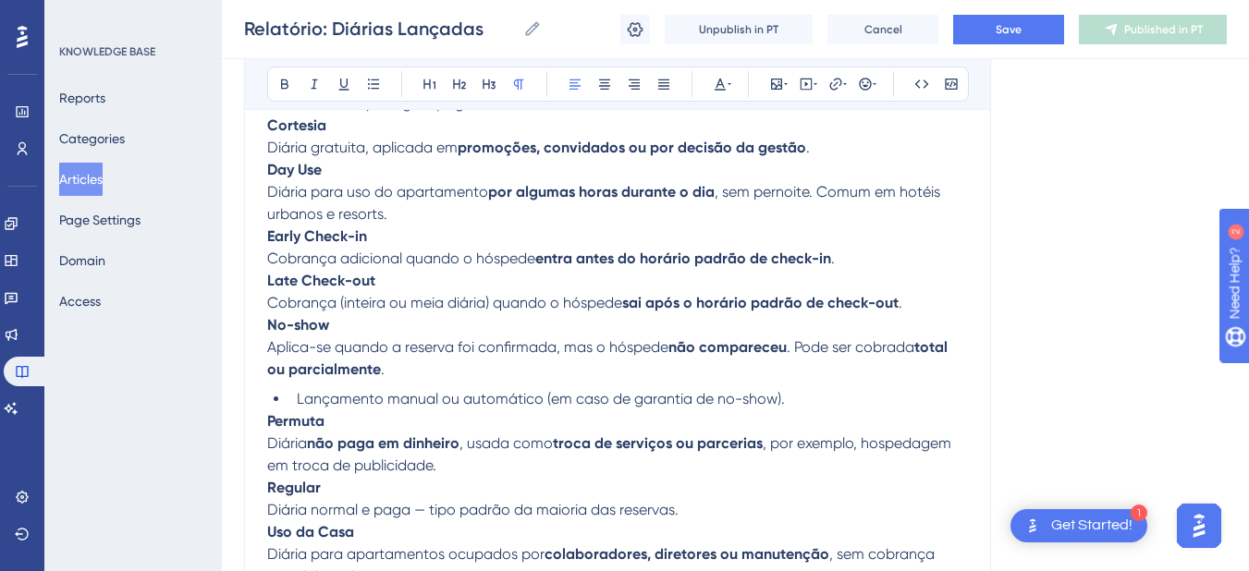
scroll to position [1508, 0]
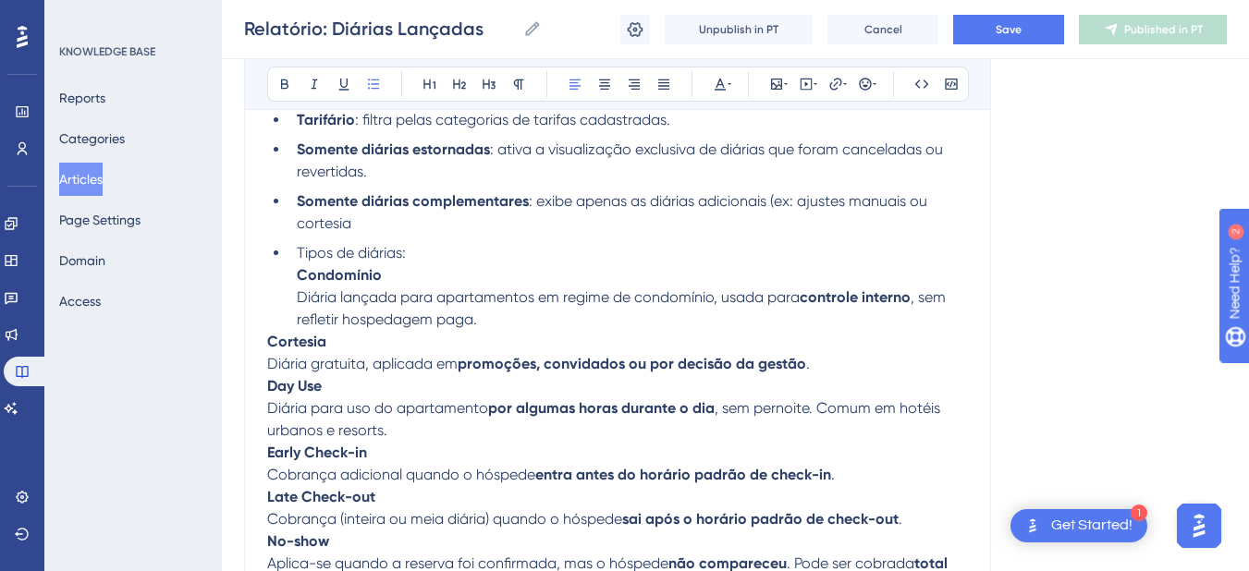
click at [289, 253] on li "Tipos de diárias: Condomínio Diária lançada para apartamentos em regime de cond…" at bounding box center [628, 286] width 679 height 89
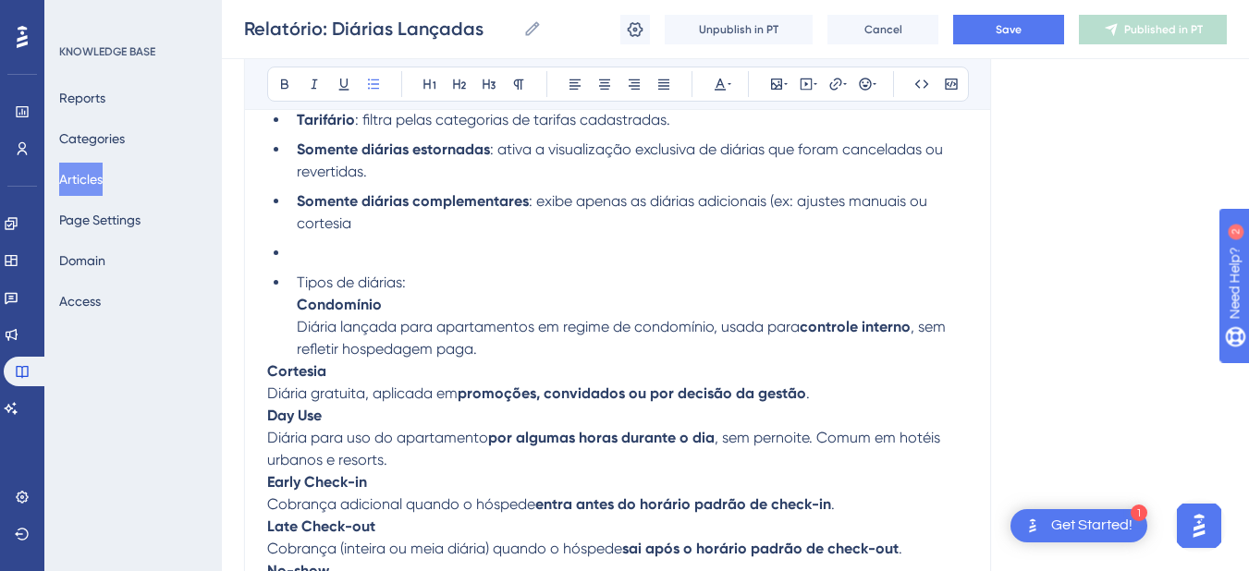
click at [300, 254] on li at bounding box center [628, 253] width 679 height 22
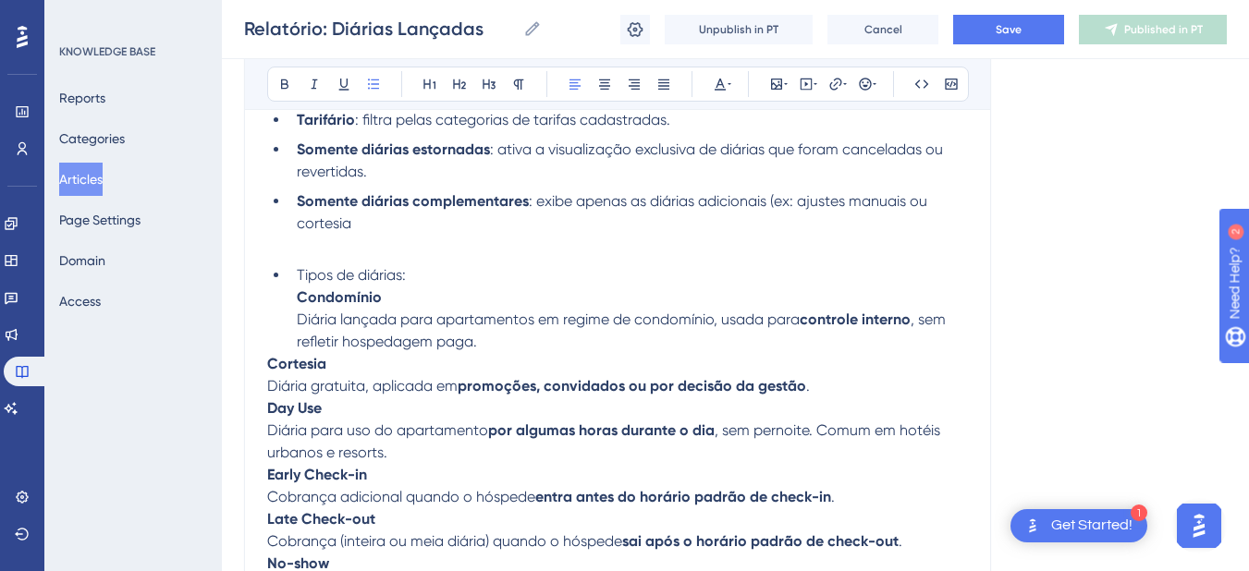
click at [293, 276] on li "Tipos de diárias: Condomínio Diária lançada para apartamentos em regime de cond…" at bounding box center [628, 308] width 679 height 89
click at [298, 303] on strong "Condomínio" at bounding box center [339, 298] width 85 height 18
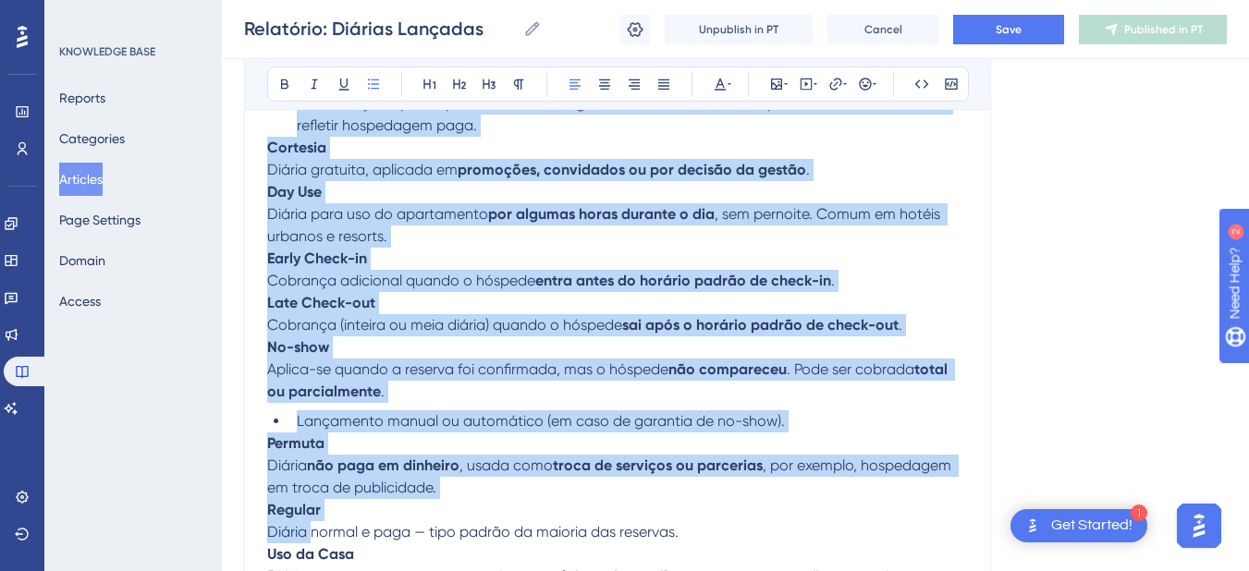
scroll to position [1940, 0]
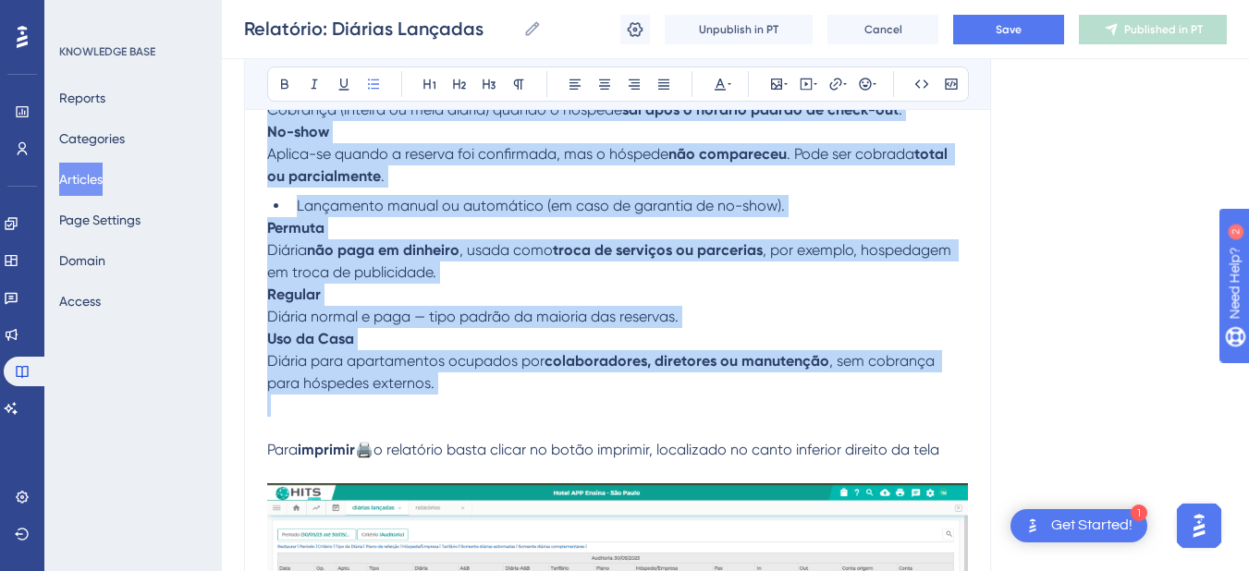
drag, startPoint x: 298, startPoint y: 303, endPoint x: 418, endPoint y: 248, distance: 132.4
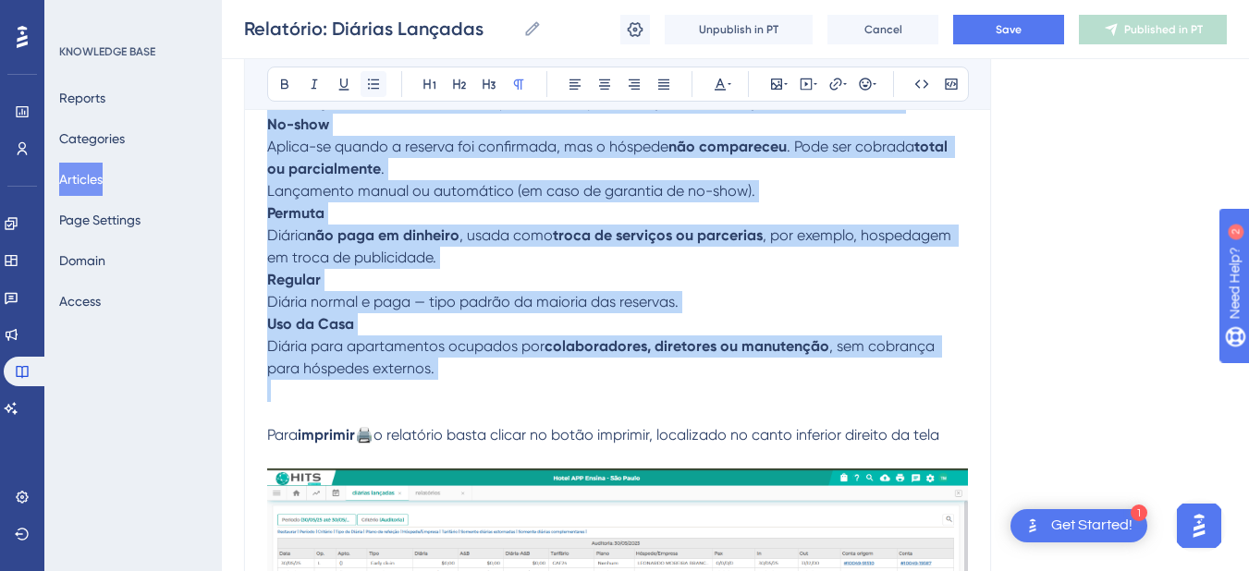
click at [375, 91] on icon at bounding box center [373, 84] width 15 height 15
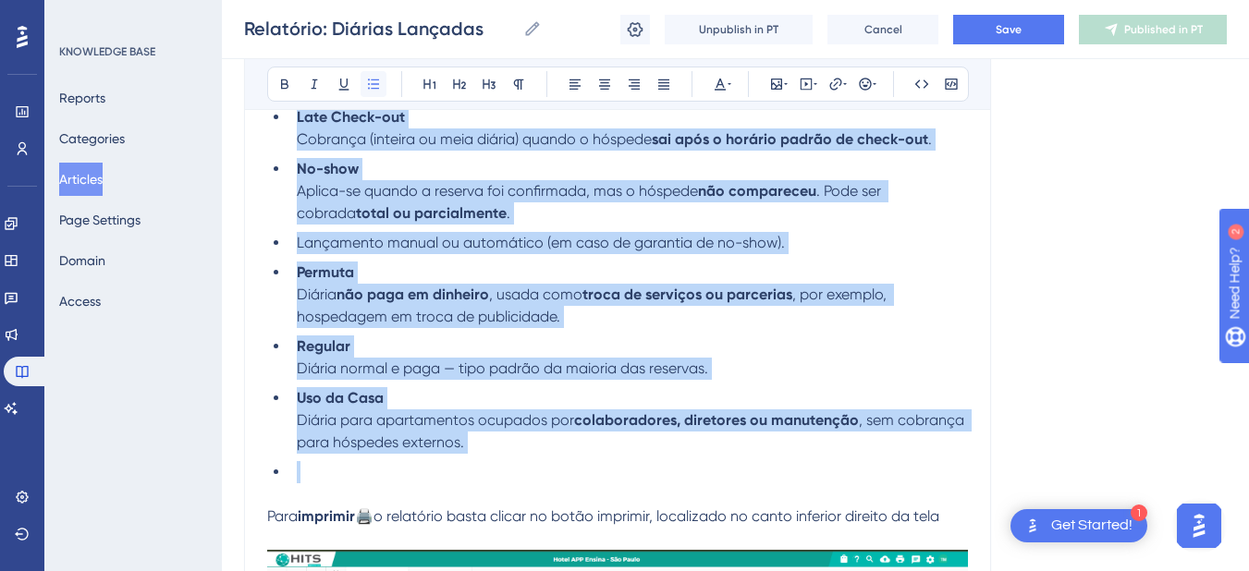
click at [375, 91] on icon at bounding box center [373, 84] width 15 height 15
click at [338, 234] on span "Lançamento manual ou automático (em caso de garantia de no-show)." at bounding box center [541, 243] width 488 height 18
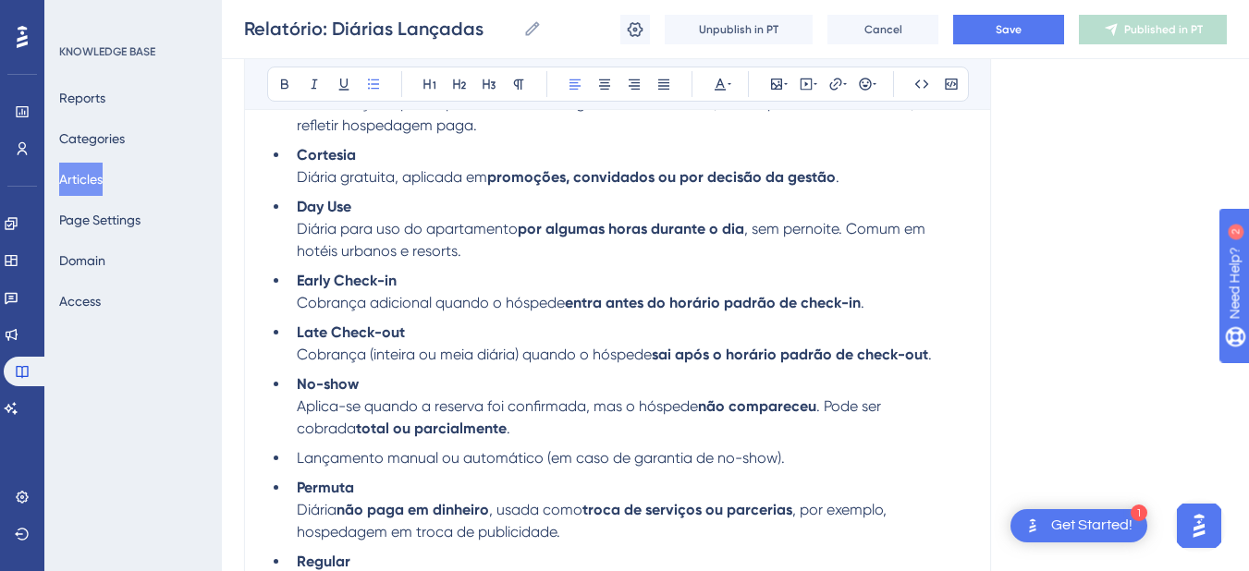
scroll to position [1508, 0]
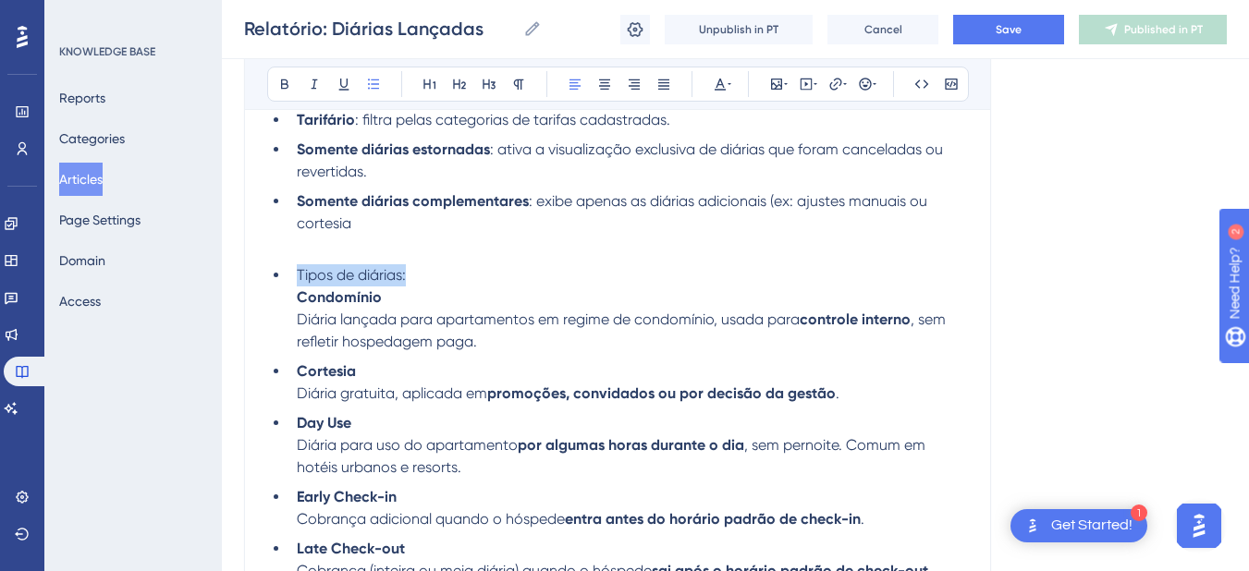
drag, startPoint x: 424, startPoint y: 268, endPoint x: 289, endPoint y: 272, distance: 135.1
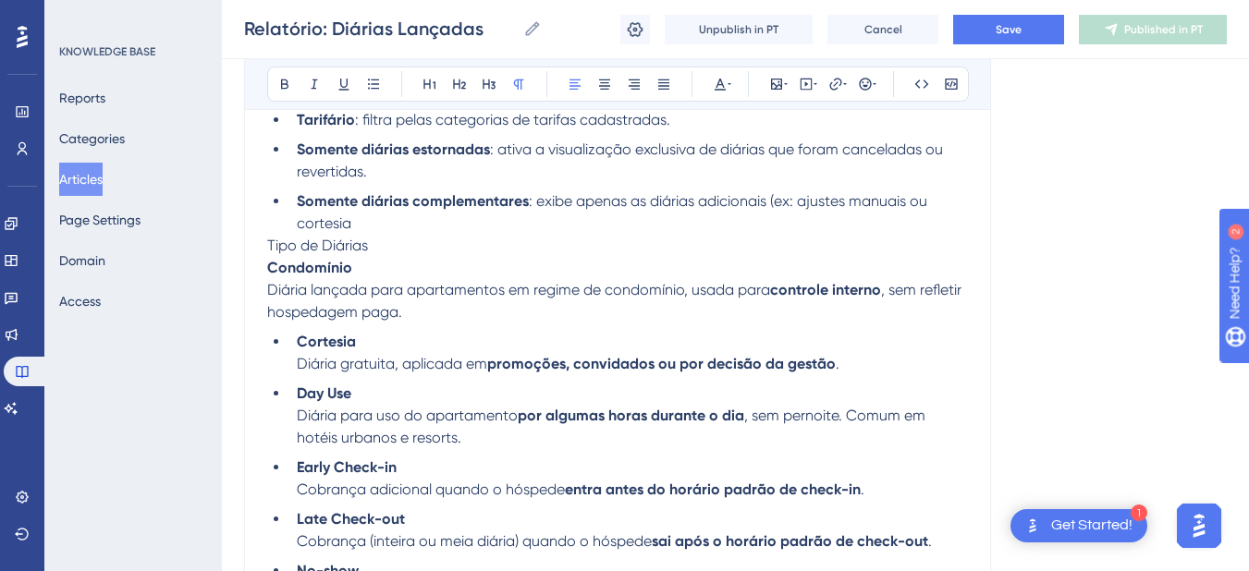
click at [269, 251] on span "Tipo de Diárias" at bounding box center [317, 246] width 101 height 18
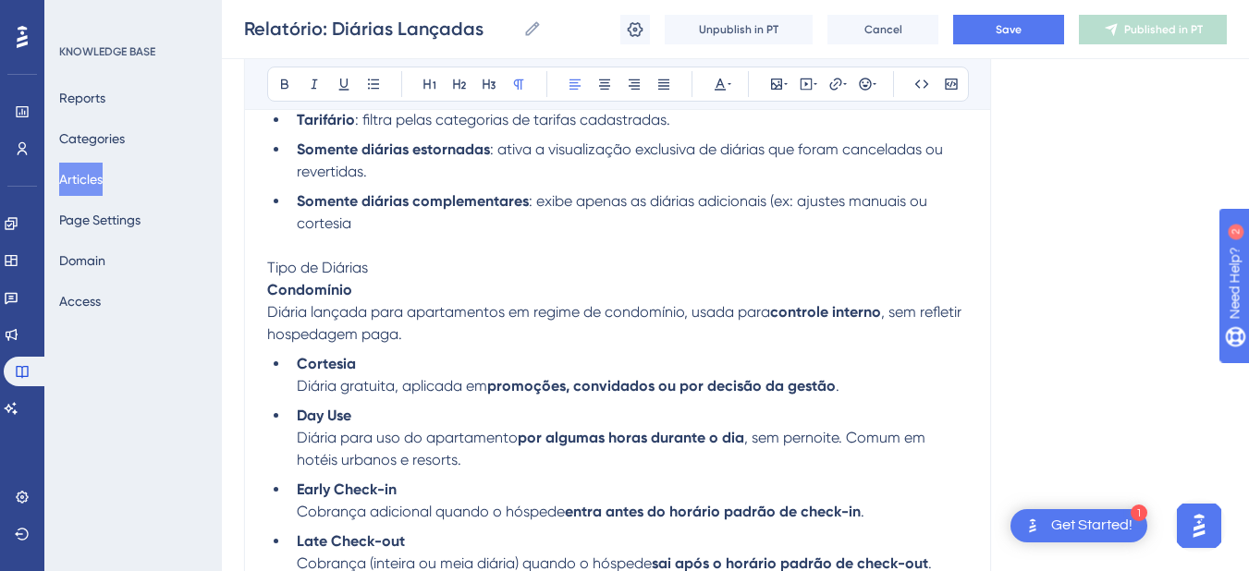
click at [302, 307] on span "Diária lançada para apartamentos em regime de condomínio, usada para" at bounding box center [518, 312] width 503 height 18
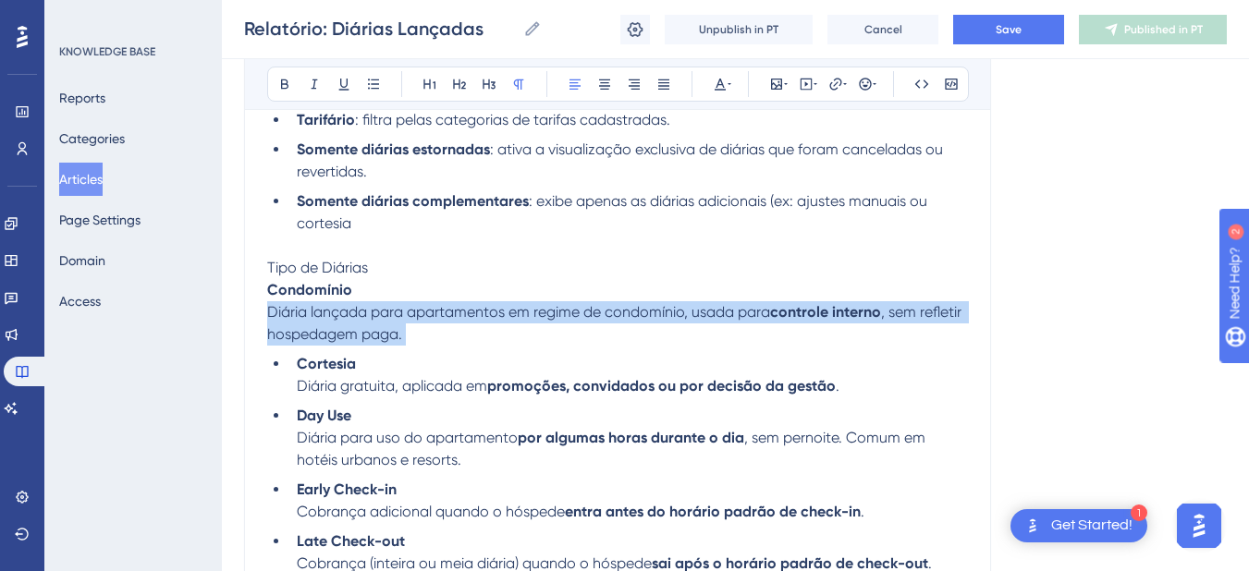
click at [302, 307] on span "Diária lançada para apartamentos em regime de condomínio, usada para" at bounding box center [518, 312] width 503 height 18
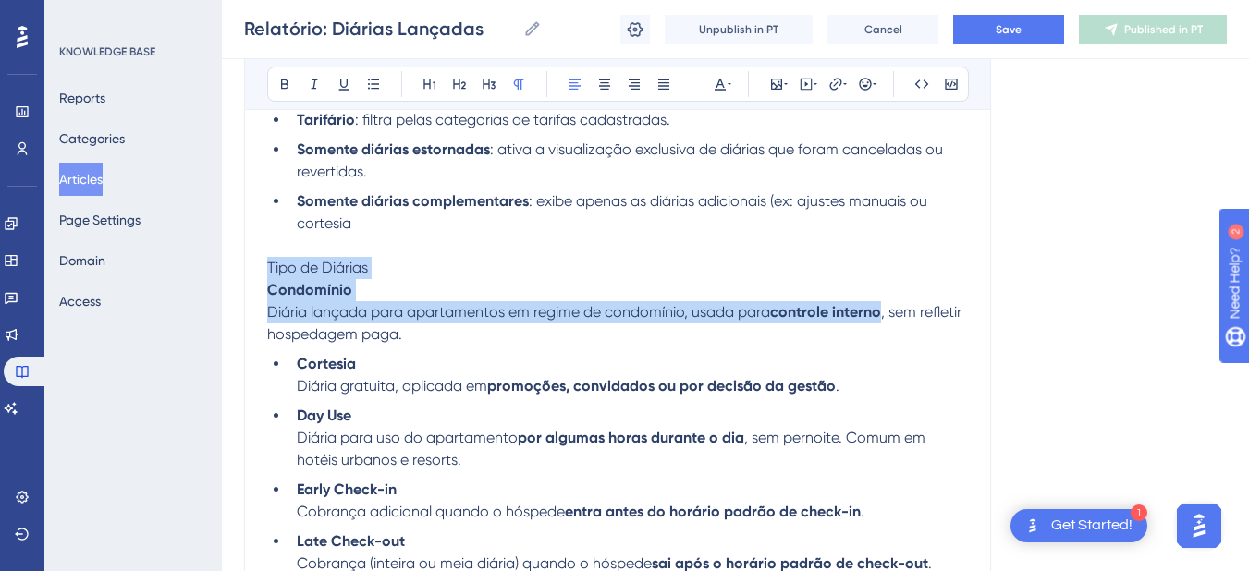
click at [429, 324] on p "Tipo de Diárias Condomínio Diária lançada para apartamentos em regime de condom…" at bounding box center [617, 301] width 701 height 89
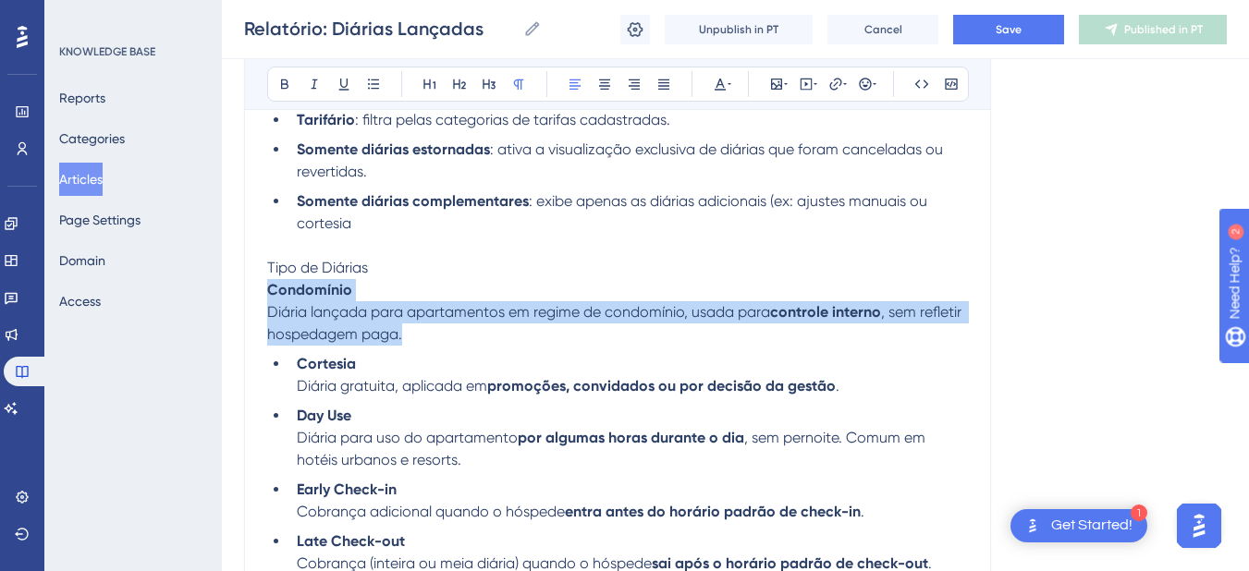
drag, startPoint x: 416, startPoint y: 335, endPoint x: 264, endPoint y: 297, distance: 156.3
click at [412, 326] on p "Tipo de Diárias Condomínio Diária lançada para apartamentos em regime de condom…" at bounding box center [617, 301] width 701 height 89
drag, startPoint x: 414, startPoint y: 335, endPoint x: 264, endPoint y: 296, distance: 155.7
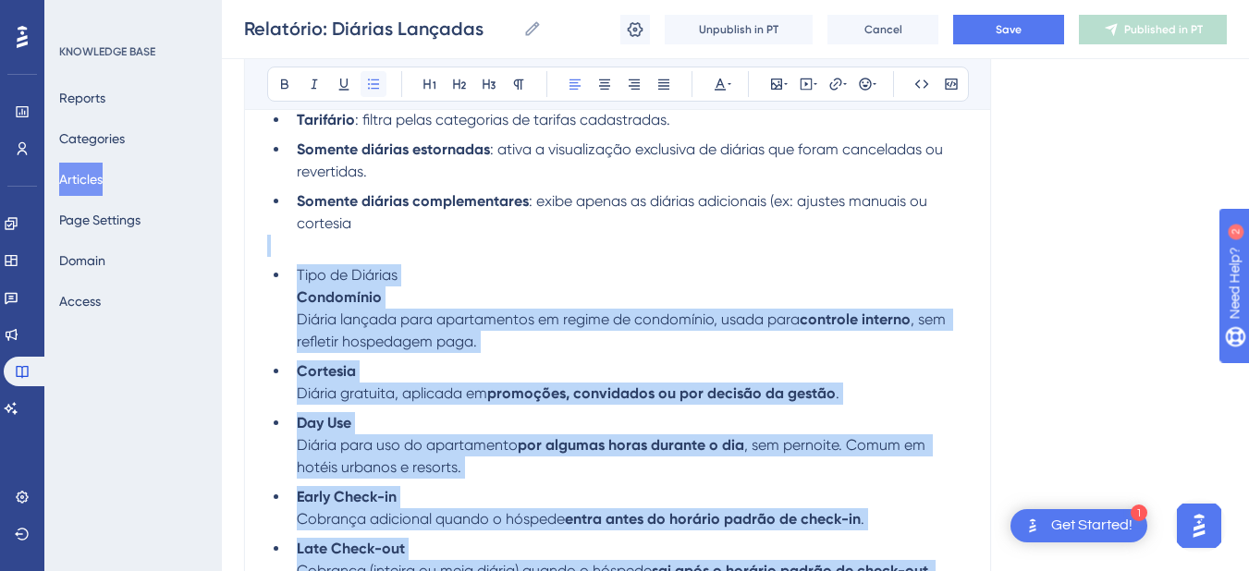
click at [378, 83] on icon at bounding box center [373, 84] width 15 height 15
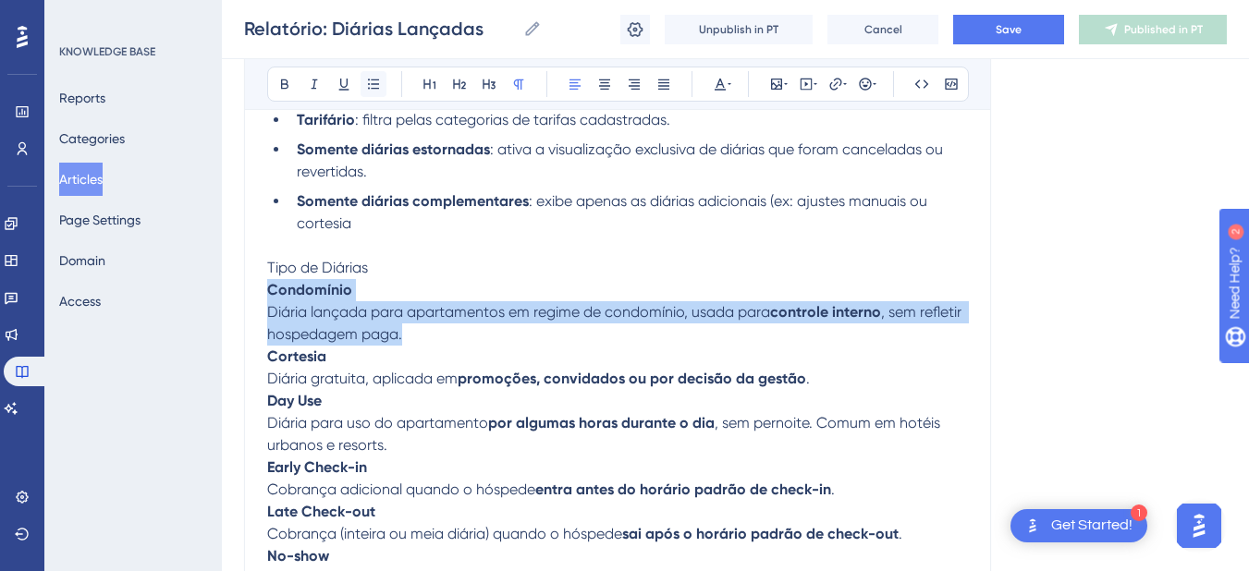
click at [365, 89] on button at bounding box center [374, 84] width 26 height 26
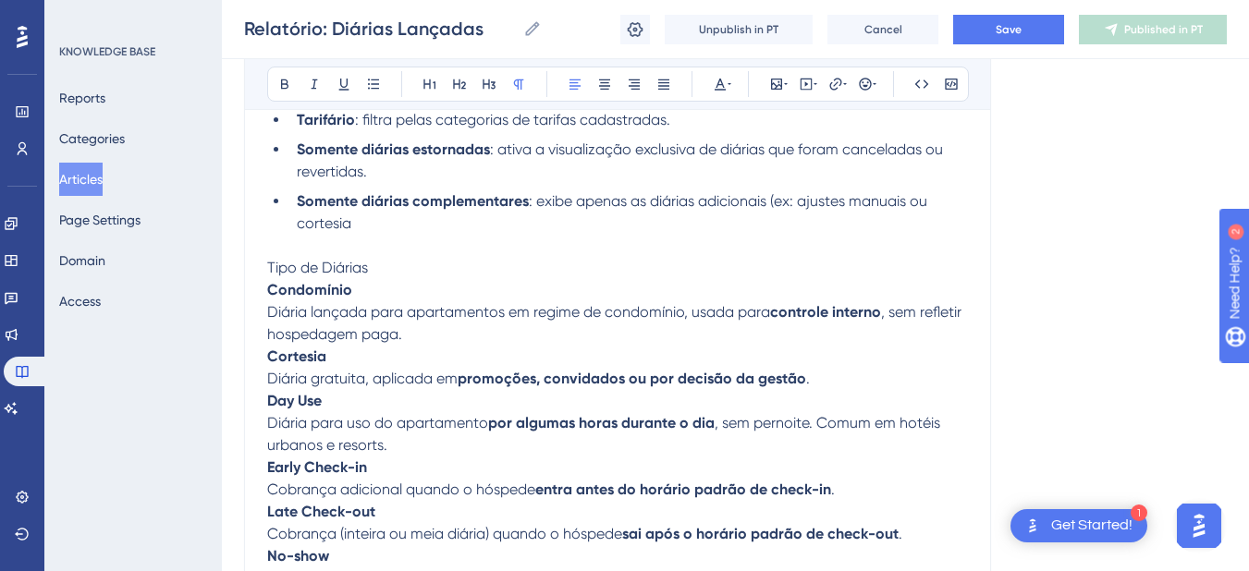
click at [387, 259] on p "Tipo de Diárias Condomínio Diária lançada para apartamentos em regime de condom…" at bounding box center [617, 301] width 701 height 89
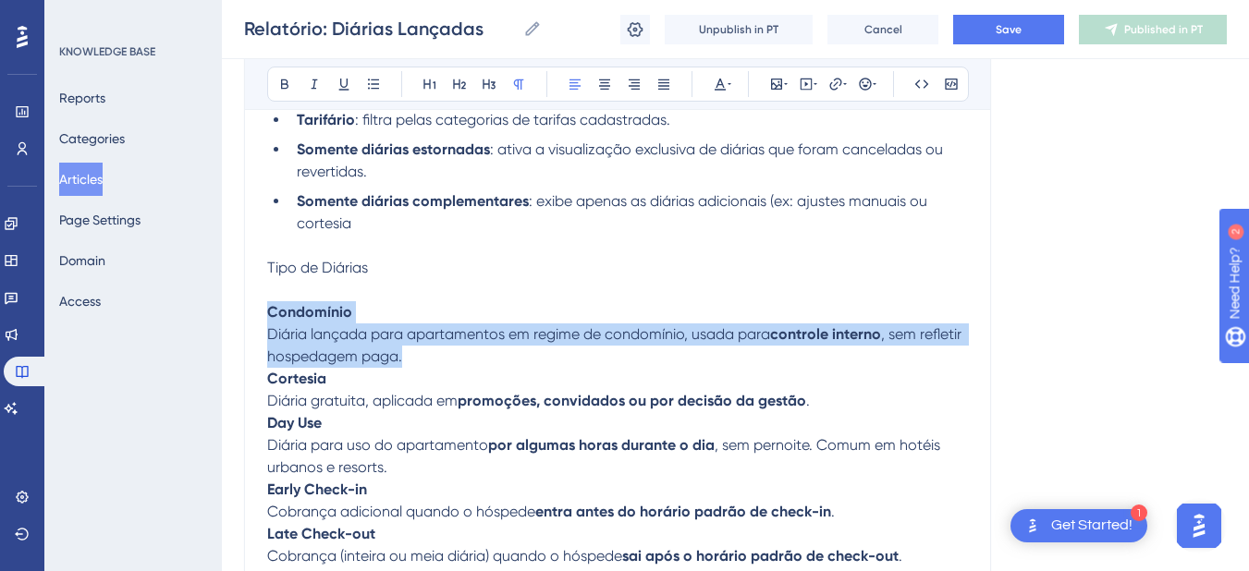
drag, startPoint x: 416, startPoint y: 352, endPoint x: 251, endPoint y: 314, distance: 169.8
copy p "Condomínio Diária lançada para apartamentos em regime de condomínio, usada para…"
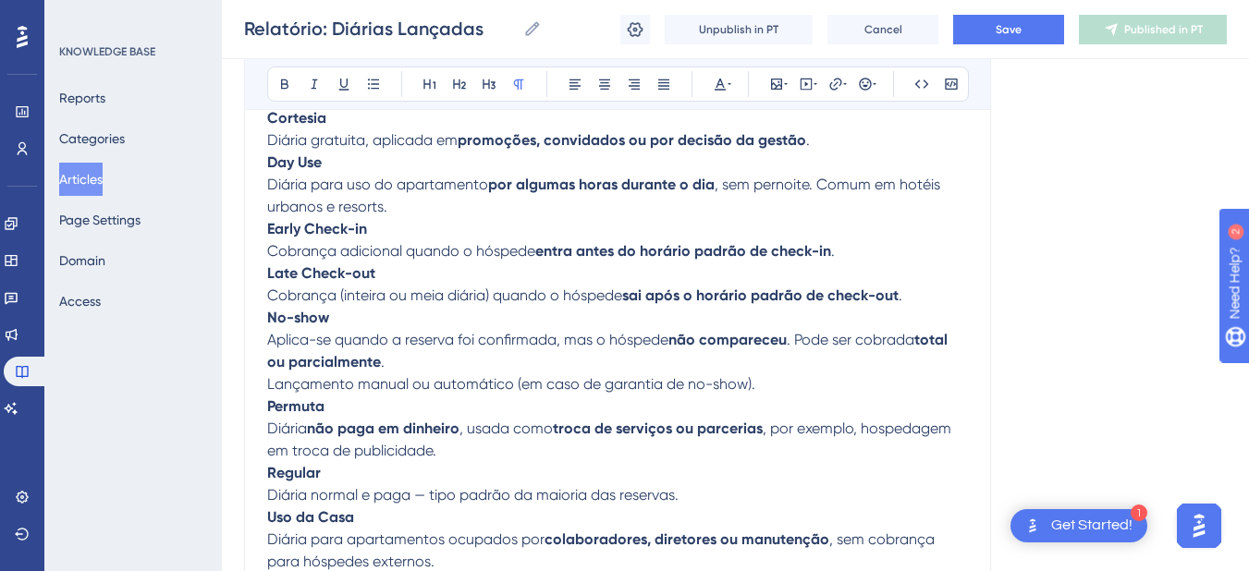
scroll to position [1940, 0]
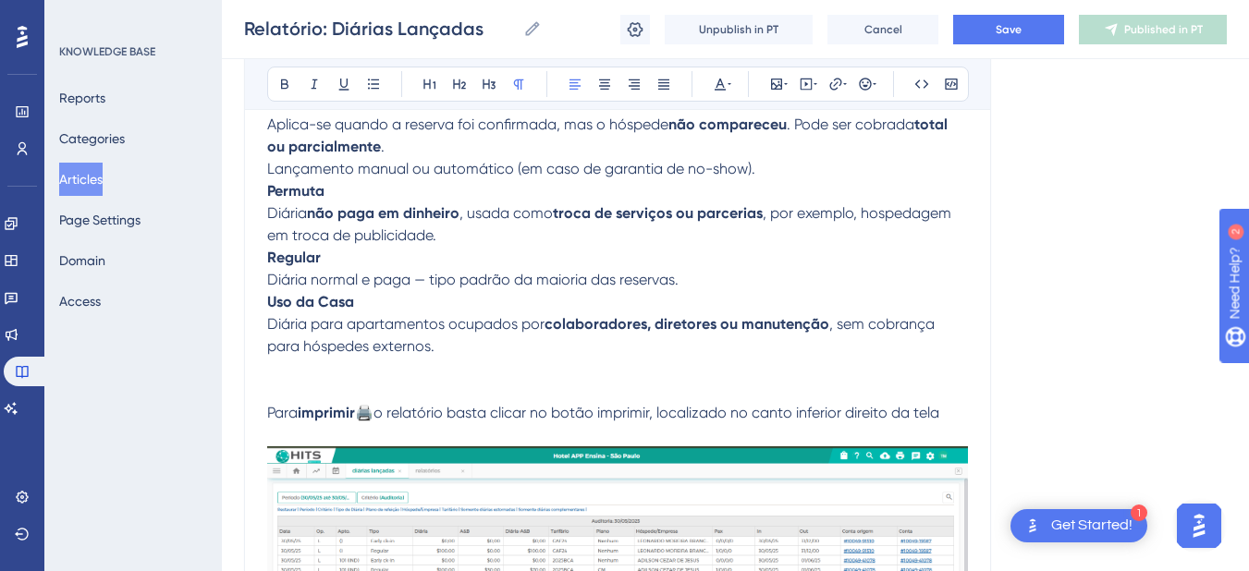
click at [490, 349] on p "Uso da Casa Diária para apartamentos ocupados por colaboradores, diretores ou m…" at bounding box center [617, 324] width 701 height 67
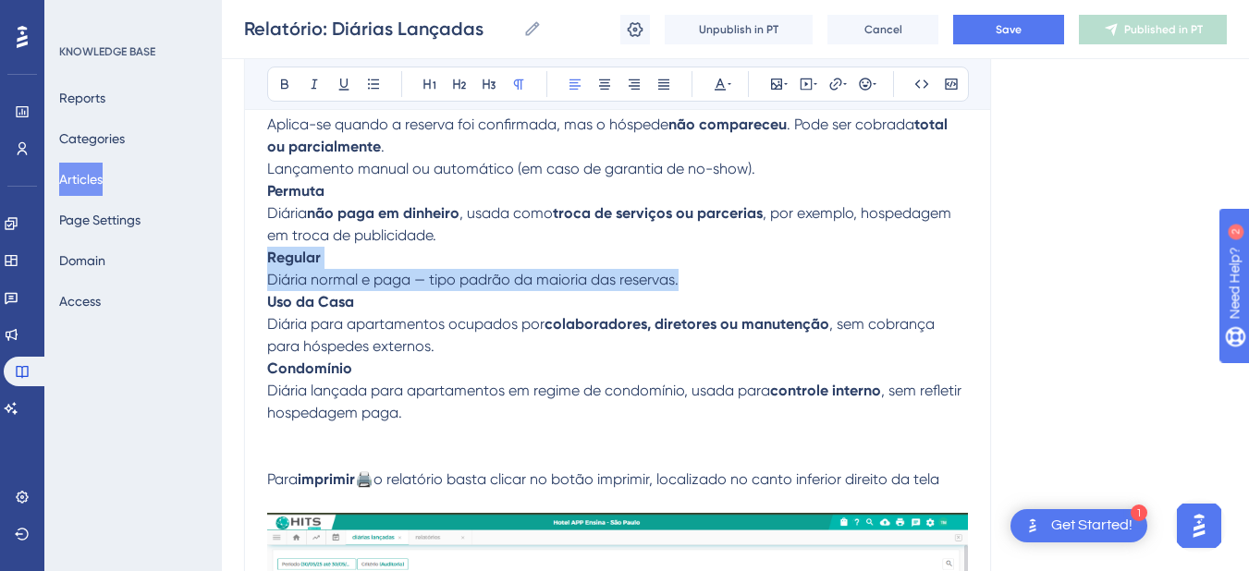
drag, startPoint x: 721, startPoint y: 283, endPoint x: 258, endPoint y: 254, distance: 464.2
click at [258, 254] on div "Relatório: Diárias Lançadas Este relatório permite consultar todas as diárias o…" at bounding box center [617, 523] width 747 height 4513
copy p "Regular Diária normal e paga — tipo padrão da maioria das reservas."
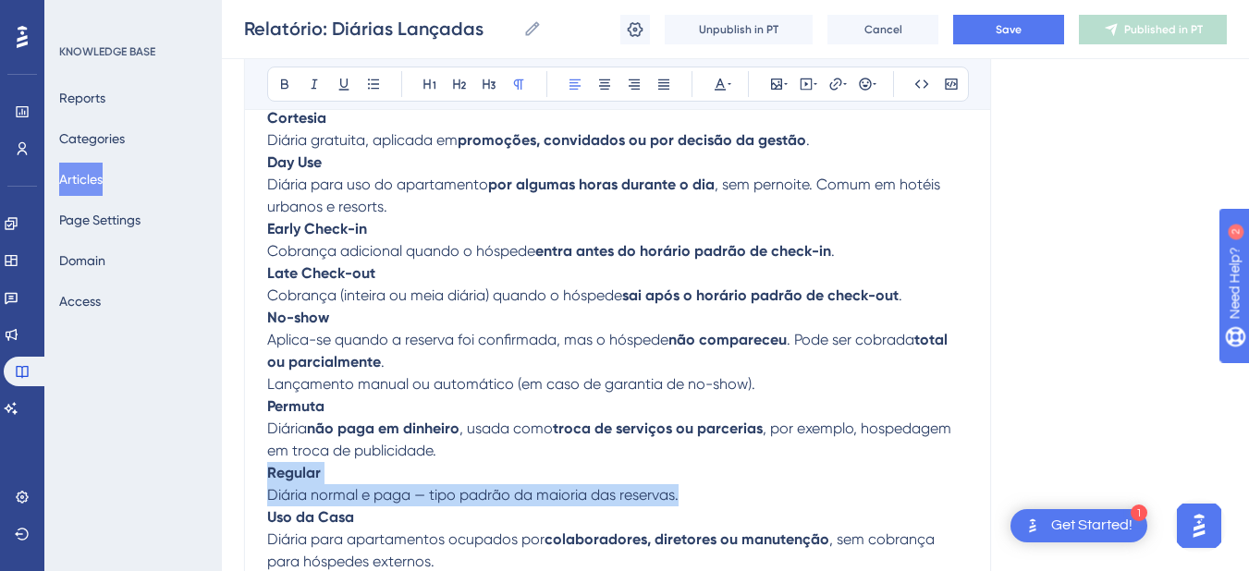
scroll to position [1508, 0]
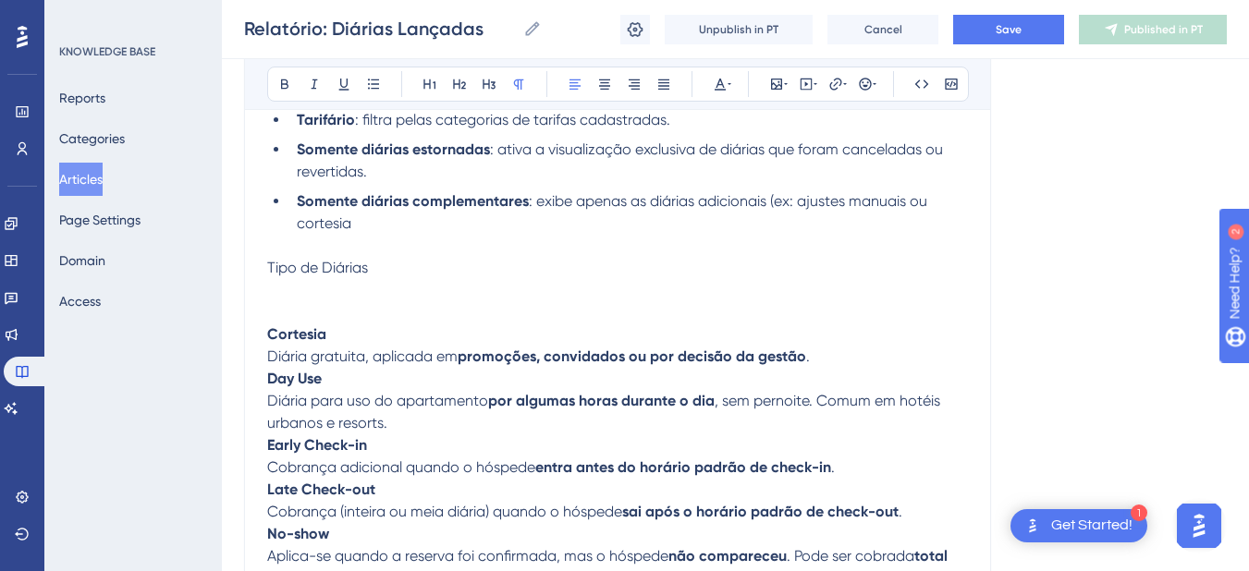
click at [304, 316] on p at bounding box center [617, 301] width 701 height 44
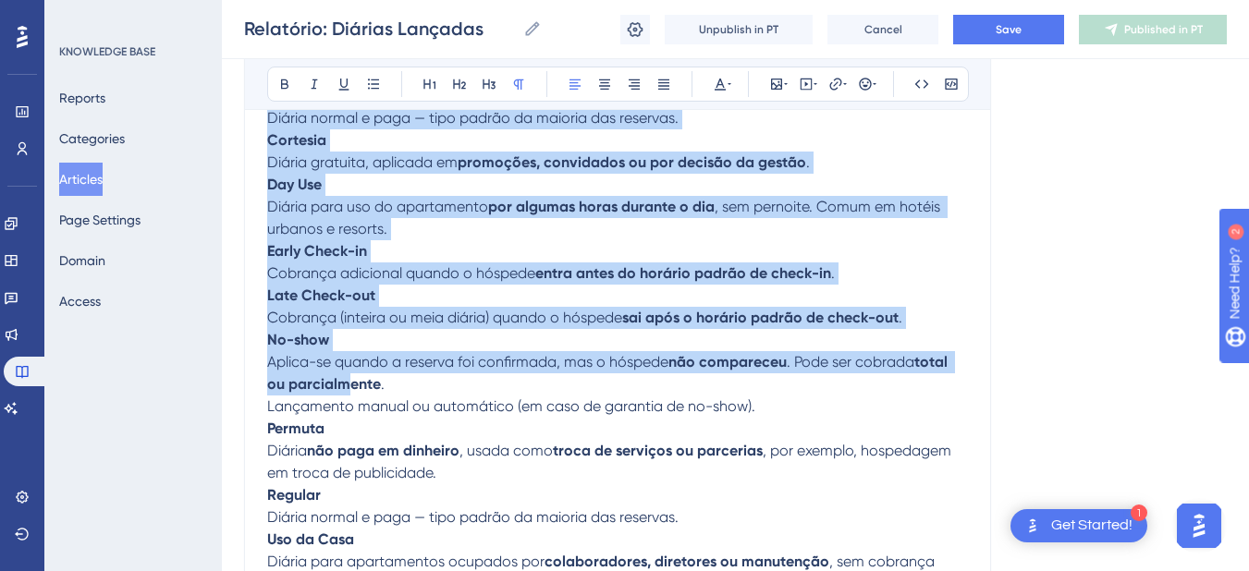
scroll to position [2156, 0]
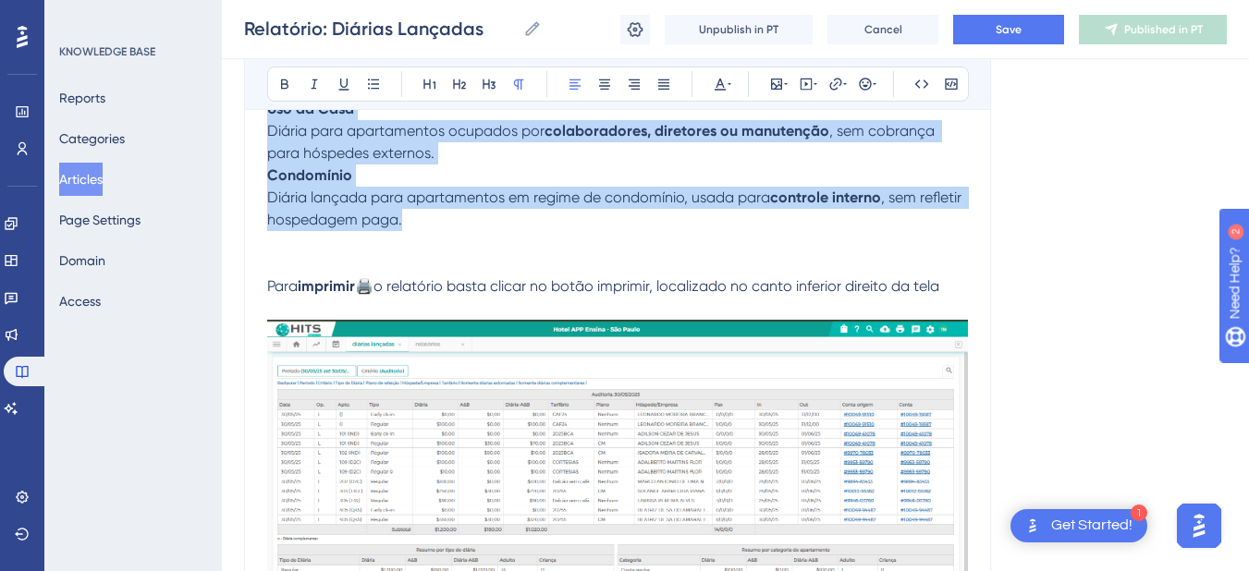
drag, startPoint x: 269, startPoint y: 317, endPoint x: 394, endPoint y: 85, distance: 263.6
click at [425, 216] on div "O relatório irá apresentar as diárias de um determinado período de forma analít…" at bounding box center [617, 408] width 701 height 4326
click at [361, 83] on button at bounding box center [374, 84] width 26 height 26
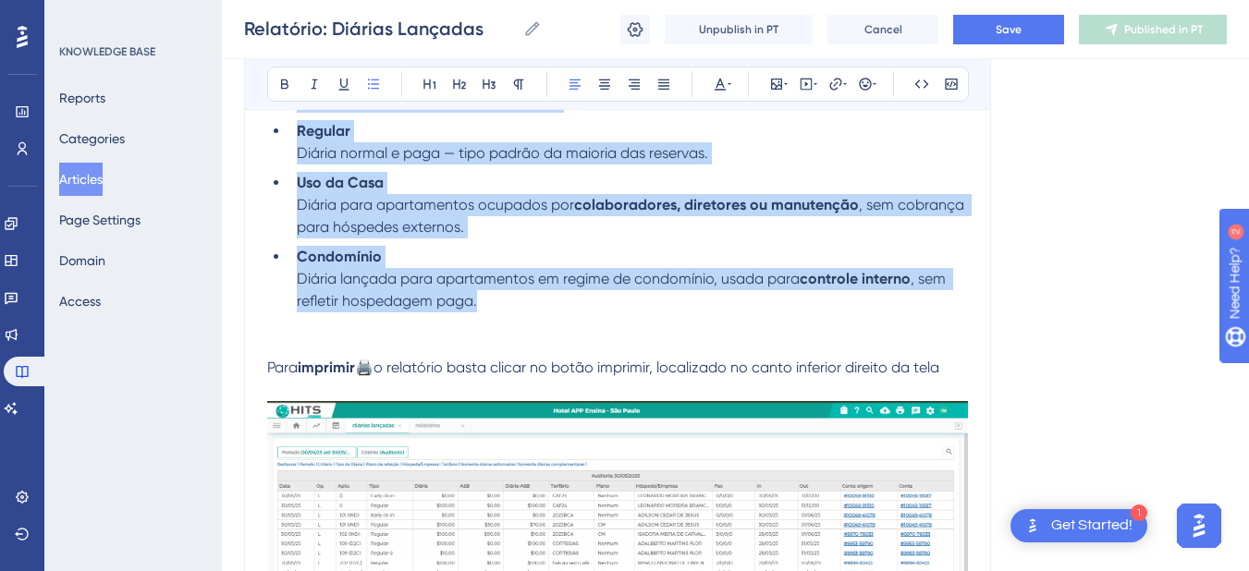
click at [429, 283] on span "Diária lançada para apartamentos em regime de condomínio, usada para" at bounding box center [548, 279] width 503 height 18
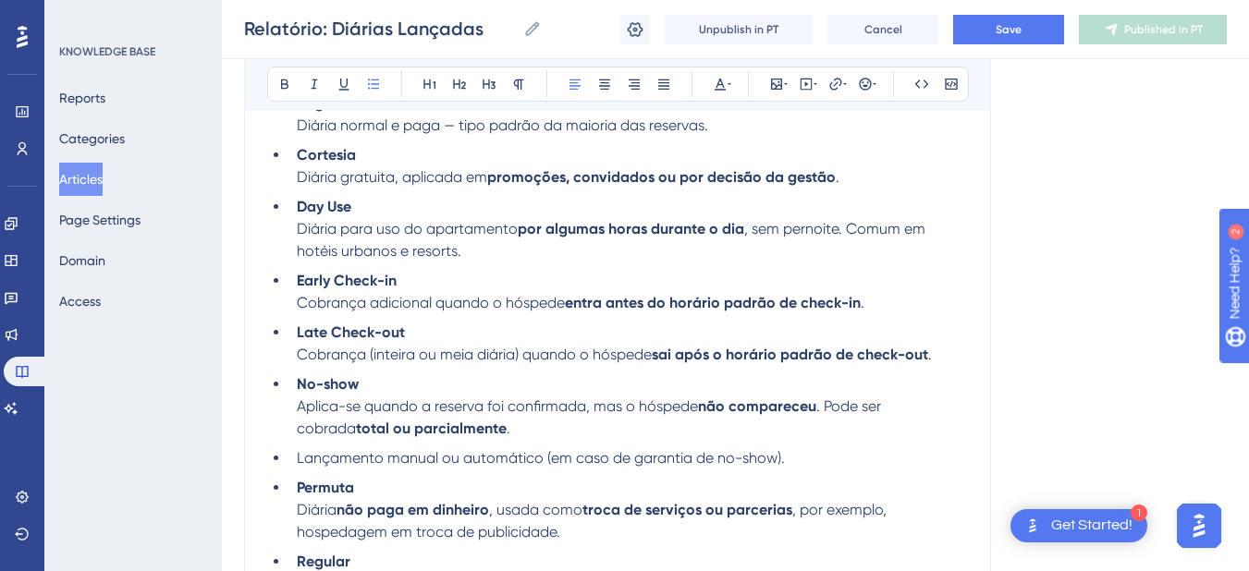
scroll to position [1508, 0]
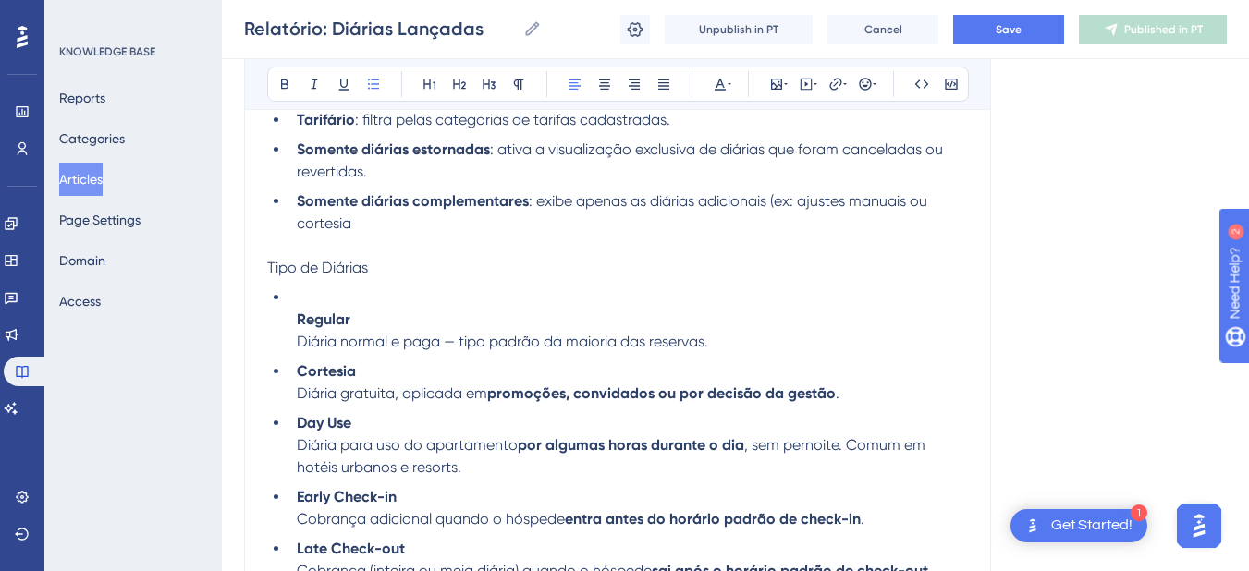
click at [380, 268] on p "Tipo de Diárias" at bounding box center [617, 268] width 701 height 22
click at [273, 268] on span "Tipo de Diárias" at bounding box center [317, 268] width 101 height 18
click at [270, 267] on span "Tipo de Diárias" at bounding box center [317, 268] width 101 height 18
click at [863, 85] on icon at bounding box center [865, 84] width 15 height 15
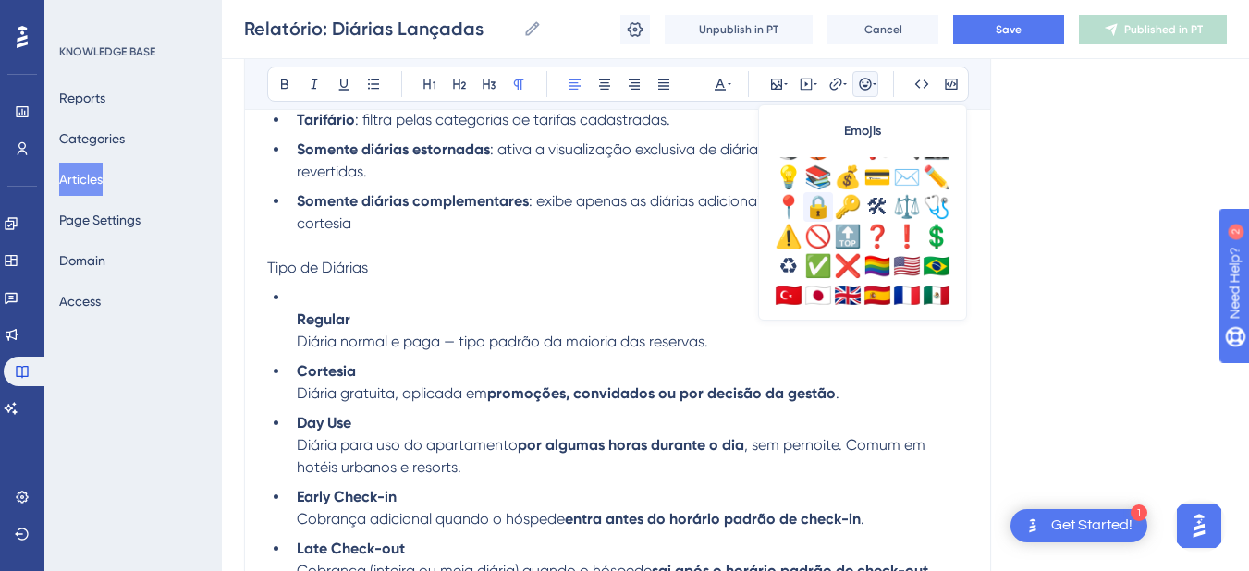
scroll to position [586, 0]
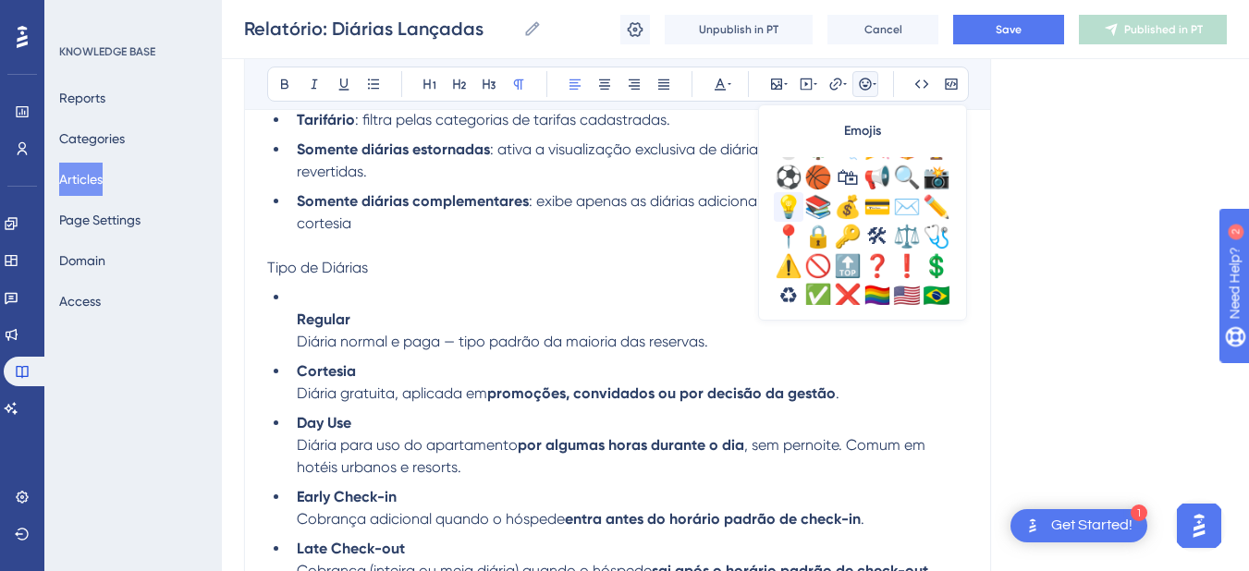
click at [790, 199] on div "💡" at bounding box center [789, 207] width 30 height 30
drag, startPoint x: 422, startPoint y: 265, endPoint x: 281, endPoint y: 268, distance: 140.6
click at [281, 268] on p "💡Tipo de Diárias" at bounding box center [617, 268] width 701 height 22
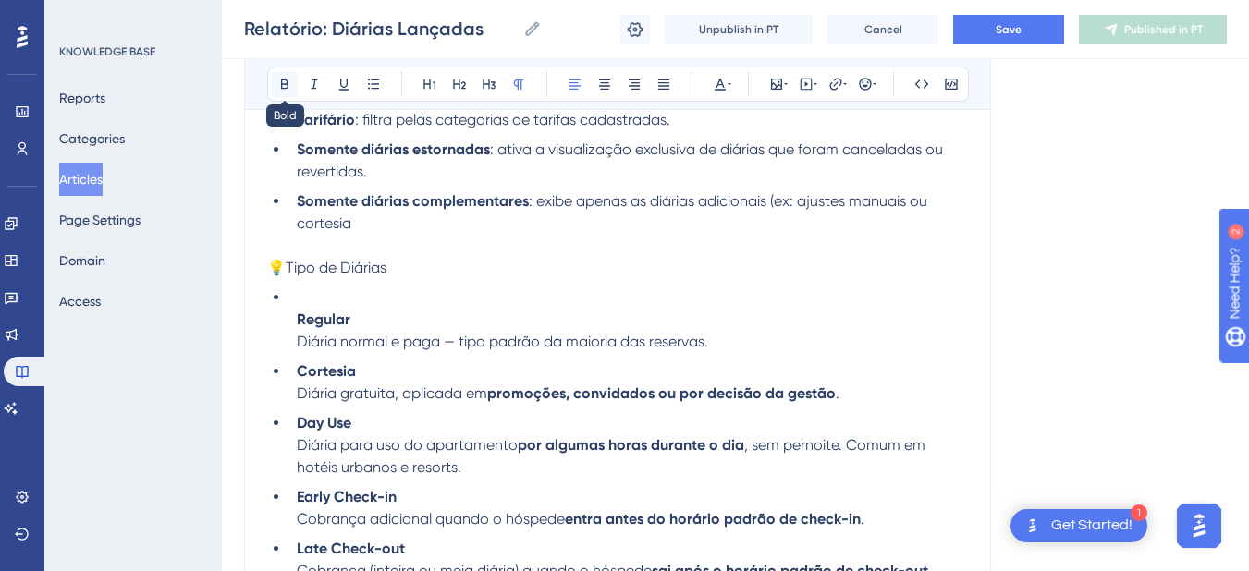
click at [278, 91] on icon at bounding box center [284, 84] width 15 height 15
click at [388, 292] on li "Regular Diária normal e paga — tipo padrão da maioria das reservas." at bounding box center [628, 320] width 679 height 67
click at [296, 321] on li "Regular Diária normal e paga — tipo padrão da maioria das reservas." at bounding box center [628, 320] width 679 height 67
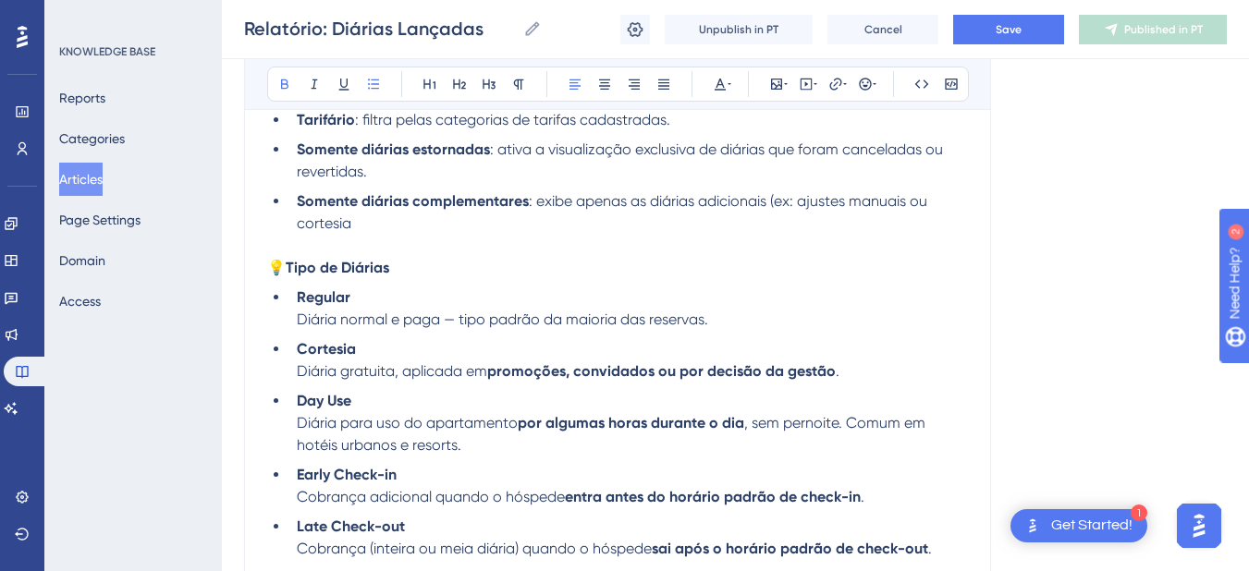
click at [464, 271] on p "💡 Tipo de Diárias" at bounding box center [617, 268] width 701 height 22
click at [362, 245] on p at bounding box center [617, 246] width 701 height 22
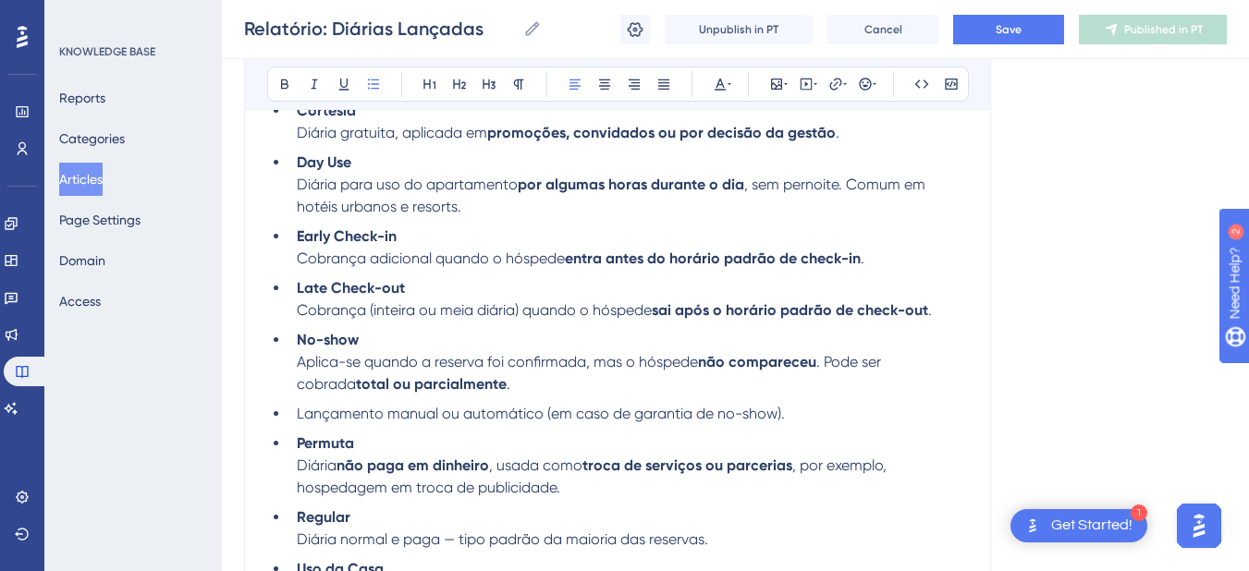
scroll to position [1508, 0]
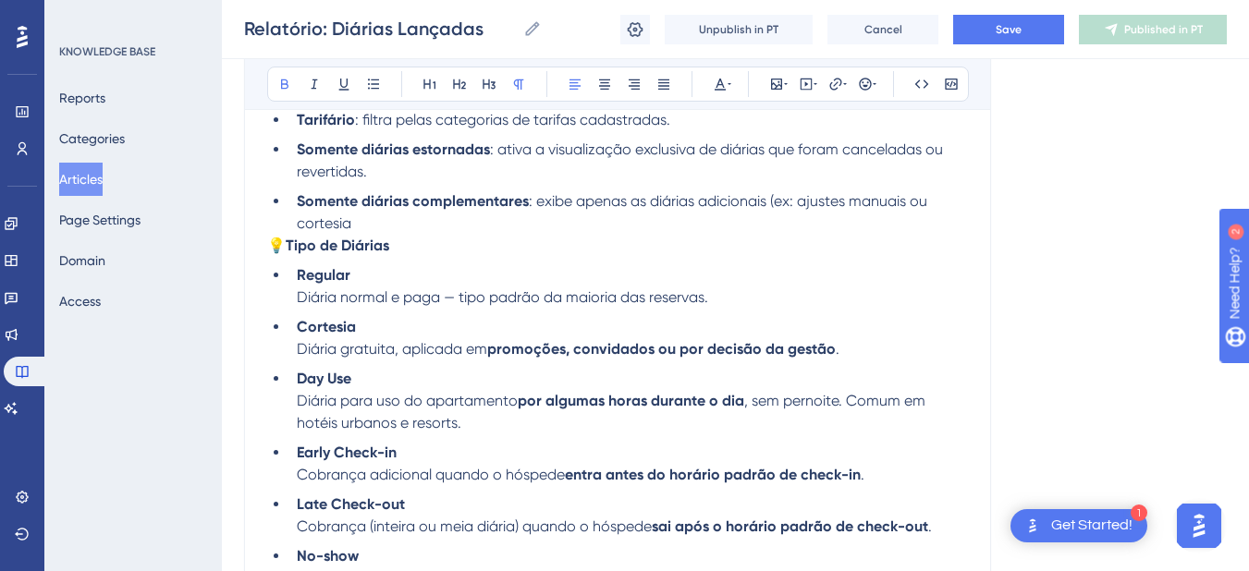
click at [434, 250] on p "💡 Tipo de Diárias" at bounding box center [617, 246] width 701 height 22
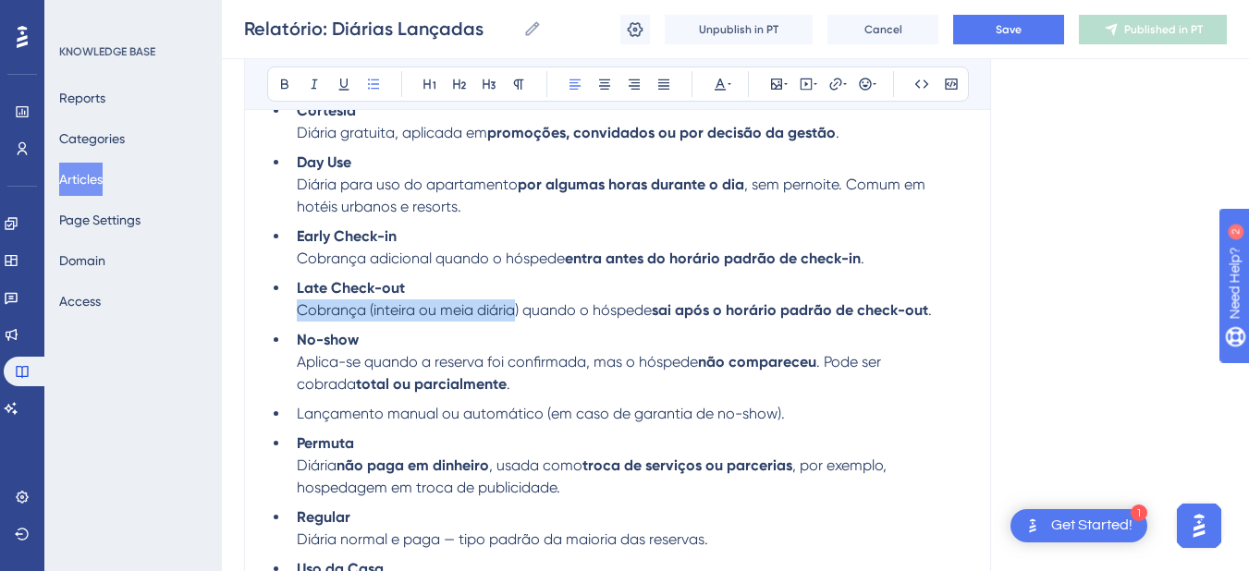
drag, startPoint x: 517, startPoint y: 308, endPoint x: 287, endPoint y: 312, distance: 230.3
click at [287, 312] on ul "Regular Diária normal e paga — tipo padrão da maioria das reservas. Cortesia Di…" at bounding box center [617, 373] width 701 height 651
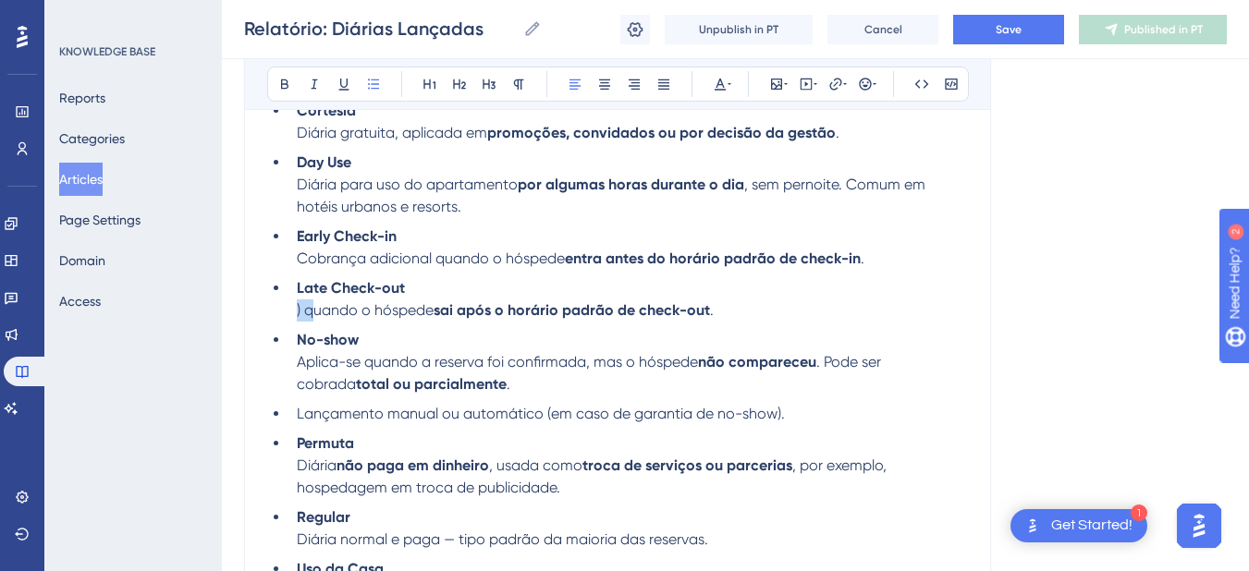
drag, startPoint x: 314, startPoint y: 310, endPoint x: 290, endPoint y: 310, distance: 24.0
click at [290, 310] on li "Late Check-out ) quando o hóspede sai após o horário padrão de check-out ." at bounding box center [628, 299] width 679 height 44
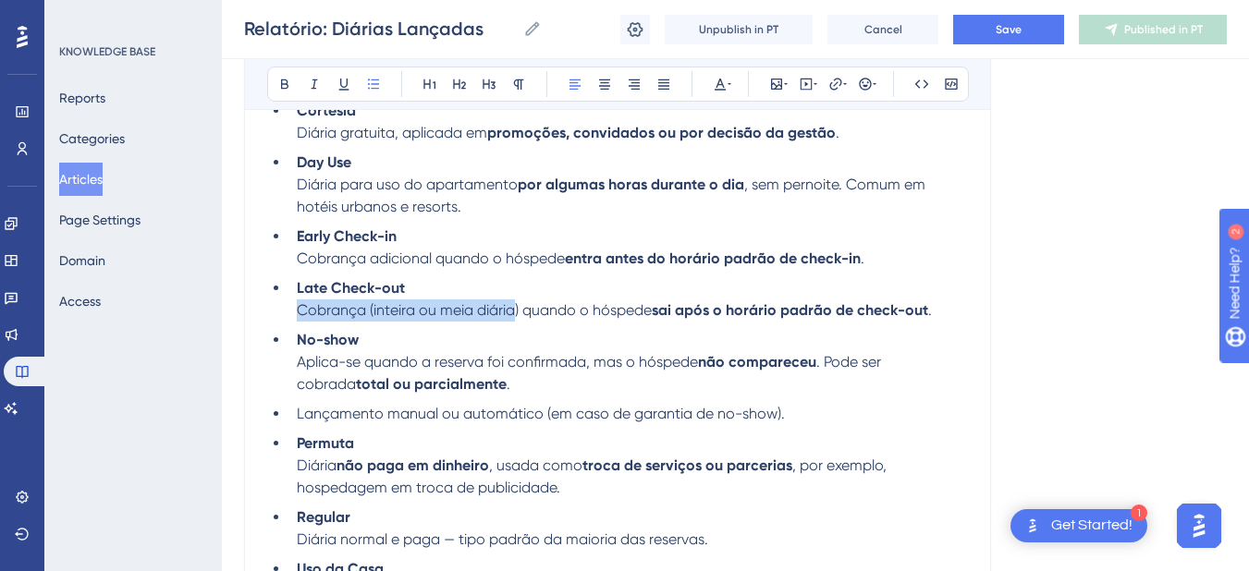
click at [454, 313] on span "Cobrança (inteira ou meia diária) quando o hóspede" at bounding box center [474, 310] width 355 height 18
click at [523, 309] on span "Cobrança (inteira ou meia diária) quando o hóspede" at bounding box center [474, 310] width 355 height 18
drag, startPoint x: 517, startPoint y: 306, endPoint x: 371, endPoint y: 315, distance: 146.4
click at [371, 315] on span "Cobrança (inteira ou meia diária) quando o hóspede" at bounding box center [474, 310] width 355 height 18
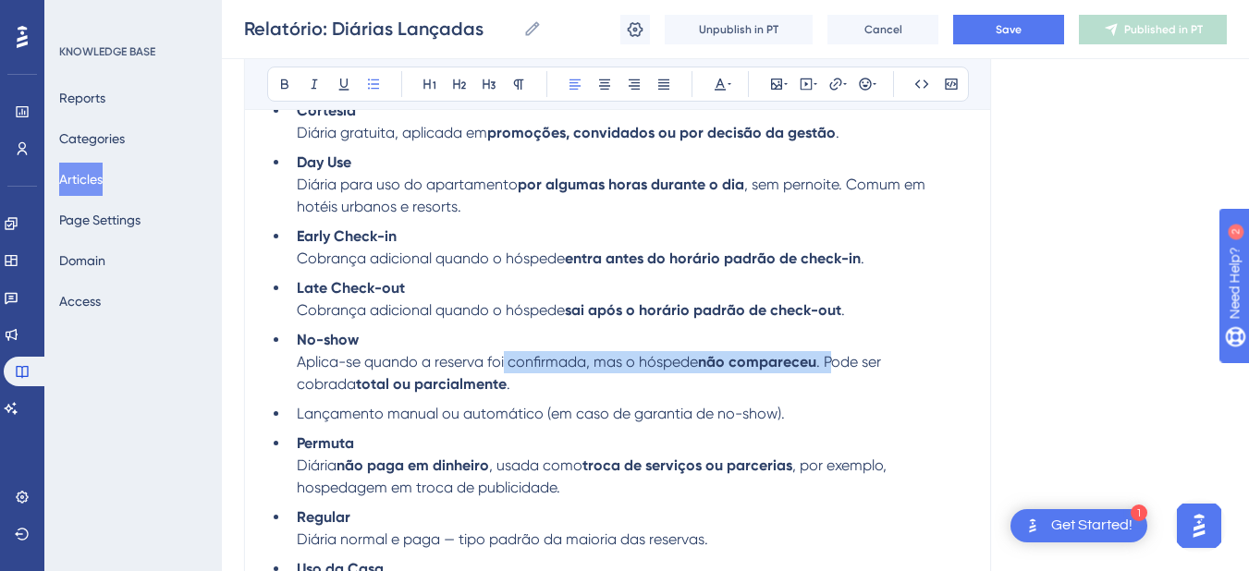
drag, startPoint x: 507, startPoint y: 371, endPoint x: 833, endPoint y: 365, distance: 326.5
click at [833, 365] on li "No-show Aplica-se quando a reserva foi confirmada, mas o hóspede não compareceu…" at bounding box center [628, 362] width 679 height 67
click at [823, 362] on span ". Pode ser cobrada" at bounding box center [591, 373] width 588 height 40
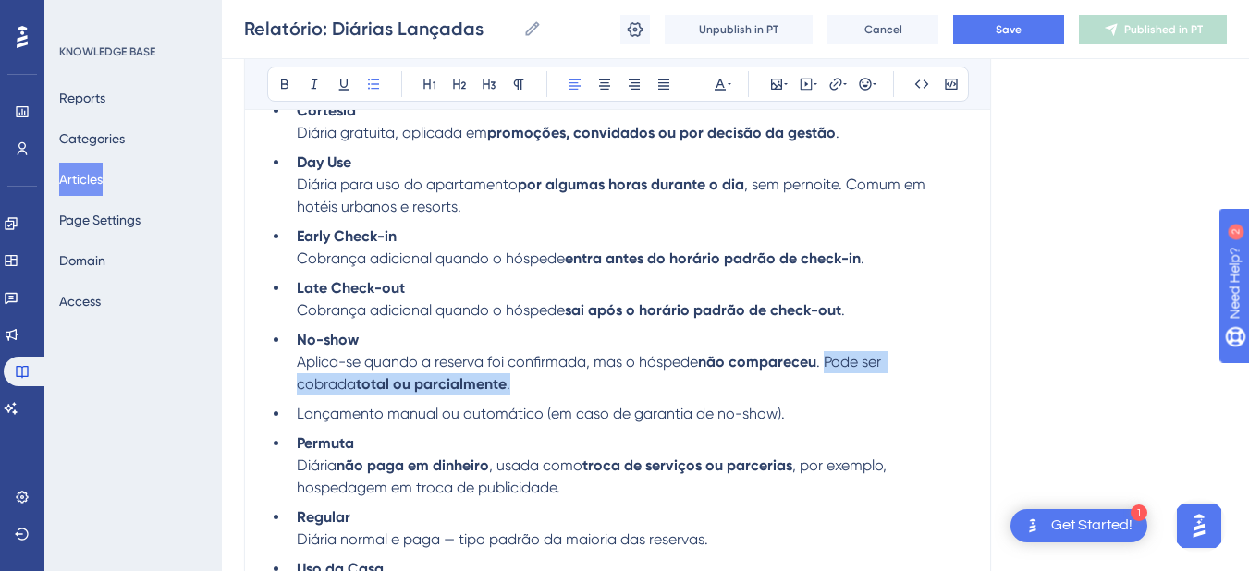
drag, startPoint x: 828, startPoint y: 362, endPoint x: 841, endPoint y: 381, distance: 23.3
click at [841, 381] on li "No-show Aplica-se quando a reserva foi confirmada, mas o hóspede não compareceu…" at bounding box center [628, 362] width 679 height 67
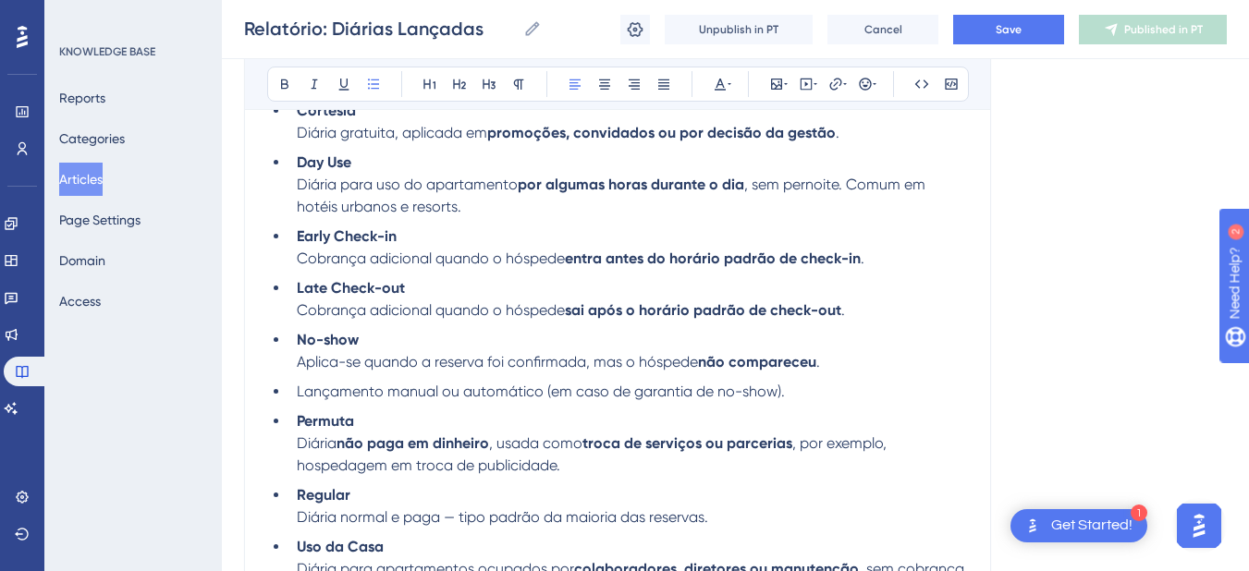
click at [295, 387] on li "Lançamento manual ou automático (em caso de garantia de no-show)." at bounding box center [628, 392] width 679 height 22
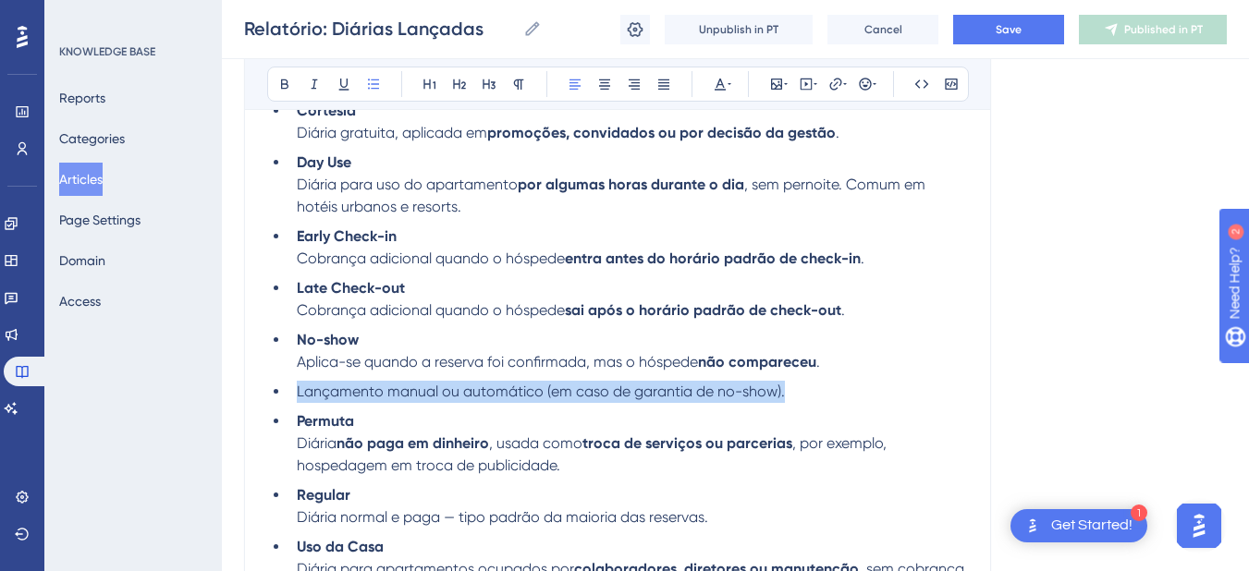
drag, startPoint x: 774, startPoint y: 396, endPoint x: 277, endPoint y: 397, distance: 496.6
click at [289, 397] on li "Lançamento manual ou automático (em caso de garantia de no-show)." at bounding box center [628, 392] width 679 height 22
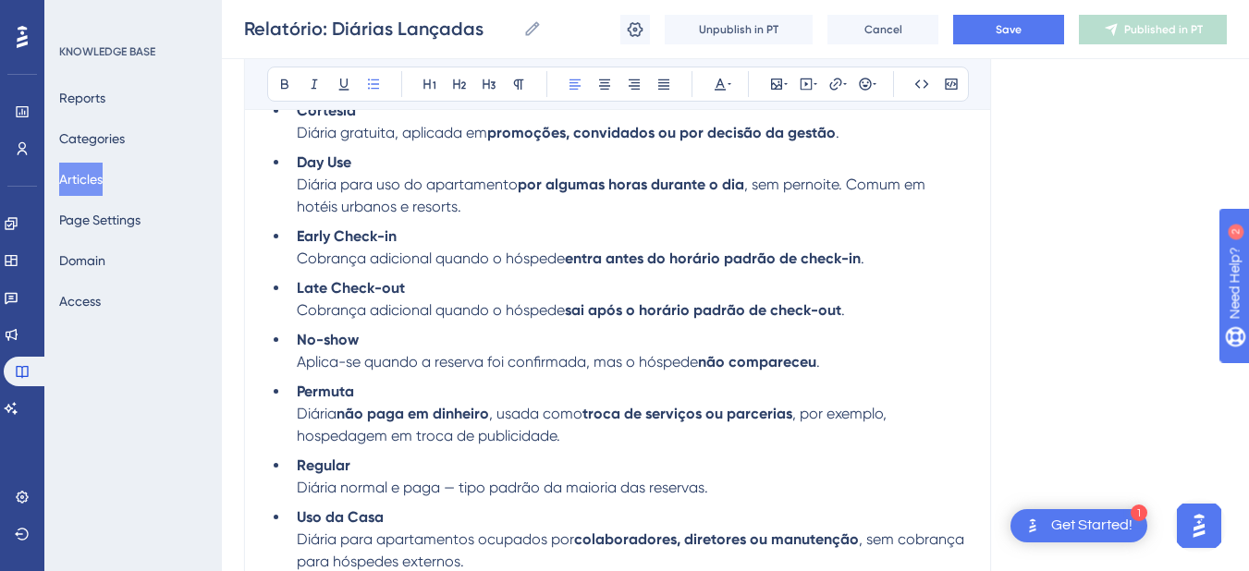
click at [587, 437] on li "Permuta Diária não paga em dinheiro , usada como troca de serviços ou parcerias…" at bounding box center [628, 414] width 679 height 67
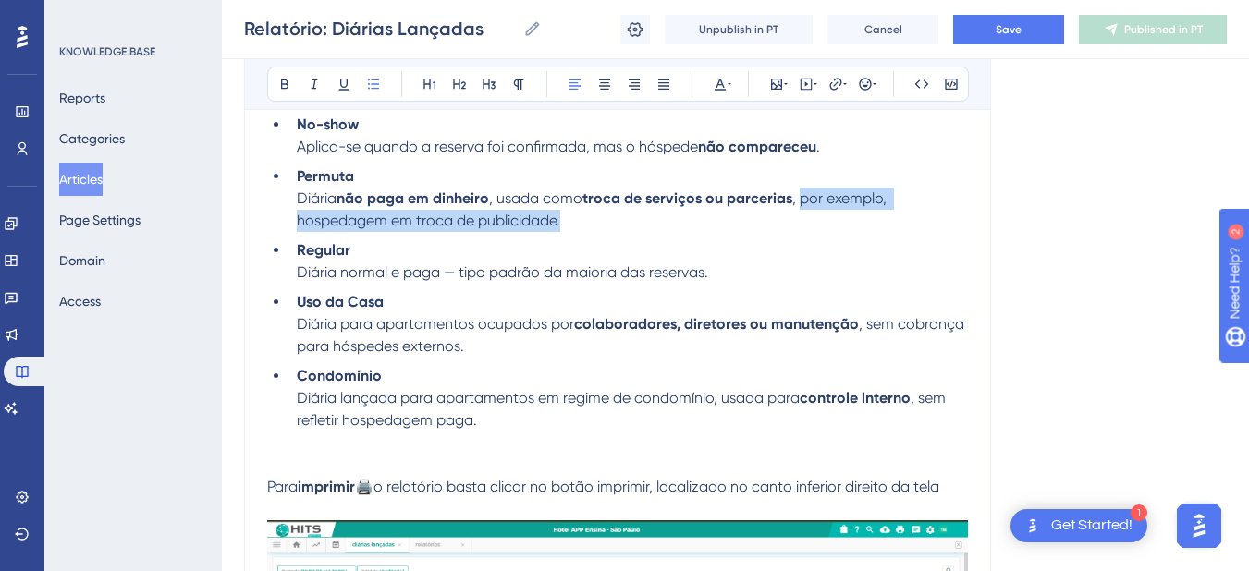
drag, startPoint x: 588, startPoint y: 221, endPoint x: 802, endPoint y: 199, distance: 214.8
click at [802, 199] on li "Permuta Diária não paga em dinheiro , usada como troca de serviços ou parcerias…" at bounding box center [628, 199] width 679 height 67
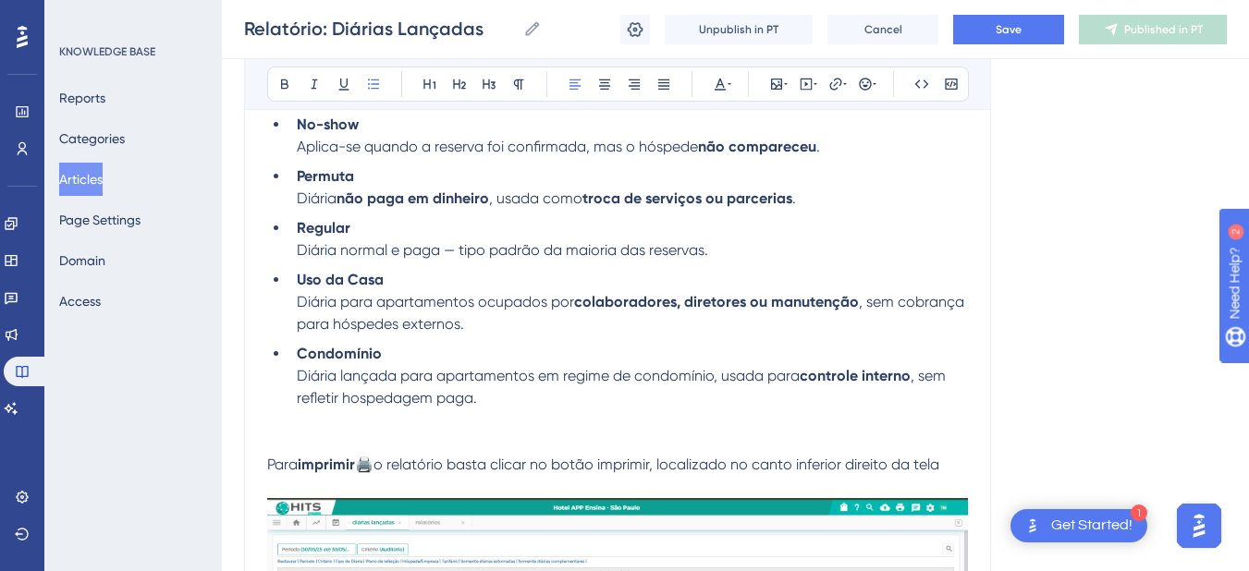
click at [524, 326] on li "Uso da Casa Diária para apartamentos ocupados por colaboradores, diretores ou m…" at bounding box center [628, 302] width 679 height 67
click at [364, 429] on p at bounding box center [617, 421] width 701 height 22
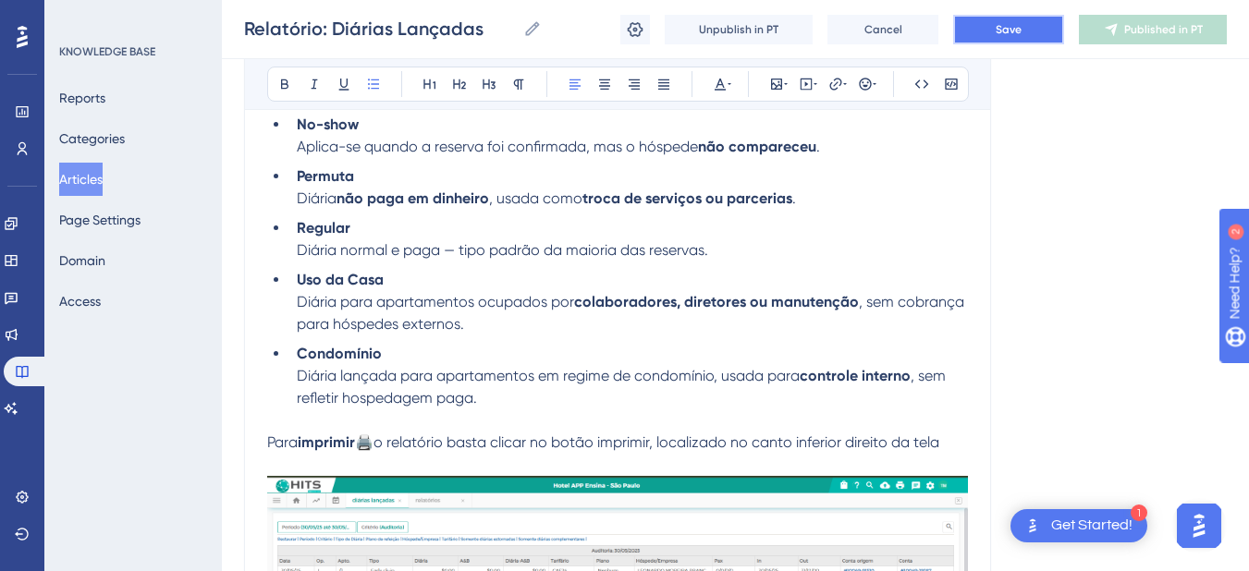
click at [1014, 18] on button "Save" at bounding box center [1008, 30] width 111 height 30
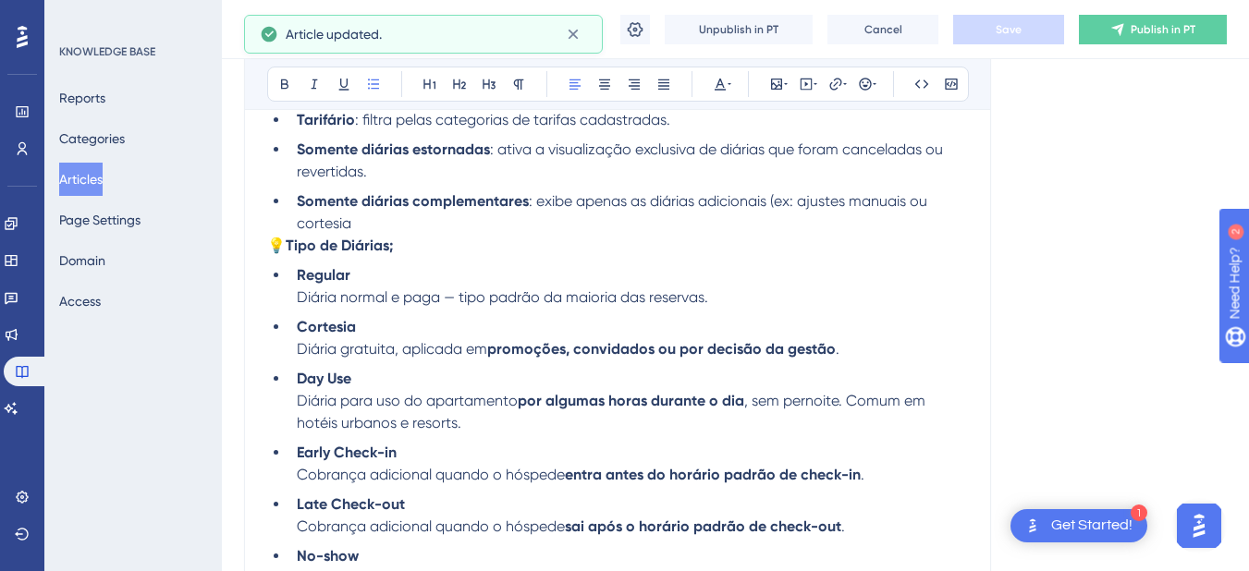
scroll to position [1293, 0]
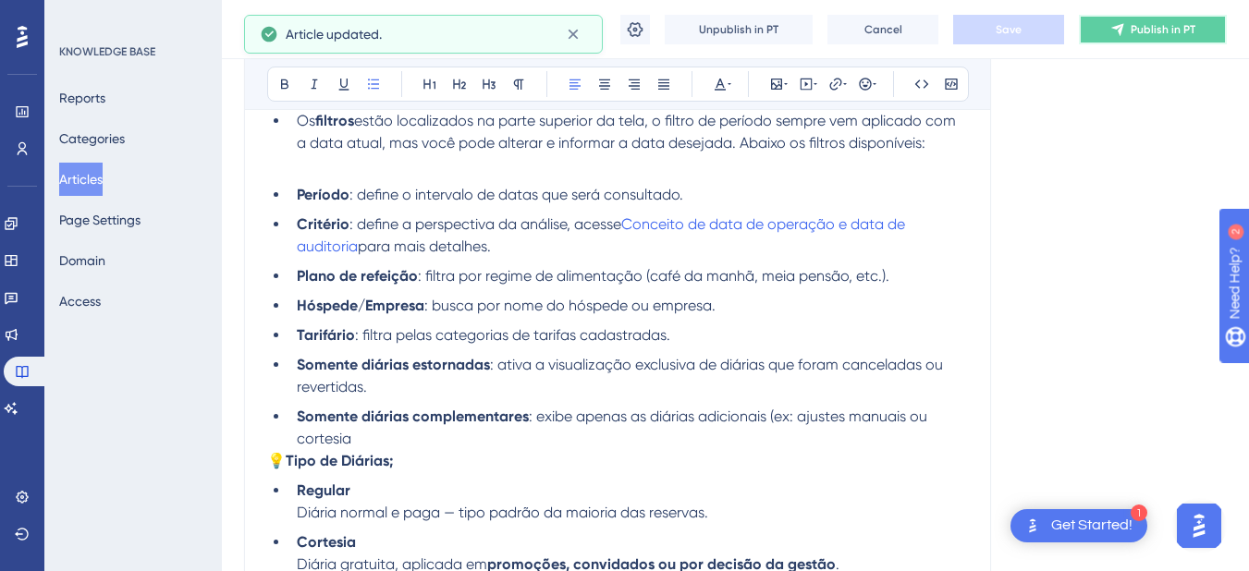
drag, startPoint x: 1158, startPoint y: 27, endPoint x: 1161, endPoint y: 85, distance: 58.4
click at [1158, 26] on span "Publish in PT" at bounding box center [1163, 29] width 65 height 15
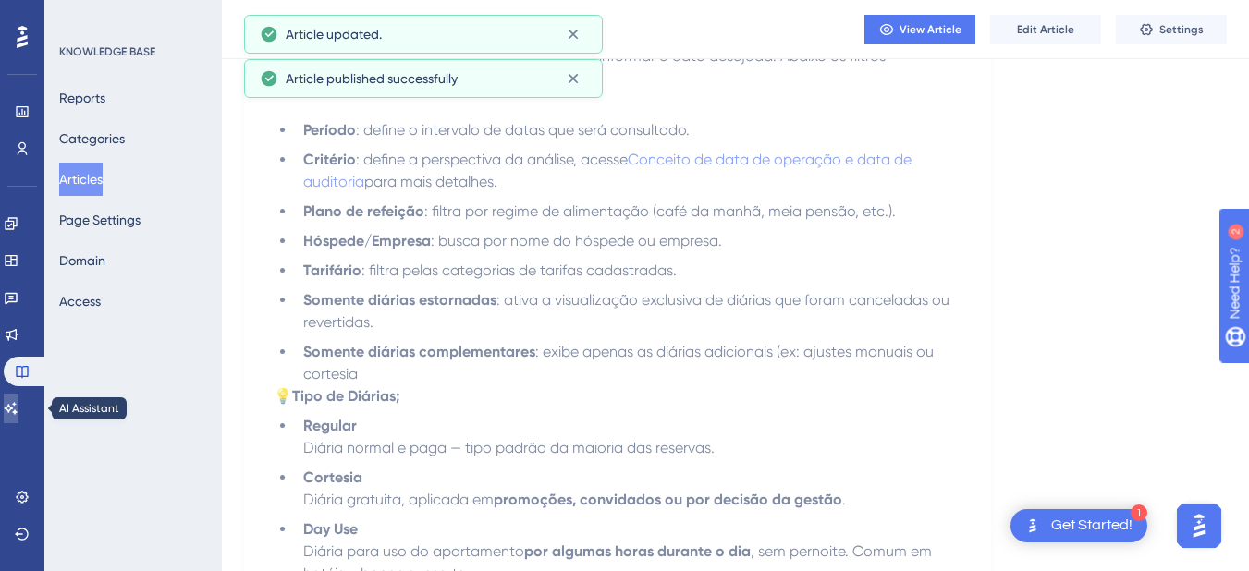
drag, startPoint x: 18, startPoint y: 416, endPoint x: 150, endPoint y: 393, distance: 134.2
click at [18, 416] on link at bounding box center [11, 409] width 15 height 30
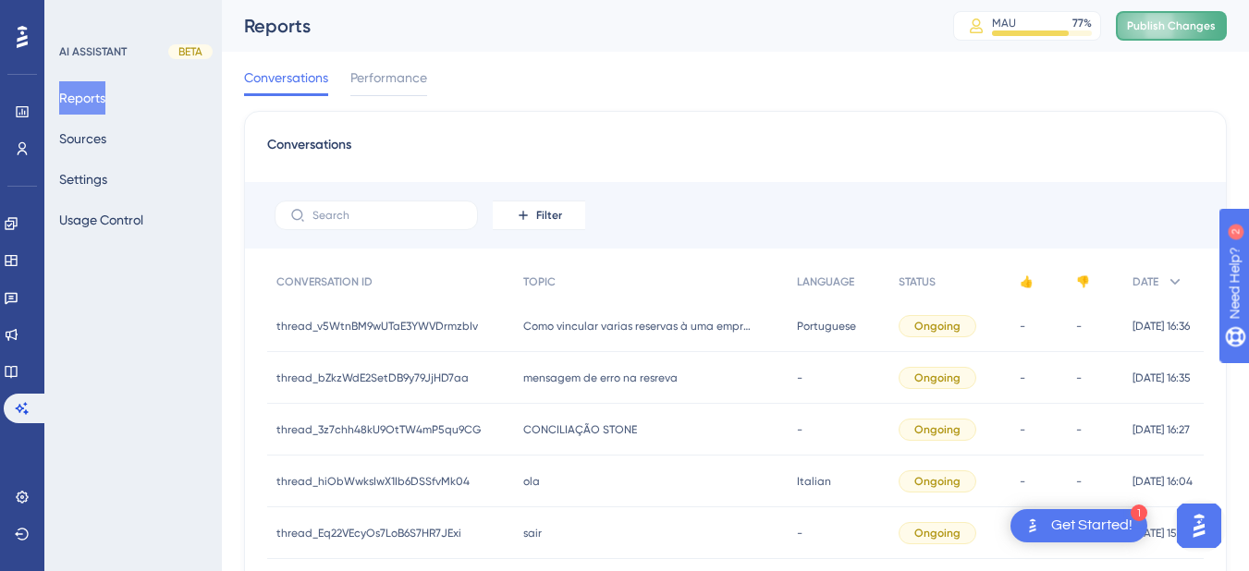
click at [1192, 22] on span "Publish Changes" at bounding box center [1171, 25] width 89 height 15
click at [106, 140] on button "Sources" at bounding box center [82, 138] width 47 height 33
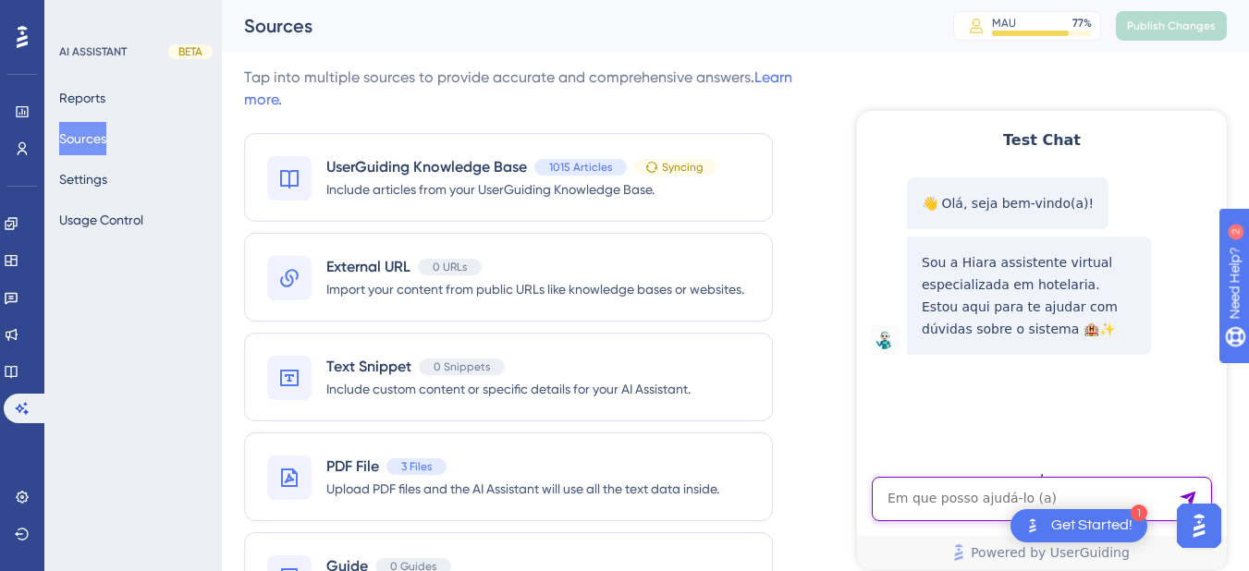
click at [957, 494] on textarea "AI Assistant Text Input" at bounding box center [1042, 499] width 340 height 44
paste textarea "PERMUTA"
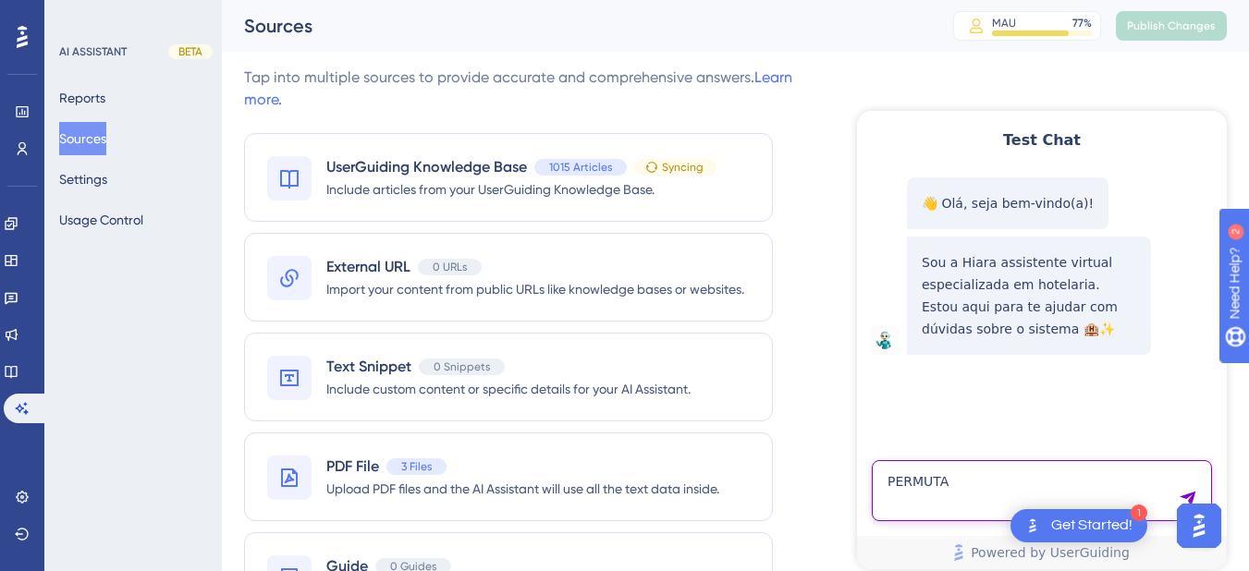
type textarea "PERMUTA"
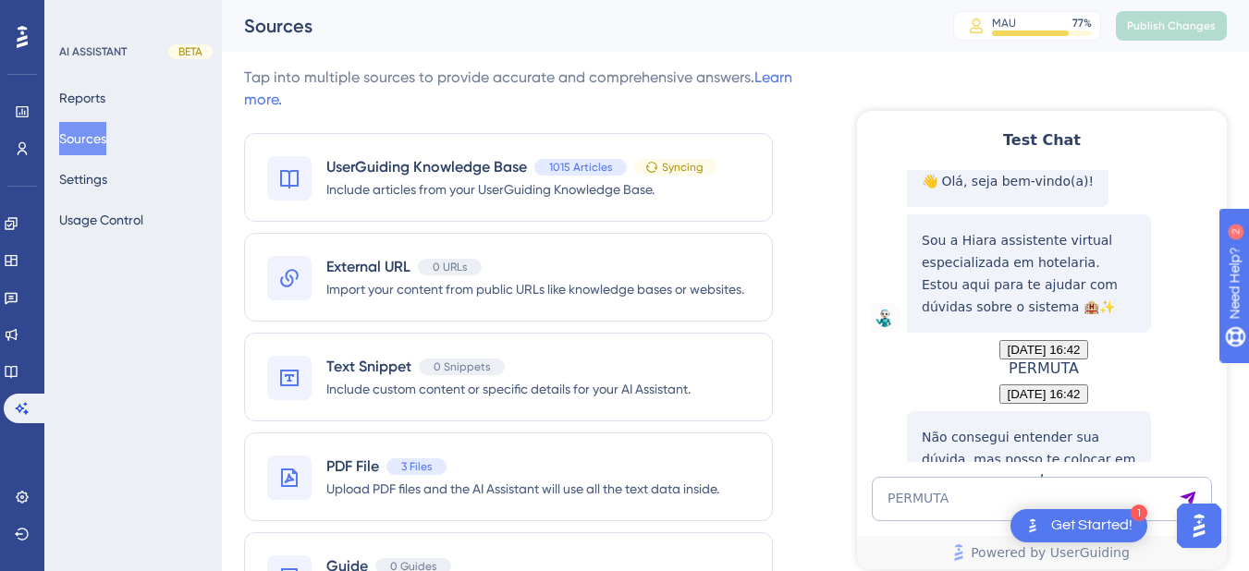
scroll to position [220, 0]
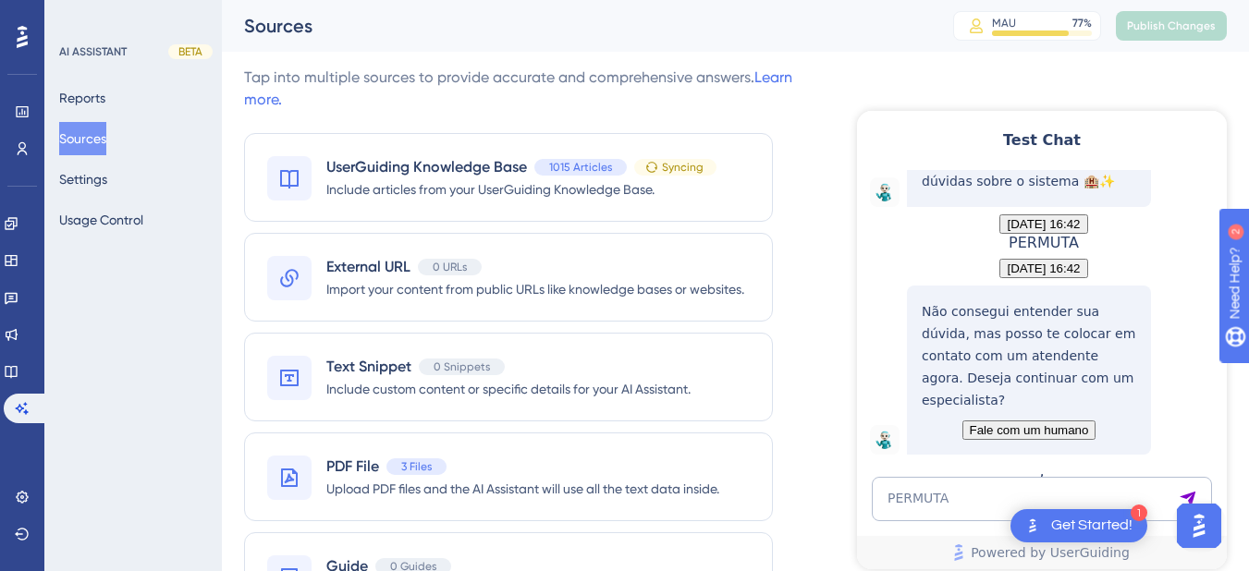
drag, startPoint x: 948, startPoint y: 473, endPoint x: 937, endPoint y: 485, distance: 15.7
click at [948, 473] on div "Test Chat 👋 Olá, seja bem-vindo(a)! Sou a Hiara assistente virtual especializad…" at bounding box center [1042, 340] width 370 height 459
click at [923, 512] on textarea "PERMUTA" at bounding box center [1042, 499] width 340 height 44
type textarea "o que é permuta"
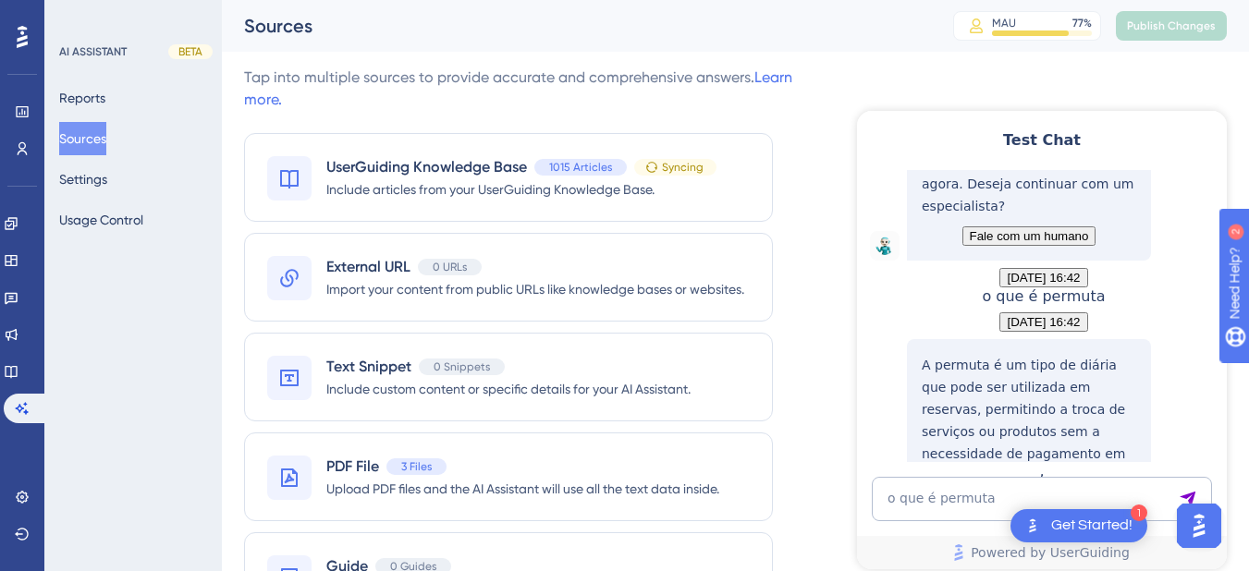
scroll to position [666, 0]
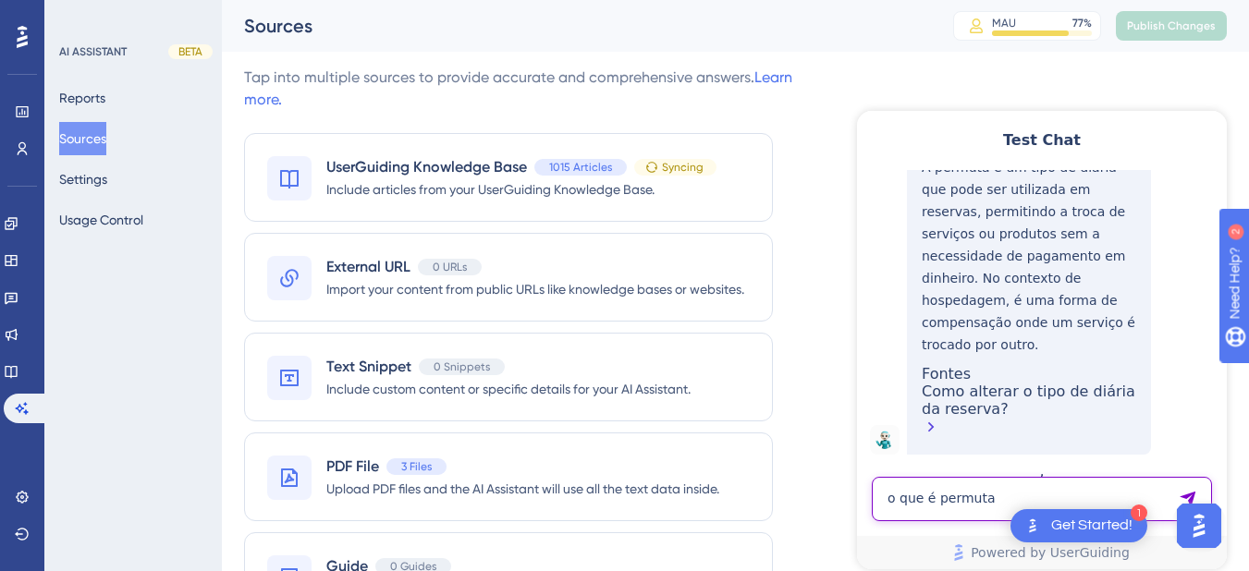
click at [985, 493] on textarea "o que é permuta" at bounding box center [1042, 499] width 340 height 44
type textarea "permuta"
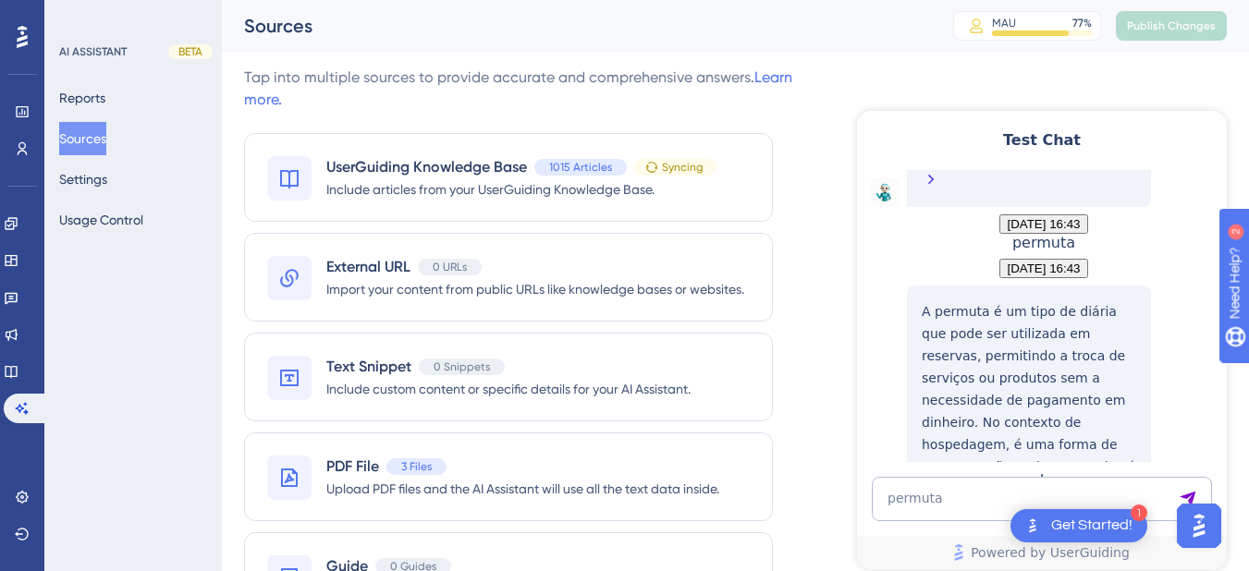
scroll to position [1112, 0]
